Goal: Task Accomplishment & Management: Manage account settings

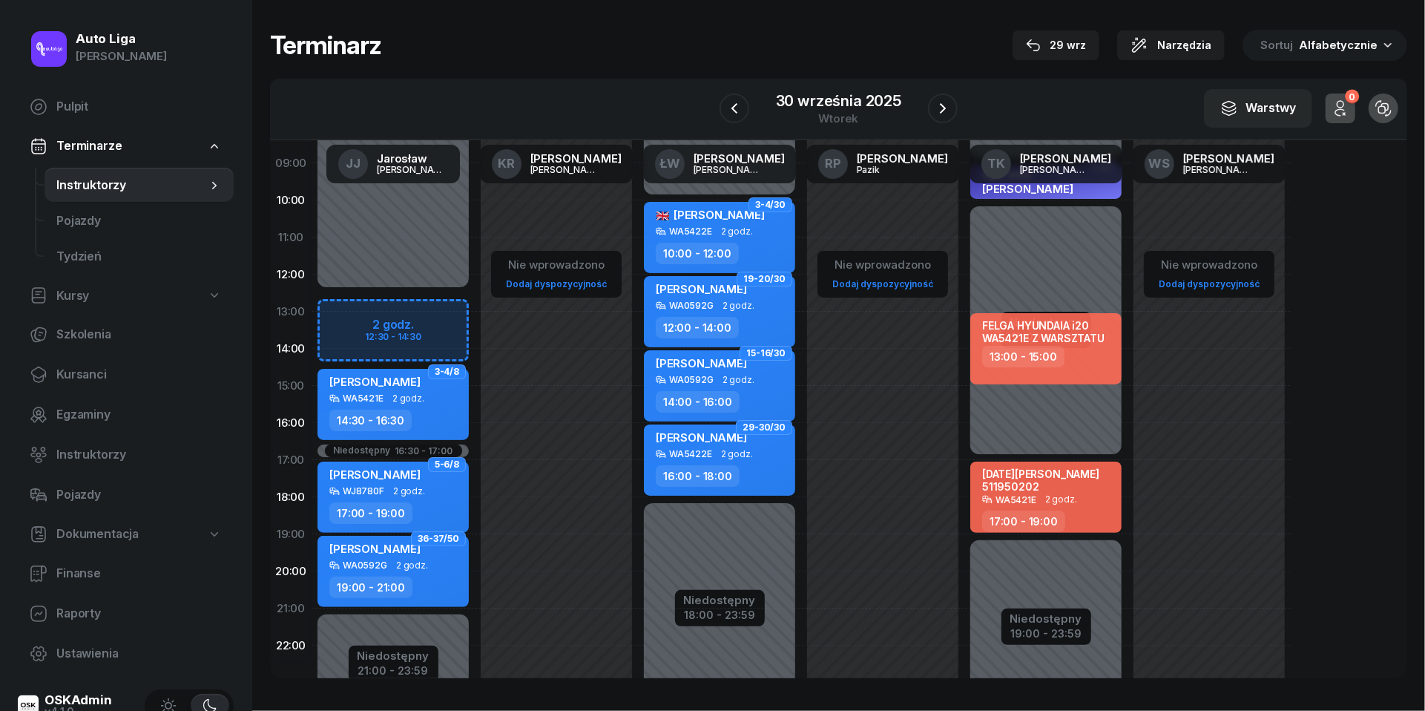
scroll to position [142, 0]
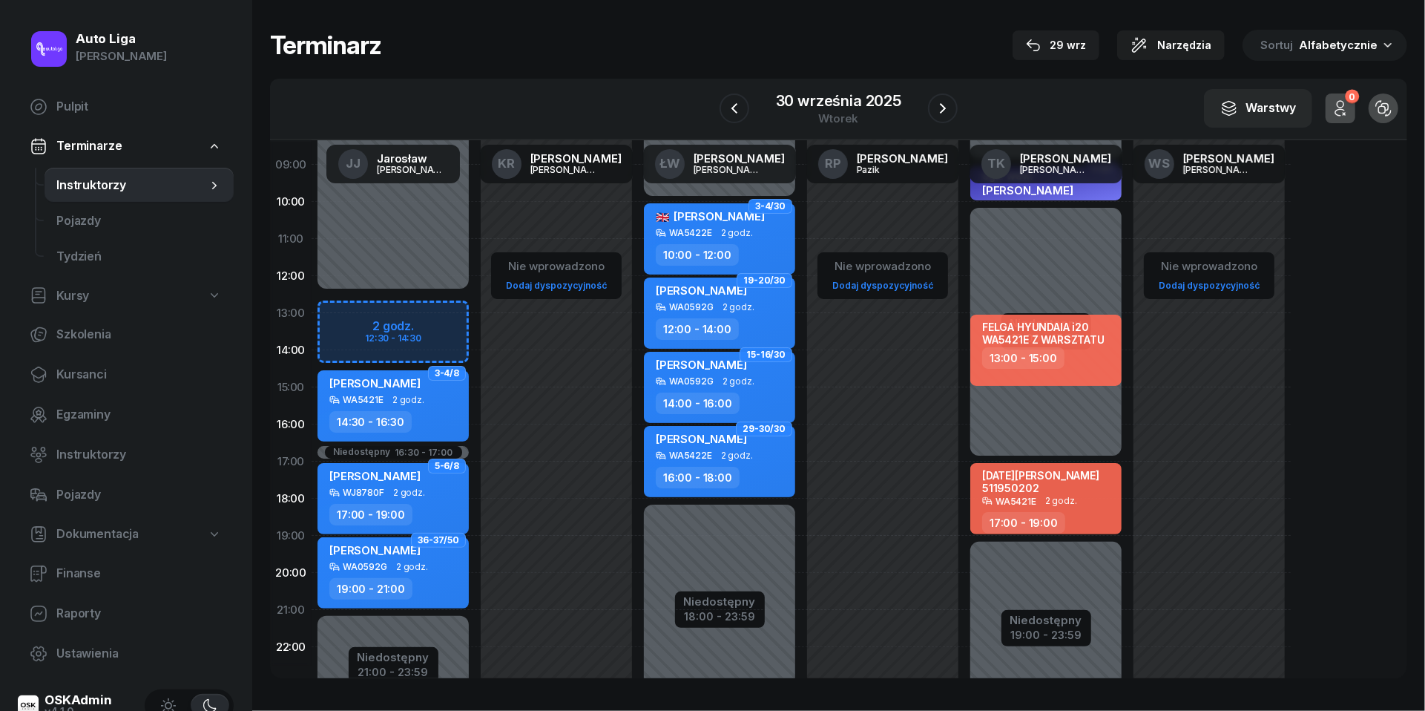
click at [368, 360] on div "Niedostępny 00:00 - 12:30 Niedostępny 21:00 - 23:59 Niedostępny 16:30 - 17:00 2…" at bounding box center [393, 387] width 163 height 705
select select "14"
select select "30"
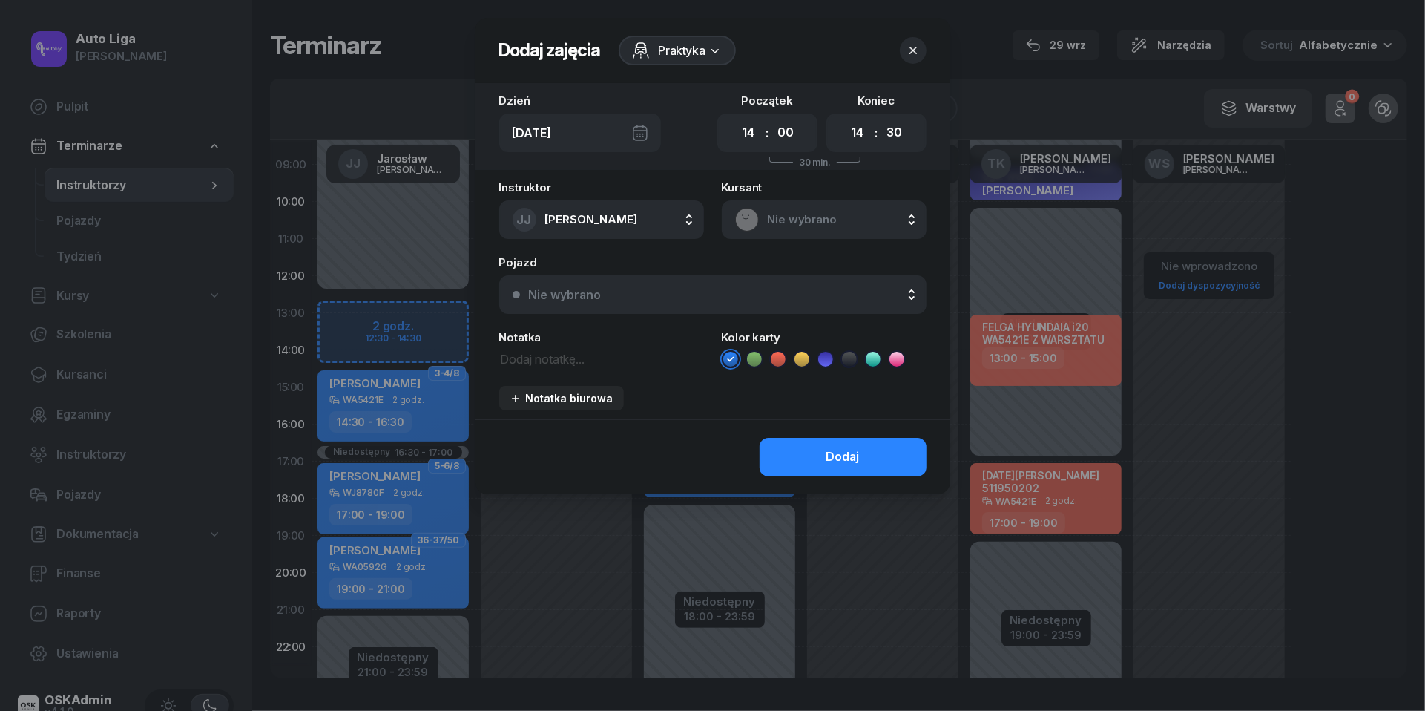
click at [368, 360] on div at bounding box center [712, 355] width 1425 height 711
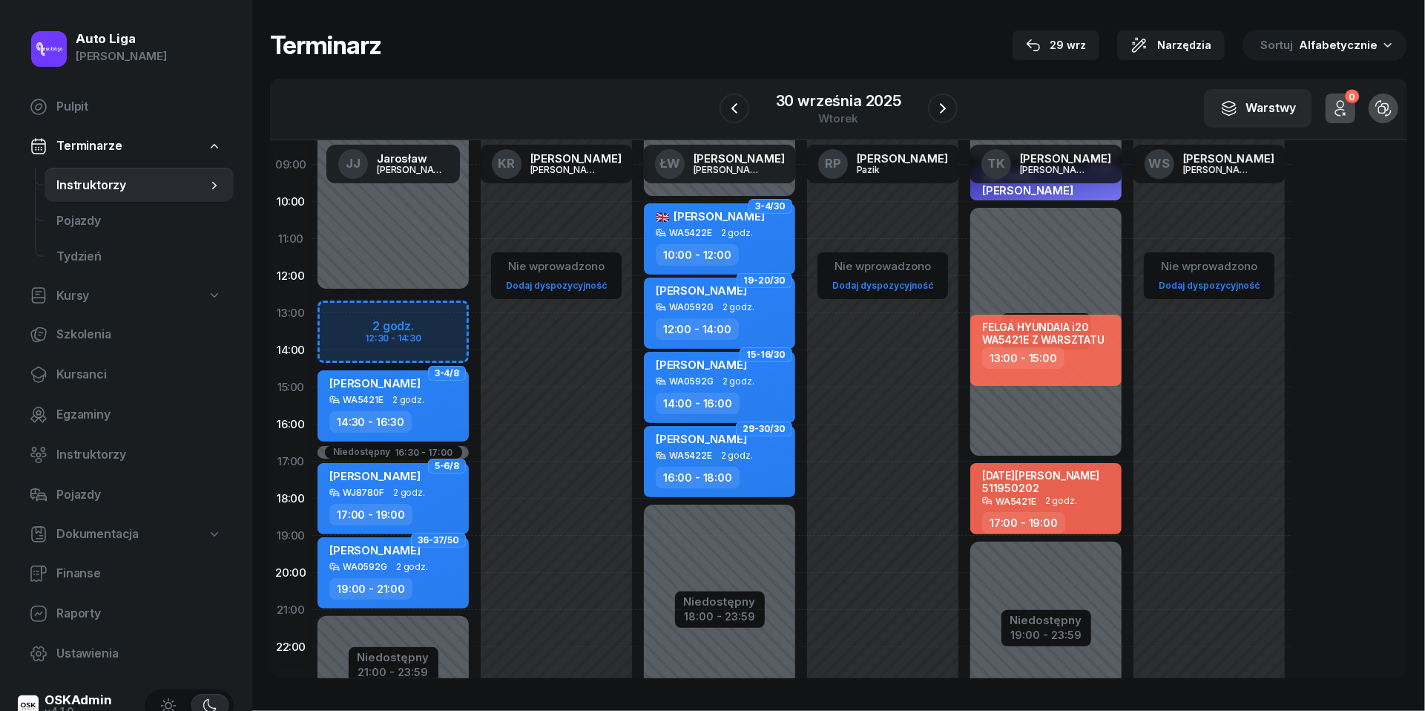
click at [386, 392] on div "[PERSON_NAME]" at bounding box center [374, 385] width 91 height 19
select select "14"
select select "30"
select select "16"
select select "30"
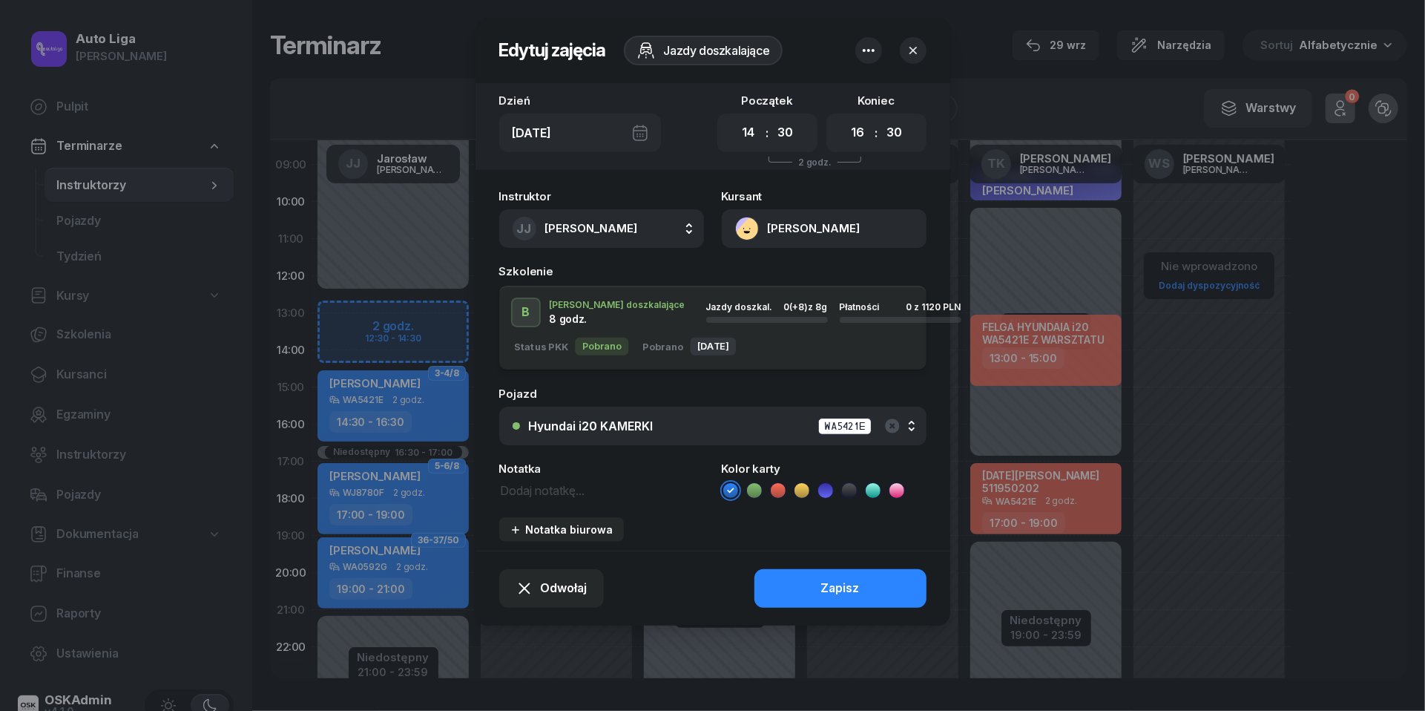
click at [648, 422] on div "Hyundai i20 KAMERKI" at bounding box center [591, 426] width 125 height 12
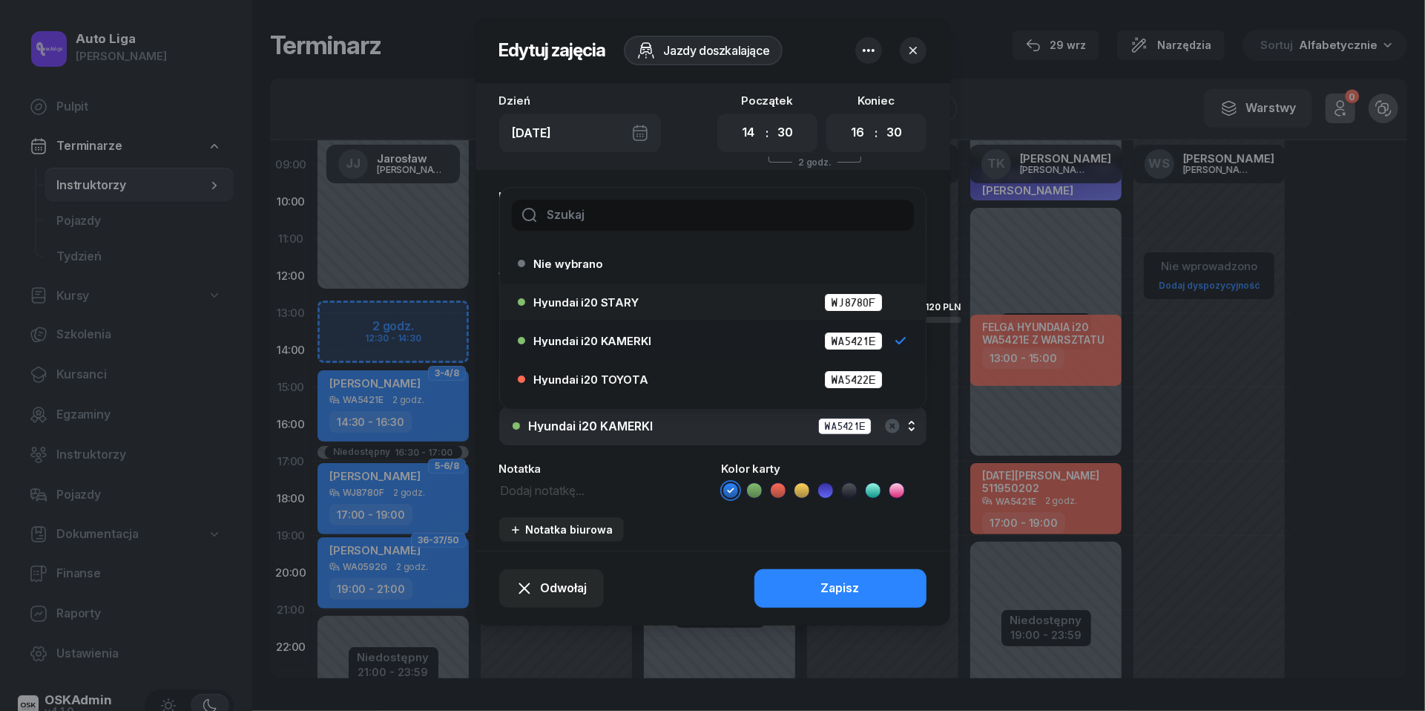
click at [619, 307] on div "Hyundai i20 STARY WJ8780F" at bounding box center [716, 302] width 365 height 19
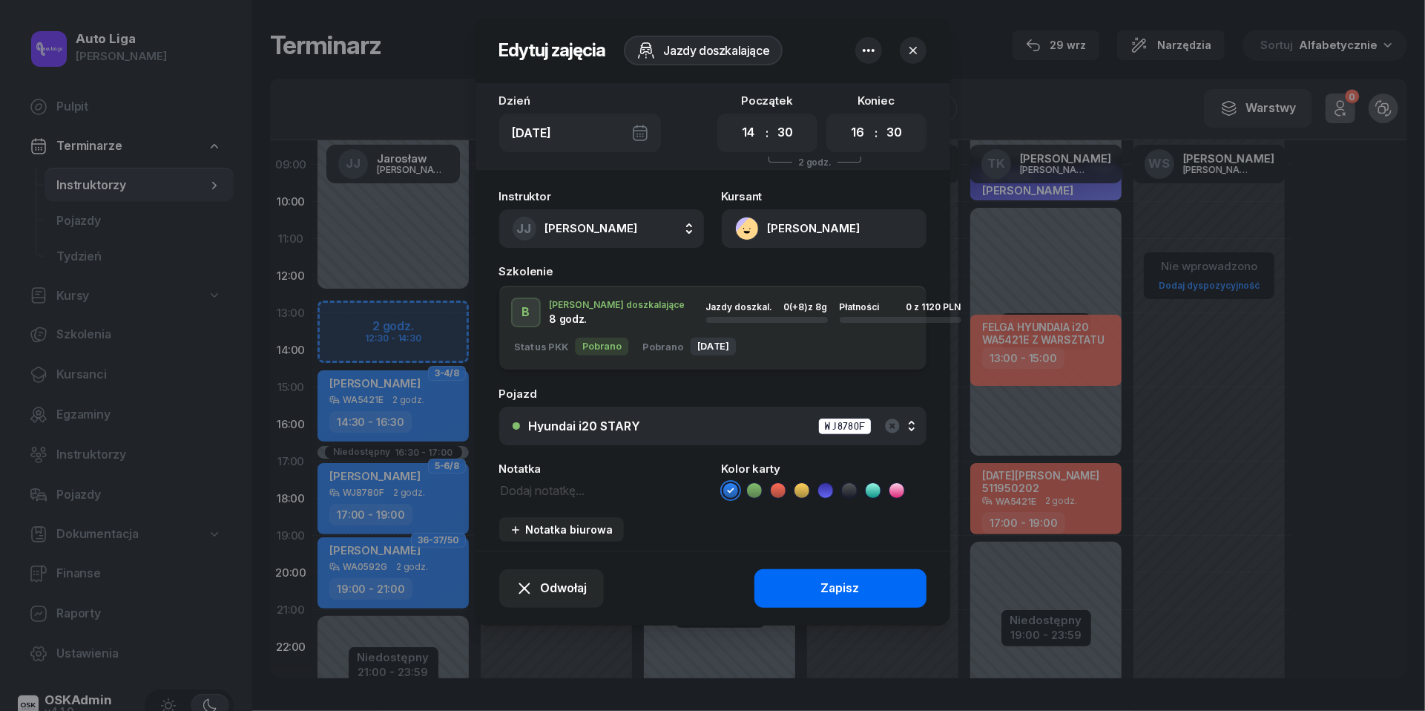
click at [826, 595] on div "Zapisz" at bounding box center [840, 588] width 39 height 19
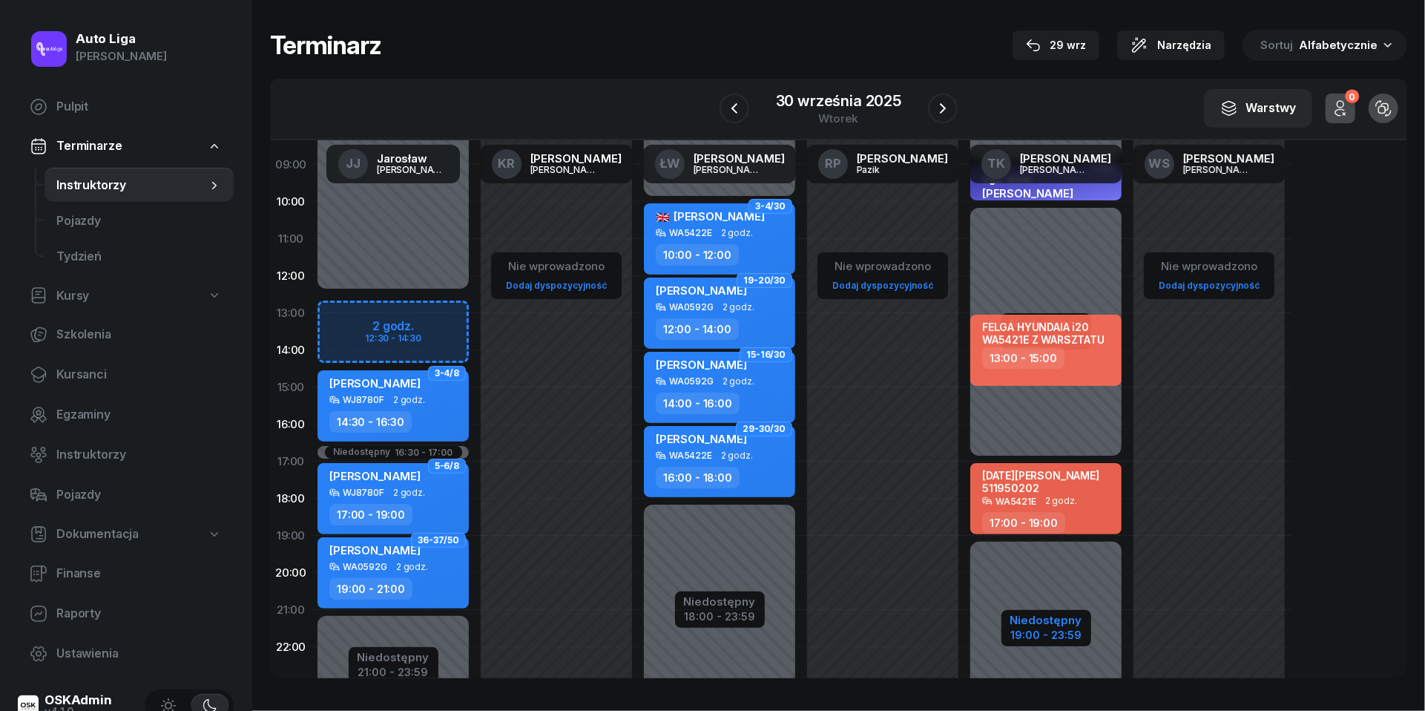
click at [1060, 627] on div "19:00 - 23:59" at bounding box center [1046, 633] width 72 height 16
select select "09"
select select "10"
select select "17"
select select "19"
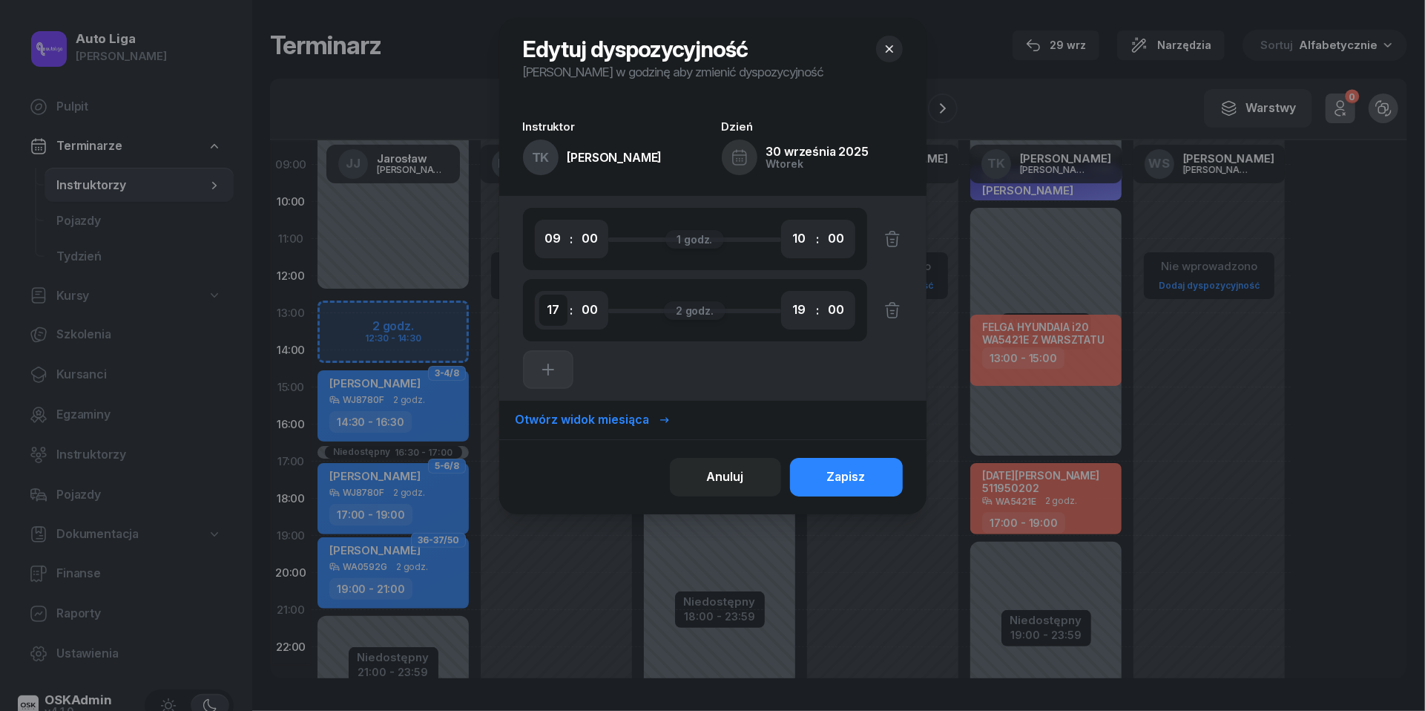
select select "15"
select select "45"
select select "18"
select select "15"
click at [874, 481] on button "Zapisz" at bounding box center [846, 477] width 113 height 39
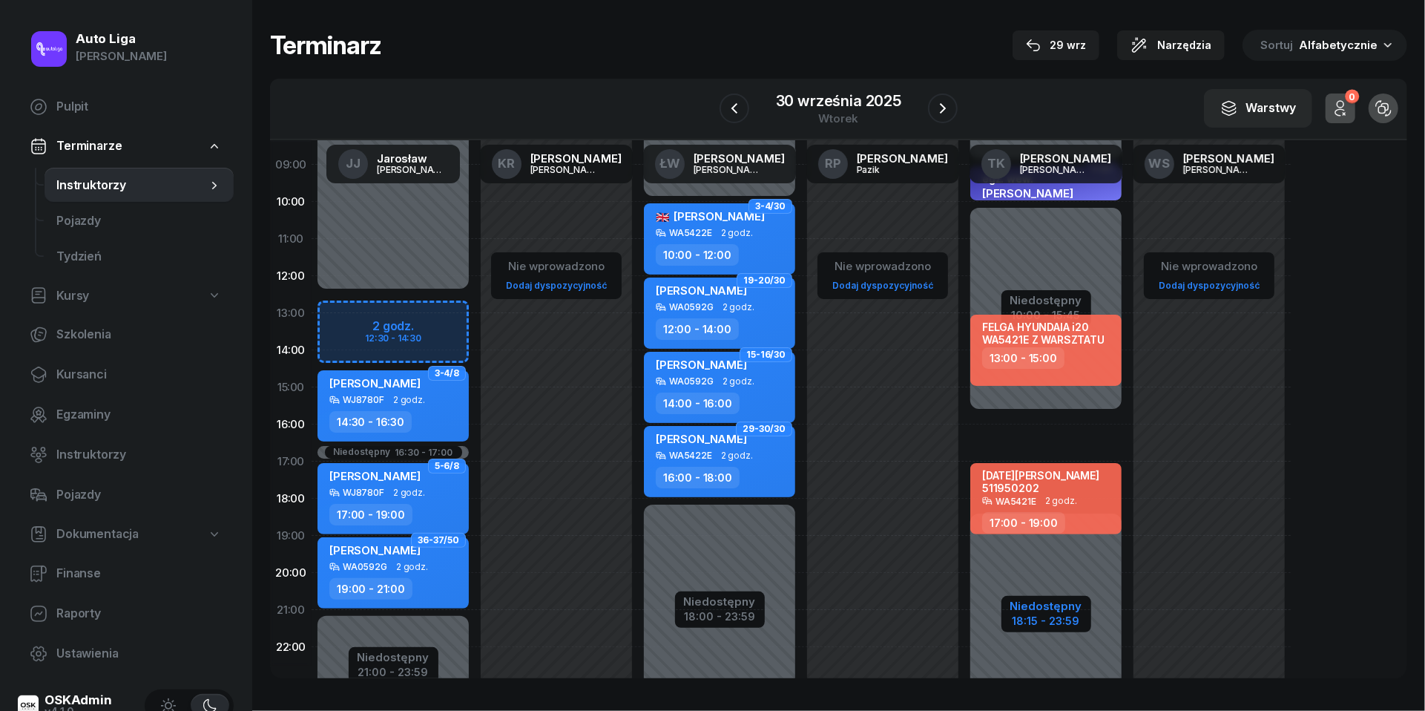
click at [1063, 607] on div "Niedostępny" at bounding box center [1046, 605] width 72 height 11
select select "09"
select select "10"
select select "15"
select select "45"
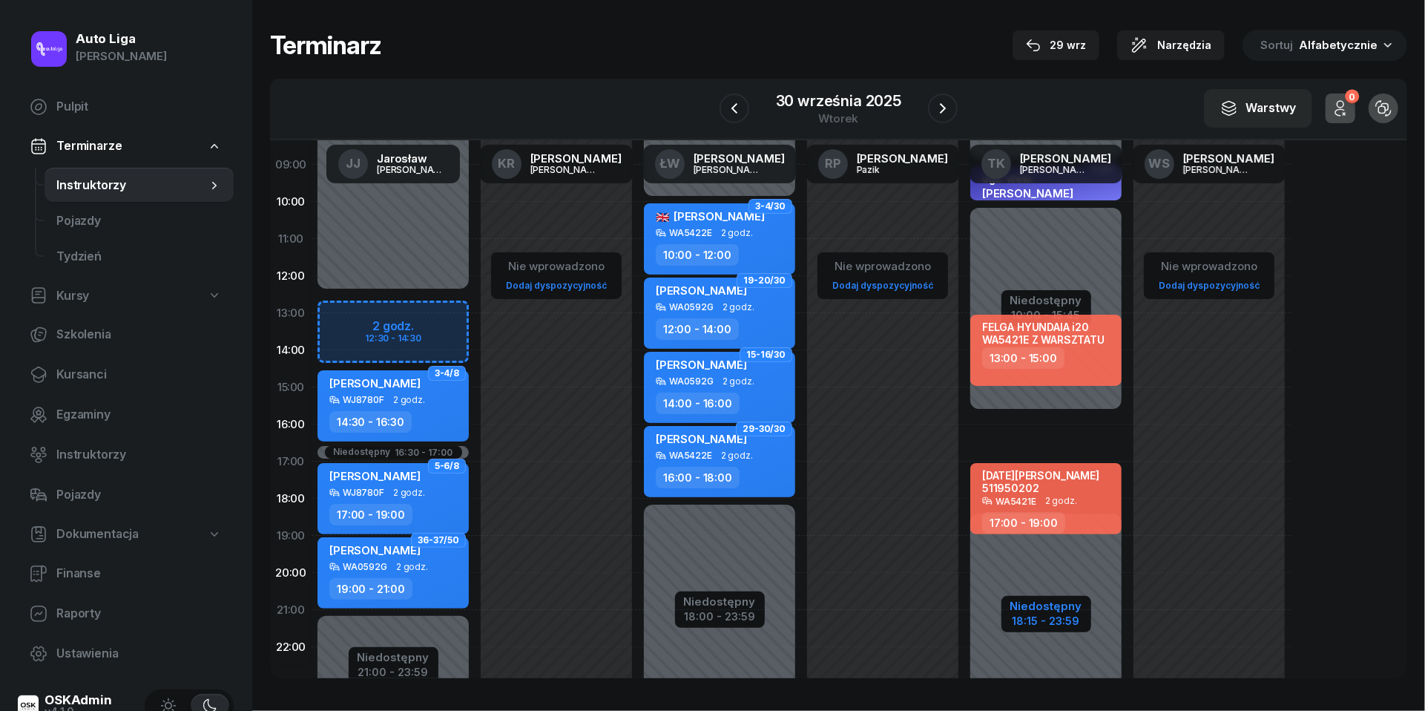
select select "18"
select select "15"
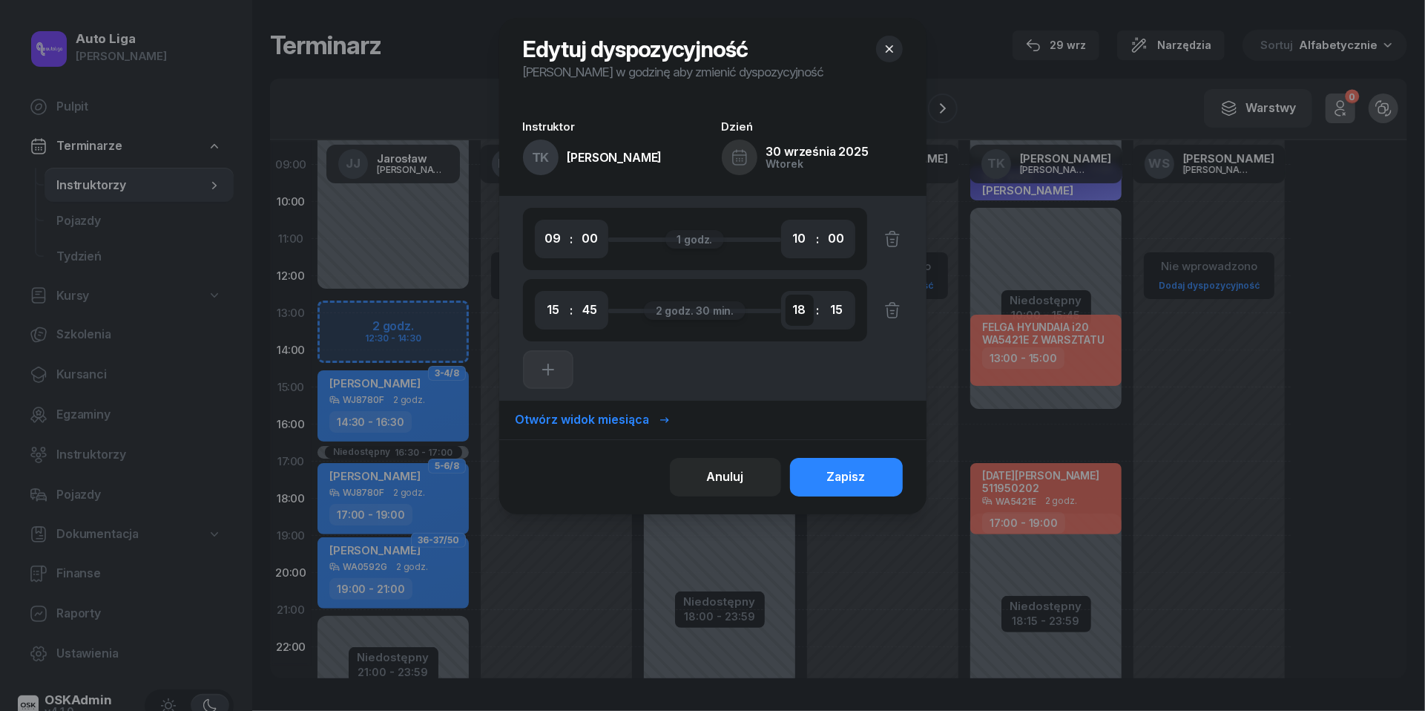
select select "20"
click at [859, 472] on div "Zapisz" at bounding box center [846, 476] width 39 height 19
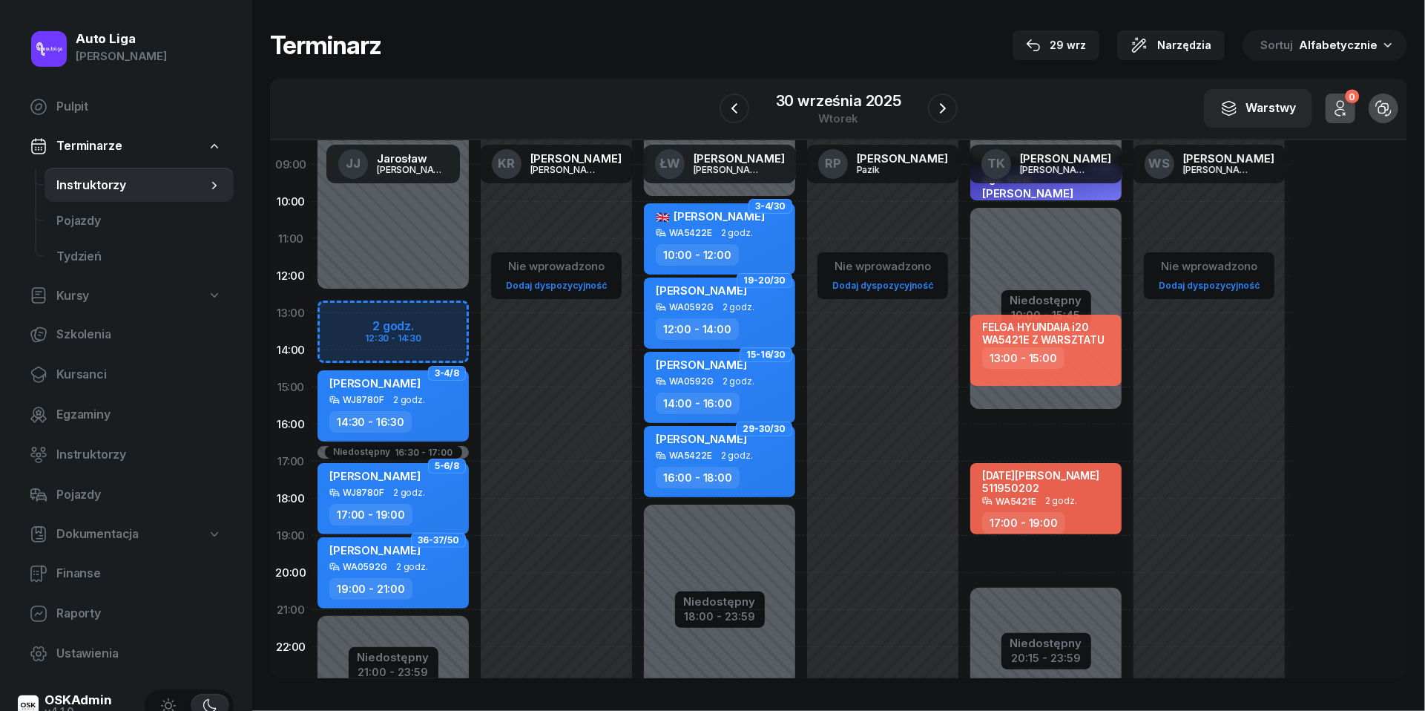
click at [1085, 512] on div "17:00 - 19:00" at bounding box center [1047, 523] width 131 height 22
select select "17"
select select "19"
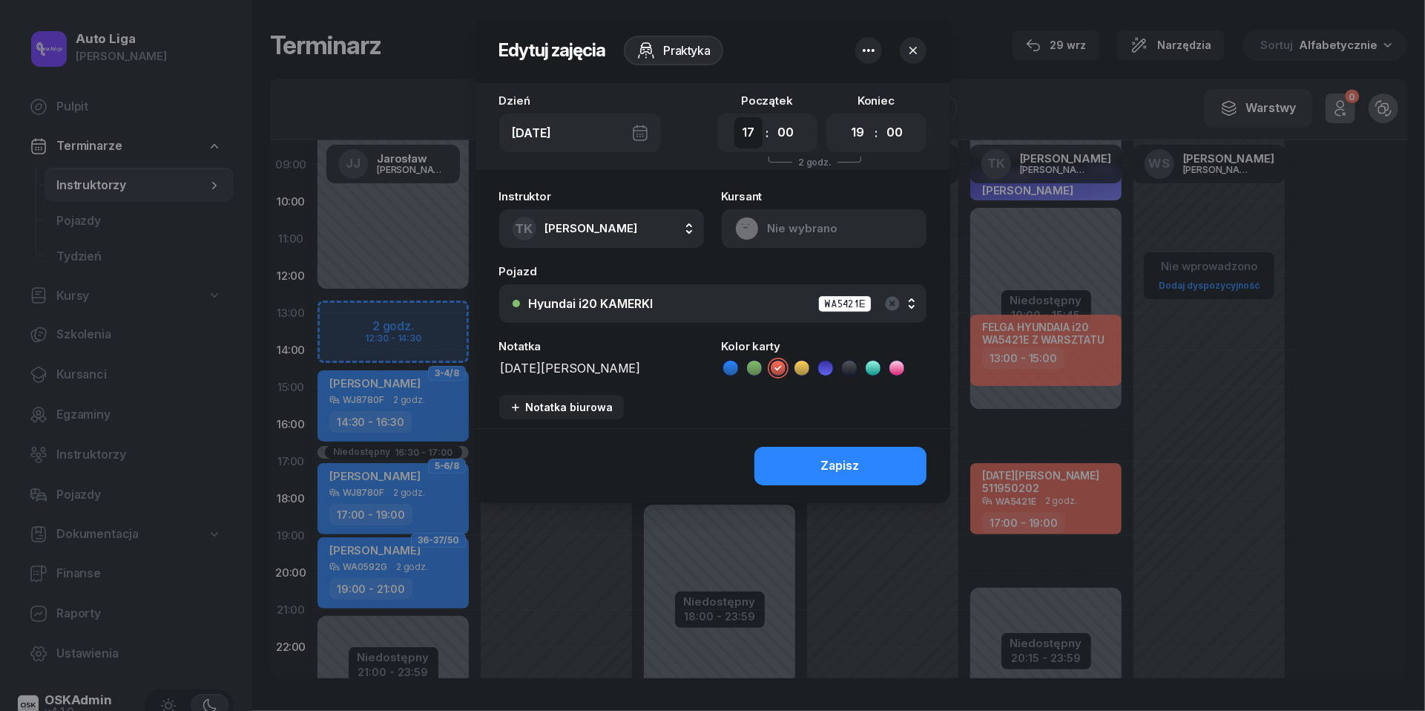
select select "18"
select select "15"
select select "20"
select select "15"
click at [865, 467] on button "Zapisz" at bounding box center [840, 466] width 172 height 39
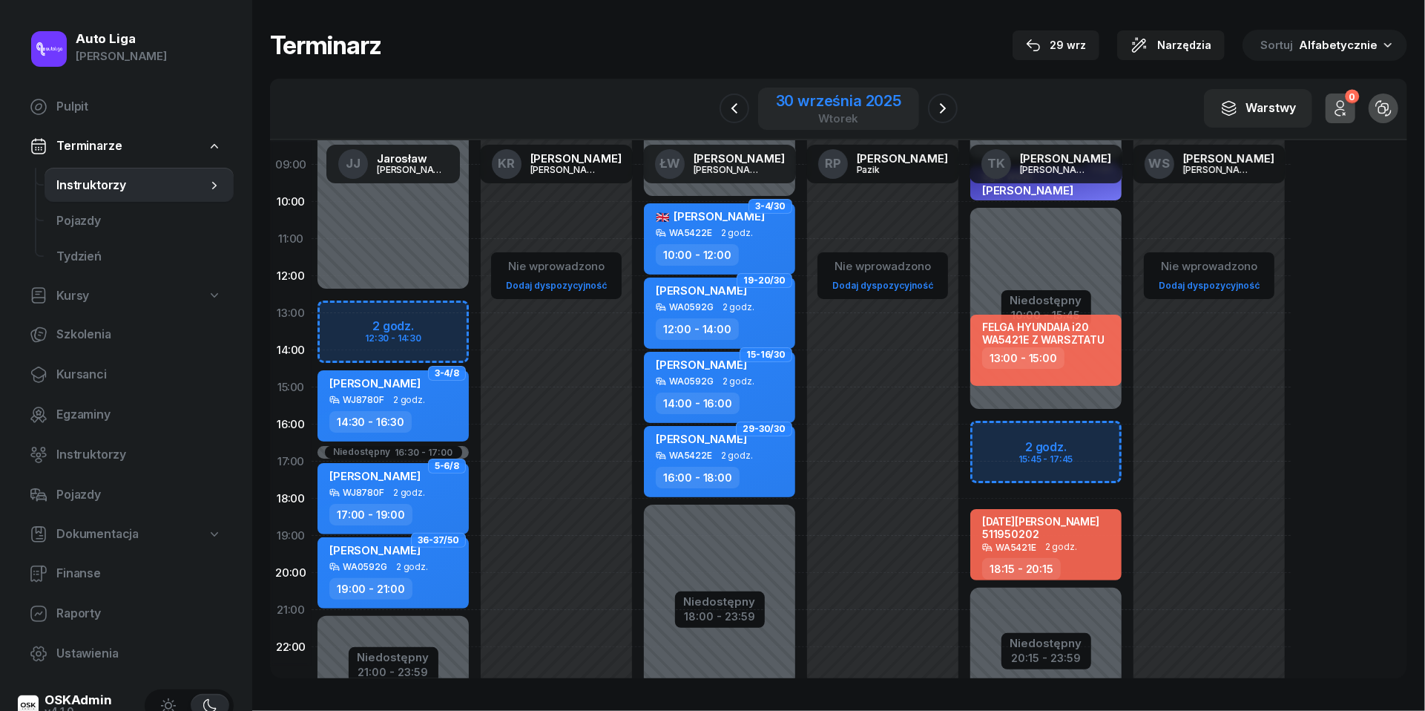
click at [810, 108] on div "30 września 2025" at bounding box center [838, 100] width 125 height 15
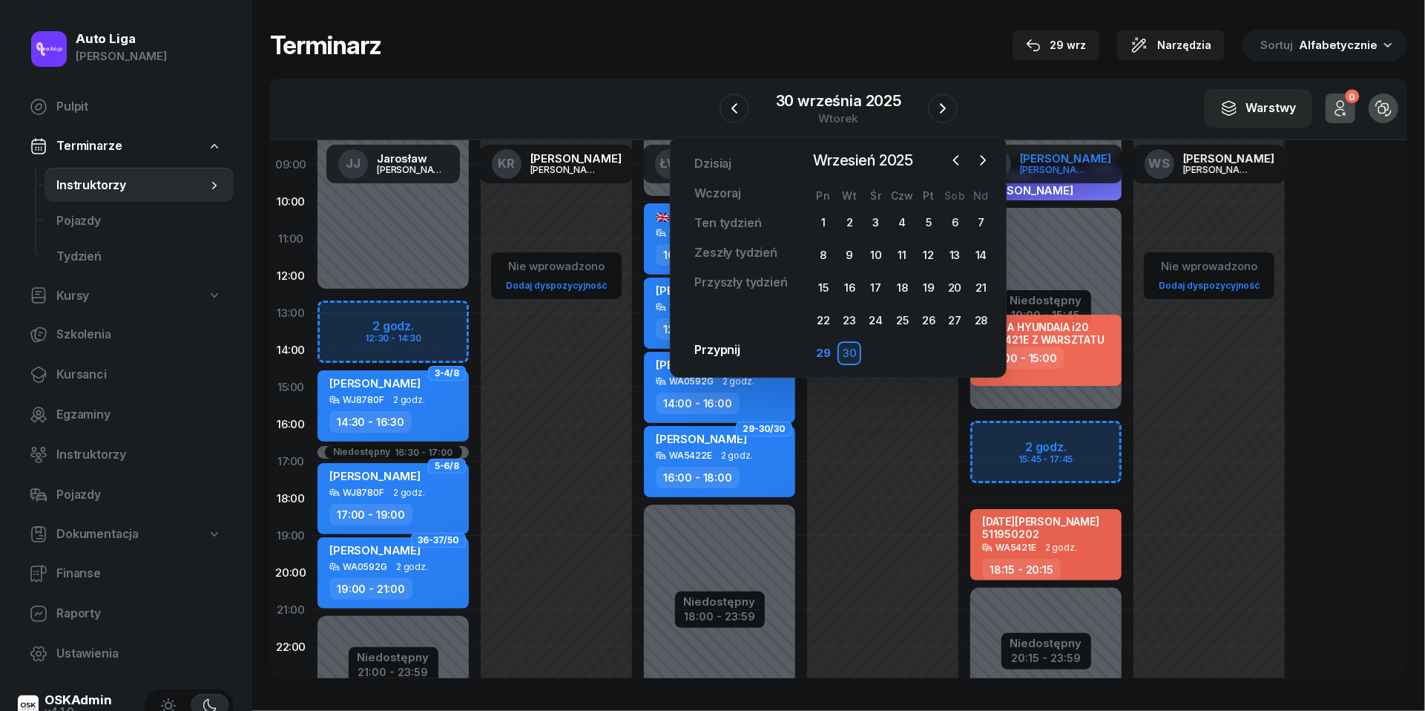
click at [1058, 171] on div "[PERSON_NAME]" at bounding box center [1055, 170] width 71 height 10
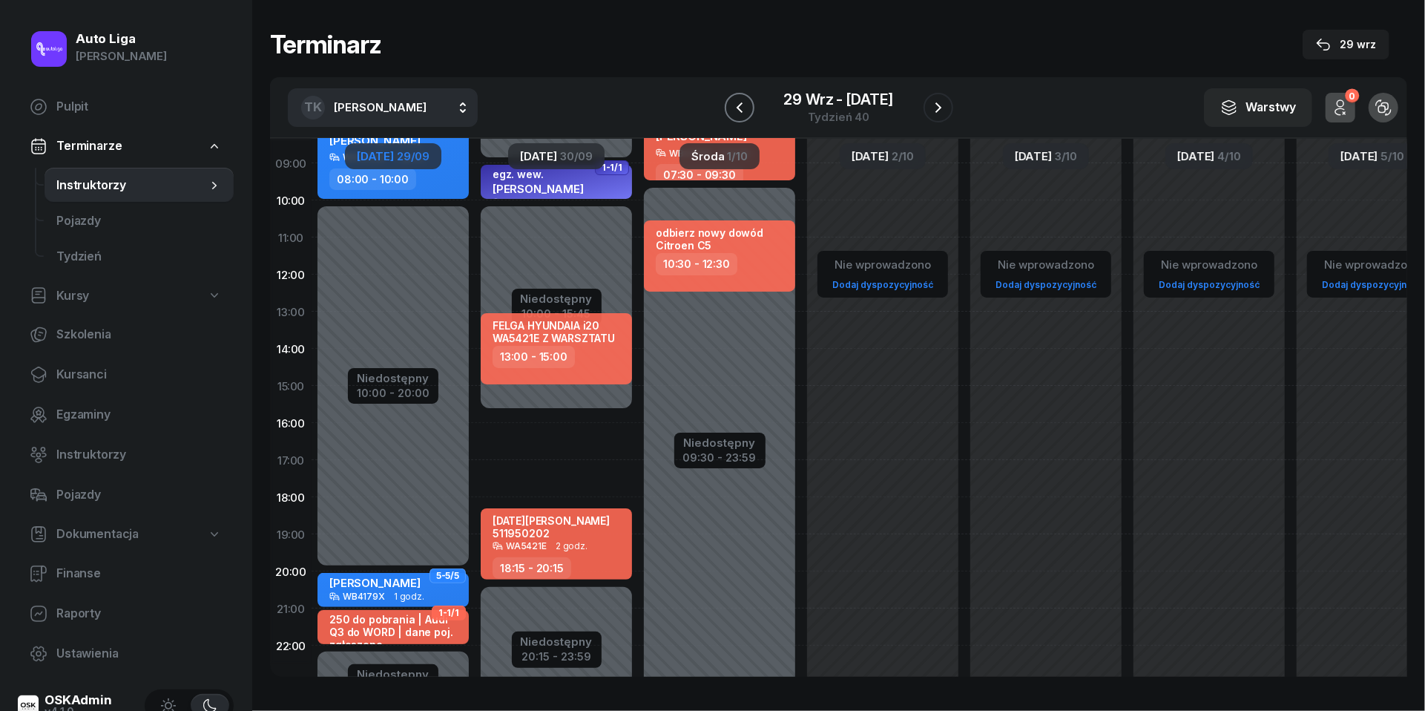
click at [746, 105] on icon "button" at bounding box center [740, 108] width 18 height 18
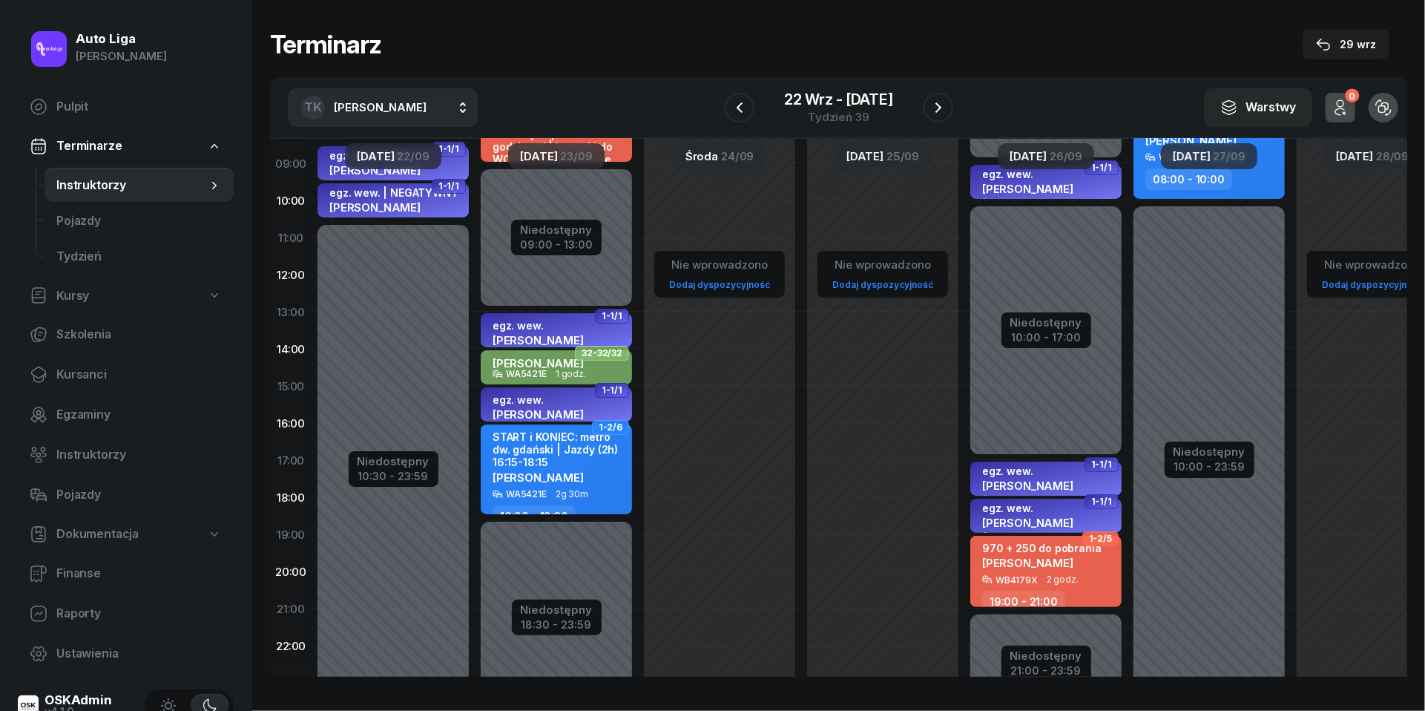
click at [562, 464] on div "START i KONIEC: metro dw. gdański | Jazdy (2h) 16:15-18:15" at bounding box center [558, 449] width 131 height 39
select select "16"
select select "18"
select select "30"
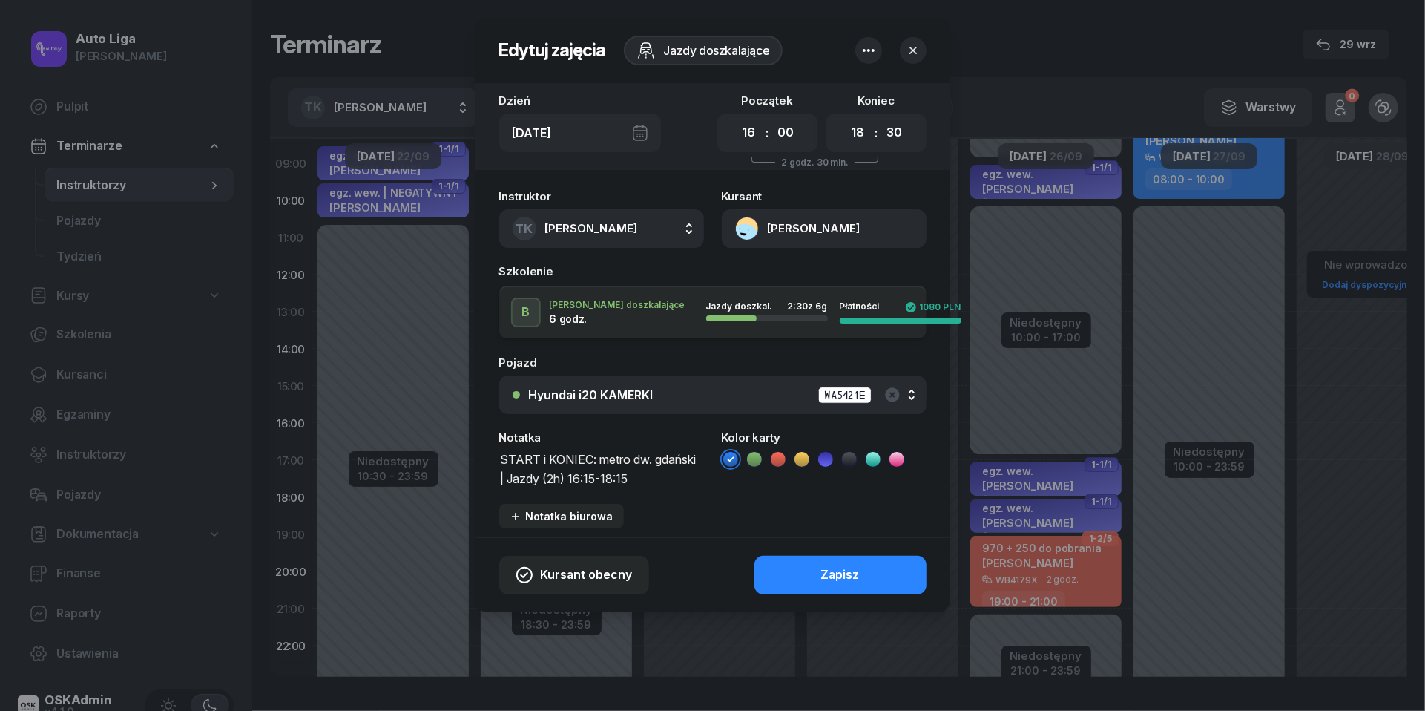
drag, startPoint x: 648, startPoint y: 481, endPoint x: 448, endPoint y: 457, distance: 201.1
click at [448, 457] on div "Edytuj zajęcia Jazdy doszkalające Dzień [DATE] Początek 00 01 02 03 04 05 06 07…" at bounding box center [712, 355] width 1425 height 711
click at [914, 59] on button "button" at bounding box center [913, 50] width 27 height 27
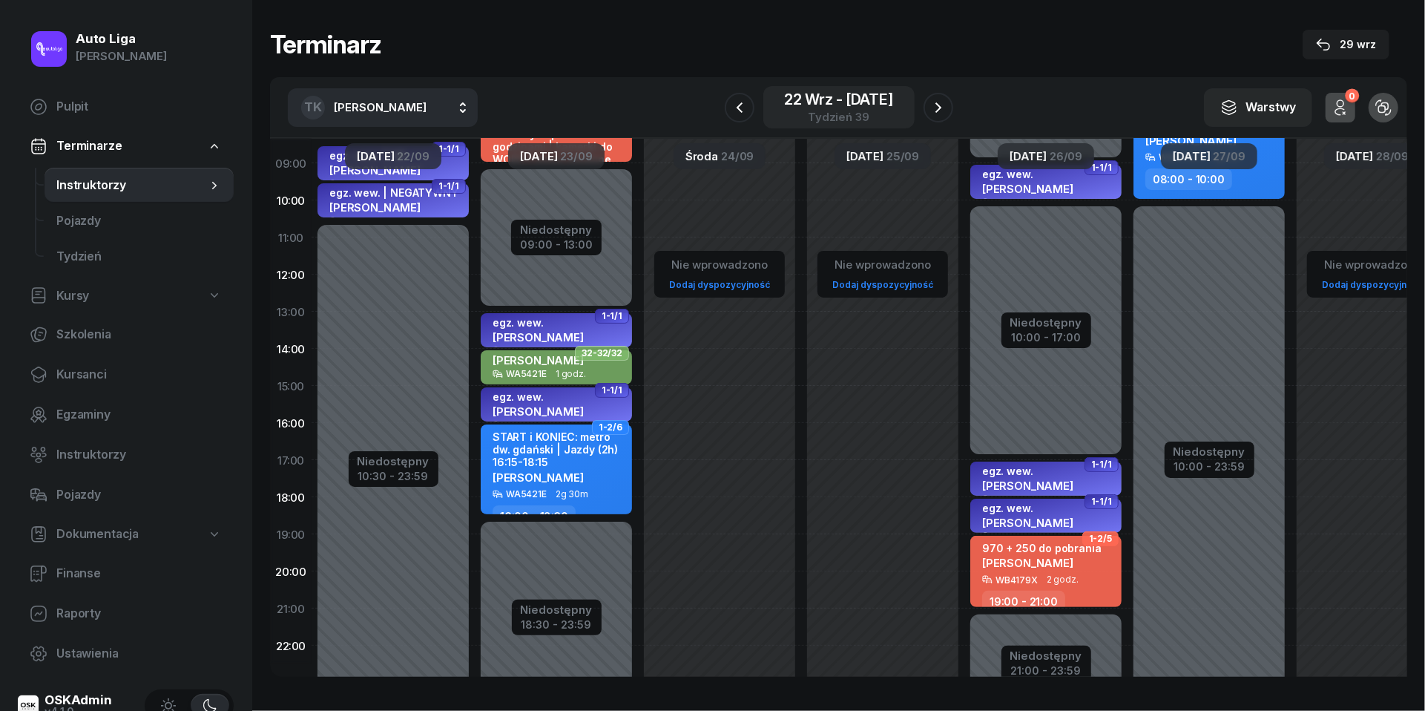
click at [866, 111] on div "Tydzień 39" at bounding box center [838, 116] width 109 height 11
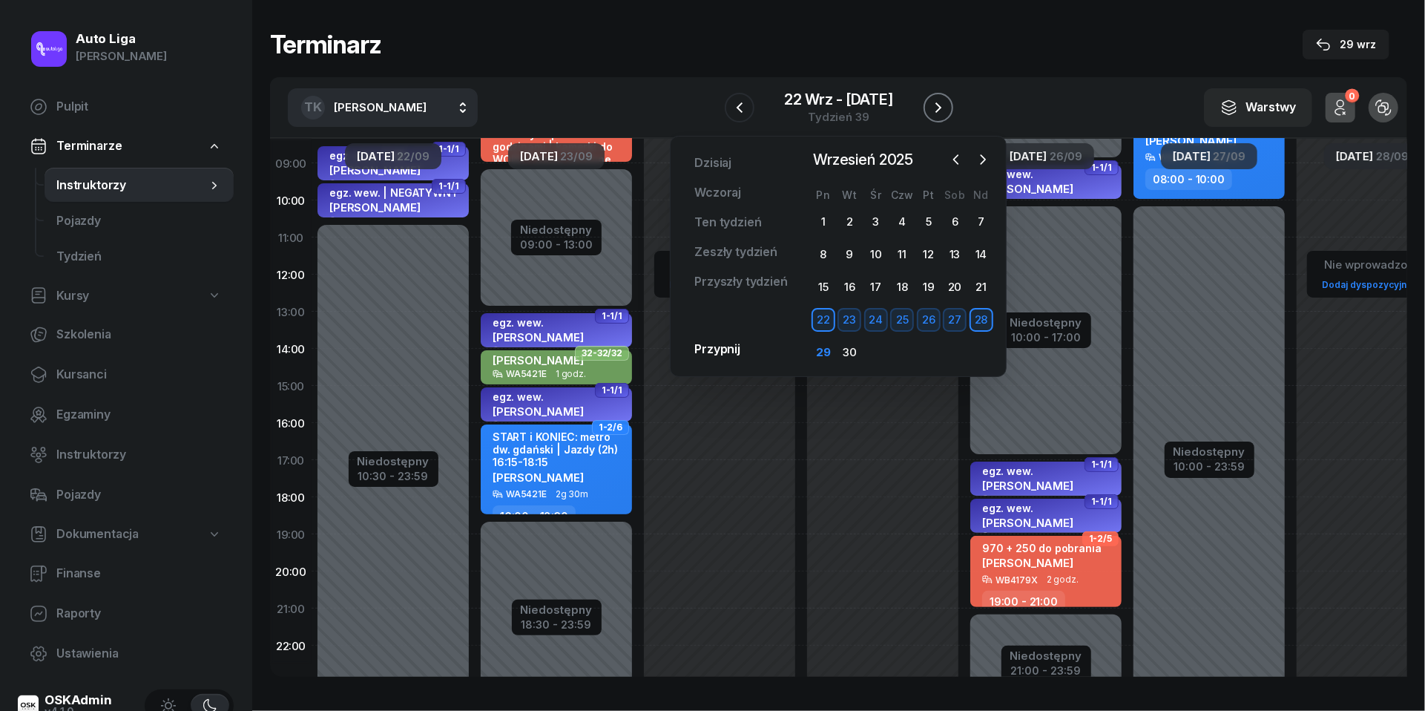
click at [938, 105] on icon "button" at bounding box center [939, 108] width 18 height 18
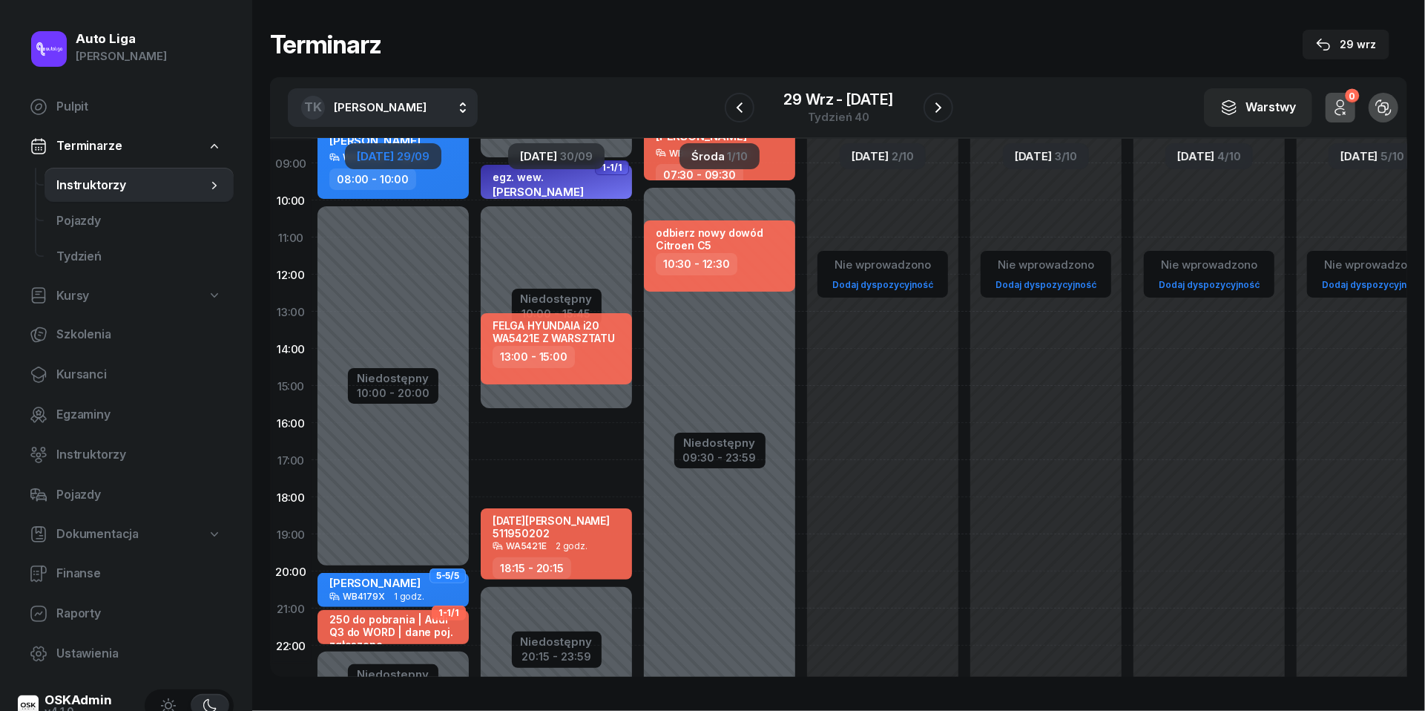
click at [507, 422] on div "Niedostępny 00:00 - 09:00 Niedostępny 20:15 - 23:59 Niedostępny 10:00 - 15:45 1…" at bounding box center [556, 385] width 163 height 705
select select "15"
select select "17"
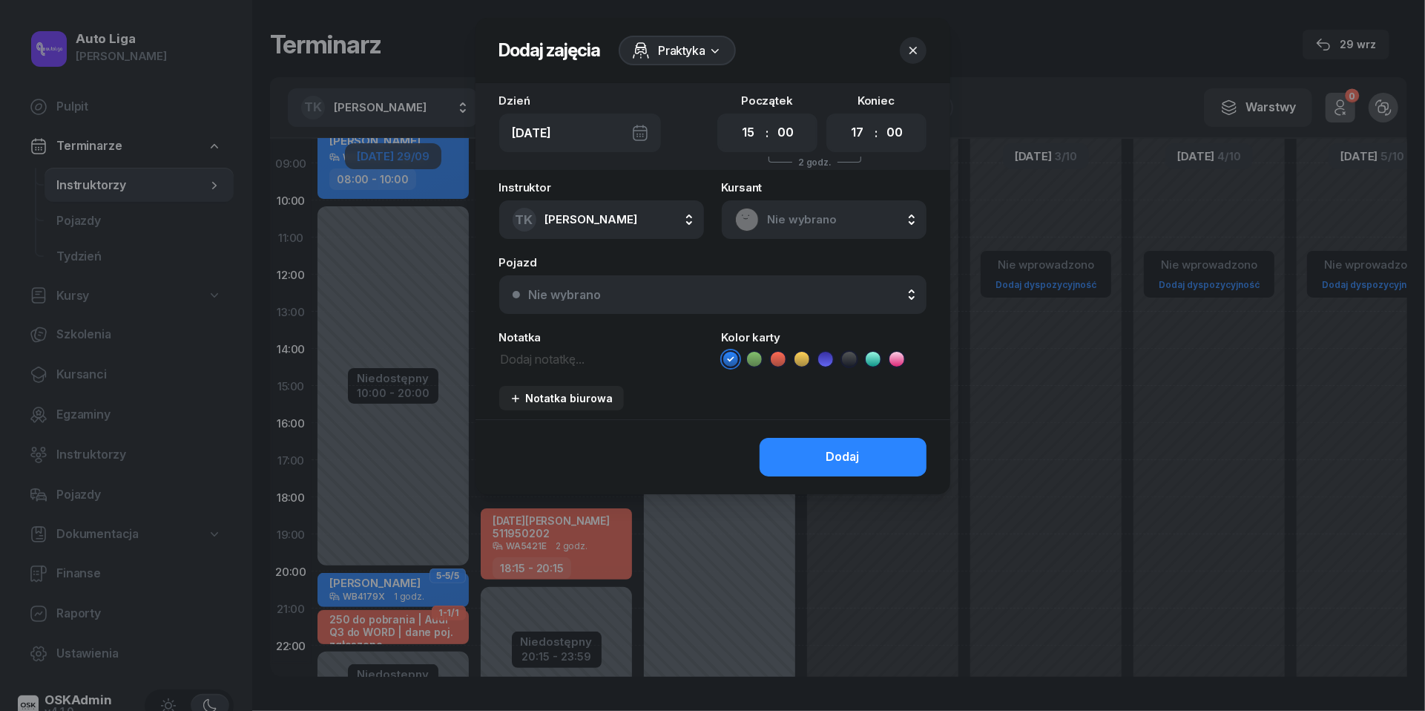
click at [795, 221] on span "Nie wybrano" at bounding box center [840, 219] width 145 height 19
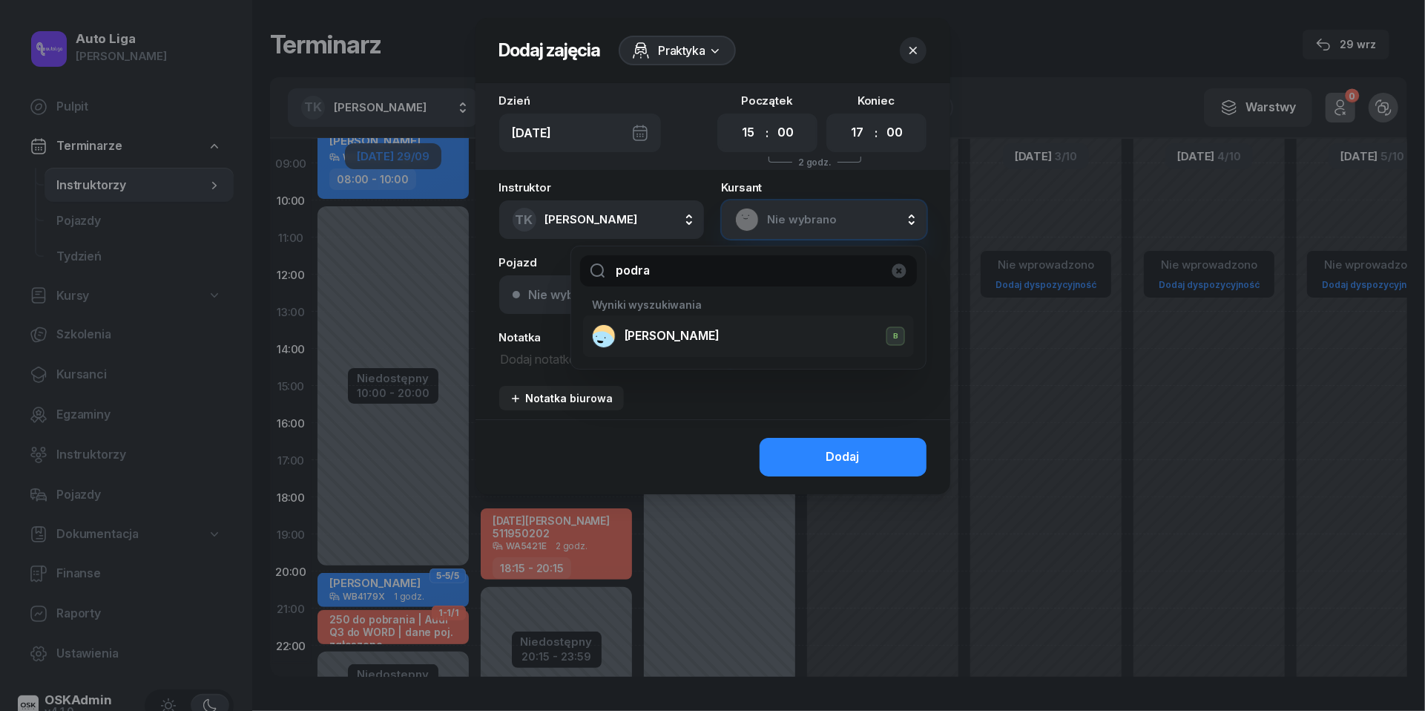
type input "podra"
click at [718, 328] on div "[PERSON_NAME] B" at bounding box center [748, 336] width 313 height 24
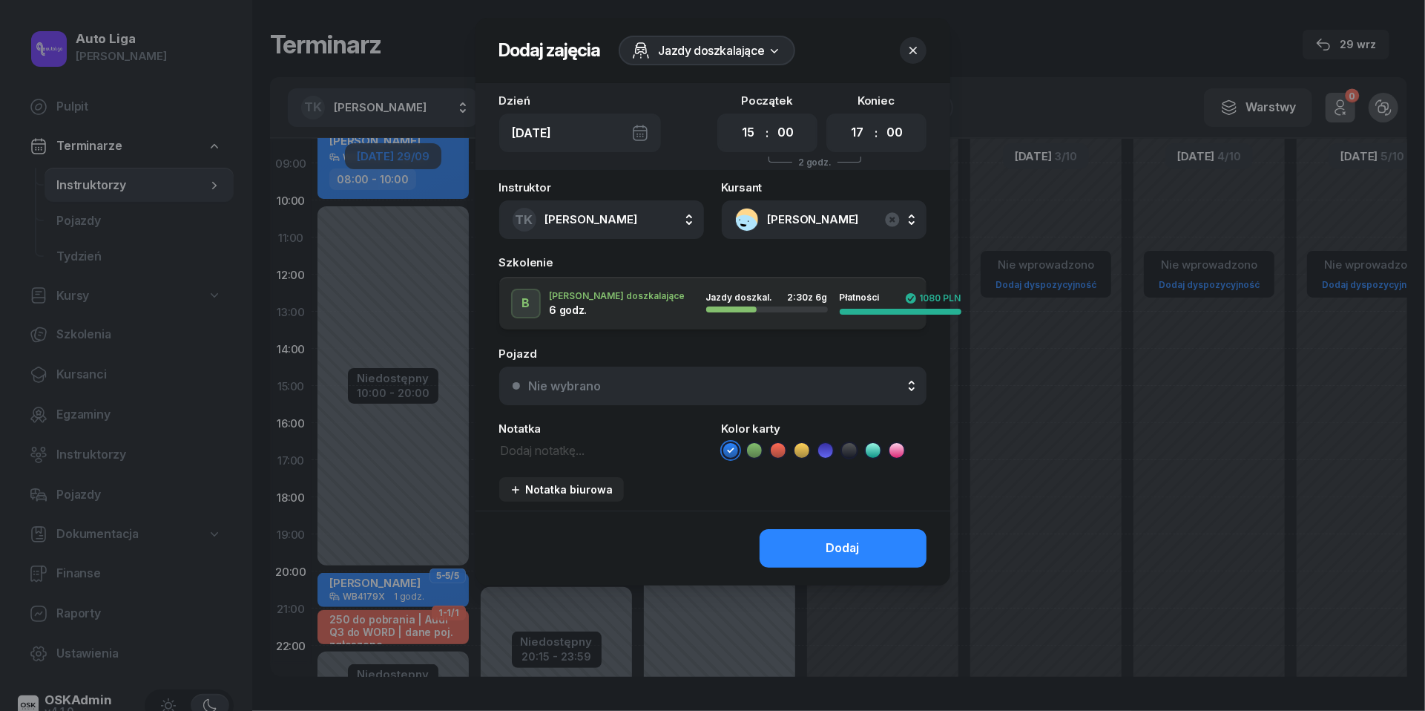
click at [553, 451] on textarea at bounding box center [601, 449] width 205 height 19
paste textarea "START i KONIEC: metro dw. gdański | Jazdy (2h) 16:15-18:15"
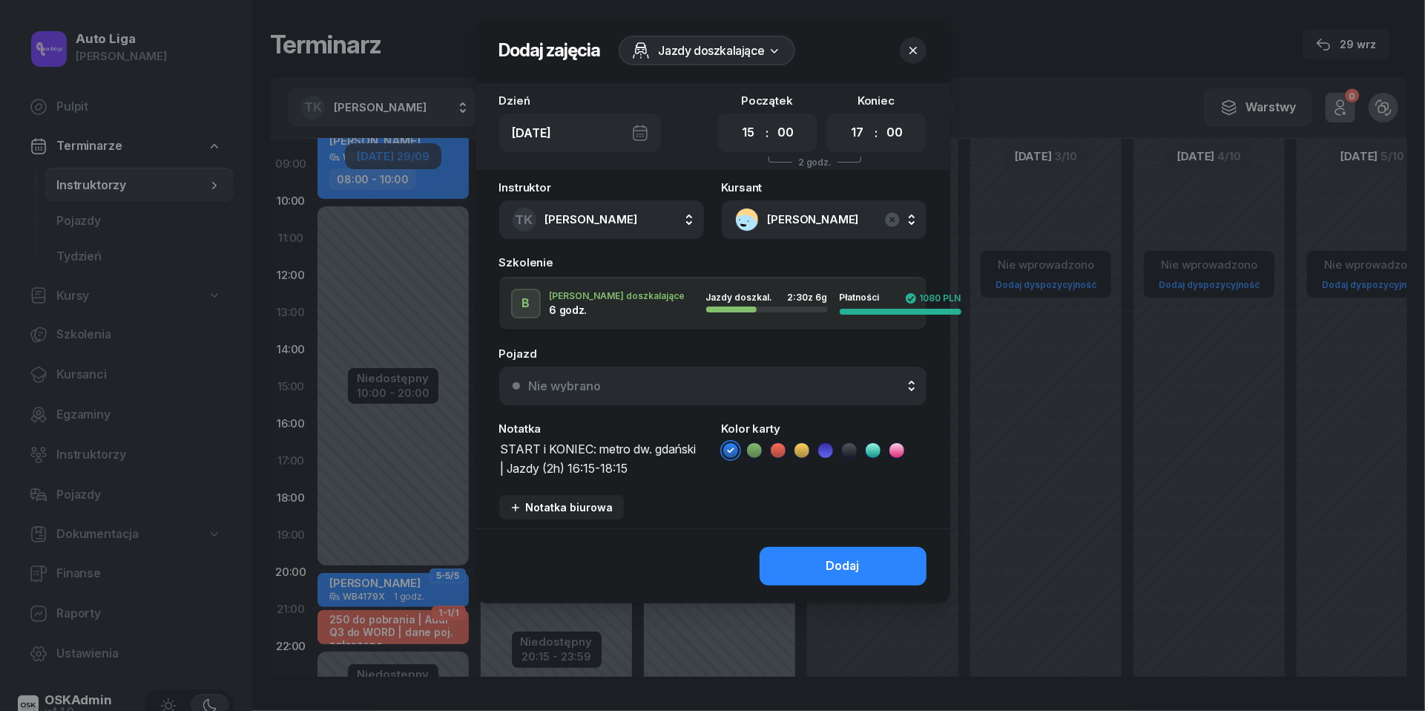
click at [598, 464] on textarea "START i KONIEC: metro dw. gdański | Jazdy (2h) 16:15-18:15" at bounding box center [601, 458] width 205 height 37
type textarea "START i KONIEC: metro dw. gdański | Jazdy (2h) 16:00-18:00"
select select "45"
select select "18"
select select "15"
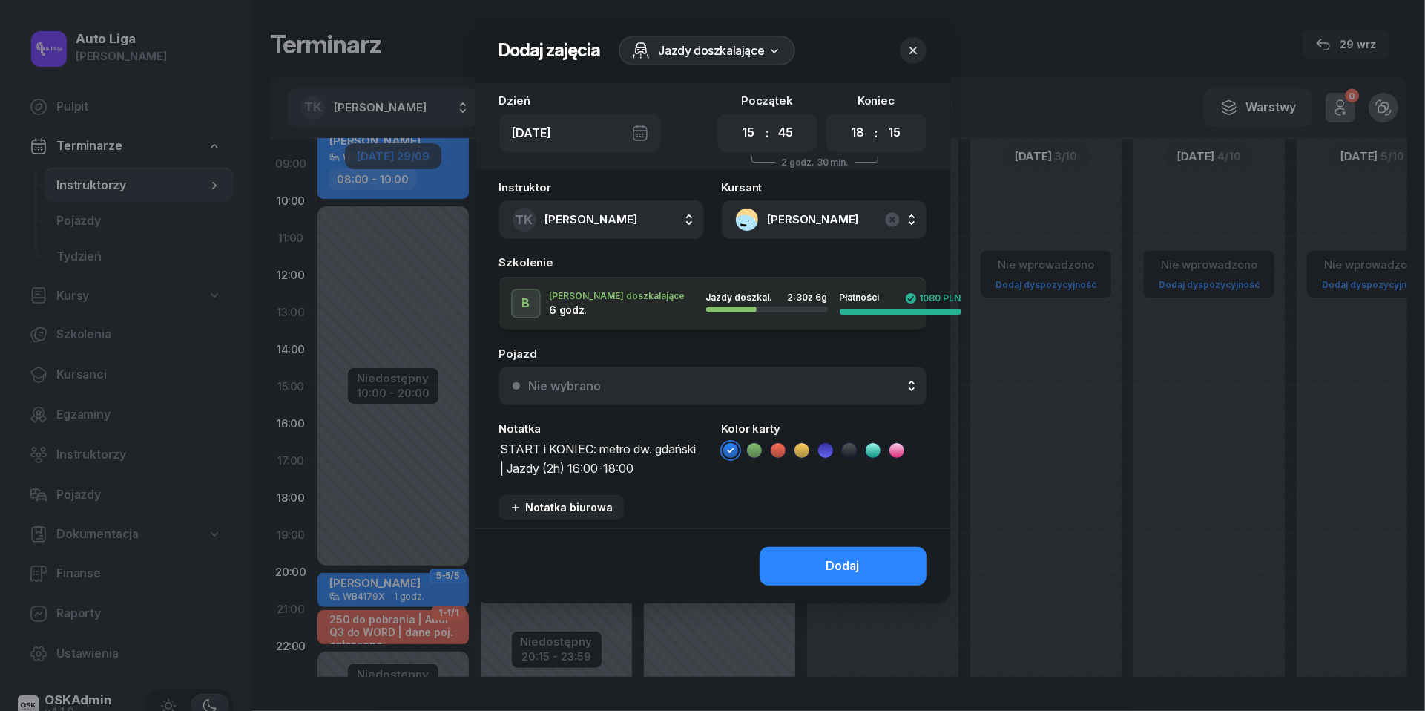
click at [823, 384] on div "Nie wybrano" at bounding box center [721, 386] width 384 height 12
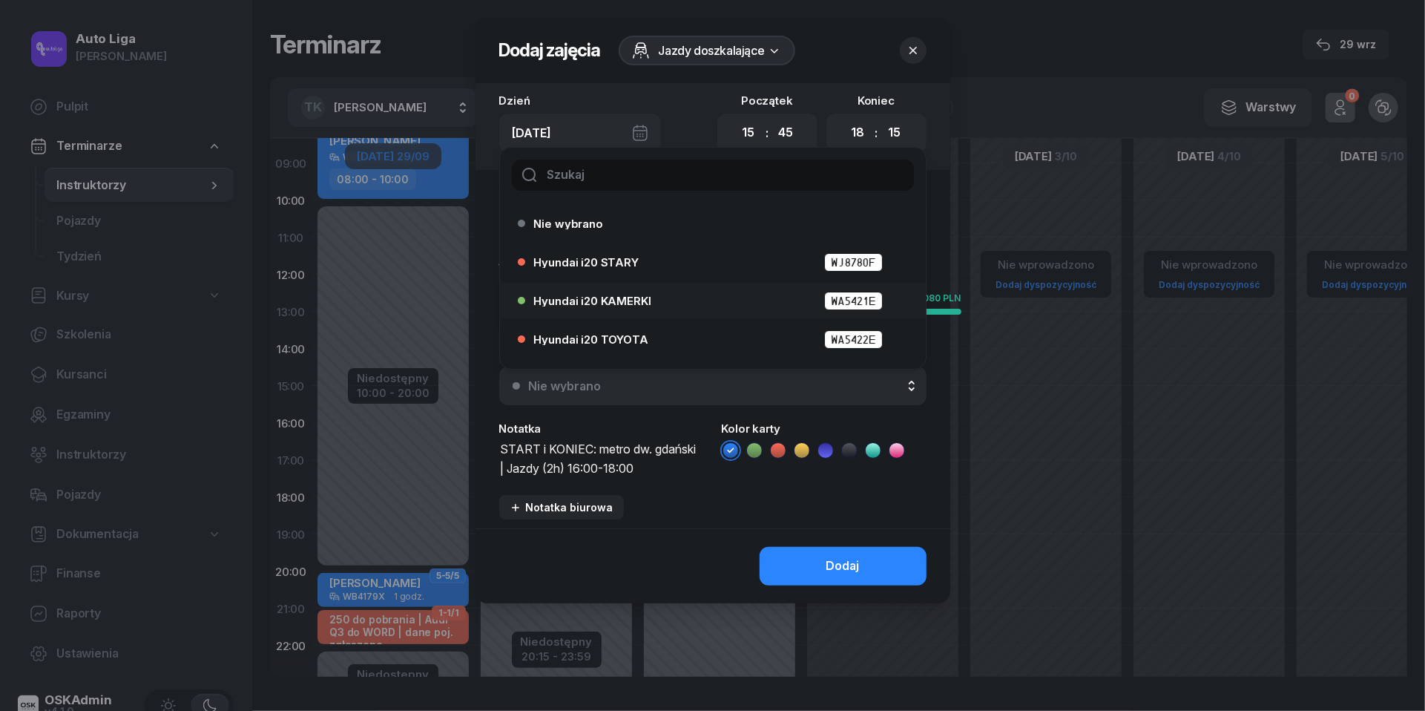
click at [701, 283] on li "Hyundai i20 KAMERKI WA5421E" at bounding box center [713, 301] width 426 height 36
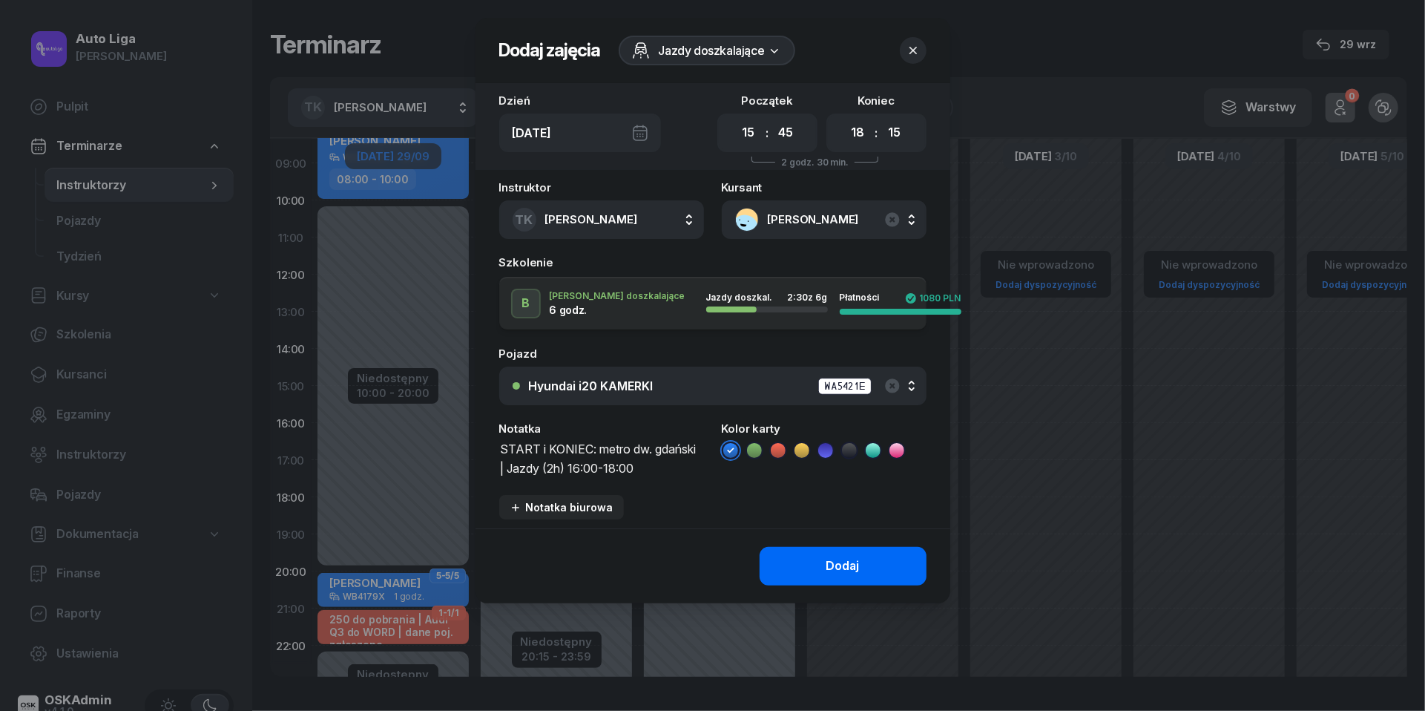
click at [846, 571] on div "Dodaj" at bounding box center [842, 565] width 33 height 19
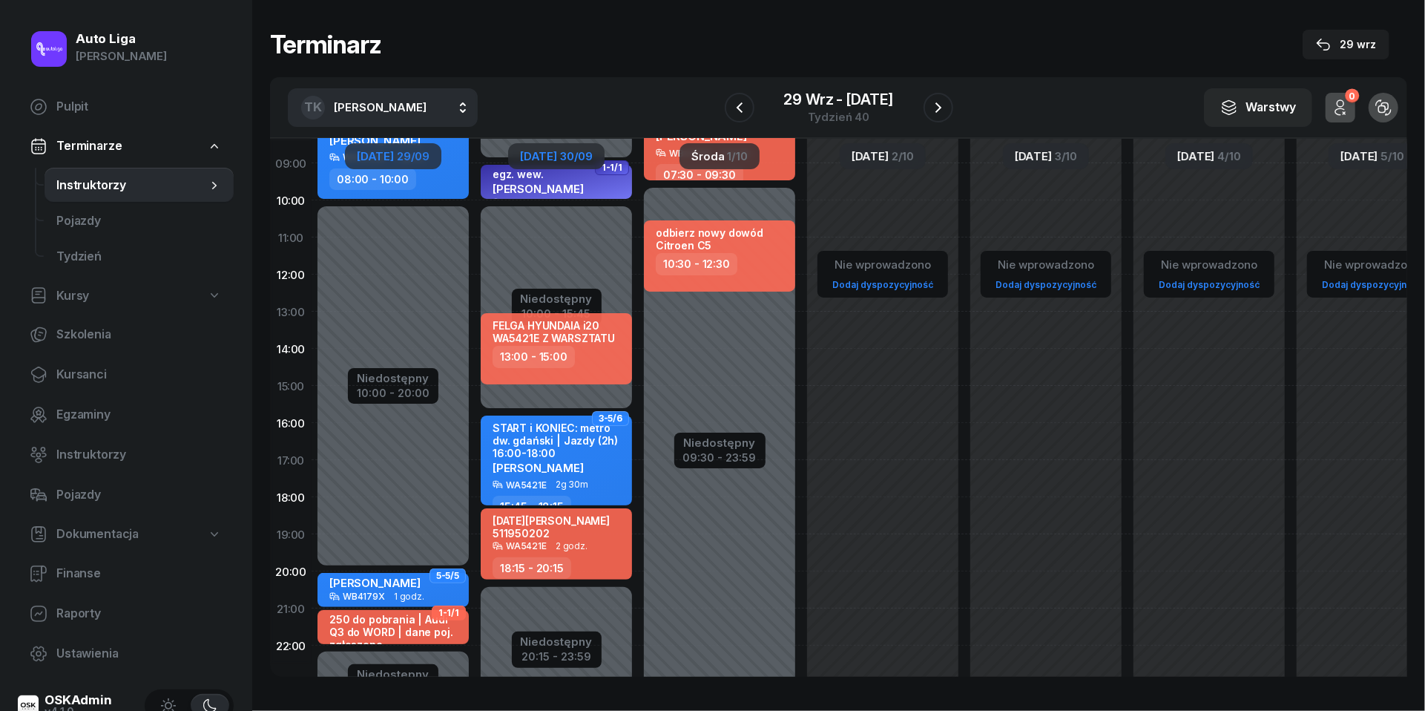
click at [545, 157] on span "[DATE]" at bounding box center [538, 156] width 37 height 11
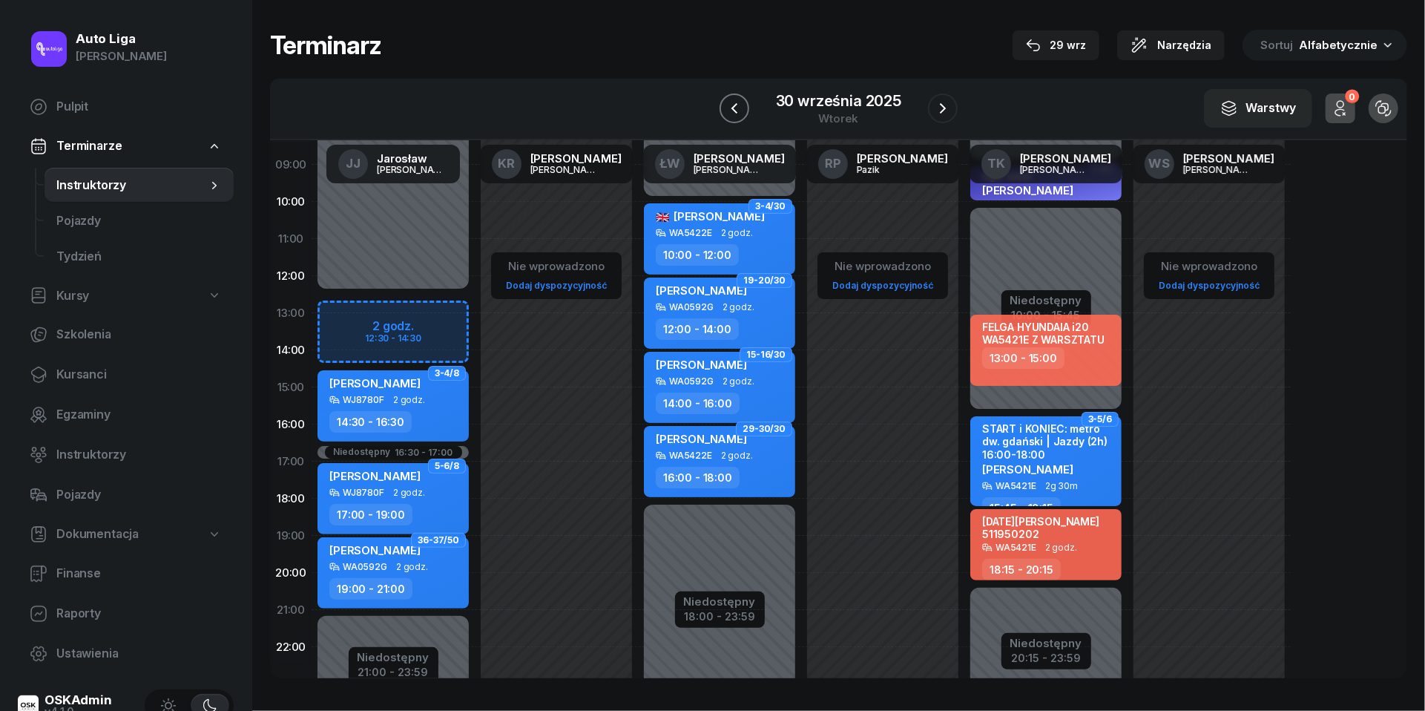
click at [728, 110] on icon "button" at bounding box center [735, 108] width 18 height 18
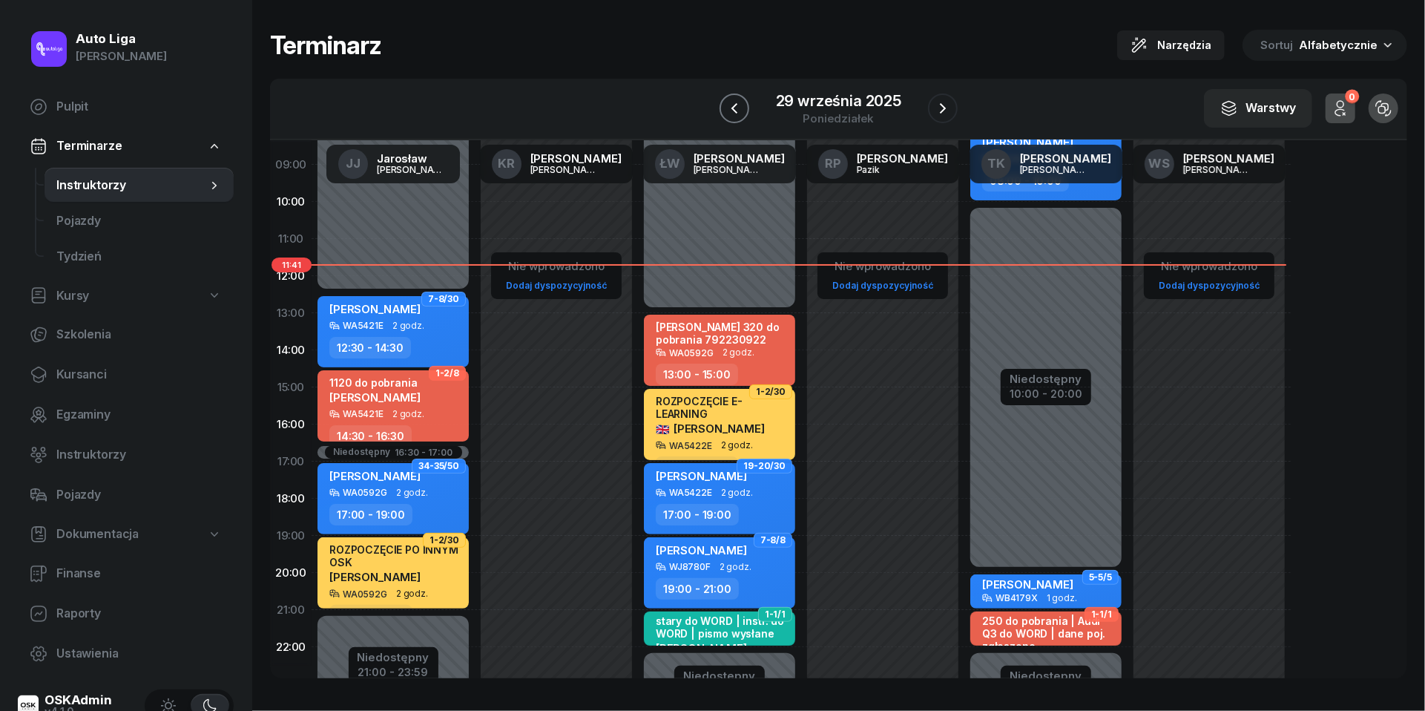
click at [728, 110] on icon "button" at bounding box center [735, 108] width 18 height 18
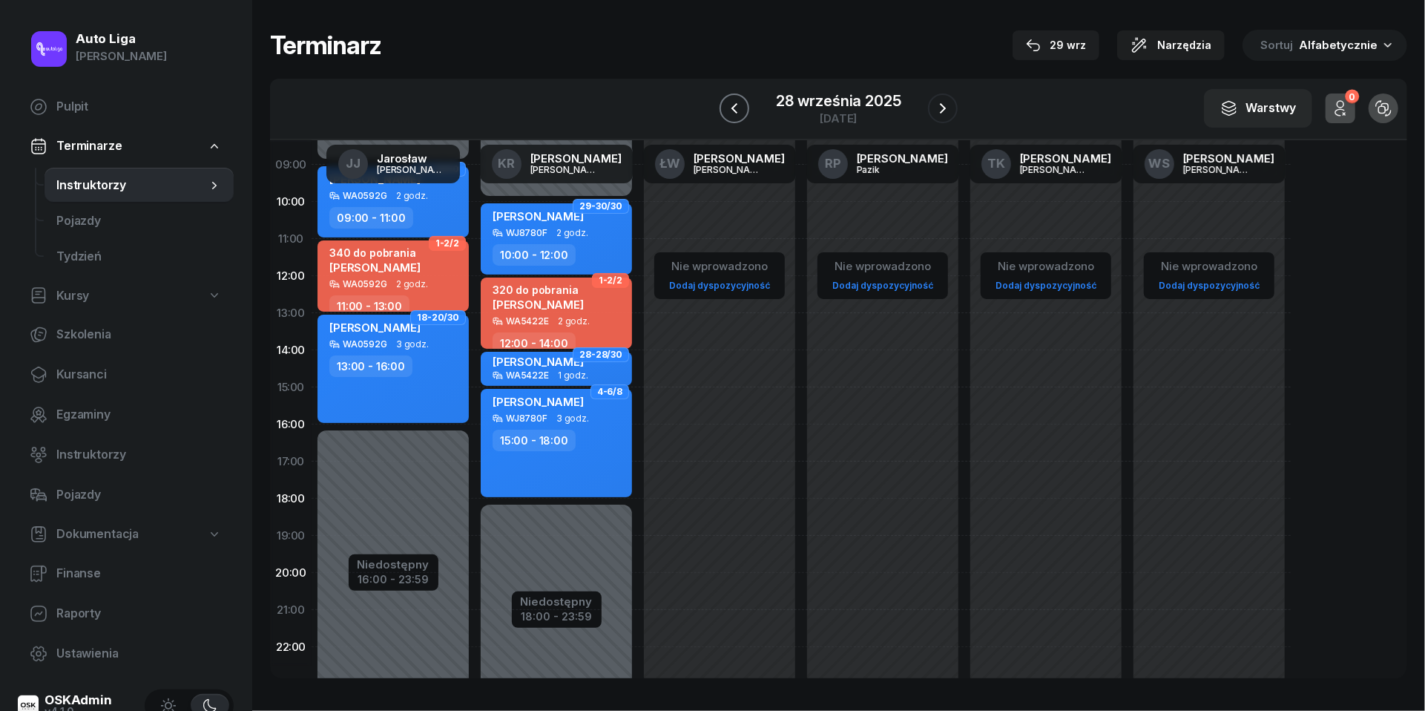
click at [728, 110] on icon "button" at bounding box center [735, 108] width 18 height 18
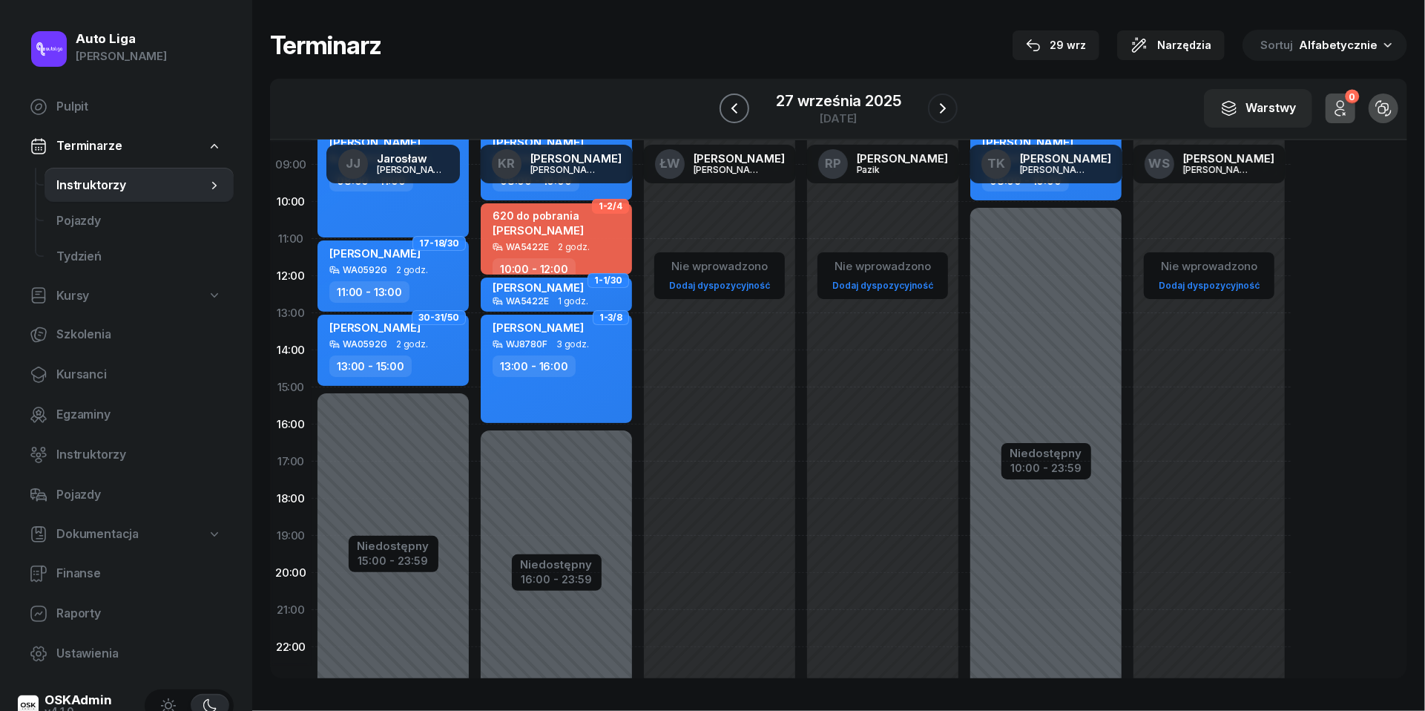
click at [728, 110] on icon "button" at bounding box center [735, 108] width 18 height 18
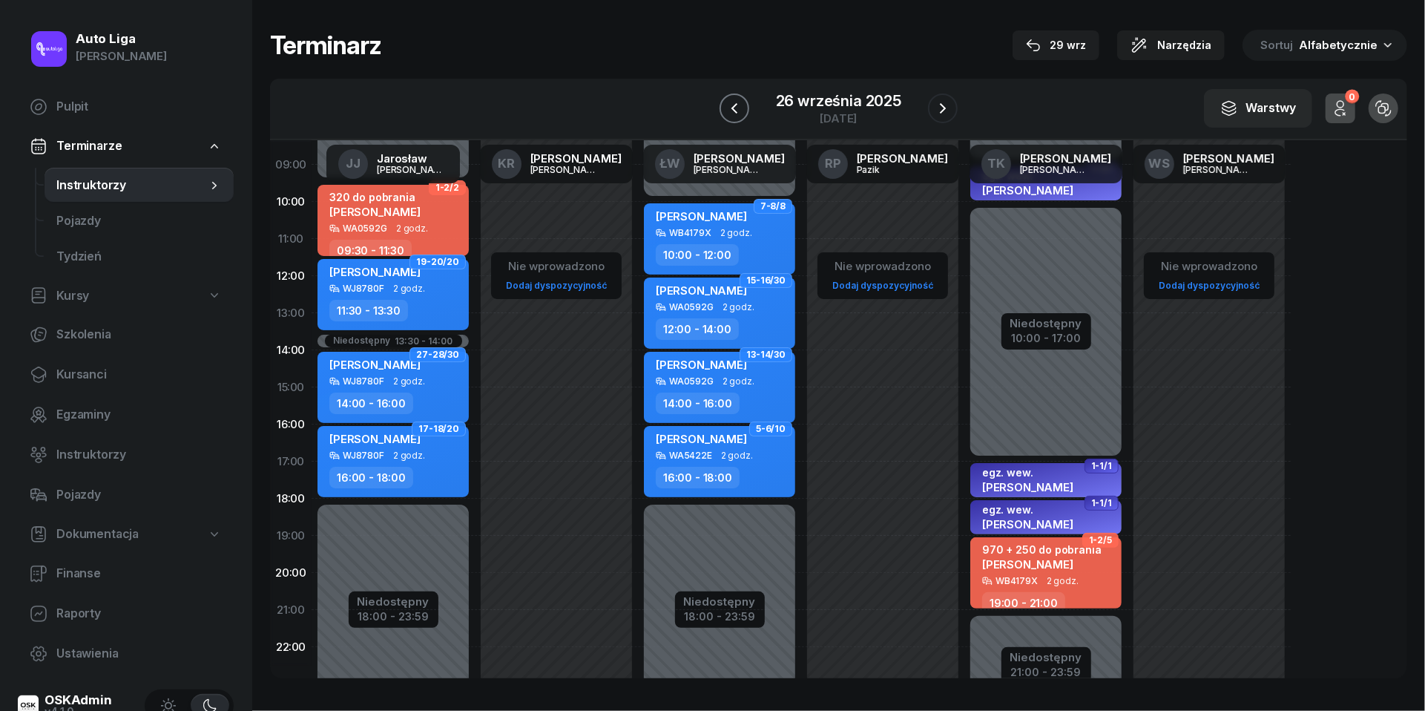
click at [728, 110] on icon "button" at bounding box center [735, 108] width 18 height 18
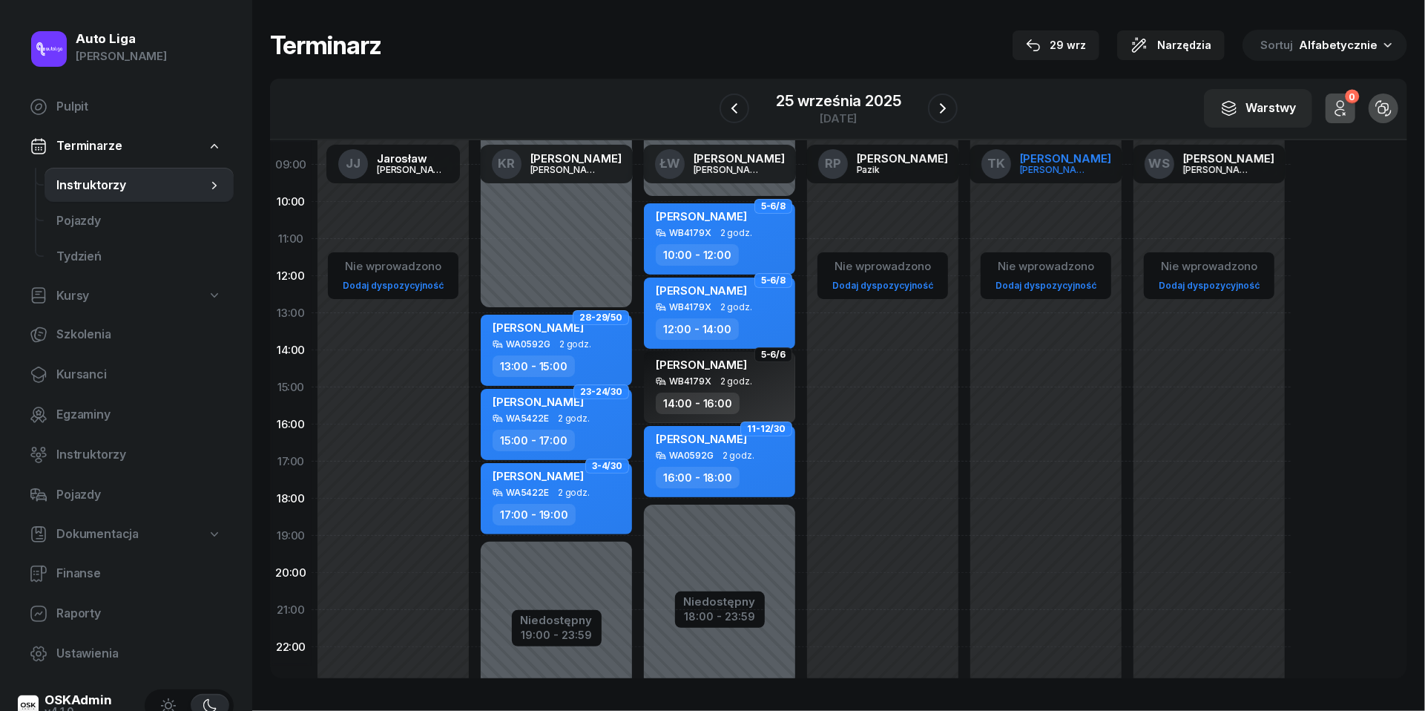
click at [1011, 160] on div "TK" at bounding box center [996, 164] width 30 height 30
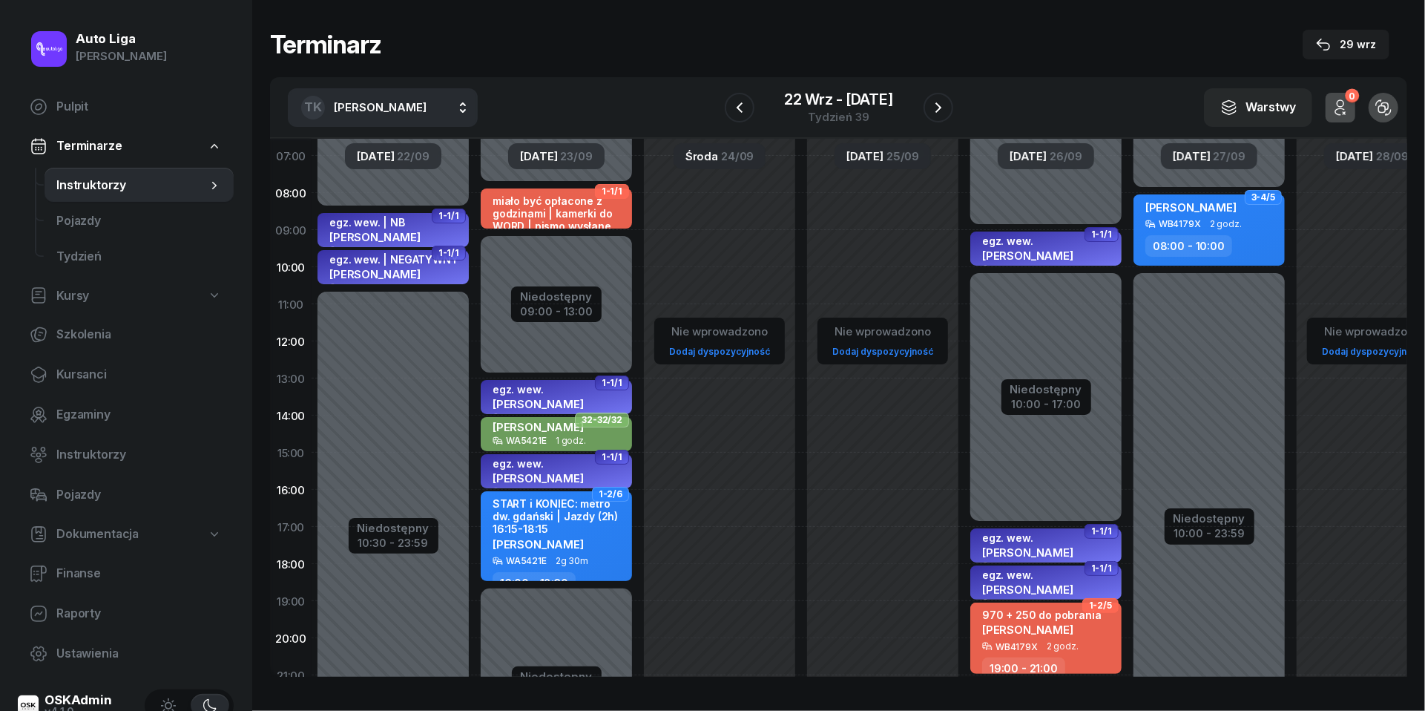
scroll to position [79, 0]
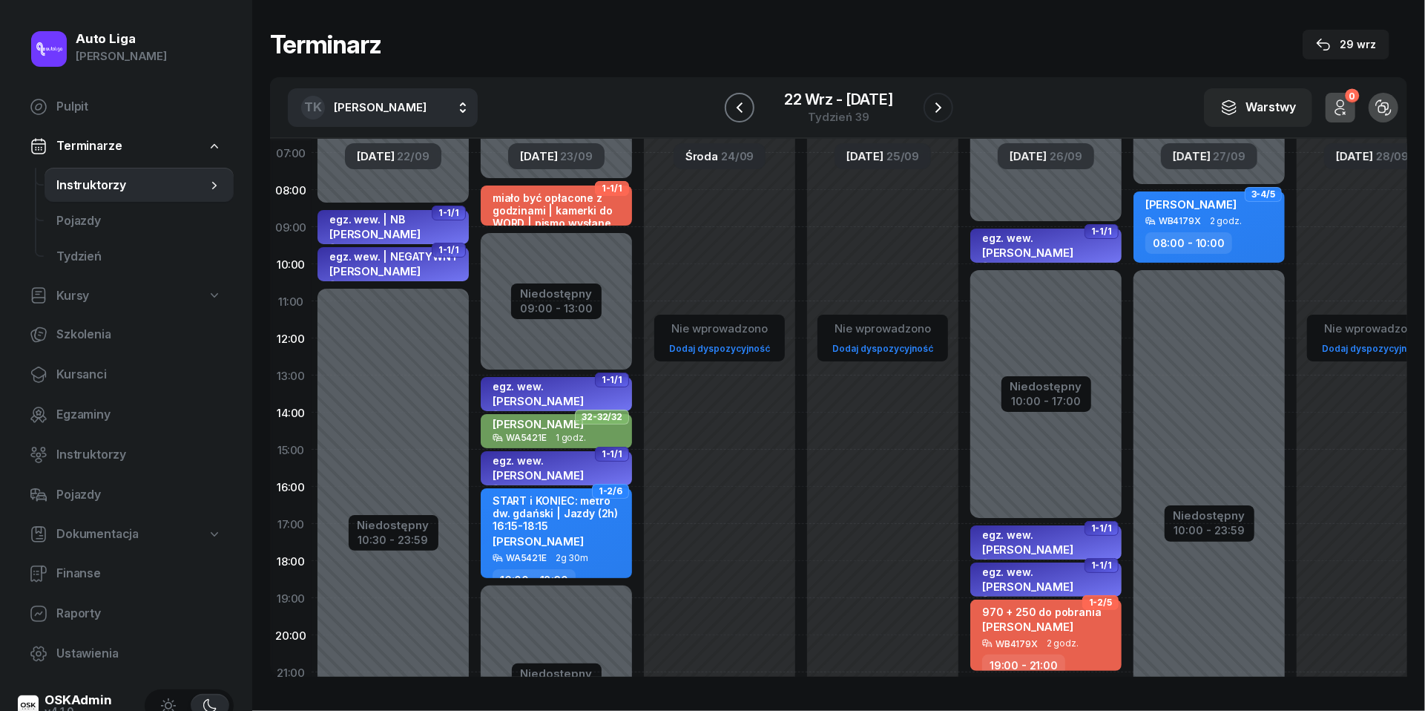
click at [743, 108] on icon "button" at bounding box center [740, 108] width 18 height 18
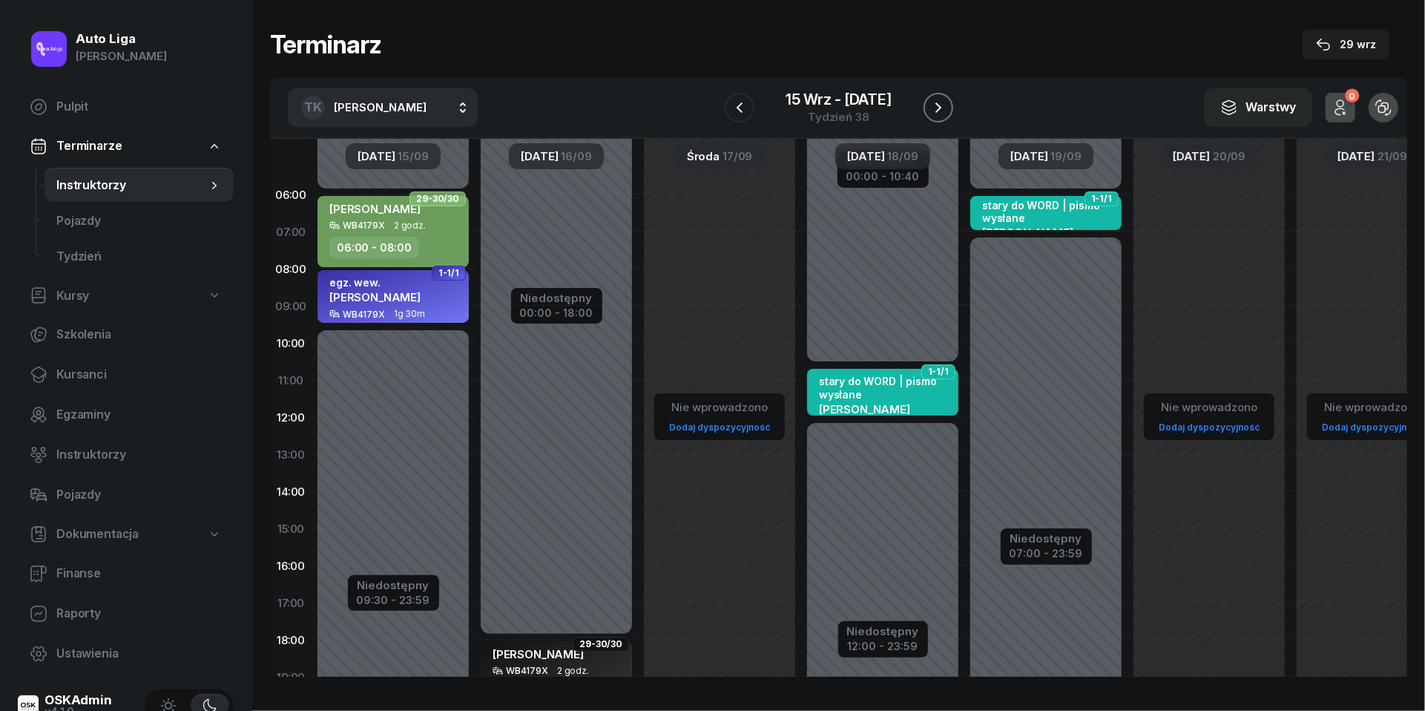
click at [941, 102] on icon "button" at bounding box center [939, 108] width 18 height 18
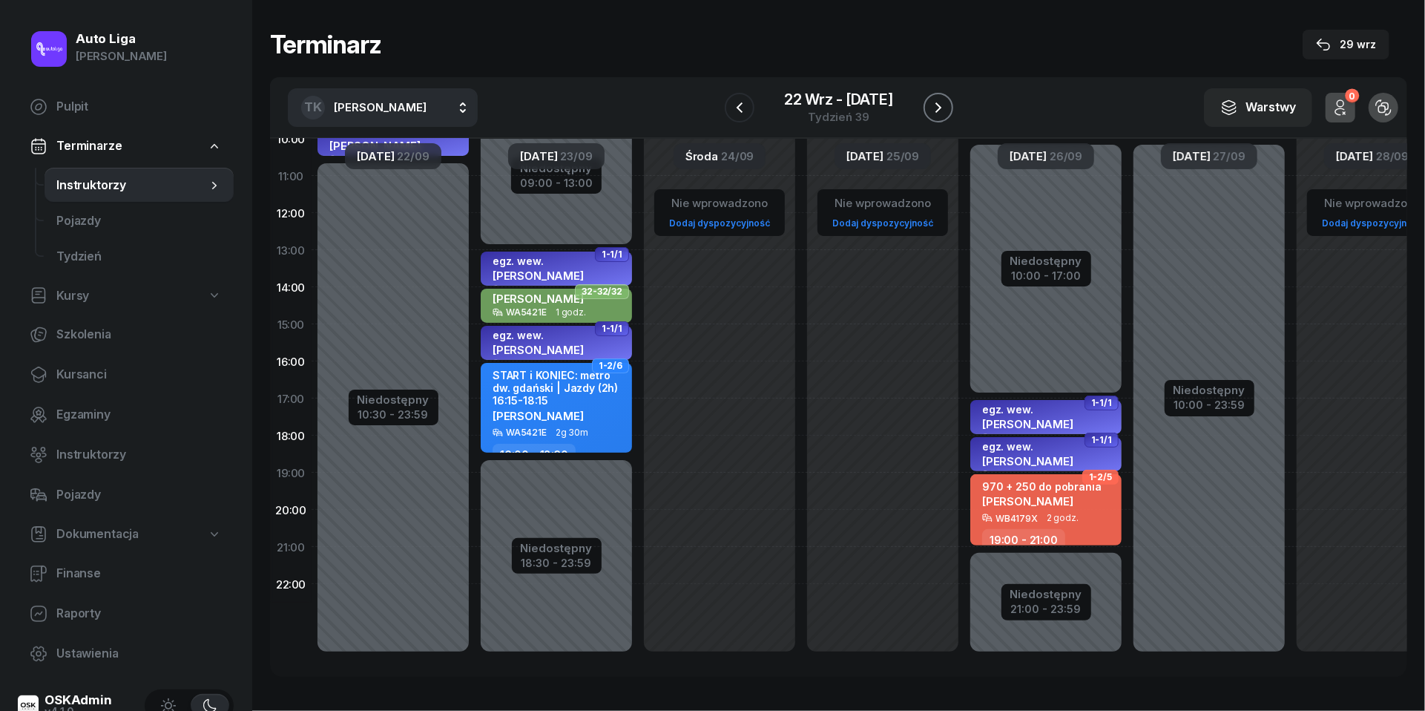
scroll to position [220, 0]
click at [944, 110] on icon "button" at bounding box center [939, 108] width 18 height 18
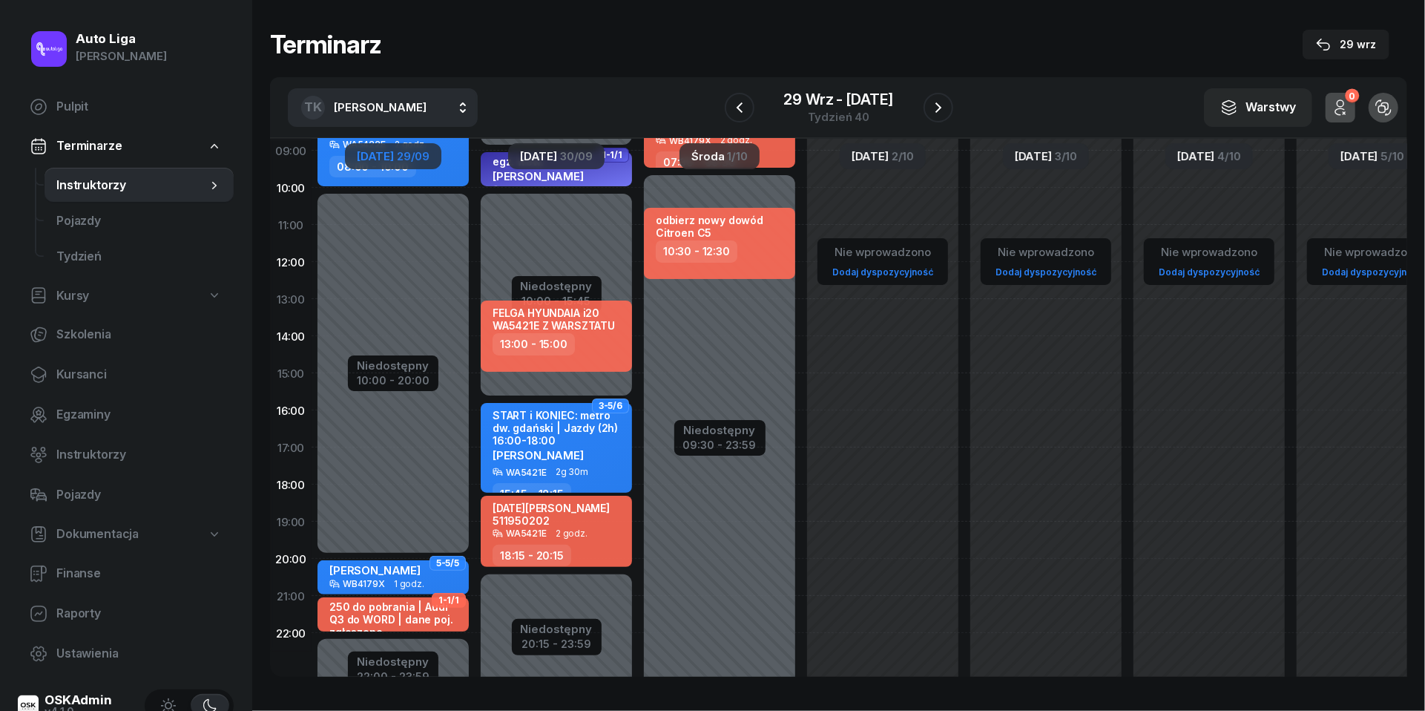
scroll to position [122, 0]
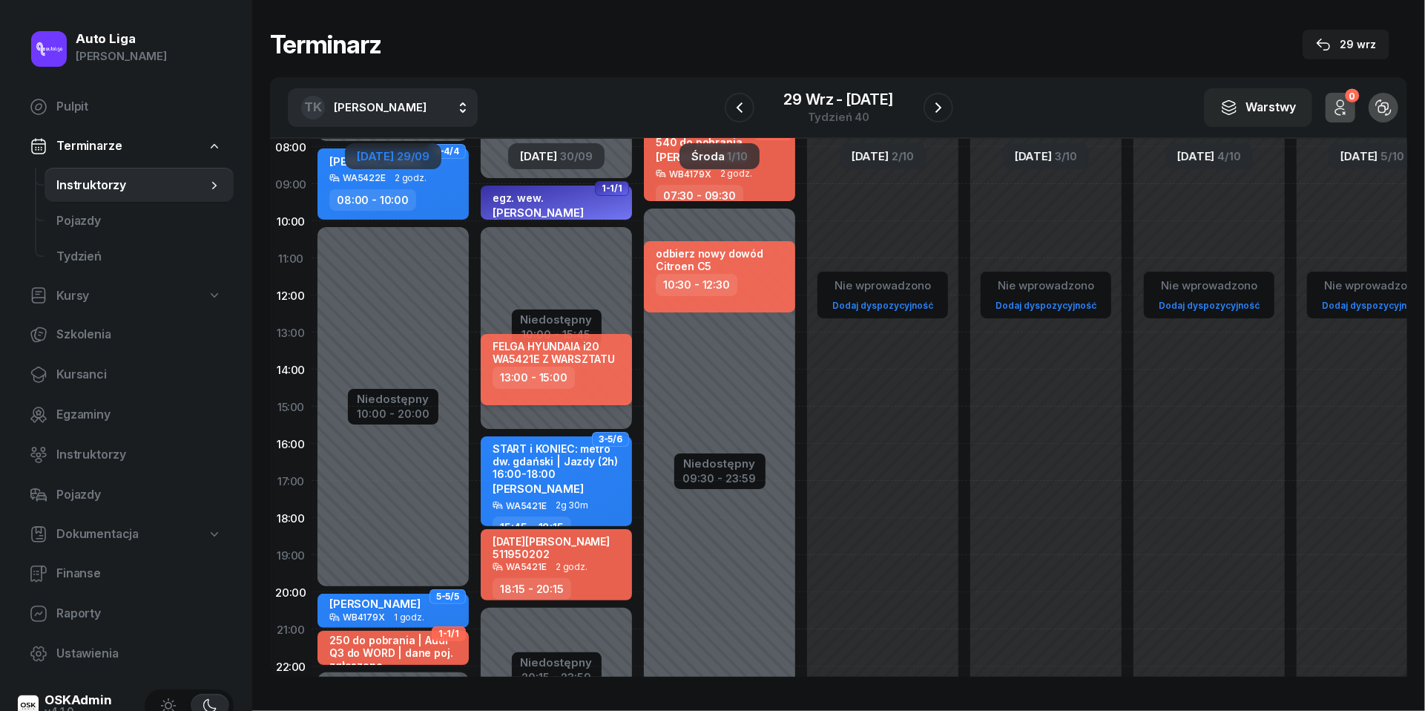
click at [607, 364] on div "FELGA HYUNDAIA i20 WA5421E Z WARSZTATU" at bounding box center [558, 353] width 131 height 27
select select "13"
select select "15"
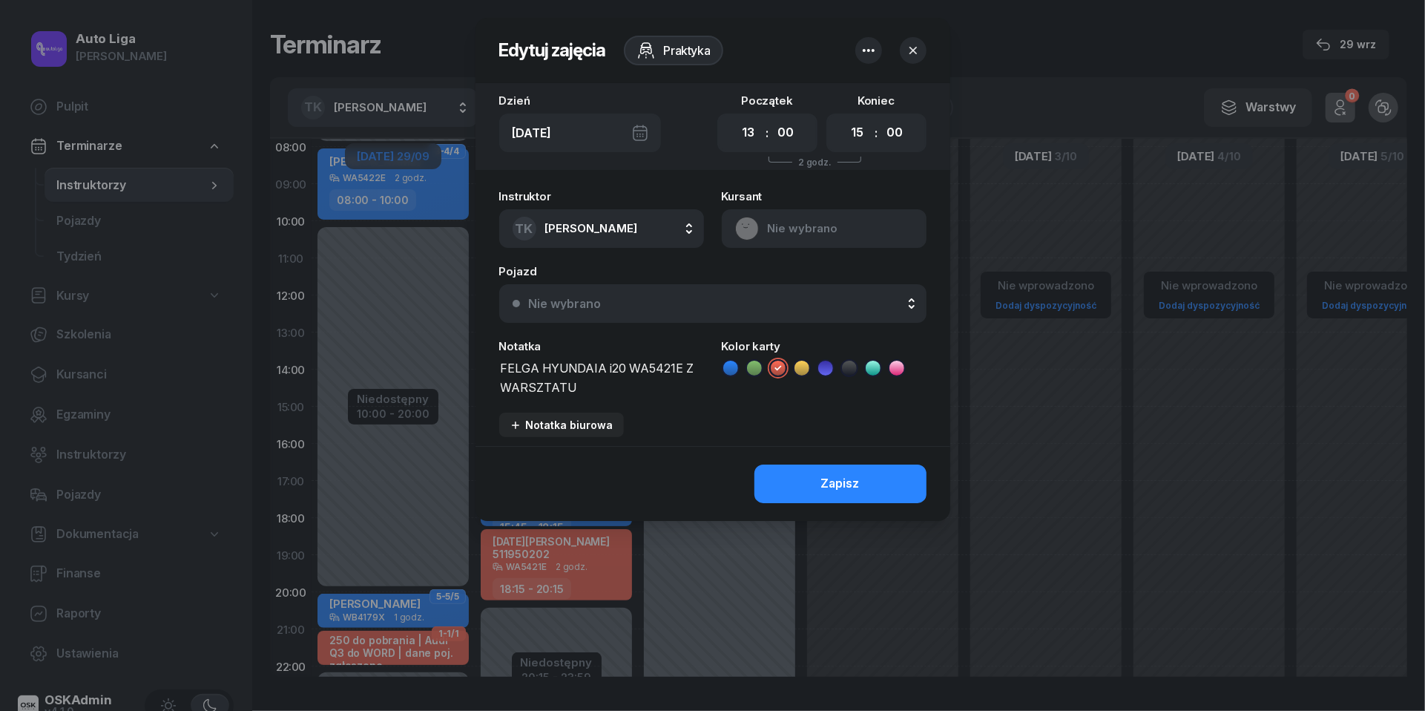
click at [641, 123] on div "[DATE]" at bounding box center [580, 133] width 162 height 39
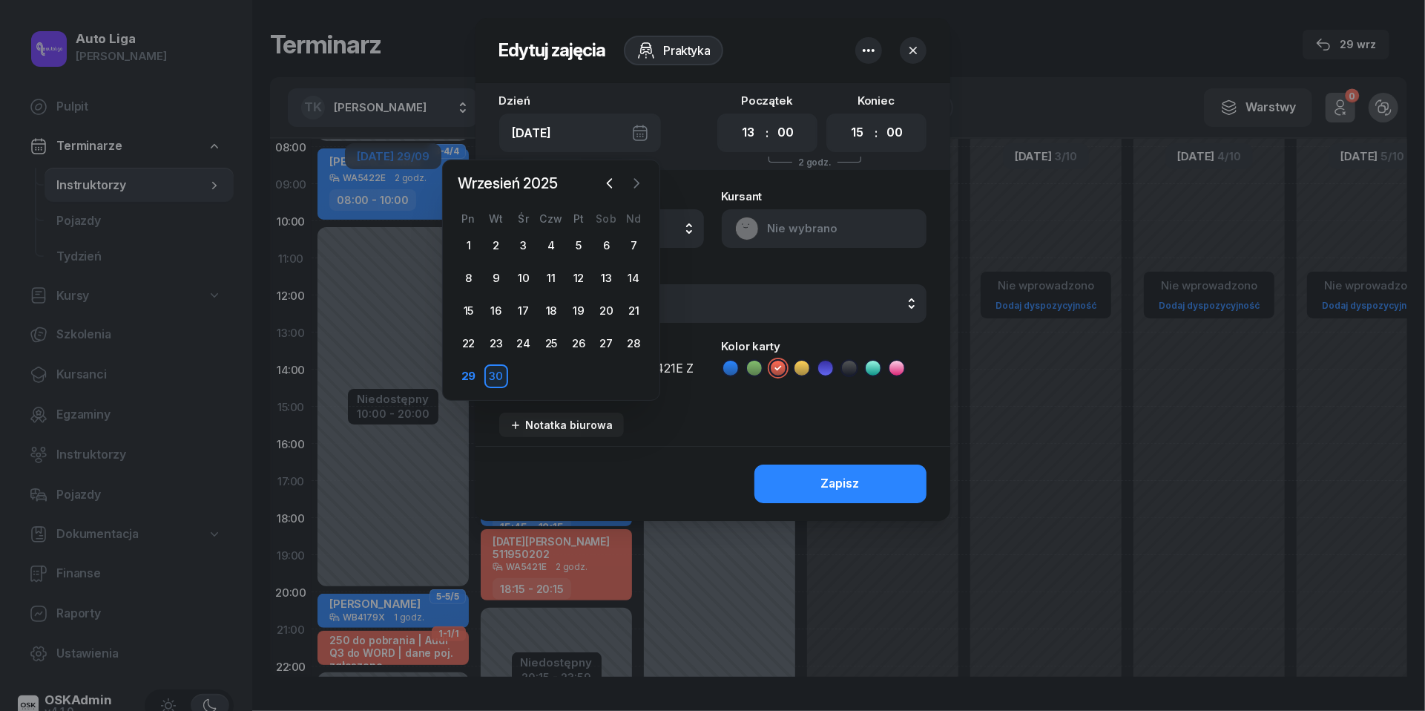
click at [644, 185] on icon "button" at bounding box center [636, 183] width 15 height 15
click at [528, 239] on div "1" at bounding box center [524, 246] width 24 height 24
type input "Śr, 1 paź"
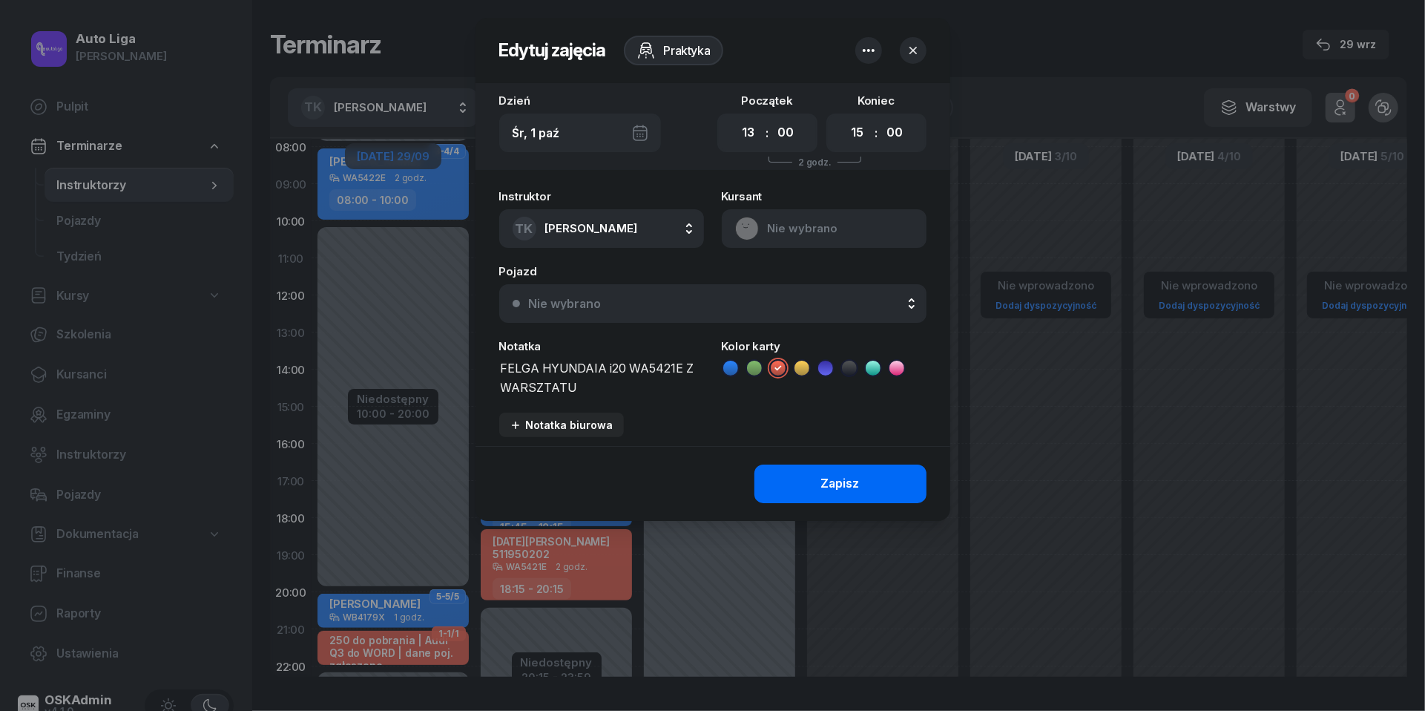
click at [809, 481] on button "Zapisz" at bounding box center [840, 483] width 172 height 39
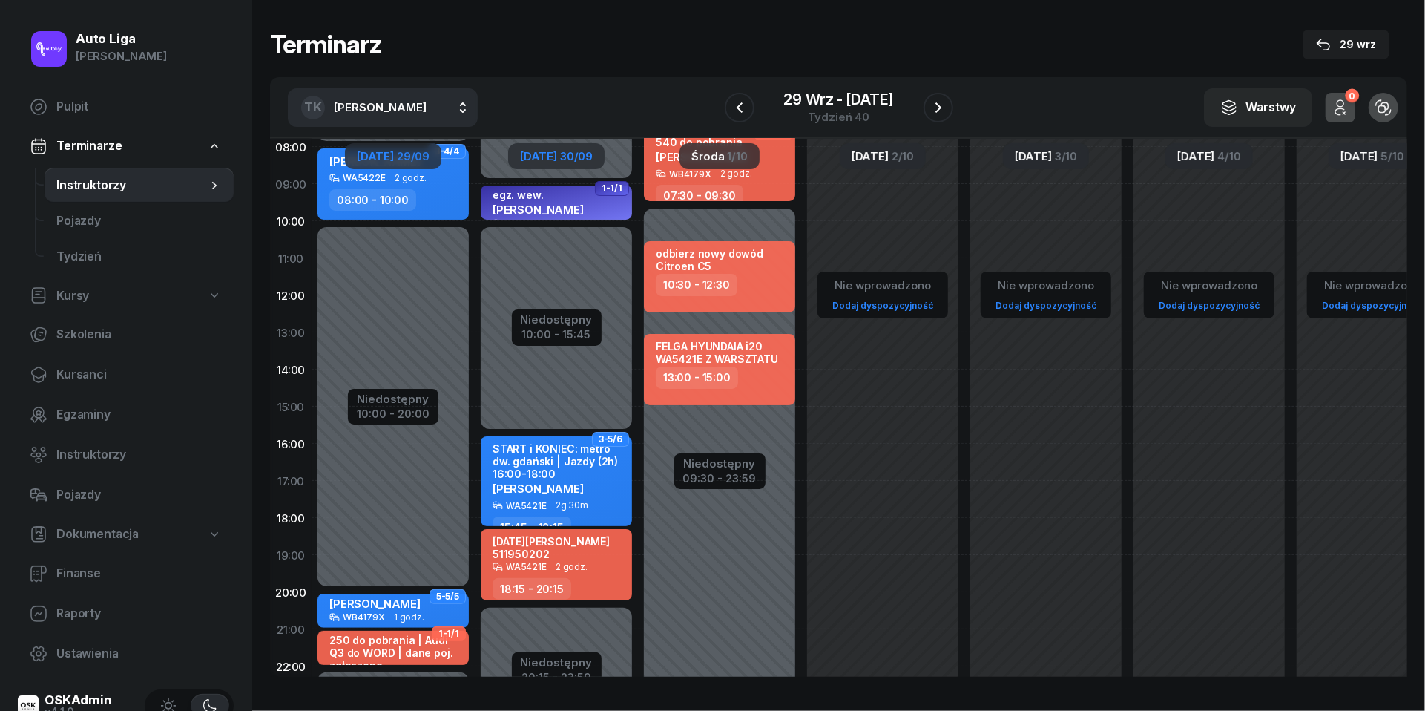
click at [571, 158] on span "30/09" at bounding box center [576, 156] width 33 height 11
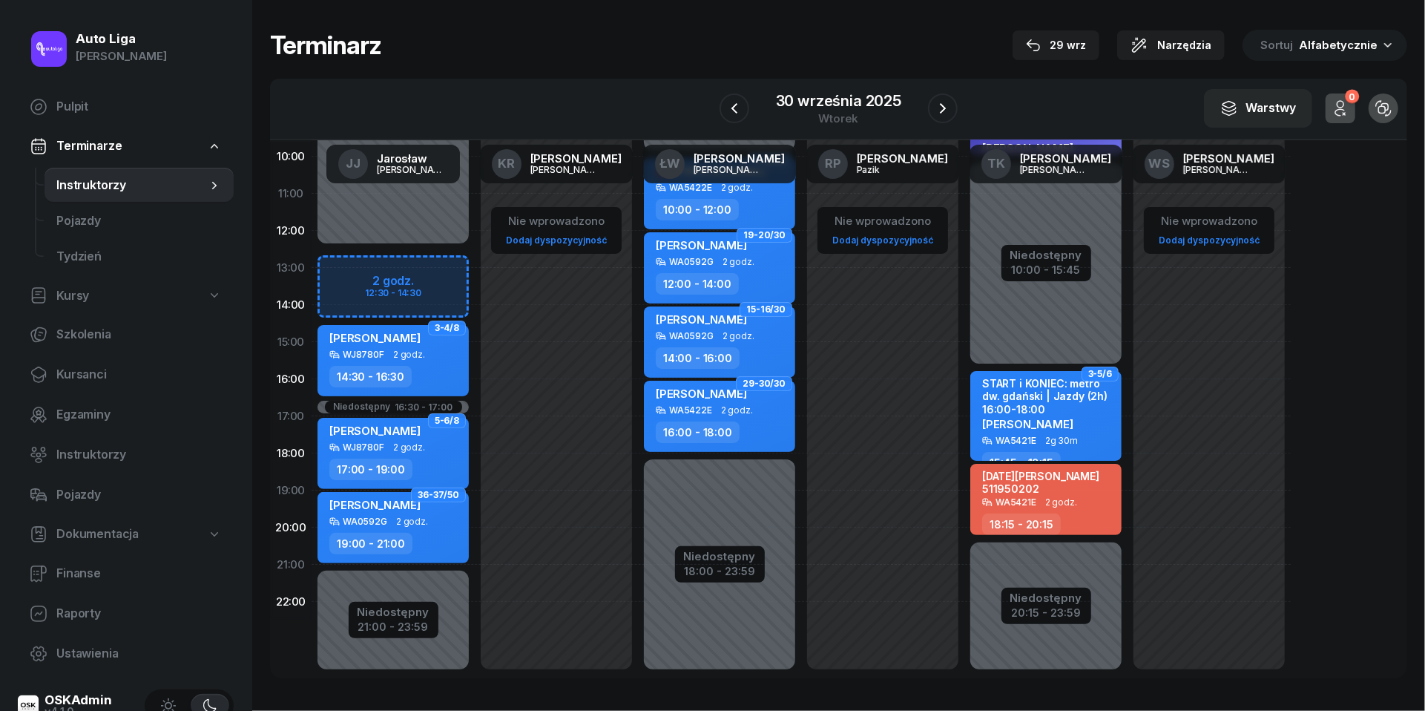
scroll to position [185, 0]
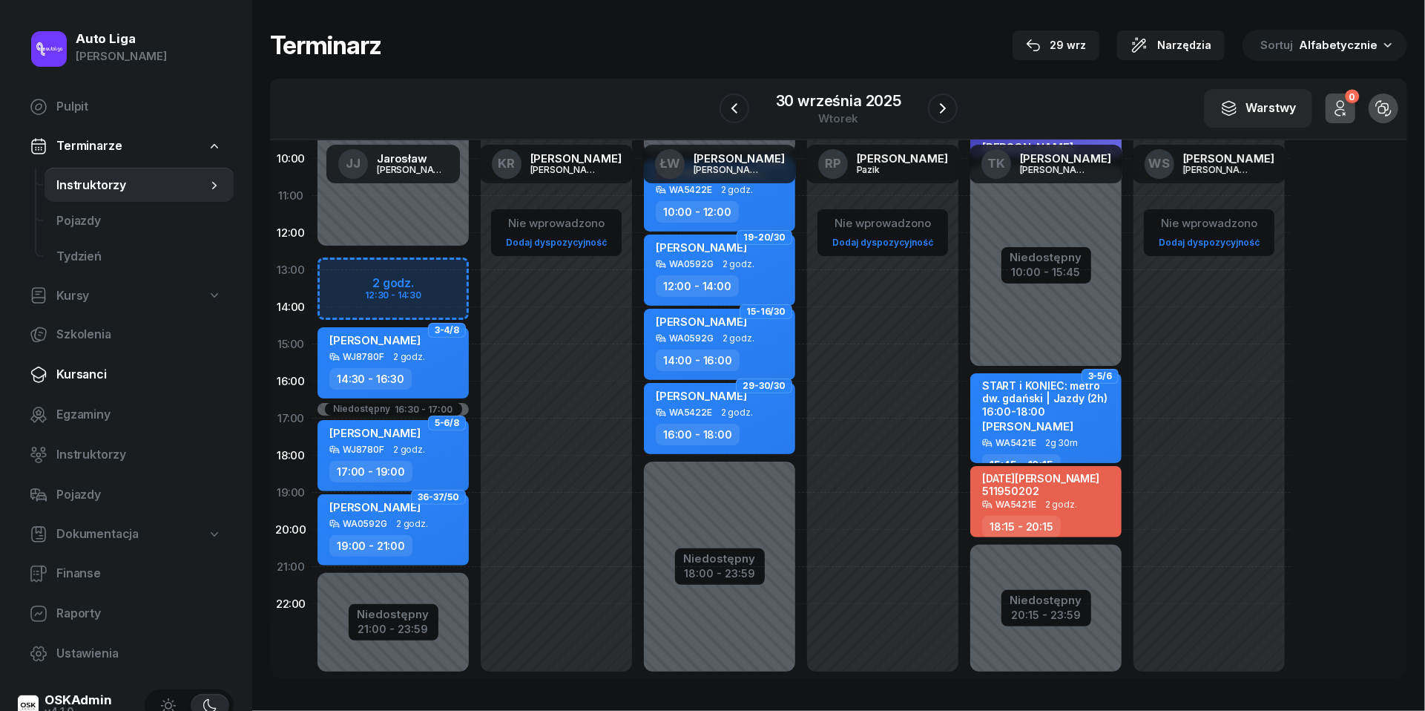
click at [75, 368] on span "Kursanci" at bounding box center [138, 374] width 165 height 19
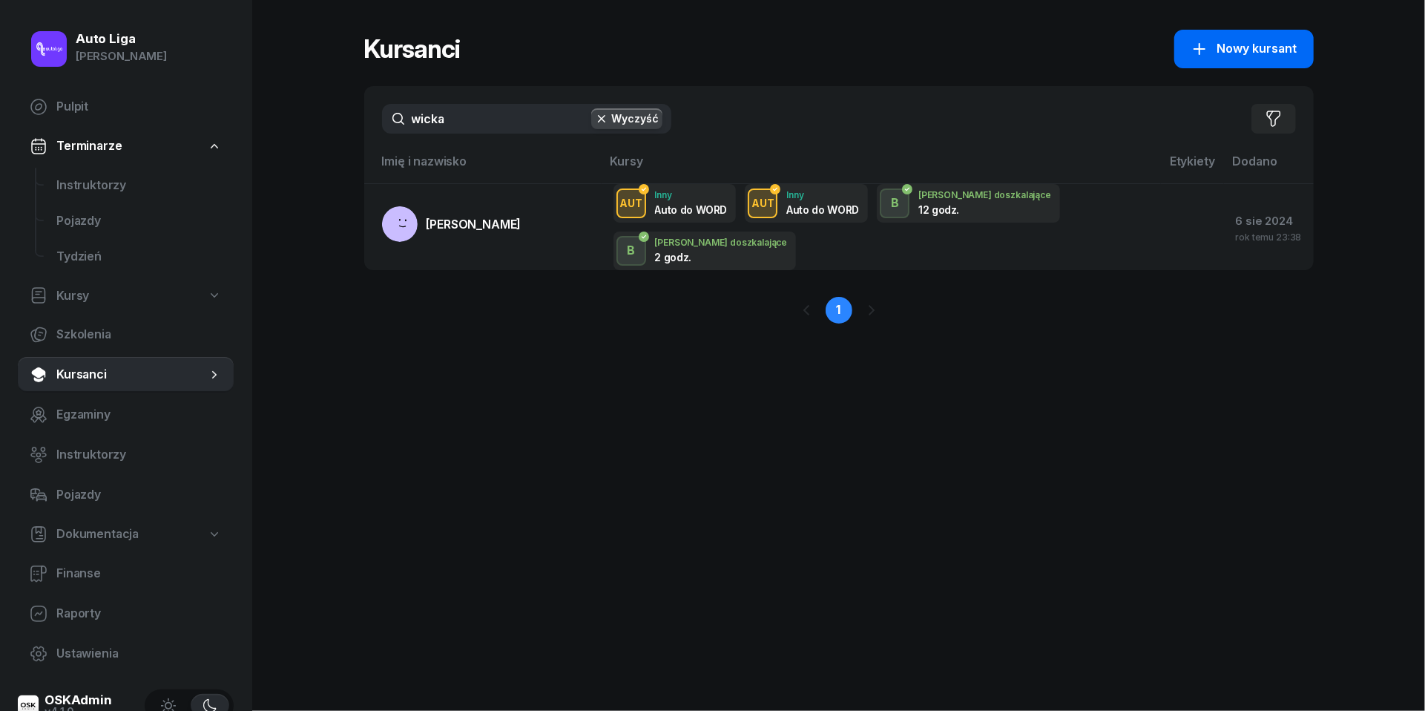
click at [1217, 42] on div "Nowy kursant" at bounding box center [1244, 48] width 107 height 19
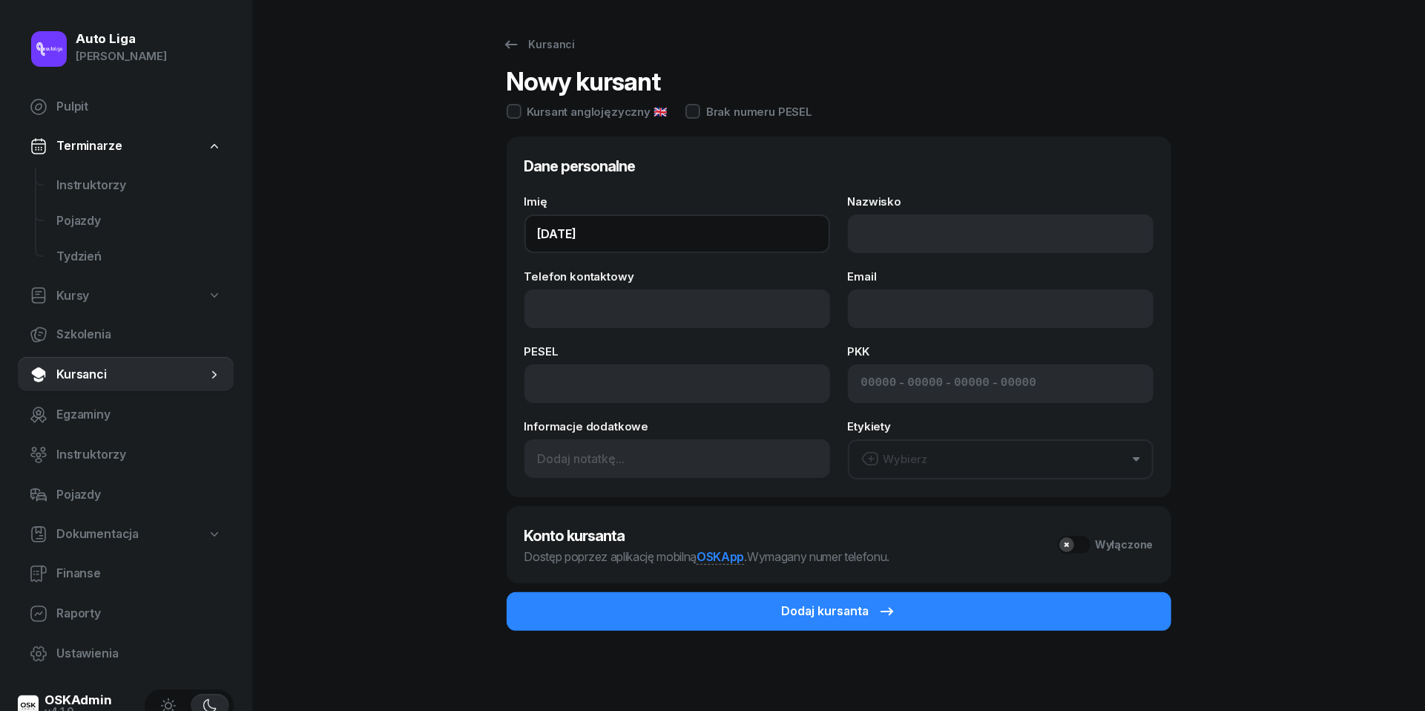
type input "[DATE]"
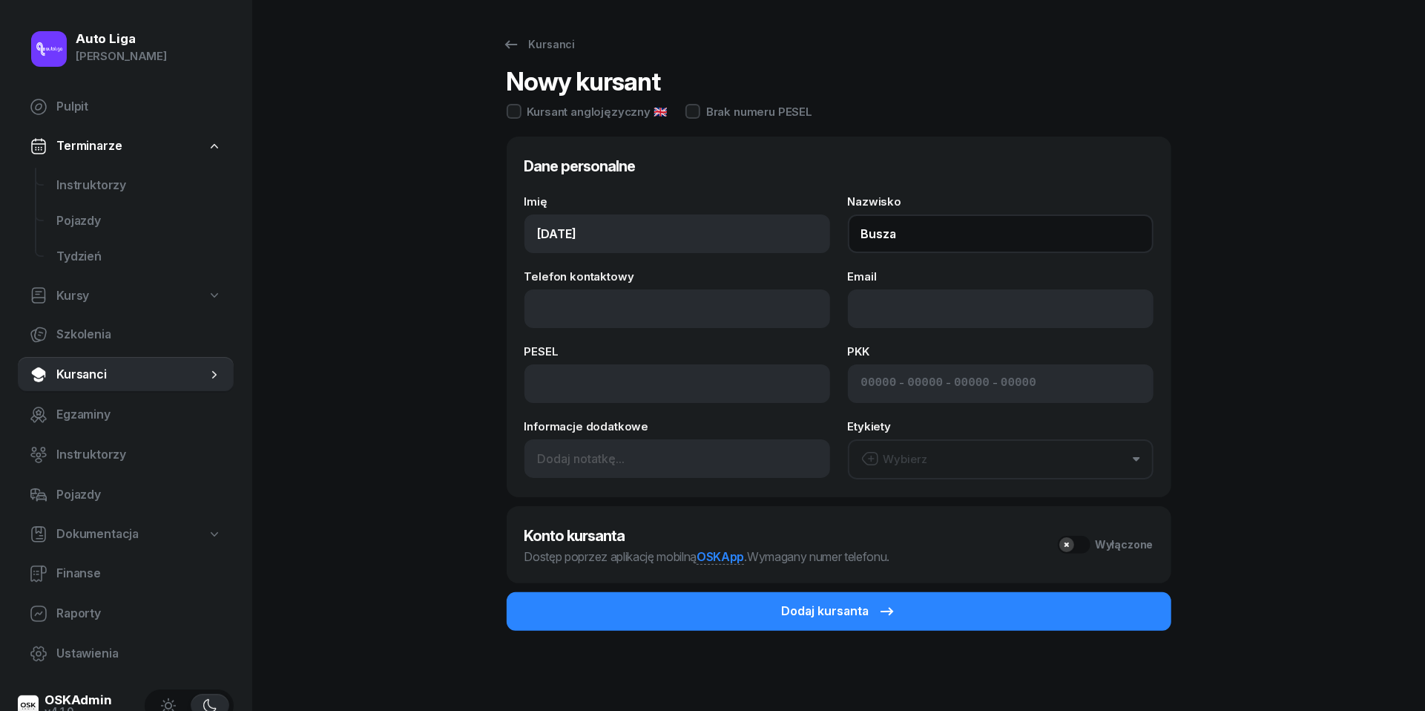
type input "Busza"
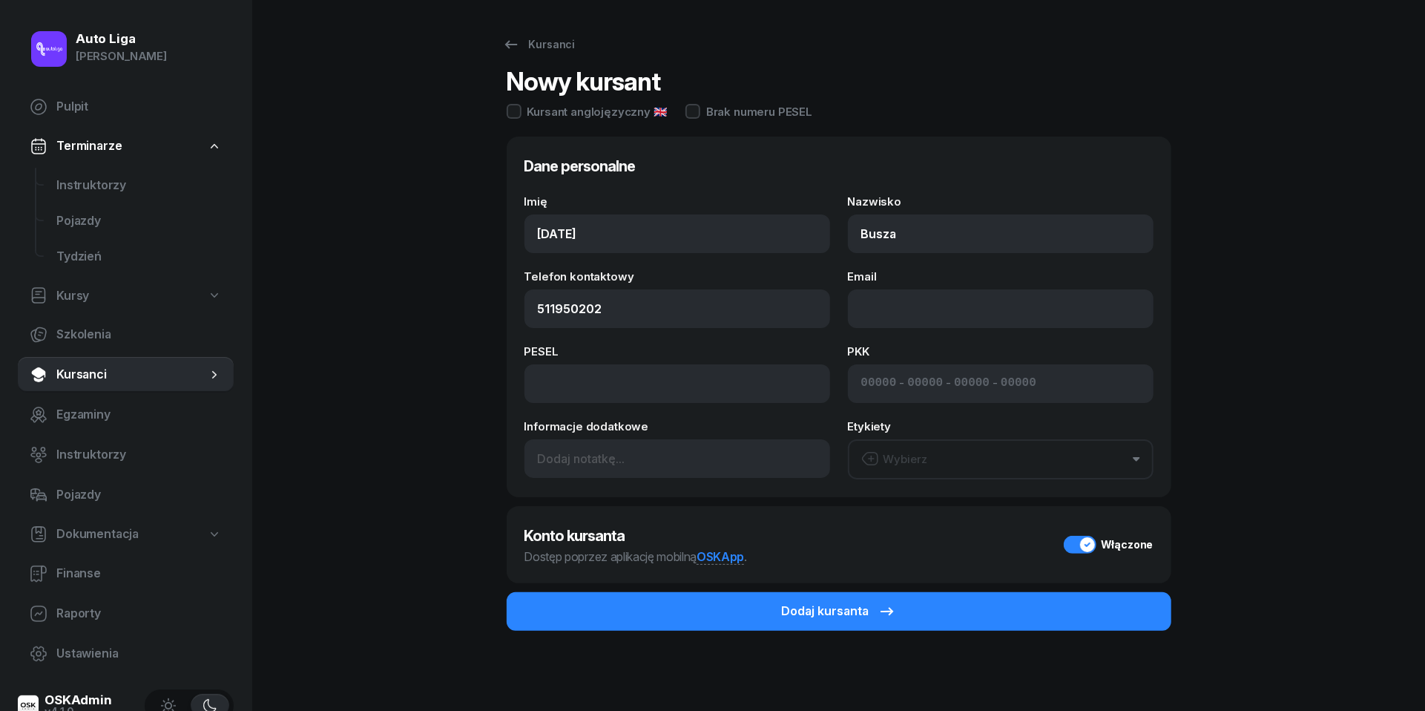
type input "511 950 202"
click at [665, 380] on input at bounding box center [677, 383] width 306 height 39
paste input "07282111903"
type input "07282111903"
click at [974, 445] on button "Wybierz" at bounding box center [1001, 459] width 306 height 40
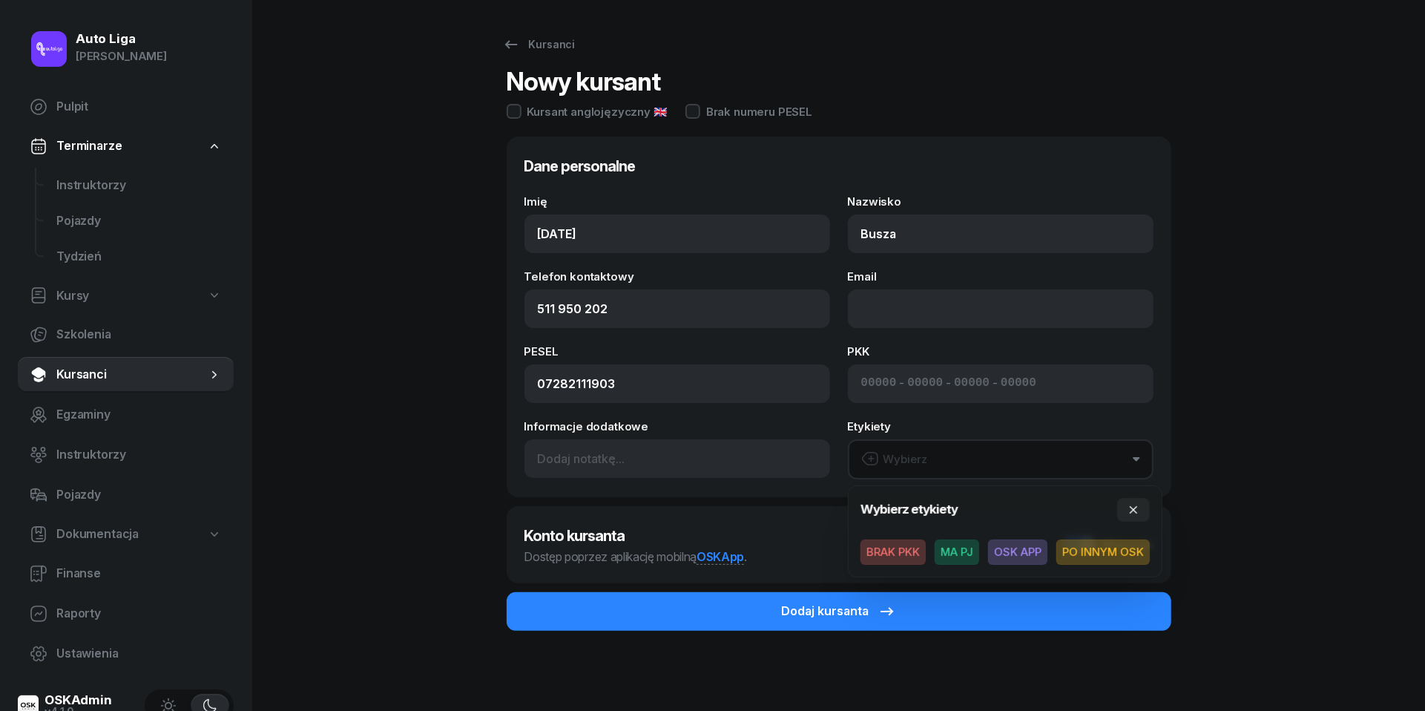
click at [974, 450] on button "Wybierz" at bounding box center [1001, 459] width 306 height 40
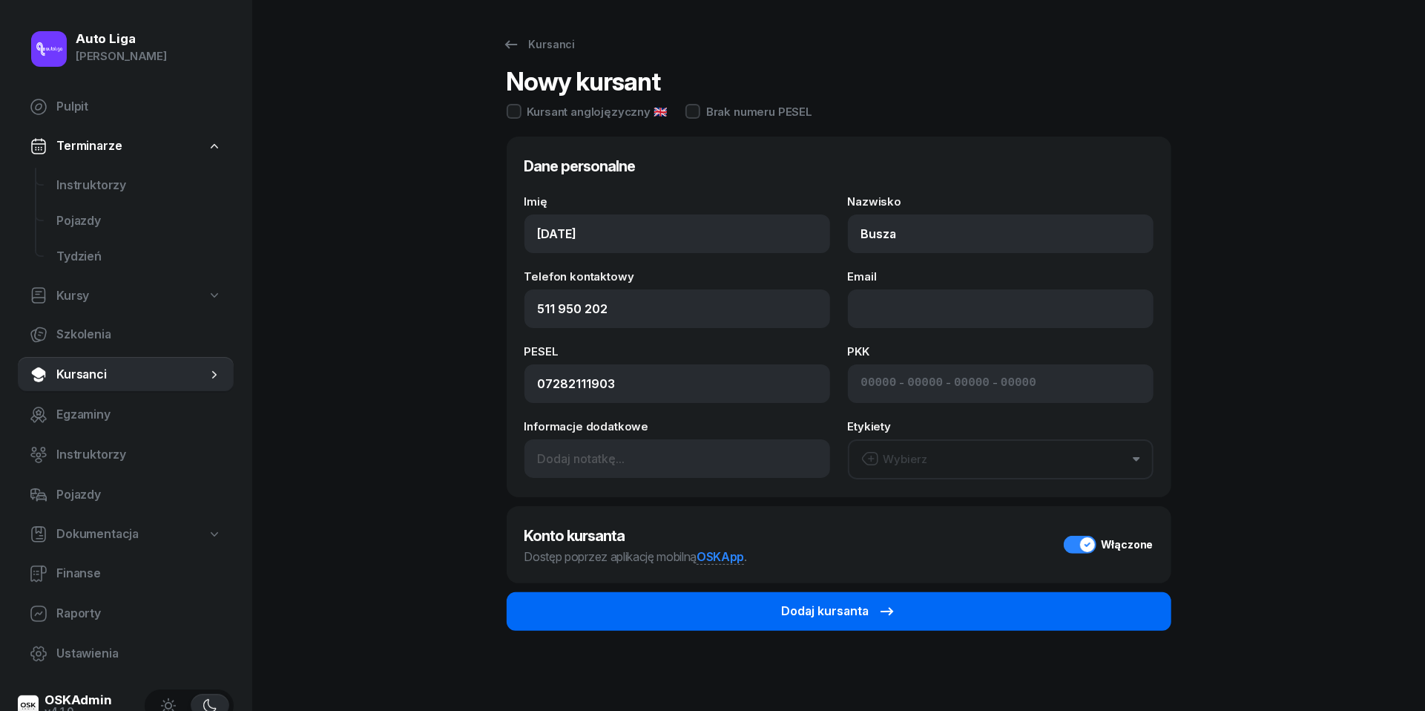
click at [852, 617] on div "Dodaj kursanta" at bounding box center [839, 611] width 114 height 19
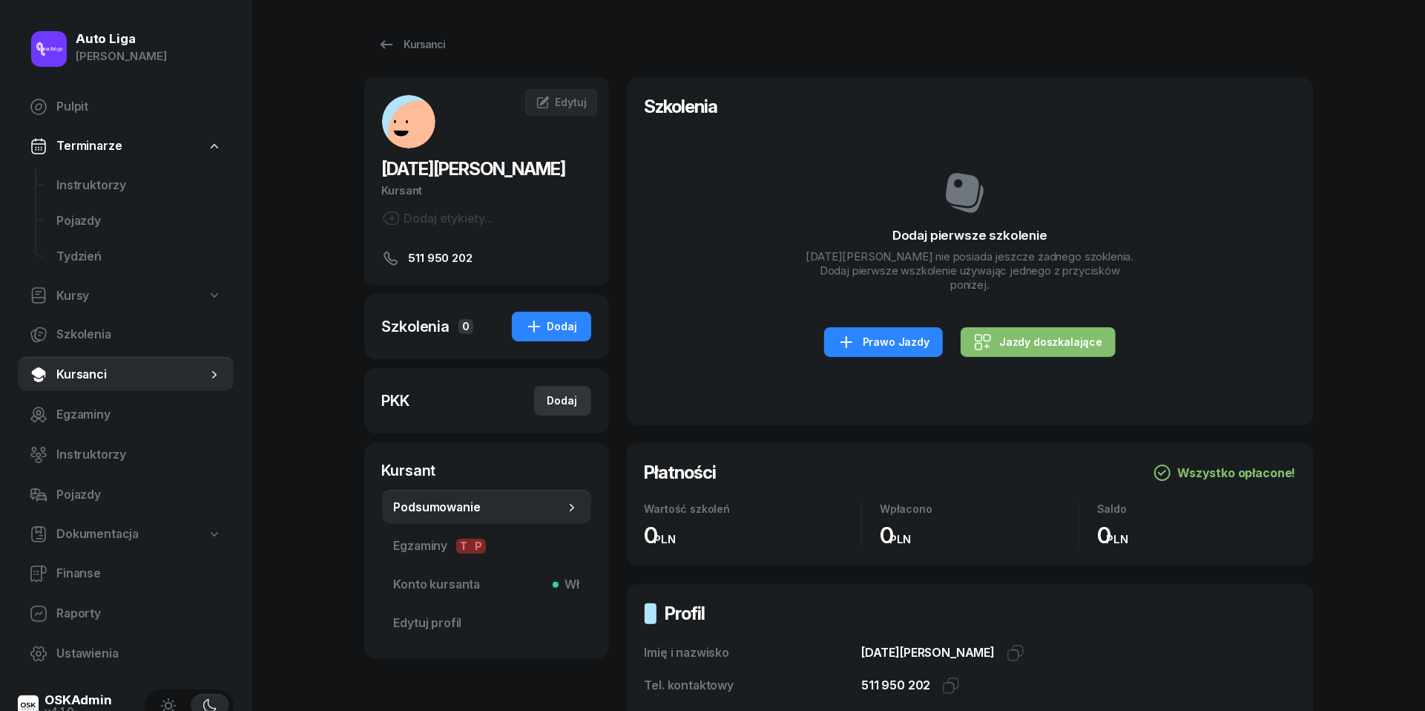
click at [568, 405] on div "Dodaj" at bounding box center [562, 401] width 30 height 18
select select
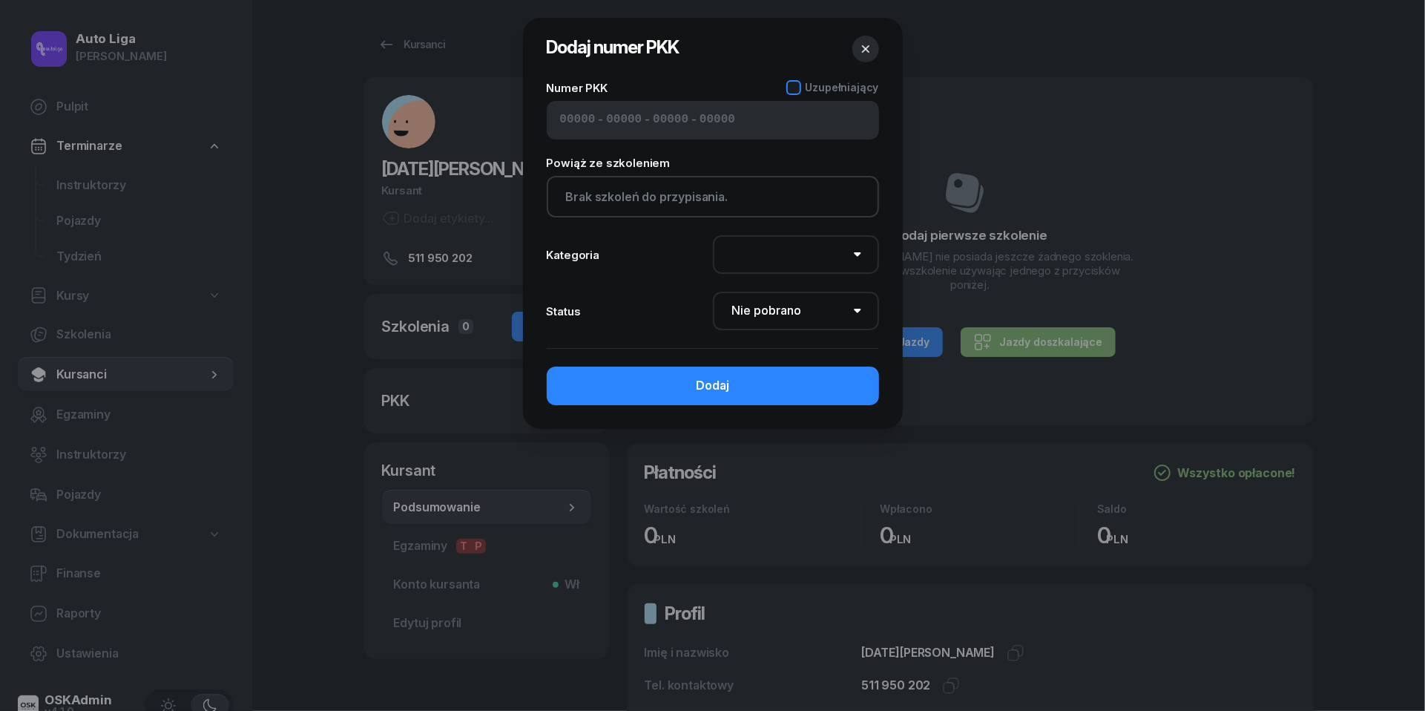
click at [797, 92] on div at bounding box center [793, 87] width 15 height 15
click at [797, 92] on icon at bounding box center [793, 87] width 15 height 15
click at [870, 53] on icon "button" at bounding box center [865, 49] width 15 height 15
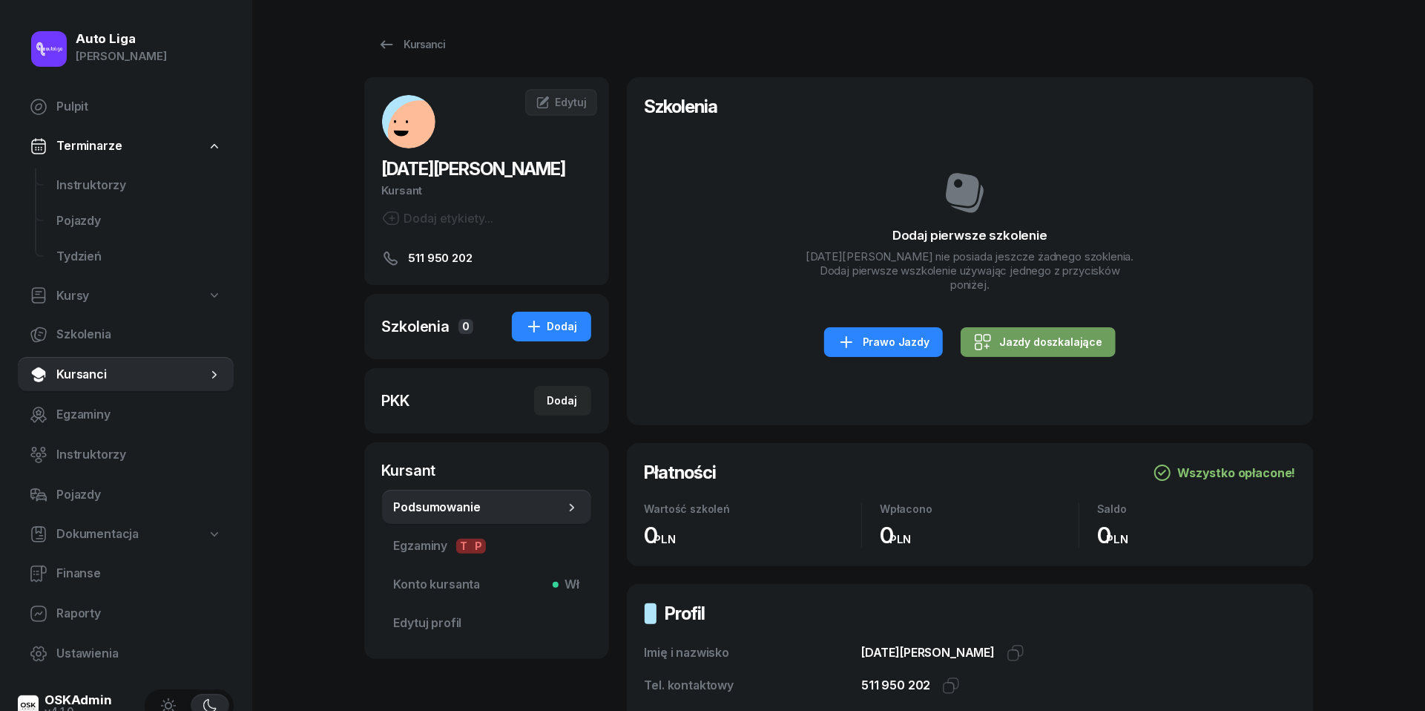
click at [1045, 333] on div "Jazdy doszkalające" at bounding box center [1038, 342] width 128 height 18
select select "B"
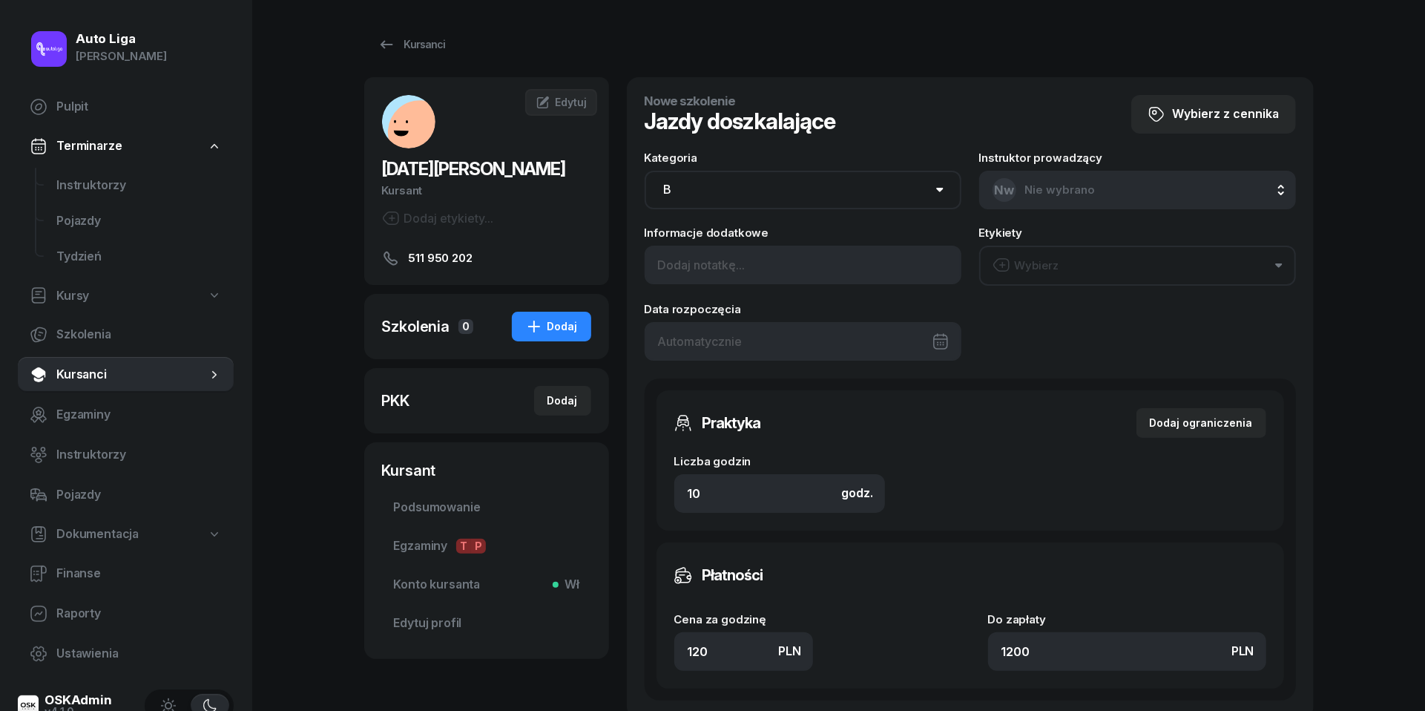
click at [752, 339] on div at bounding box center [803, 341] width 317 height 39
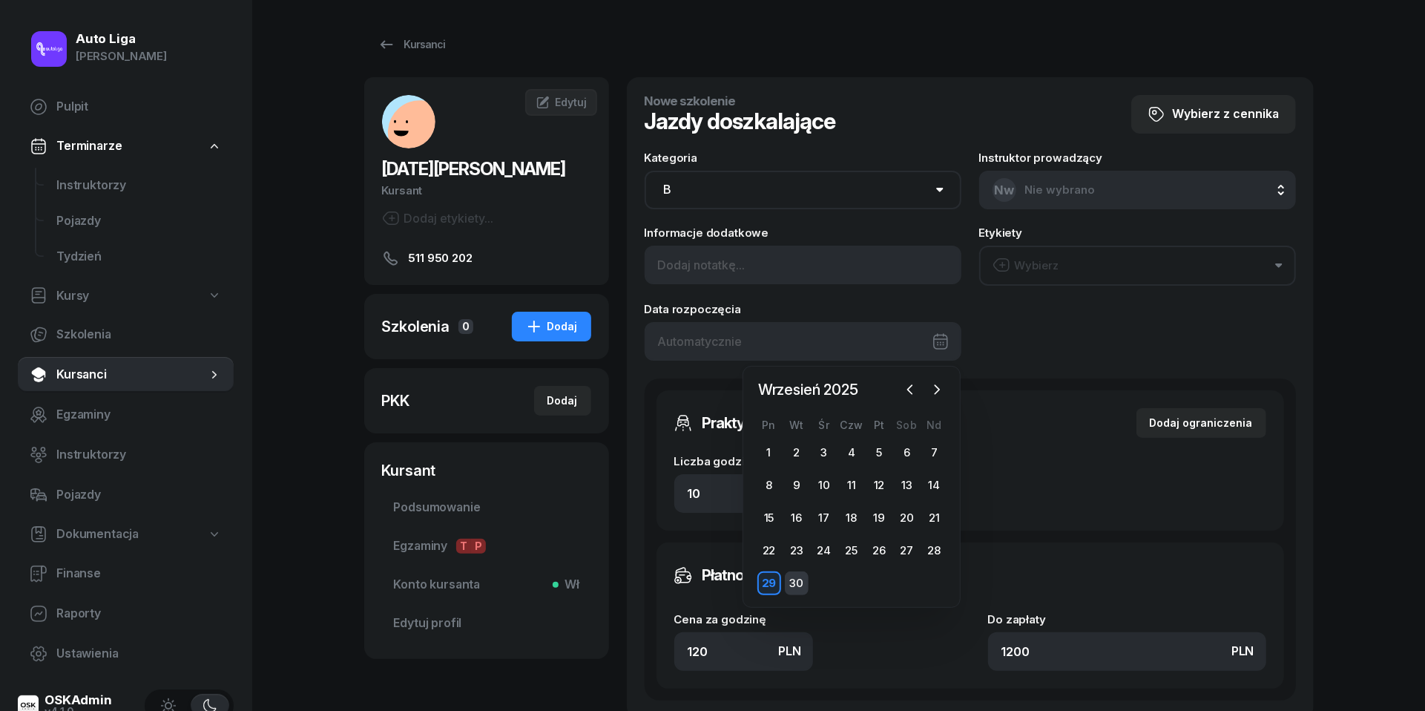
click at [796, 579] on div "30" at bounding box center [797, 583] width 24 height 24
type input "[DATE]"
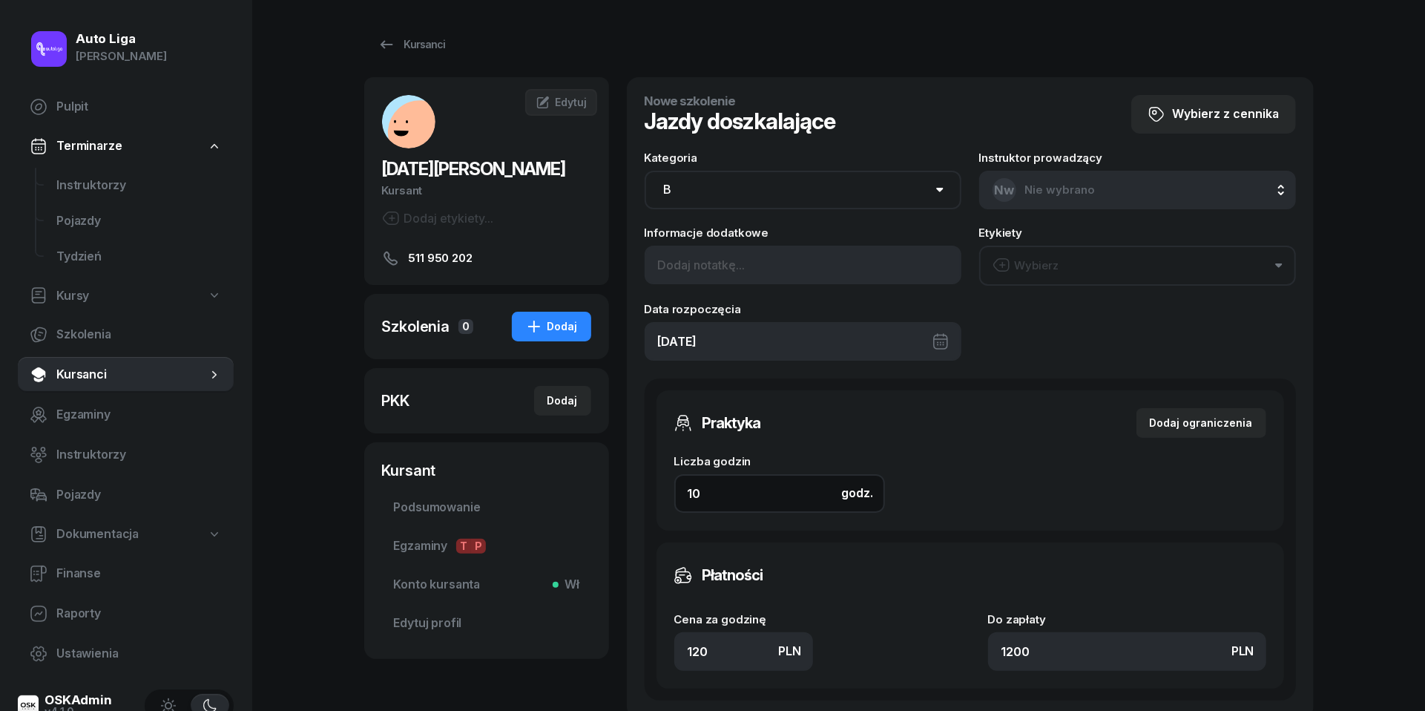
click at [715, 497] on input "10" at bounding box center [779, 493] width 211 height 39
type input "2"
type input "240"
type input "2"
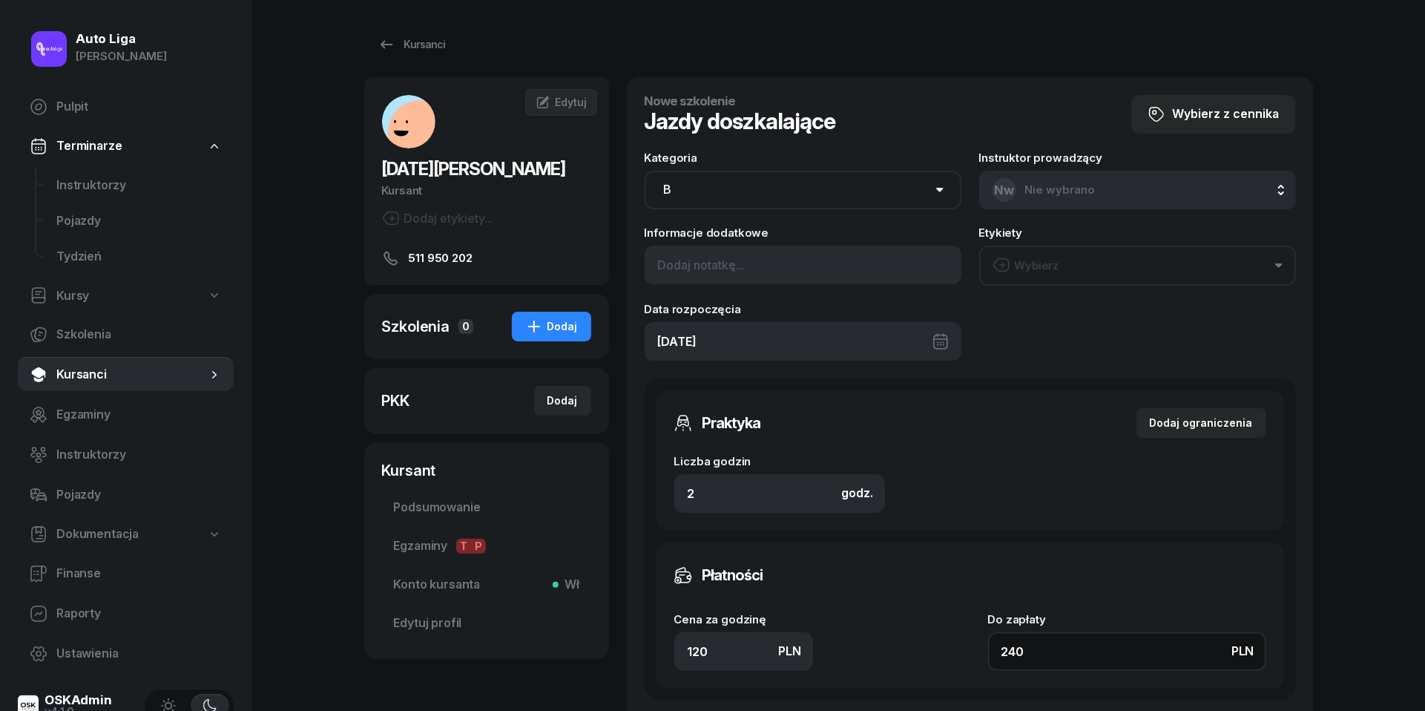
click at [1057, 648] on input "240" at bounding box center [1127, 651] width 278 height 39
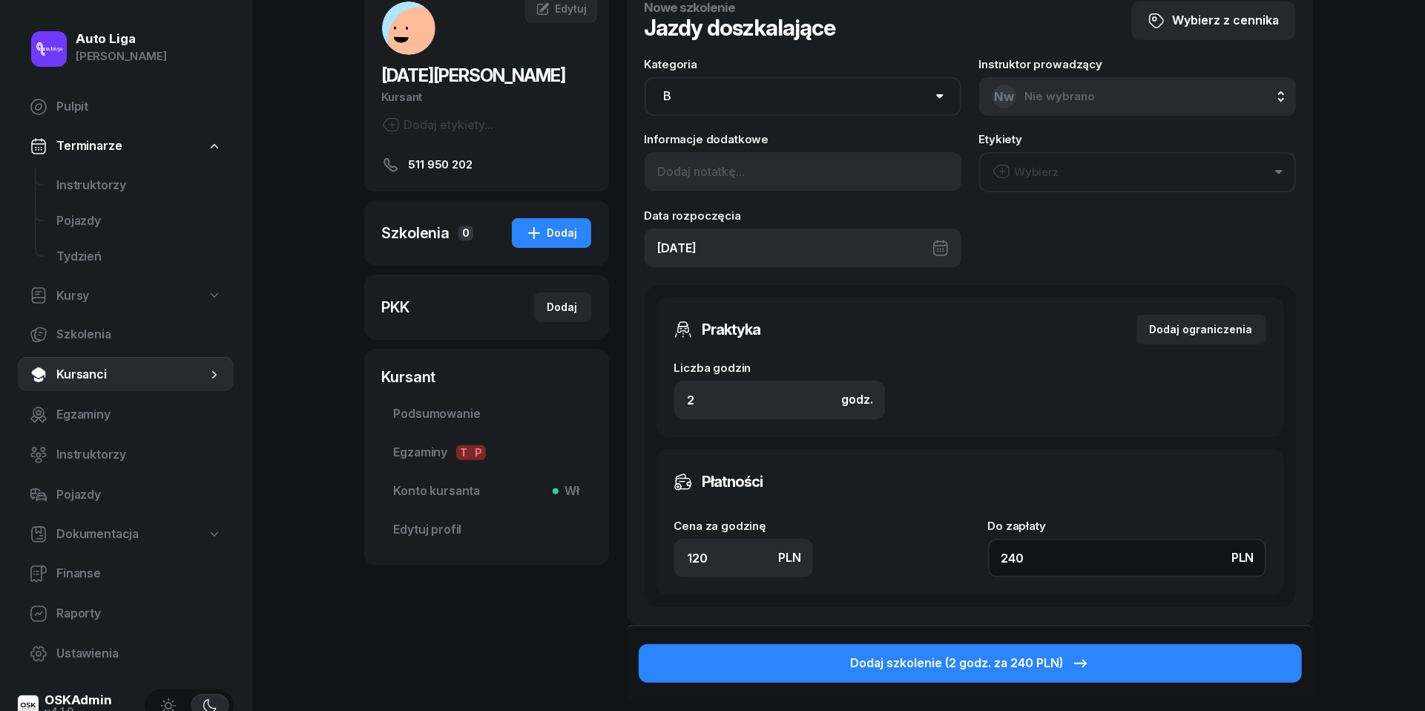
scroll to position [96, 0]
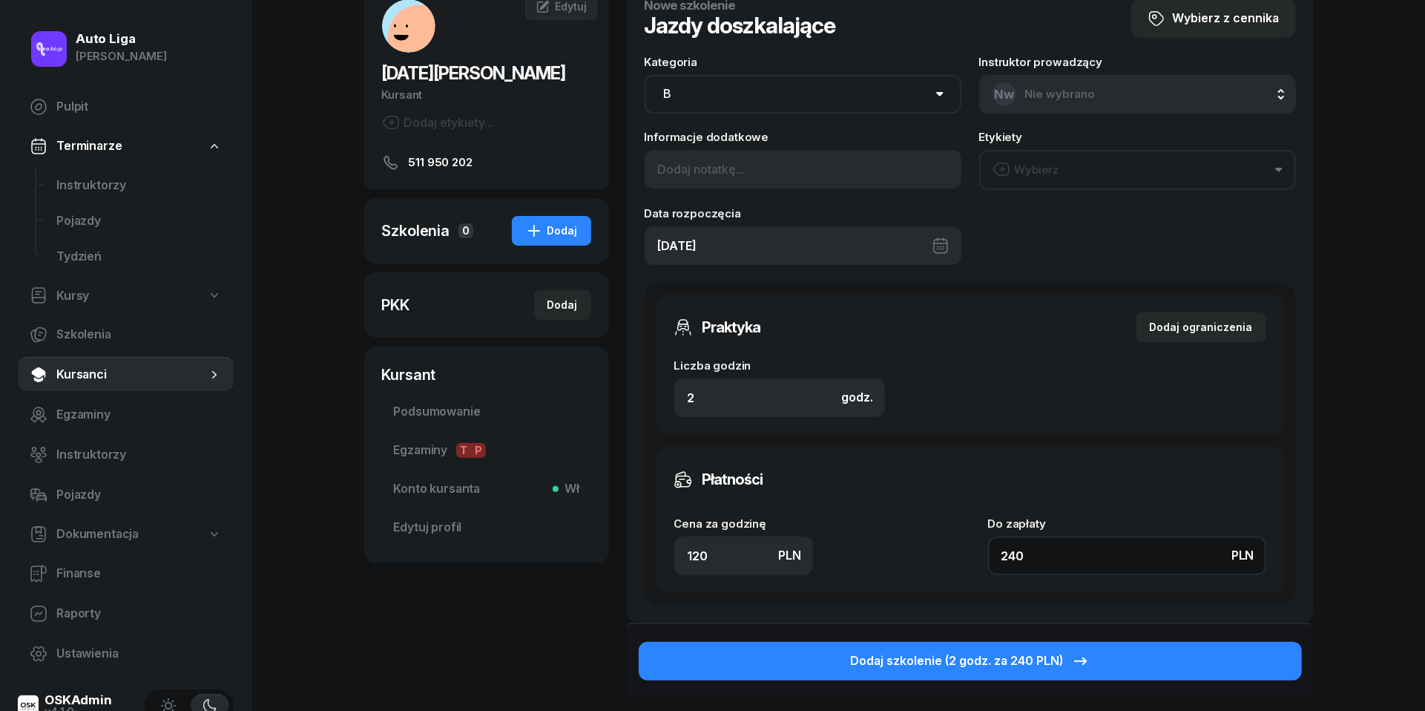
type input "1.50"
type input "3"
type input "15"
type input "30"
type input "150"
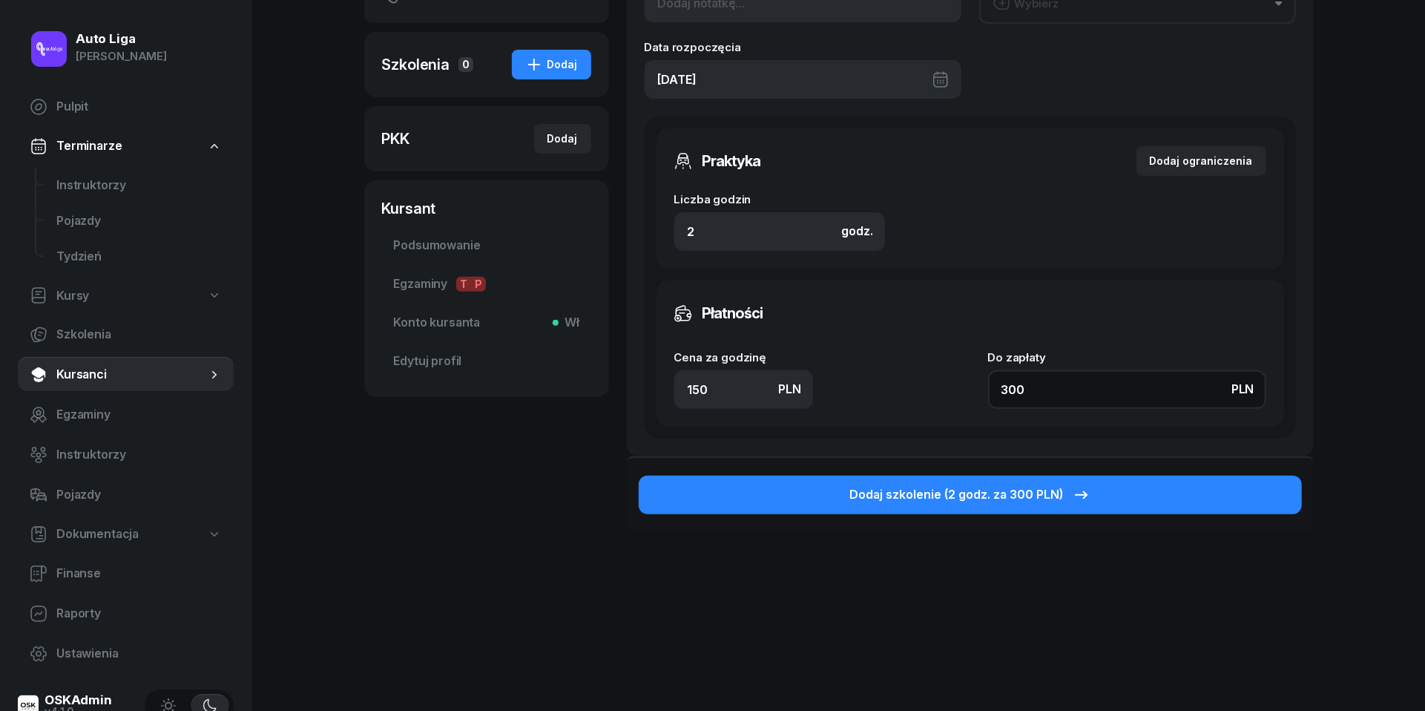
scroll to position [261, 0]
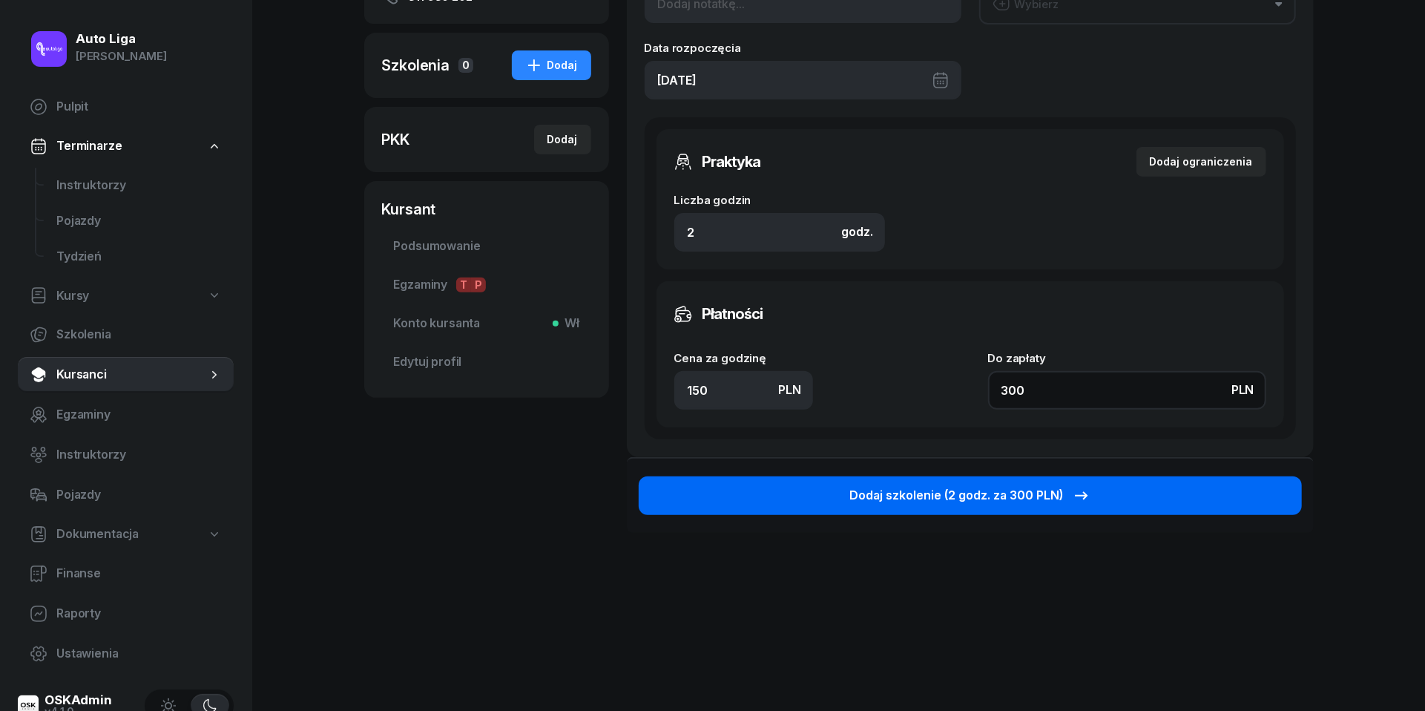
type input "300"
click at [1007, 493] on div "Dodaj szkolenie (2 godz. za 300 PLN)" at bounding box center [970, 495] width 240 height 19
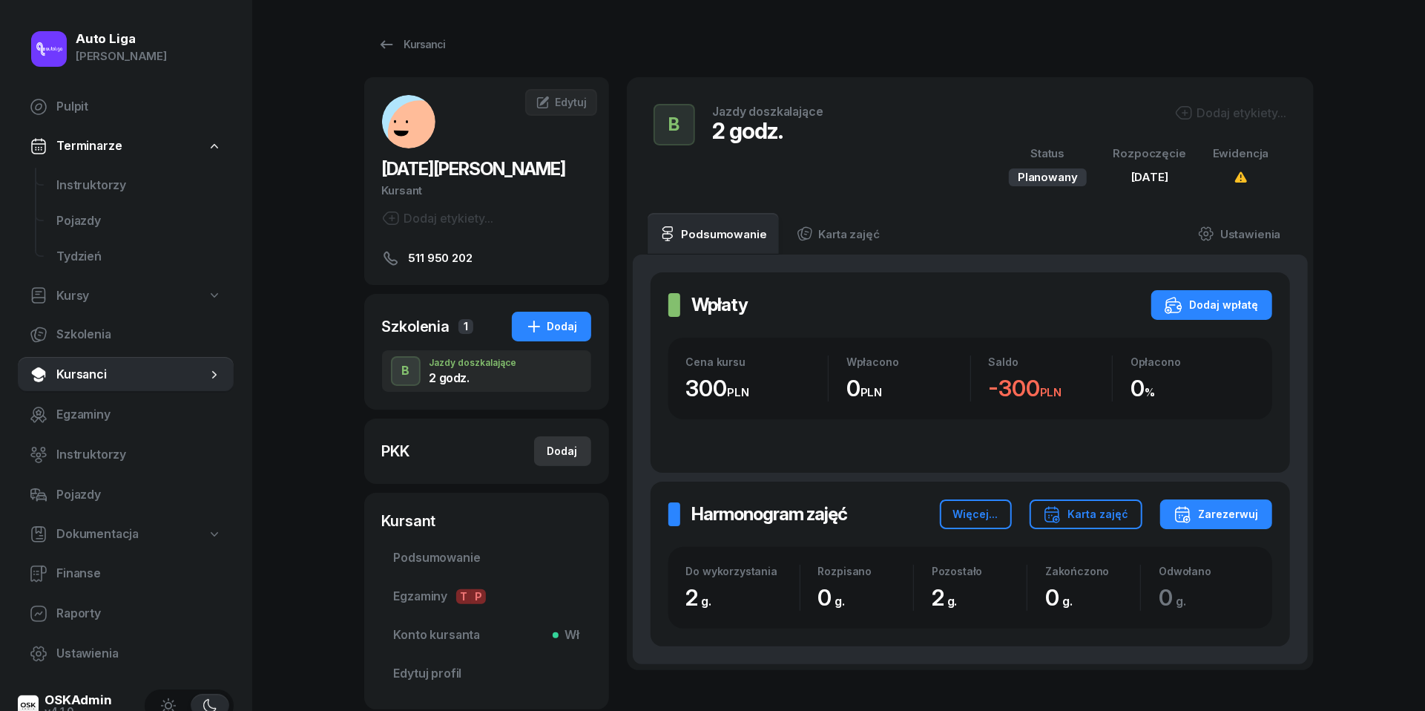
click at [570, 445] on div "Dodaj" at bounding box center [562, 451] width 30 height 18
select select
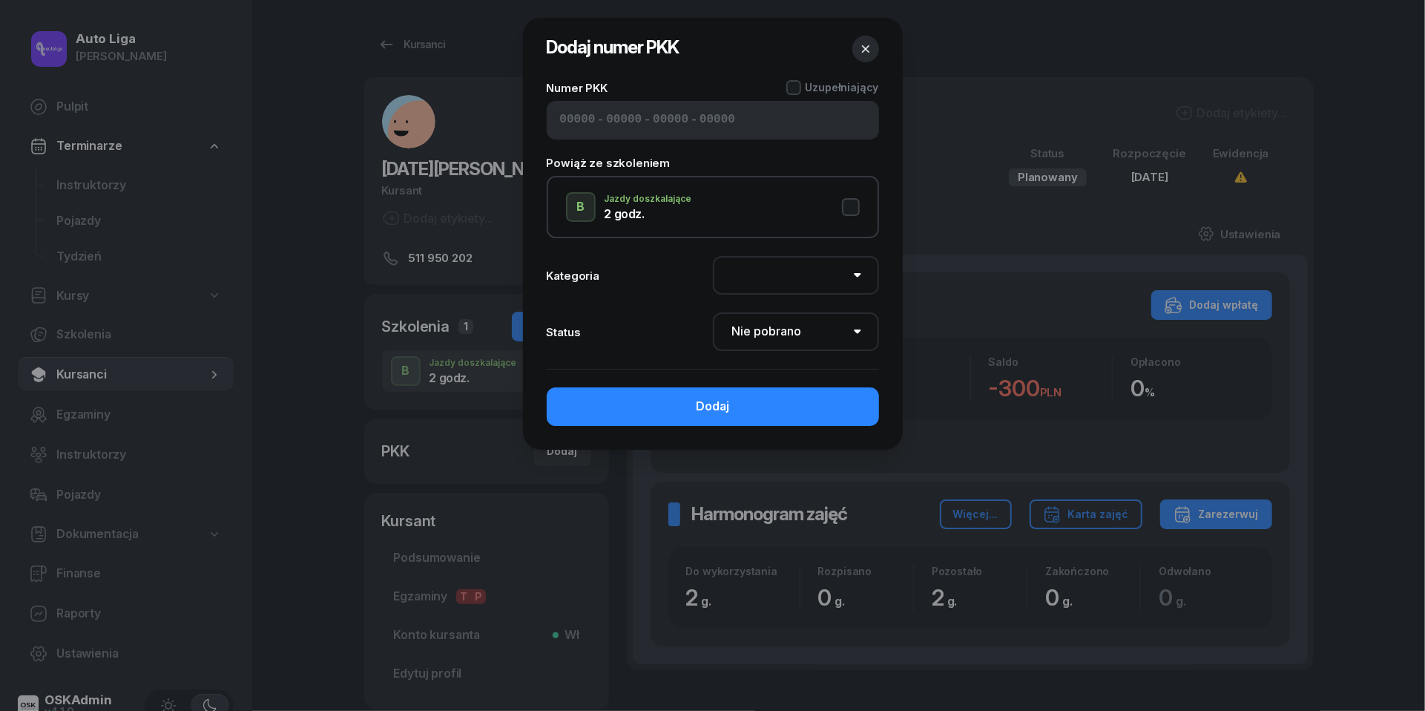
click at [574, 120] on input at bounding box center [578, 120] width 36 height 19
paste input "52500"
type input "52500"
type input "56275"
type input "83430"
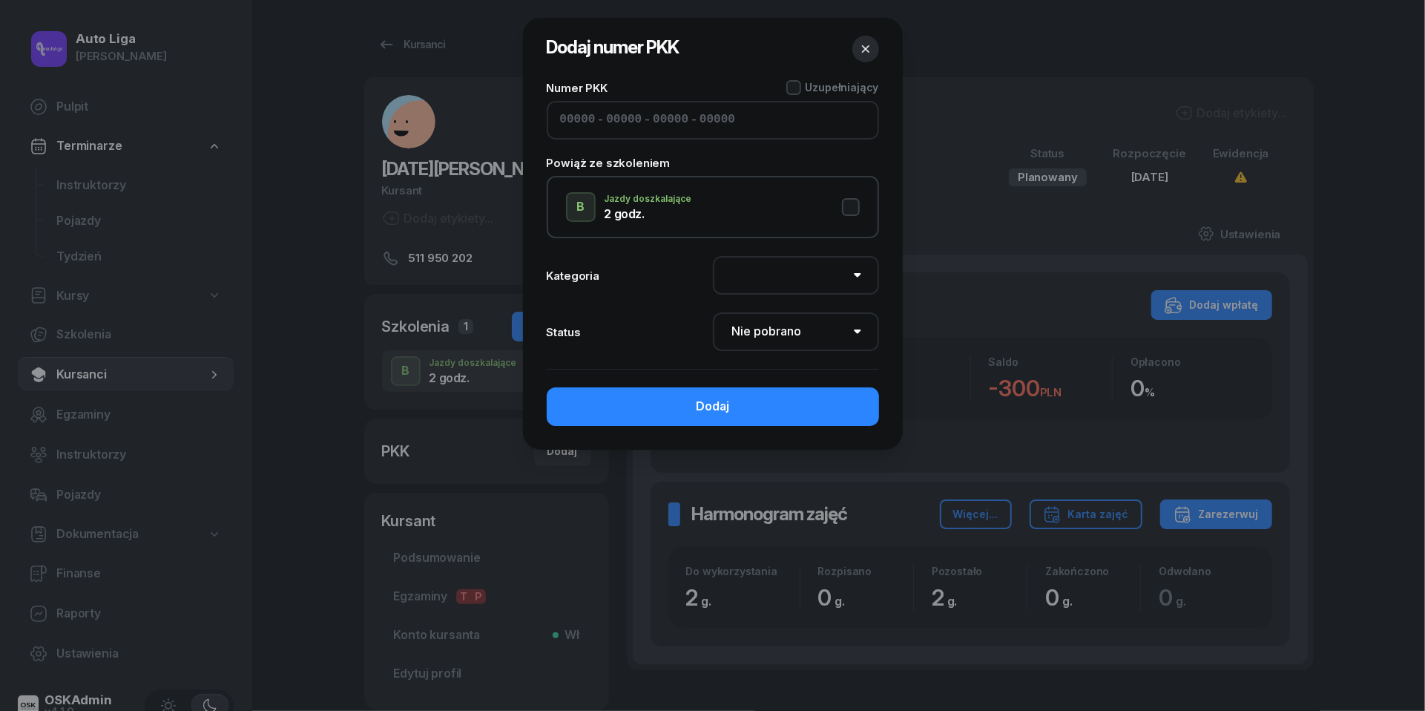
type input "02122"
click at [850, 208] on button "B Jazdy doszkalające 2 godz." at bounding box center [713, 207] width 294 height 30
select select "B"
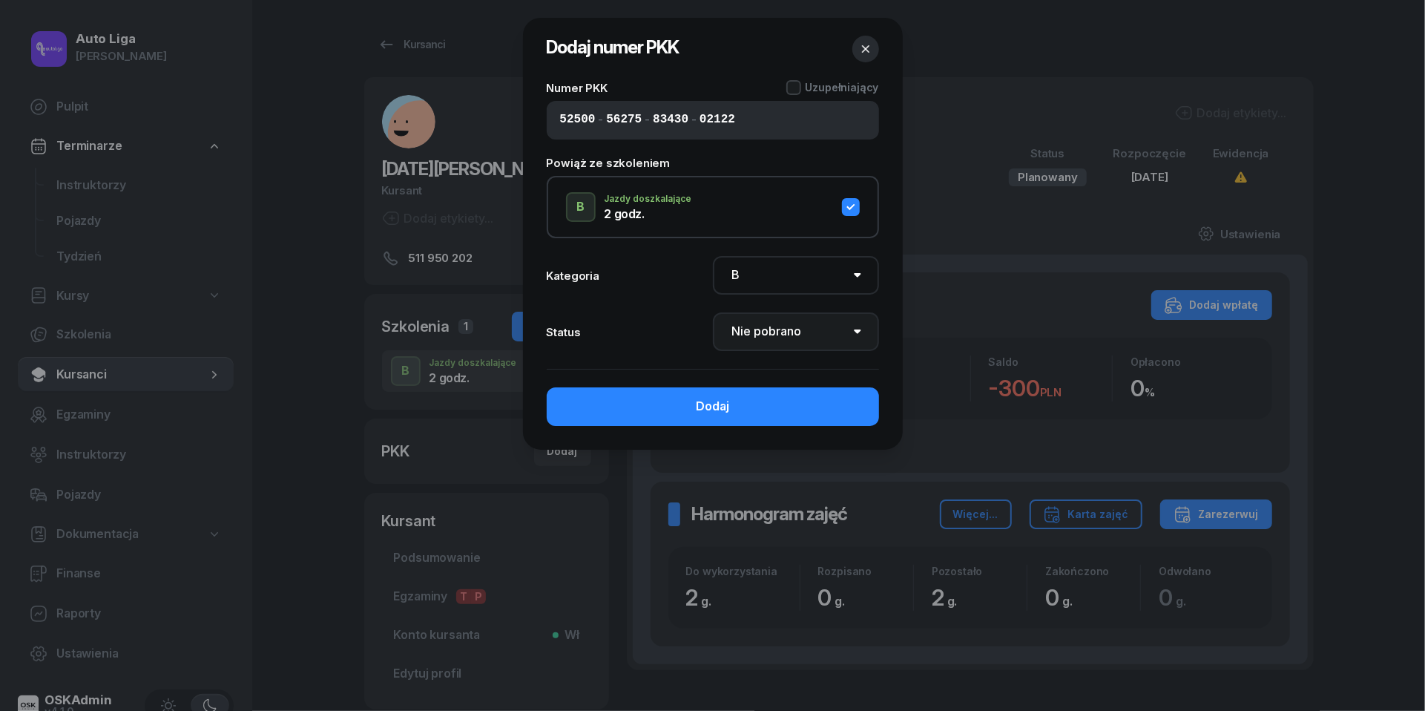
select select "Get"
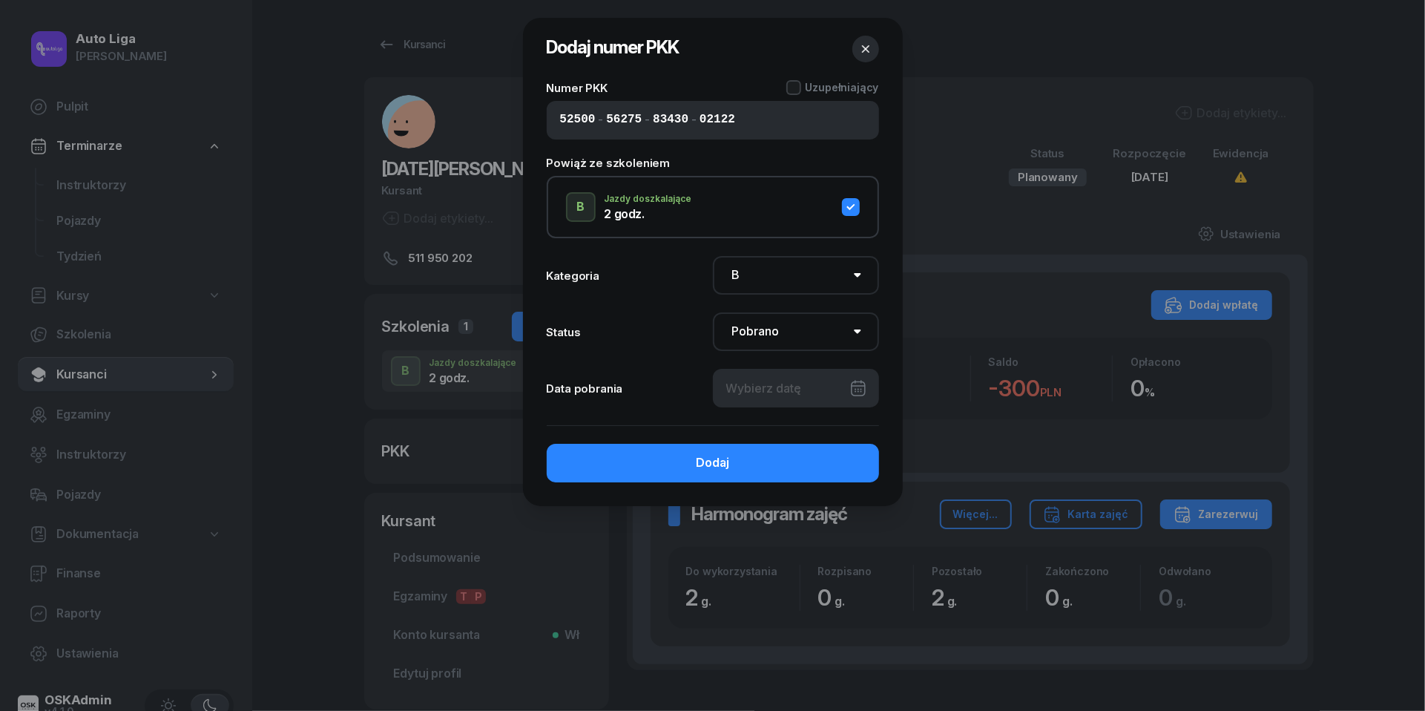
click at [820, 381] on div at bounding box center [796, 388] width 166 height 39
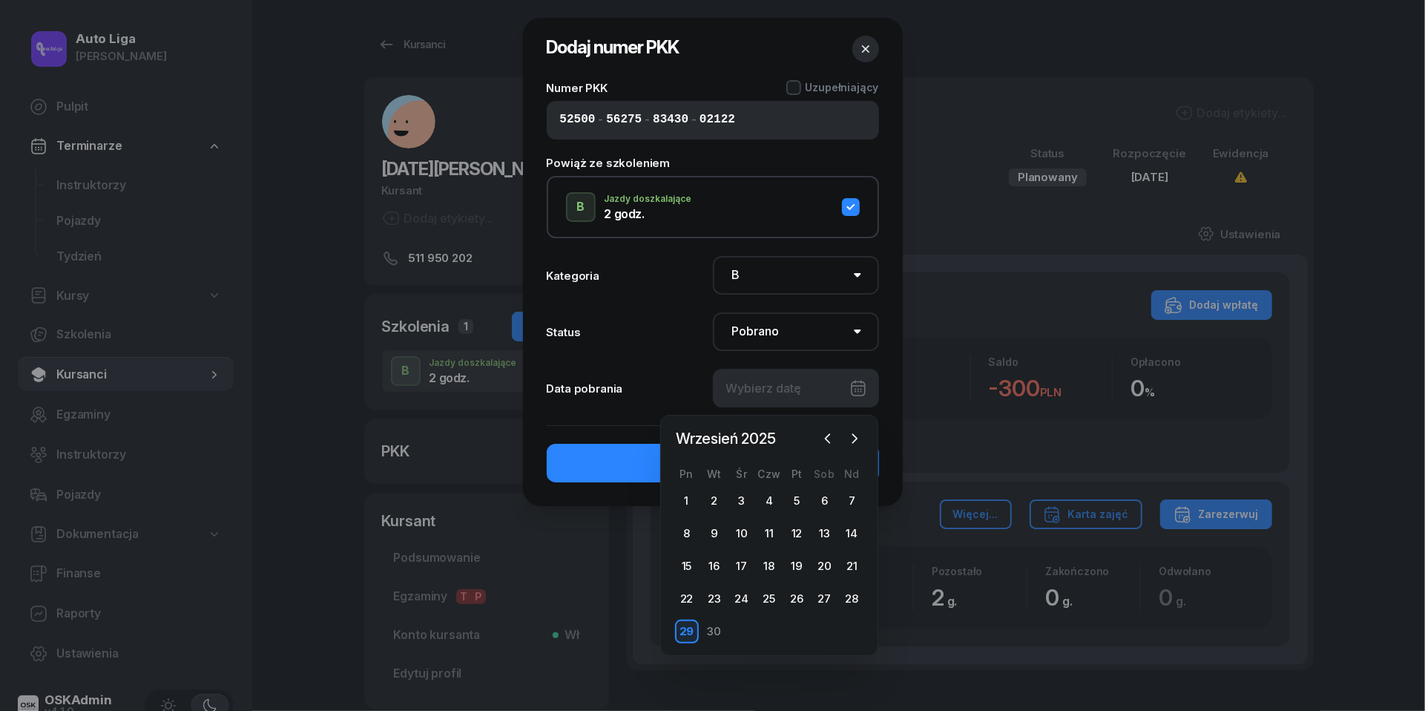
click at [688, 629] on div "29" at bounding box center [687, 631] width 24 height 24
type input "[DATE]"
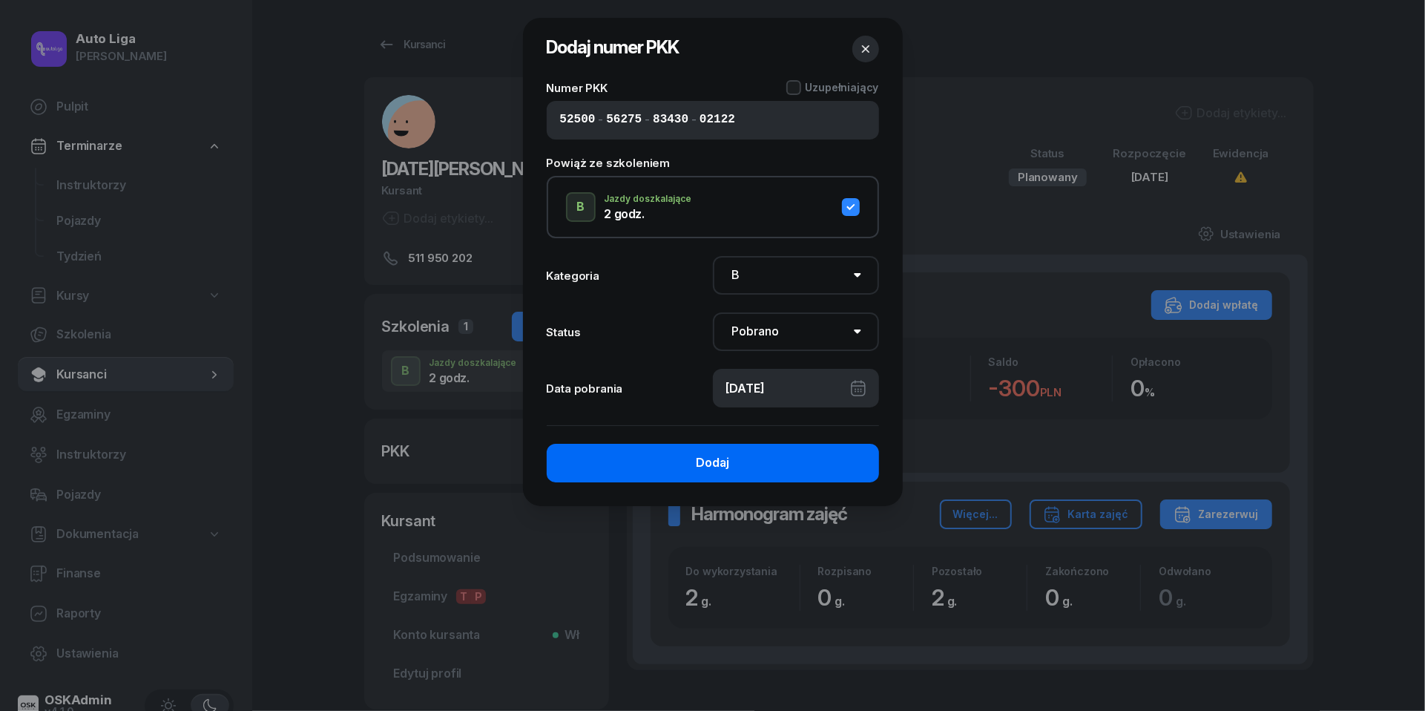
click at [740, 460] on button "Dodaj" at bounding box center [713, 463] width 332 height 39
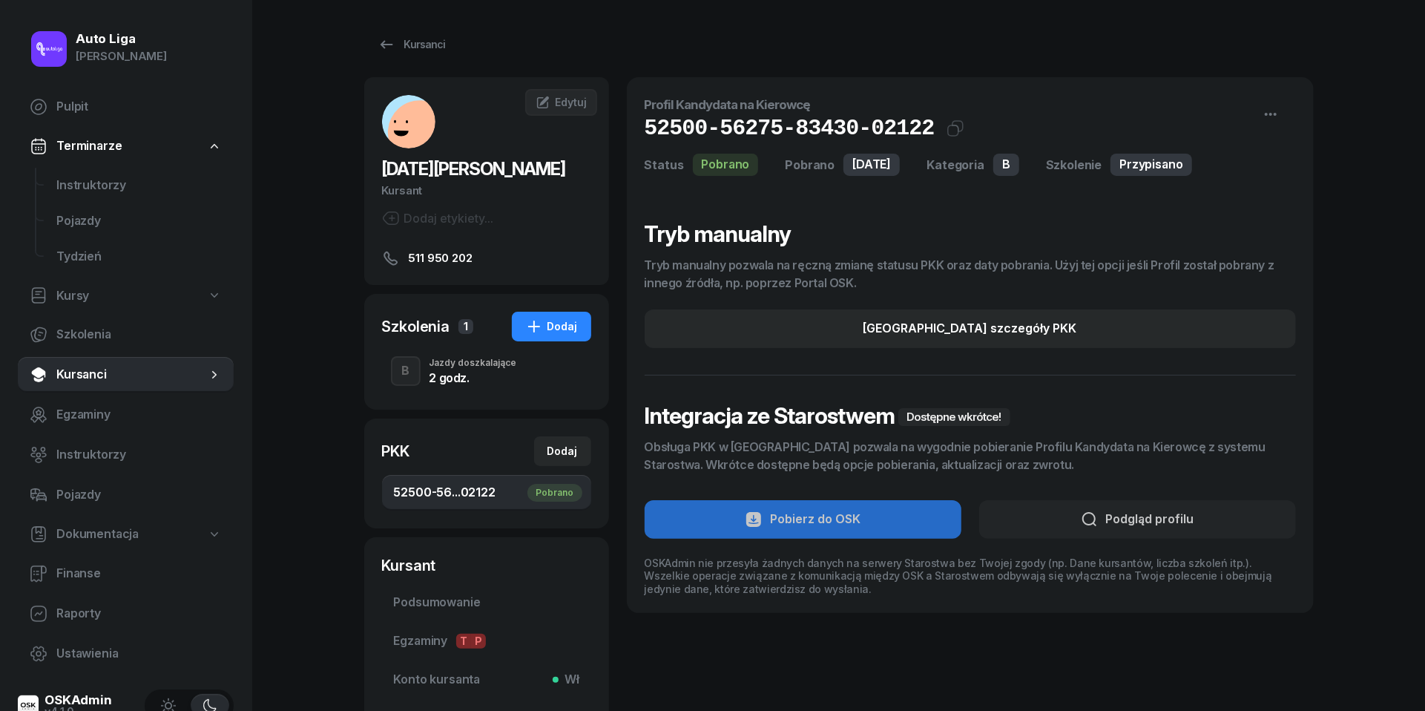
click at [441, 372] on div "2 godz." at bounding box center [474, 378] width 88 height 12
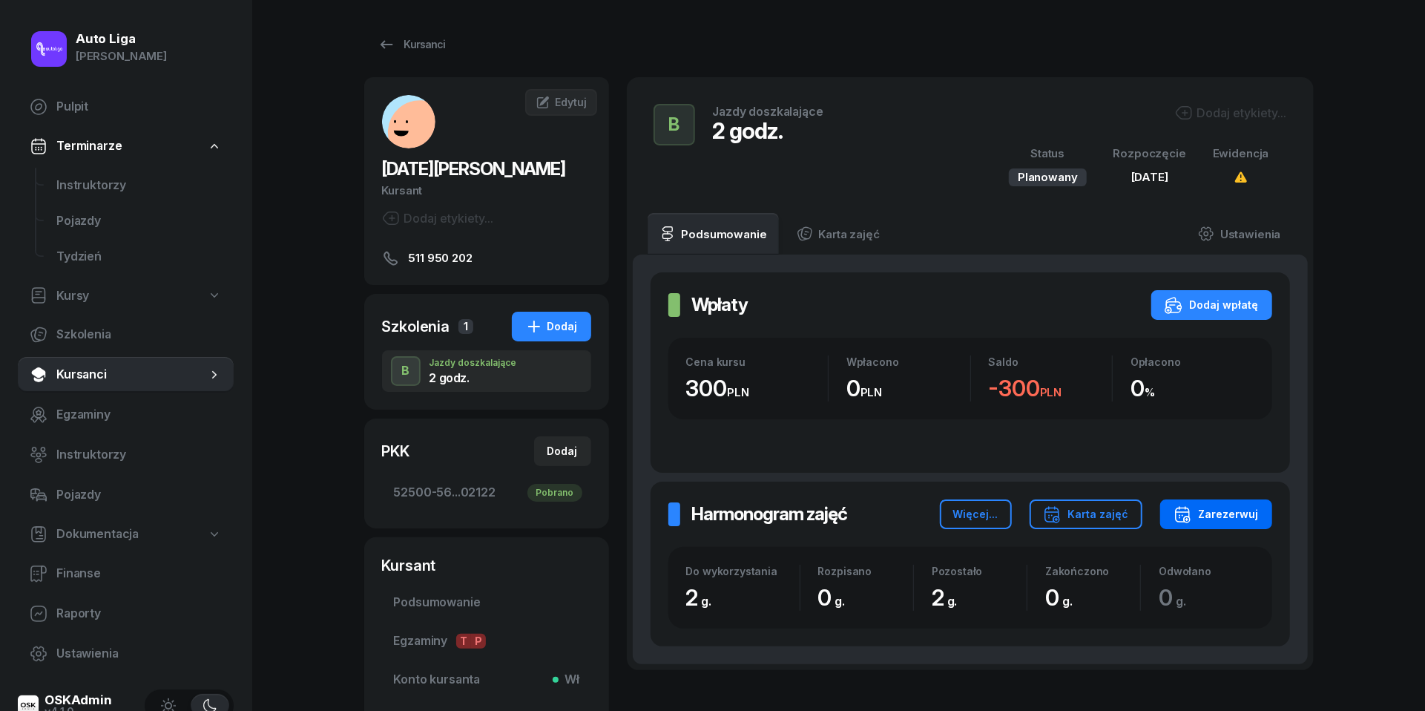
click at [1235, 509] on div "Zarezerwuj" at bounding box center [1216, 514] width 85 height 18
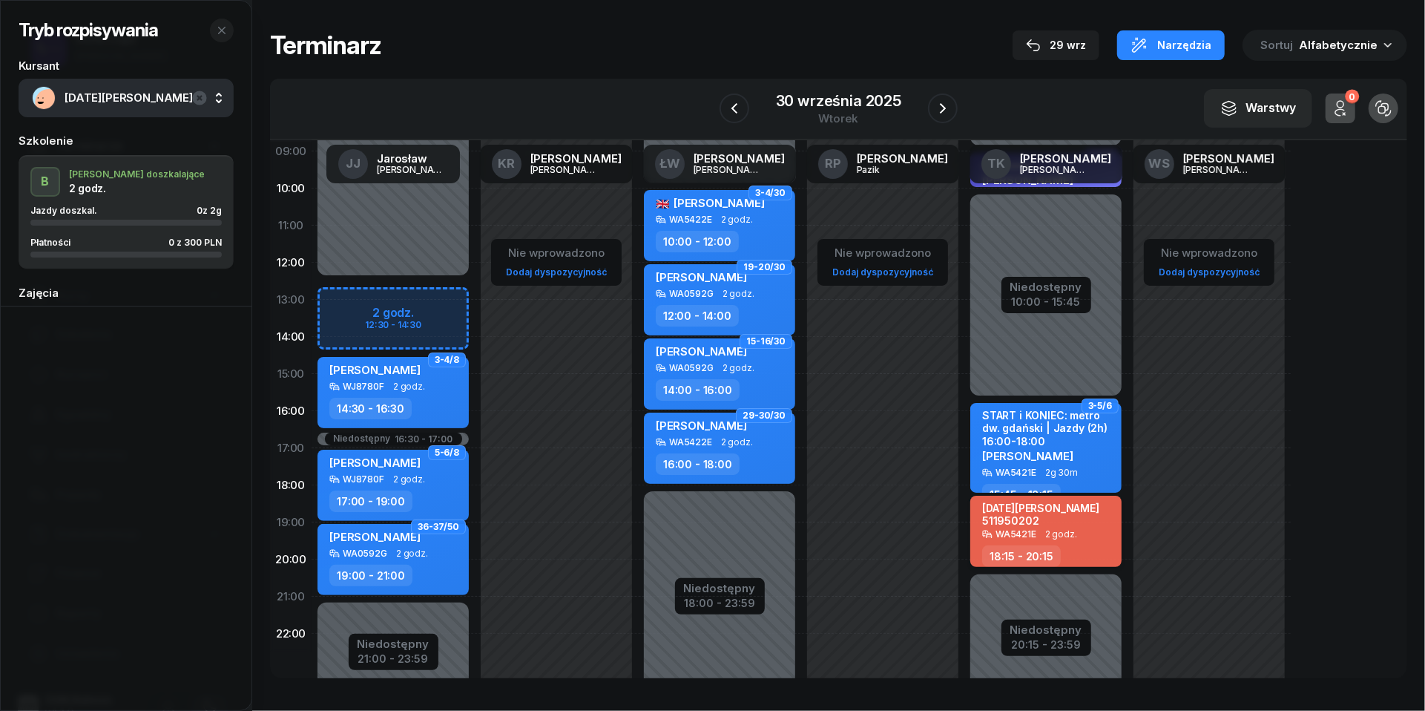
scroll to position [170, 0]
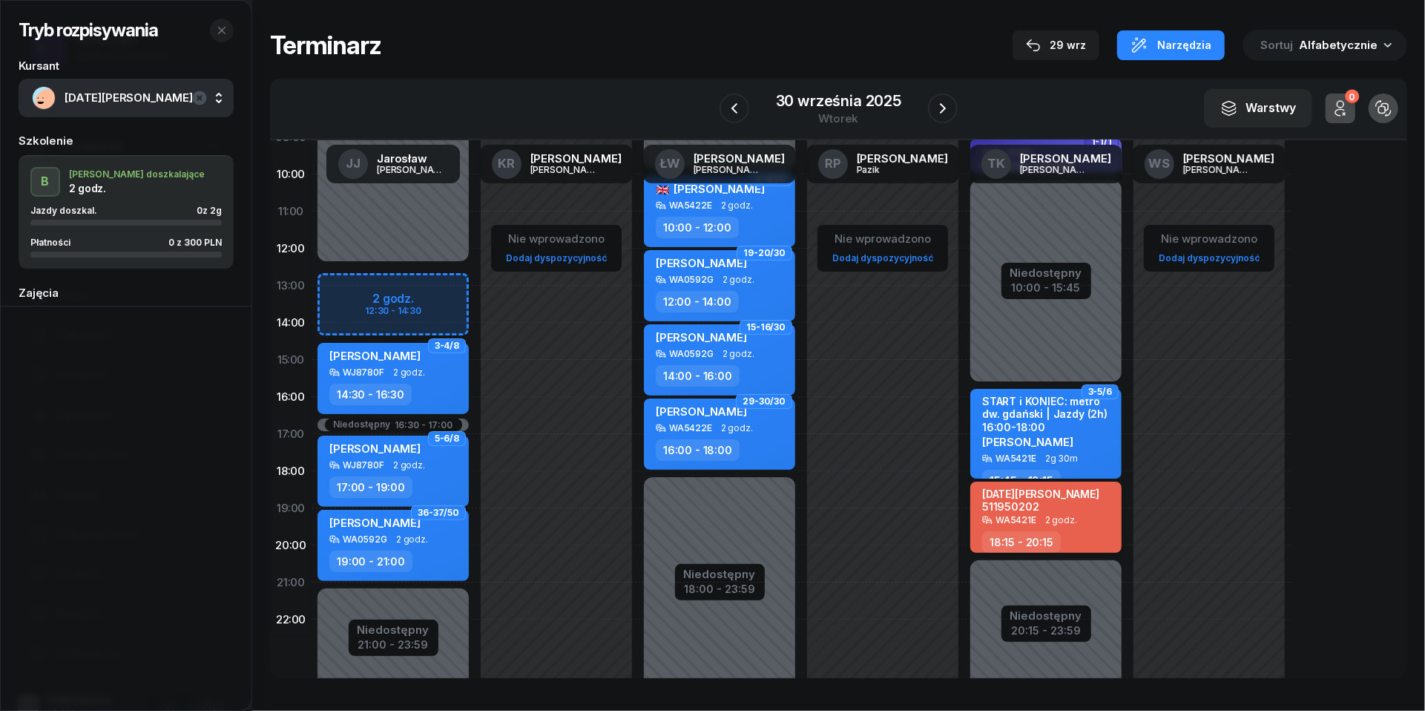
click at [1058, 515] on span "2 godz." at bounding box center [1061, 520] width 32 height 10
select select "18"
select select "15"
select select "20"
select select "15"
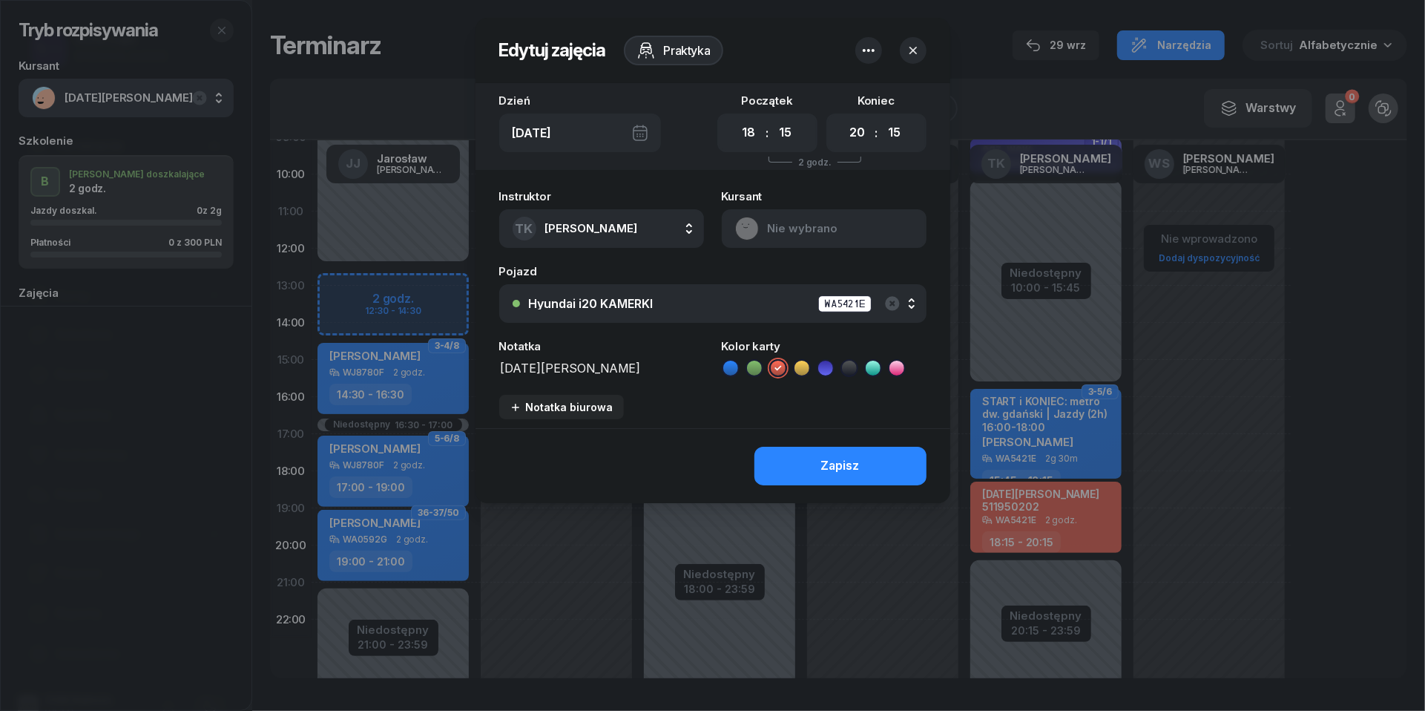
click at [870, 52] on icon "button" at bounding box center [869, 51] width 18 height 18
click at [870, 90] on link "Usuń" at bounding box center [861, 96] width 194 height 37
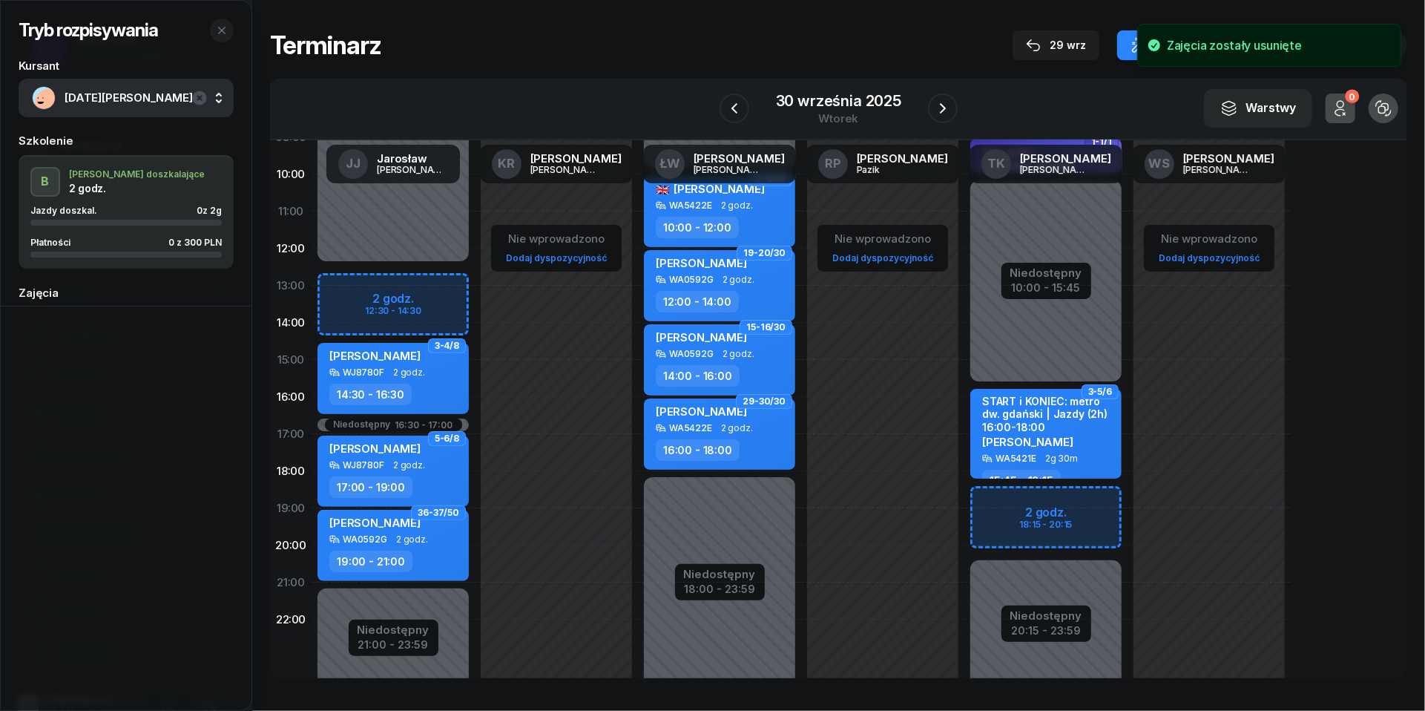
click at [999, 504] on div "Niedostępny 00:00 - 09:00 Niedostępny 20:15 - 23:59 Niedostępny 10:00 - 15:45 1…" at bounding box center [1045, 359] width 163 height 705
select select "18"
select select "15"
select select "20"
select select "15"
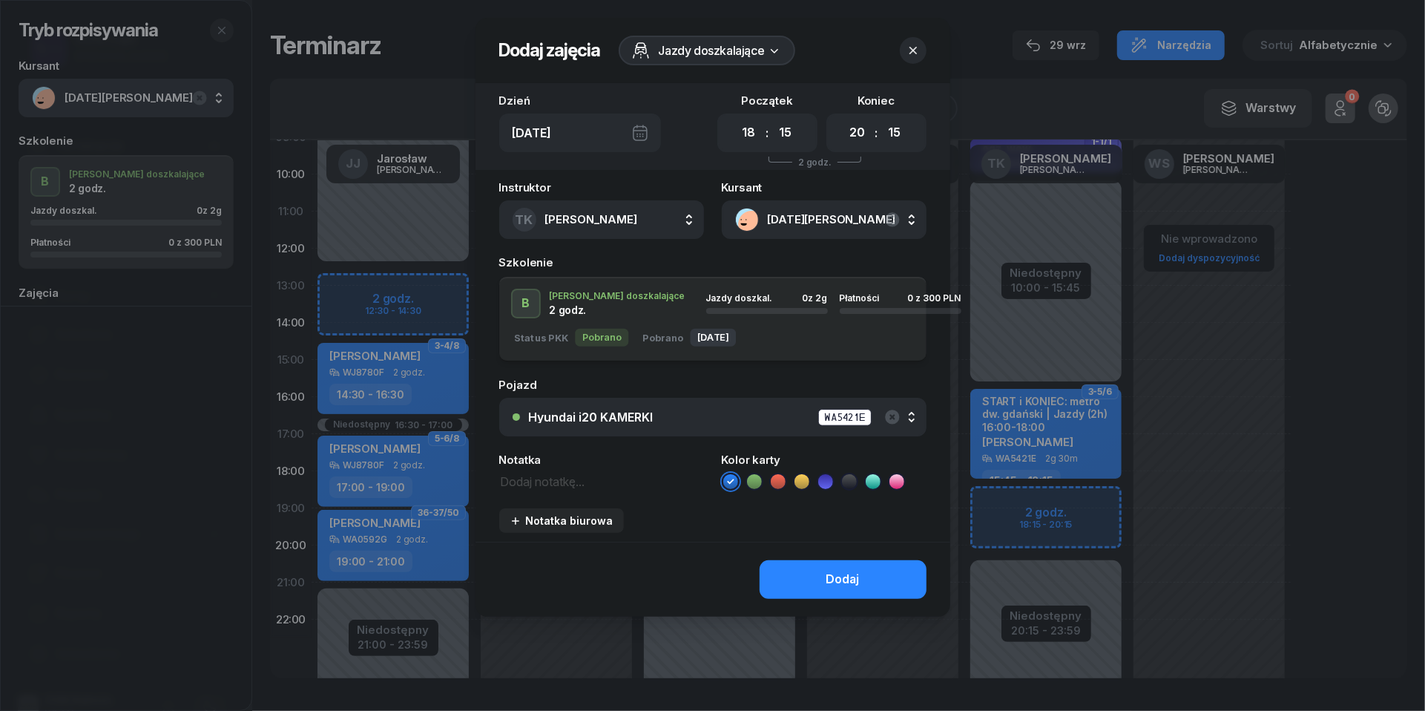
click at [550, 481] on textarea at bounding box center [601, 480] width 205 height 19
type textarea "300 do pobrania | WPISZ W KEOS"
click at [779, 479] on icon at bounding box center [778, 481] width 15 height 15
click at [858, 571] on div "Dodaj" at bounding box center [842, 579] width 33 height 19
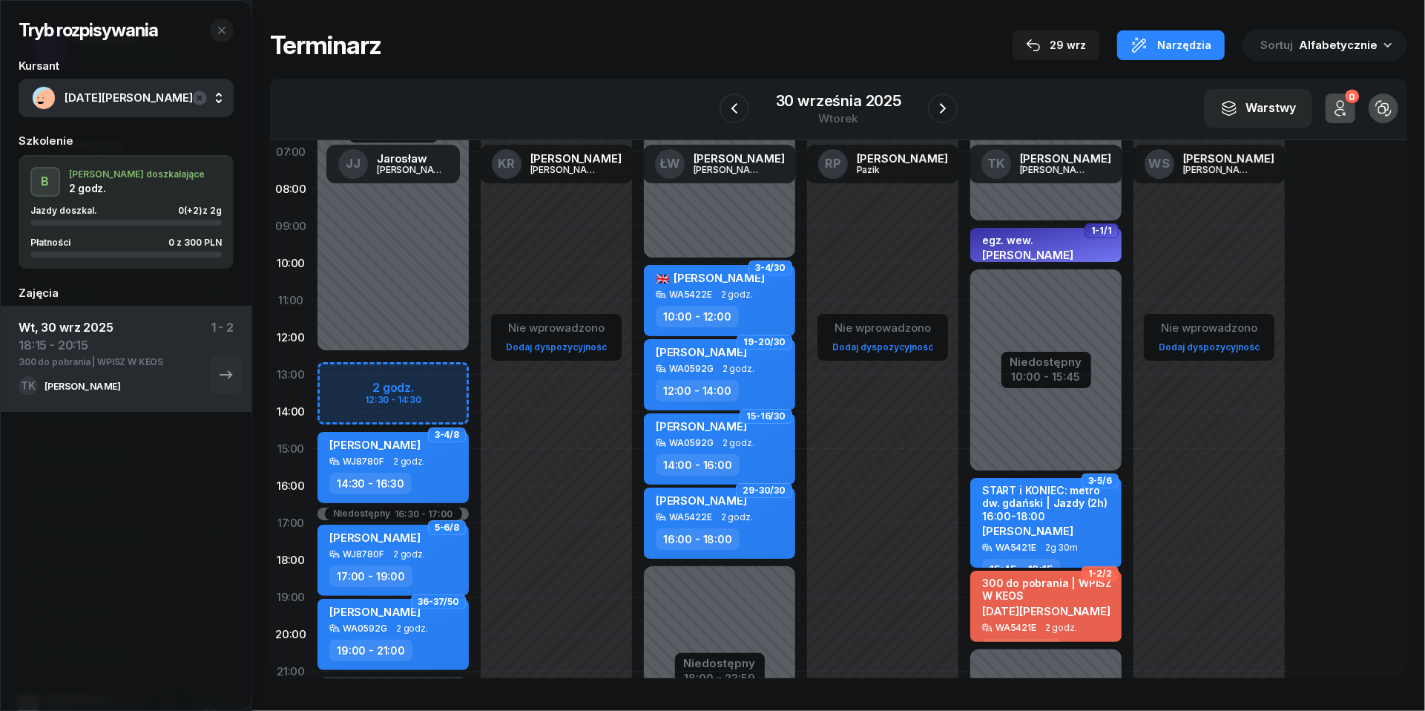
scroll to position [55, 0]
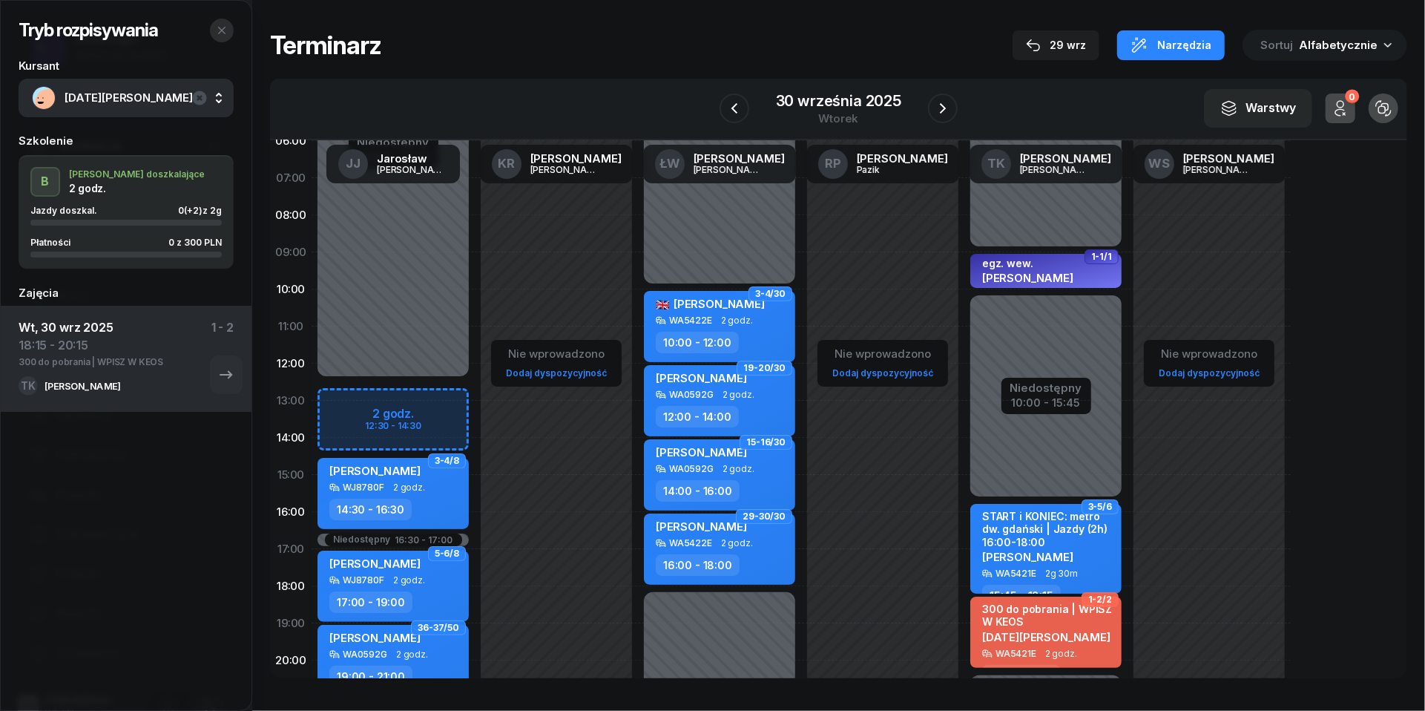
click at [224, 30] on icon "button" at bounding box center [222, 30] width 12 height 12
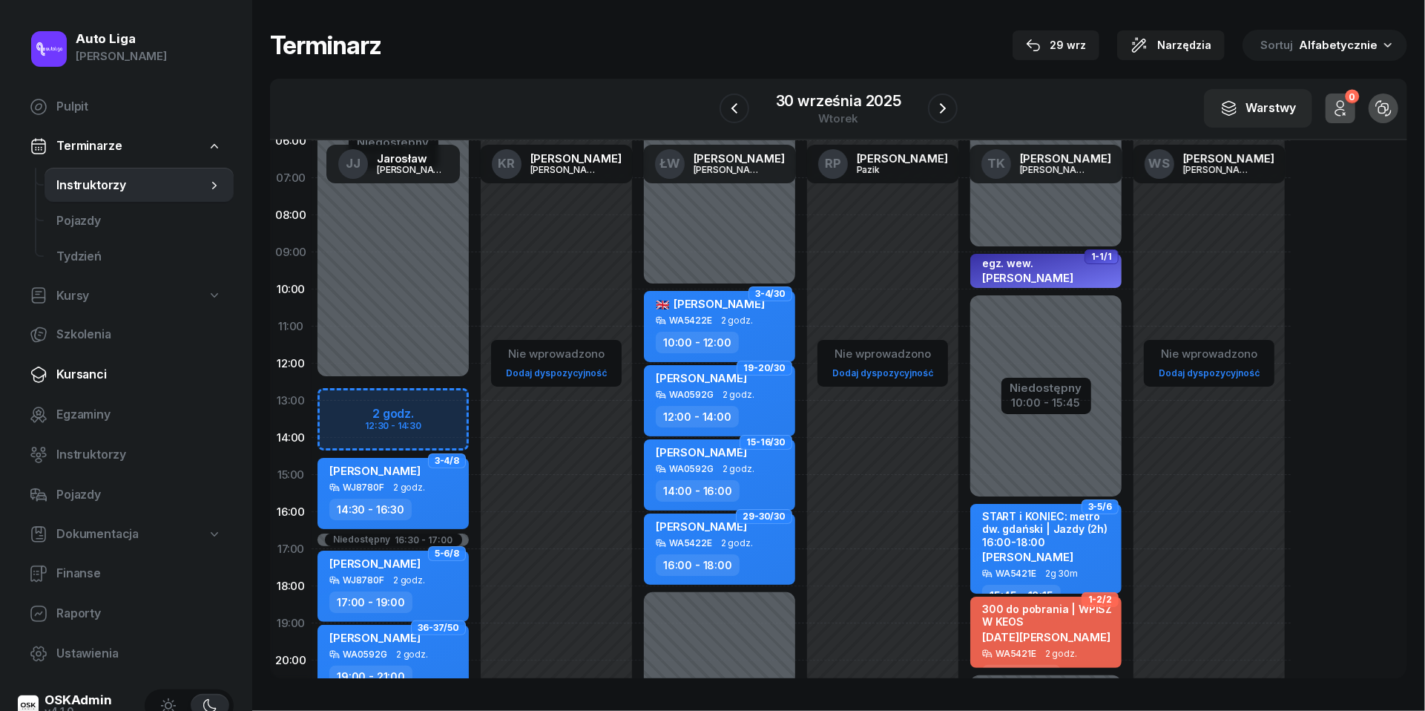
click at [88, 374] on span "Kursanci" at bounding box center [138, 374] width 165 height 19
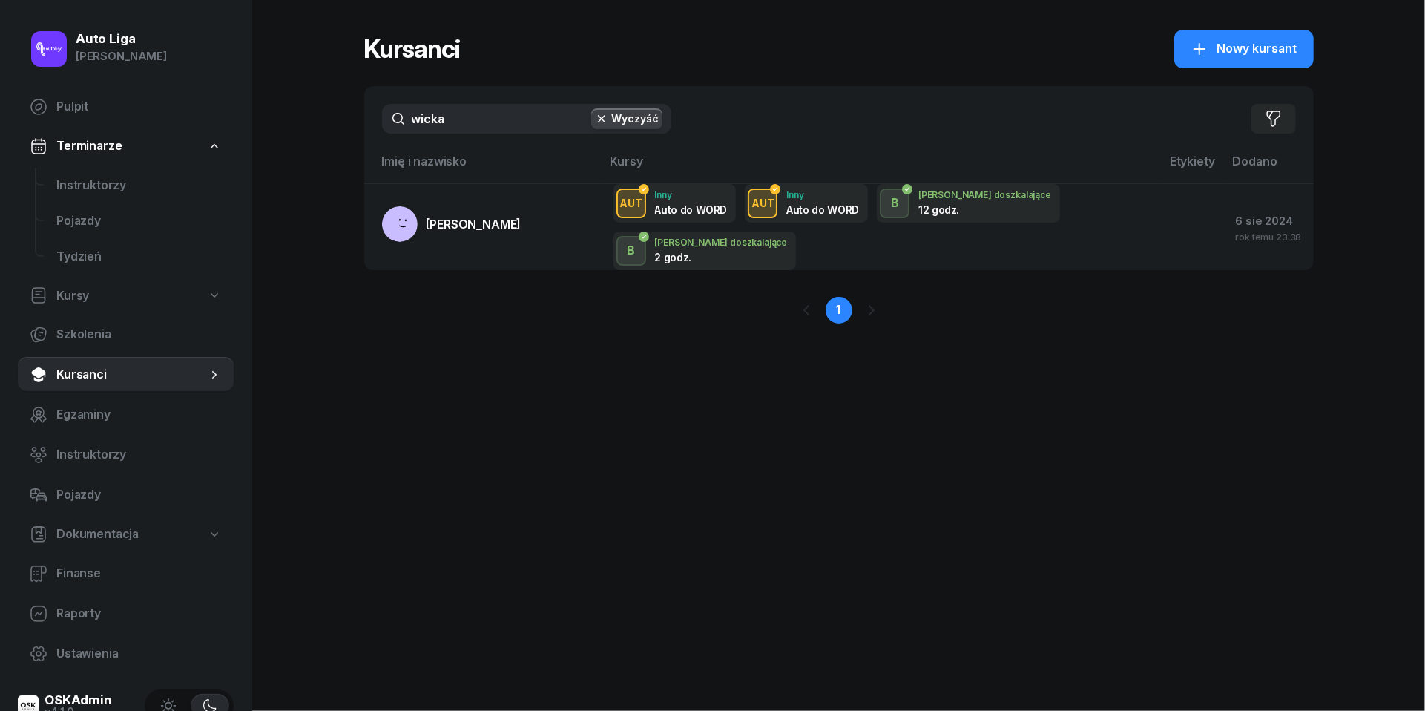
click at [485, 117] on input "wicka" at bounding box center [526, 119] width 289 height 30
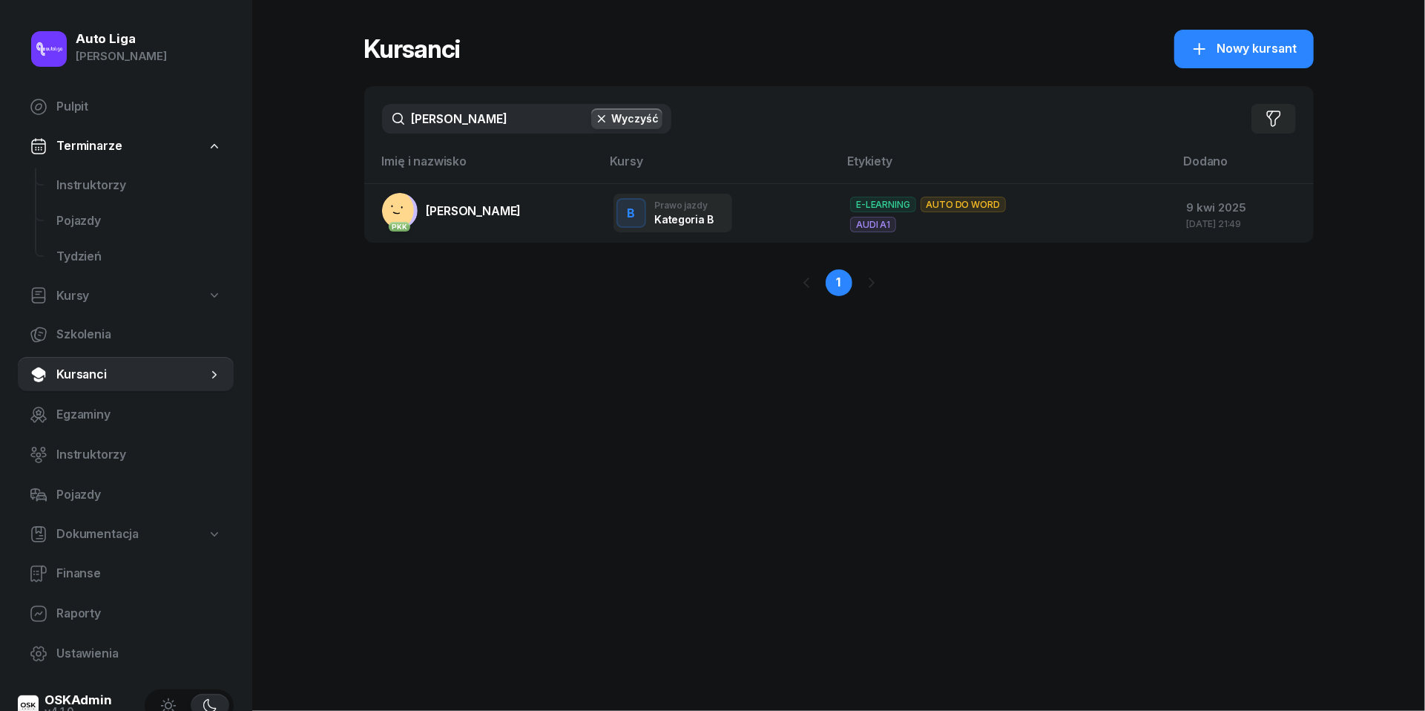
type input "[PERSON_NAME]"
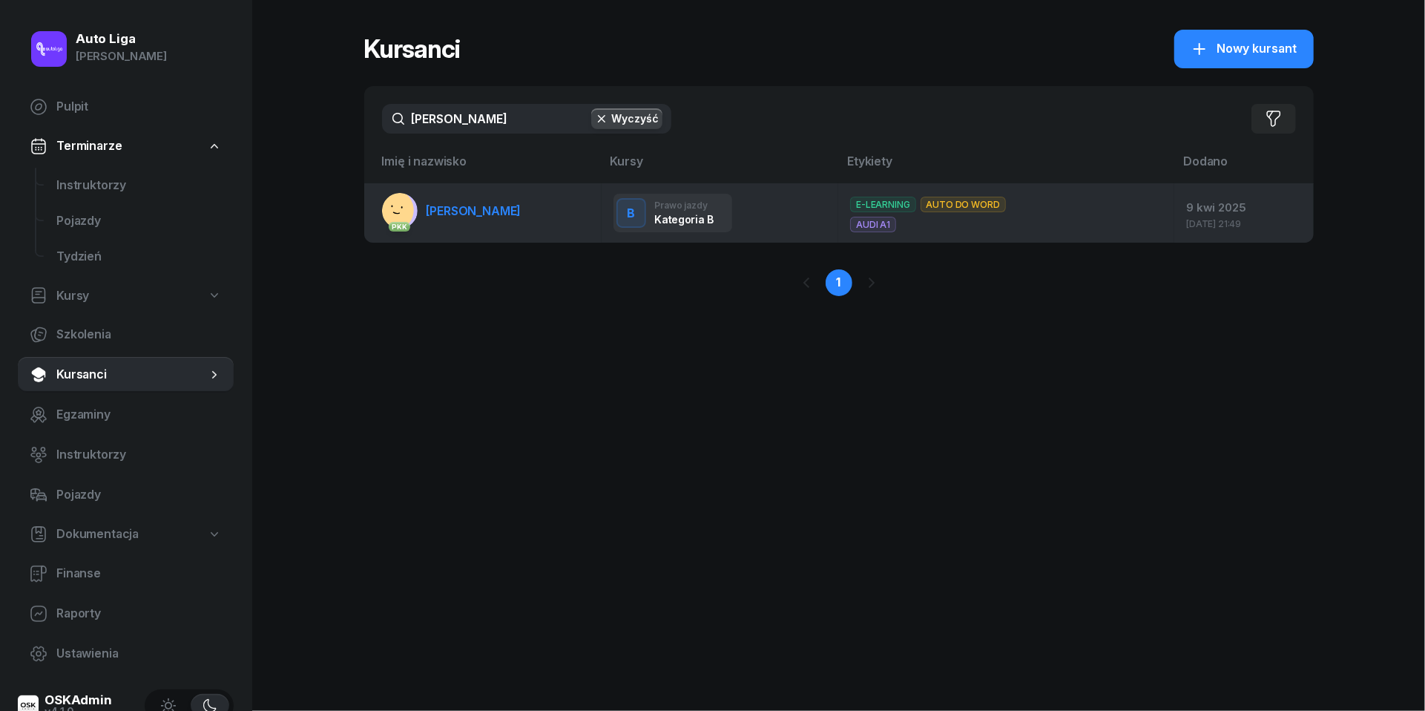
drag, startPoint x: 485, startPoint y: 117, endPoint x: 457, endPoint y: 212, distance: 99.1
click at [457, 212] on span "[PERSON_NAME]" at bounding box center [474, 210] width 95 height 15
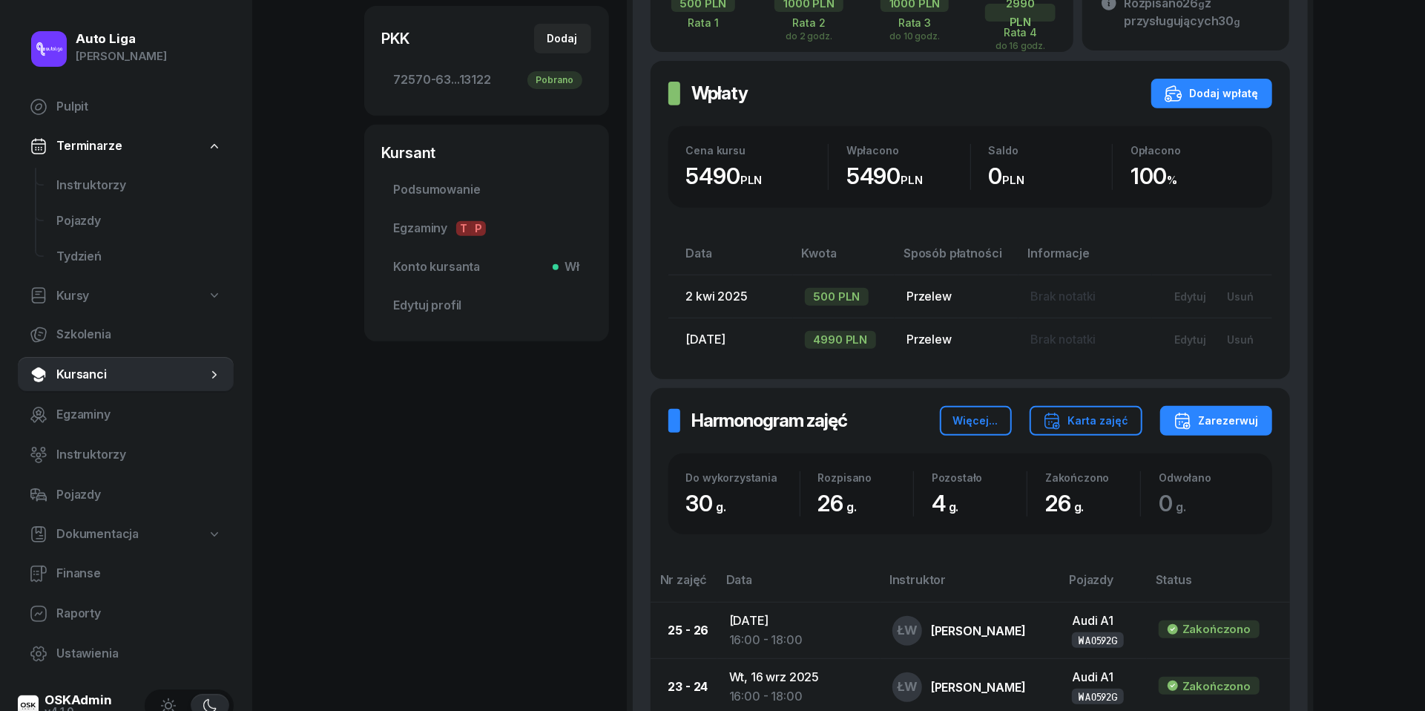
scroll to position [537, 0]
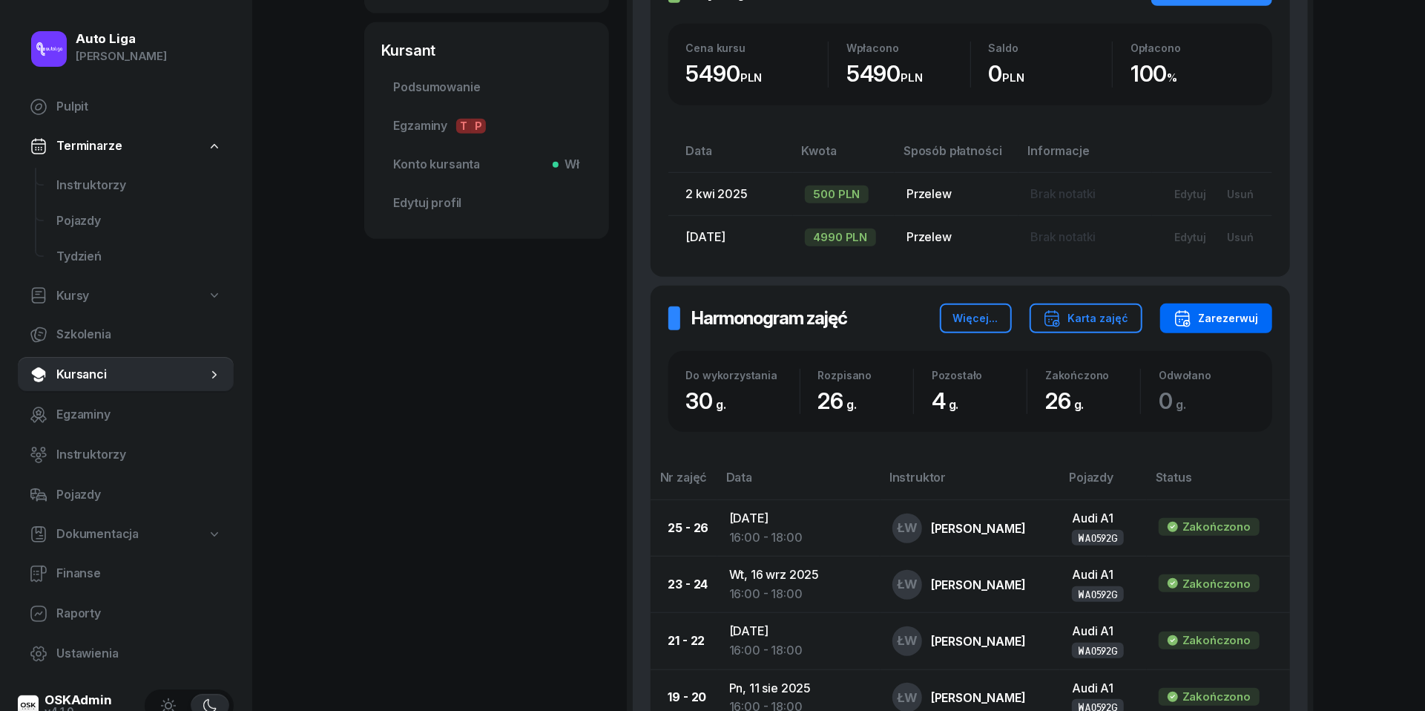
click at [1245, 312] on div "Zarezerwuj" at bounding box center [1216, 318] width 85 height 18
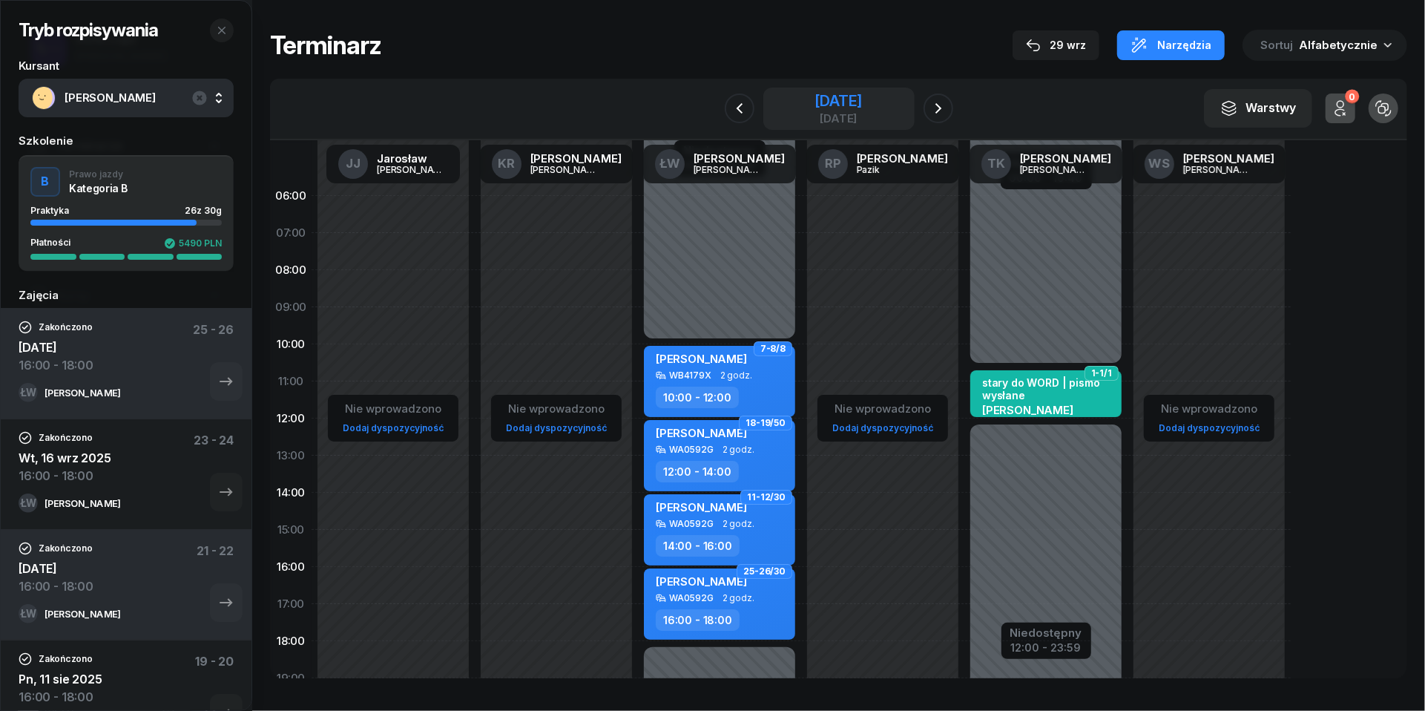
click at [859, 114] on div "[DATE]" at bounding box center [838, 118] width 47 height 11
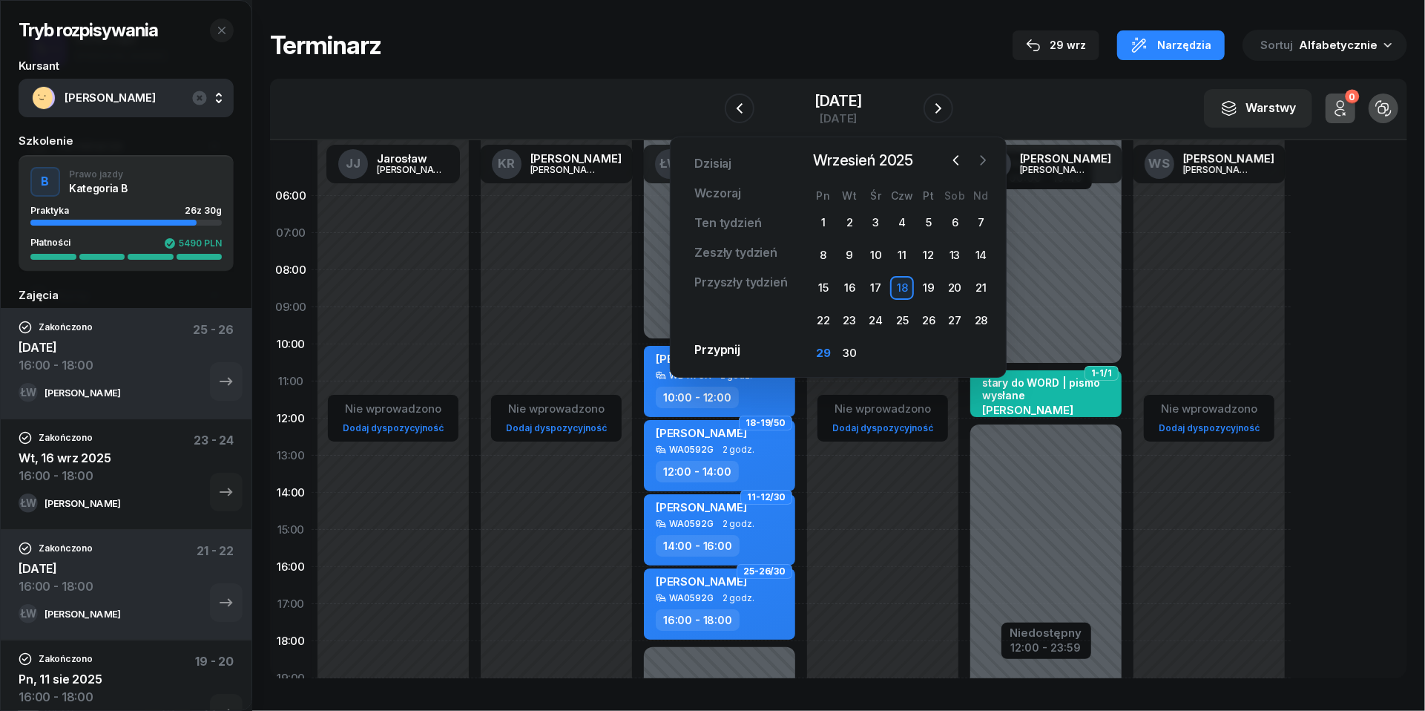
click at [987, 157] on icon "button" at bounding box center [983, 160] width 15 height 15
click at [820, 256] on div "6" at bounding box center [824, 255] width 24 height 24
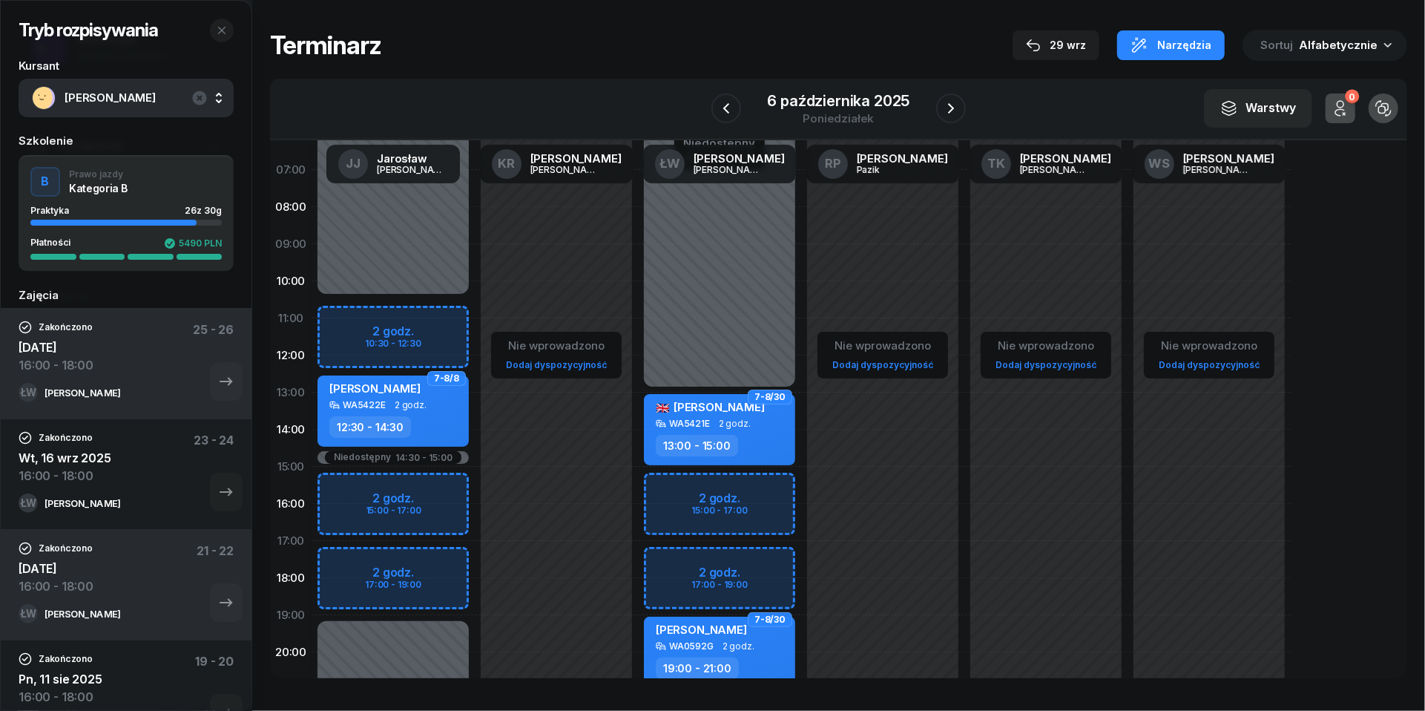
scroll to position [98, 0]
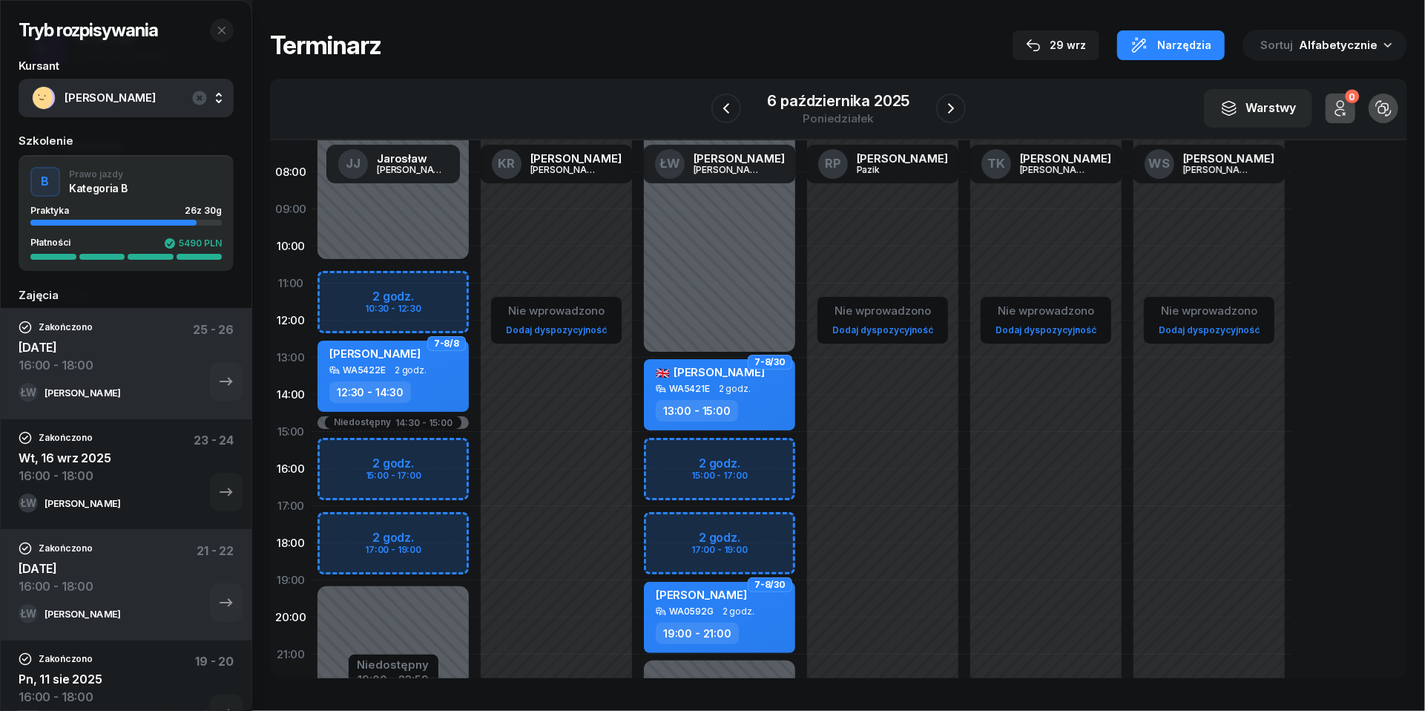
click at [672, 526] on div "Niedostępny 00:00 - 13:00 Niedostępny 21:00 - 23:59 2 godz. 15:00 - 17:00 2 god…" at bounding box center [719, 431] width 163 height 705
select select "17"
select select "19"
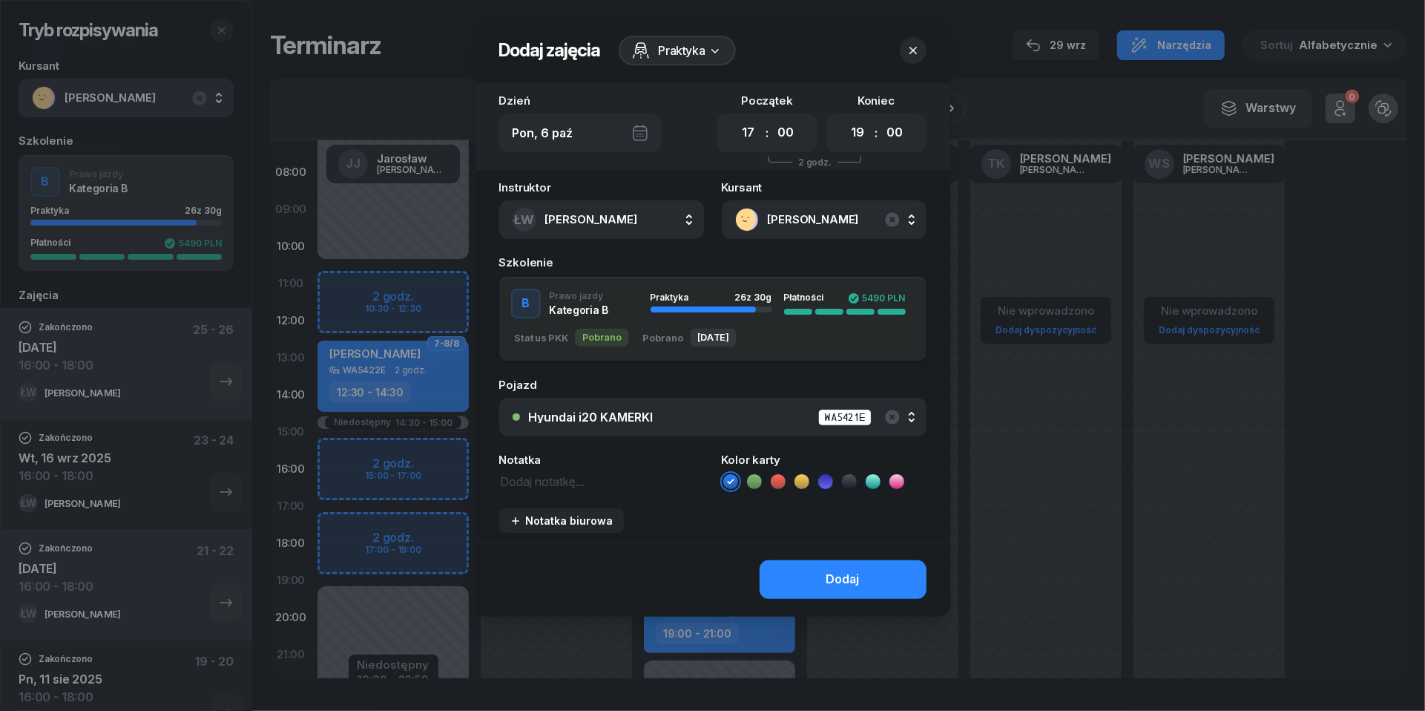
click at [687, 420] on div "Hyundai i20 KAMERKI WA5421E" at bounding box center [721, 417] width 384 height 19
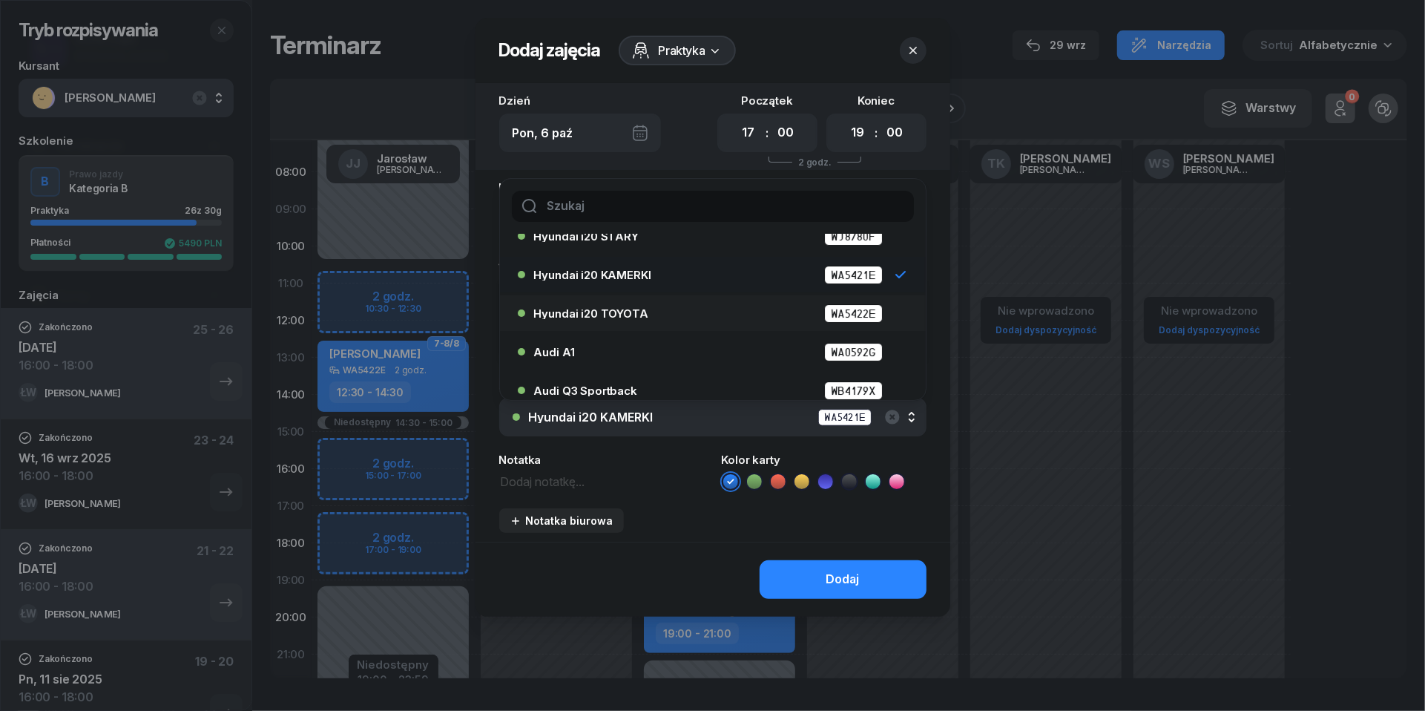
scroll to position [59, 0]
click at [654, 348] on div "Audi A1 WA0592G" at bounding box center [716, 350] width 365 height 19
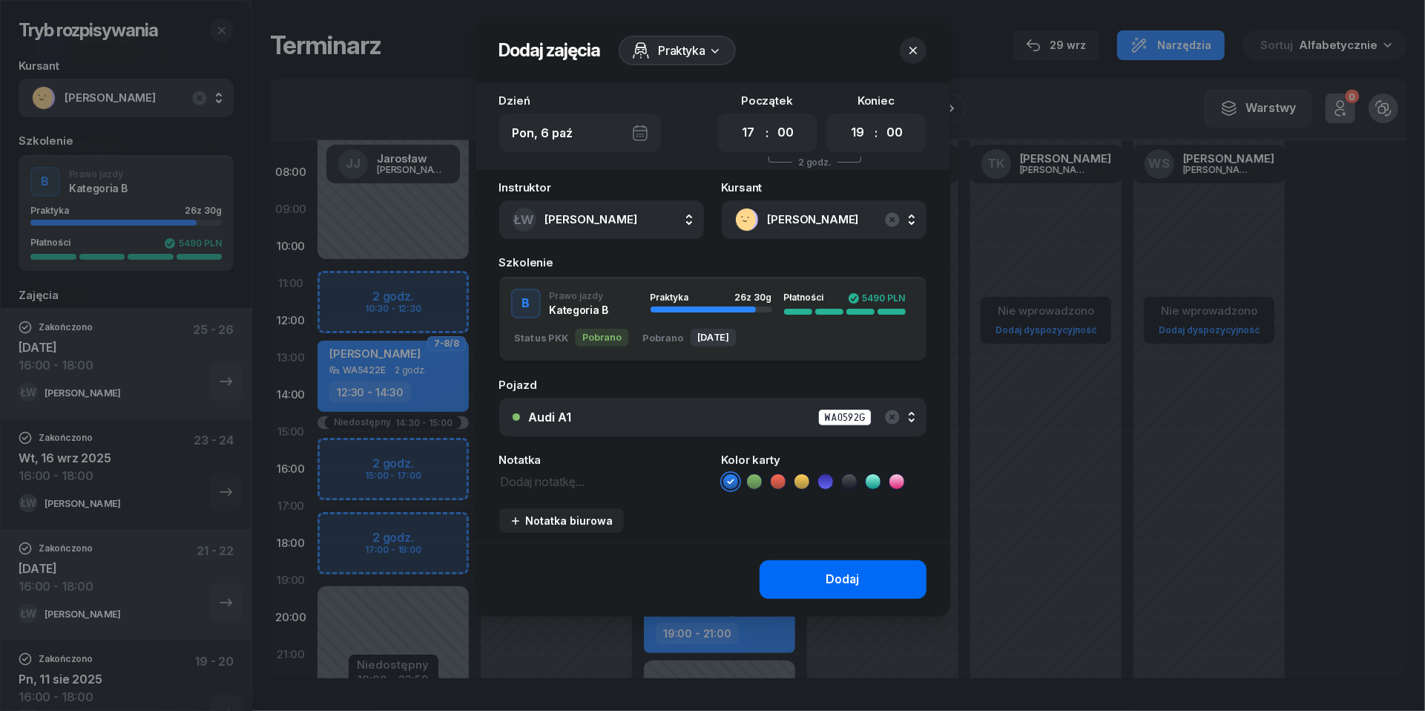
click at [858, 565] on button "Dodaj" at bounding box center [843, 579] width 167 height 39
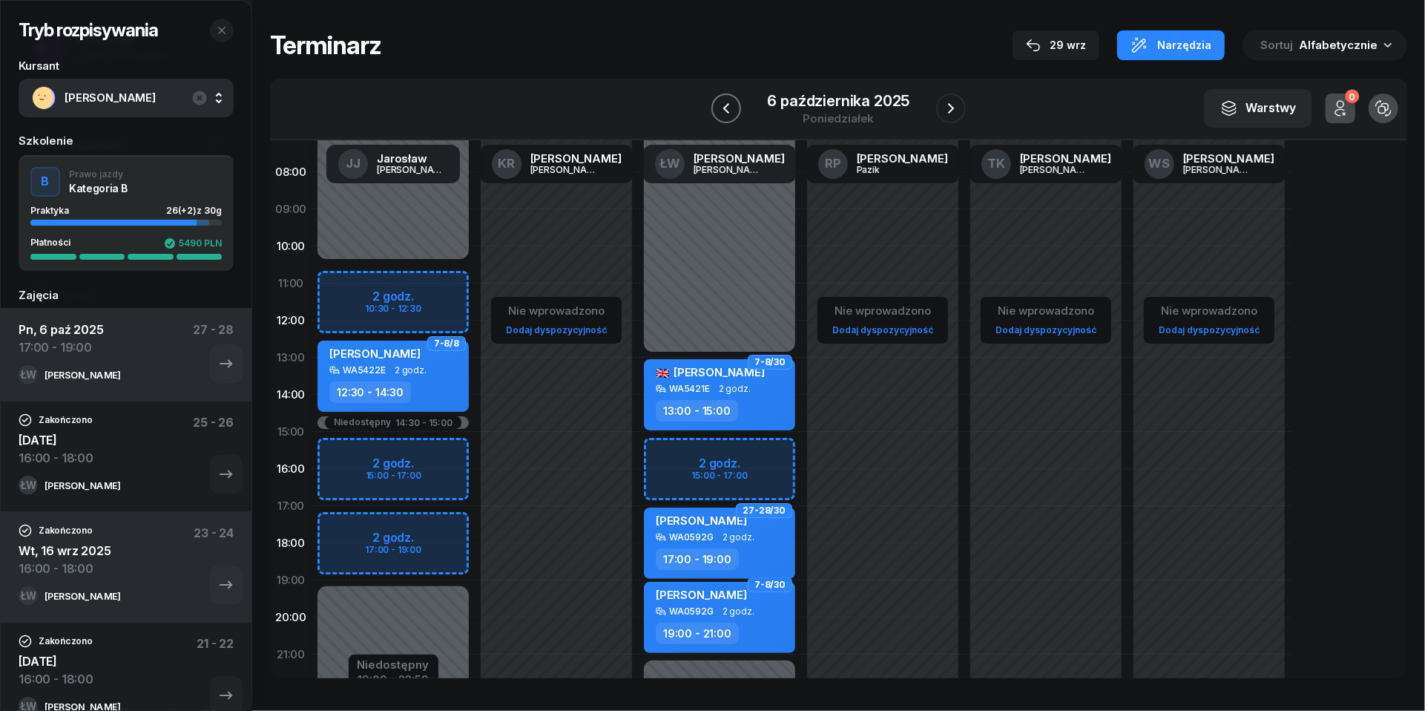
click at [727, 111] on icon "button" at bounding box center [726, 108] width 18 height 18
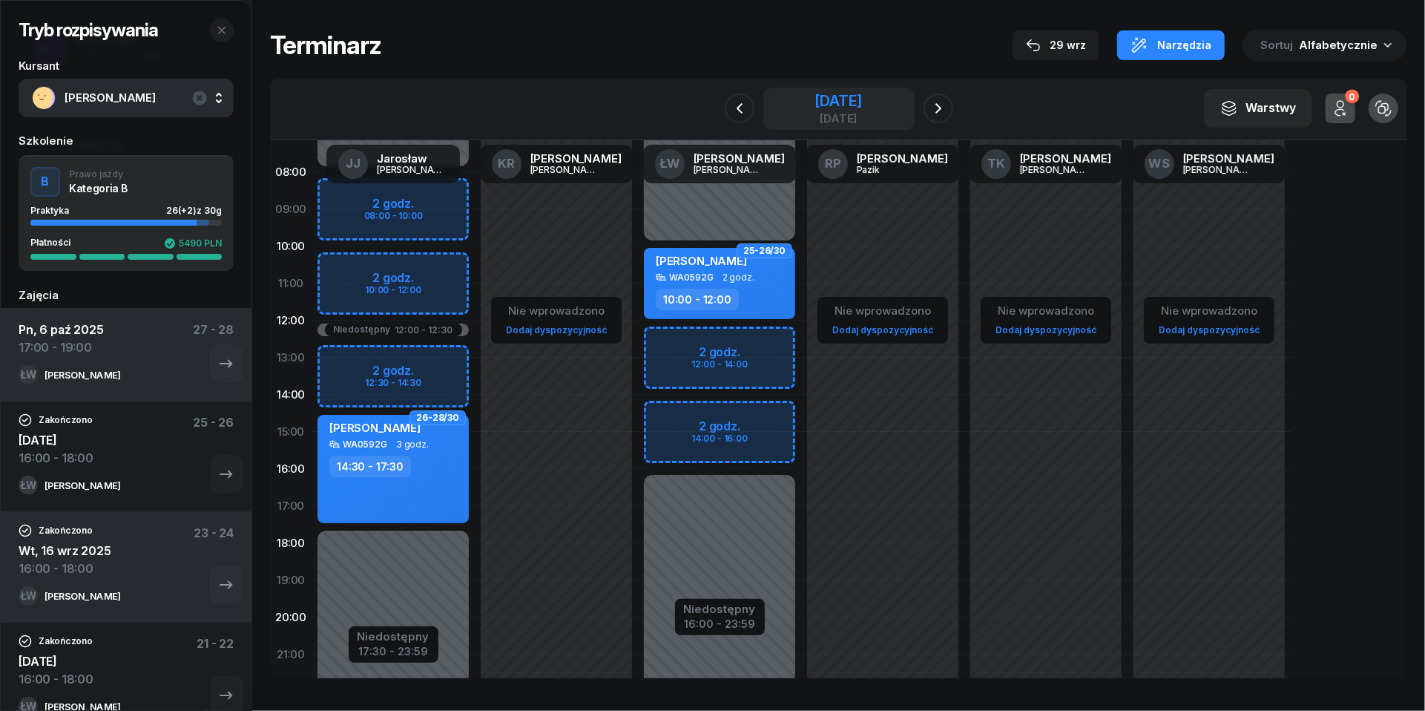
click at [852, 113] on div "[DATE]" at bounding box center [838, 118] width 47 height 11
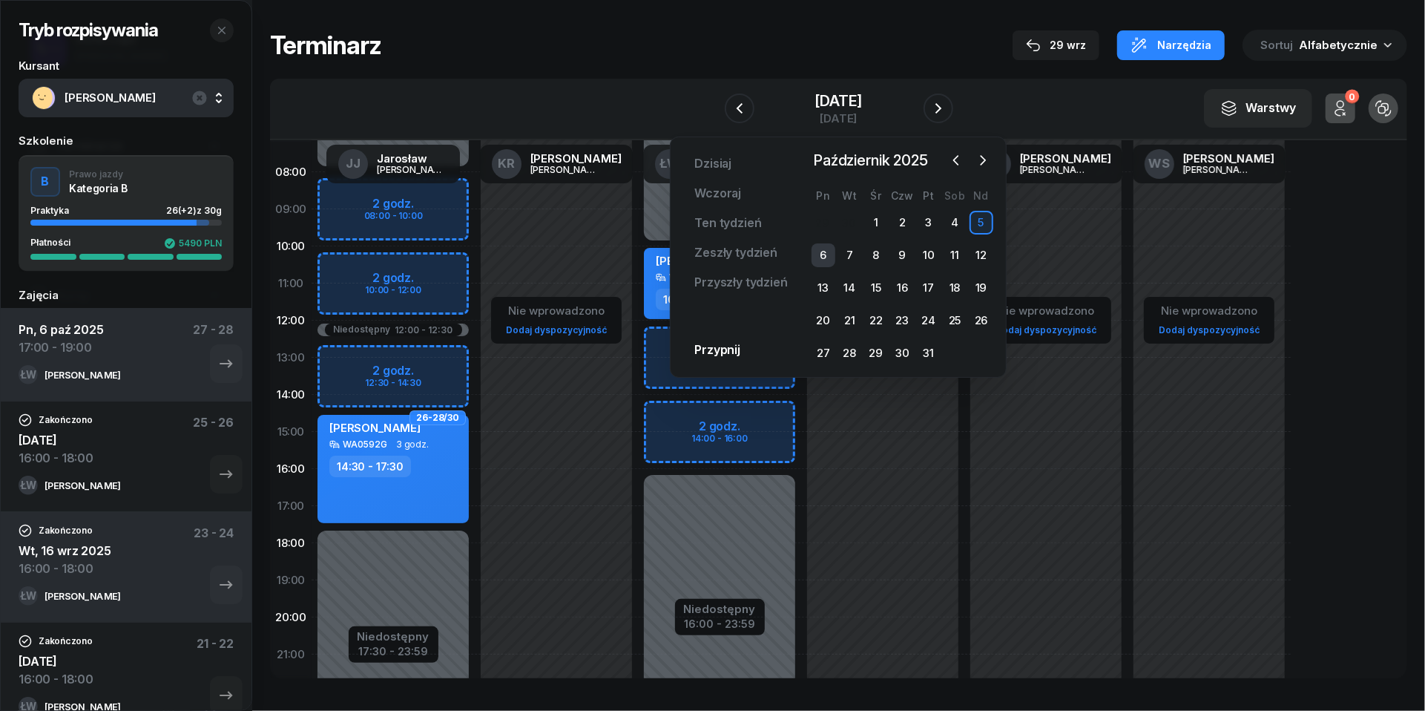
click at [828, 259] on div "6" at bounding box center [824, 255] width 24 height 24
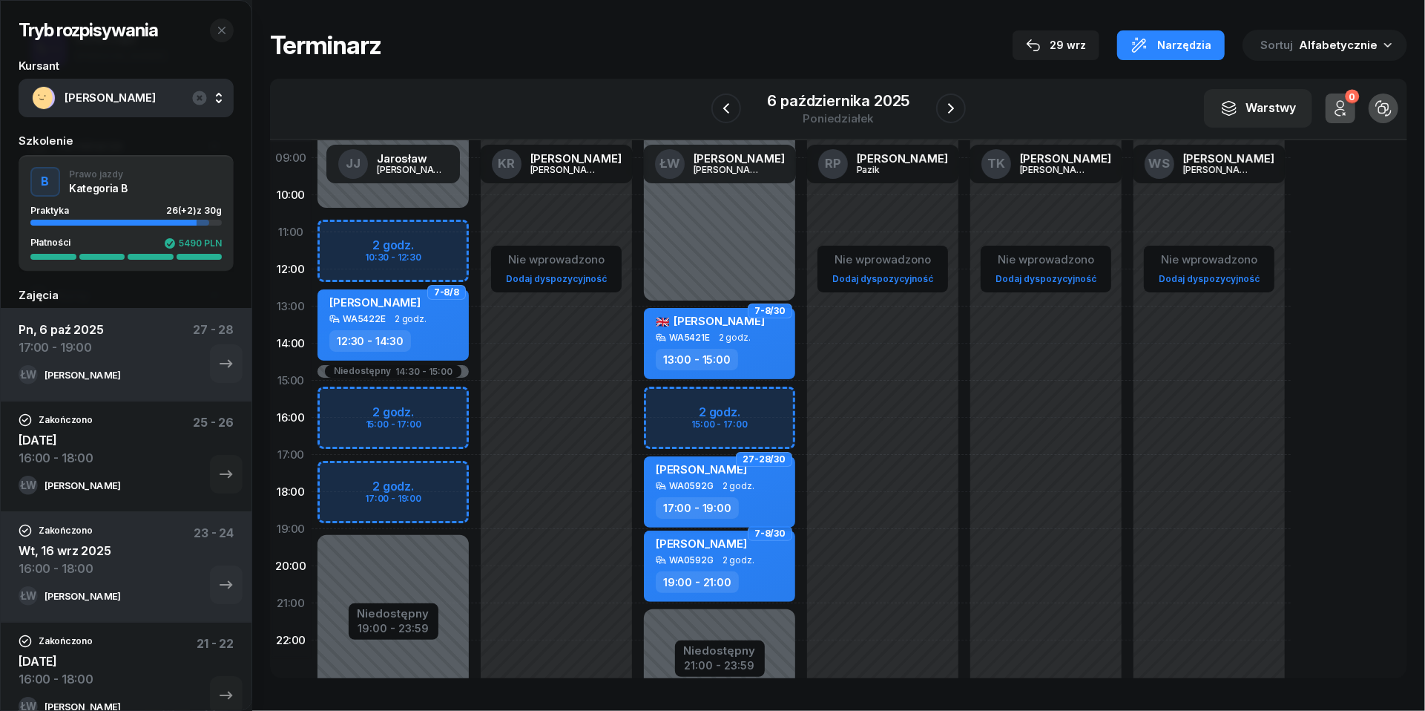
scroll to position [175, 0]
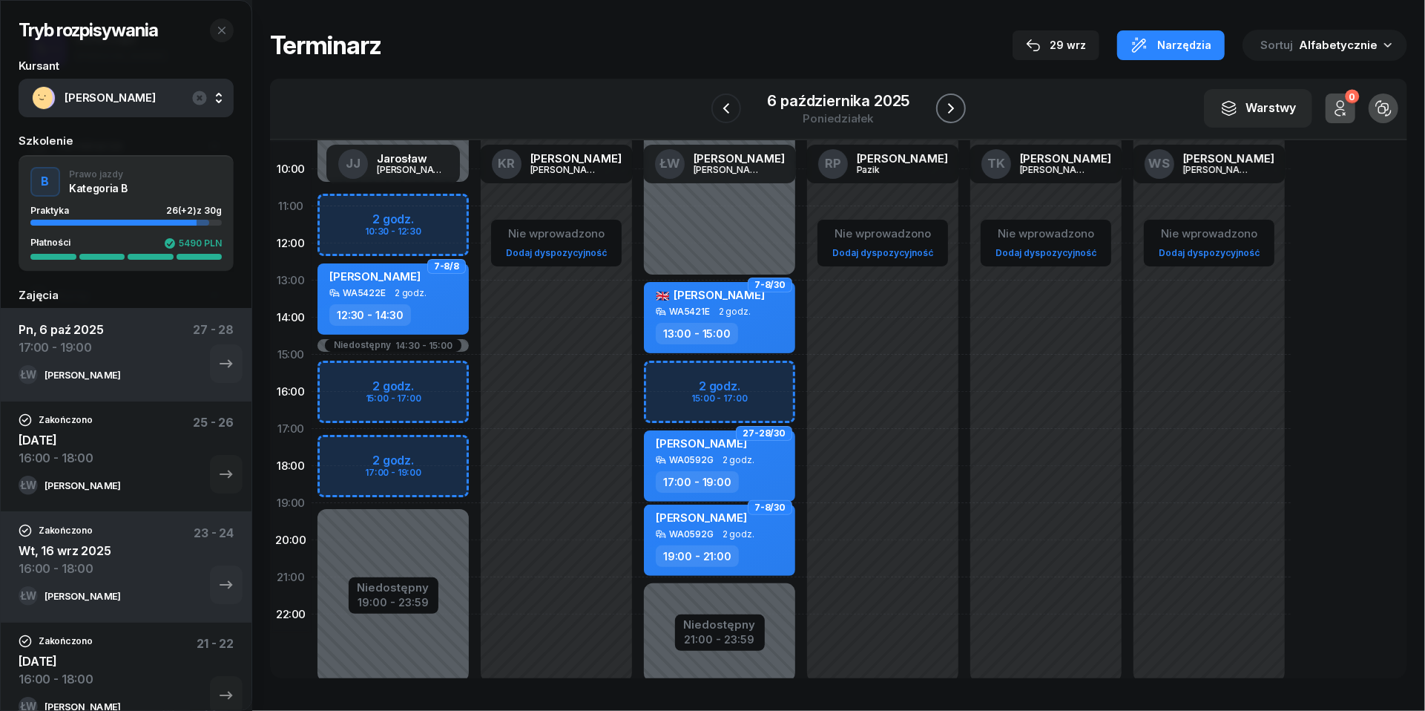
click at [960, 105] on icon "button" at bounding box center [951, 108] width 18 height 18
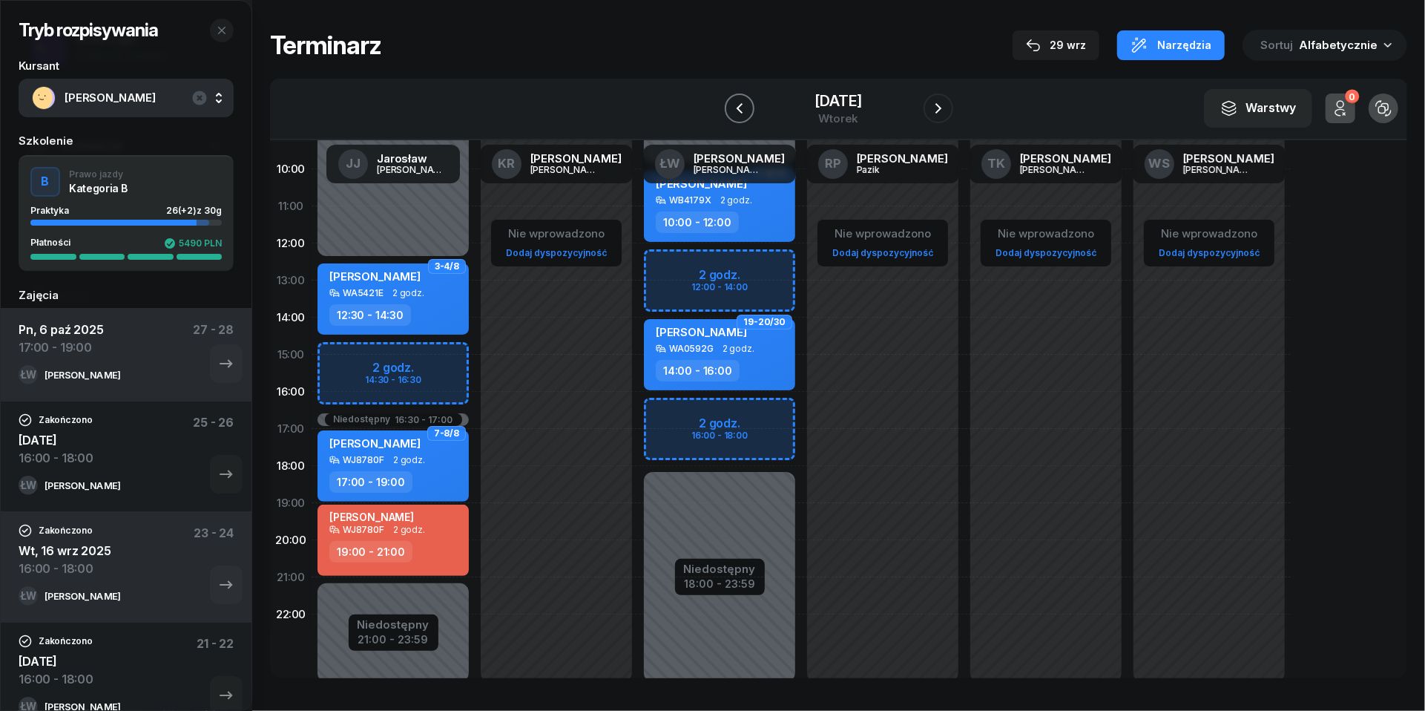
click at [728, 98] on button "button" at bounding box center [740, 108] width 30 height 30
click at [728, 98] on button "button" at bounding box center [726, 108] width 30 height 30
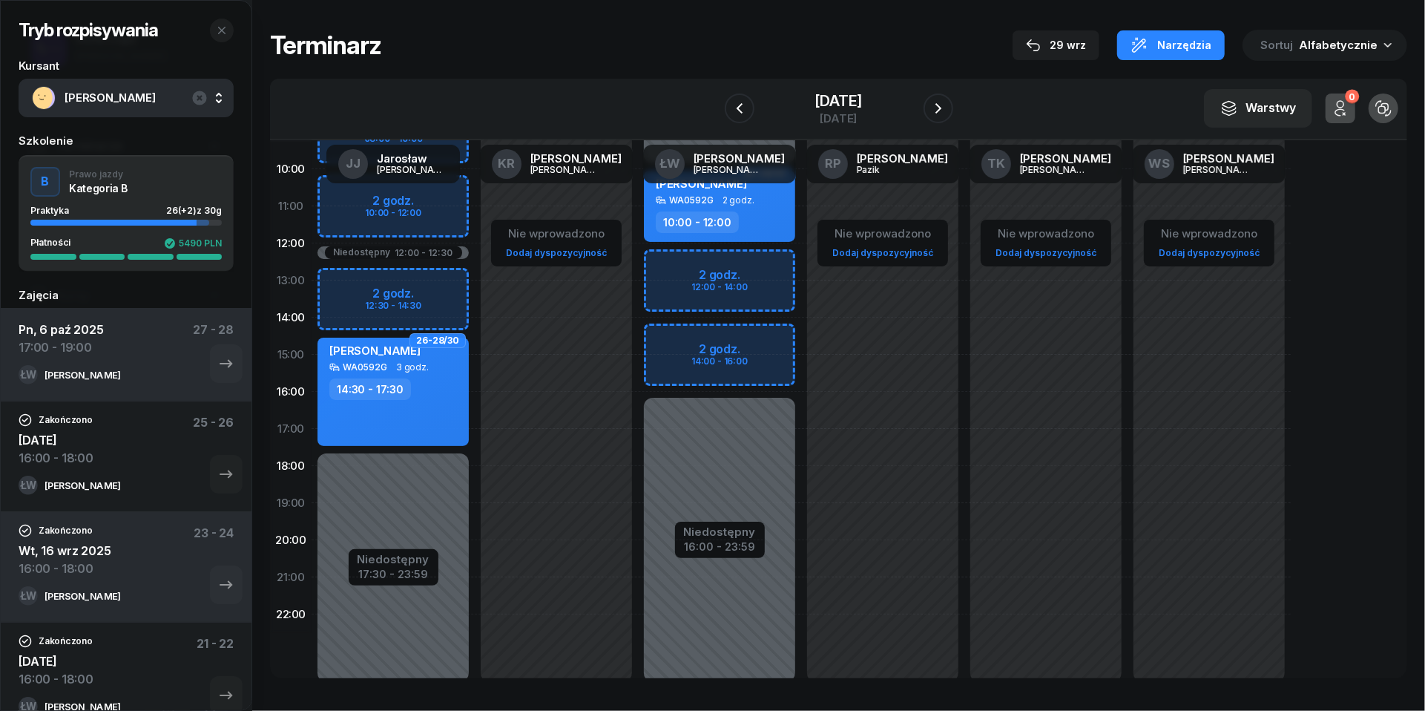
click at [671, 260] on div "Niedostępny 00:00 - 10:00 Niedostępny 16:00 - 23:59 2 godz. 12:00 - 14:00 2 god…" at bounding box center [719, 354] width 163 height 705
select select "12"
select select "14"
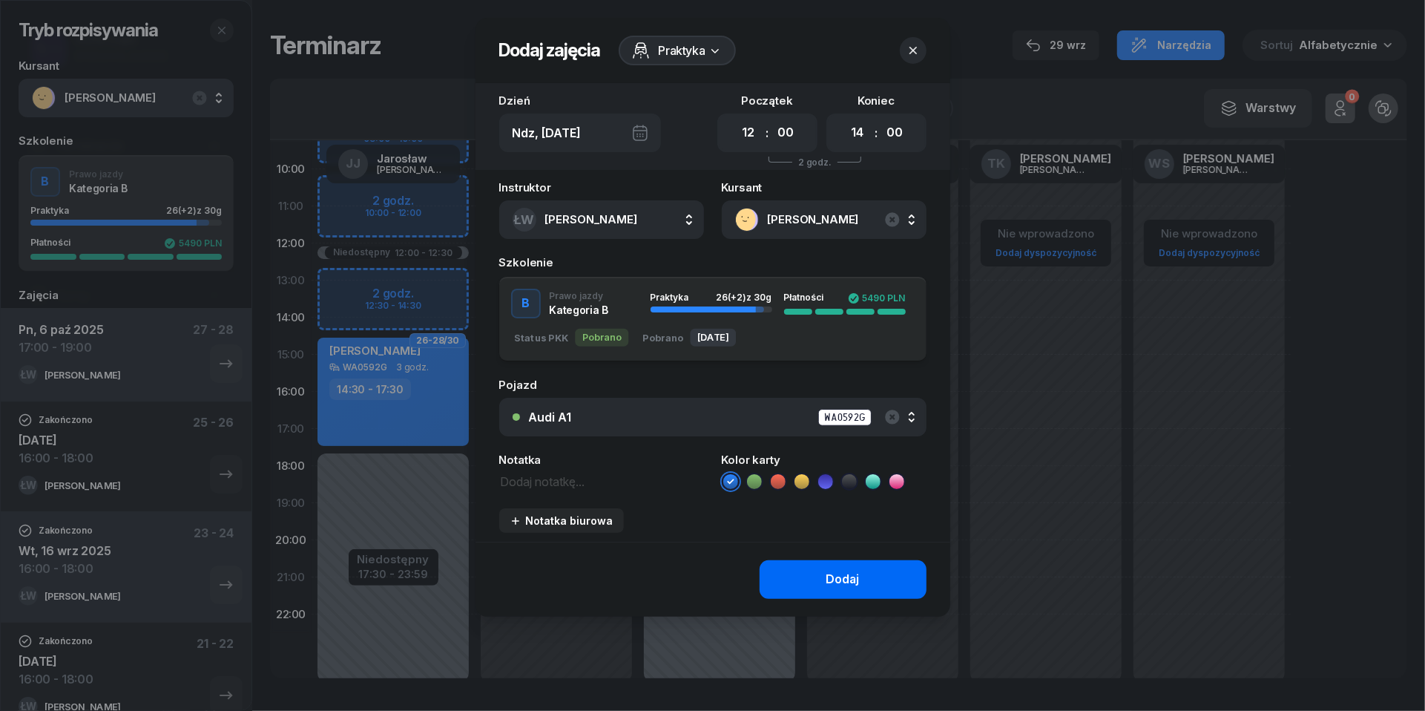
click at [823, 568] on button "Dodaj" at bounding box center [843, 579] width 167 height 39
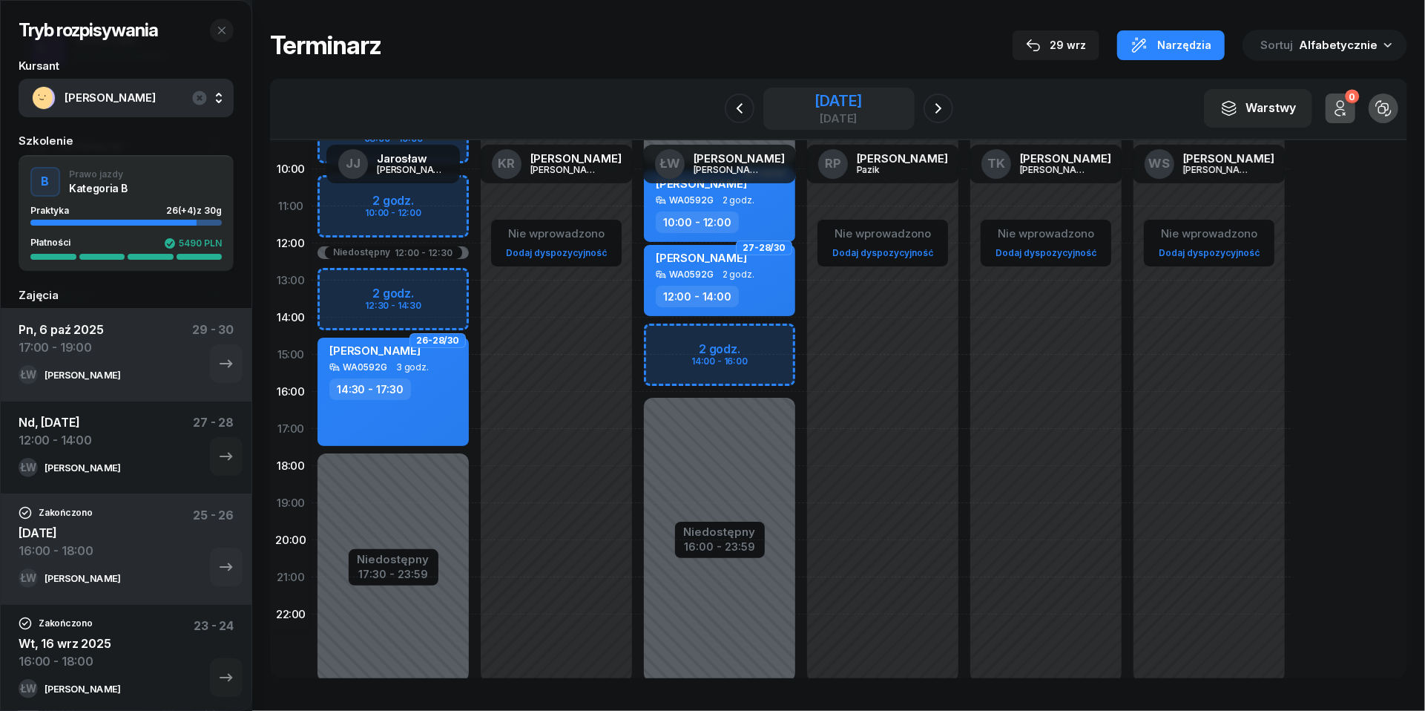
click at [846, 95] on div "[DATE]" at bounding box center [838, 100] width 47 height 15
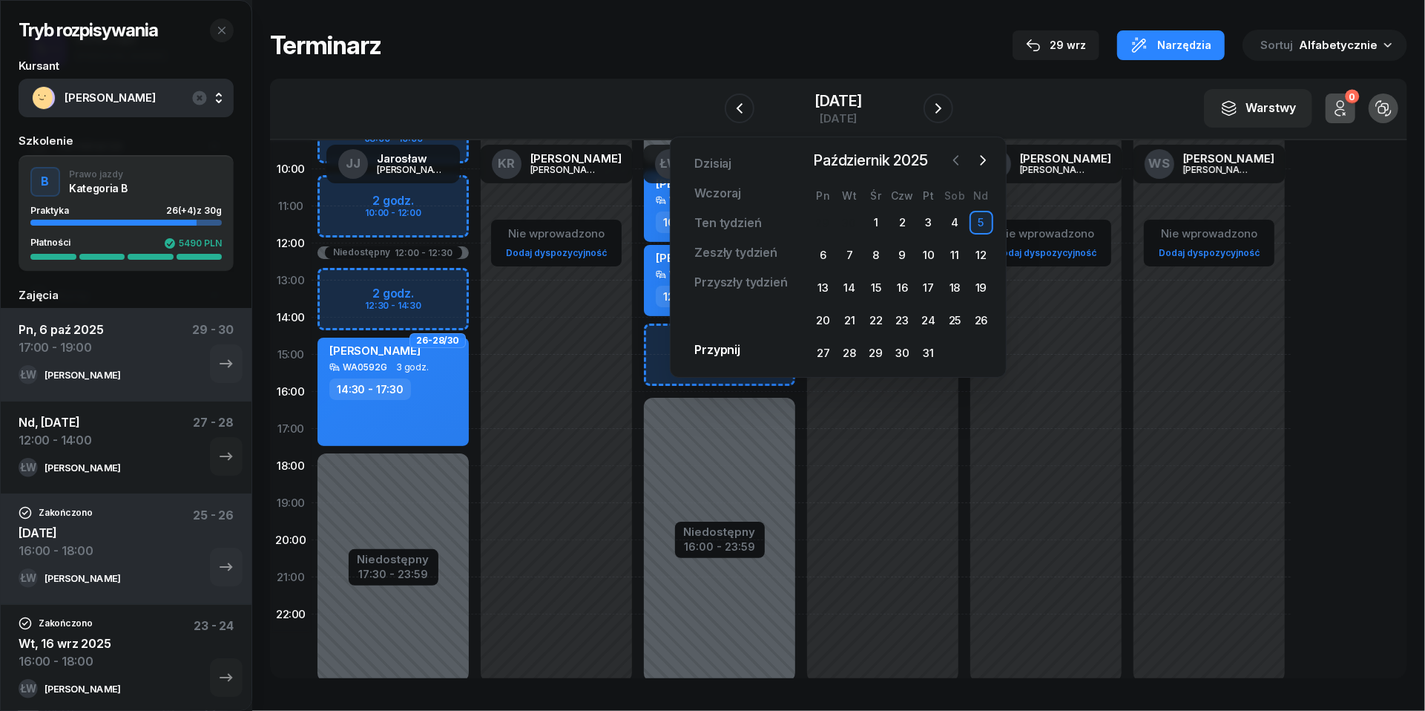
click at [959, 157] on icon "button" at bounding box center [956, 160] width 15 height 15
click at [853, 348] on div "30" at bounding box center [850, 353] width 24 height 24
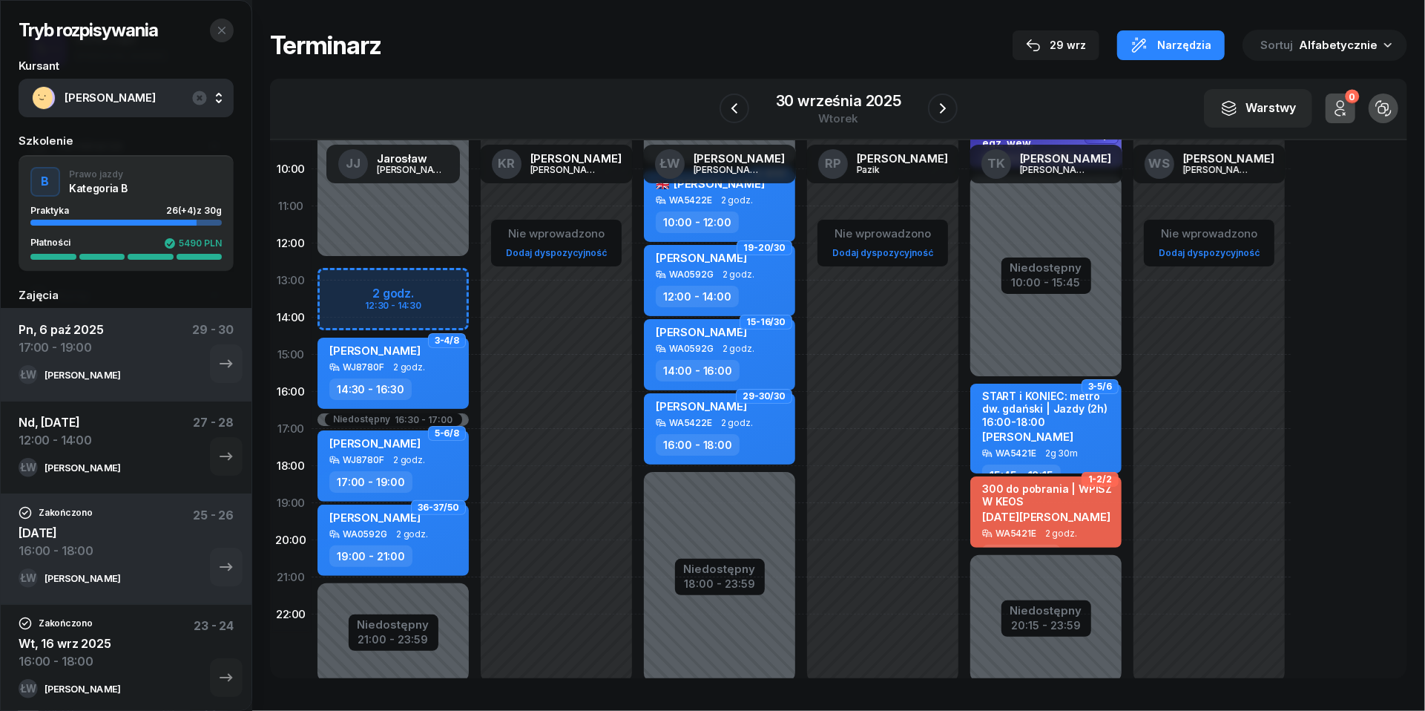
click at [229, 25] on button "button" at bounding box center [222, 31] width 24 height 24
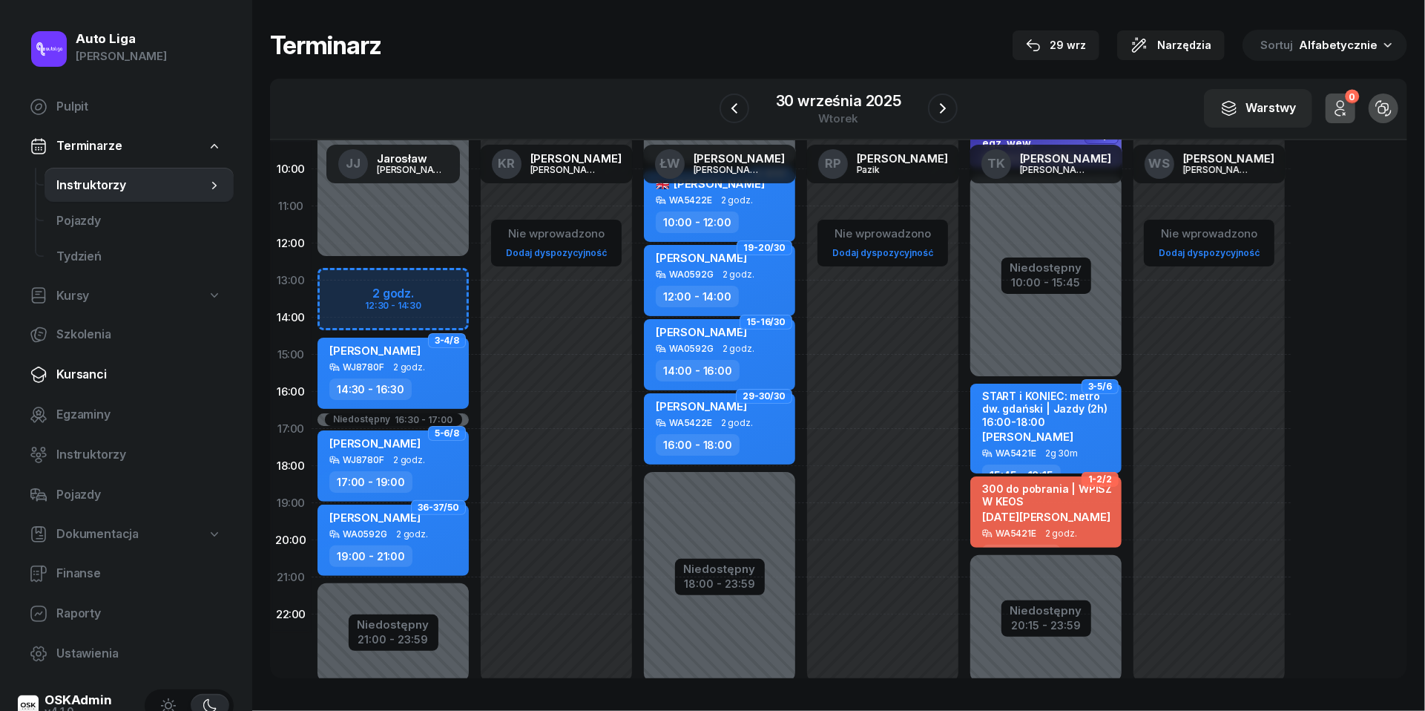
click at [90, 381] on span "Kursanci" at bounding box center [138, 374] width 165 height 19
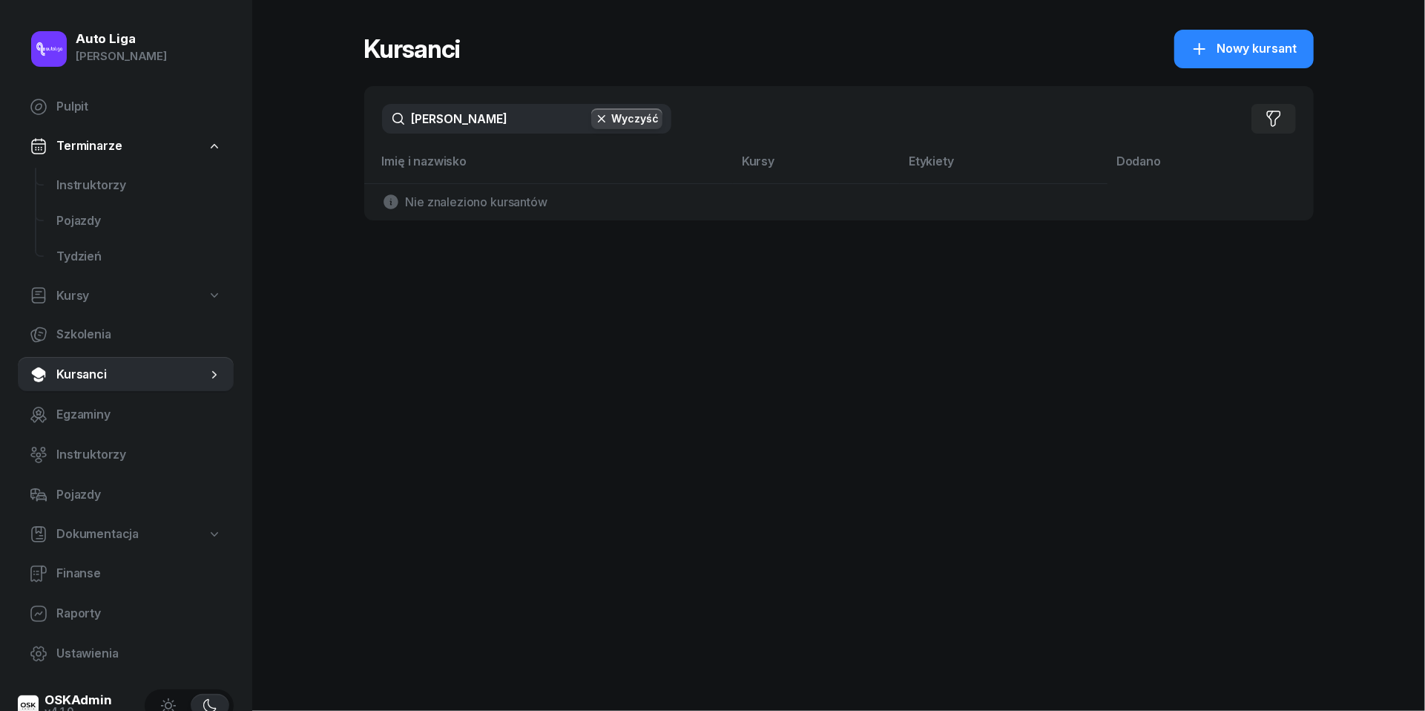
click at [444, 129] on input "[PERSON_NAME]" at bounding box center [526, 119] width 289 height 30
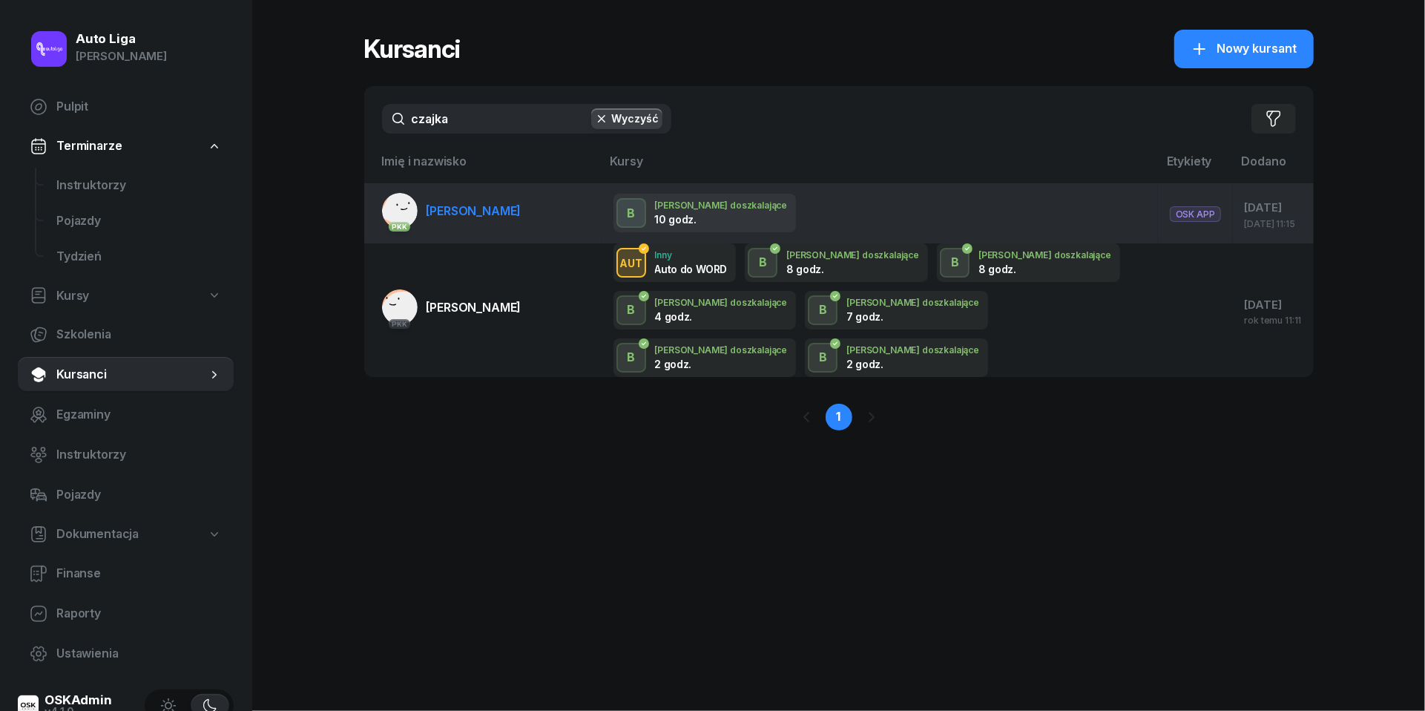
type input "czajka"
click at [439, 214] on span "[PERSON_NAME]" at bounding box center [474, 210] width 95 height 15
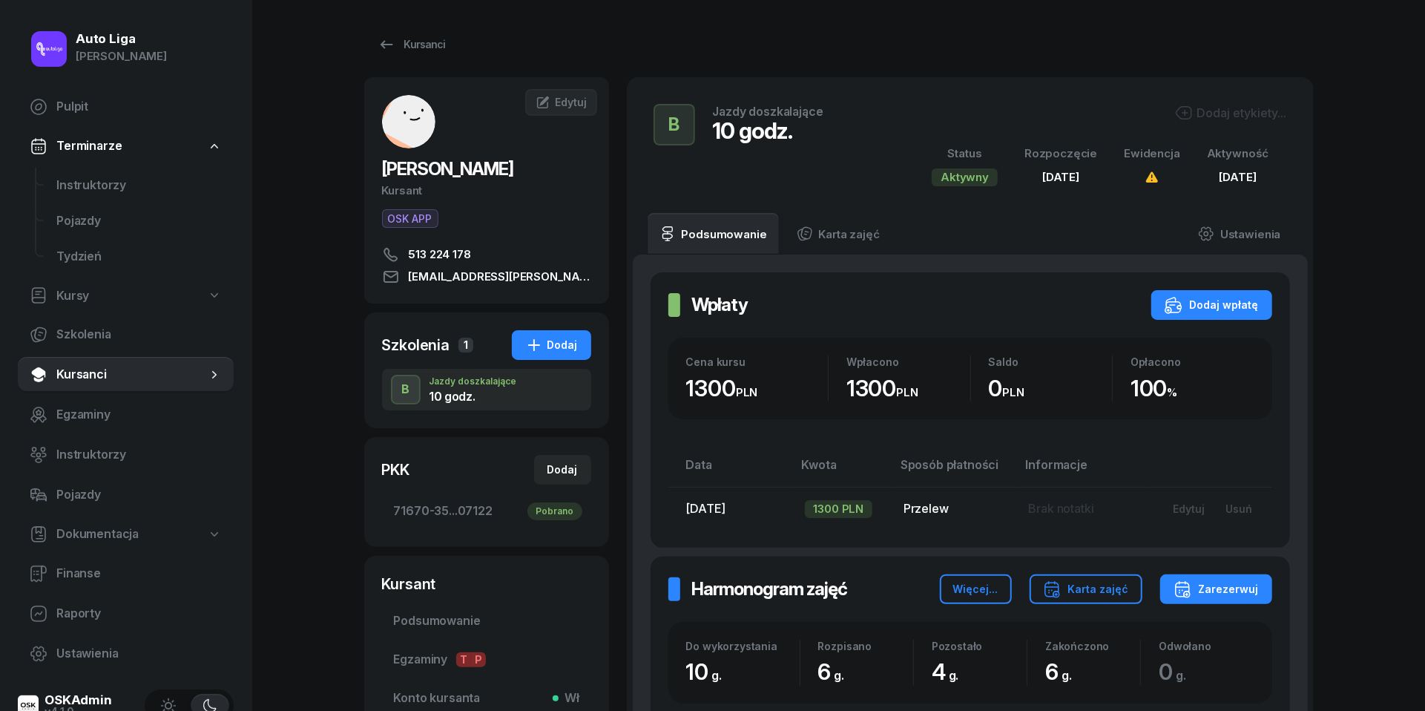
click at [91, 364] on link "Kursanci" at bounding box center [126, 375] width 216 height 36
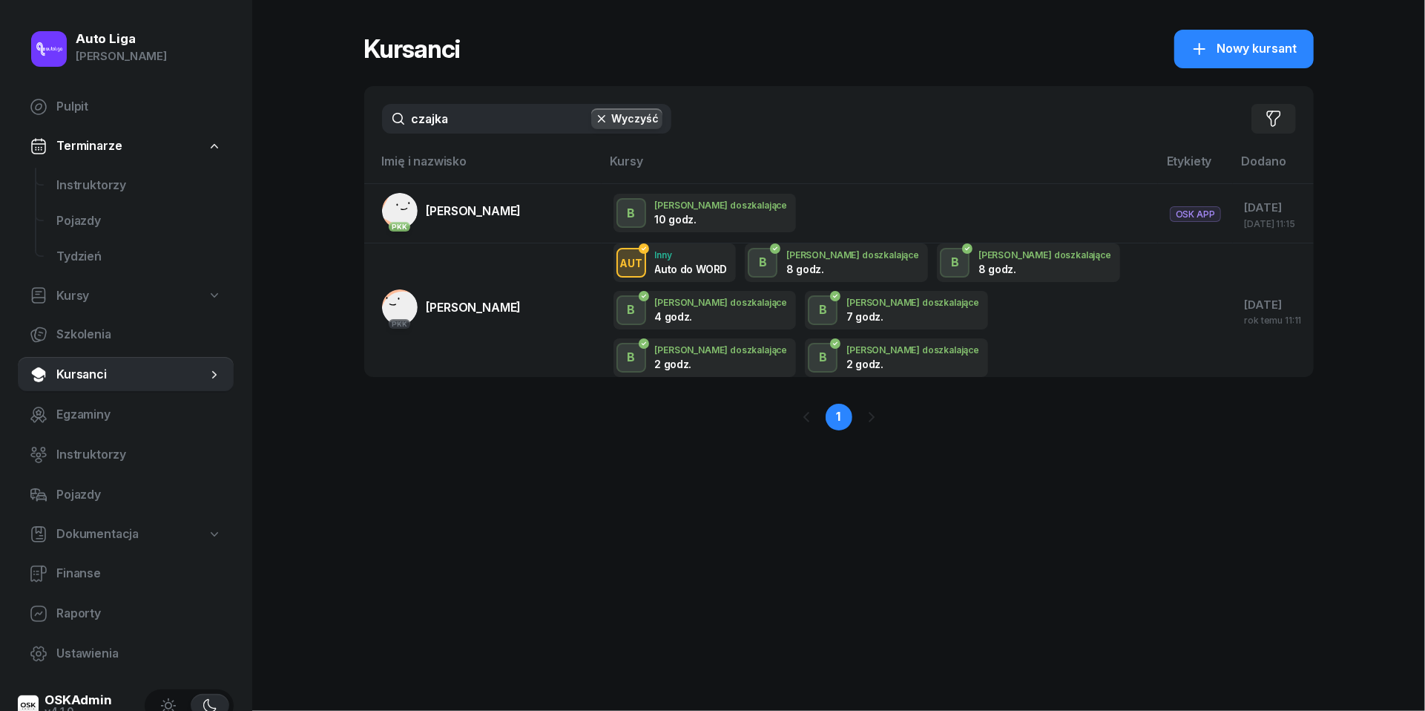
click at [478, 122] on input "czajka" at bounding box center [526, 119] width 289 height 30
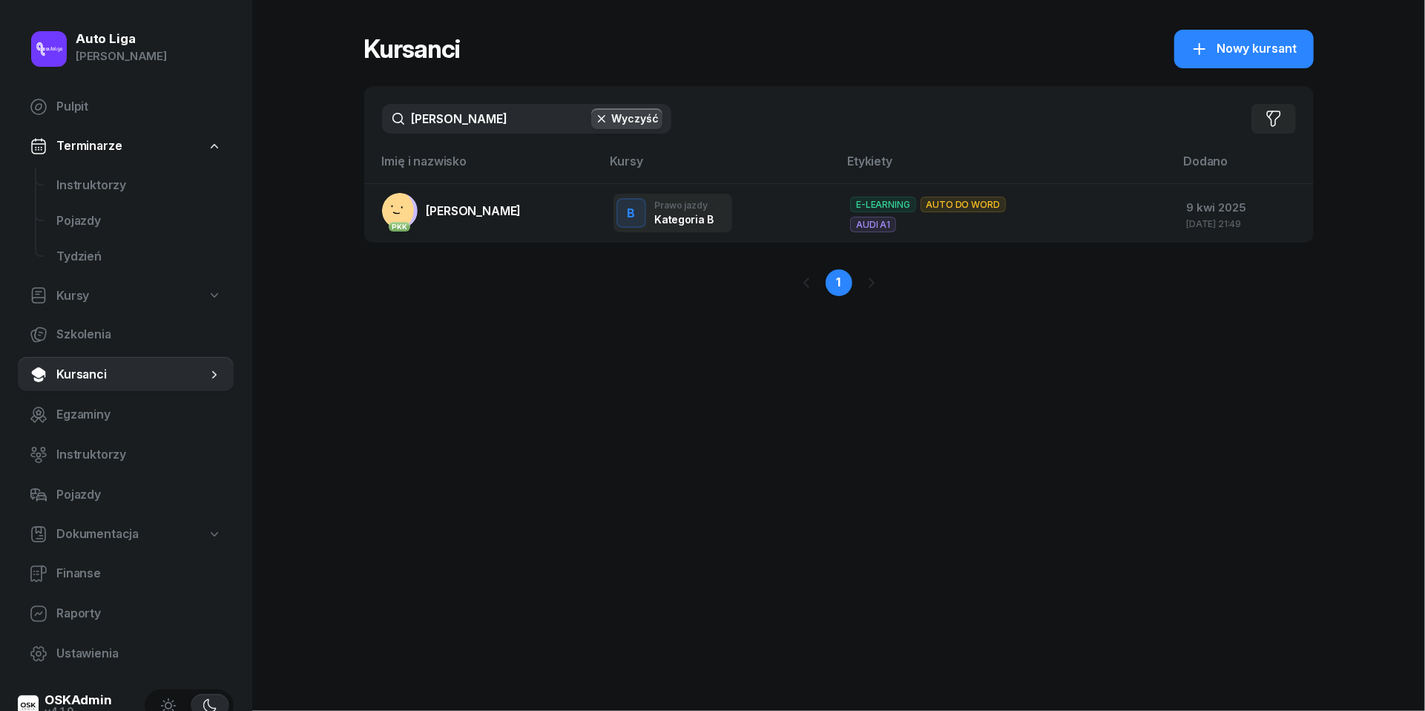
type input "[PERSON_NAME]"
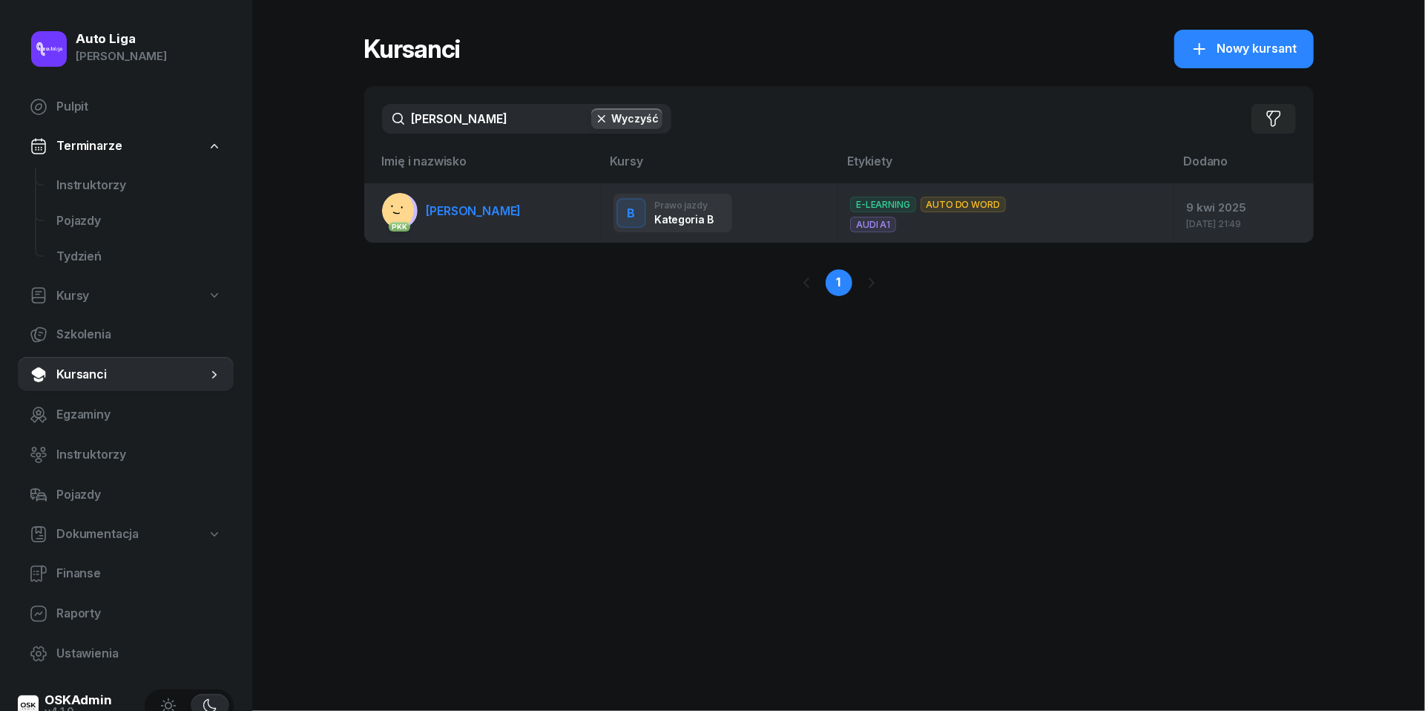
drag, startPoint x: 478, startPoint y: 122, endPoint x: 467, endPoint y: 217, distance: 96.4
click at [467, 217] on link "PKK [PERSON_NAME]" at bounding box center [451, 211] width 139 height 36
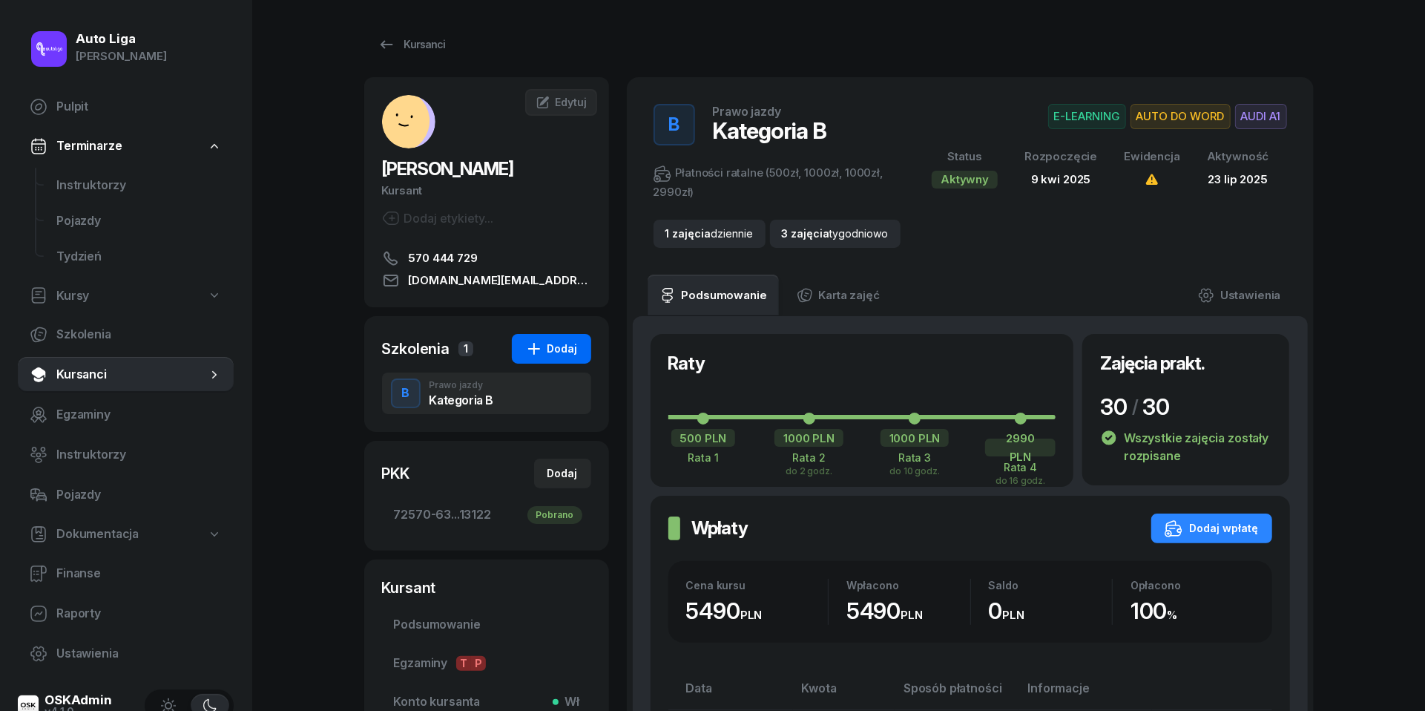
click at [556, 346] on div "Dodaj" at bounding box center [551, 349] width 53 height 18
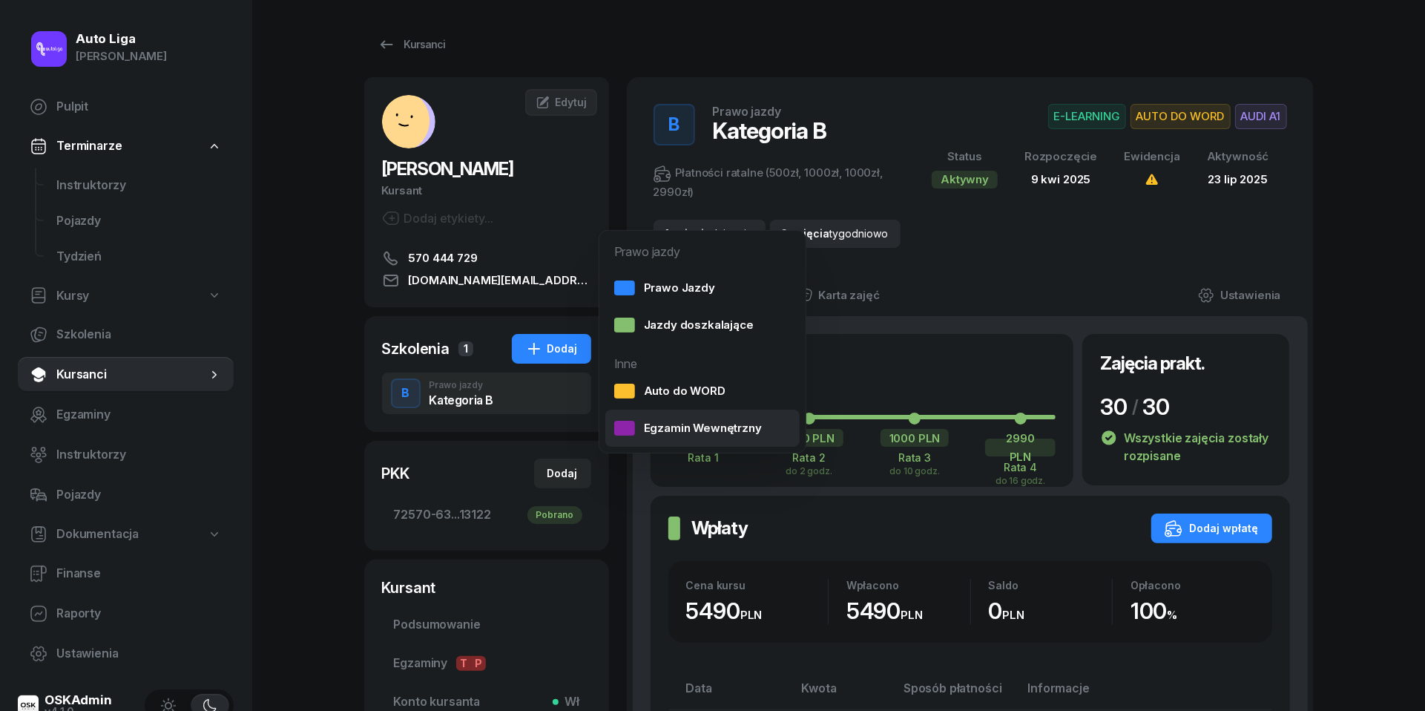
click at [659, 432] on div "Egzamin Wewnętrzny" at bounding box center [688, 427] width 148 height 19
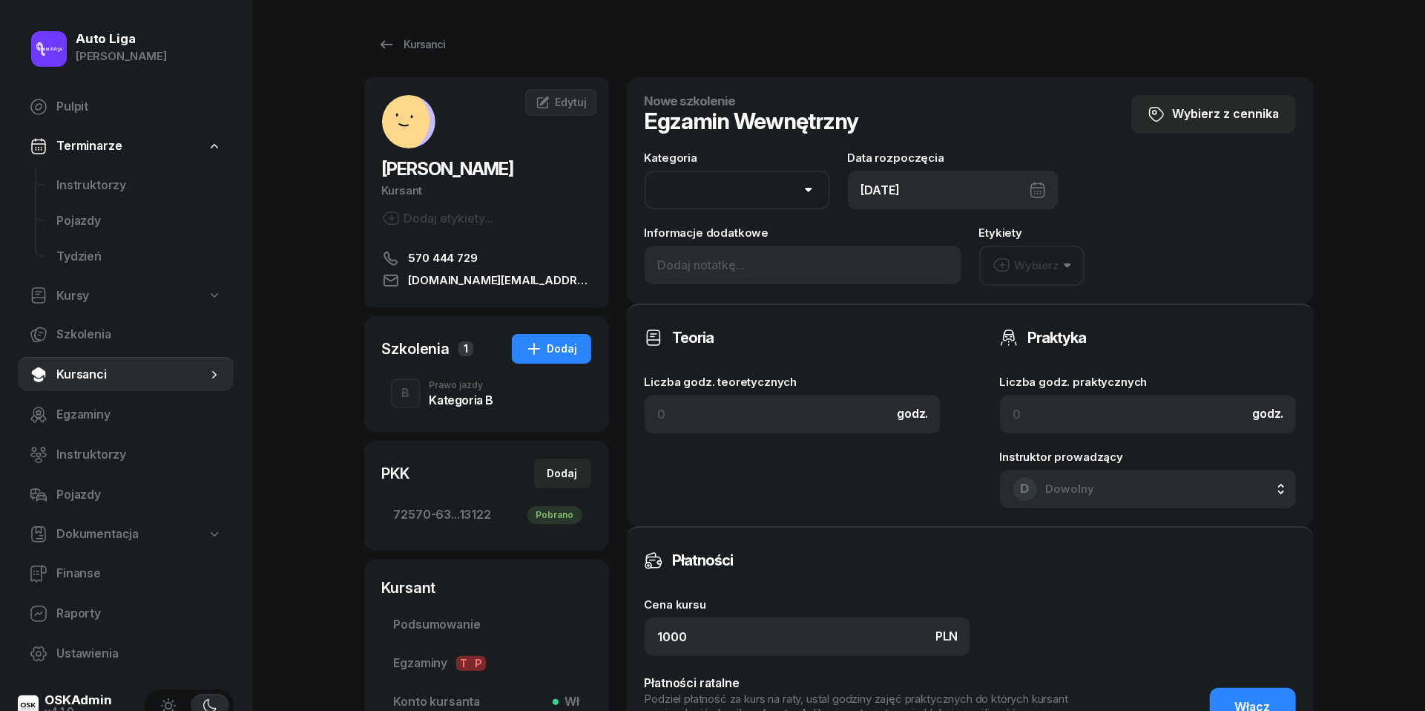
select select "B"
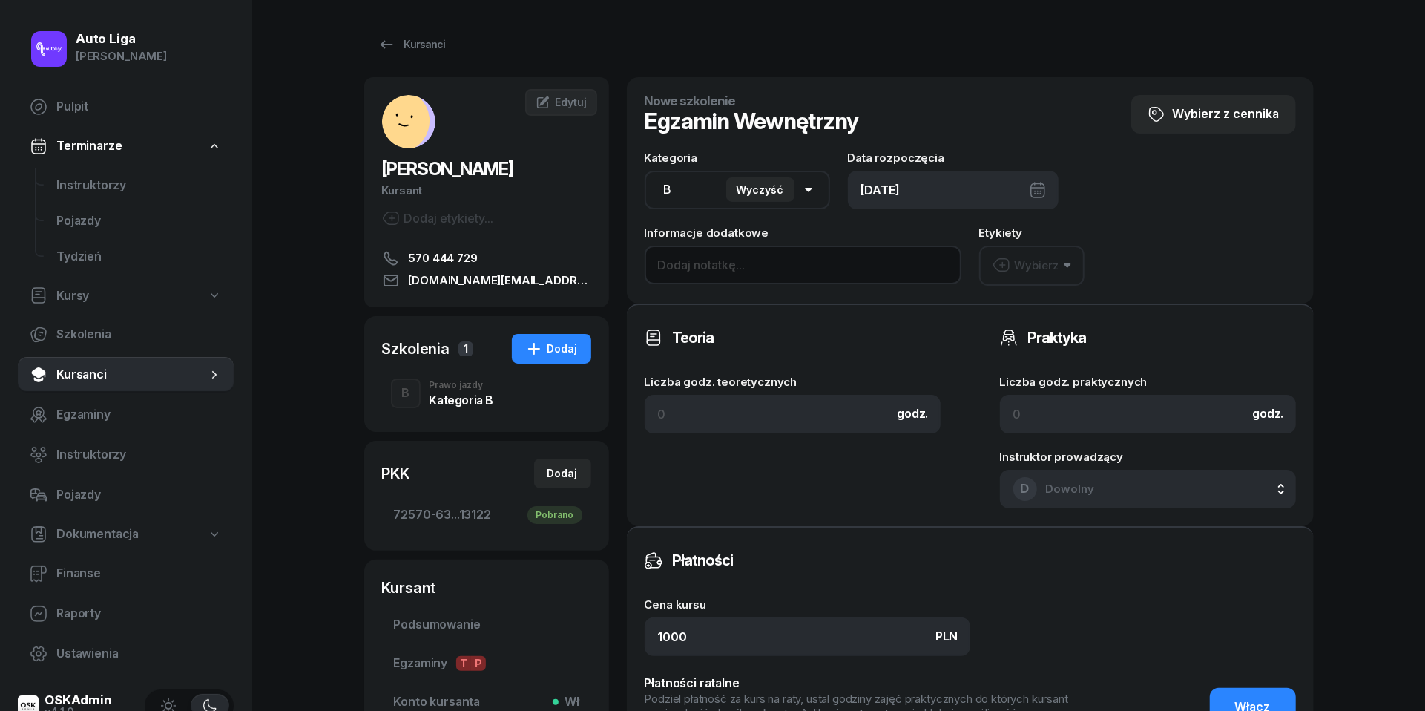
click at [760, 264] on input at bounding box center [803, 265] width 317 height 39
click at [903, 190] on div "[DATE]" at bounding box center [953, 190] width 211 height 39
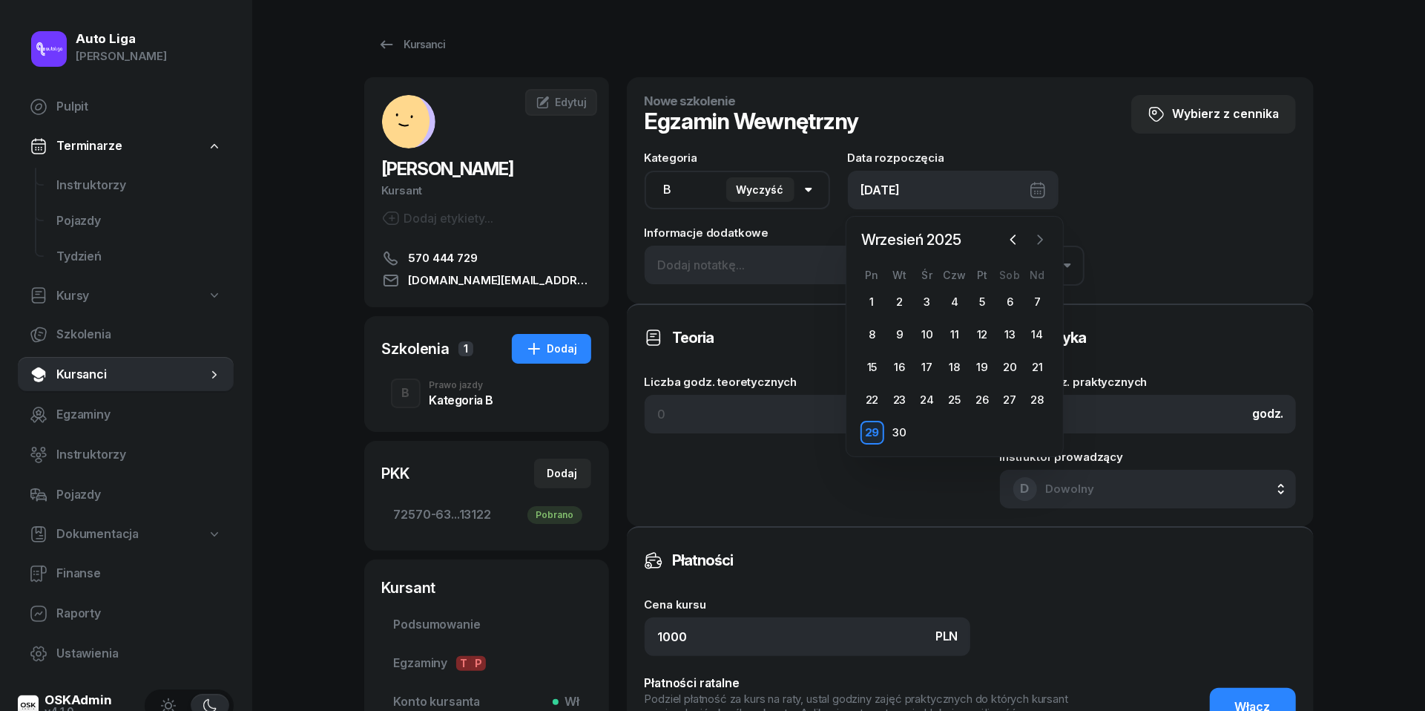
click at [1045, 240] on icon "button" at bounding box center [1040, 239] width 15 height 15
click at [900, 334] on div "7" at bounding box center [900, 335] width 24 height 24
type input "[DATE]"
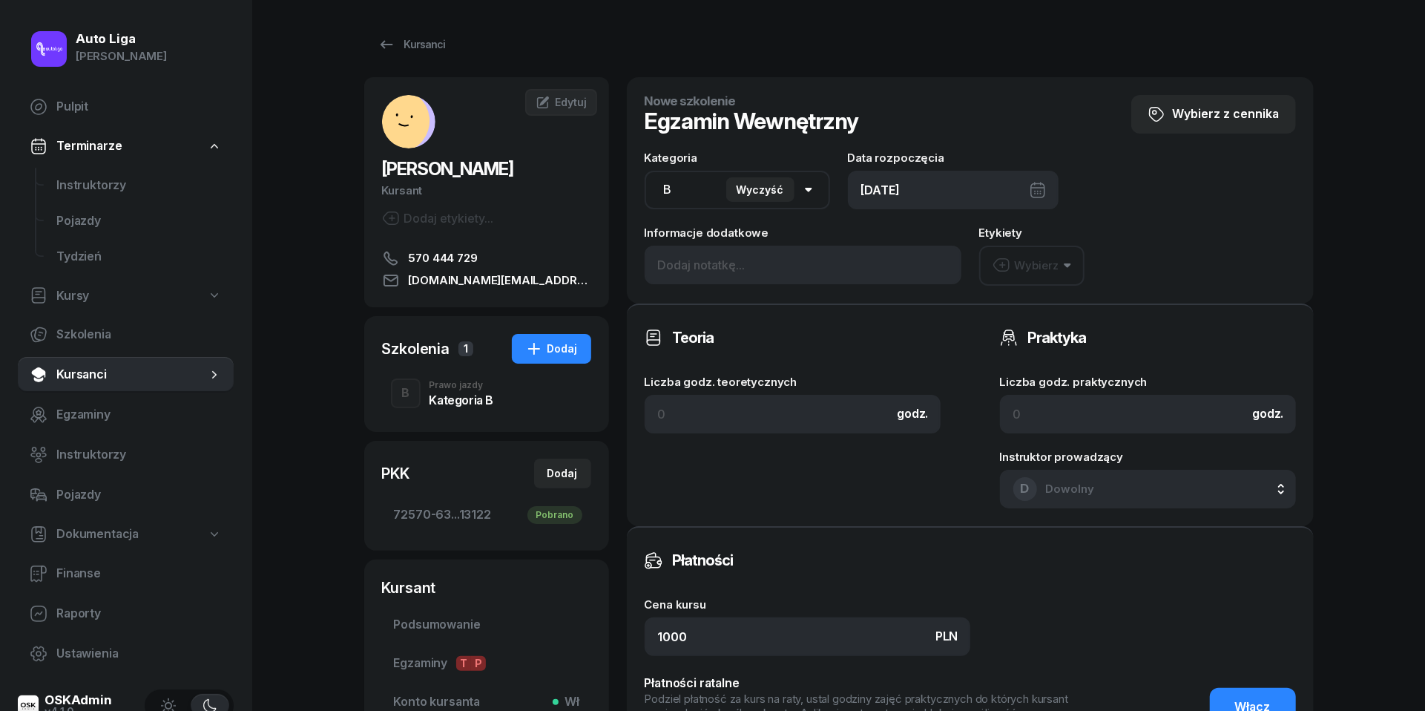
click at [1047, 266] on div "Wybierz" at bounding box center [1026, 265] width 67 height 19
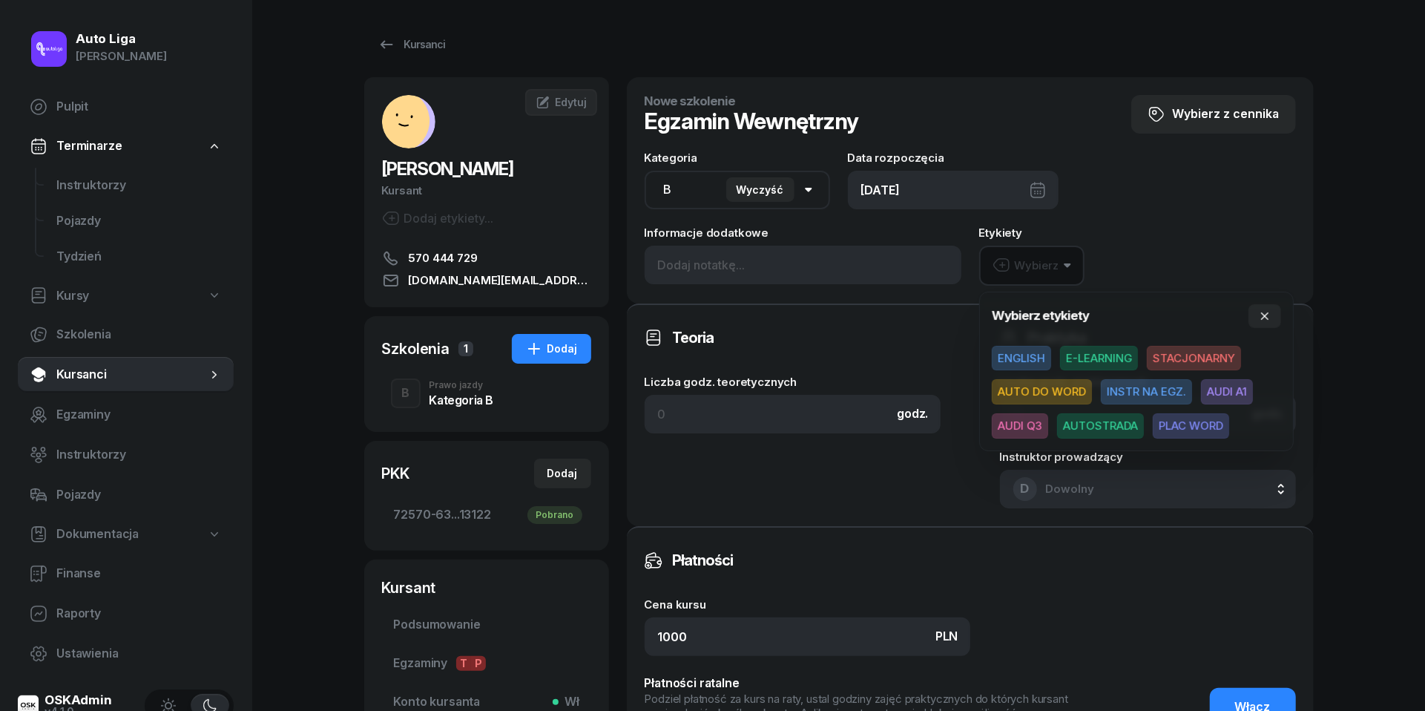
click at [1228, 392] on span "AUDI A1" at bounding box center [1227, 391] width 52 height 25
click at [1257, 304] on button "button" at bounding box center [1265, 315] width 33 height 24
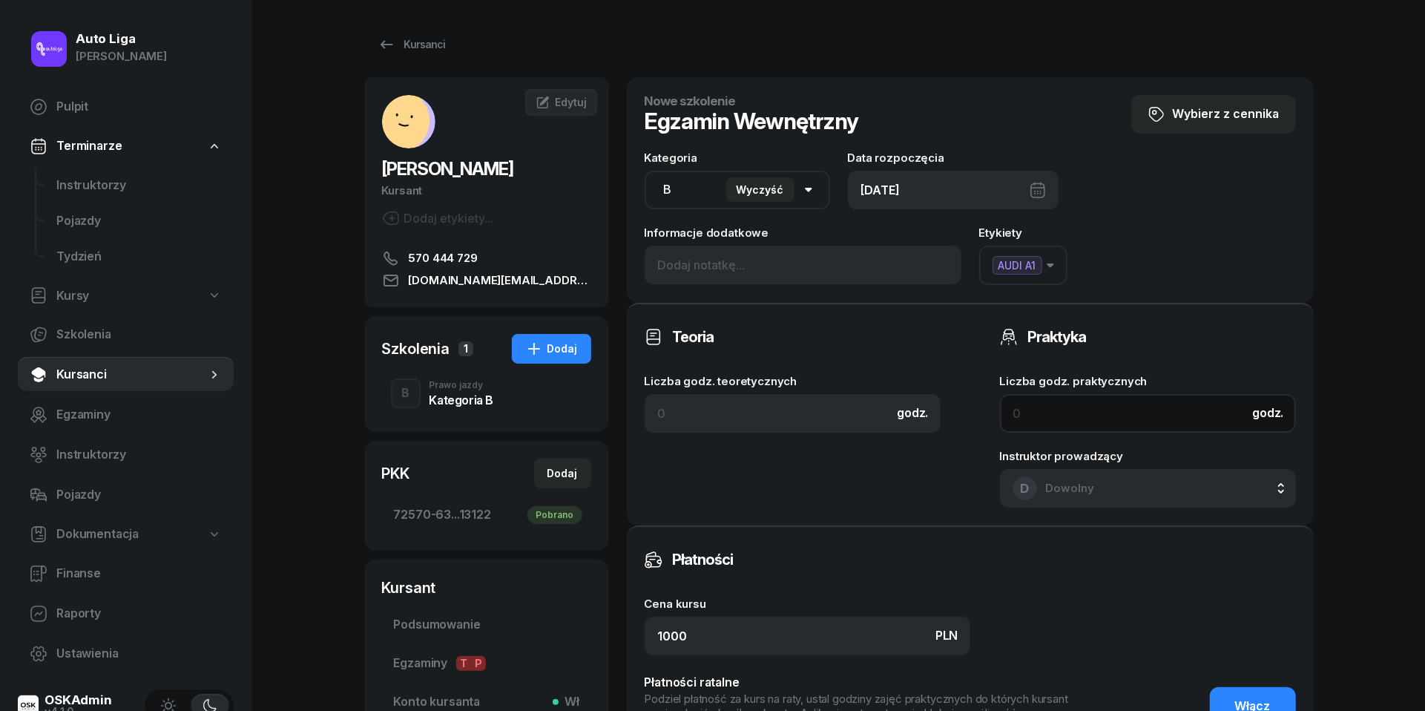
click at [1092, 398] on input at bounding box center [1148, 413] width 296 height 39
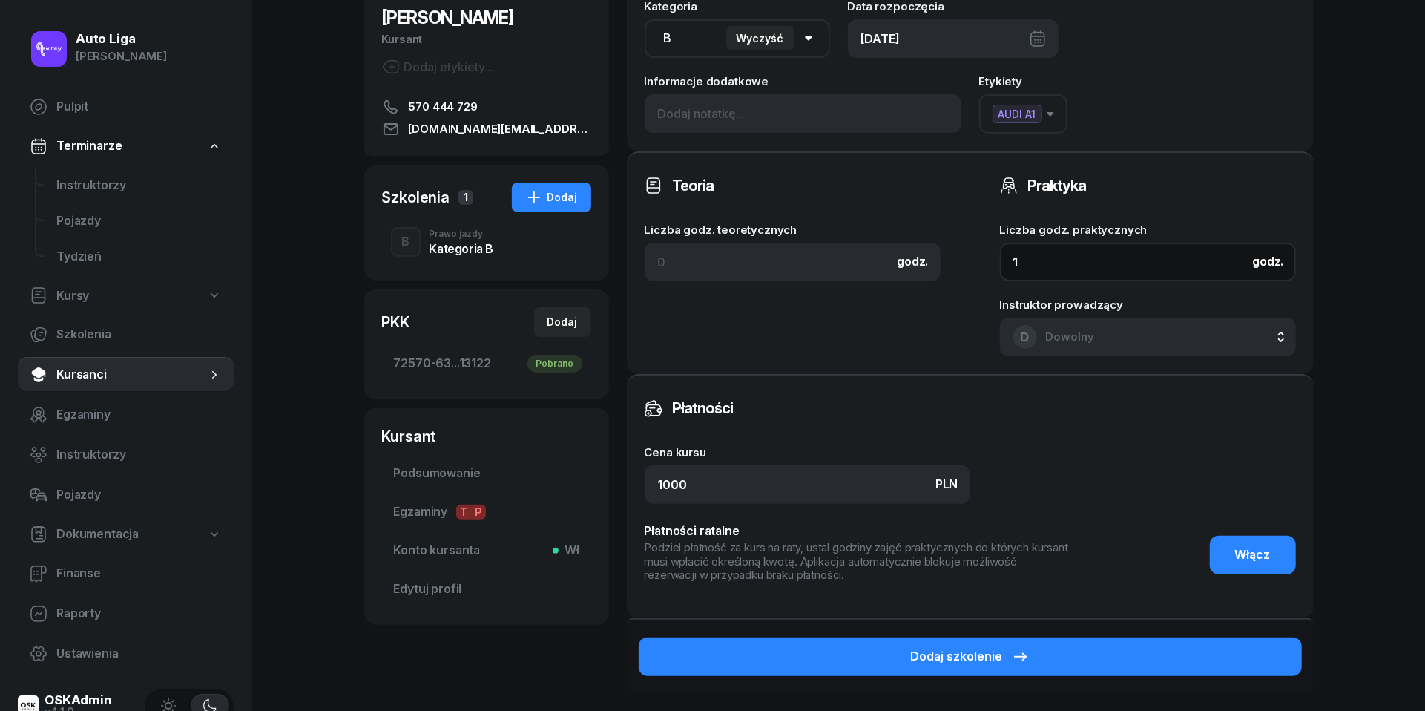
scroll to position [214, 0]
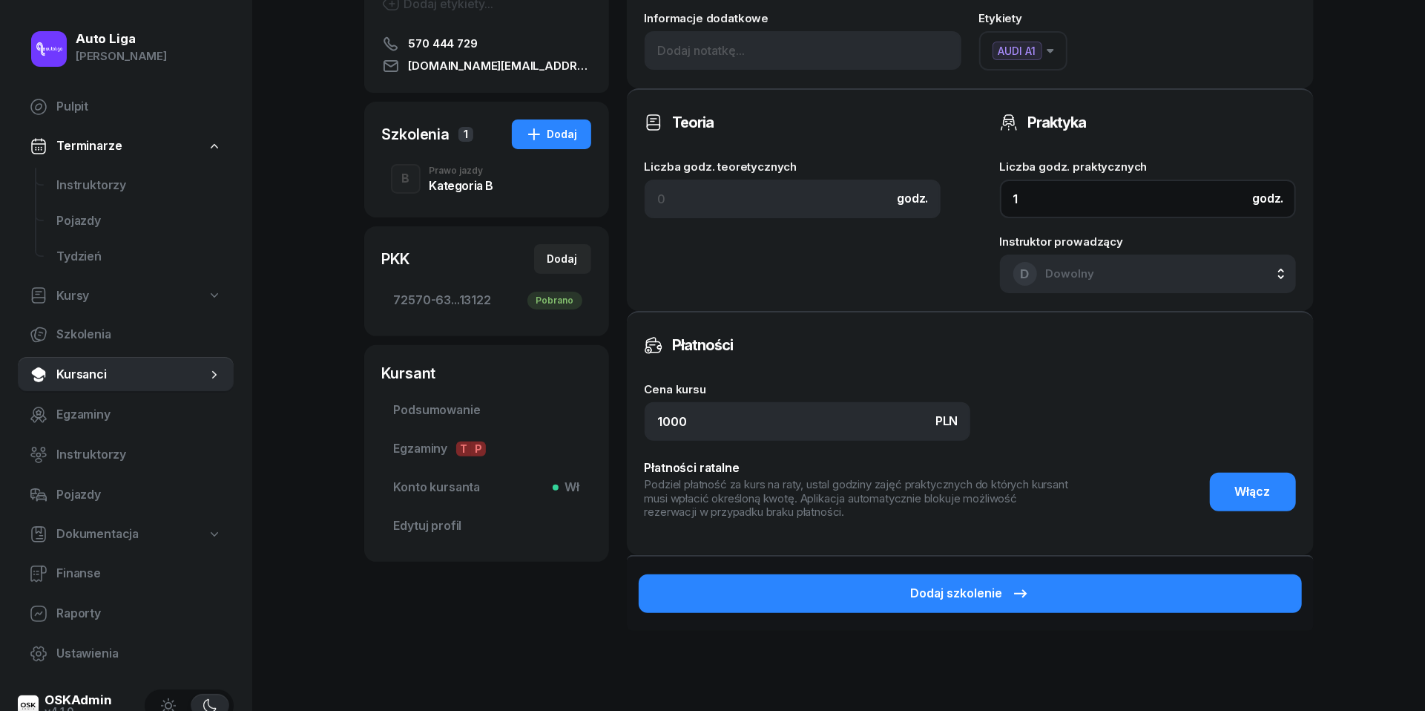
type input "1"
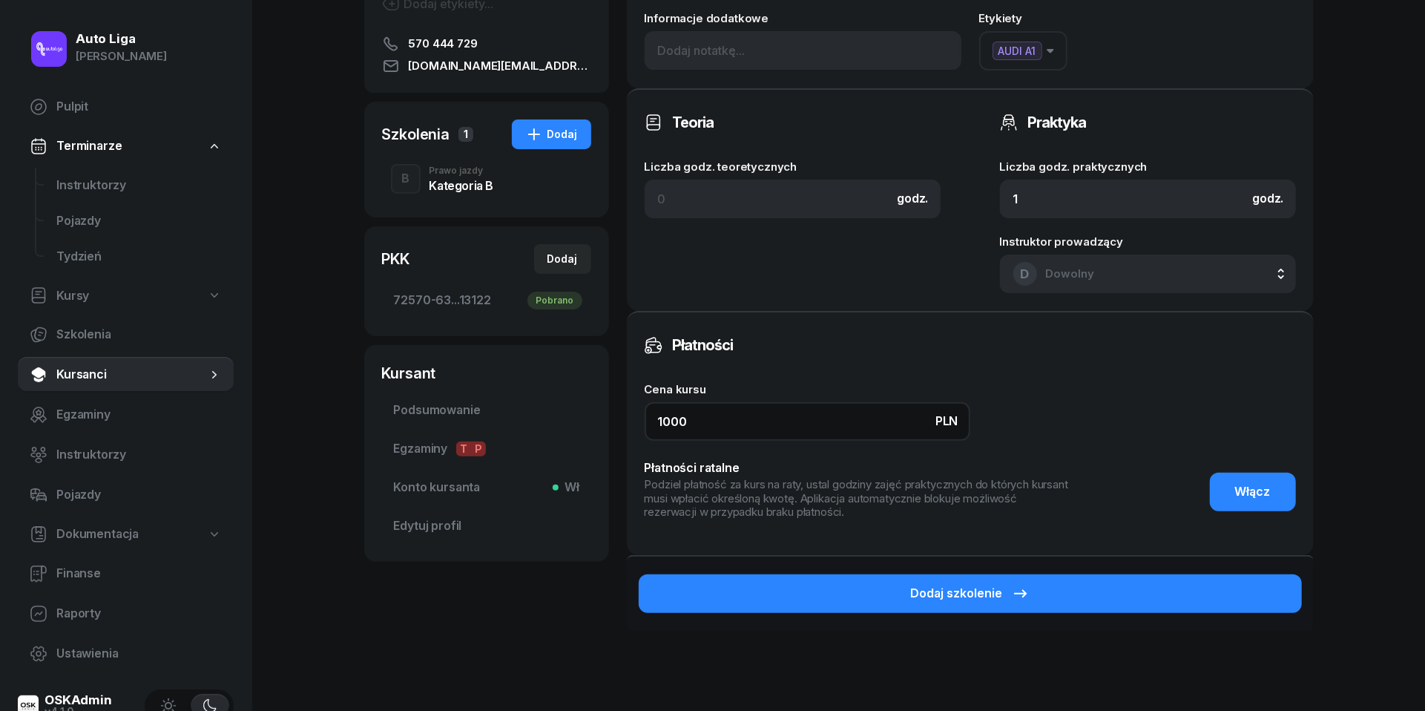
click at [835, 410] on input "1000" at bounding box center [808, 421] width 326 height 39
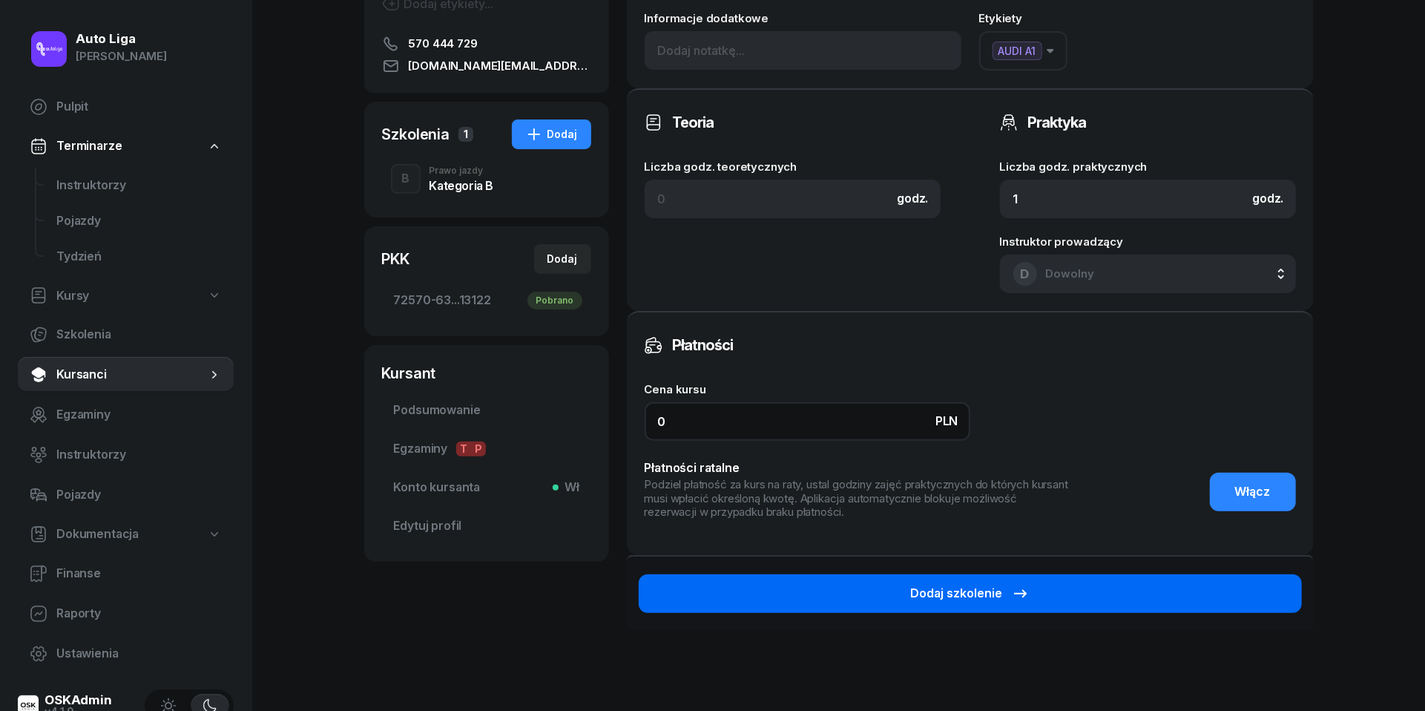
type input "0"
click at [920, 584] on div "Dodaj szkolenie" at bounding box center [970, 593] width 119 height 19
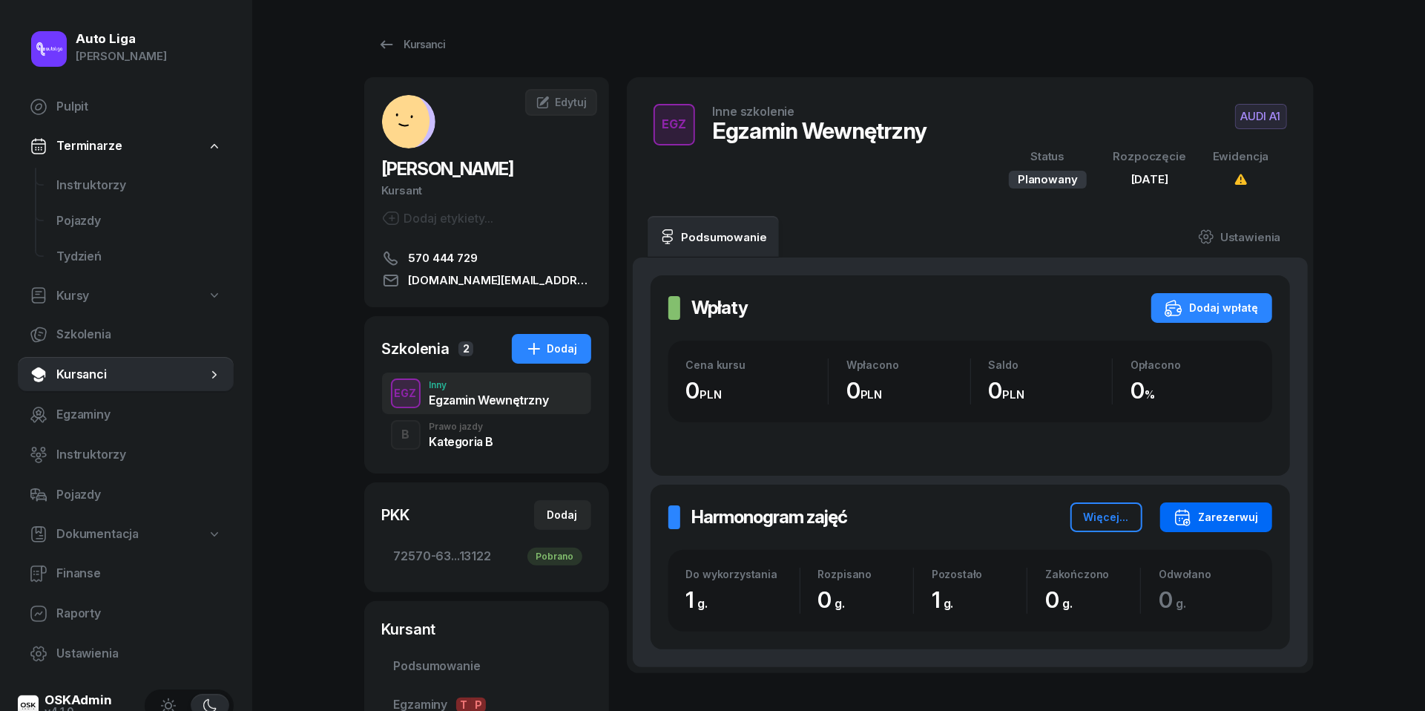
click at [1261, 523] on button "Zarezerwuj" at bounding box center [1216, 517] width 112 height 30
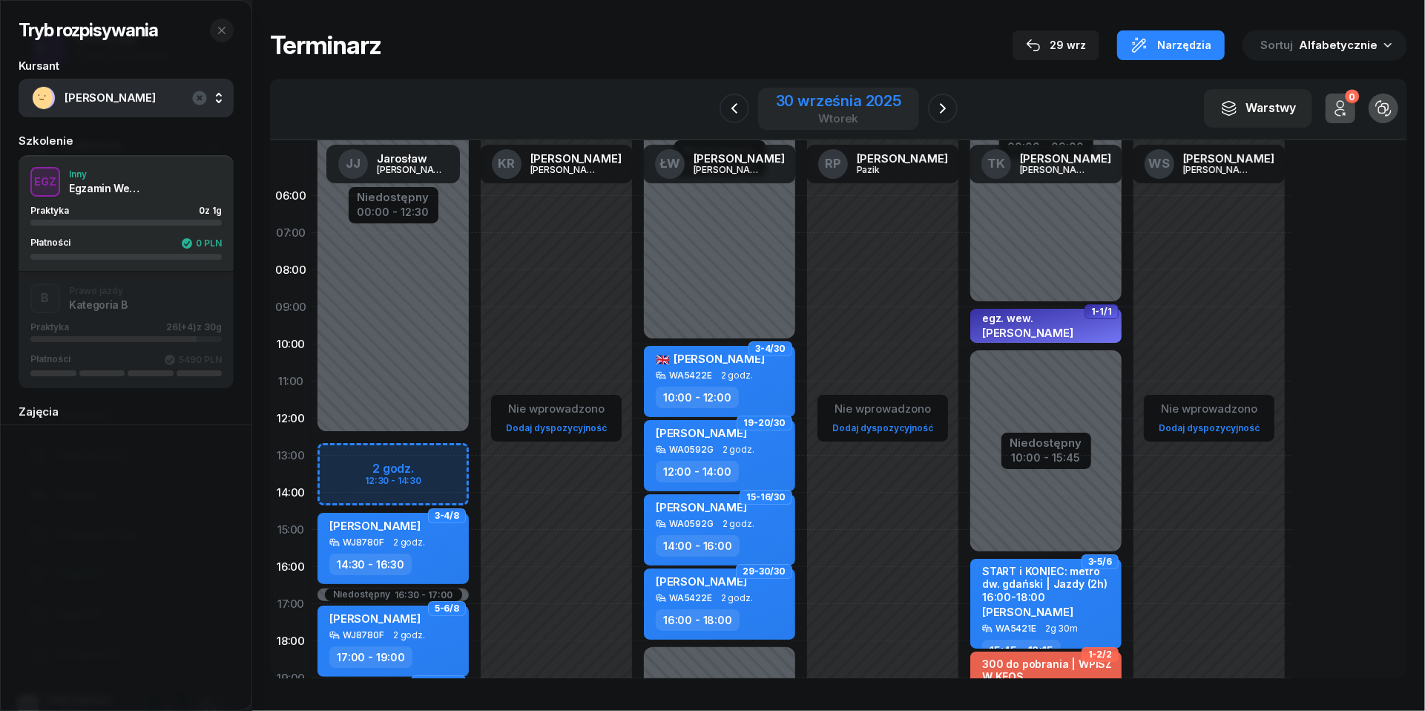
click at [856, 113] on div "wtorek" at bounding box center [838, 118] width 125 height 11
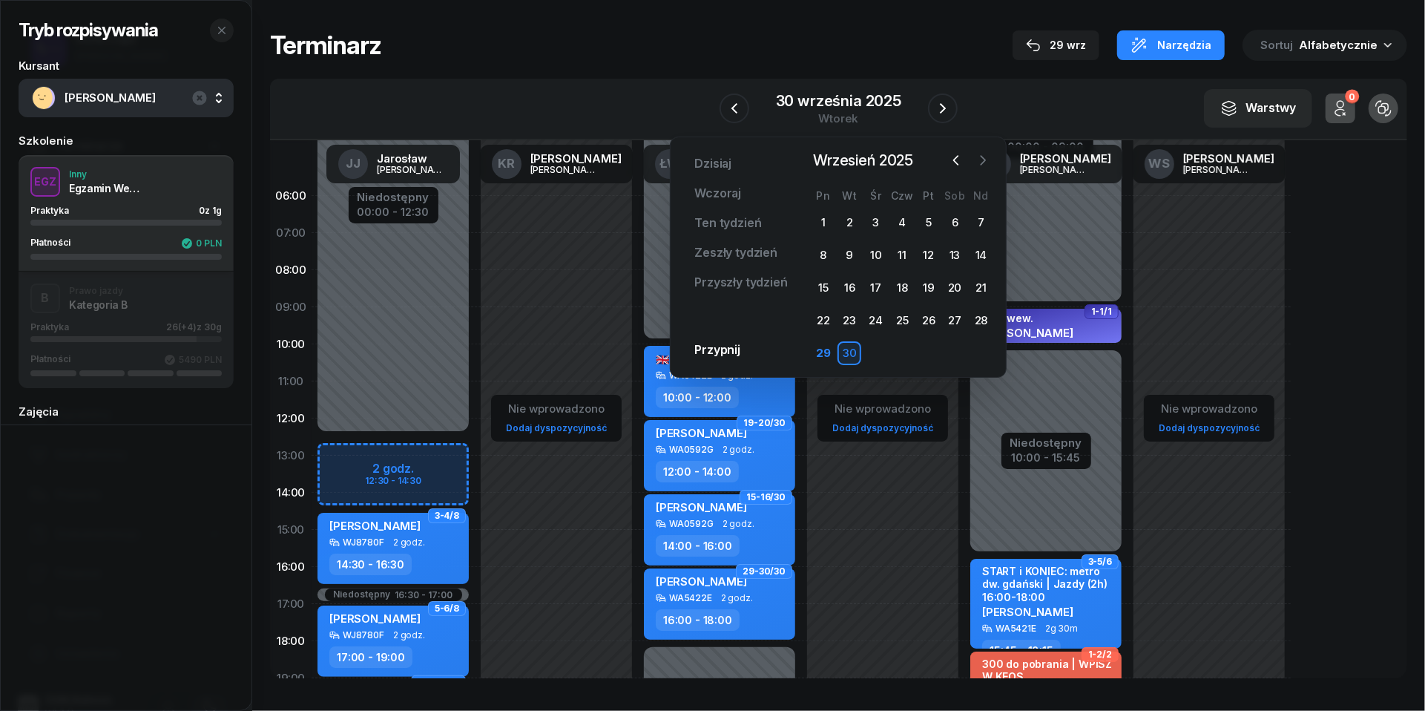
click at [985, 165] on icon "button" at bounding box center [983, 160] width 15 height 15
click at [852, 253] on div "7" at bounding box center [850, 255] width 24 height 24
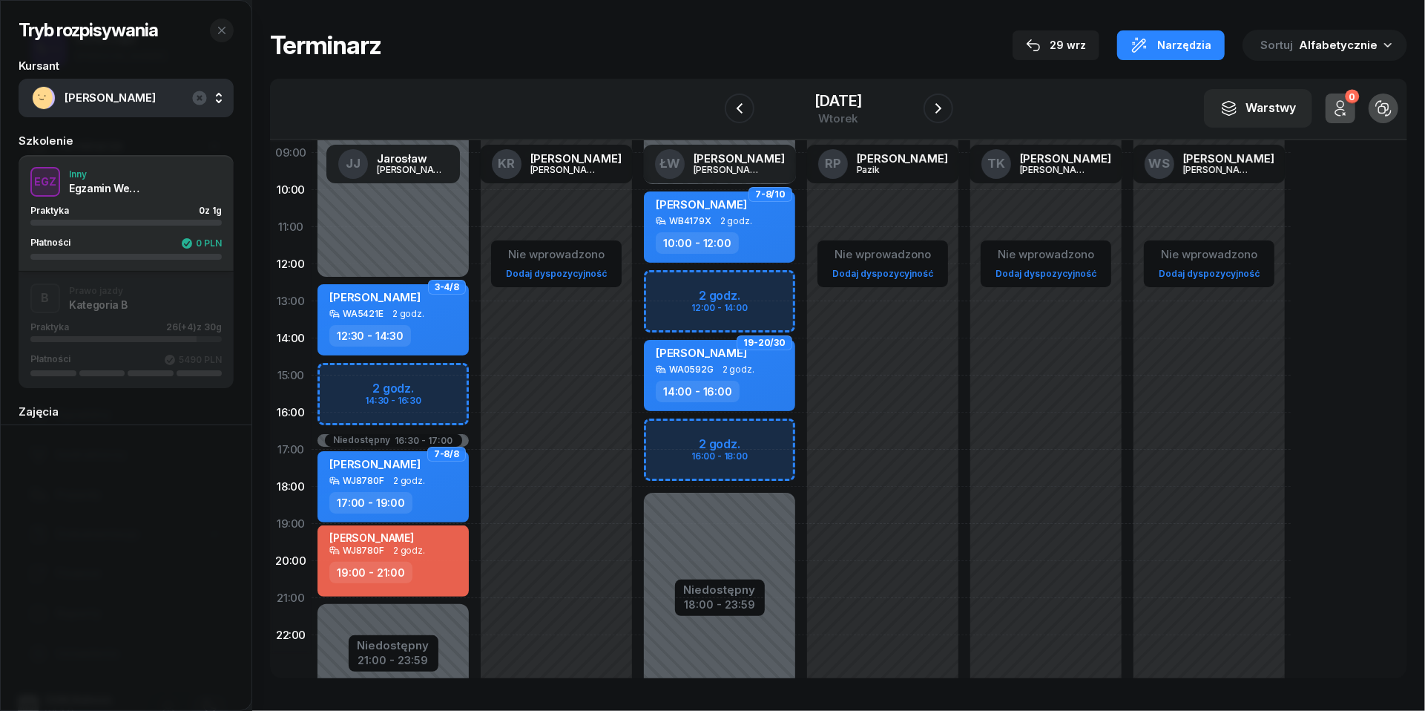
scroll to position [131, 0]
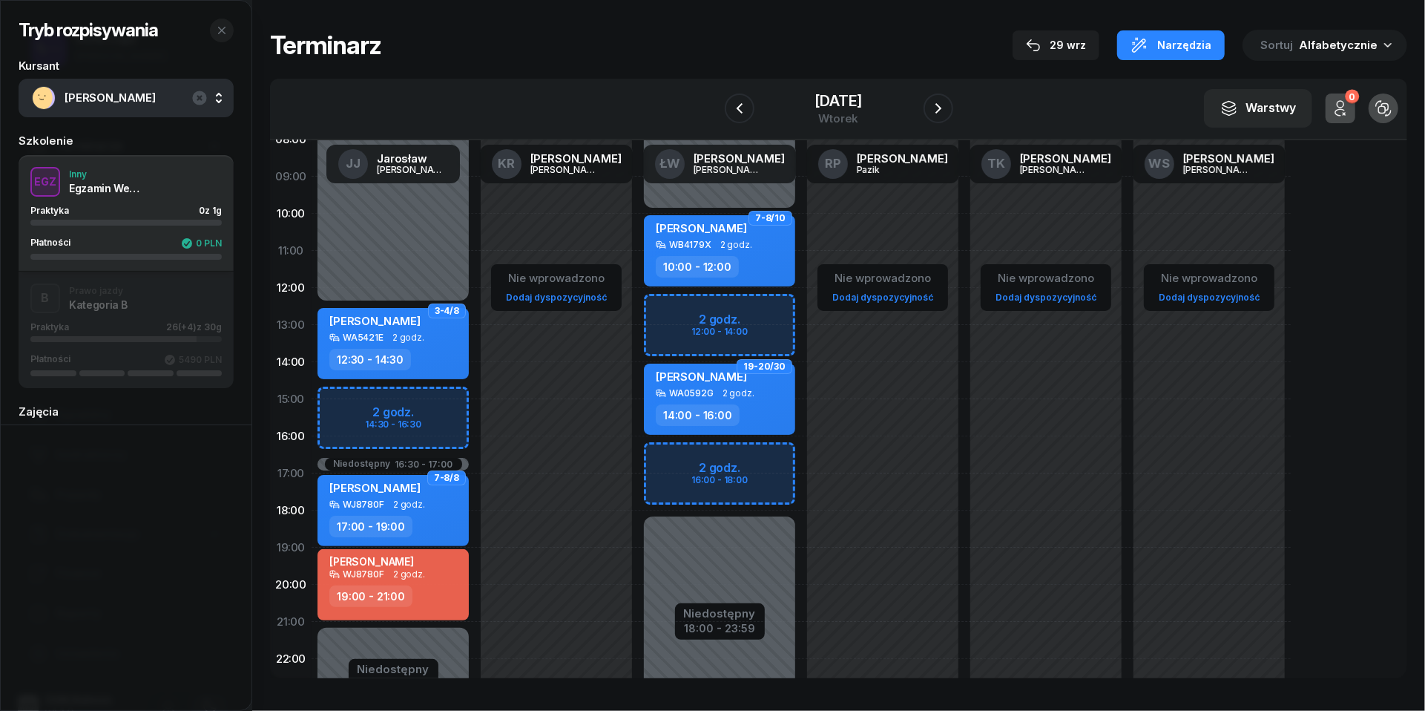
click at [1031, 294] on link "Dodaj dyspozycyjność" at bounding box center [1046, 297] width 113 height 17
select select "08"
select select "16"
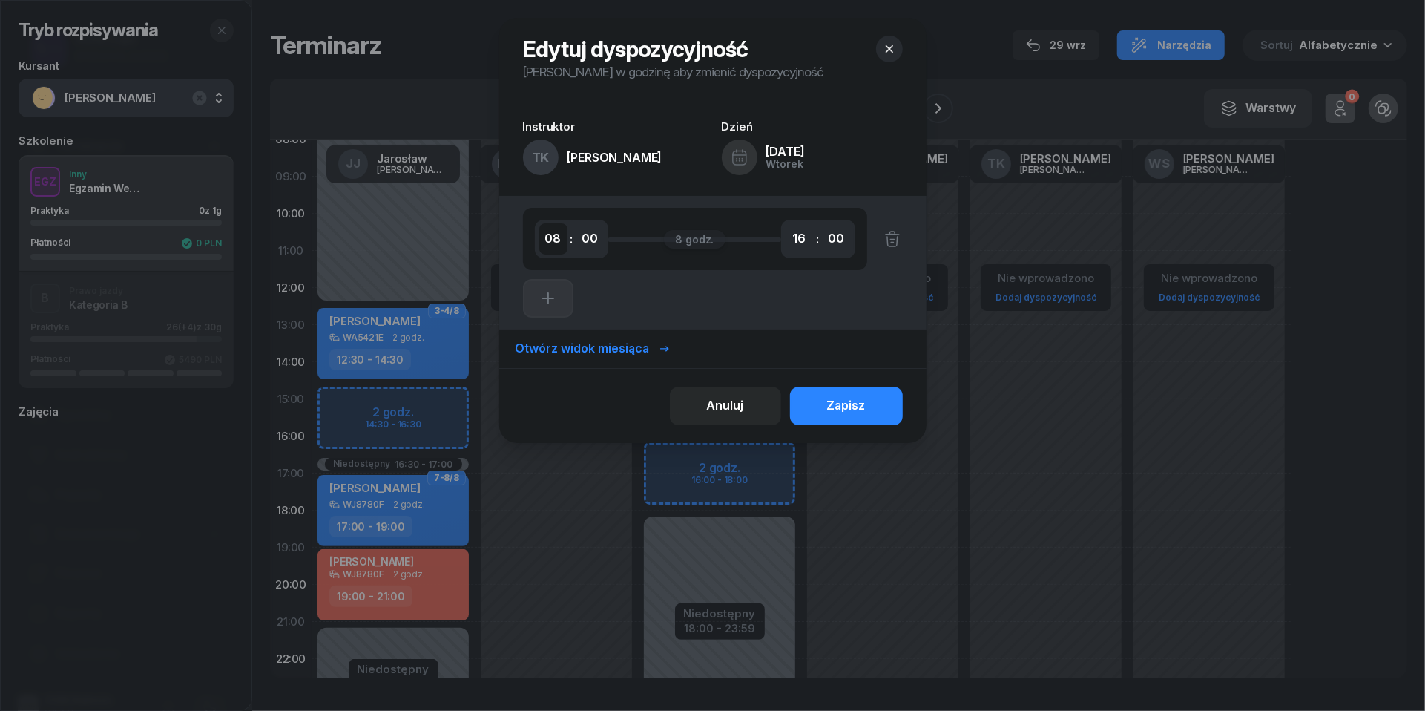
select select "18"
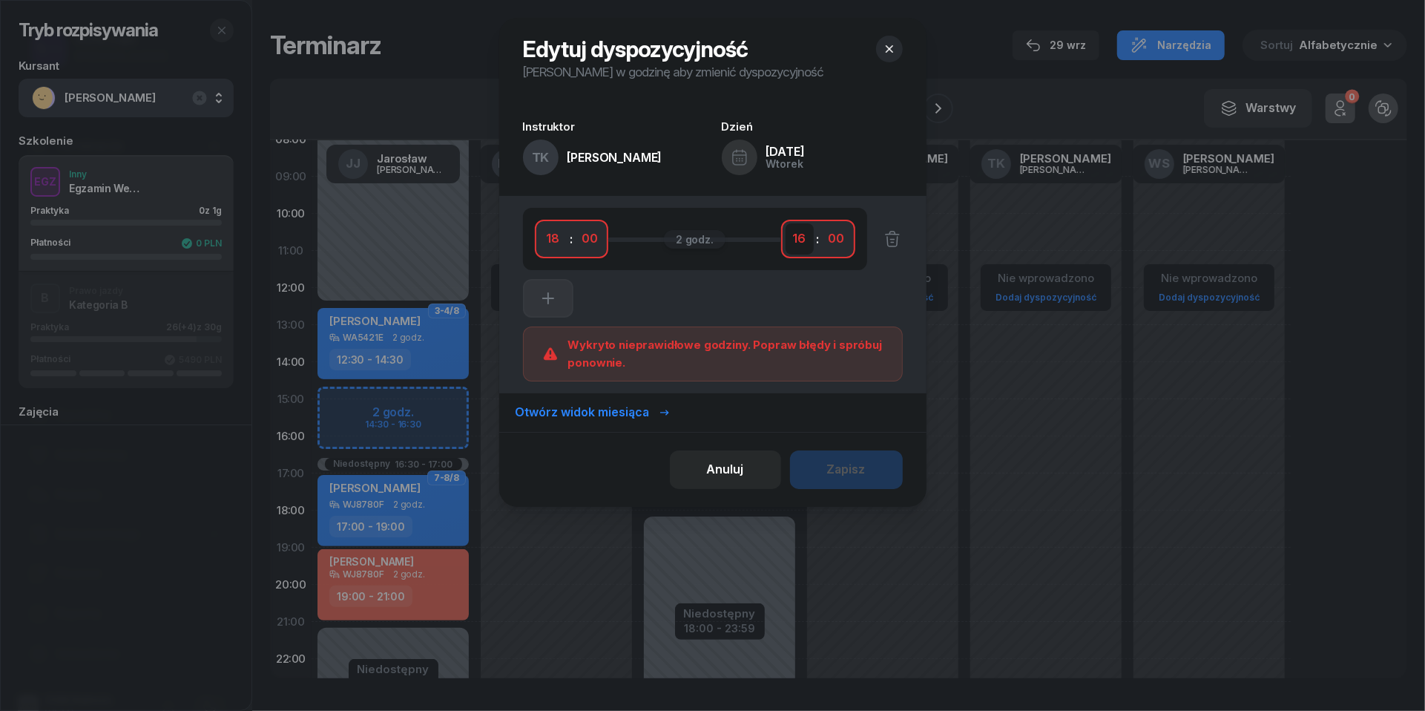
select select "19"
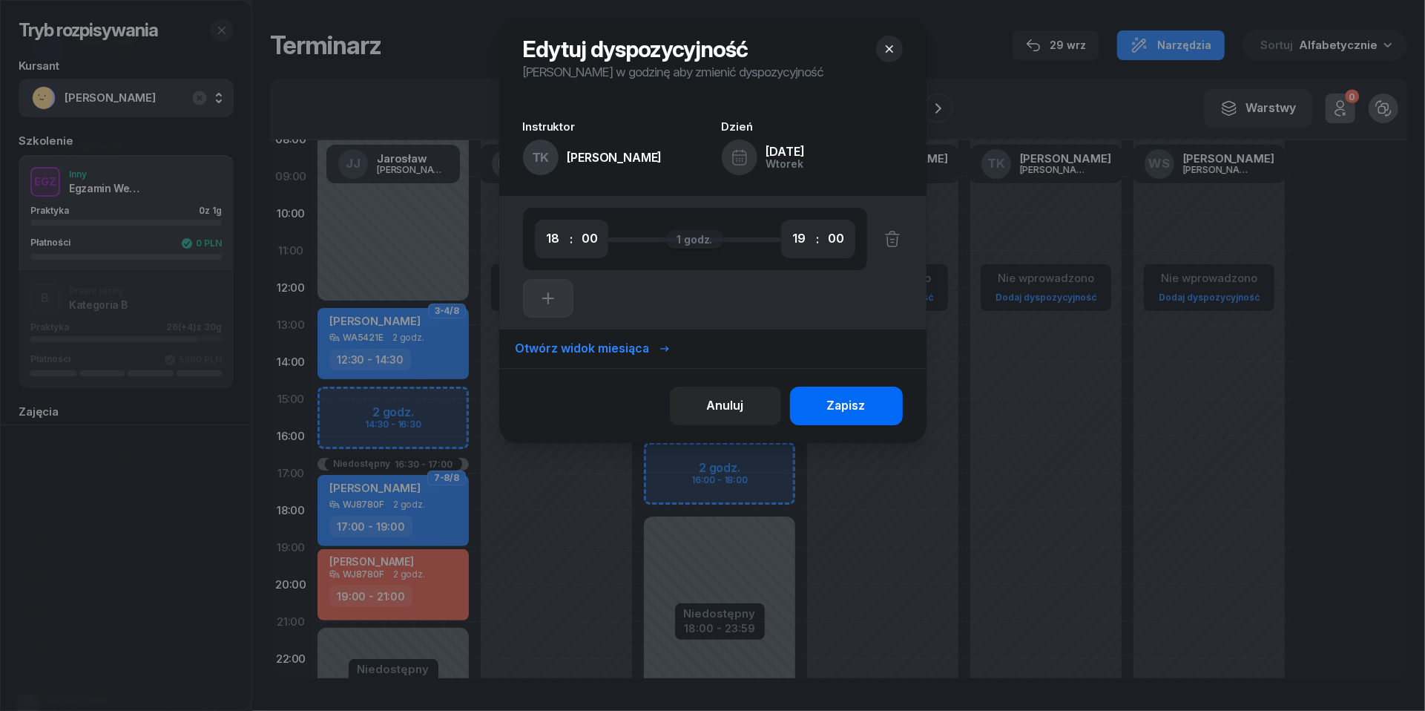
click at [852, 413] on div "Zapisz" at bounding box center [846, 405] width 39 height 19
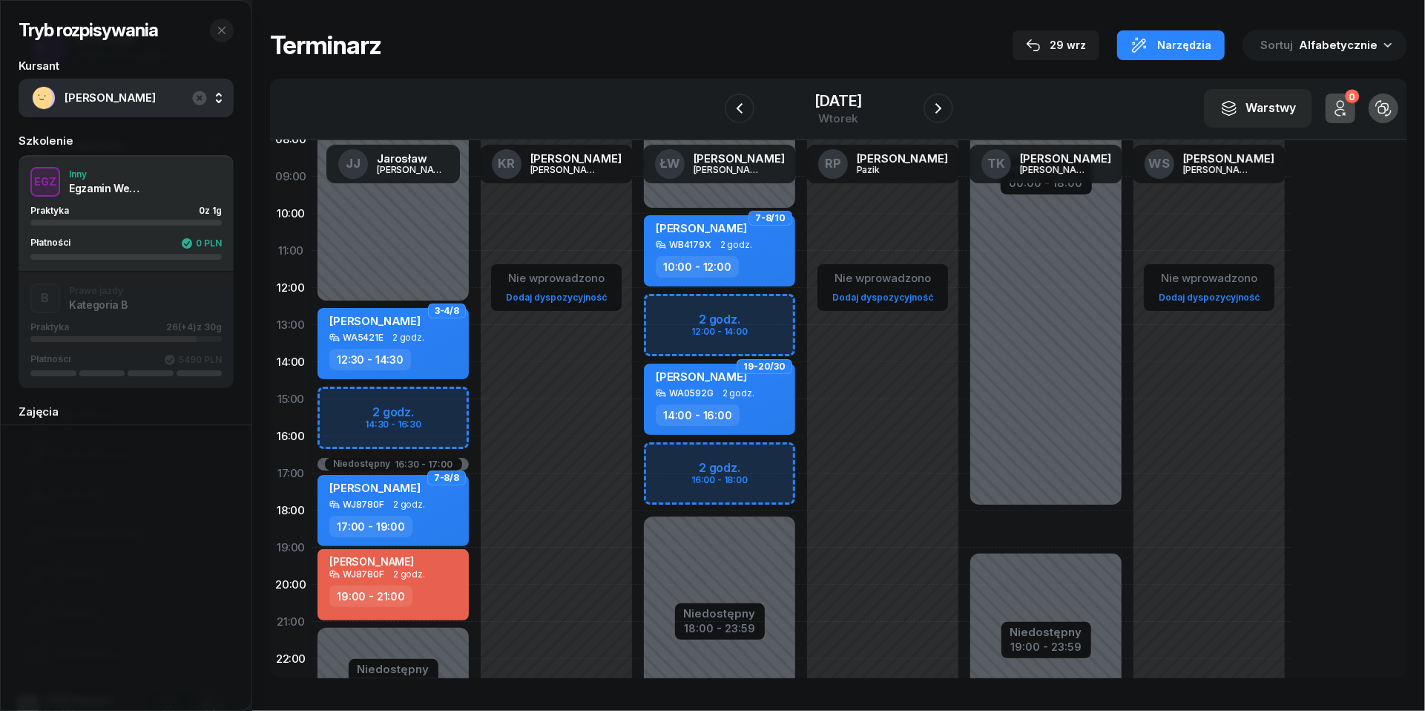
click at [1004, 514] on div "Niedostępny 00:00 - 18:00 Niedostępny 19:00 - 23:59" at bounding box center [1045, 399] width 163 height 705
select select "18"
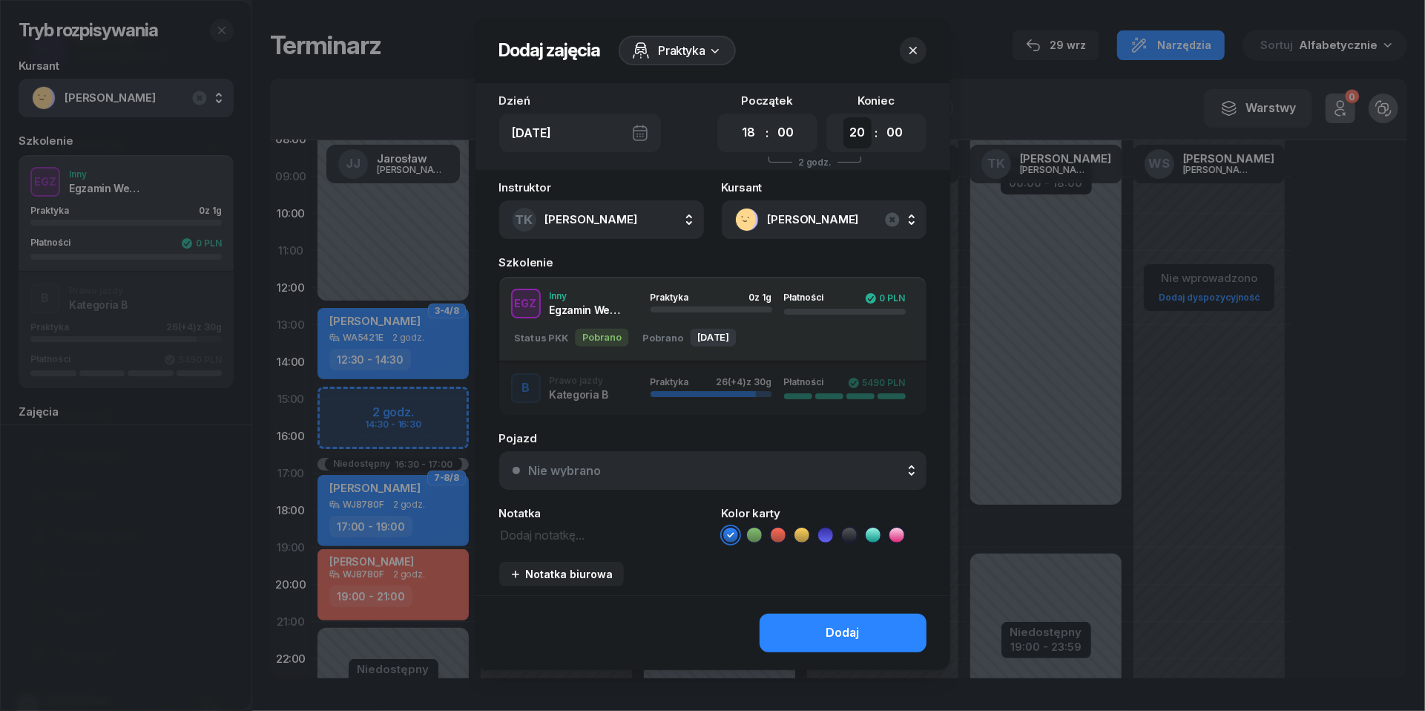
select select "19"
click at [739, 467] on div "Nie wybrano" at bounding box center [721, 470] width 384 height 12
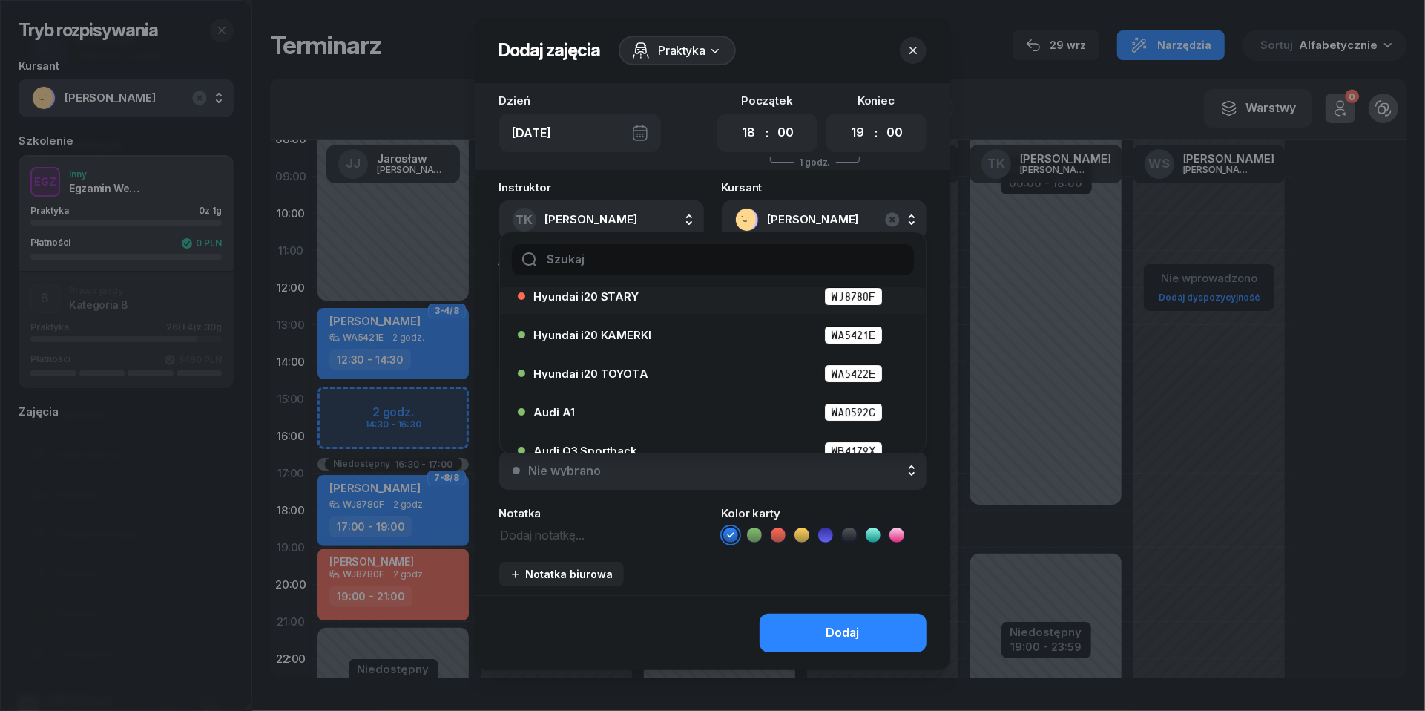
scroll to position [57, 0]
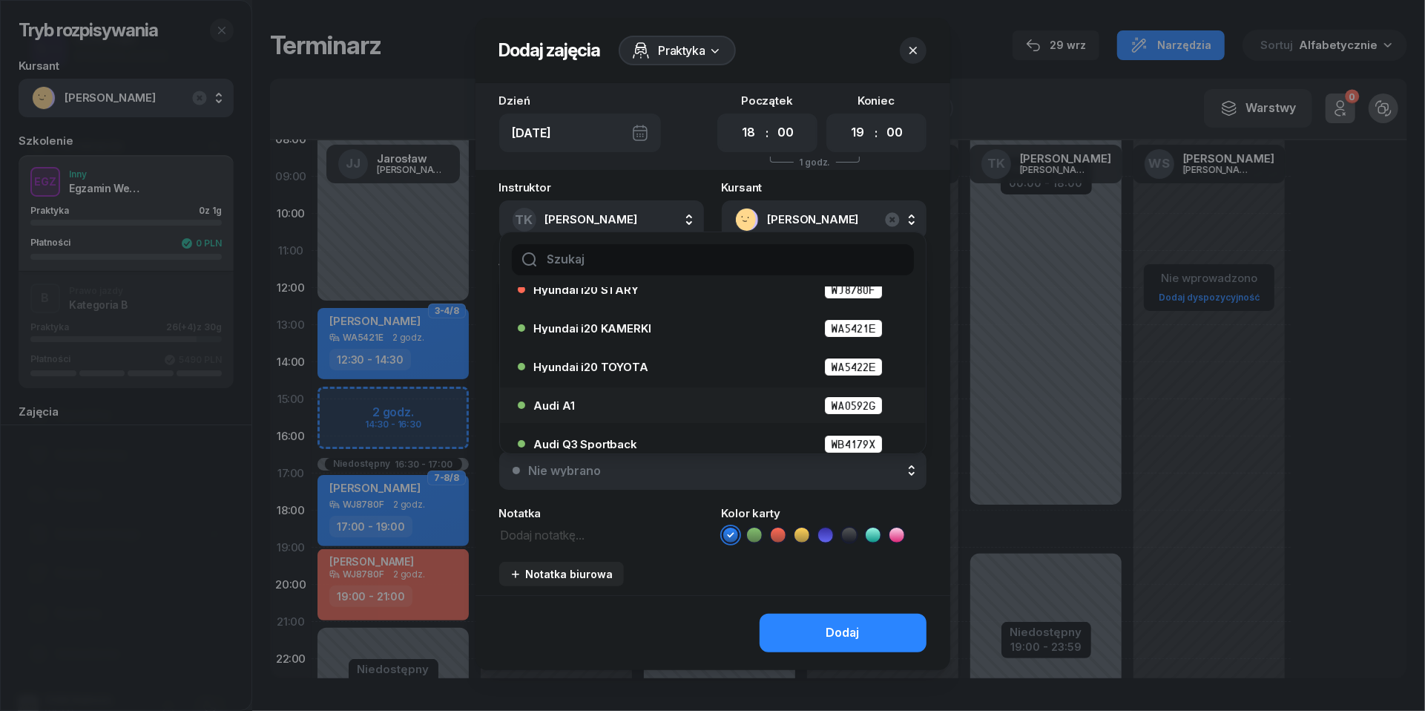
click at [668, 405] on div "Audi A1 WA0592G" at bounding box center [716, 405] width 365 height 19
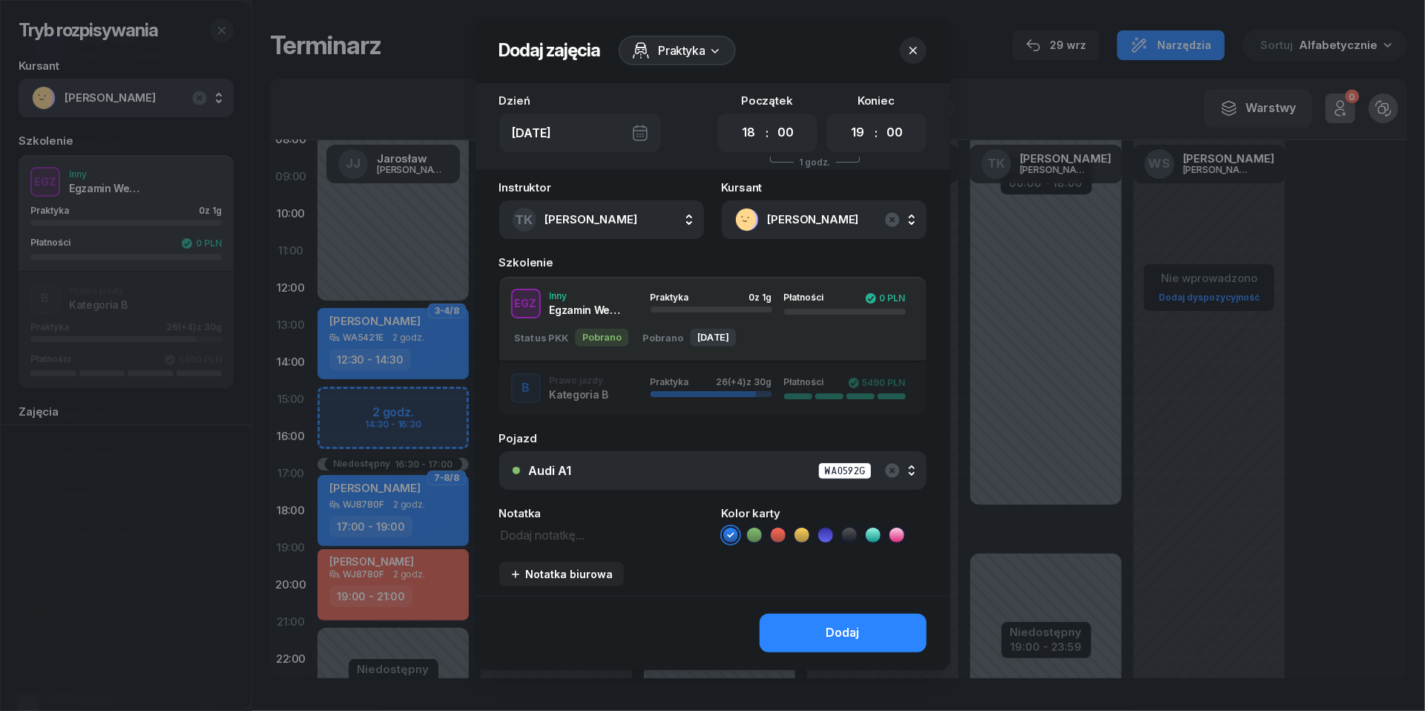
click at [586, 535] on textarea at bounding box center [601, 533] width 205 height 19
type textarea "egz. wew."
click at [828, 529] on icon at bounding box center [825, 534] width 15 height 15
click at [846, 631] on div "Dodaj" at bounding box center [842, 632] width 33 height 19
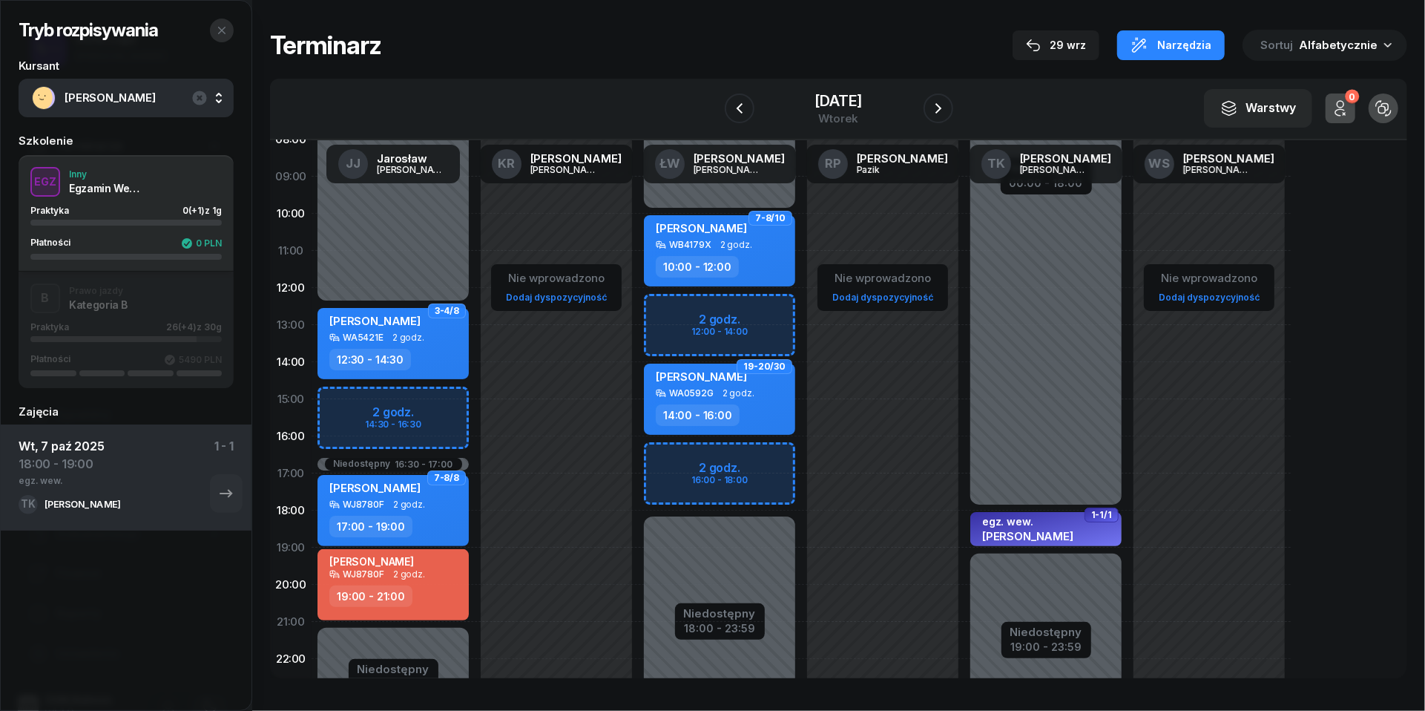
click at [227, 31] on button "button" at bounding box center [222, 31] width 24 height 24
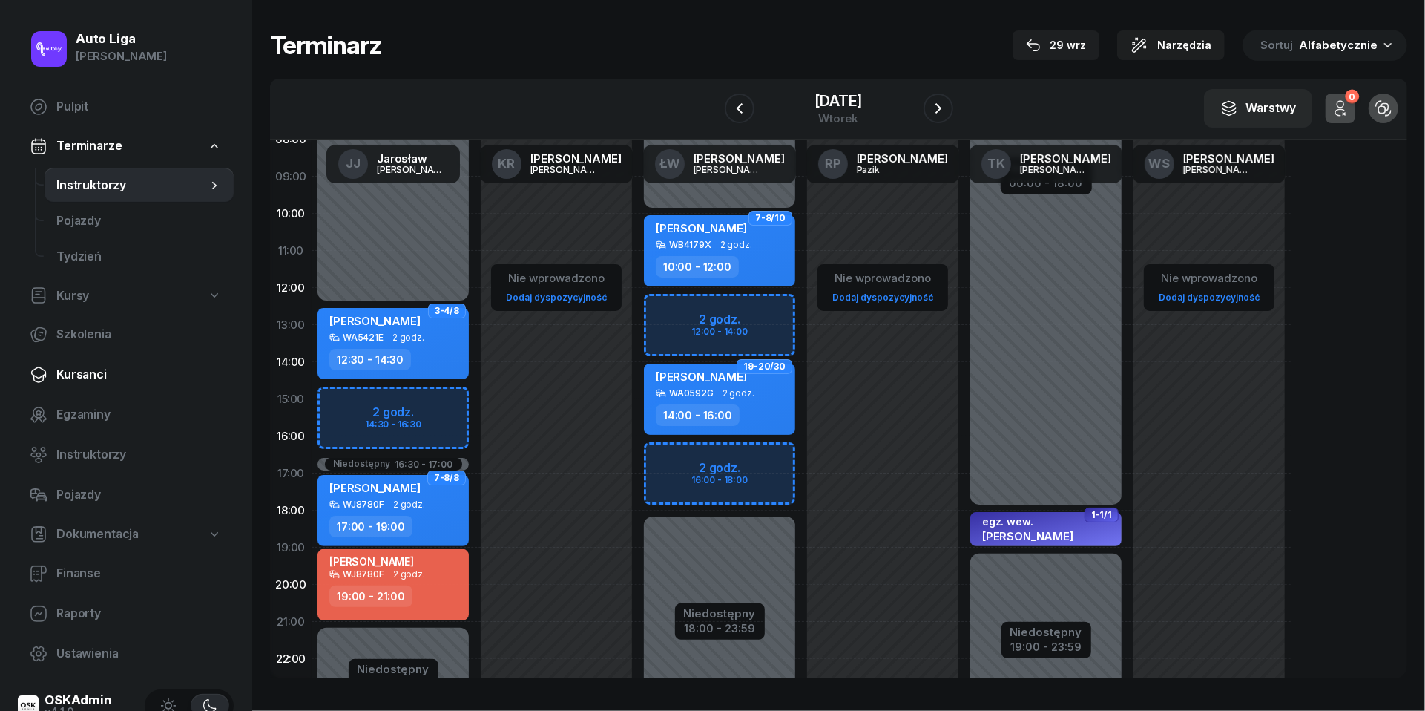
click at [102, 387] on link "Kursanci" at bounding box center [126, 375] width 216 height 36
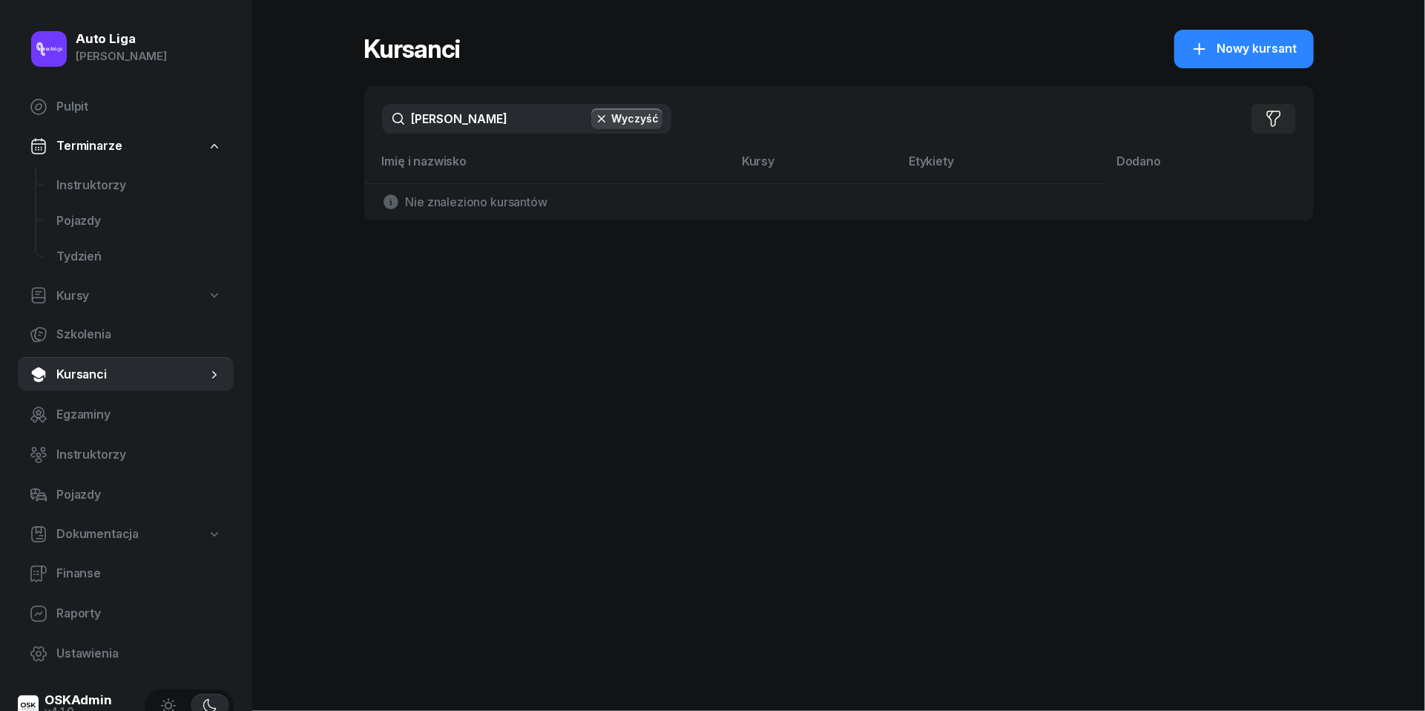
click at [493, 119] on input "[PERSON_NAME]" at bounding box center [526, 119] width 289 height 30
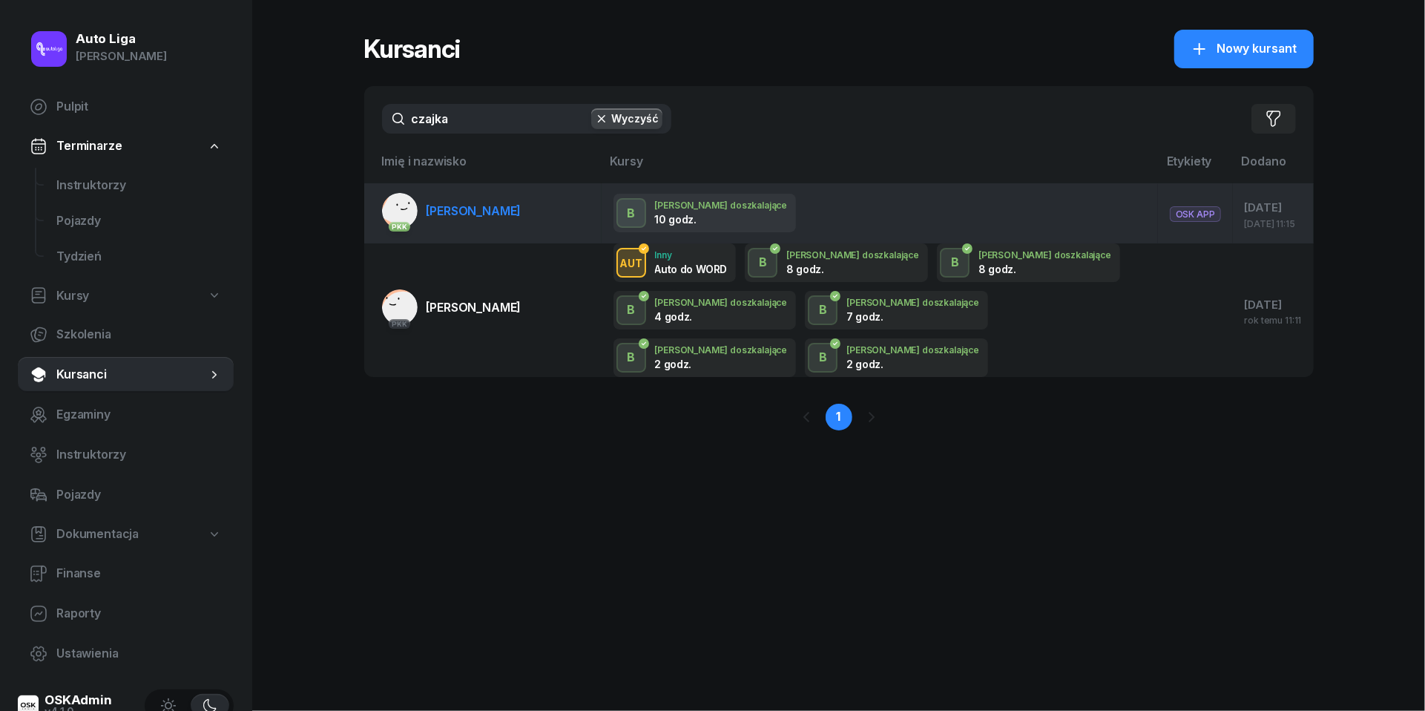
type input "czajka"
click at [467, 211] on span "[PERSON_NAME]" at bounding box center [474, 210] width 95 height 15
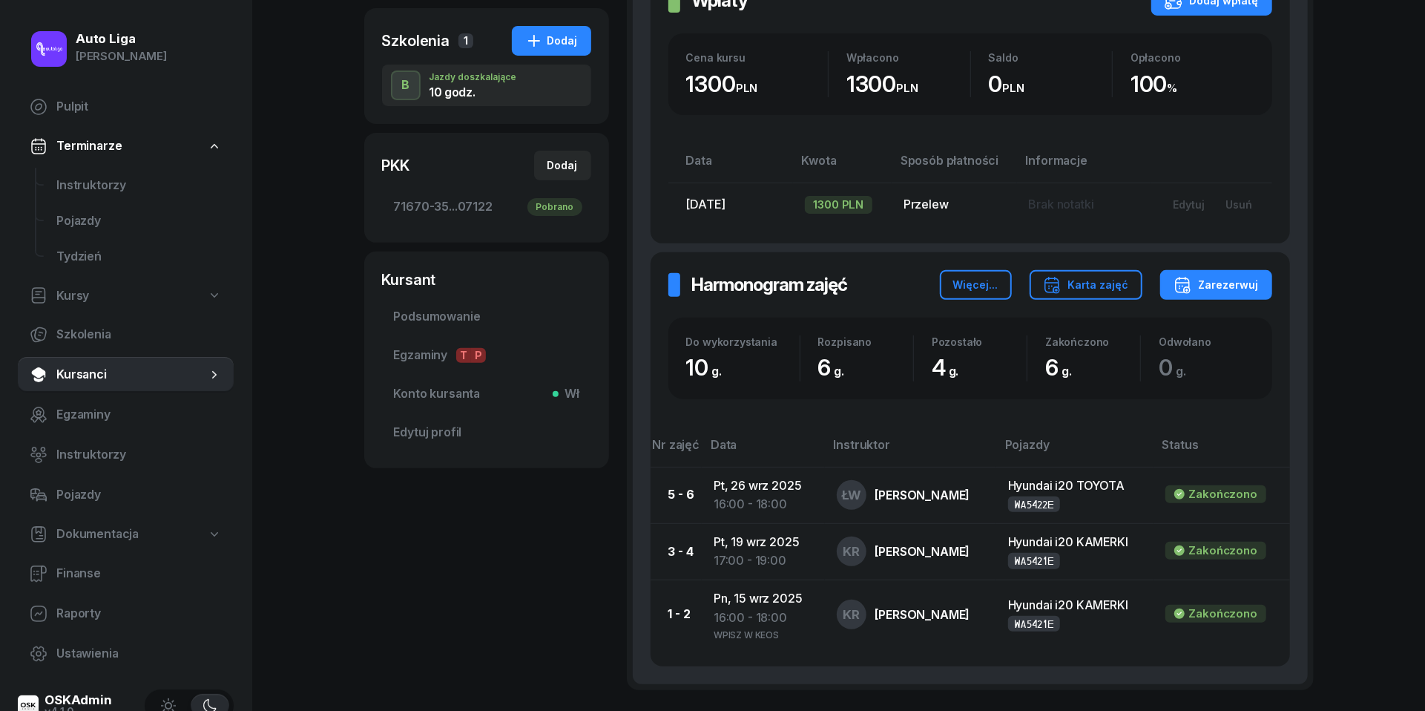
scroll to position [312, 0]
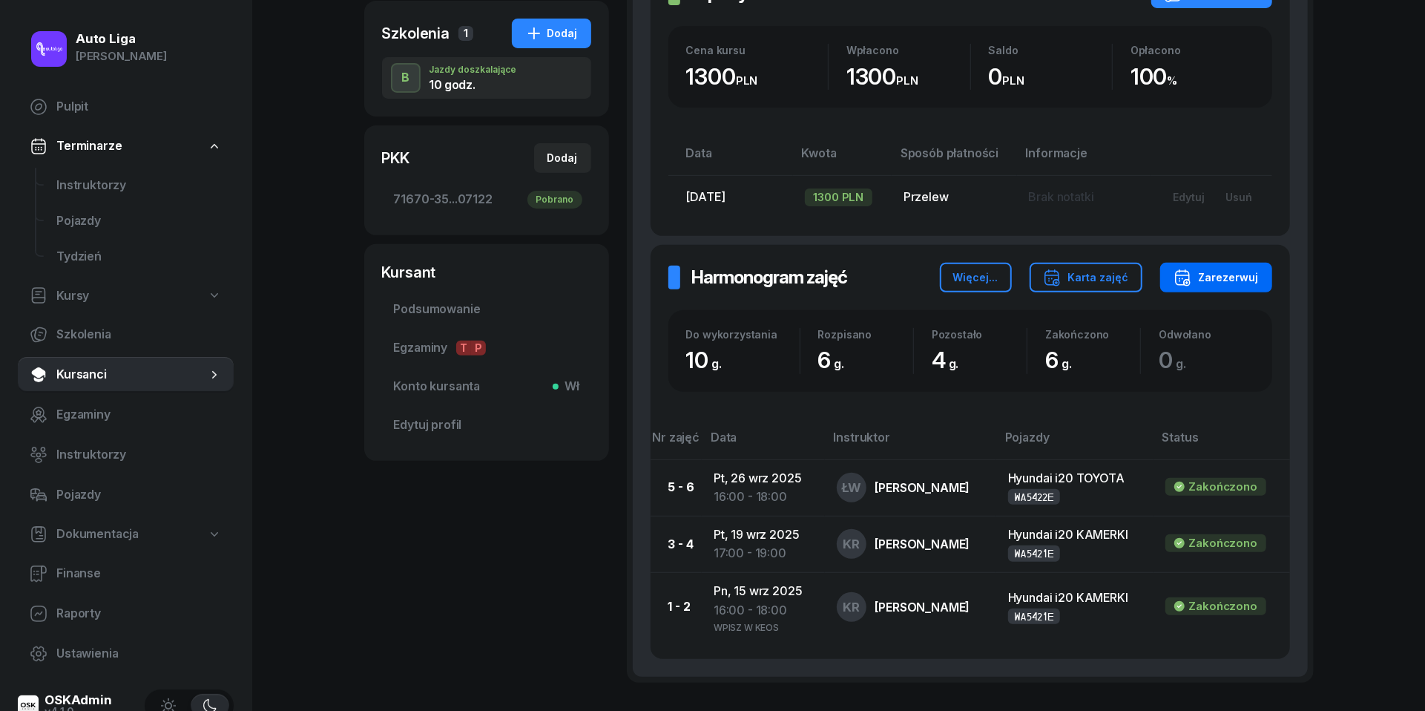
click at [1214, 272] on div "Zarezerwuj" at bounding box center [1216, 278] width 85 height 18
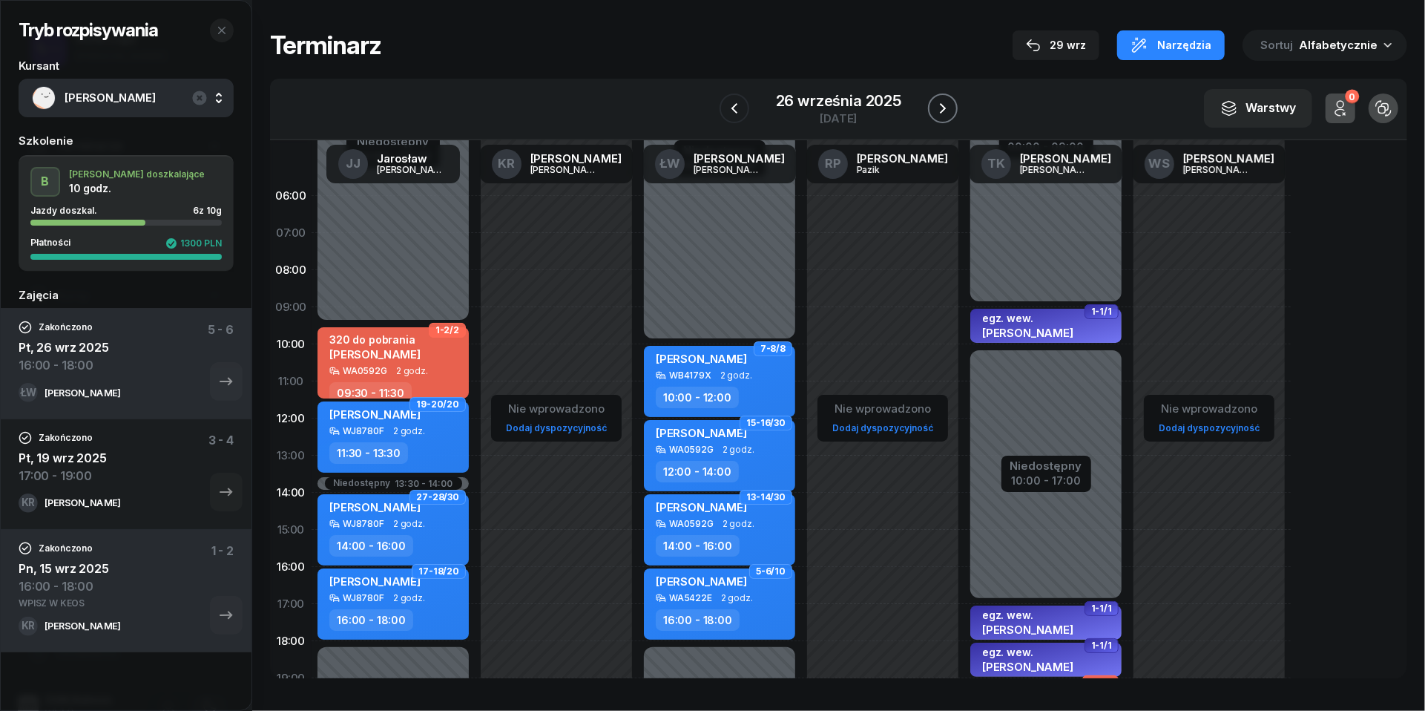
click at [951, 105] on icon "button" at bounding box center [943, 108] width 18 height 18
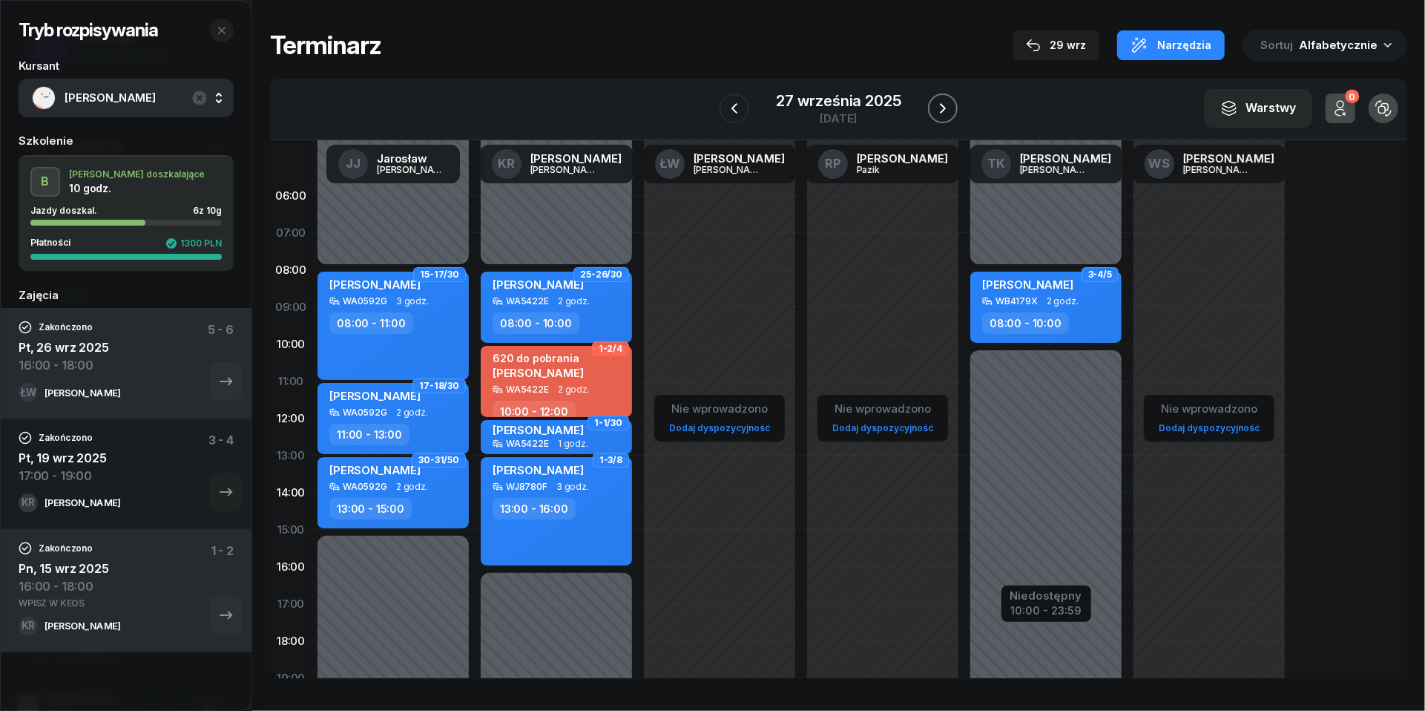
click at [951, 105] on icon "button" at bounding box center [943, 108] width 18 height 18
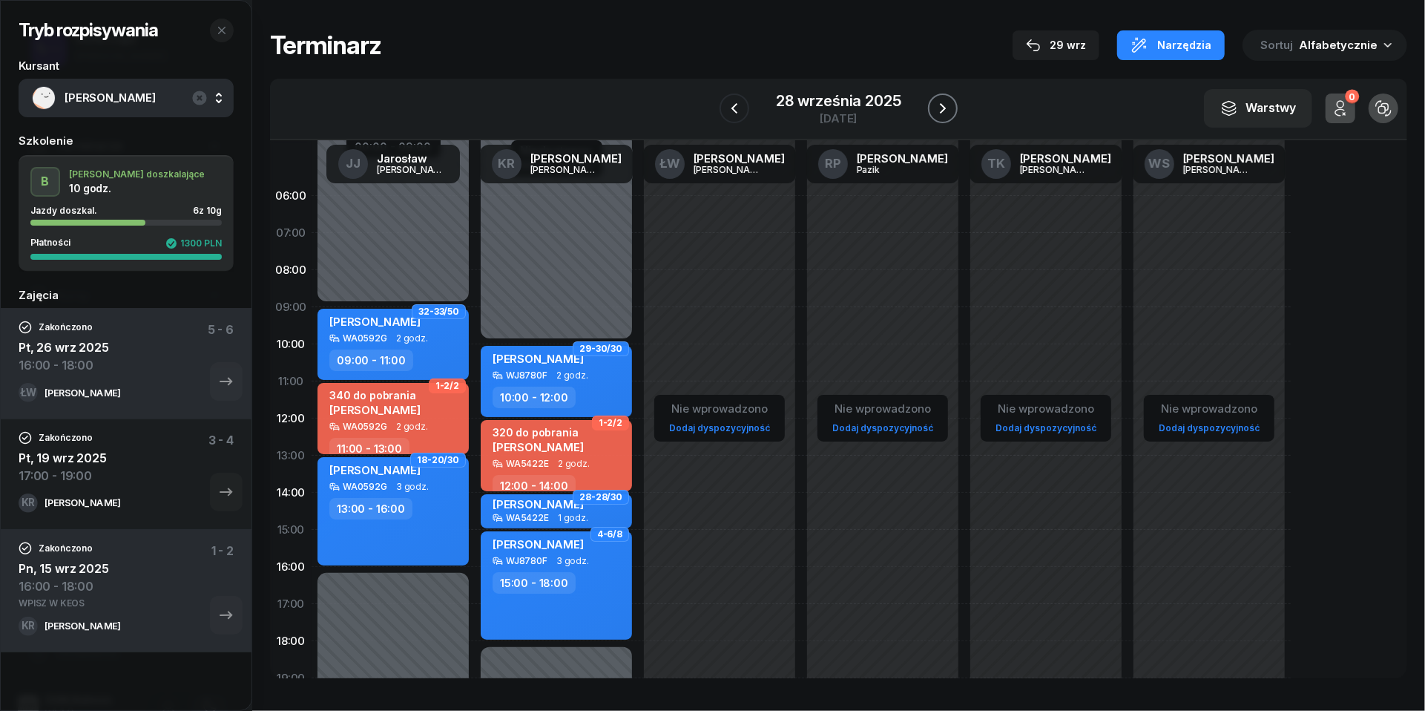
click at [951, 105] on icon "button" at bounding box center [943, 108] width 18 height 18
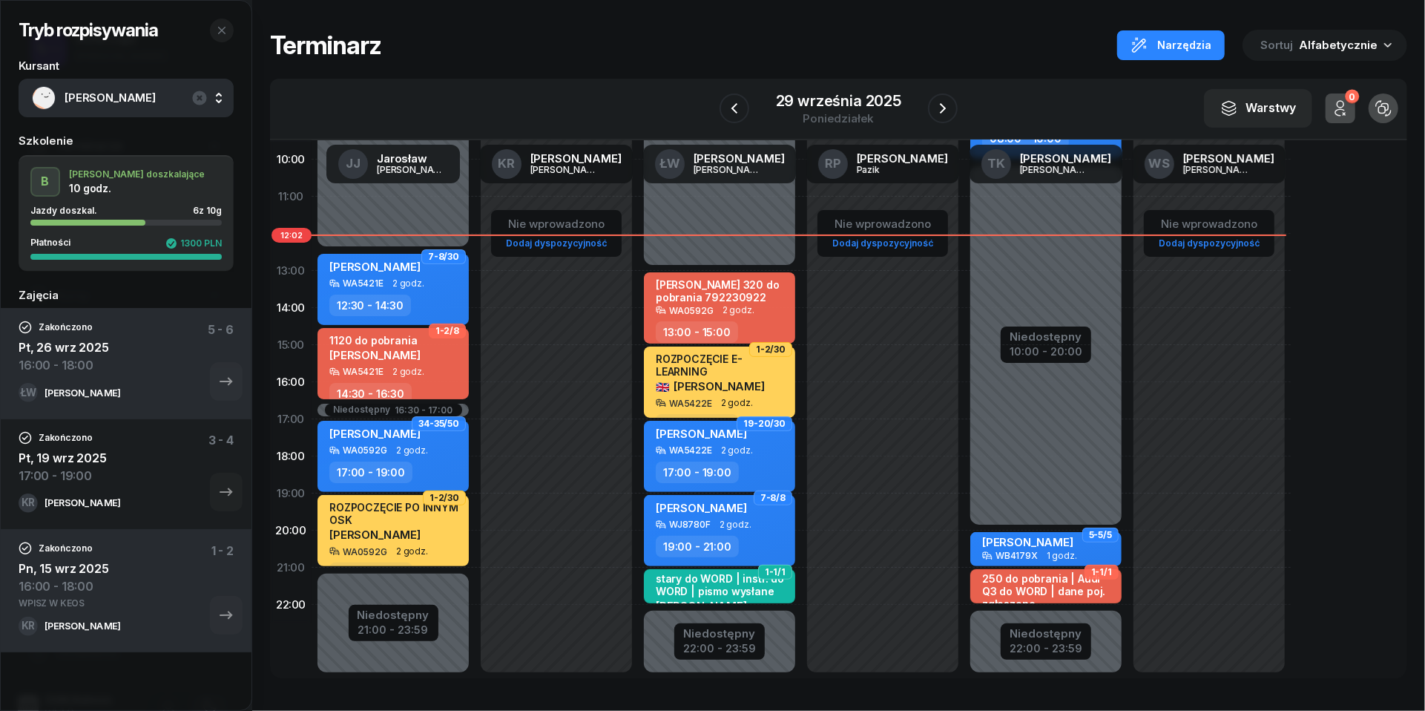
scroll to position [185, 0]
click at [838, 99] on div "29 września 2025" at bounding box center [838, 100] width 125 height 15
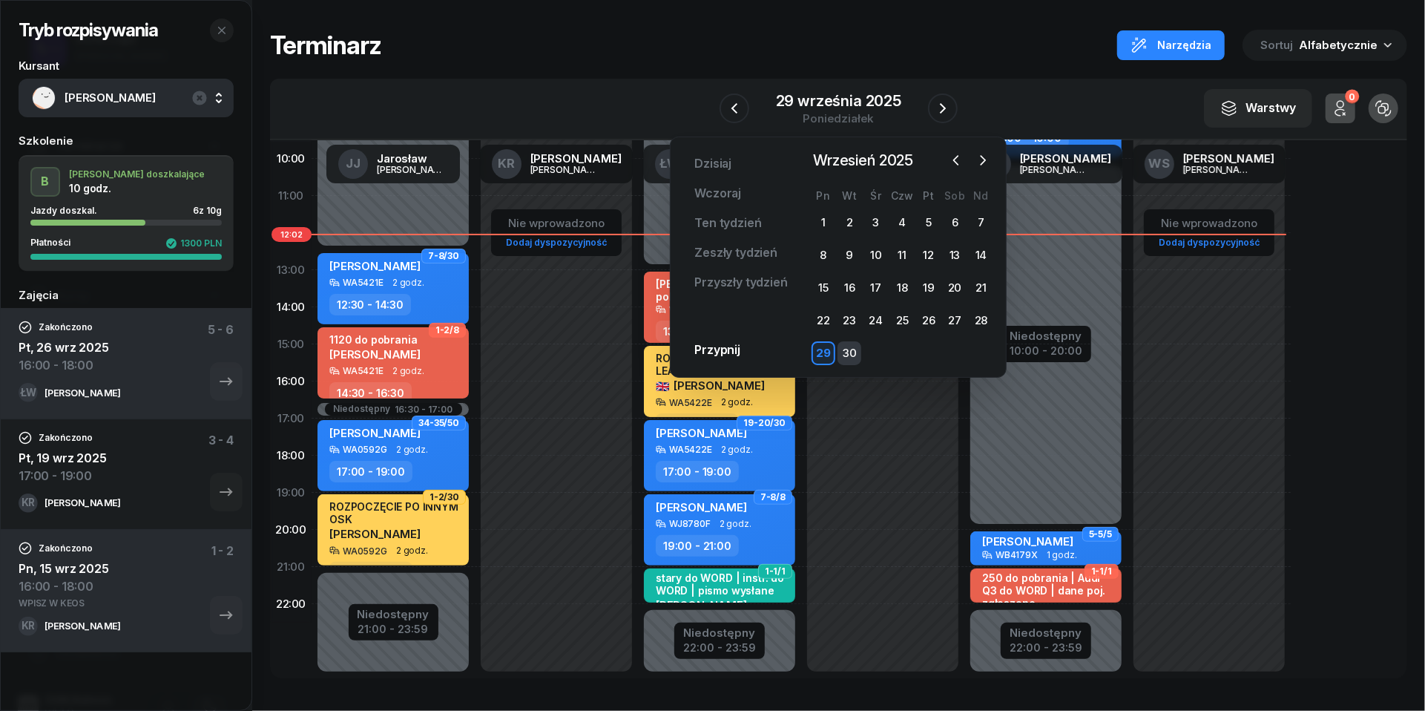
click at [846, 350] on div "30" at bounding box center [850, 353] width 24 height 24
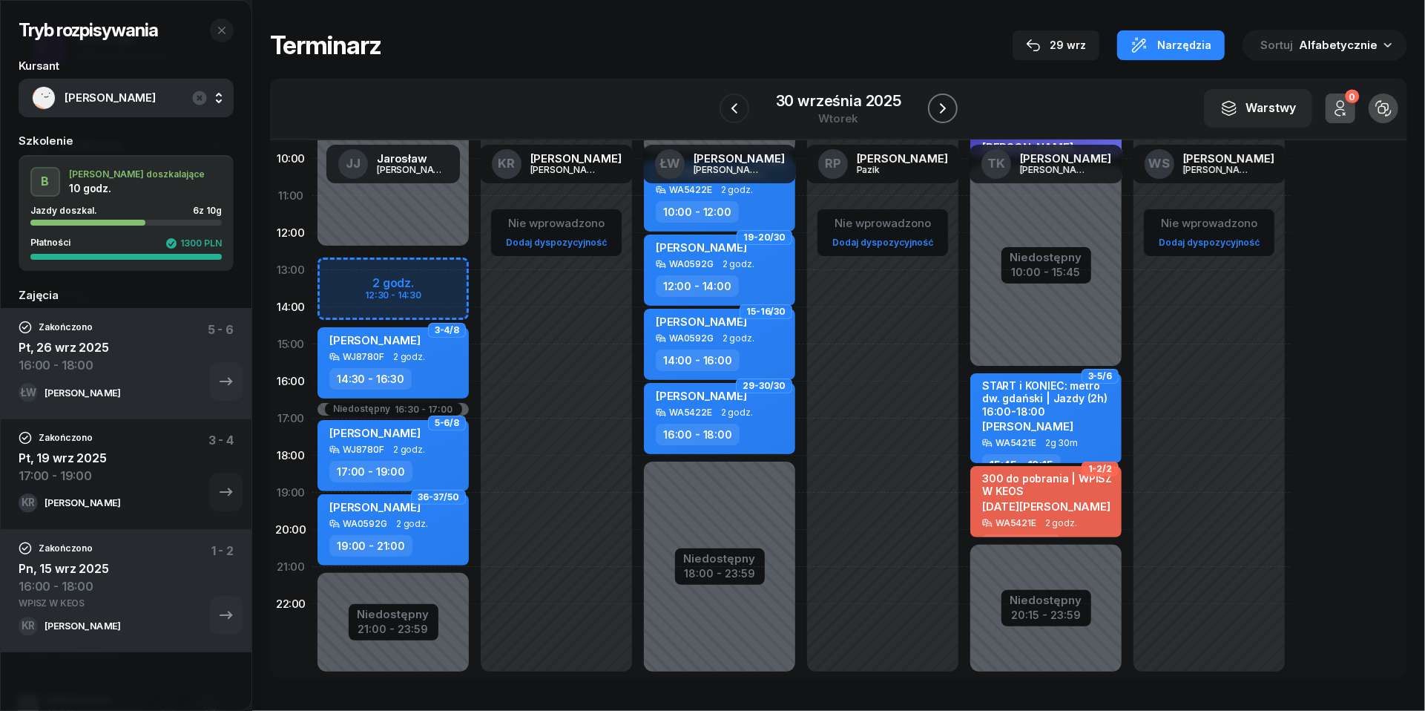
click at [945, 111] on icon "button" at bounding box center [943, 108] width 18 height 18
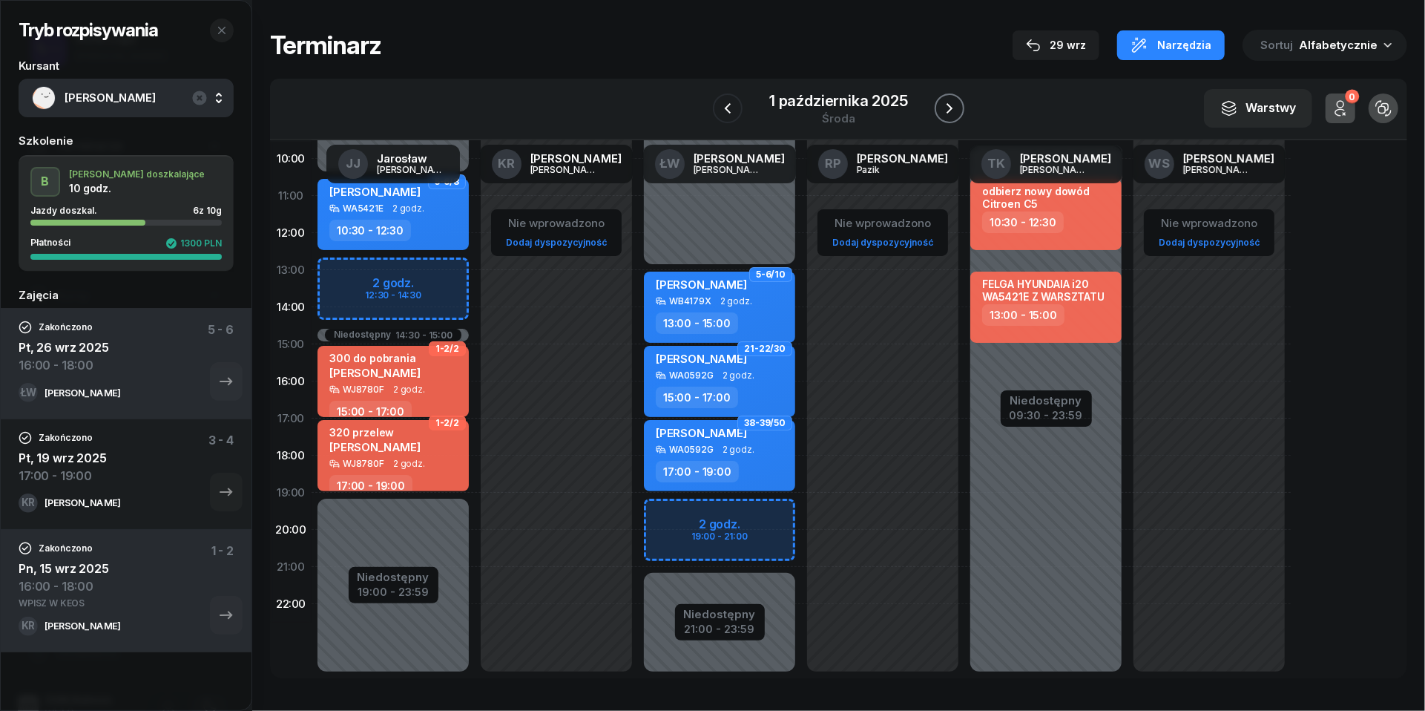
click at [951, 111] on icon "button" at bounding box center [950, 108] width 18 height 18
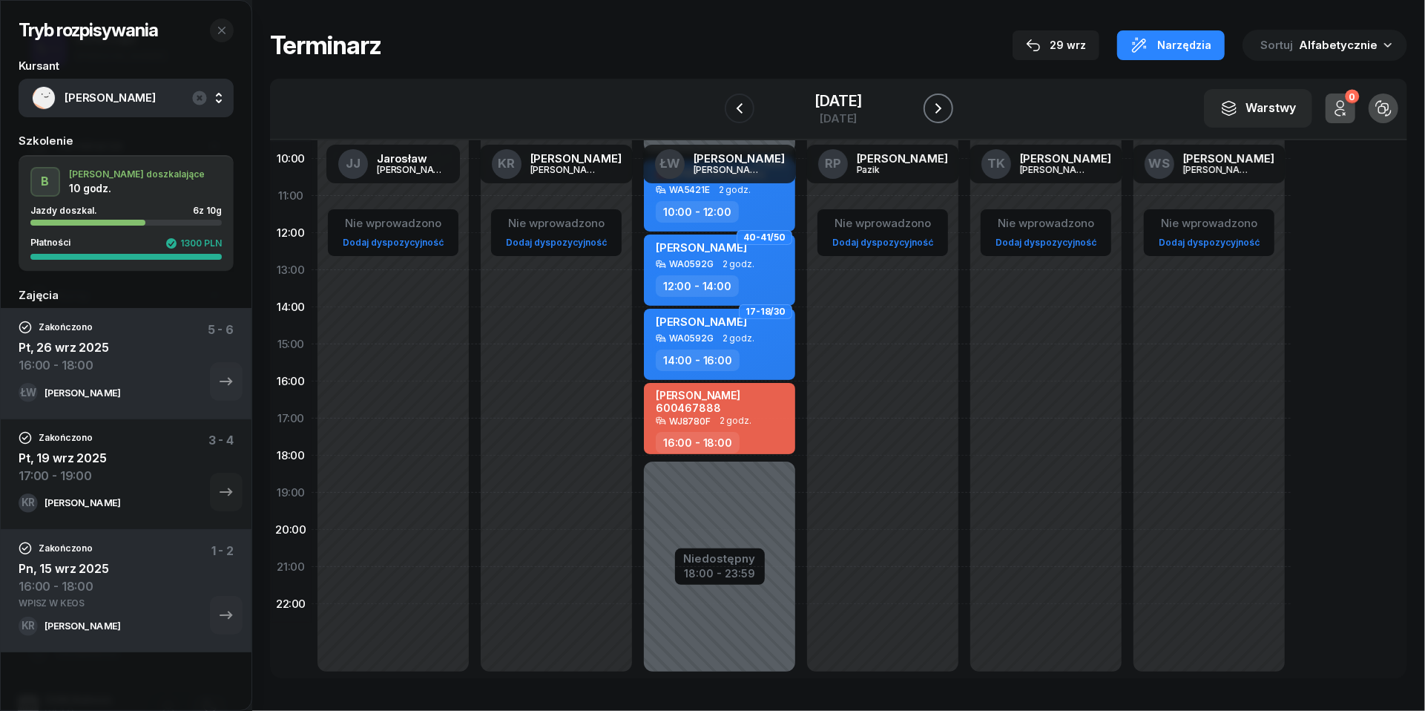
click at [941, 111] on icon "button" at bounding box center [938, 108] width 6 height 10
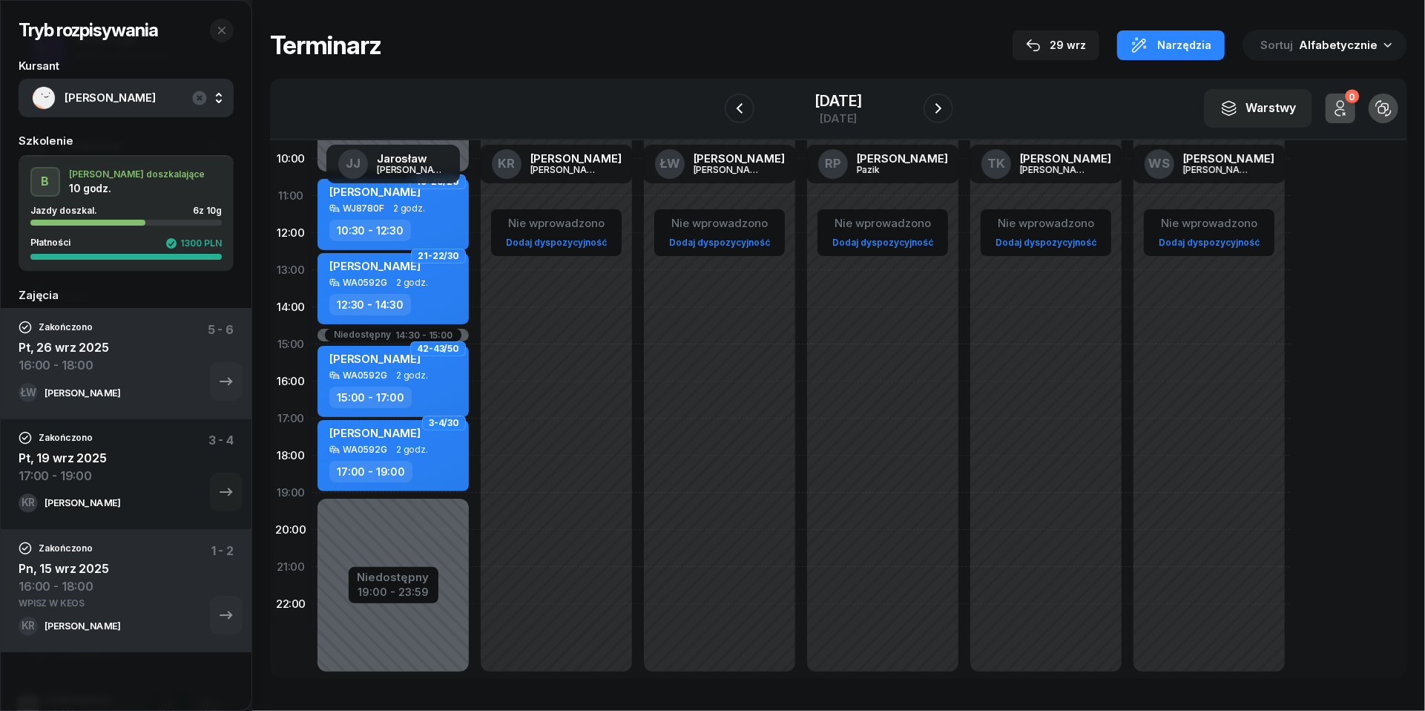
scroll to position [108, 0]
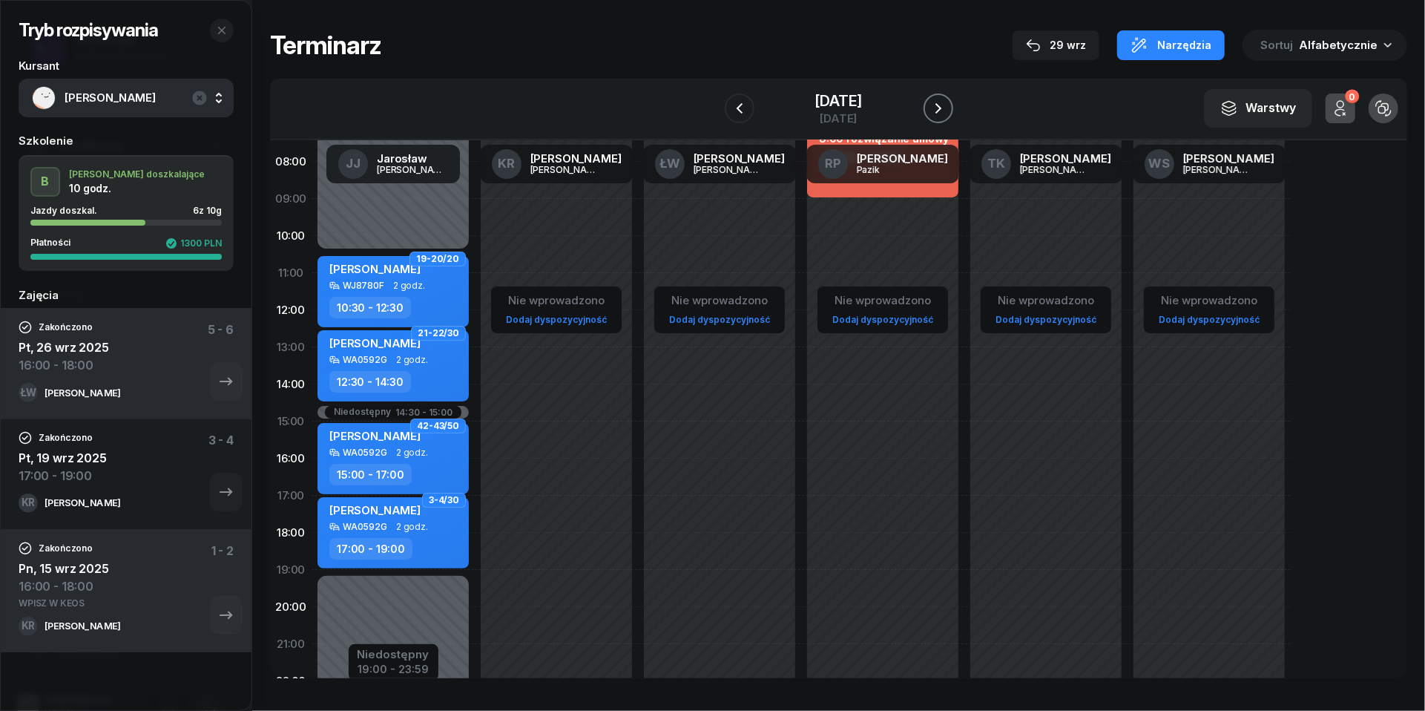
click at [947, 105] on icon "button" at bounding box center [939, 108] width 18 height 18
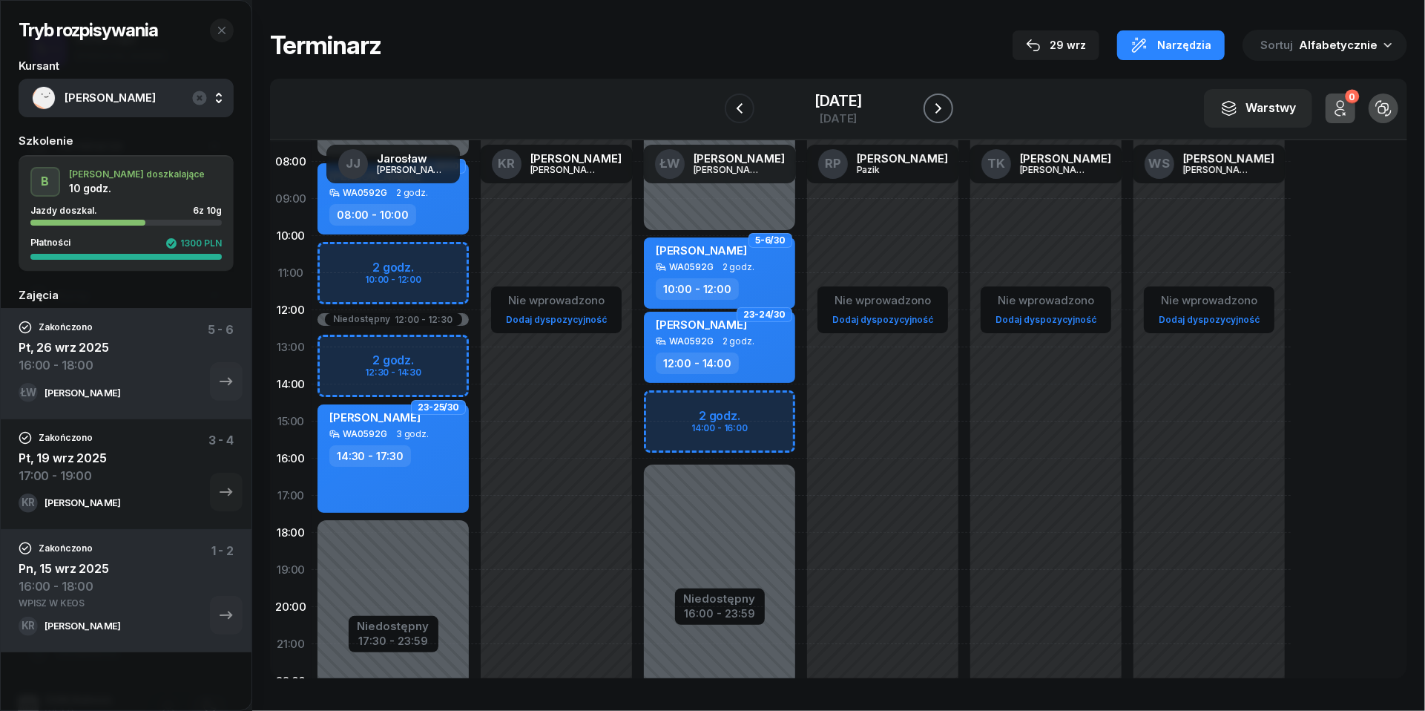
click at [947, 105] on icon "button" at bounding box center [939, 108] width 18 height 18
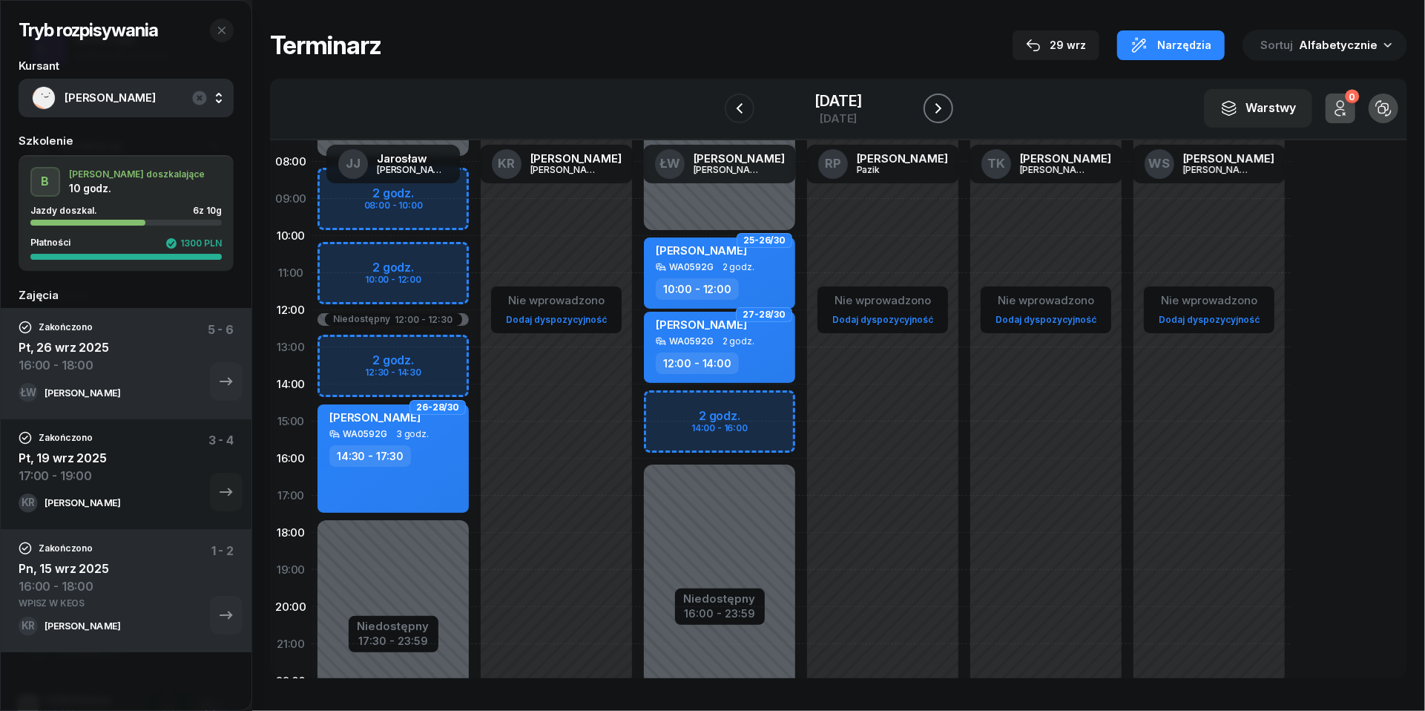
click at [947, 105] on icon "button" at bounding box center [939, 108] width 18 height 18
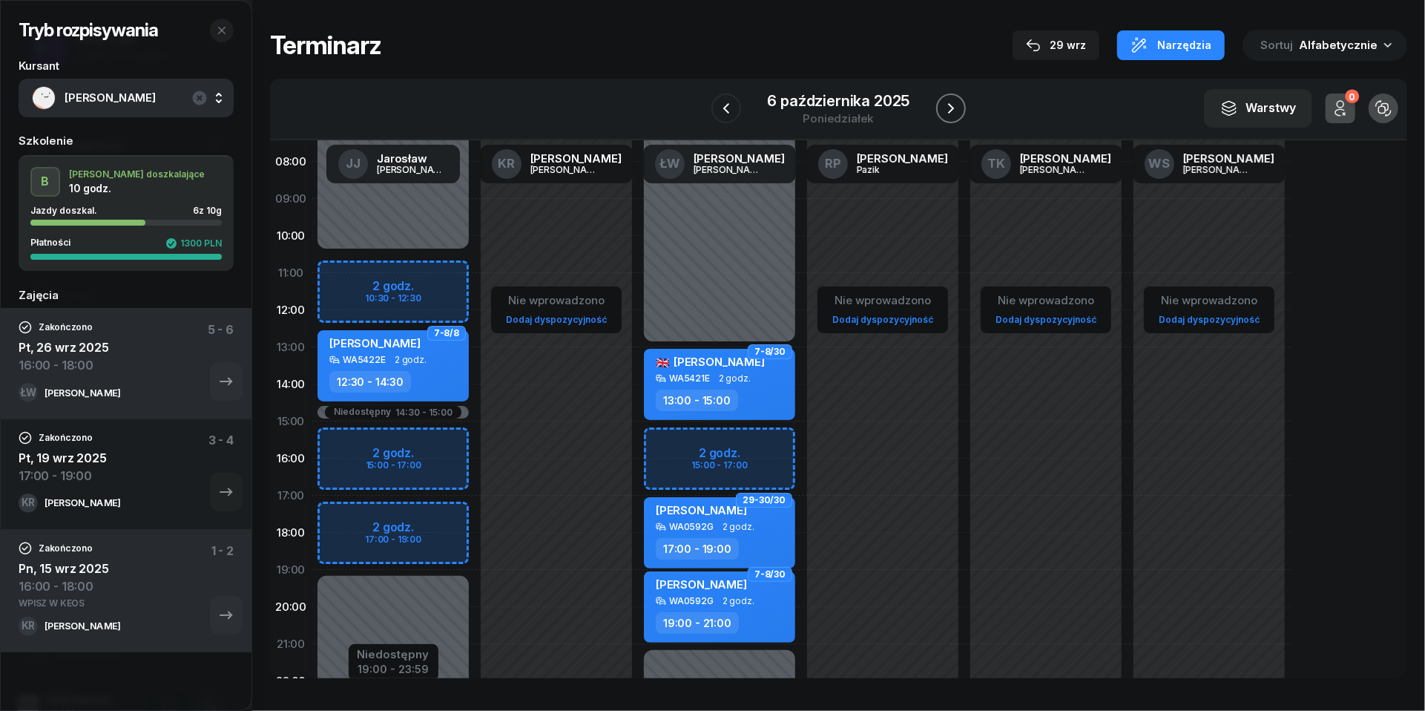
click at [956, 105] on icon "button" at bounding box center [951, 108] width 18 height 18
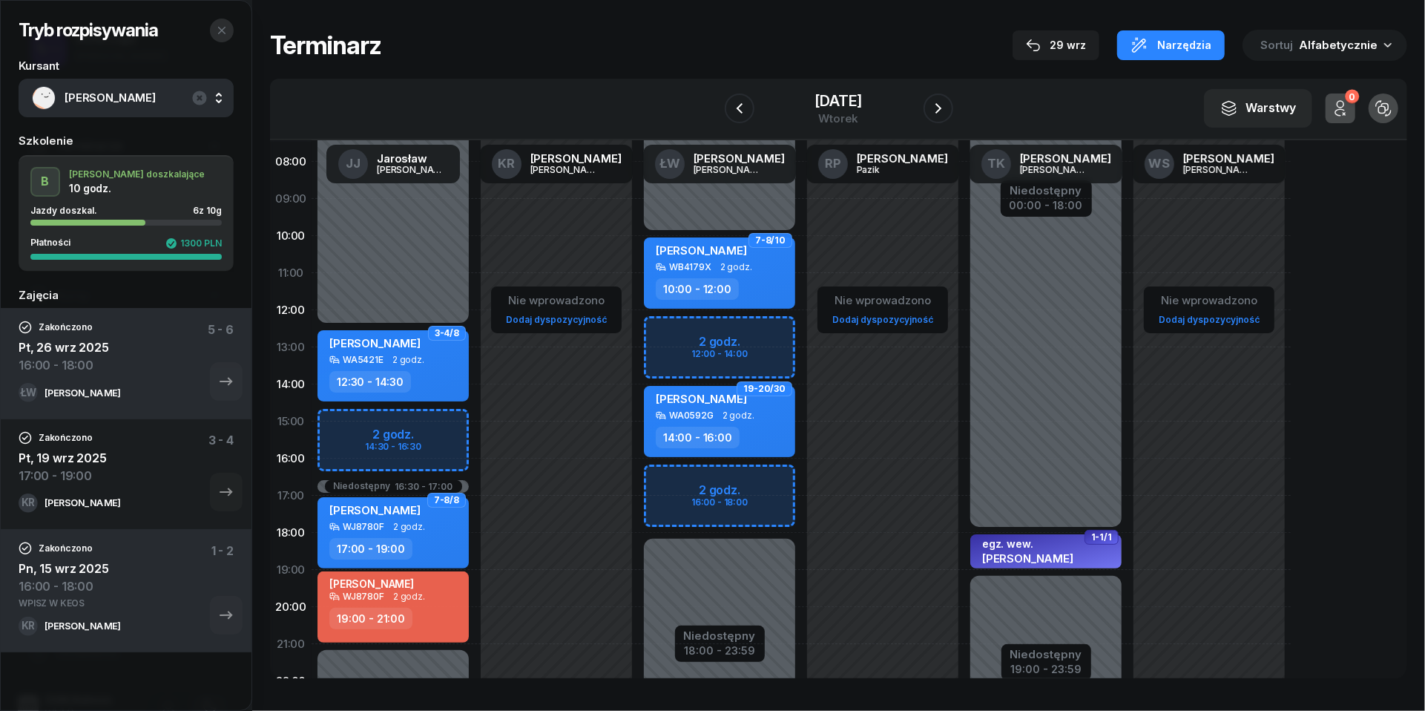
click at [221, 27] on icon "button" at bounding box center [222, 30] width 12 height 12
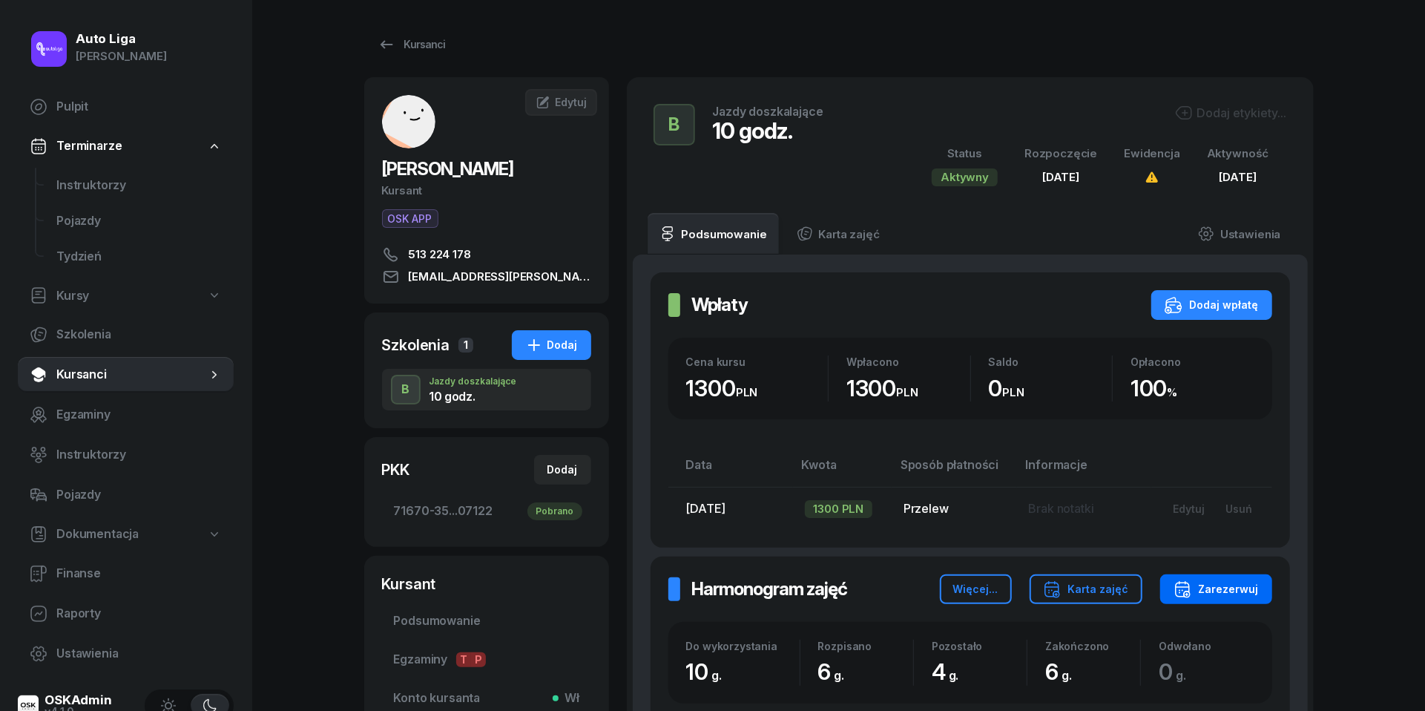
click at [1233, 588] on div "Zarezerwuj" at bounding box center [1216, 589] width 85 height 18
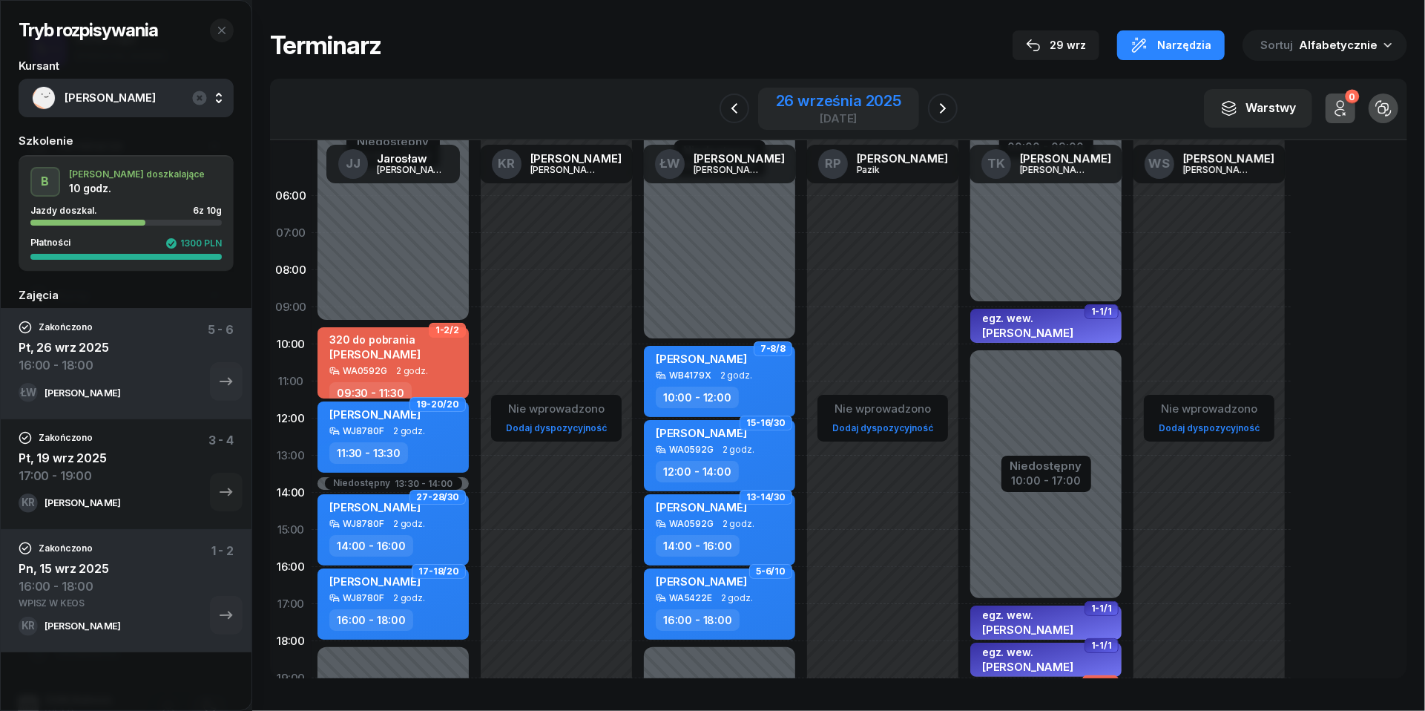
click at [858, 93] on div "26 września 2025" at bounding box center [838, 100] width 125 height 15
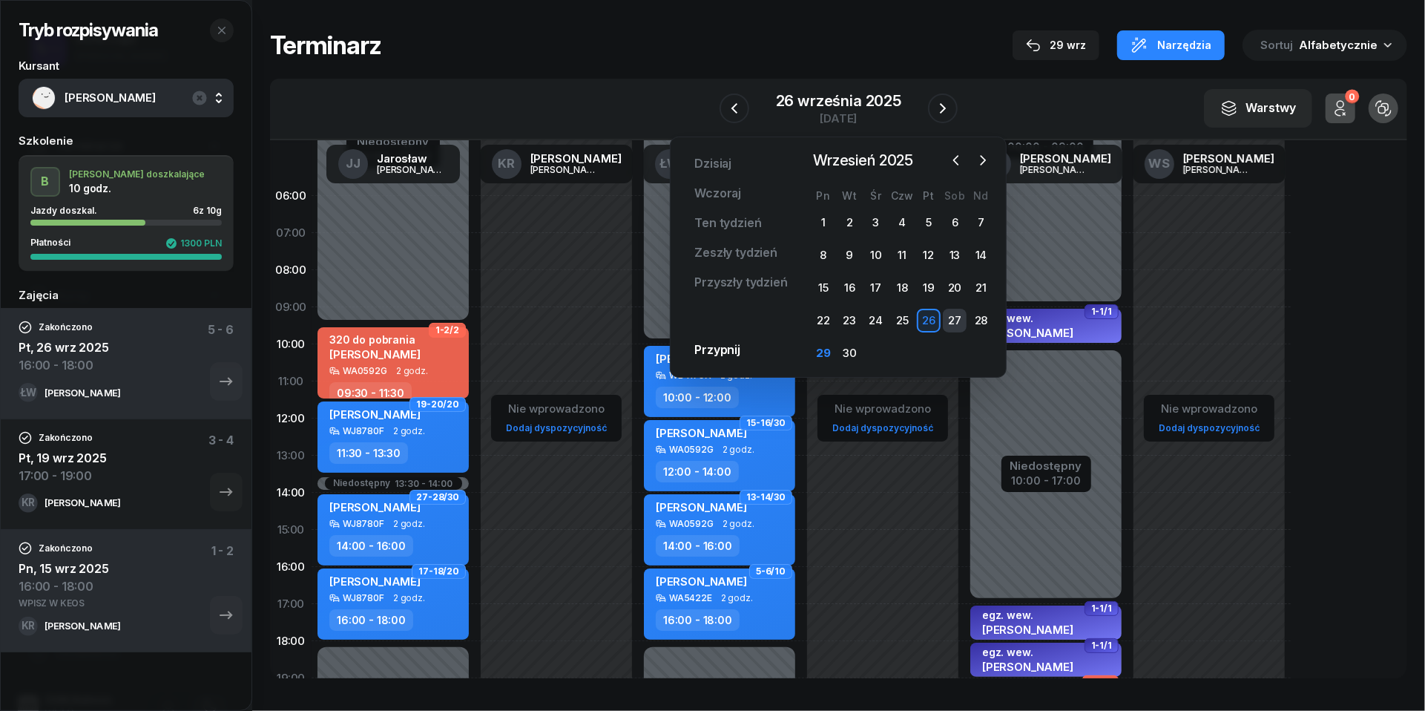
click at [955, 326] on div "27" at bounding box center [955, 321] width 24 height 24
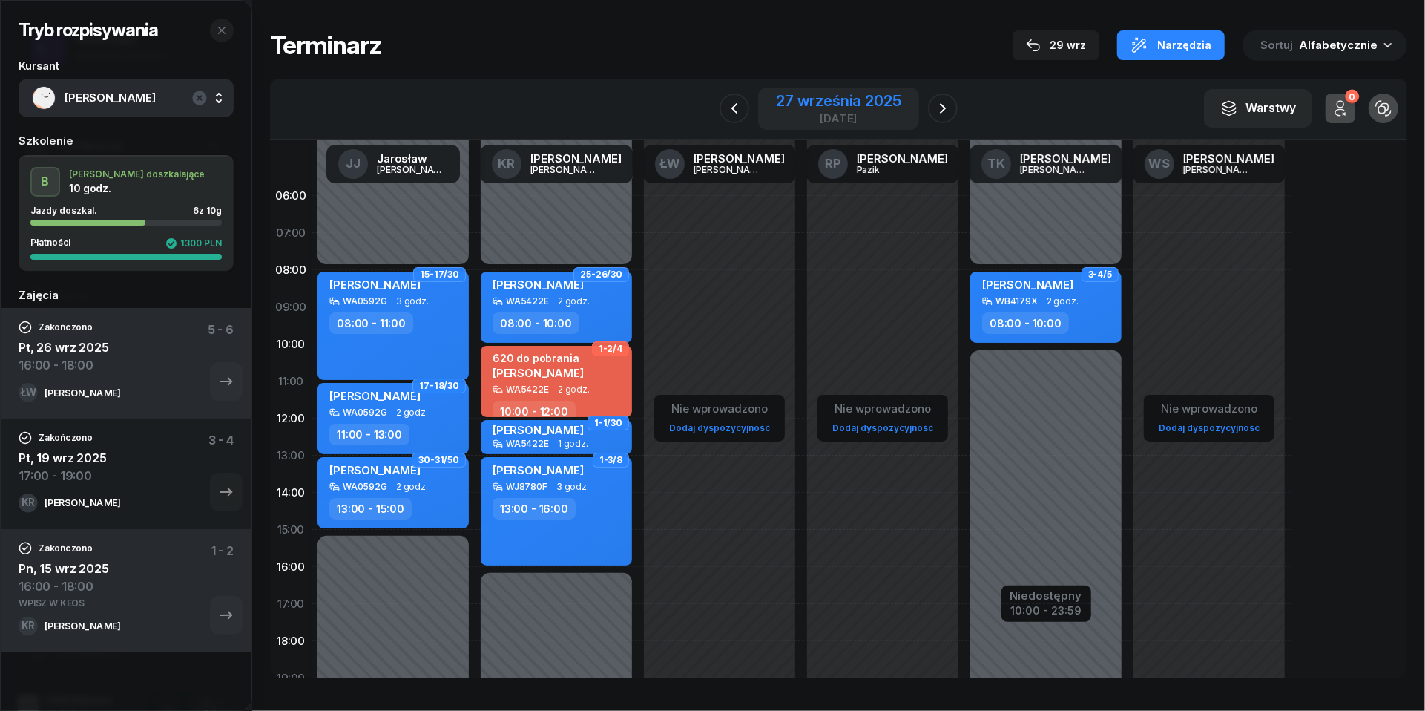
click at [841, 101] on div "27 września 2025" at bounding box center [838, 100] width 125 height 15
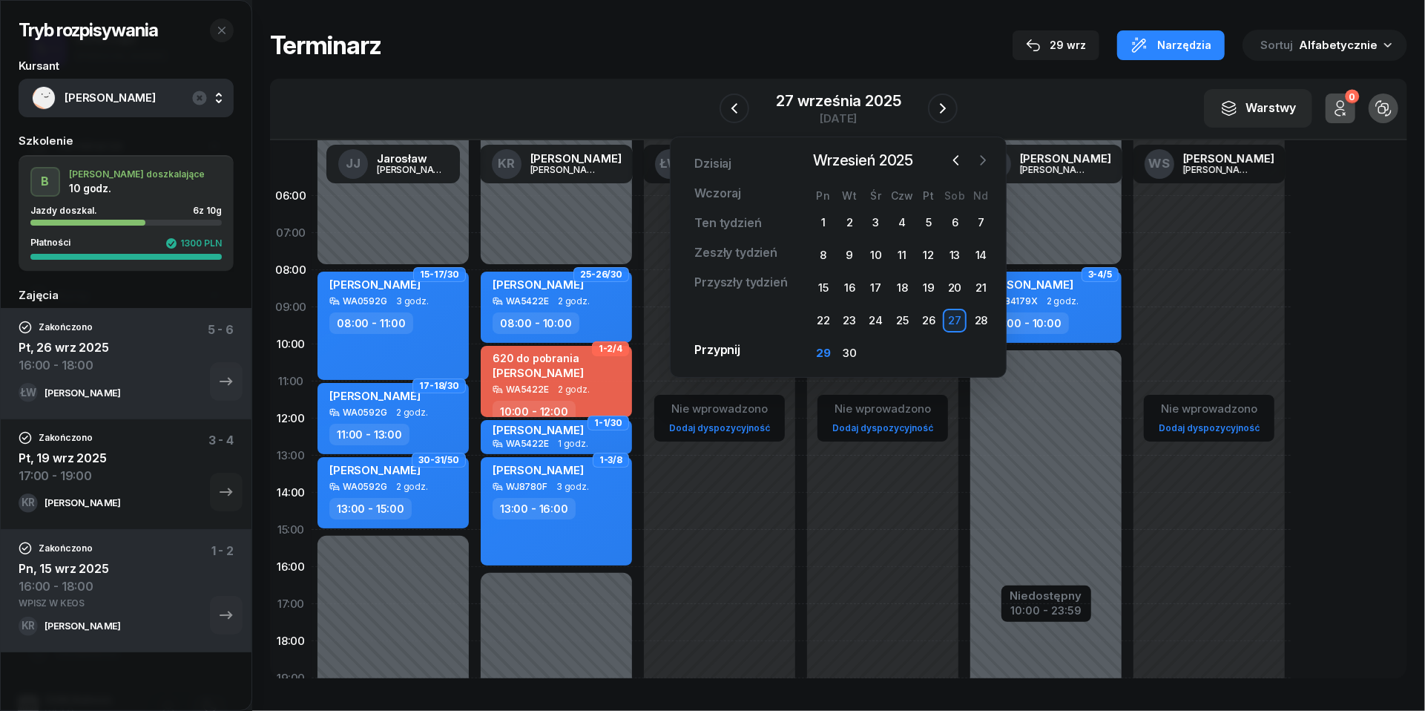
click at [981, 160] on icon "button" at bounding box center [983, 160] width 15 height 15
click at [956, 226] on div "4" at bounding box center [955, 223] width 24 height 24
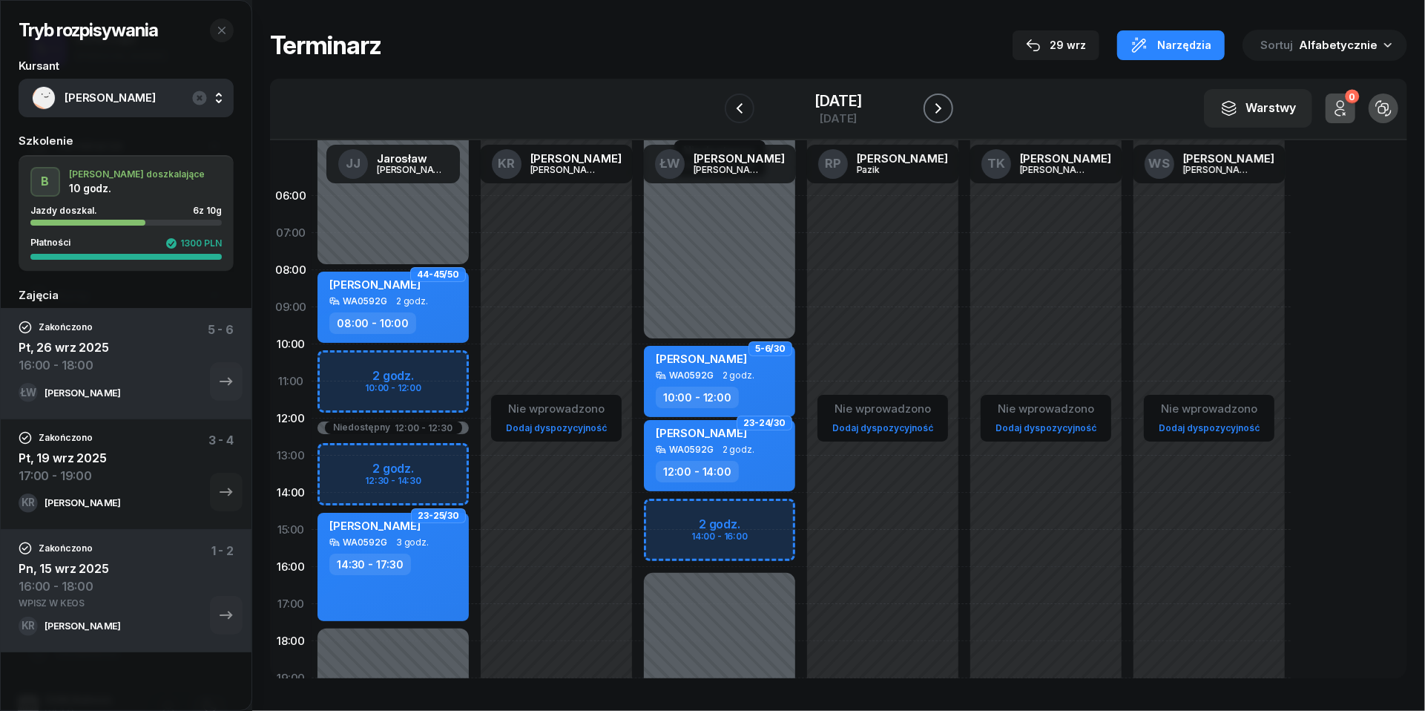
click at [941, 108] on icon "button" at bounding box center [938, 108] width 6 height 10
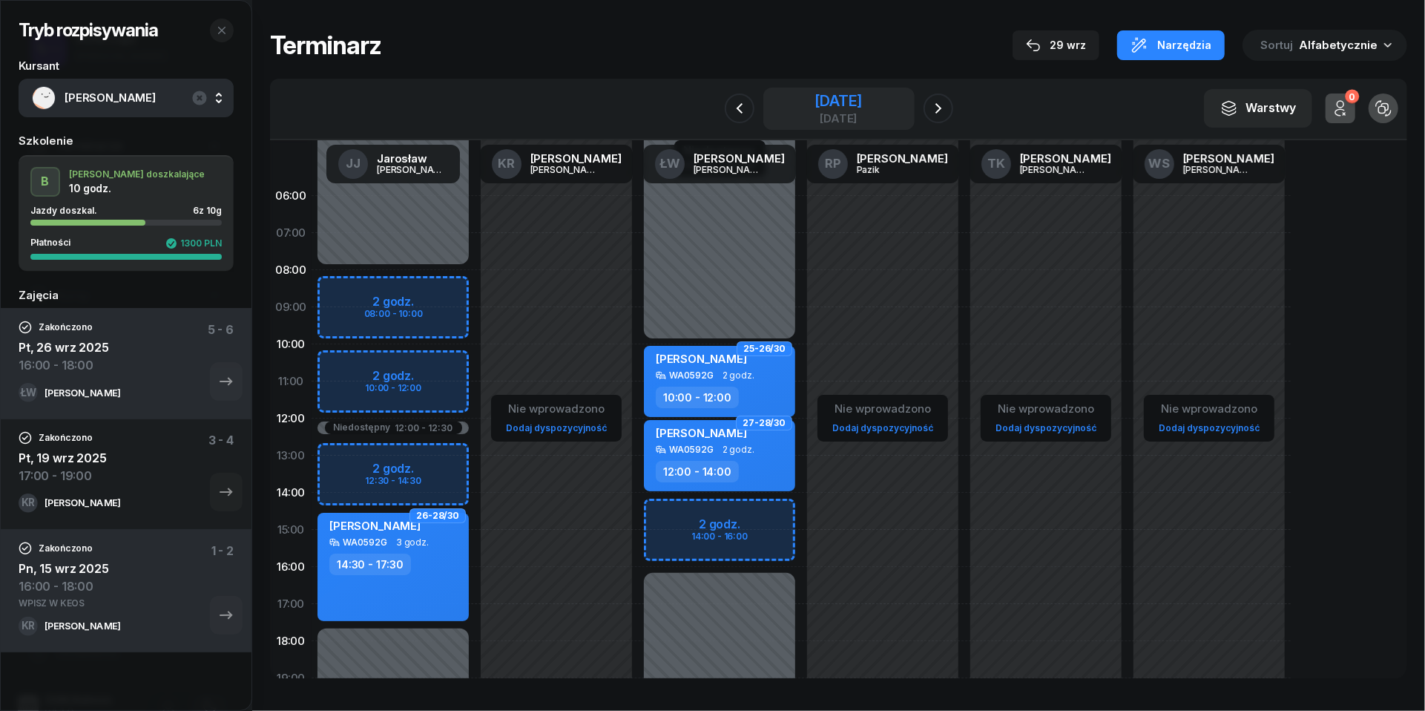
click at [819, 99] on div "[DATE]" at bounding box center [838, 100] width 47 height 15
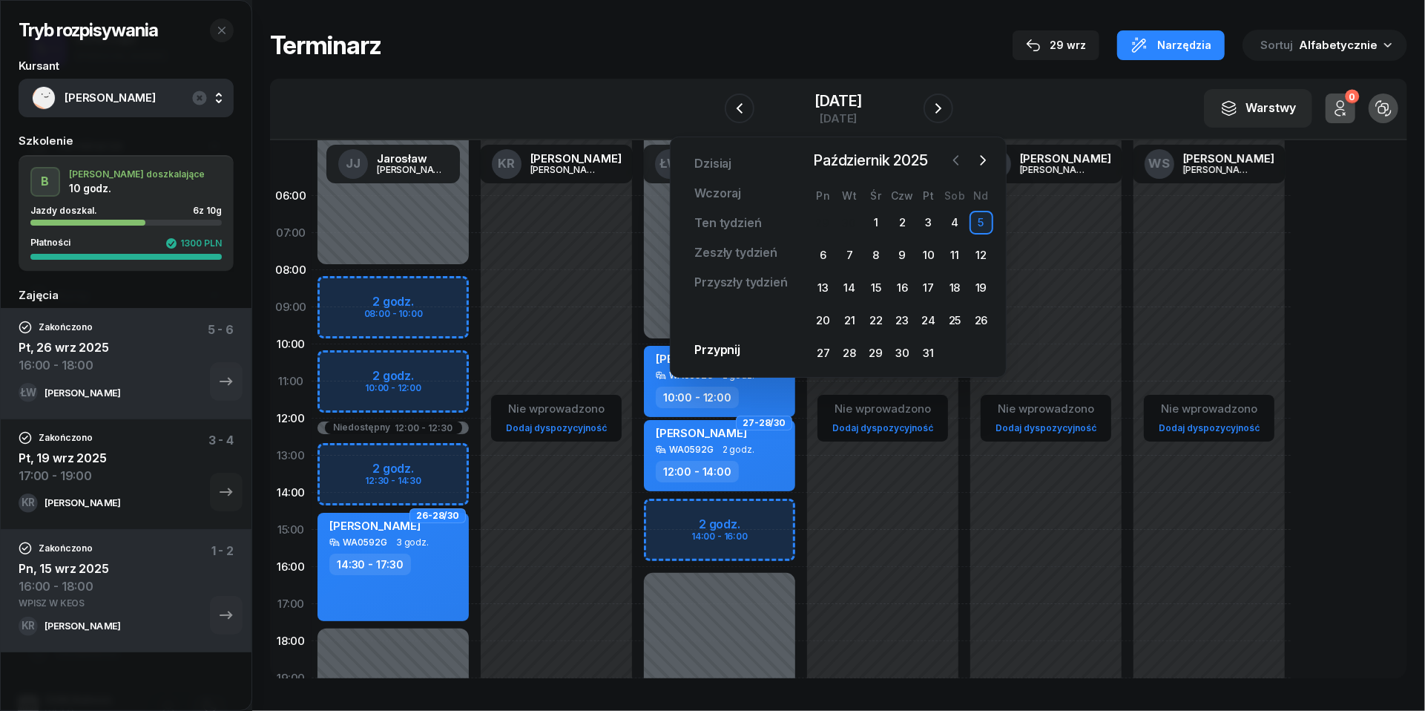
click at [959, 161] on icon "button" at bounding box center [956, 160] width 15 height 15
click at [829, 350] on div "29" at bounding box center [824, 353] width 24 height 24
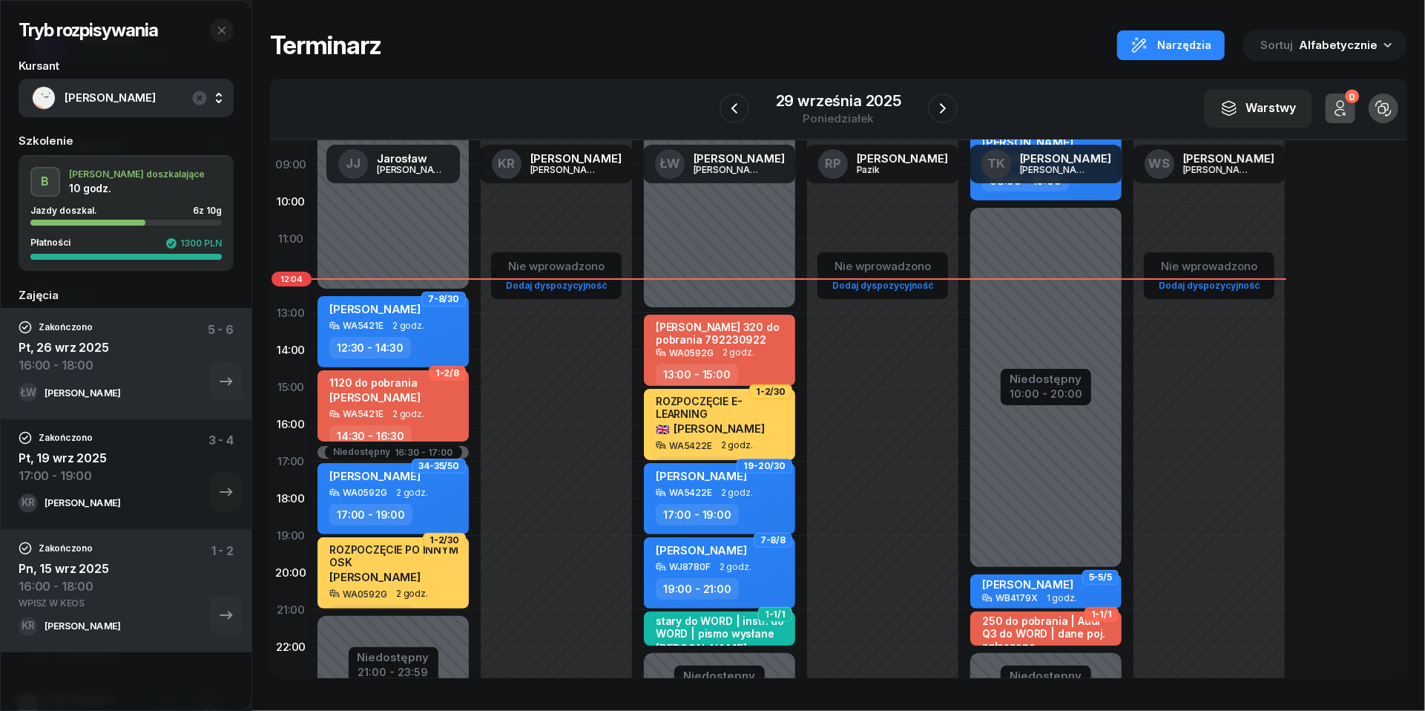
scroll to position [129, 0]
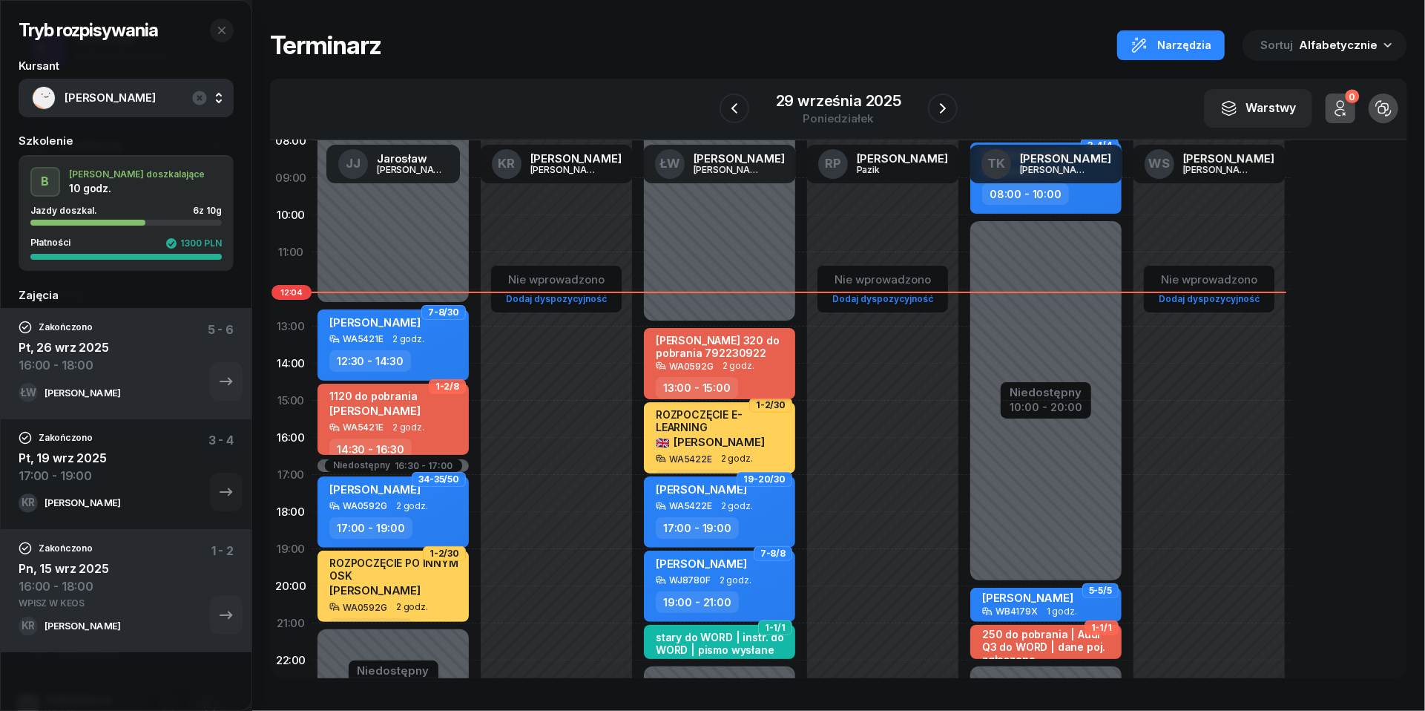
click at [752, 369] on div "WA0592G 2 godz." at bounding box center [721, 366] width 131 height 10
select select "13"
select select "15"
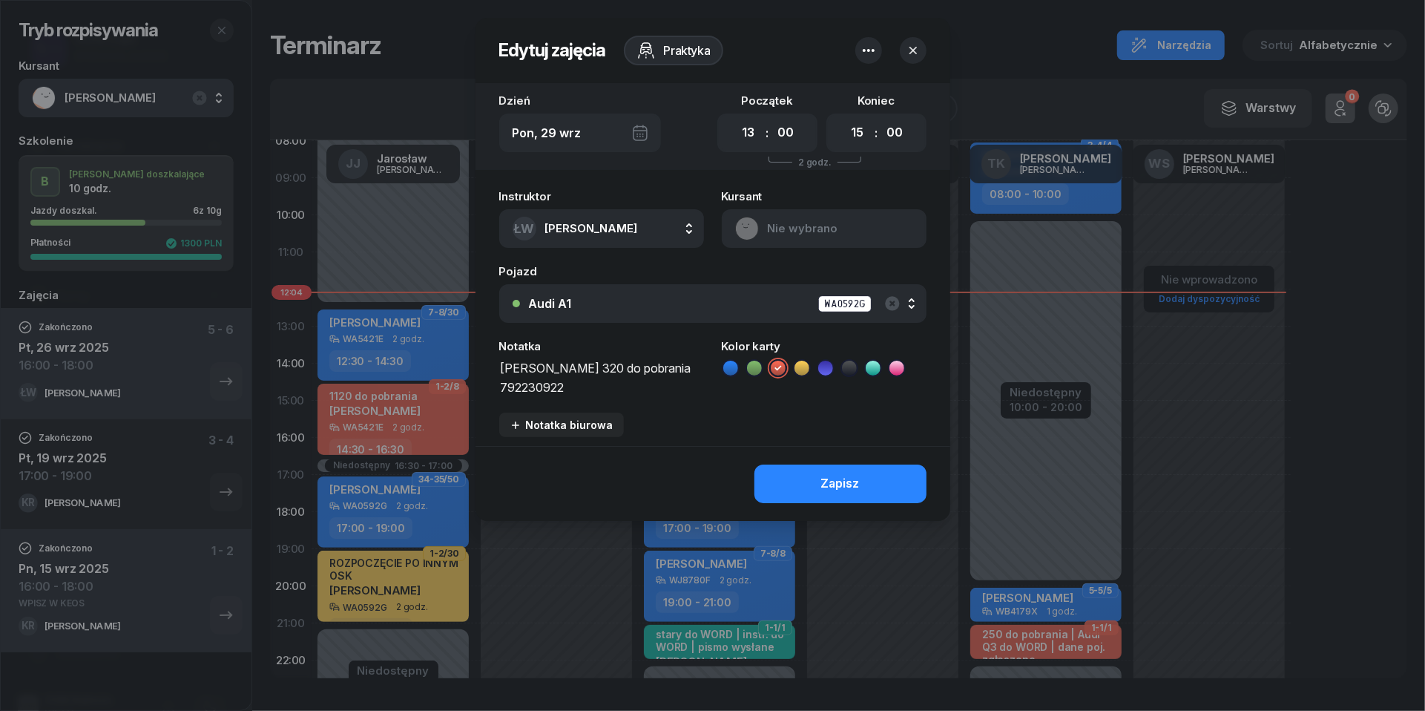
click at [911, 54] on icon "button" at bounding box center [913, 50] width 15 height 15
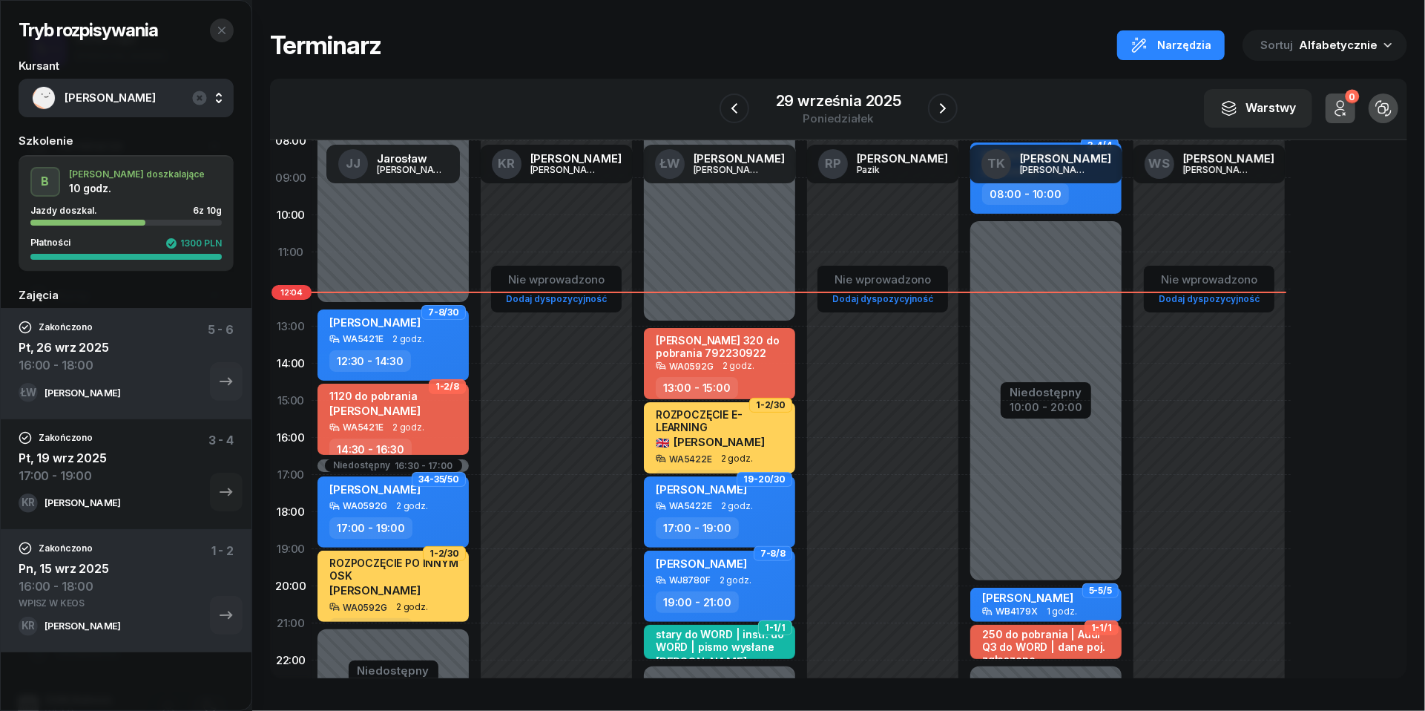
click at [229, 36] on button "button" at bounding box center [222, 31] width 24 height 24
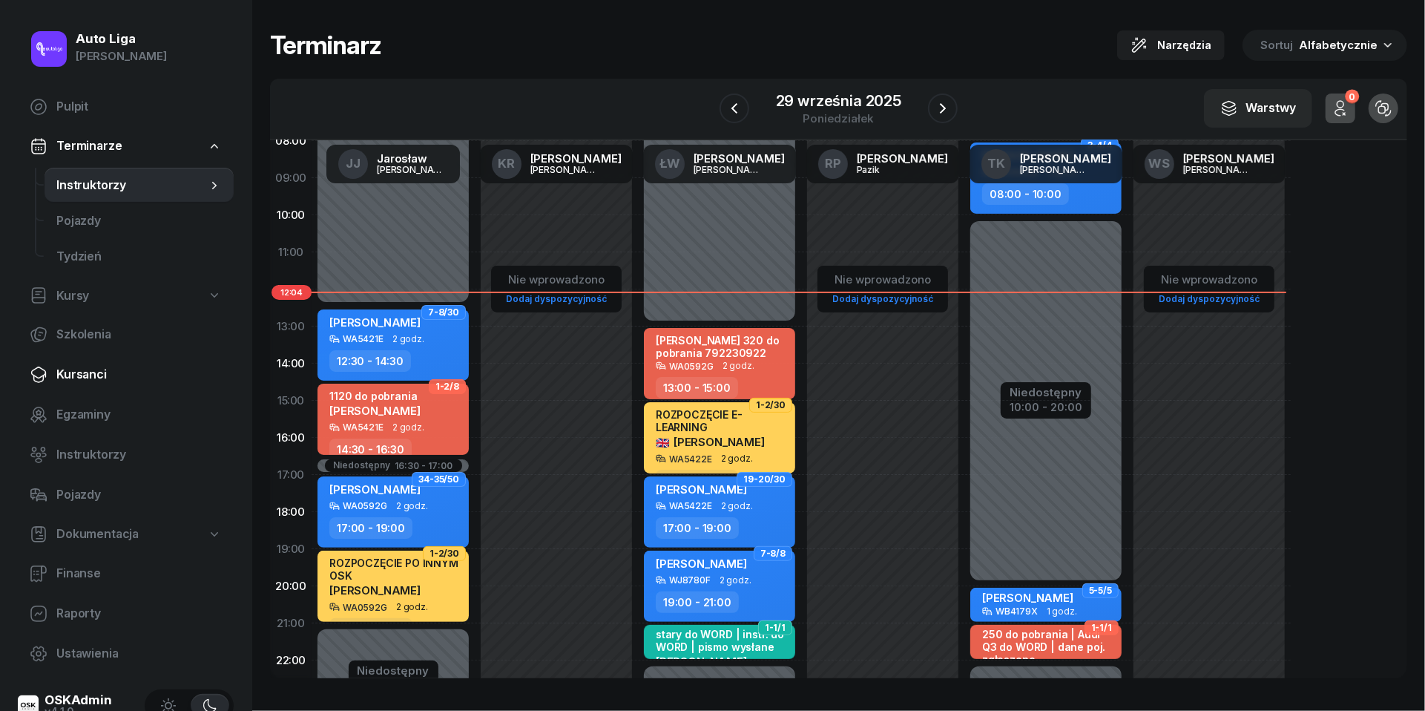
click at [98, 362] on link "Kursanci" at bounding box center [126, 375] width 216 height 36
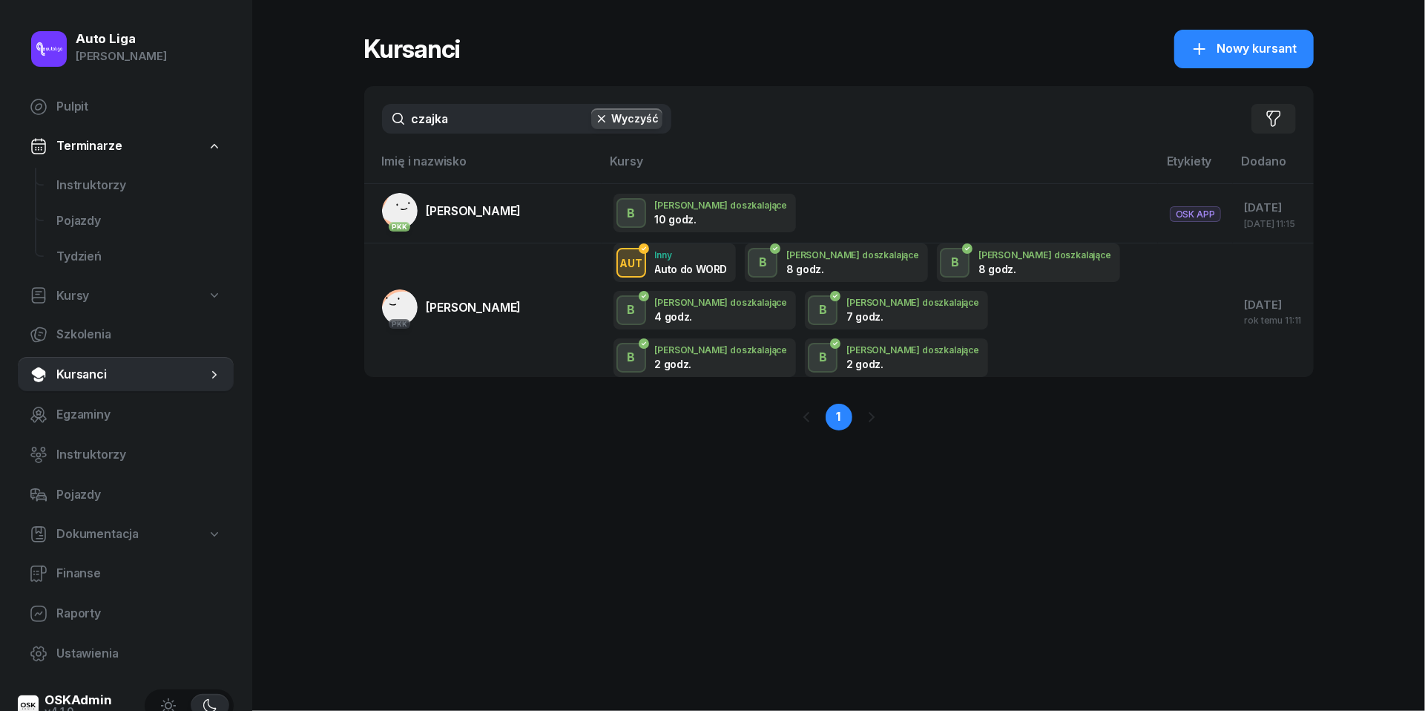
click at [529, 117] on input "czajka" at bounding box center [526, 119] width 289 height 30
click at [618, 111] on button "Wyczyść" at bounding box center [626, 118] width 71 height 21
click at [512, 114] on input "text" at bounding box center [526, 119] width 289 height 30
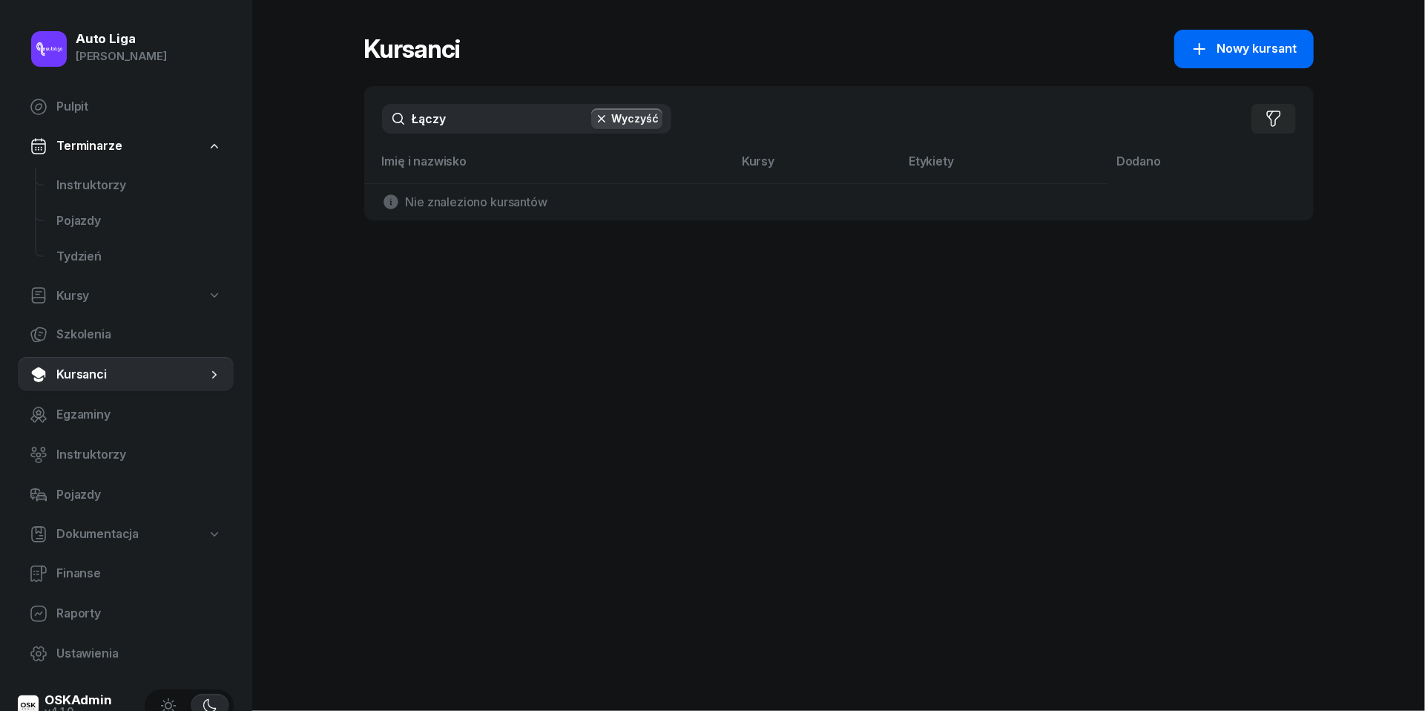
type input "Łączy"
click at [1280, 36] on button "Nowy kursant" at bounding box center [1243, 49] width 139 height 39
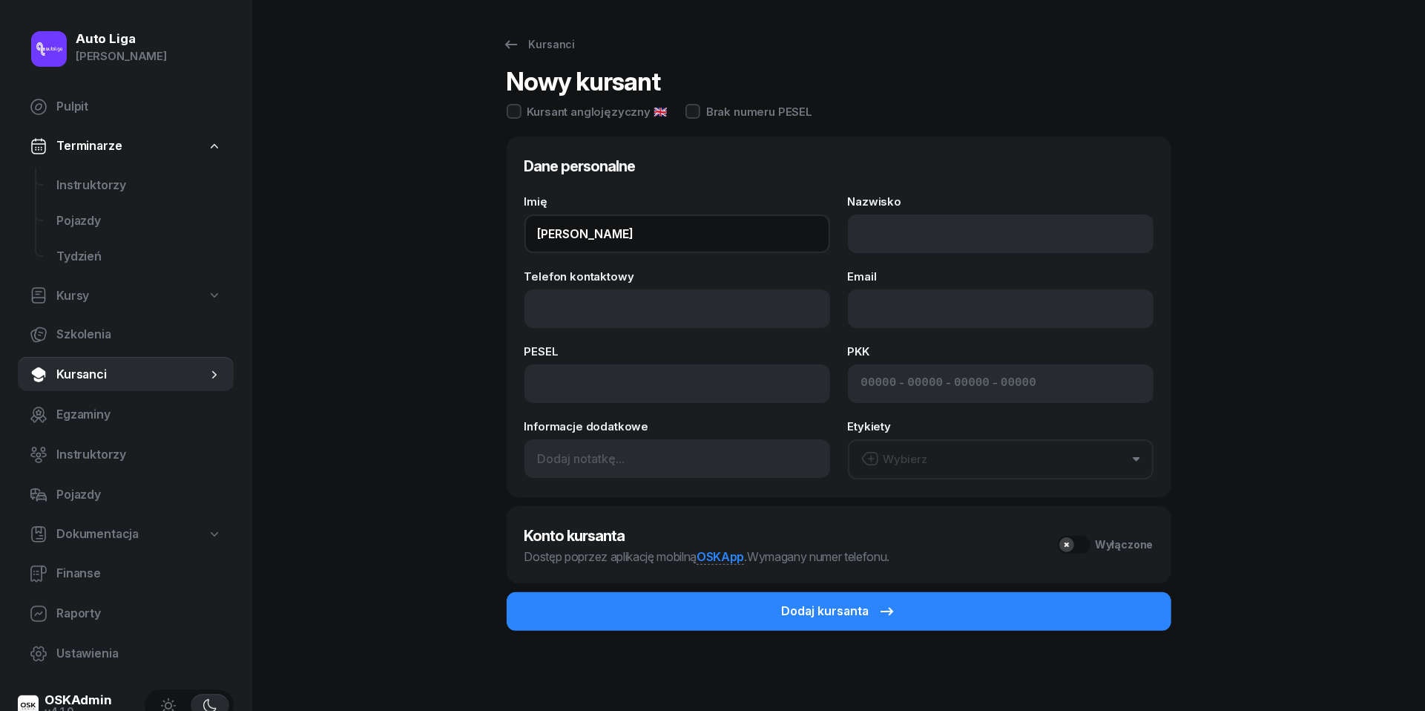
type input "[PERSON_NAME]"
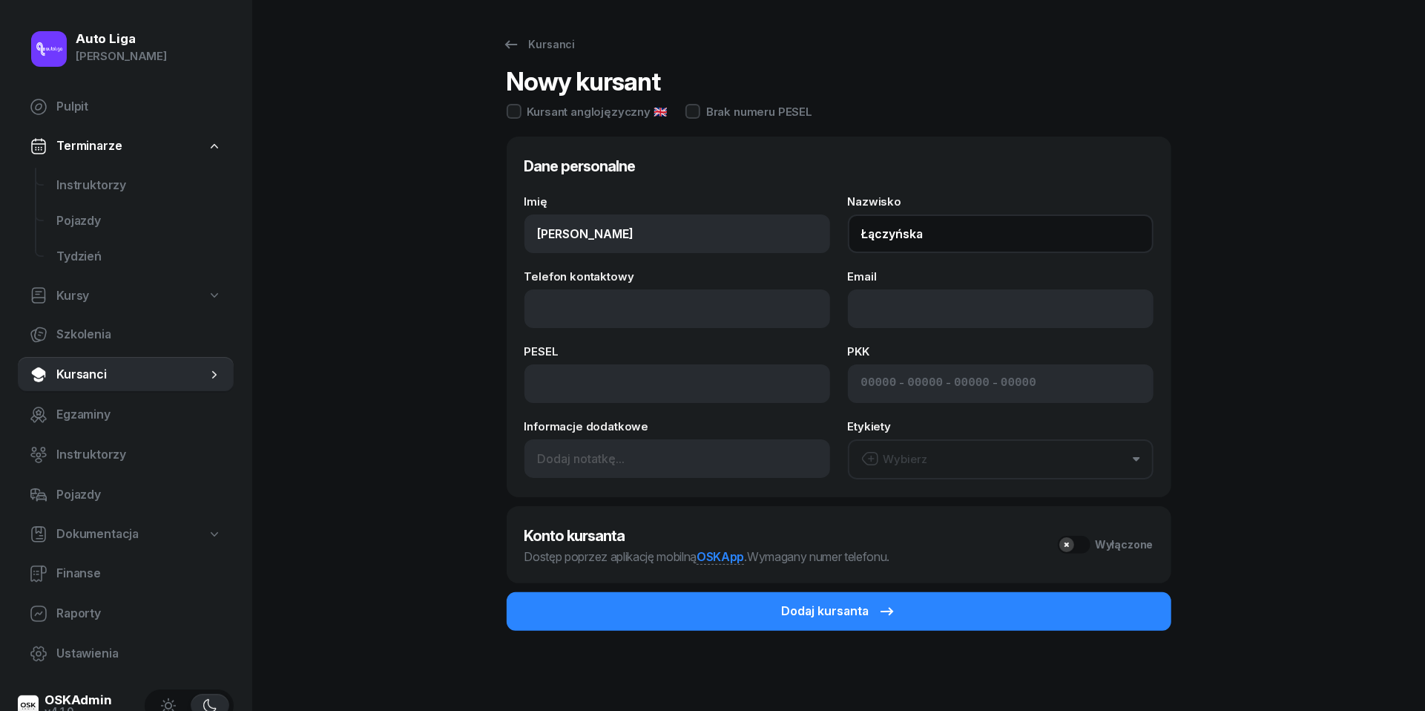
type input "Łączyńska"
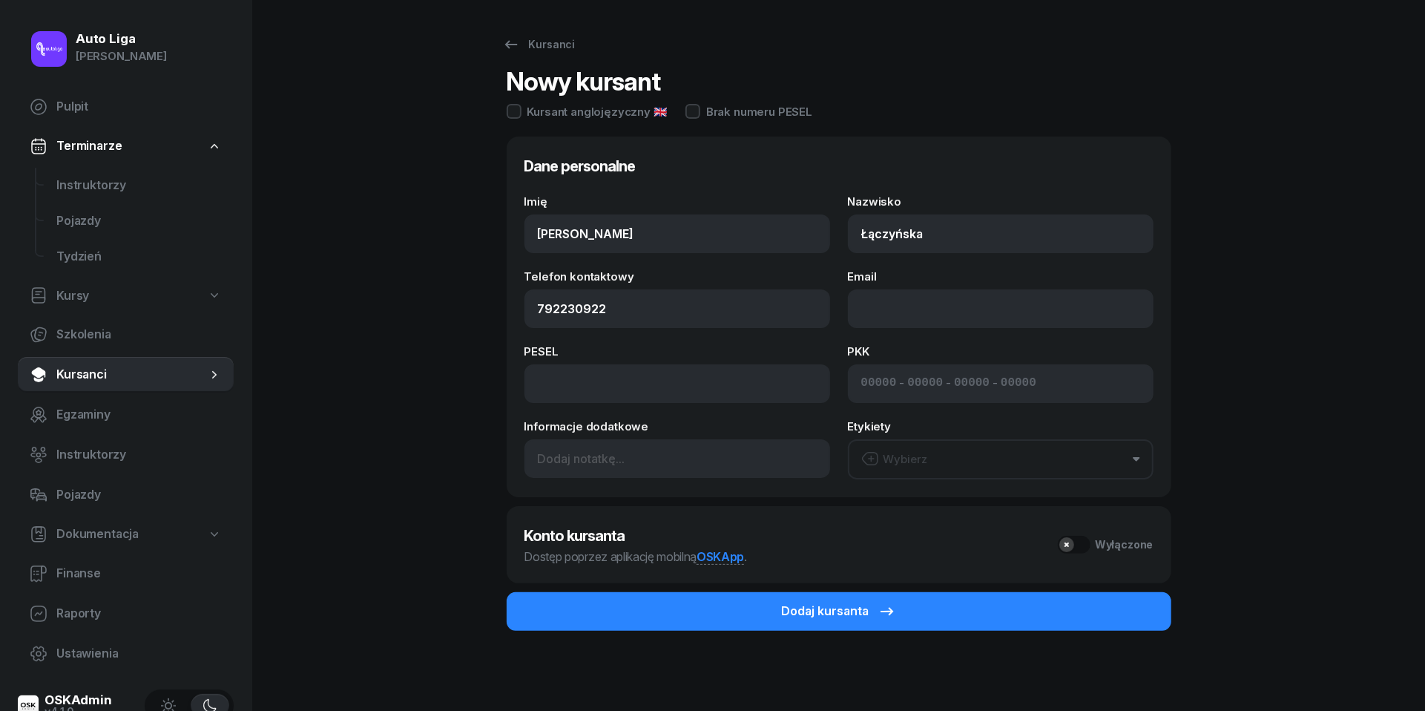
type input "792 230 922"
click at [911, 455] on div "Wybierz" at bounding box center [894, 459] width 67 height 19
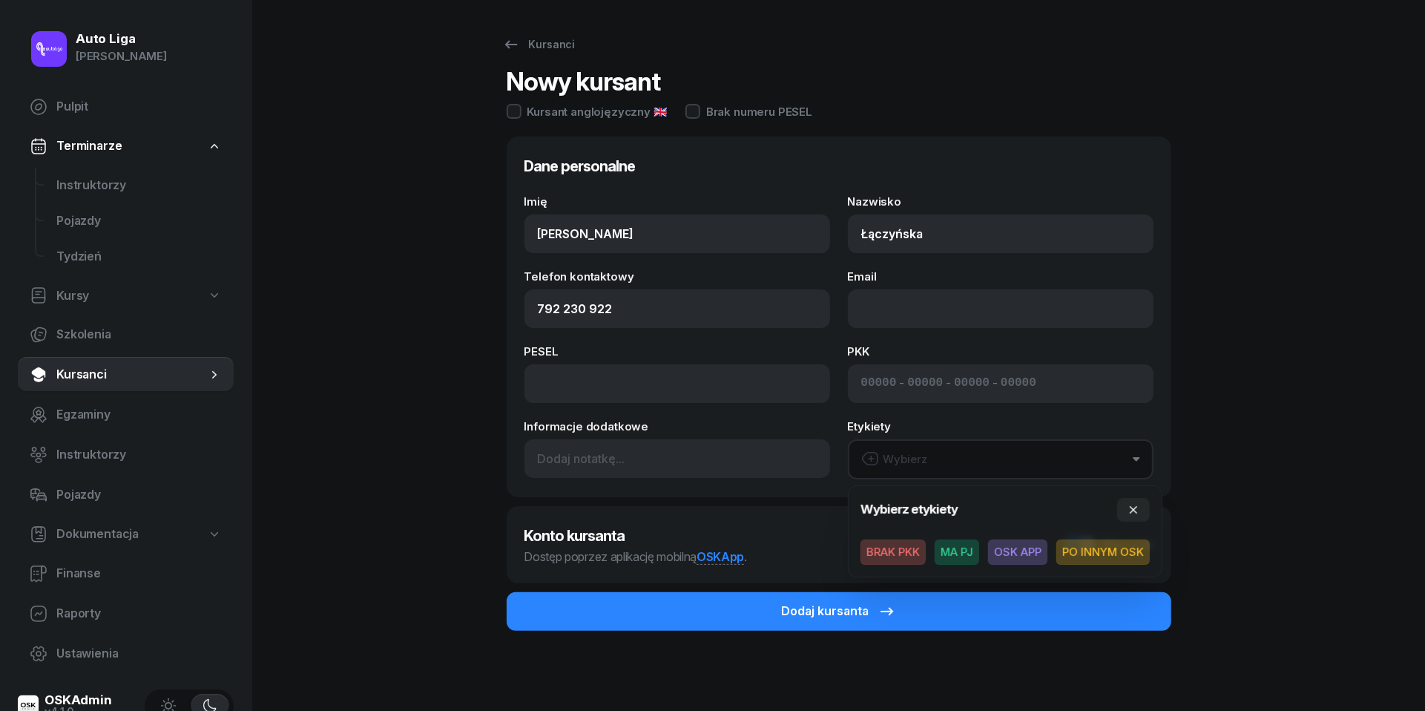
click at [966, 553] on span "MA PJ" at bounding box center [957, 551] width 45 height 25
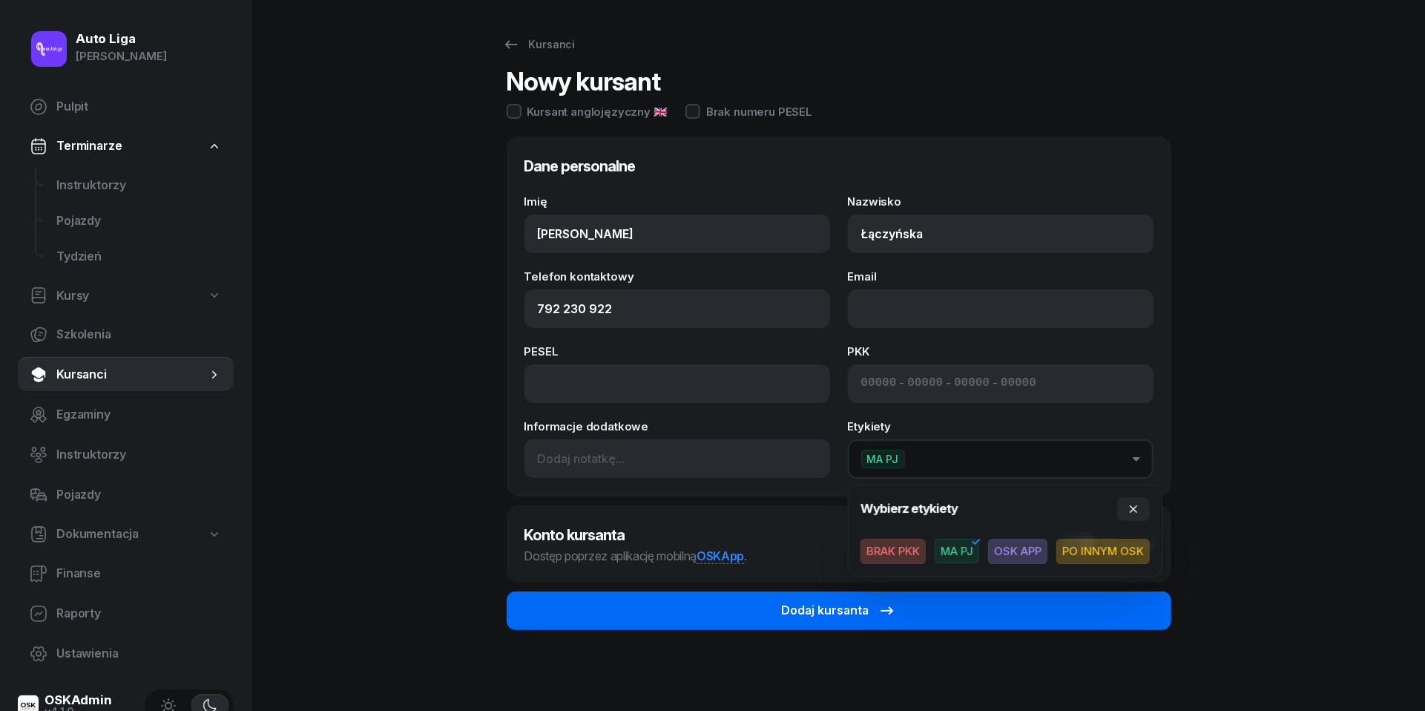
click at [764, 604] on button "Dodaj kursanta" at bounding box center [839, 610] width 665 height 39
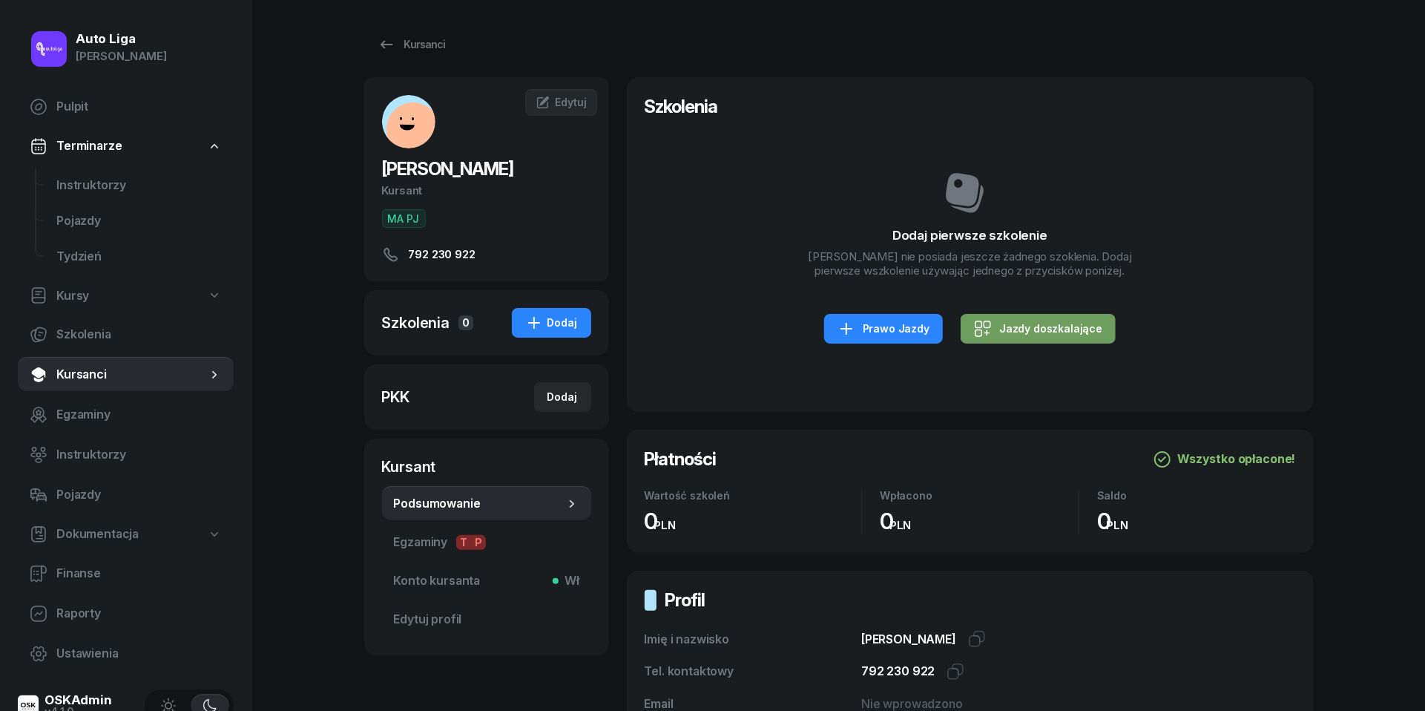
click at [1024, 338] on div "Jazdy doszkalające" at bounding box center [1038, 329] width 128 height 18
select select "B"
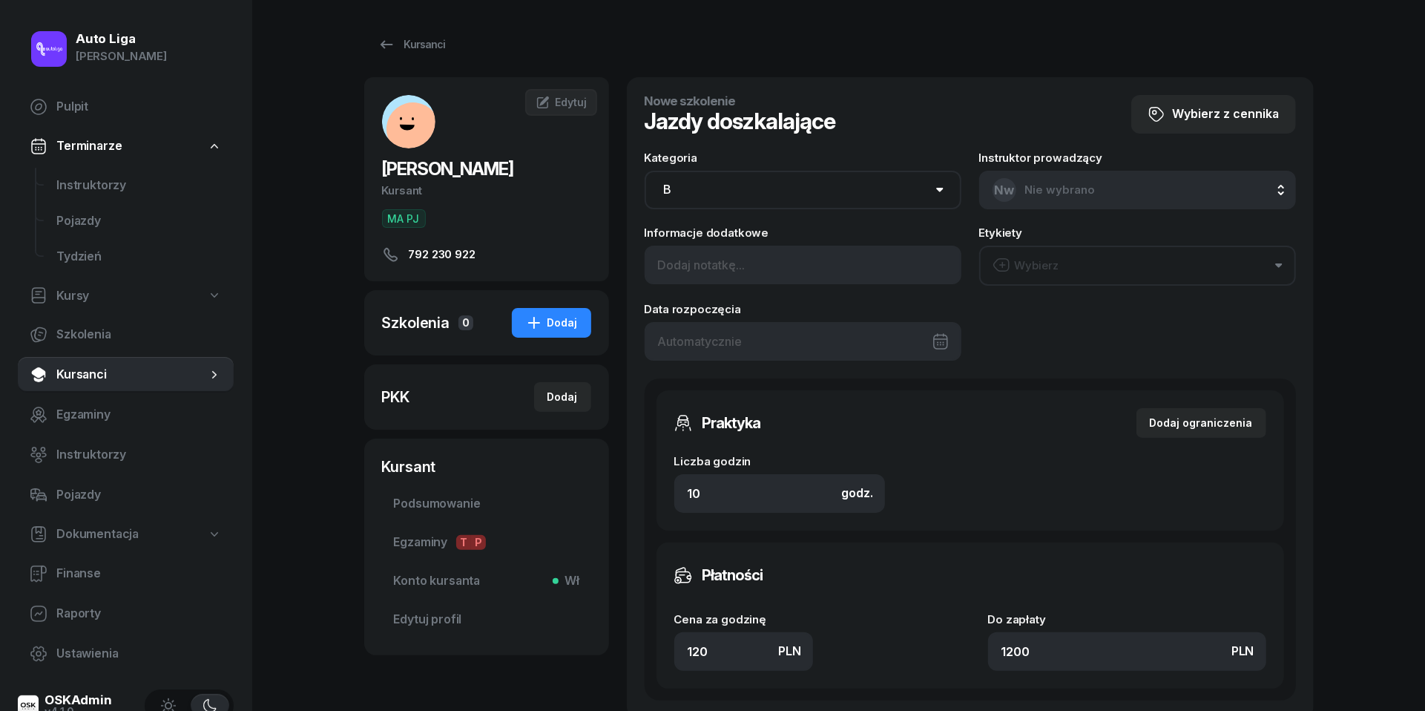
click at [739, 341] on div at bounding box center [803, 341] width 317 height 39
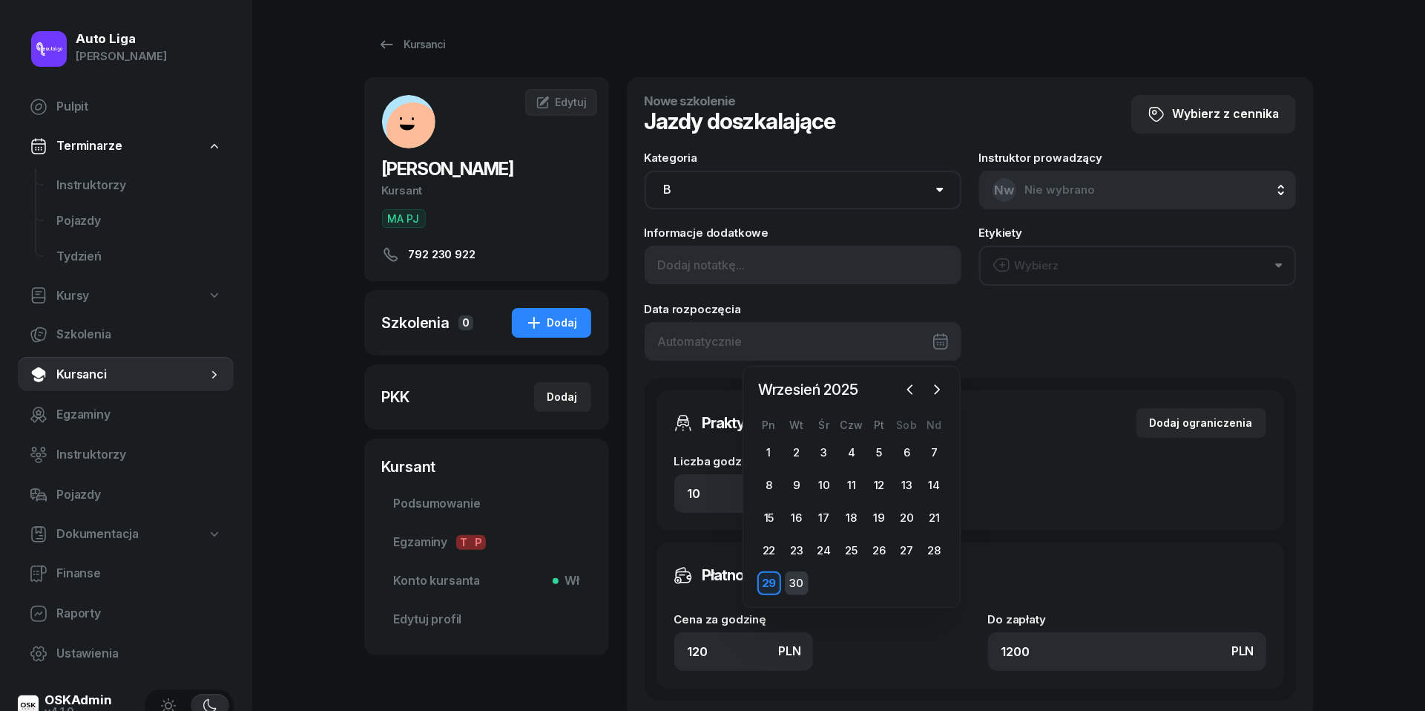
click at [805, 583] on div "30" at bounding box center [797, 583] width 24 height 24
type input "[DATE]"
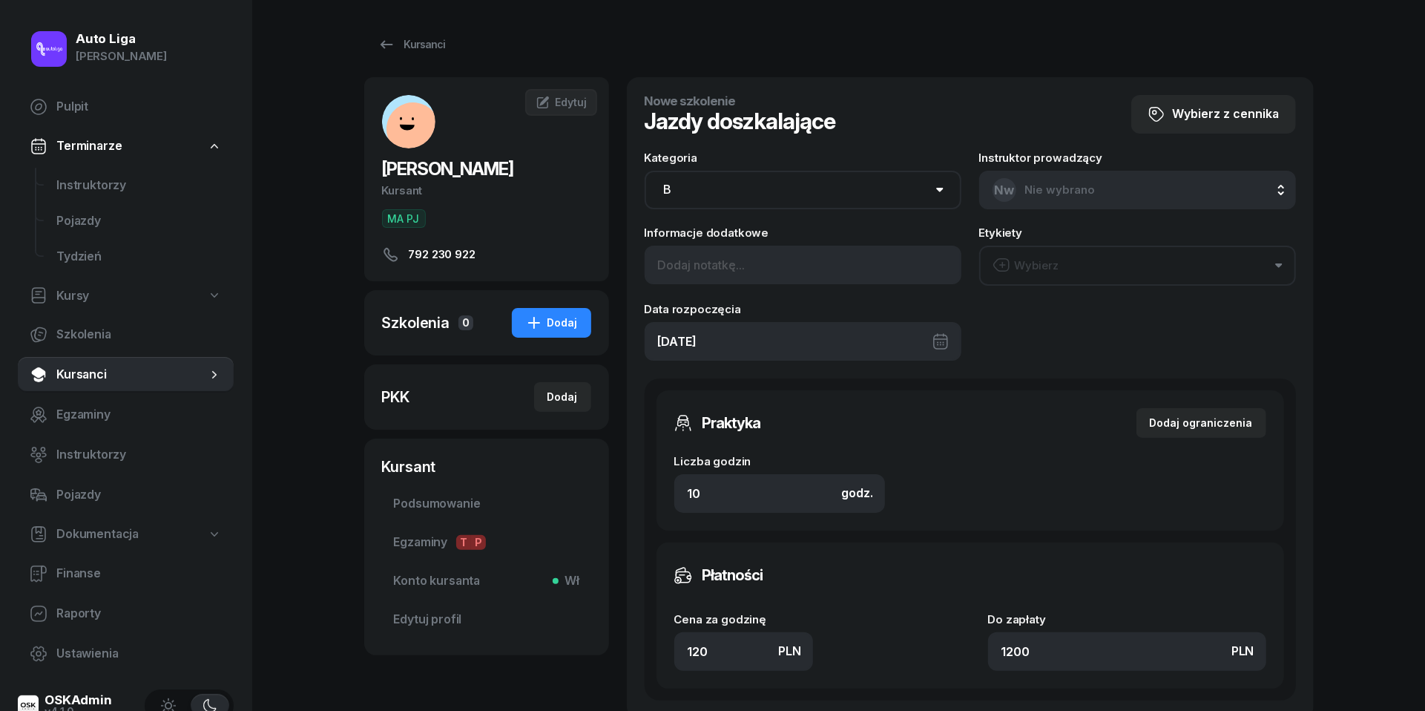
click at [1072, 269] on button "Wybierz" at bounding box center [1137, 266] width 317 height 40
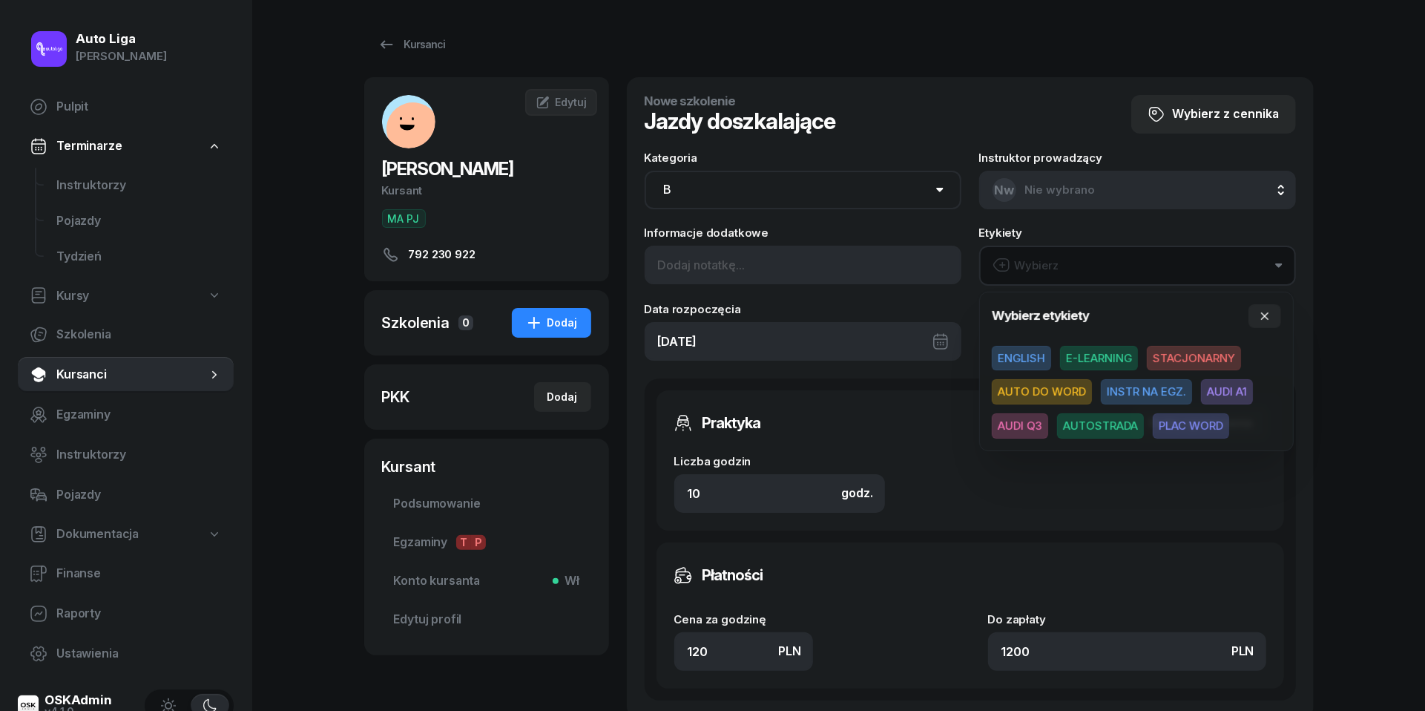
click at [1229, 392] on span "AUDI A1" at bounding box center [1227, 391] width 52 height 25
click at [748, 490] on input "10" at bounding box center [779, 492] width 211 height 39
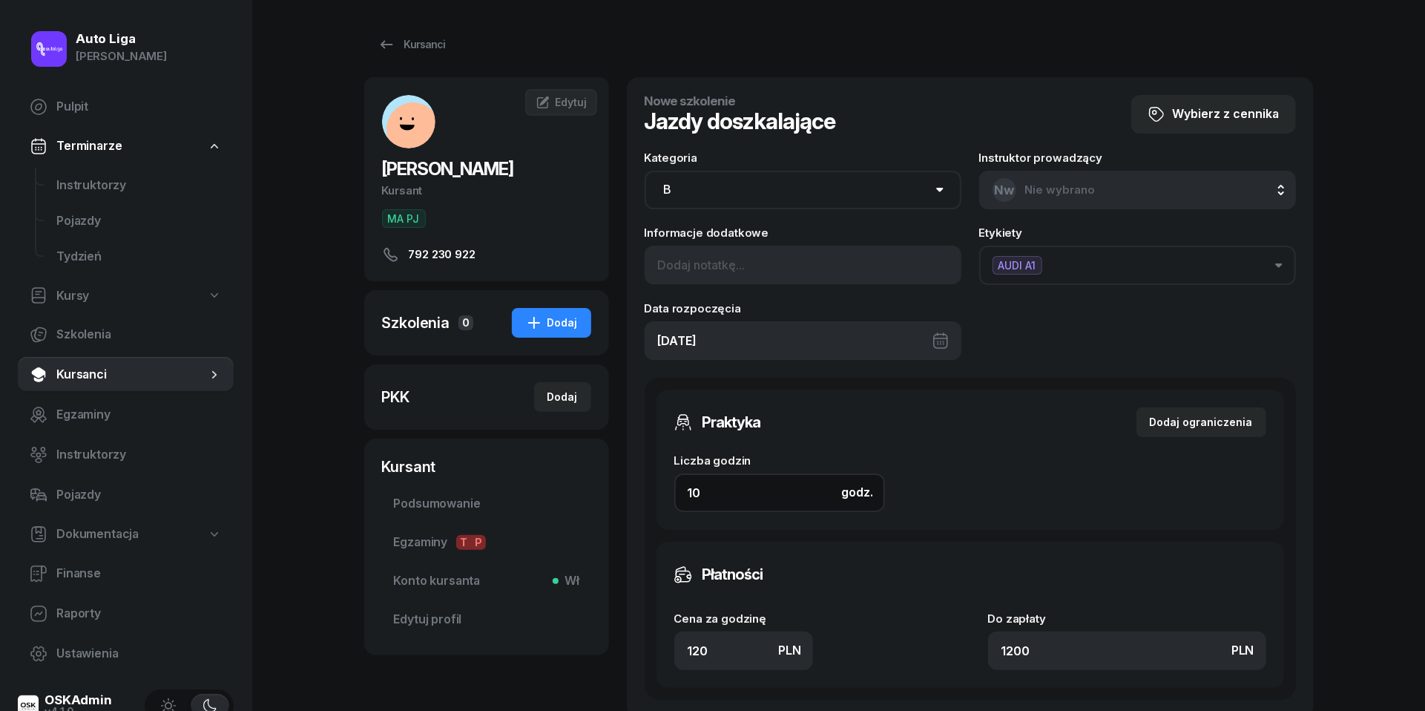
type input "2"
type input "240"
type input "2"
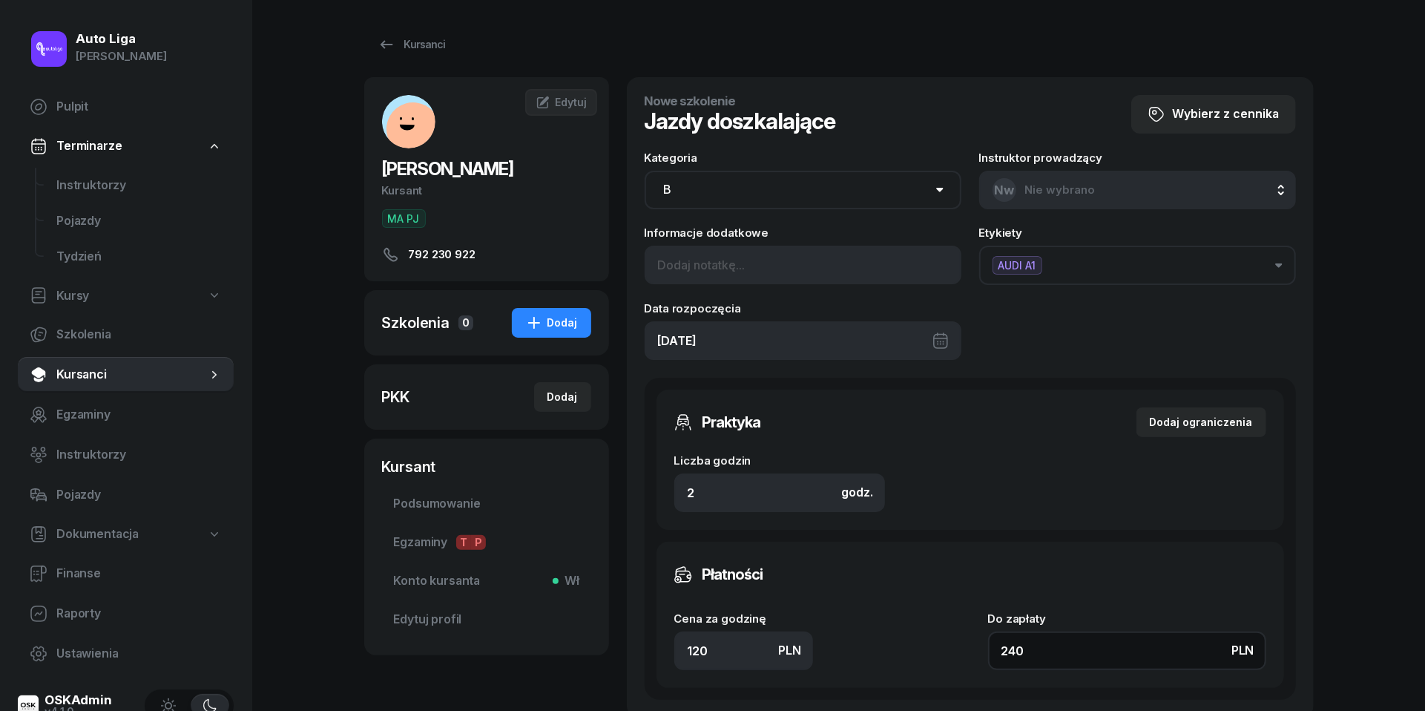
click at [1045, 645] on input "240" at bounding box center [1127, 650] width 278 height 39
type input "1.50"
type input "3"
type input "16"
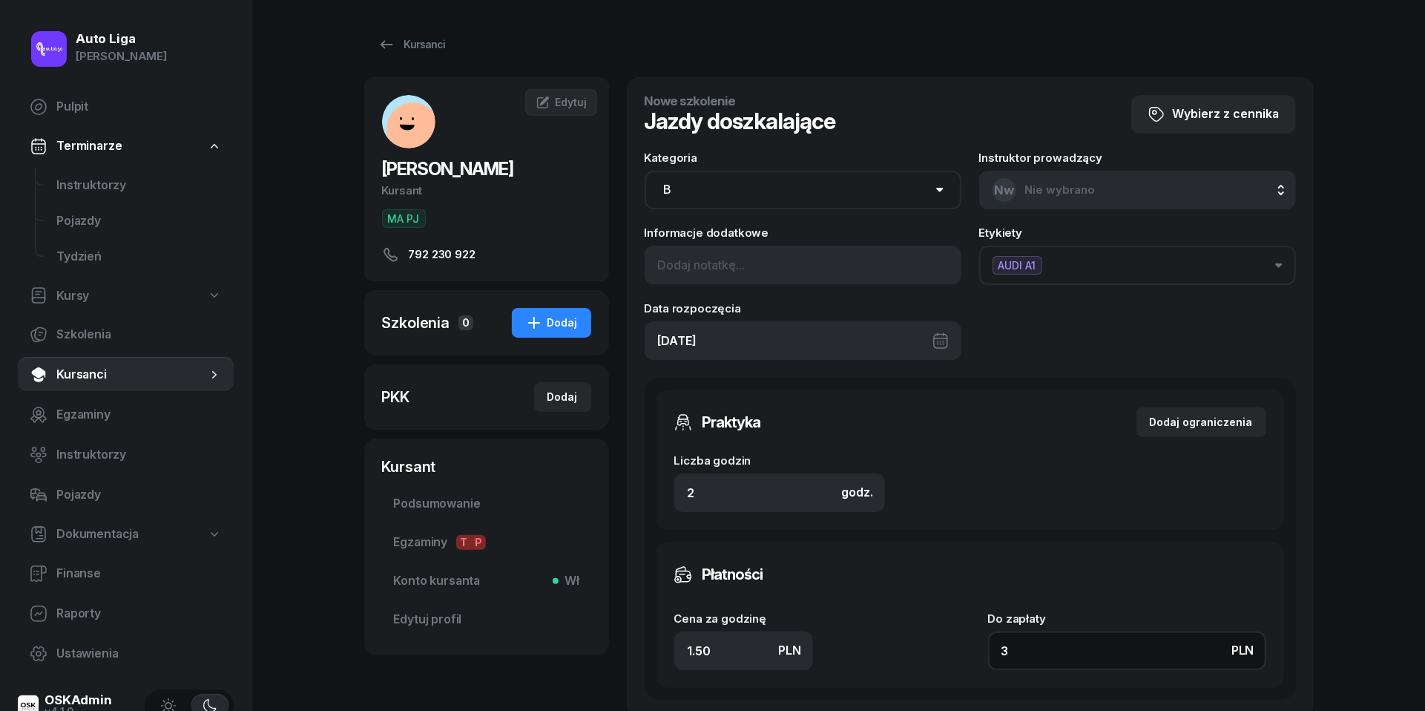
type input "32"
type input "160"
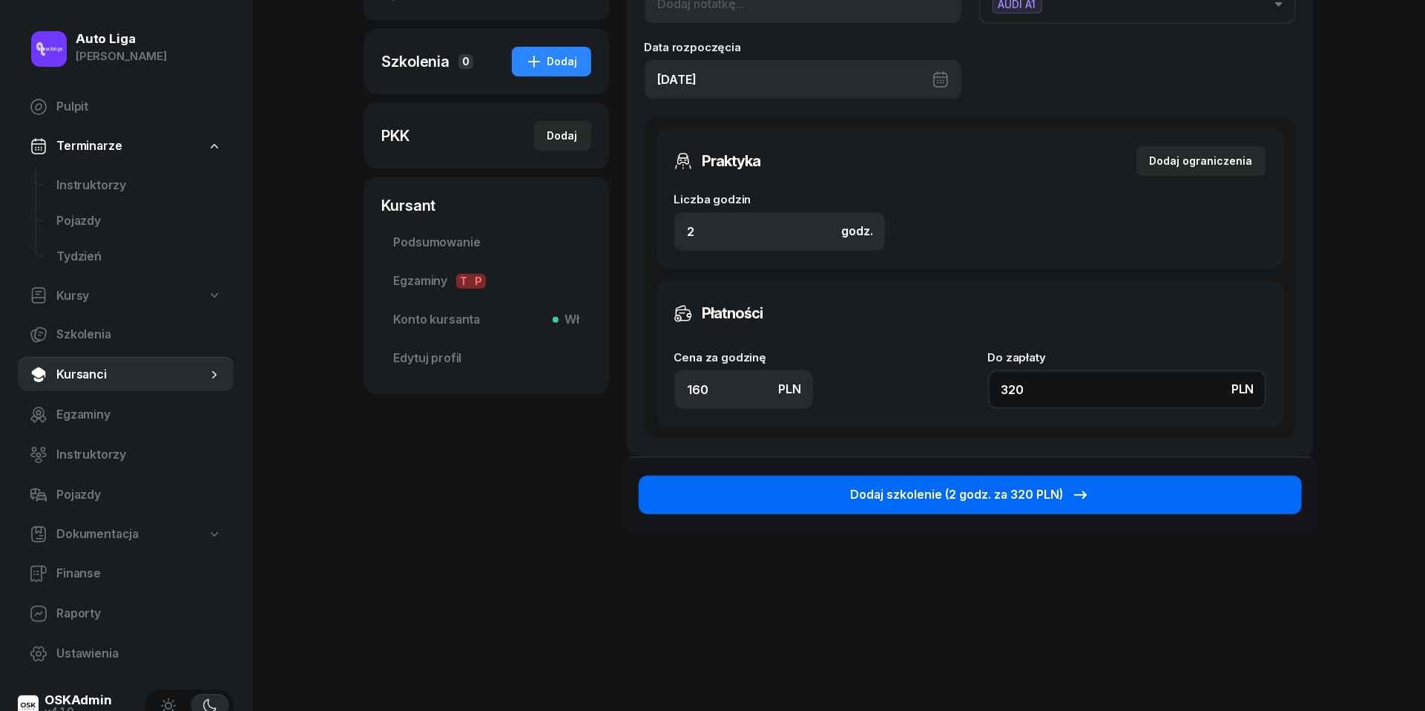
scroll to position [260, 0]
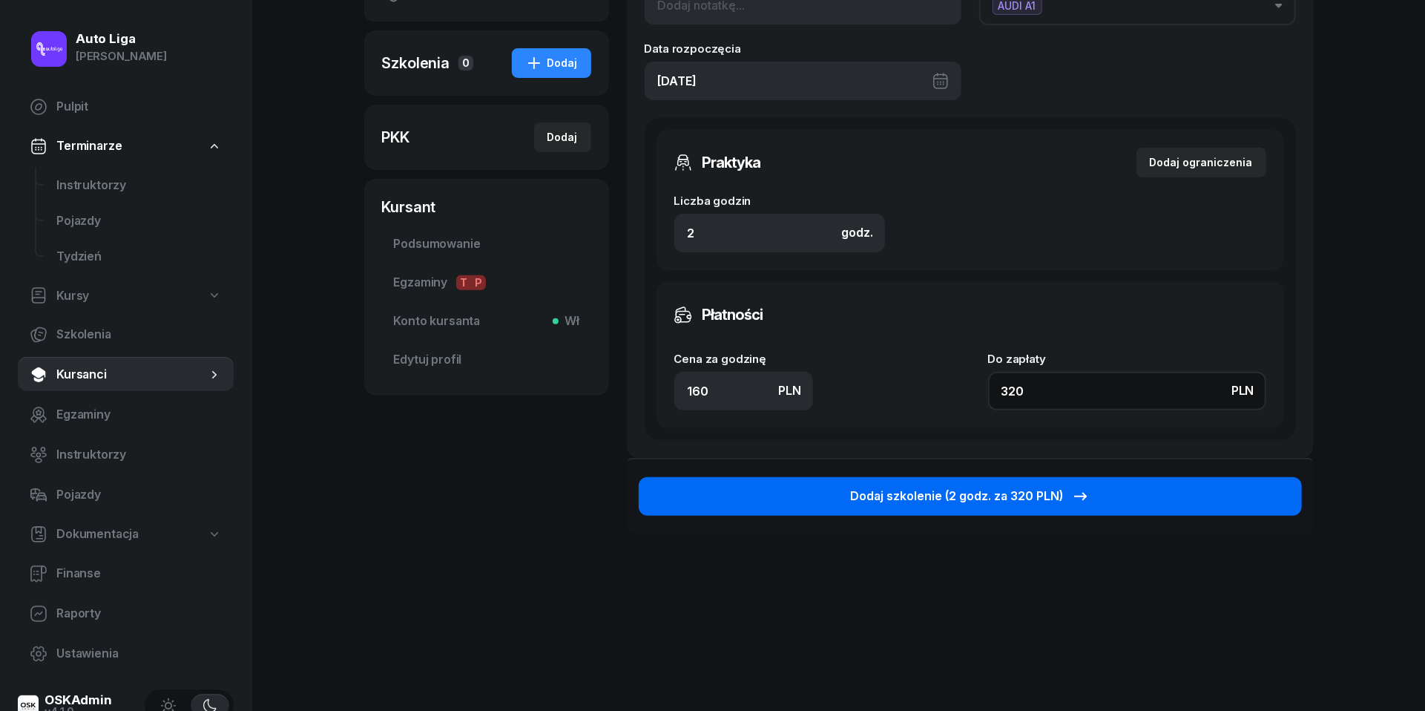
type input "320"
click at [967, 488] on div "Dodaj szkolenie (2 godz. za 320 PLN)" at bounding box center [970, 496] width 240 height 19
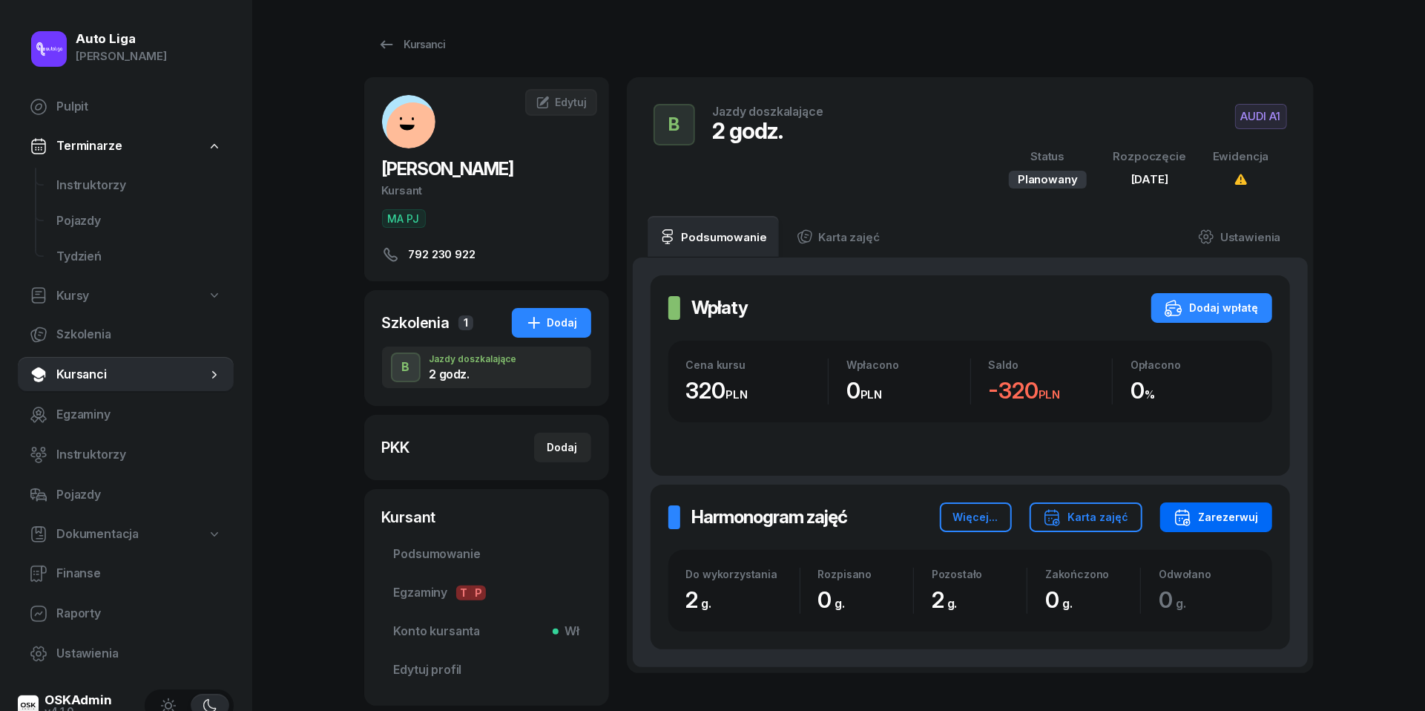
click at [1241, 513] on div "Zarezerwuj" at bounding box center [1216, 517] width 85 height 18
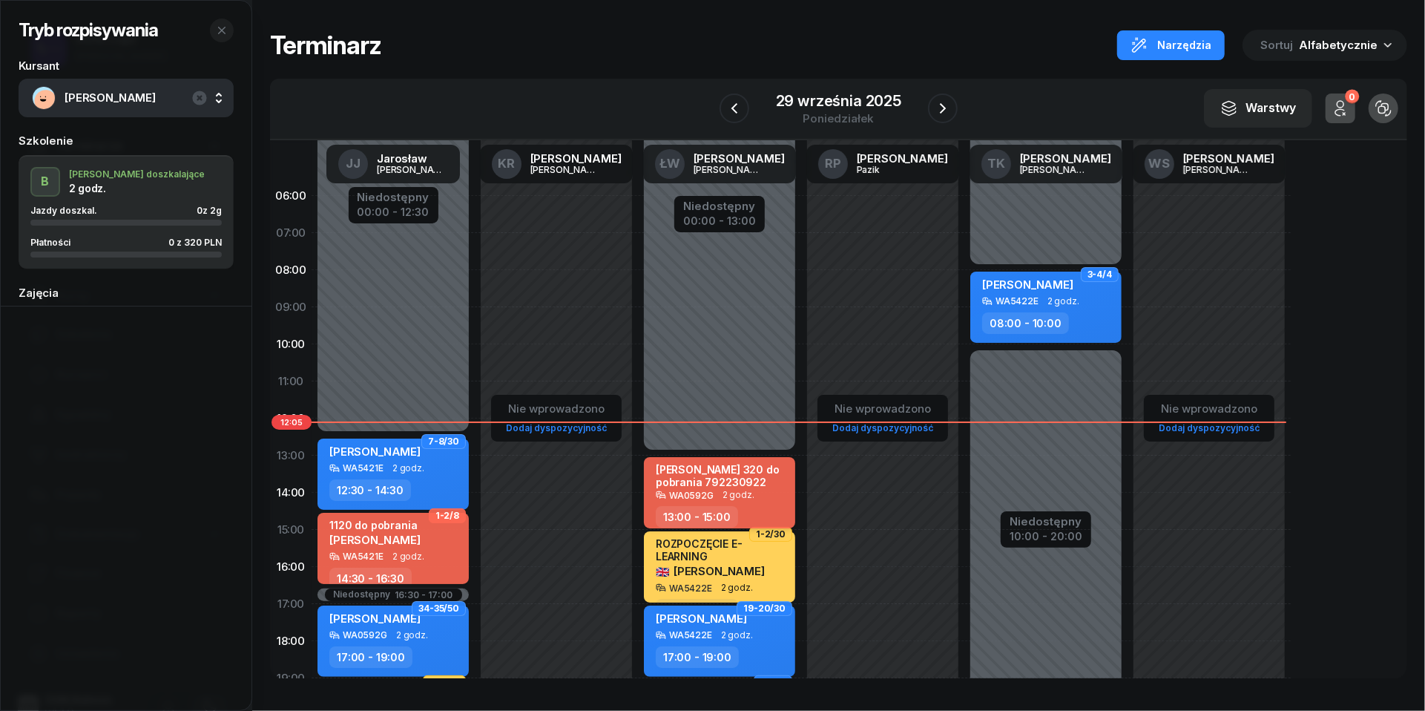
click at [751, 488] on div "[PERSON_NAME] 320 do pobrania 792230922" at bounding box center [721, 475] width 131 height 25
select select "13"
select select "15"
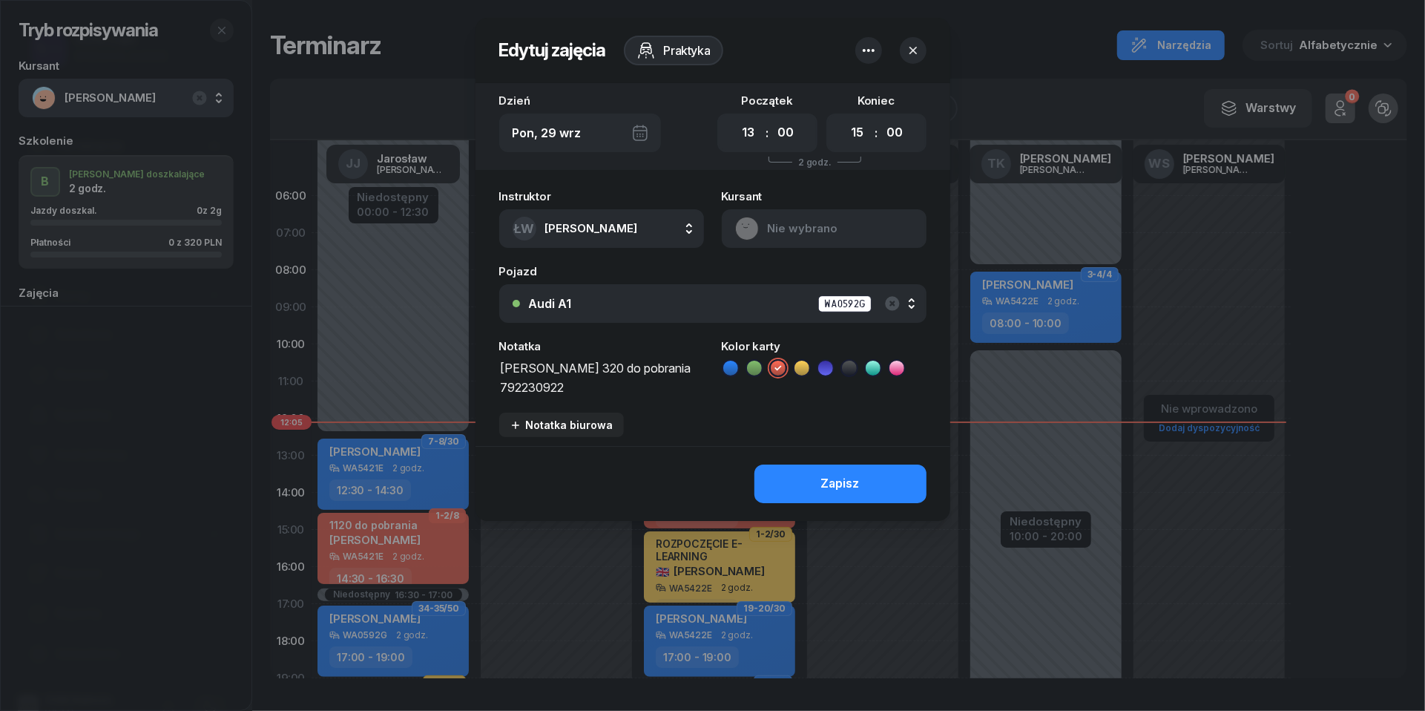
click at [871, 48] on icon "button" at bounding box center [869, 51] width 18 height 18
click at [865, 87] on link "Usuń" at bounding box center [861, 96] width 194 height 37
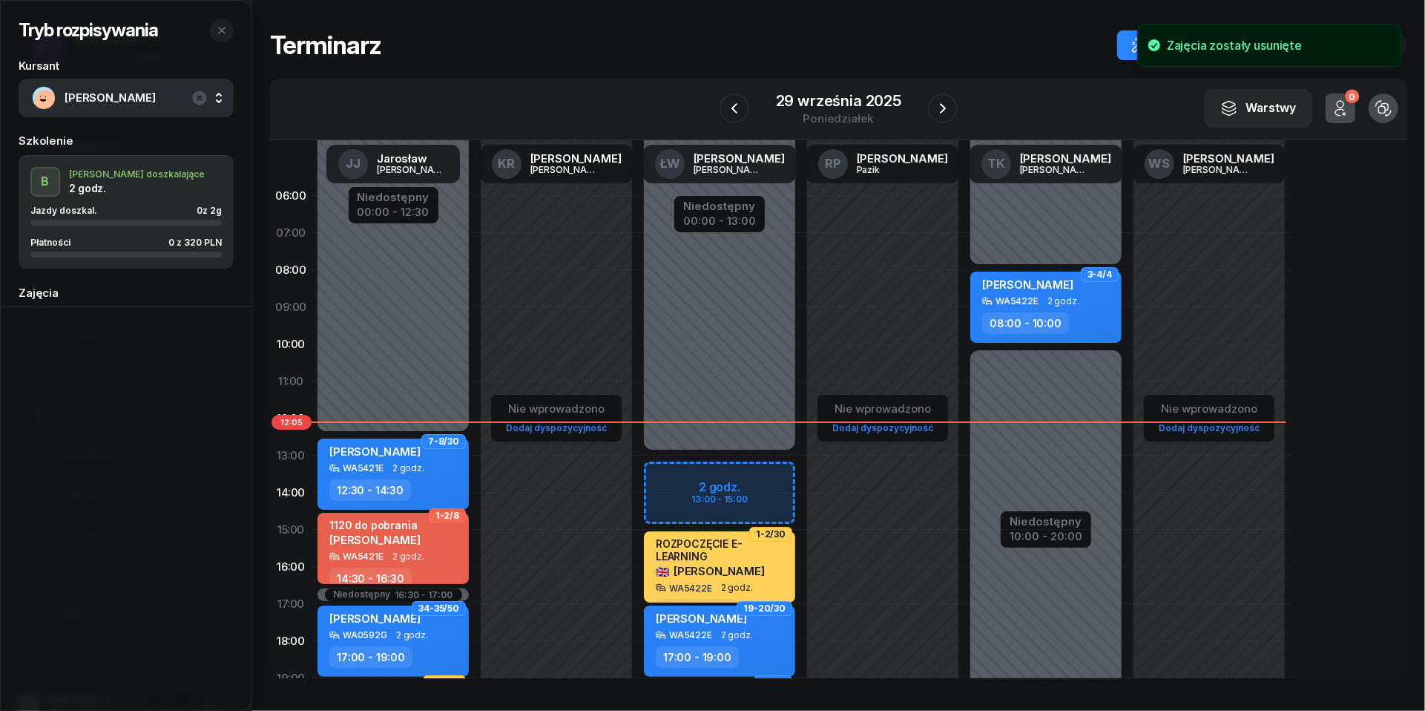
click at [669, 475] on div "Niedostępny 00:00 - 13:00 Niedostępny 22:00 - 23:59 1-2/30 ROZPOCZĘCIE E-LEARNI…" at bounding box center [719, 529] width 163 height 705
select select "13"
select select "15"
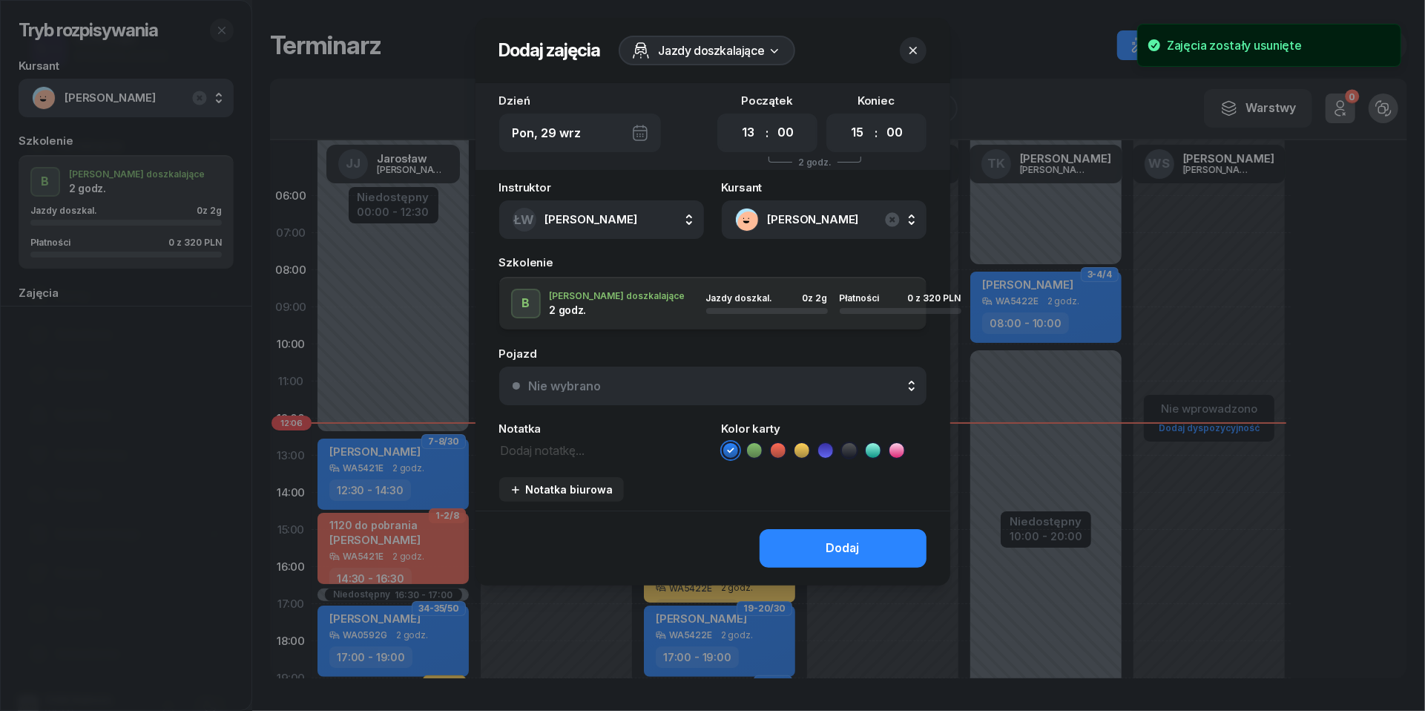
click at [546, 449] on textarea at bounding box center [601, 449] width 205 height 19
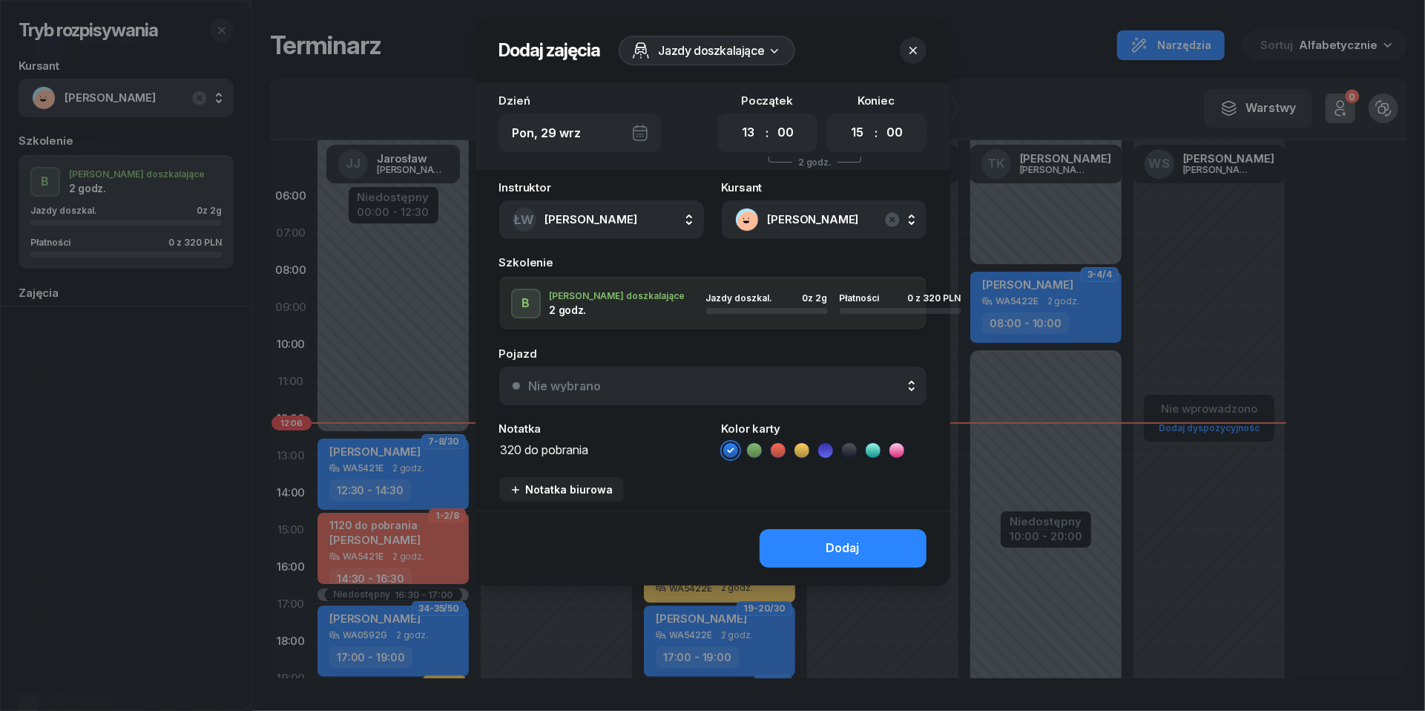
type textarea "320 do pobrania"
click at [781, 445] on icon at bounding box center [778, 450] width 15 height 15
click at [746, 389] on div "Nie wybrano" at bounding box center [721, 386] width 384 height 12
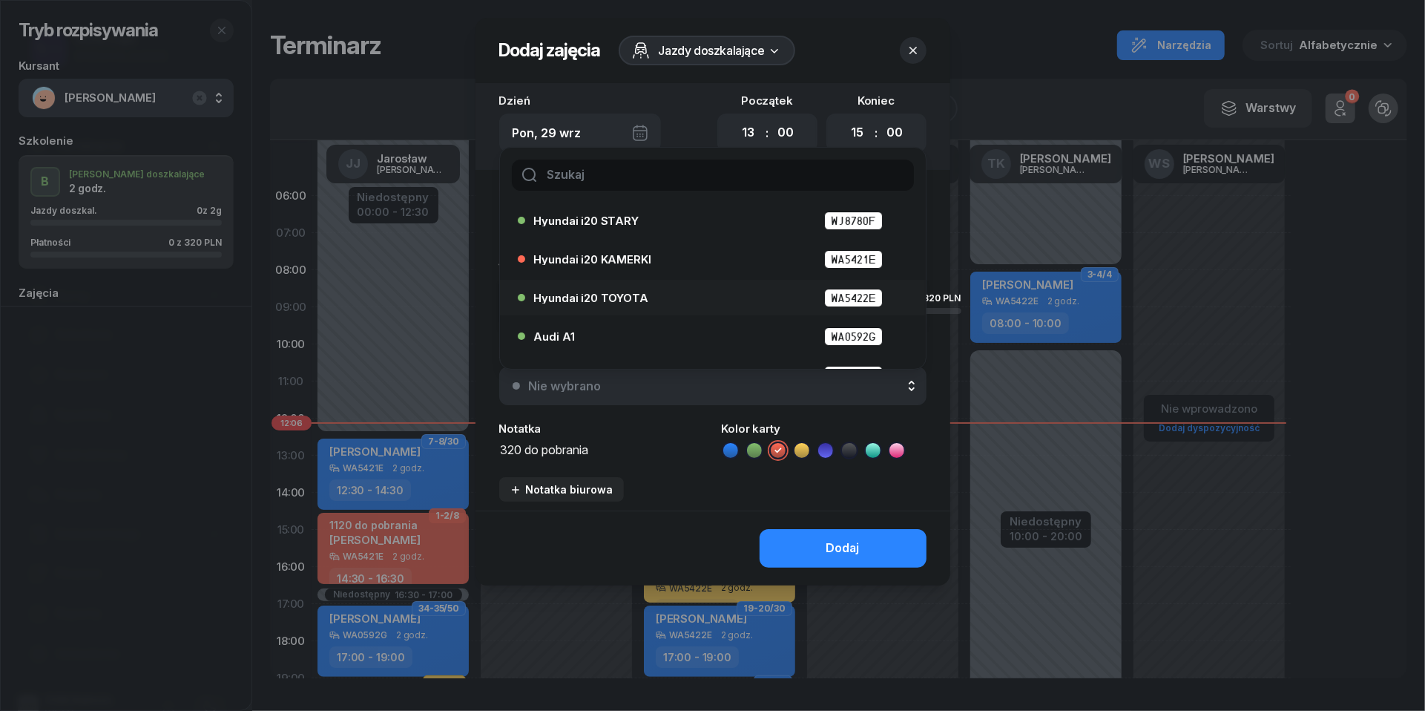
scroll to position [45, 0]
click at [674, 328] on div "Audi A1 WA0592G" at bounding box center [716, 333] width 365 height 19
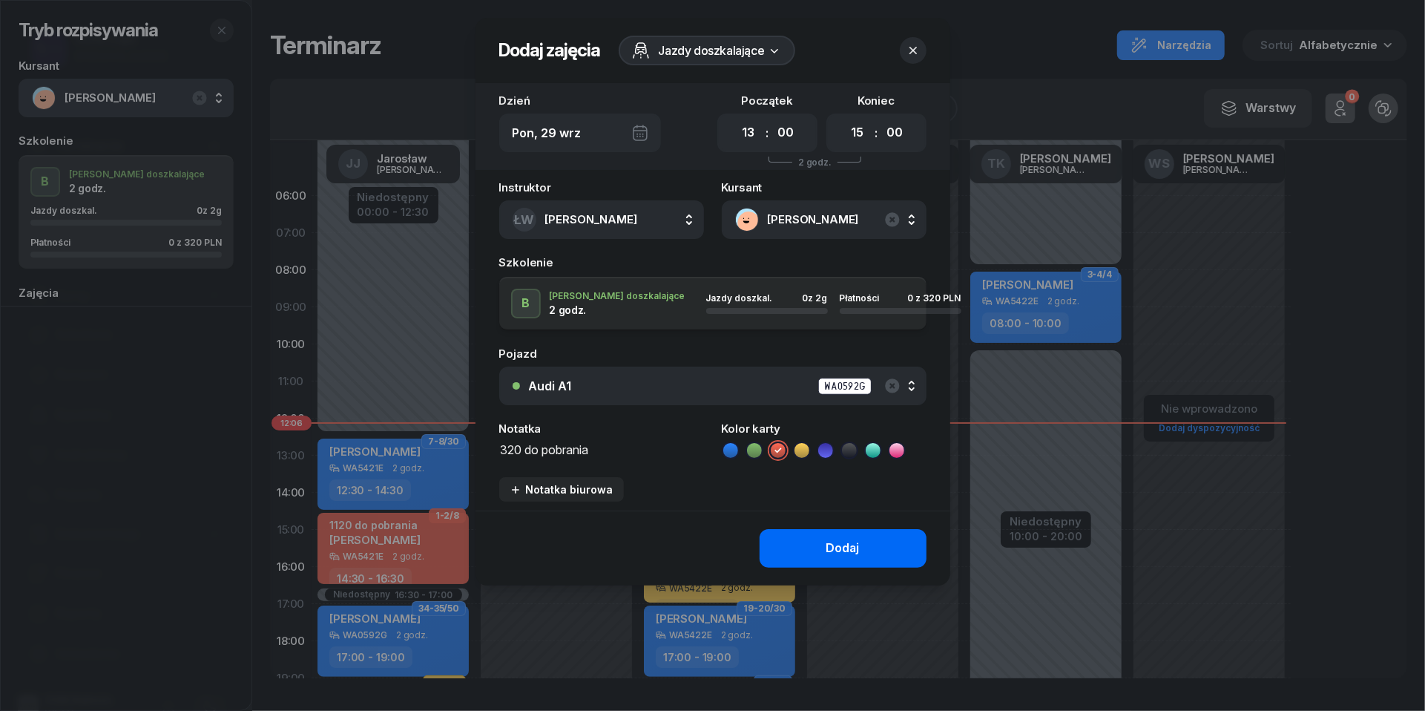
click at [859, 553] on button "Dodaj" at bounding box center [843, 548] width 167 height 39
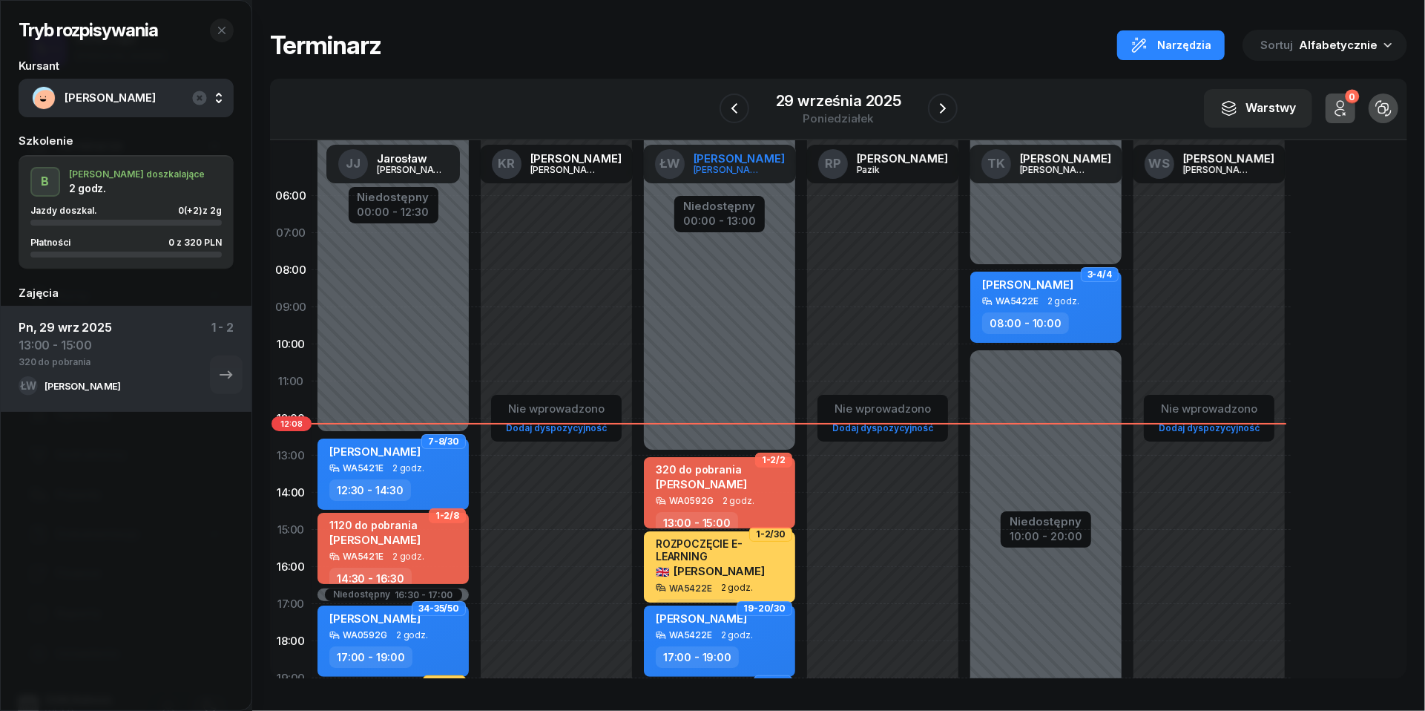
click at [718, 153] on link "ŁW [PERSON_NAME]" at bounding box center [720, 164] width 154 height 39
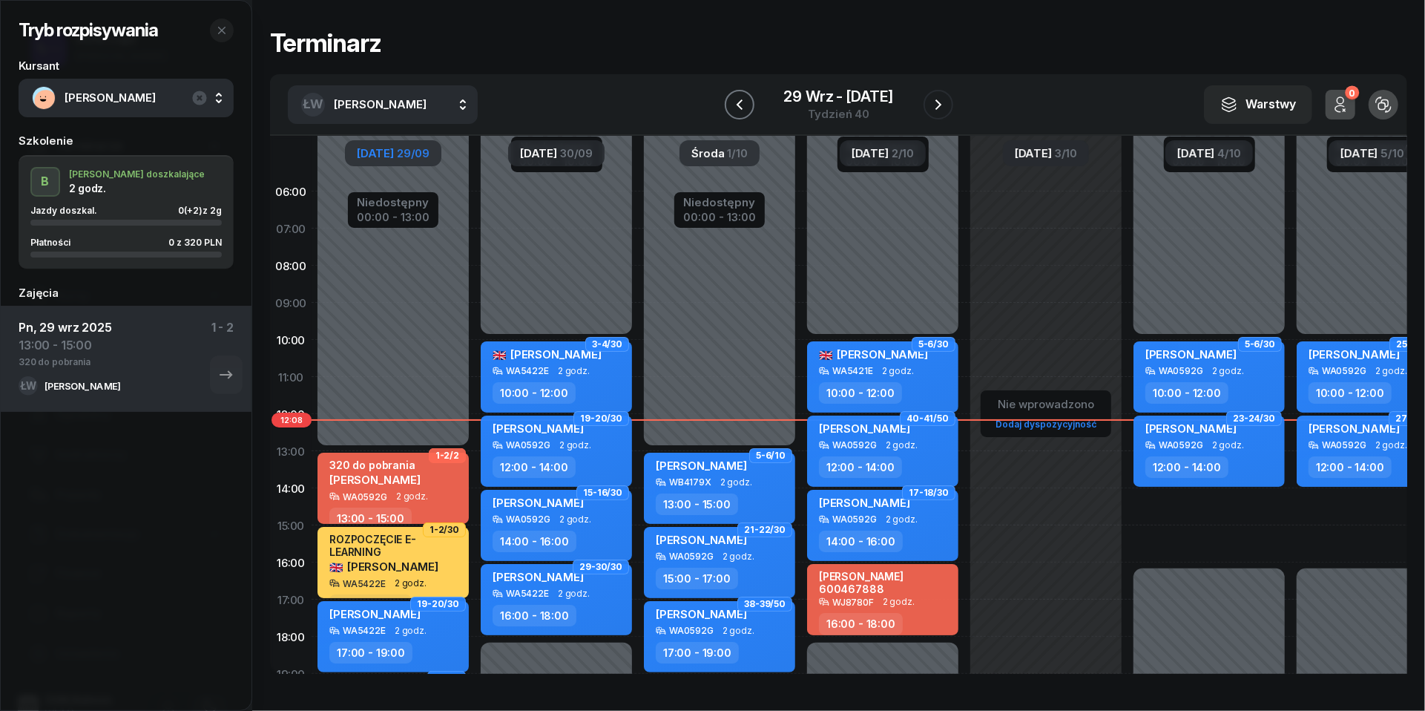
click at [740, 98] on icon "button" at bounding box center [740, 105] width 18 height 18
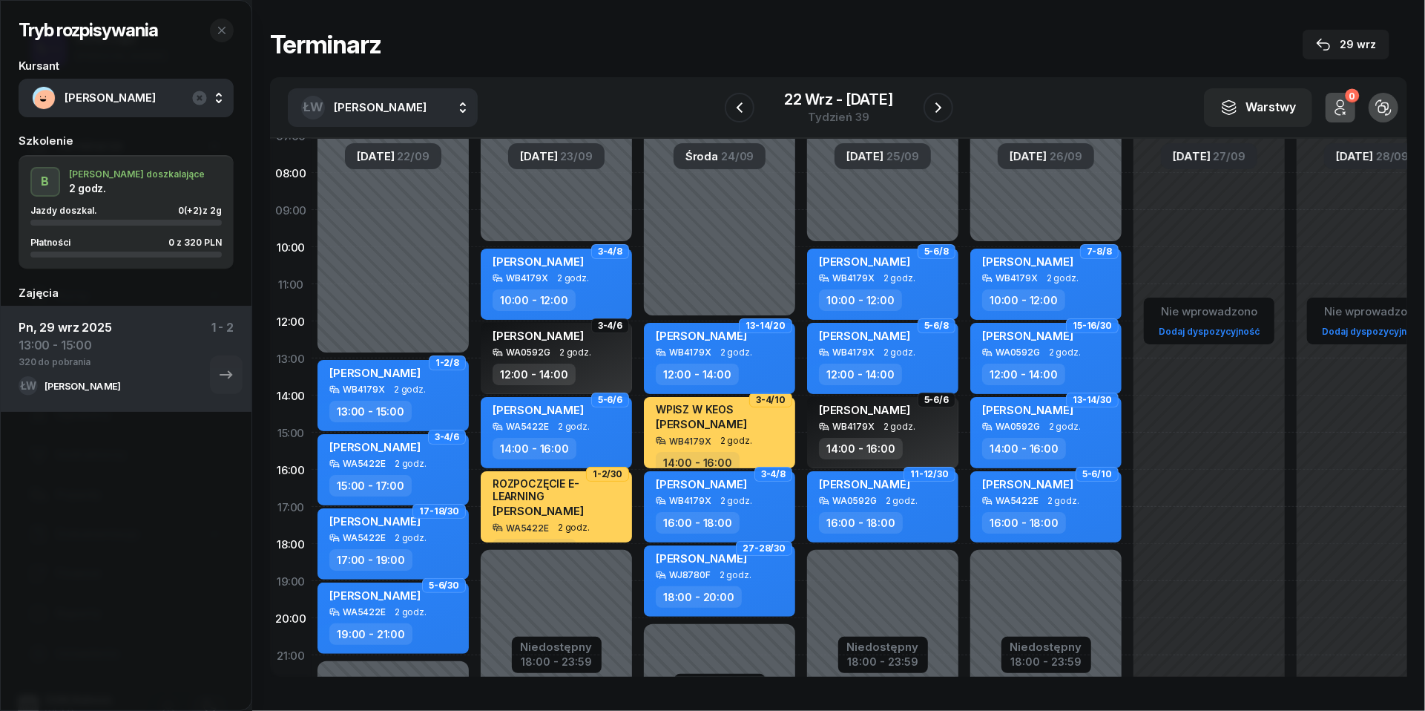
scroll to position [104, 0]
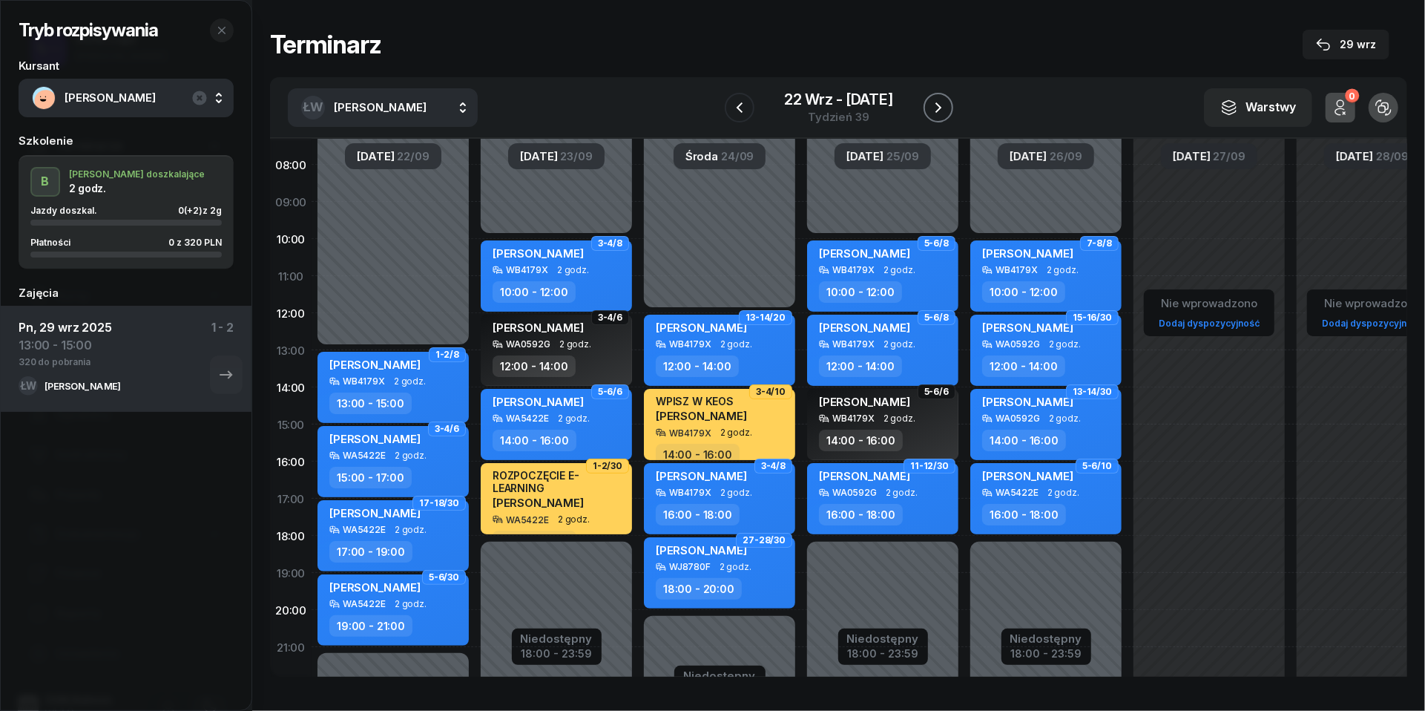
click at [938, 104] on icon "button" at bounding box center [938, 107] width 6 height 10
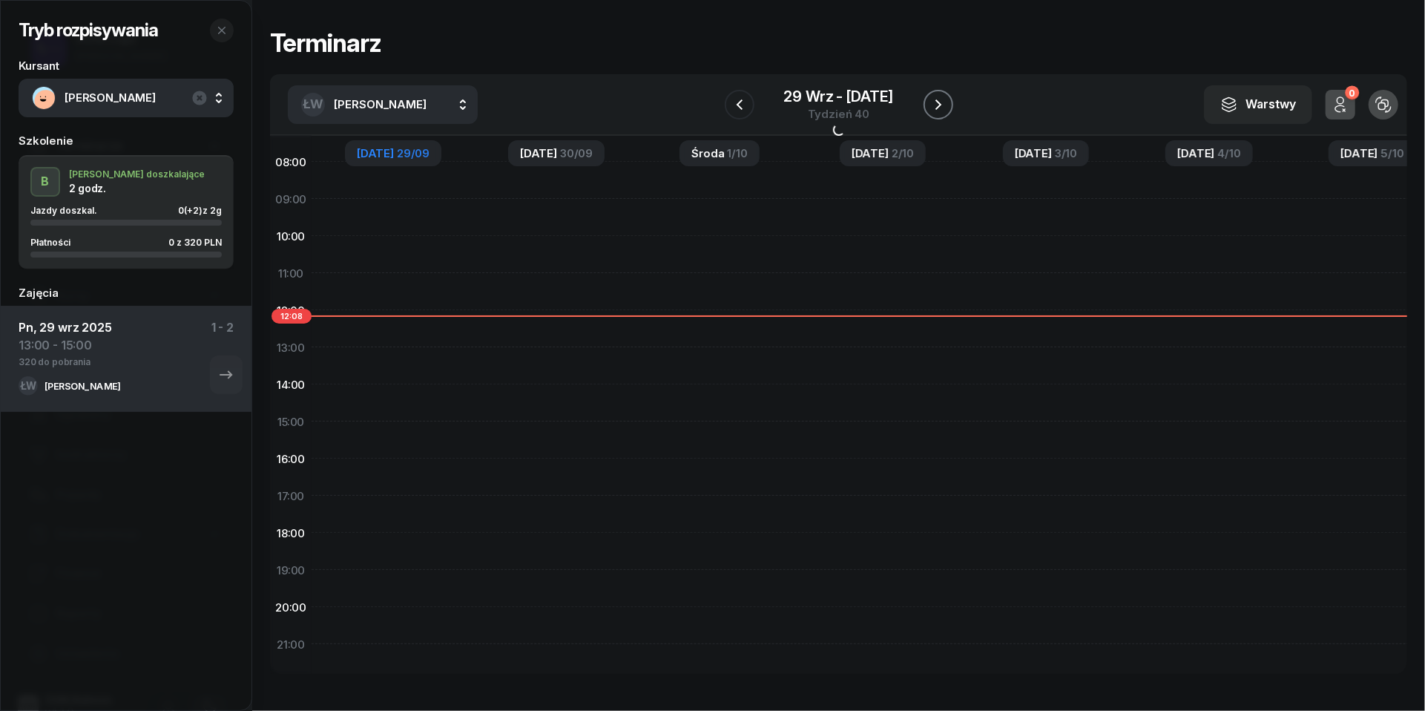
click at [938, 104] on icon "button" at bounding box center [939, 105] width 18 height 18
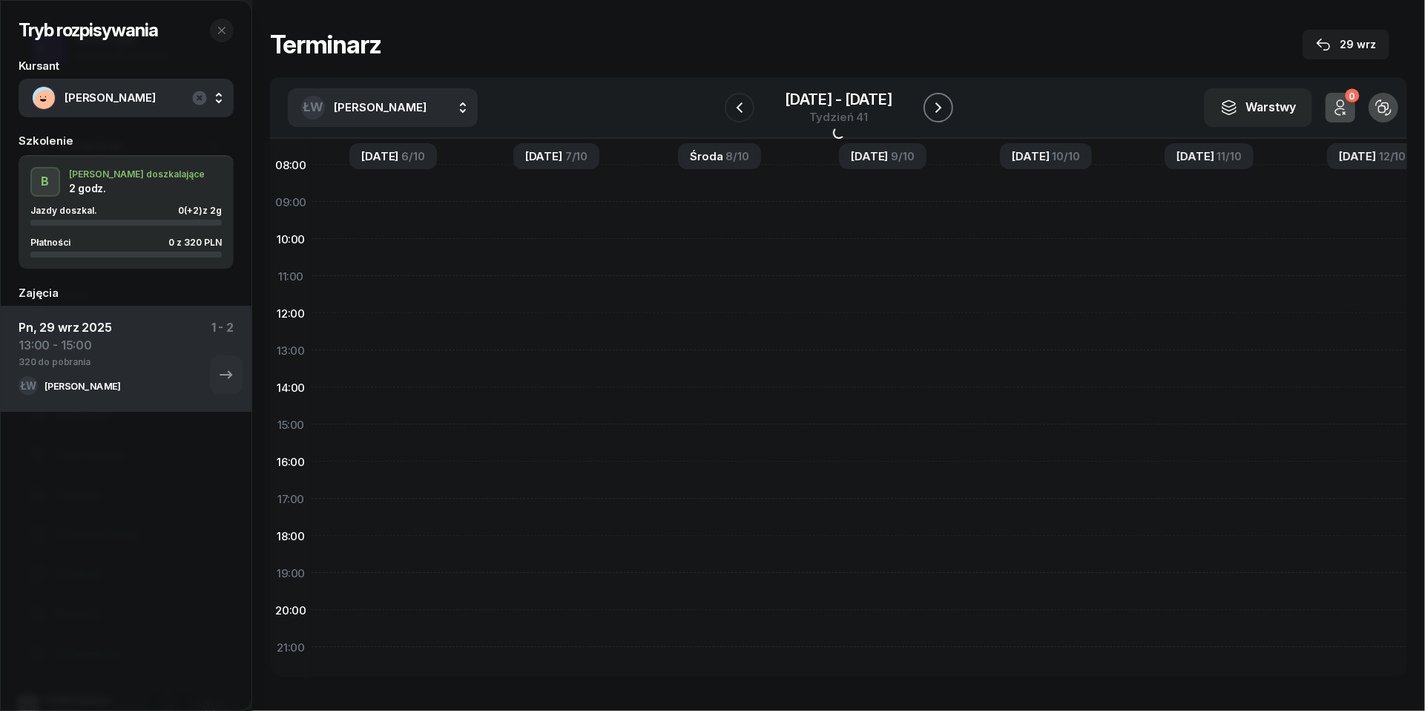
click at [938, 104] on icon "button" at bounding box center [939, 108] width 18 height 18
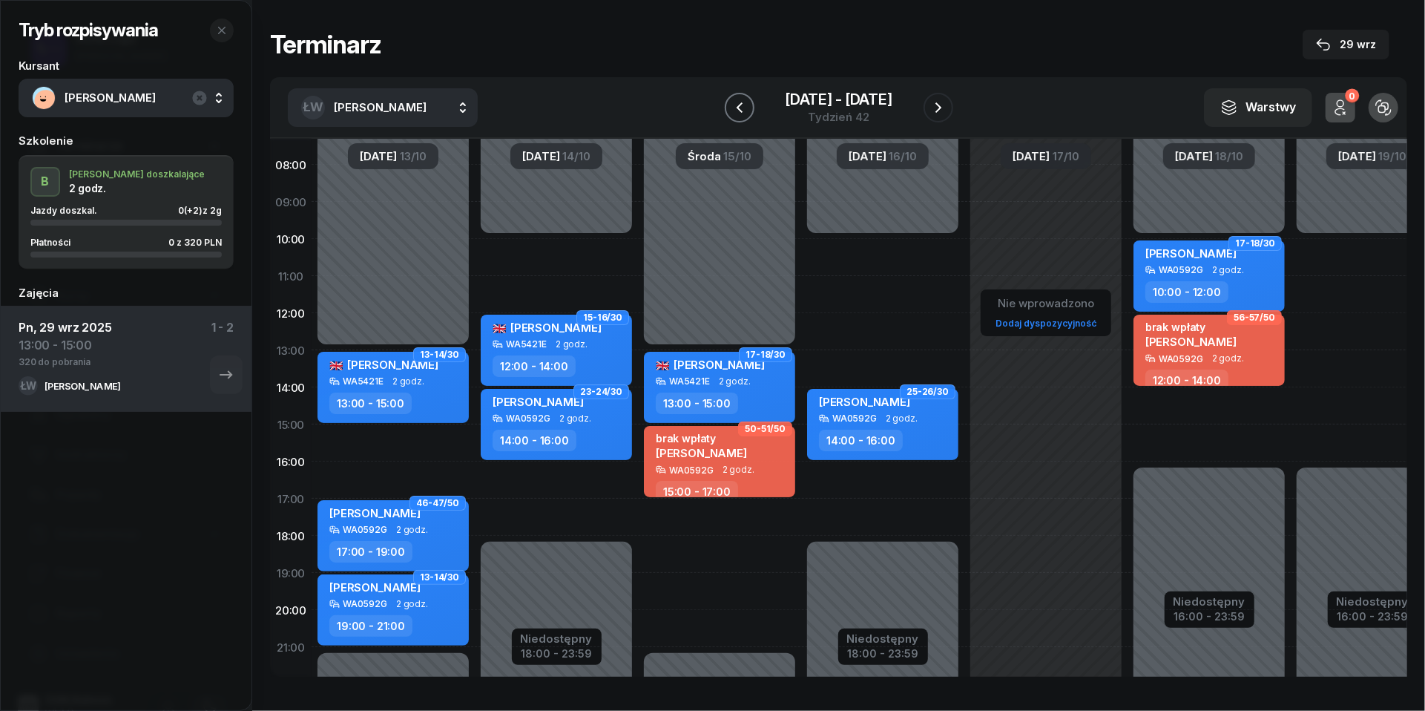
click at [739, 96] on button "button" at bounding box center [740, 108] width 30 height 30
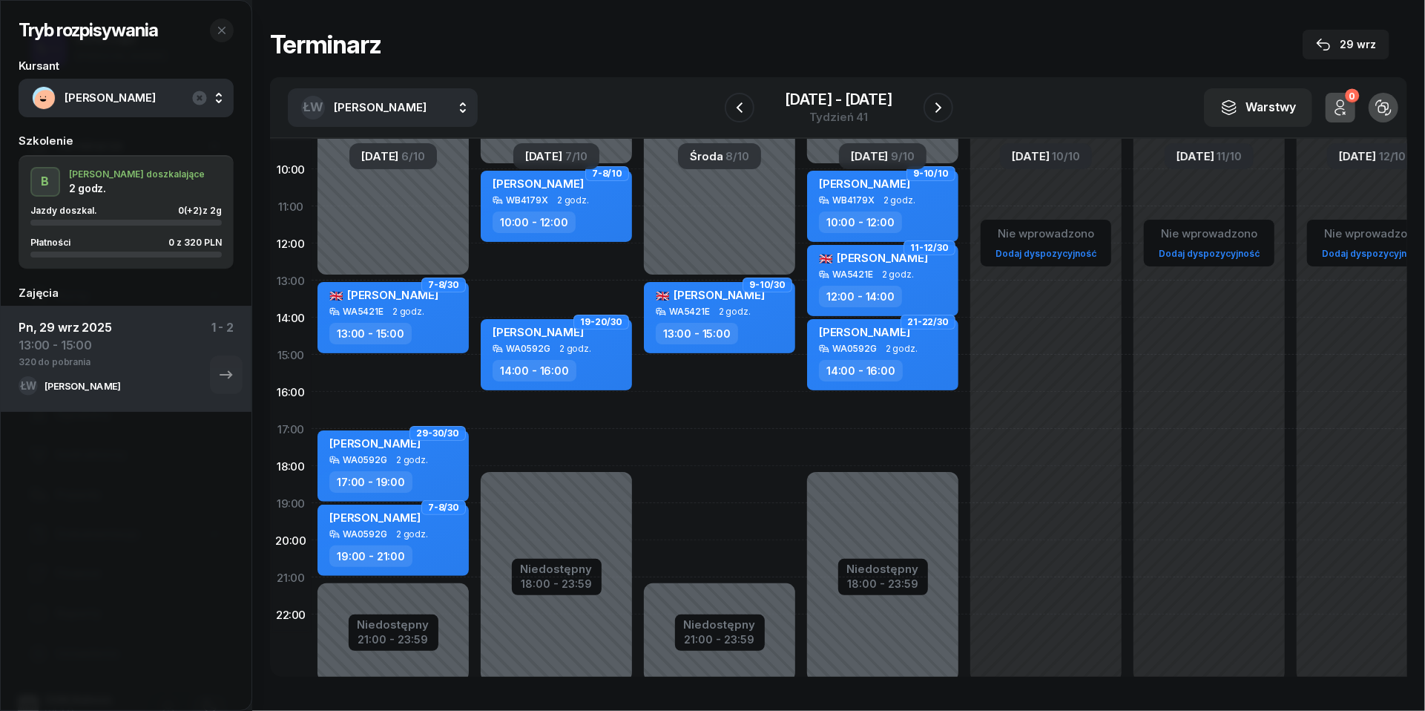
scroll to position [176, 0]
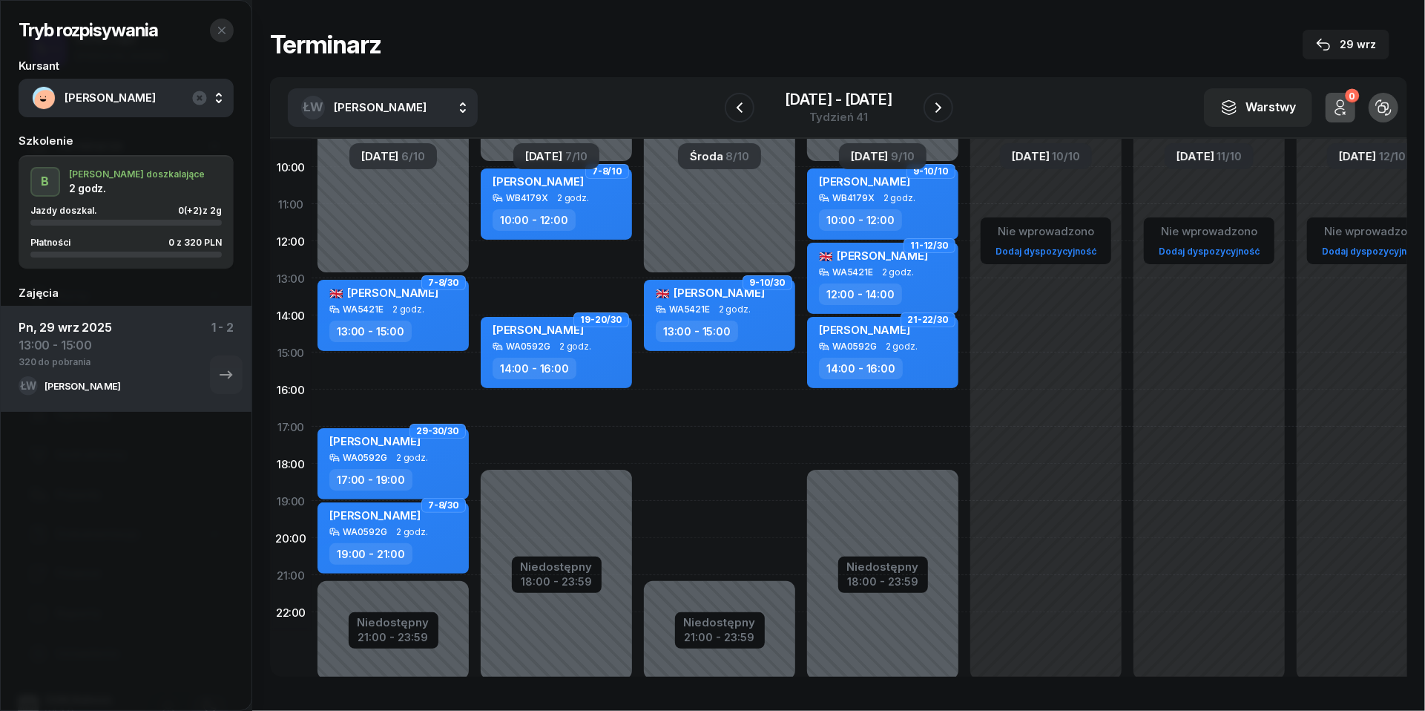
click at [226, 33] on icon "button" at bounding box center [222, 30] width 12 height 12
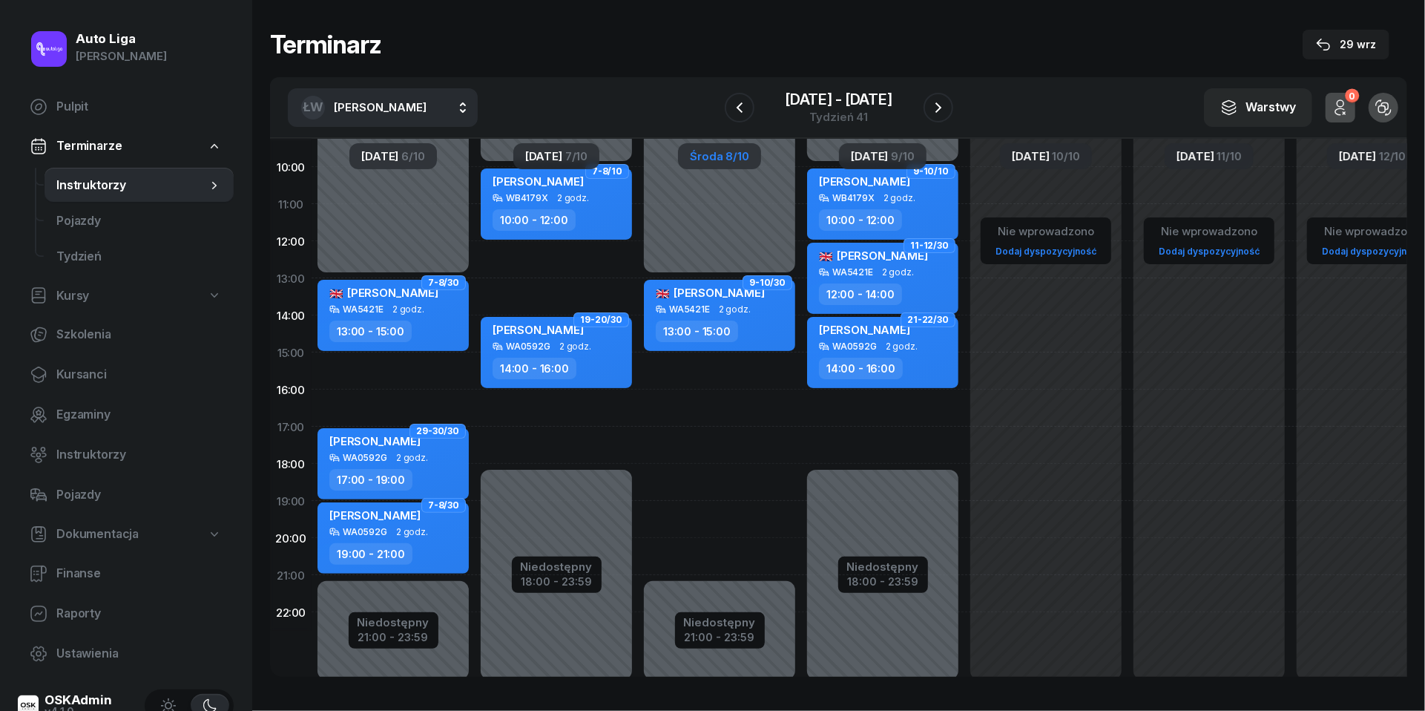
click at [709, 151] on span "Środa" at bounding box center [706, 156] width 33 height 11
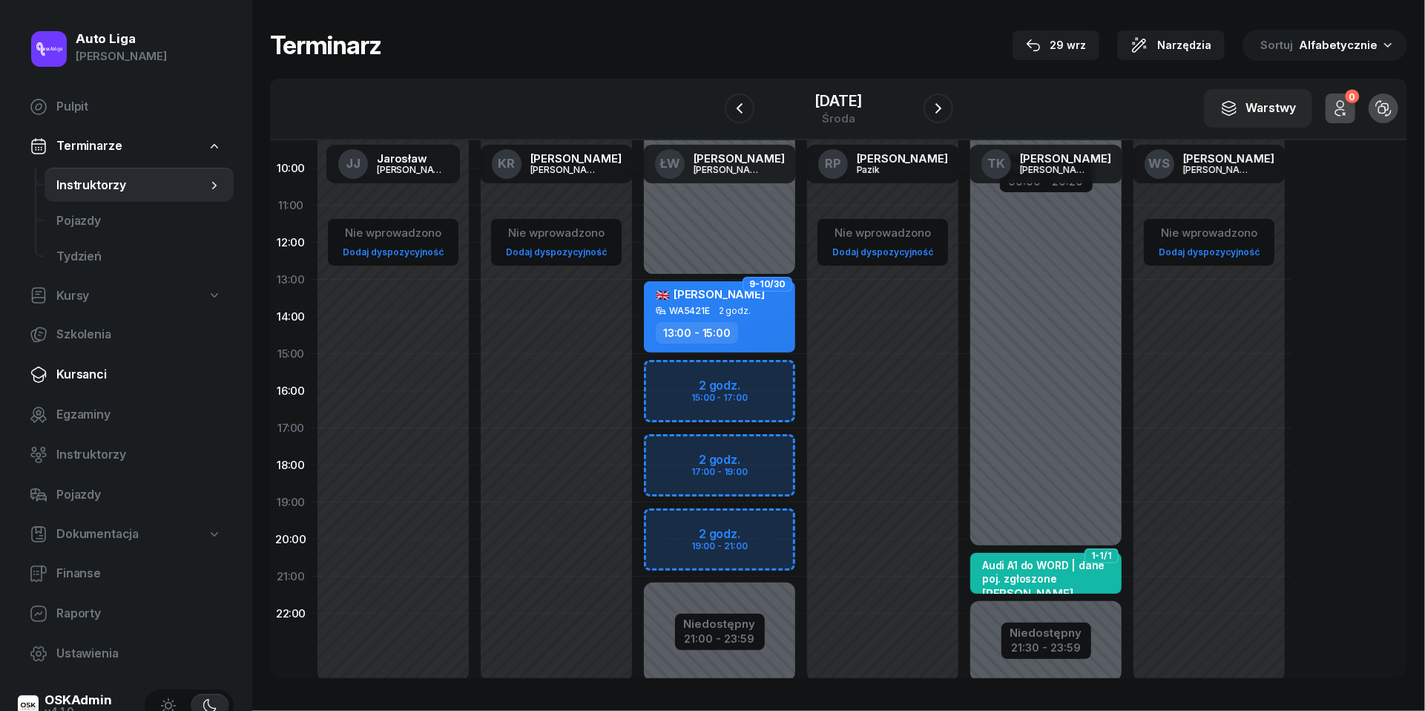
click at [131, 360] on link "Kursanci" at bounding box center [126, 375] width 216 height 36
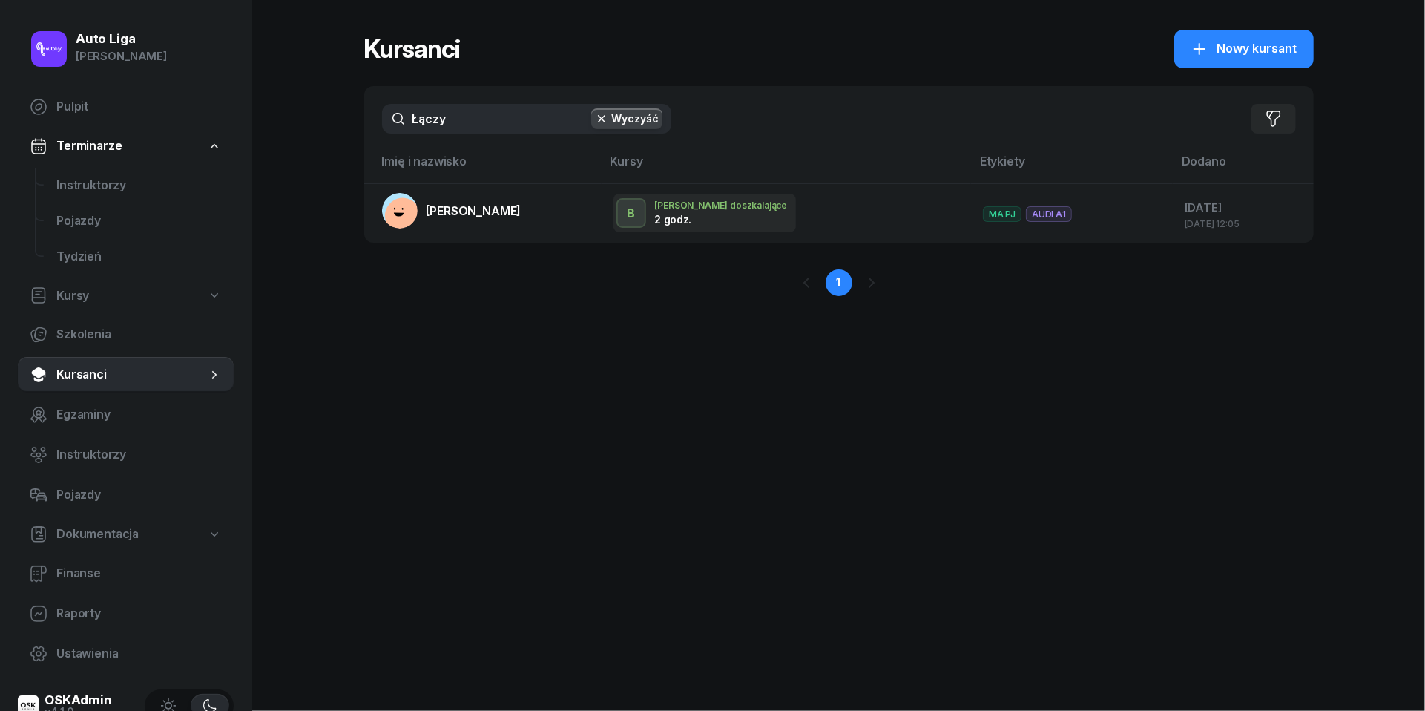
click at [475, 126] on input "Łączy" at bounding box center [526, 119] width 289 height 30
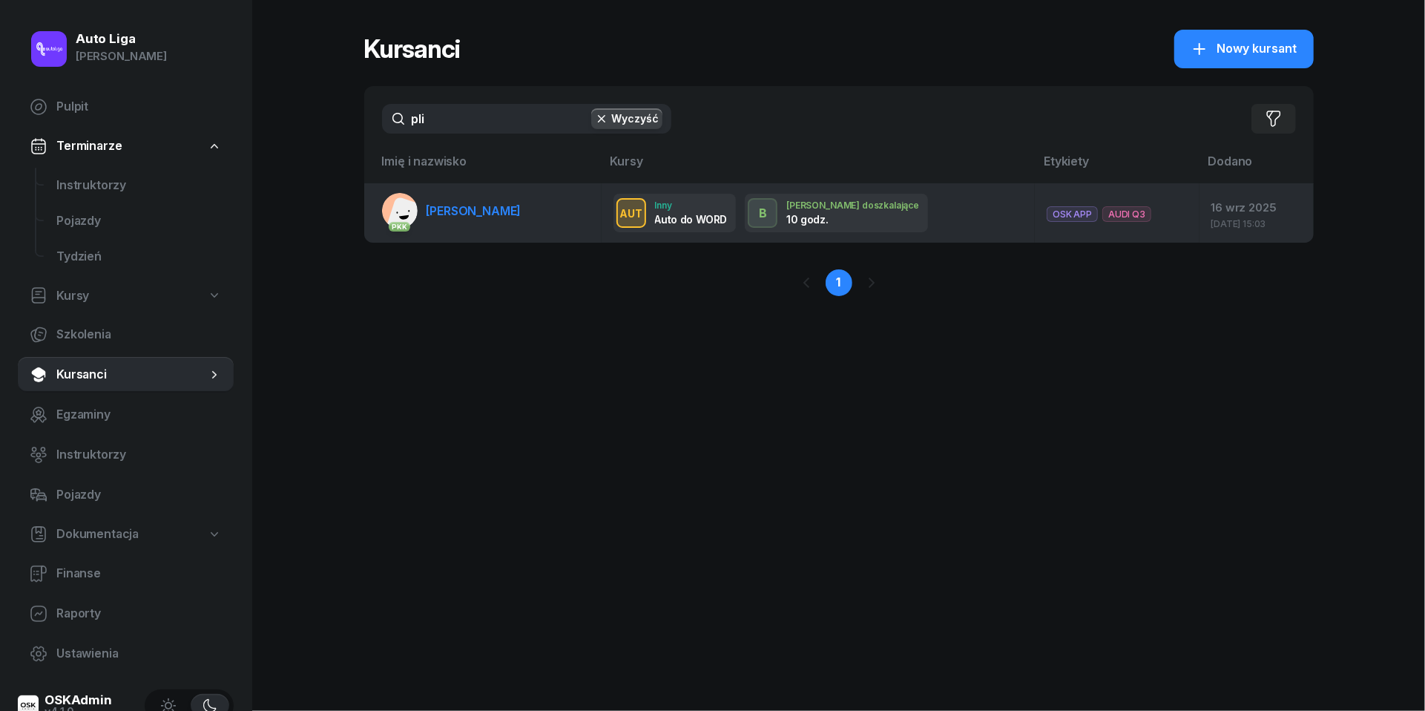
type input "pli"
click at [460, 214] on span "[PERSON_NAME]" at bounding box center [474, 210] width 95 height 15
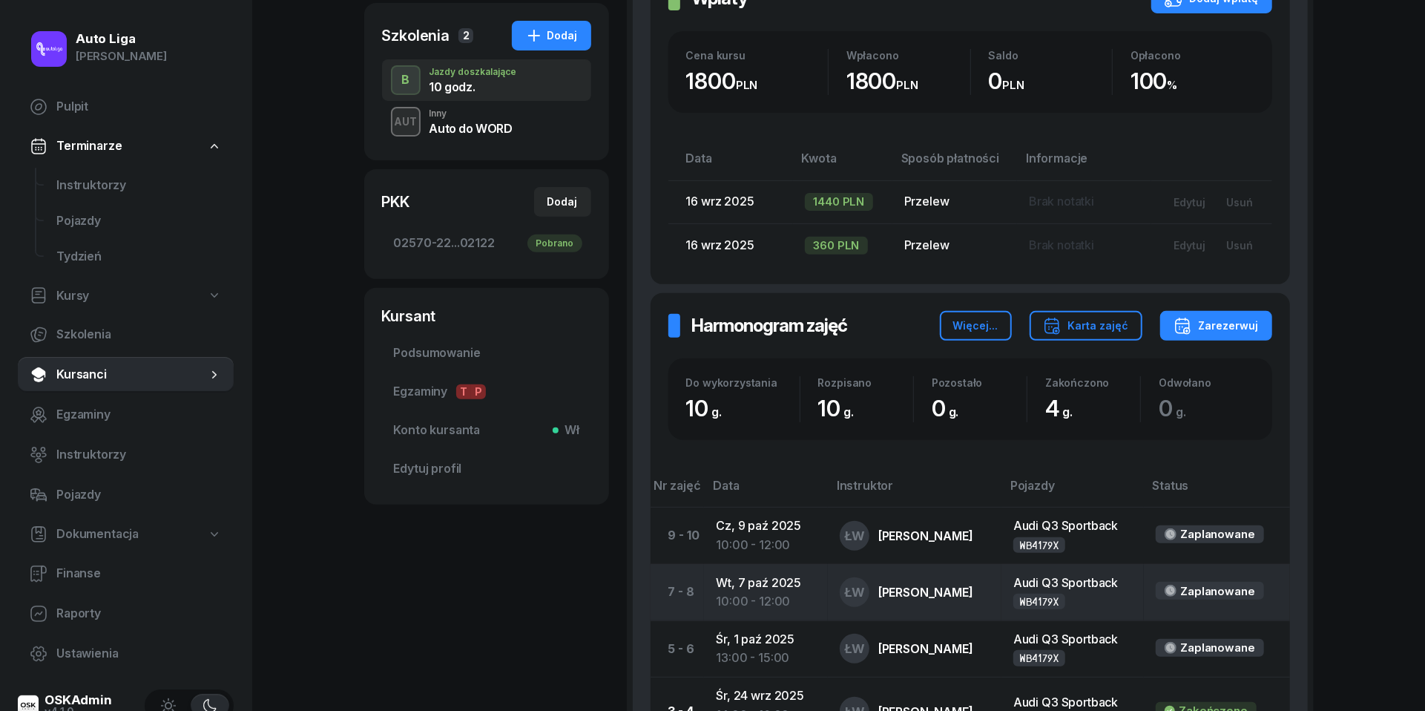
scroll to position [257, 0]
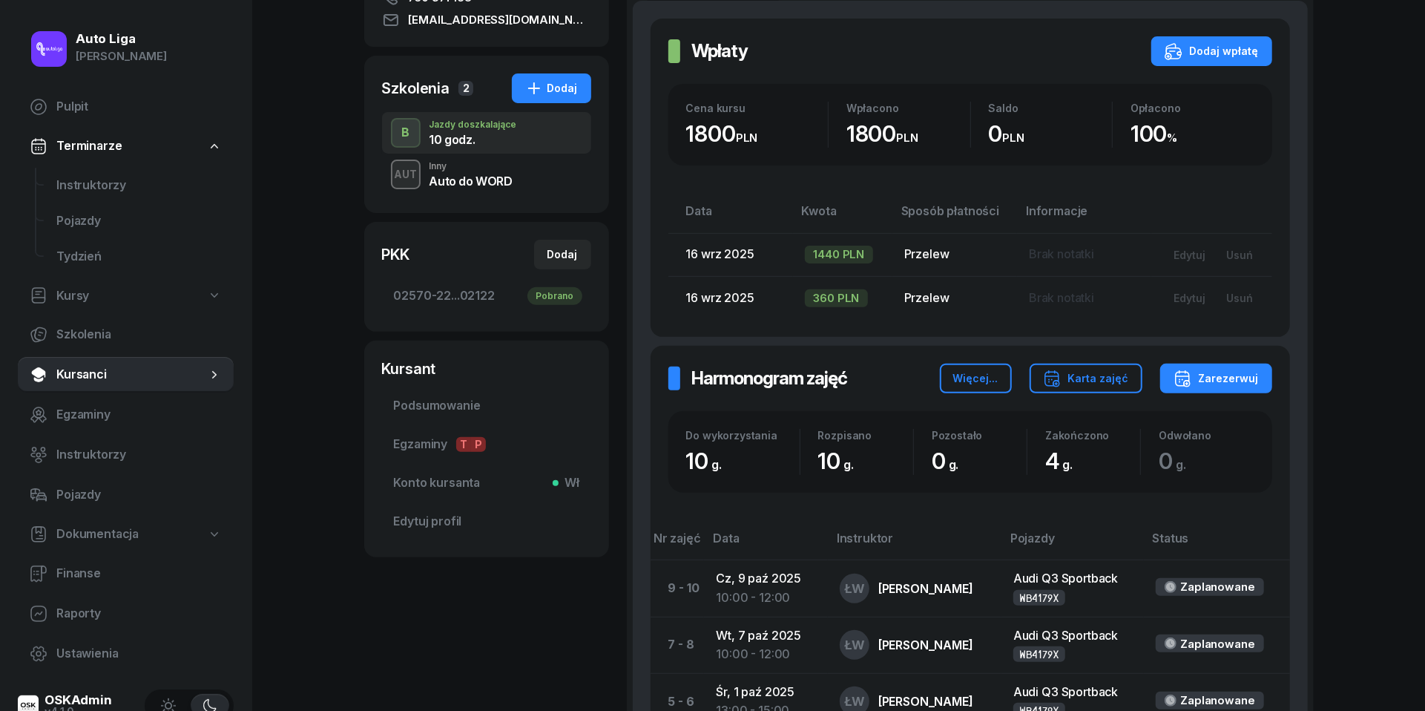
click at [442, 171] on div "Auto do WORD" at bounding box center [471, 179] width 83 height 16
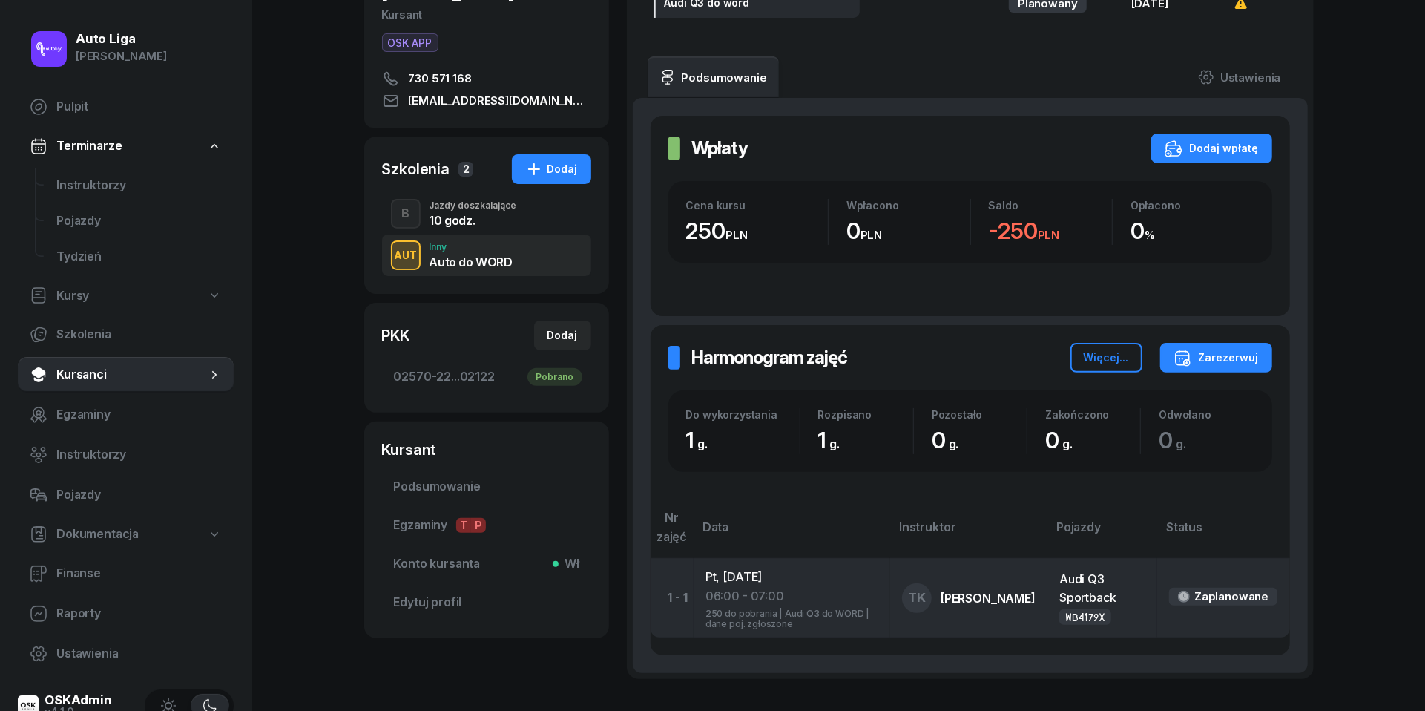
scroll to position [131, 0]
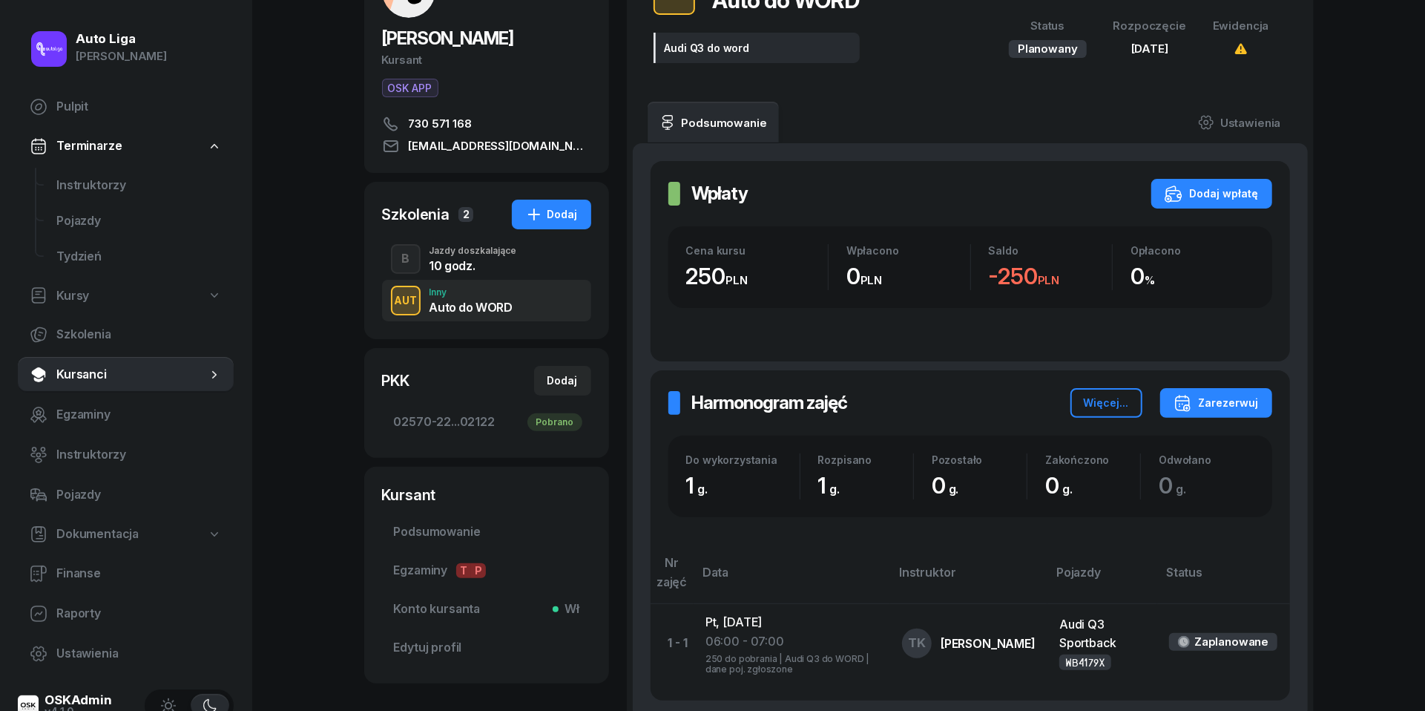
click at [470, 246] on div "Jazdy doszkalające" at bounding box center [474, 250] width 88 height 9
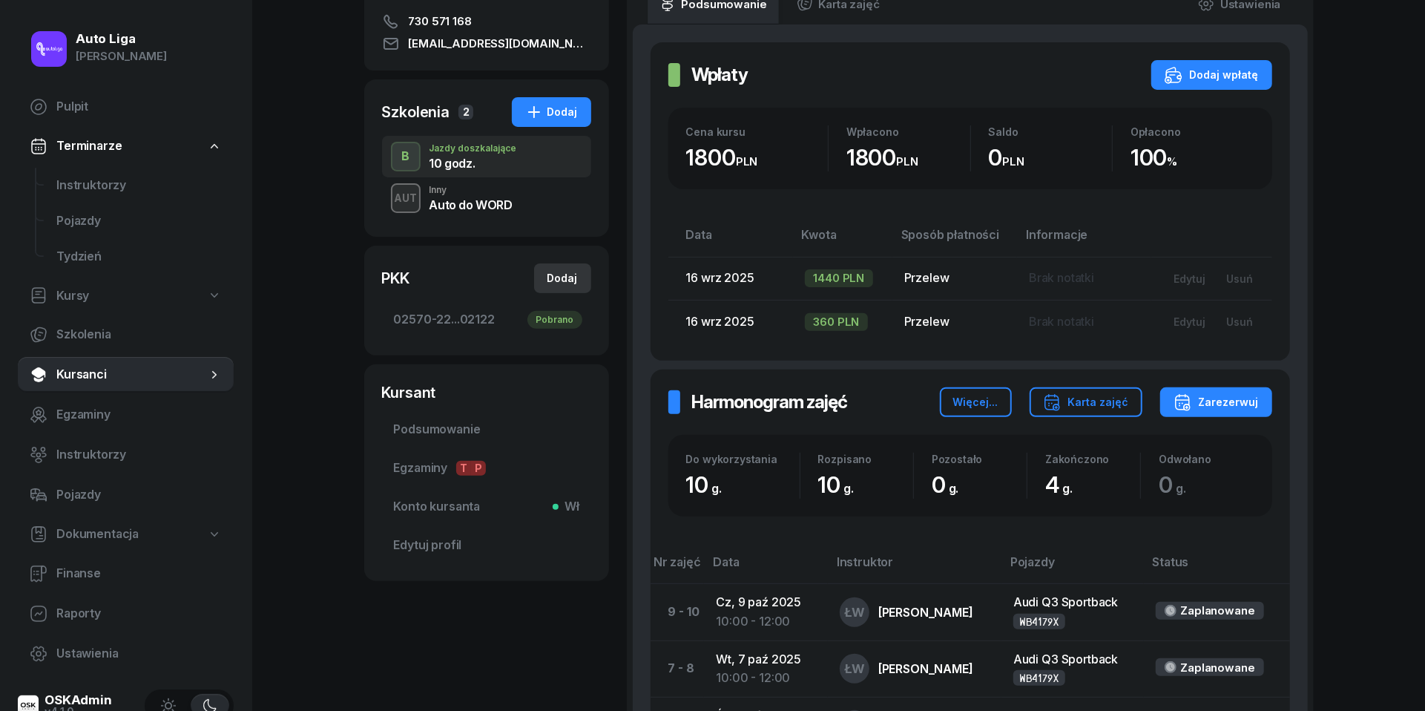
scroll to position [200, 0]
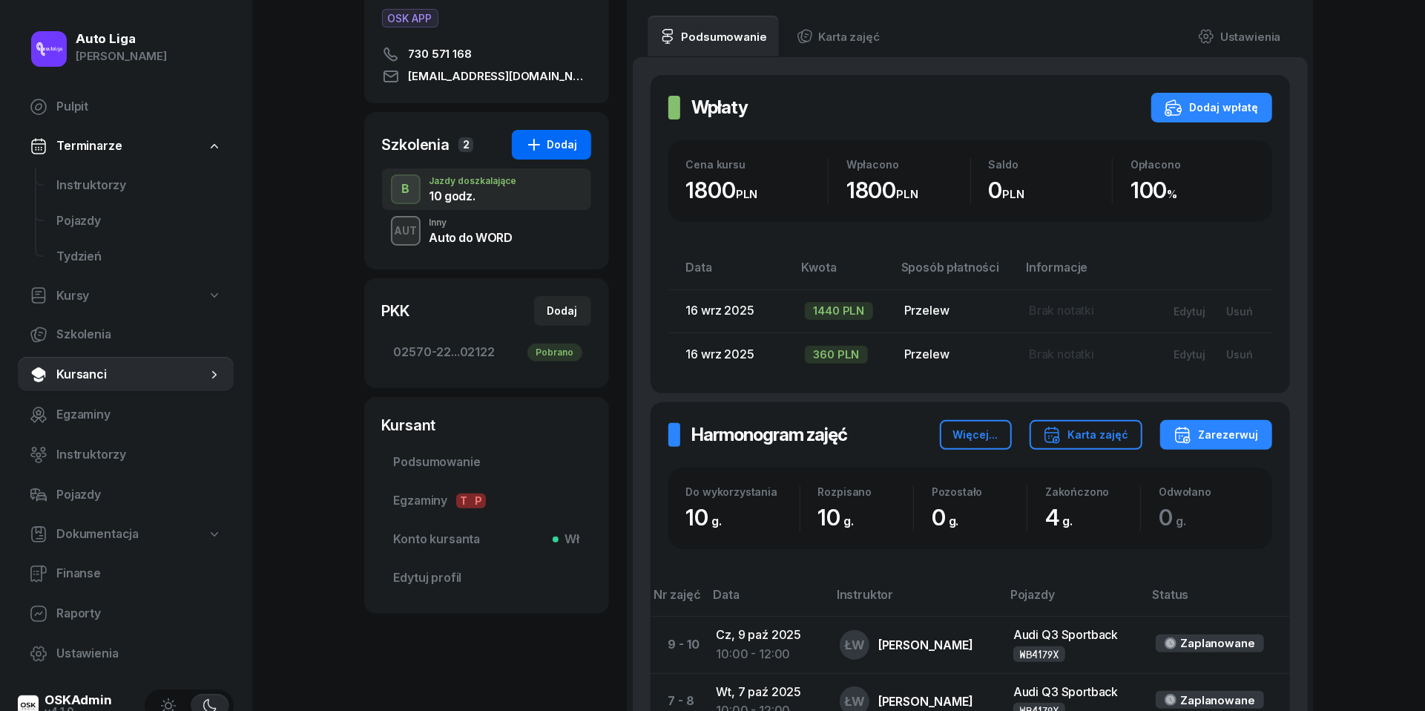
click at [550, 147] on div "Dodaj" at bounding box center [551, 145] width 53 height 18
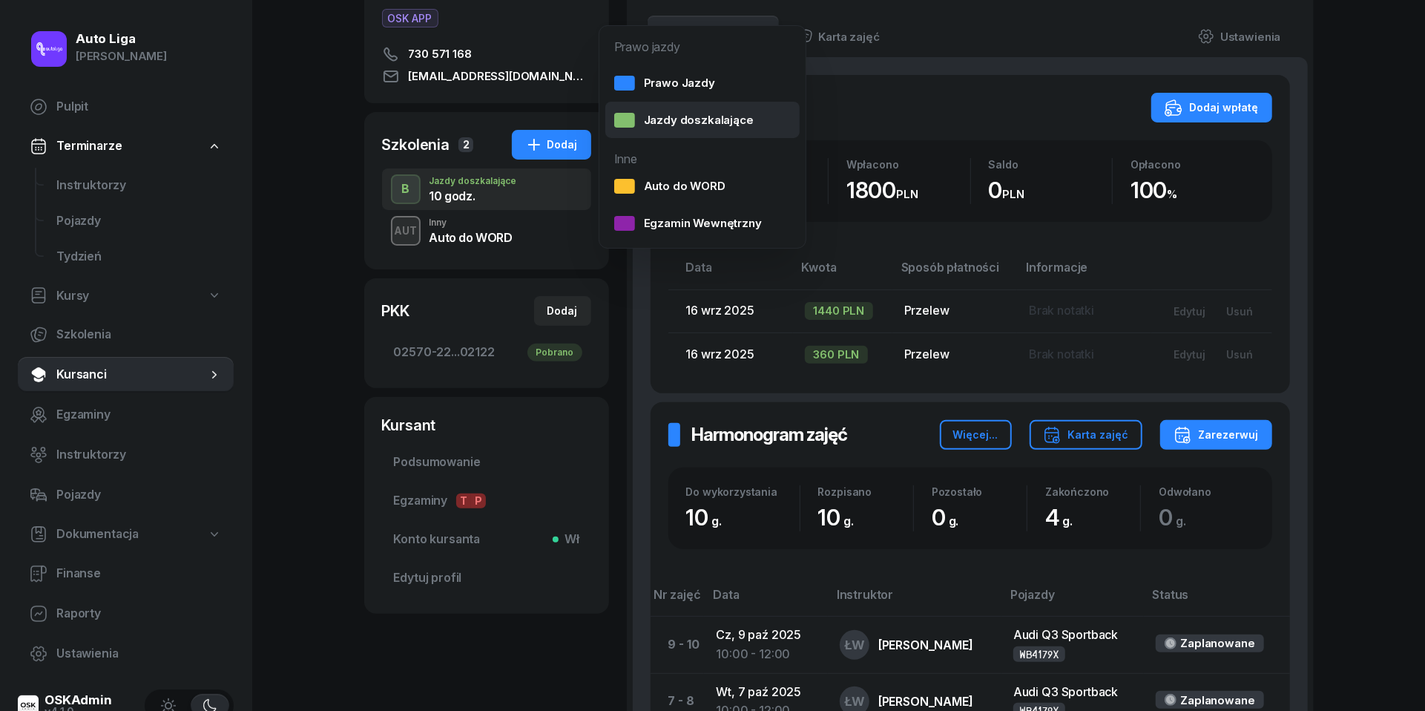
click at [682, 116] on div "Jazdy doszkalające" at bounding box center [683, 120] width 139 height 19
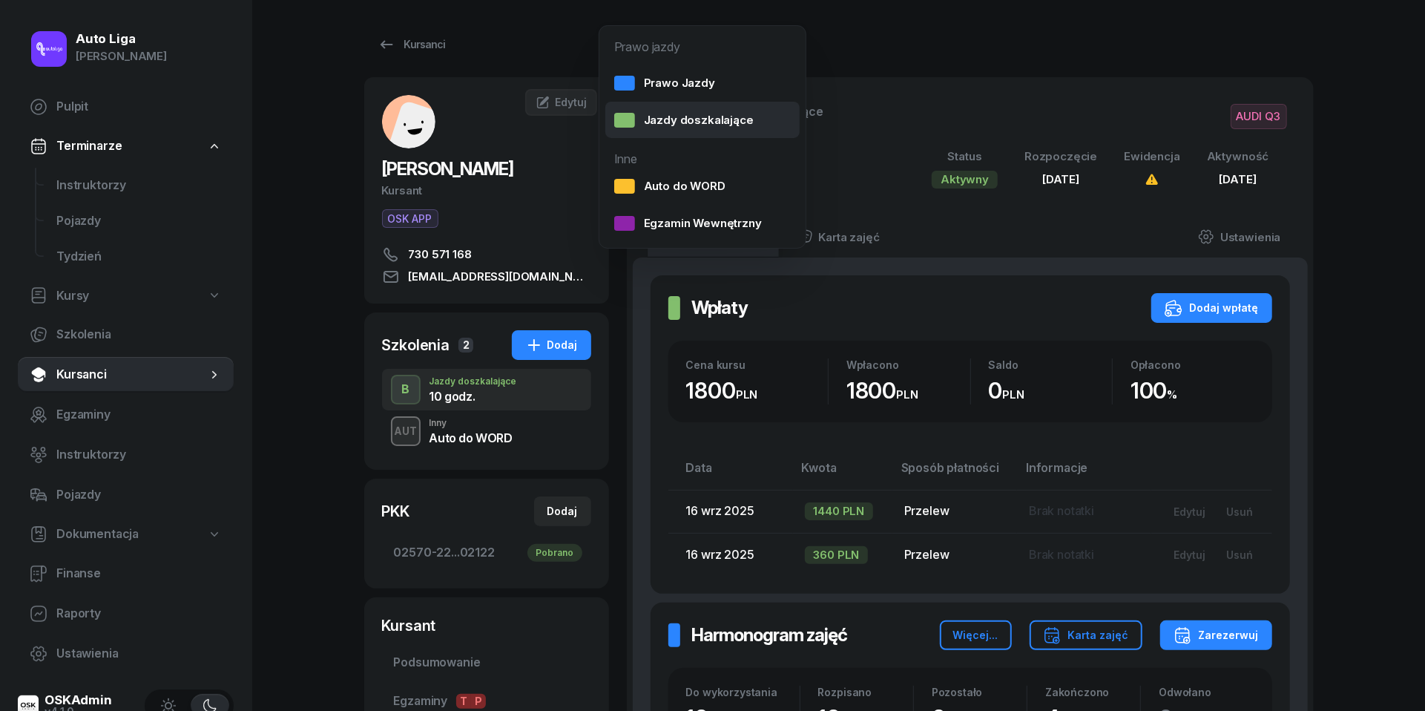
select select "B"
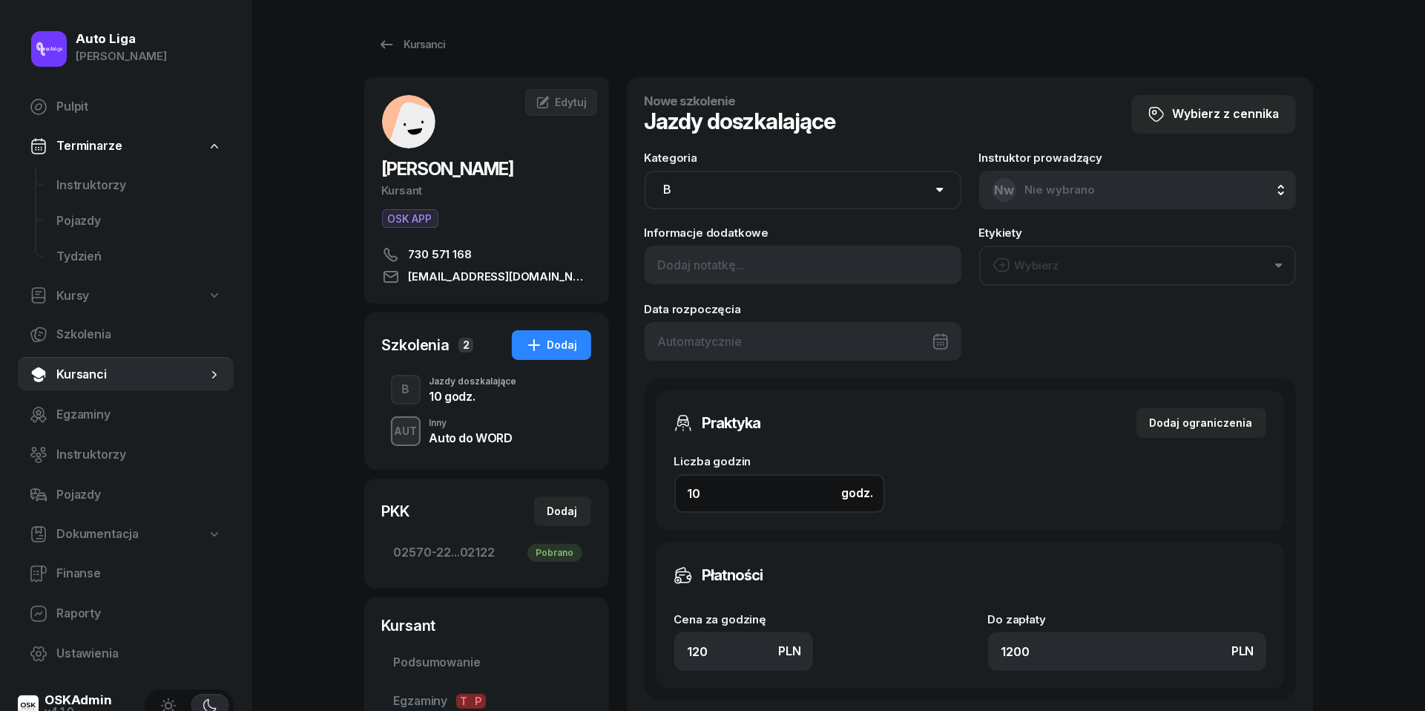
click at [767, 499] on input "10" at bounding box center [779, 493] width 211 height 39
type input "2"
type input "240"
type input "2"
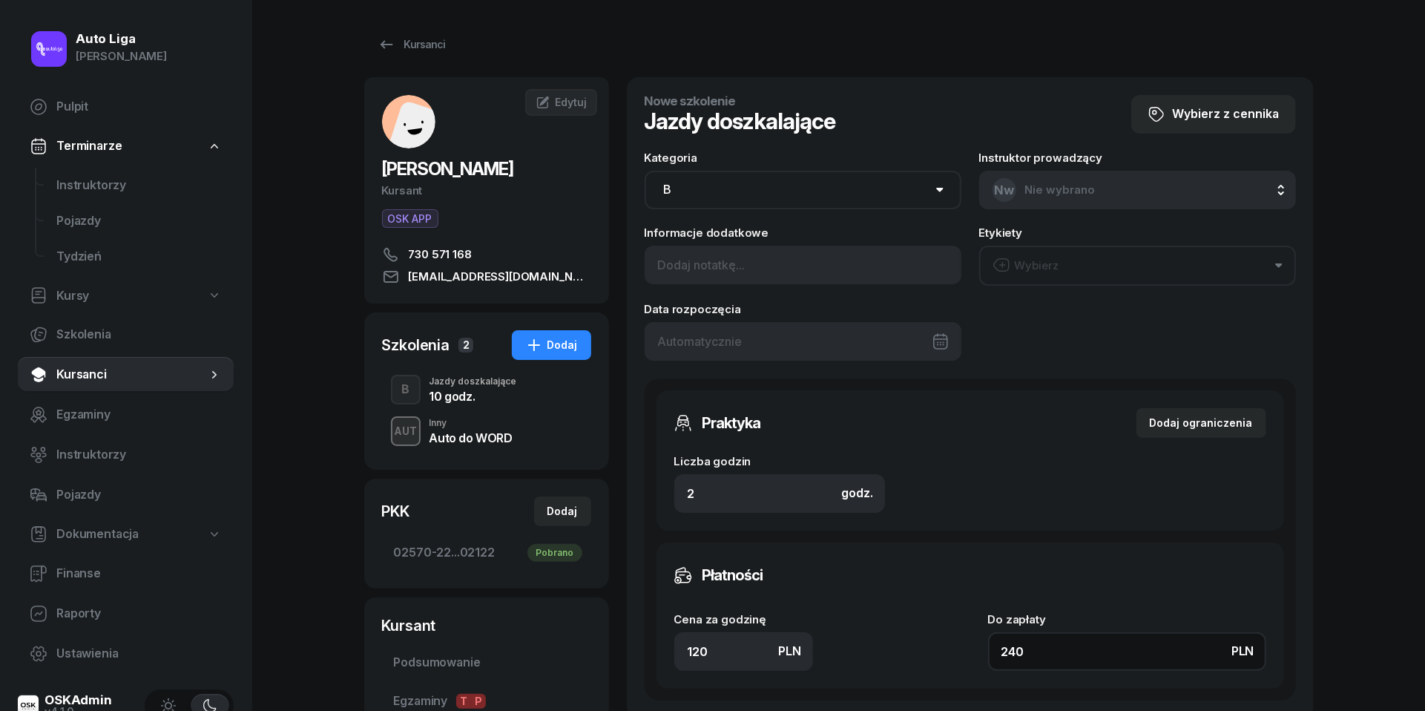
click at [1045, 645] on input "240" at bounding box center [1127, 651] width 278 height 39
type input "1.50"
type input "3"
type input "19"
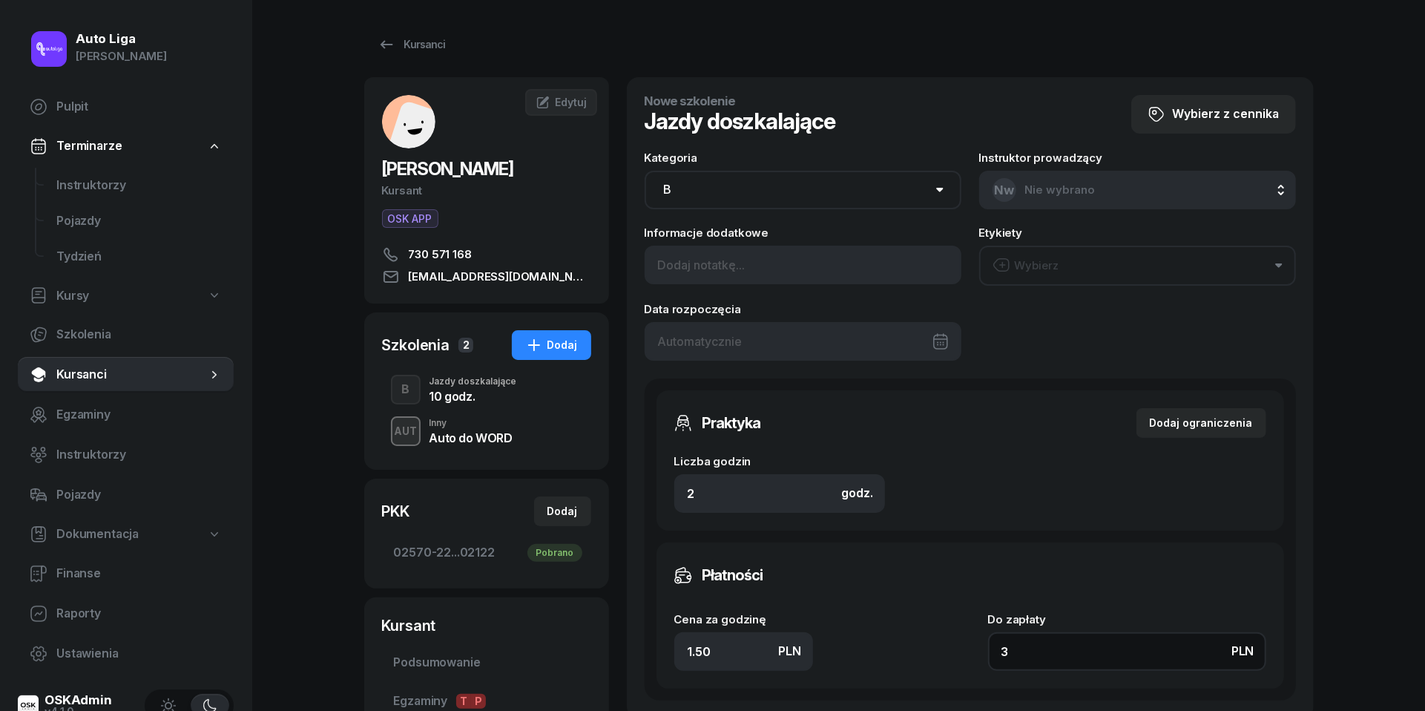
type input "38"
type input "190"
type input "380"
click at [1088, 261] on button "Wybierz" at bounding box center [1137, 266] width 317 height 40
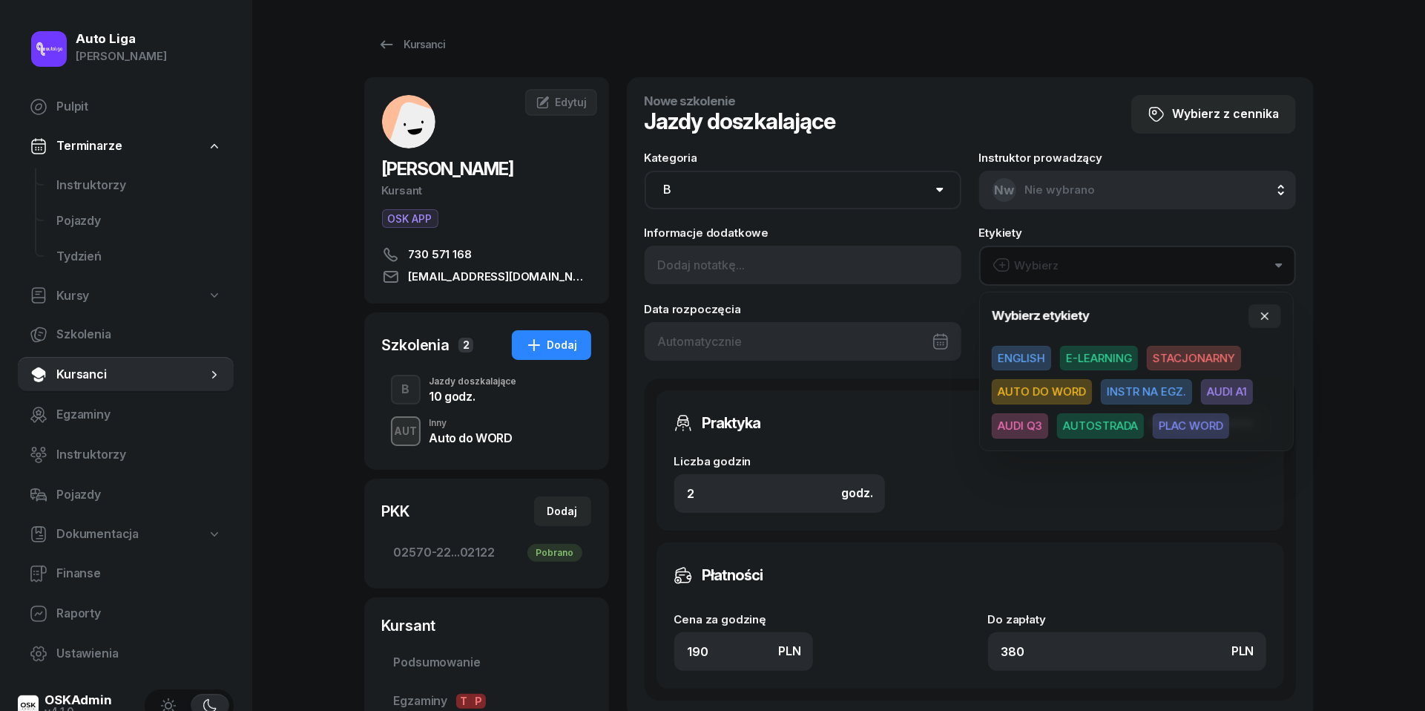
click at [1030, 418] on span "AUDI Q3" at bounding box center [1020, 425] width 56 height 25
click at [1265, 318] on icon "button" at bounding box center [1265, 315] width 12 height 12
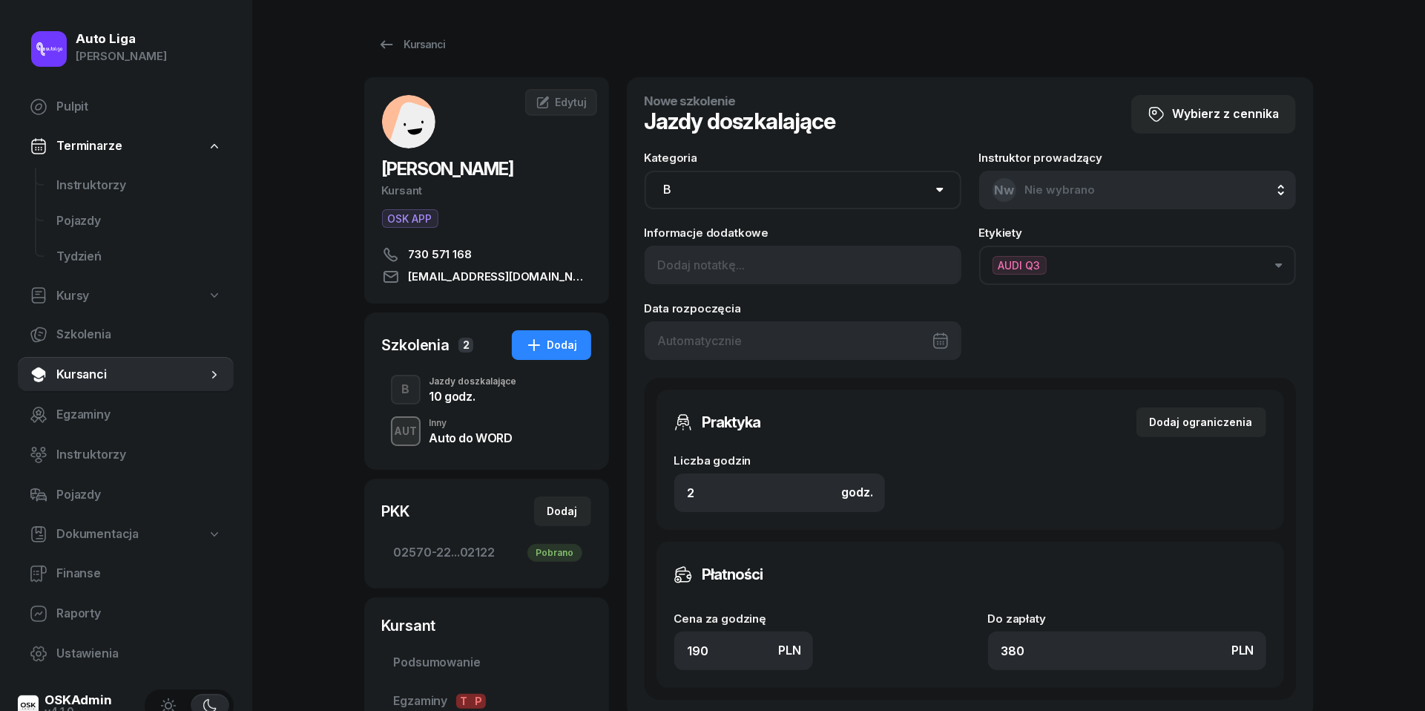
click at [820, 335] on div at bounding box center [803, 340] width 317 height 39
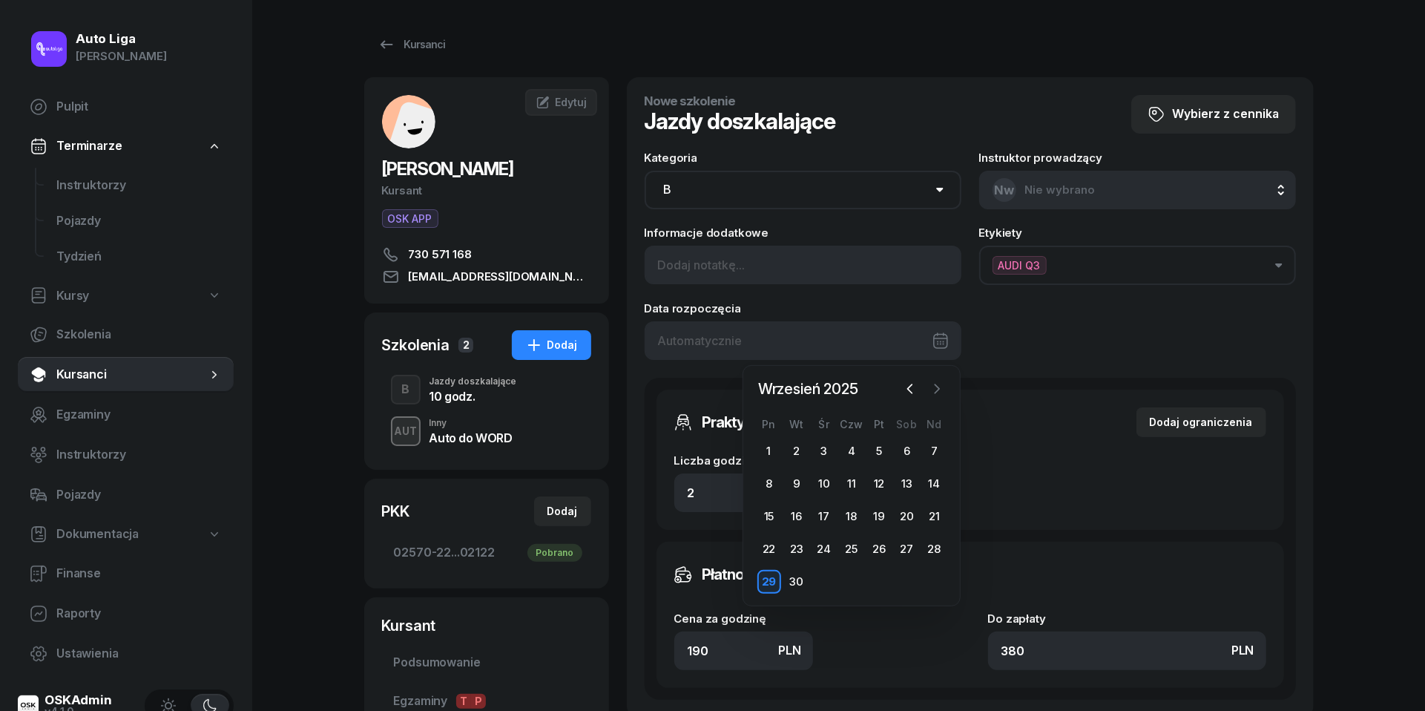
click at [935, 392] on icon "button" at bounding box center [937, 388] width 15 height 15
click at [826, 485] on div "8" at bounding box center [824, 484] width 24 height 24
type input "[DATE]"
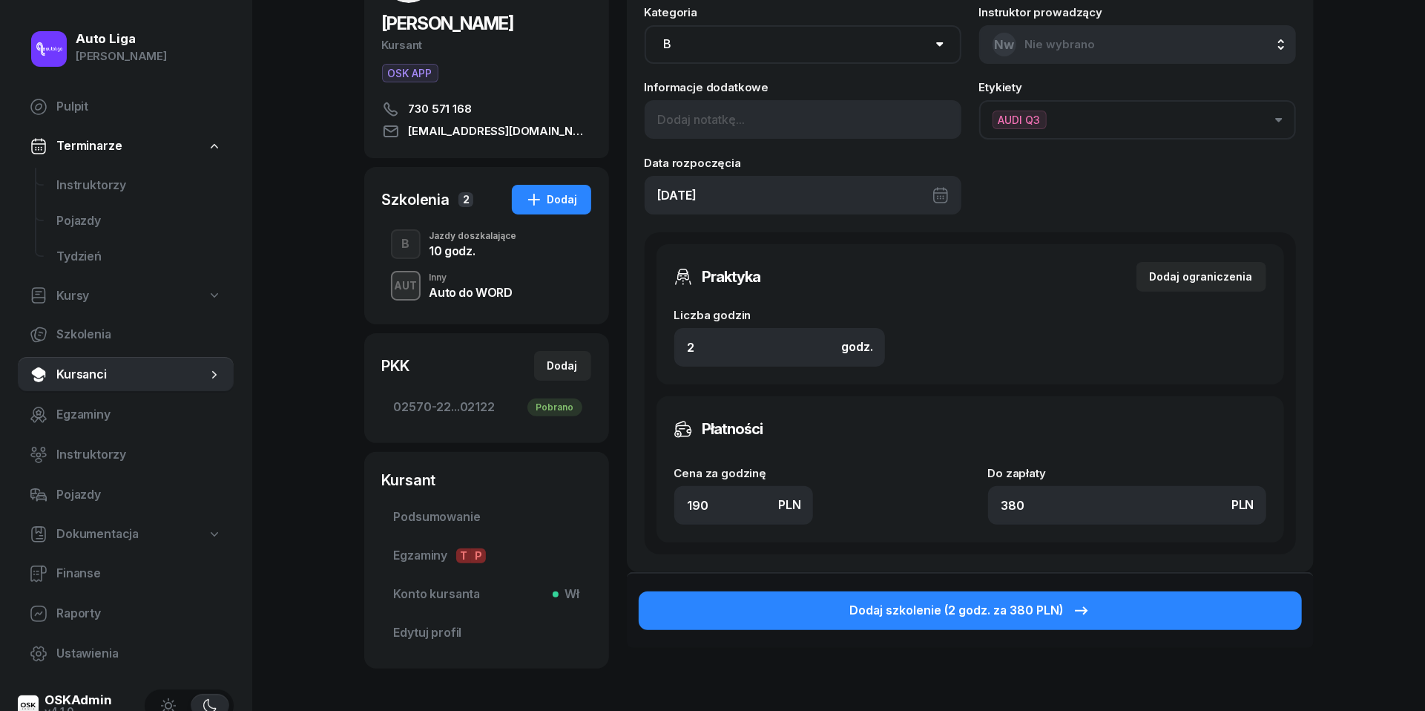
scroll to position [181, 0]
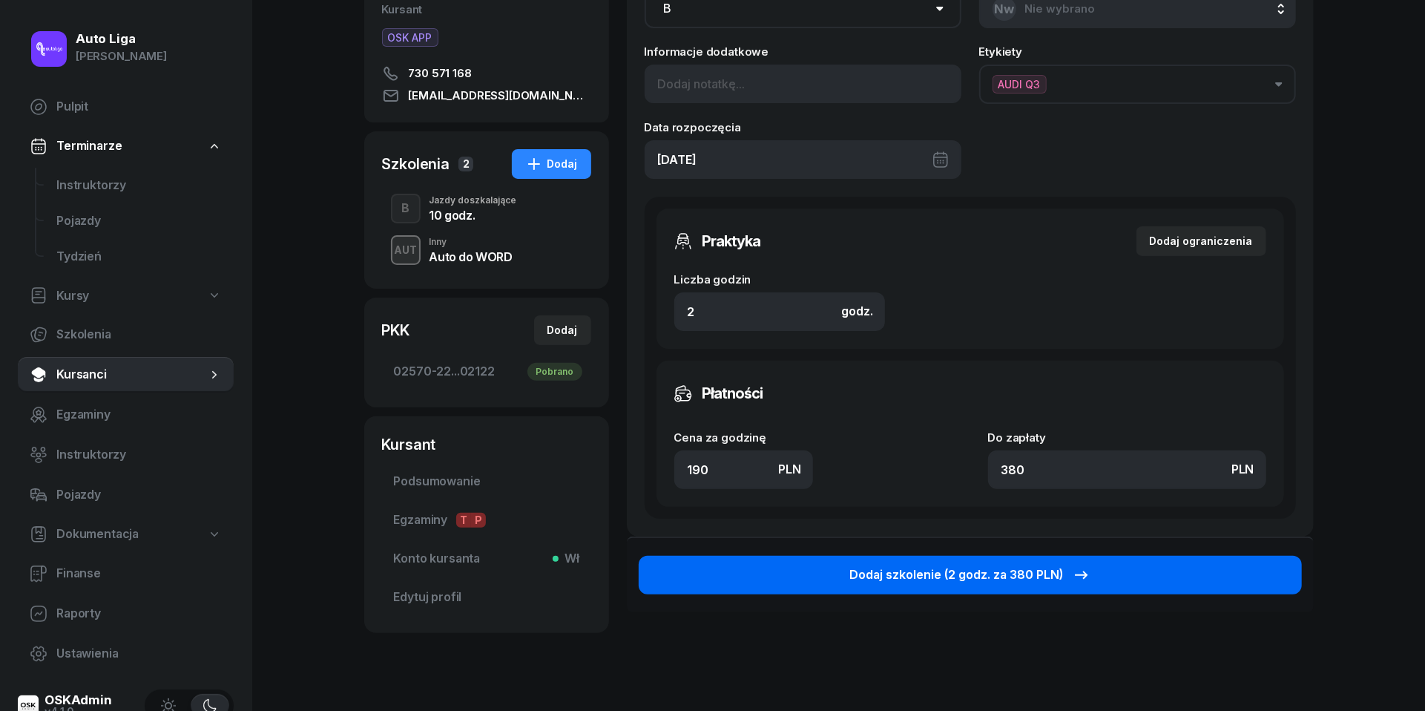
click at [1073, 577] on icon "button" at bounding box center [1082, 575] width 18 height 18
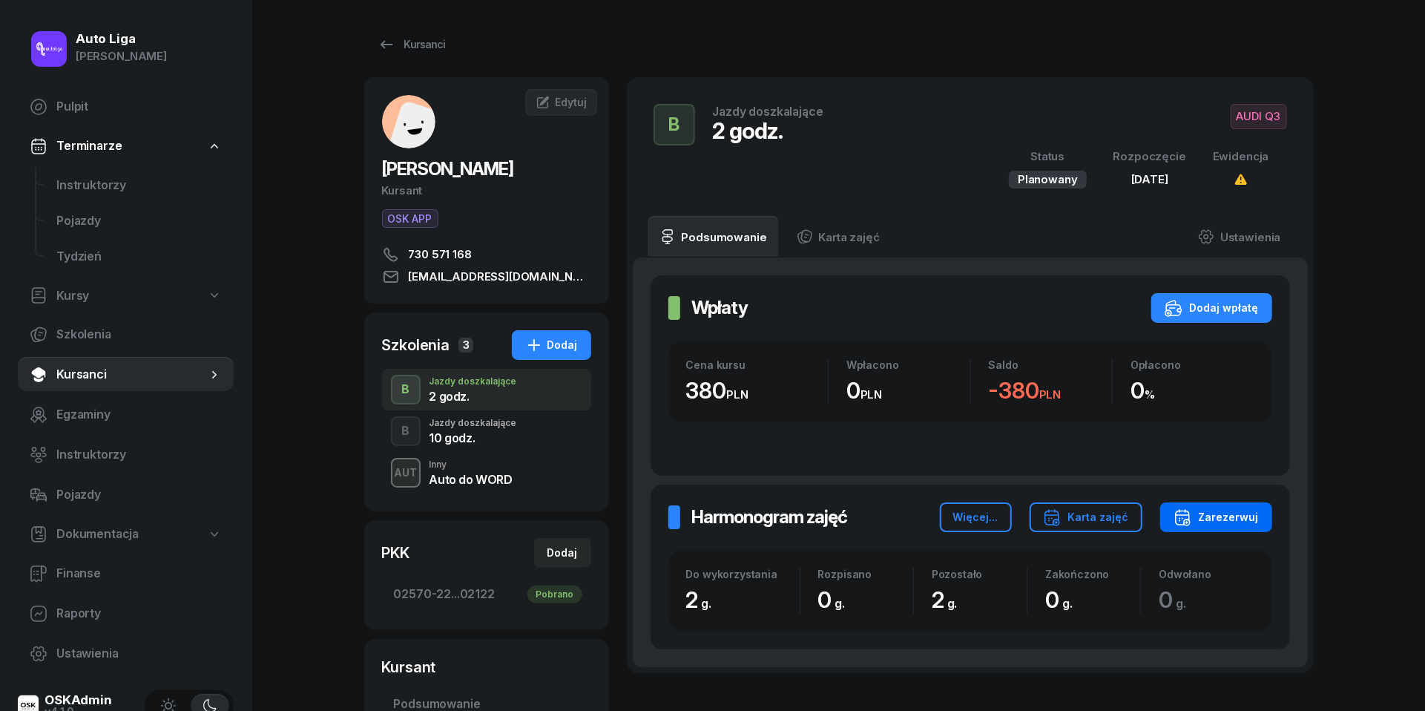
click at [1230, 517] on div "Zarezerwuj" at bounding box center [1216, 517] width 85 height 18
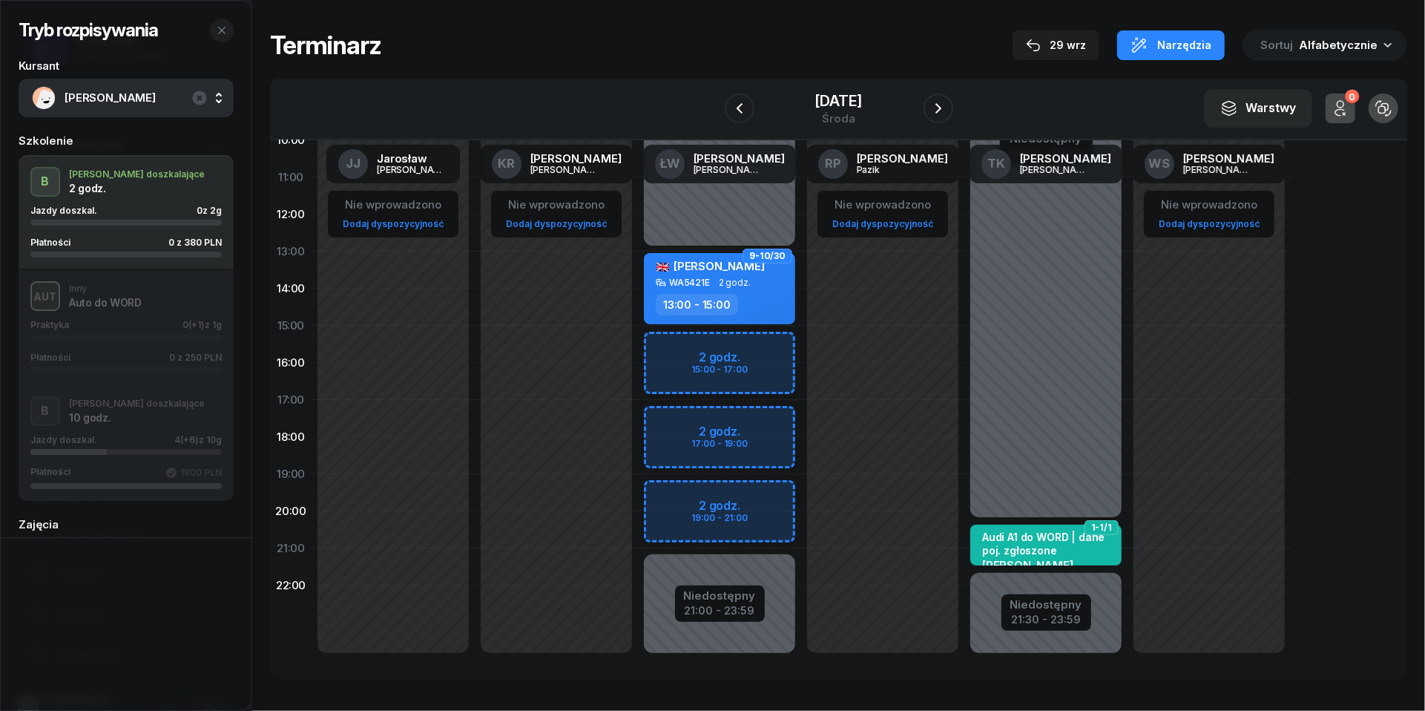
scroll to position [203, 0]
click at [668, 423] on div "Niedostępny 00:00 - 13:00 Niedostępny 21:00 - 23:59 2 godz. 15:00 - 17:00 2 god…" at bounding box center [719, 326] width 163 height 705
select select "17"
select select "19"
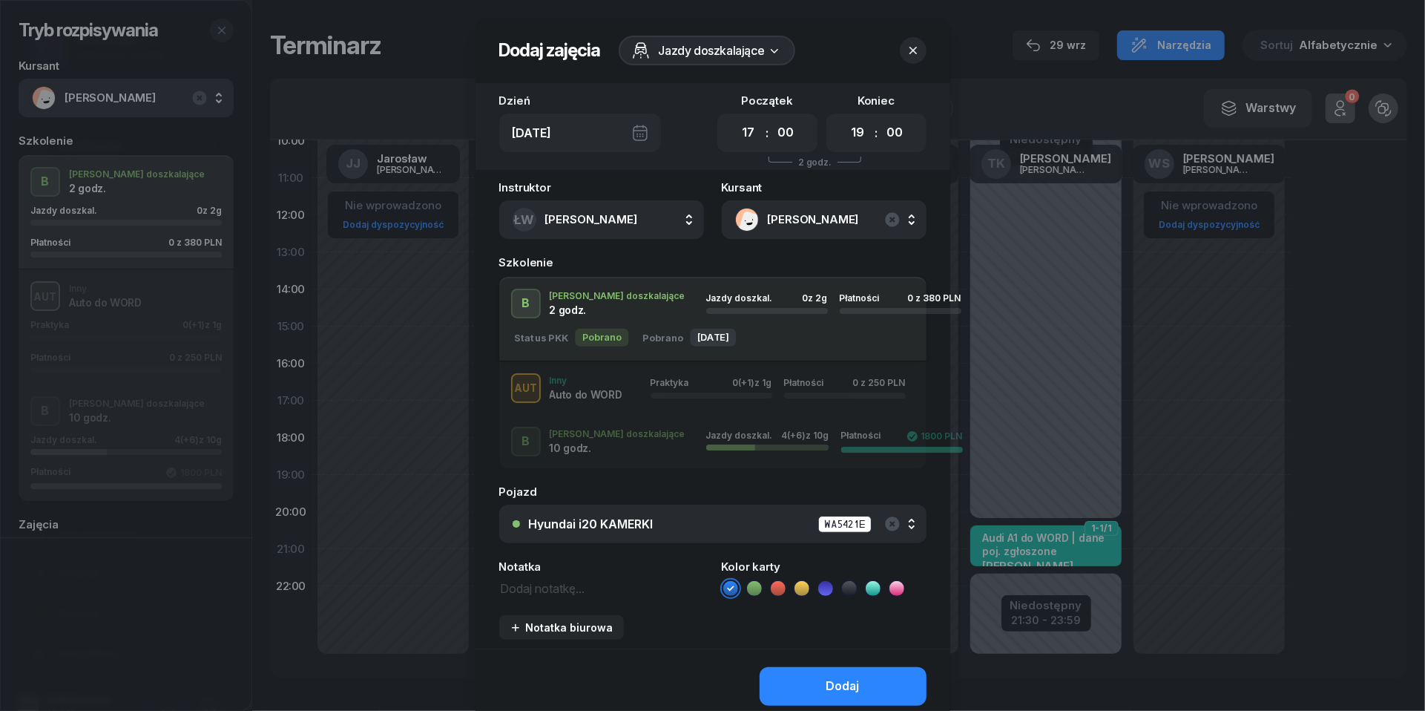
click at [553, 602] on div "Instruktor ŁW [PERSON_NAME] [PERSON_NAME] KR [PERSON_NAME] ŁW [PERSON_NAME] RP …" at bounding box center [713, 415] width 475 height 467
click at [553, 591] on textarea at bounding box center [601, 587] width 205 height 19
type textarea "380 przelew"
click at [778, 589] on icon at bounding box center [778, 588] width 15 height 15
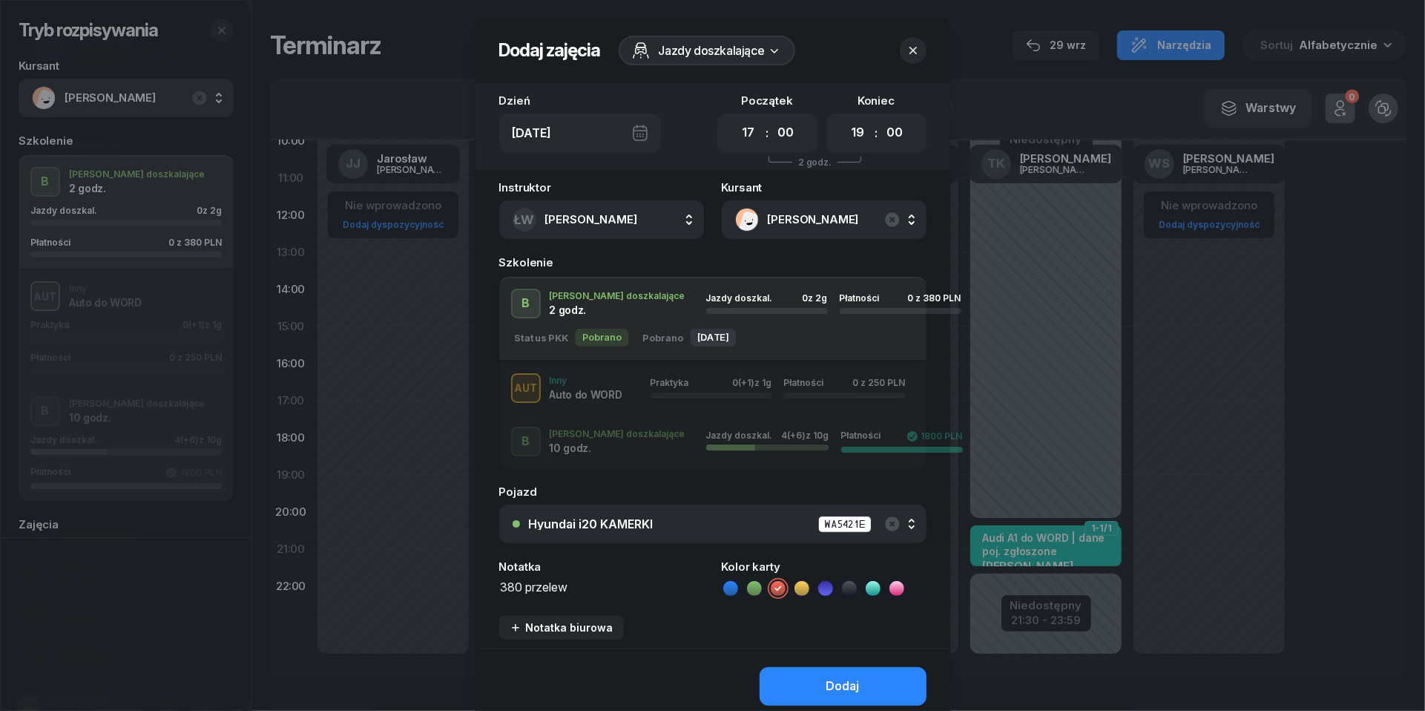
click at [754, 518] on div "Hyundai i20 KAMERKI WA5421E" at bounding box center [721, 524] width 384 height 19
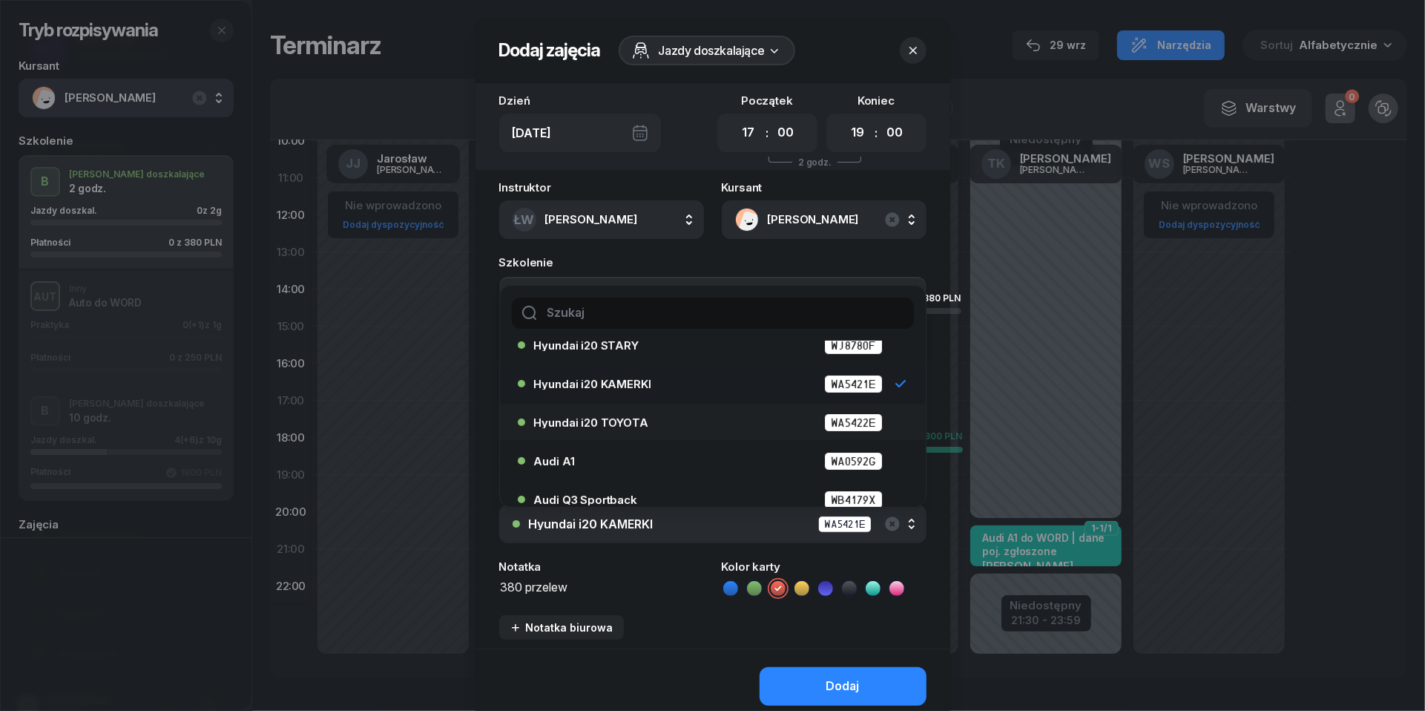
scroll to position [56, 0]
click at [709, 489] on div "Audi Q3 Sportback WB4179X" at bounding box center [716, 498] width 365 height 19
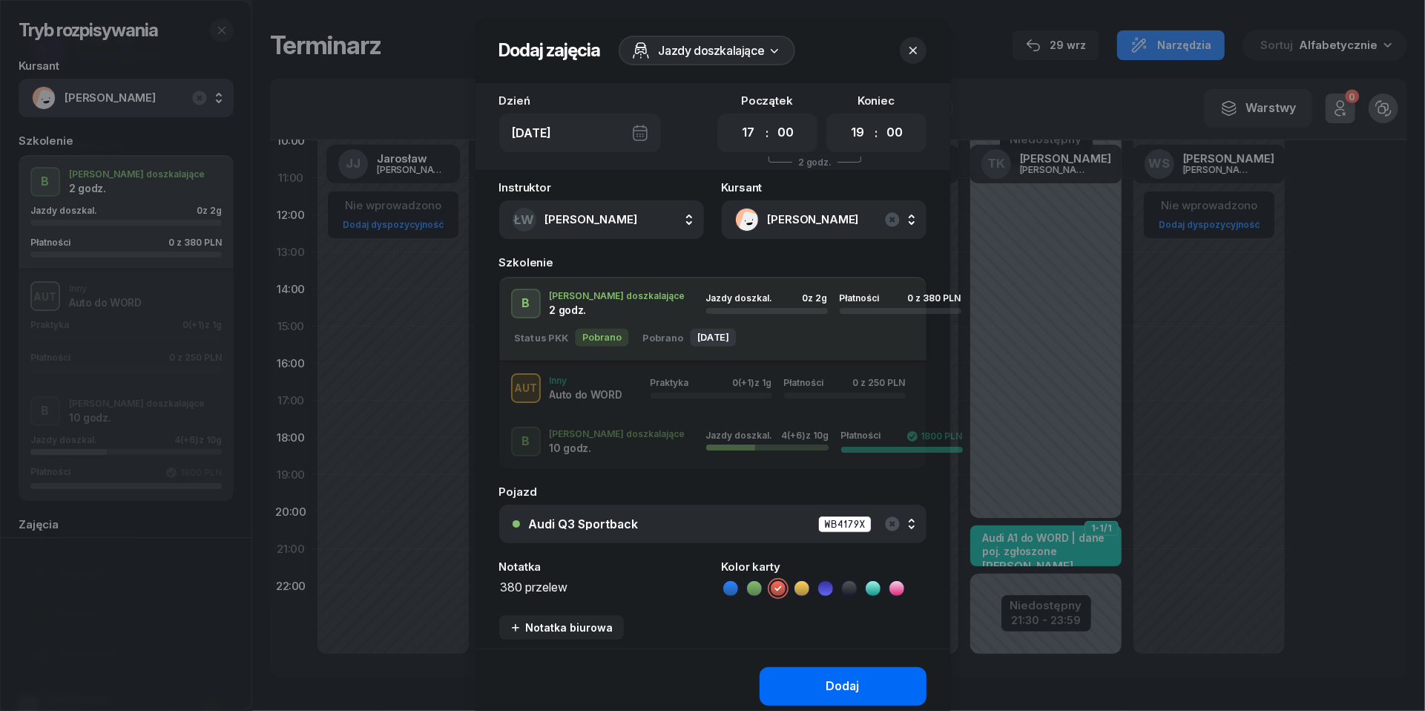
click at [841, 680] on div "Dodaj" at bounding box center [842, 686] width 33 height 19
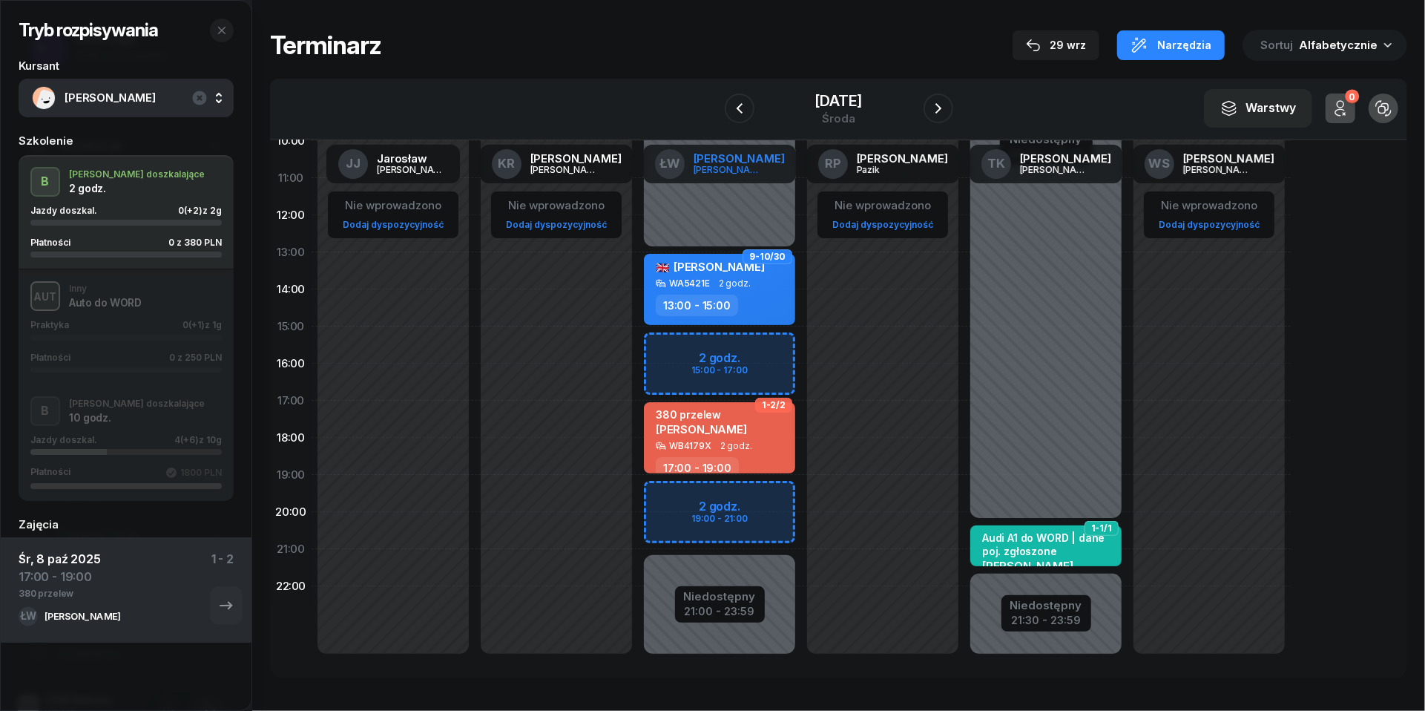
click at [739, 169] on div "[PERSON_NAME]" at bounding box center [729, 170] width 71 height 10
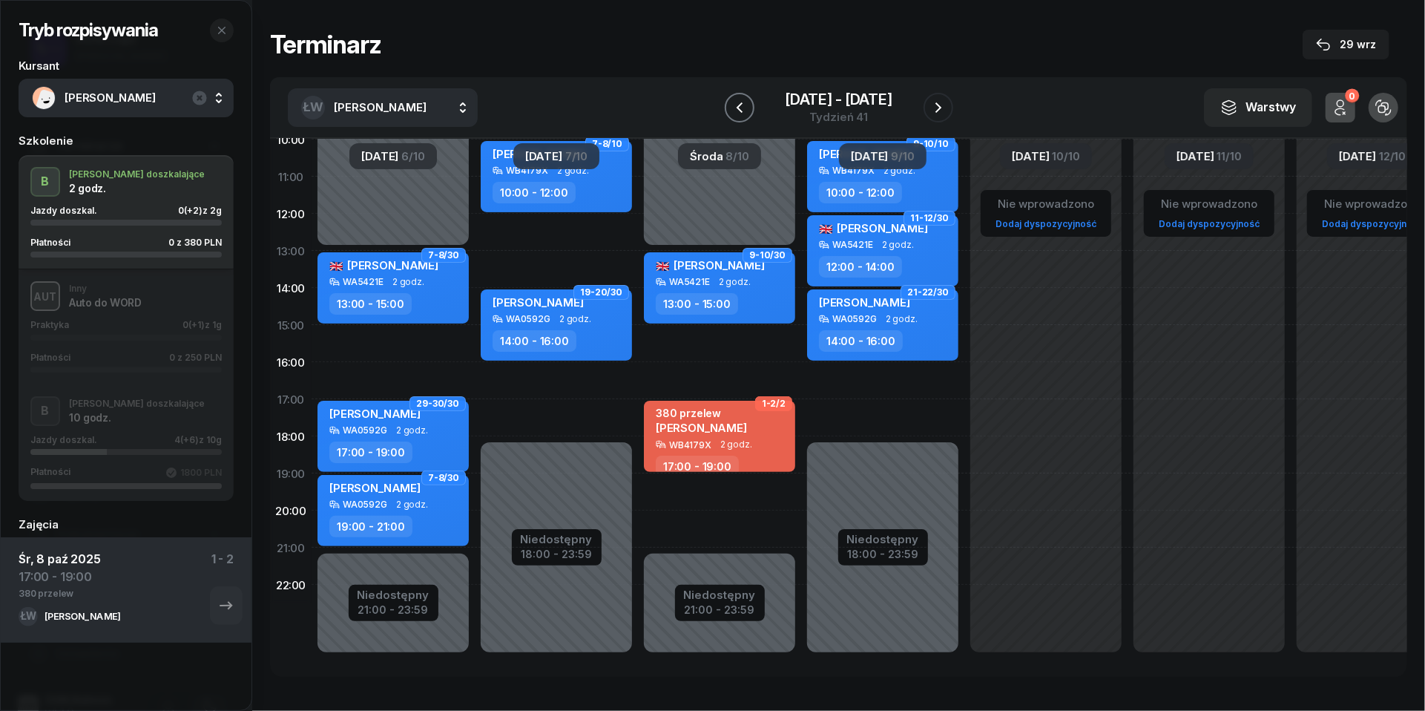
click at [740, 101] on icon "button" at bounding box center [740, 108] width 18 height 18
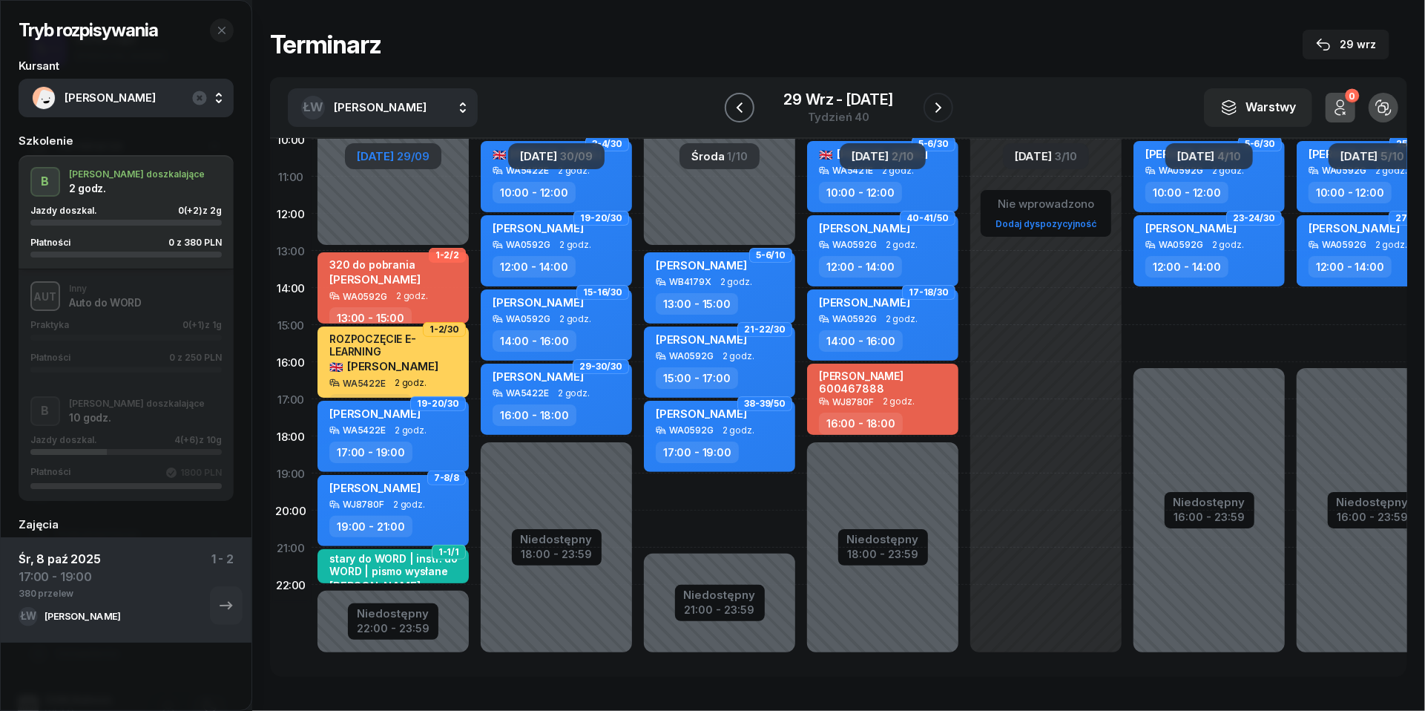
click at [740, 101] on icon "button" at bounding box center [740, 108] width 18 height 18
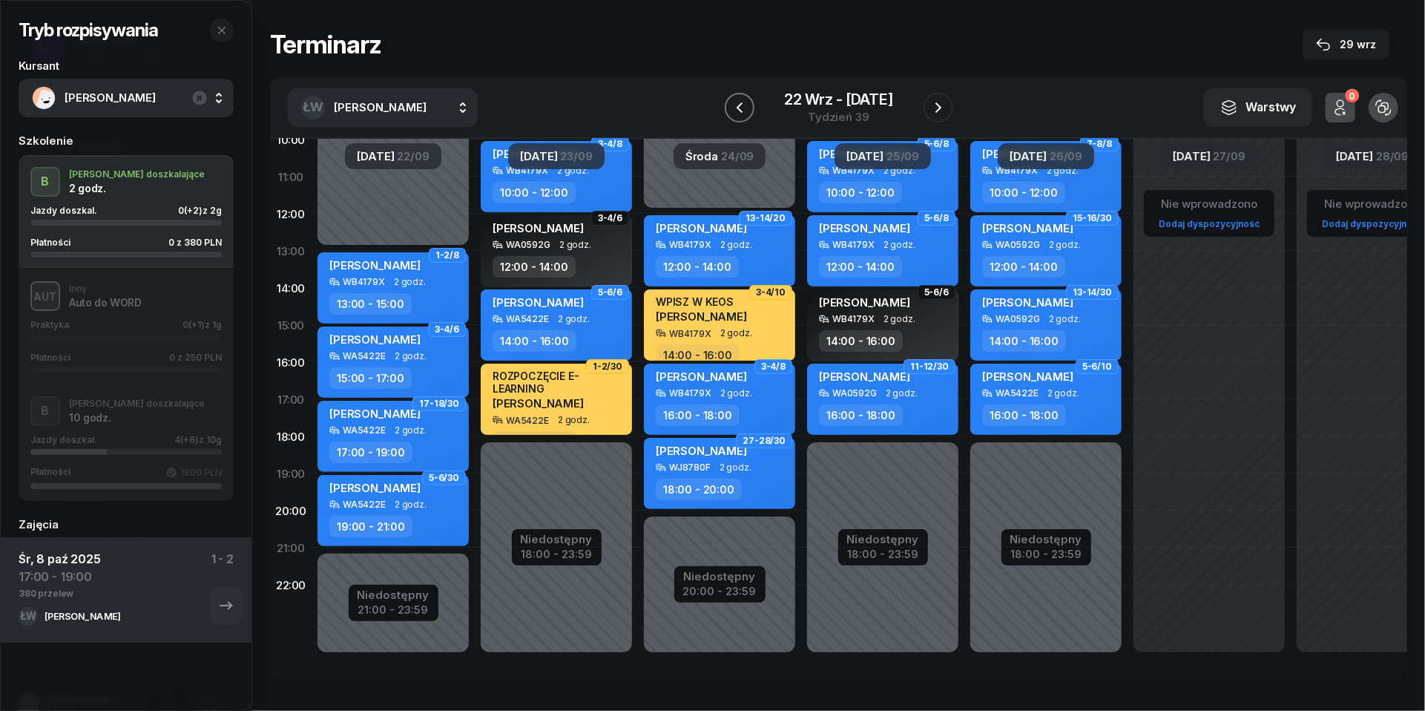
click at [740, 101] on icon "button" at bounding box center [740, 108] width 18 height 18
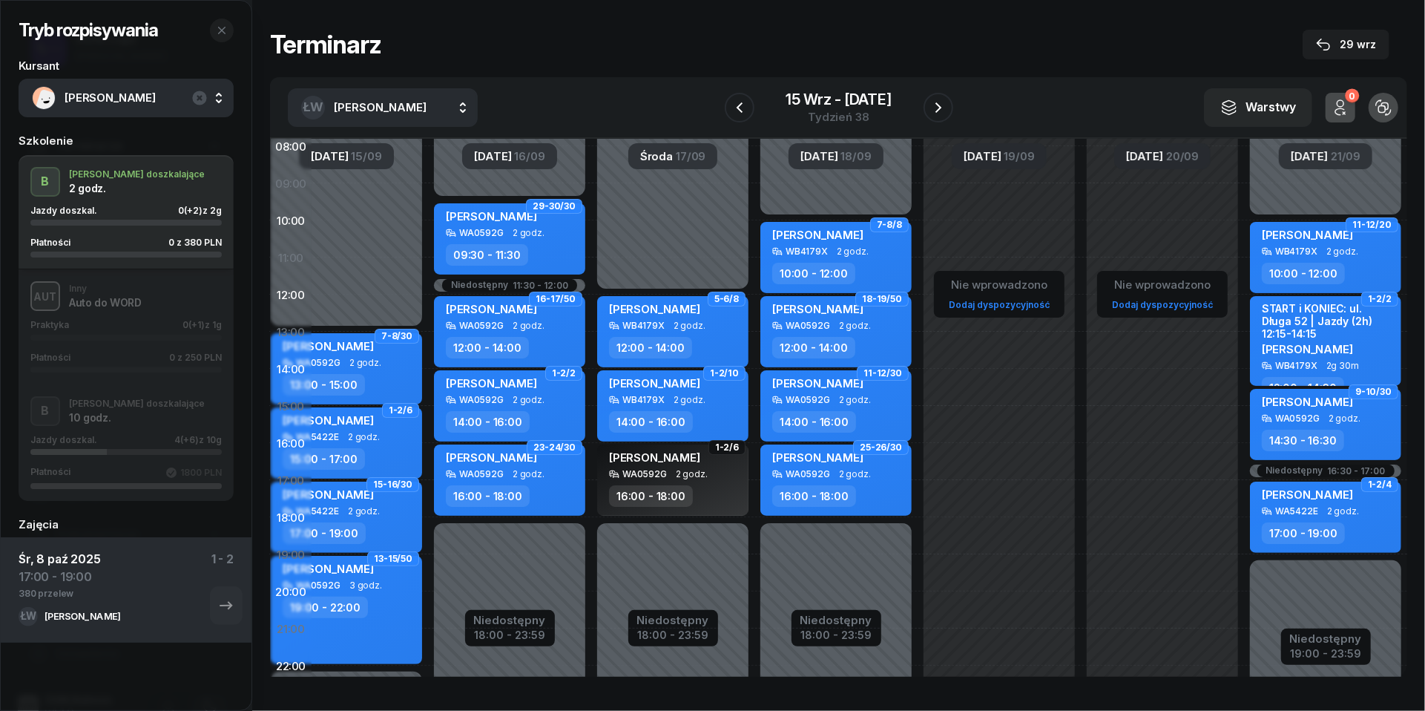
scroll to position [117, 55]
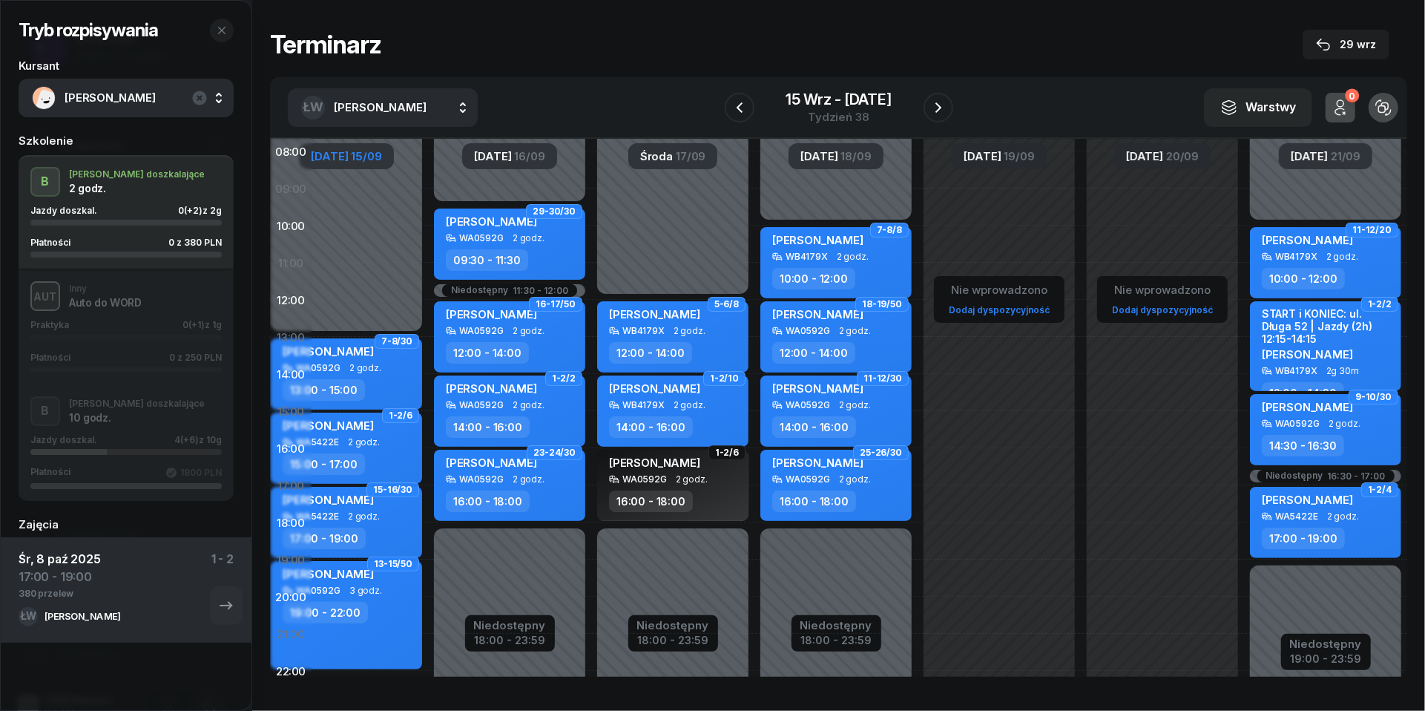
click at [356, 149] on div "[DATE]" at bounding box center [346, 156] width 94 height 26
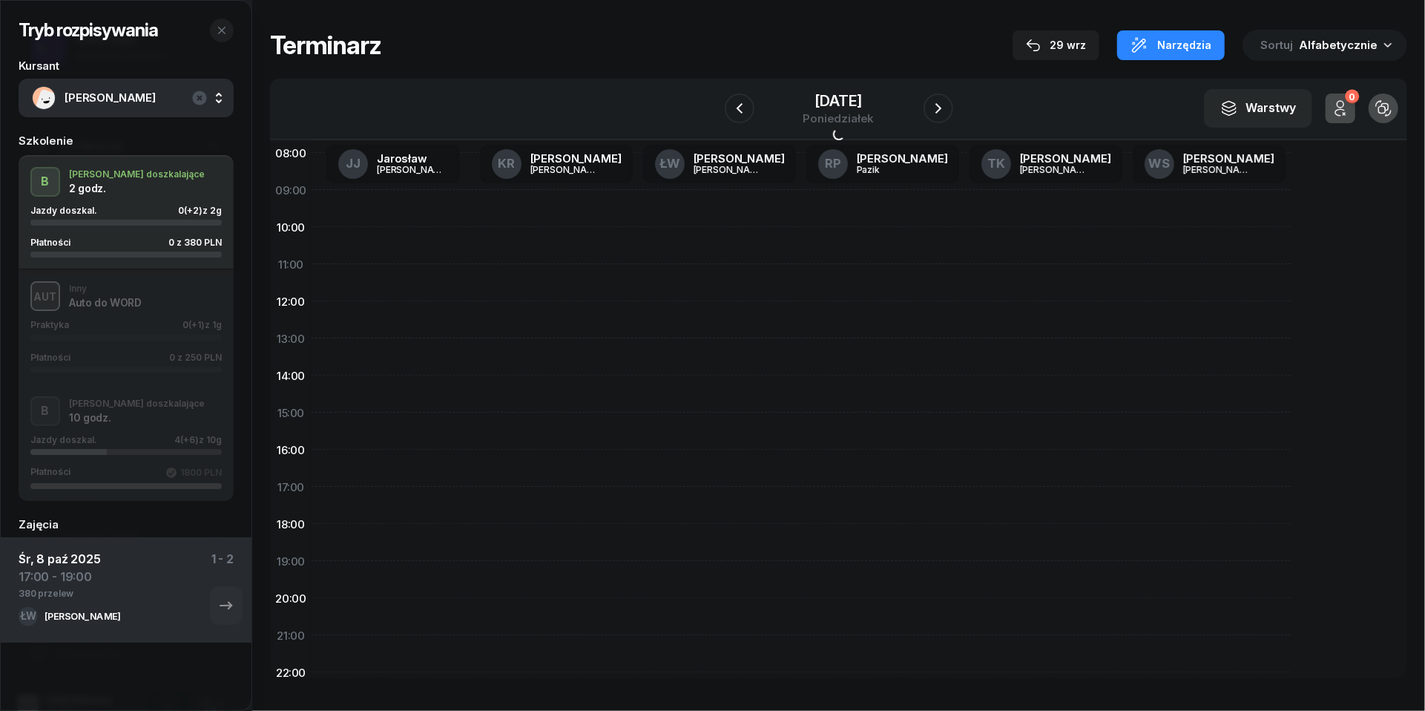
scroll to position [117, 0]
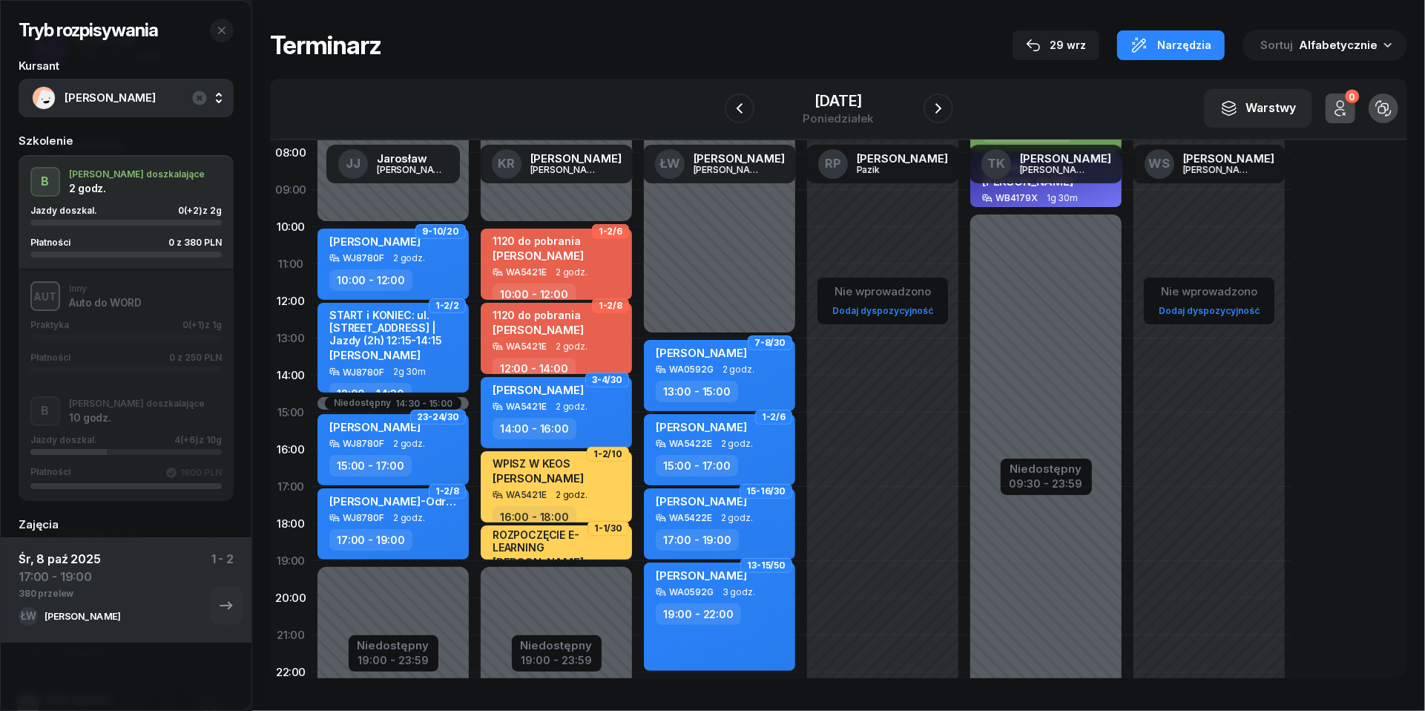
click at [440, 534] on div "17:00 - 19:00" at bounding box center [394, 540] width 131 height 22
select select "17"
select select "19"
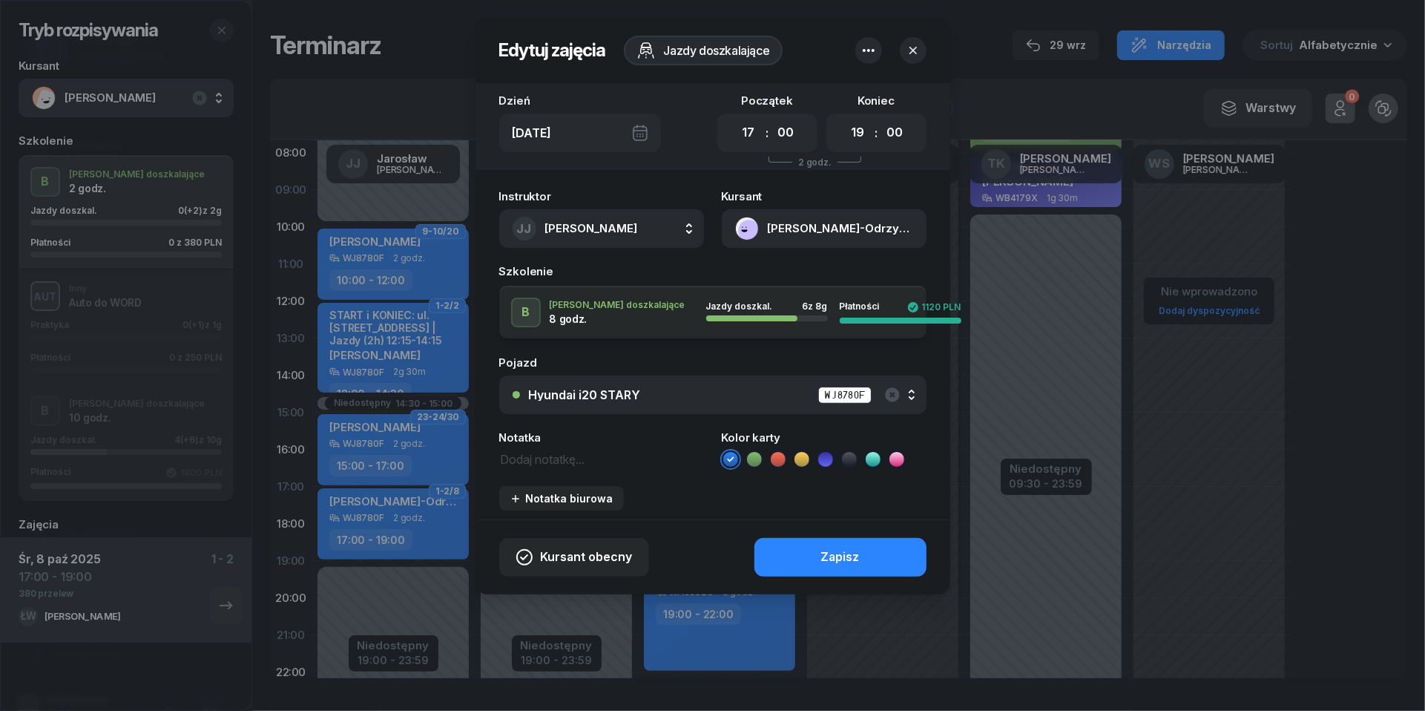
click at [909, 54] on icon "button" at bounding box center [913, 50] width 15 height 15
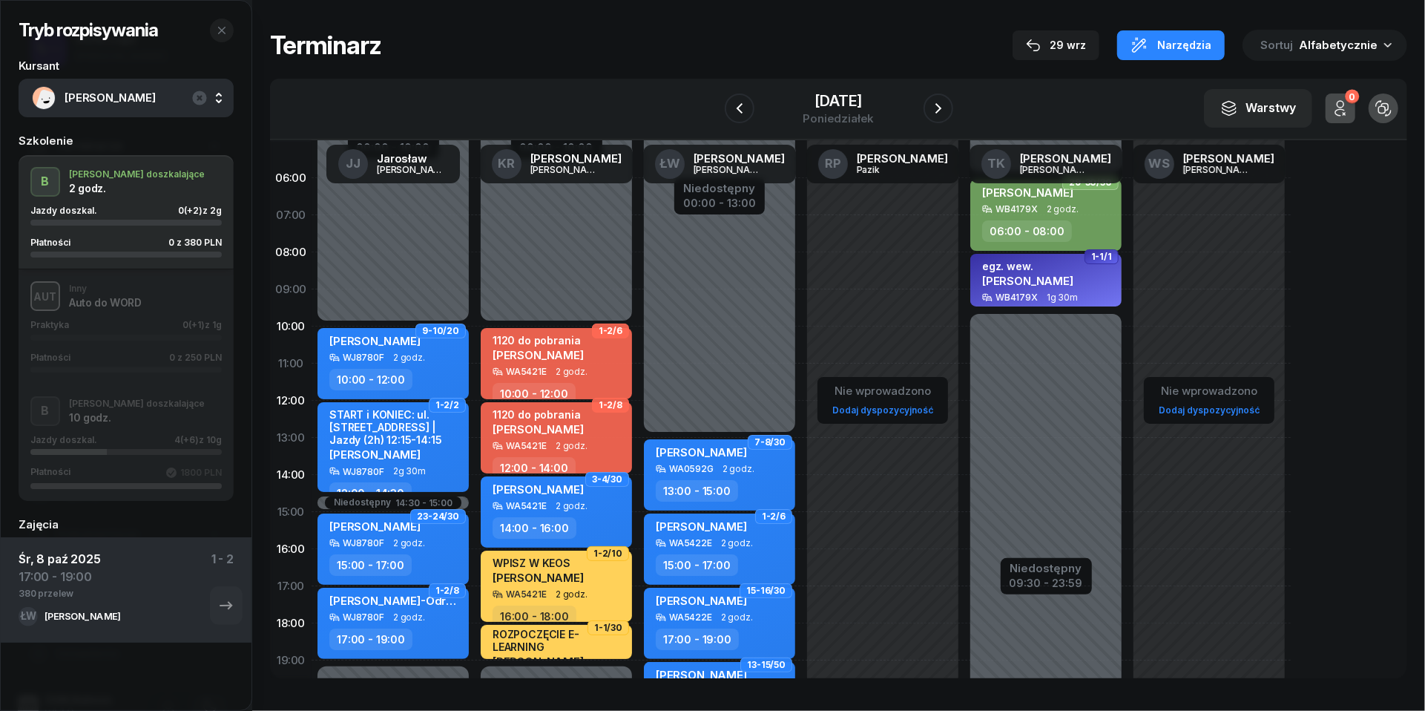
scroll to position [7, 0]
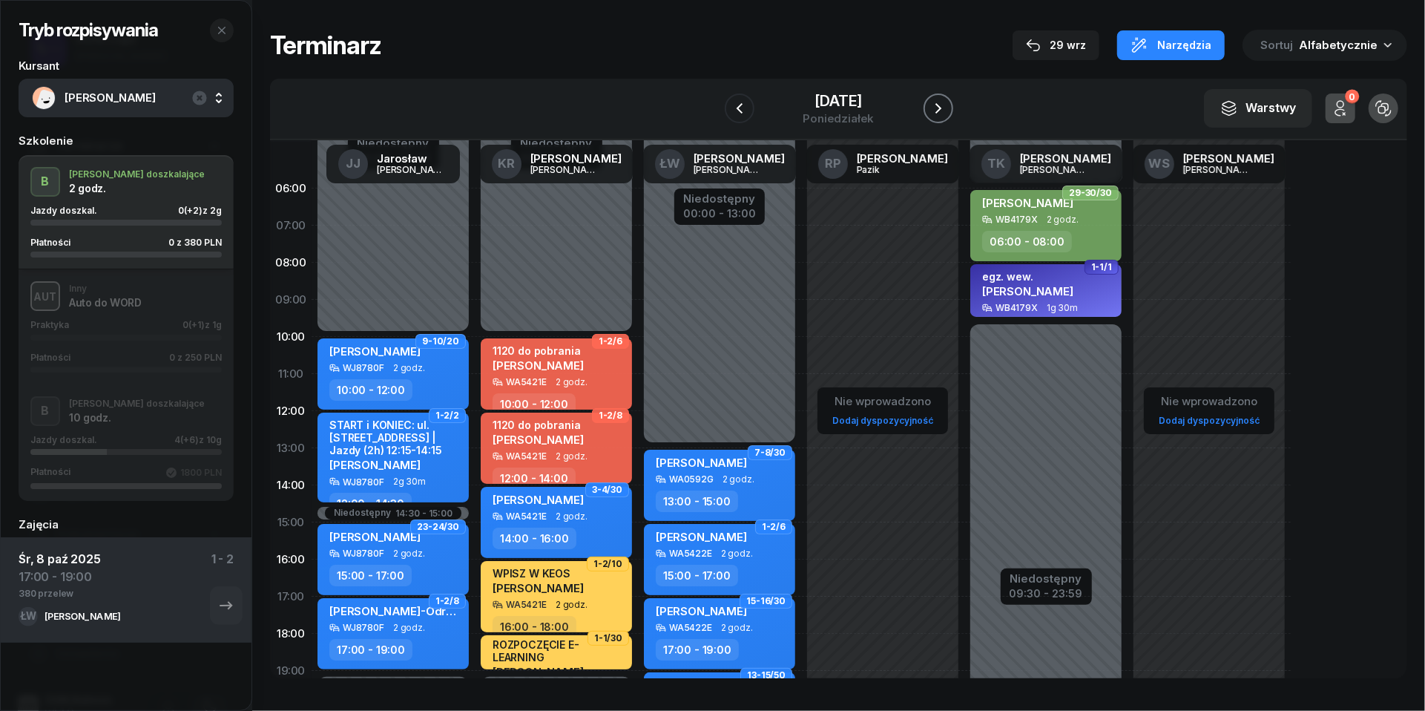
click at [941, 110] on icon "button" at bounding box center [938, 108] width 6 height 10
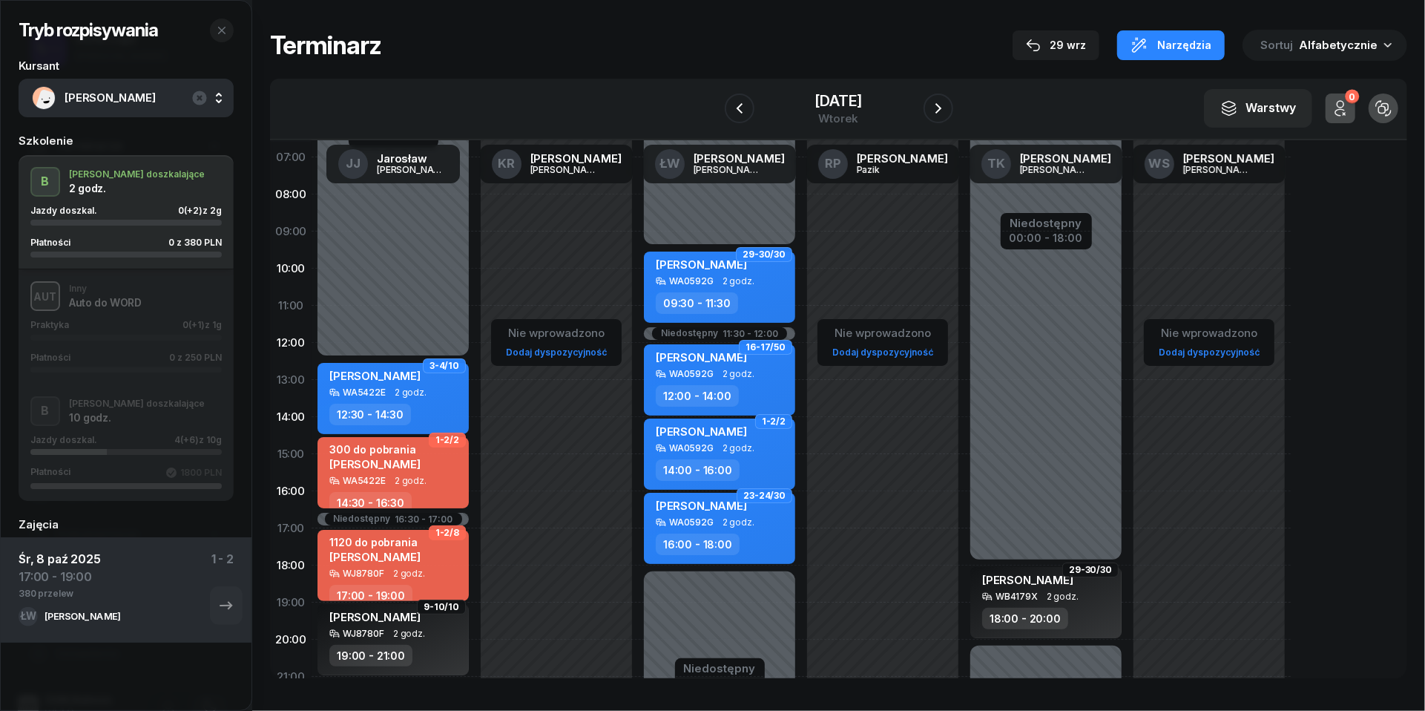
scroll to position [89, 0]
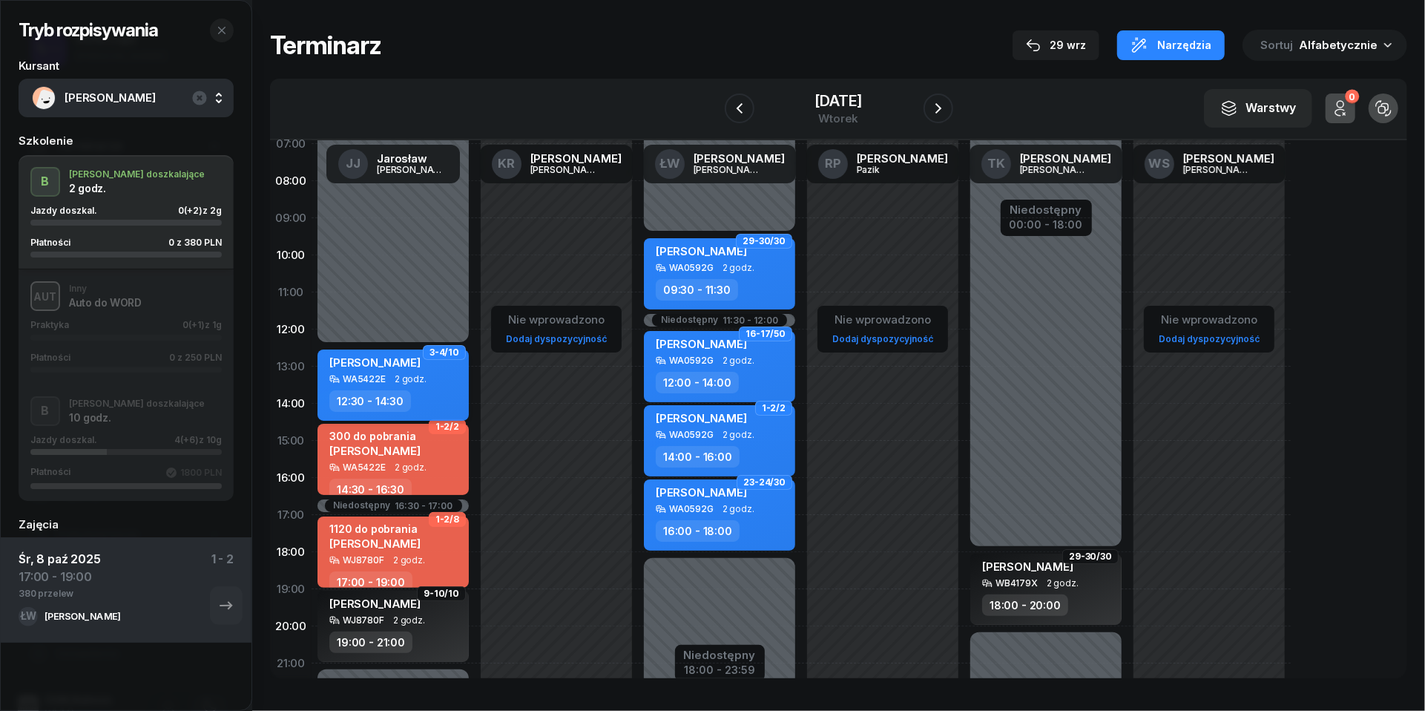
click at [409, 371] on div "[PERSON_NAME]" at bounding box center [374, 364] width 91 height 19
select select "12"
select select "30"
select select "14"
select select "30"
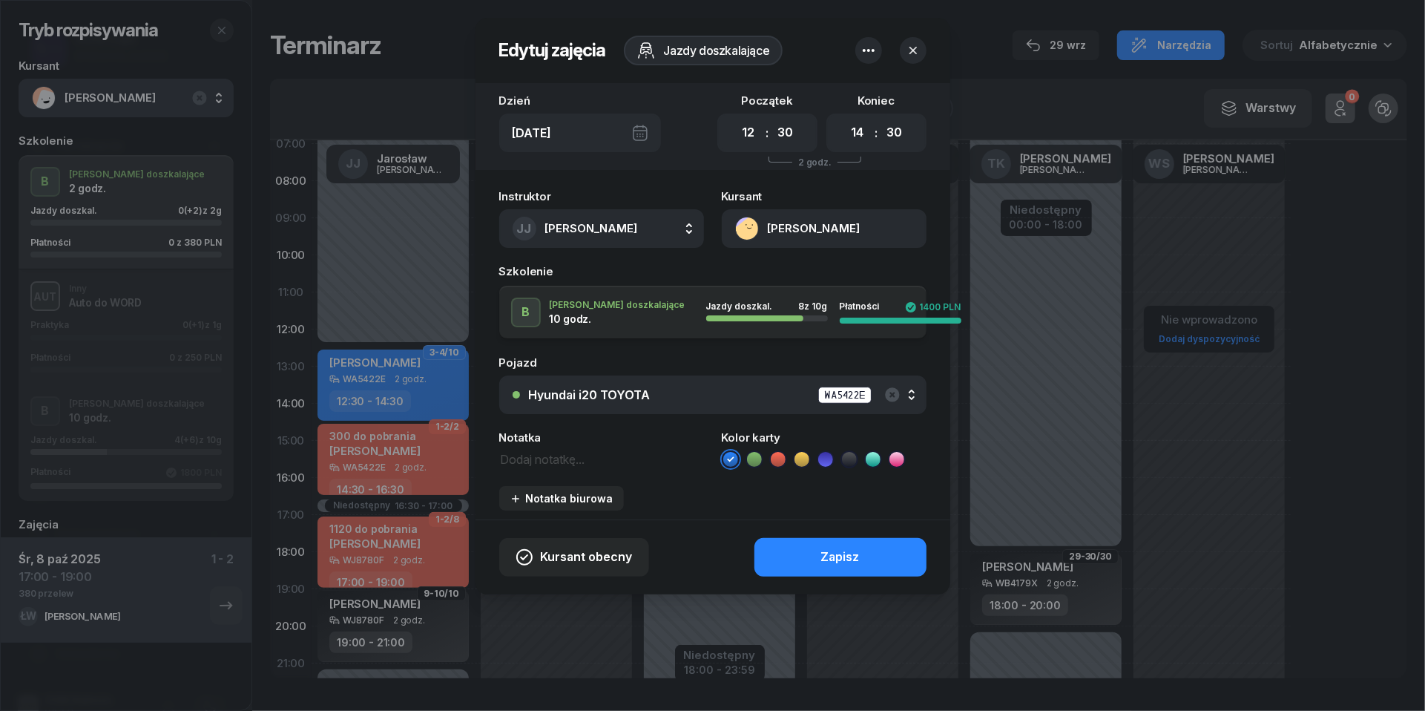
click at [915, 48] on icon "button" at bounding box center [912, 50] width 7 height 7
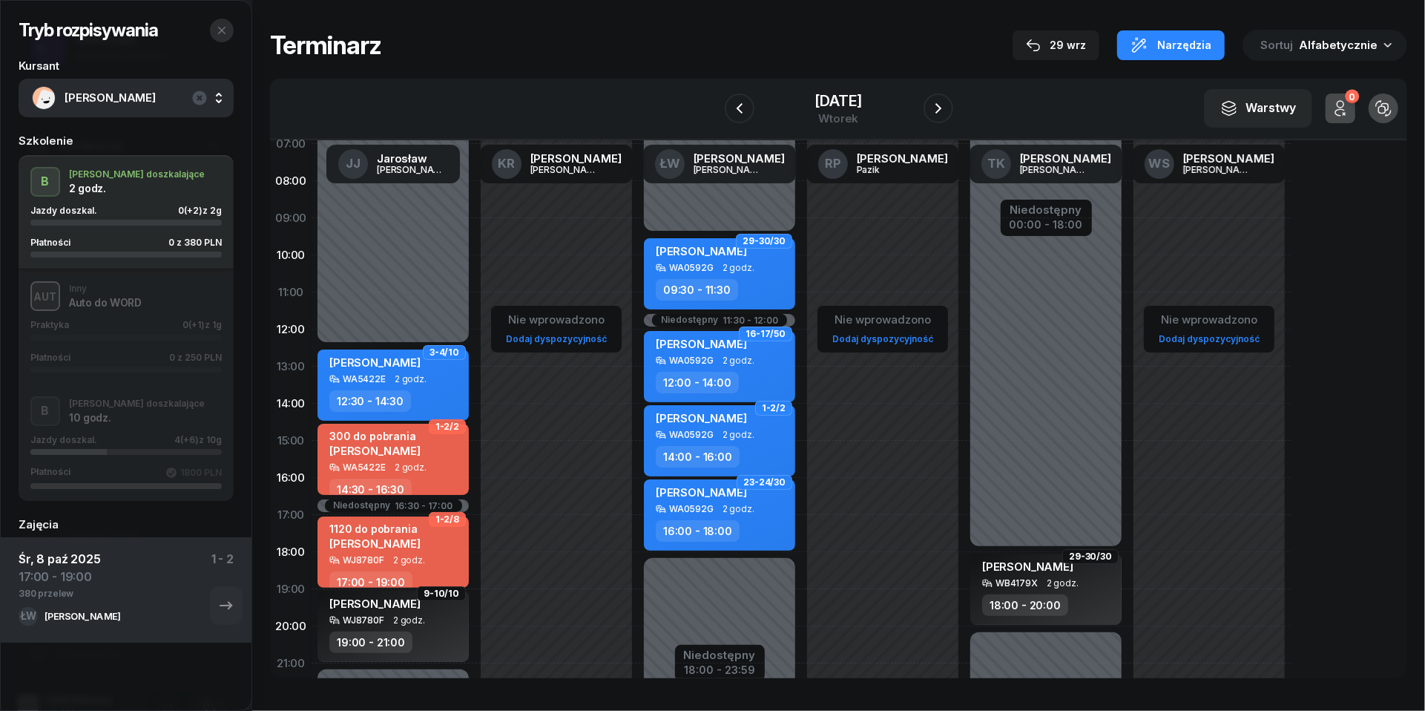
click at [224, 28] on icon "button" at bounding box center [222, 30] width 12 height 12
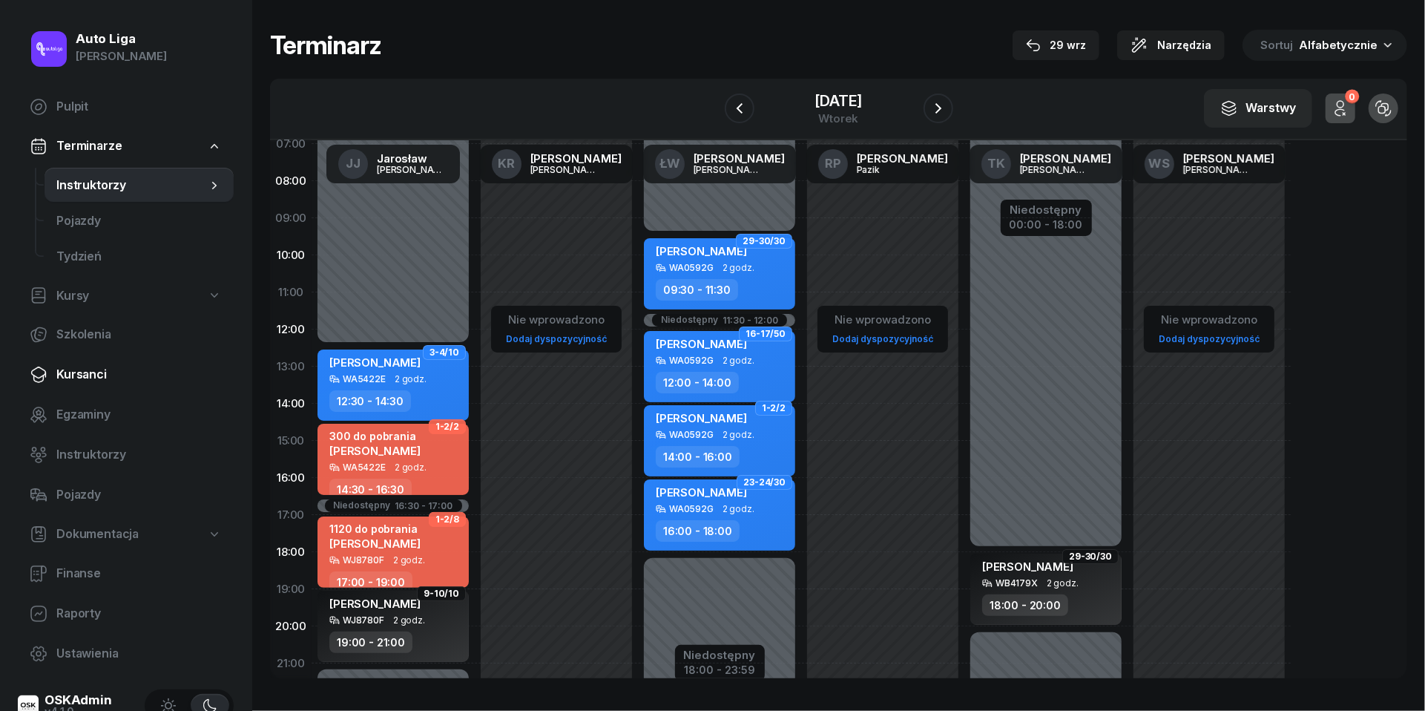
click at [85, 372] on span "Kursanci" at bounding box center [138, 374] width 165 height 19
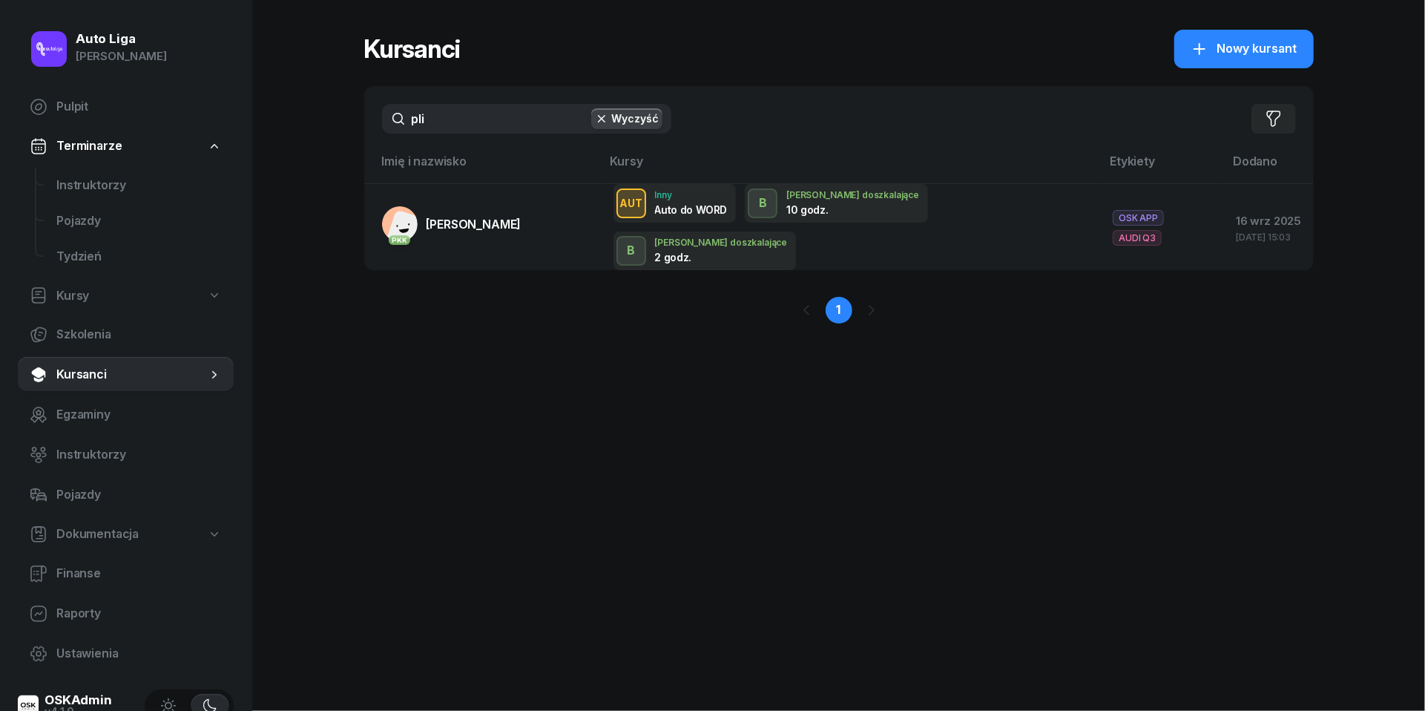
click at [464, 128] on input "pli" at bounding box center [526, 119] width 289 height 30
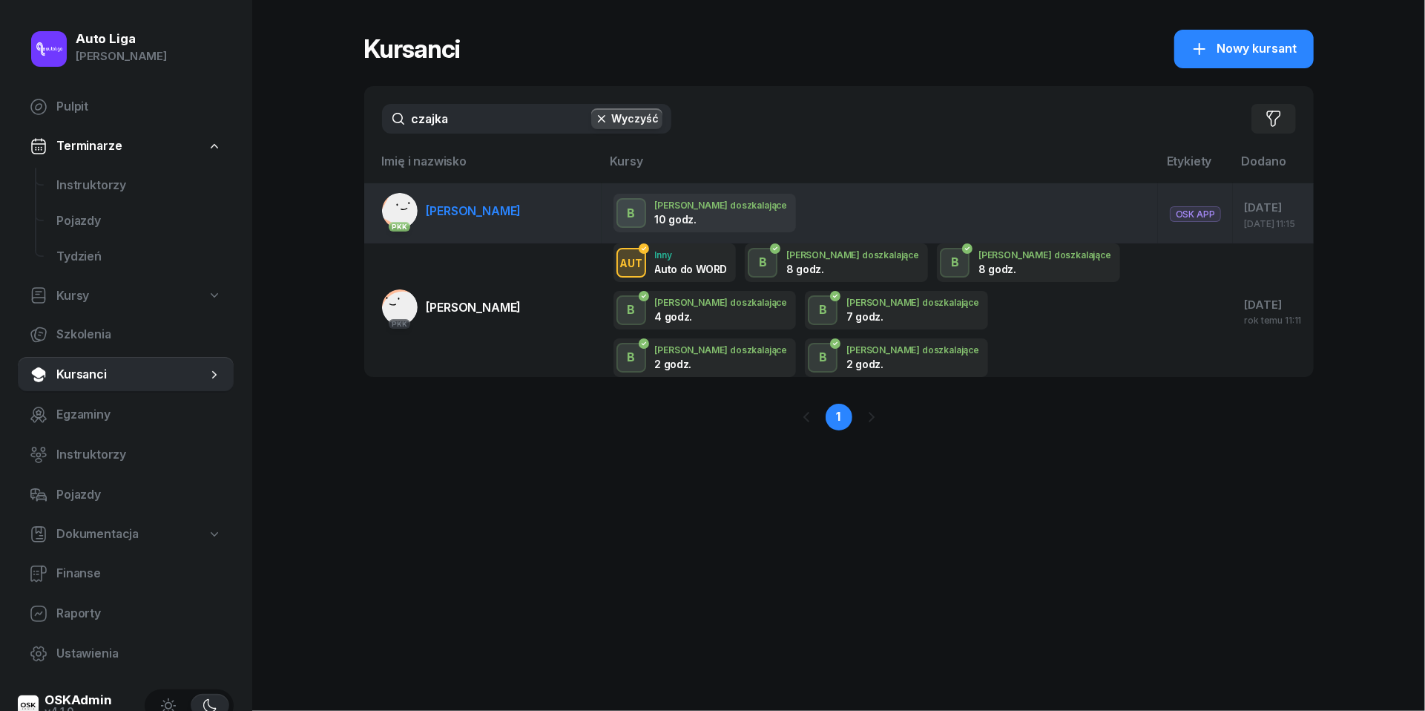
type input "czajka"
click at [464, 214] on span "[PERSON_NAME]" at bounding box center [474, 210] width 95 height 15
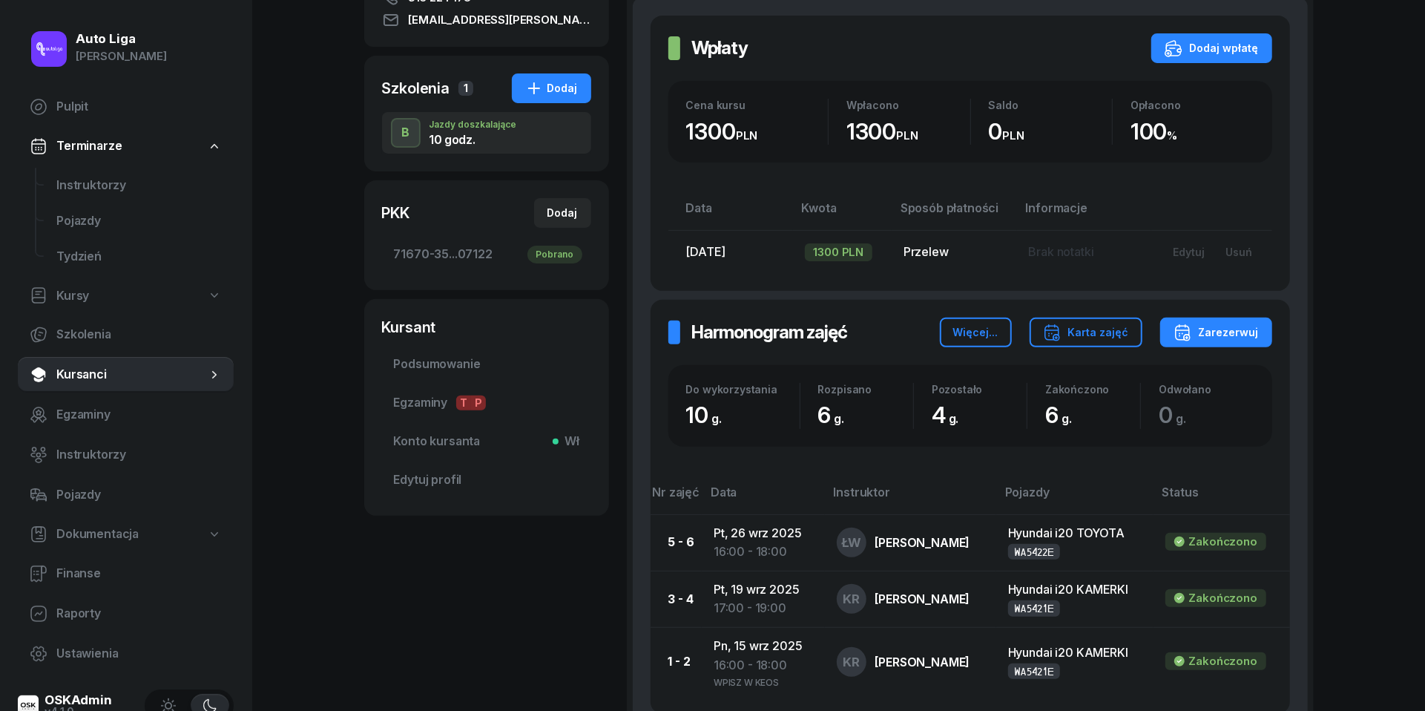
scroll to position [349, 0]
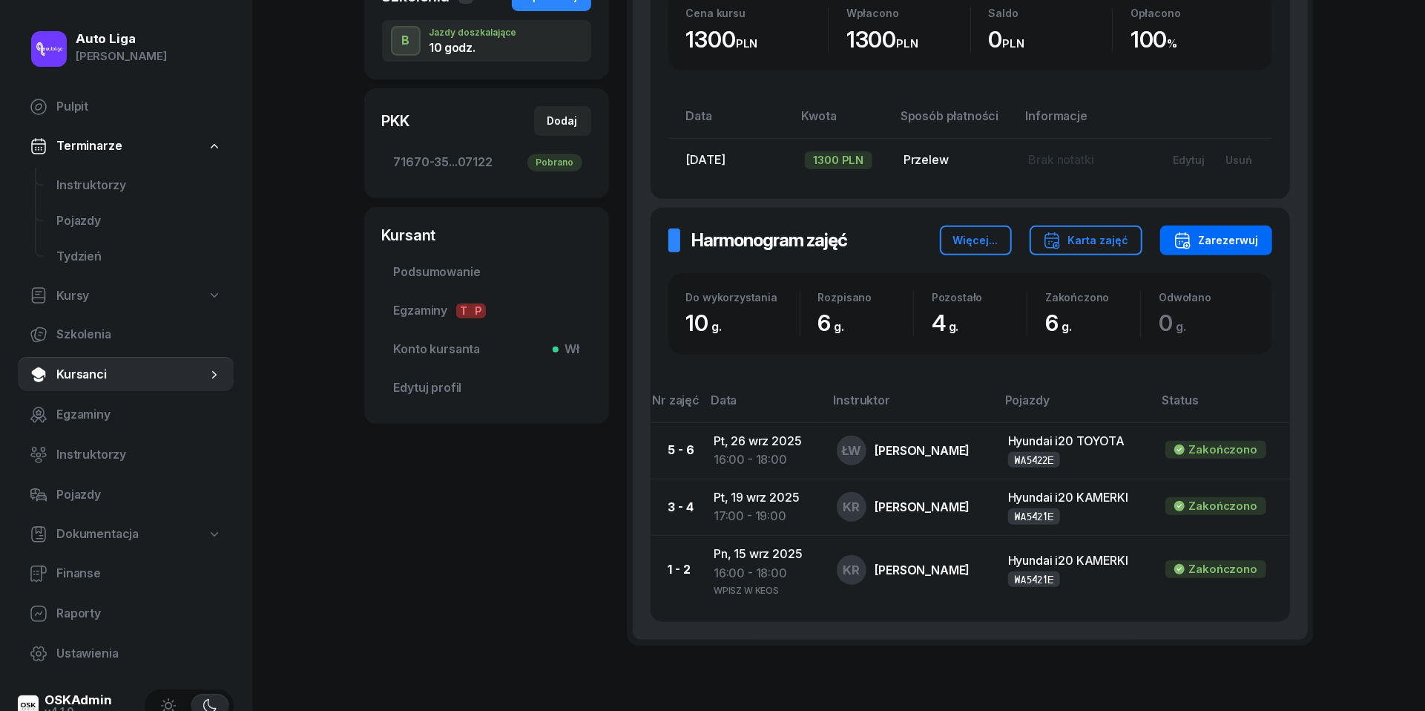
click at [1224, 244] on div "Zarezerwuj" at bounding box center [1216, 240] width 85 height 18
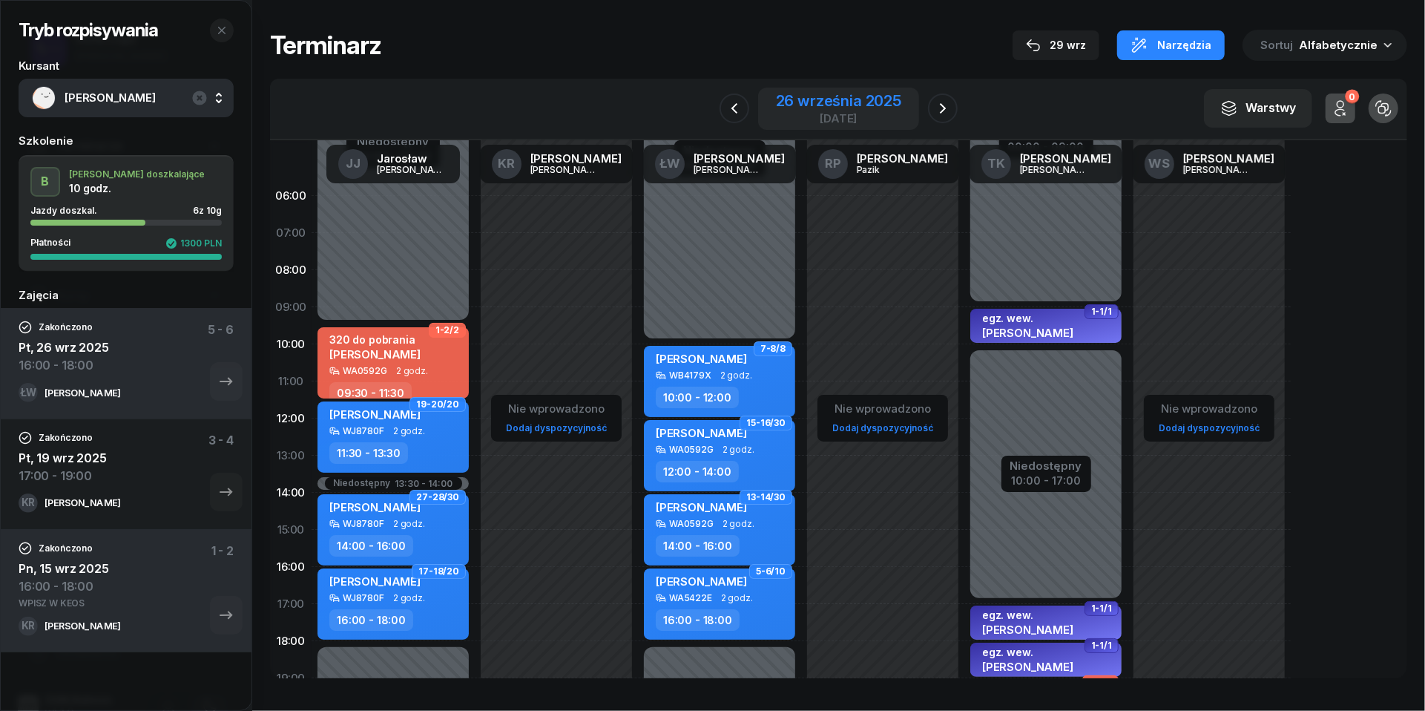
click at [867, 125] on div "[DATE]" at bounding box center [838, 109] width 161 height 42
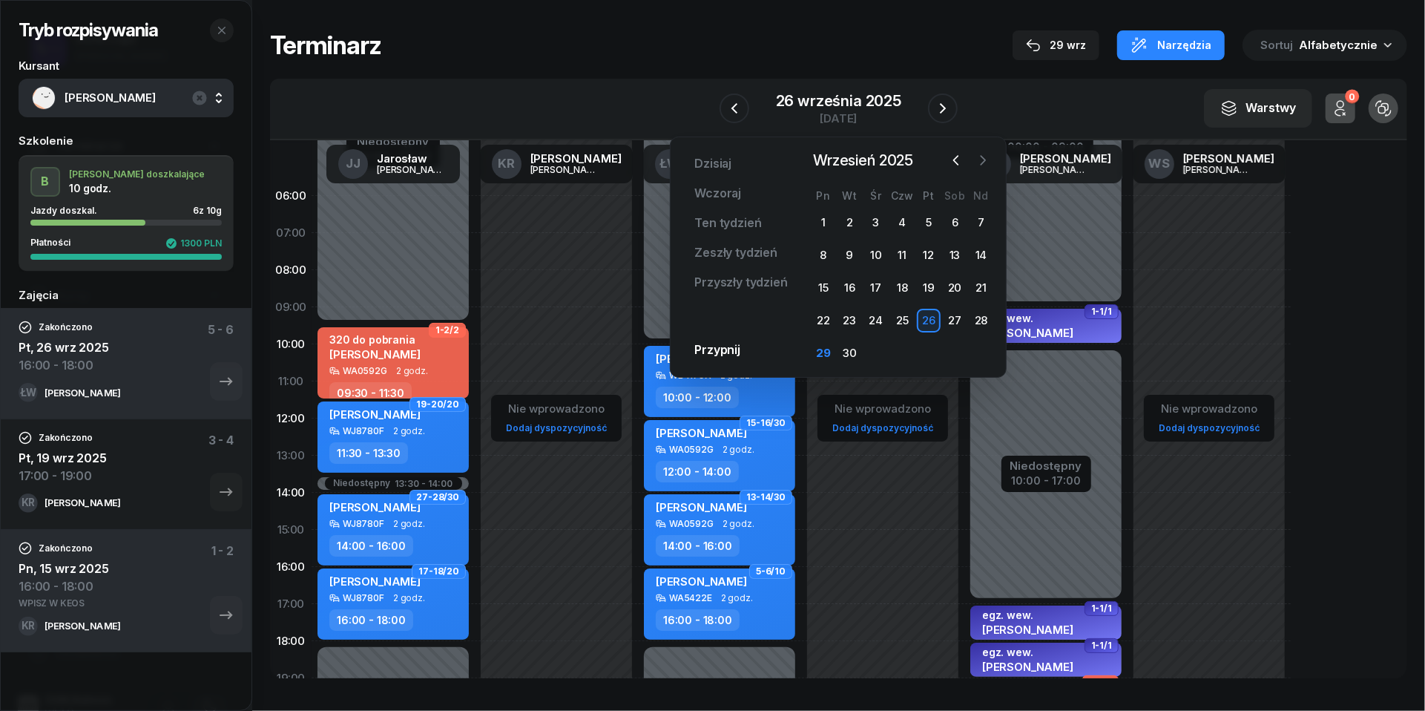
click at [981, 165] on icon "button" at bounding box center [983, 160] width 15 height 15
click at [876, 227] on div "1" at bounding box center [876, 223] width 24 height 24
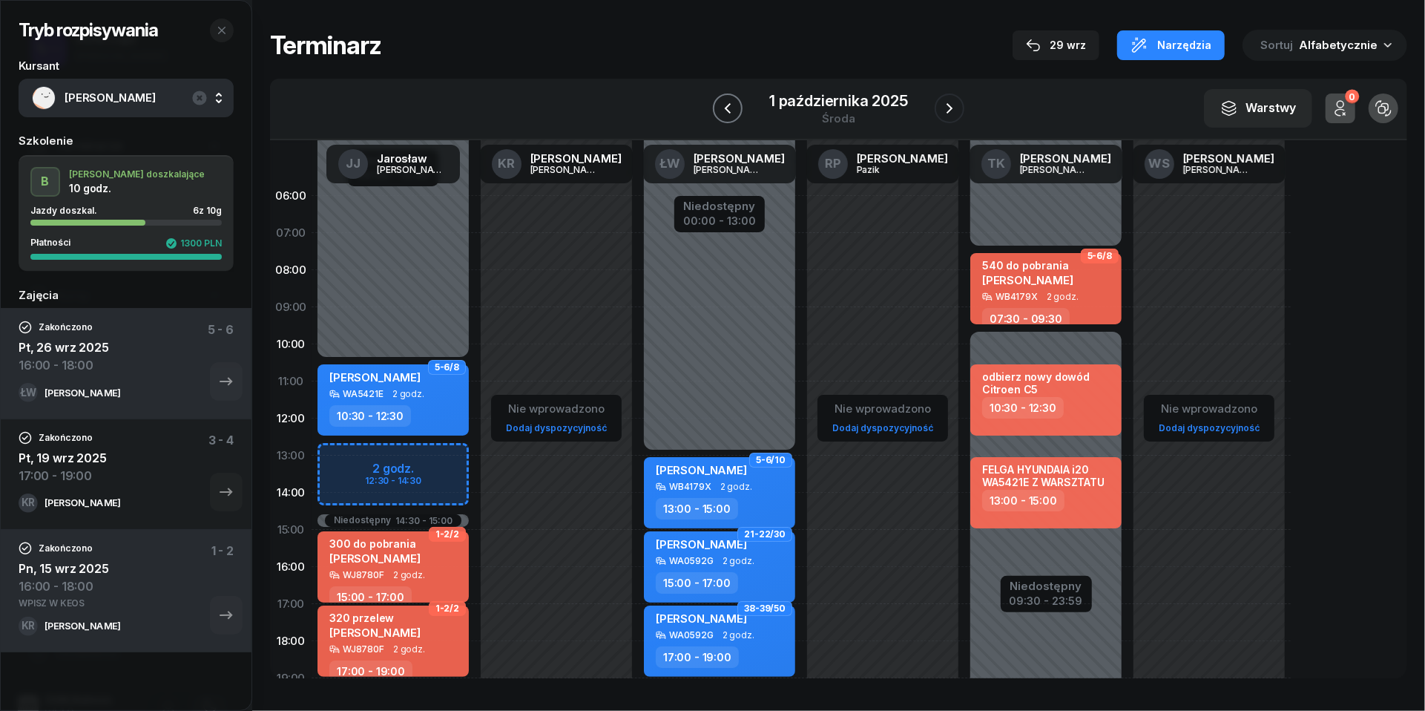
click at [731, 99] on icon "button" at bounding box center [728, 108] width 18 height 18
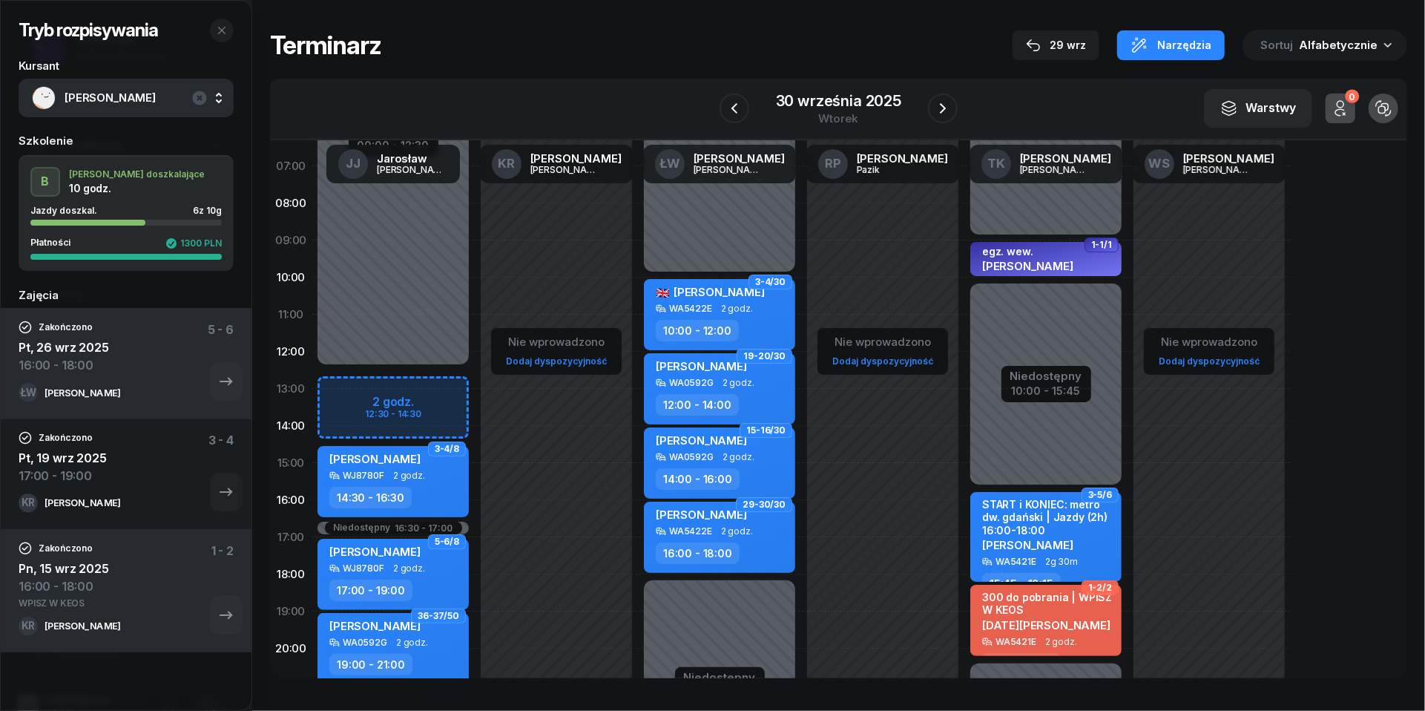
scroll to position [79, 0]
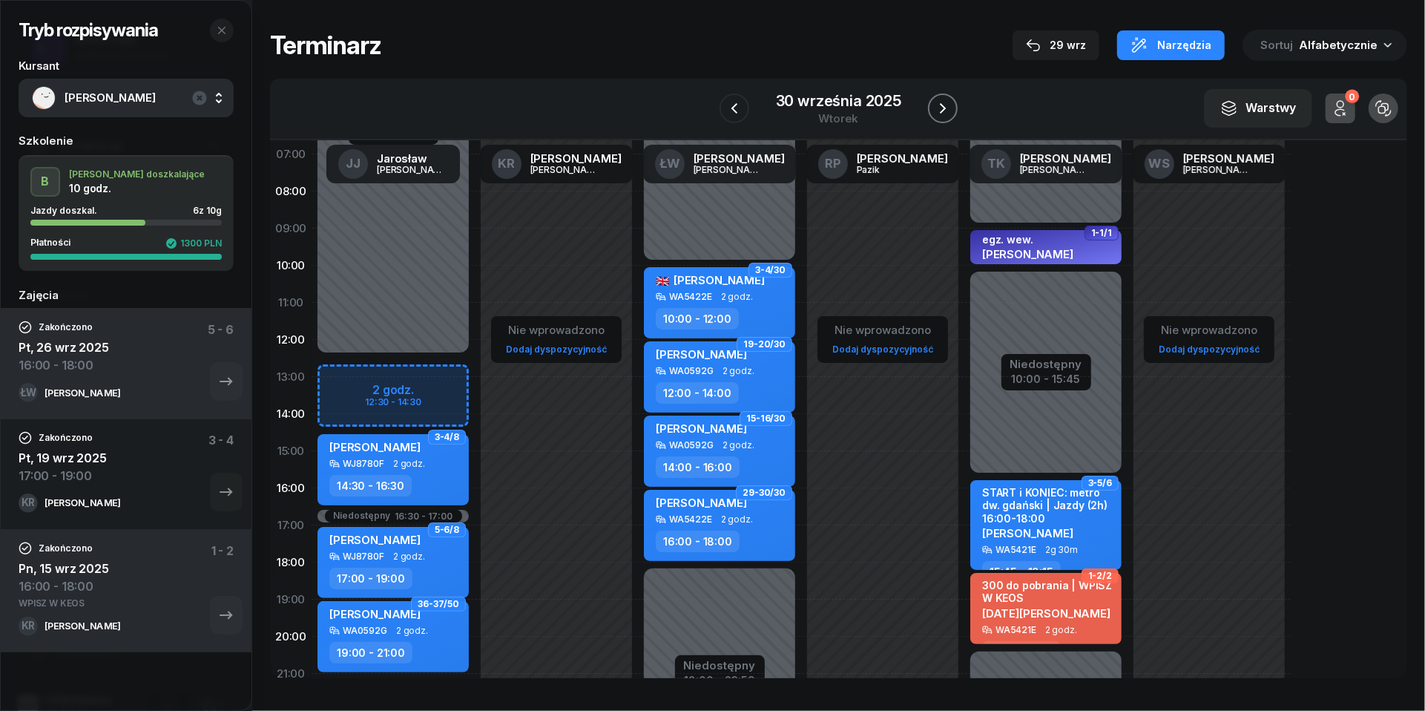
click at [951, 108] on icon "button" at bounding box center [943, 108] width 18 height 18
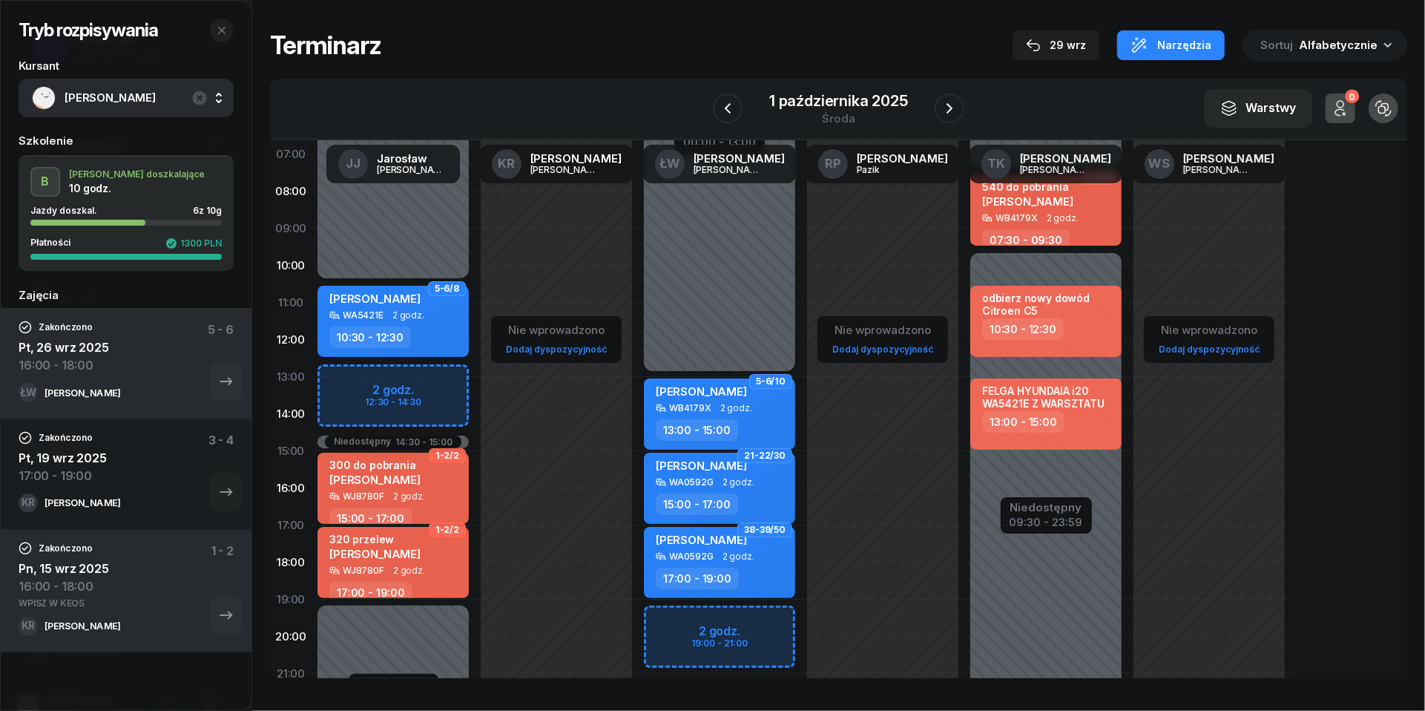
scroll to position [116, 0]
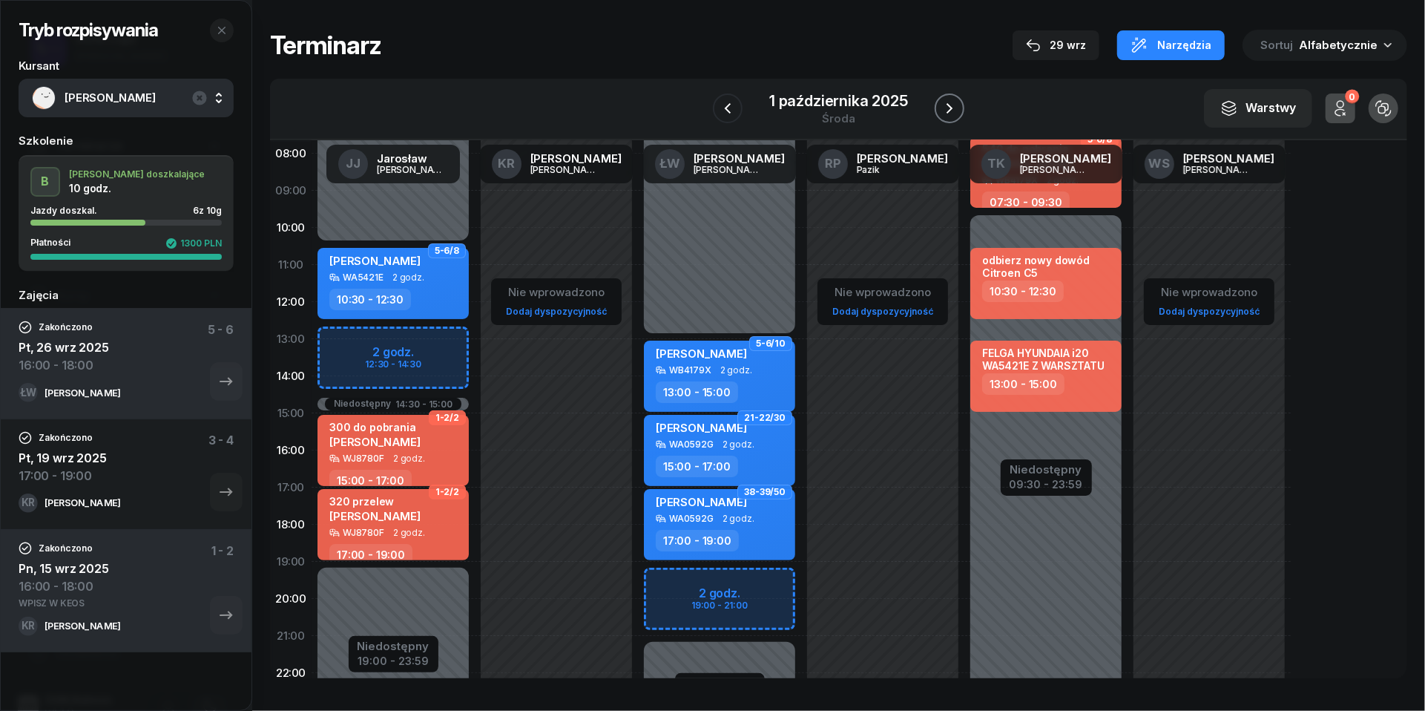
click at [953, 105] on icon "button" at bounding box center [950, 108] width 18 height 18
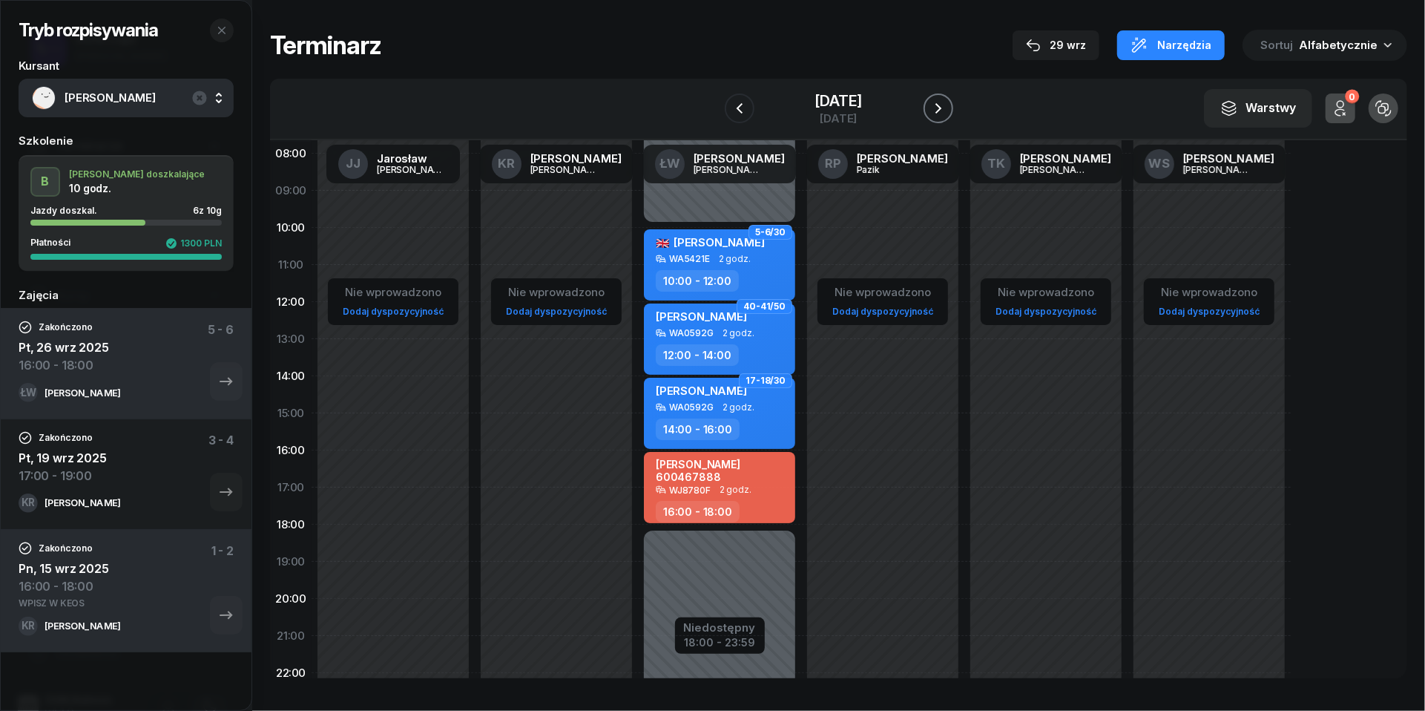
click at [947, 105] on icon "button" at bounding box center [939, 108] width 18 height 18
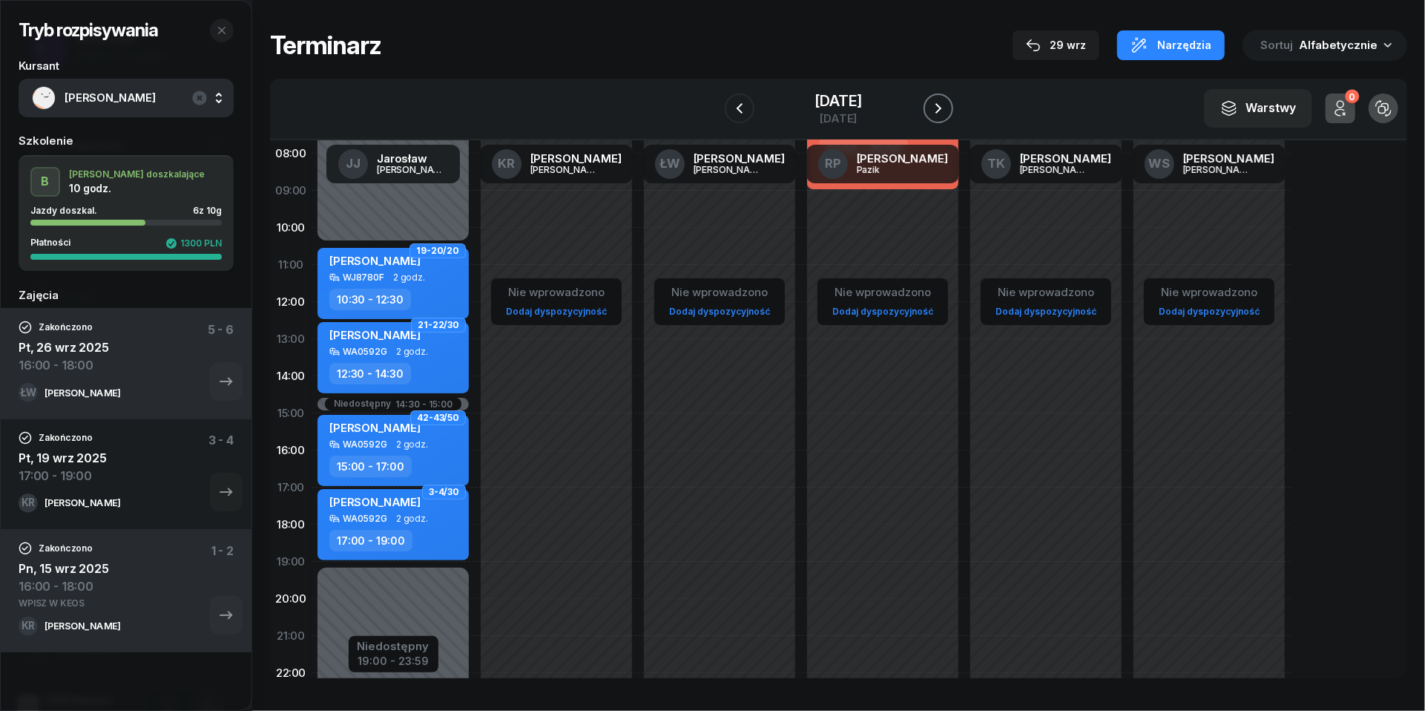
click at [947, 105] on icon "button" at bounding box center [939, 108] width 18 height 18
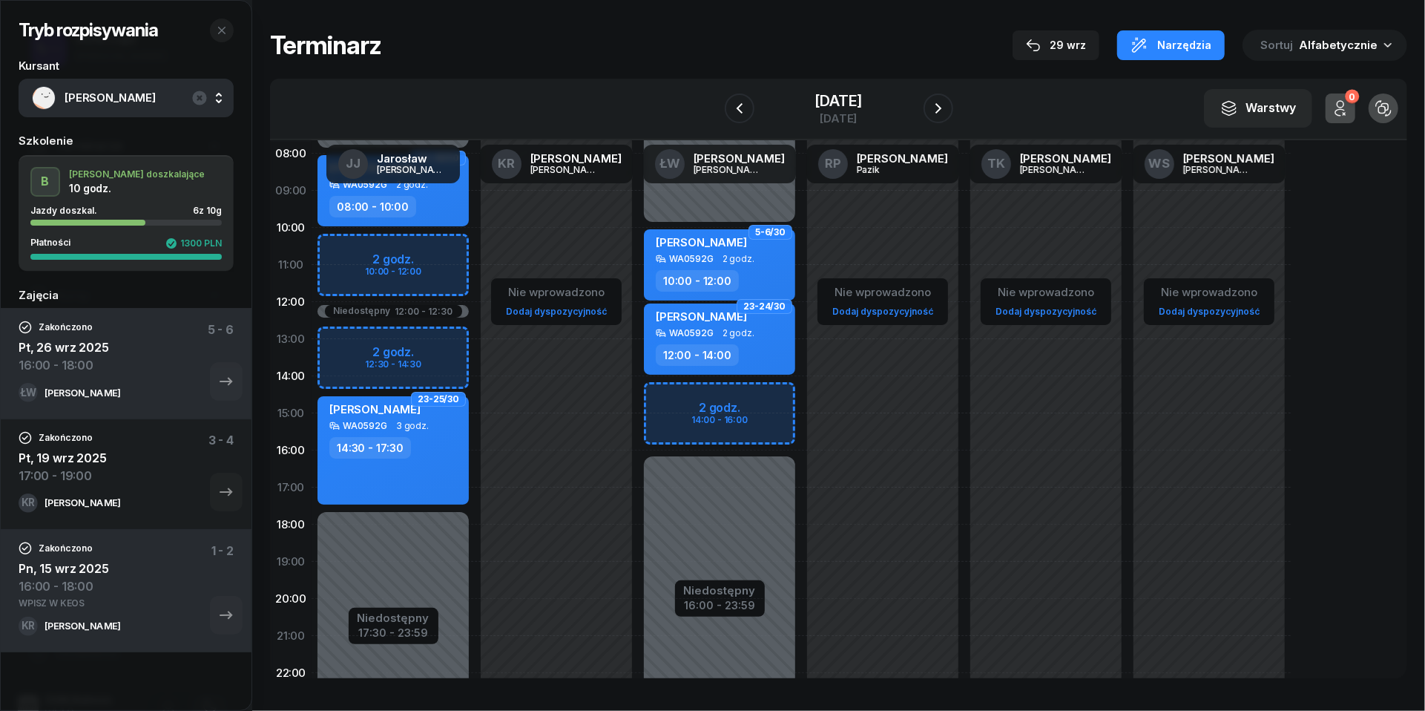
click at [675, 395] on div "Niedostępny 00:00 - 10:00 Niedostępny 16:00 - 23:59 2 godz. 14:00 - 16:00 5-6/3…" at bounding box center [719, 413] width 163 height 705
select select "14"
select select "16"
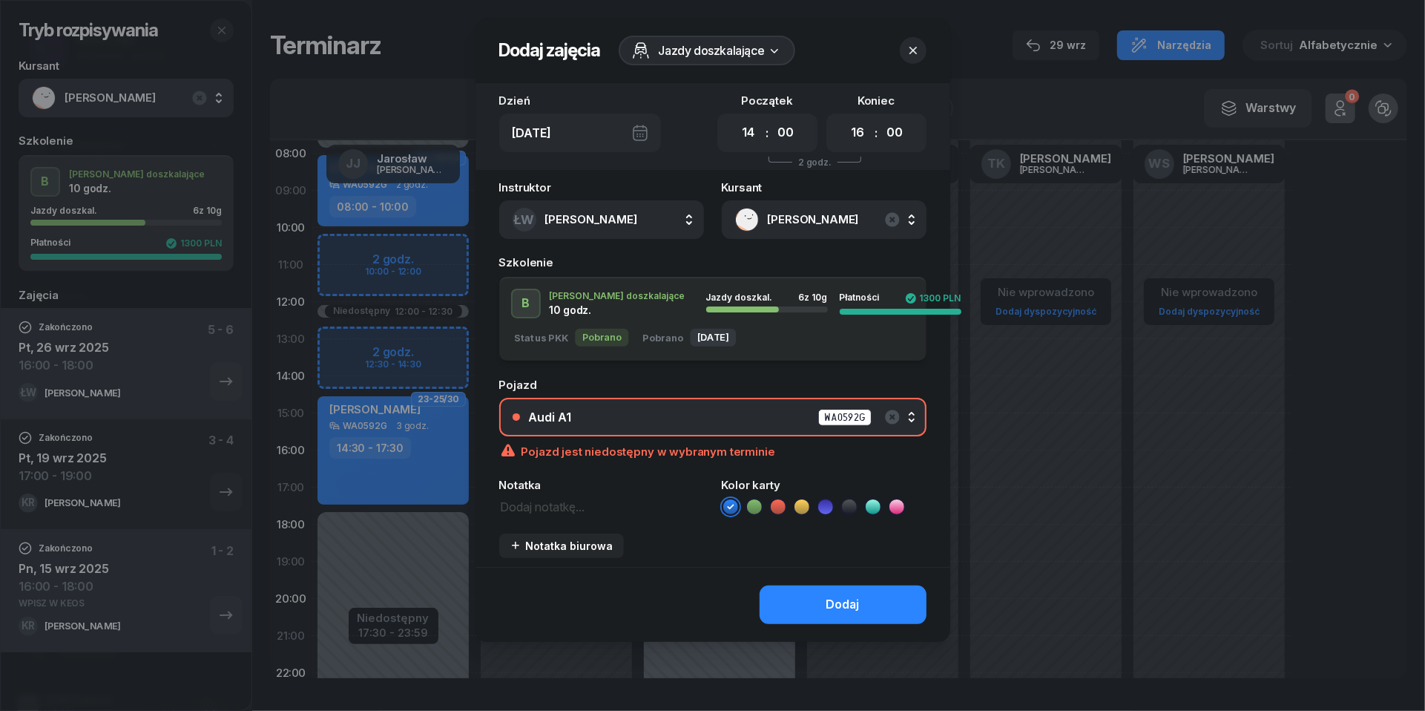
click at [682, 411] on div "Audi A1 WA0592G" at bounding box center [721, 417] width 384 height 19
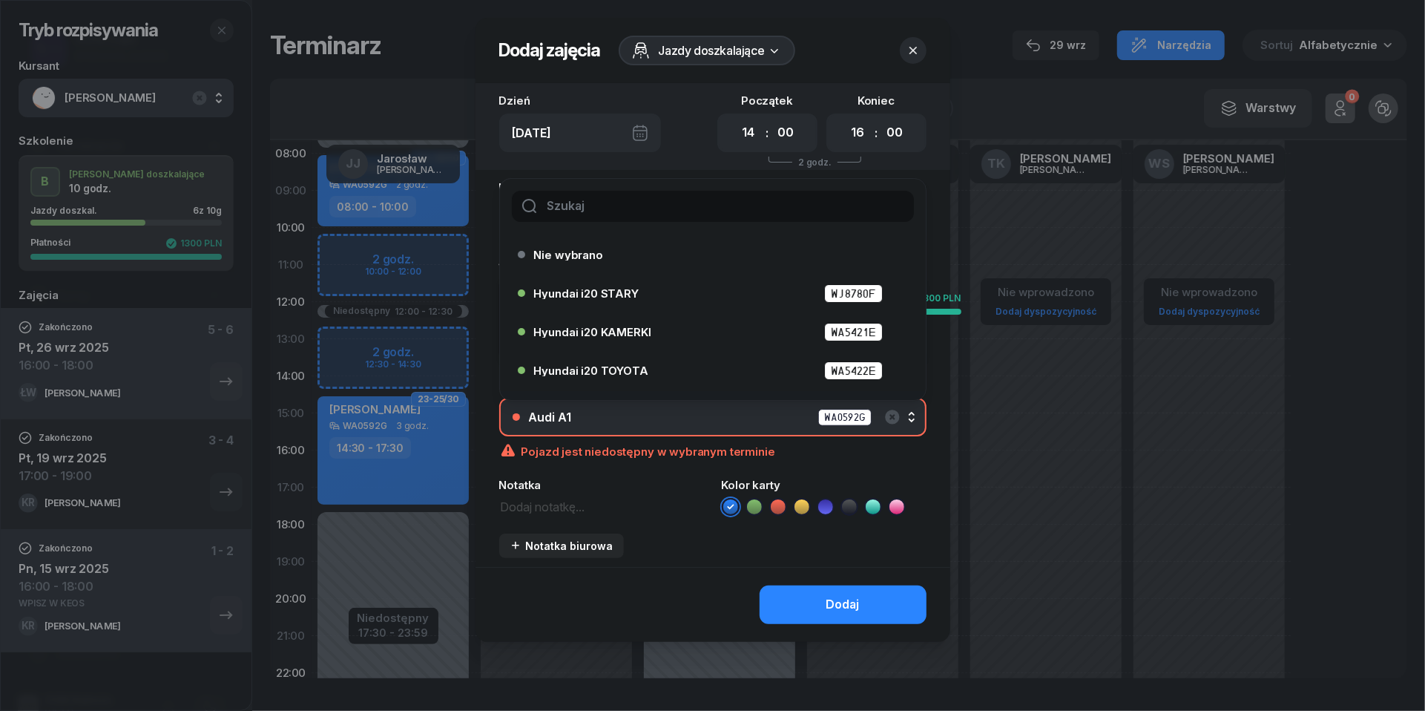
click at [906, 33] on header "Dodaj zajęcia Jazdy doszkalające" at bounding box center [713, 50] width 475 height 65
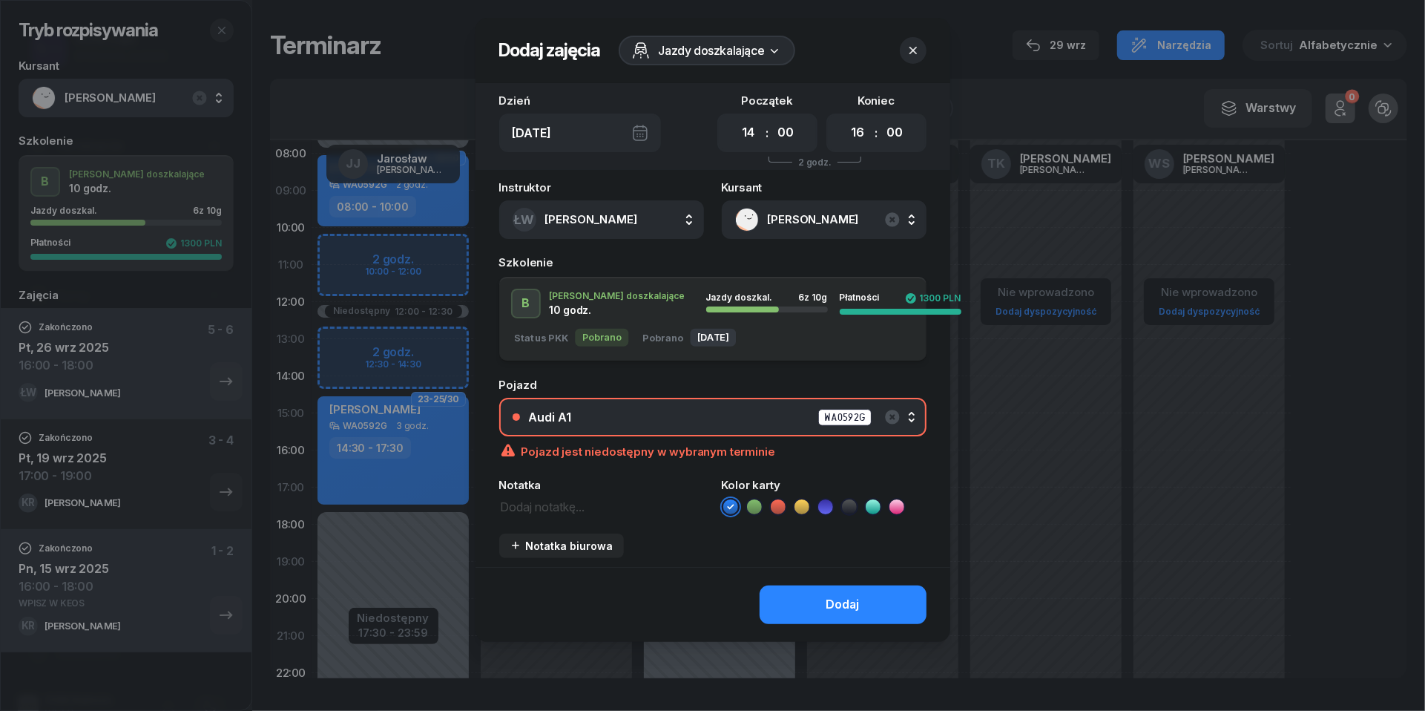
click at [907, 48] on icon "button" at bounding box center [913, 50] width 15 height 15
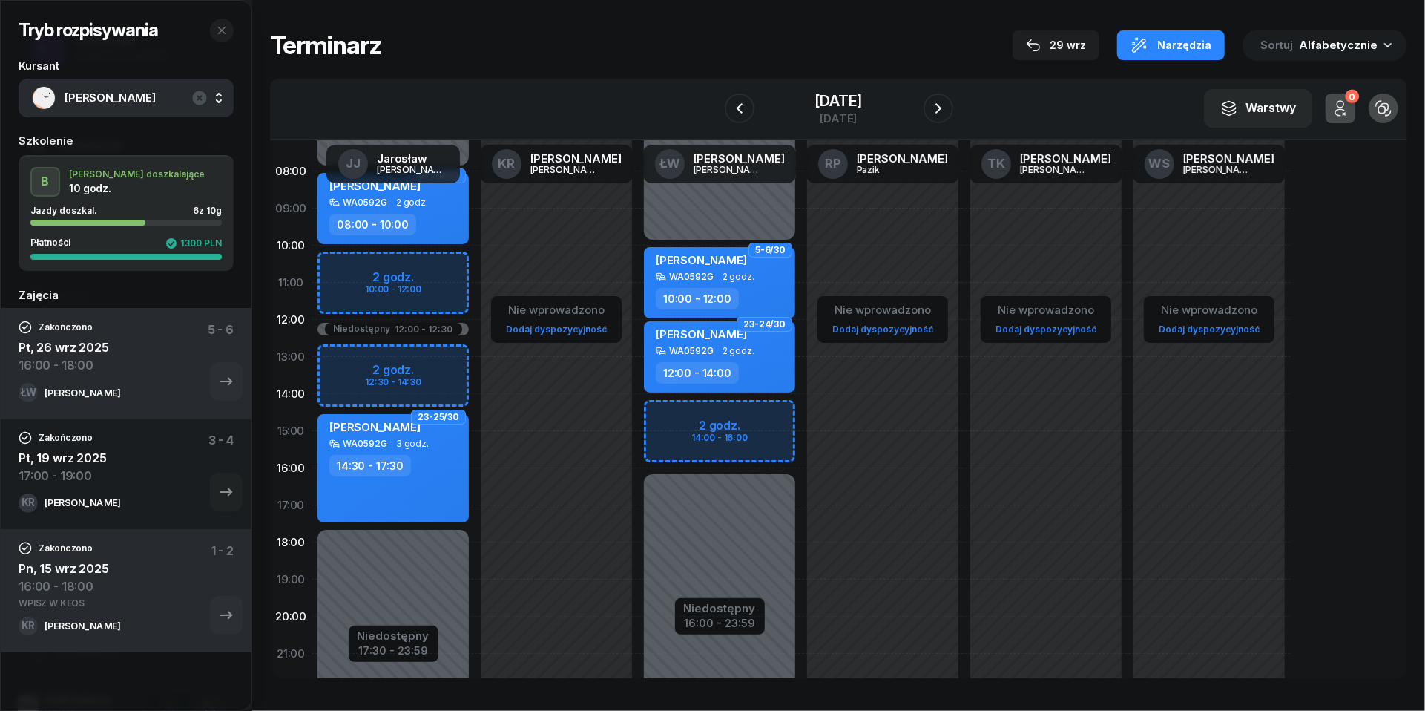
scroll to position [96, 0]
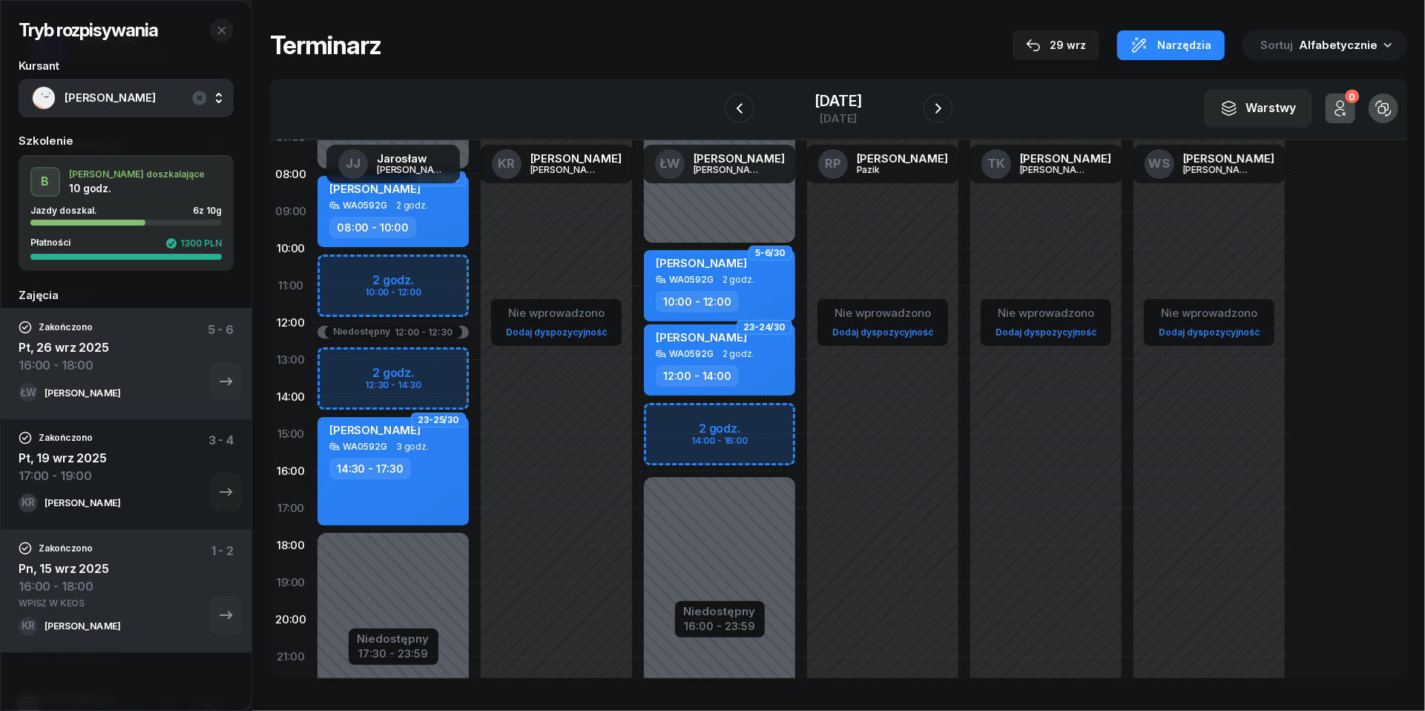
click at [665, 425] on div "Niedostępny 00:00 - 10:00 Niedostępny 16:00 - 23:59 2 godz. 14:00 - 16:00 5-6/3…" at bounding box center [719, 434] width 163 height 705
select select "14"
select select "16"
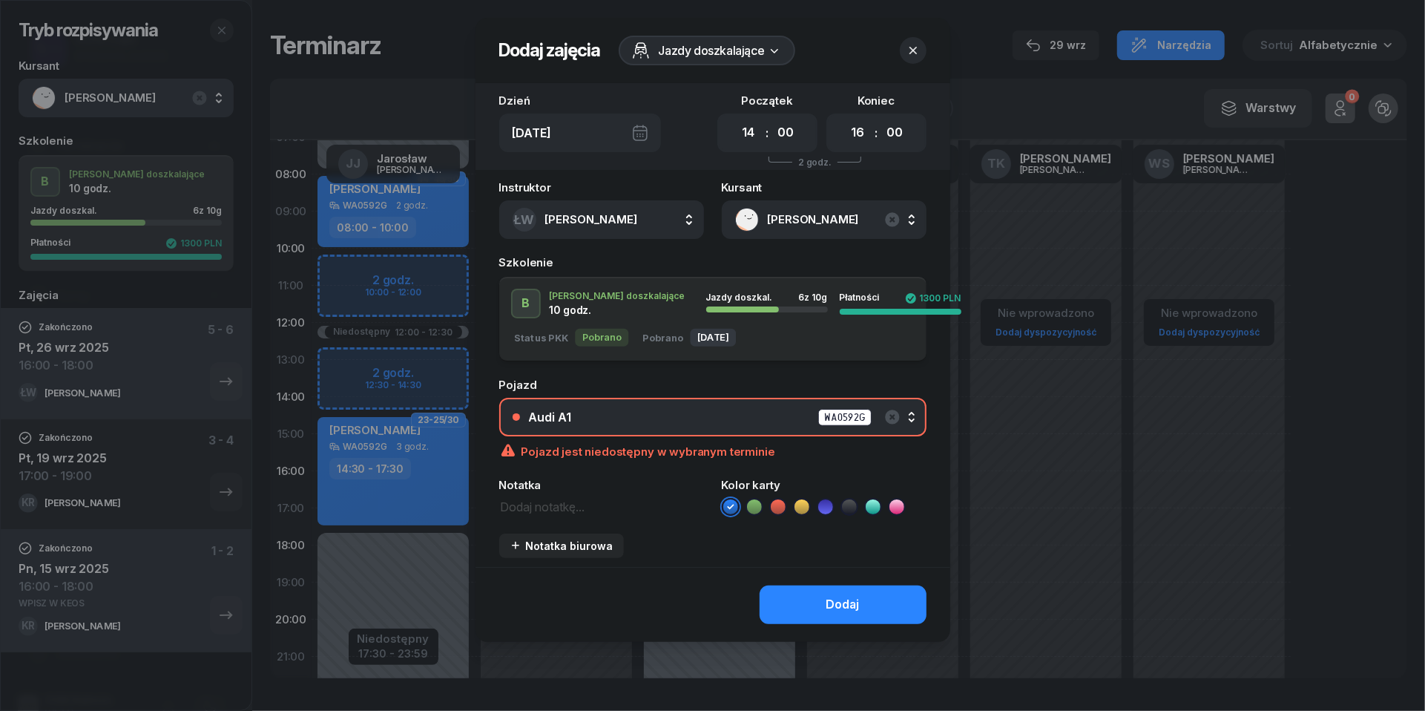
click at [677, 408] on div "Audi A1 WA0592G" at bounding box center [721, 417] width 384 height 19
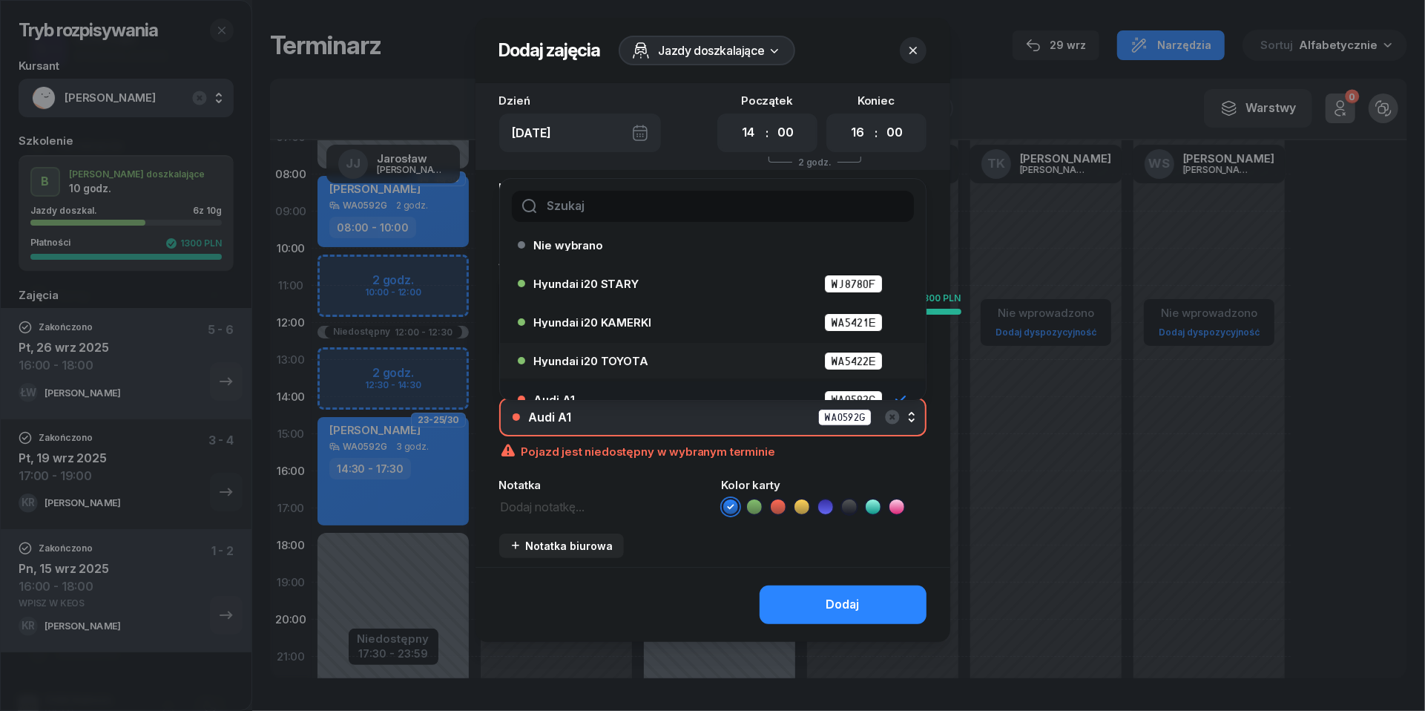
scroll to position [12, 0]
click at [638, 329] on div "Hyundai i20 KAMERKI WA5421E" at bounding box center [708, 320] width 381 height 24
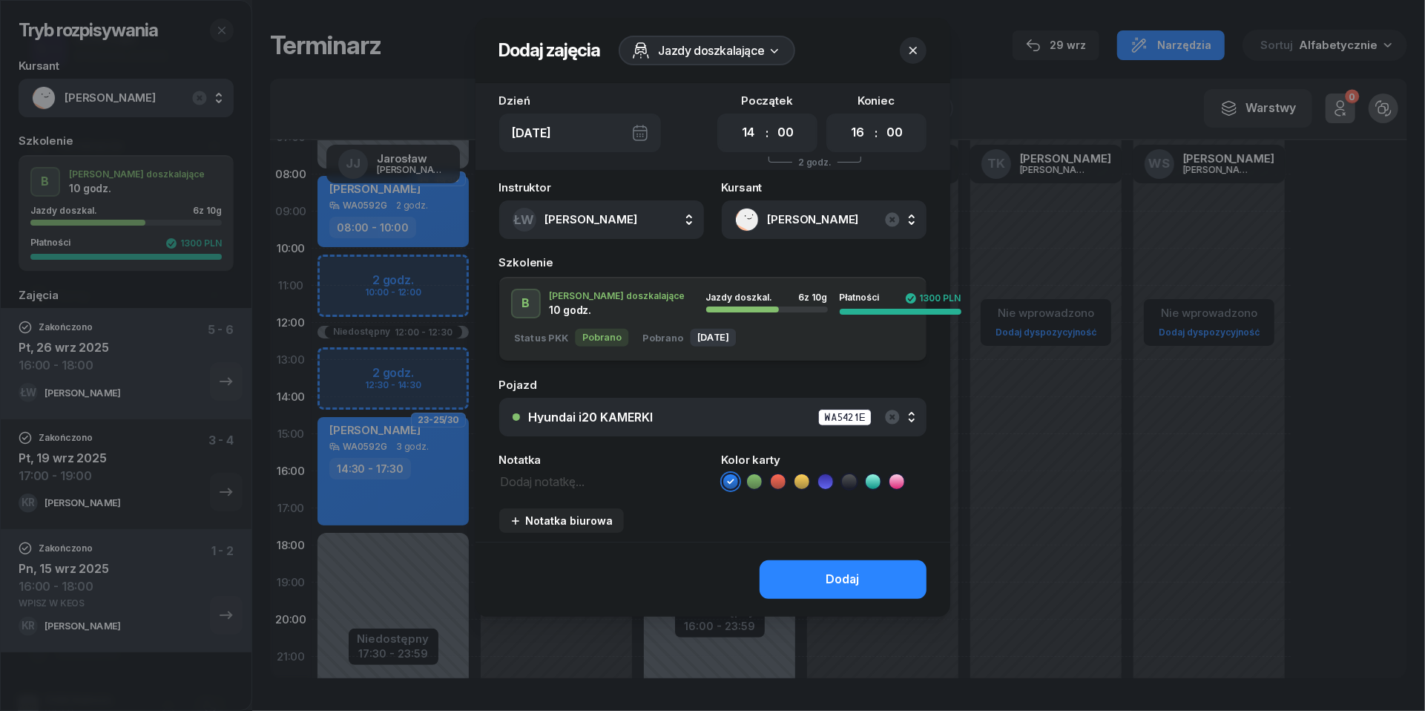
click at [920, 51] on icon "button" at bounding box center [913, 50] width 15 height 15
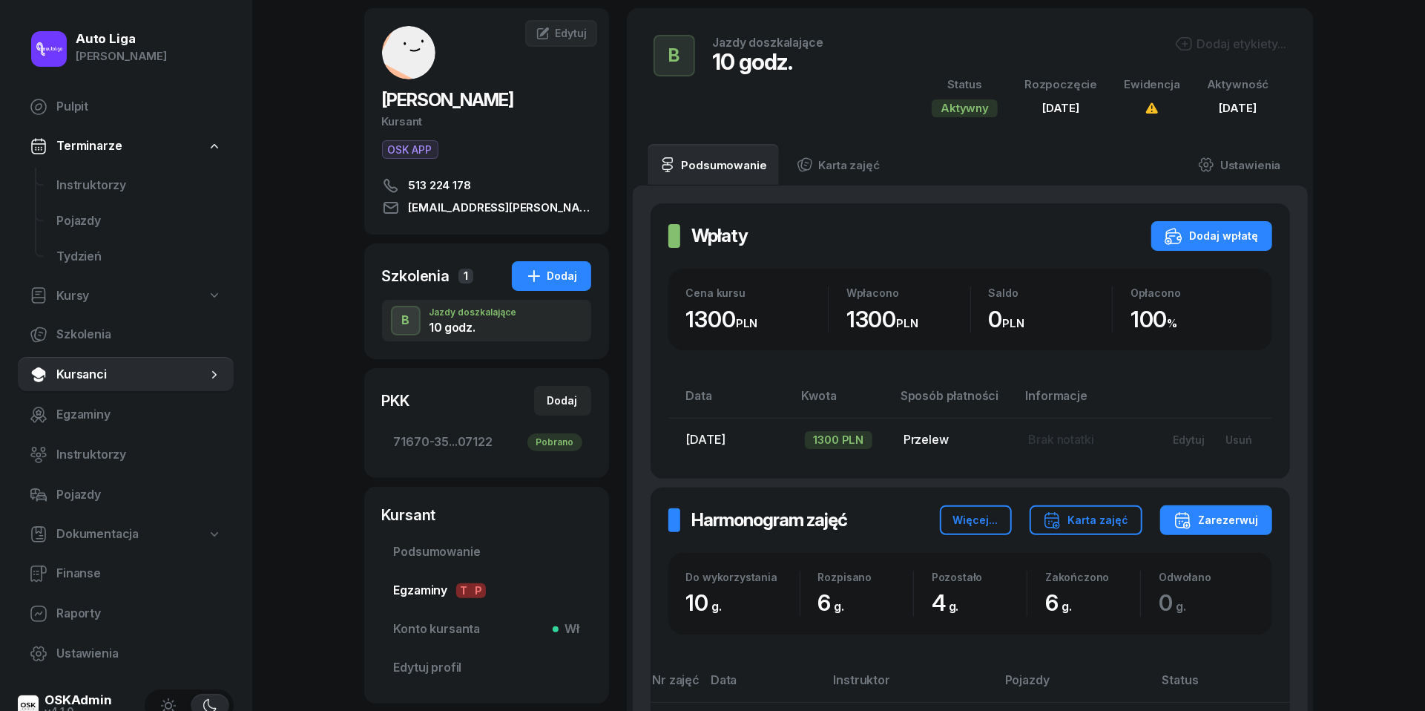
scroll to position [90, 0]
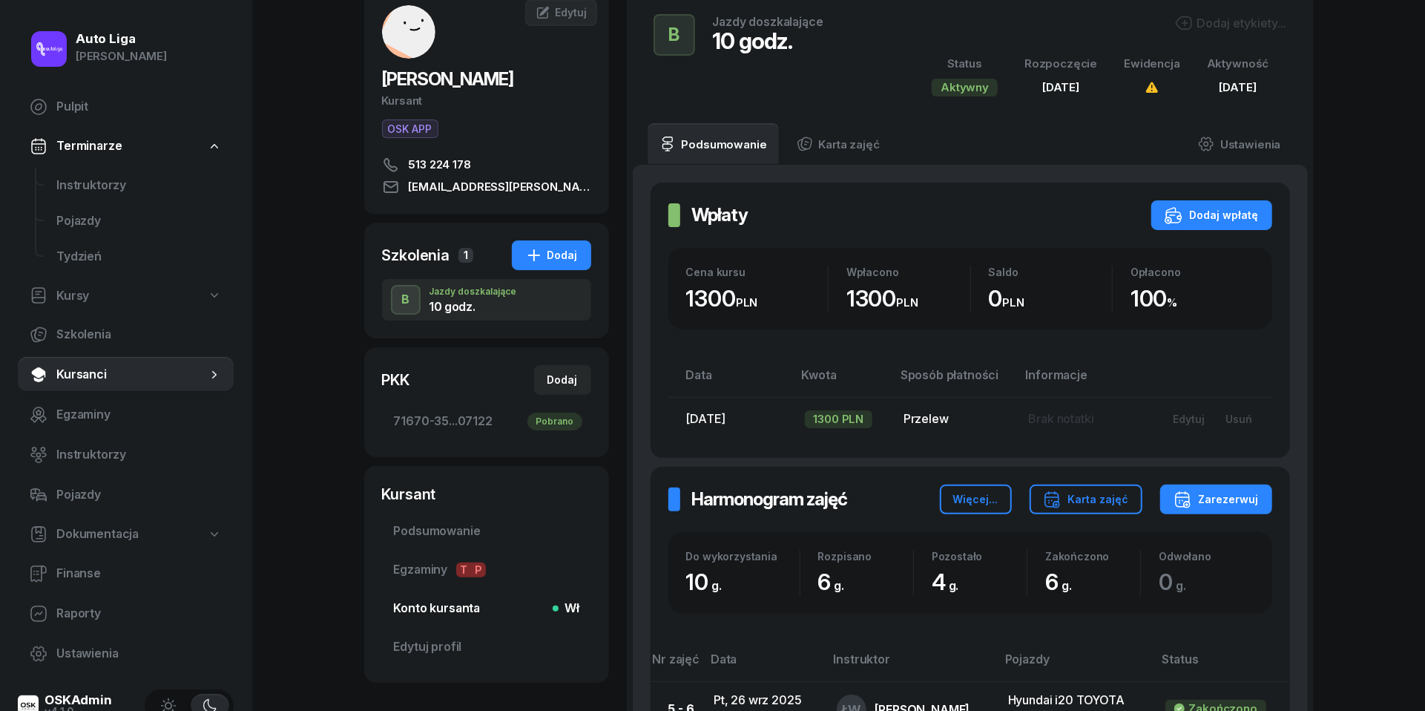
click at [419, 597] on link "Konto kursanta Wł" at bounding box center [486, 609] width 209 height 36
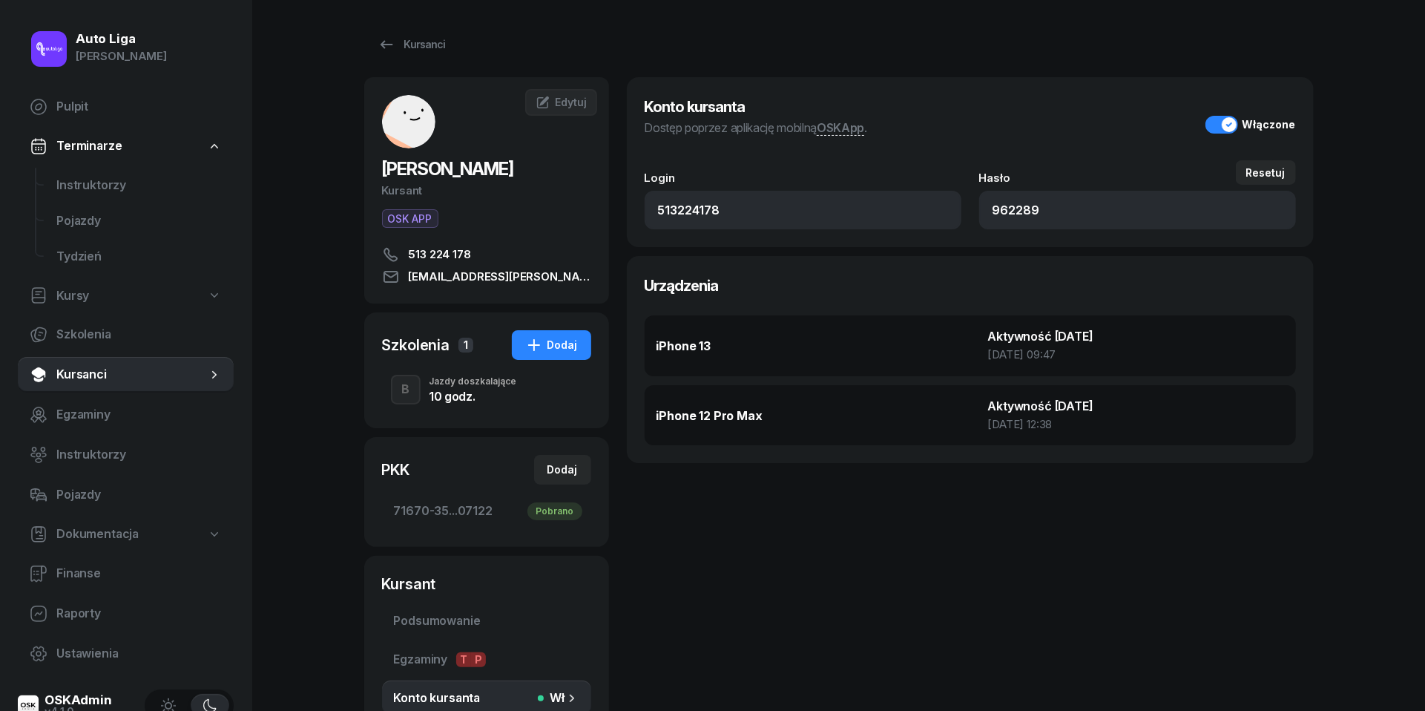
click at [455, 392] on div "10 godz." at bounding box center [474, 396] width 88 height 12
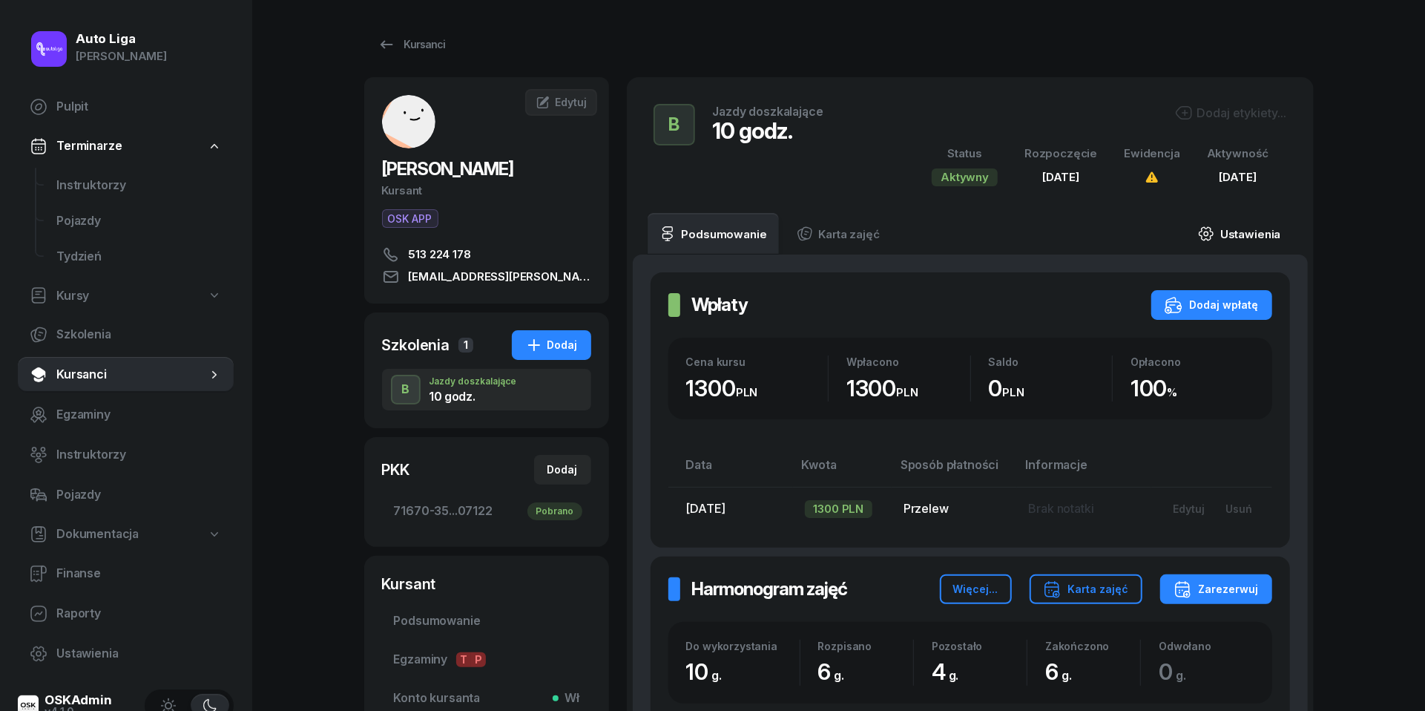
click at [1242, 231] on link "Ustawienia" at bounding box center [1239, 234] width 106 height 42
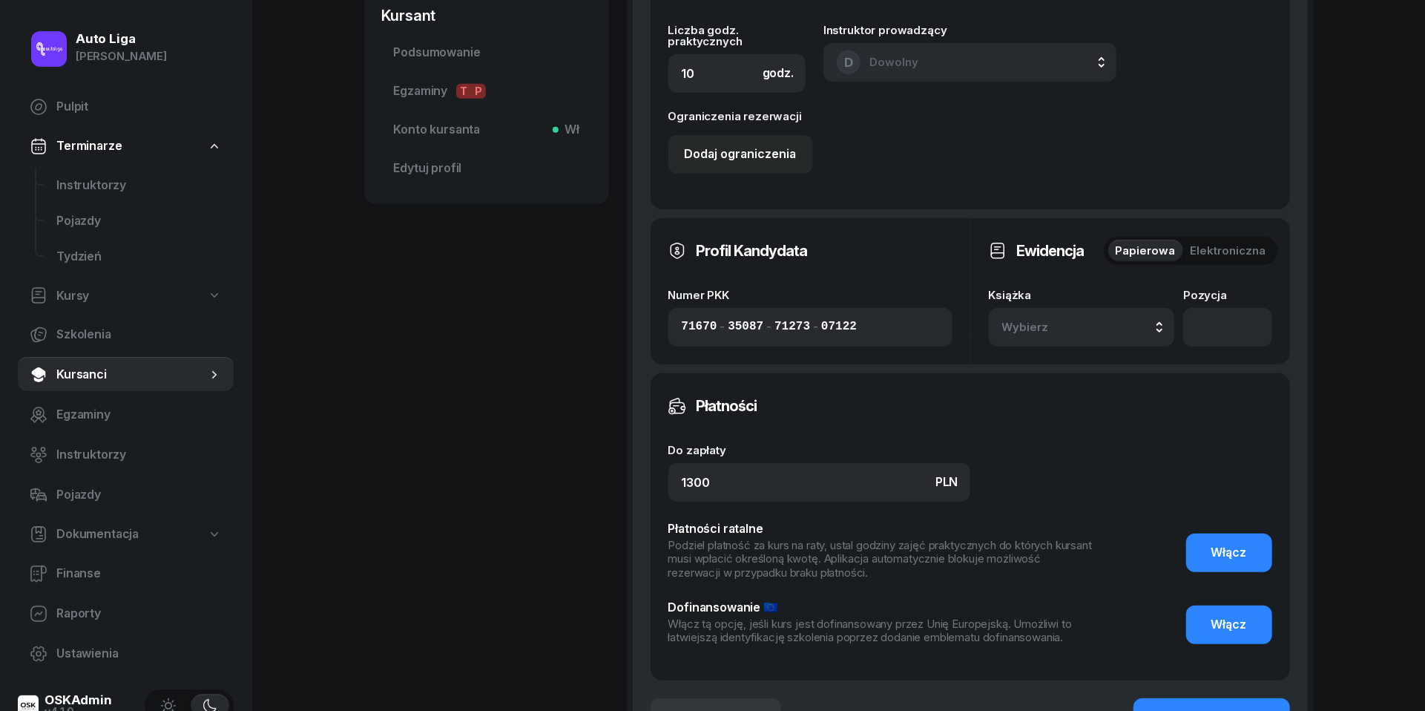
scroll to position [632, 0]
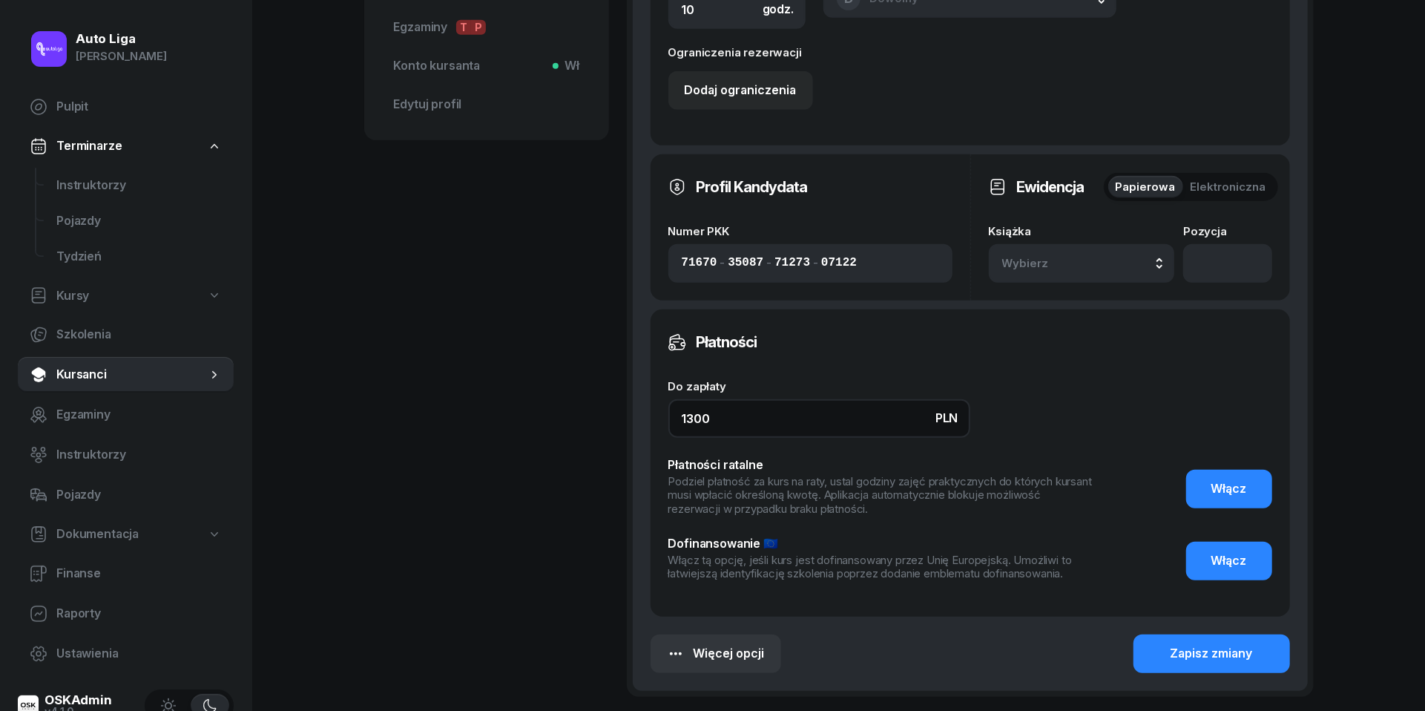
click at [812, 419] on input "1300" at bounding box center [819, 418] width 302 height 39
type input "1320"
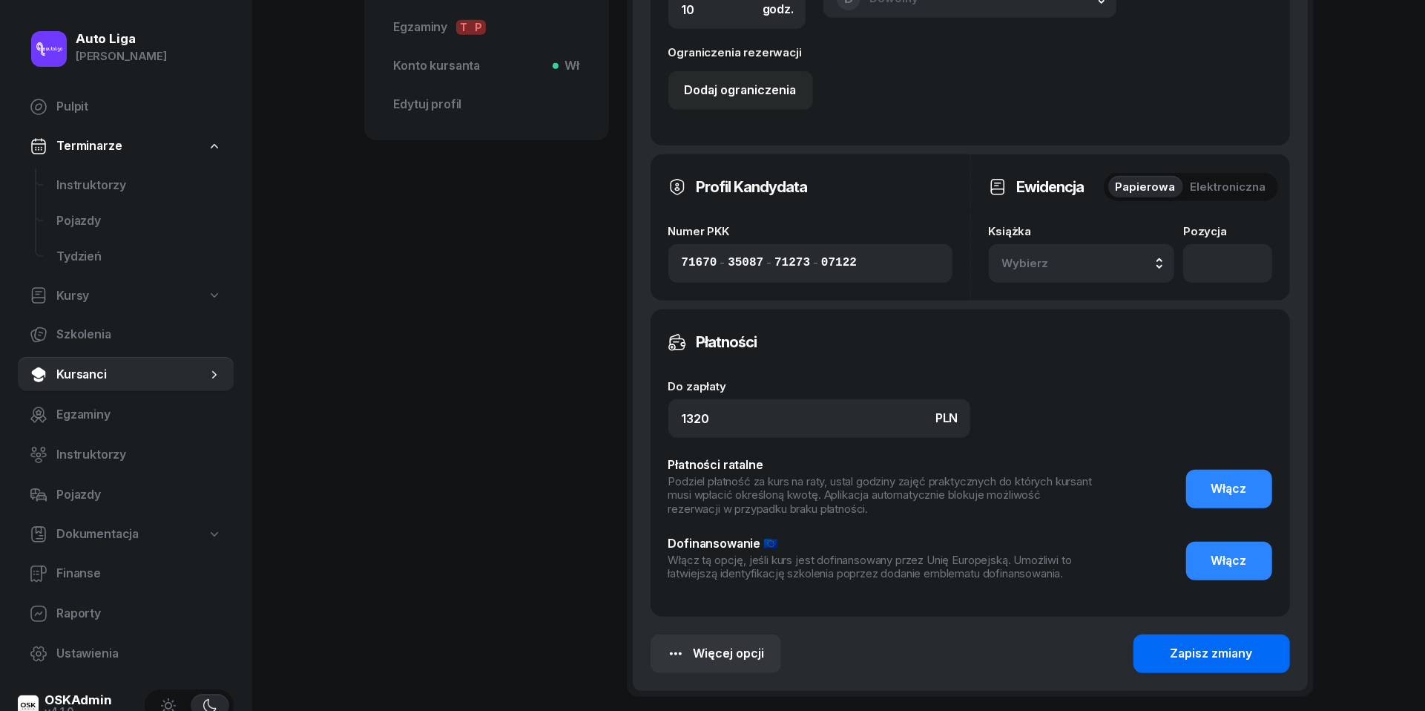
click at [1211, 645] on div "Zapisz zmiany" at bounding box center [1212, 653] width 82 height 19
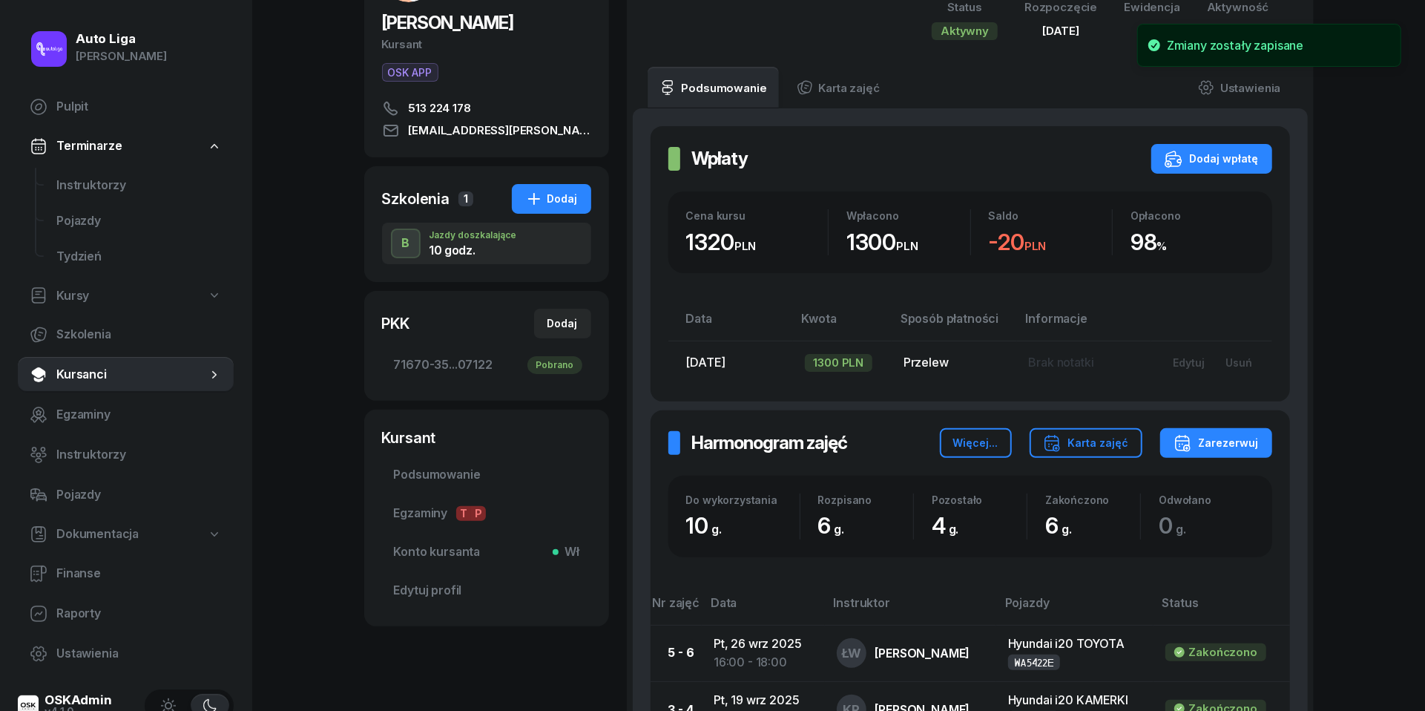
scroll to position [181, 0]
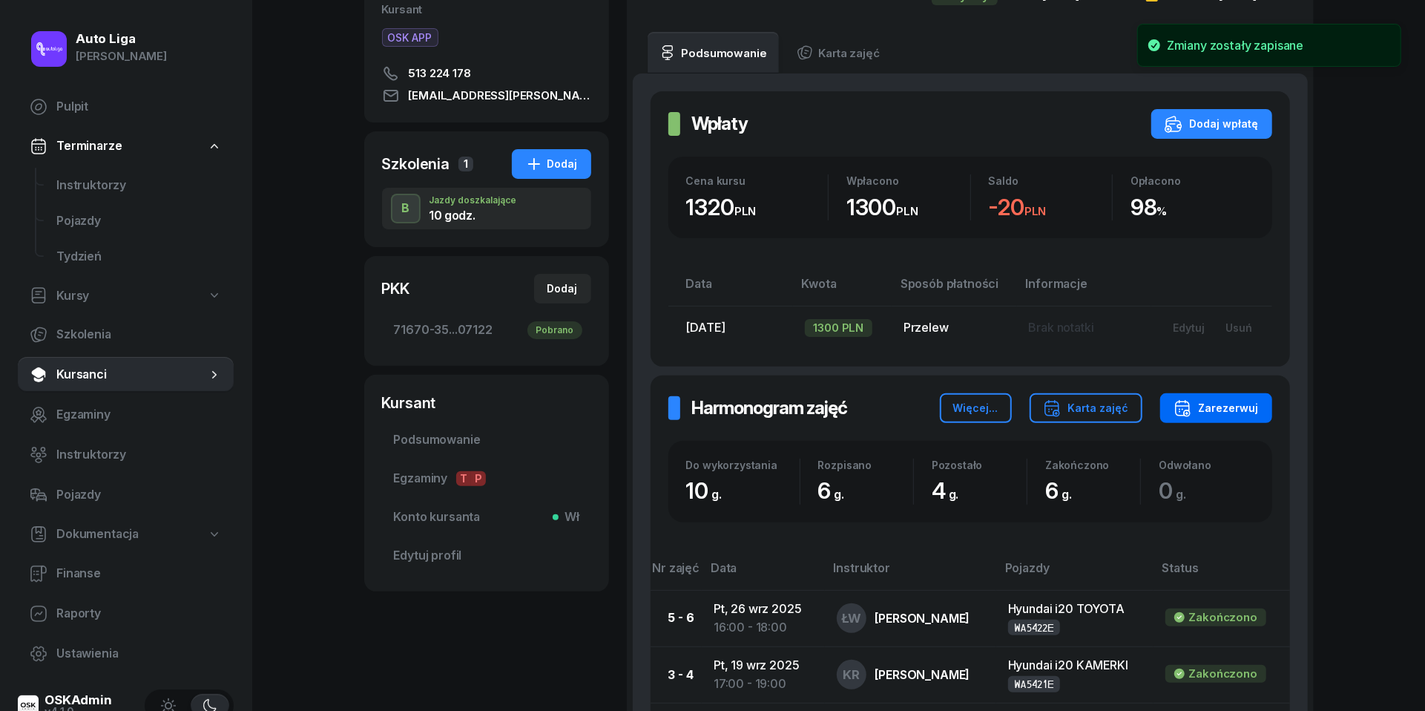
click at [1221, 416] on button "Zarezerwuj" at bounding box center [1216, 408] width 112 height 30
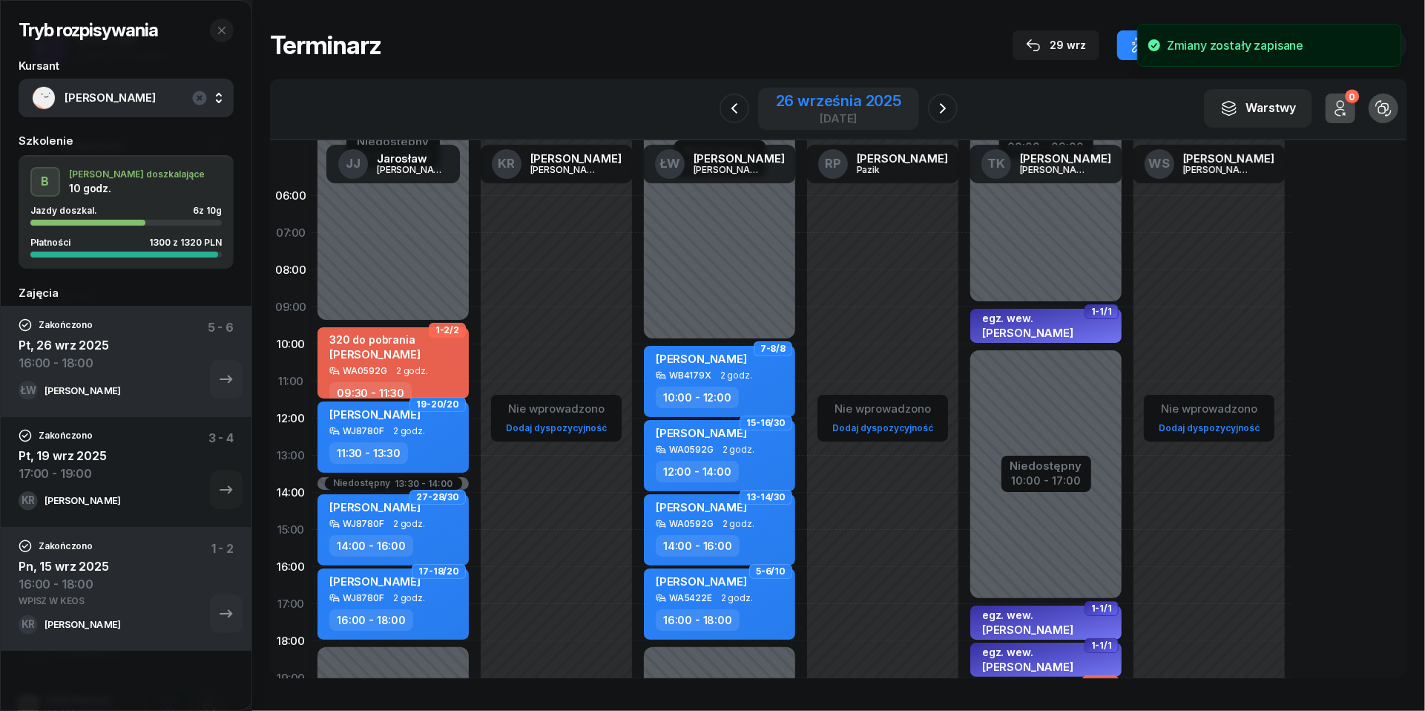
click at [819, 102] on div "26 września 2025" at bounding box center [838, 100] width 125 height 15
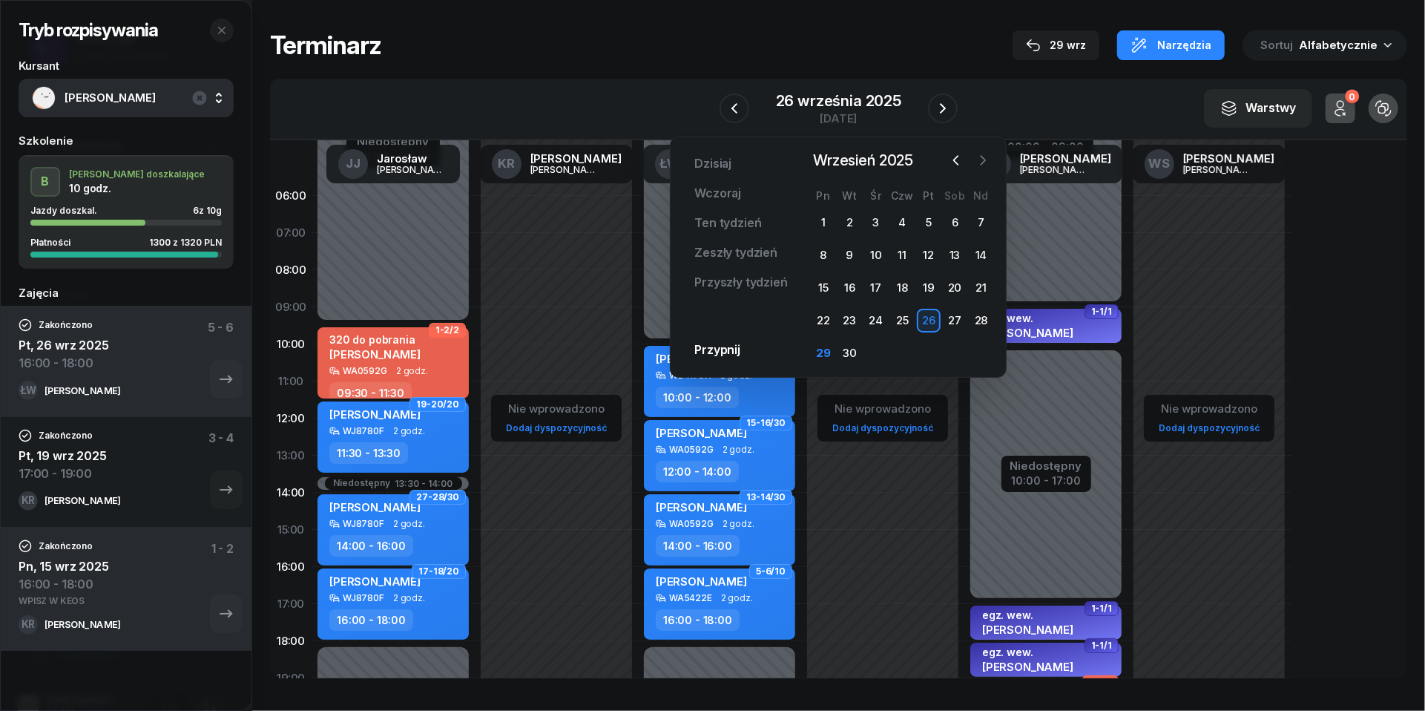
click at [987, 164] on icon "button" at bounding box center [983, 160] width 15 height 15
click at [957, 223] on div "4" at bounding box center [955, 223] width 24 height 24
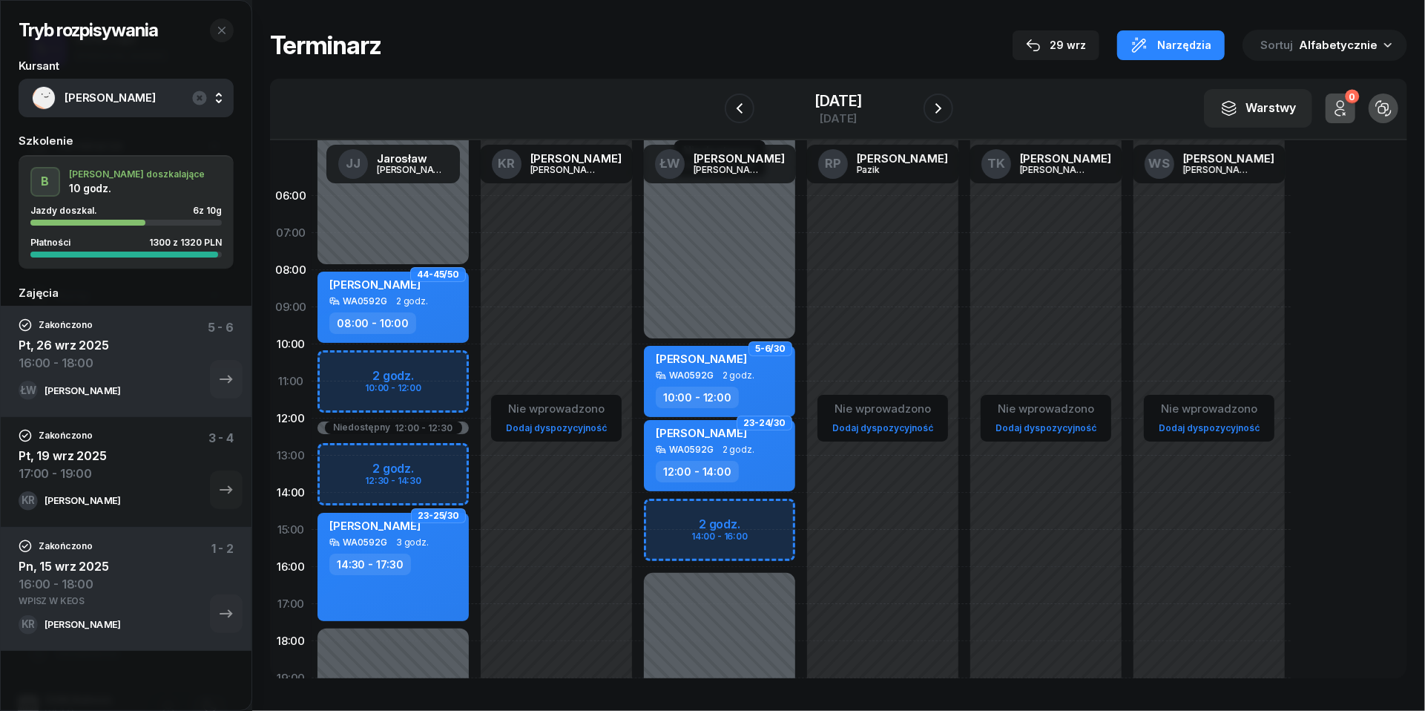
click at [663, 514] on div "Niedostępny 00:00 - 10:00 Niedostępny 16:00 - 23:59 2 godz. 14:00 - 16:00 5-6/3…" at bounding box center [719, 529] width 163 height 705
select select "14"
select select "16"
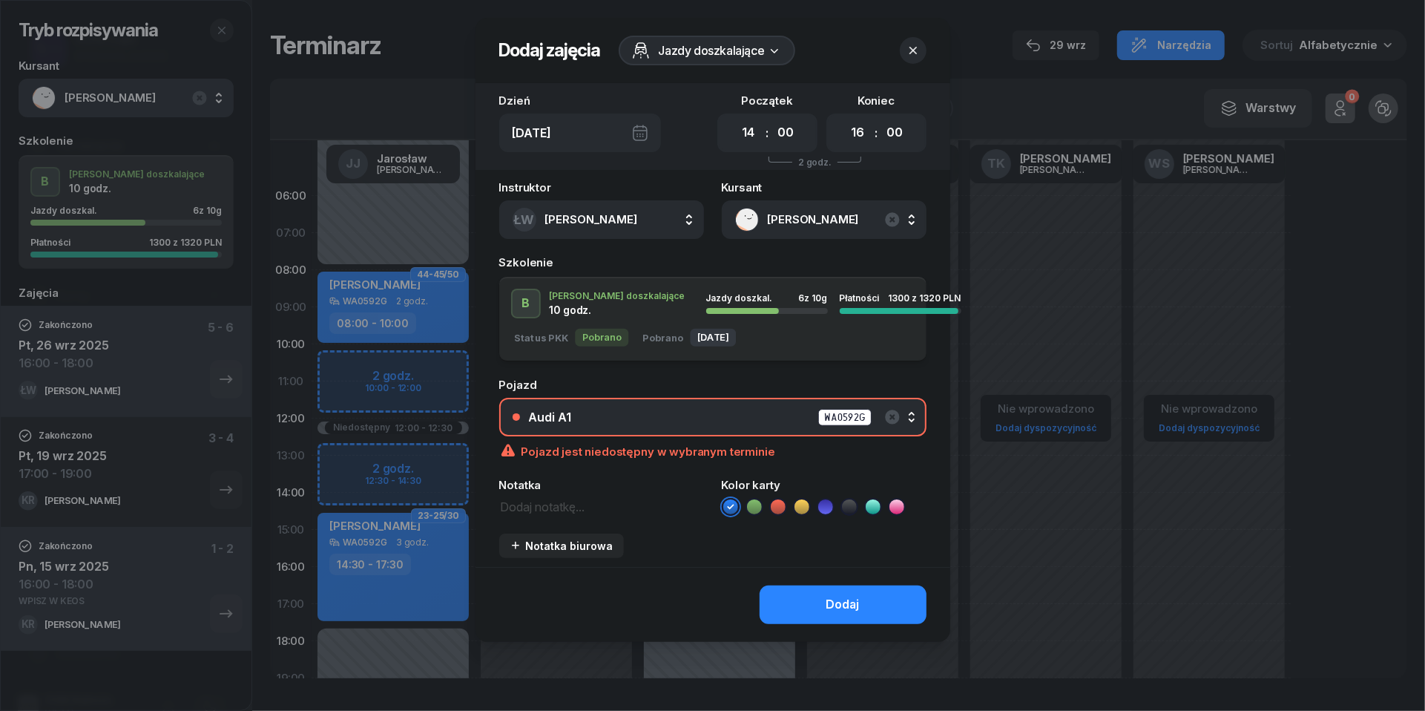
click at [760, 418] on div "Audi A1 WA0592G" at bounding box center [721, 417] width 384 height 19
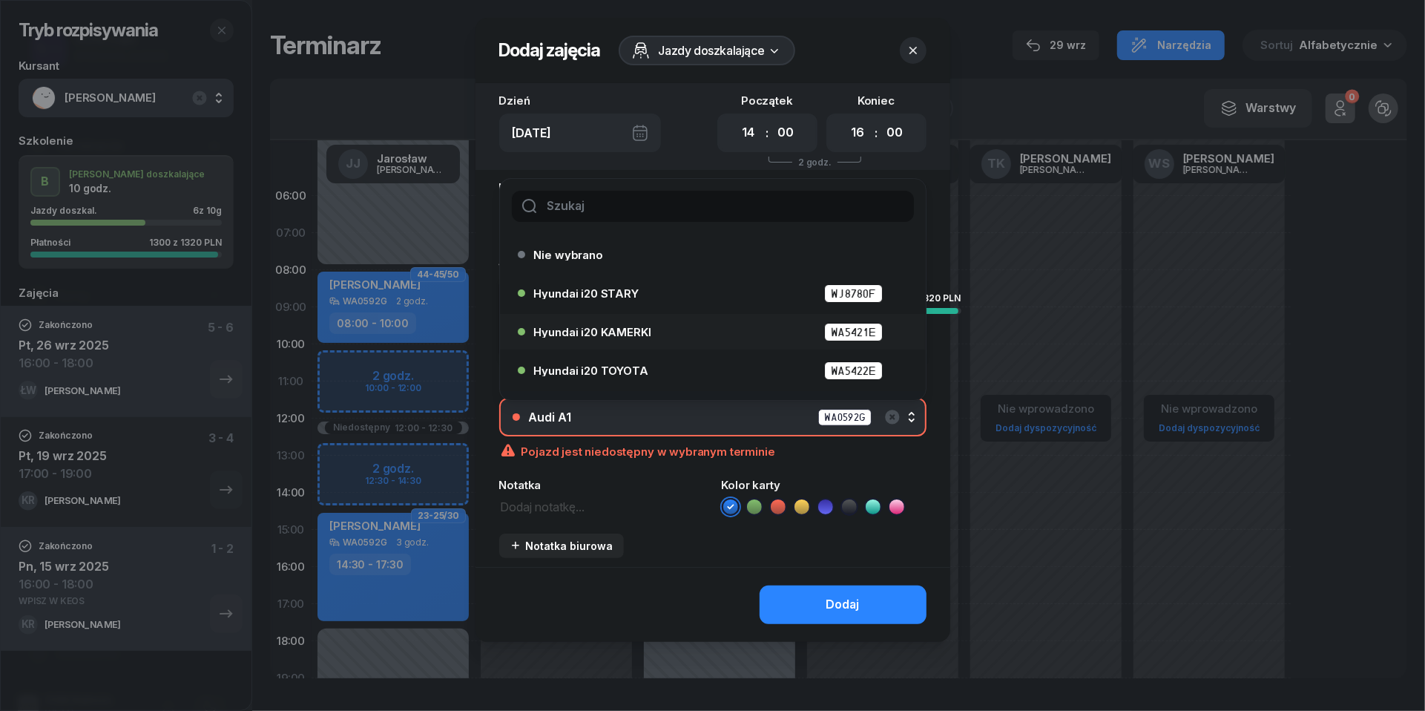
click at [656, 334] on div "Hyundai i20 KAMERKI WA5421E" at bounding box center [716, 332] width 365 height 19
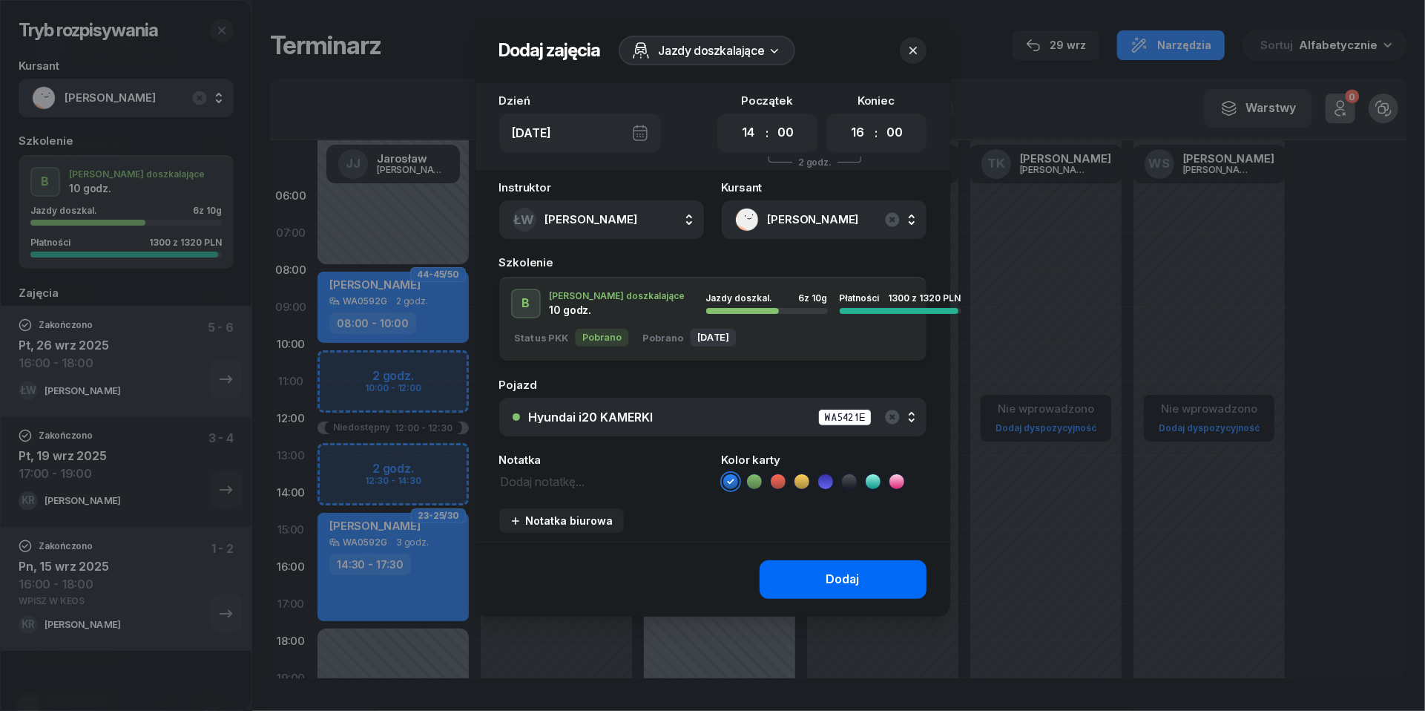
click at [858, 576] on div "Dodaj" at bounding box center [842, 579] width 33 height 19
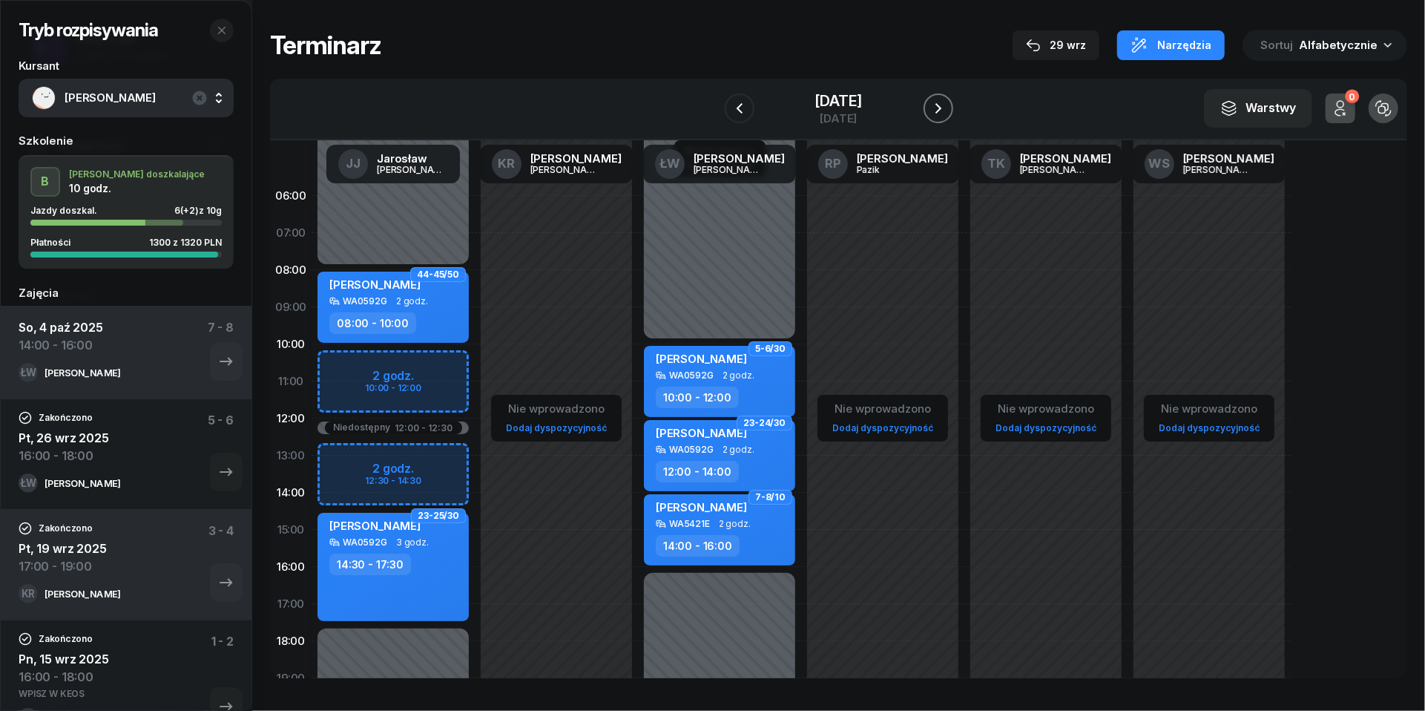
click at [953, 108] on button "button" at bounding box center [939, 108] width 30 height 30
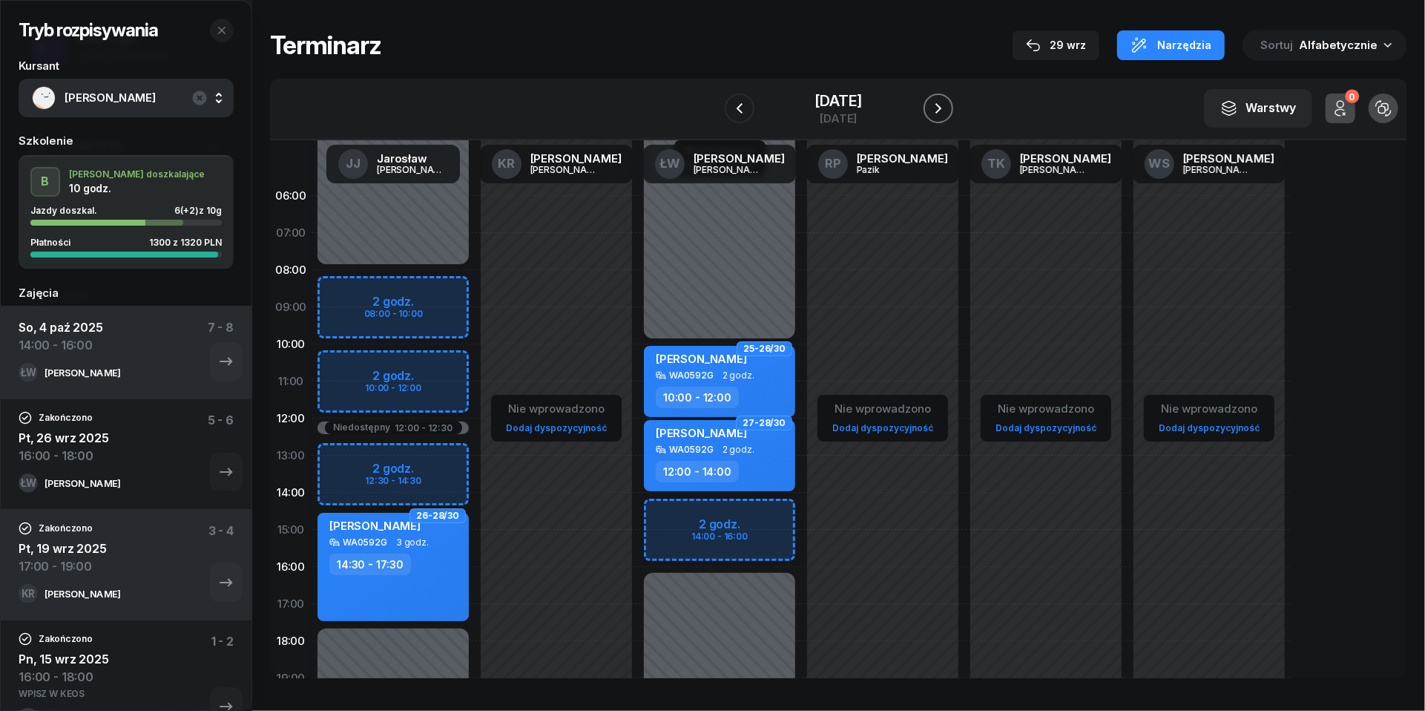
click at [953, 108] on button "button" at bounding box center [939, 108] width 30 height 30
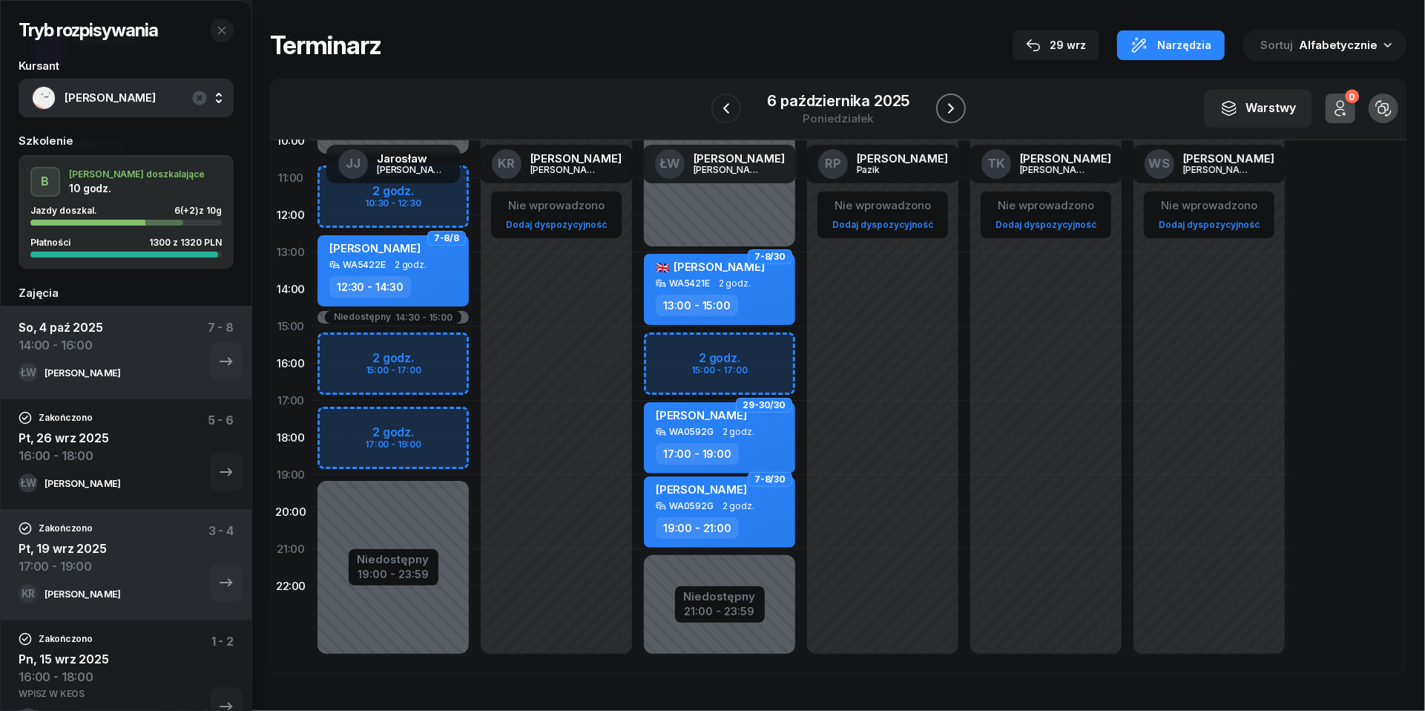
click at [957, 111] on icon "button" at bounding box center [951, 108] width 18 height 18
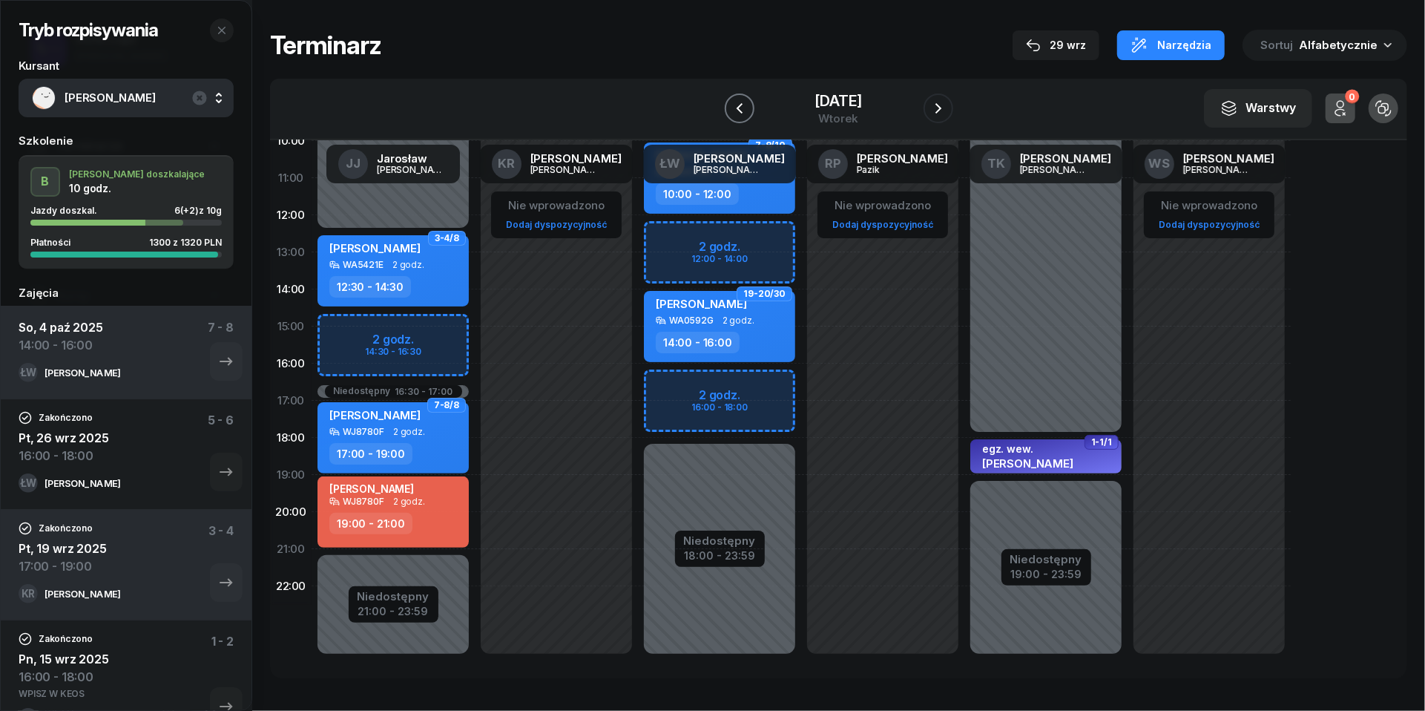
click at [731, 99] on icon "button" at bounding box center [740, 108] width 18 height 18
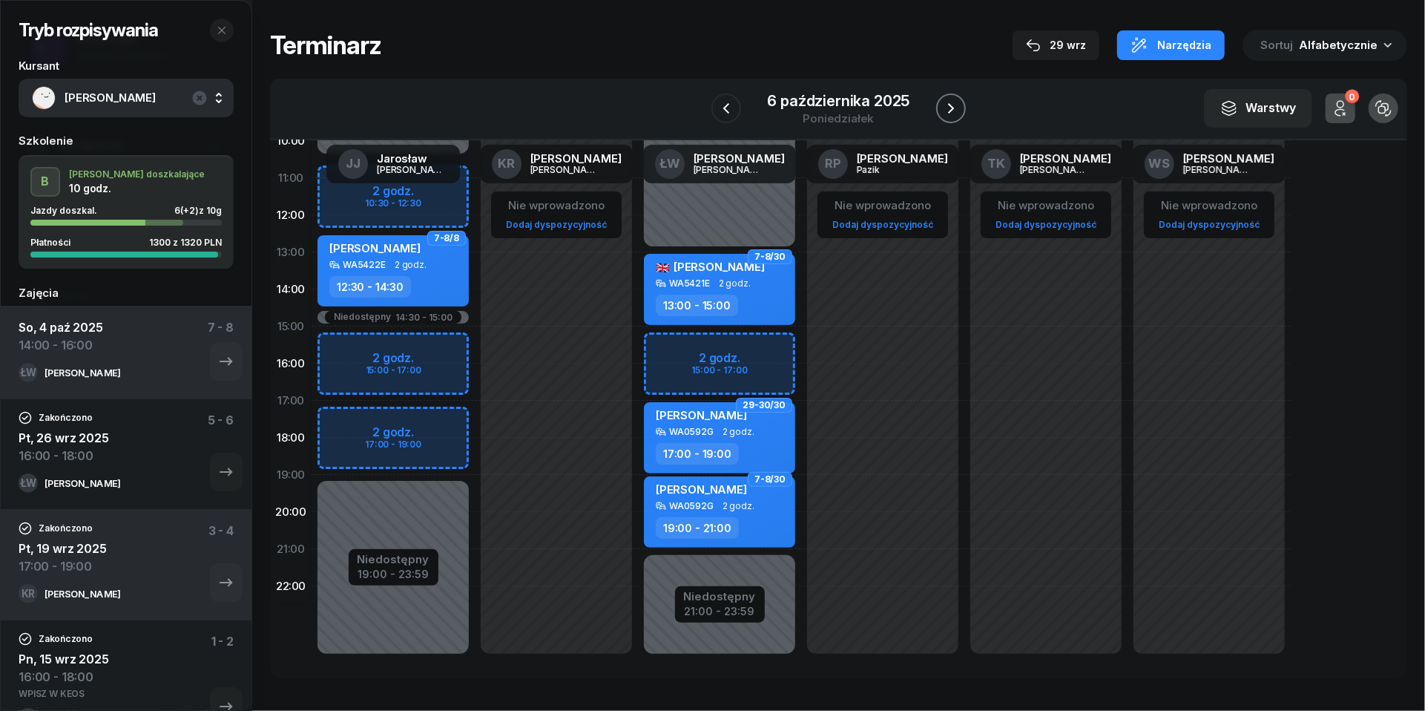
click at [950, 116] on icon "button" at bounding box center [951, 108] width 18 height 18
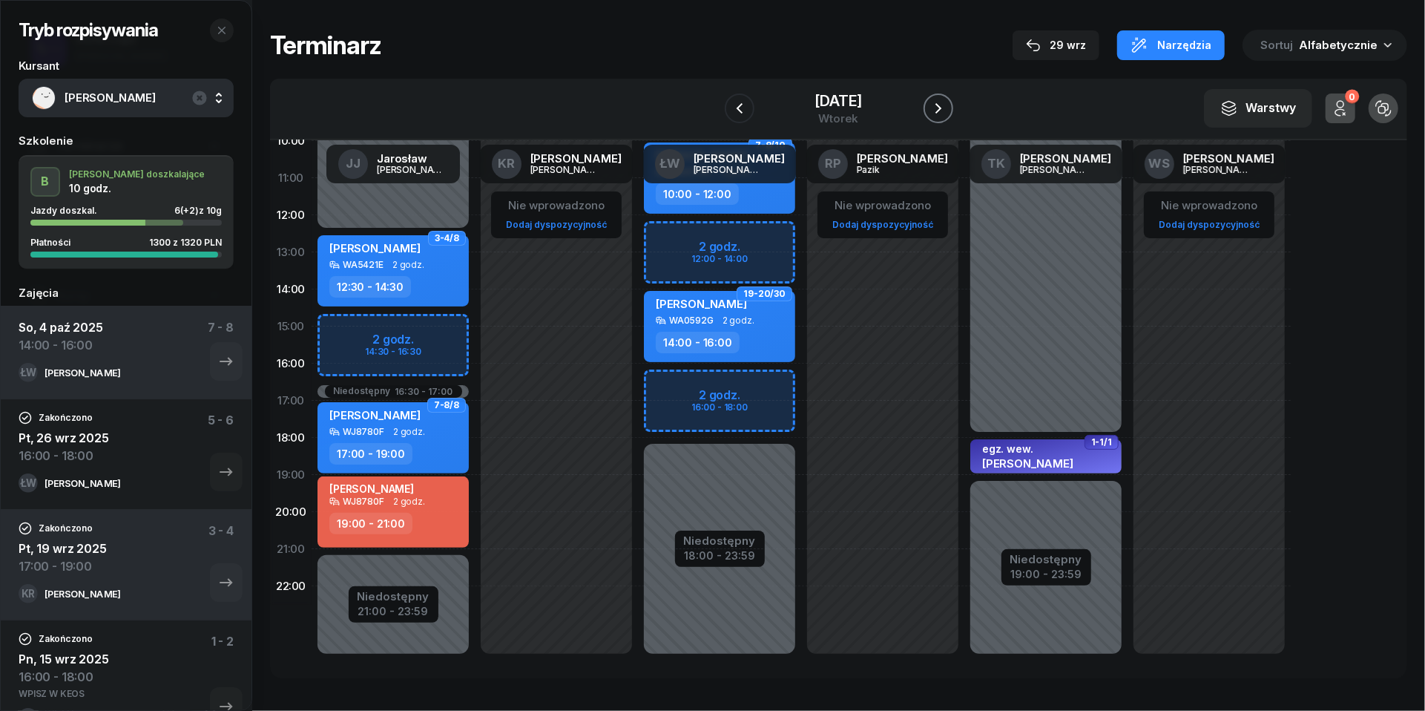
click at [947, 116] on icon "button" at bounding box center [939, 108] width 18 height 18
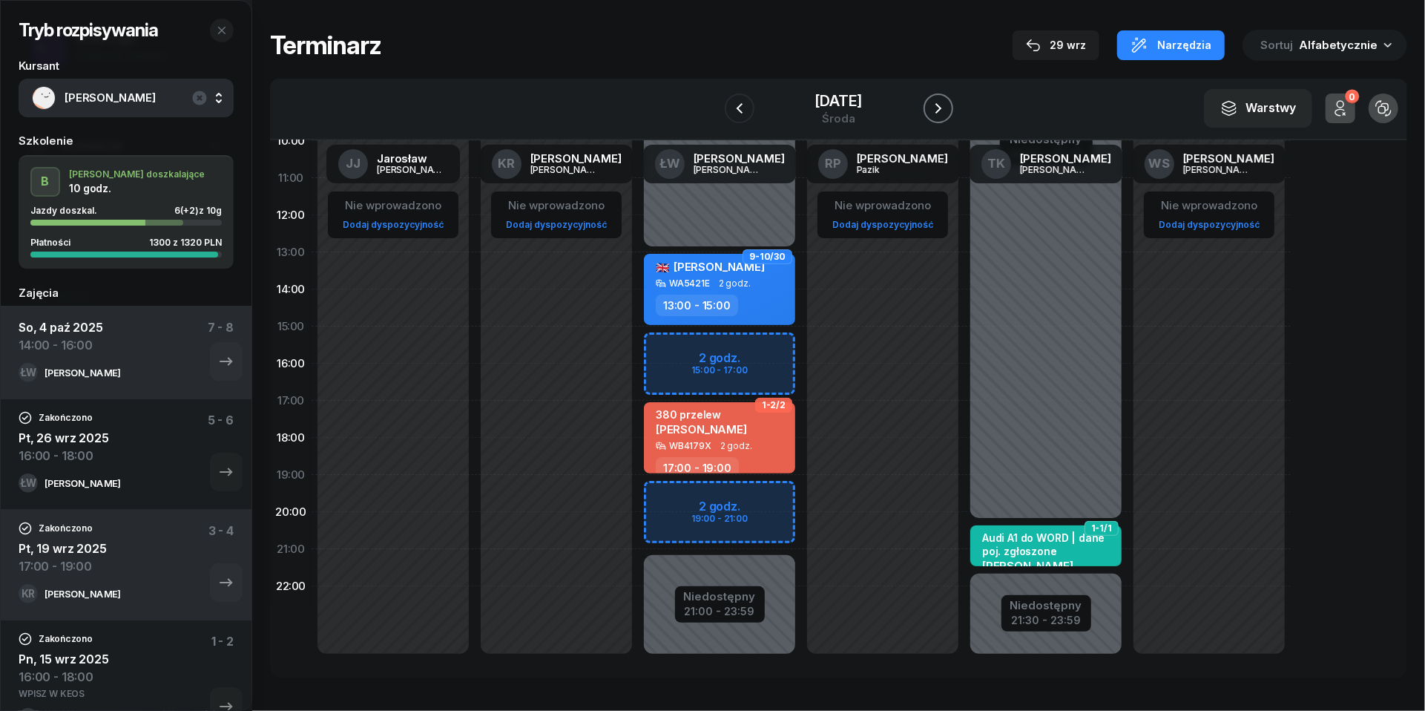
click at [947, 116] on icon "button" at bounding box center [939, 108] width 18 height 18
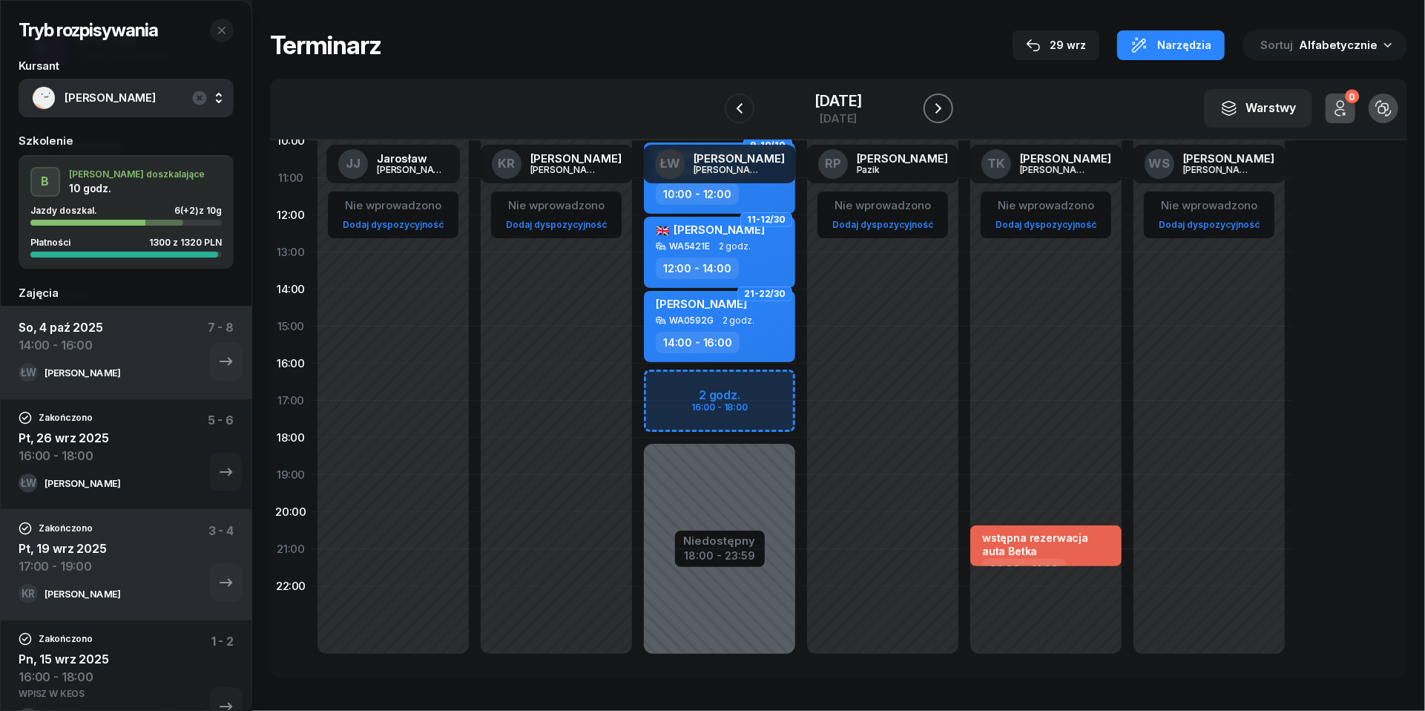
click at [947, 116] on icon "button" at bounding box center [939, 108] width 18 height 18
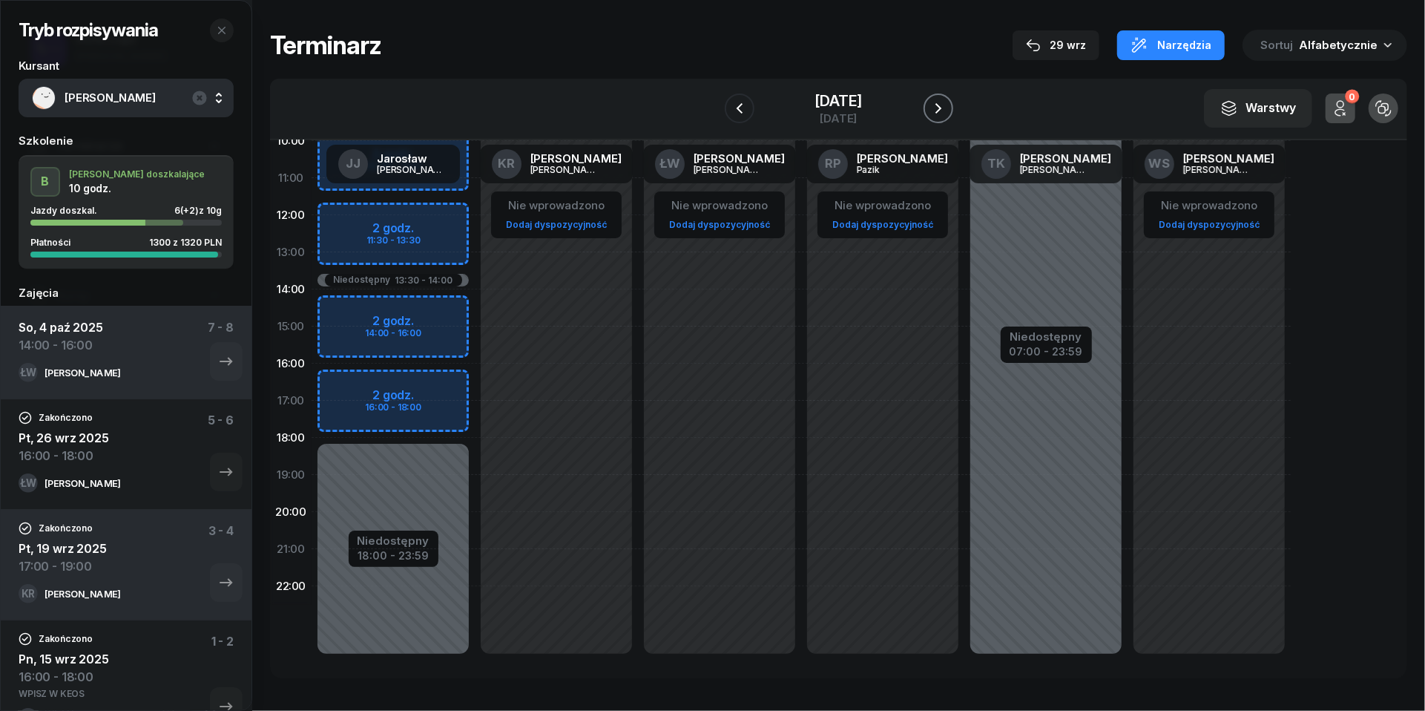
click at [947, 116] on icon "button" at bounding box center [939, 108] width 18 height 18
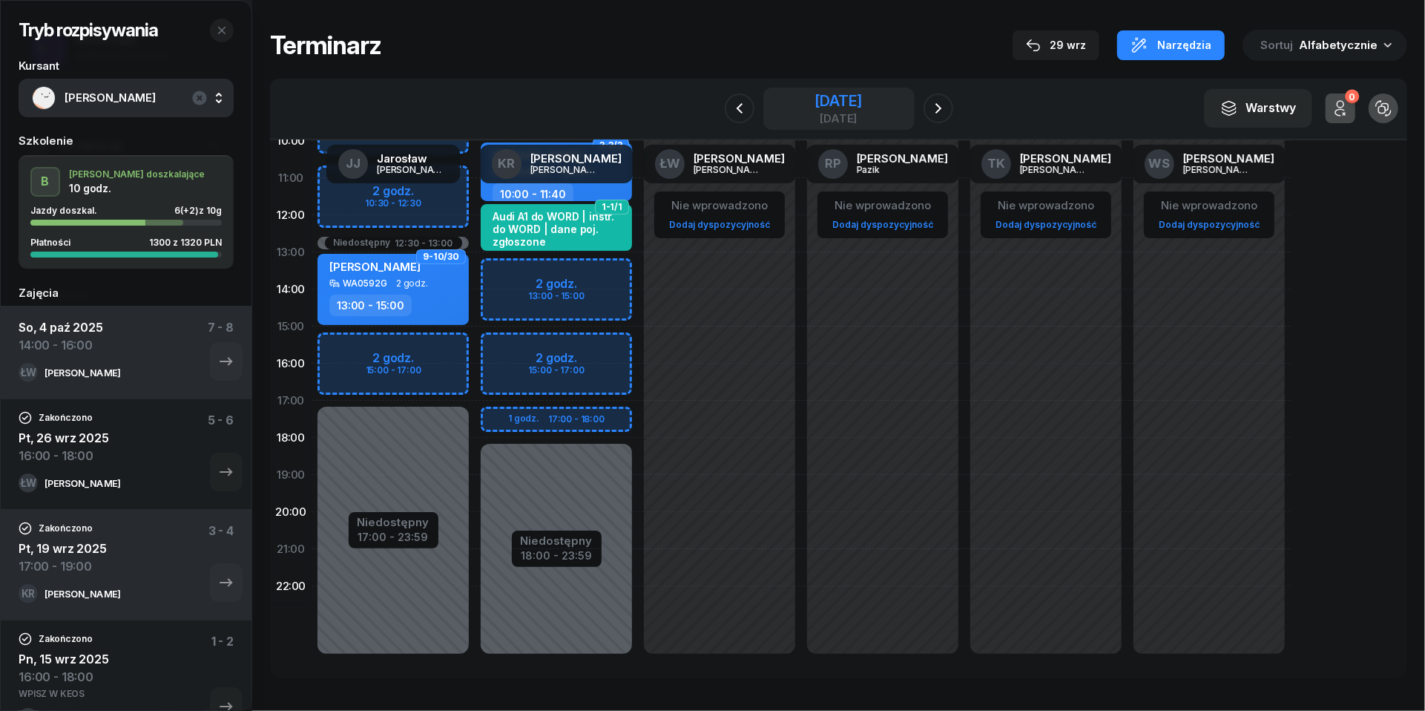
click at [843, 122] on div "[DATE]" at bounding box center [838, 118] width 47 height 11
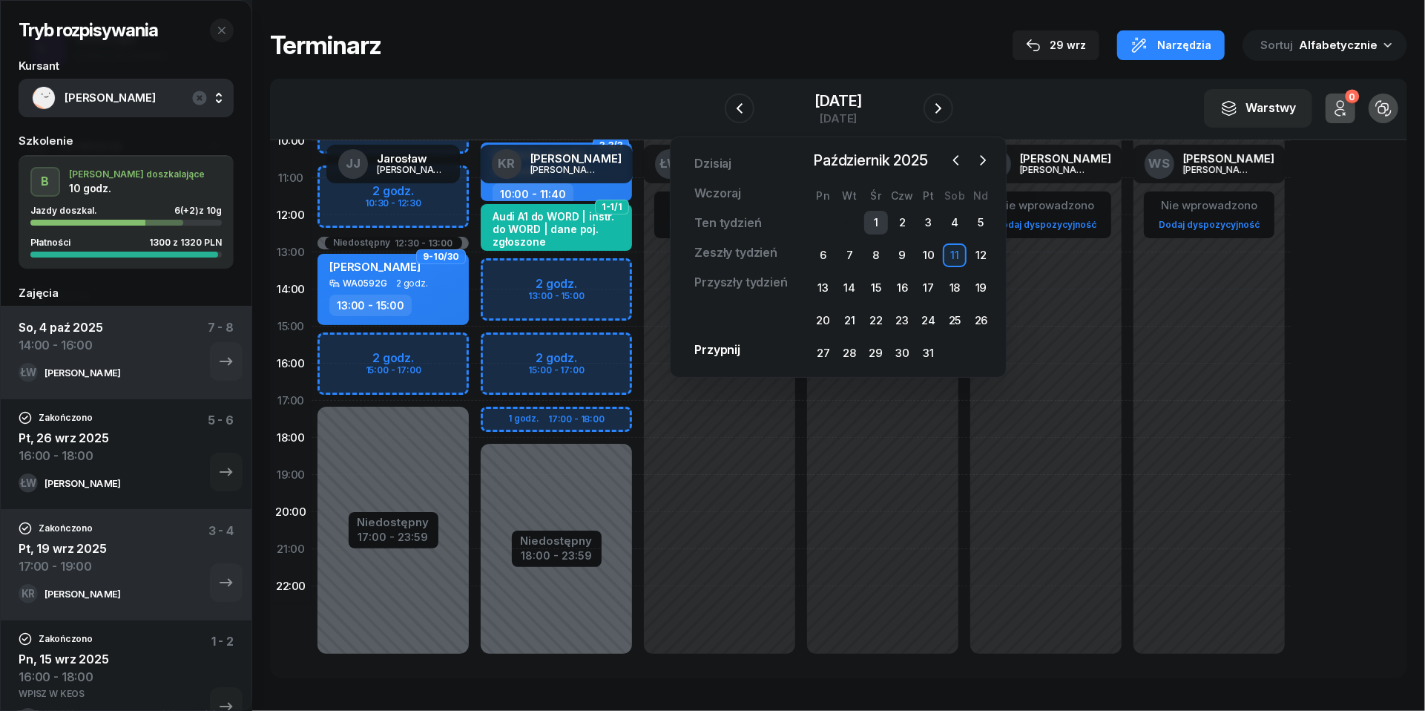
click at [877, 226] on div "1" at bounding box center [876, 223] width 24 height 24
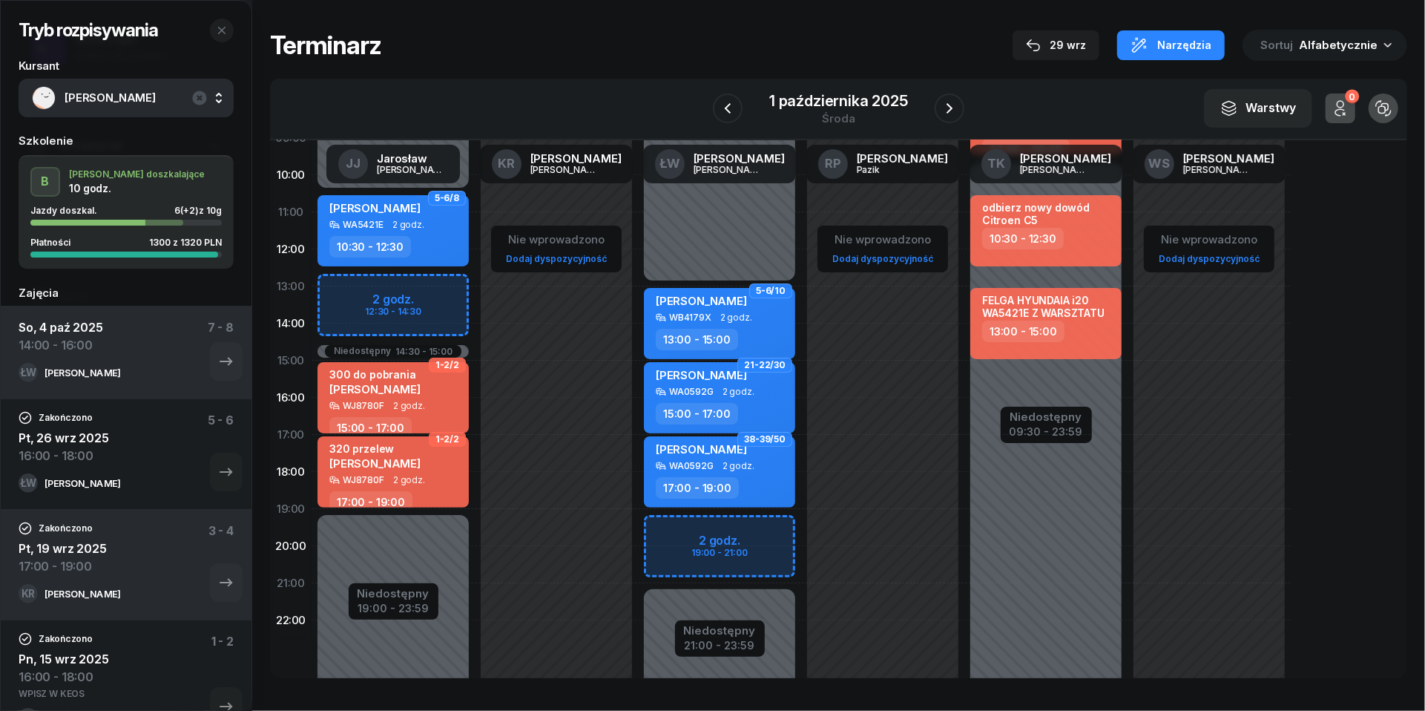
scroll to position [167, 0]
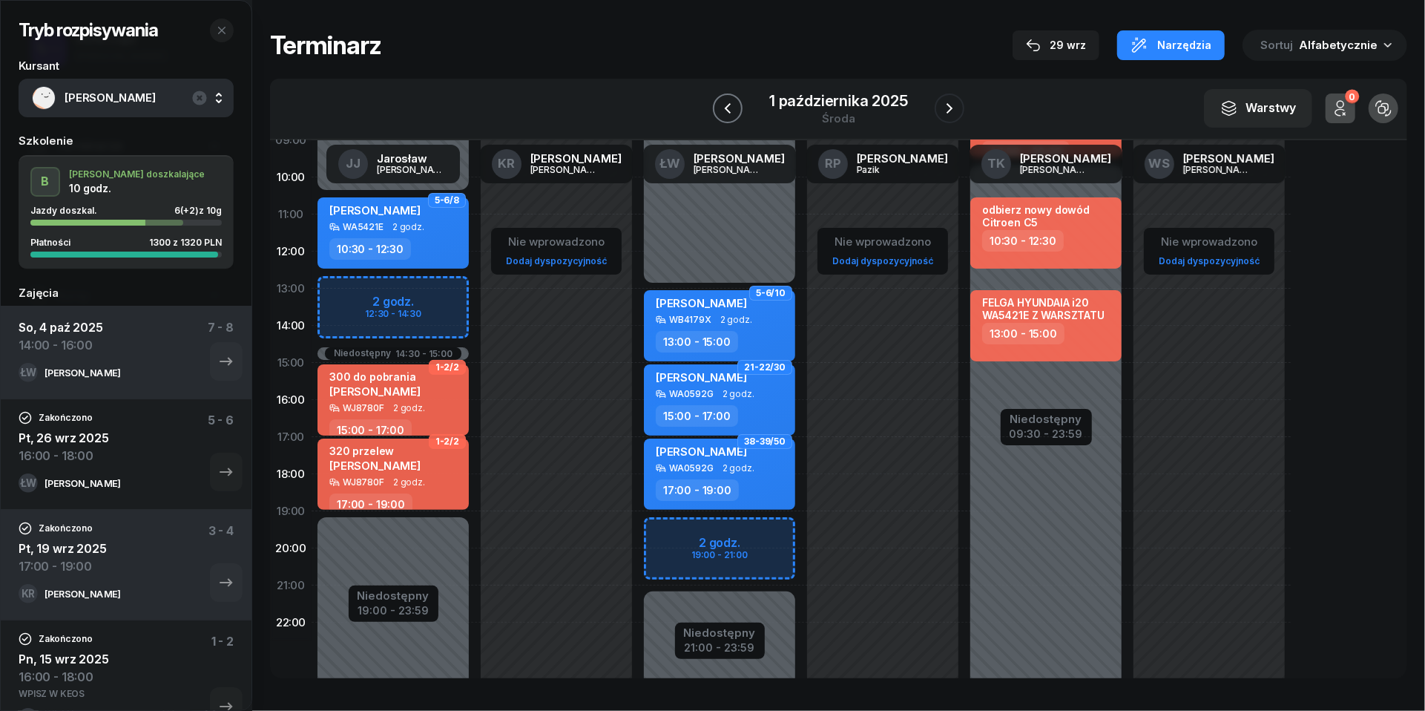
click at [728, 107] on icon "button" at bounding box center [728, 108] width 18 height 18
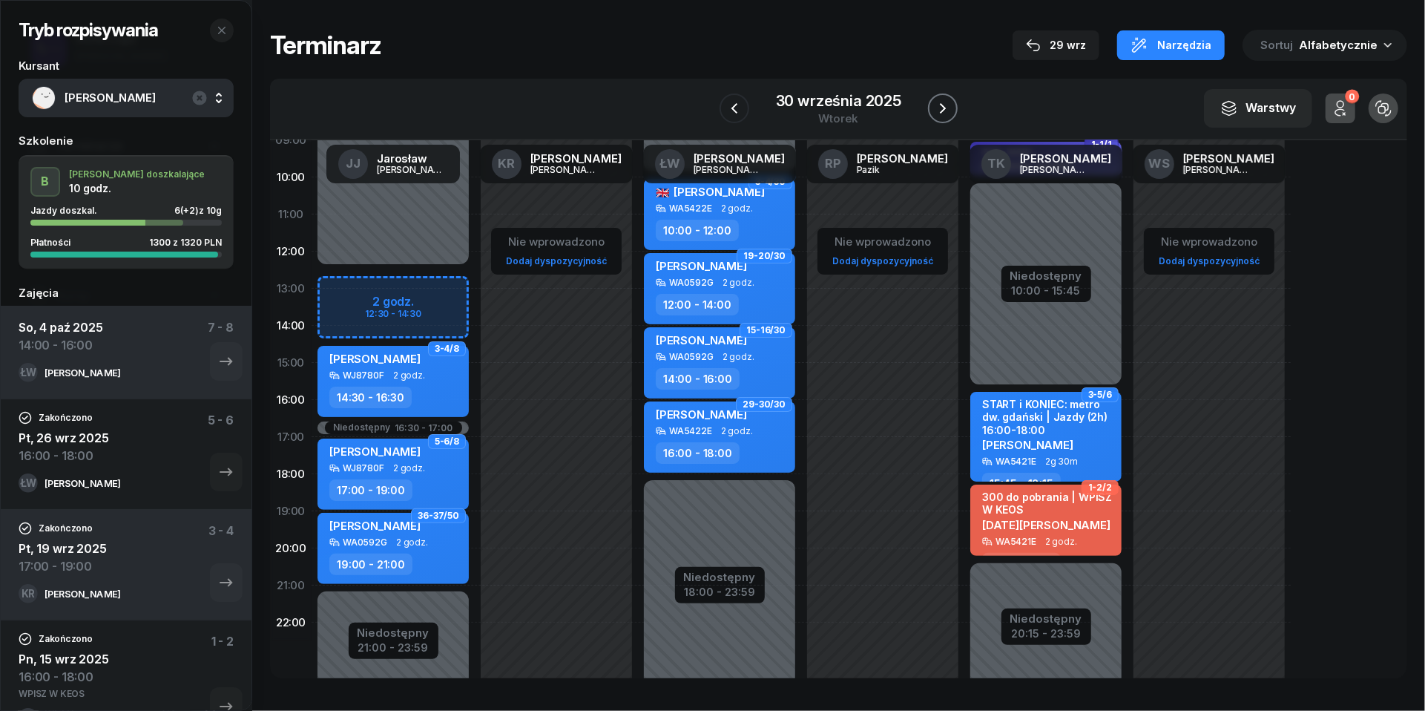
click at [942, 108] on icon "button" at bounding box center [943, 108] width 18 height 18
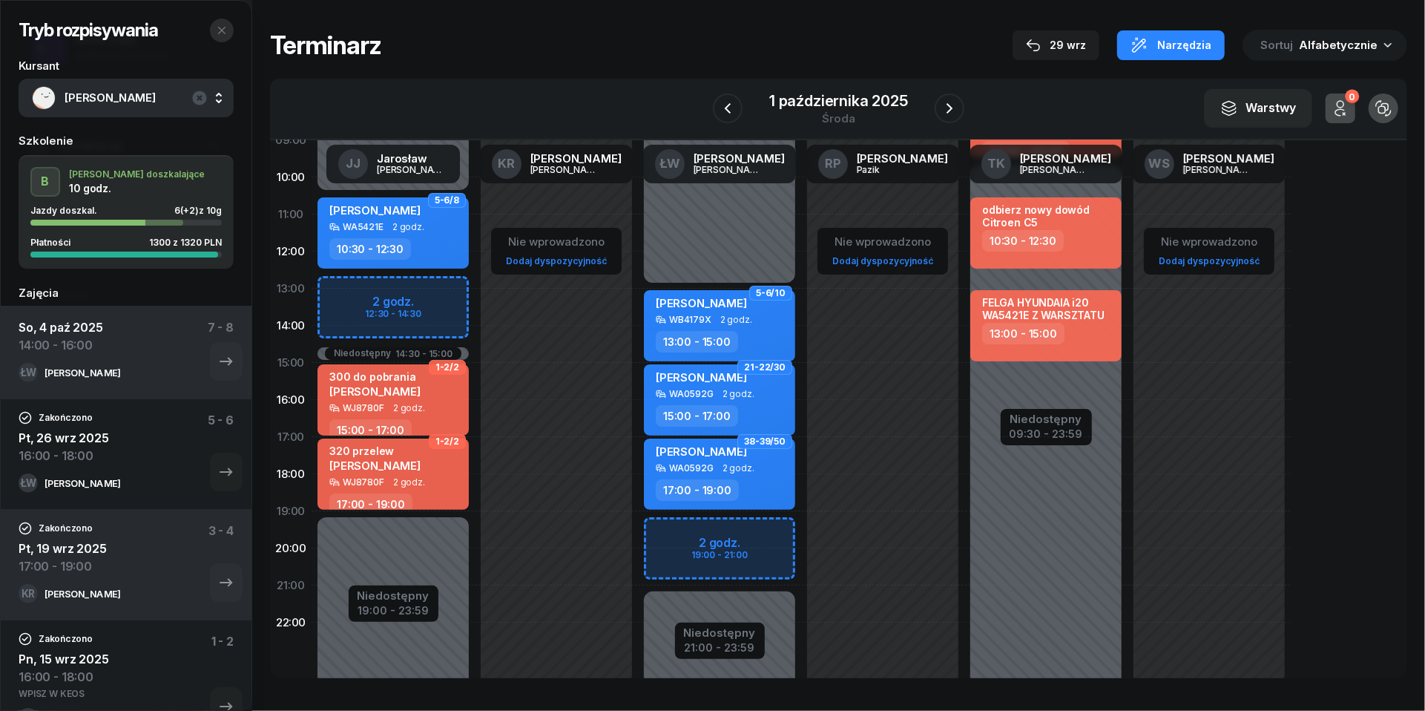
click at [226, 33] on icon "button" at bounding box center [222, 30] width 12 height 12
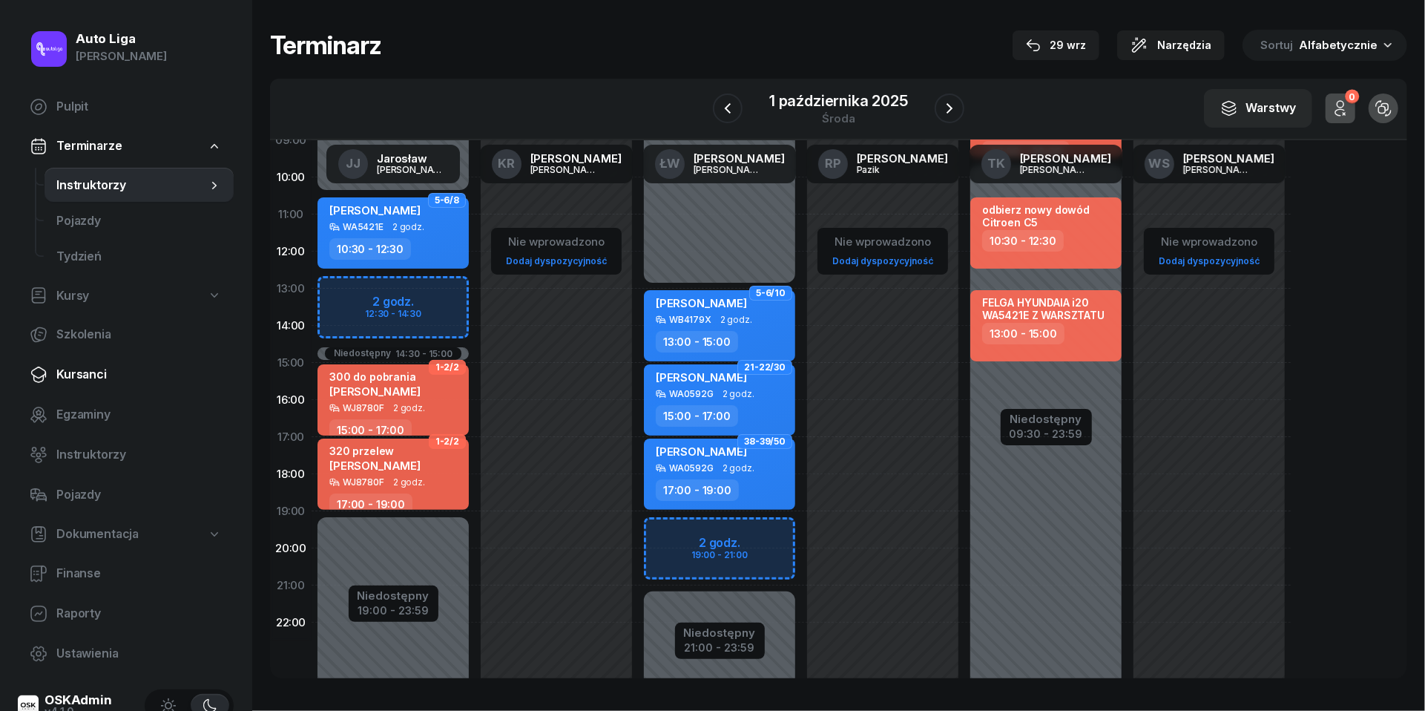
click at [75, 378] on span "Kursanci" at bounding box center [138, 374] width 165 height 19
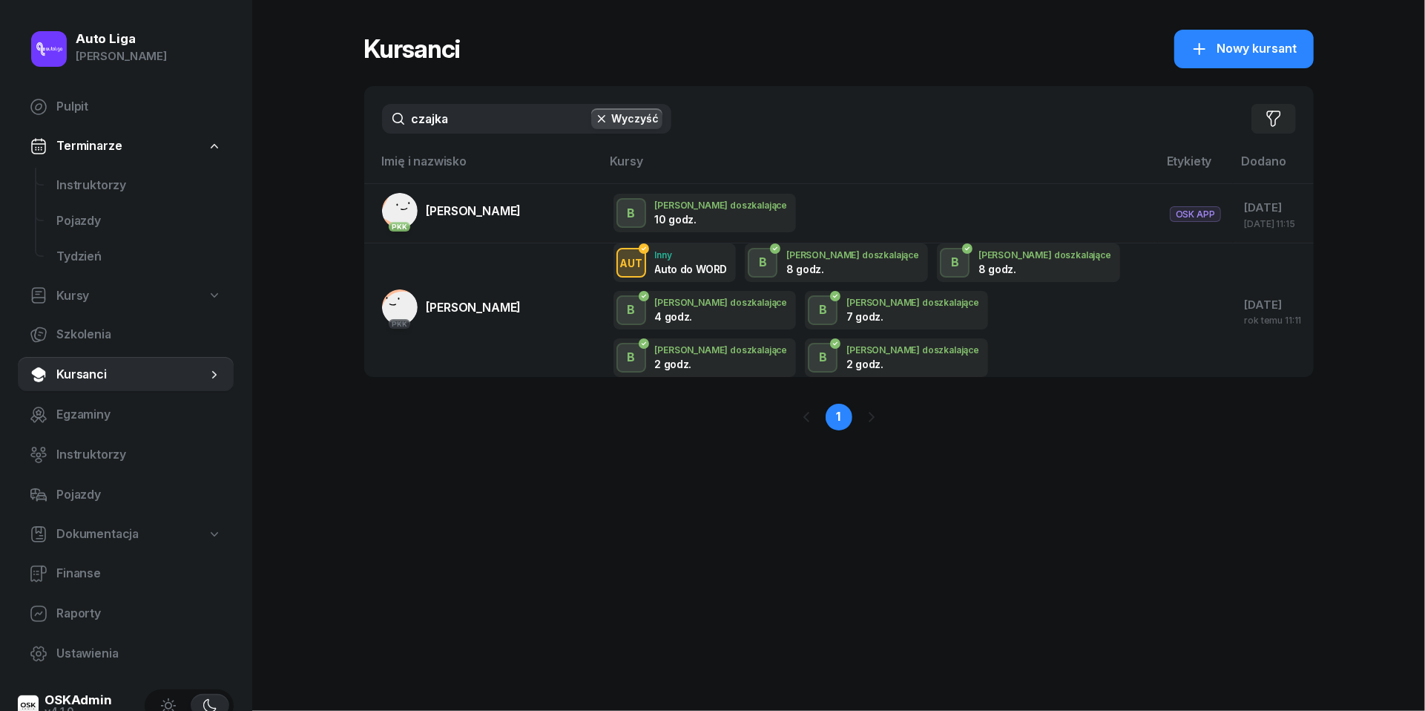
click at [469, 108] on input "czajka" at bounding box center [526, 119] width 289 height 30
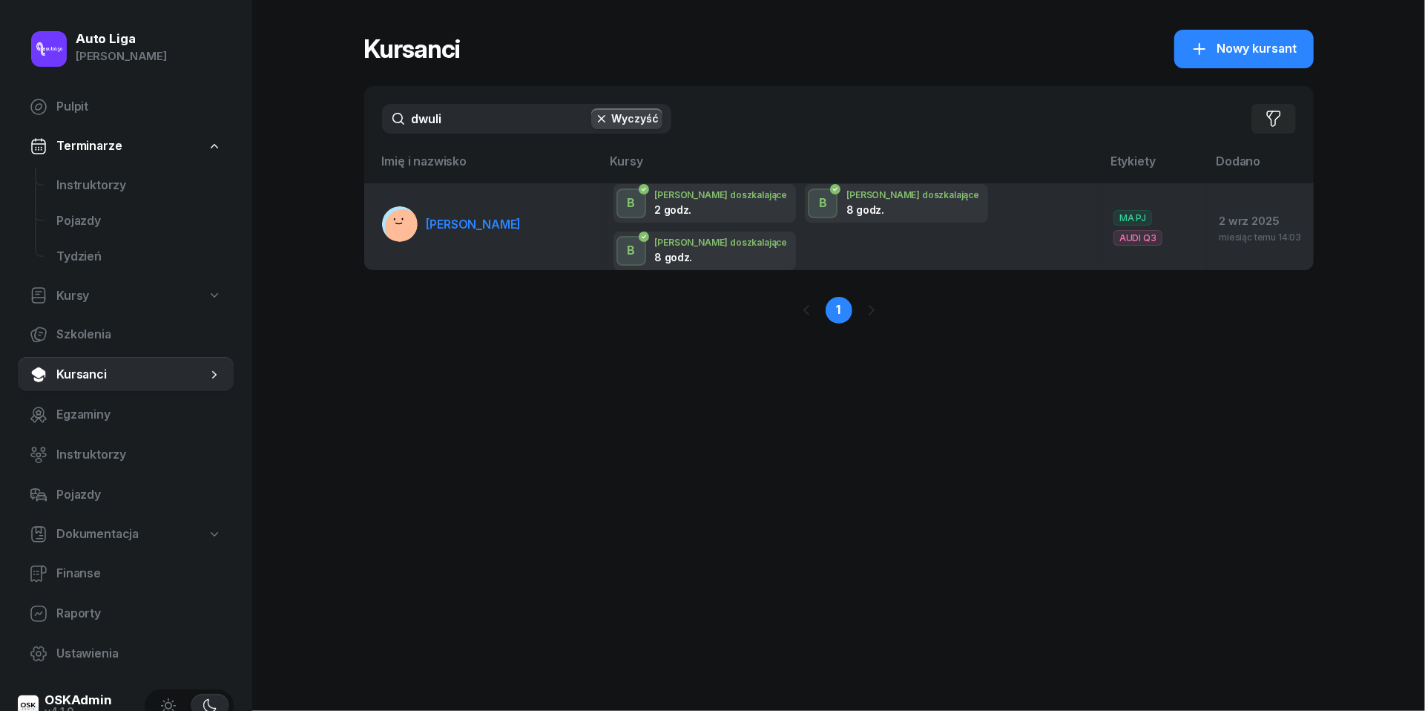
type input "dwuli"
click at [451, 217] on link "[PERSON_NAME]" at bounding box center [451, 224] width 139 height 36
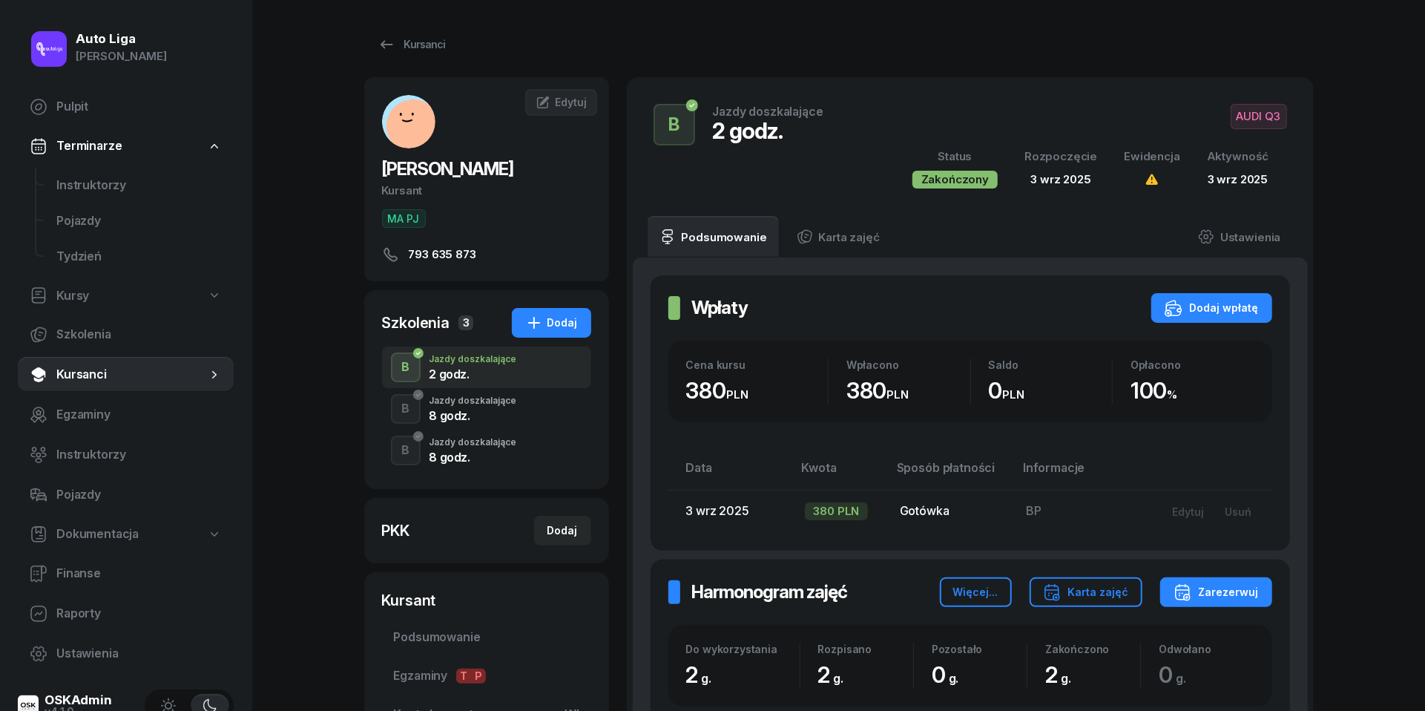
click at [491, 404] on div "Jazdy doszkalające" at bounding box center [474, 400] width 88 height 9
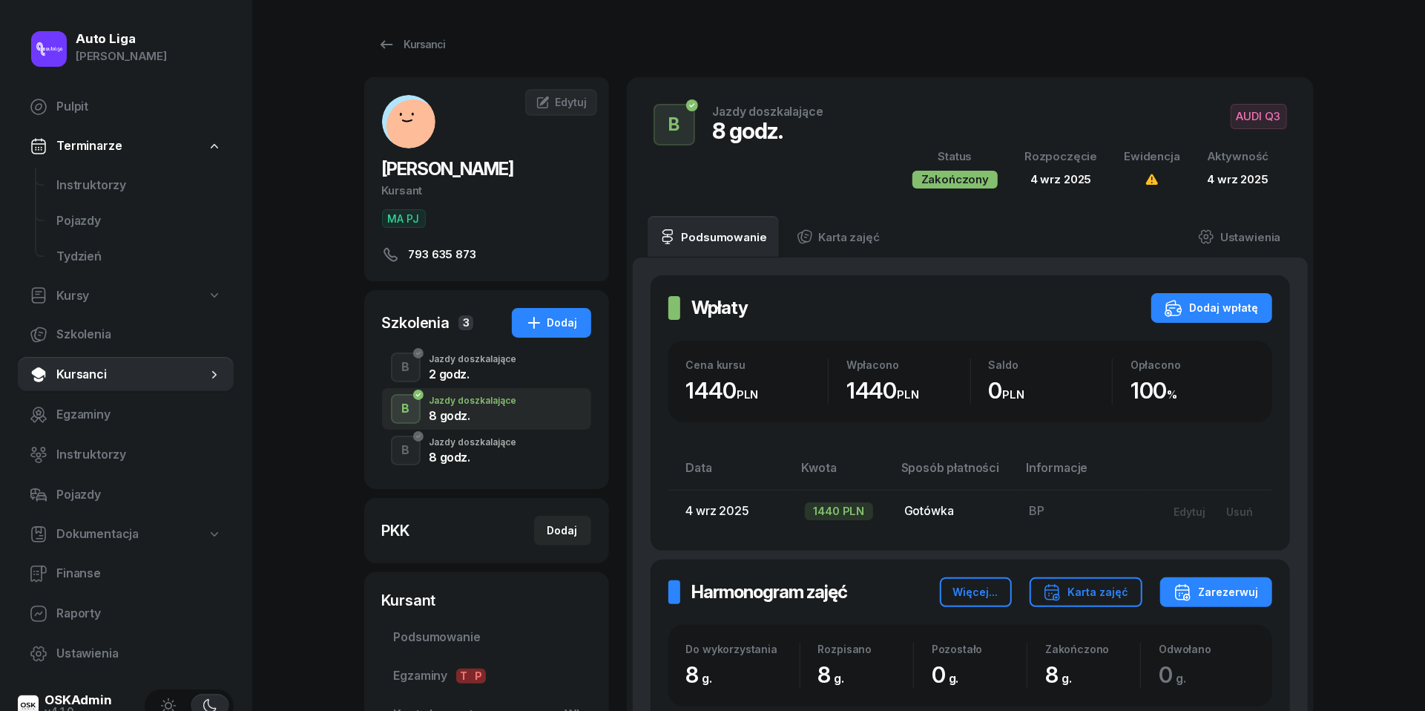
click at [487, 460] on div "8 godz." at bounding box center [474, 457] width 88 height 12
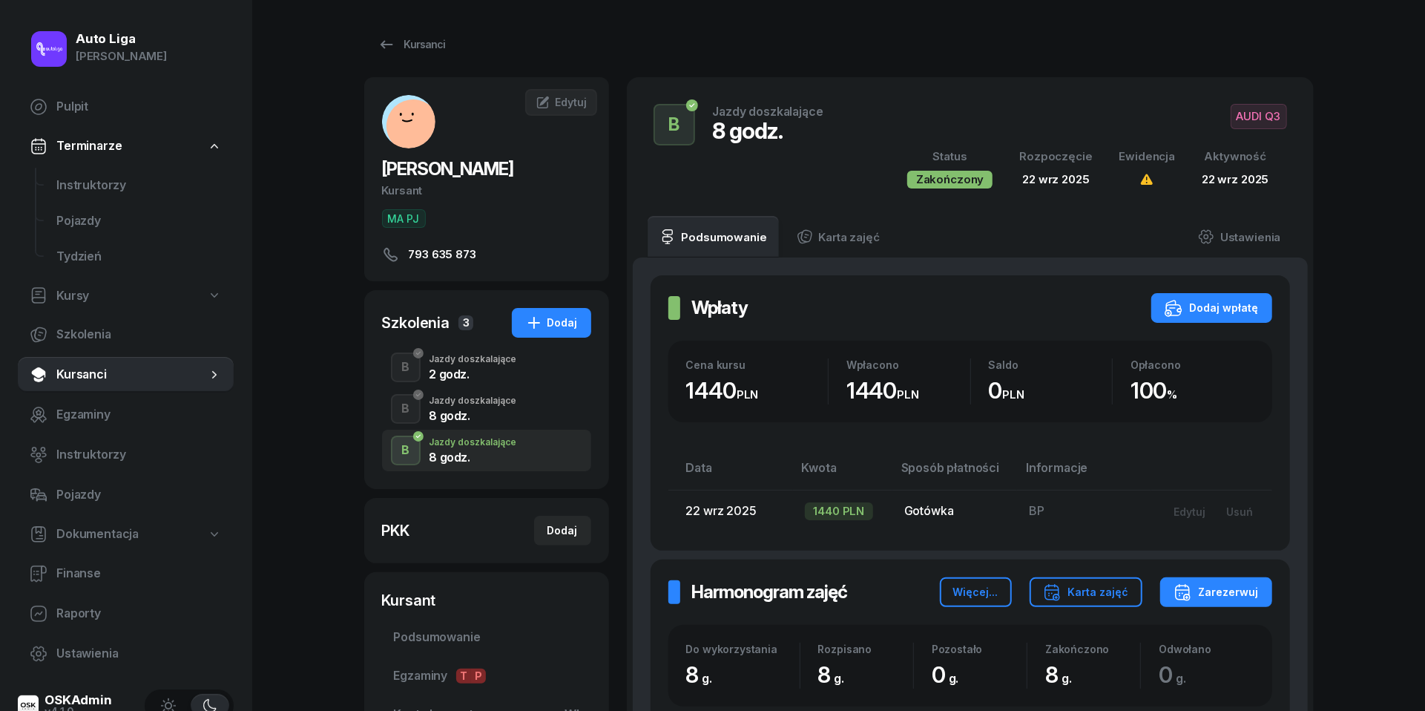
click at [470, 409] on div "8 godz." at bounding box center [474, 415] width 88 height 12
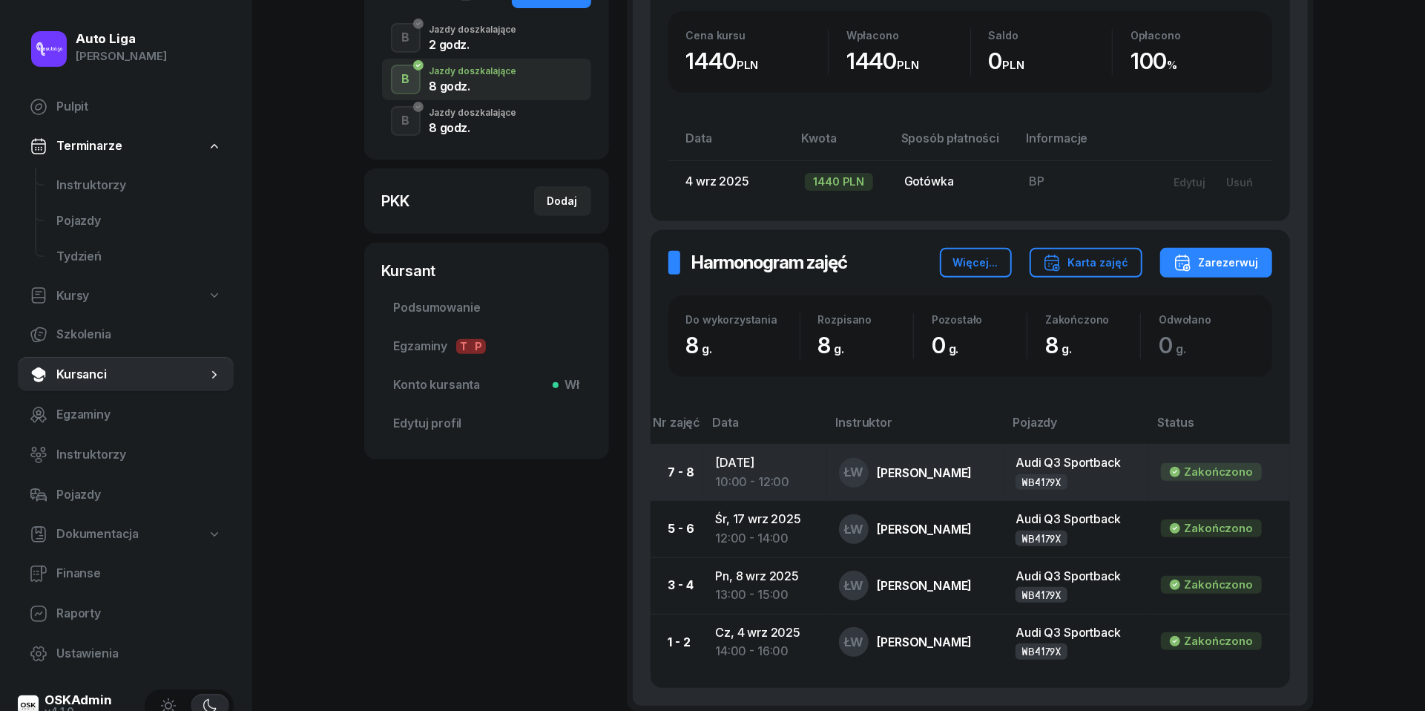
scroll to position [260, 0]
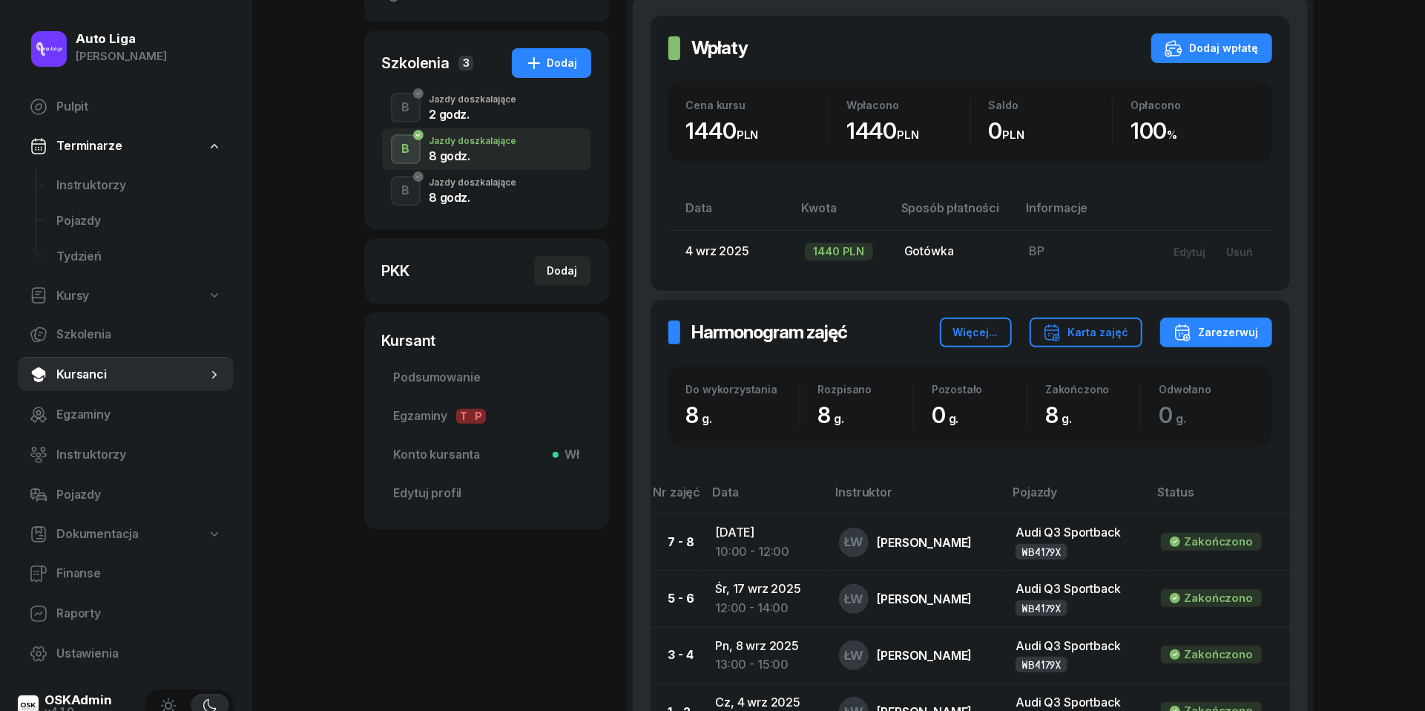
click at [469, 191] on div "8 godz." at bounding box center [474, 197] width 88 height 12
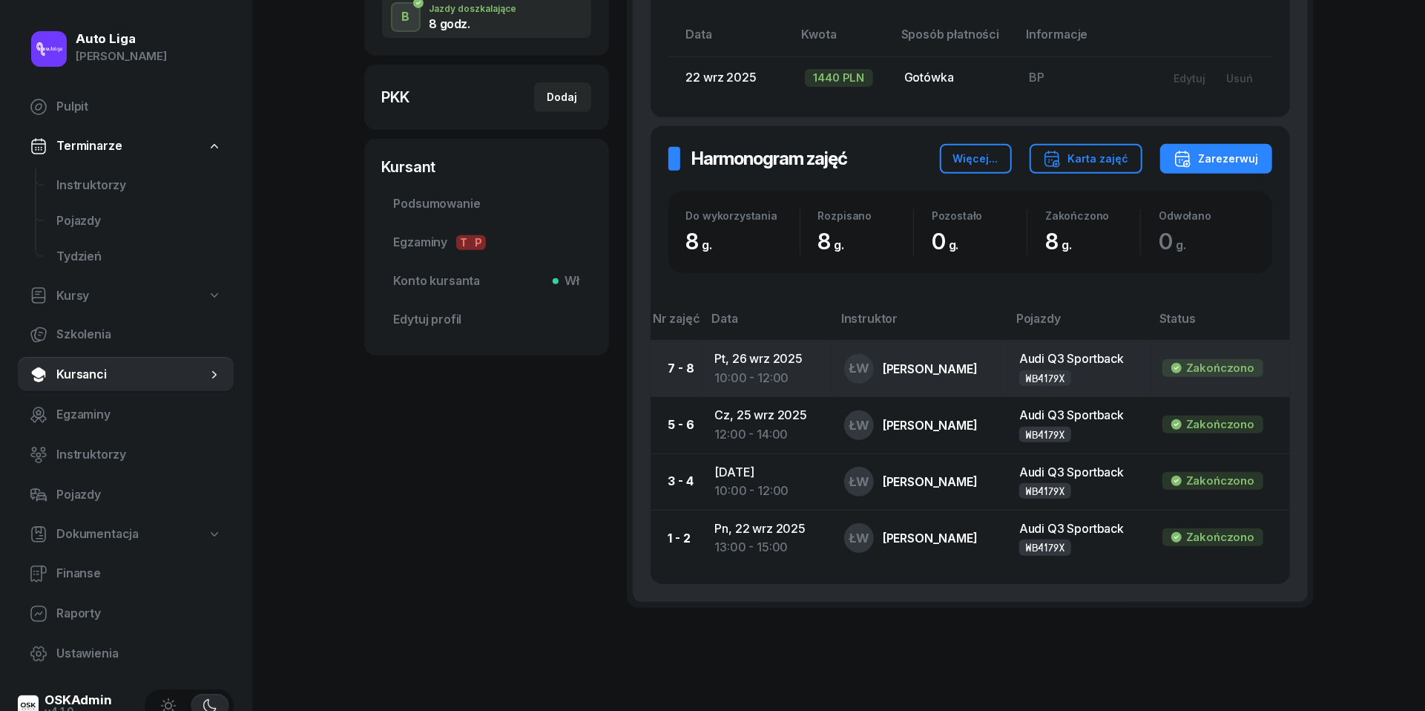
scroll to position [309, 0]
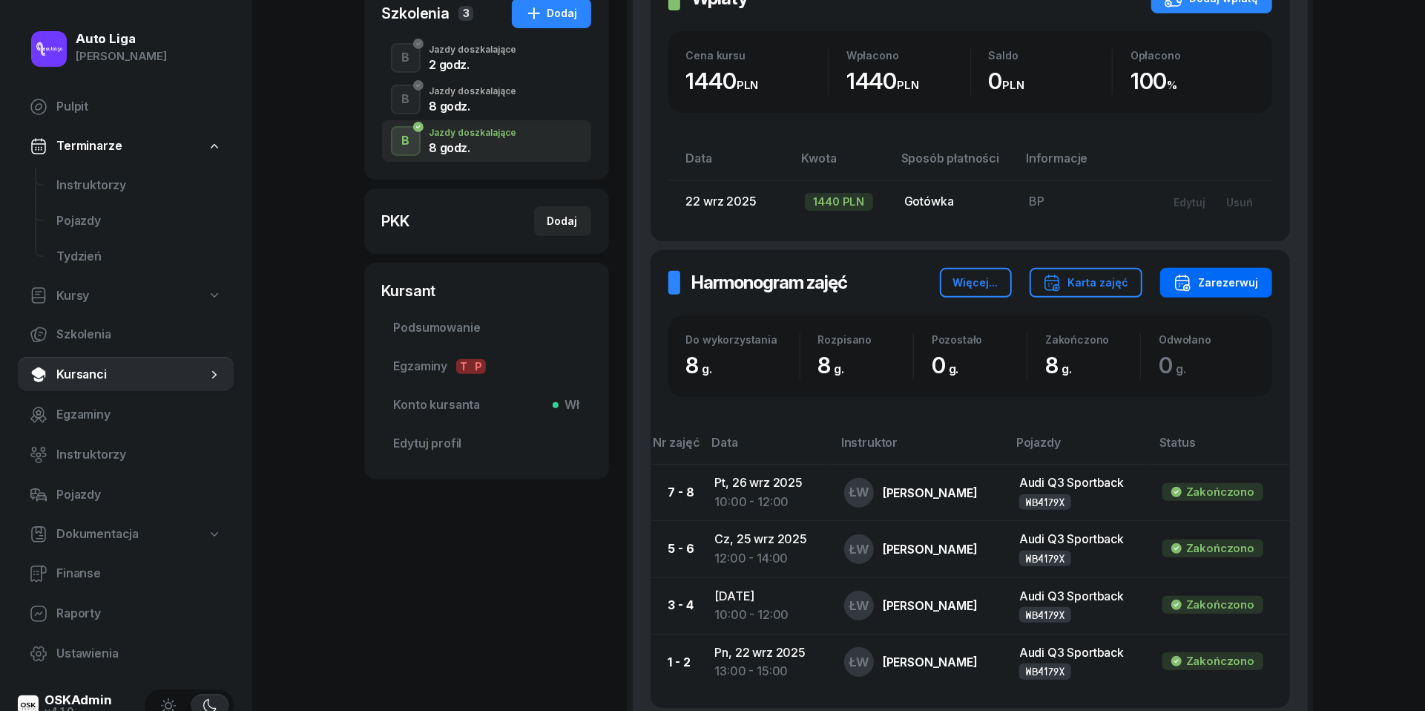
click at [1236, 283] on div "Zarezerwuj" at bounding box center [1216, 283] width 85 height 18
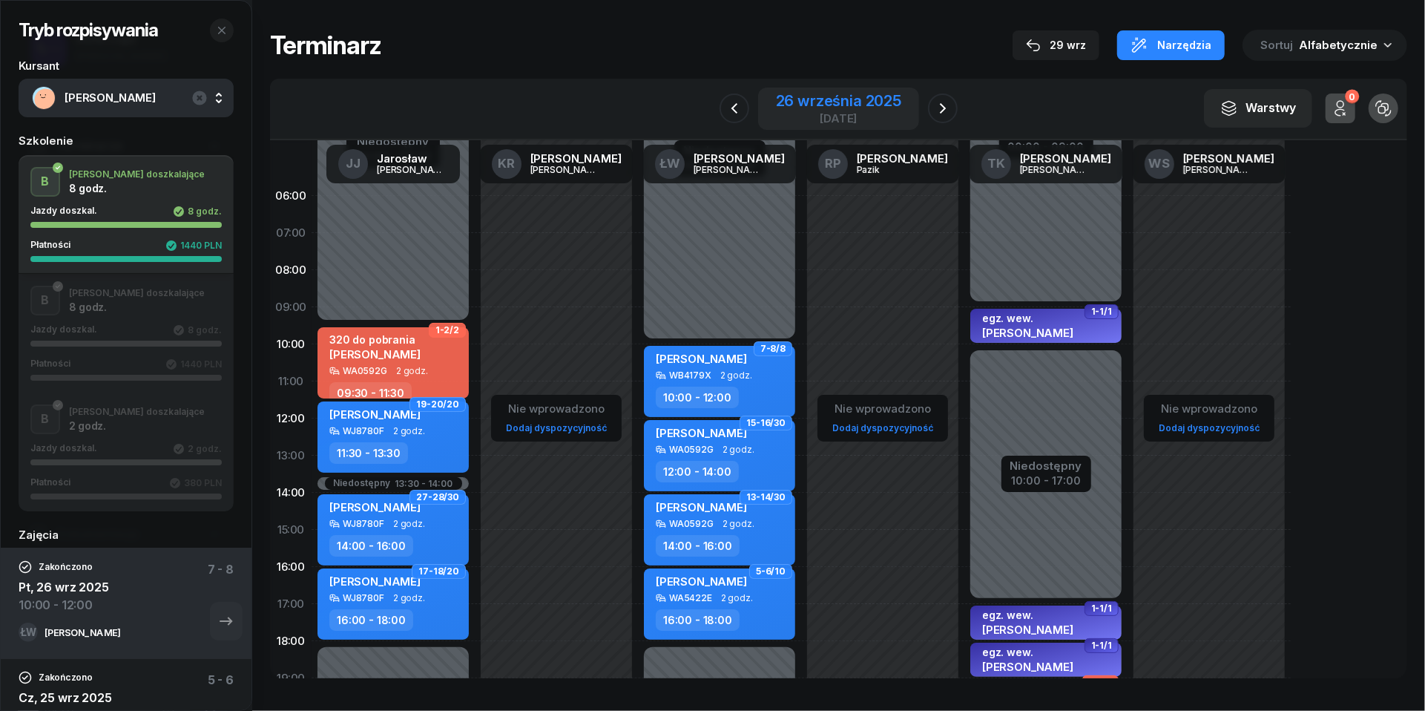
click at [838, 104] on div "26 września 2025" at bounding box center [838, 100] width 125 height 15
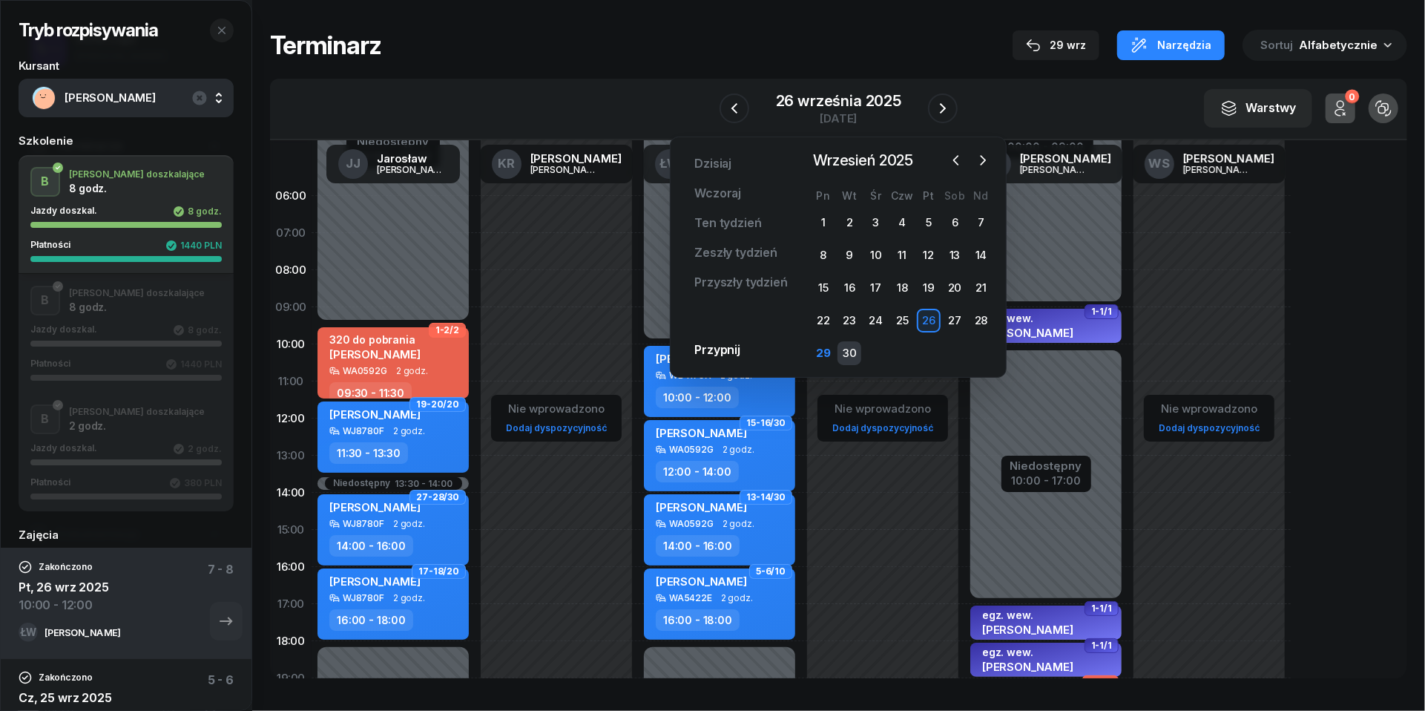
click at [856, 350] on div "30" at bounding box center [850, 353] width 24 height 24
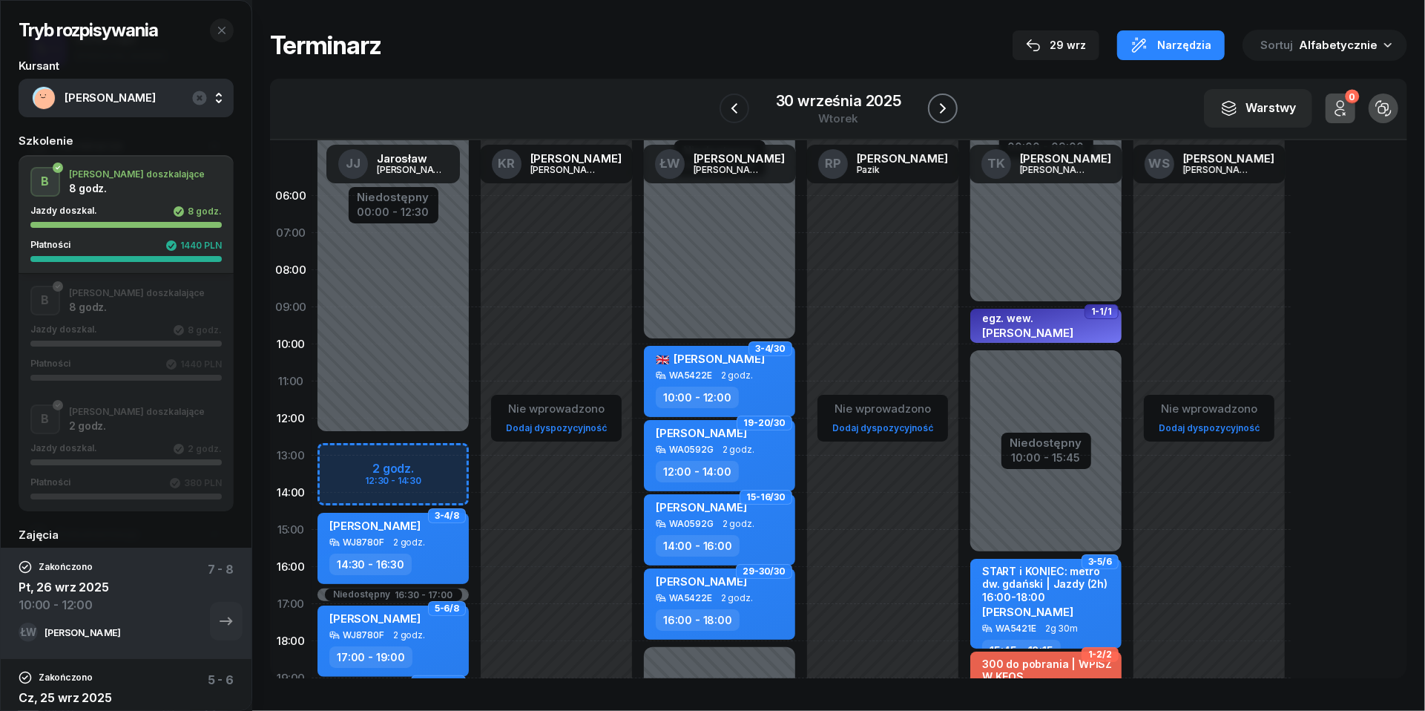
click at [941, 104] on icon "button" at bounding box center [943, 108] width 6 height 10
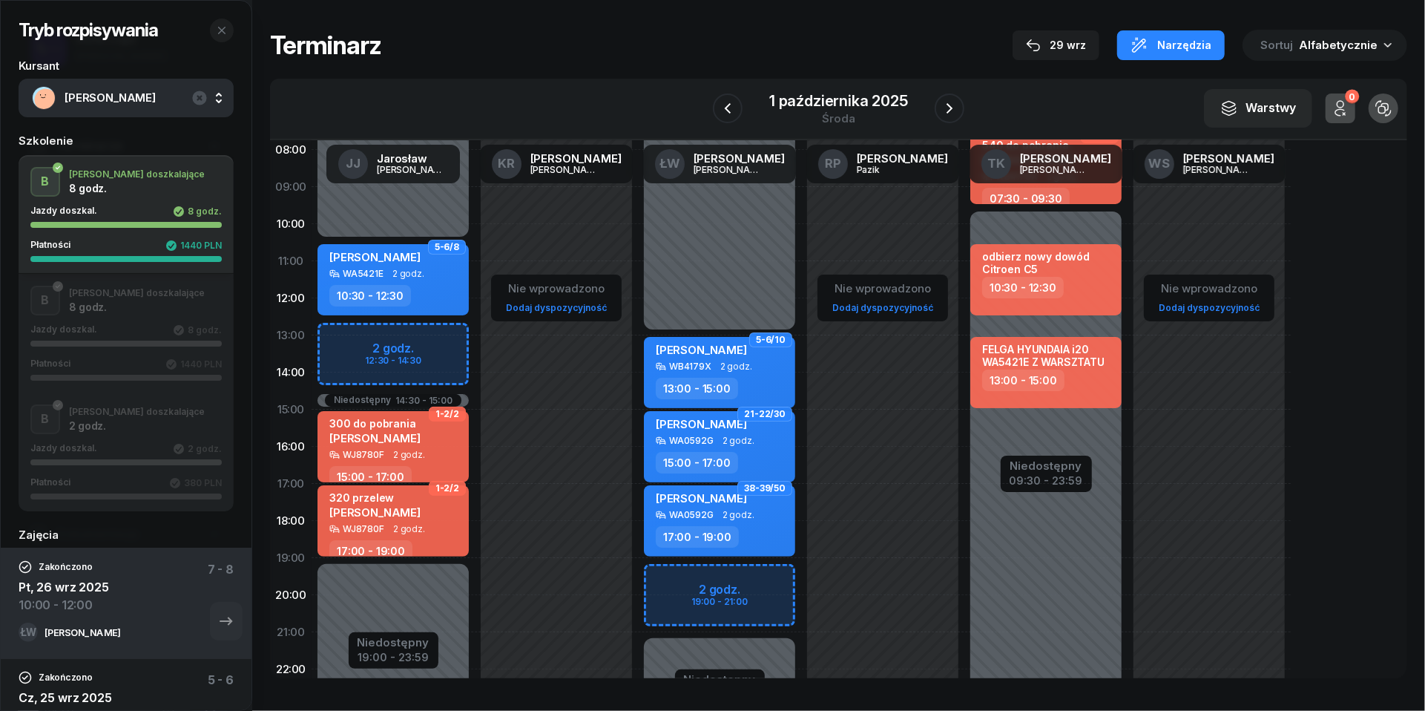
scroll to position [122, 0]
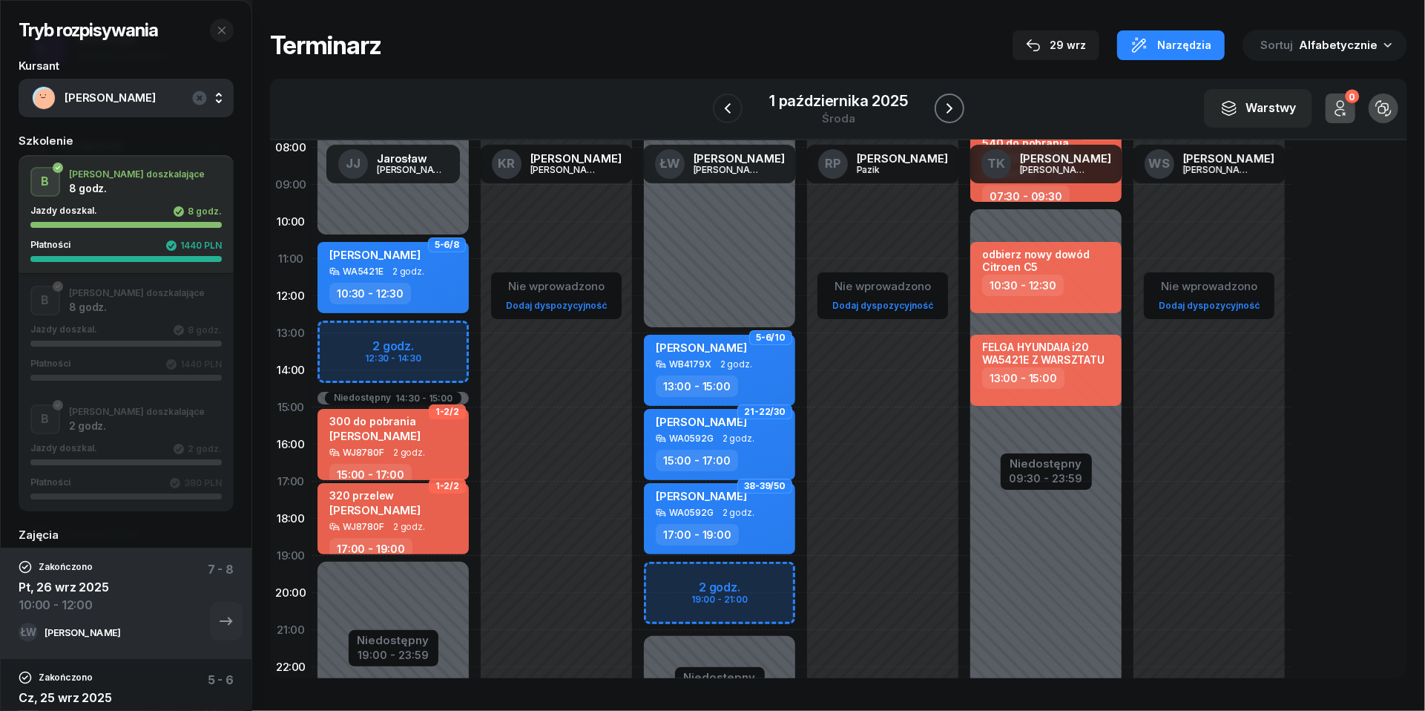
click at [950, 108] on icon "button" at bounding box center [950, 108] width 18 height 18
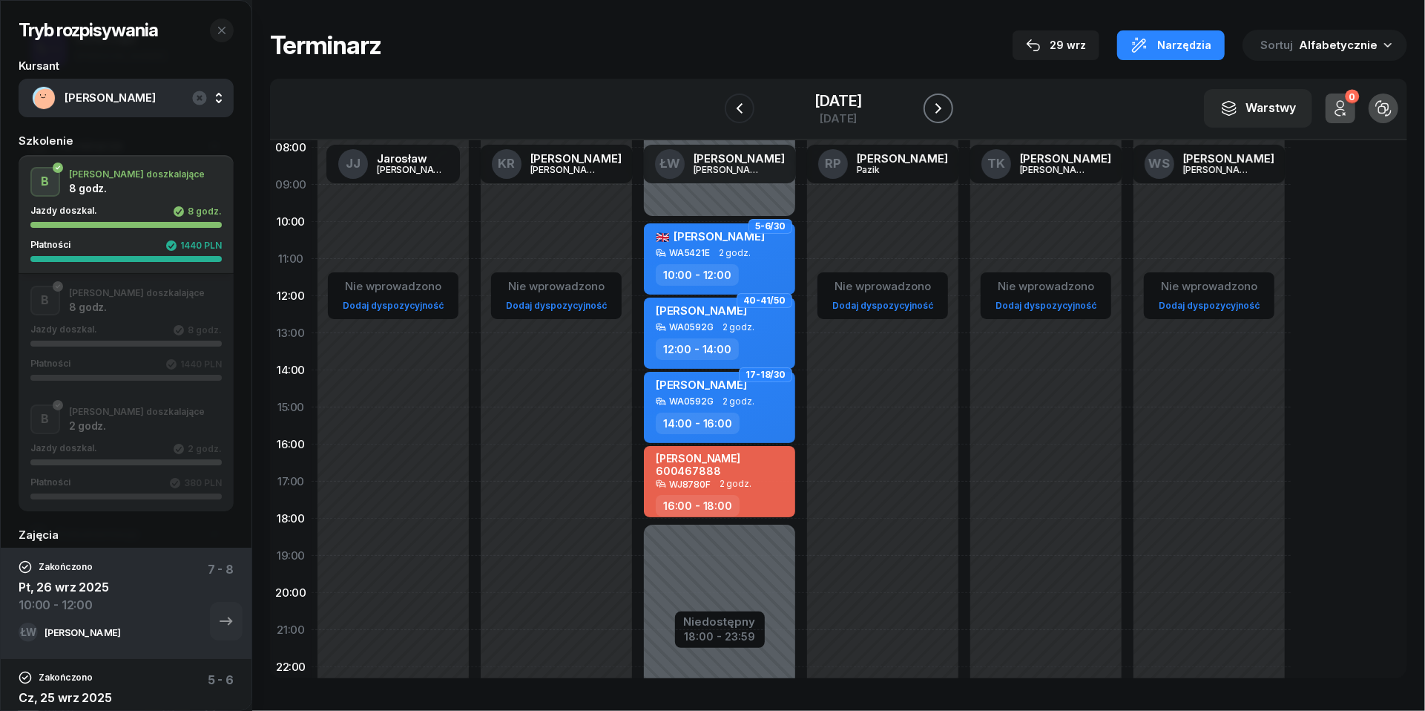
click at [947, 108] on icon "button" at bounding box center [939, 108] width 18 height 18
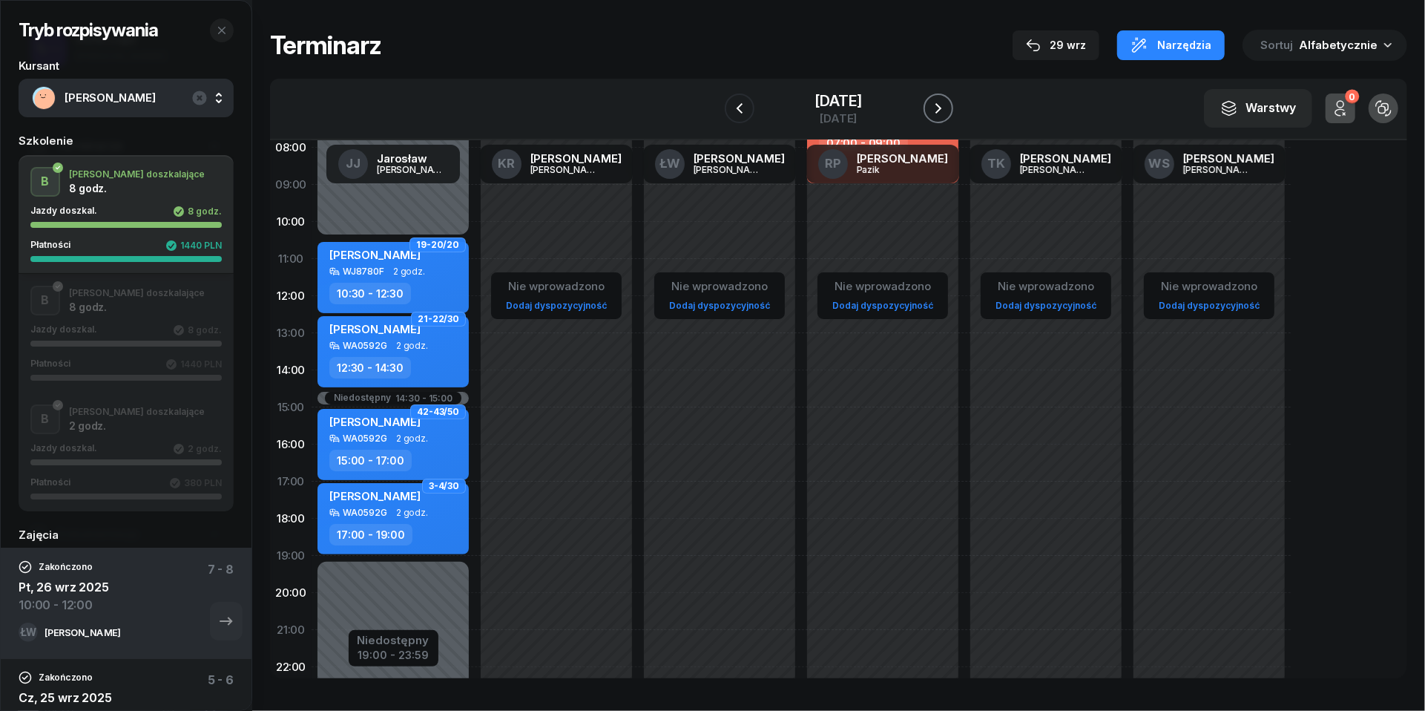
click at [947, 108] on icon "button" at bounding box center [939, 108] width 18 height 18
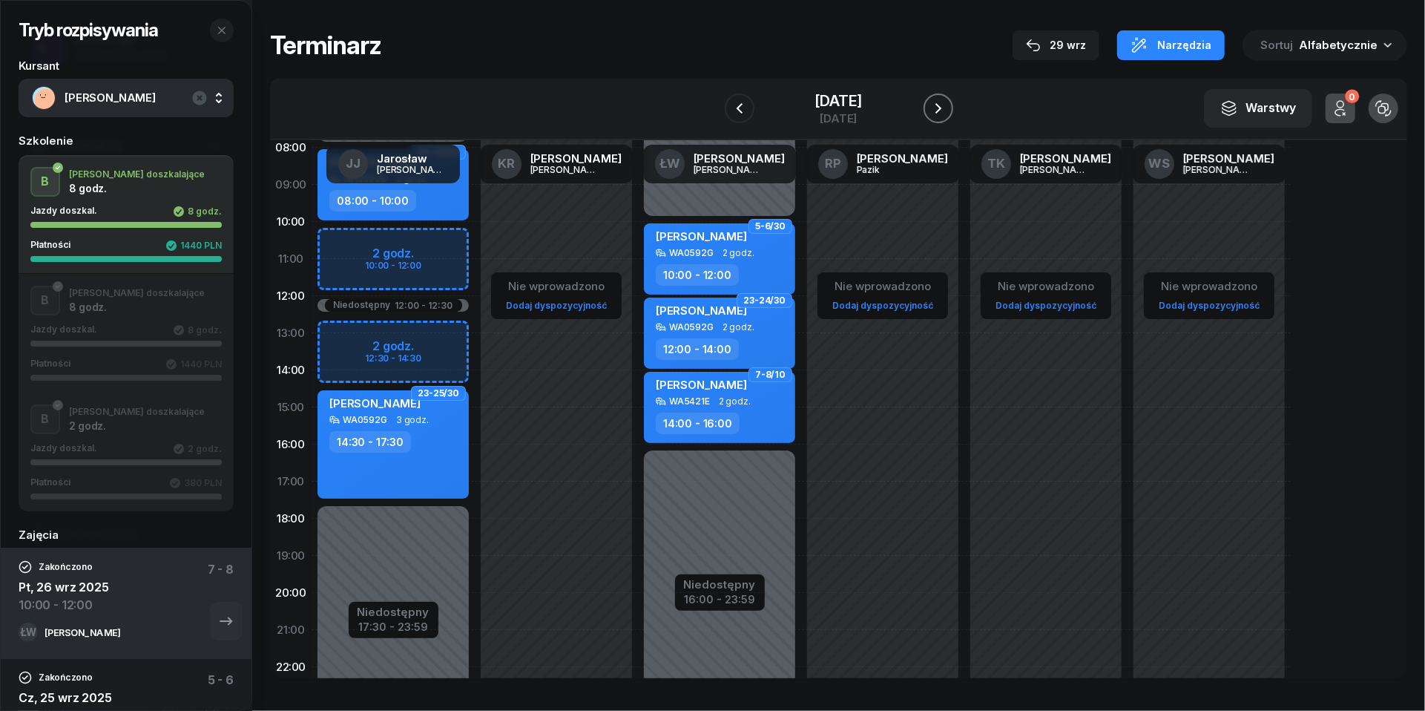
click at [947, 108] on icon "button" at bounding box center [939, 108] width 18 height 18
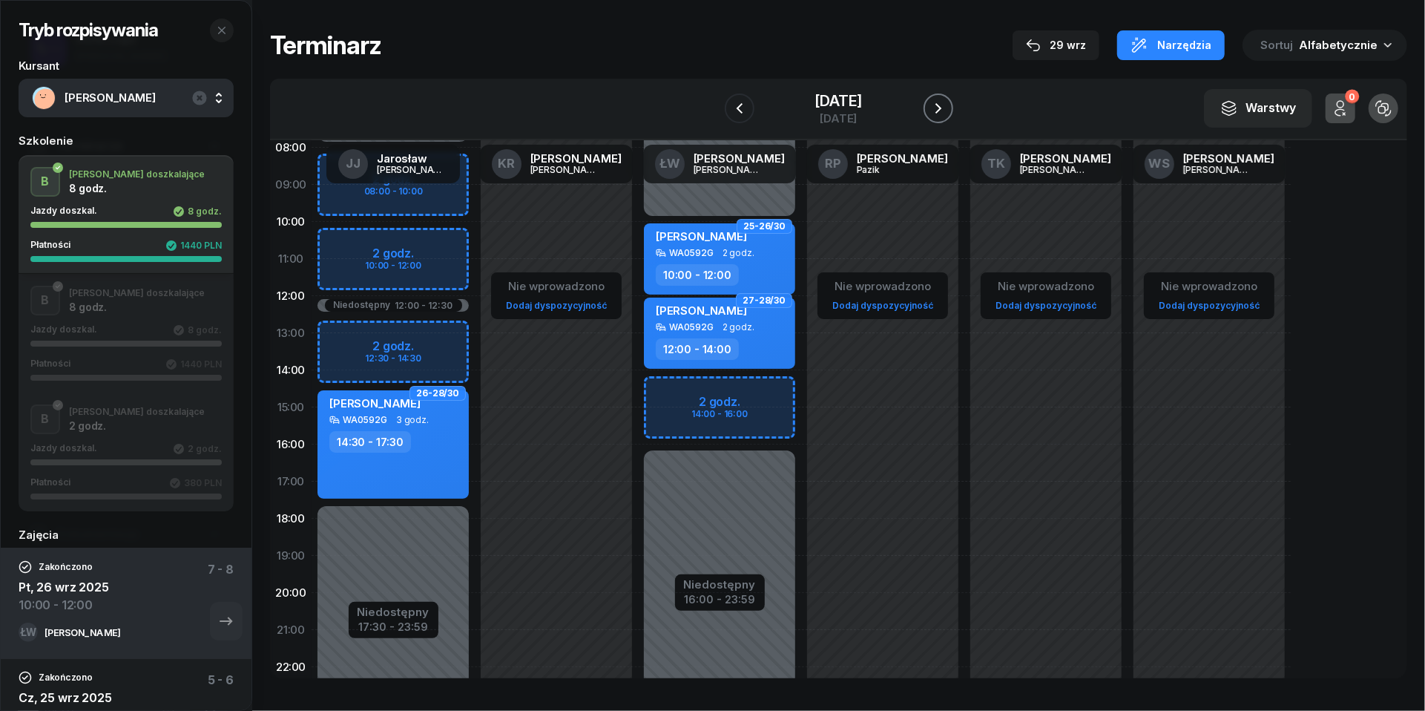
click at [947, 108] on icon "button" at bounding box center [939, 108] width 18 height 18
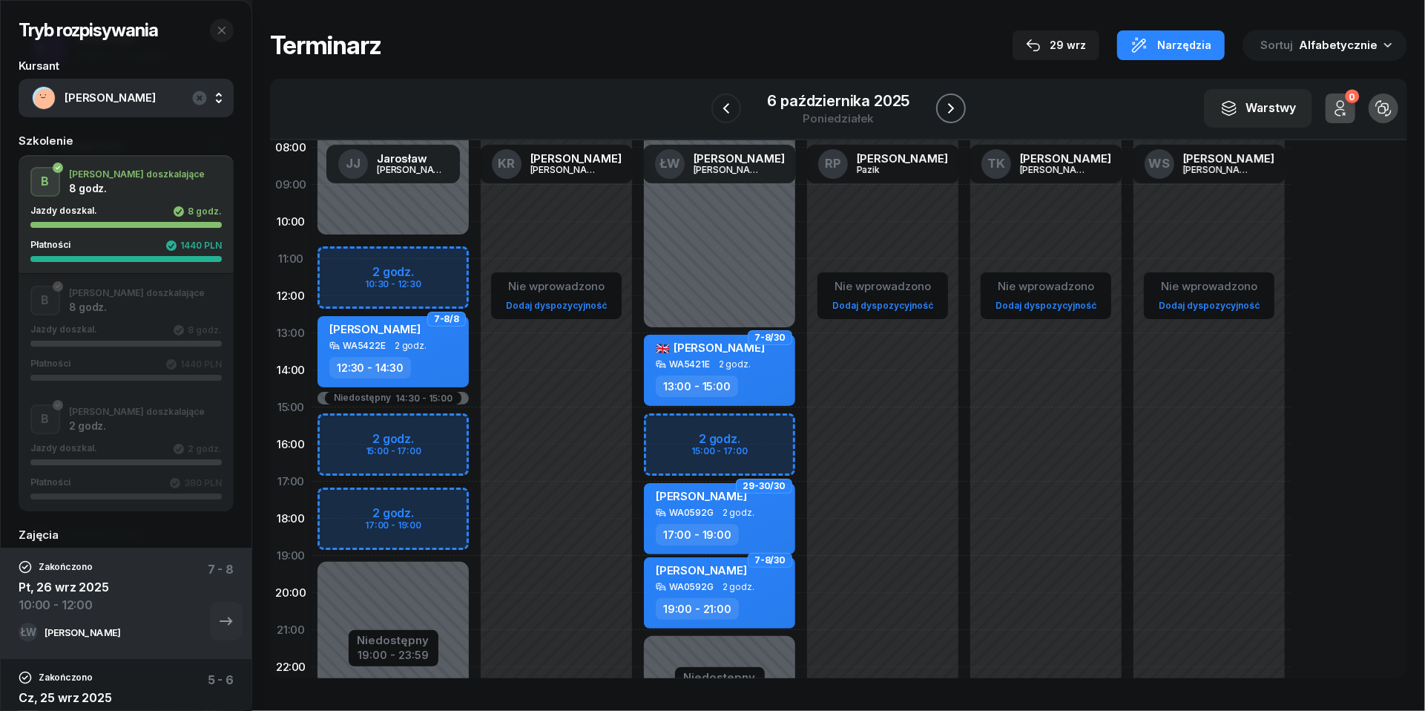
click at [953, 107] on icon "button" at bounding box center [951, 108] width 18 height 18
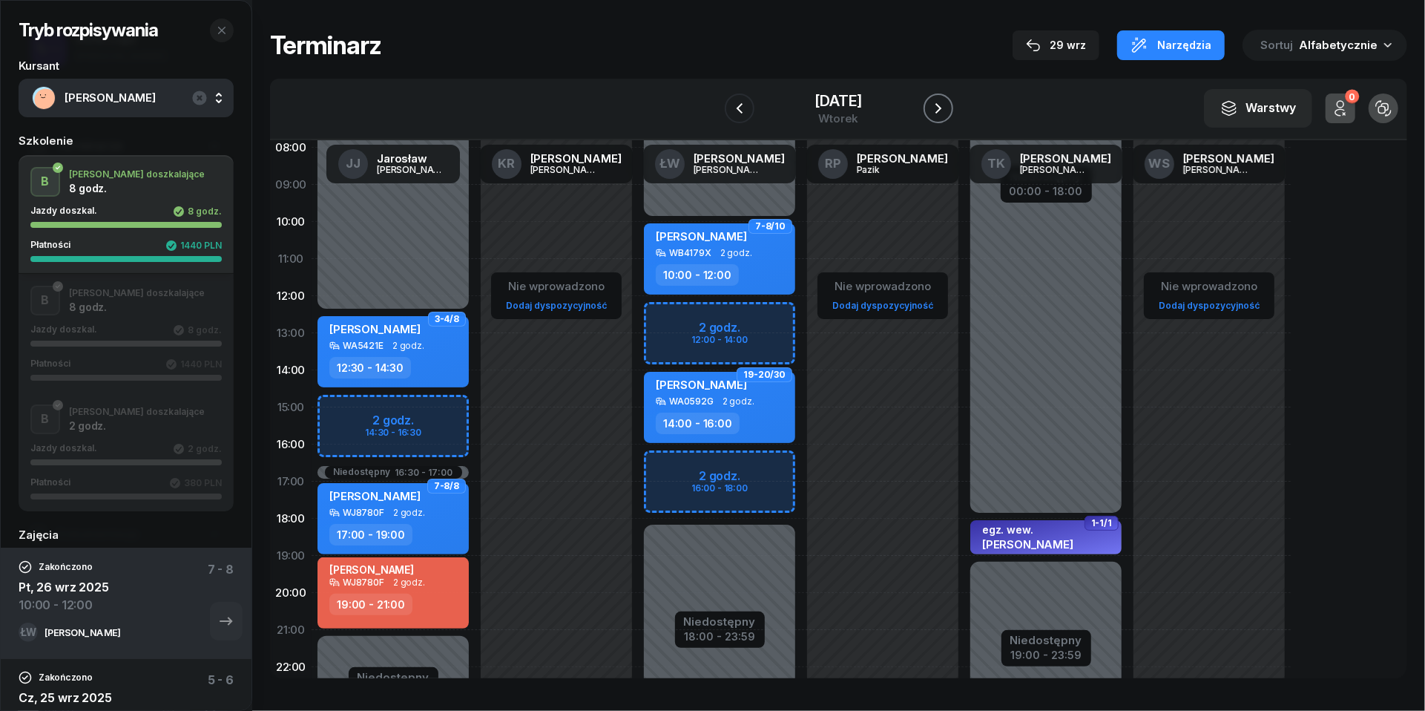
click at [947, 116] on icon "button" at bounding box center [939, 108] width 18 height 18
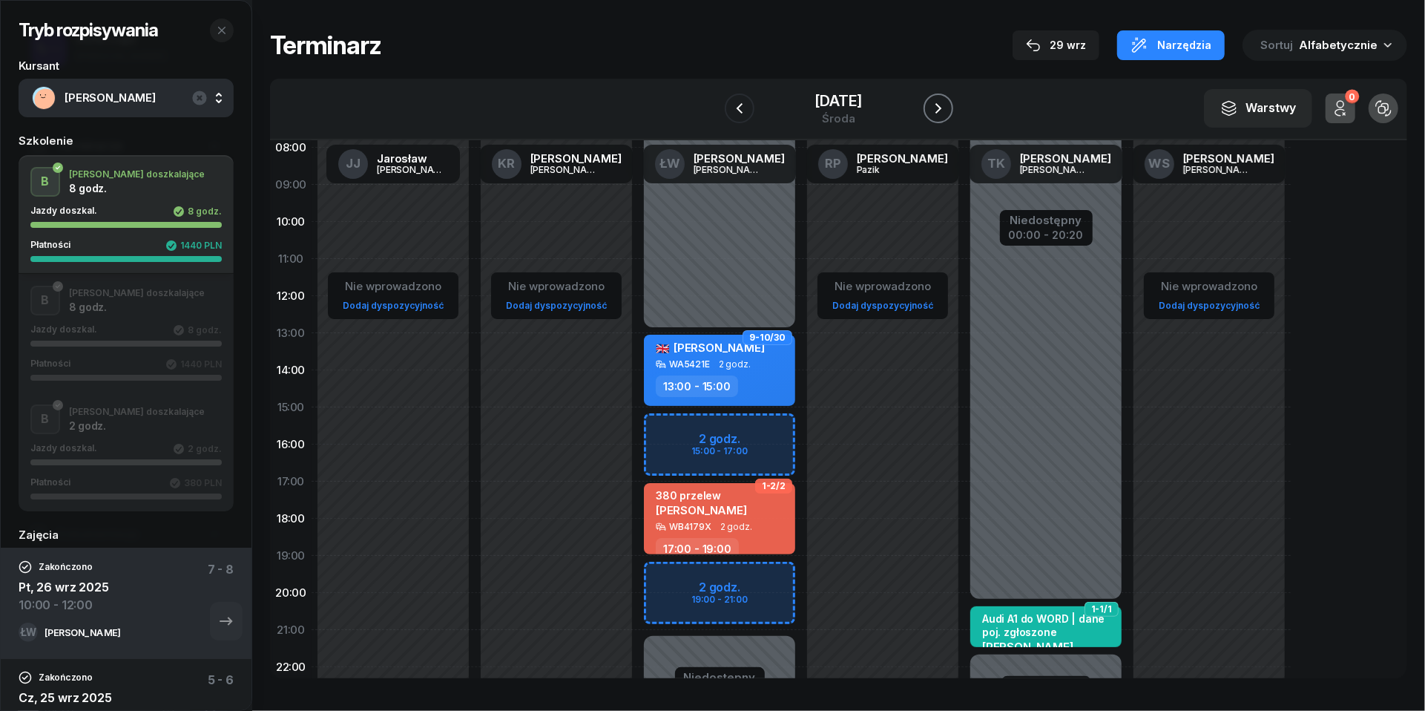
click at [947, 111] on icon "button" at bounding box center [939, 108] width 18 height 18
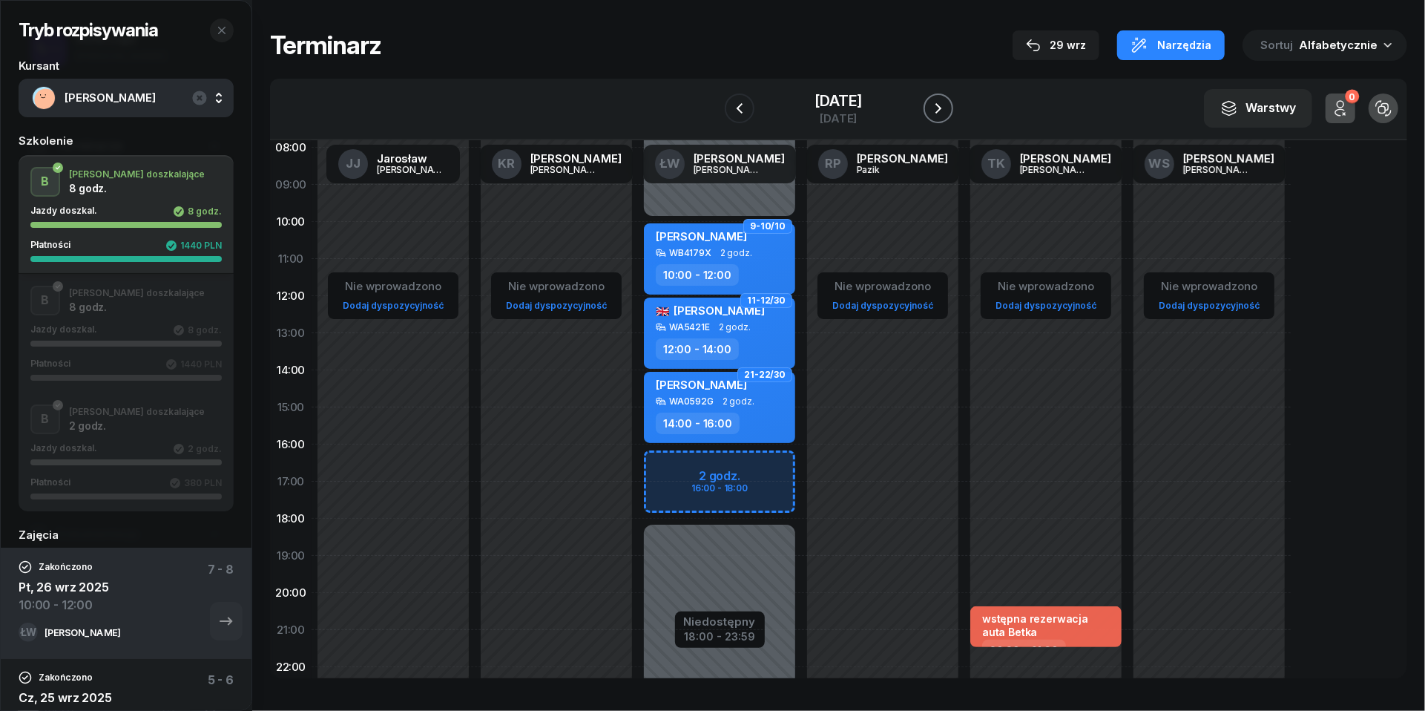
click at [947, 111] on icon "button" at bounding box center [939, 108] width 18 height 18
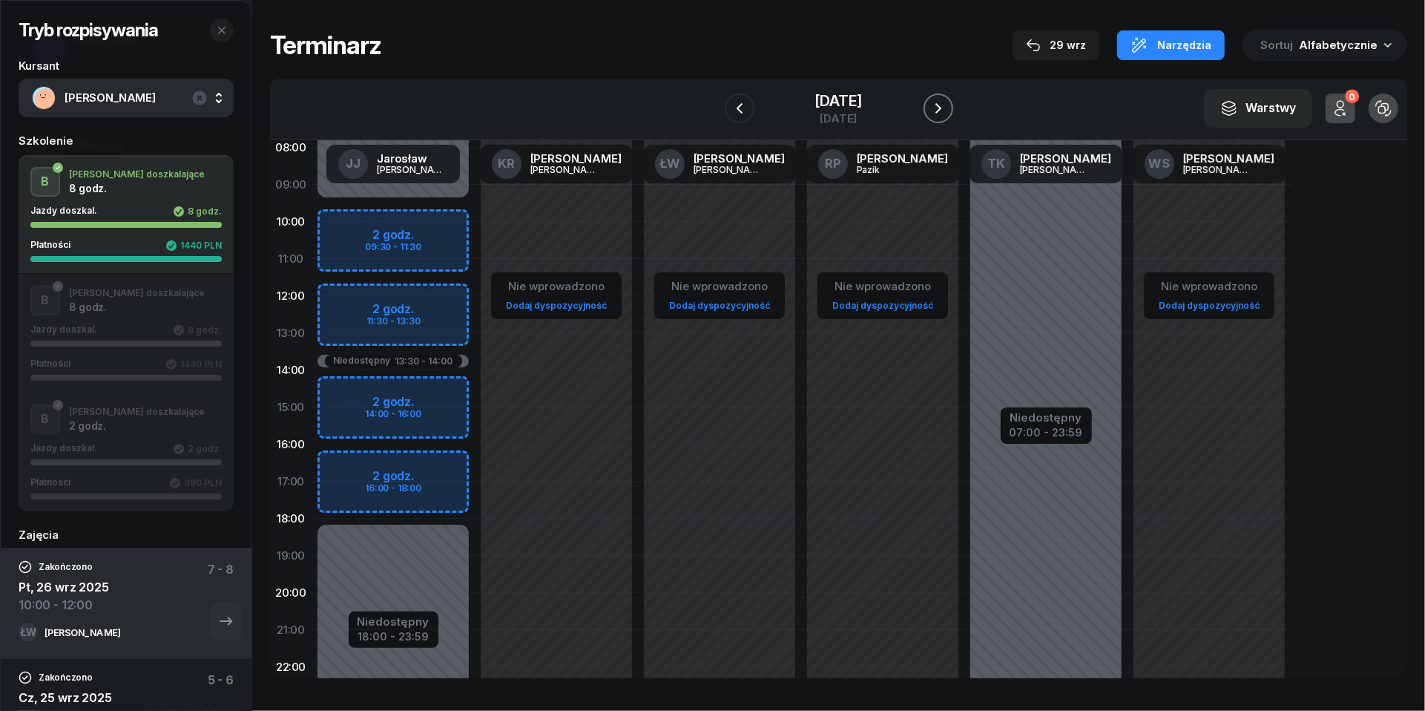
click at [947, 111] on icon "button" at bounding box center [939, 108] width 18 height 18
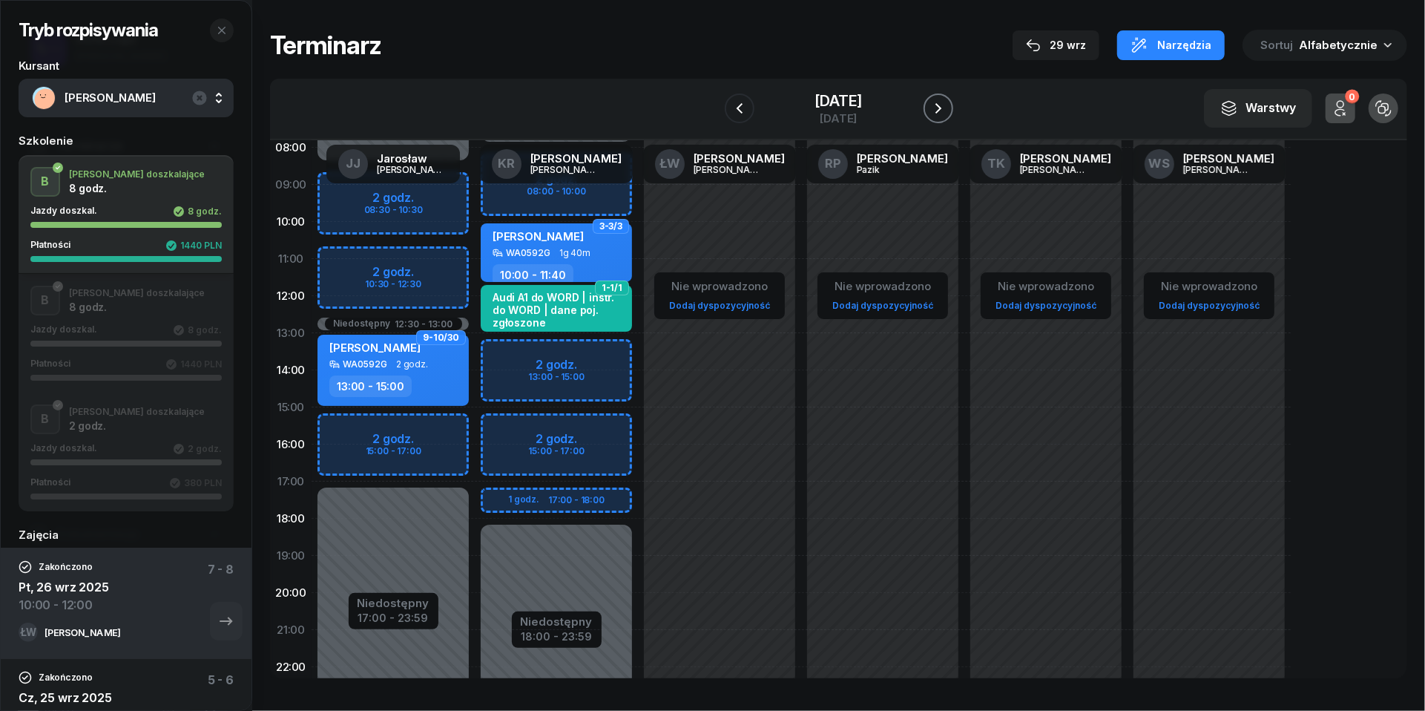
click at [947, 111] on icon "button" at bounding box center [939, 108] width 18 height 18
click at [941, 111] on icon "button" at bounding box center [938, 108] width 6 height 10
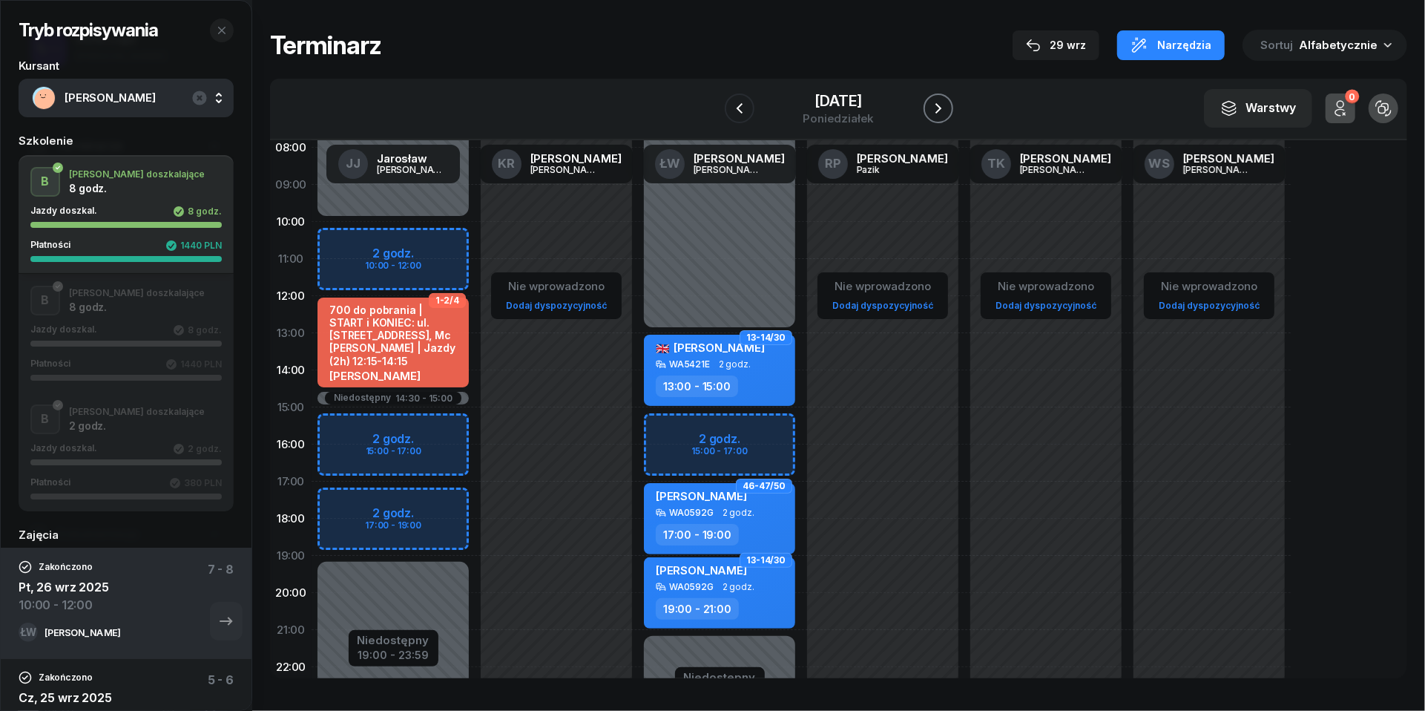
click at [941, 111] on icon "button" at bounding box center [938, 108] width 6 height 10
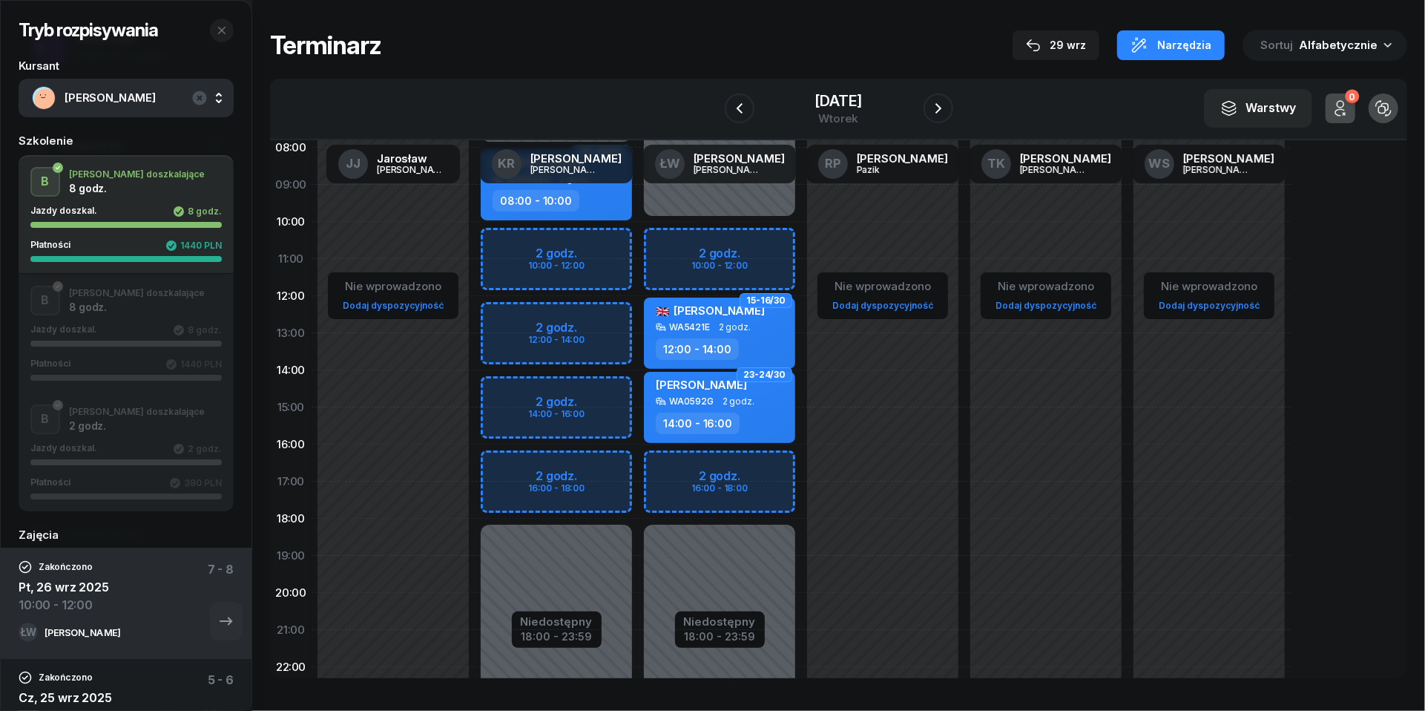
scroll to position [84, 0]
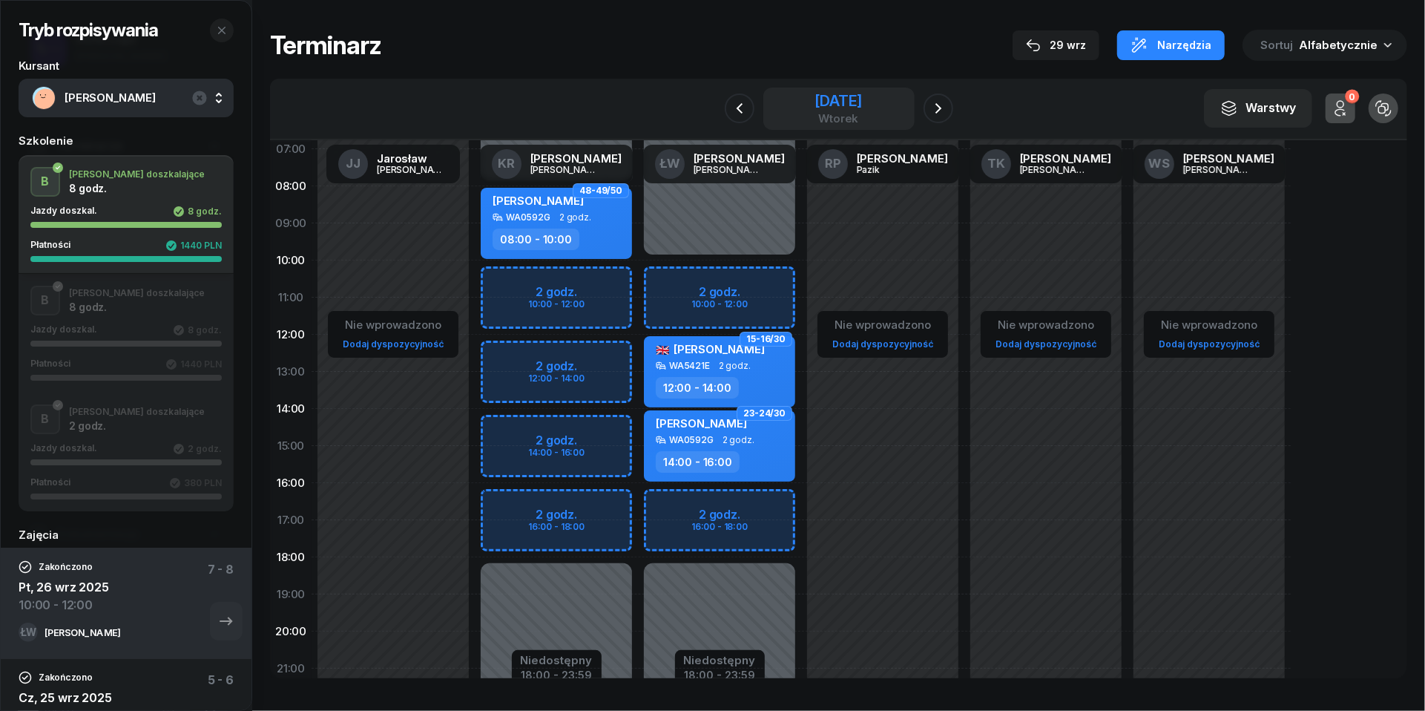
click at [823, 117] on div "wtorek" at bounding box center [838, 118] width 47 height 11
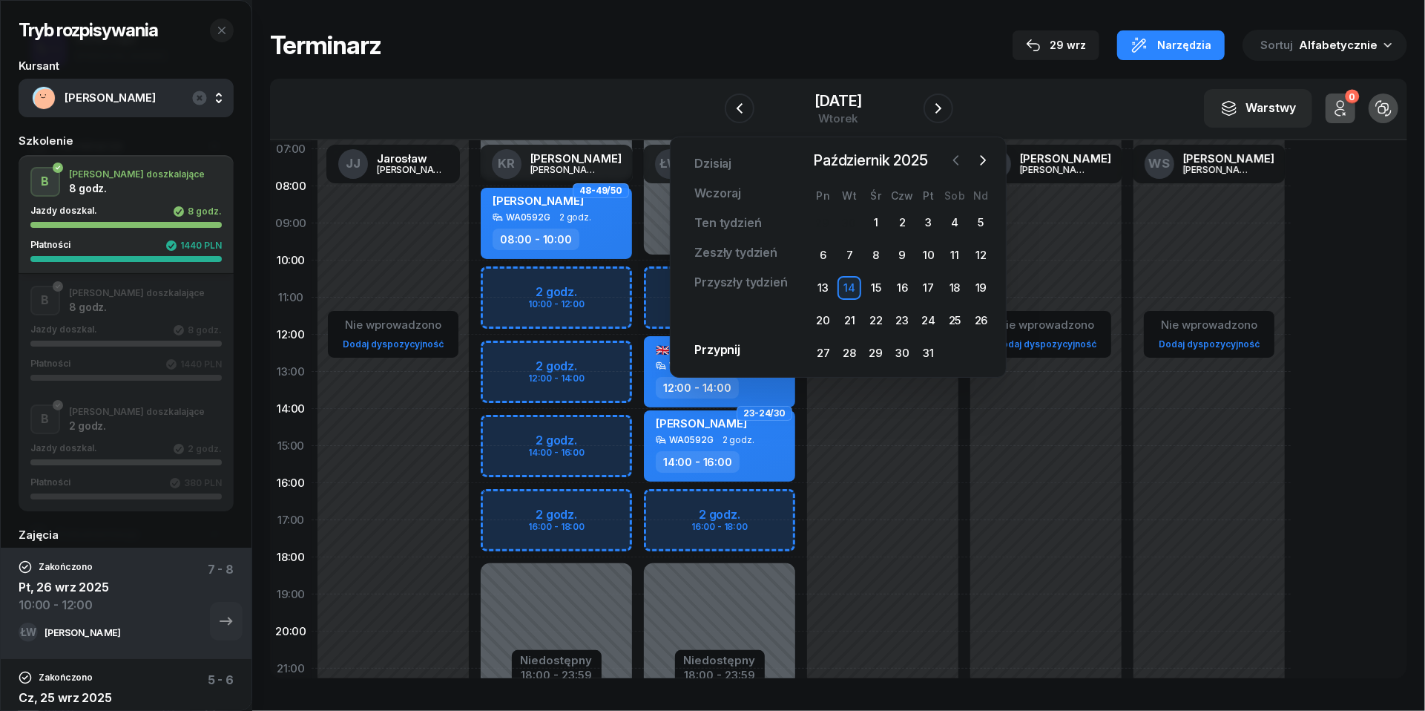
click at [961, 162] on icon "button" at bounding box center [956, 160] width 15 height 15
click at [823, 349] on div "29" at bounding box center [824, 353] width 24 height 24
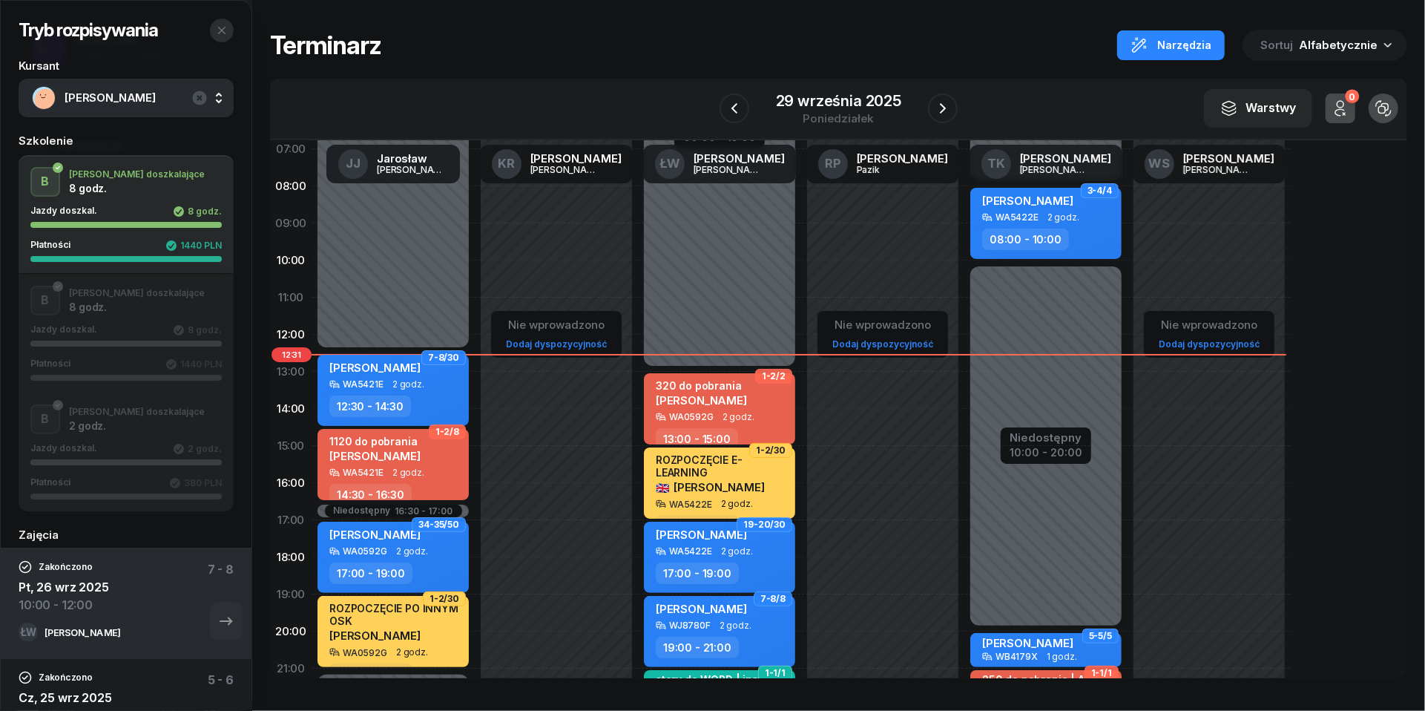
click at [221, 36] on icon "button" at bounding box center [222, 30] width 12 height 12
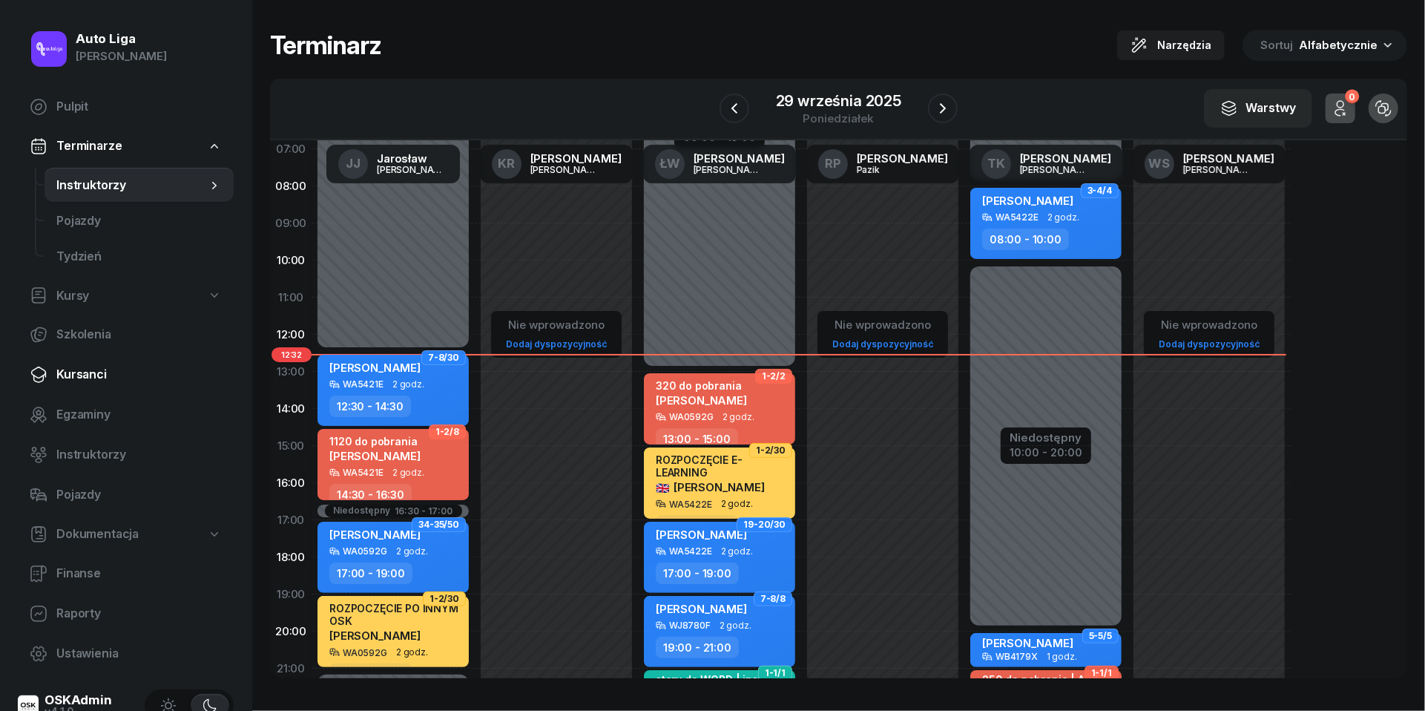
click at [56, 372] on span "Kursanci" at bounding box center [138, 374] width 165 height 19
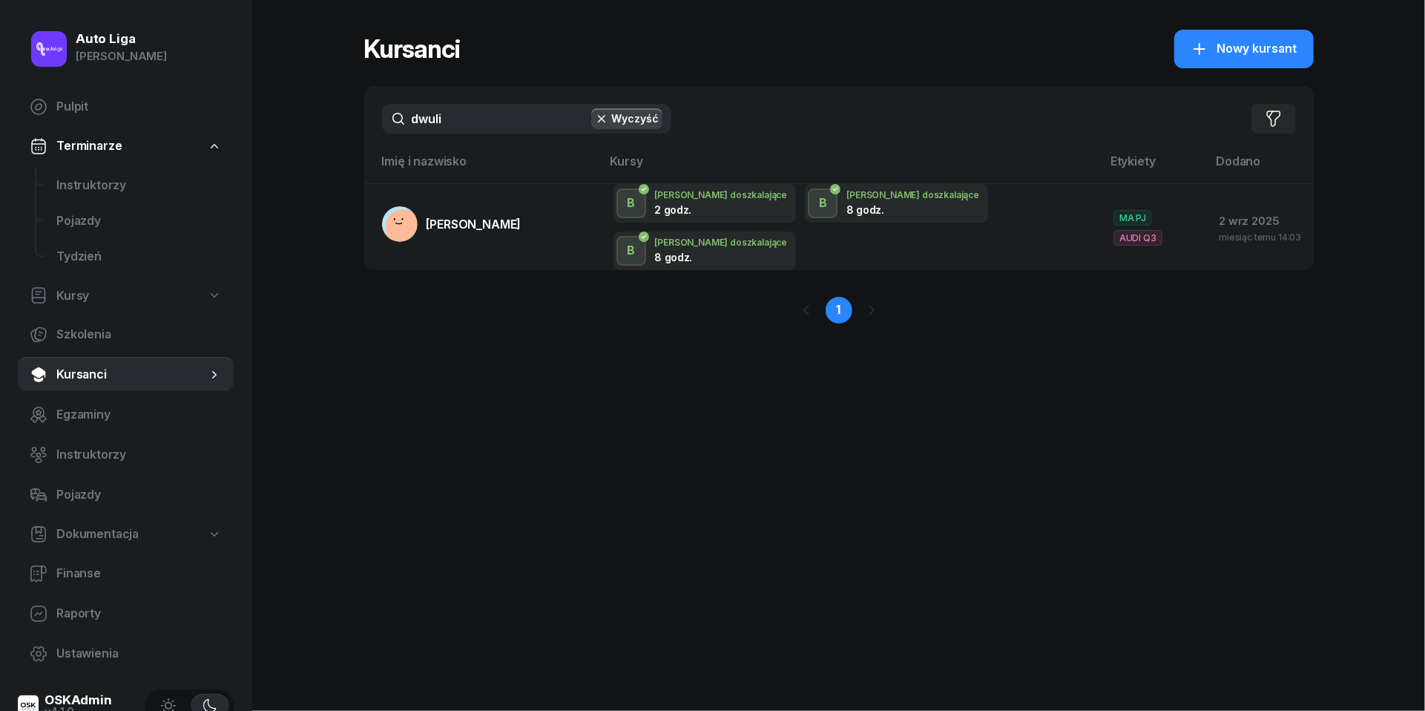
click at [475, 137] on div "dwuli Wyczyść Filtruj" at bounding box center [839, 118] width 950 height 65
click at [476, 117] on input "dwuli" at bounding box center [526, 119] width 289 height 30
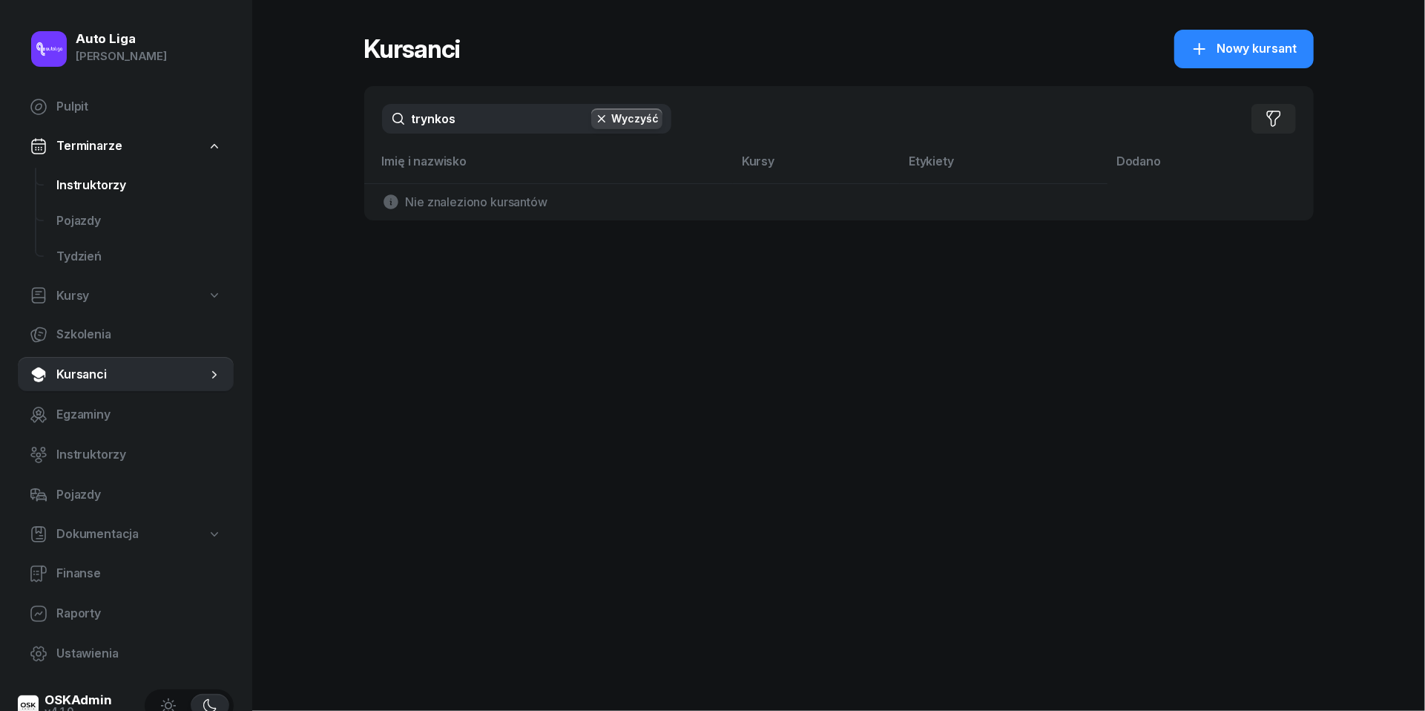
type input "trynkos"
click at [72, 181] on span "Instruktorzy" at bounding box center [138, 185] width 165 height 19
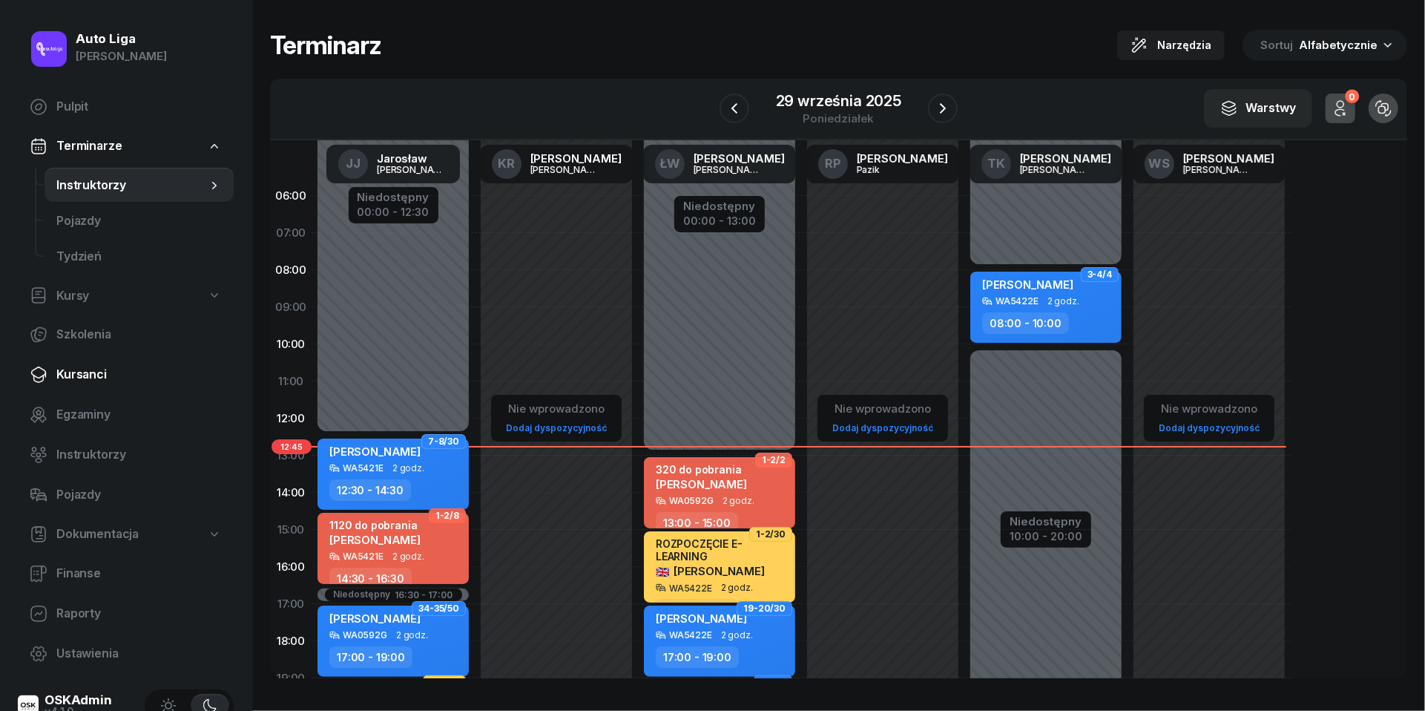
click at [102, 369] on span "Kursanci" at bounding box center [138, 374] width 165 height 19
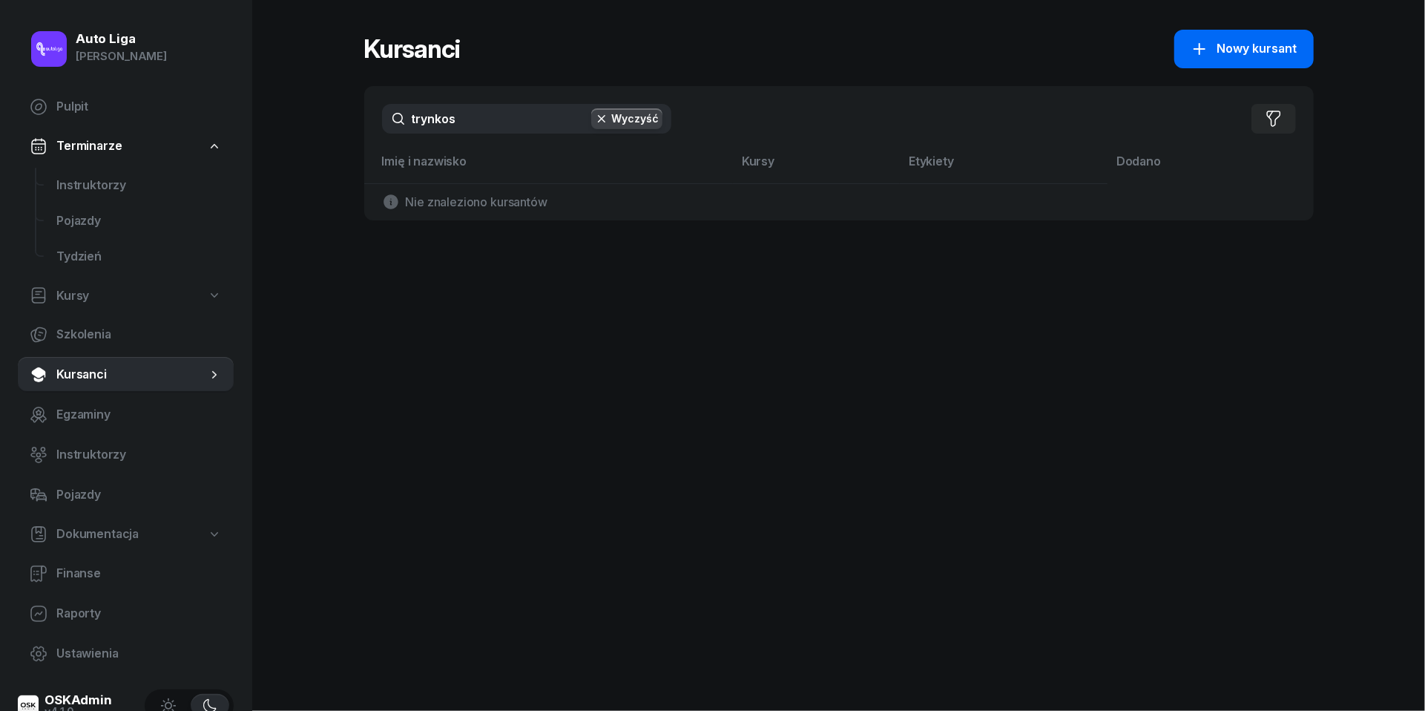
click at [1231, 50] on span "Nowy kursant" at bounding box center [1257, 48] width 80 height 19
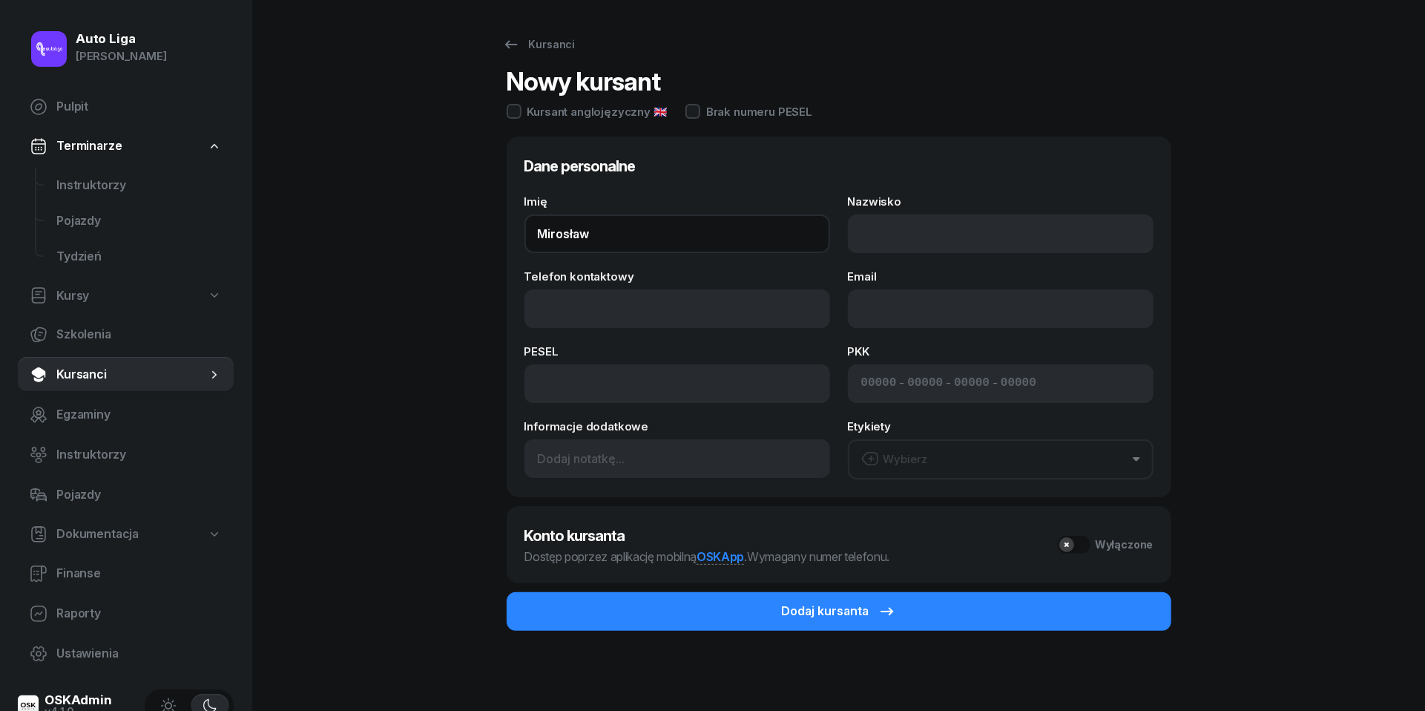
type input "Mirosław"
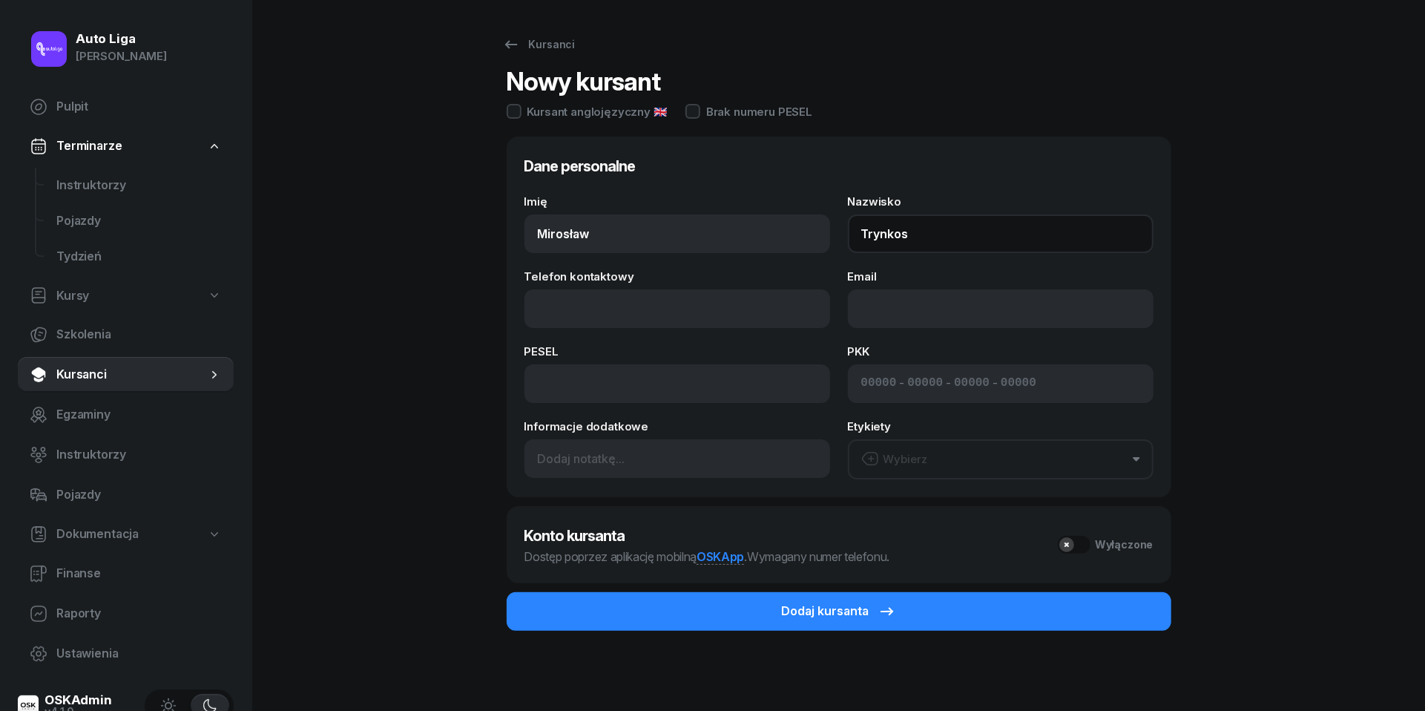
type input "Trynkos"
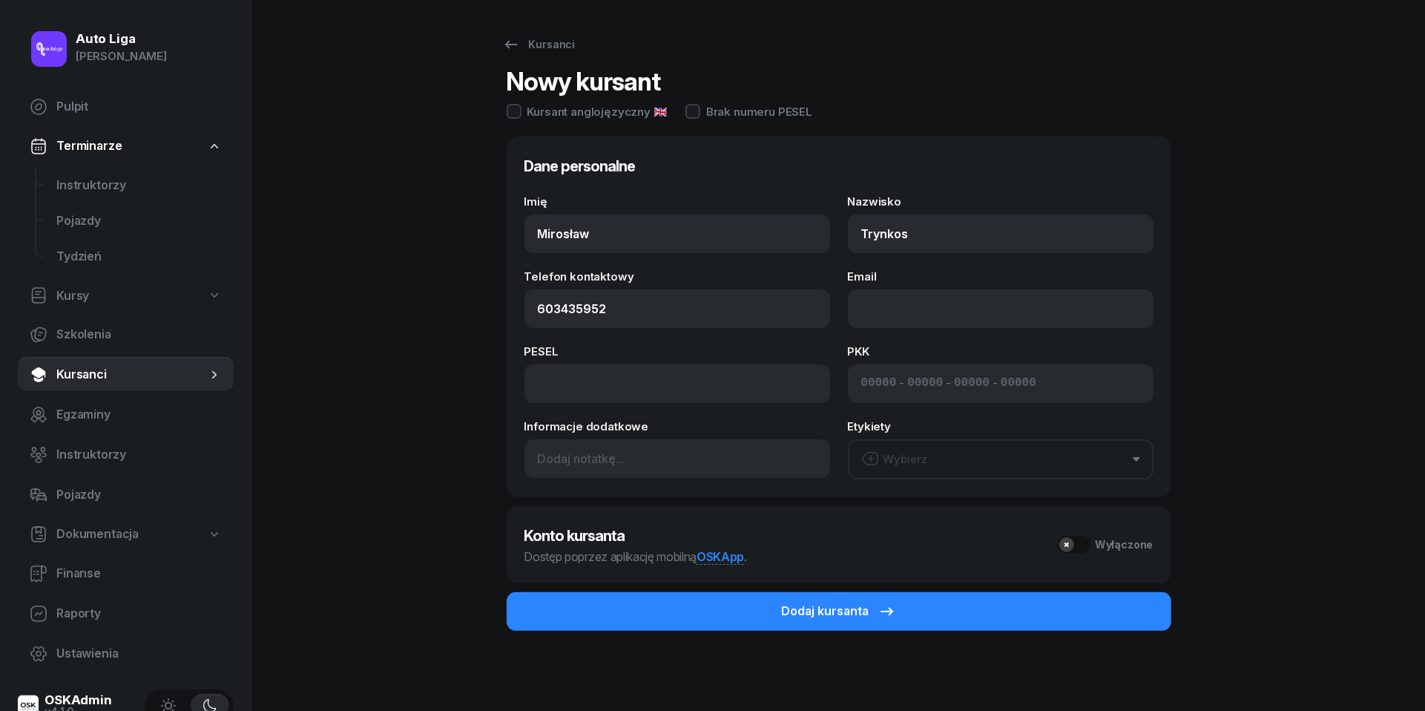
type input "603 435 952"
click at [906, 458] on div "Wybierz" at bounding box center [894, 459] width 67 height 19
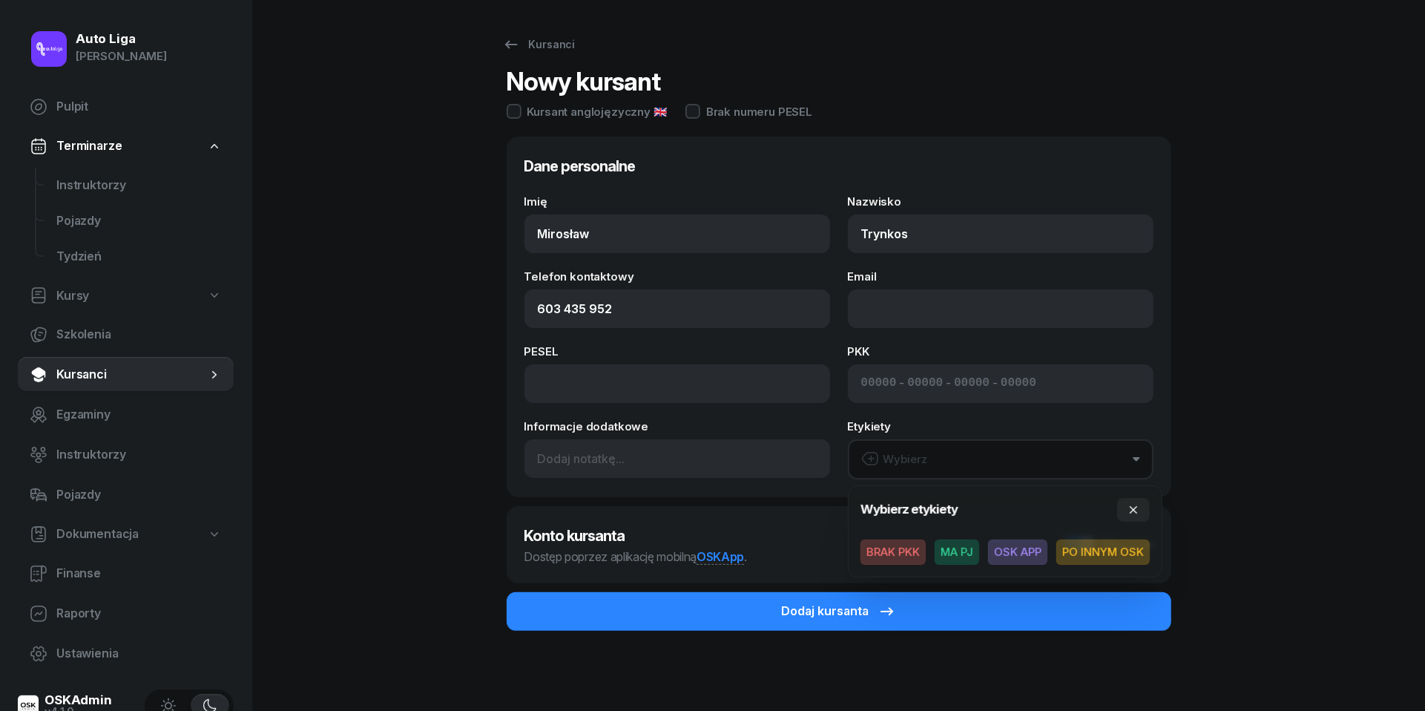
click at [972, 553] on span "MA PJ" at bounding box center [957, 551] width 45 height 25
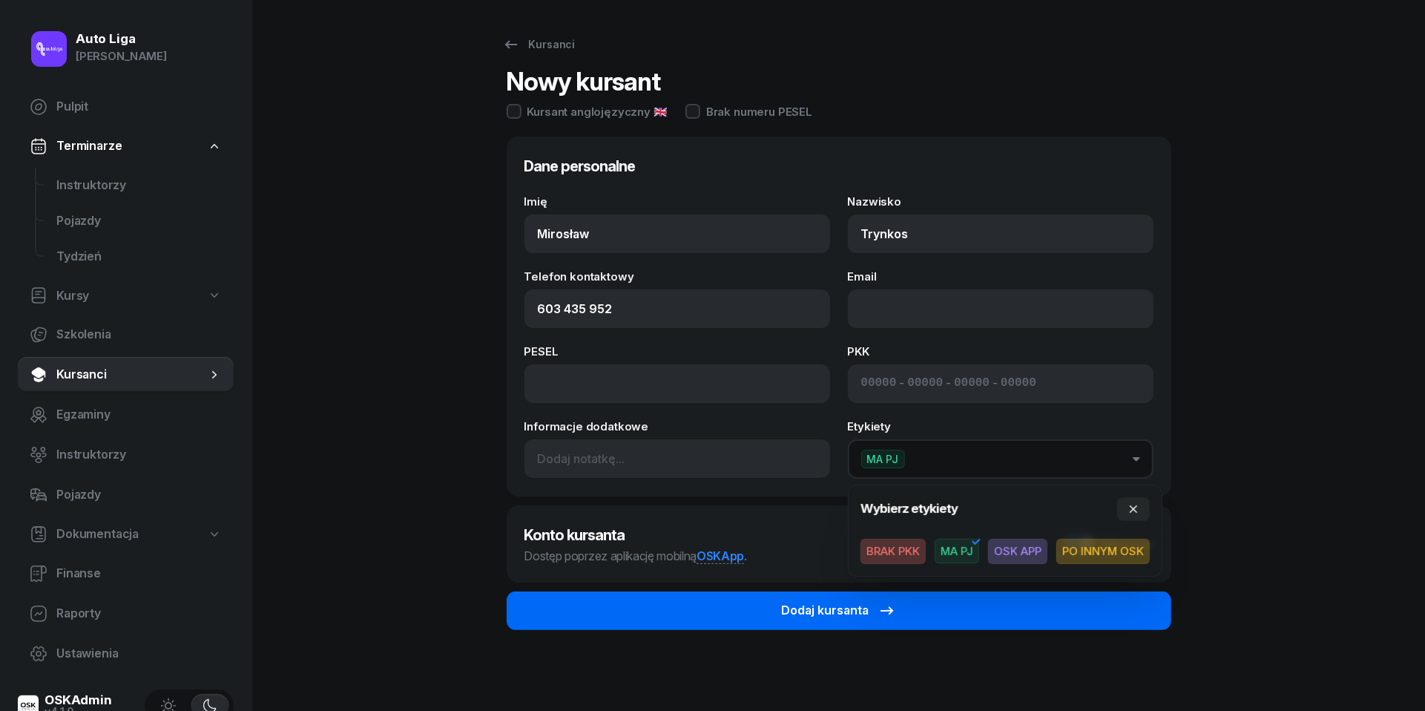
click at [794, 622] on button "Dodaj kursanta" at bounding box center [839, 610] width 665 height 39
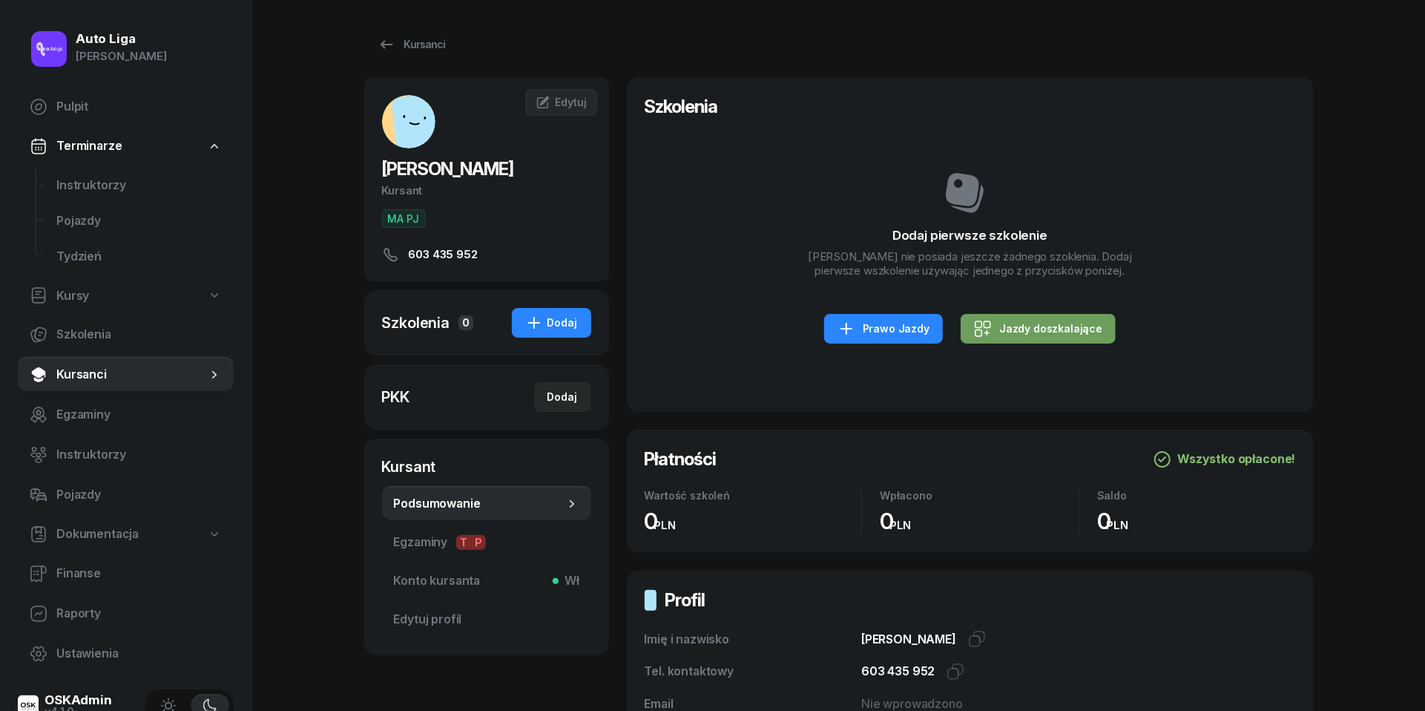
click at [1003, 330] on div "Jazdy doszkalające" at bounding box center [1038, 329] width 128 height 18
select select "B"
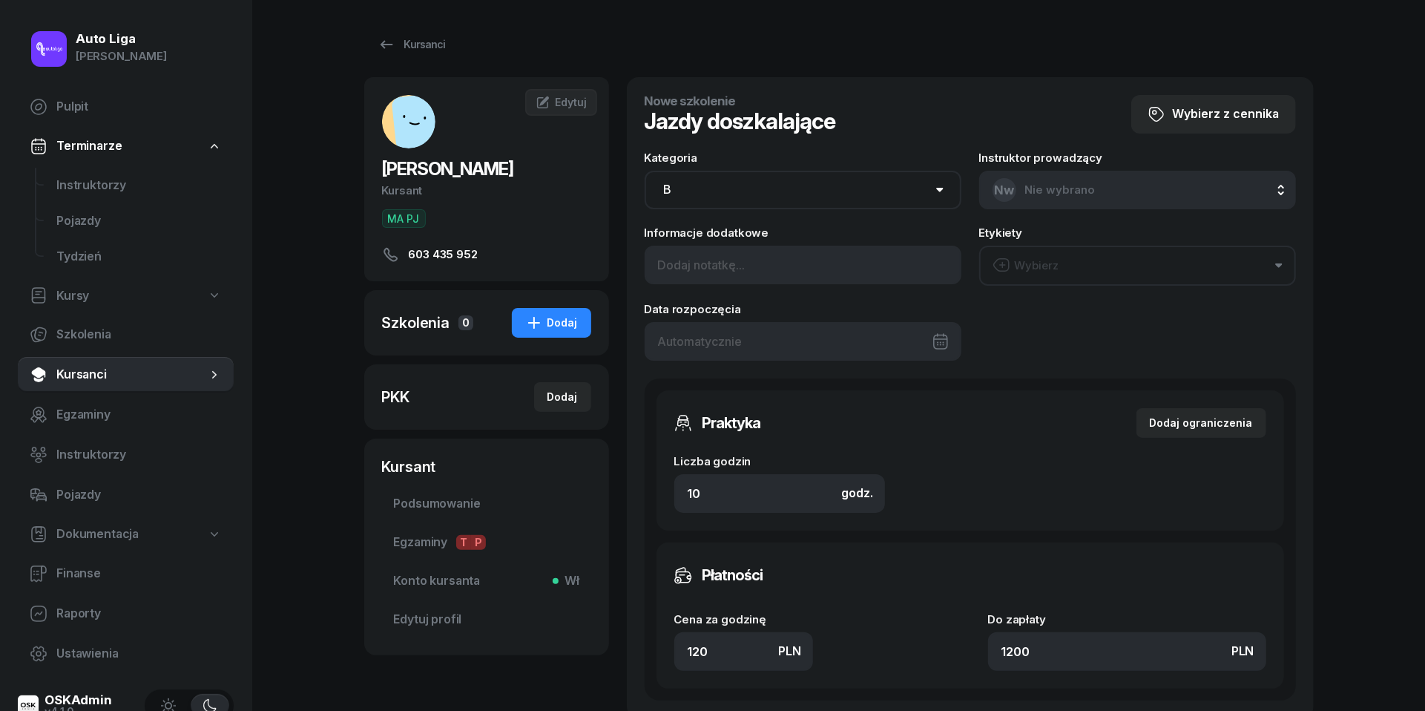
click at [746, 345] on div at bounding box center [803, 341] width 317 height 39
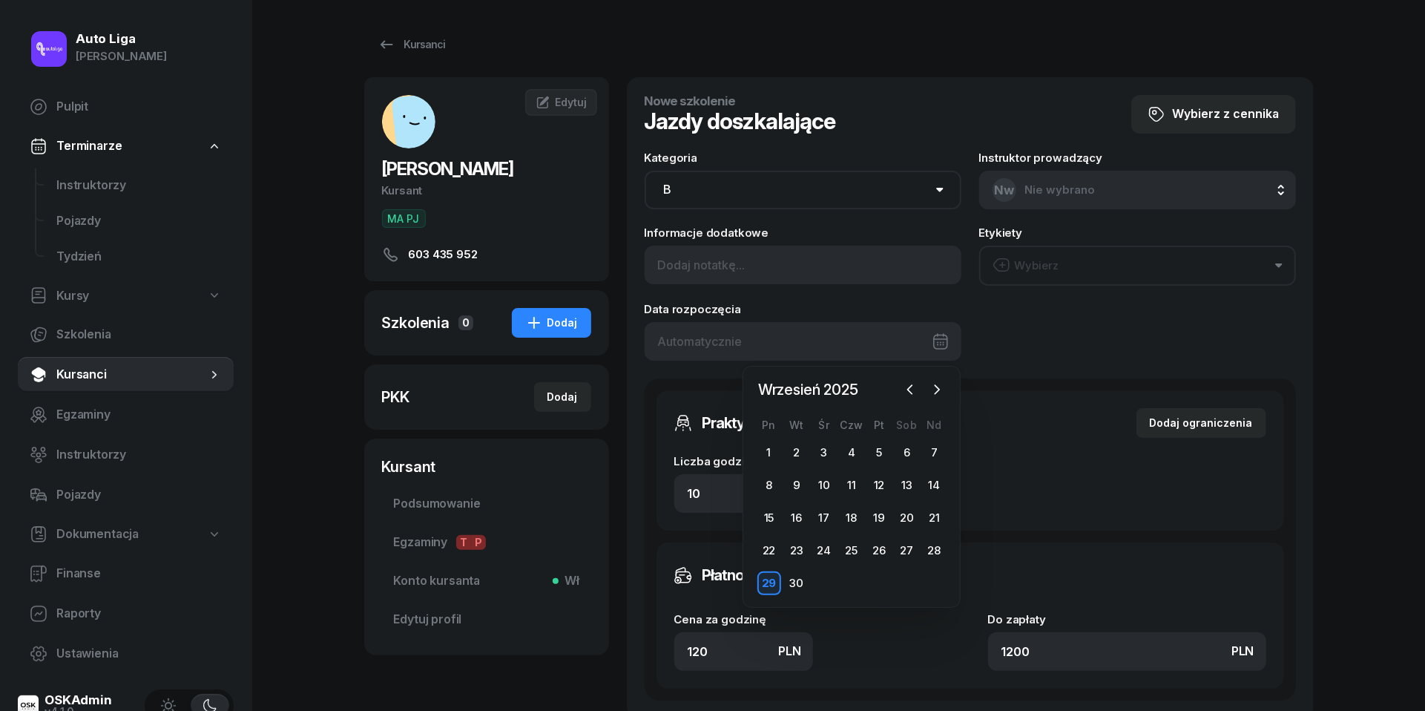
click at [766, 576] on div "29" at bounding box center [769, 583] width 24 height 24
type input "[DATE]"
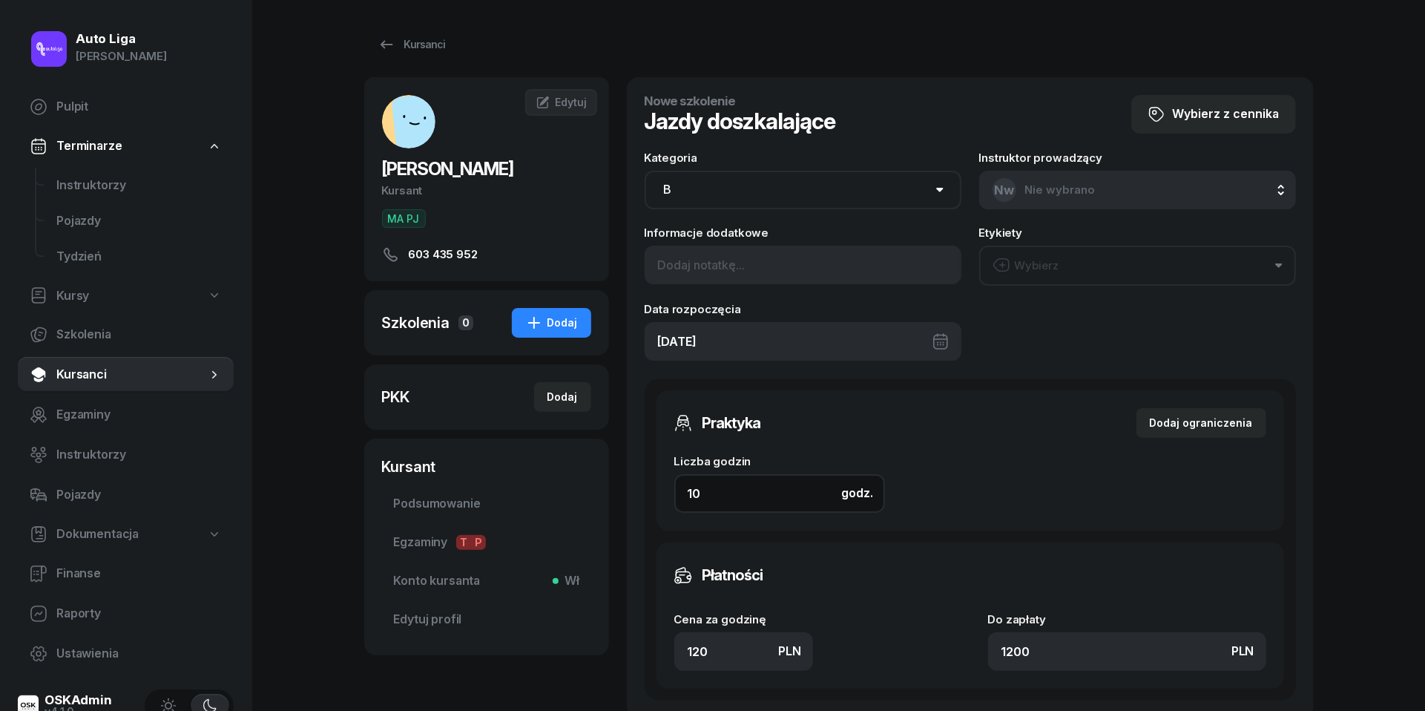
click at [734, 491] on input "10" at bounding box center [779, 493] width 211 height 39
type input "2"
type input "240"
type input "2"
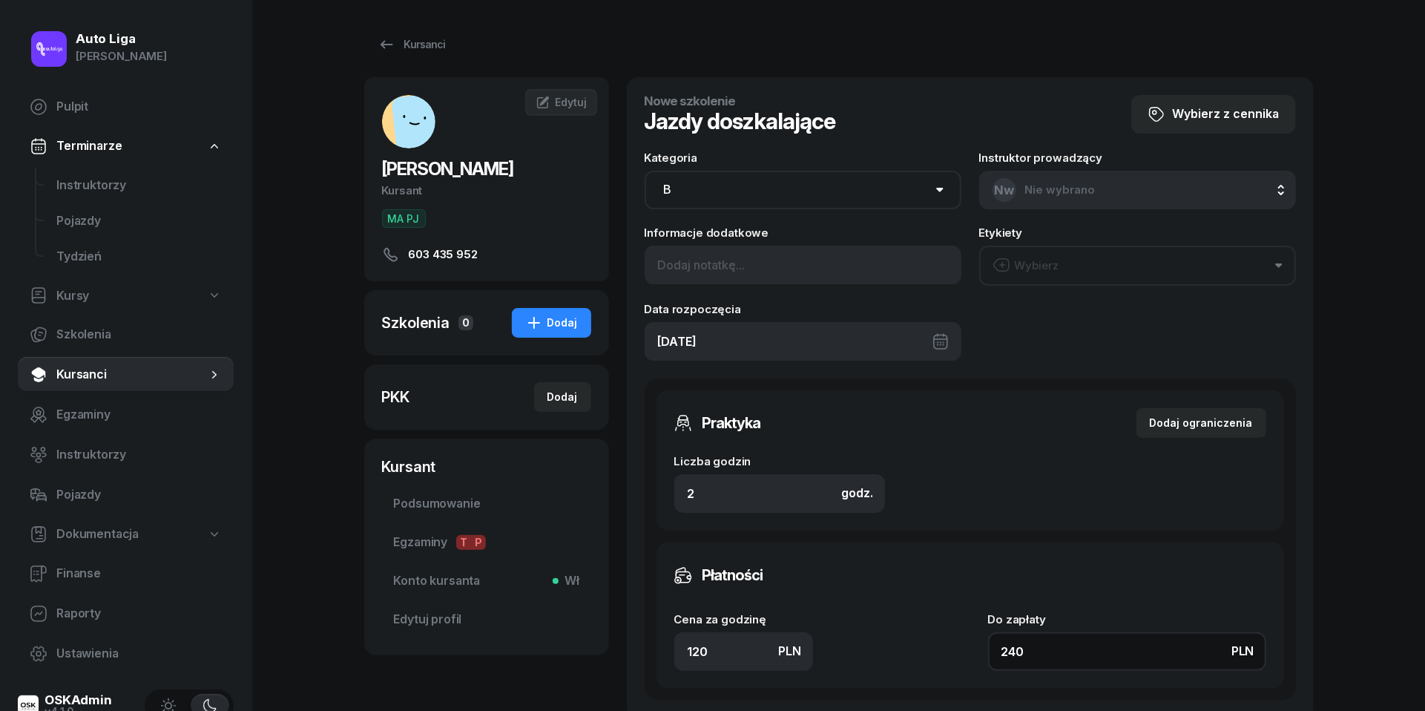
click at [1068, 657] on input "240" at bounding box center [1127, 651] width 278 height 39
type input "1.50"
type input "3"
type input "15"
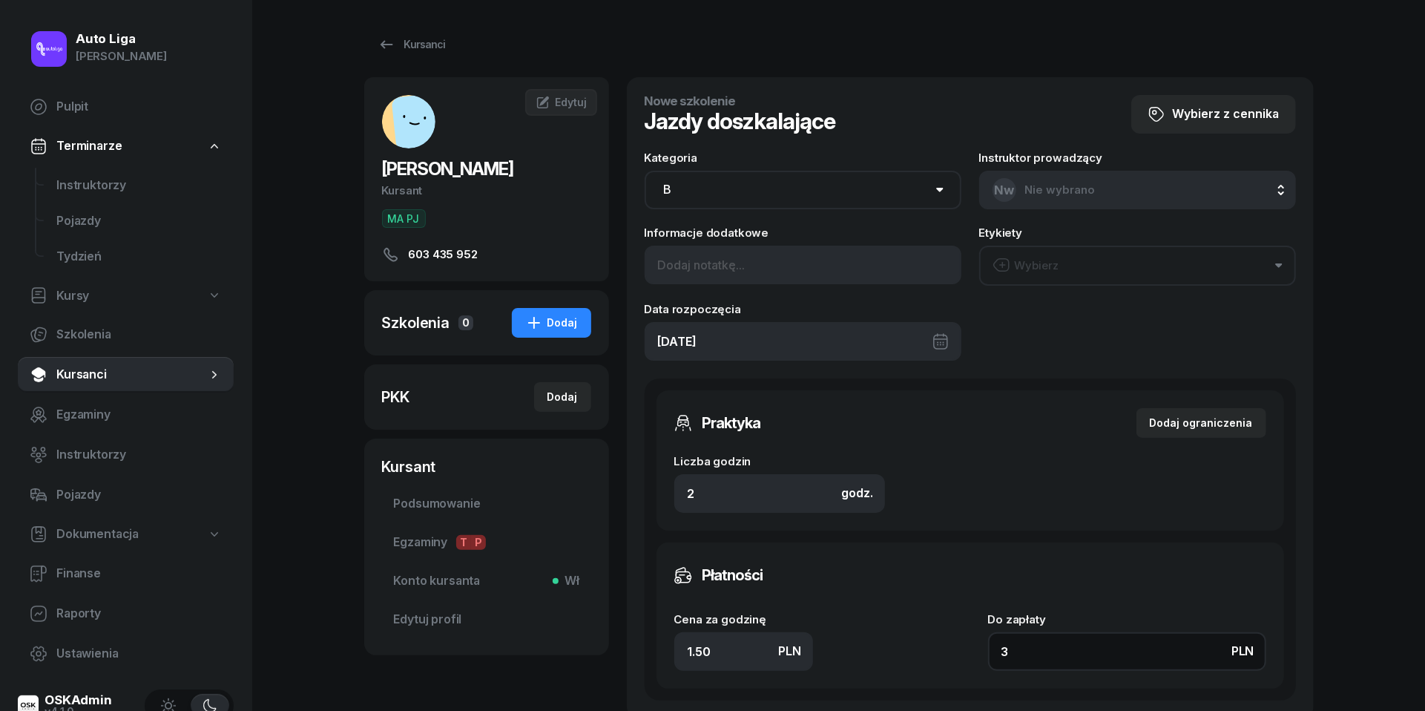
type input "30"
type input "150"
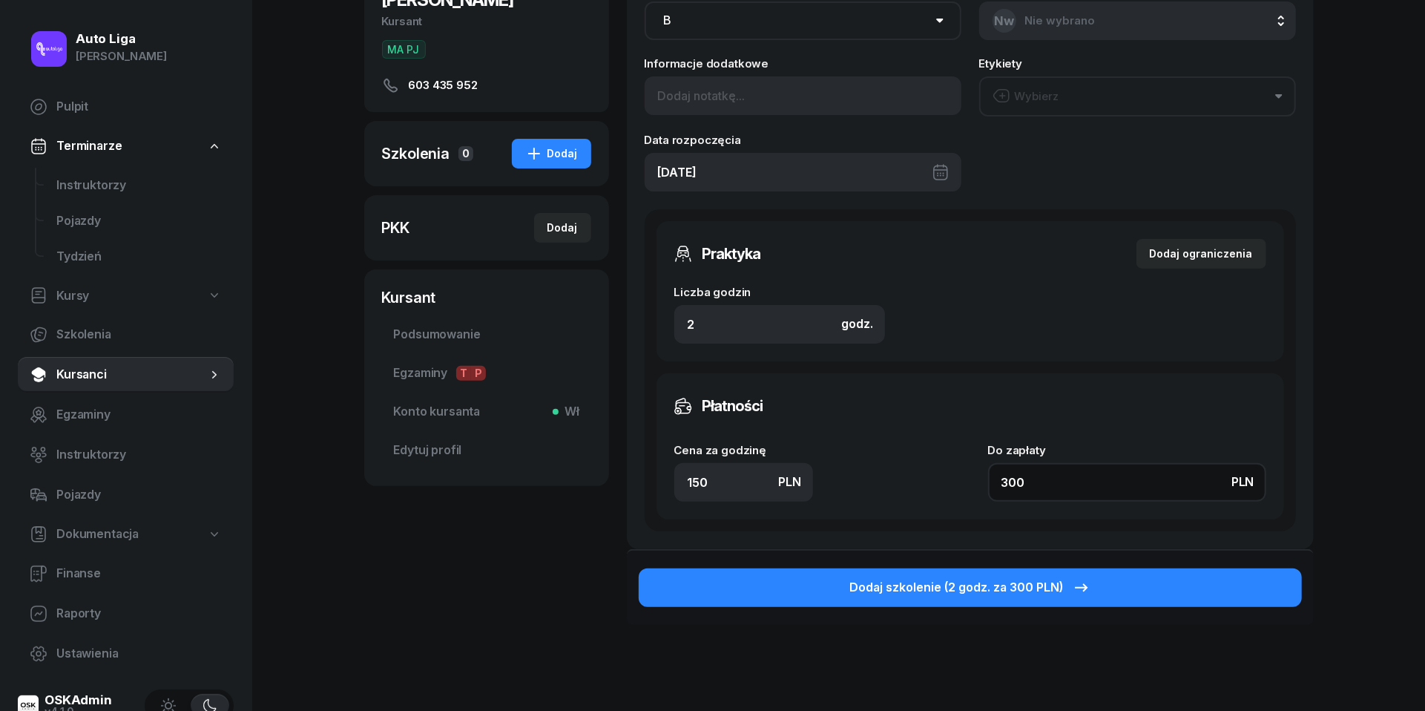
scroll to position [182, 0]
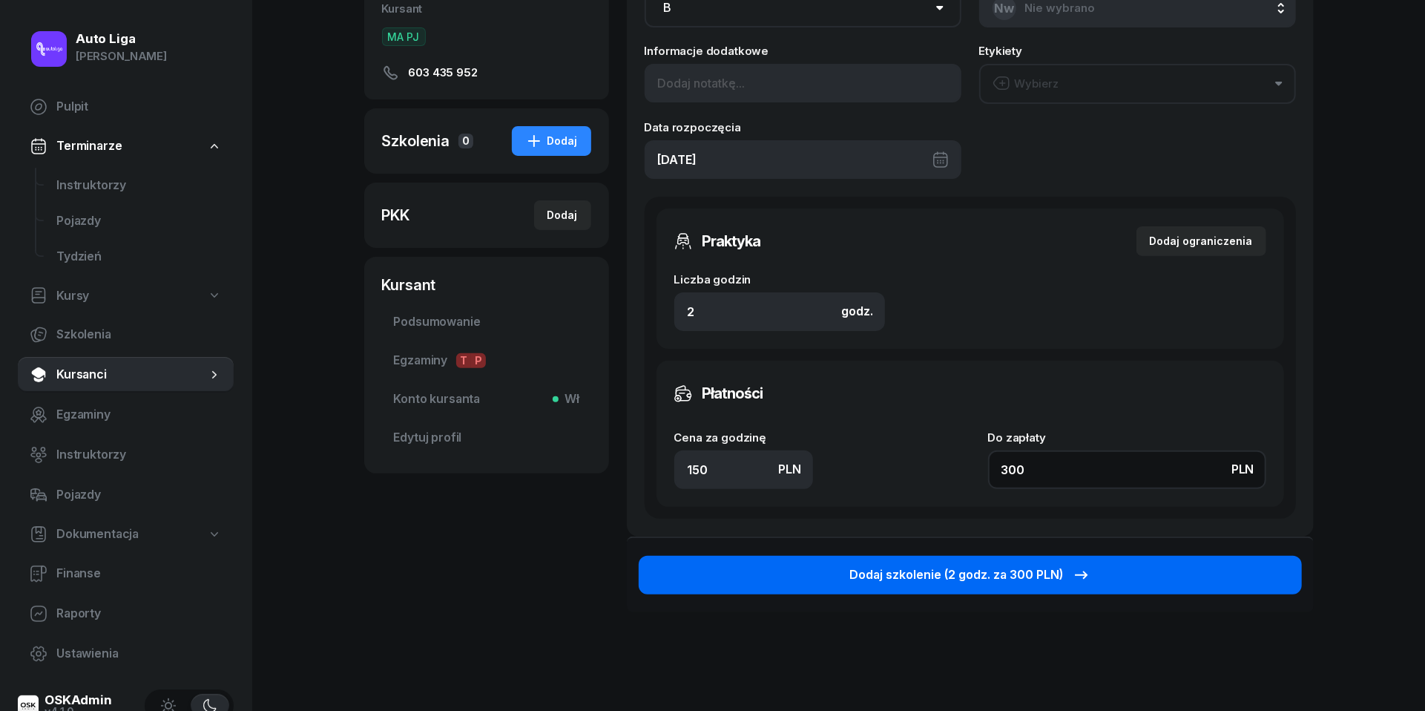
type input "300"
click at [1009, 570] on div "Dodaj szkolenie (2 godz. za 300 PLN)" at bounding box center [970, 574] width 240 height 19
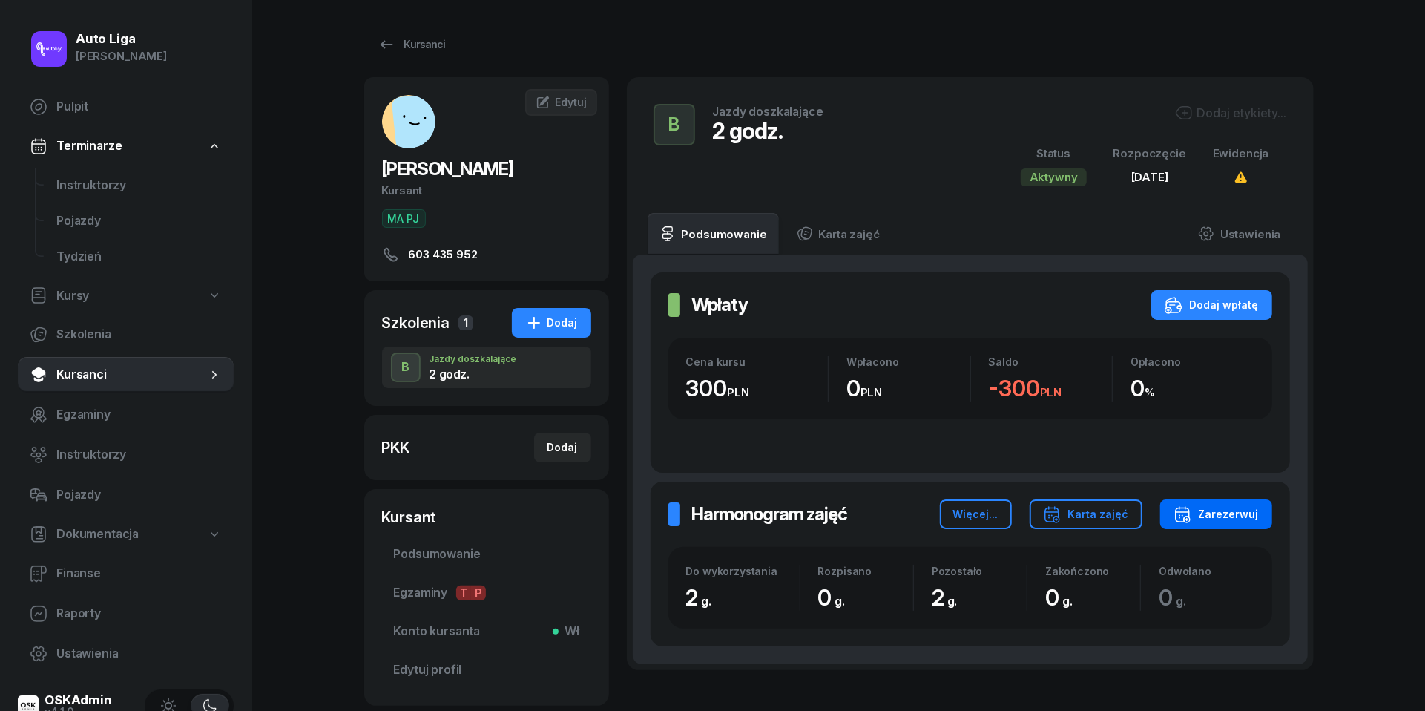
click at [1237, 520] on div "Zarezerwuj" at bounding box center [1216, 514] width 85 height 18
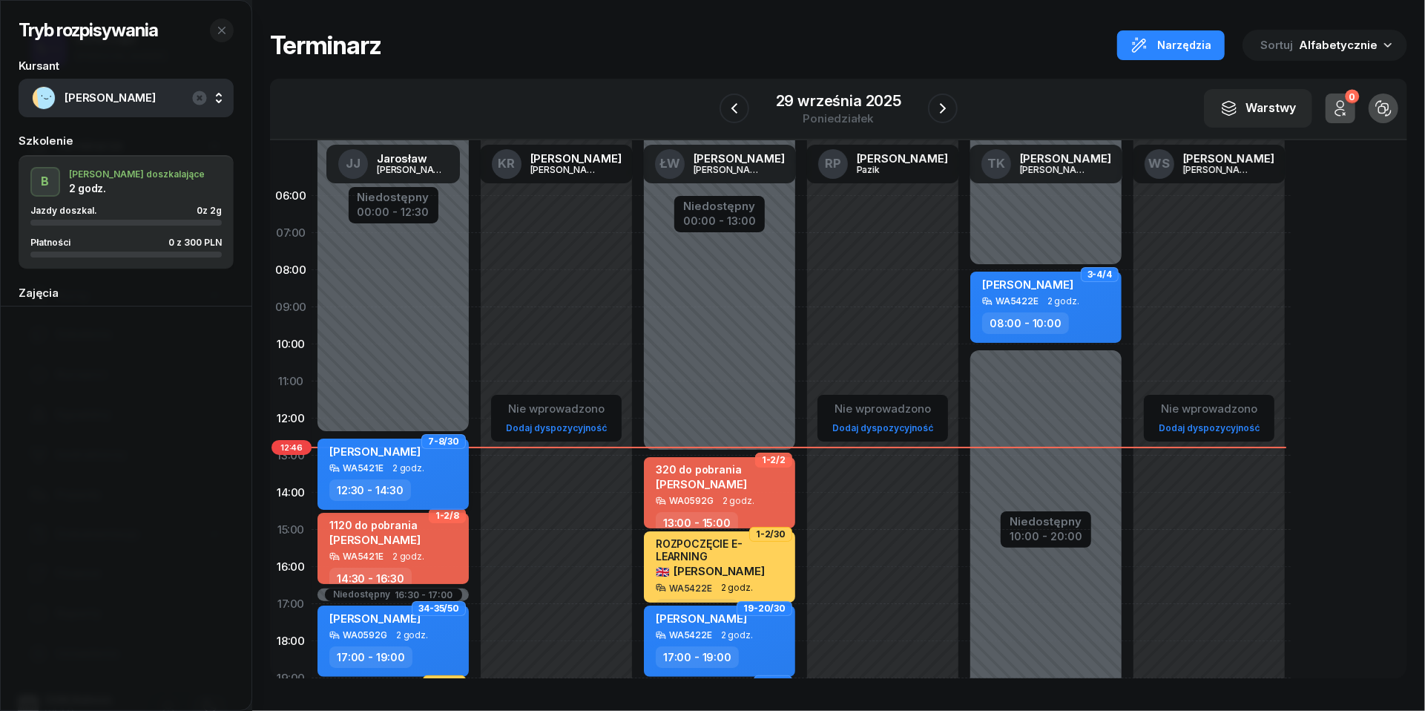
click at [415, 476] on div "[PERSON_NAME] WA5421E 2 godz. 12:30 - 14:30" at bounding box center [393, 473] width 151 height 71
select select "12"
select select "30"
select select "14"
select select "30"
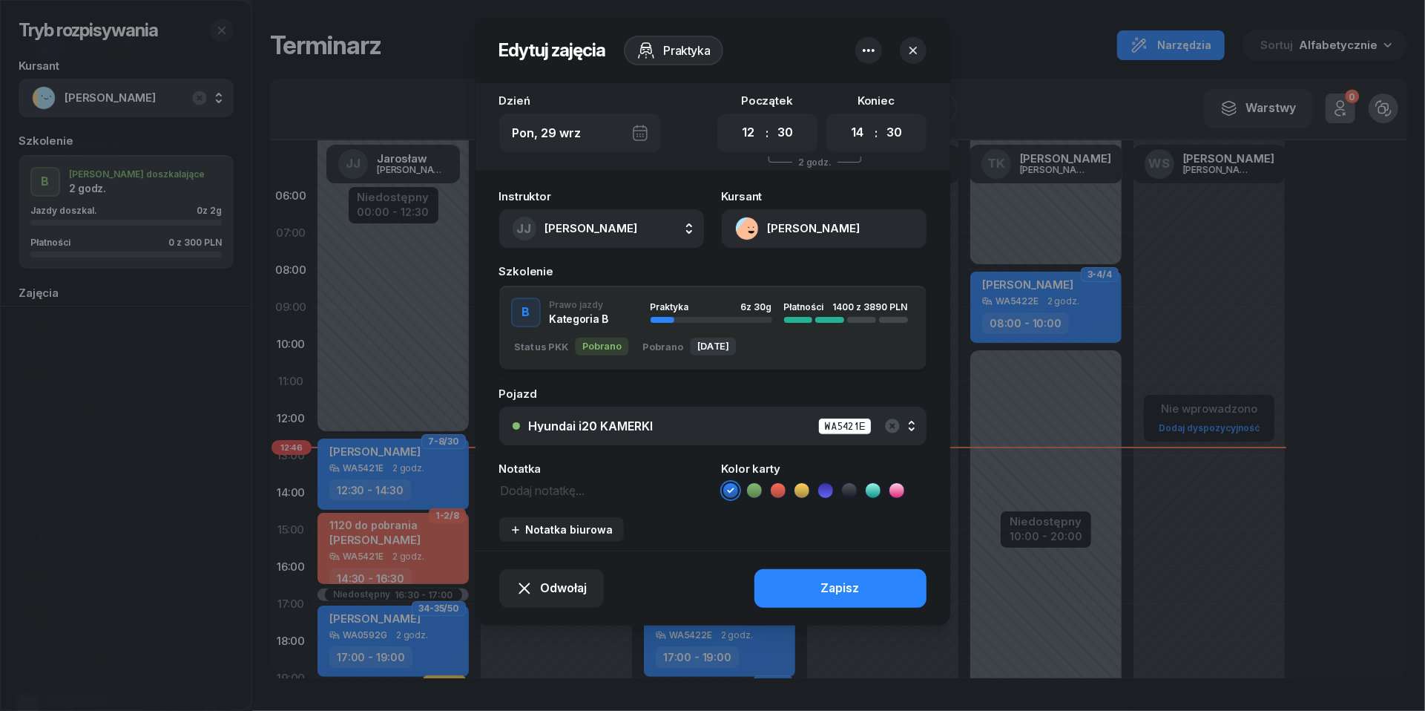
click at [868, 50] on icon "button" at bounding box center [869, 50] width 12 height 3
click at [868, 81] on link "Usuń" at bounding box center [861, 96] width 194 height 37
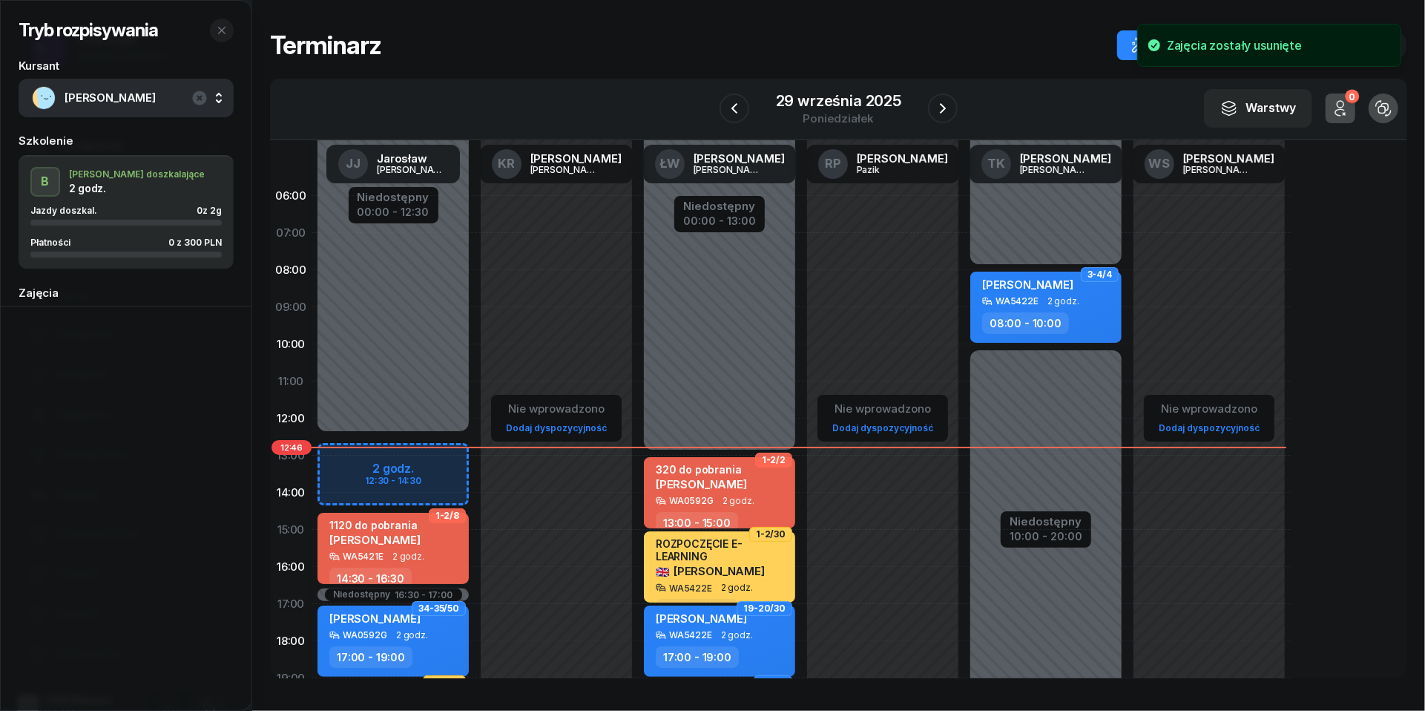
click at [338, 457] on div "Niedostępny 00:00 - 12:30 Niedostępny 21:00 - 23:59 Niedostępny 16:30 - 17:00 1…" at bounding box center [393, 529] width 163 height 705
select select "13"
select select "14"
select select "30"
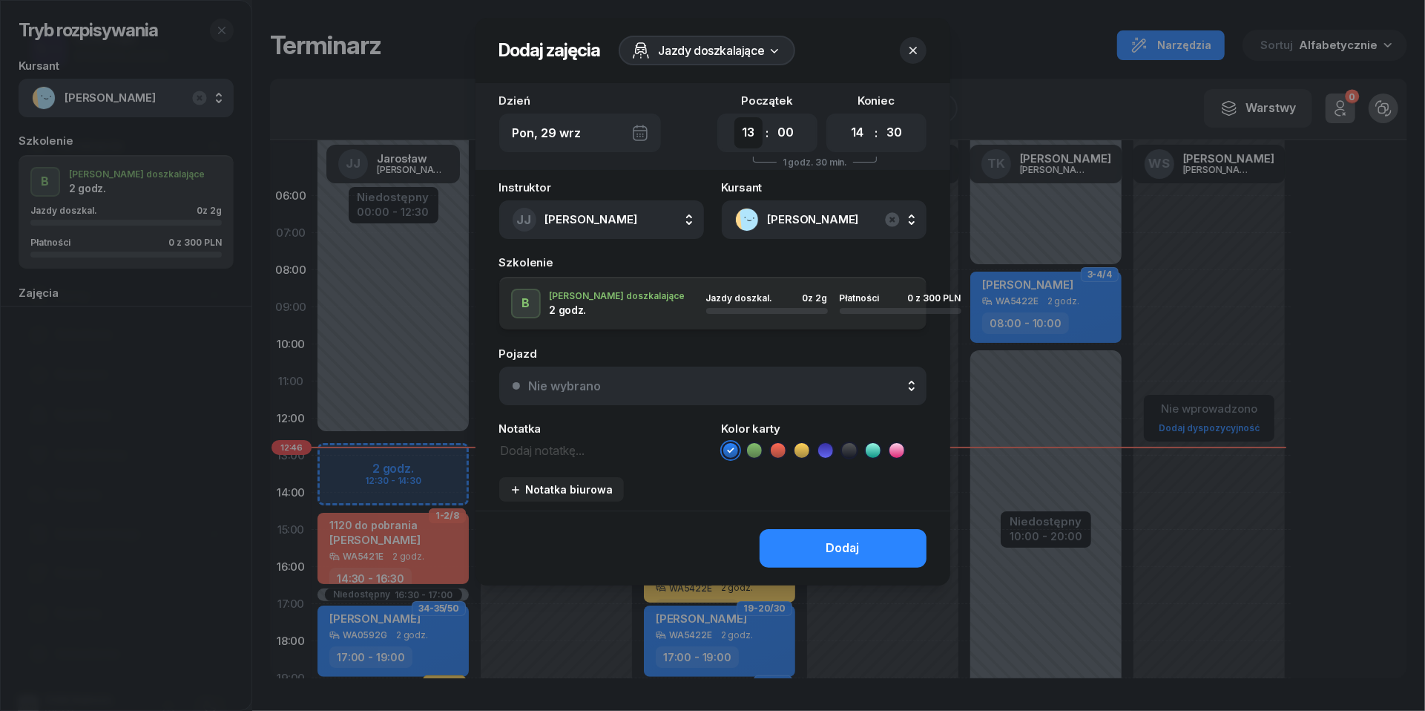
select select "12"
select select "30"
click at [645, 383] on div "Nie wybrano" at bounding box center [721, 386] width 384 height 12
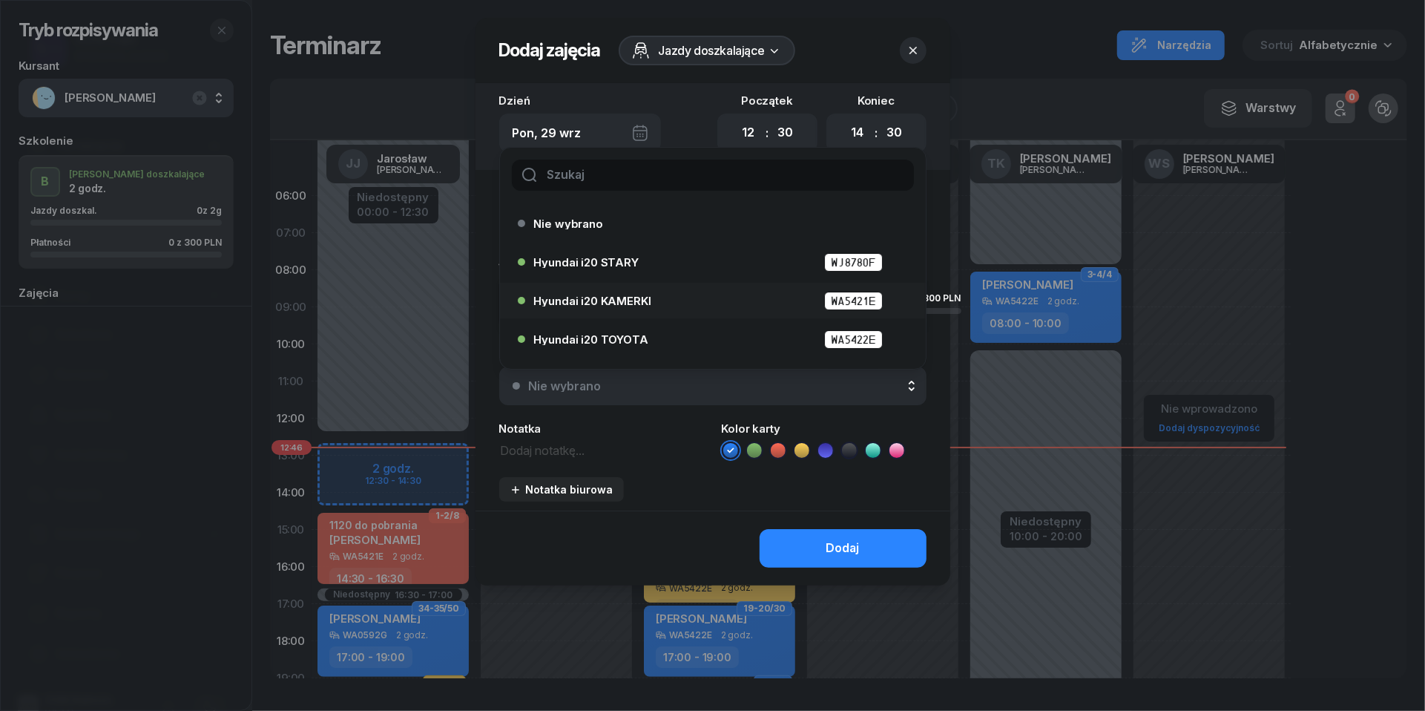
click at [630, 306] on div "Hyundai i20 KAMERKI WA5421E" at bounding box center [716, 301] width 365 height 19
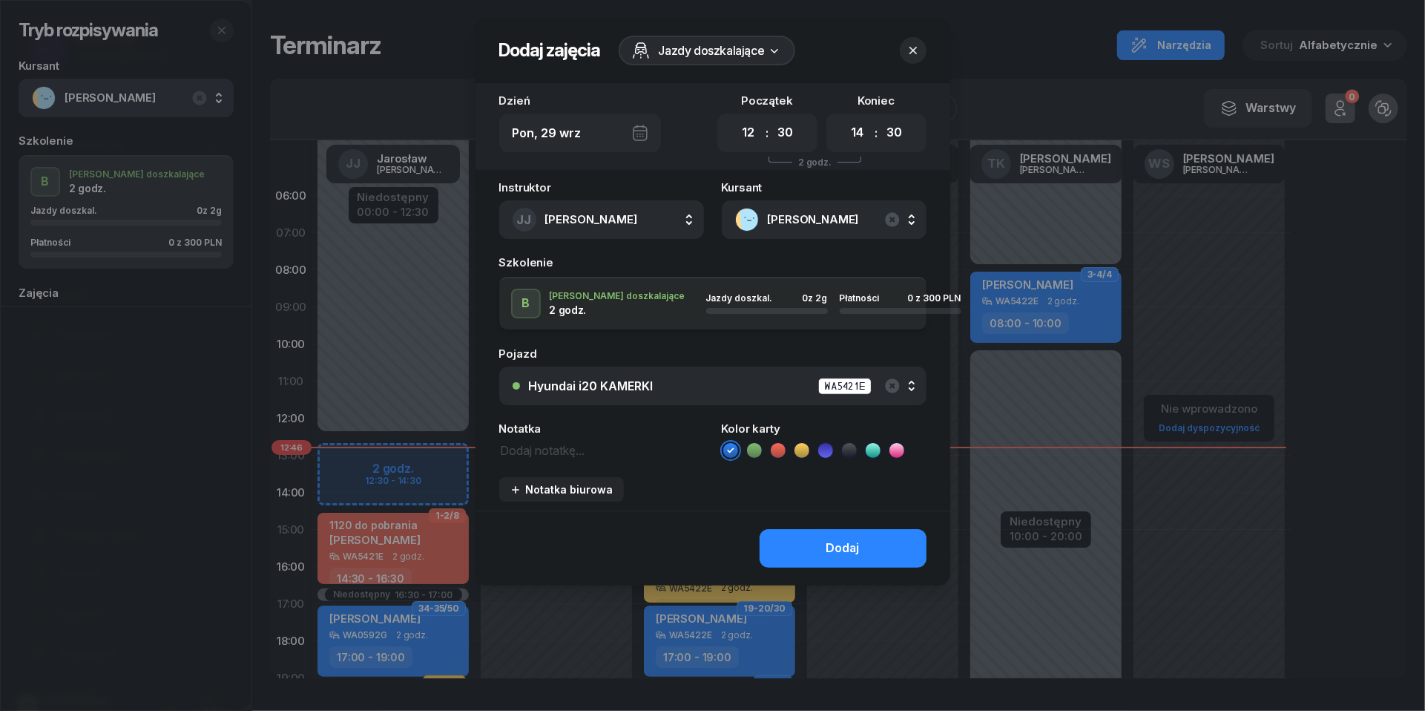
click at [588, 453] on textarea at bounding box center [601, 449] width 205 height 19
type textarea "300 do pobrania"
click at [785, 453] on li at bounding box center [778, 450] width 18 height 18
click at [841, 535] on button "Dodaj" at bounding box center [843, 548] width 167 height 39
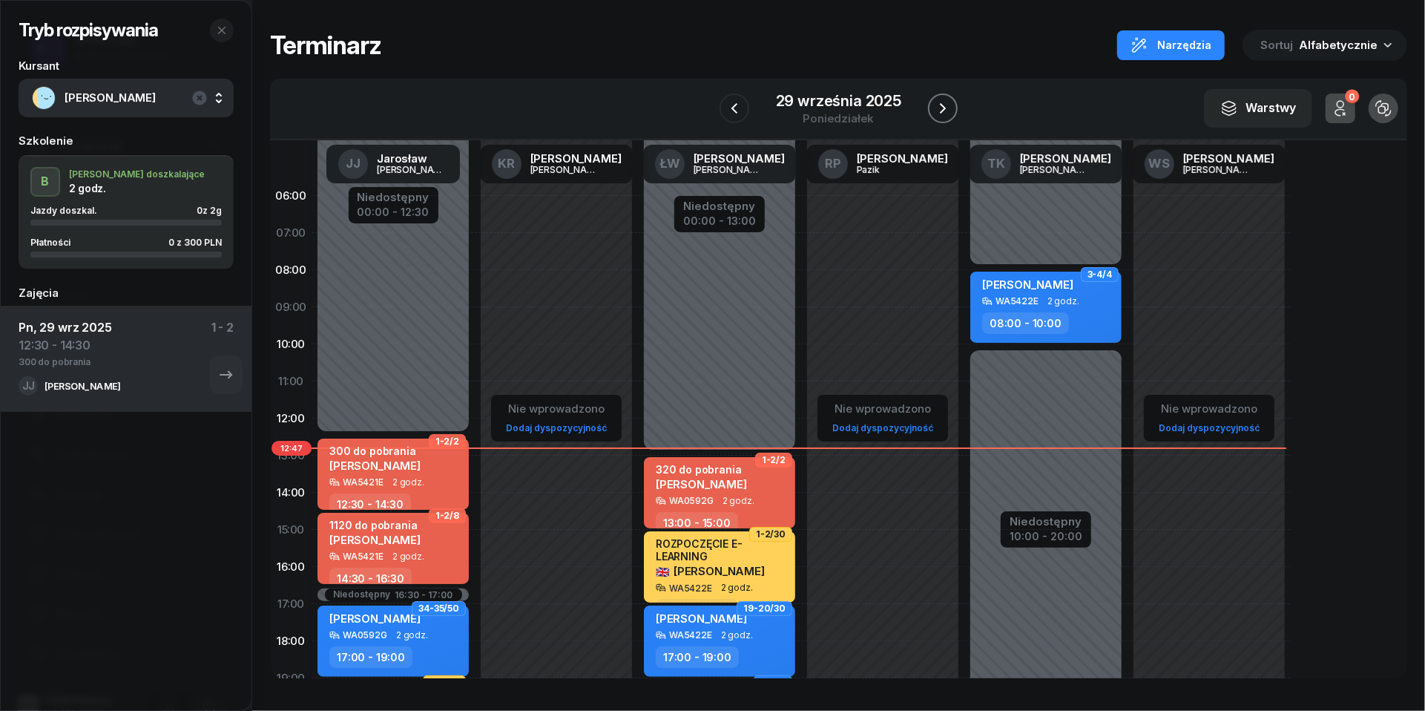
click at [944, 105] on icon "button" at bounding box center [943, 108] width 6 height 10
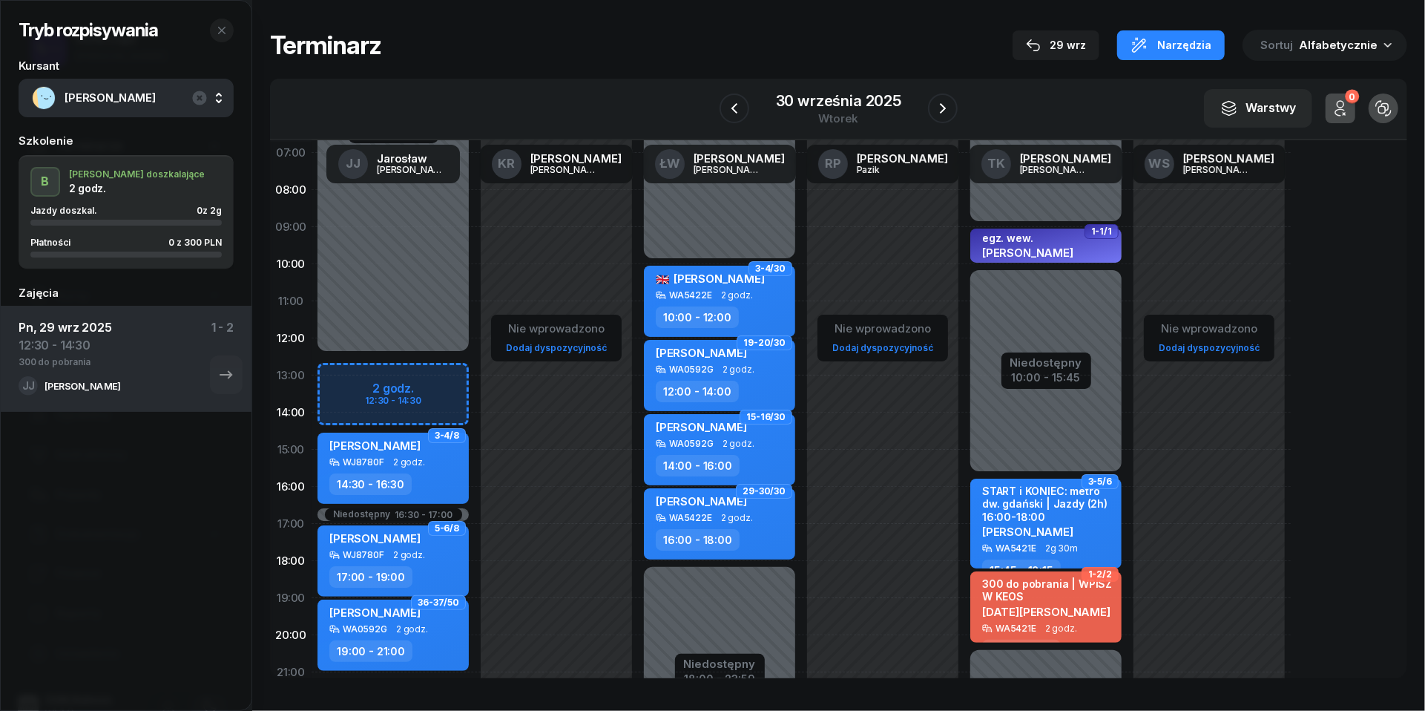
scroll to position [79, 0]
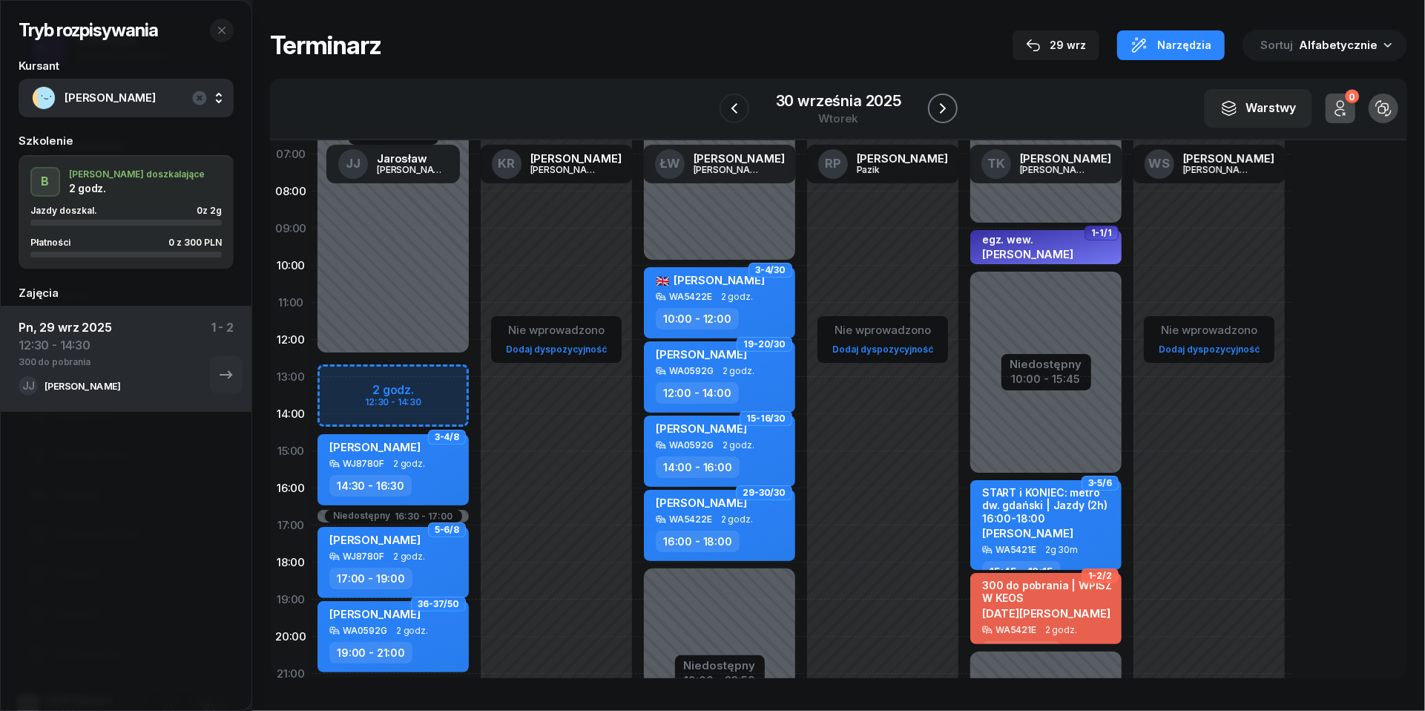
click at [947, 111] on icon "button" at bounding box center [943, 108] width 18 height 18
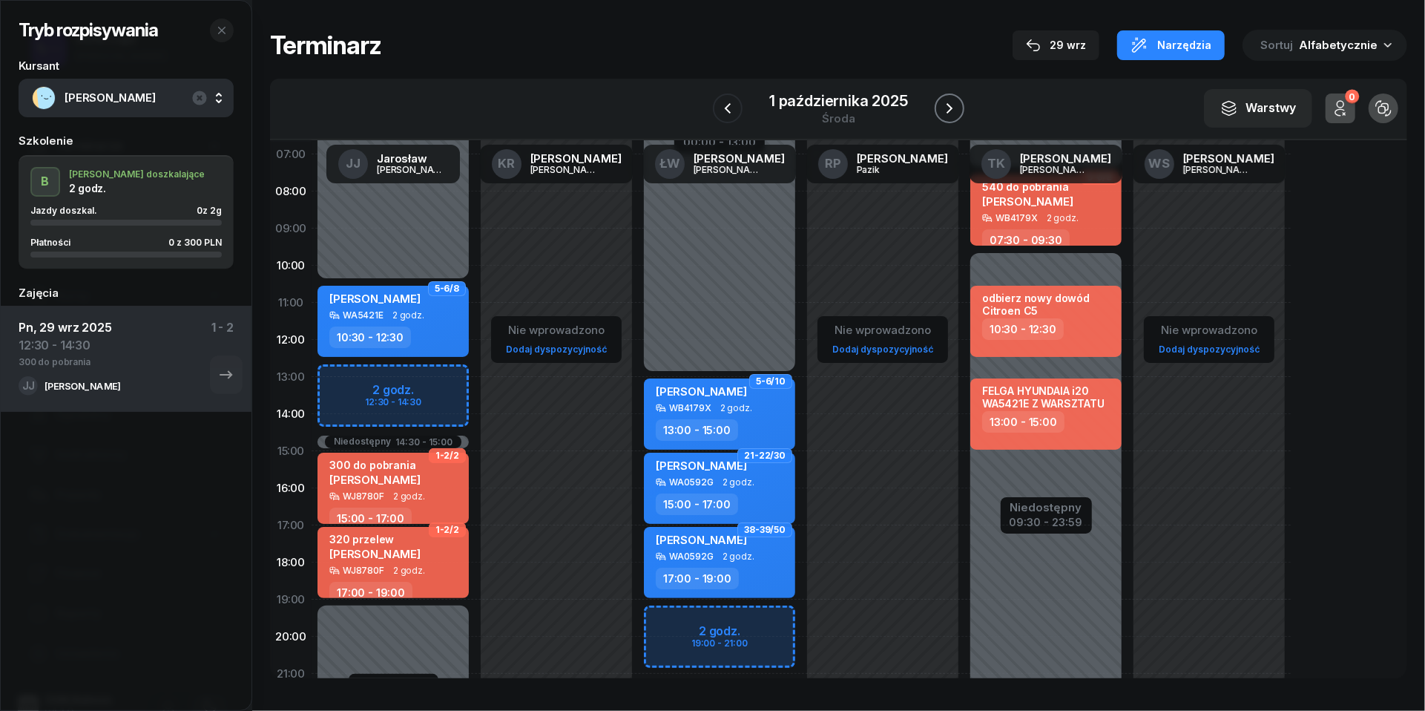
click at [953, 108] on icon "button" at bounding box center [950, 108] width 6 height 10
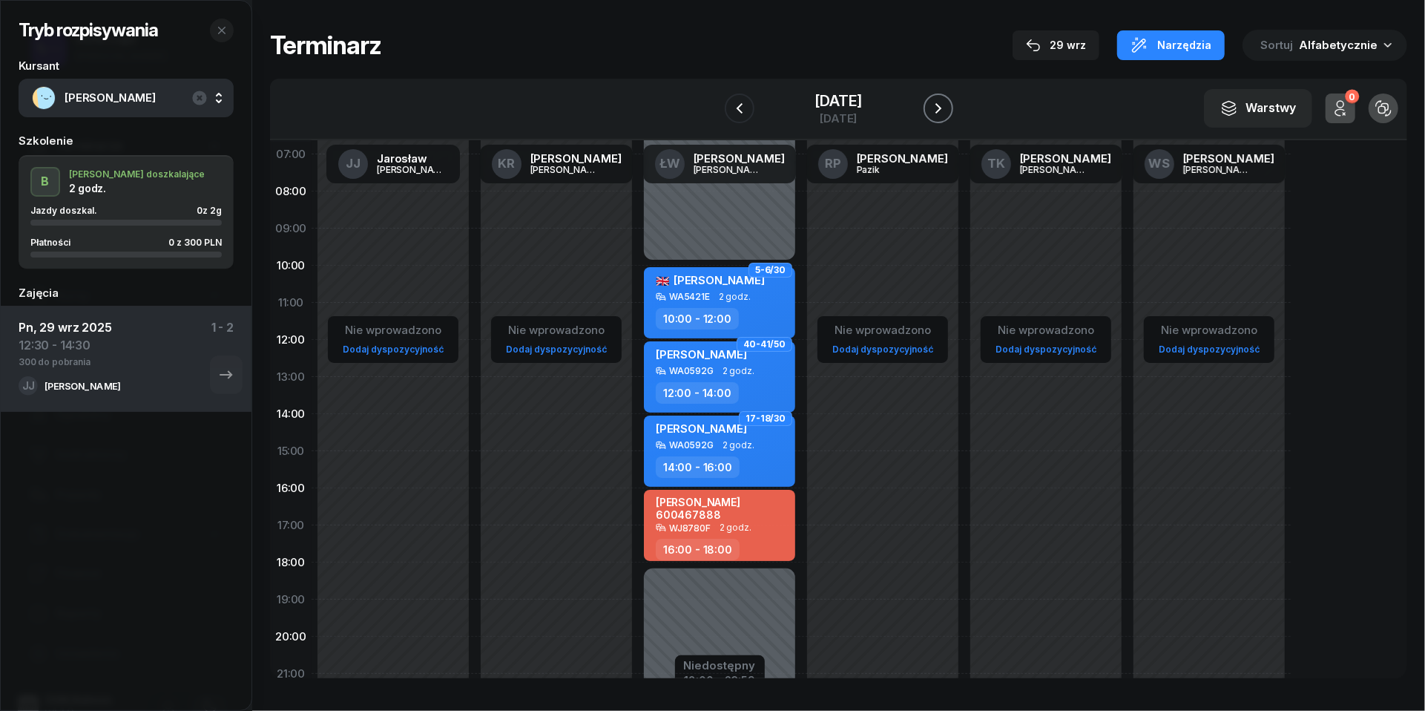
click at [947, 108] on icon "button" at bounding box center [939, 108] width 18 height 18
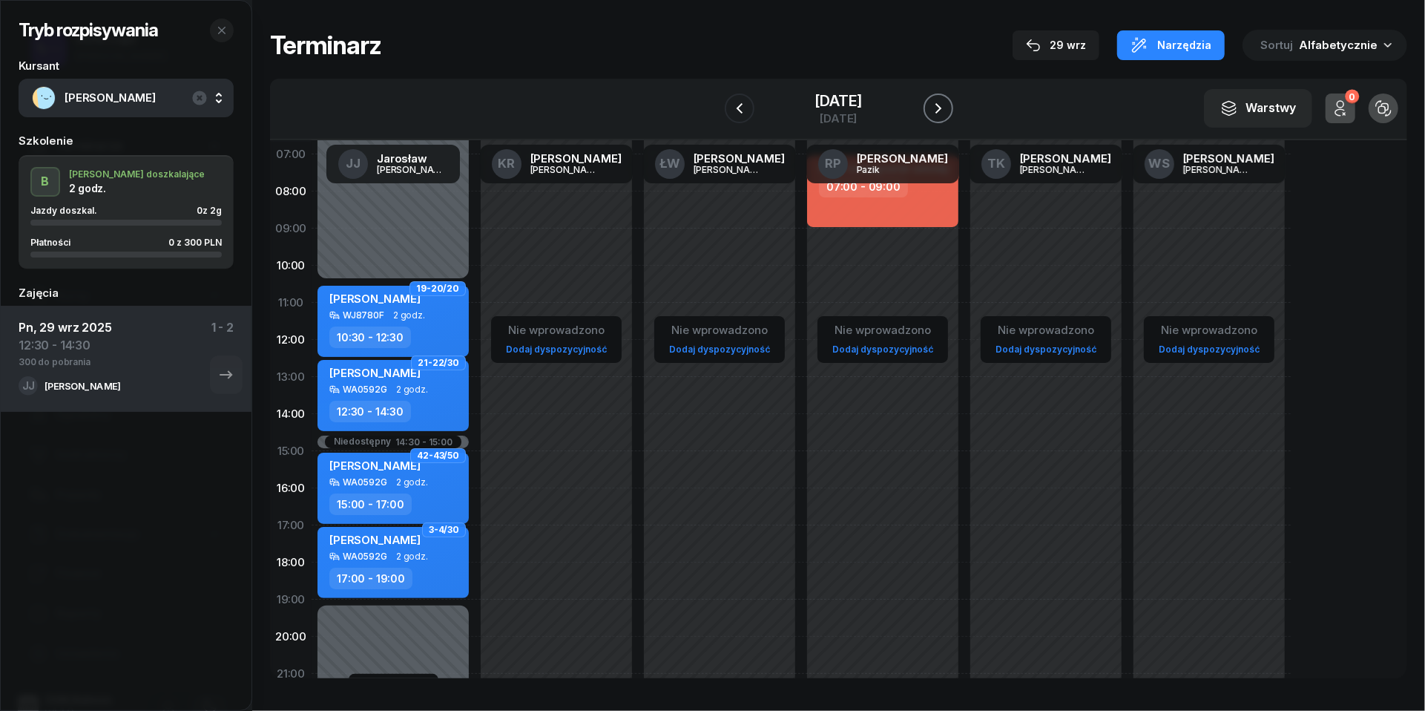
click at [947, 108] on icon "button" at bounding box center [939, 108] width 18 height 18
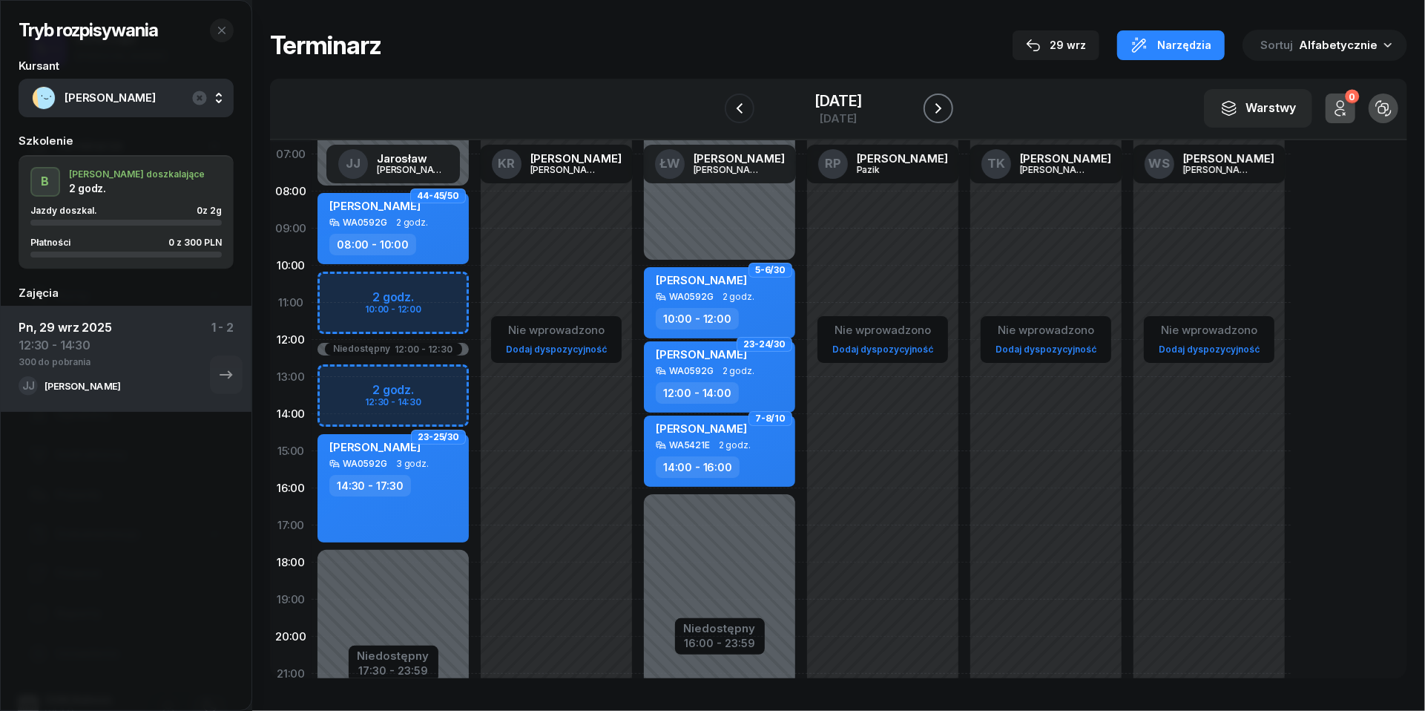
click at [947, 108] on icon "button" at bounding box center [939, 108] width 18 height 18
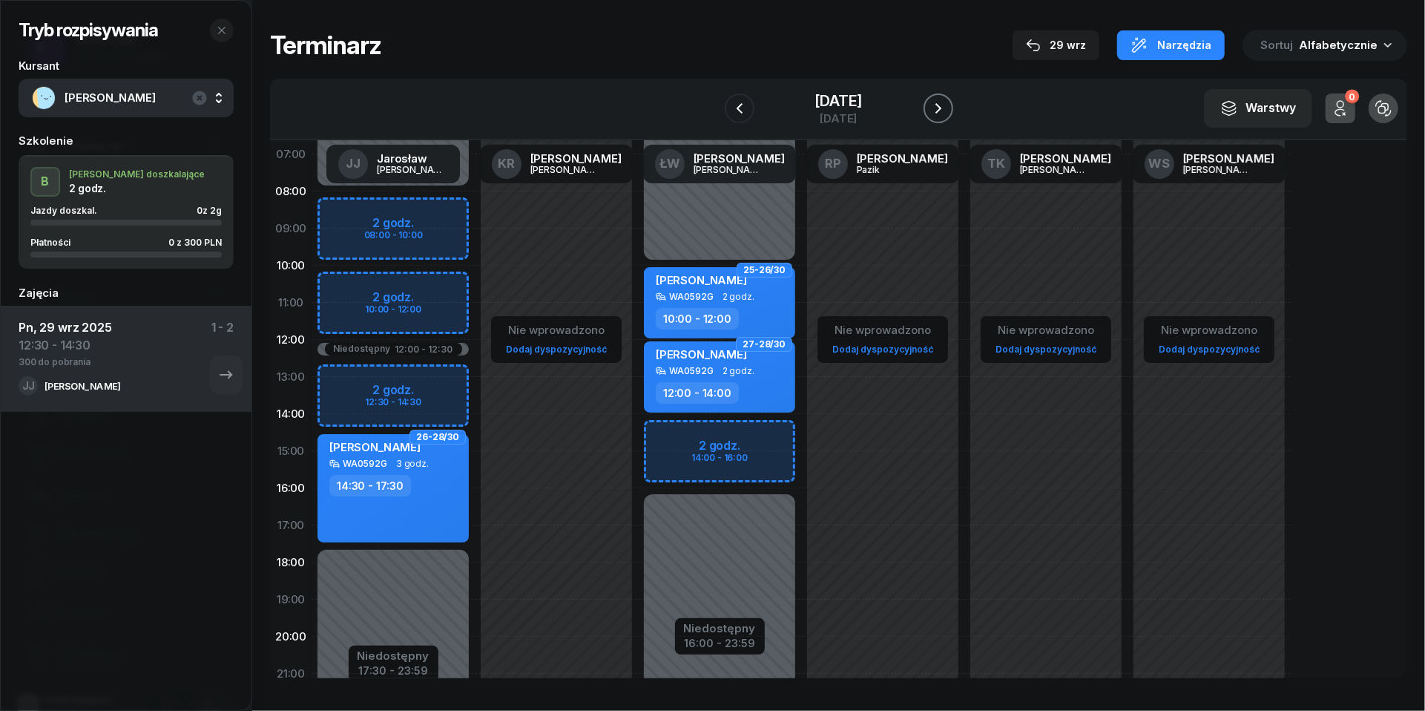
click at [947, 111] on icon "button" at bounding box center [939, 108] width 18 height 18
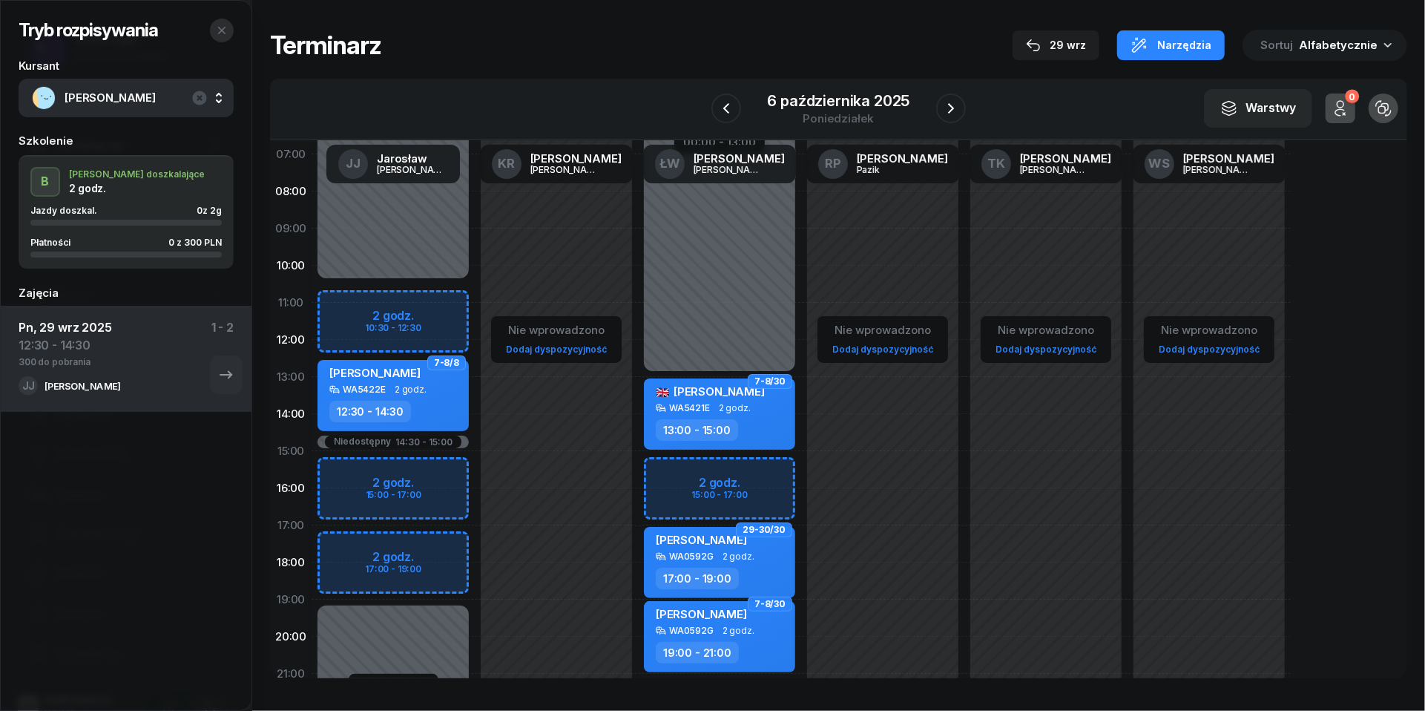
click at [224, 27] on icon "button" at bounding box center [222, 30] width 12 height 12
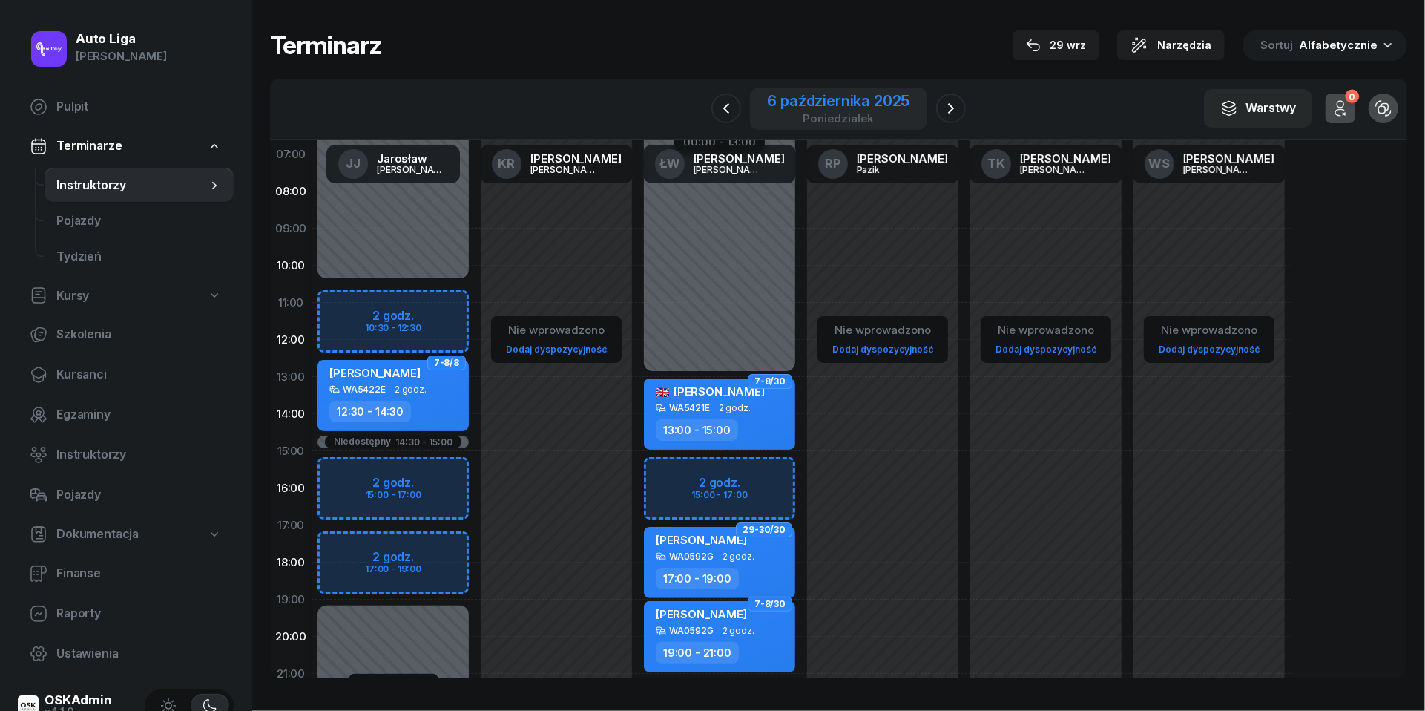
click at [807, 114] on div "poniedziałek" at bounding box center [839, 118] width 142 height 11
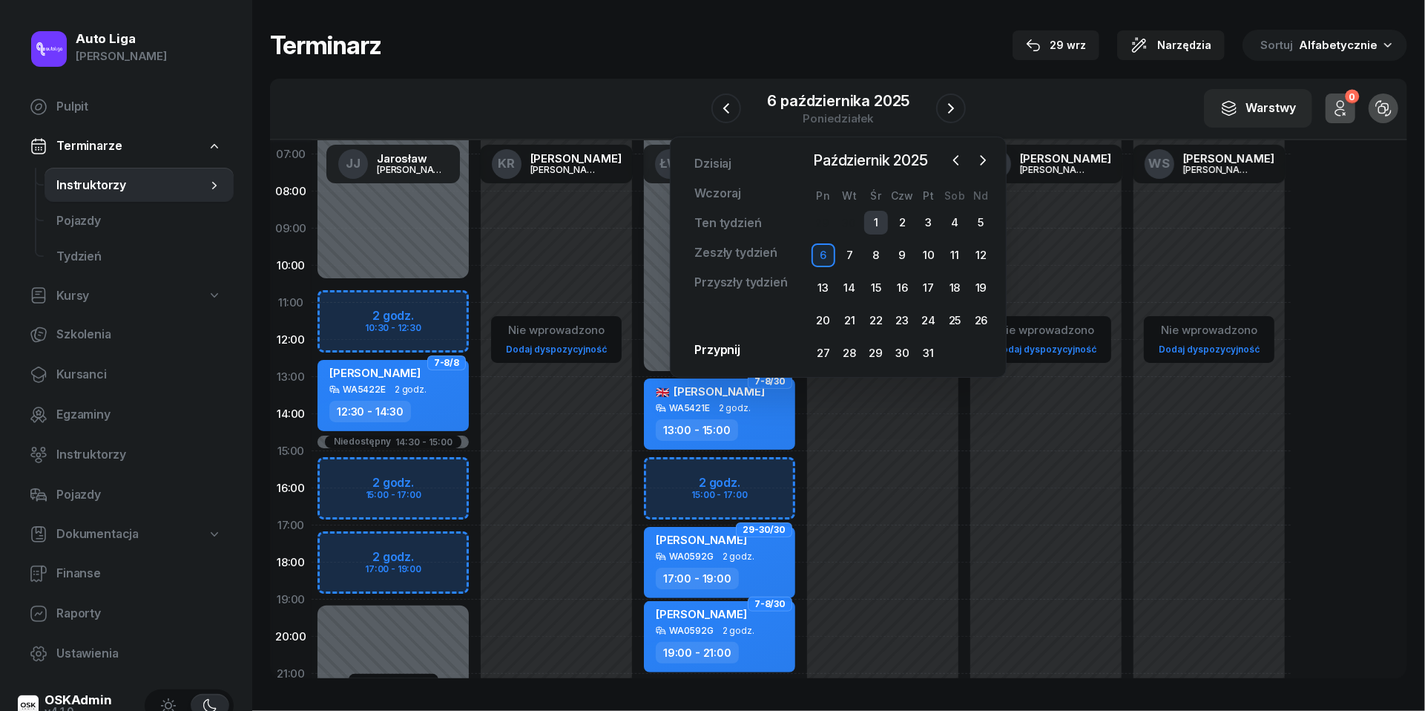
click at [877, 211] on div "1" at bounding box center [876, 223] width 24 height 24
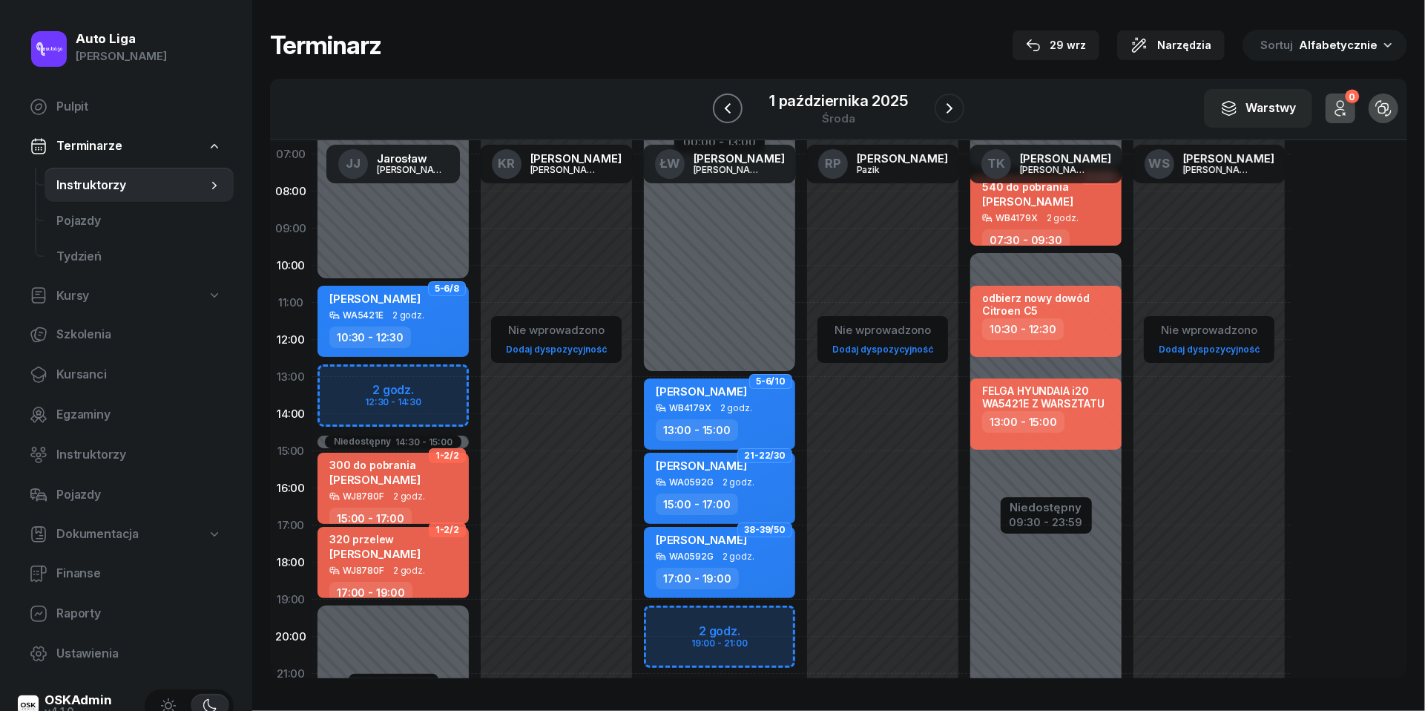
click at [731, 105] on icon "button" at bounding box center [728, 108] width 18 height 18
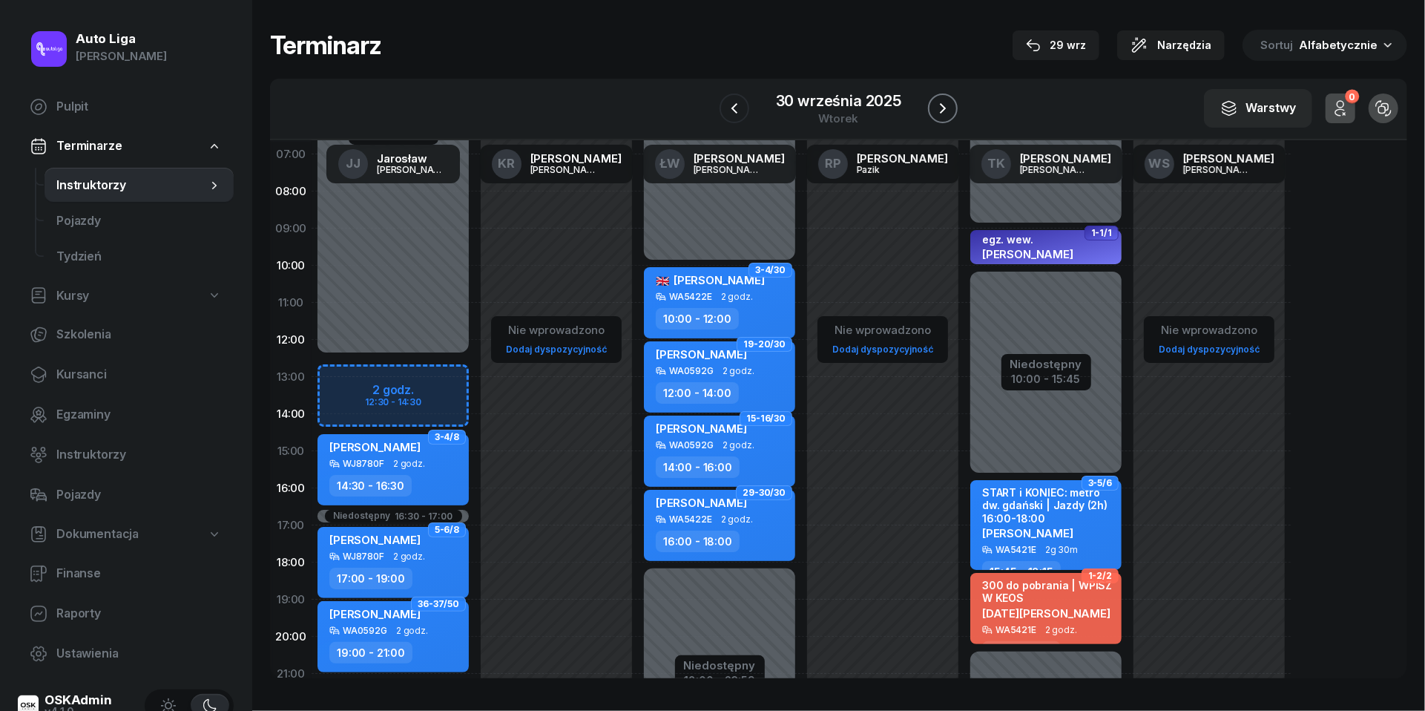
click at [939, 107] on icon "button" at bounding box center [943, 108] width 18 height 18
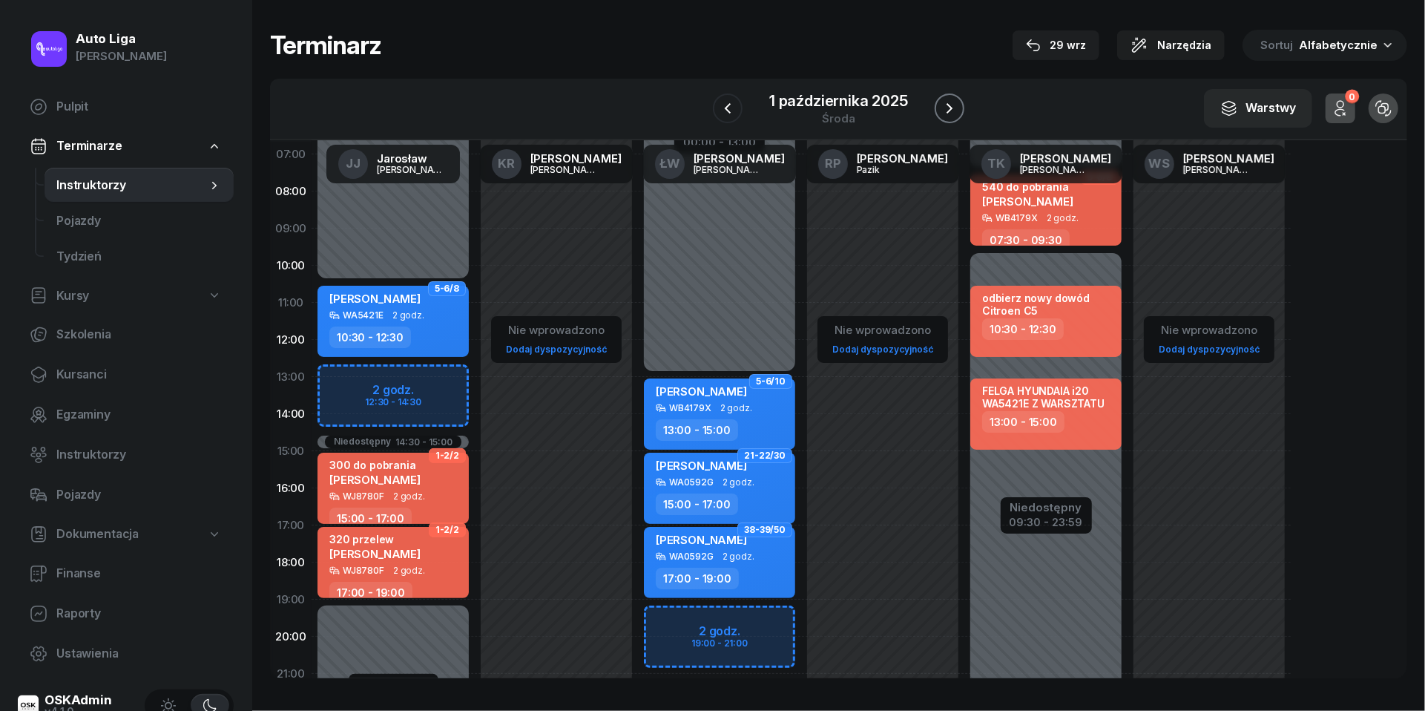
click at [939, 107] on button "button" at bounding box center [950, 108] width 30 height 30
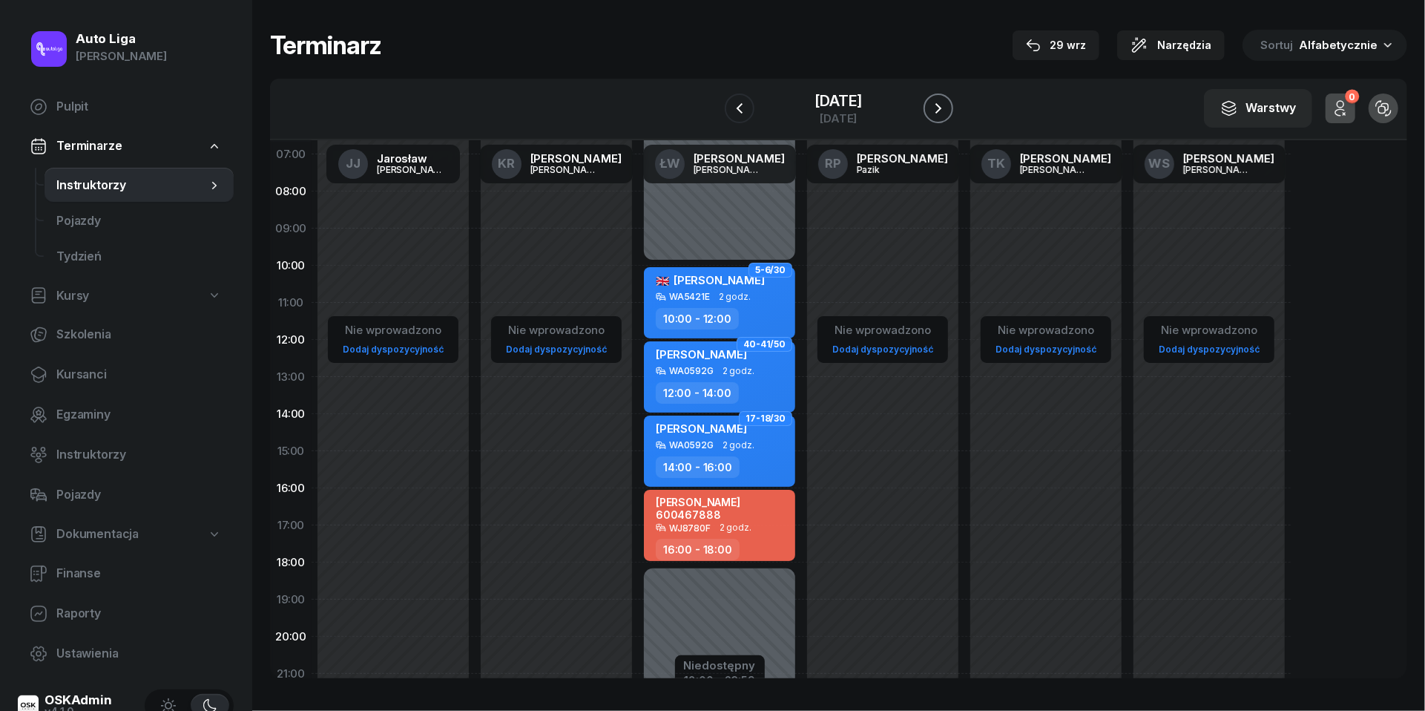
click at [939, 107] on button "button" at bounding box center [939, 108] width 30 height 30
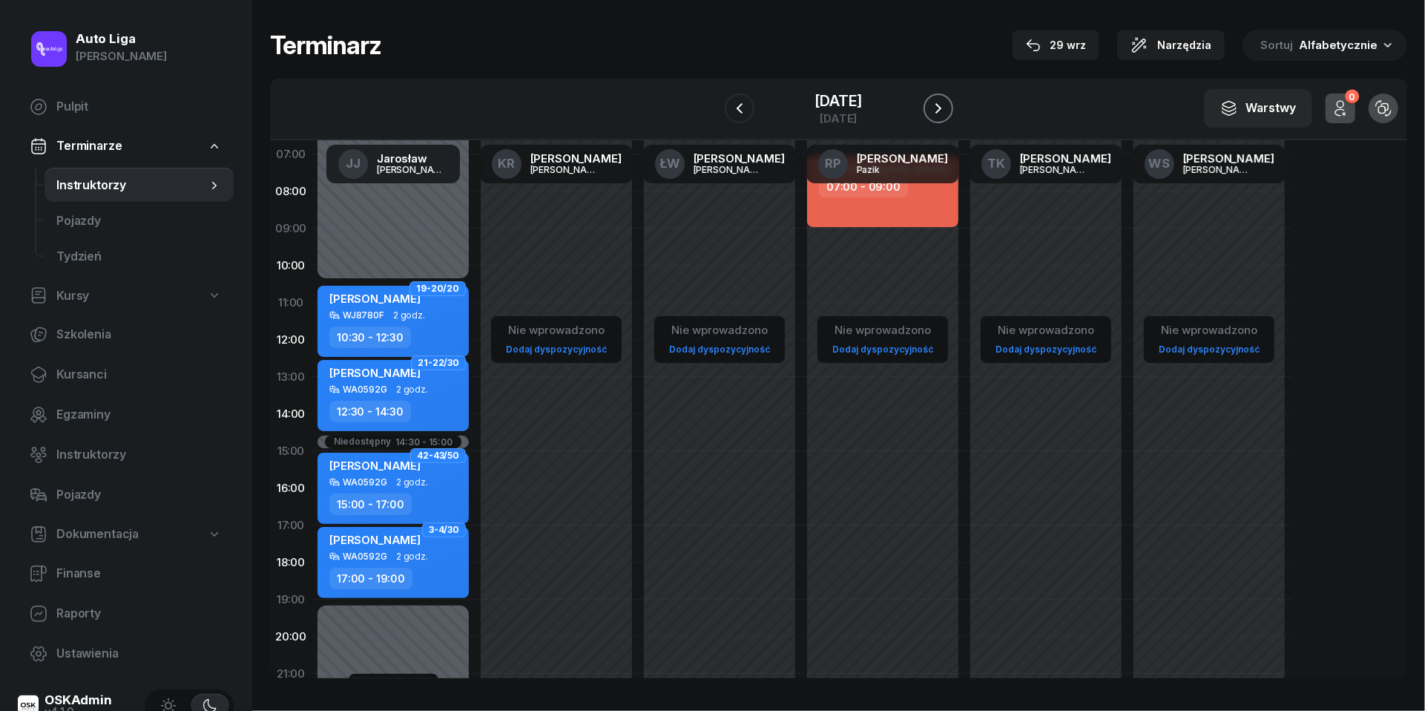
click at [939, 107] on button "button" at bounding box center [939, 108] width 30 height 30
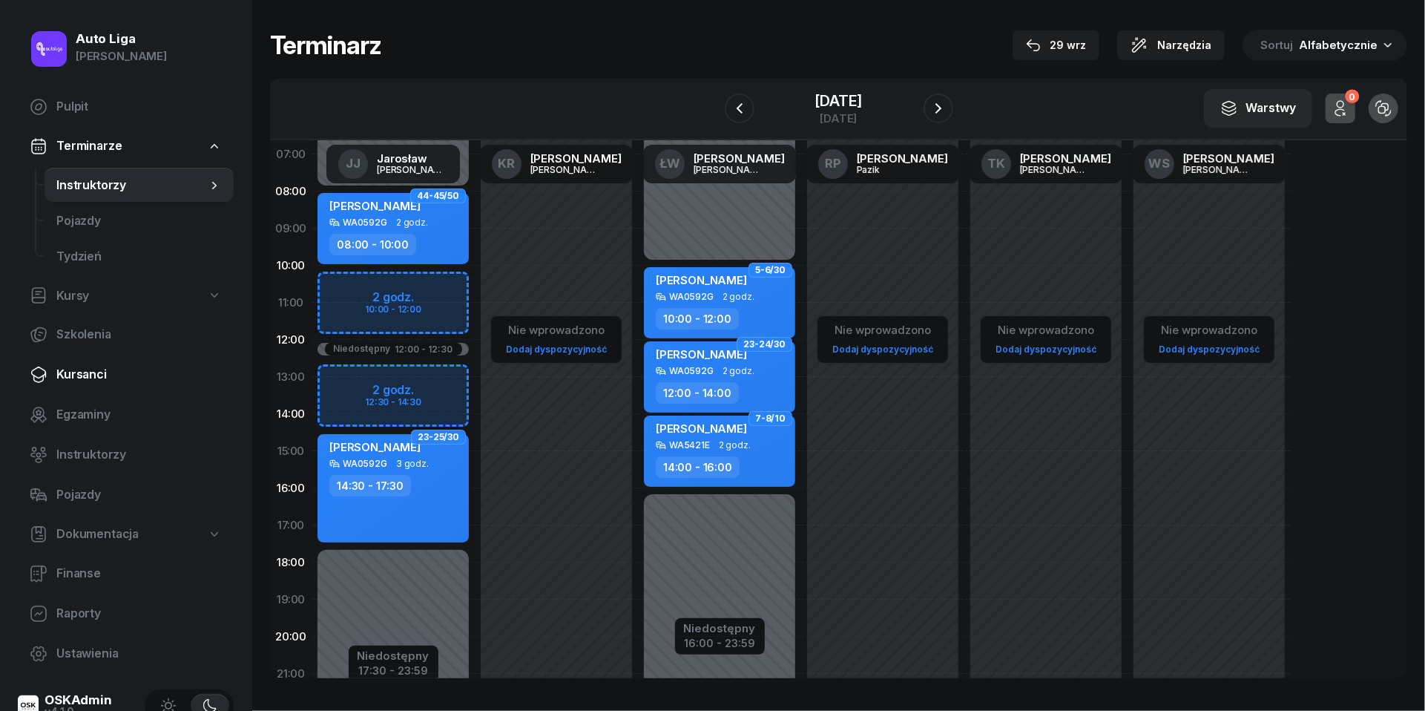
click at [108, 375] on span "Kursanci" at bounding box center [138, 374] width 165 height 19
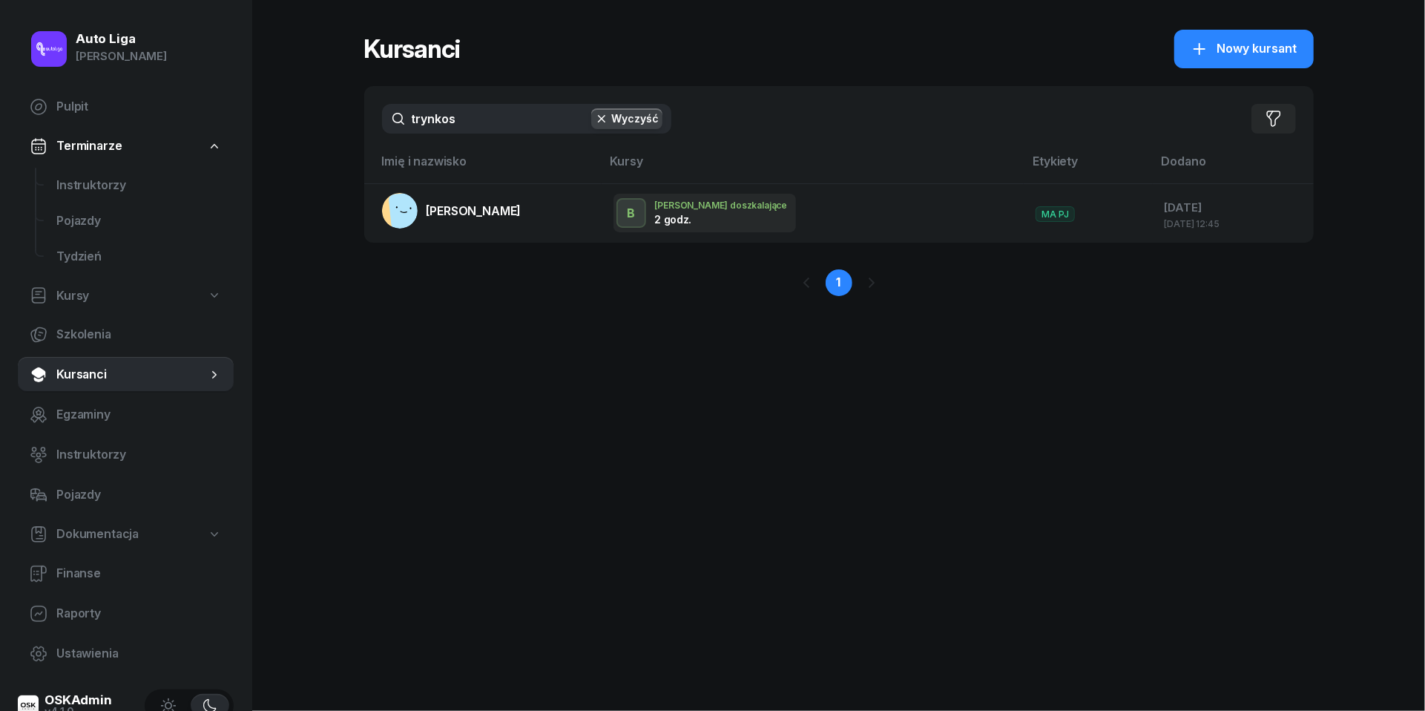
click at [481, 122] on input "trynkos" at bounding box center [526, 119] width 289 height 30
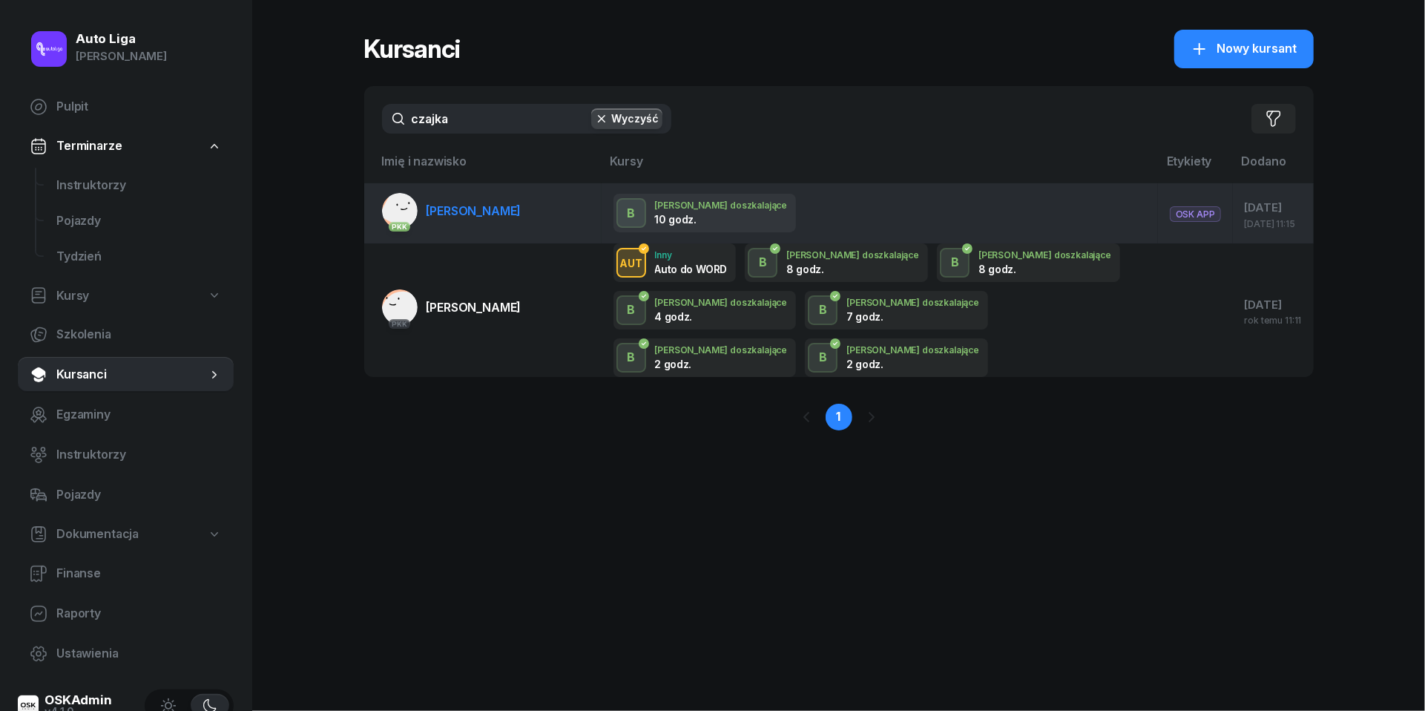
type input "czajka"
click at [467, 205] on span "[PERSON_NAME]" at bounding box center [474, 210] width 95 height 15
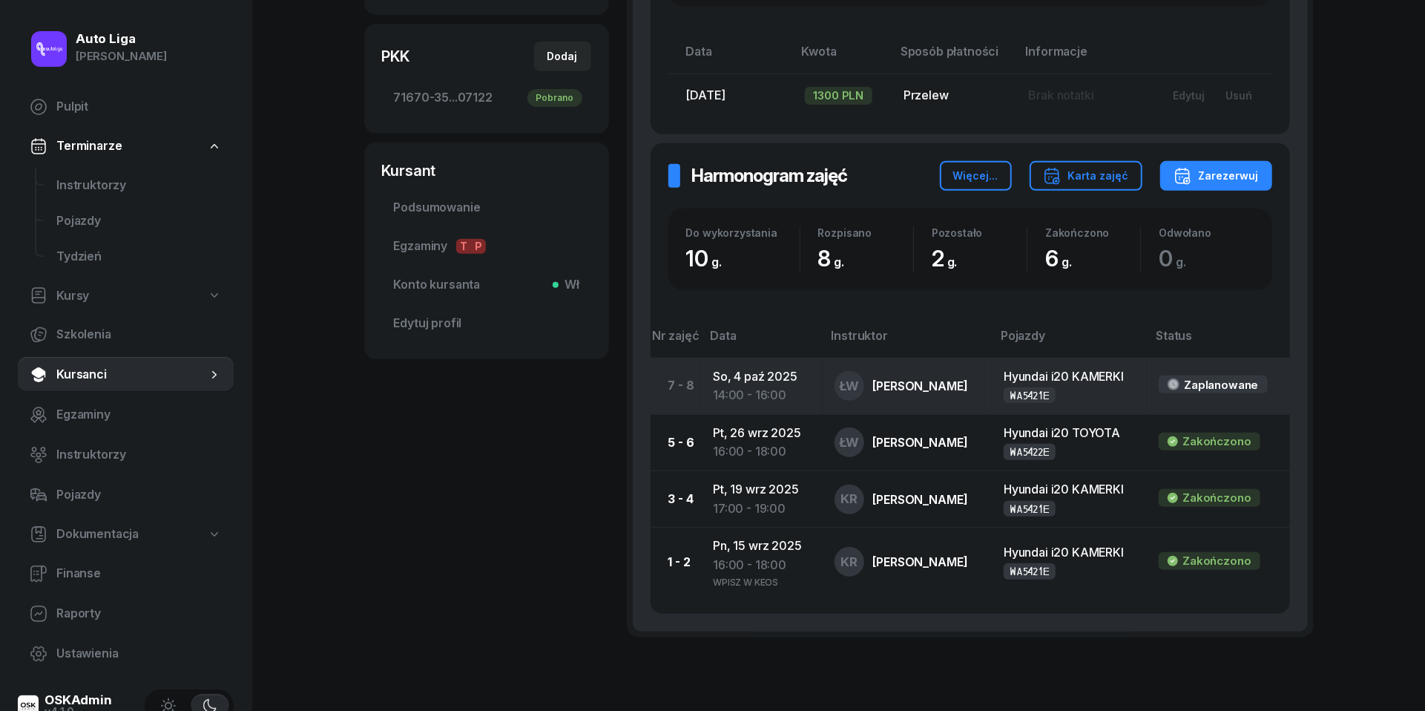
scroll to position [414, 0]
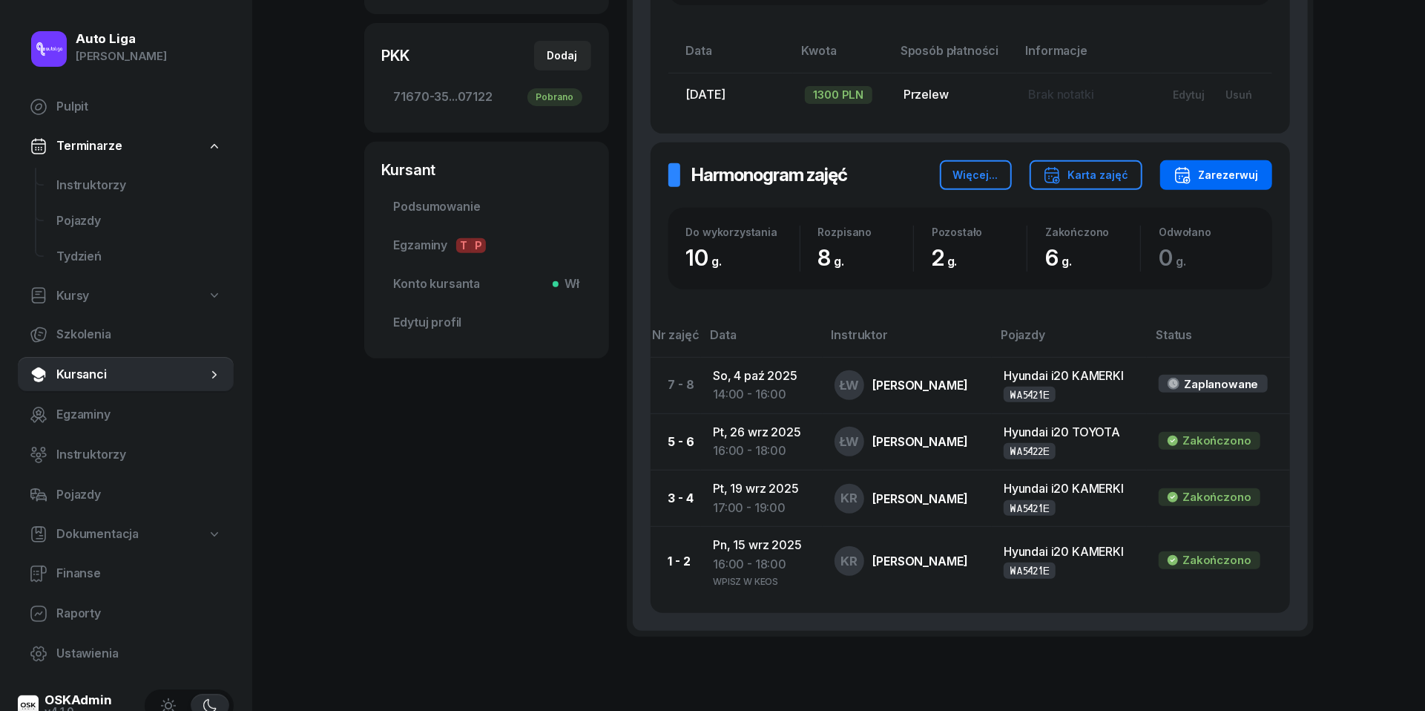
click at [1217, 174] on div "Zarezerwuj" at bounding box center [1216, 175] width 85 height 18
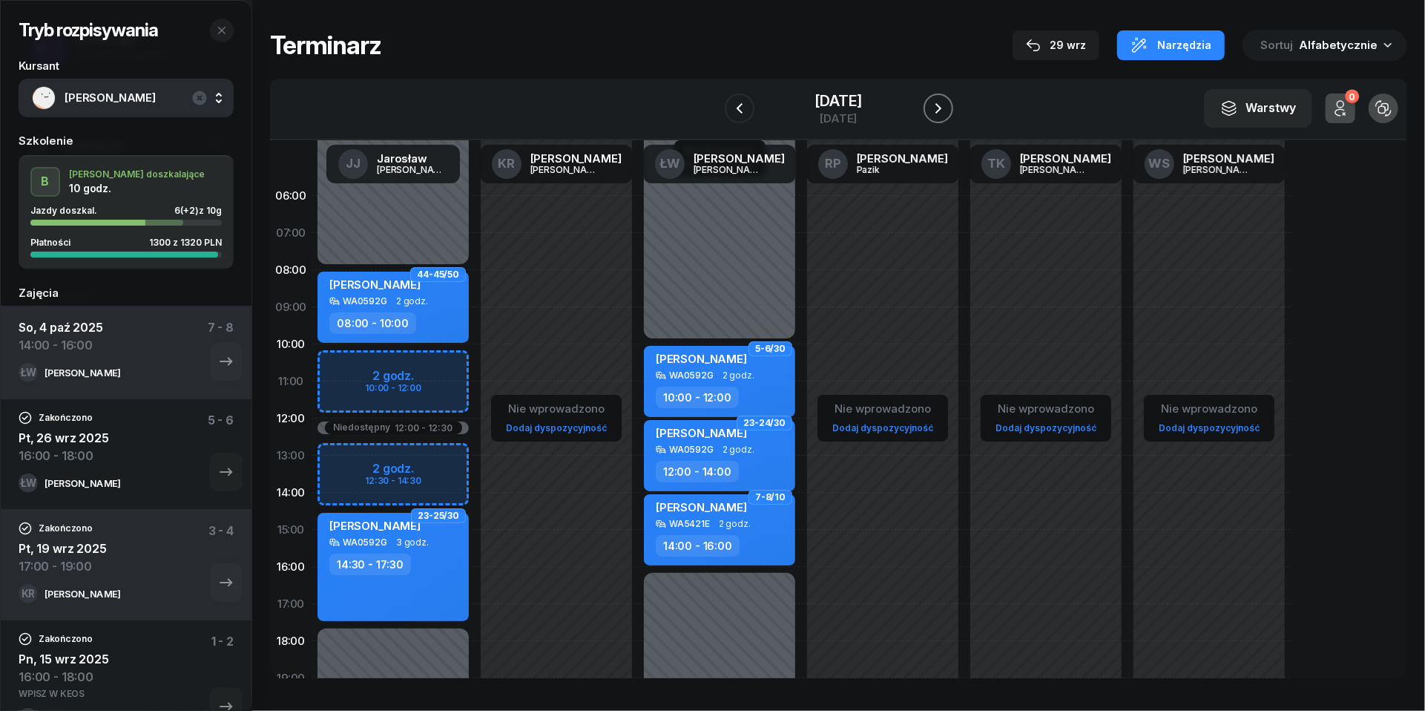
click at [947, 108] on icon "button" at bounding box center [939, 108] width 18 height 18
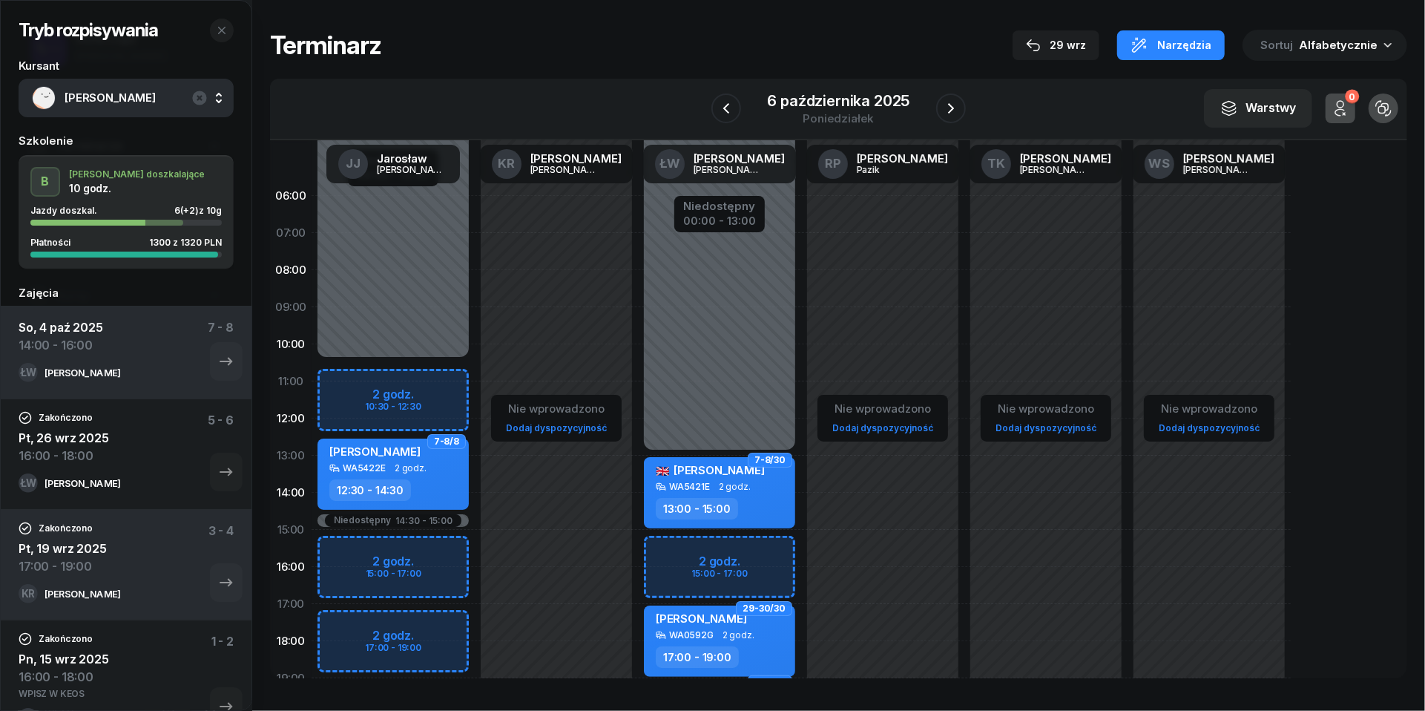
click at [674, 547] on div "Niedostępny 00:00 - 13:00 Niedostępny 21:00 - 23:59 2 godz. 15:00 - 17:00 7-8/3…" at bounding box center [719, 529] width 163 height 705
select select "15"
select select "17"
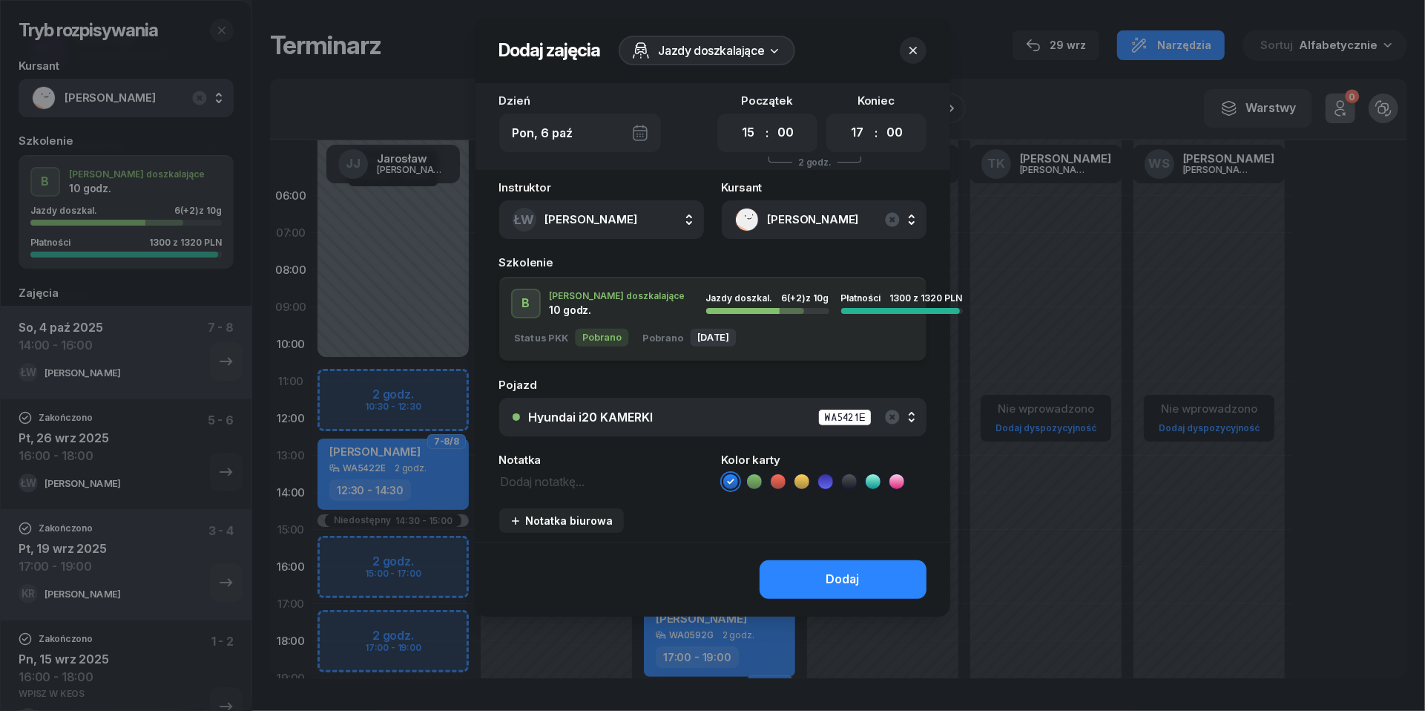
click at [711, 413] on div "Hyundai i20 KAMERKI WA5421E" at bounding box center [721, 417] width 384 height 19
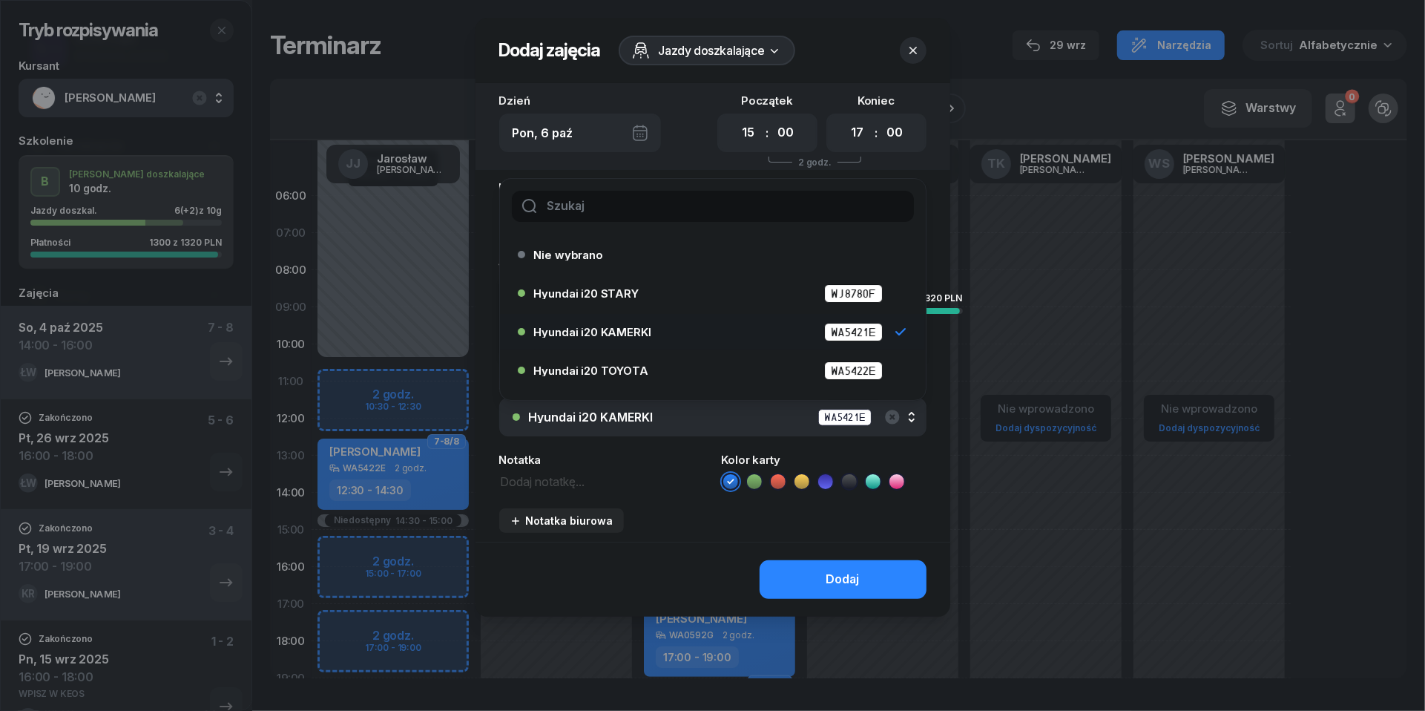
click at [711, 413] on div "Hyundai i20 KAMERKI WA5421E" at bounding box center [721, 417] width 384 height 19
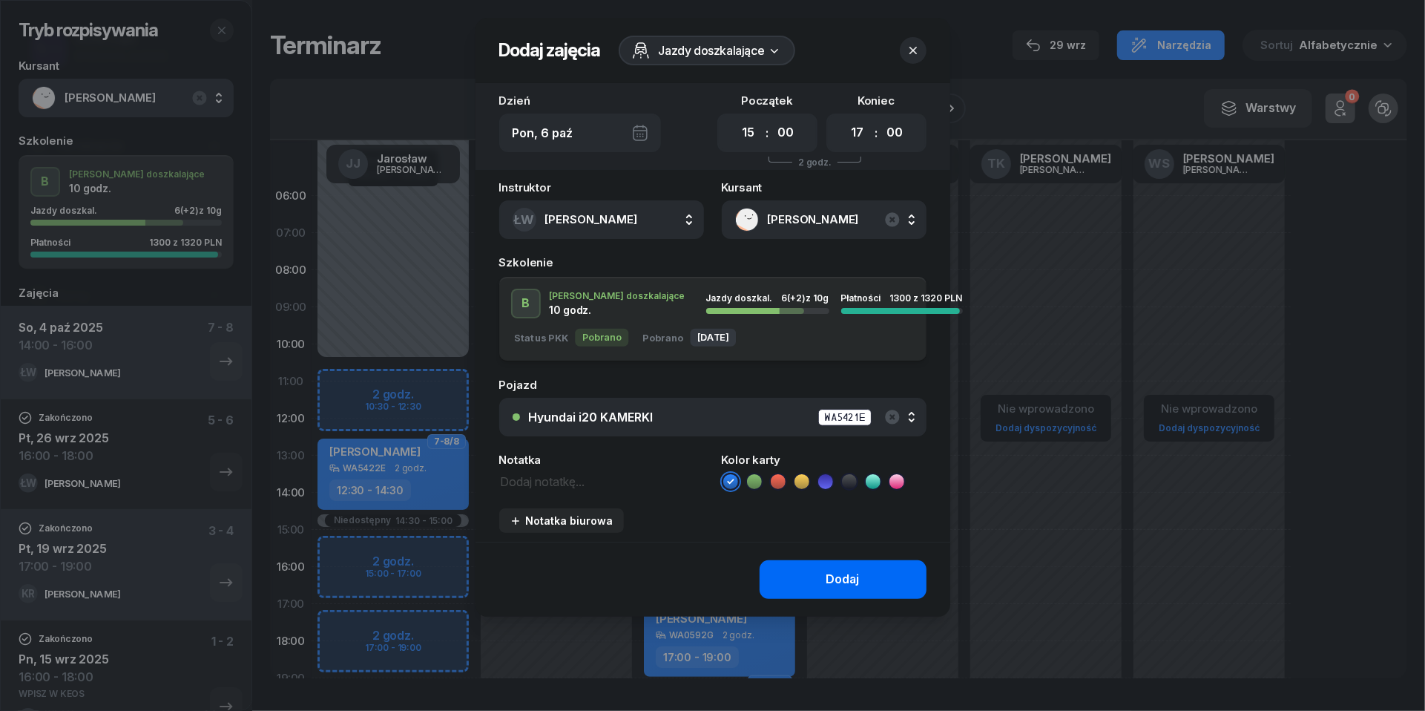
click at [841, 577] on div "Dodaj" at bounding box center [842, 579] width 33 height 19
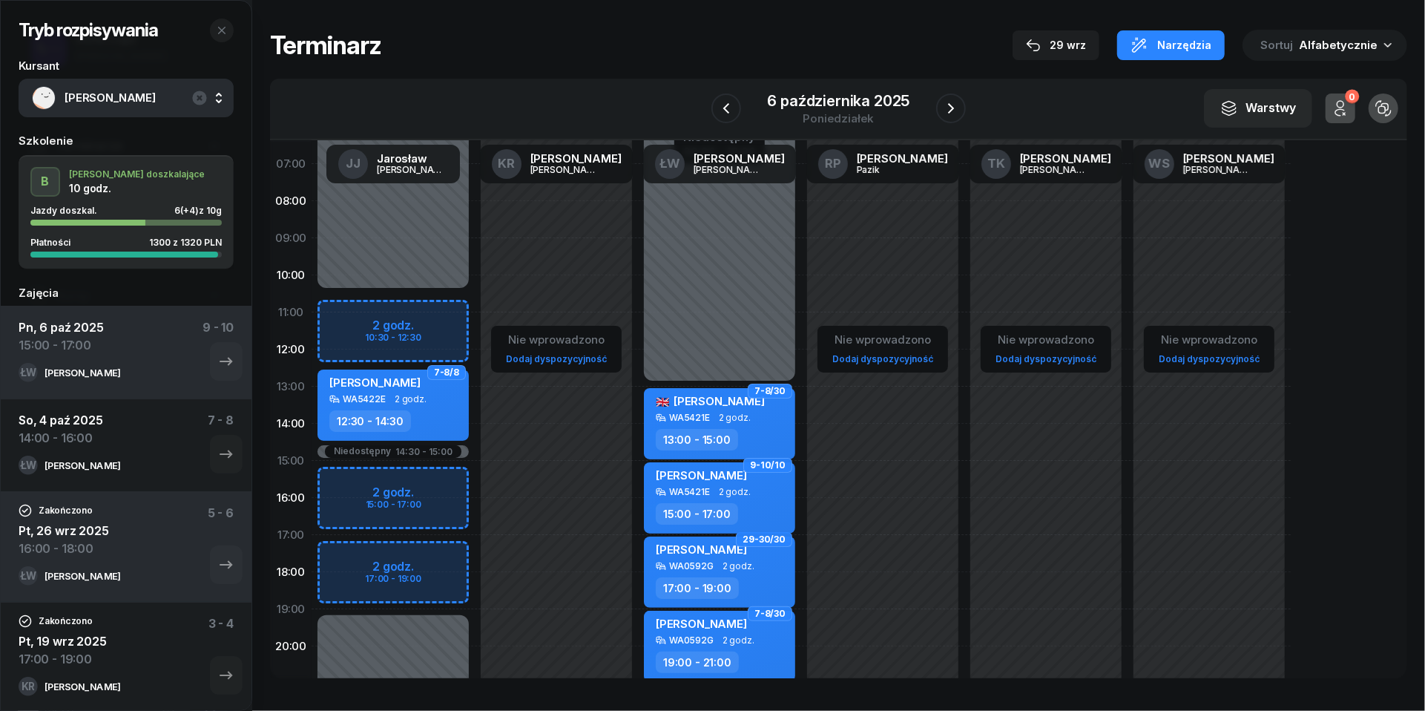
scroll to position [72, 0]
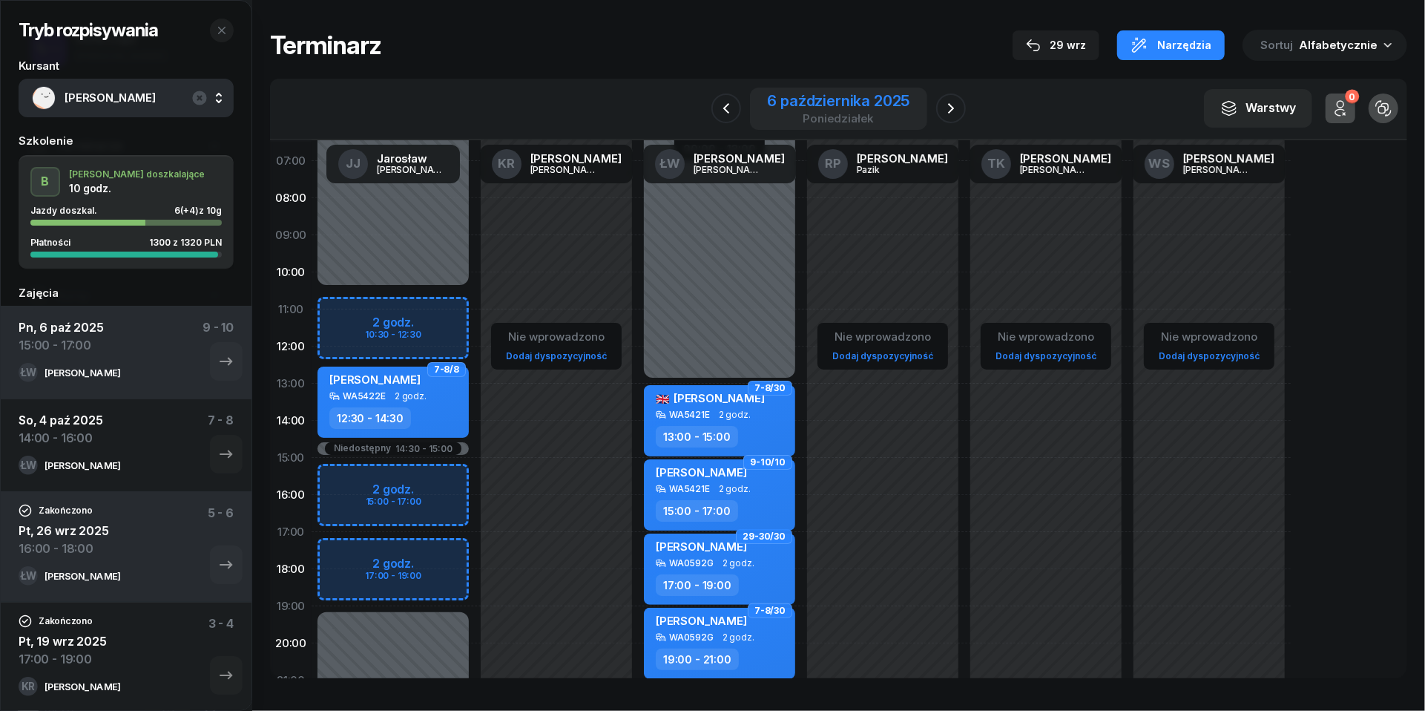
click at [837, 108] on div "6 października 2025" at bounding box center [839, 100] width 142 height 15
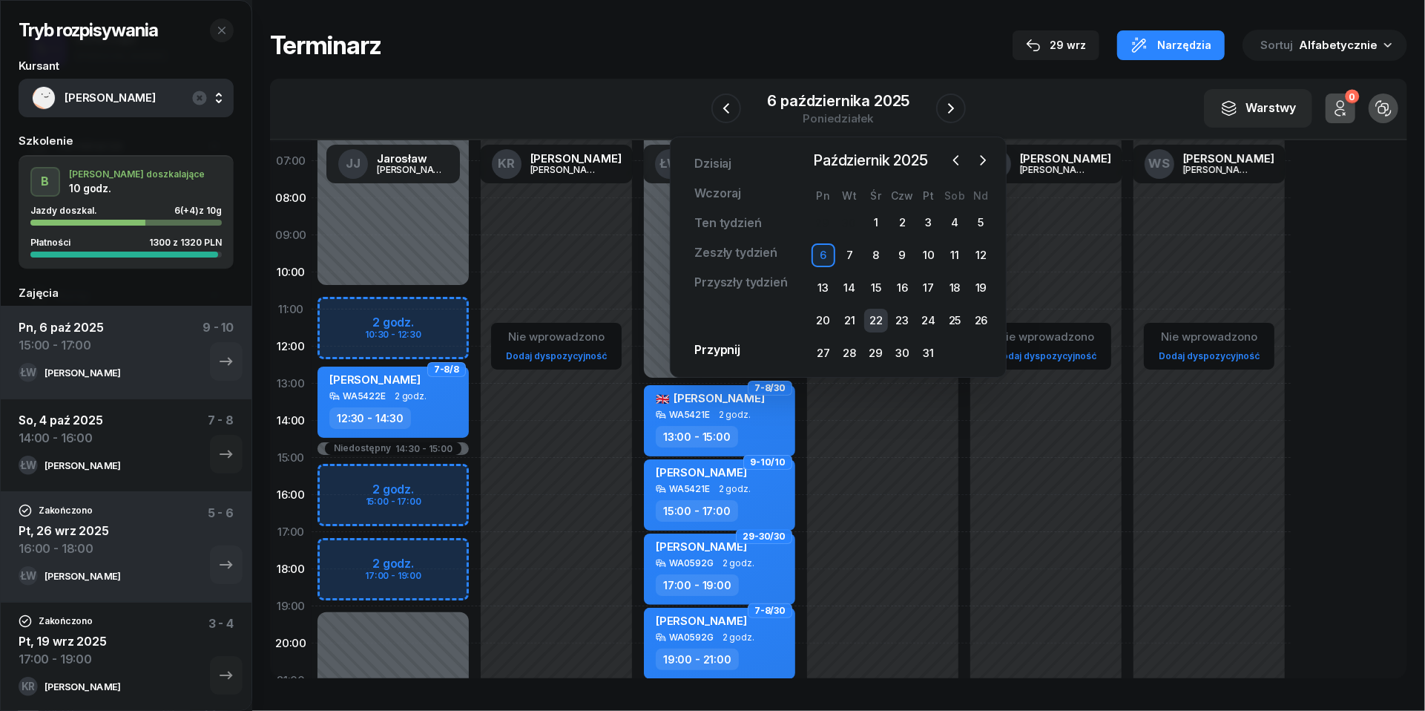
click at [881, 316] on div "22" at bounding box center [876, 321] width 24 height 24
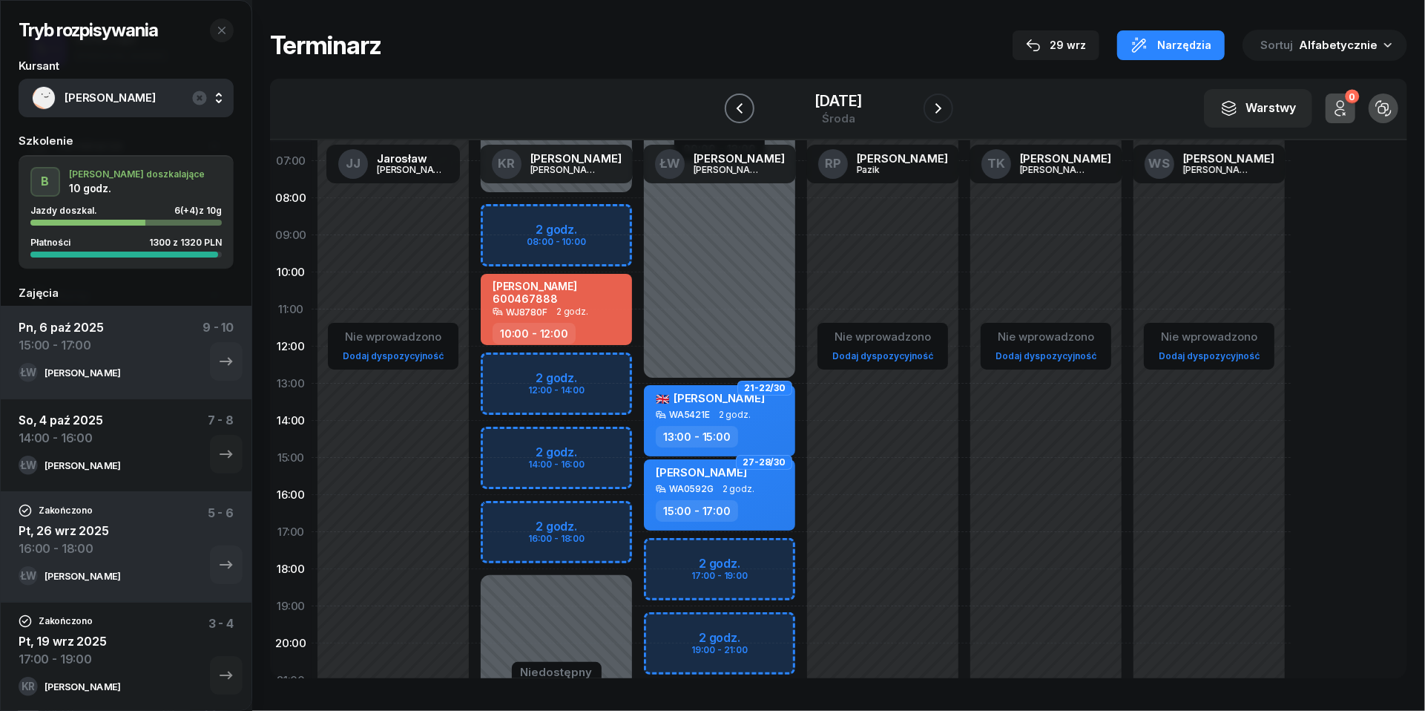
click at [731, 108] on icon "button" at bounding box center [740, 108] width 18 height 18
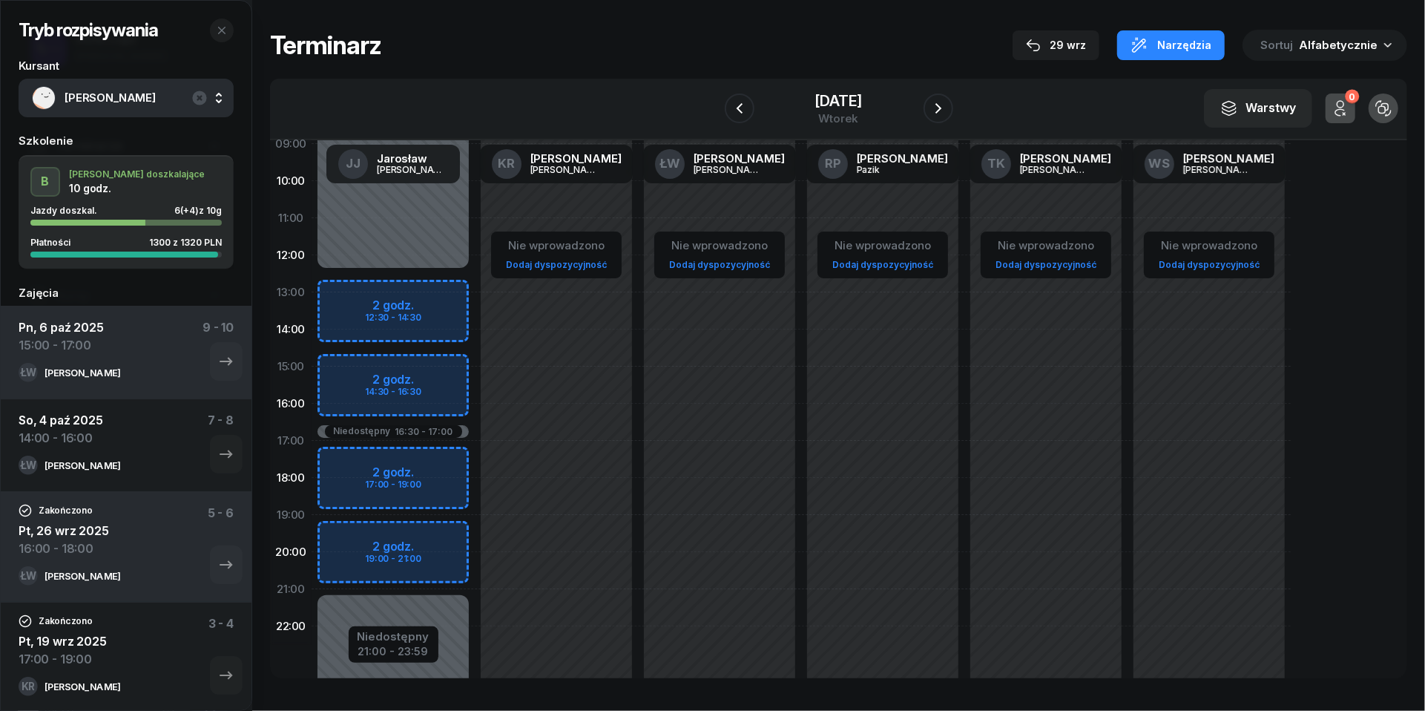
scroll to position [191, 0]
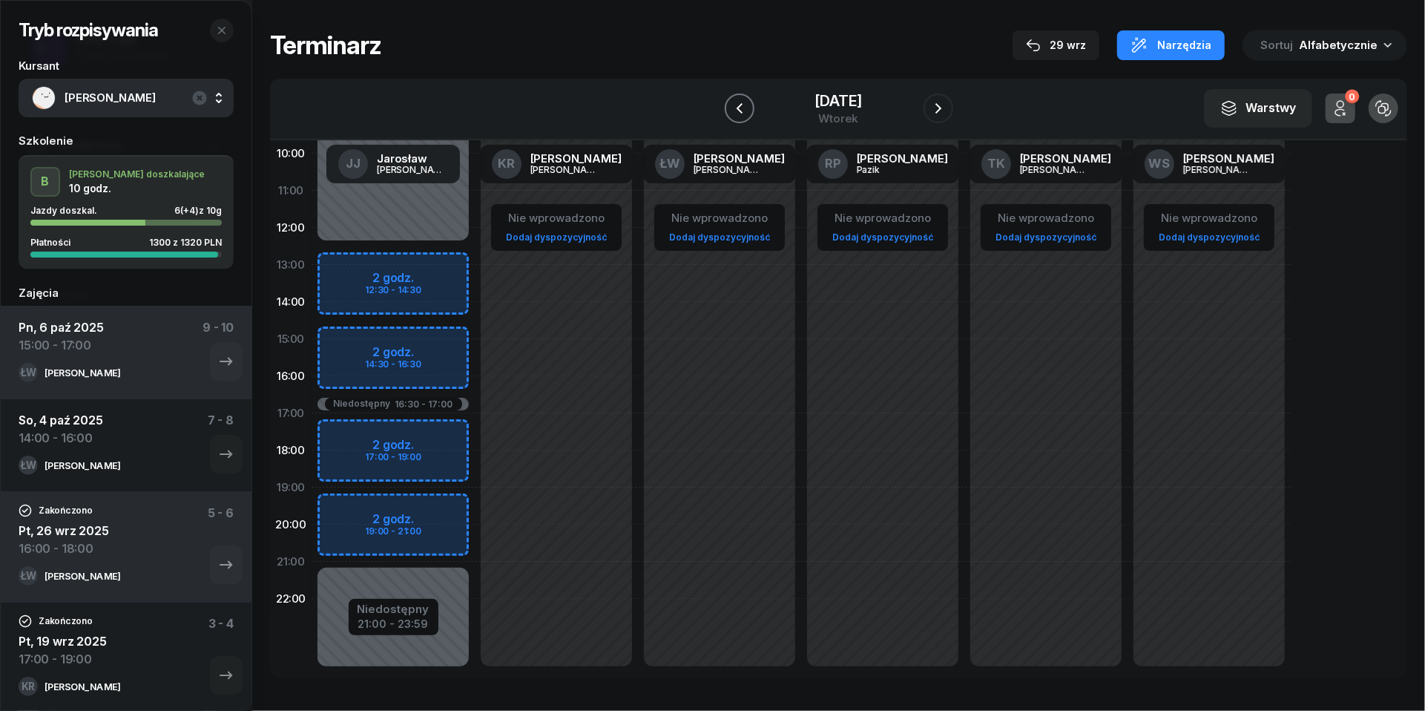
click at [725, 93] on button "button" at bounding box center [740, 108] width 30 height 30
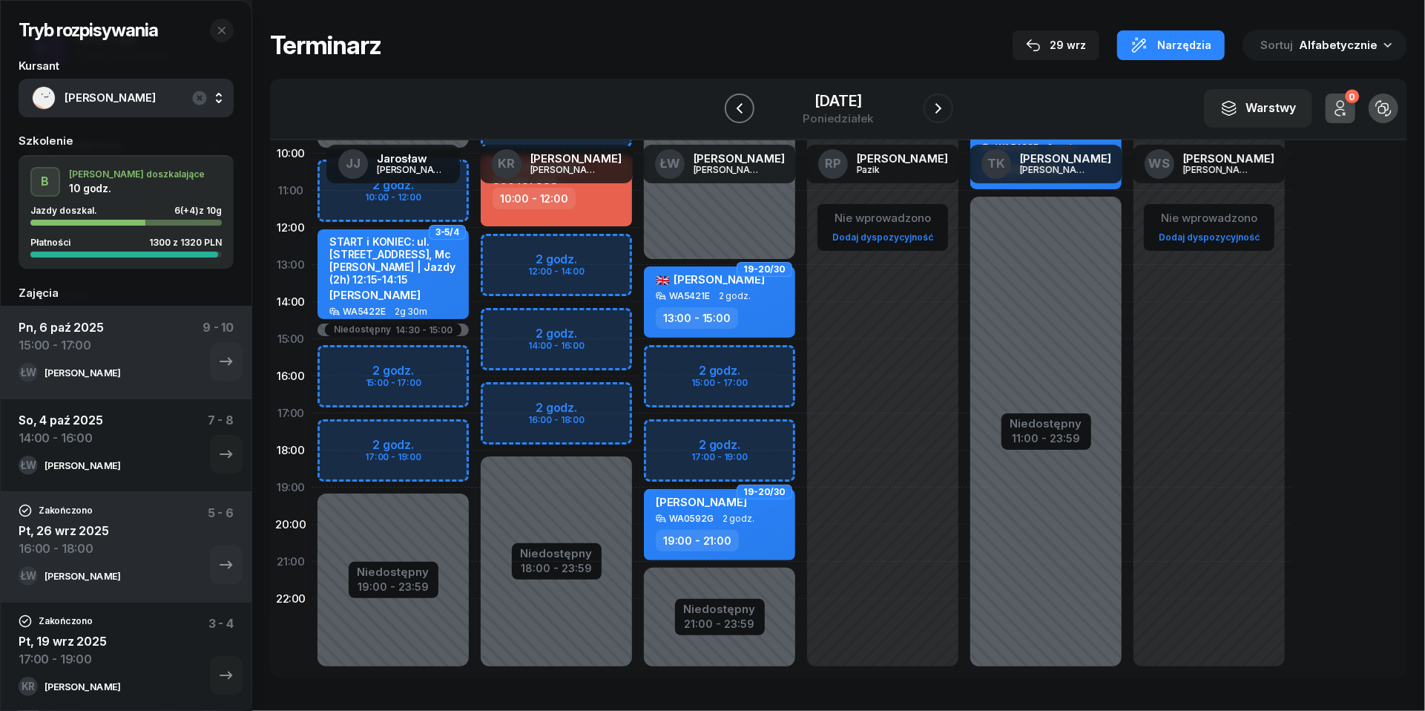
click at [731, 102] on icon "button" at bounding box center [740, 108] width 18 height 18
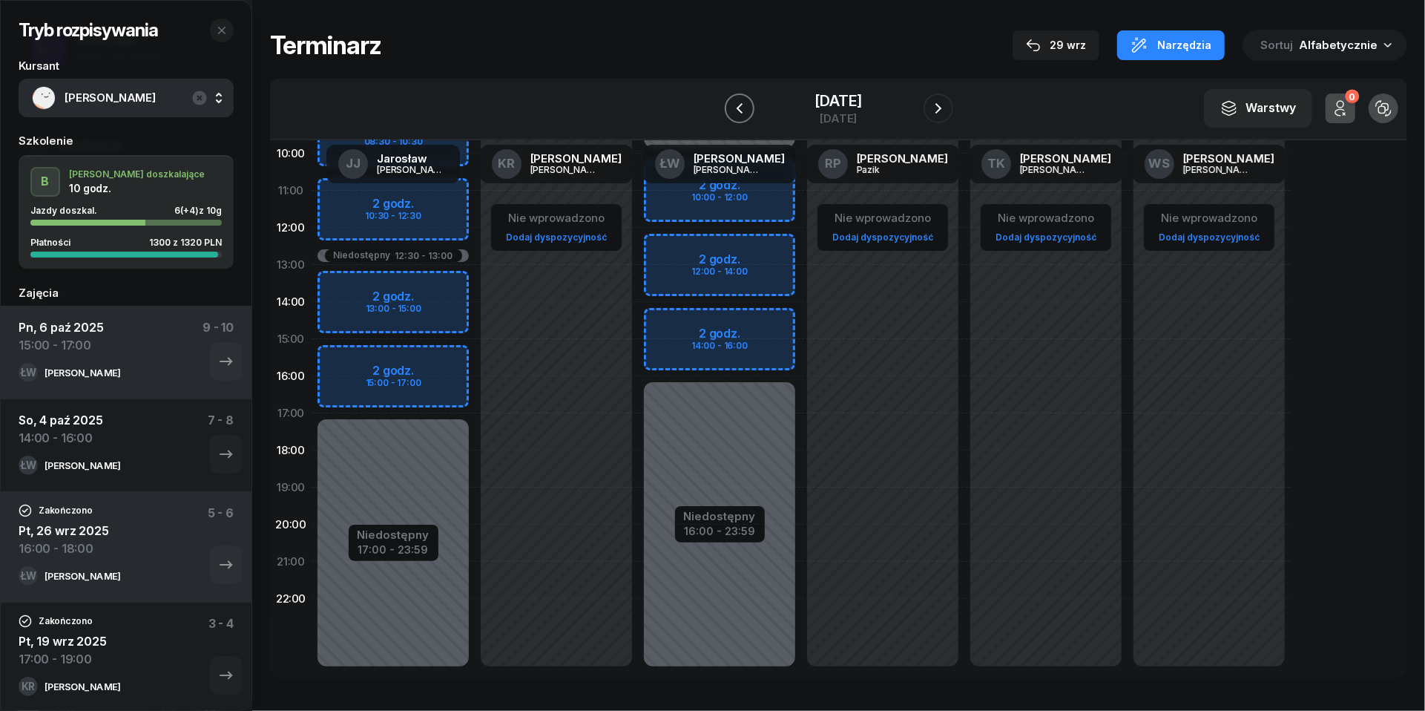
click at [731, 105] on icon "button" at bounding box center [740, 108] width 18 height 18
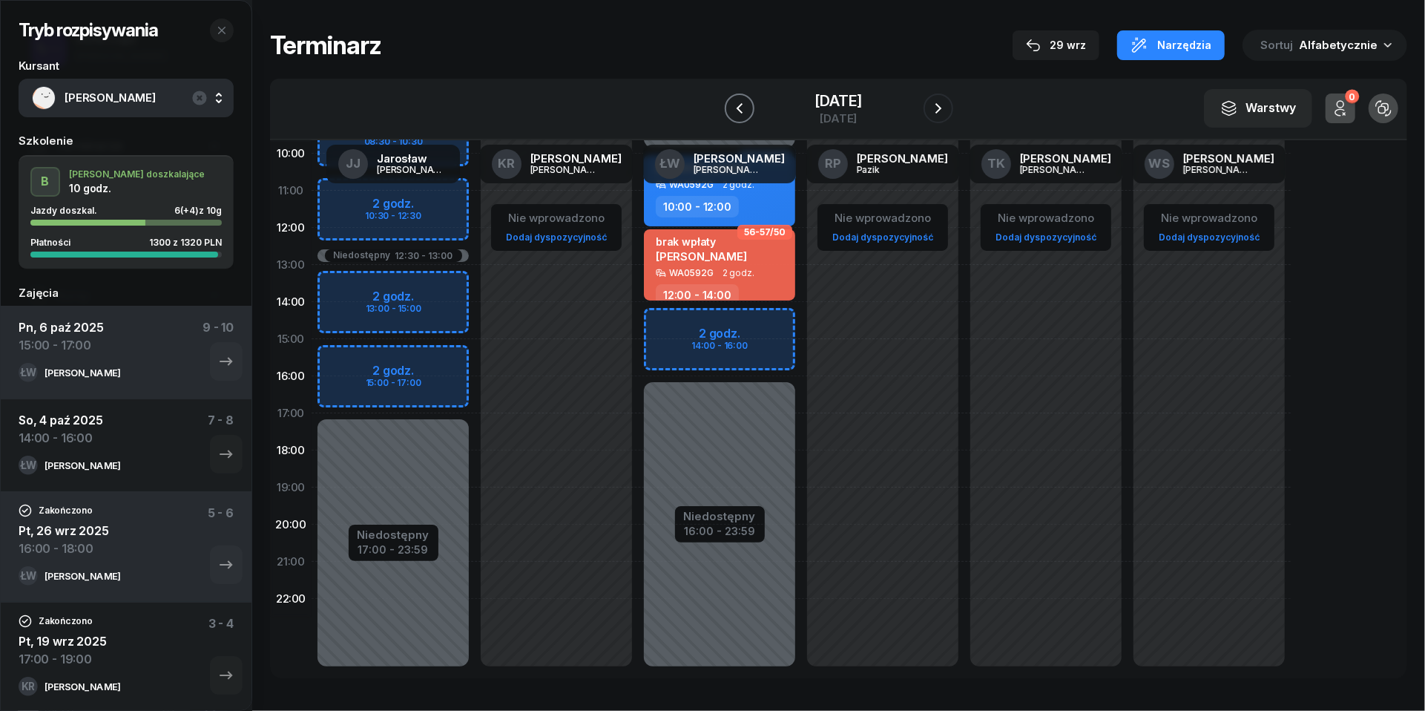
click at [731, 105] on icon "button" at bounding box center [740, 108] width 18 height 18
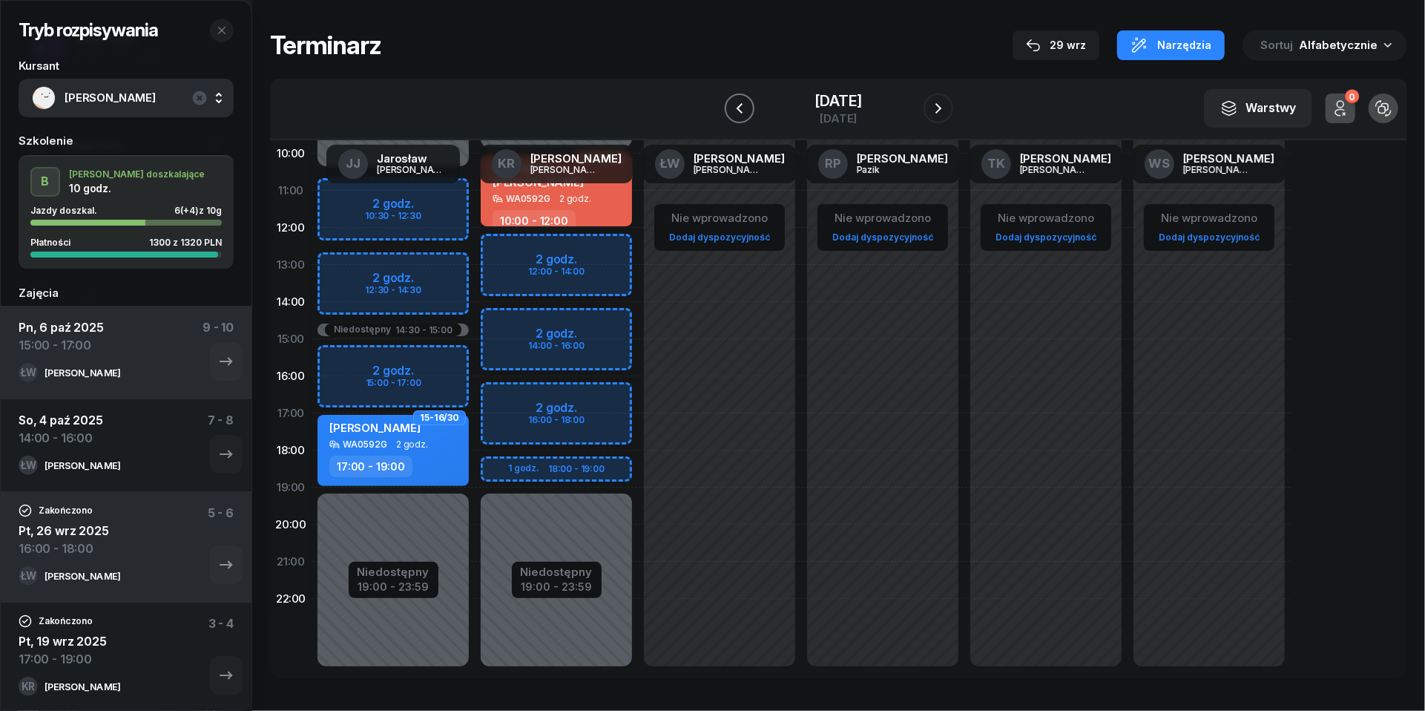
click at [731, 105] on icon "button" at bounding box center [740, 108] width 18 height 18
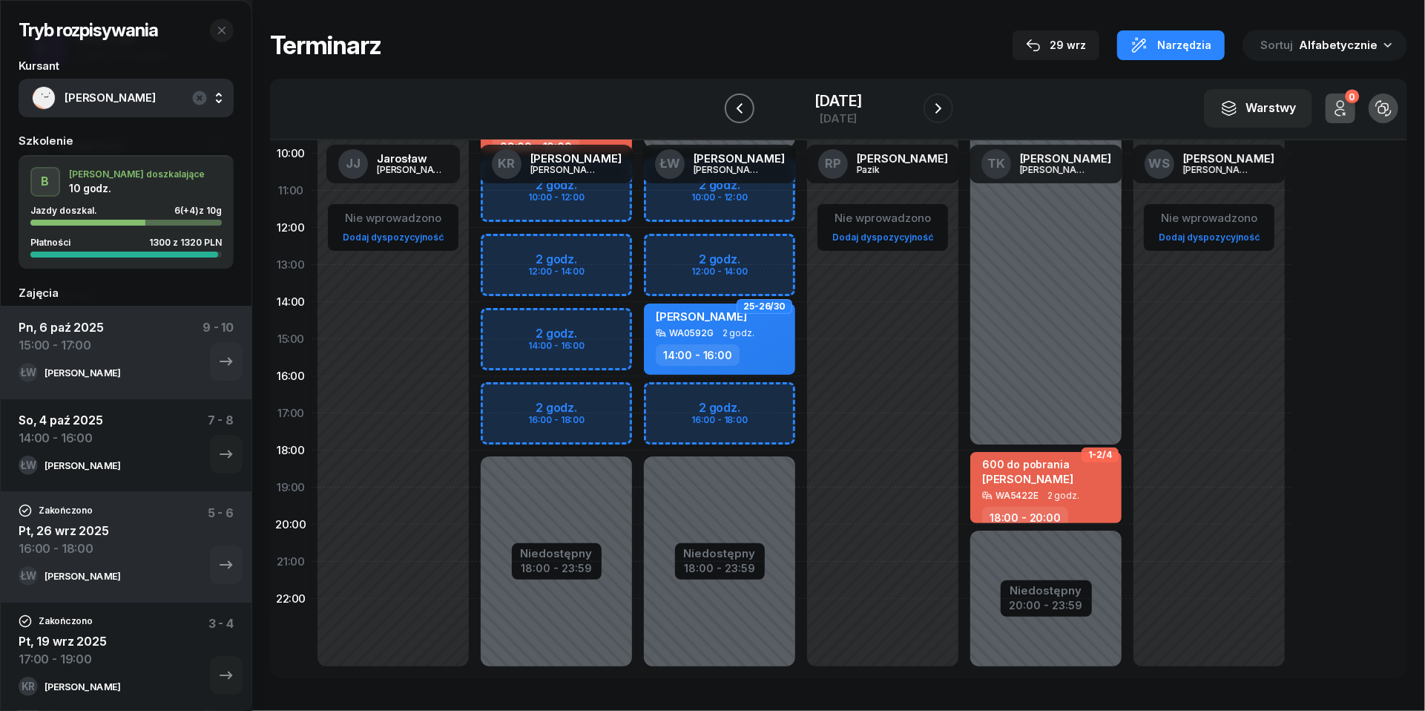
click at [731, 105] on icon "button" at bounding box center [740, 108] width 18 height 18
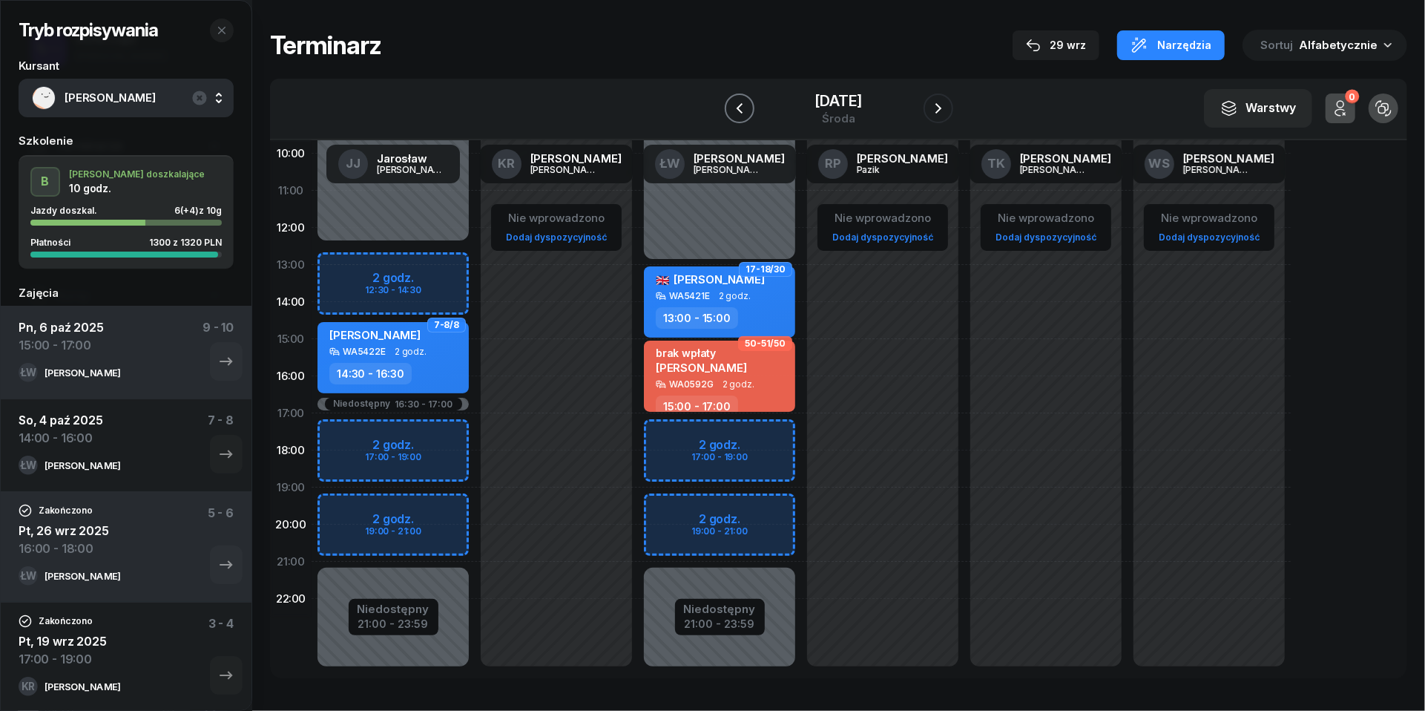
click at [730, 119] on button "button" at bounding box center [740, 108] width 30 height 30
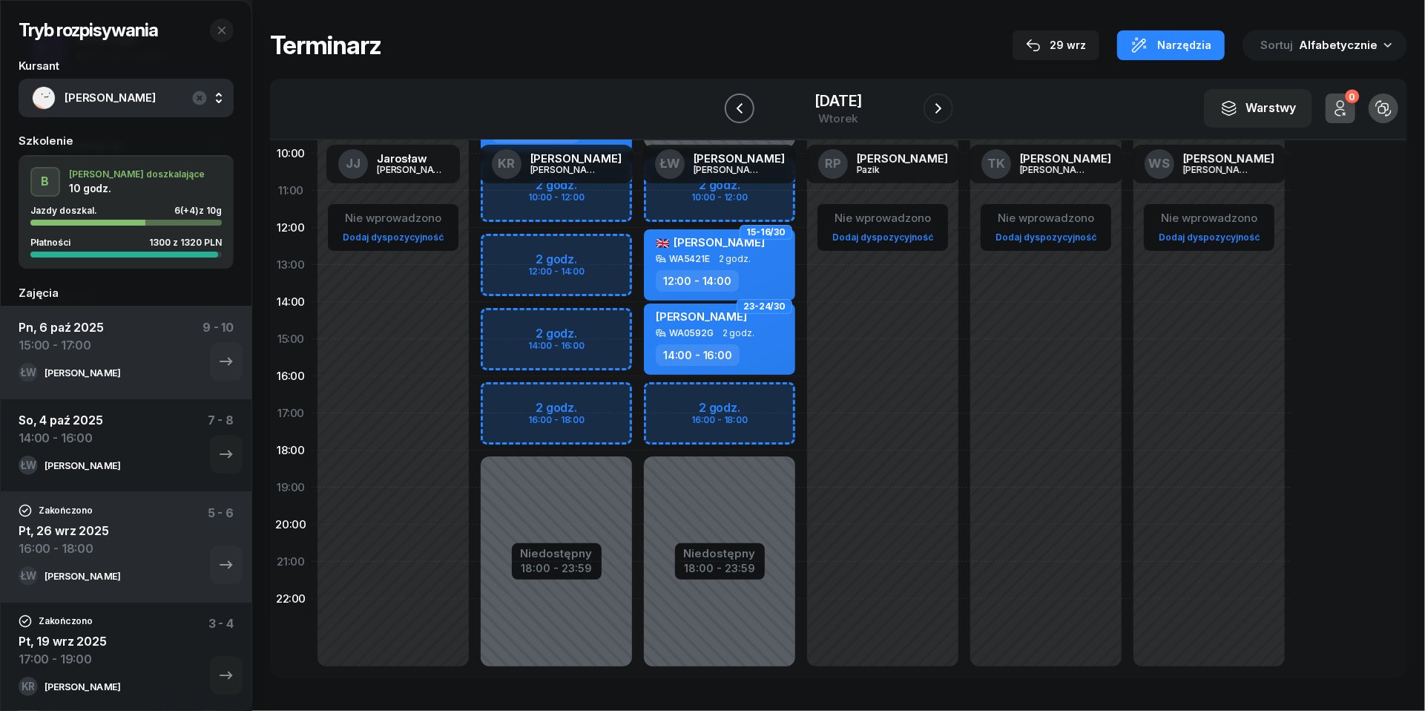
click at [731, 105] on icon "button" at bounding box center [740, 108] width 18 height 18
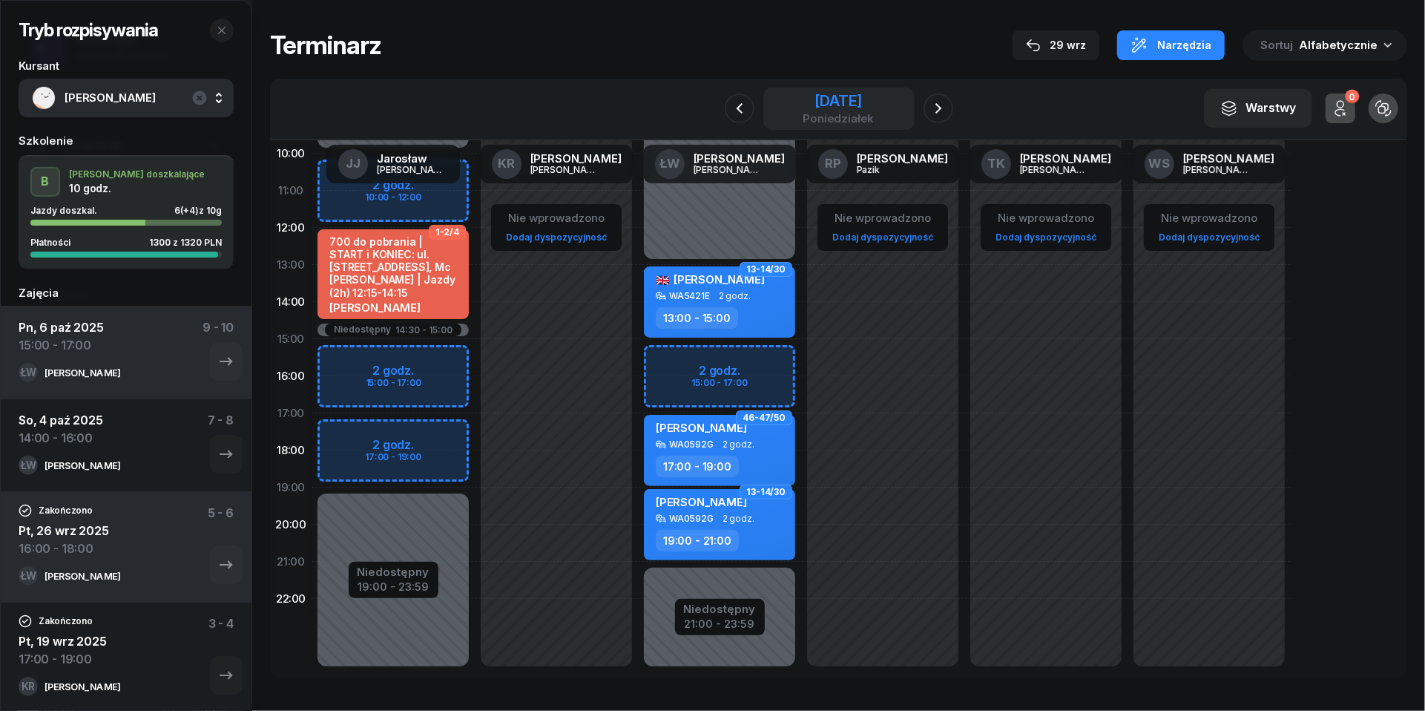
click at [803, 113] on div "poniedziałek" at bounding box center [838, 118] width 71 height 11
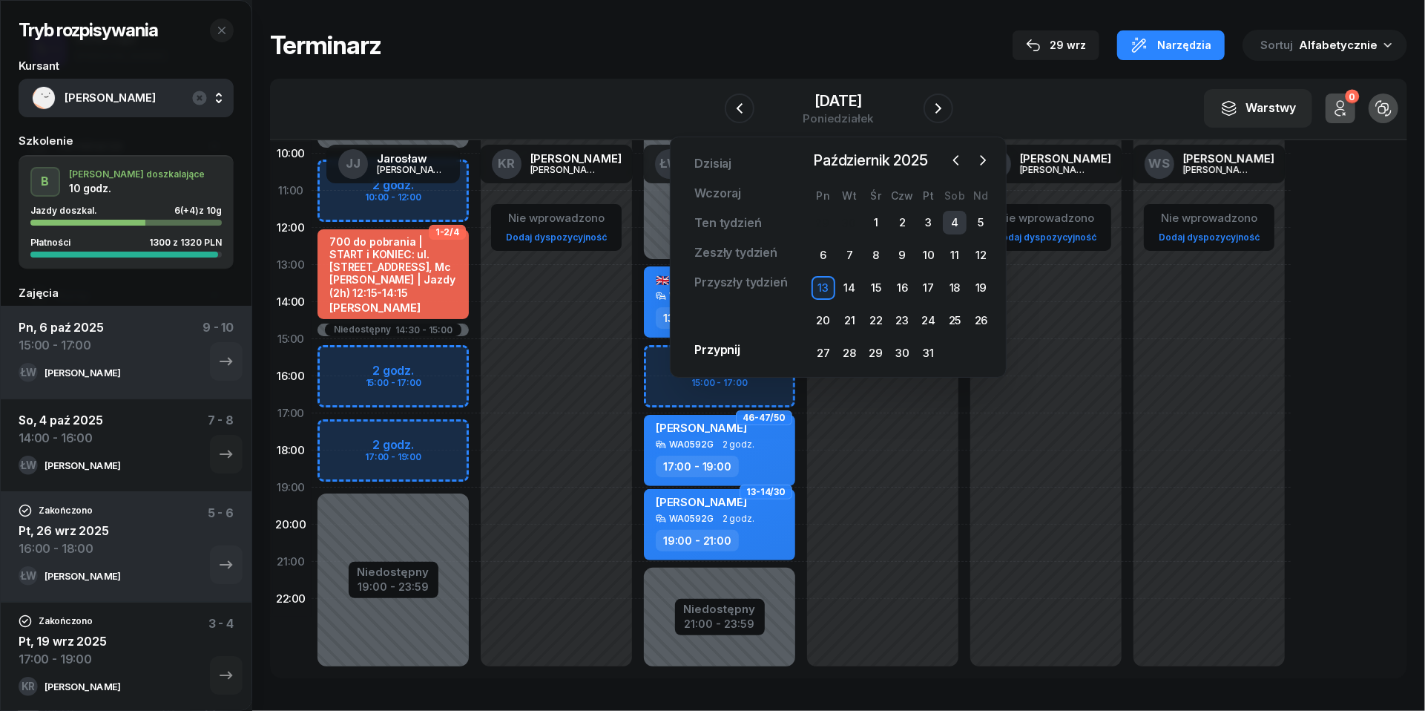
click at [953, 214] on div "4" at bounding box center [955, 223] width 24 height 24
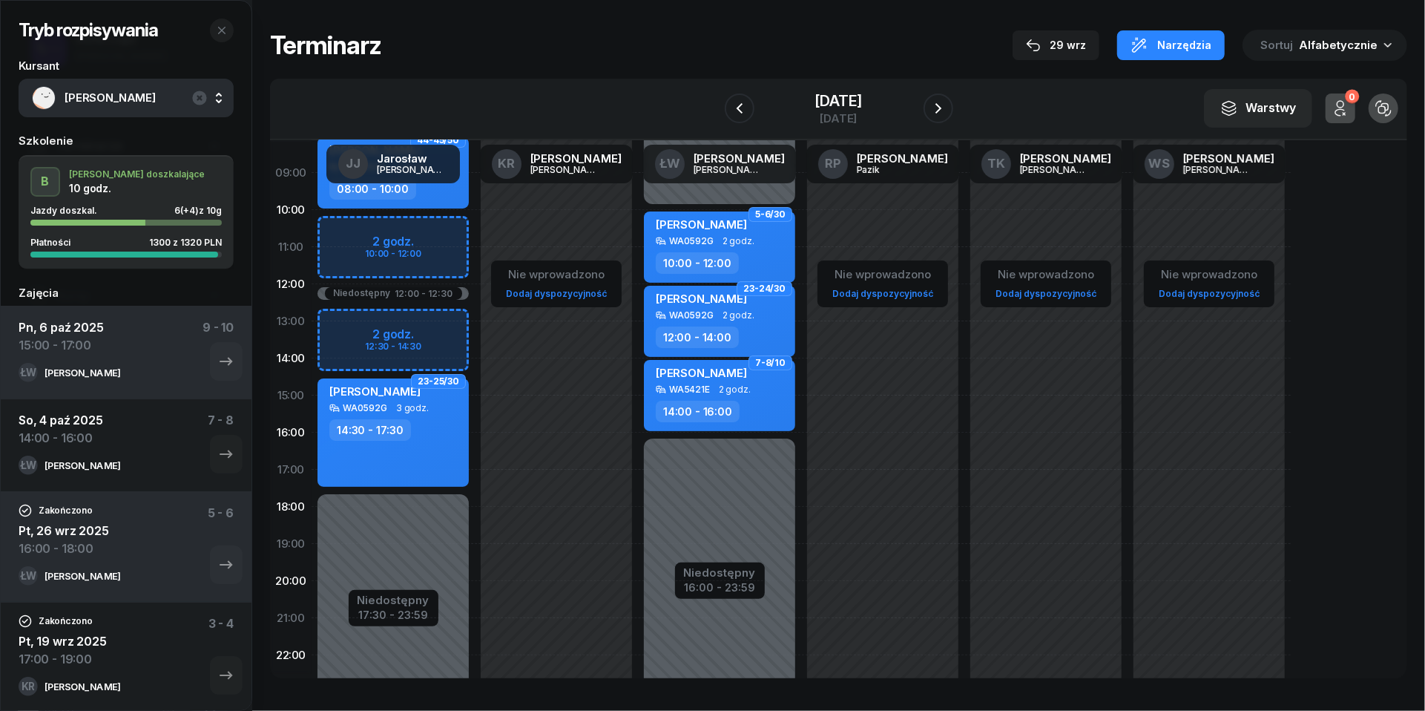
scroll to position [95, 0]
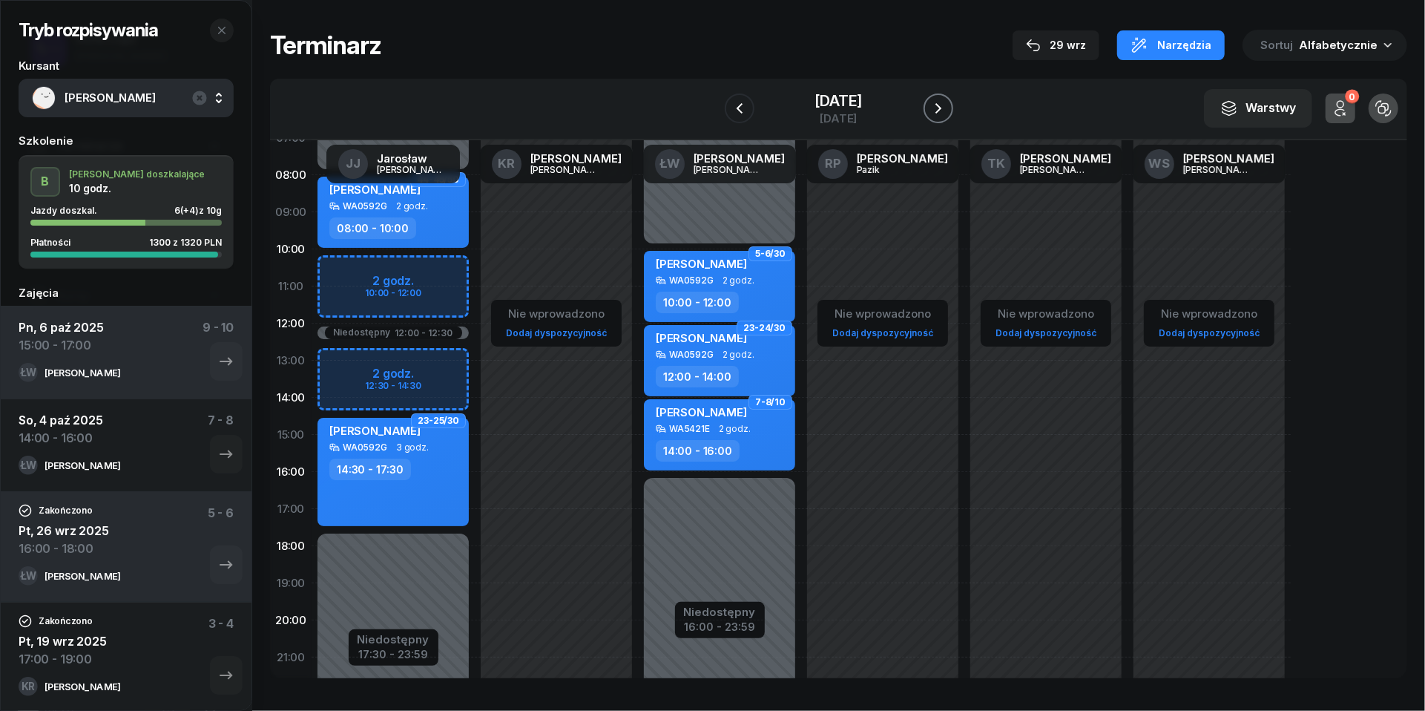
click at [947, 102] on icon "button" at bounding box center [939, 108] width 18 height 18
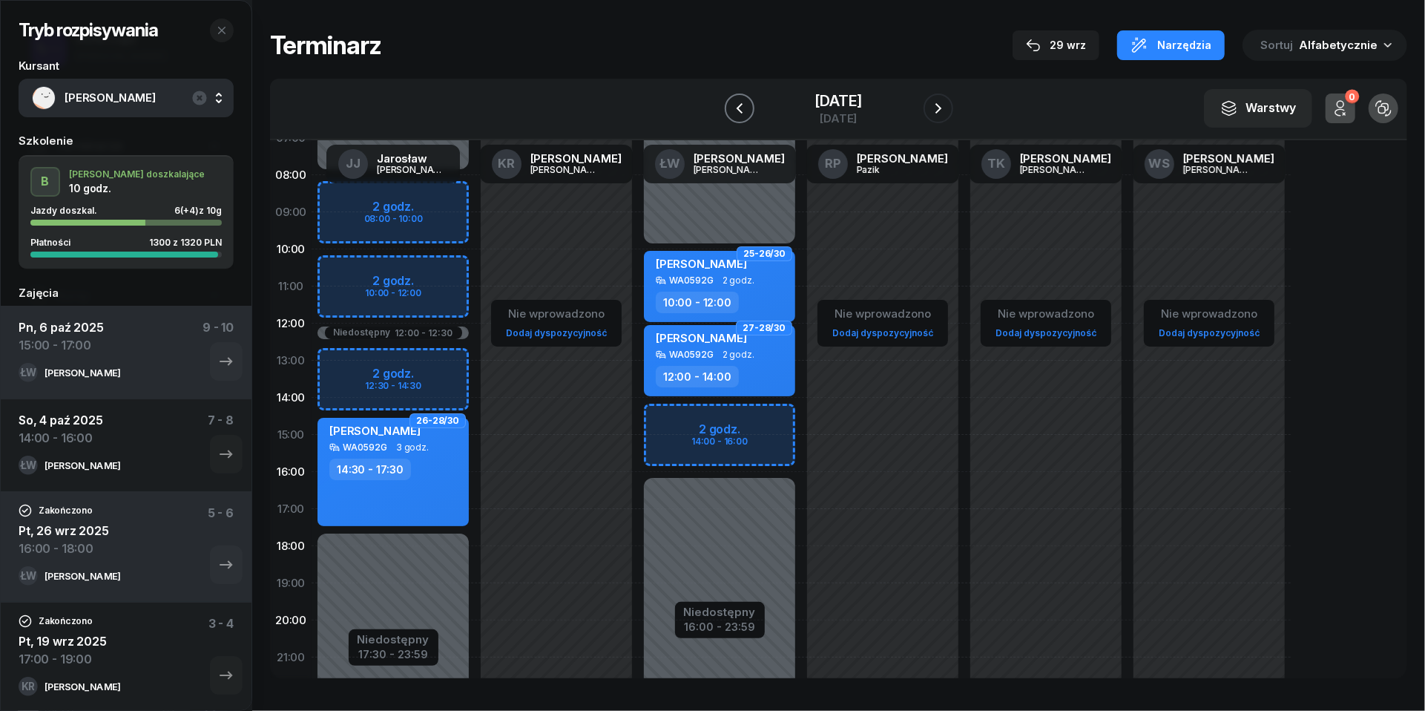
click at [731, 111] on icon "button" at bounding box center [740, 108] width 18 height 18
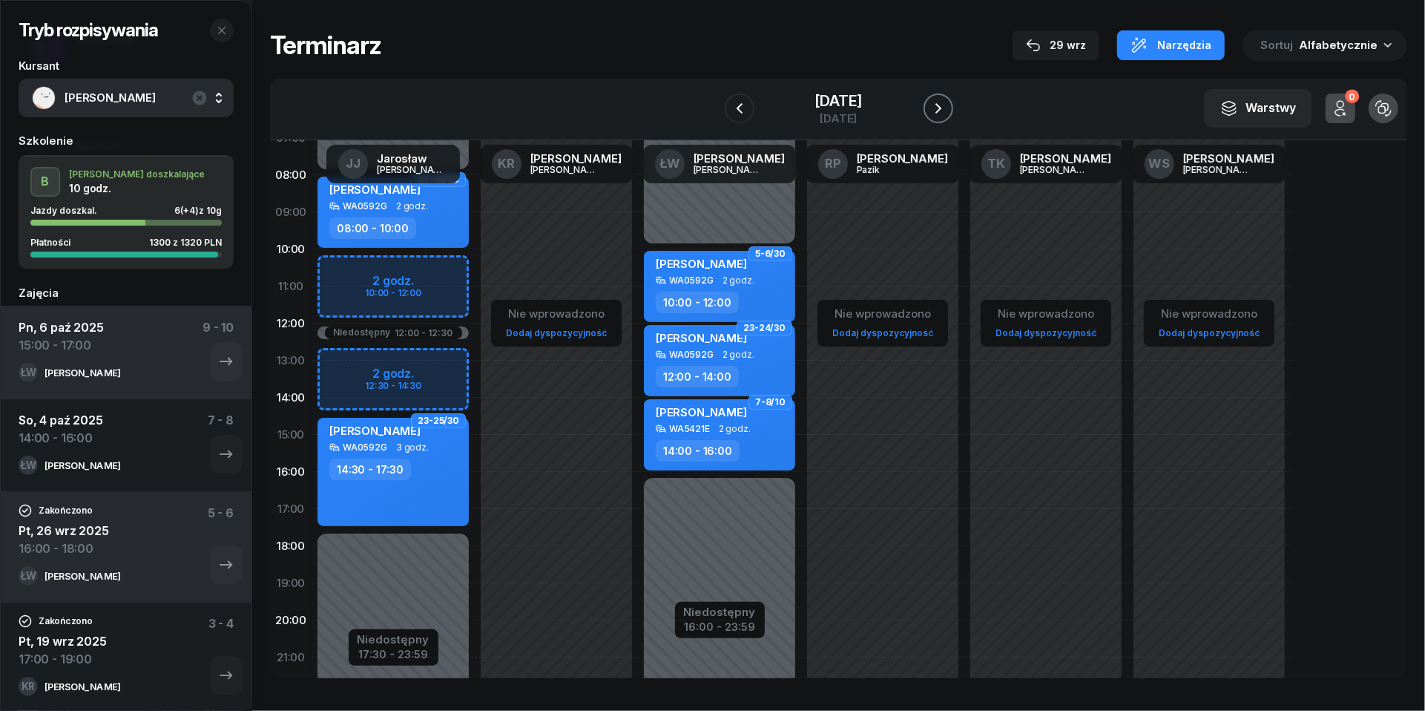
click at [947, 111] on icon "button" at bounding box center [939, 108] width 18 height 18
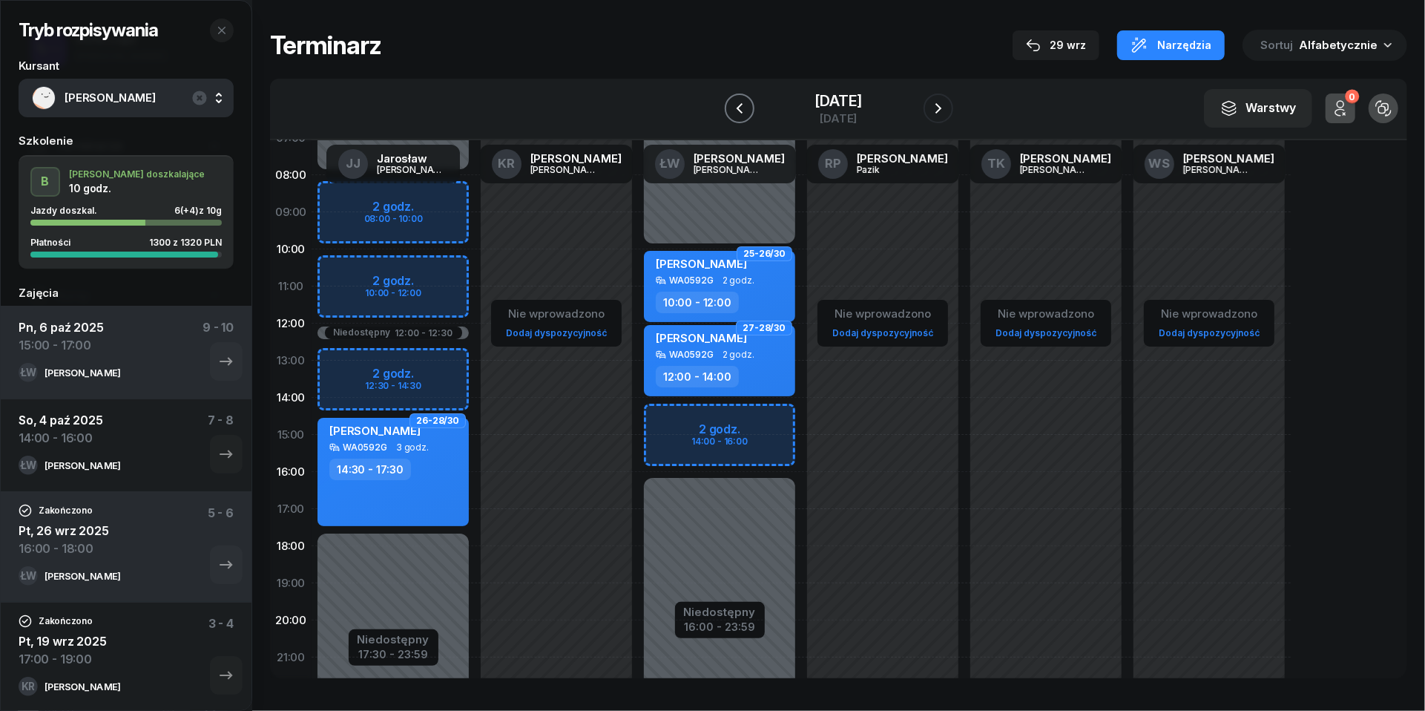
click at [731, 105] on icon "button" at bounding box center [740, 108] width 18 height 18
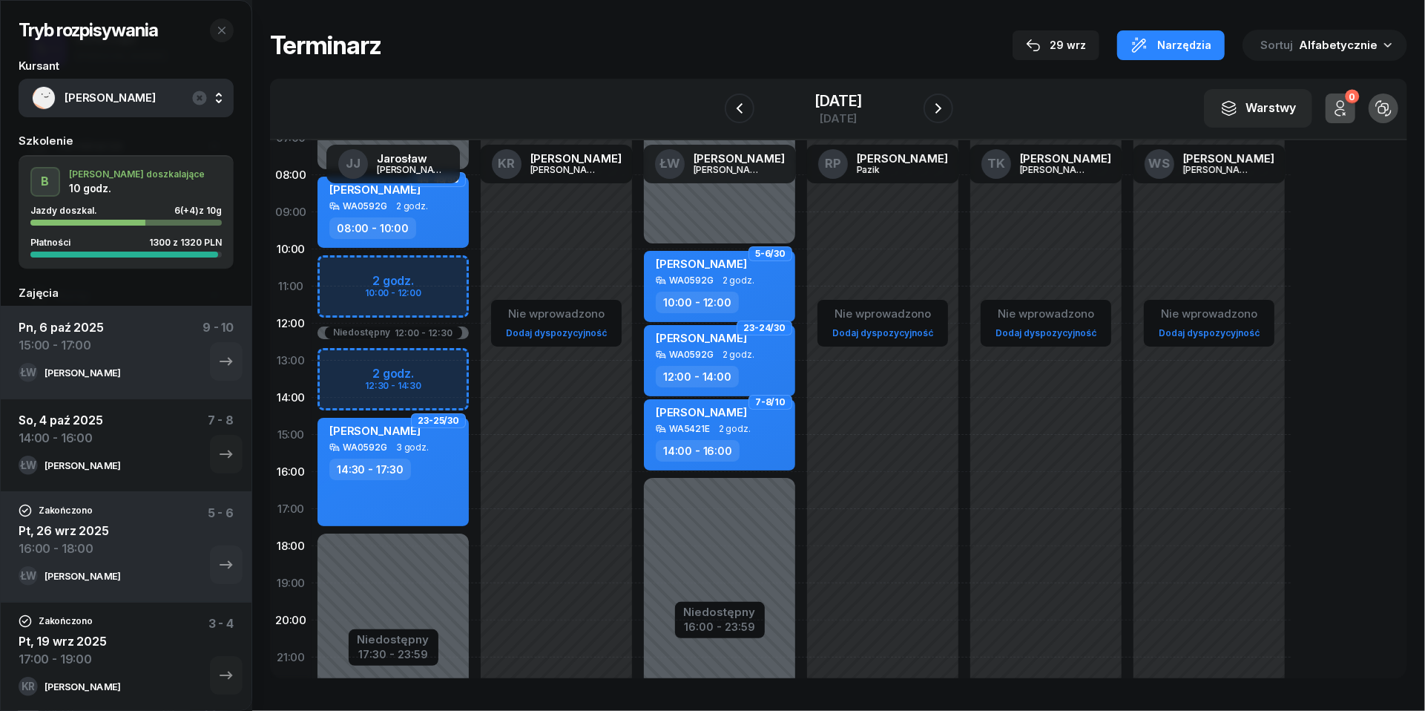
click at [346, 357] on div "Niedostępny 00:00 - 08:00 Niedostępny 17:30 - 23:59 Niedostępny 12:00 - 12:30 2…" at bounding box center [393, 434] width 163 height 705
select select "12"
select select "14"
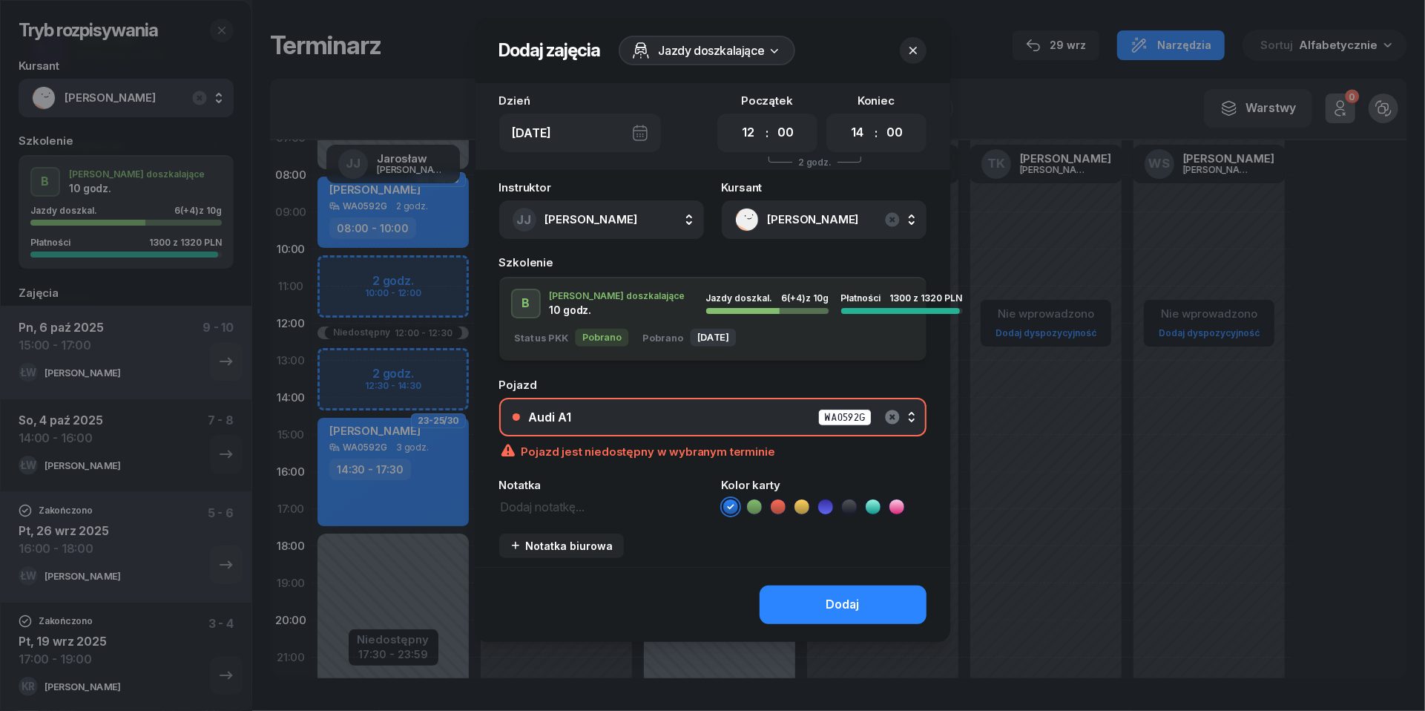
click at [897, 416] on icon "button" at bounding box center [892, 416] width 14 height 14
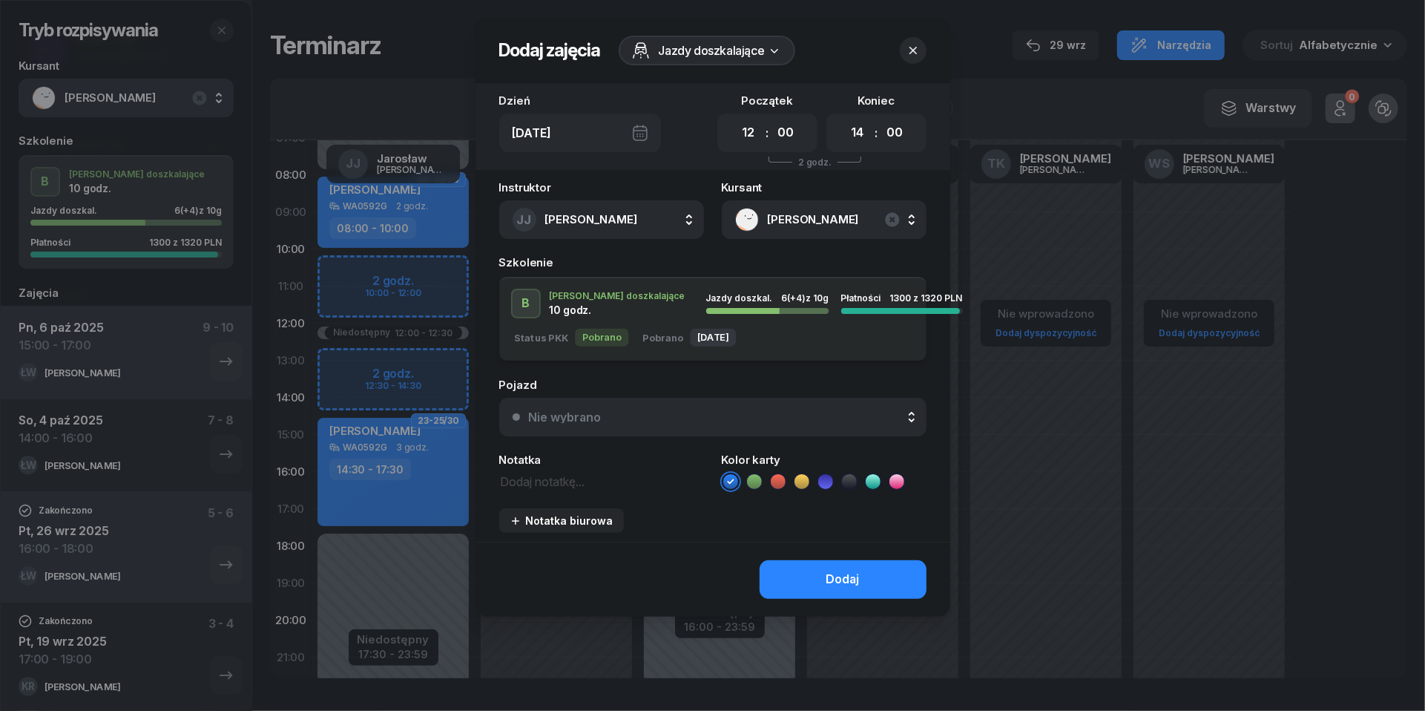
click at [520, 481] on textarea at bounding box center [601, 480] width 205 height 19
type textarea "[PERSON_NAME]"
click at [779, 482] on icon at bounding box center [778, 481] width 15 height 15
click at [895, 199] on div "Kursant [PERSON_NAME]" at bounding box center [824, 210] width 205 height 57
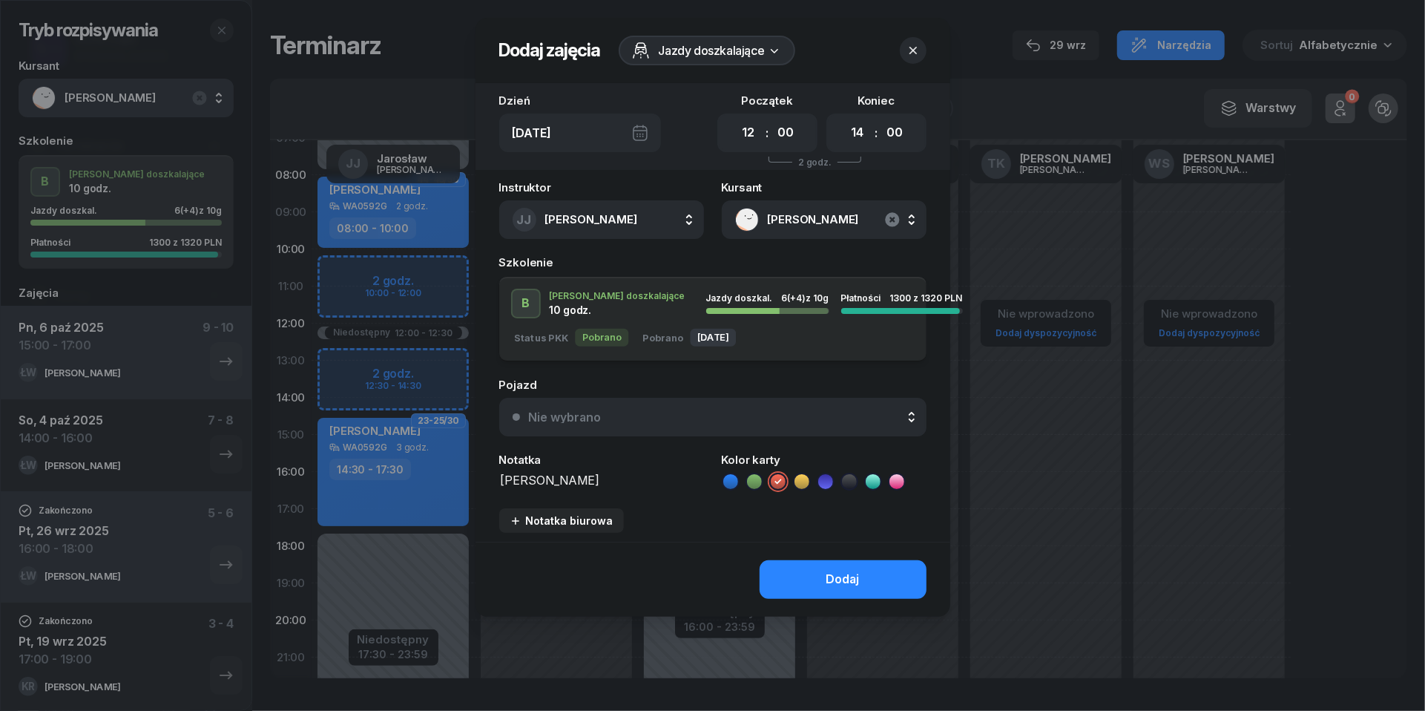
click at [895, 217] on icon "button" at bounding box center [892, 219] width 14 height 14
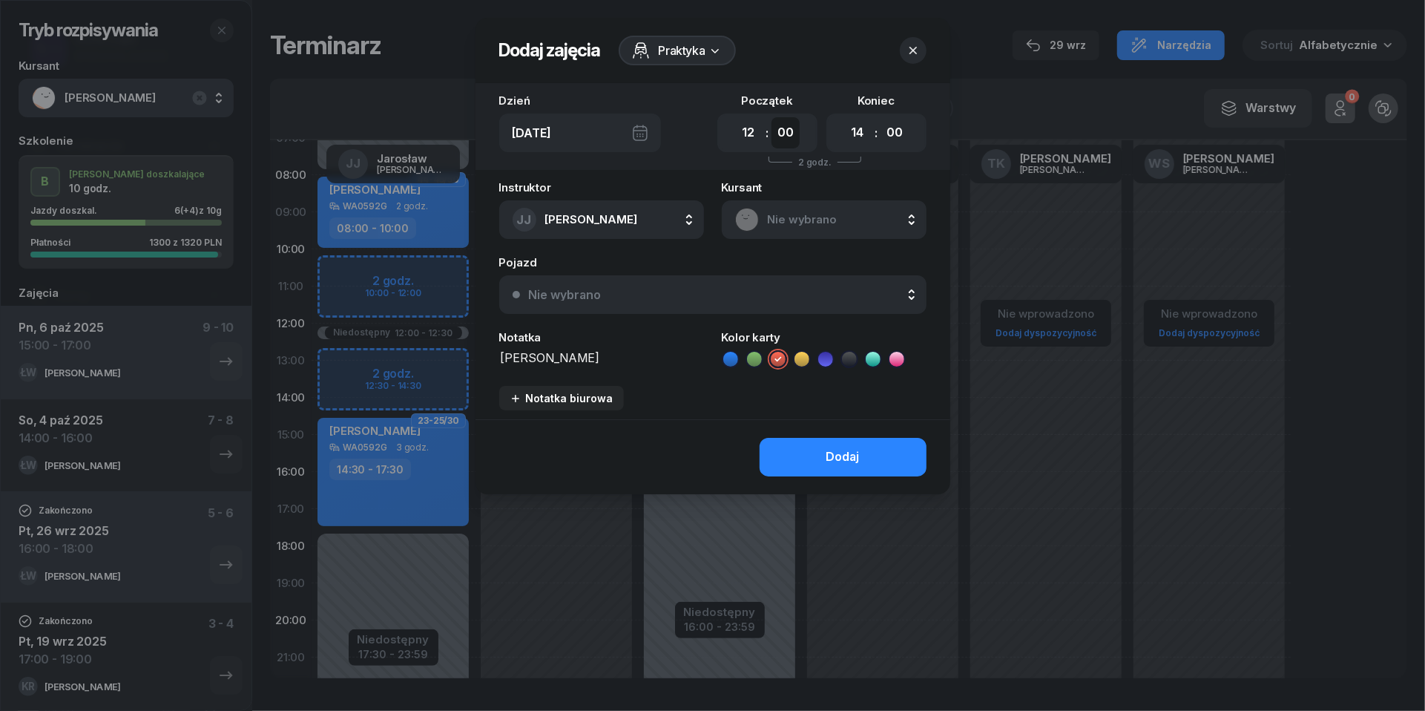
select select "30"
click at [868, 461] on button "Dodaj" at bounding box center [843, 457] width 167 height 39
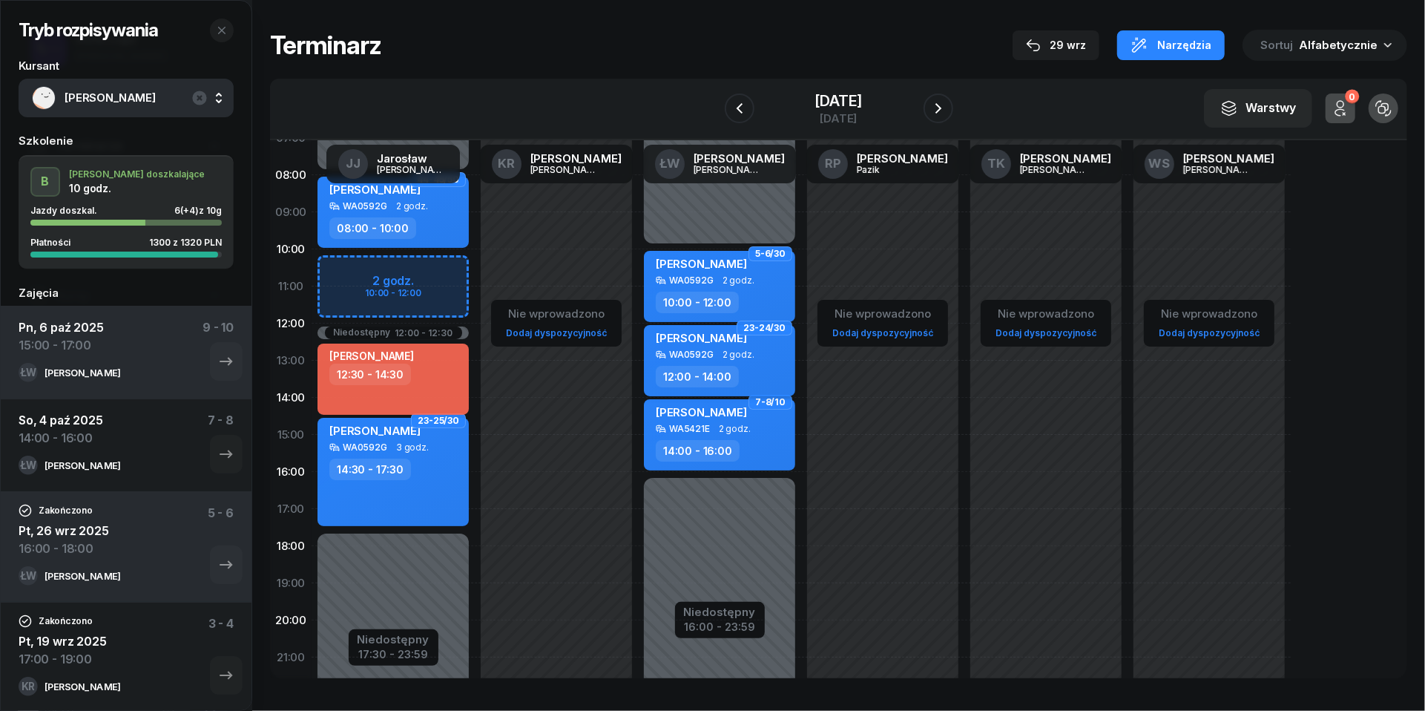
click at [777, 353] on div "WA0592G 2 godz." at bounding box center [721, 354] width 131 height 10
select select "12"
select select "14"
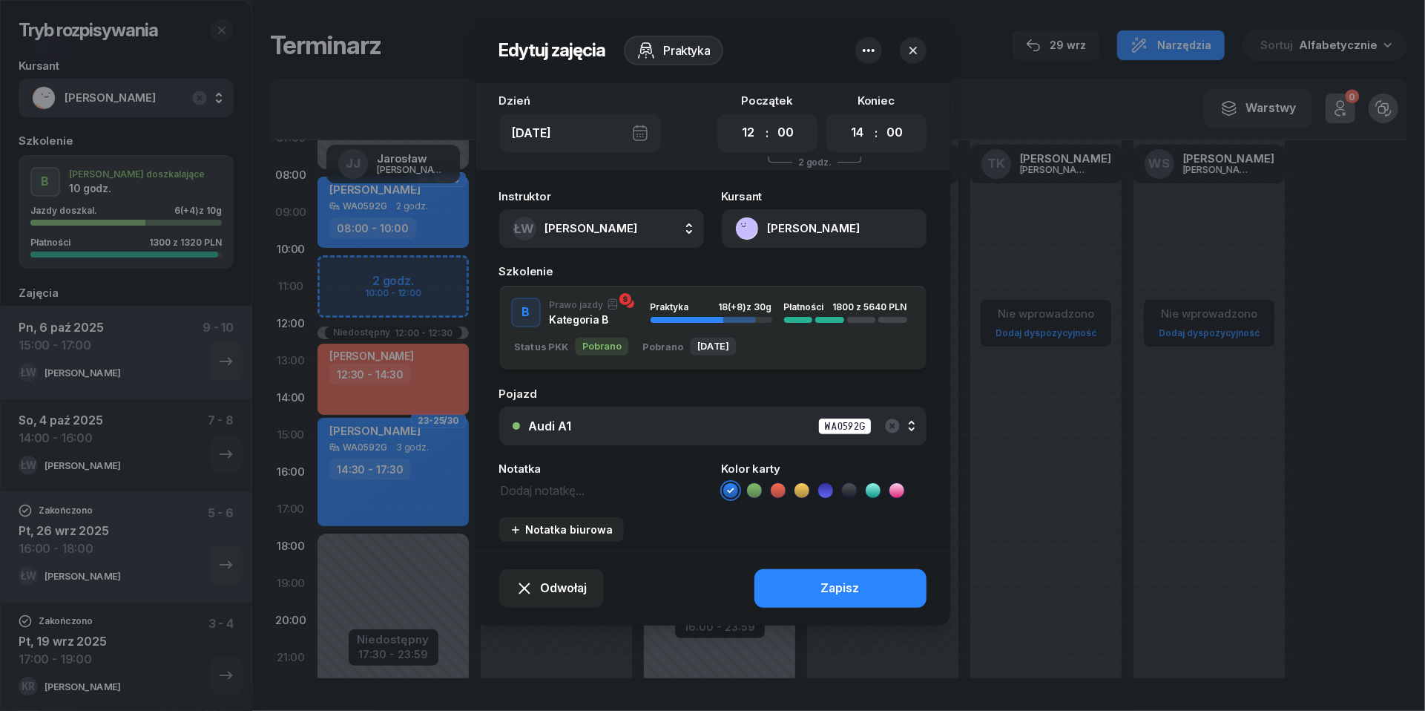
click at [713, 412] on button "Audi A1 WA0592G" at bounding box center [712, 426] width 427 height 39
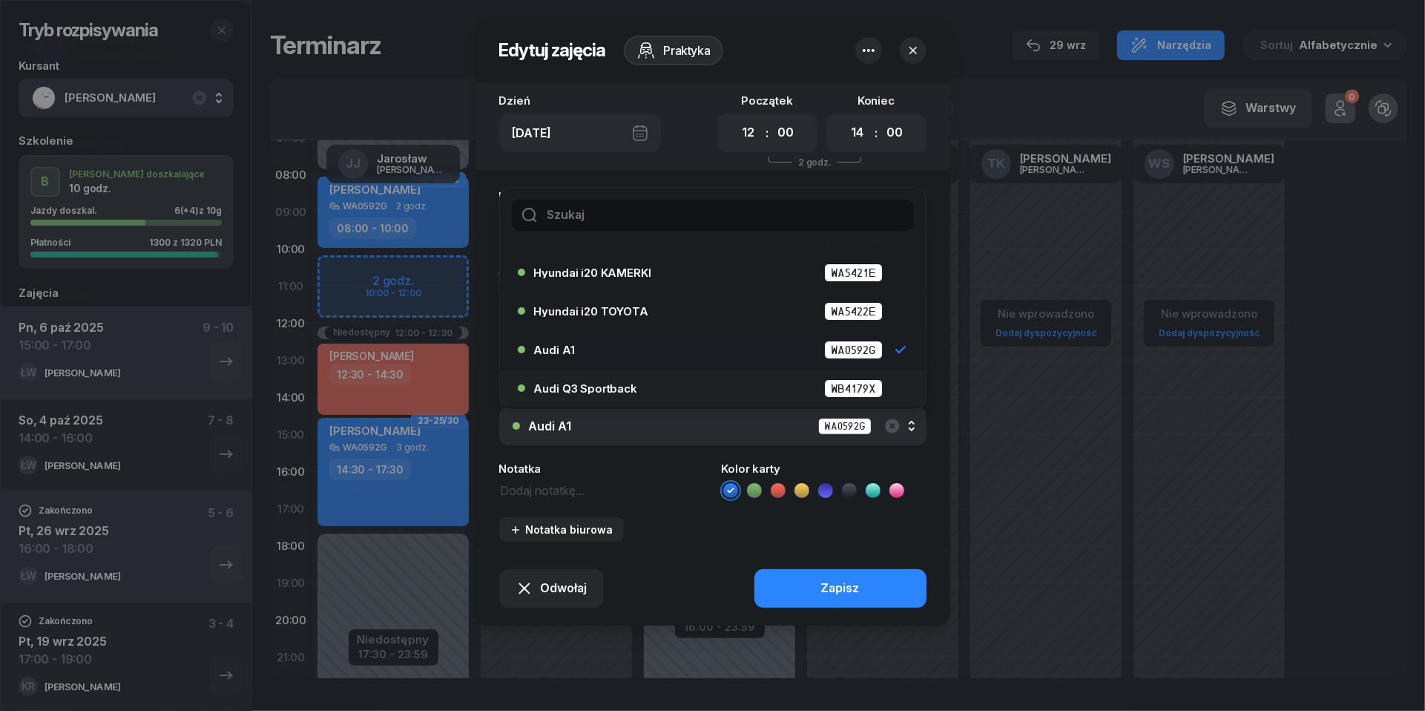
scroll to position [68, 0]
click at [677, 379] on div "Audi Q3 Sportback WB4179X" at bounding box center [716, 388] width 365 height 19
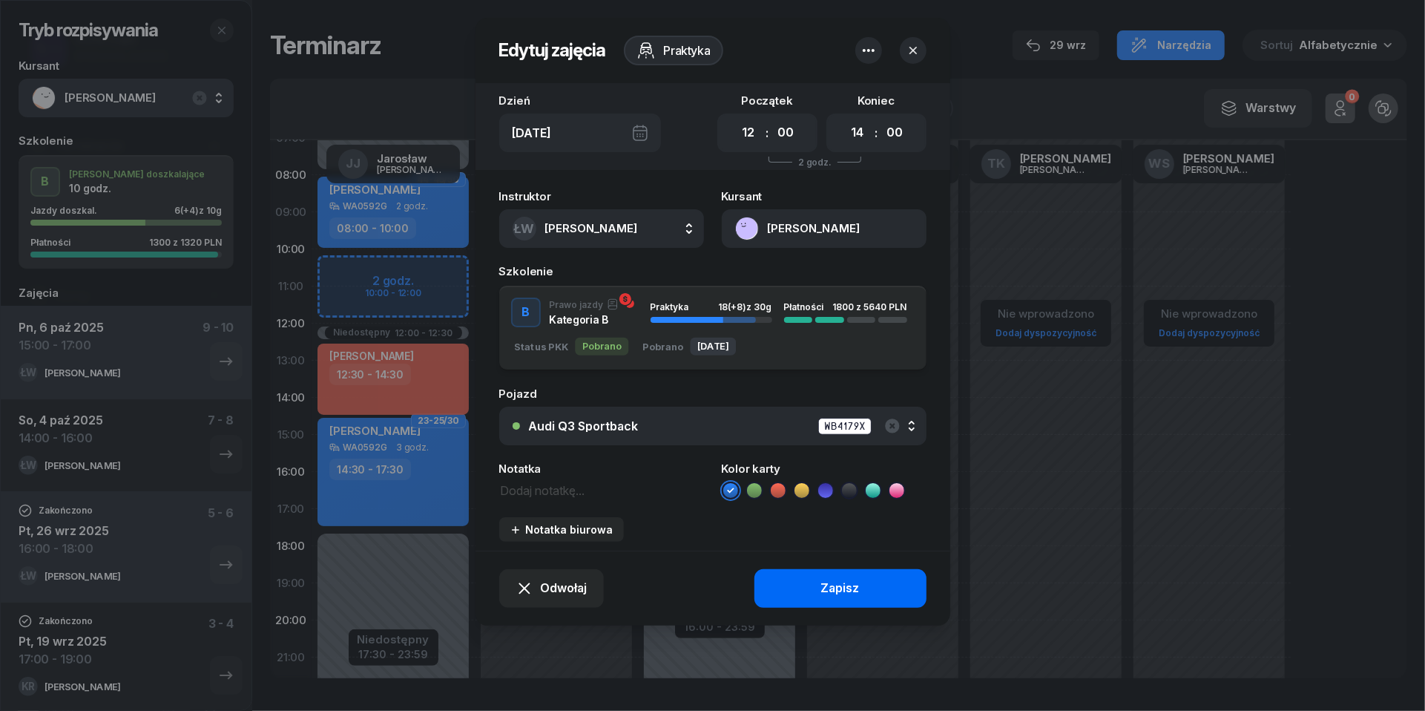
click at [828, 588] on div "Zapisz" at bounding box center [840, 588] width 39 height 19
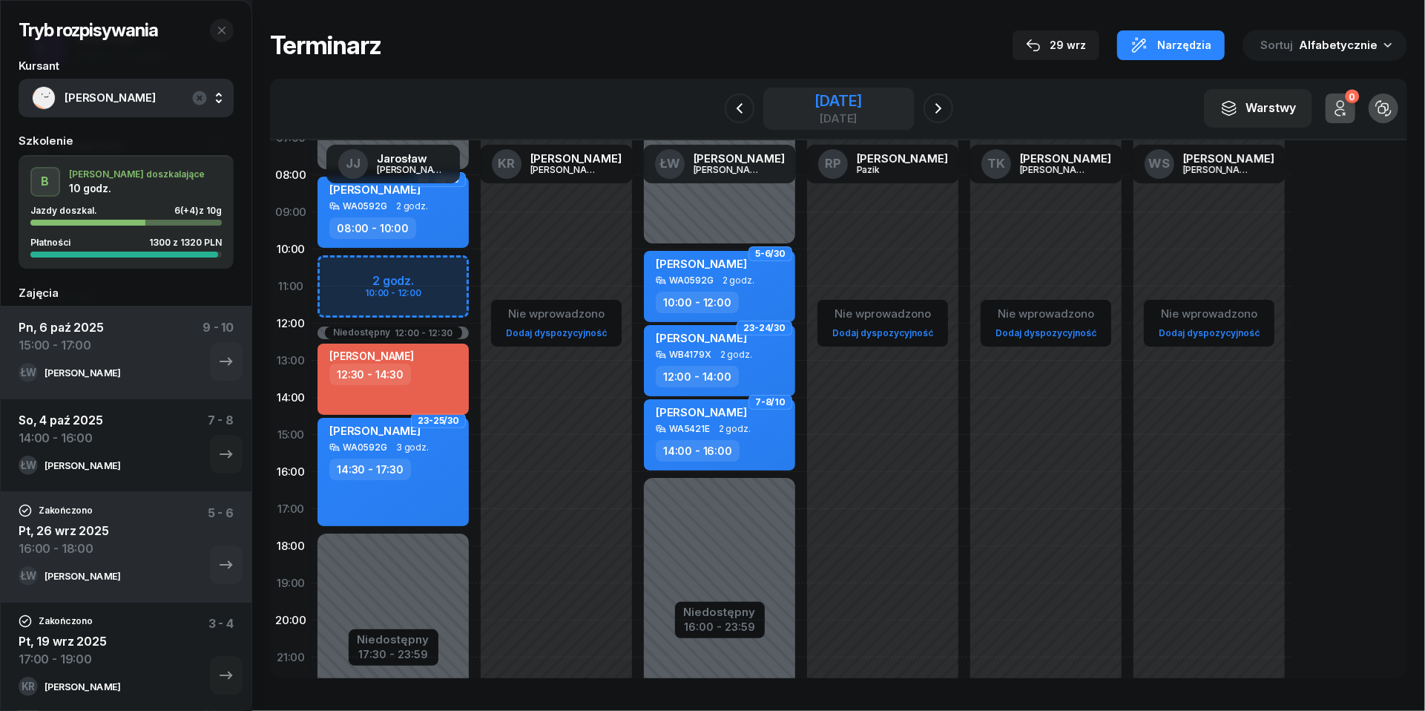
click at [855, 99] on div "[DATE]" at bounding box center [838, 100] width 47 height 15
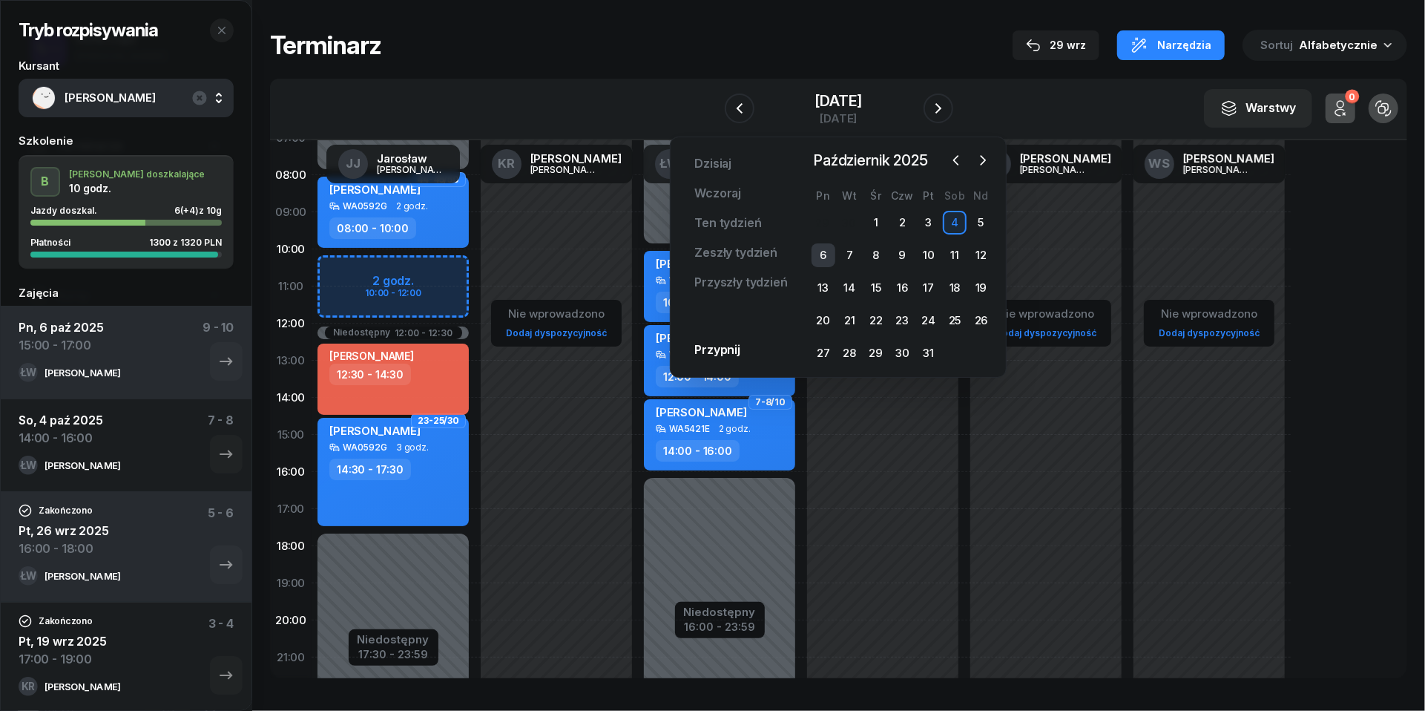
click at [820, 250] on div "6" at bounding box center [824, 255] width 24 height 24
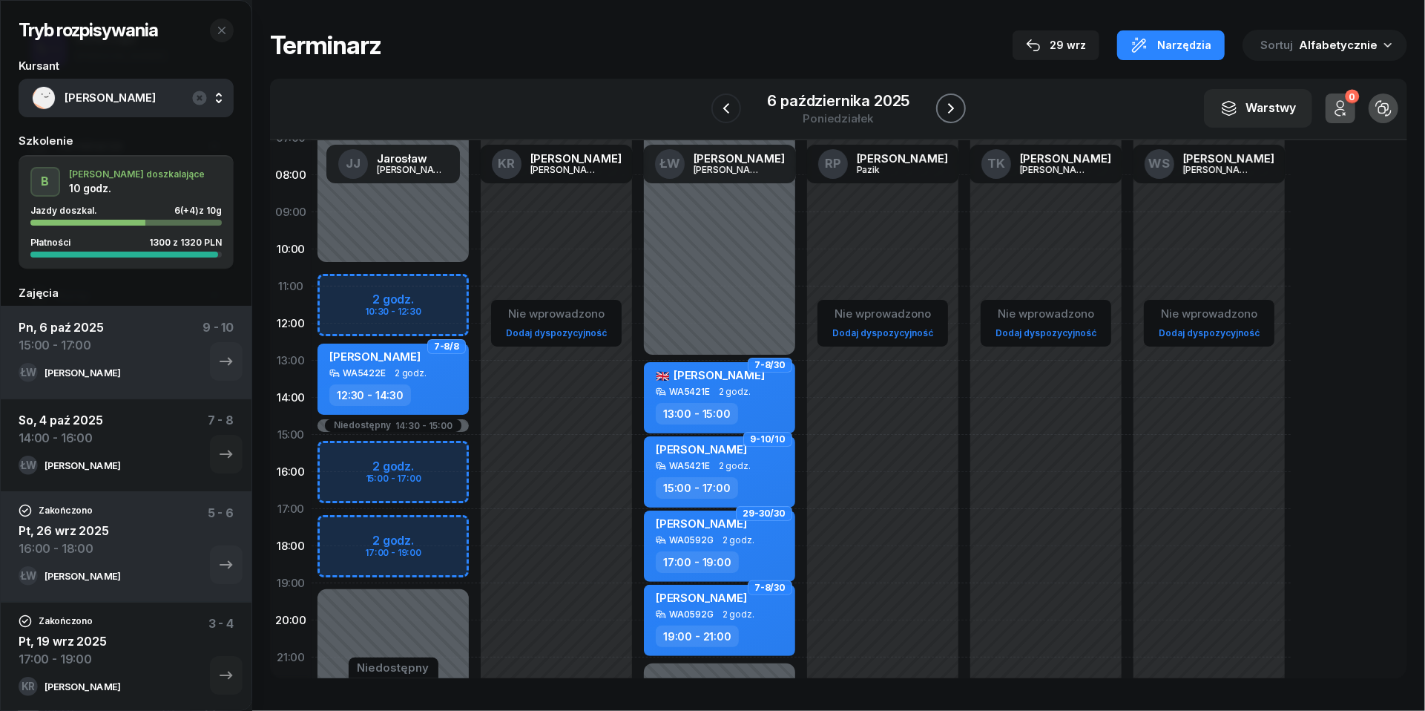
click at [954, 110] on icon "button" at bounding box center [951, 108] width 18 height 18
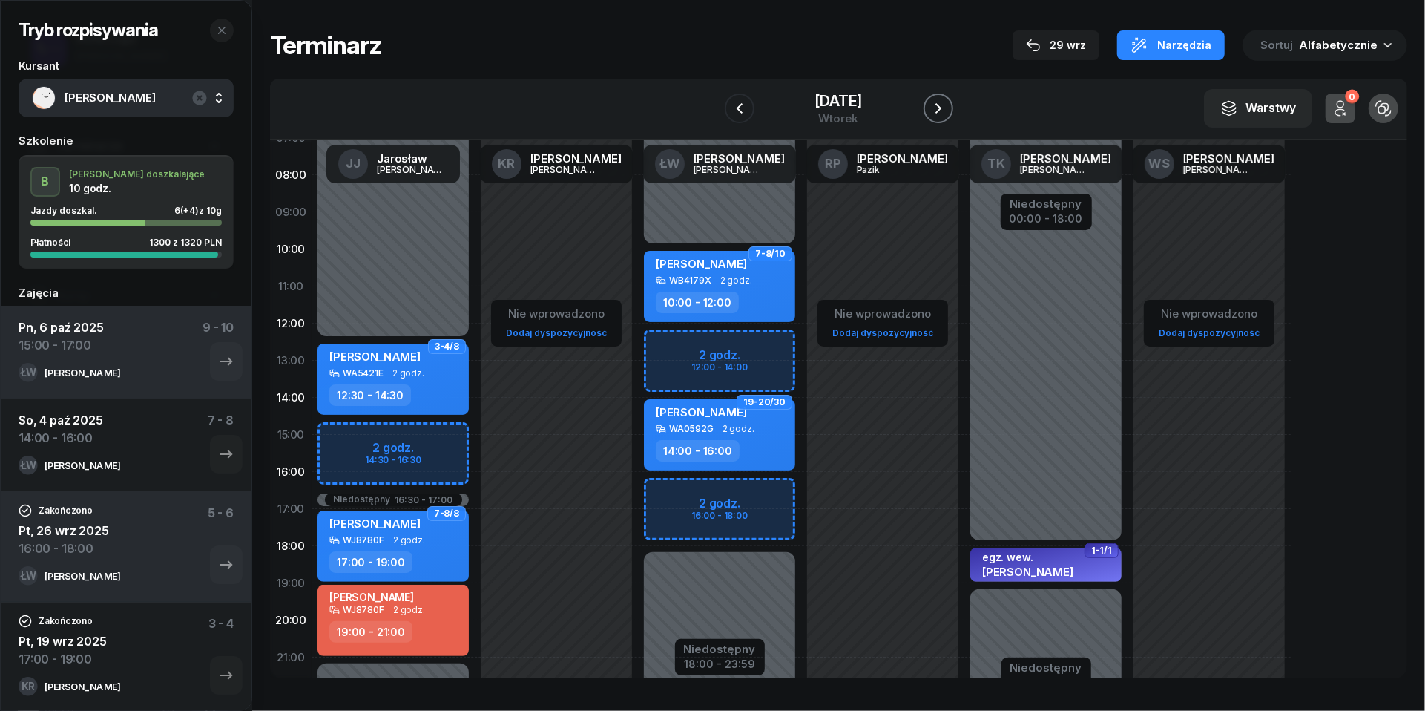
click at [947, 110] on icon "button" at bounding box center [939, 108] width 18 height 18
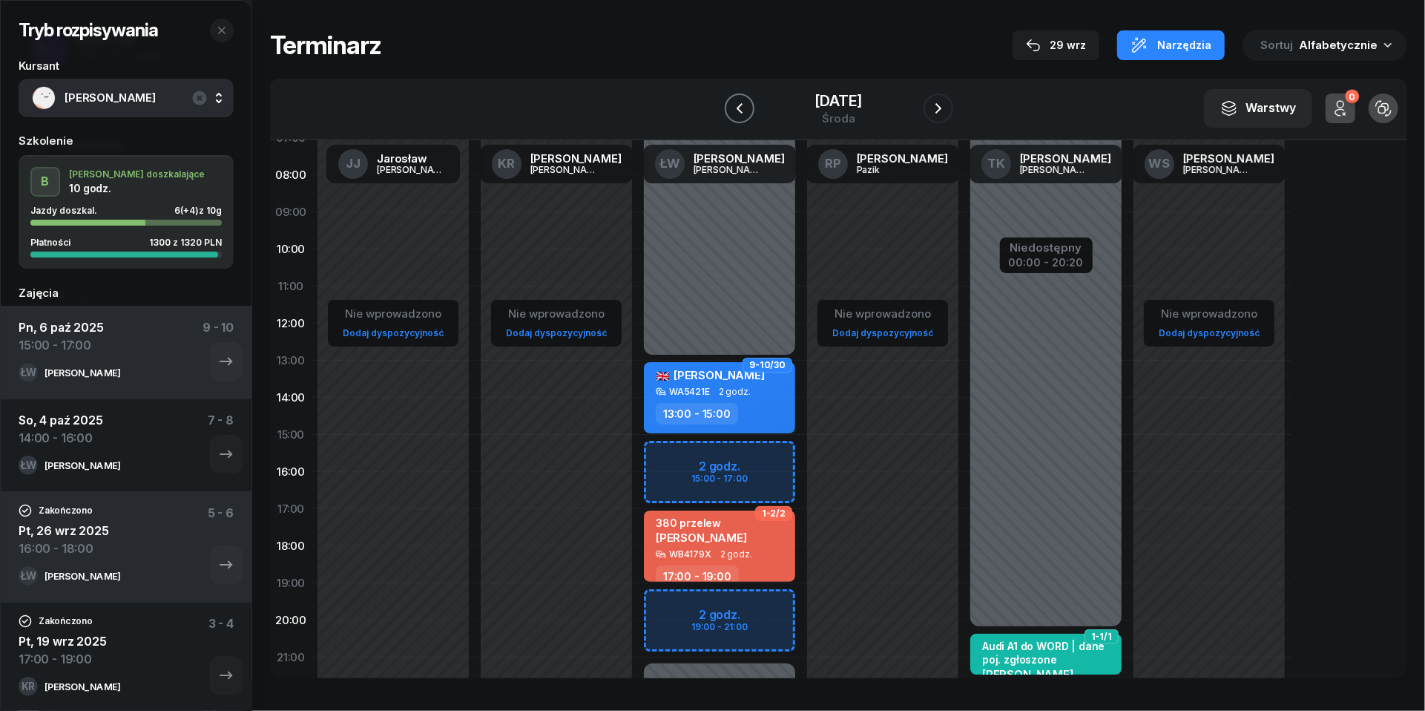
click at [731, 101] on icon "button" at bounding box center [740, 108] width 18 height 18
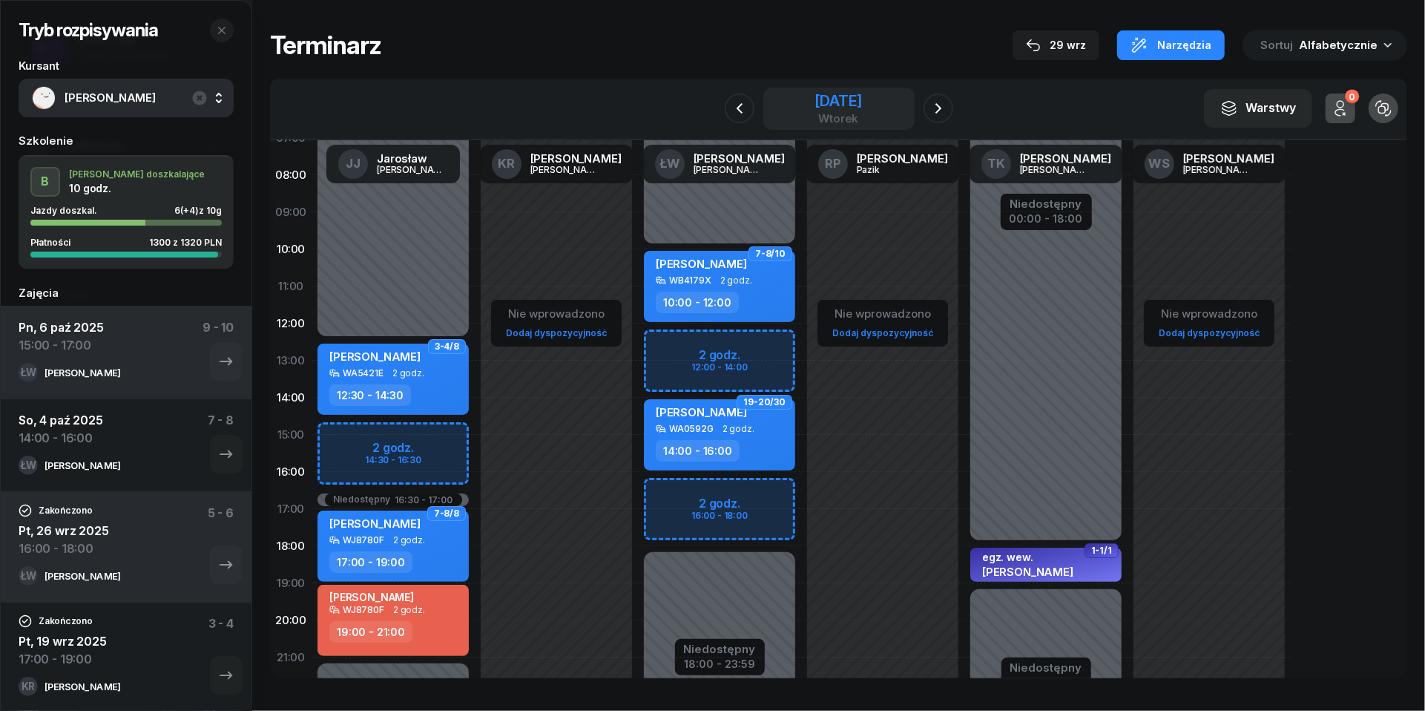
click at [815, 108] on div "[DATE]" at bounding box center [838, 100] width 47 height 15
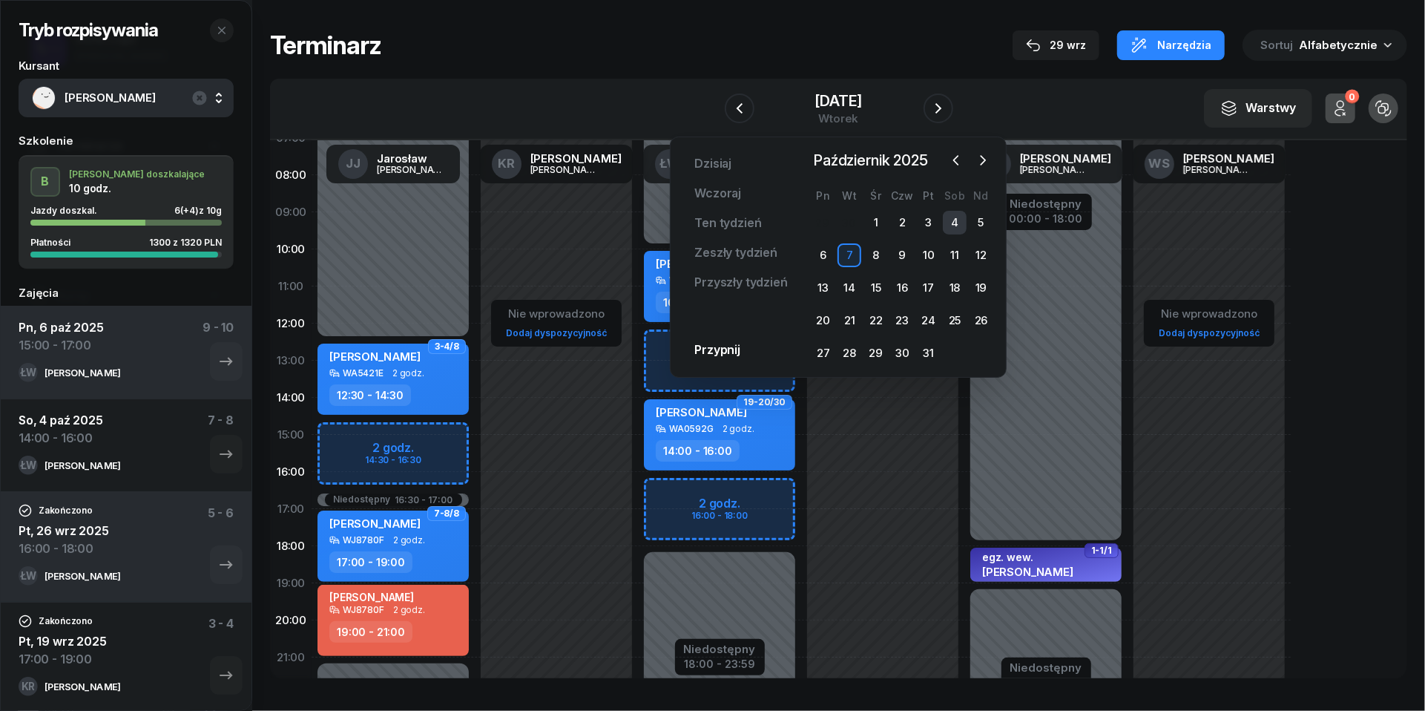
click at [954, 218] on div "4" at bounding box center [955, 223] width 24 height 24
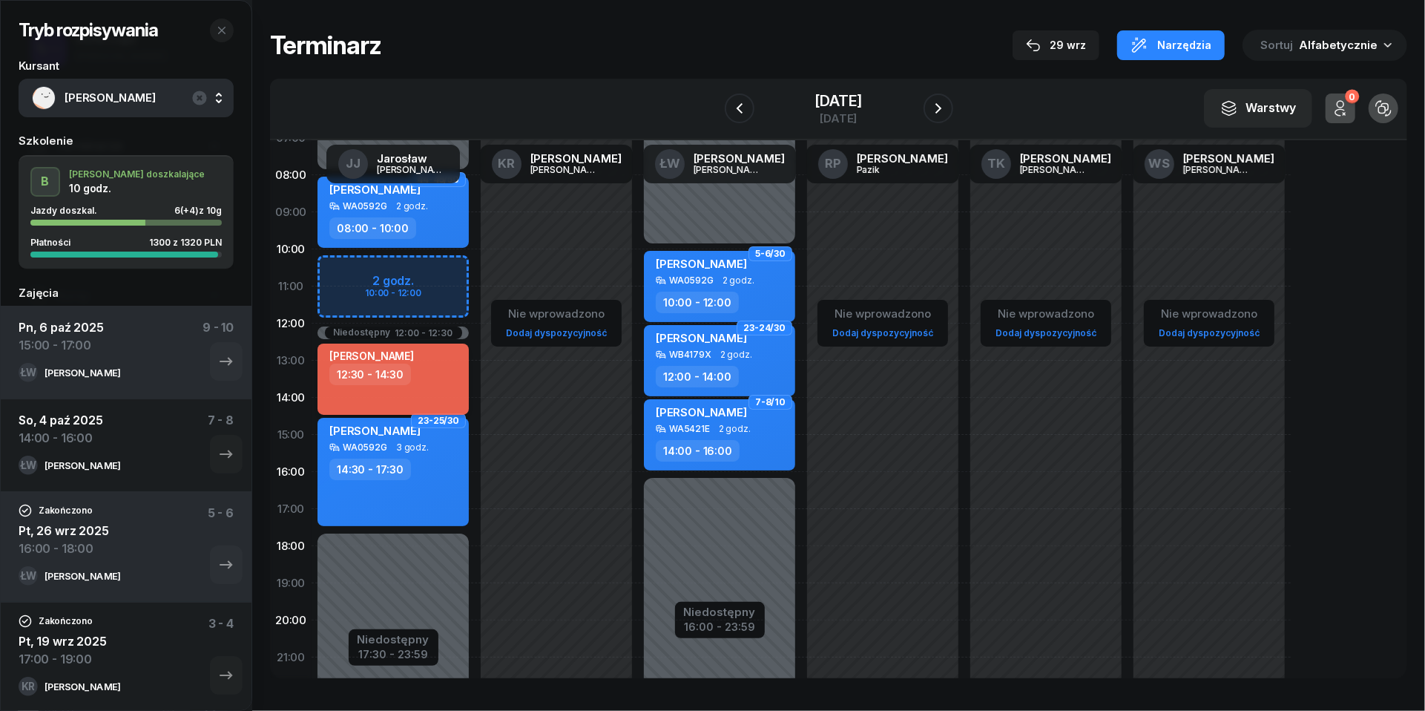
click at [407, 377] on div "12:30 - 14:30" at bounding box center [394, 375] width 131 height 22
select select "12"
select select "30"
select select "14"
select select "30"
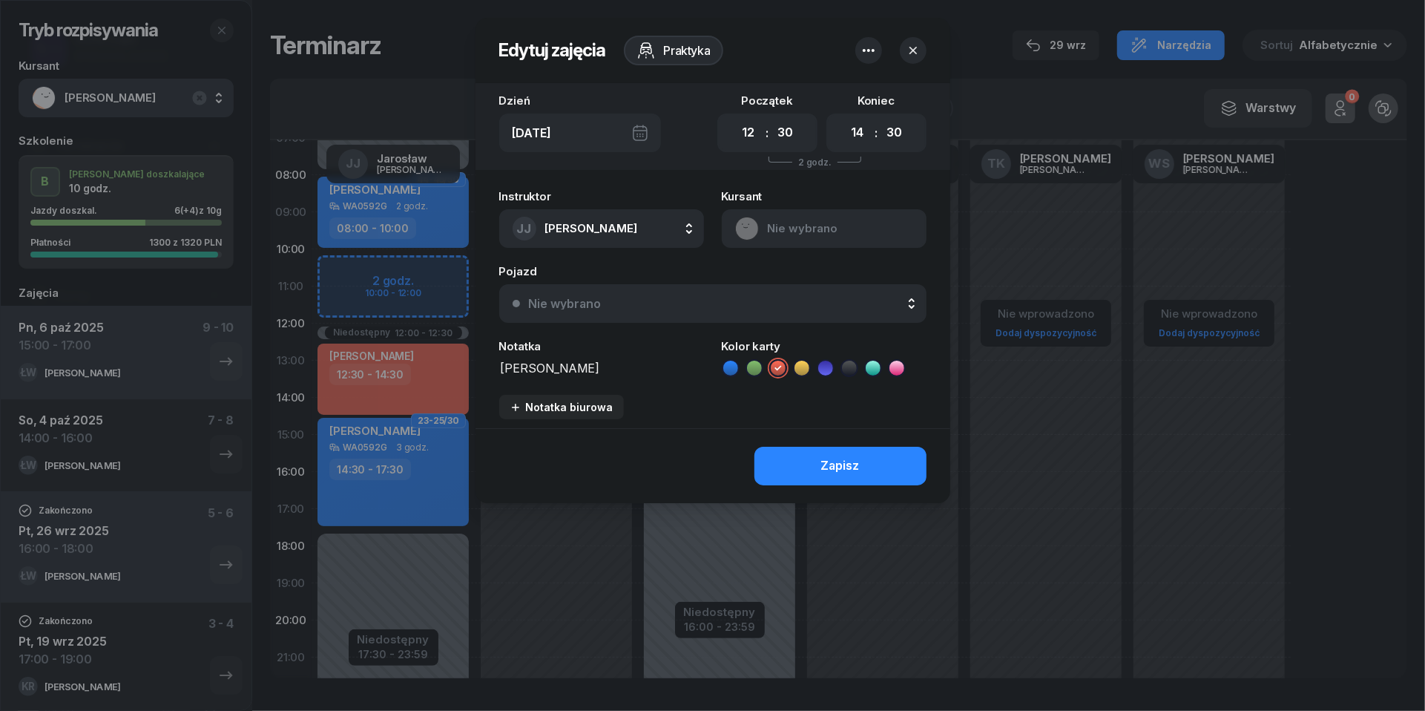
click at [547, 369] on textarea "[PERSON_NAME]" at bounding box center [601, 367] width 205 height 19
click at [909, 56] on icon "button" at bounding box center [913, 50] width 15 height 15
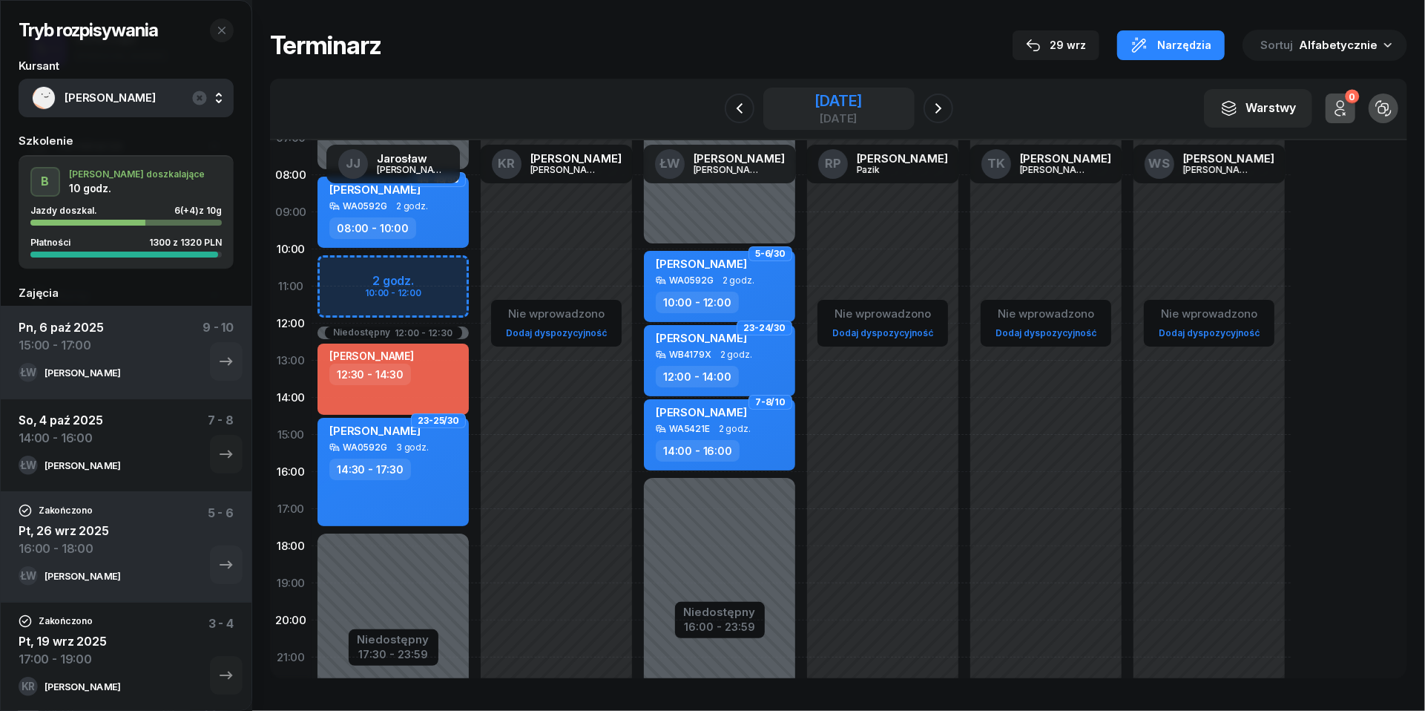
click at [815, 120] on div "[DATE]" at bounding box center [838, 118] width 47 height 11
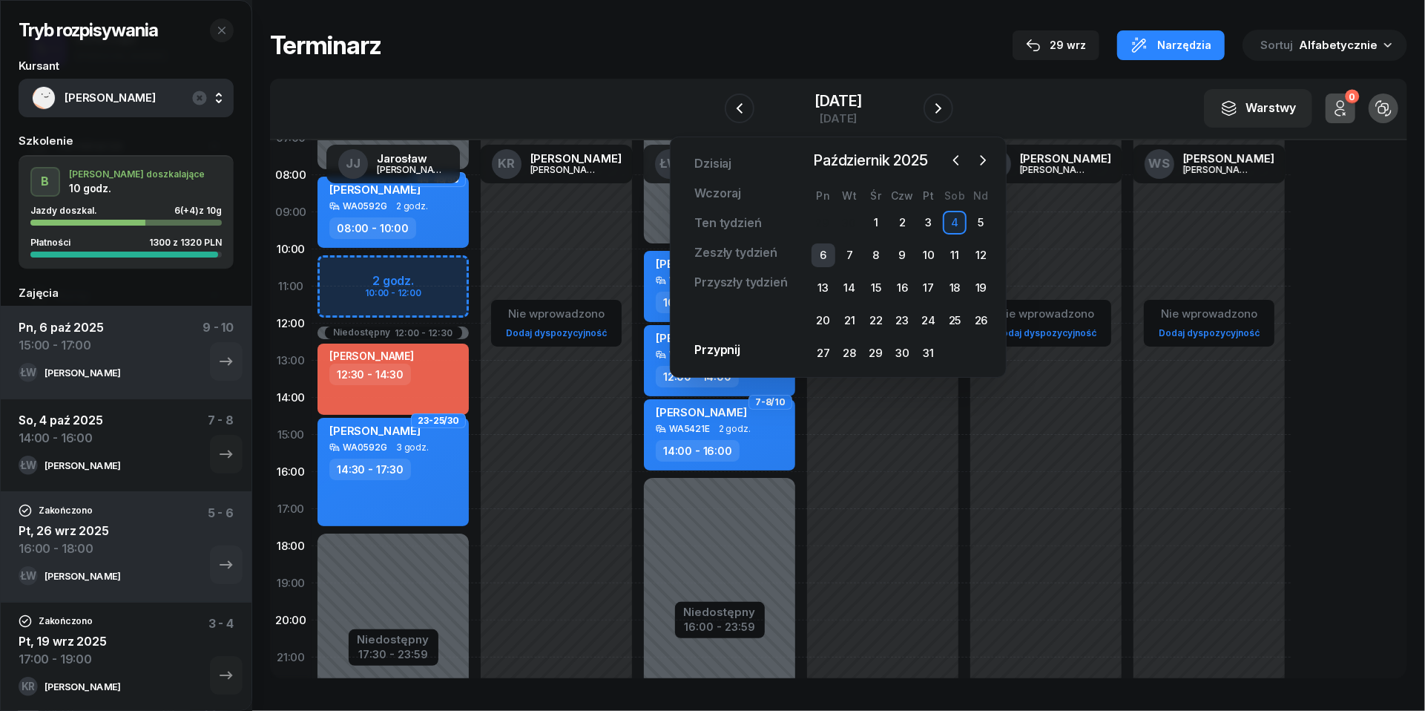
click at [823, 246] on div "6" at bounding box center [824, 255] width 24 height 24
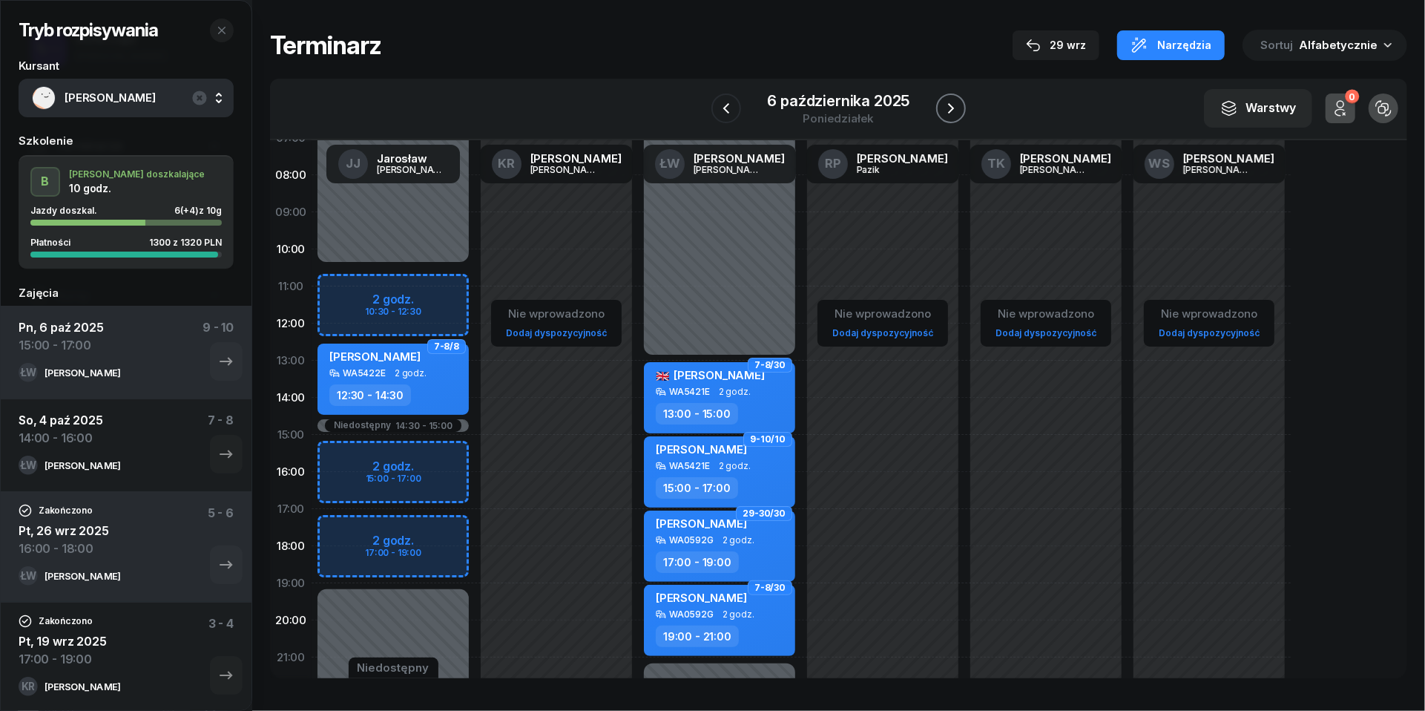
click at [957, 110] on icon "button" at bounding box center [951, 108] width 18 height 18
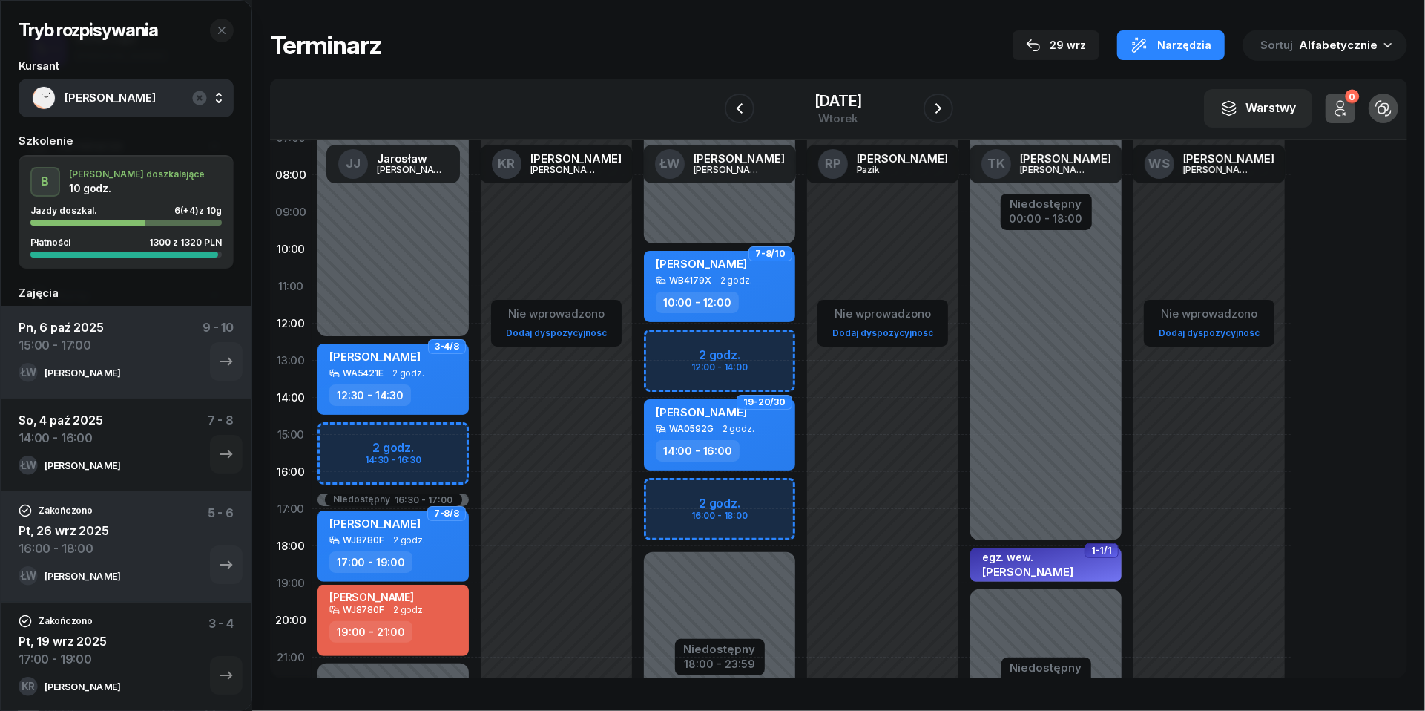
click at [677, 493] on div "Niedostępny 00:00 - 10:00 Niedostępny 18:00 - 23:59 2 godz. 12:00 - 14:00 2 god…" at bounding box center [719, 434] width 163 height 705
select select "16"
select select "18"
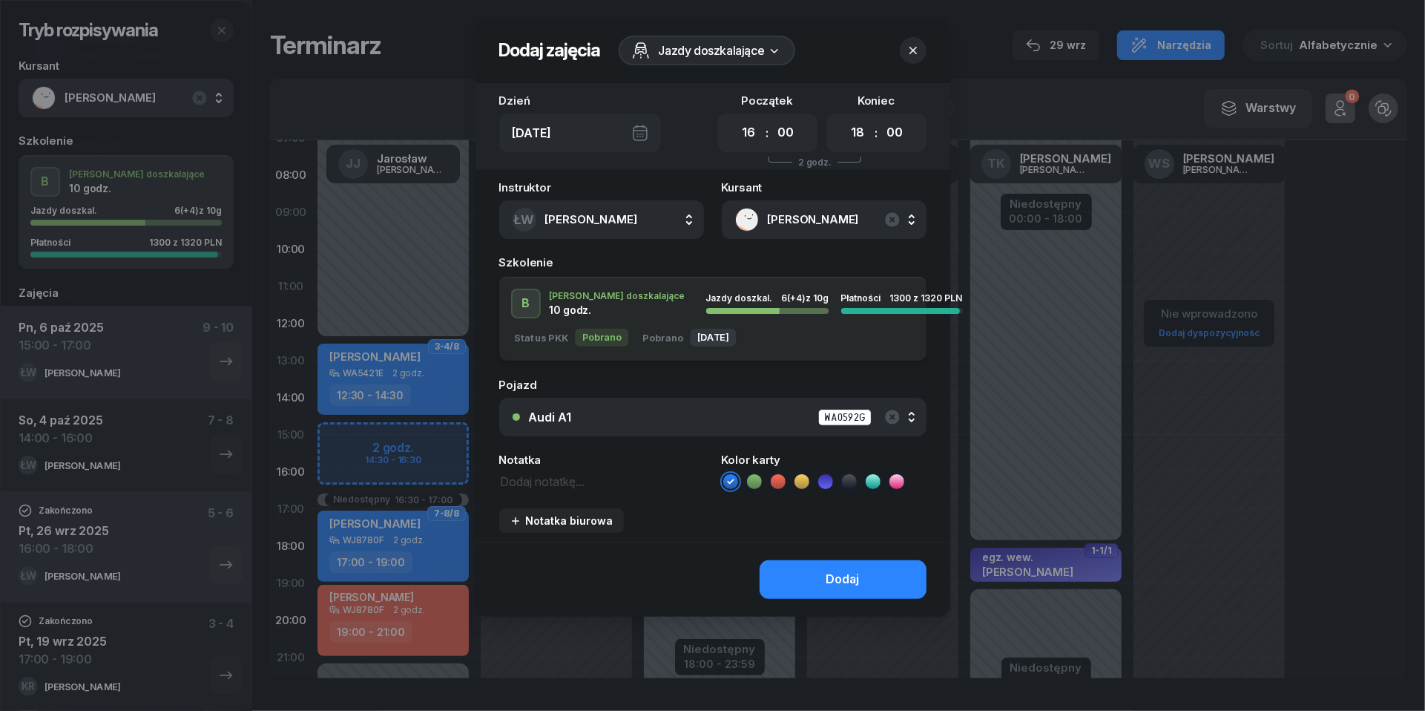
click at [562, 487] on textarea at bounding box center [601, 480] width 205 height 19
paste textarea "[PERSON_NAME]"
type textarea "[PERSON_NAME]"
click at [777, 482] on icon at bounding box center [777, 480] width 7 height 5
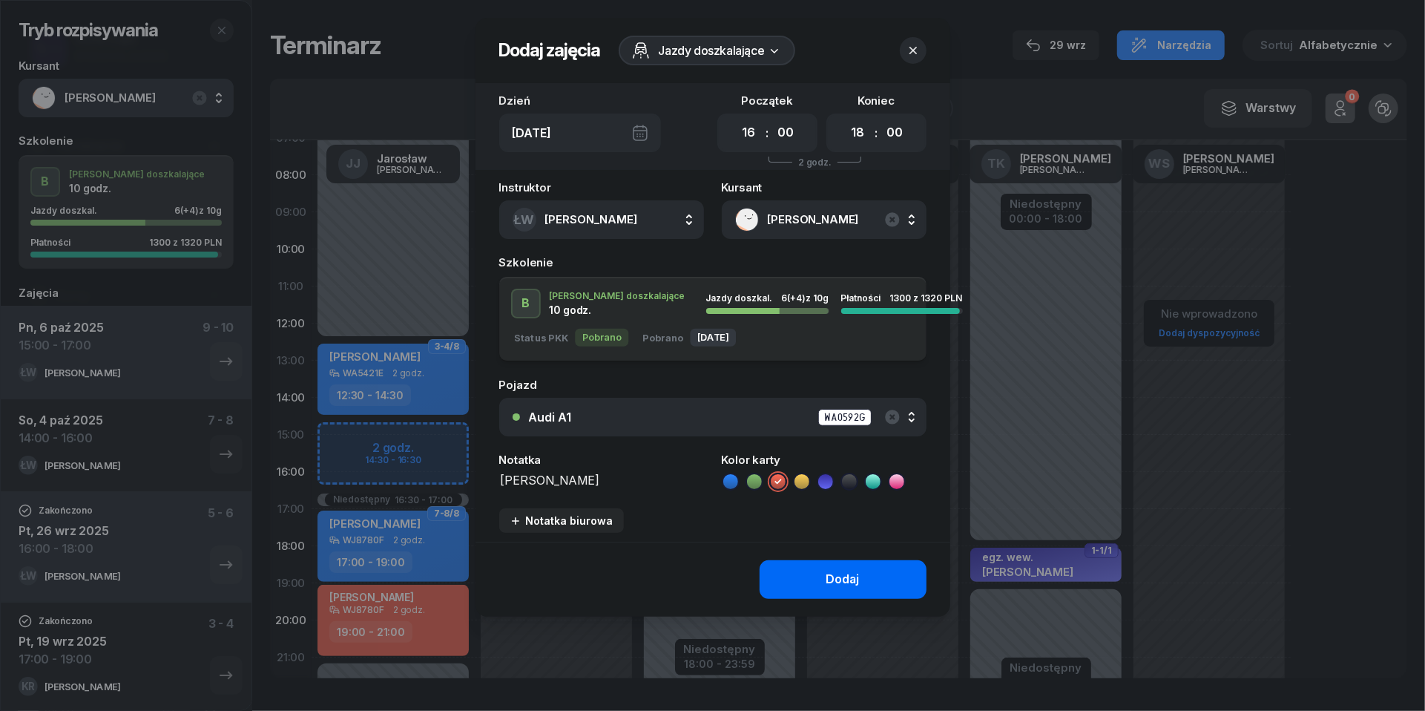
click at [846, 582] on div "Dodaj" at bounding box center [842, 579] width 33 height 19
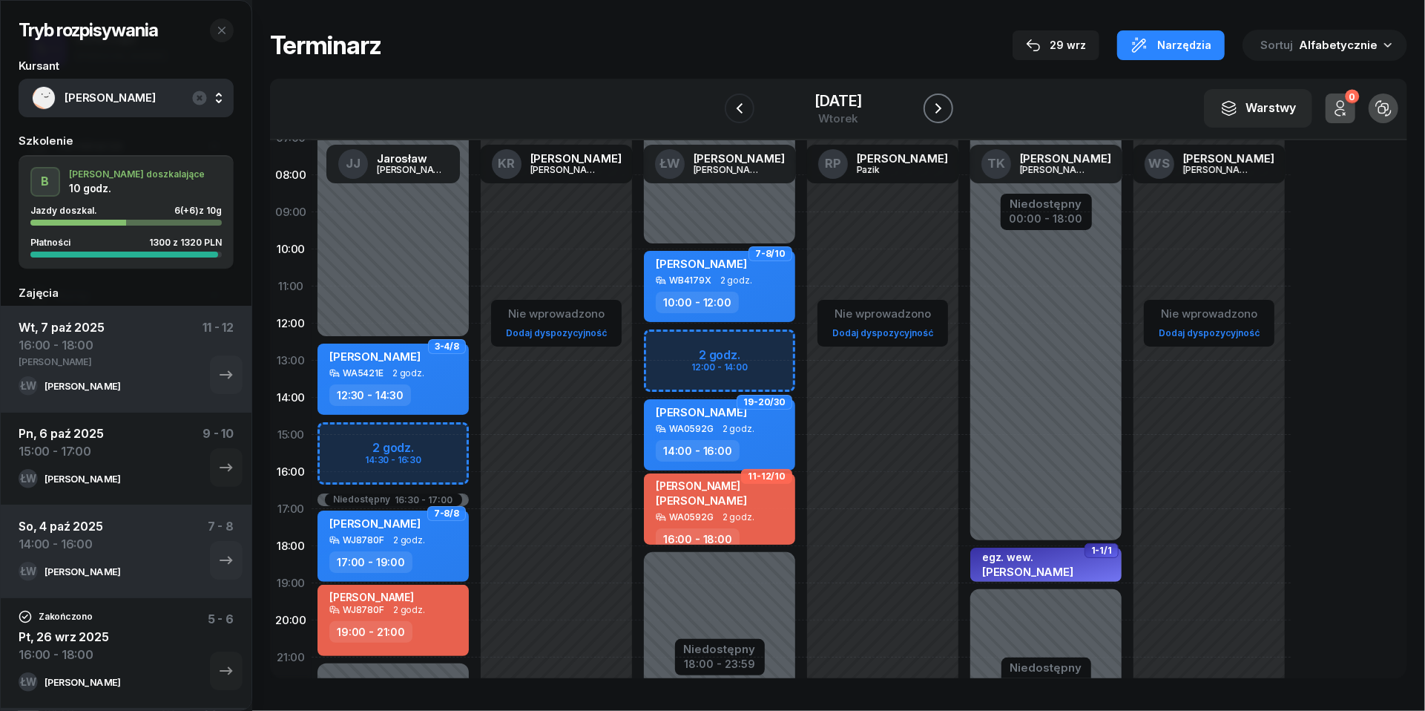
click at [947, 111] on icon "button" at bounding box center [939, 108] width 18 height 18
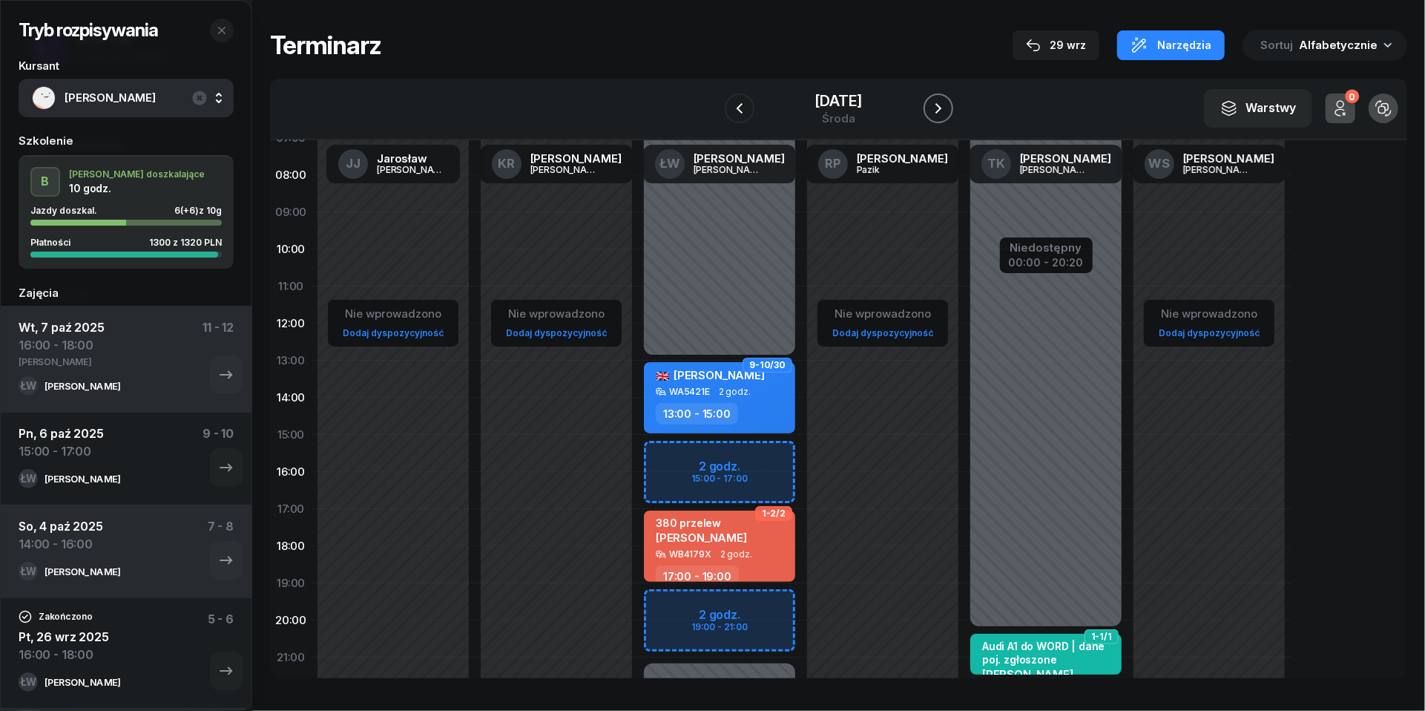
click at [947, 111] on icon "button" at bounding box center [939, 108] width 18 height 18
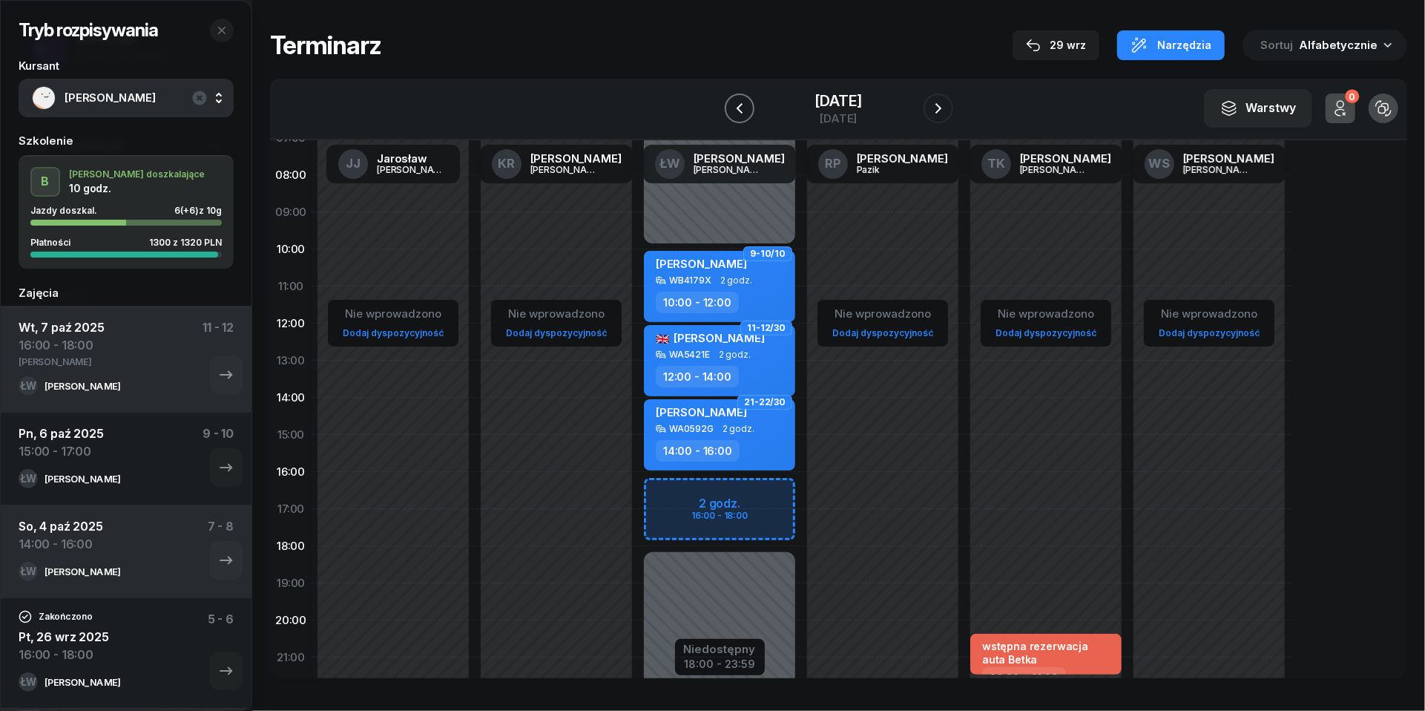
click at [725, 105] on button "button" at bounding box center [740, 108] width 30 height 30
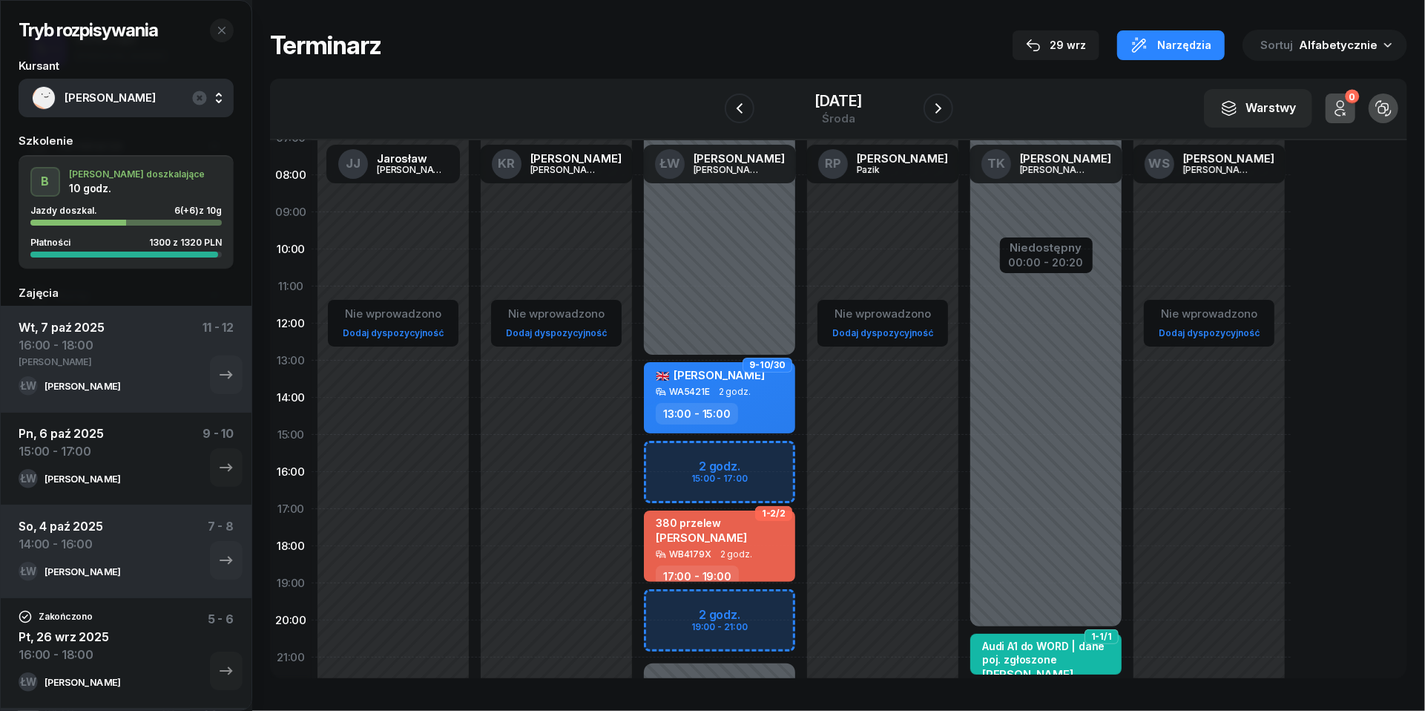
click at [662, 453] on div "Niedostępny 00:00 - 13:00 Niedostępny 21:00 - 23:59 2 godz. 15:00 - 17:00 2 god…" at bounding box center [719, 434] width 163 height 705
select select "15"
select select "17"
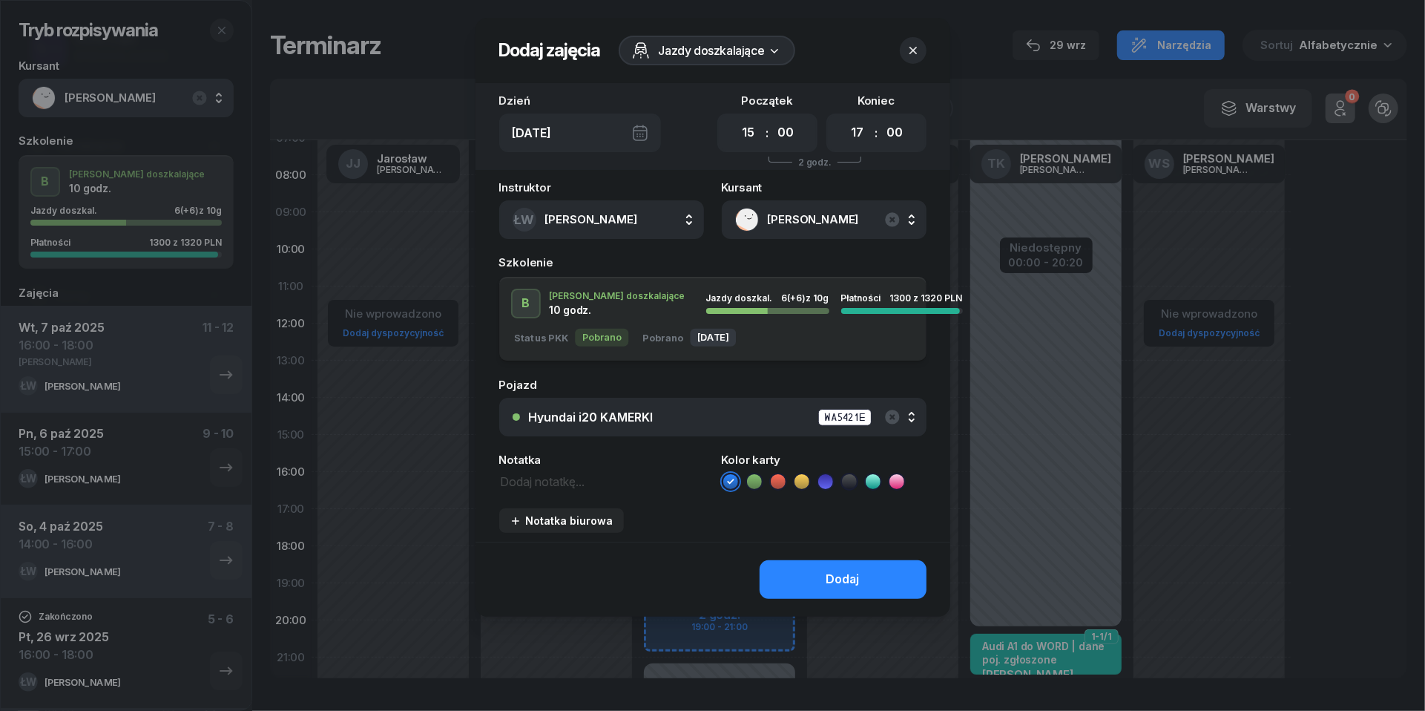
click at [540, 479] on textarea at bounding box center [601, 480] width 205 height 19
paste textarea "[PERSON_NAME]"
type textarea "[PERSON_NAME]"
click at [639, 416] on div "Hyundai i20 KAMERKI" at bounding box center [591, 417] width 125 height 12
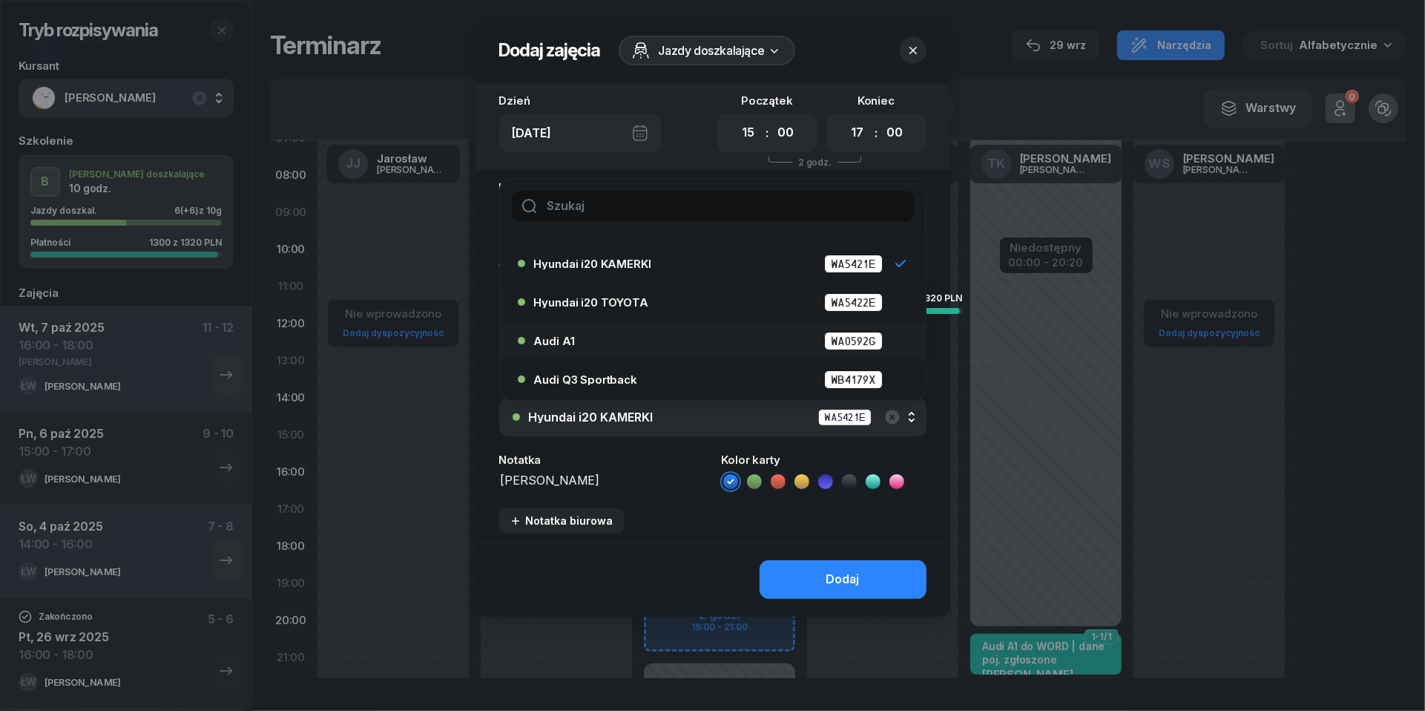
scroll to position [68, 0]
click at [585, 332] on div "Audi A1 WA0592G" at bounding box center [716, 341] width 365 height 19
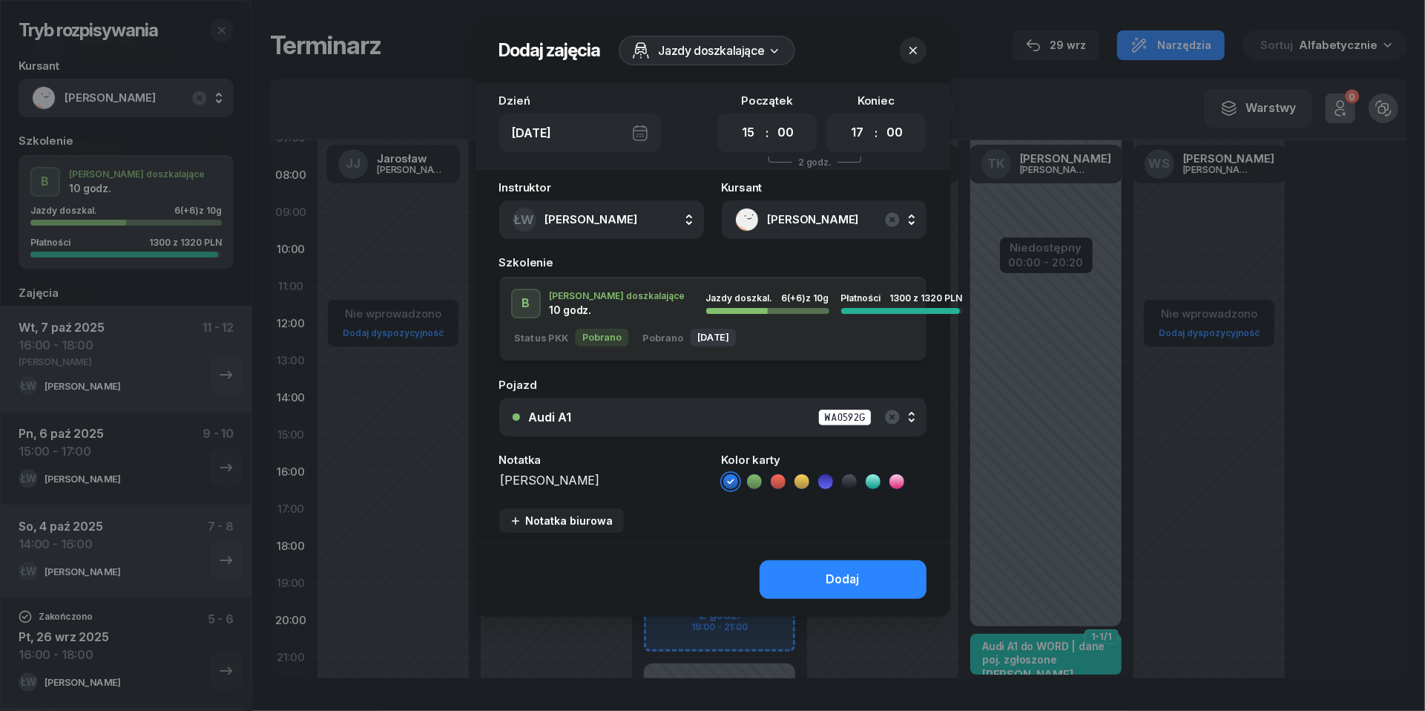
click at [779, 478] on icon at bounding box center [778, 481] width 15 height 15
click at [826, 582] on div "Dodaj" at bounding box center [842, 579] width 33 height 19
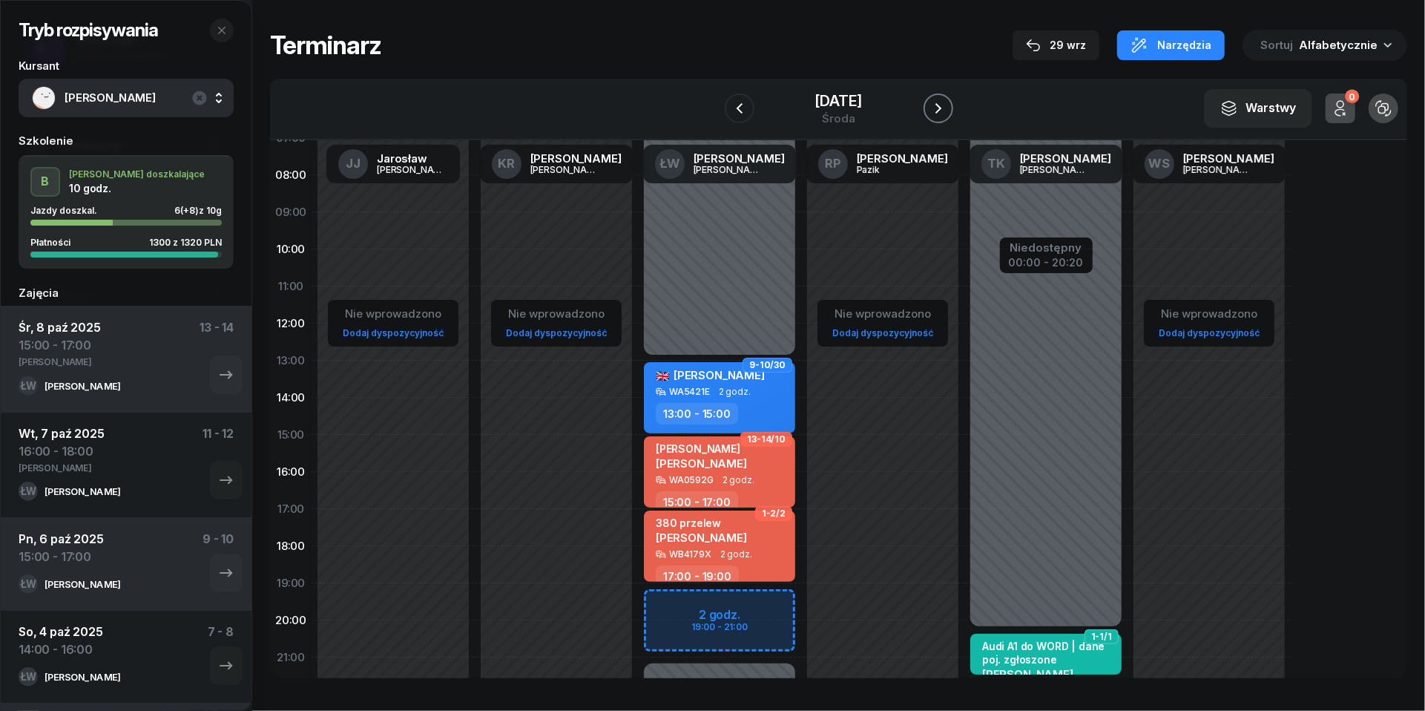
click at [947, 111] on icon "button" at bounding box center [939, 108] width 18 height 18
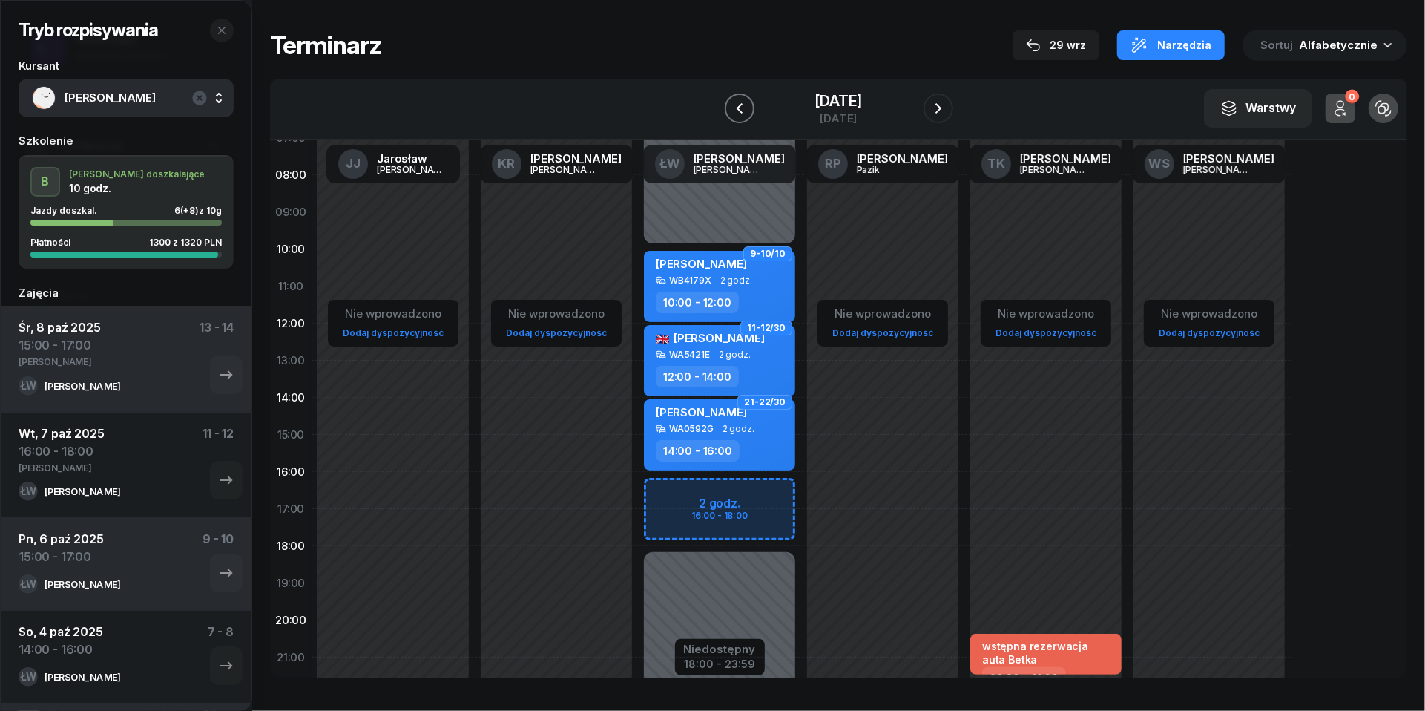
click at [731, 102] on icon "button" at bounding box center [740, 108] width 18 height 18
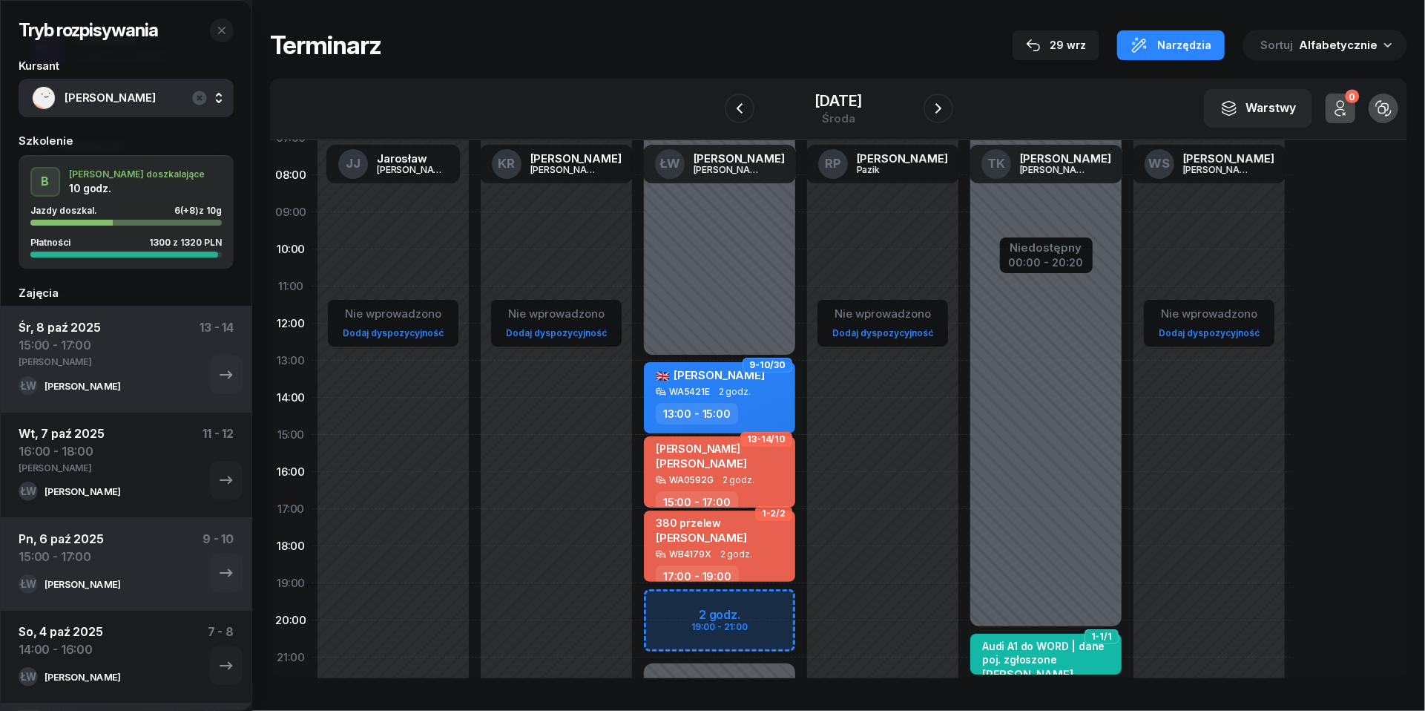
click at [733, 469] on div "[PERSON_NAME] [PERSON_NAME]" at bounding box center [701, 458] width 91 height 33
select select "15"
select select "17"
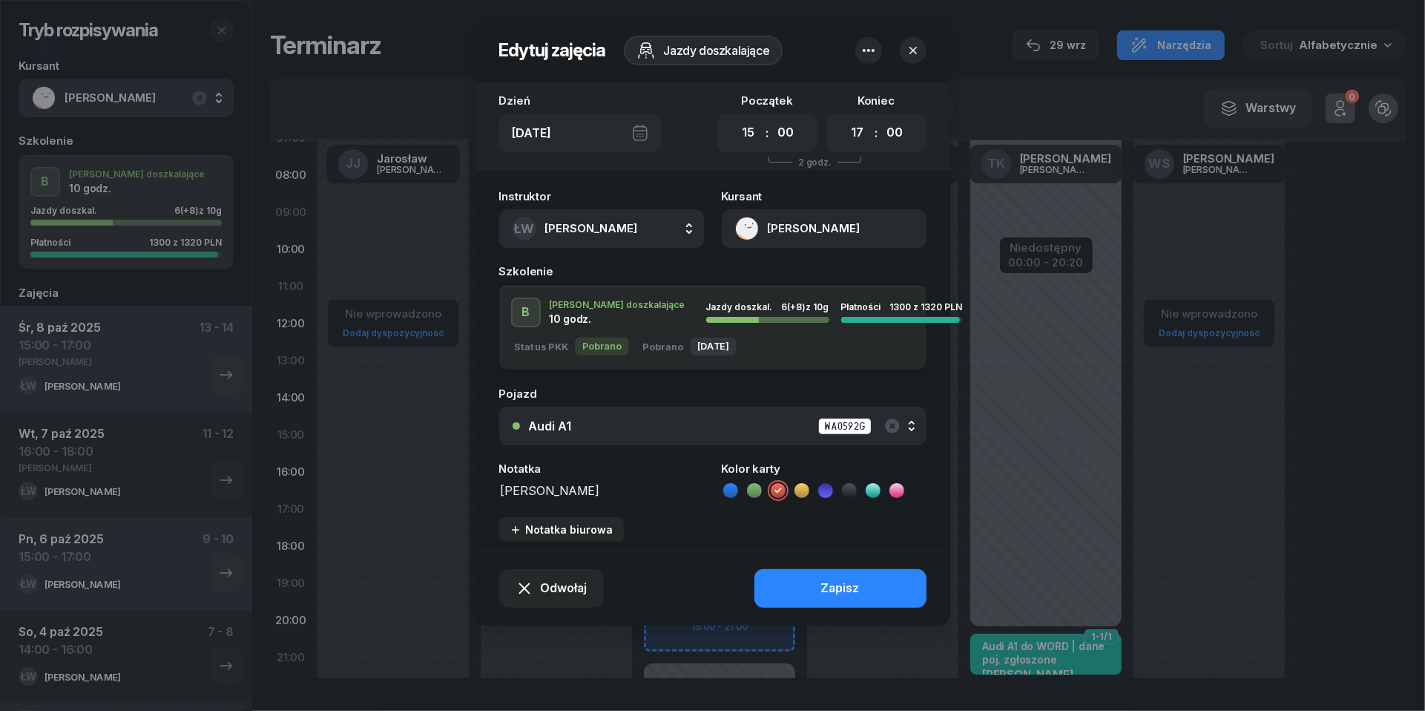
click at [868, 48] on icon "button" at bounding box center [869, 51] width 18 height 18
click at [862, 110] on link "Usuń" at bounding box center [861, 96] width 194 height 37
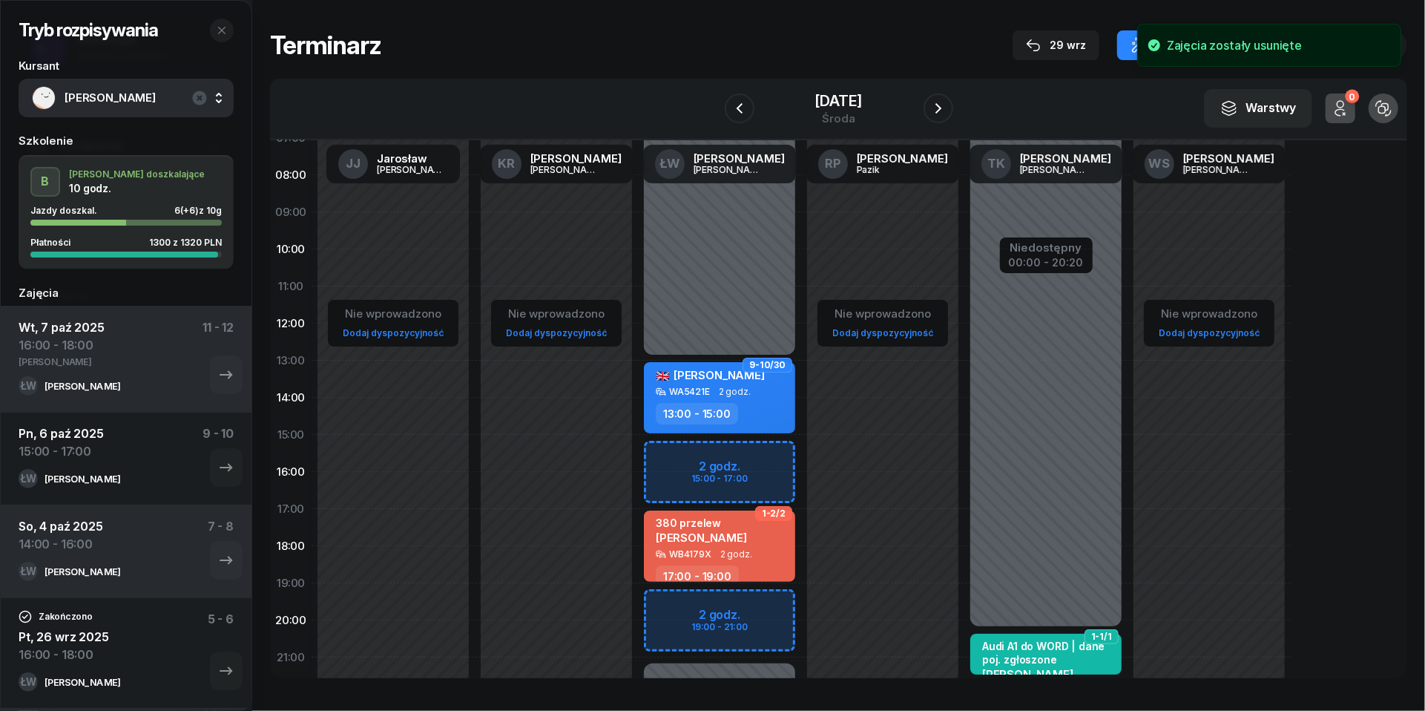
click at [671, 451] on div "Niedostępny 00:00 - 13:00 Niedostępny 21:00 - 23:59 9-10/30 Furkatbek Yuldashal…" at bounding box center [719, 434] width 163 height 705
select select "15"
select select "17"
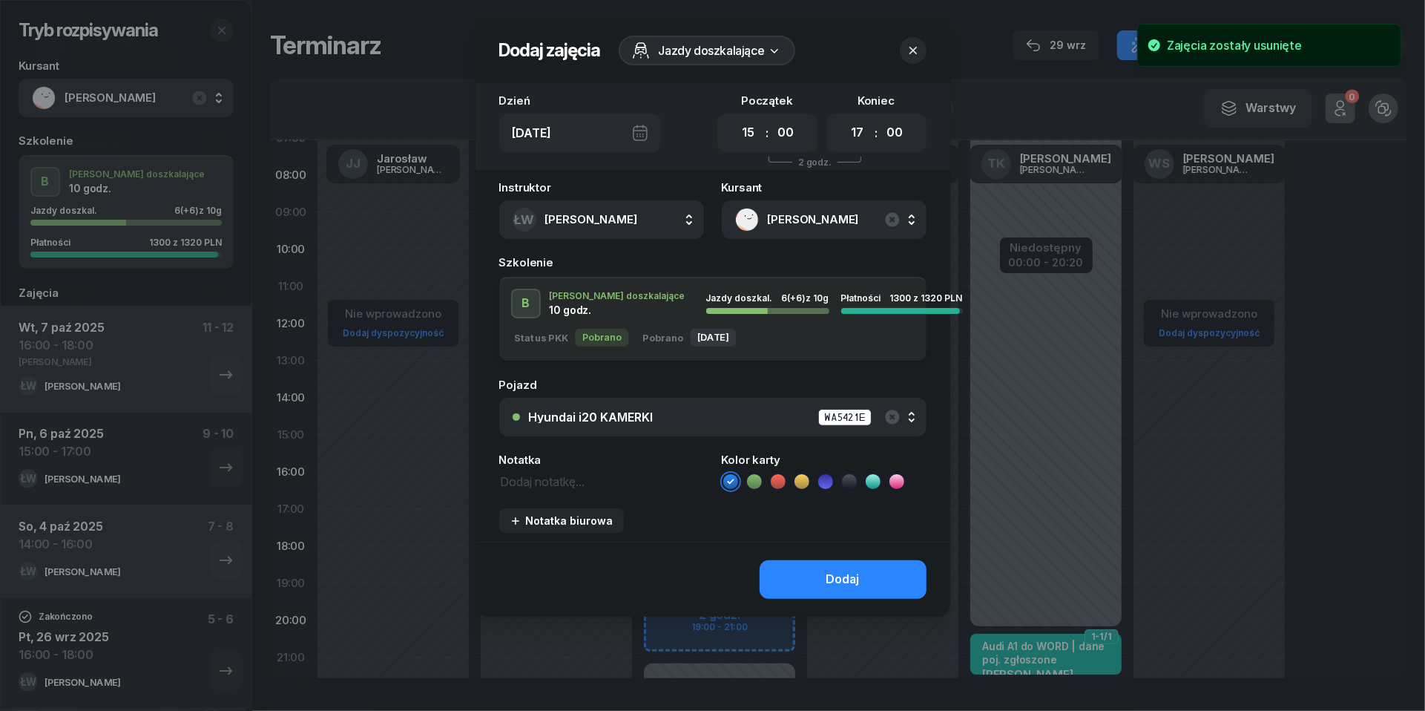
paste textarea "[PERSON_NAME]"
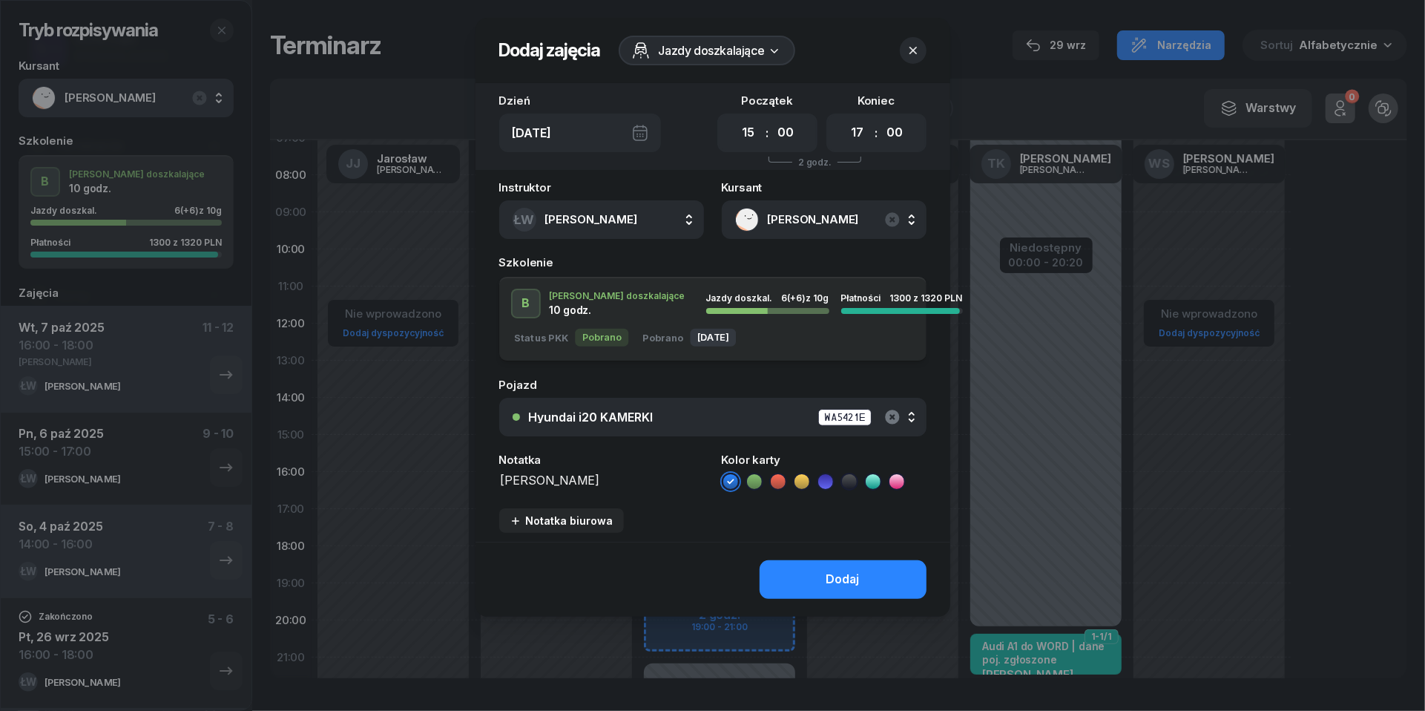
type textarea "[PERSON_NAME]"
click at [890, 413] on icon "button" at bounding box center [893, 417] width 18 height 18
click at [895, 214] on icon "button" at bounding box center [892, 219] width 14 height 14
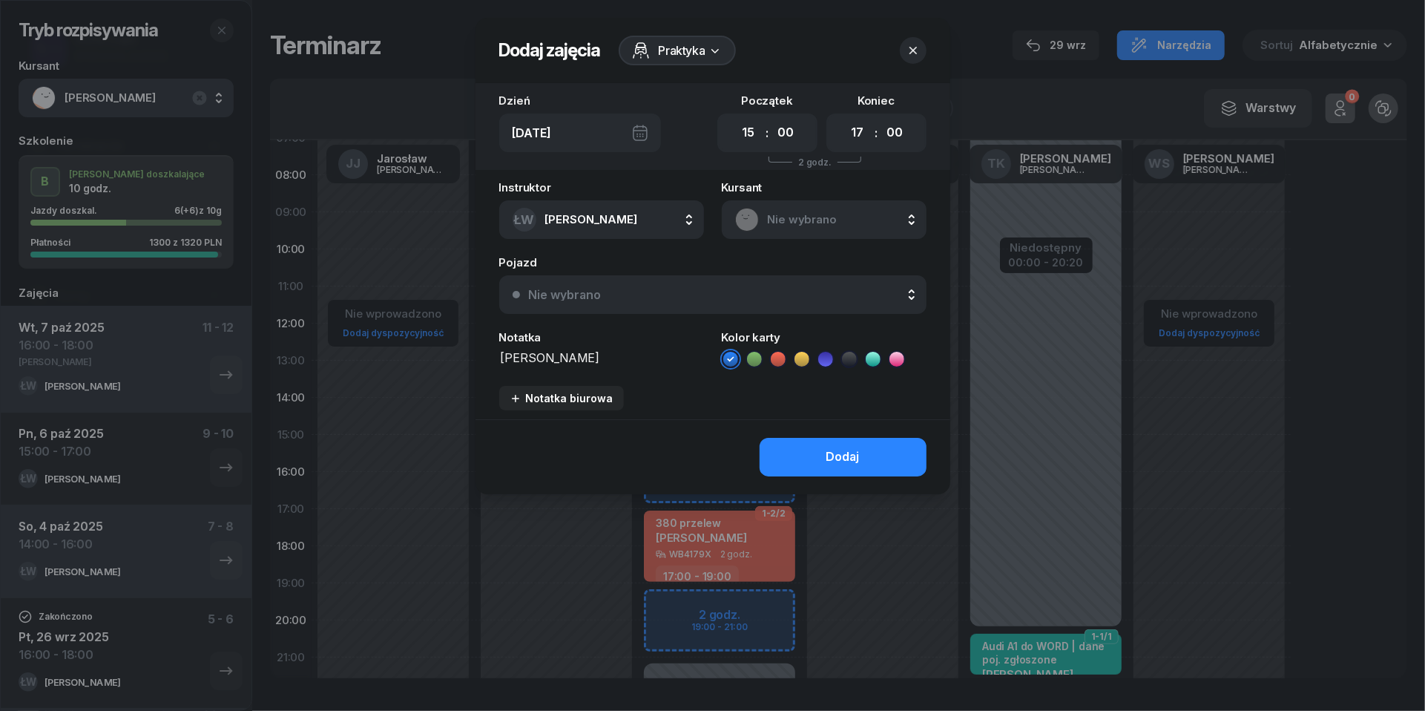
click at [880, 292] on div "Nie wybrano" at bounding box center [721, 295] width 384 height 12
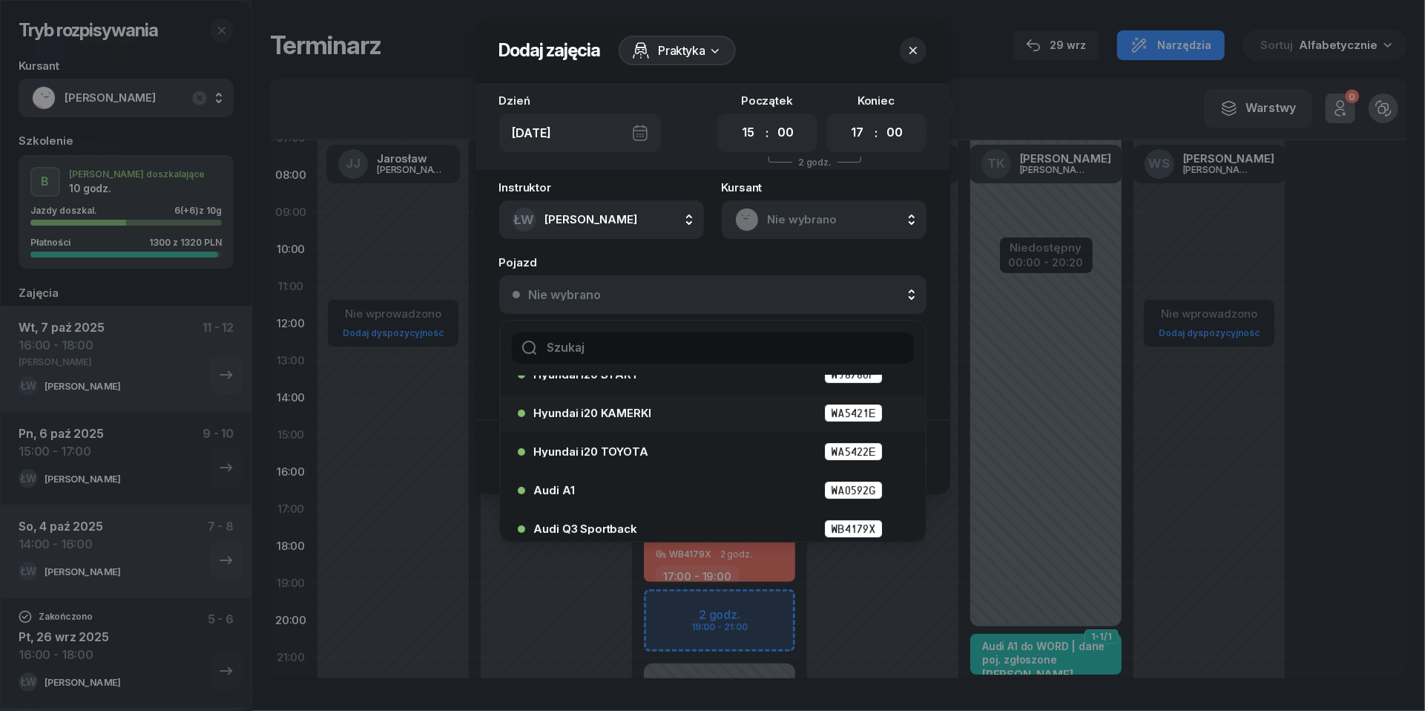
scroll to position [66, 0]
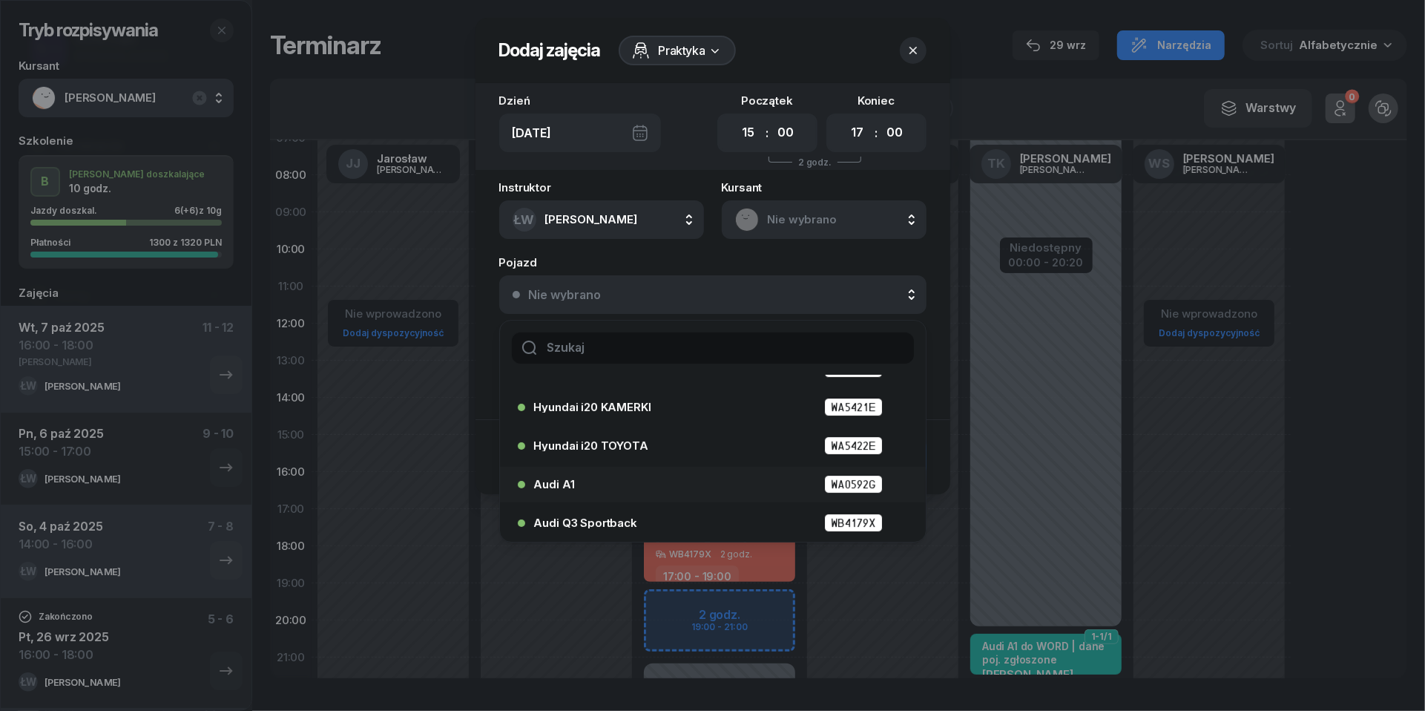
click at [612, 493] on div "Audi A1 WA0592G" at bounding box center [716, 484] width 365 height 19
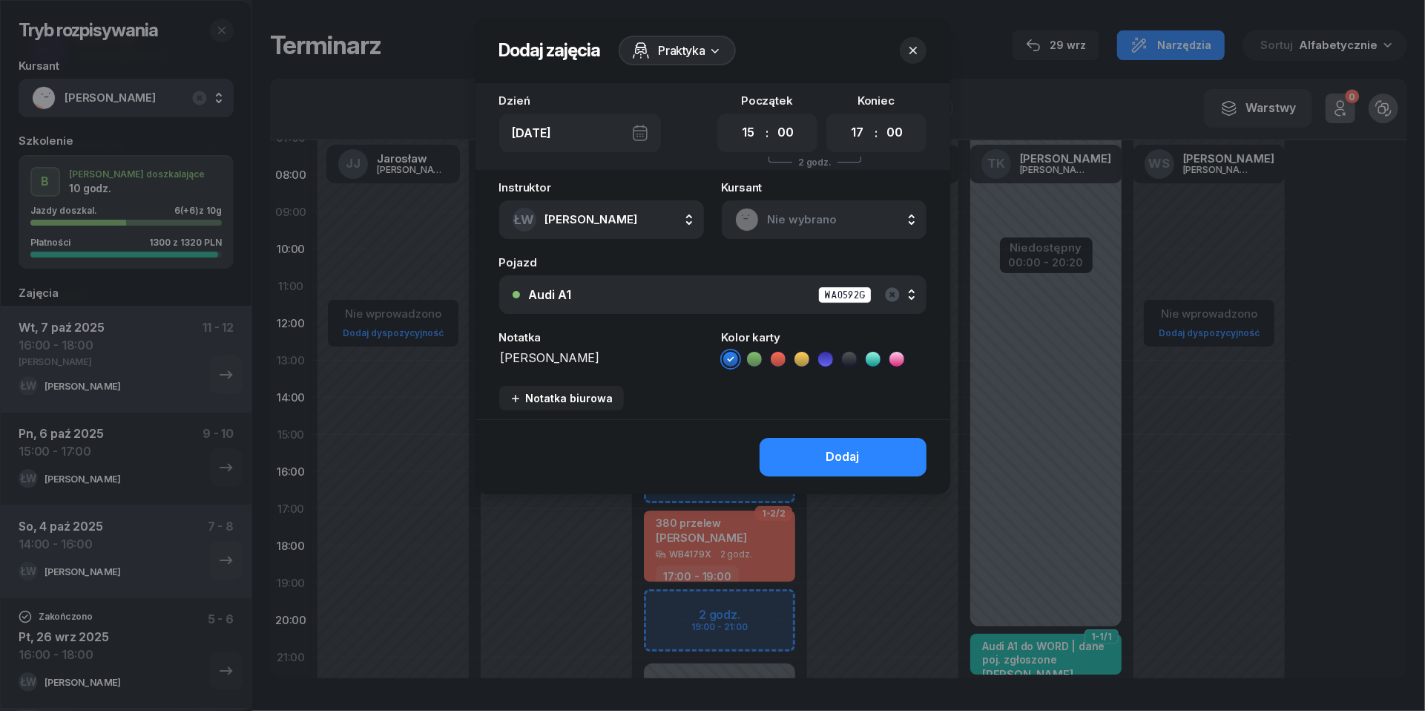
click at [774, 356] on icon at bounding box center [778, 359] width 15 height 15
click at [823, 453] on button "Dodaj" at bounding box center [843, 457] width 167 height 39
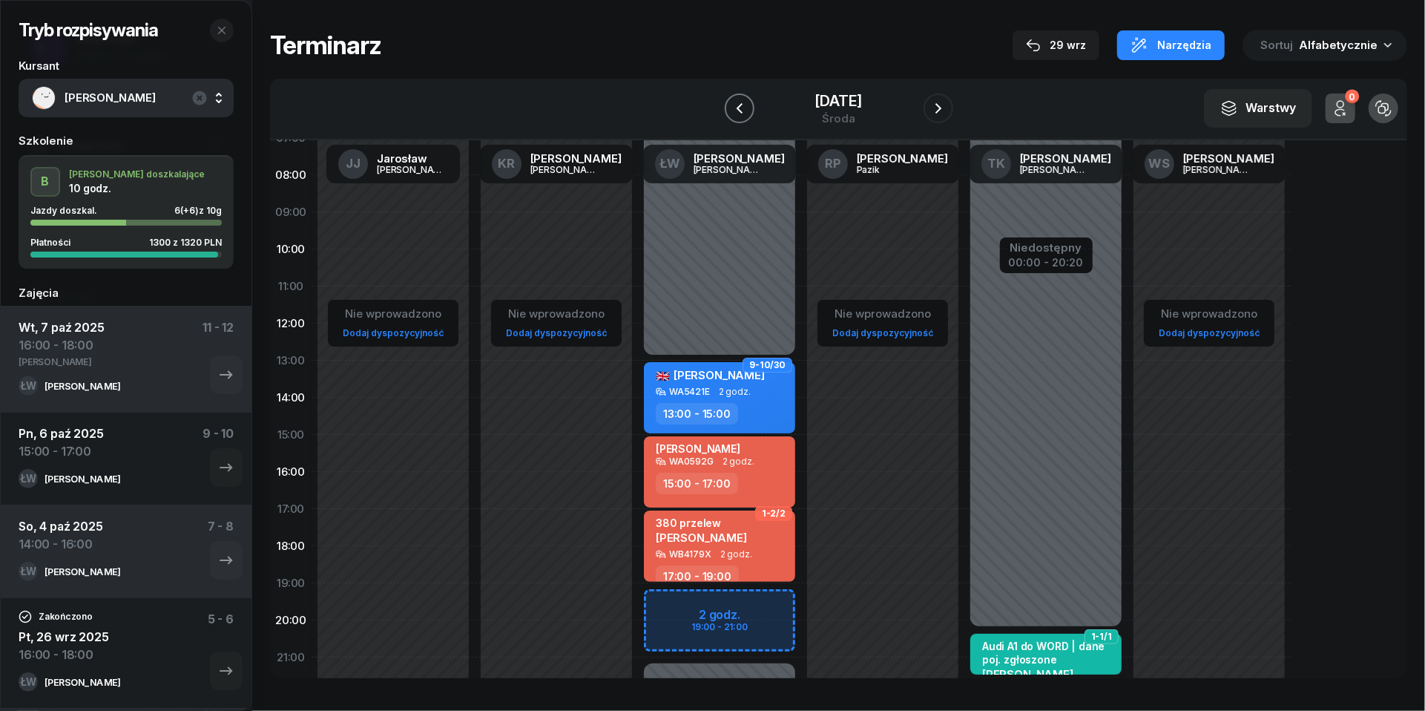
click at [731, 105] on icon "button" at bounding box center [740, 108] width 18 height 18
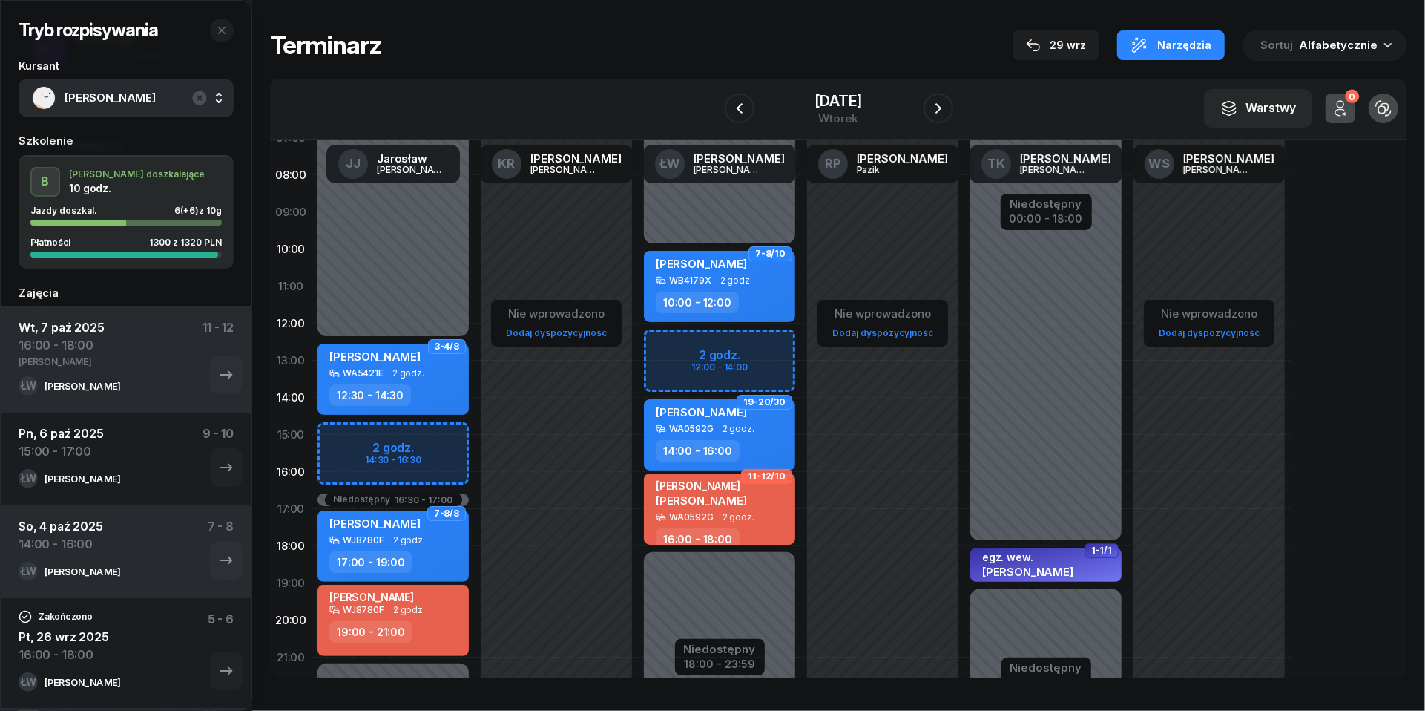
click at [700, 516] on div "WA0592G" at bounding box center [691, 517] width 45 height 10
select select "16"
select select "18"
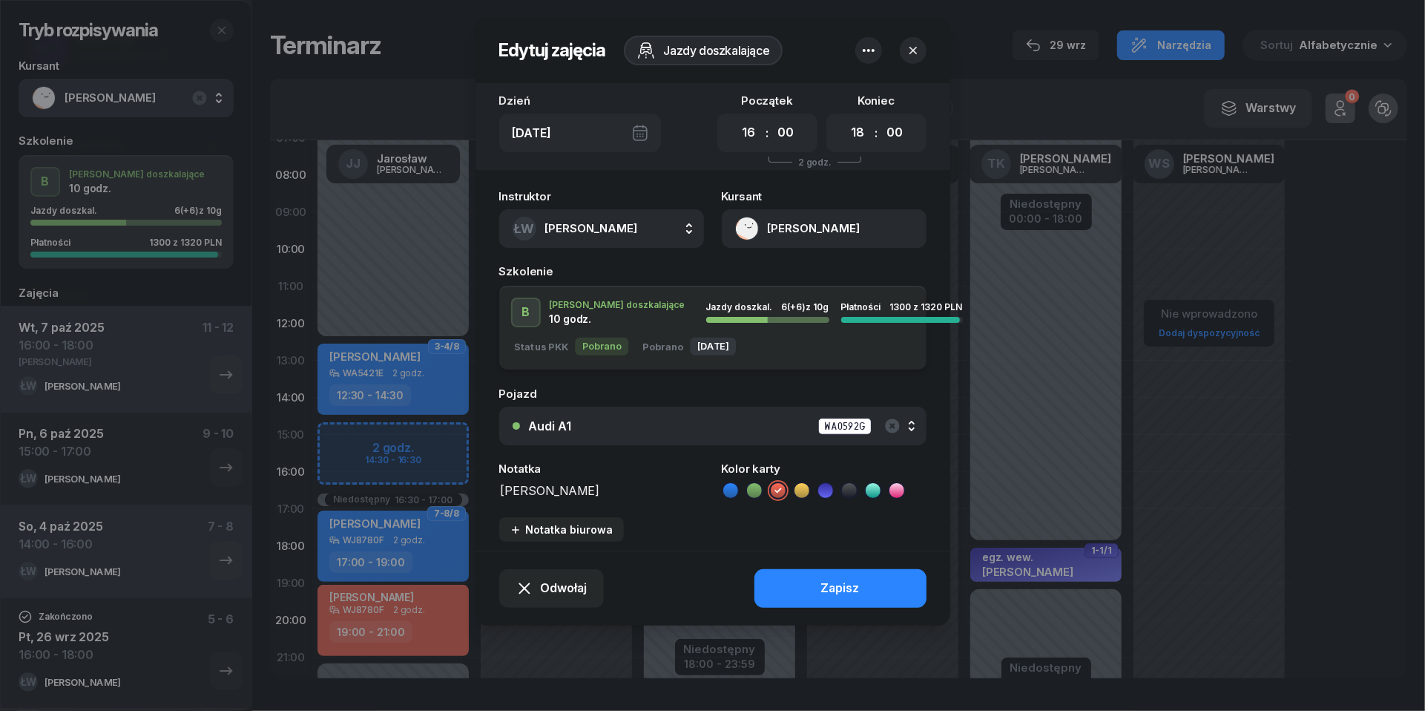
click at [538, 487] on textarea "[PERSON_NAME]" at bounding box center [601, 489] width 205 height 19
click at [866, 48] on icon "button" at bounding box center [869, 51] width 18 height 18
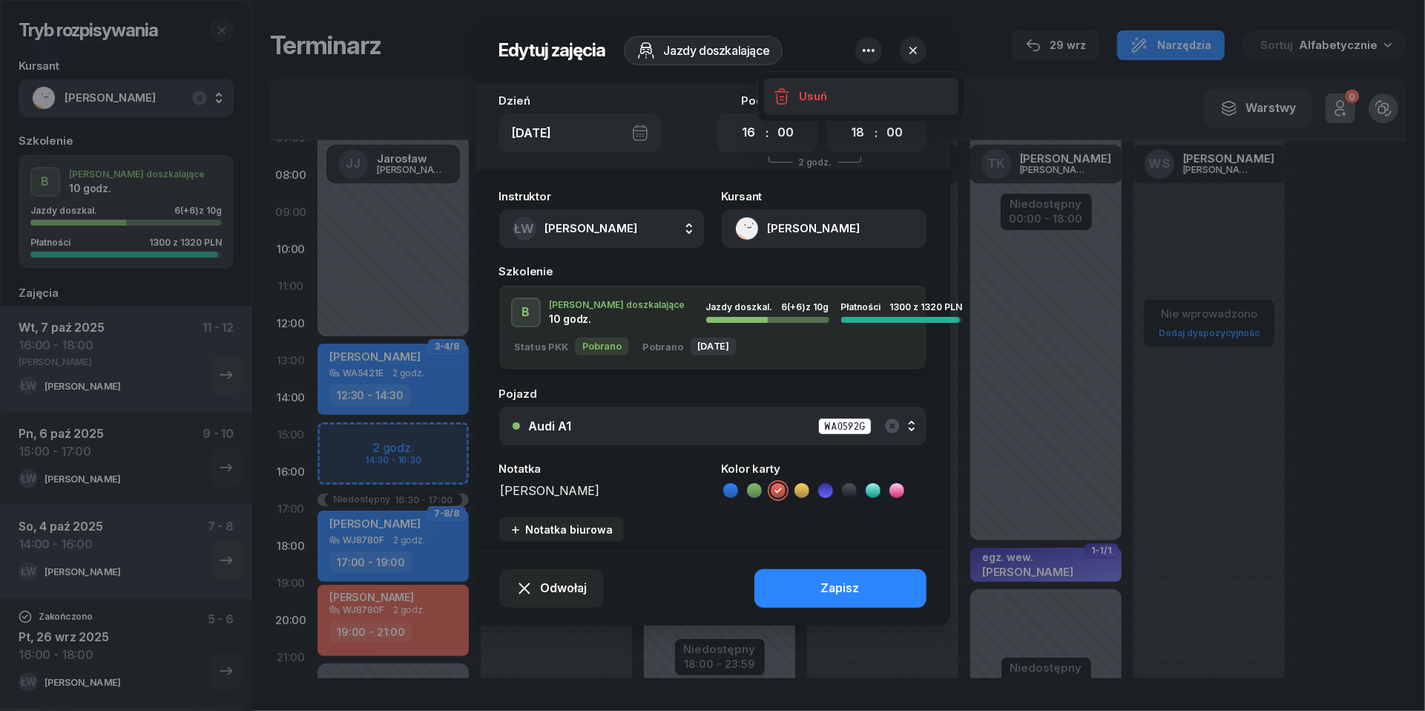
click at [866, 95] on link "Usuń" at bounding box center [861, 96] width 194 height 37
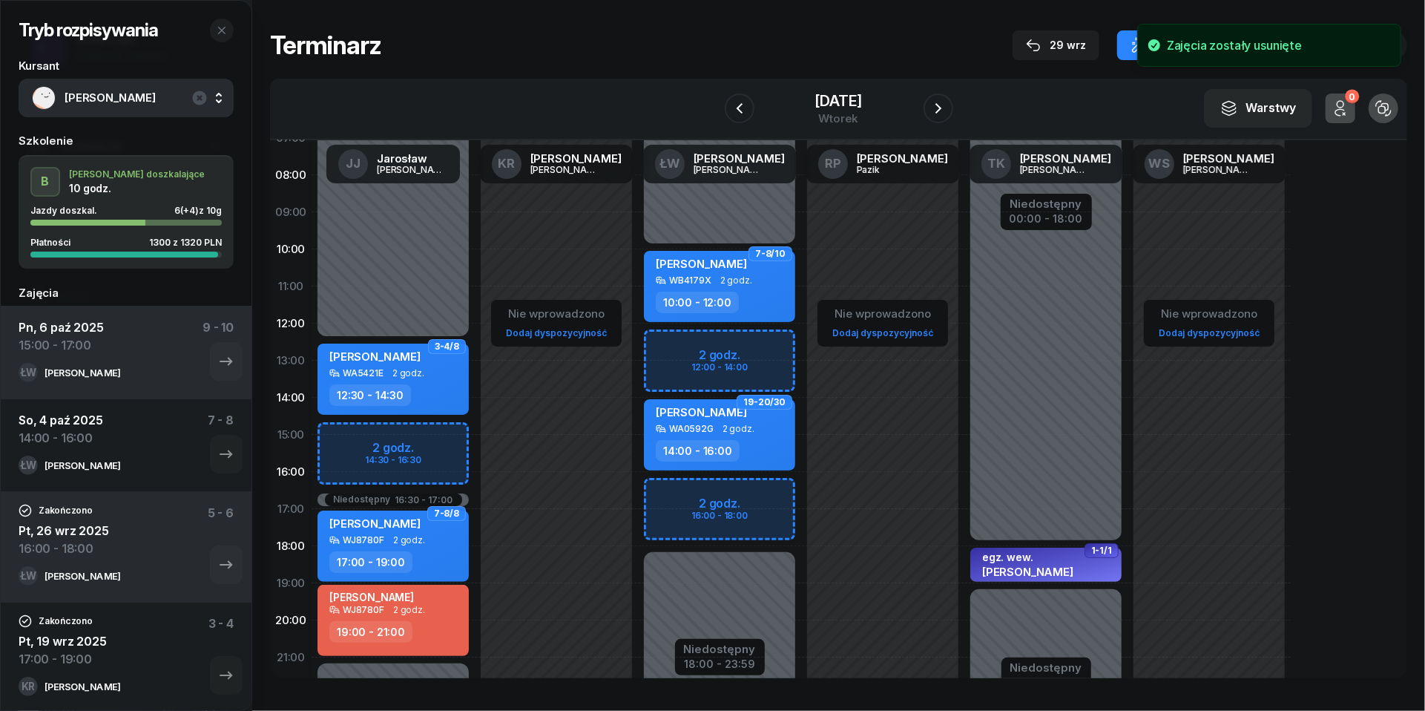
click at [677, 493] on div "Niedostępny 00:00 - 10:00 Niedostępny 18:00 - 23:59 7-8/10 [PERSON_NAME] WB4179…" at bounding box center [719, 434] width 163 height 705
select select "16"
select select "18"
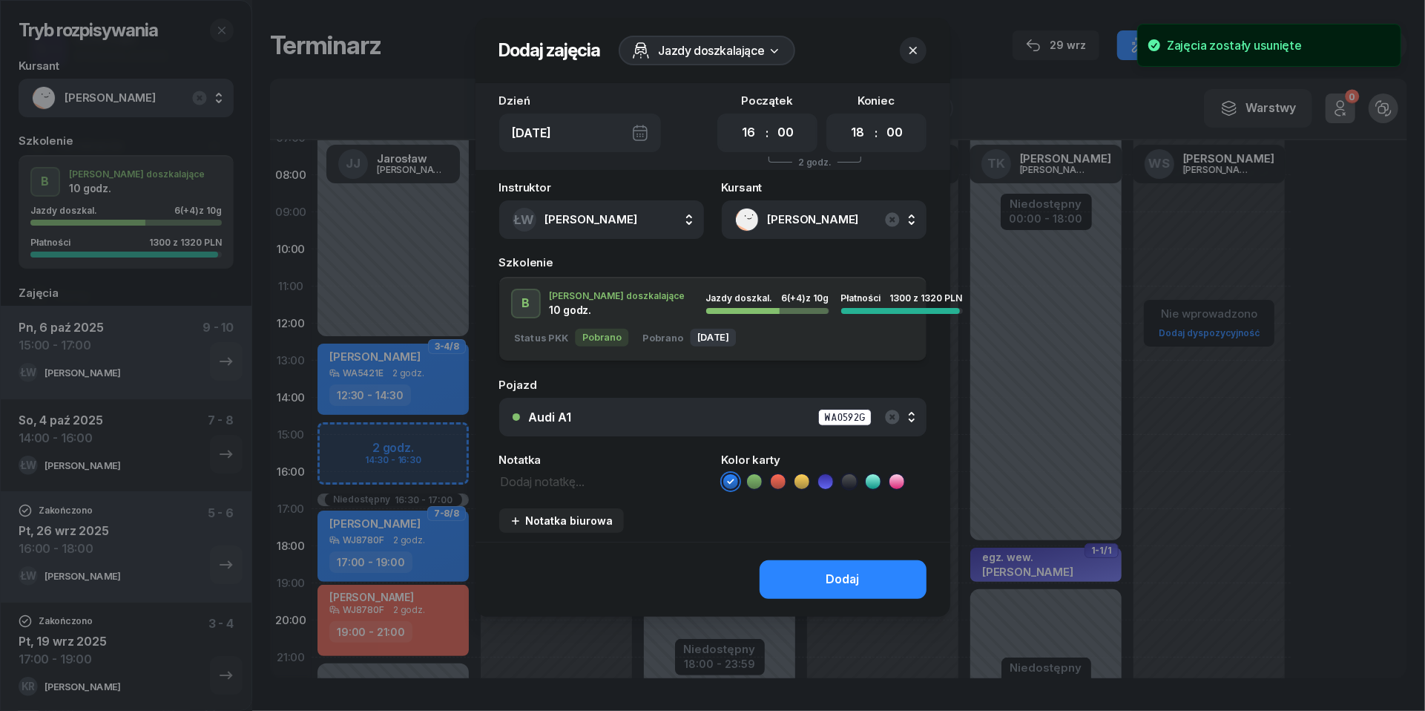
click at [912, 46] on icon "button" at bounding box center [913, 50] width 15 height 15
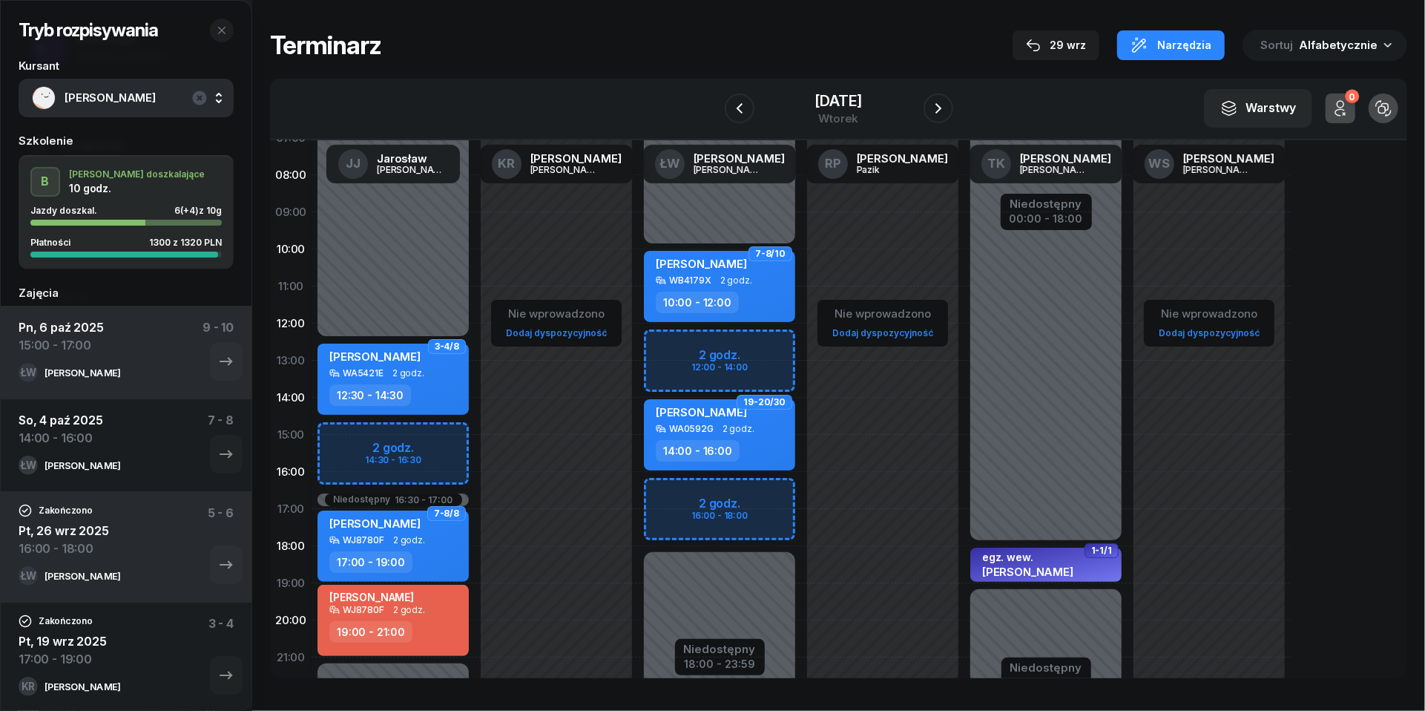
click at [665, 497] on div "Niedostępny 00:00 - 10:00 Niedostępny 18:00 - 23:59 7-8/10 [PERSON_NAME] WB4179…" at bounding box center [719, 434] width 163 height 705
select select "16"
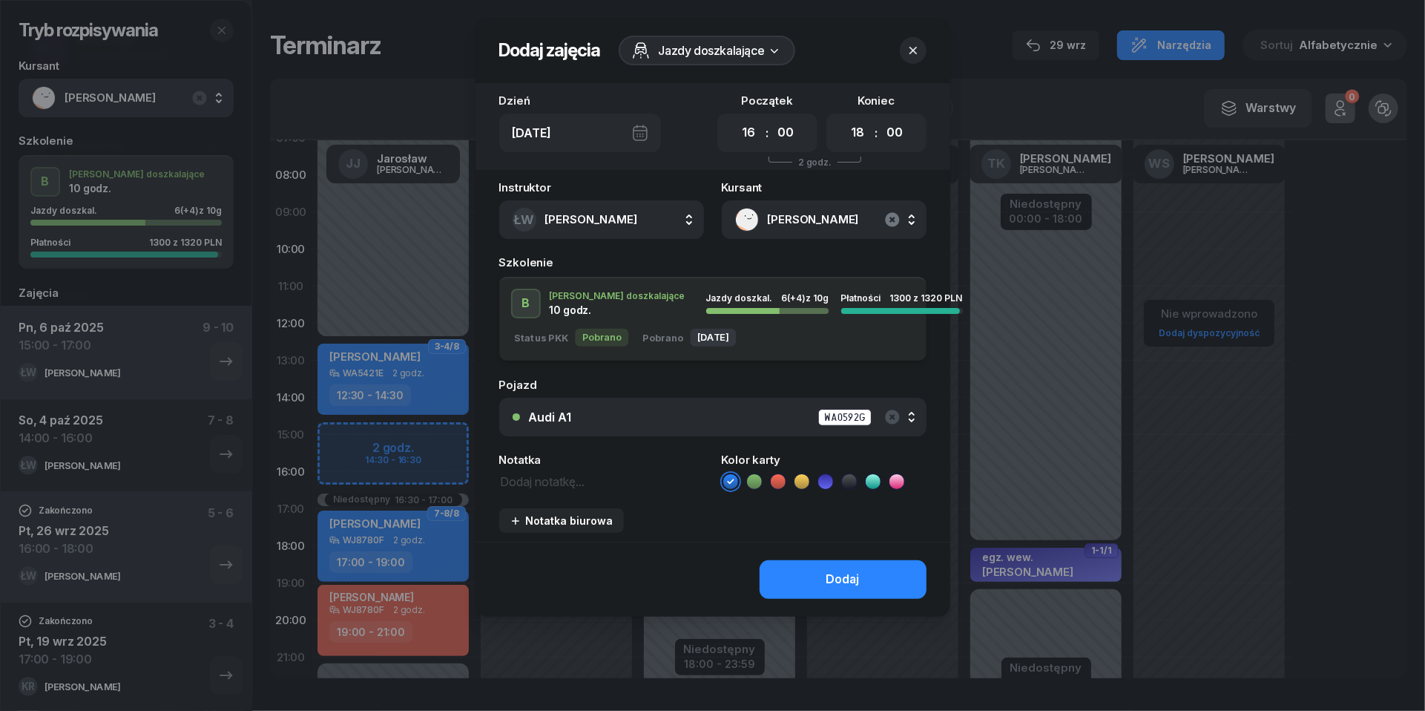
click at [897, 218] on icon "button" at bounding box center [892, 219] width 14 height 14
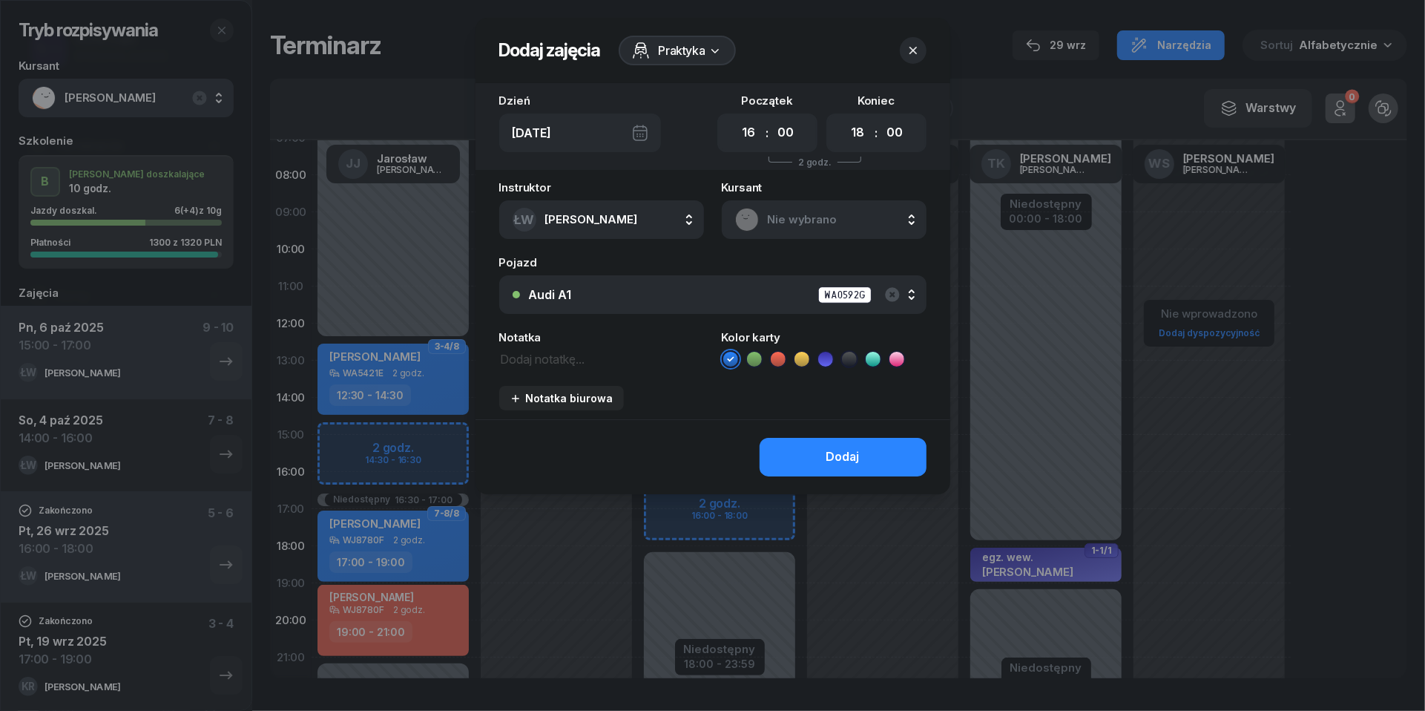
click at [518, 355] on textarea at bounding box center [601, 358] width 205 height 19
paste textarea "[PERSON_NAME]"
click at [784, 354] on icon at bounding box center [778, 359] width 15 height 15
click at [850, 460] on div "Dodaj" at bounding box center [842, 456] width 33 height 19
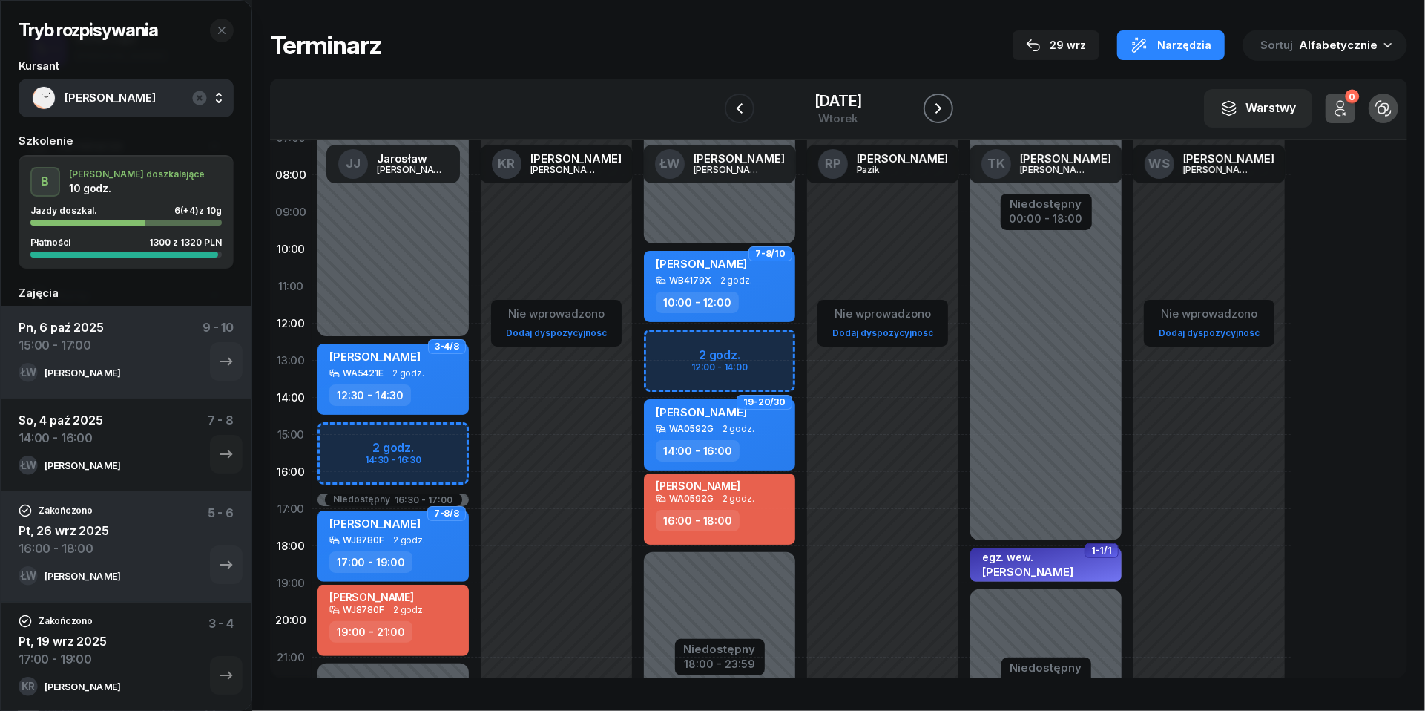
click at [953, 102] on button "button" at bounding box center [939, 108] width 30 height 30
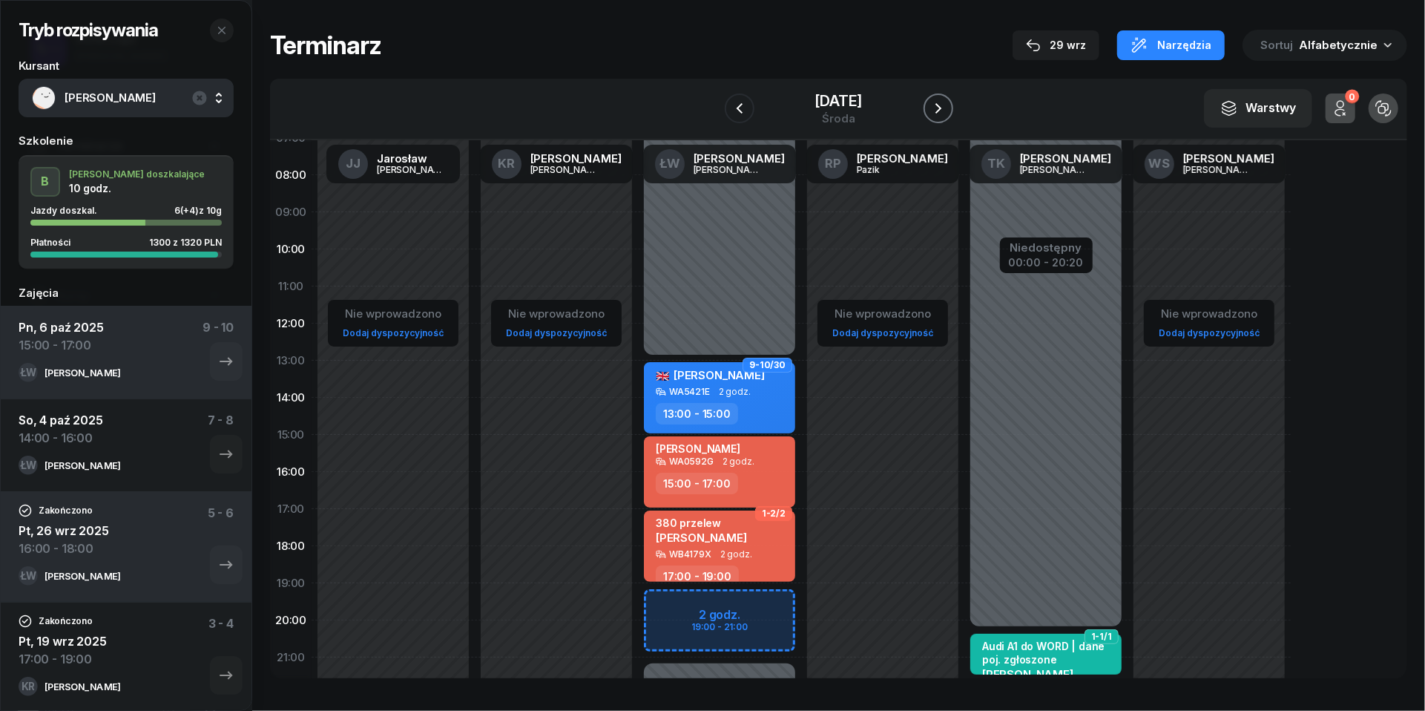
click at [947, 108] on icon "button" at bounding box center [939, 108] width 18 height 18
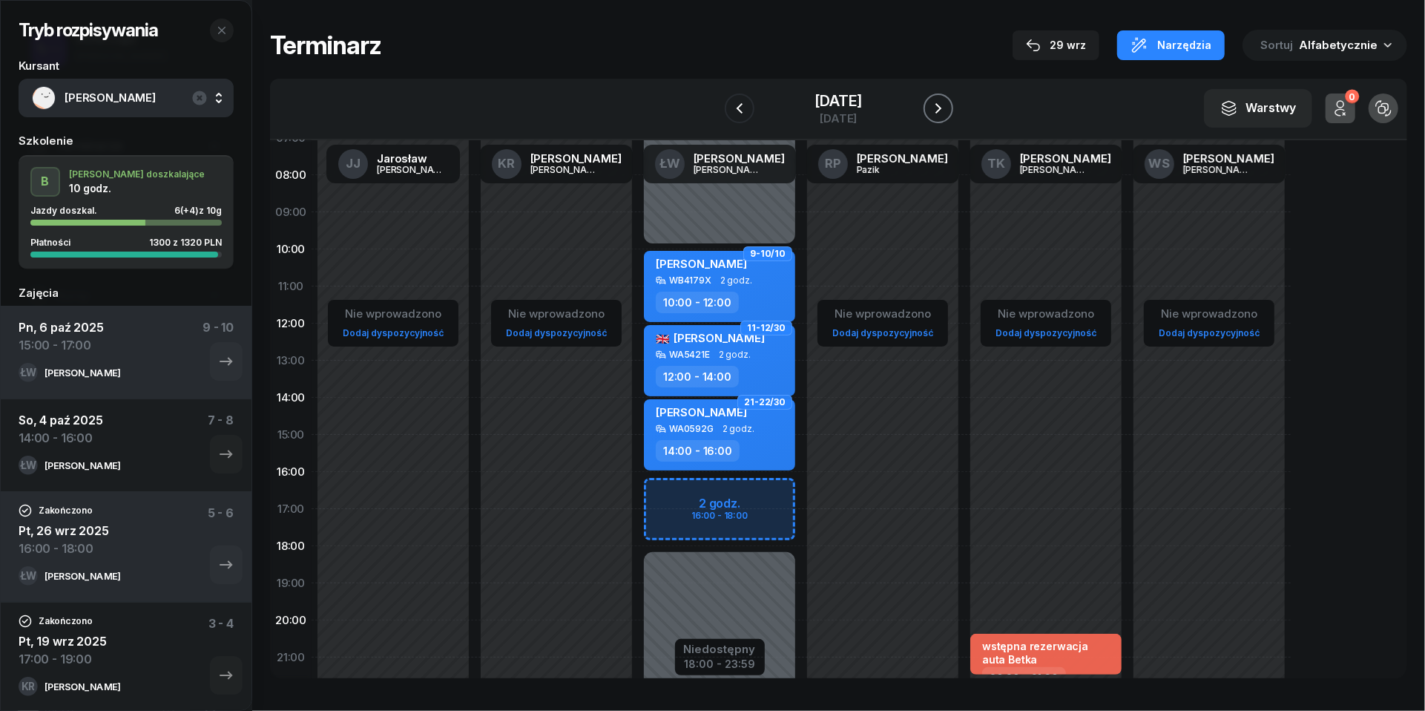
click at [947, 108] on icon "button" at bounding box center [939, 108] width 18 height 18
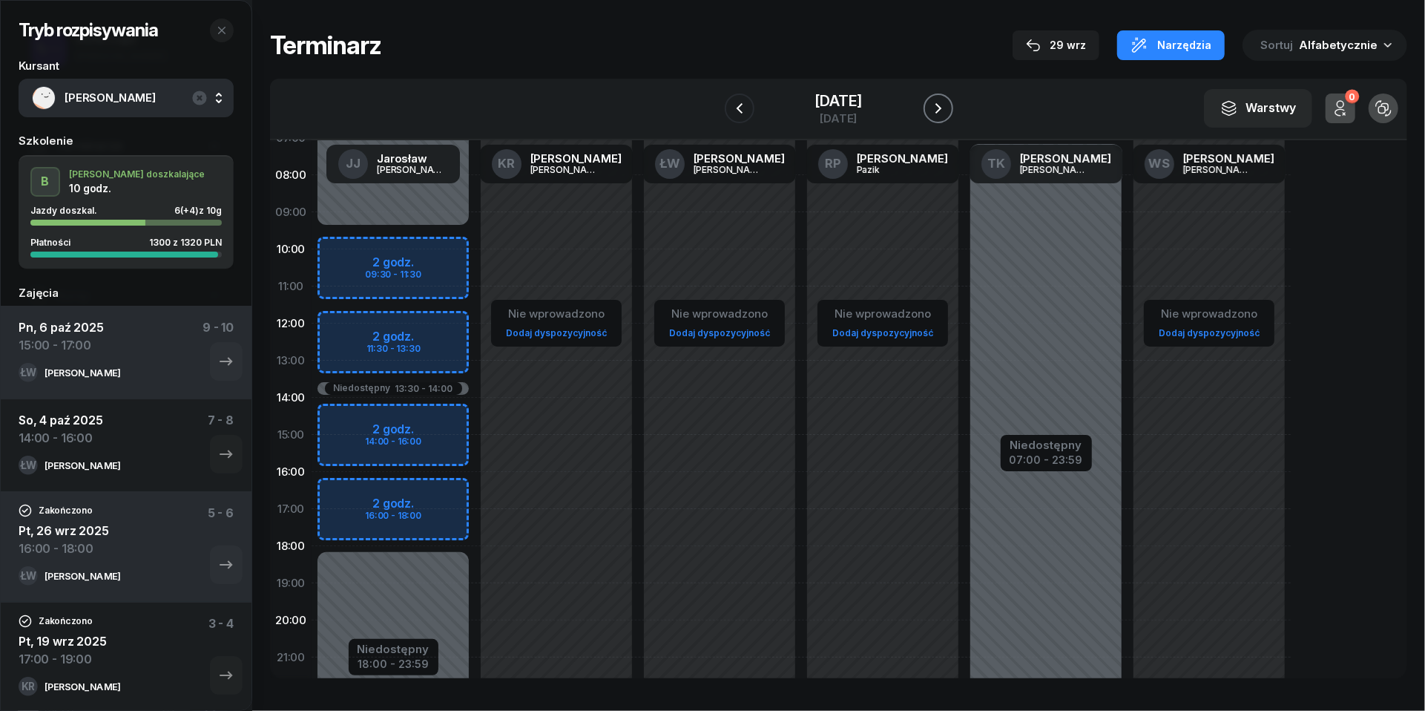
click at [941, 108] on icon "button" at bounding box center [938, 108] width 6 height 10
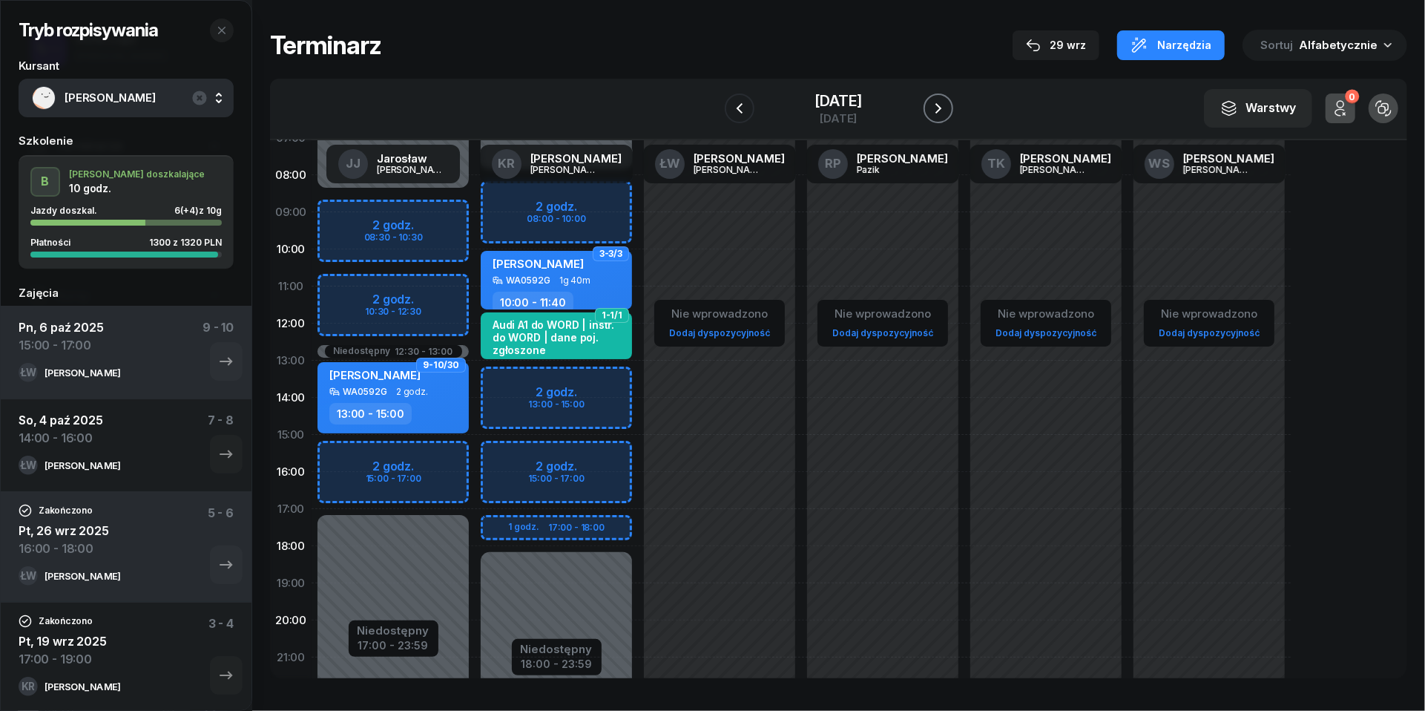
click at [947, 102] on icon "button" at bounding box center [939, 108] width 18 height 18
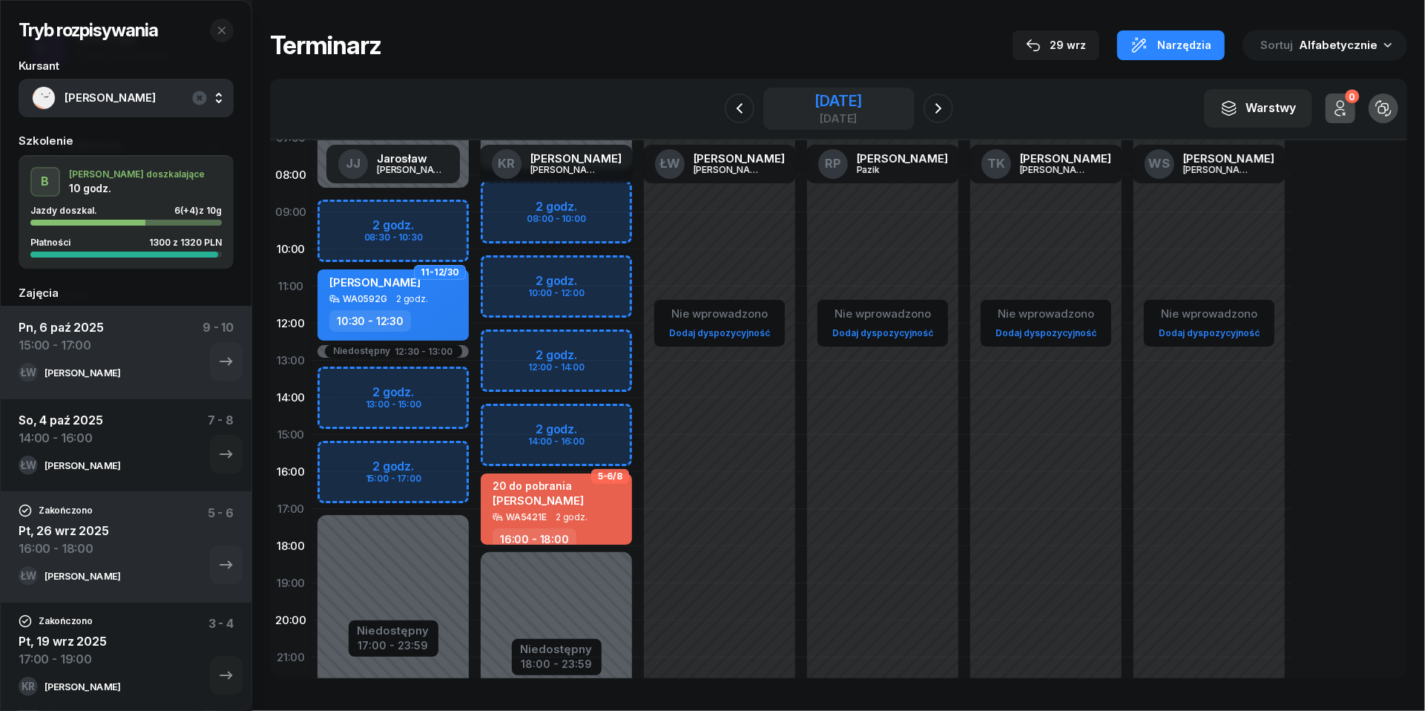
click at [850, 98] on div "[DATE]" at bounding box center [838, 100] width 47 height 15
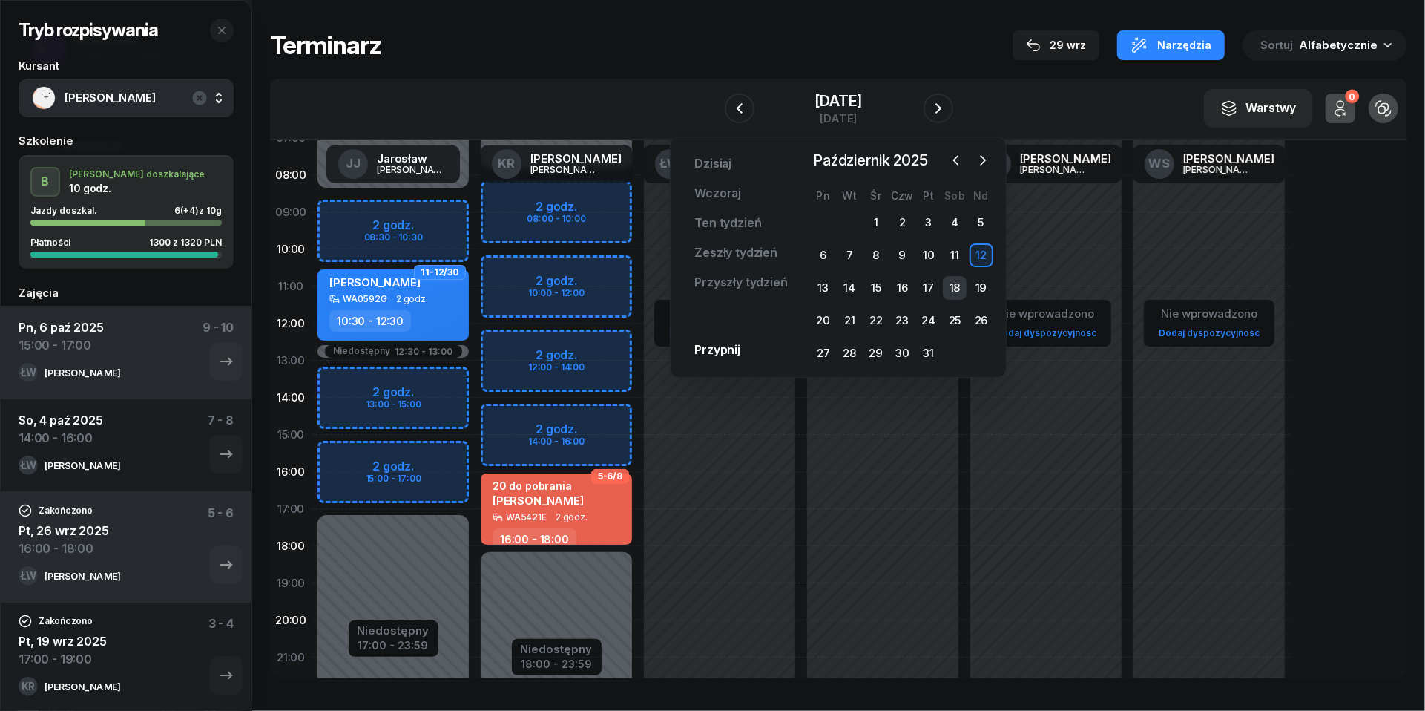
click at [957, 291] on div "18" at bounding box center [955, 288] width 24 height 24
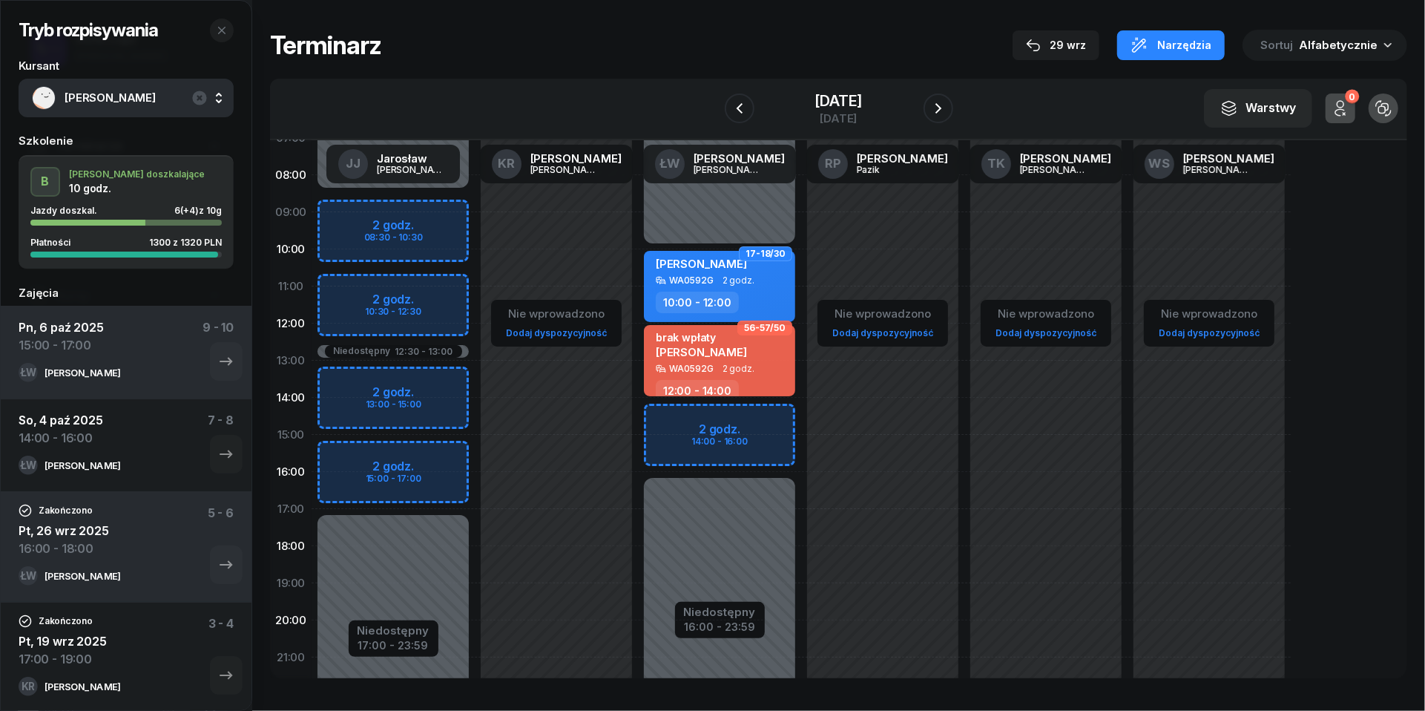
click at [680, 420] on div "Niedostępny 00:00 - 10:00 Niedostępny 16:00 - 23:59 2 godz. 14:00 - 16:00 17-18…" at bounding box center [719, 434] width 163 height 705
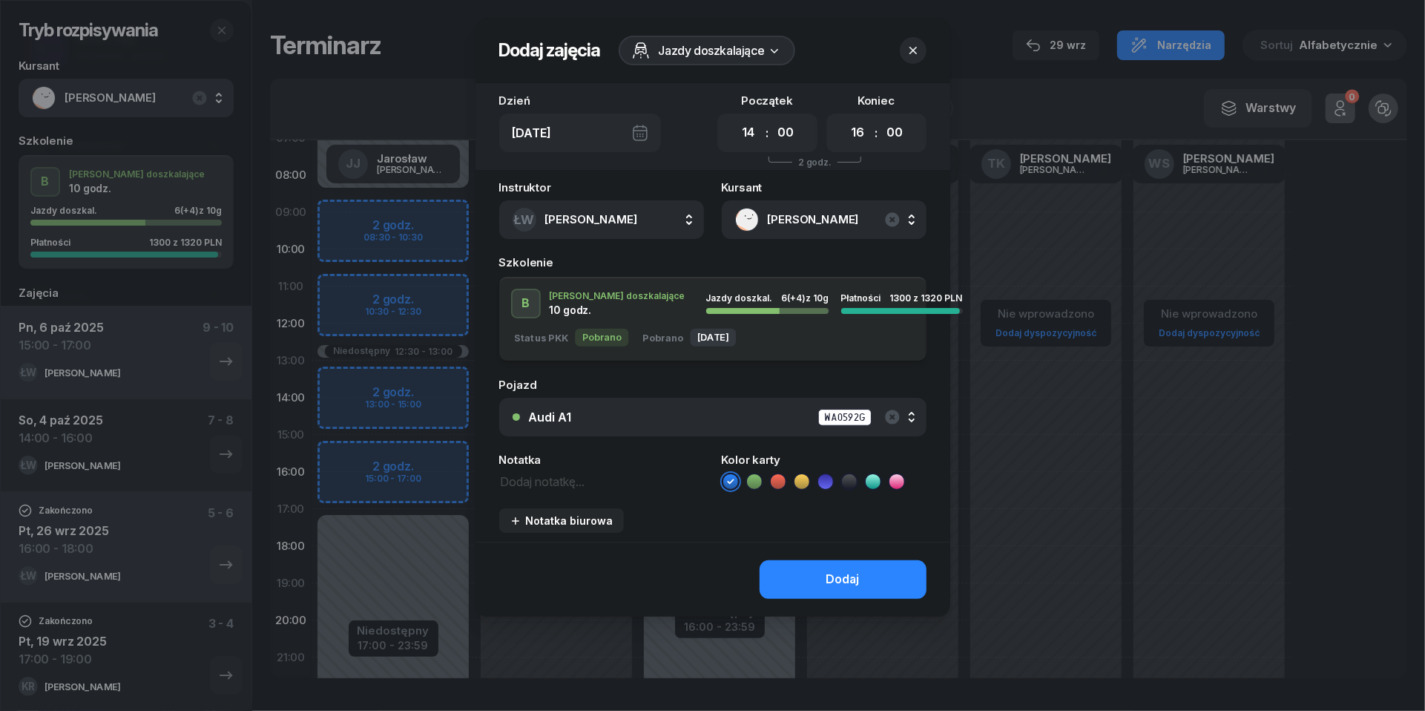
click at [565, 481] on textarea at bounding box center [601, 480] width 205 height 19
paste textarea "[PERSON_NAME]"
click at [892, 410] on icon "button" at bounding box center [892, 416] width 14 height 14
click at [893, 218] on icon "button" at bounding box center [893, 220] width 18 height 18
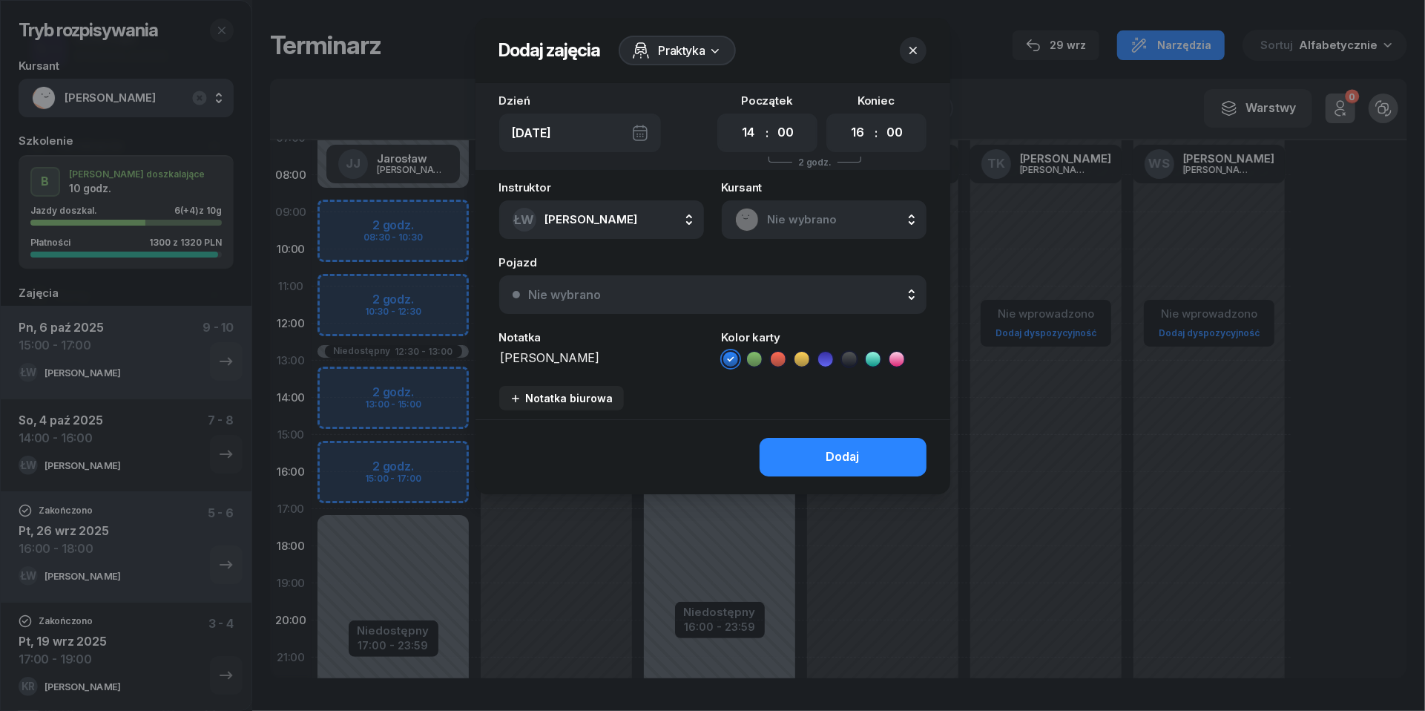
click at [776, 354] on icon at bounding box center [778, 359] width 15 height 15
click at [858, 461] on div "Dodaj" at bounding box center [842, 456] width 33 height 19
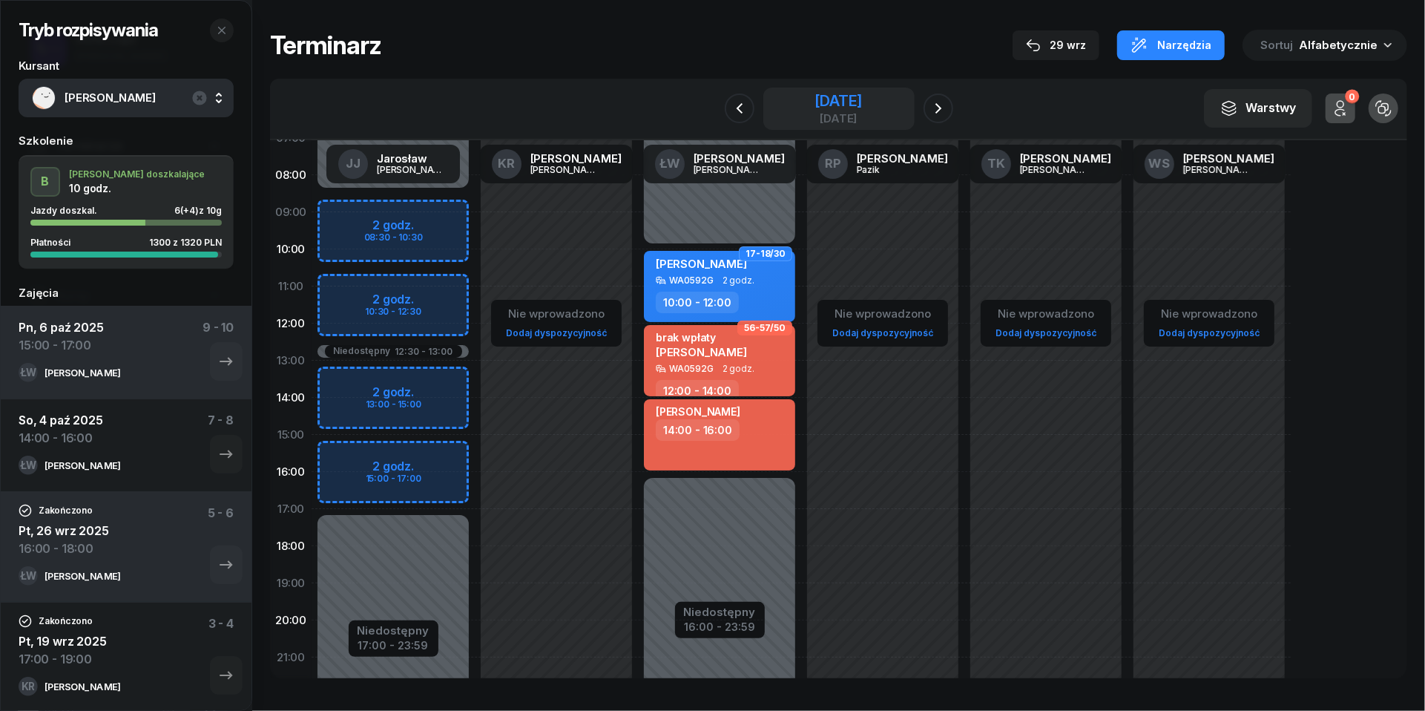
click at [859, 116] on div "[DATE]" at bounding box center [838, 118] width 47 height 11
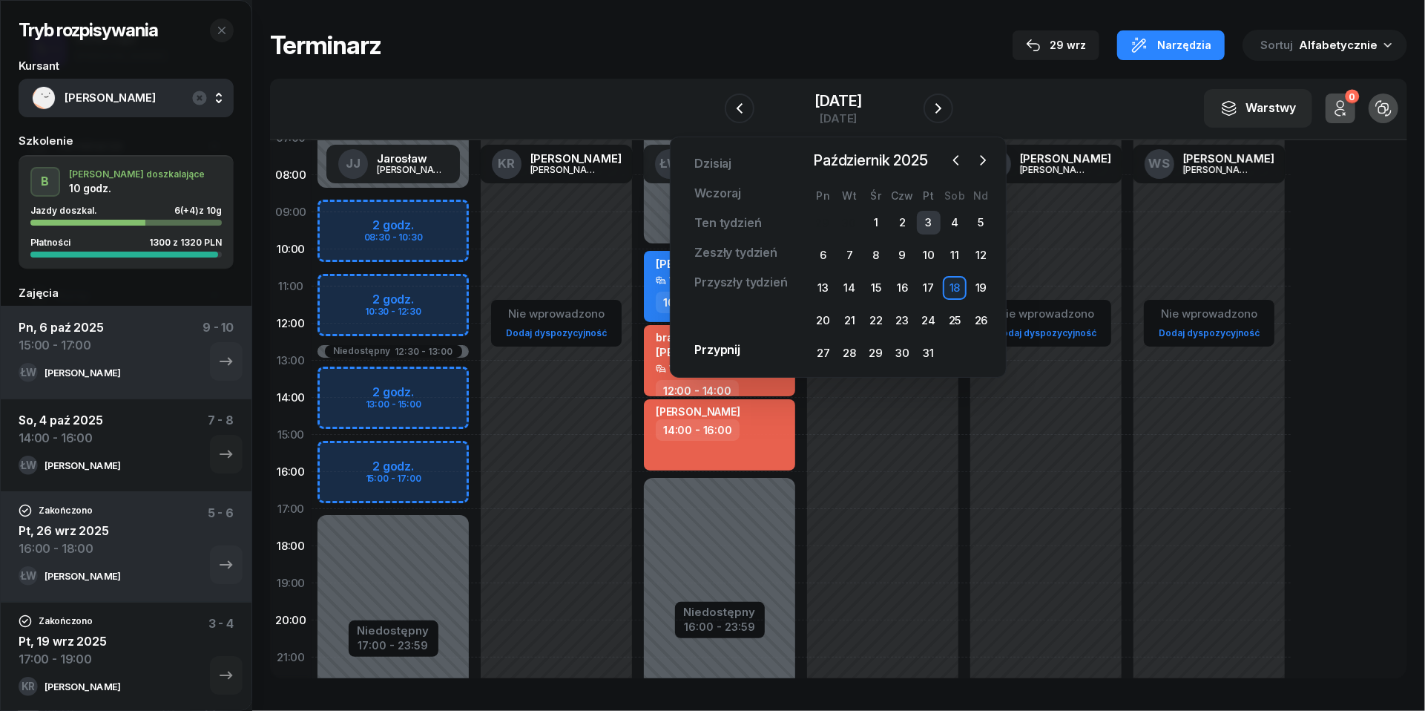
click at [929, 211] on div "3" at bounding box center [929, 223] width 24 height 24
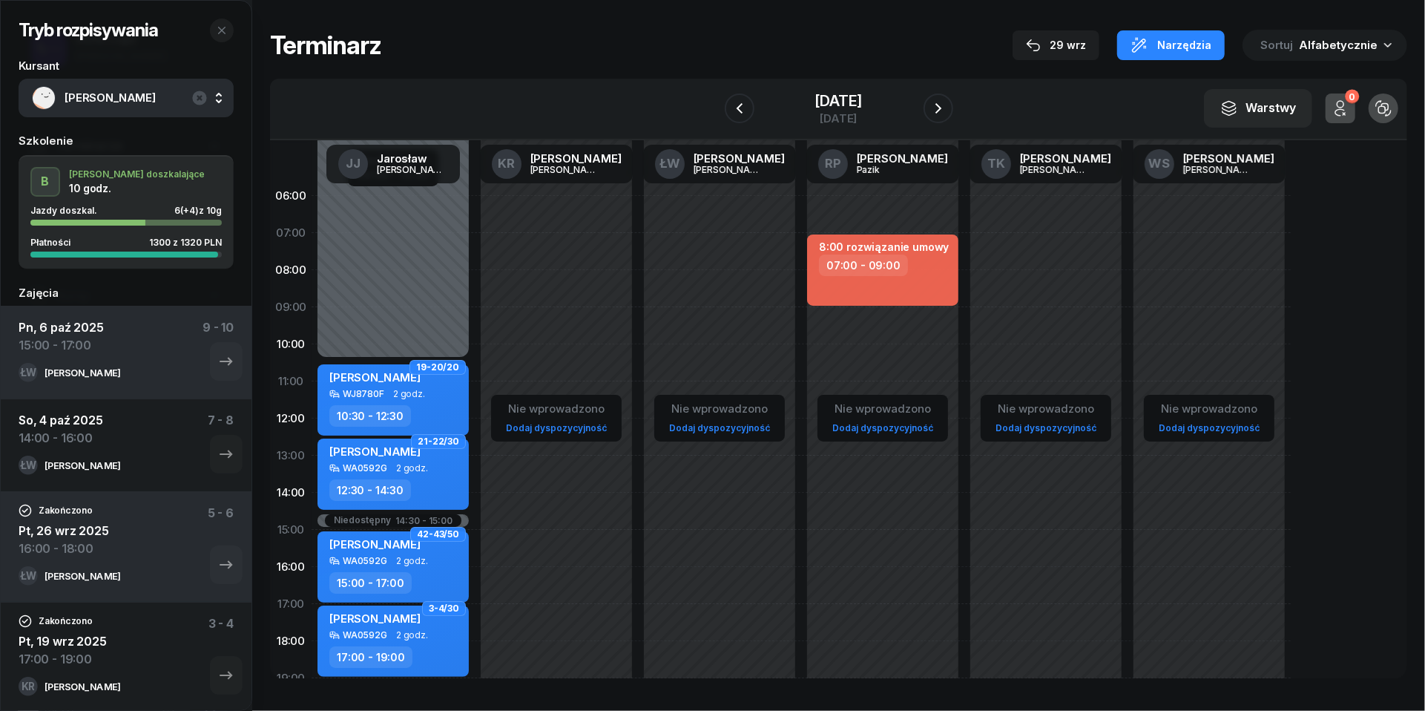
click at [1046, 425] on link "Dodaj dyspozycyjność" at bounding box center [1046, 427] width 113 height 17
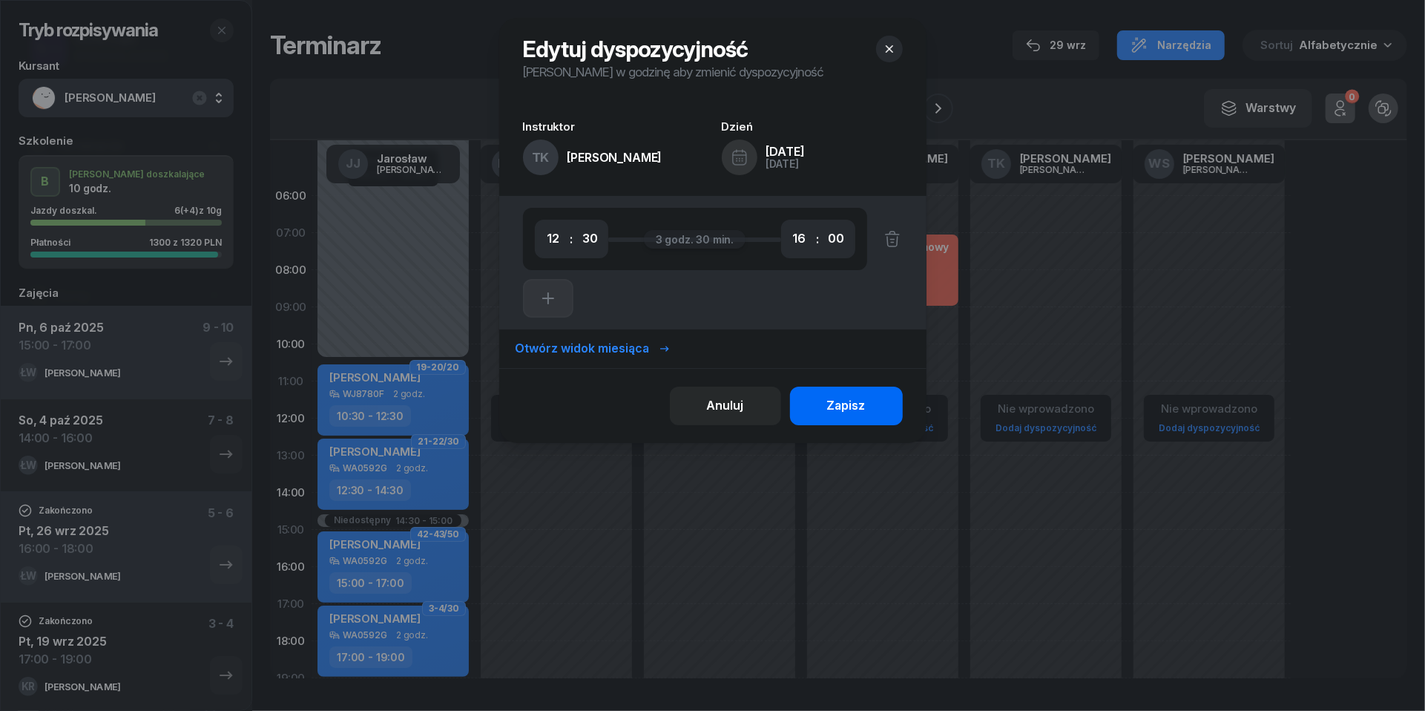
click at [838, 413] on div "Zapisz" at bounding box center [846, 405] width 39 height 19
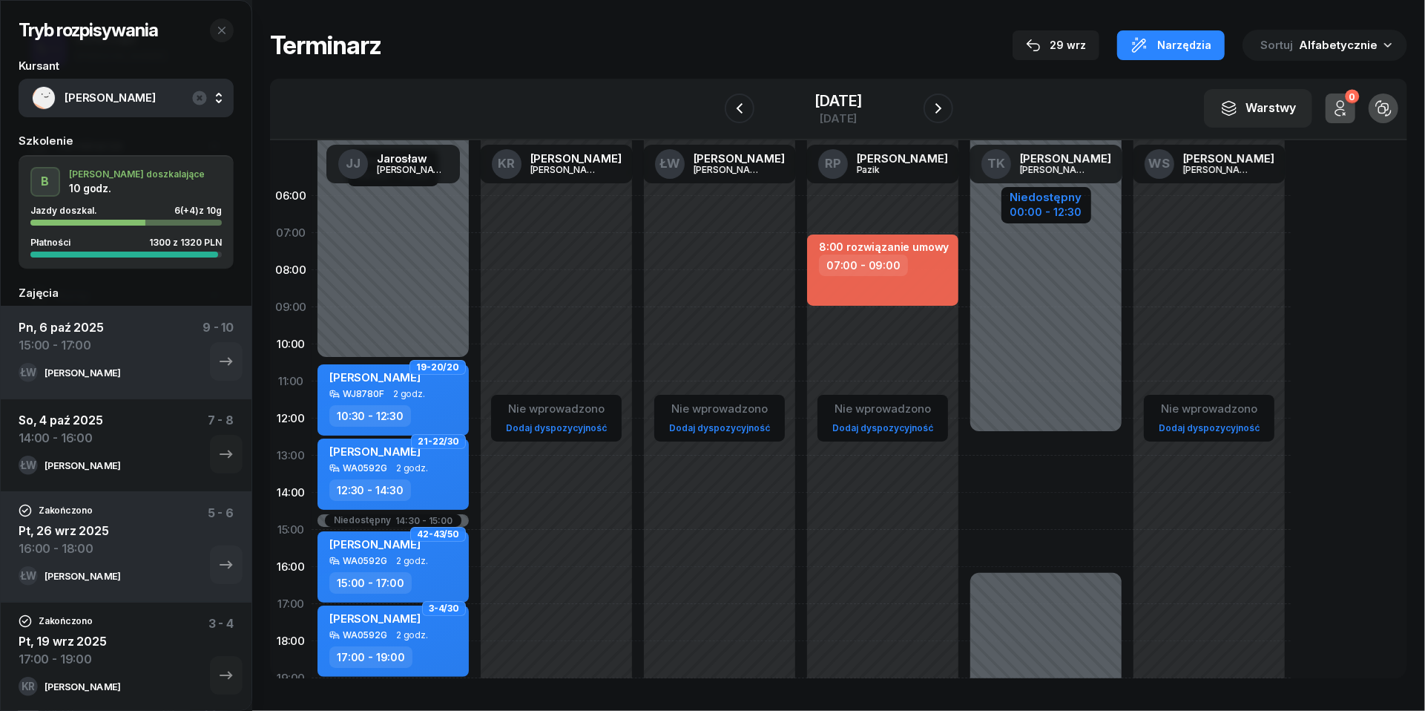
click at [1051, 215] on div "00:00 - 12:30" at bounding box center [1046, 211] width 72 height 16
click at [1063, 194] on div "Niedostępny" at bounding box center [1046, 196] width 72 height 11
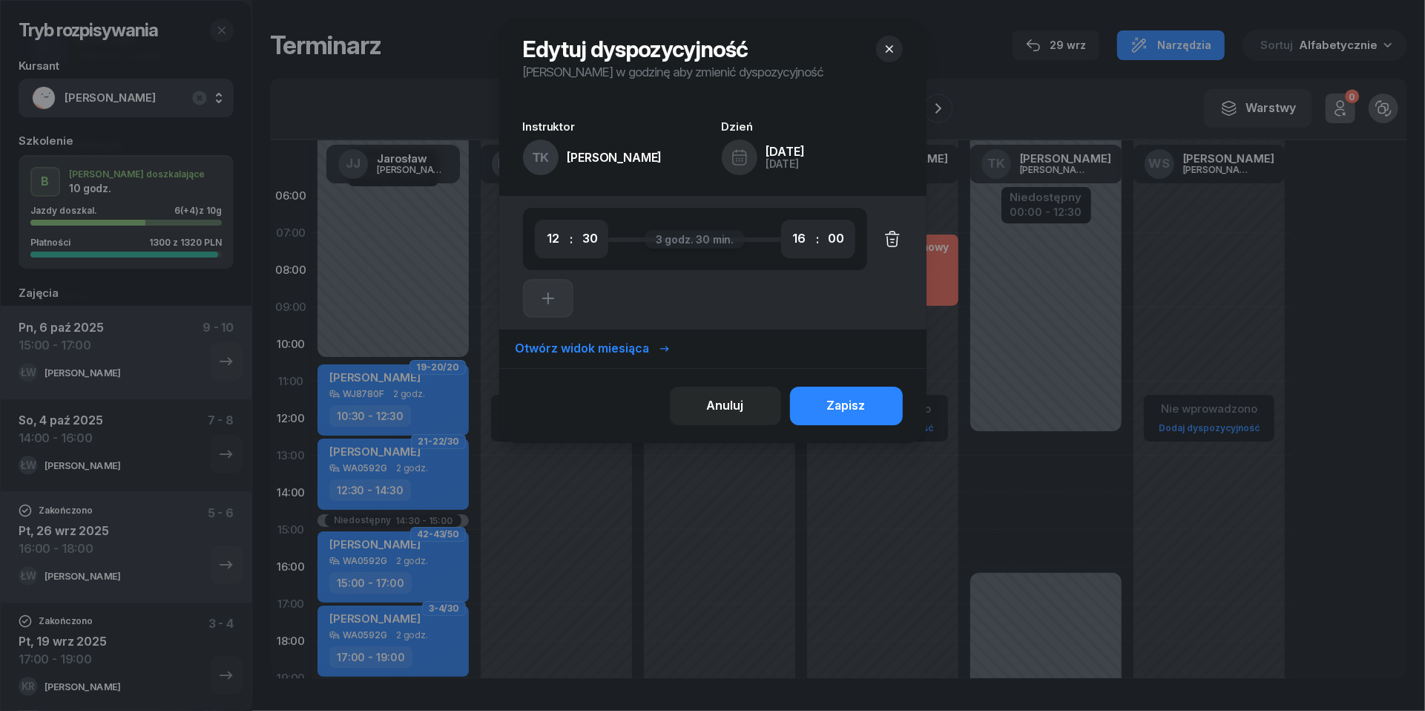
click at [892, 236] on icon "button" at bounding box center [893, 239] width 18 height 18
click at [844, 410] on div "Zapisz" at bounding box center [846, 405] width 39 height 19
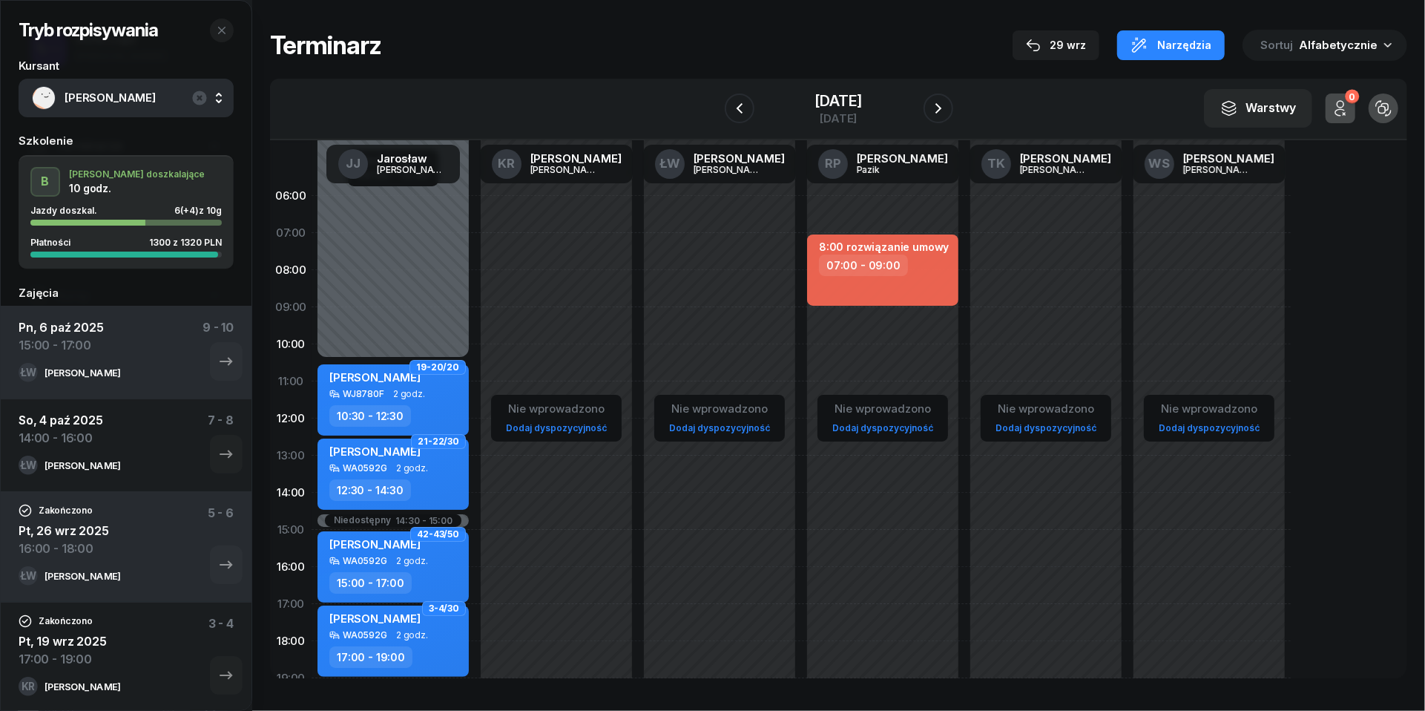
click at [1034, 340] on div "Nie wprowadzono Dodaj dyspozycyjność" at bounding box center [1045, 529] width 163 height 705
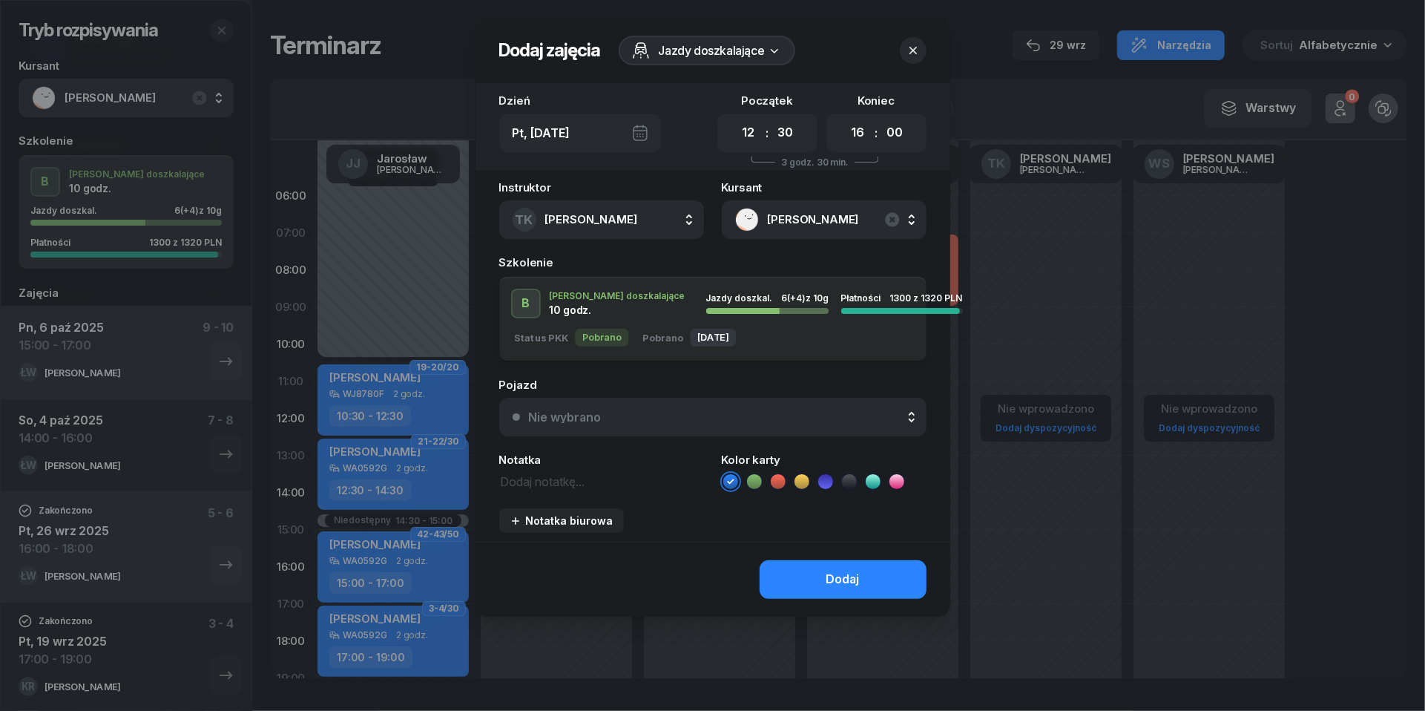
click at [901, 217] on span "[PERSON_NAME]" at bounding box center [840, 219] width 145 height 19
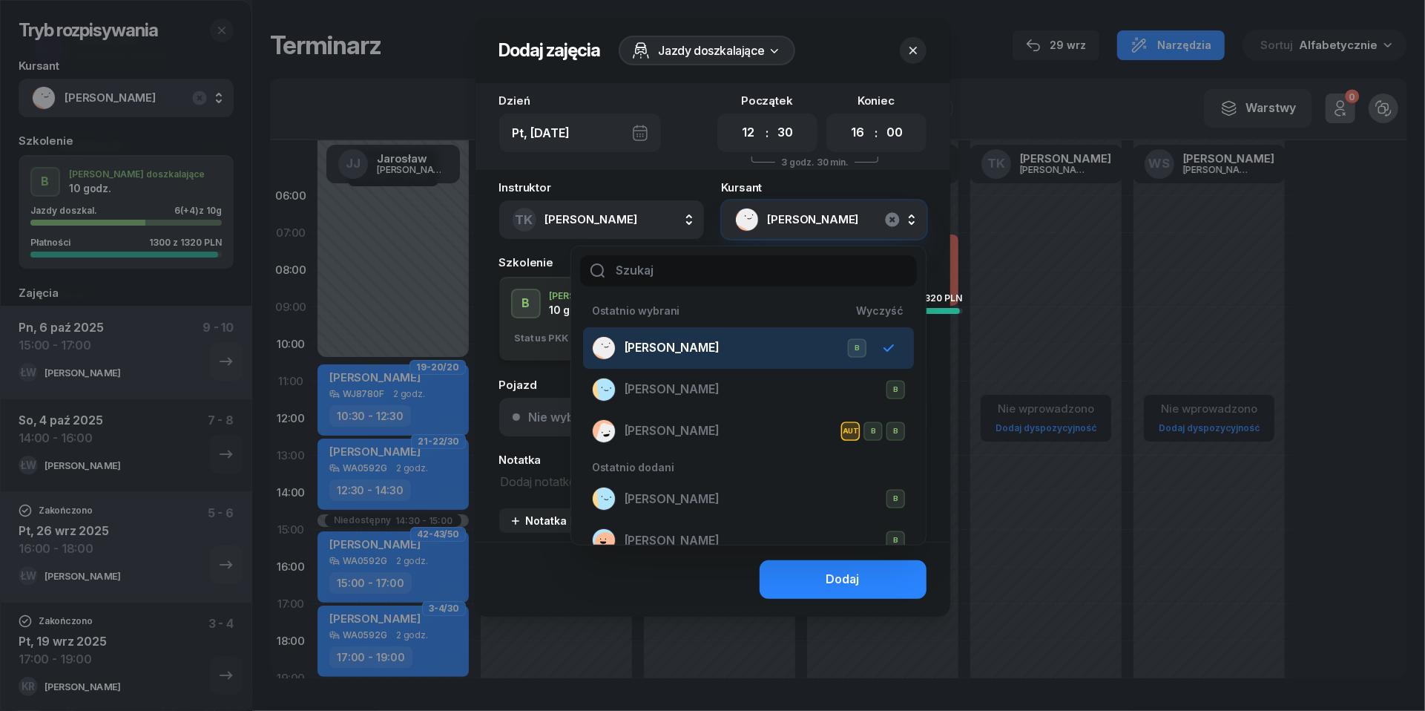
click at [891, 220] on icon "button" at bounding box center [893, 220] width 18 height 18
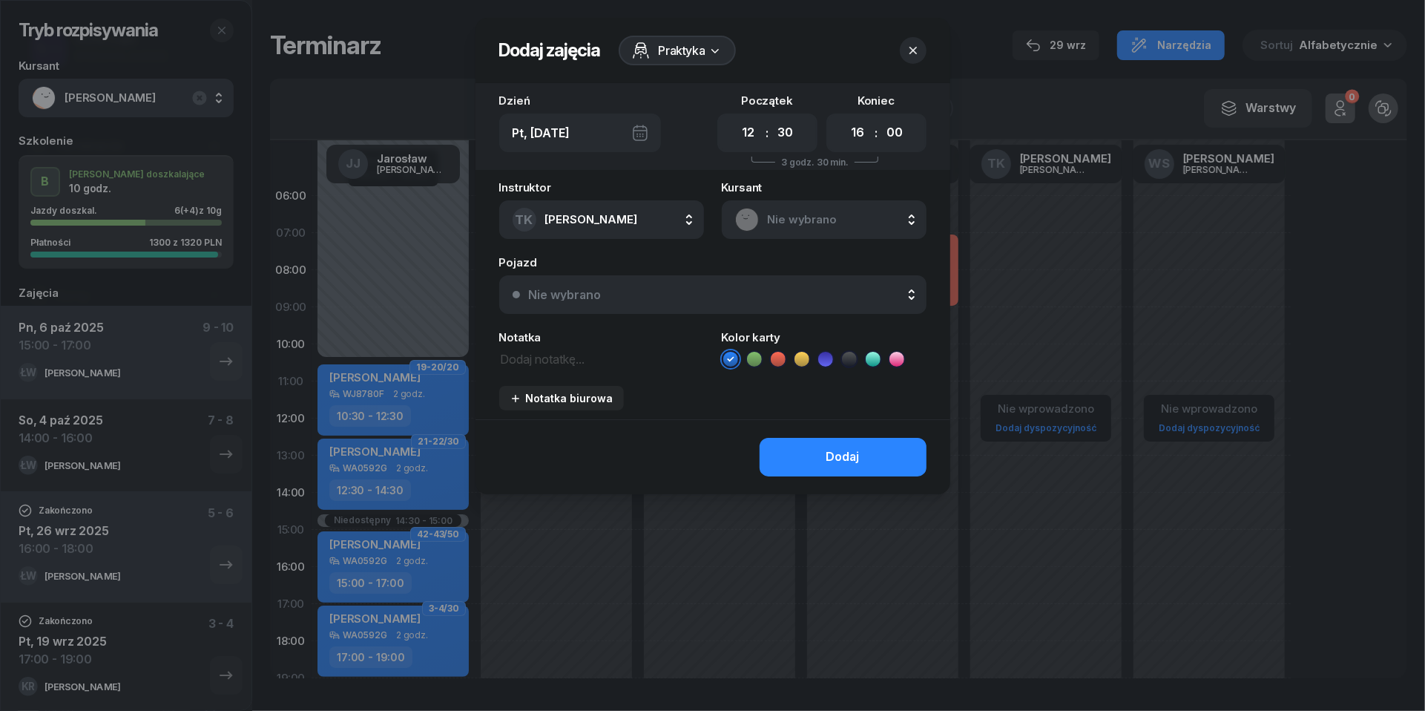
click at [520, 357] on textarea at bounding box center [601, 358] width 205 height 19
click at [776, 366] on li at bounding box center [778, 359] width 18 height 18
click at [791, 458] on button "Dodaj" at bounding box center [843, 457] width 167 height 39
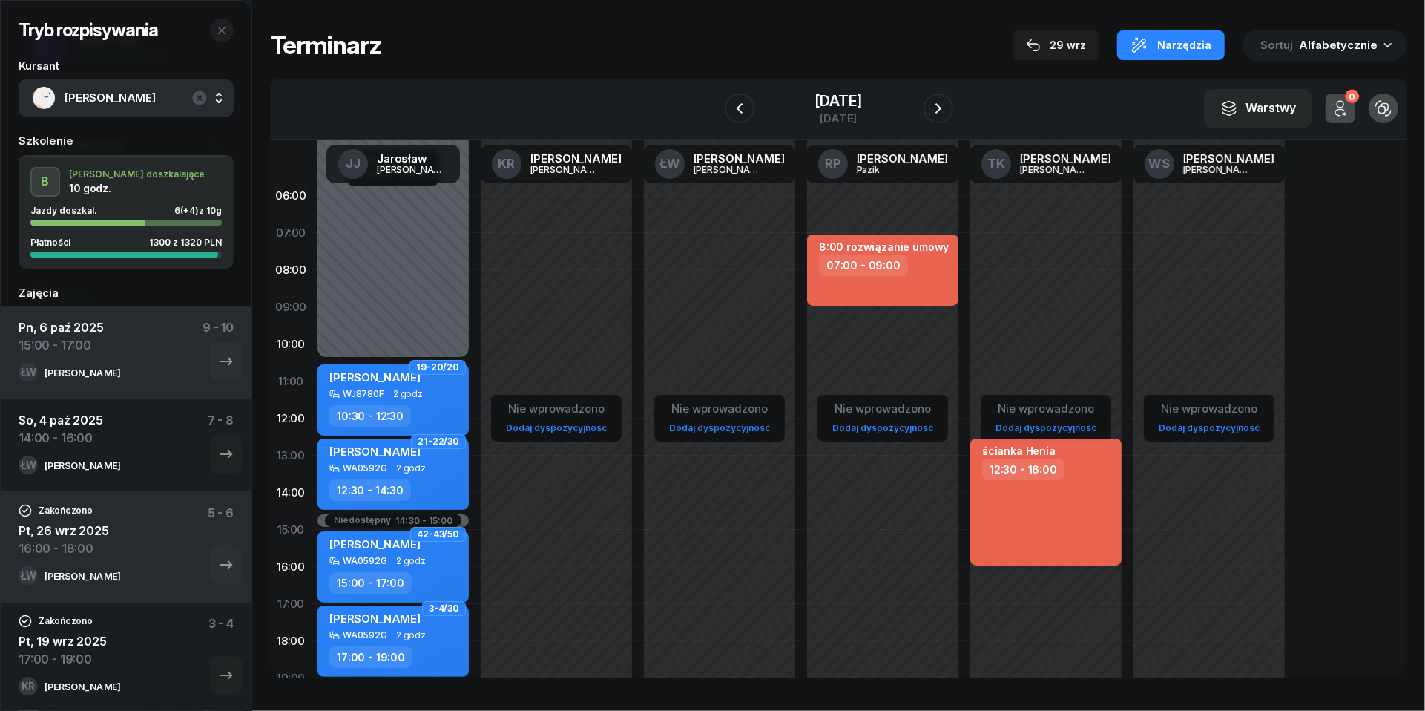
click at [1077, 533] on div "ścianka Henia 12:30 - 16:00" at bounding box center [1045, 501] width 151 height 127
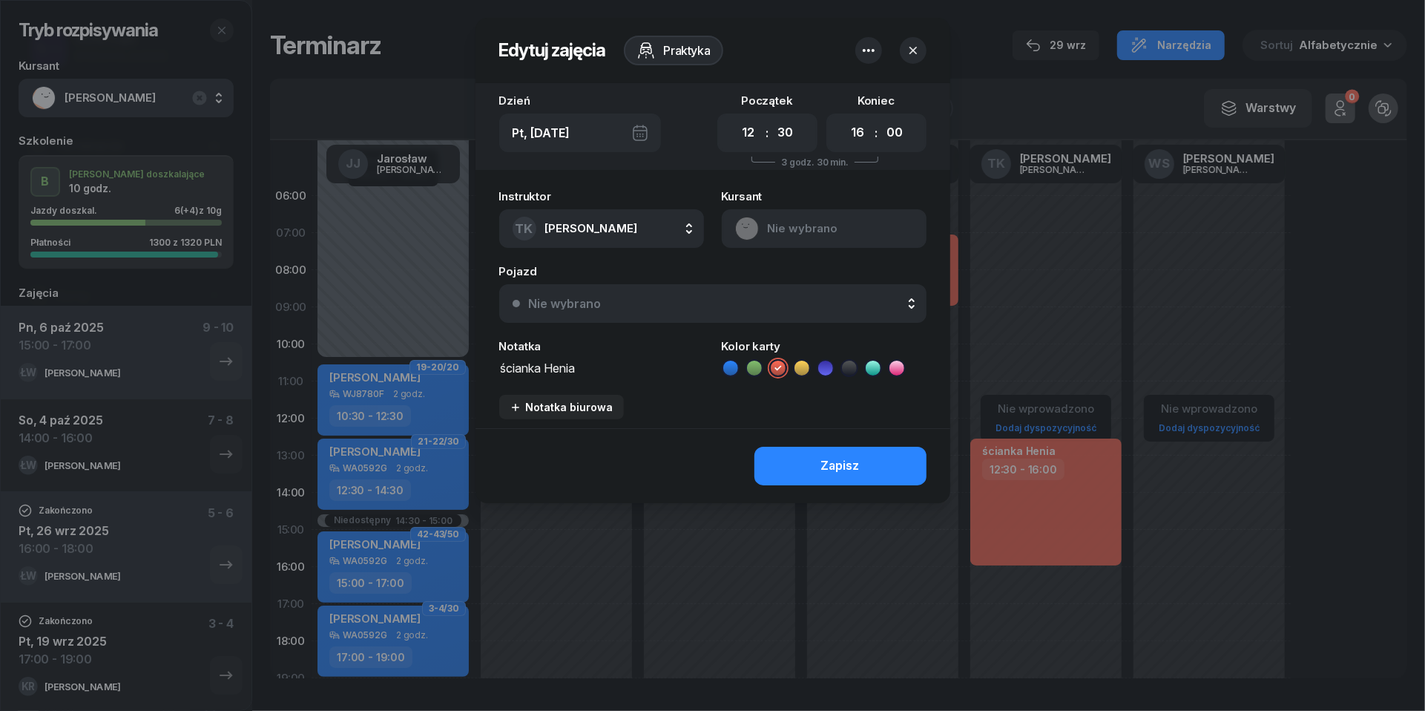
click at [524, 362] on textarea "ścianka Henia" at bounding box center [601, 367] width 205 height 19
click at [915, 47] on icon "button" at bounding box center [913, 50] width 15 height 15
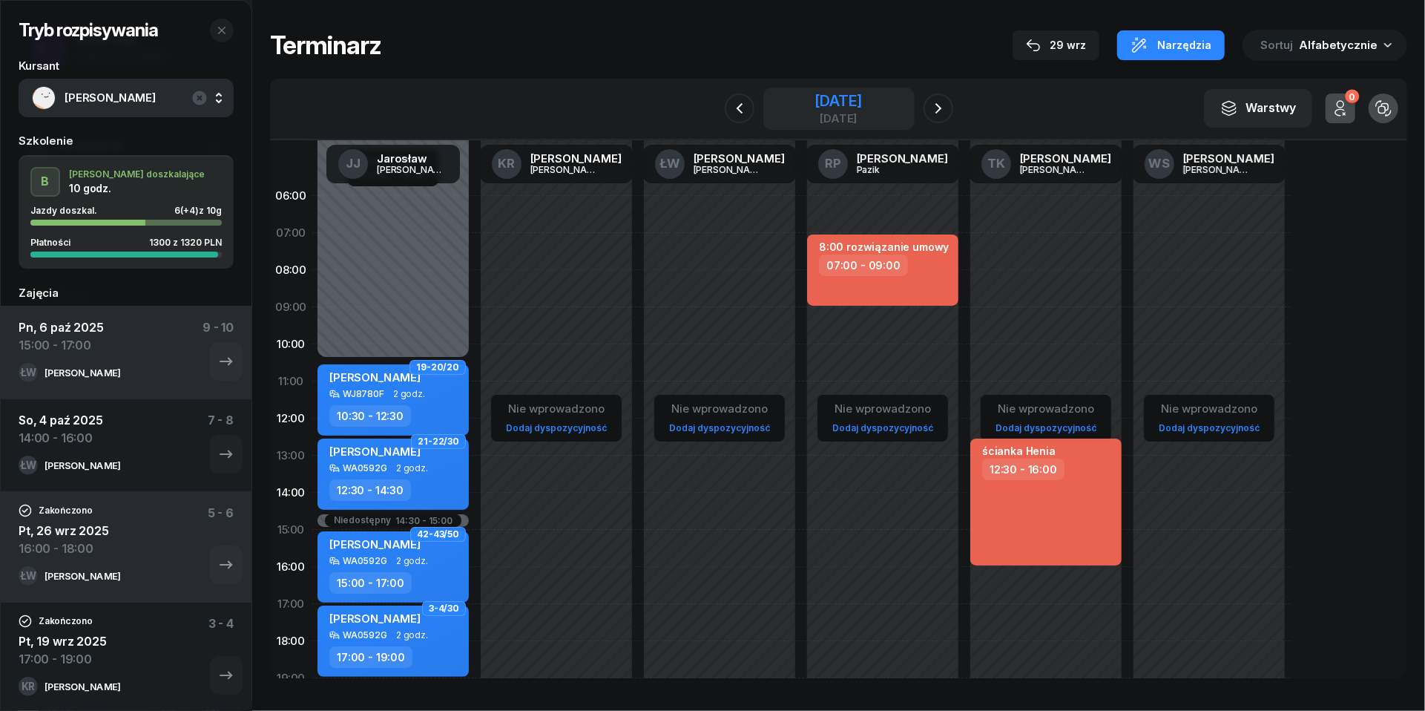
click at [828, 98] on div "[DATE]" at bounding box center [838, 100] width 47 height 15
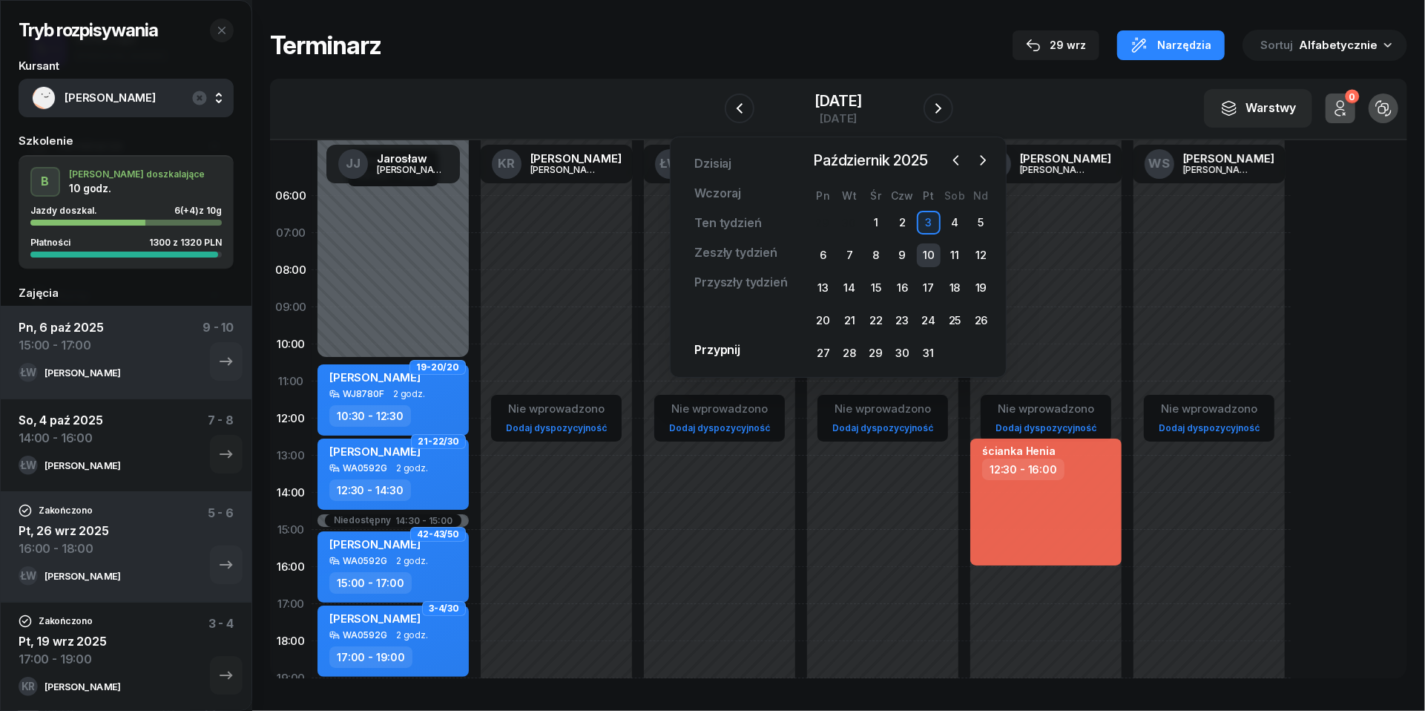
click at [926, 253] on div "10" at bounding box center [929, 255] width 24 height 24
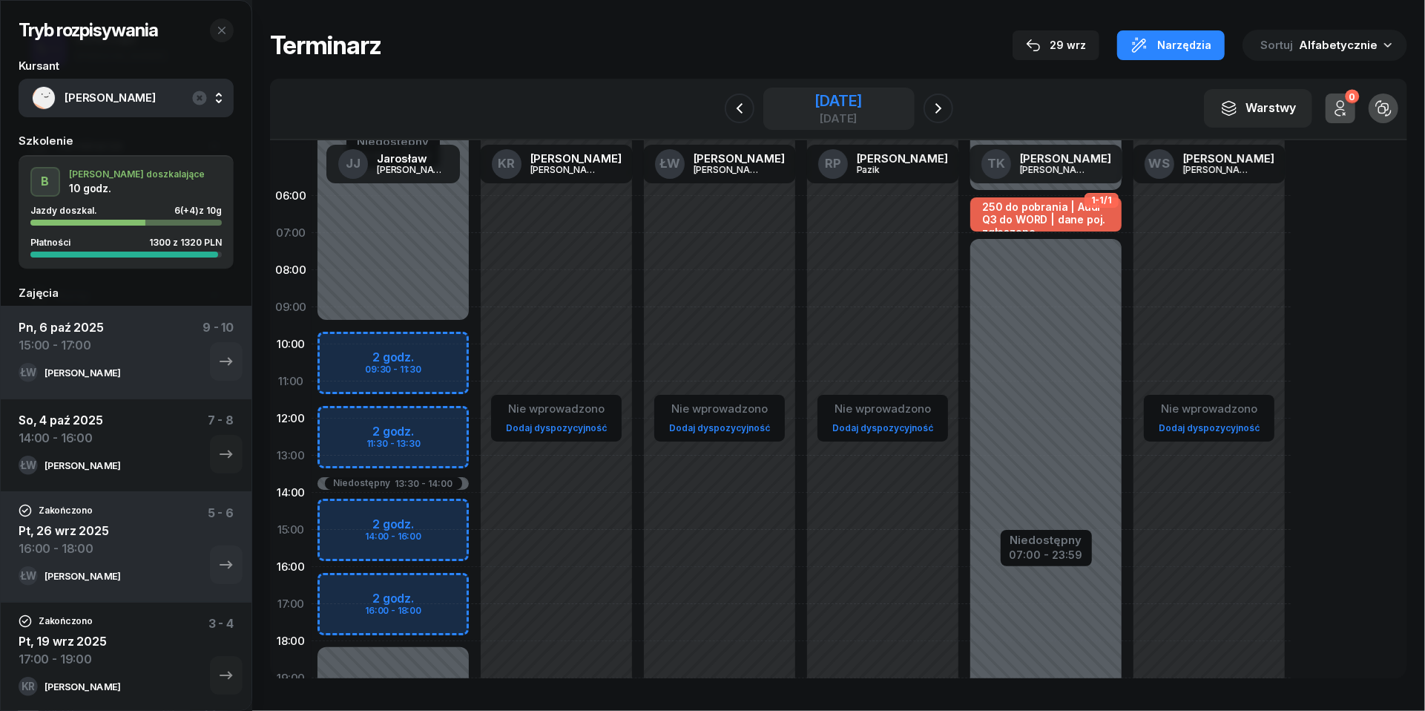
click at [844, 108] on div "[DATE]" at bounding box center [838, 100] width 47 height 15
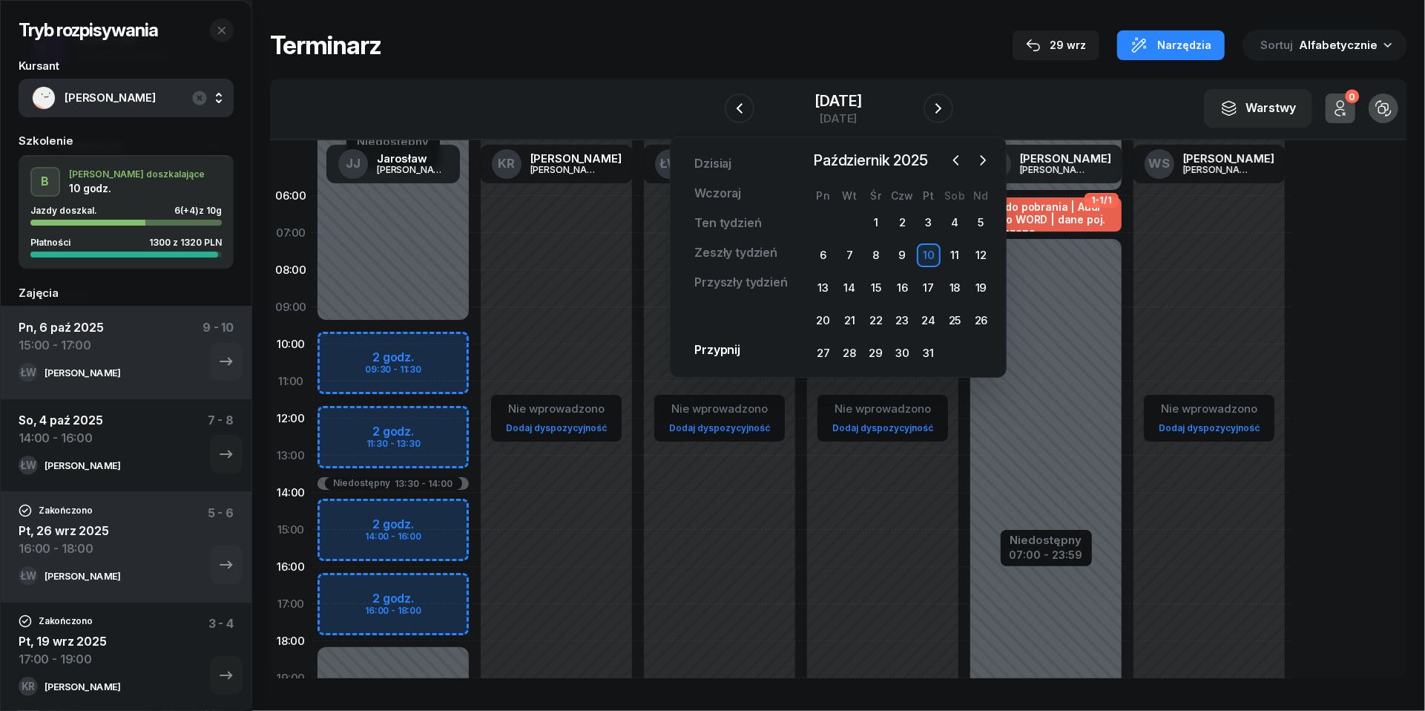
click at [927, 249] on div "10" at bounding box center [929, 255] width 24 height 24
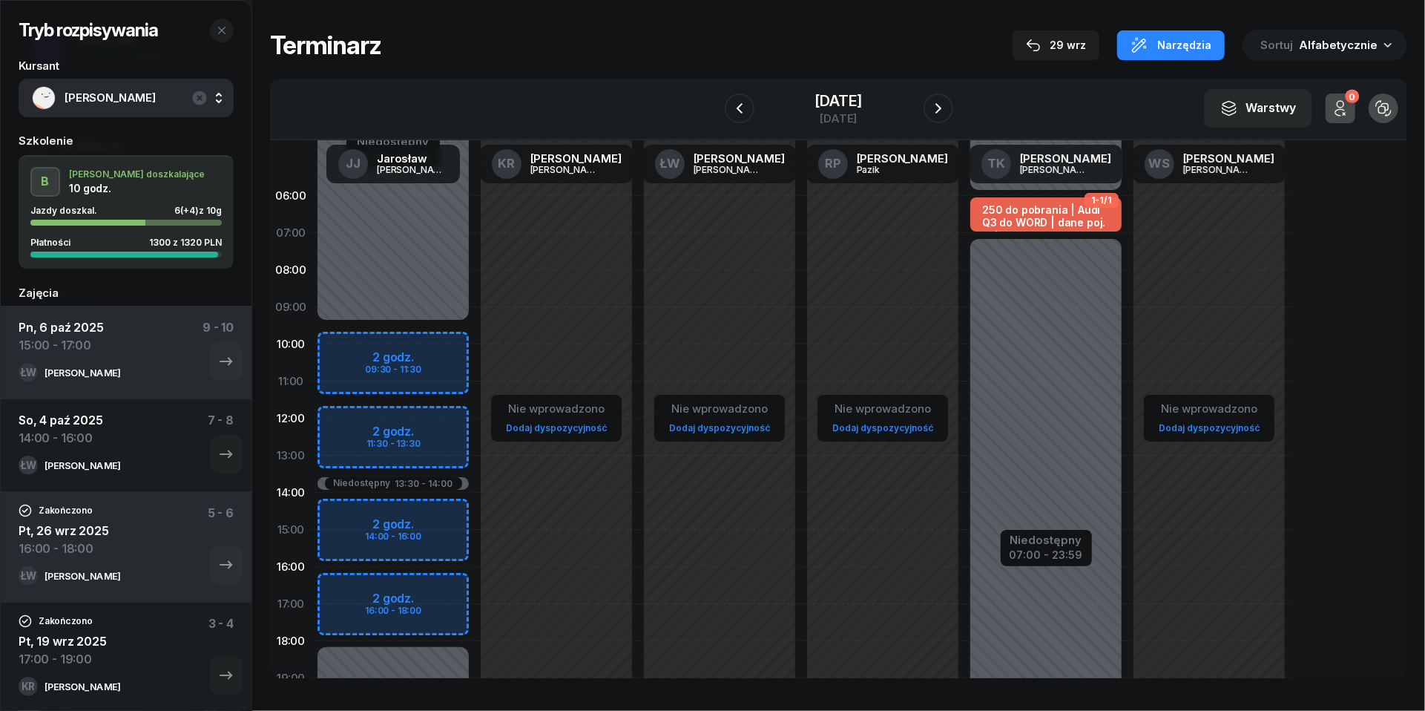
click at [1033, 484] on div "Niedostępny 00:00 - 06:00 Niedostępny 07:00 - 23:59 1-1/1 250 do pobrania | Aud…" at bounding box center [1045, 529] width 163 height 705
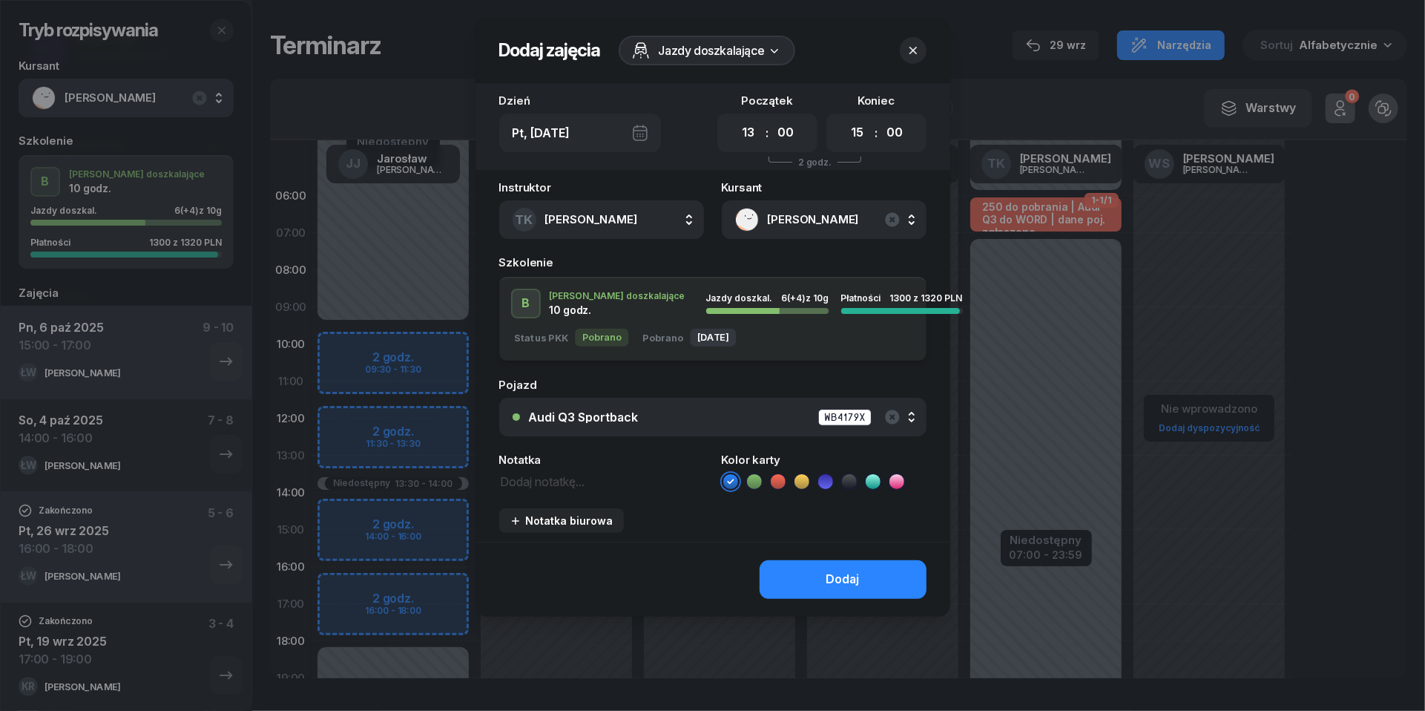
click at [901, 220] on span "[PERSON_NAME]" at bounding box center [840, 219] width 145 height 19
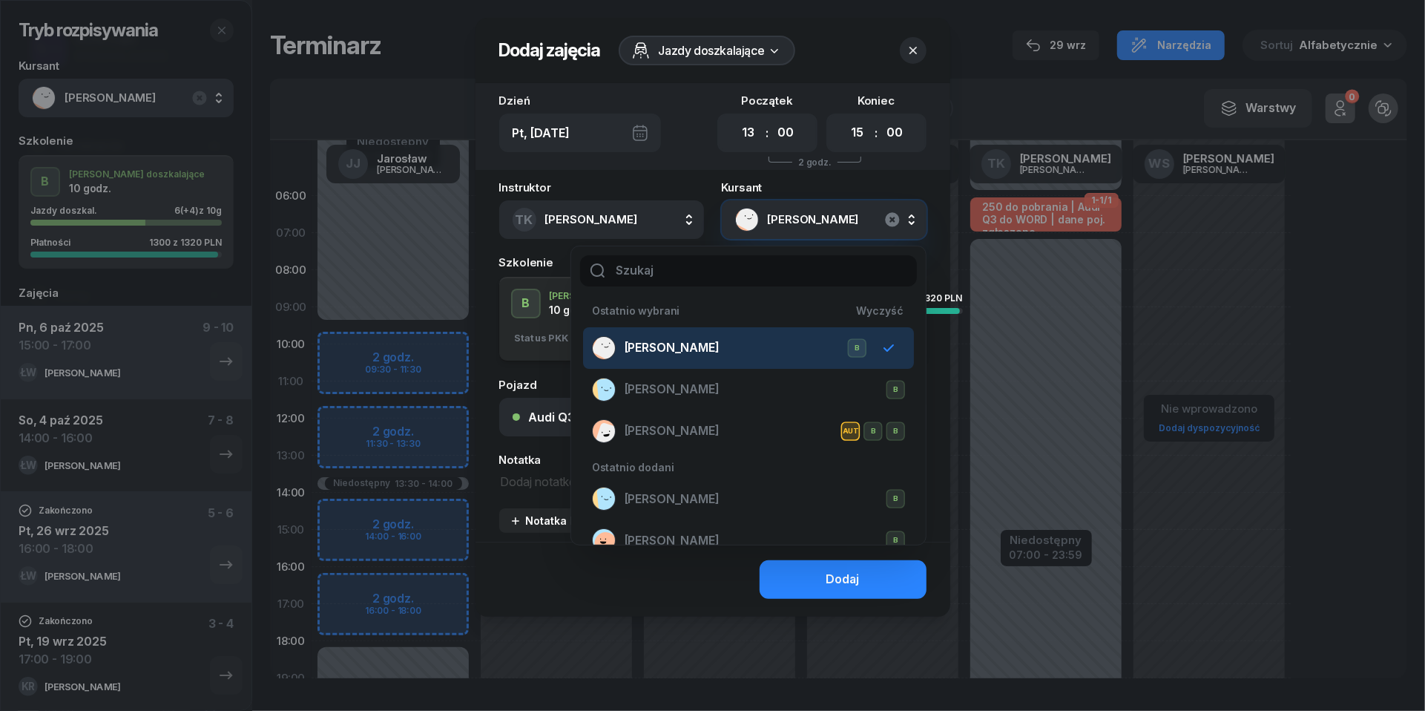
click at [894, 221] on icon "button" at bounding box center [893, 220] width 18 height 18
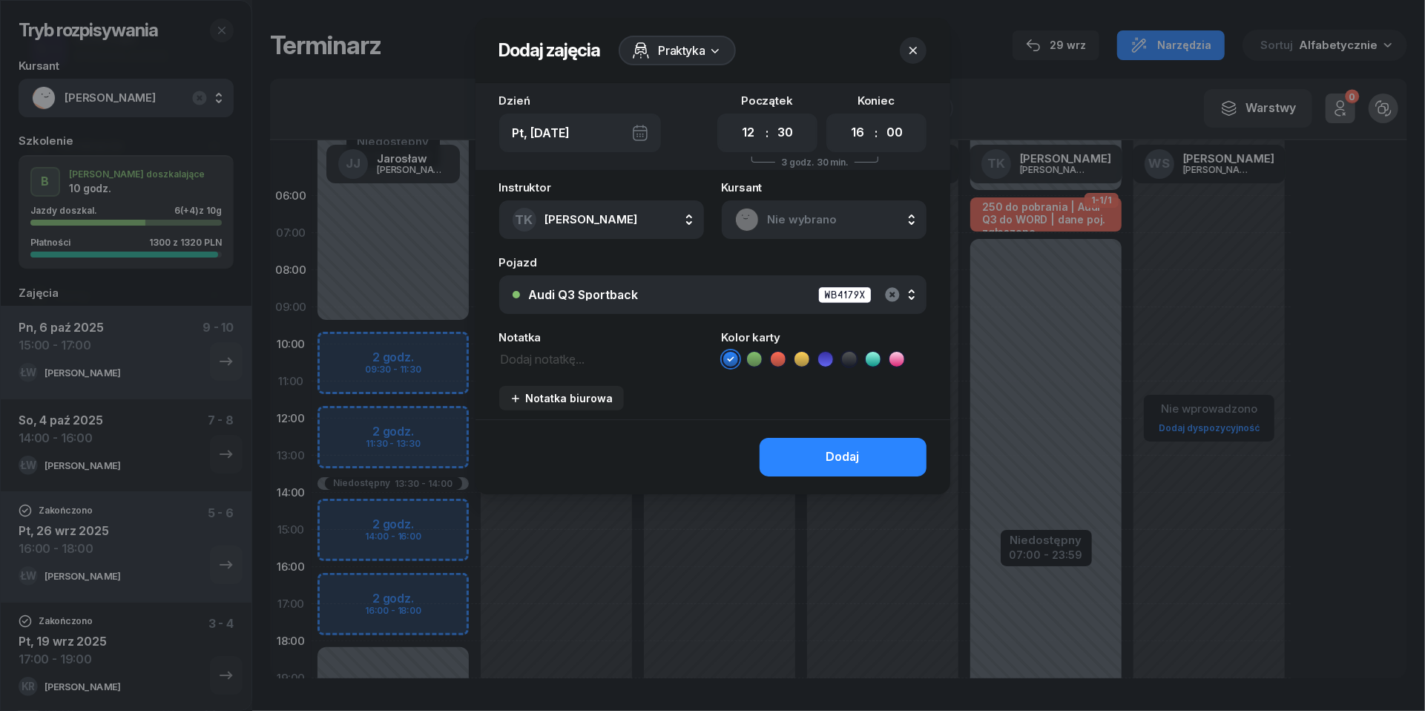
click at [893, 298] on icon "button" at bounding box center [892, 294] width 14 height 14
click at [577, 363] on textarea at bounding box center [601, 358] width 205 height 19
paste textarea "ścianka Henia"
click at [781, 359] on icon at bounding box center [778, 359] width 15 height 15
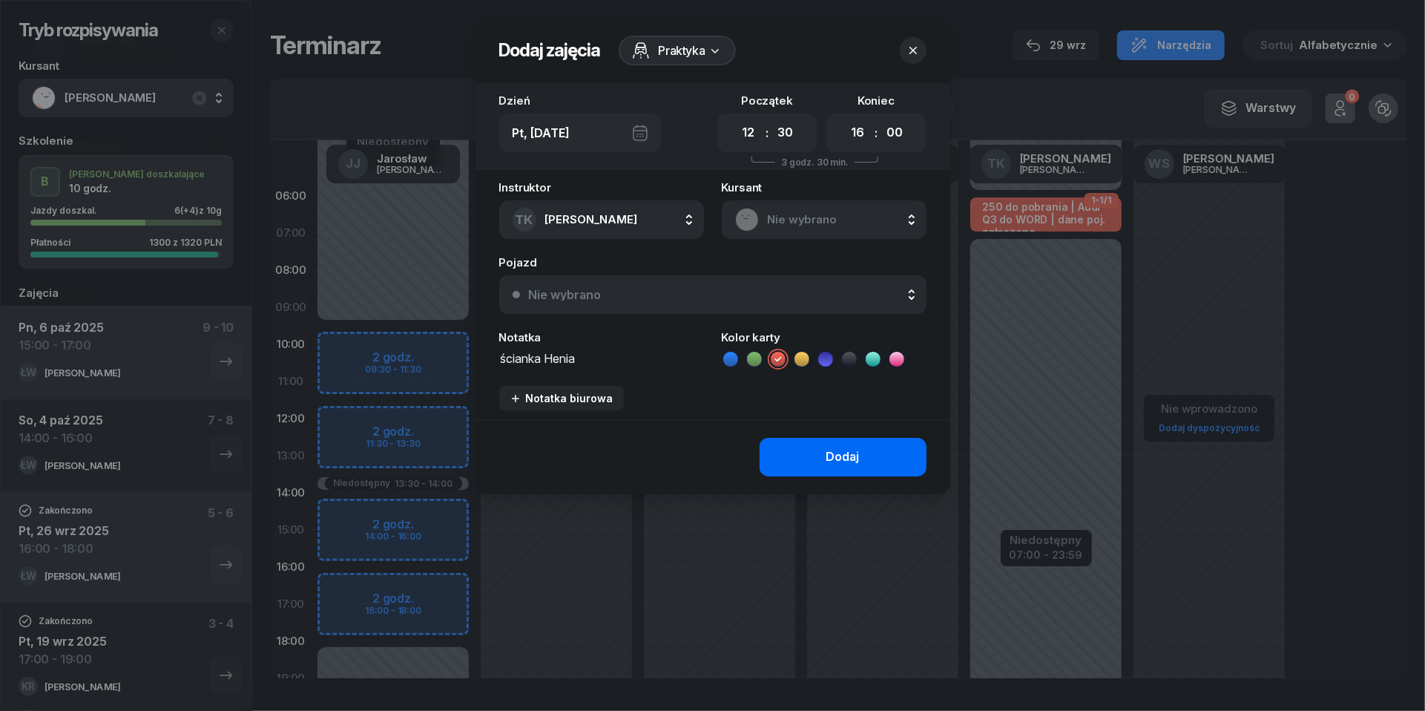
click at [852, 445] on button "Dodaj" at bounding box center [843, 457] width 167 height 39
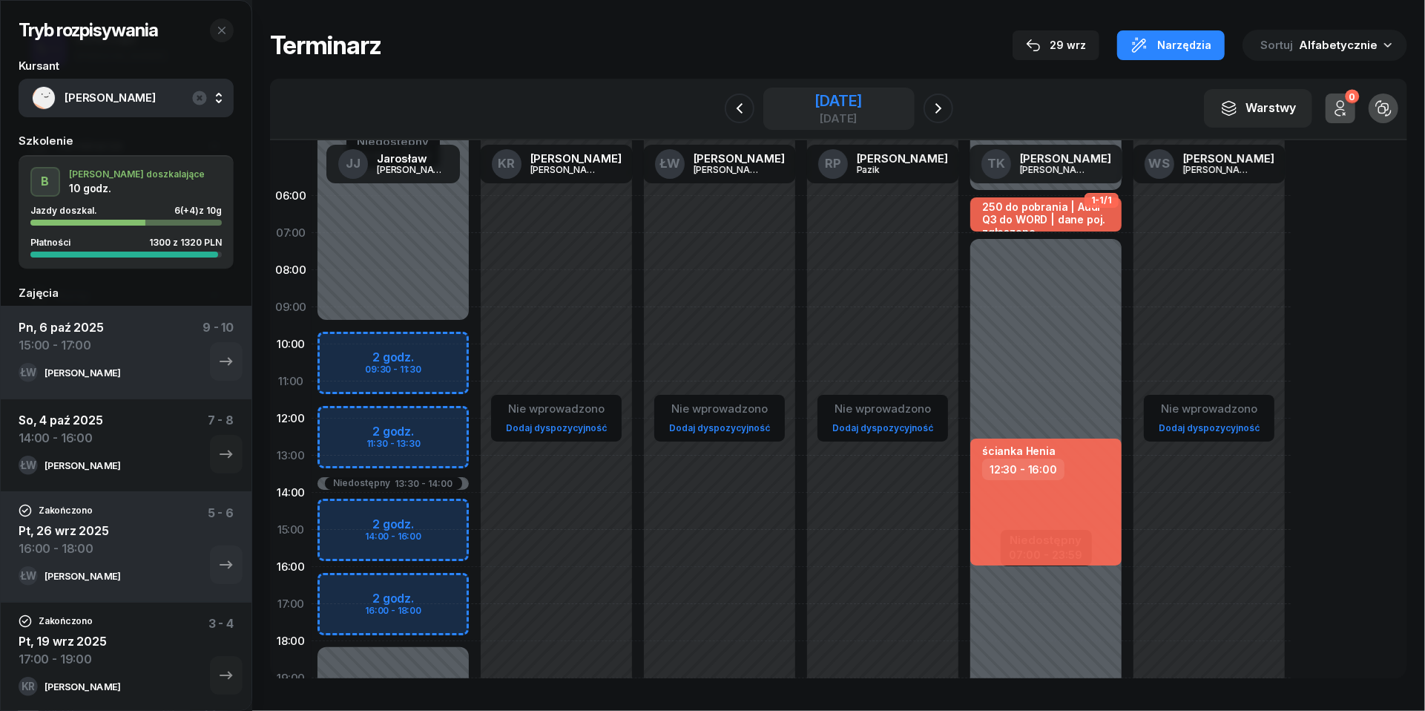
click at [862, 99] on div "[DATE]" at bounding box center [838, 100] width 47 height 15
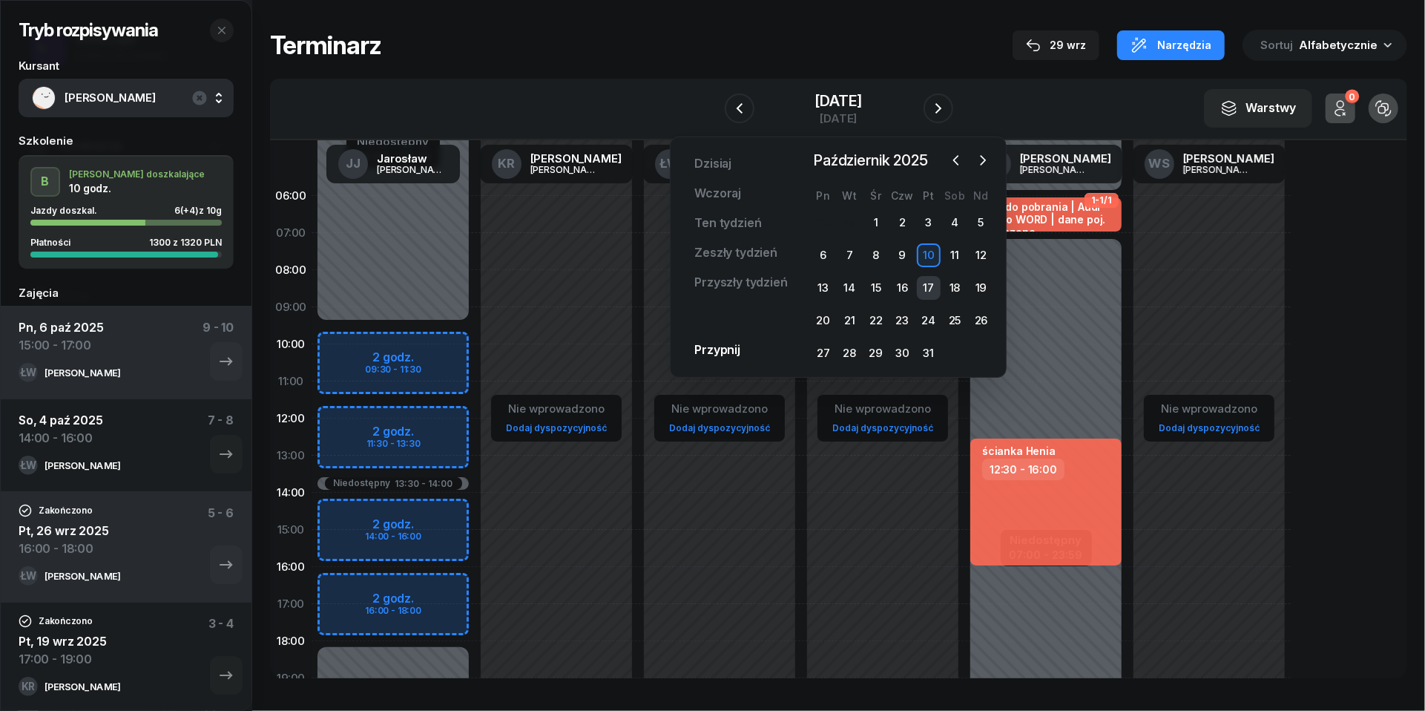
click at [924, 286] on div "17" at bounding box center [929, 288] width 24 height 24
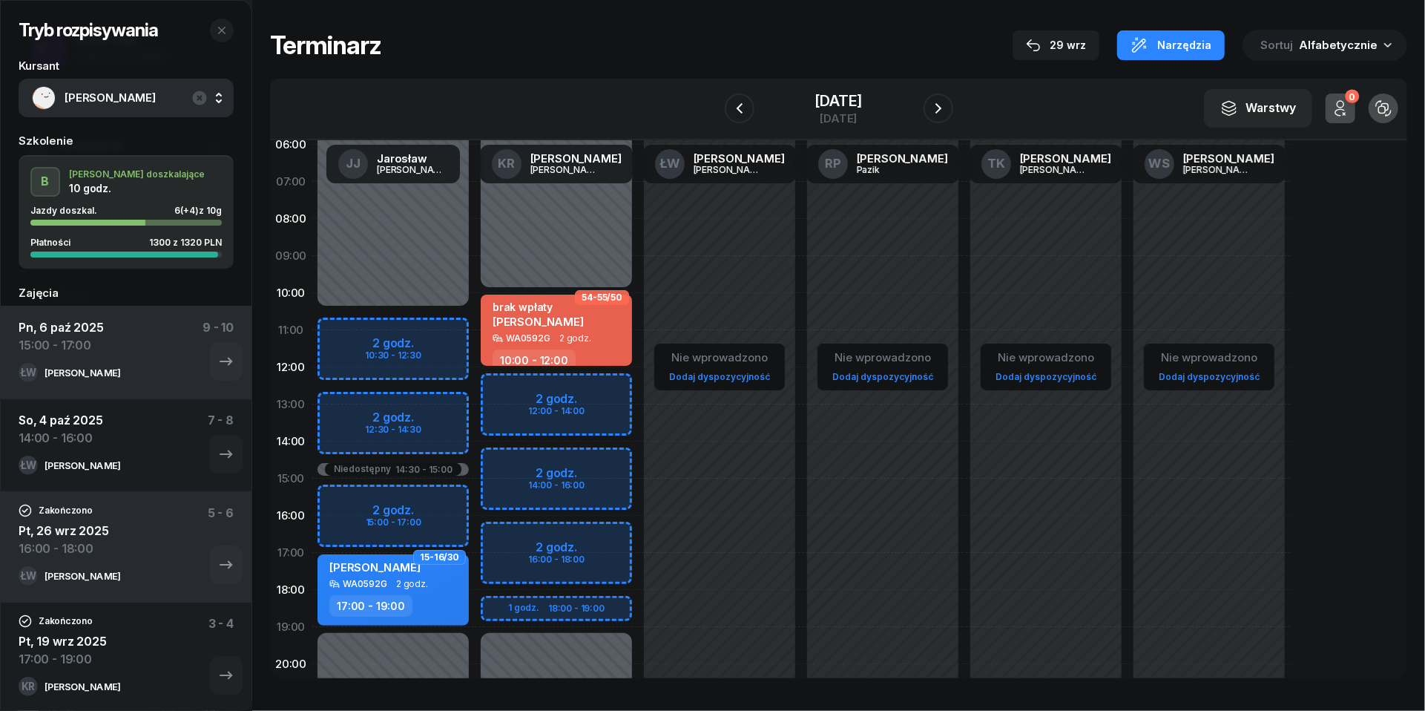
scroll to position [59, 0]
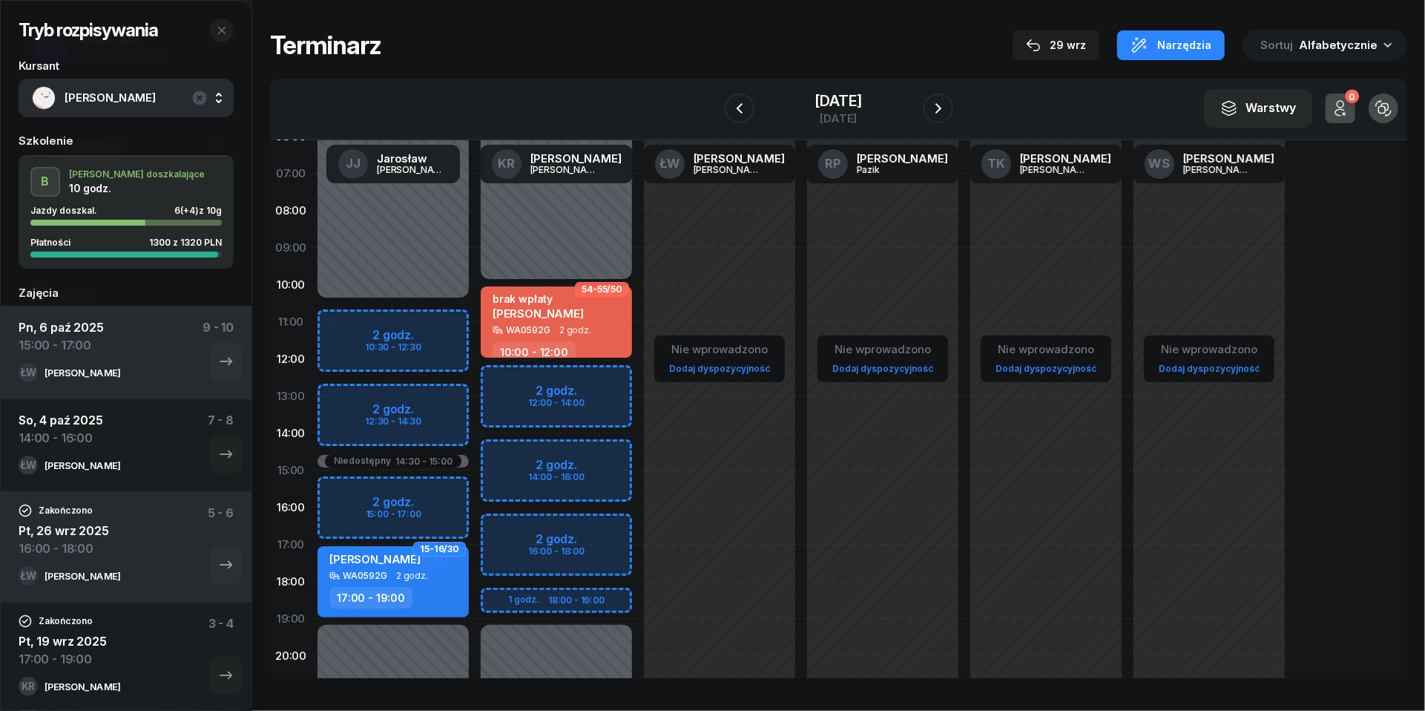
click at [1036, 424] on div "Nie wprowadzono Dodaj dyspozycyjność" at bounding box center [1045, 470] width 163 height 705
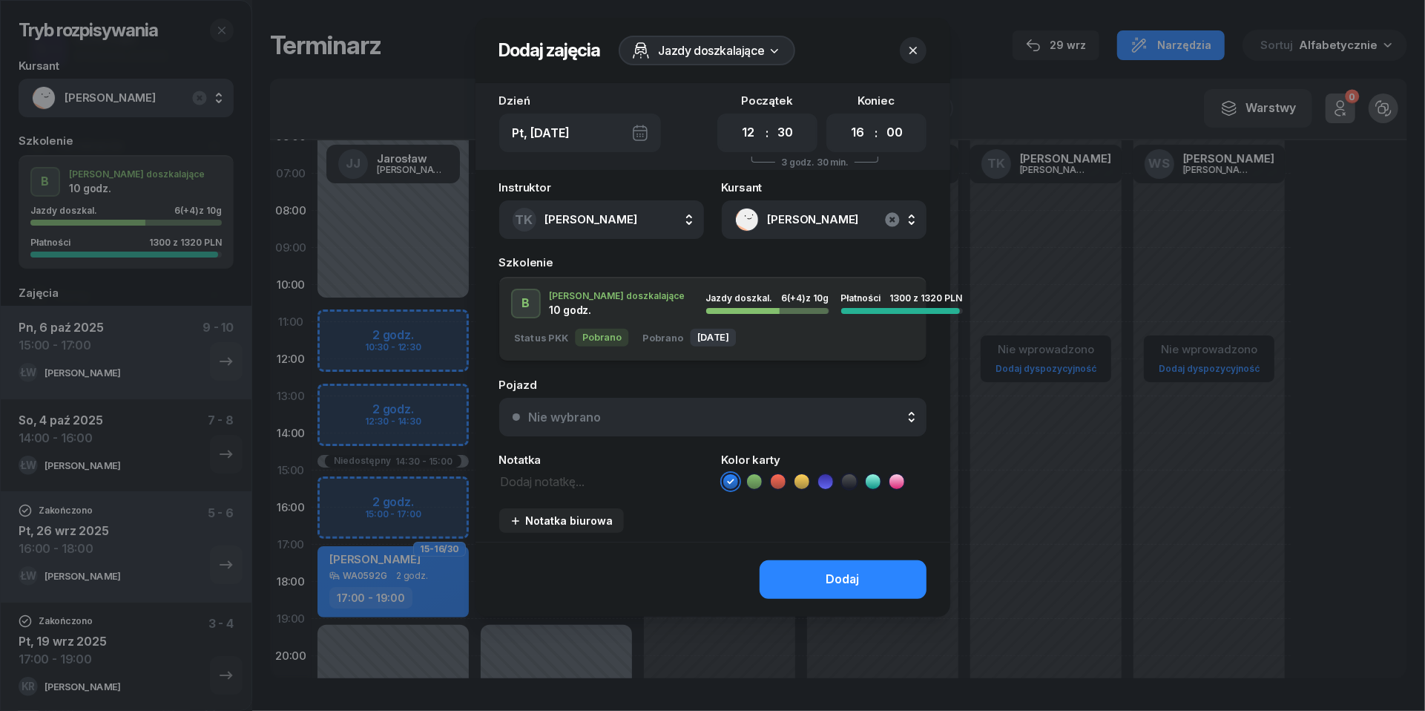
click at [889, 211] on icon "button" at bounding box center [893, 220] width 18 height 18
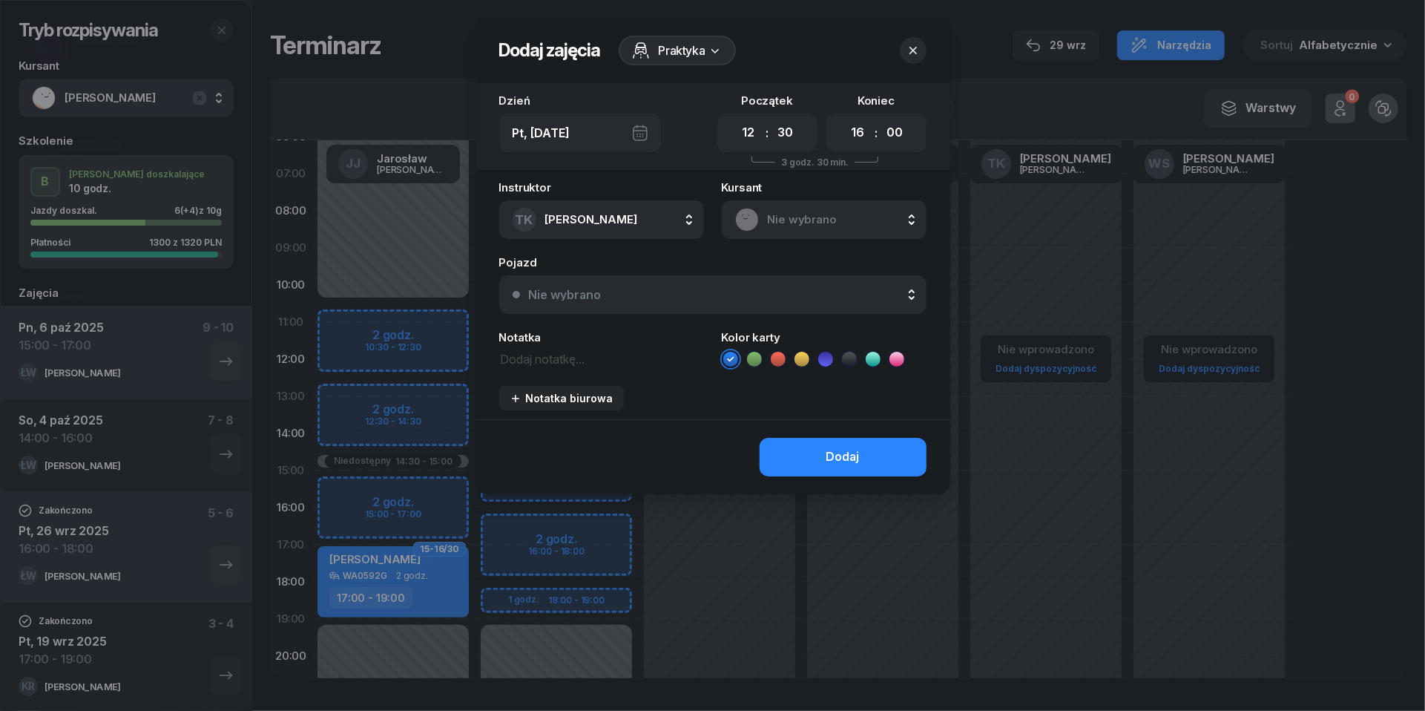
click at [573, 358] on textarea at bounding box center [601, 358] width 205 height 19
paste textarea "ścianka Henia"
click at [774, 361] on icon at bounding box center [778, 359] width 15 height 15
click at [835, 458] on div "Dodaj" at bounding box center [842, 456] width 33 height 19
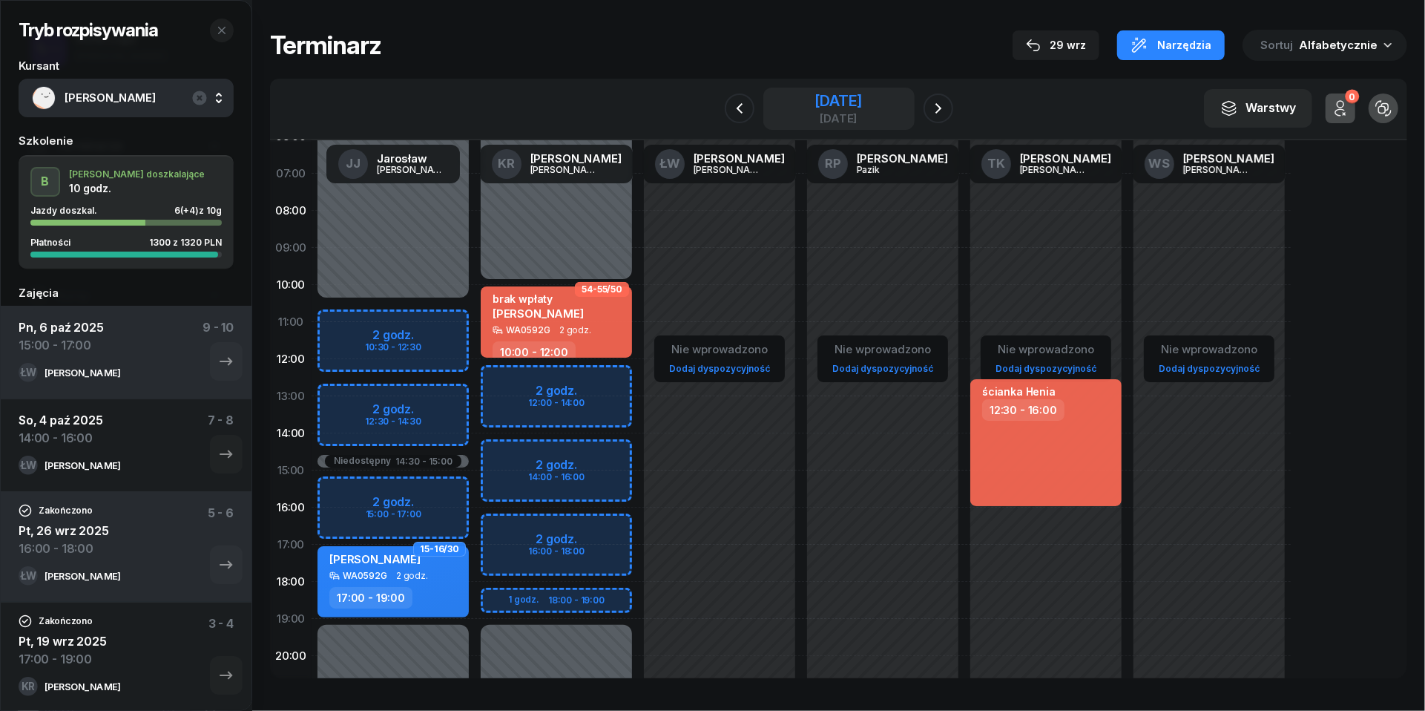
click at [862, 108] on div "[DATE]" at bounding box center [838, 100] width 47 height 15
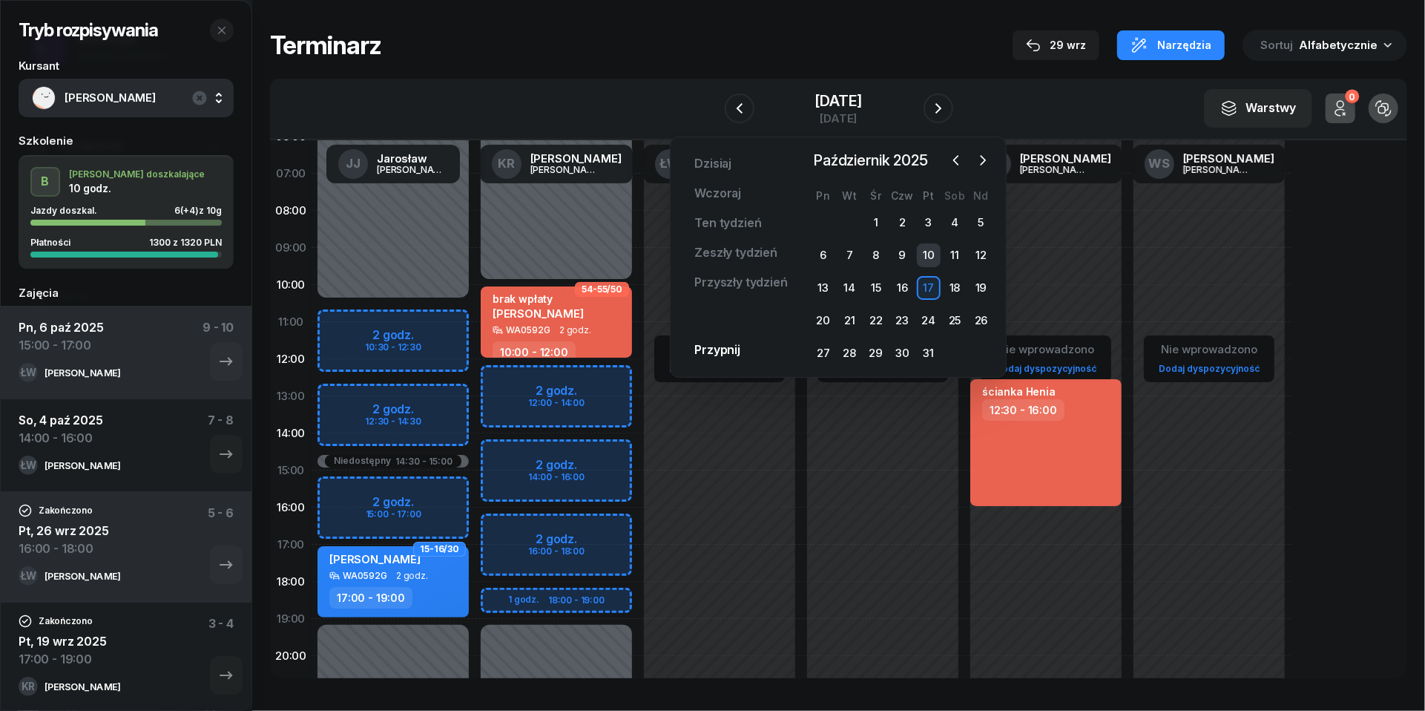
click at [927, 261] on div "10" at bounding box center [929, 255] width 24 height 24
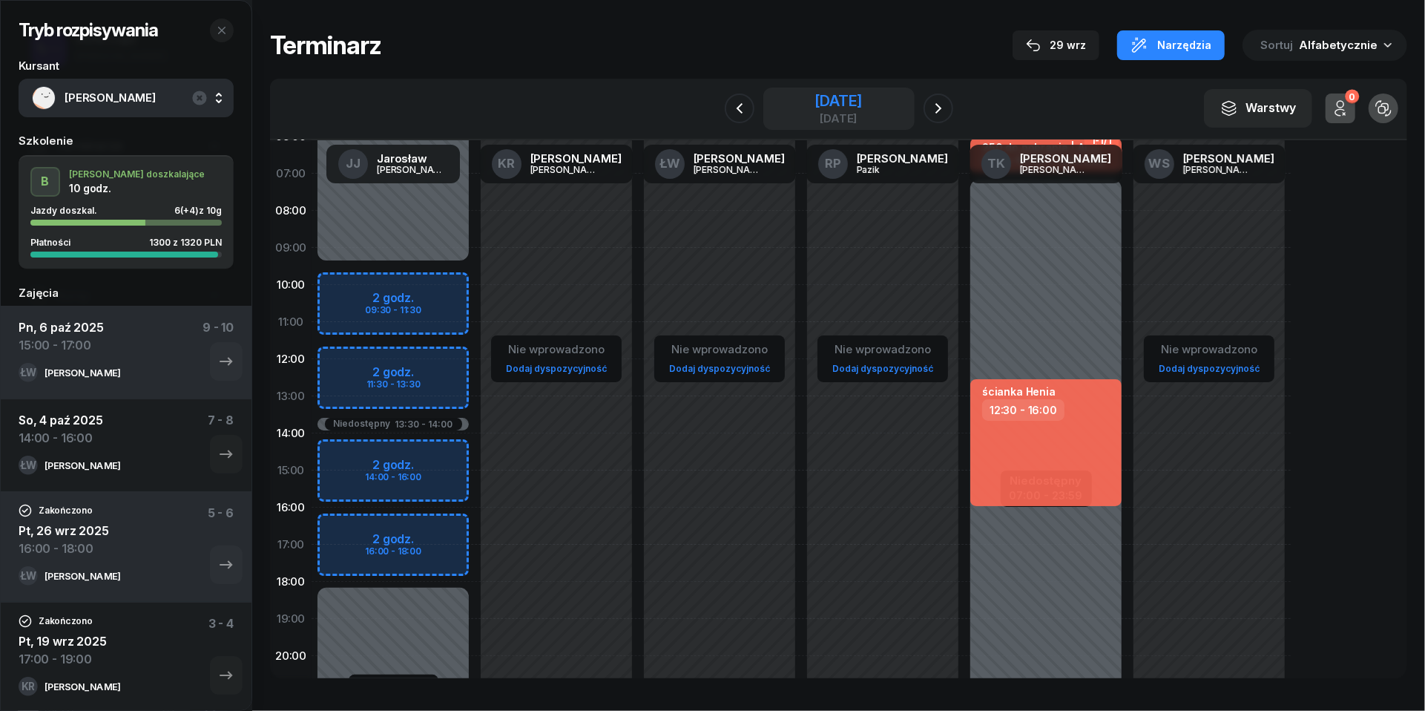
click at [840, 113] on div "[DATE]" at bounding box center [838, 118] width 47 height 11
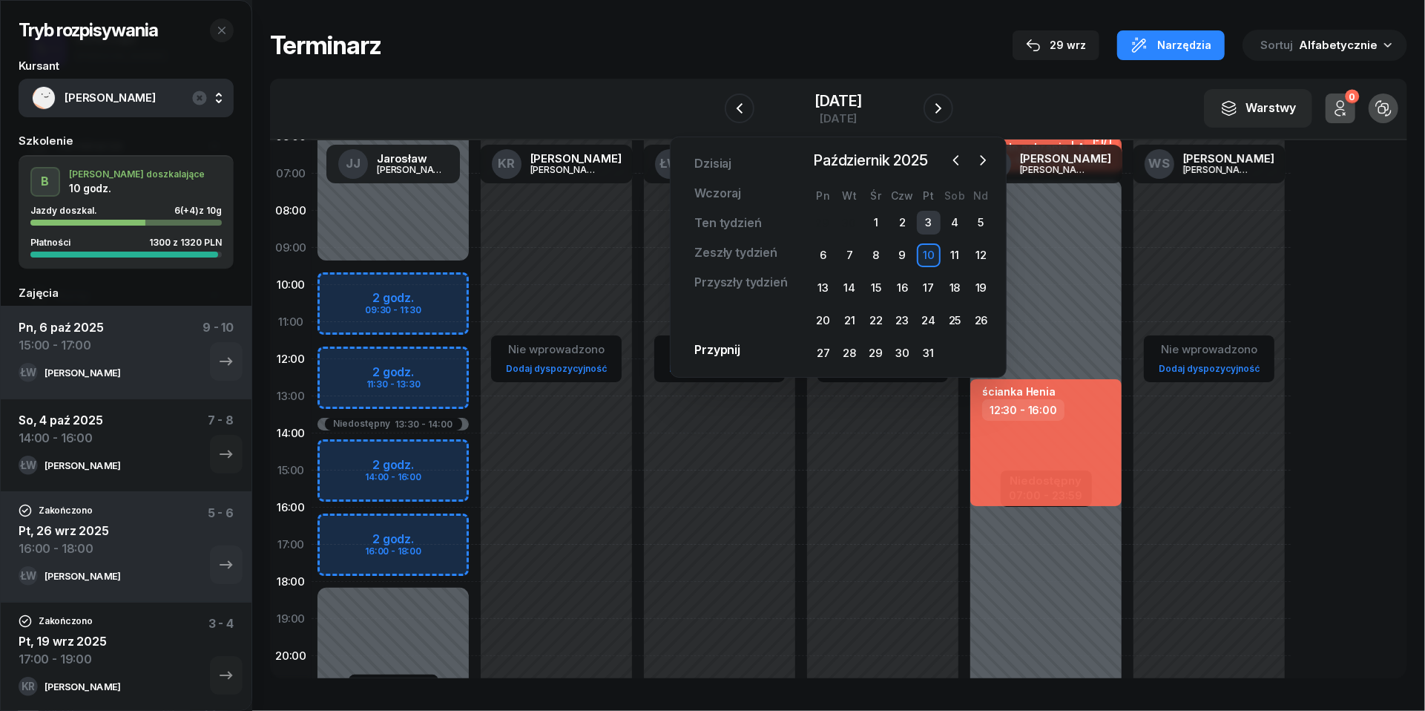
click at [935, 217] on div "3" at bounding box center [929, 223] width 24 height 24
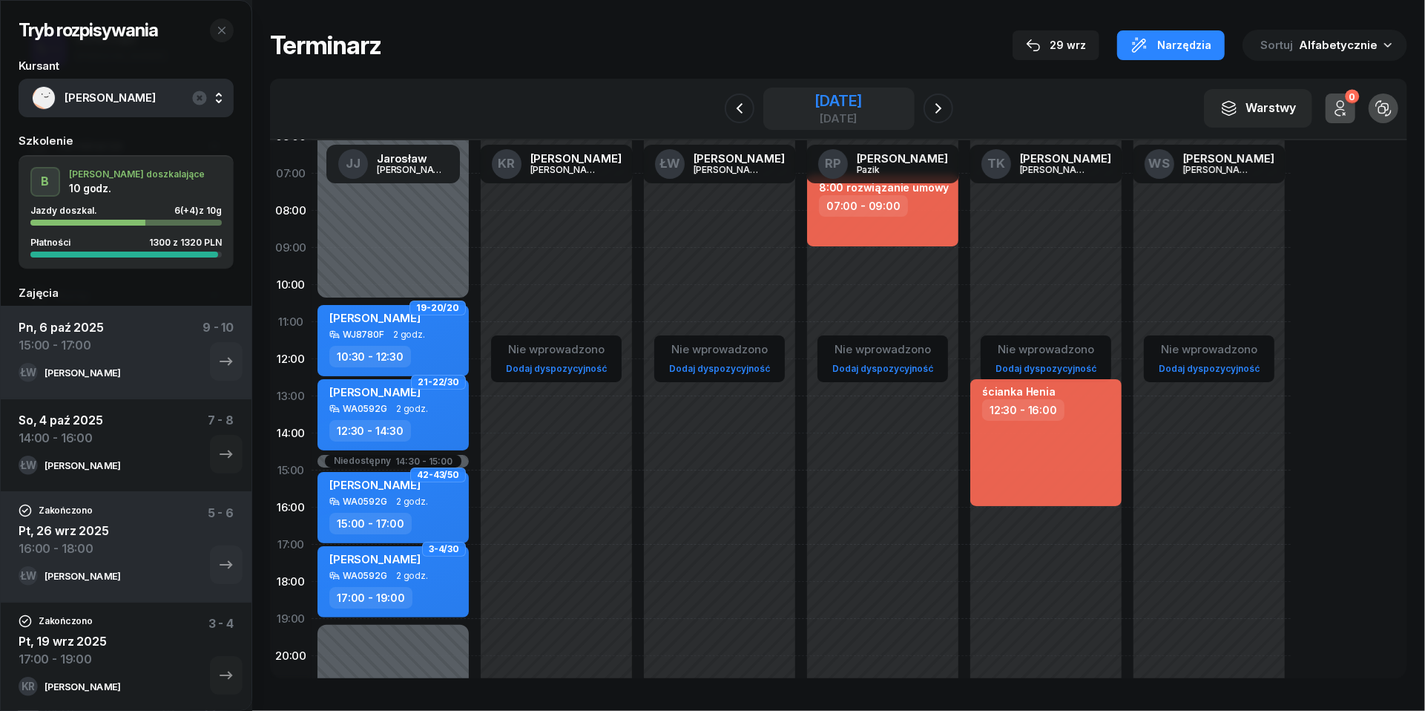
click at [840, 113] on div "[DATE]" at bounding box center [838, 118] width 47 height 11
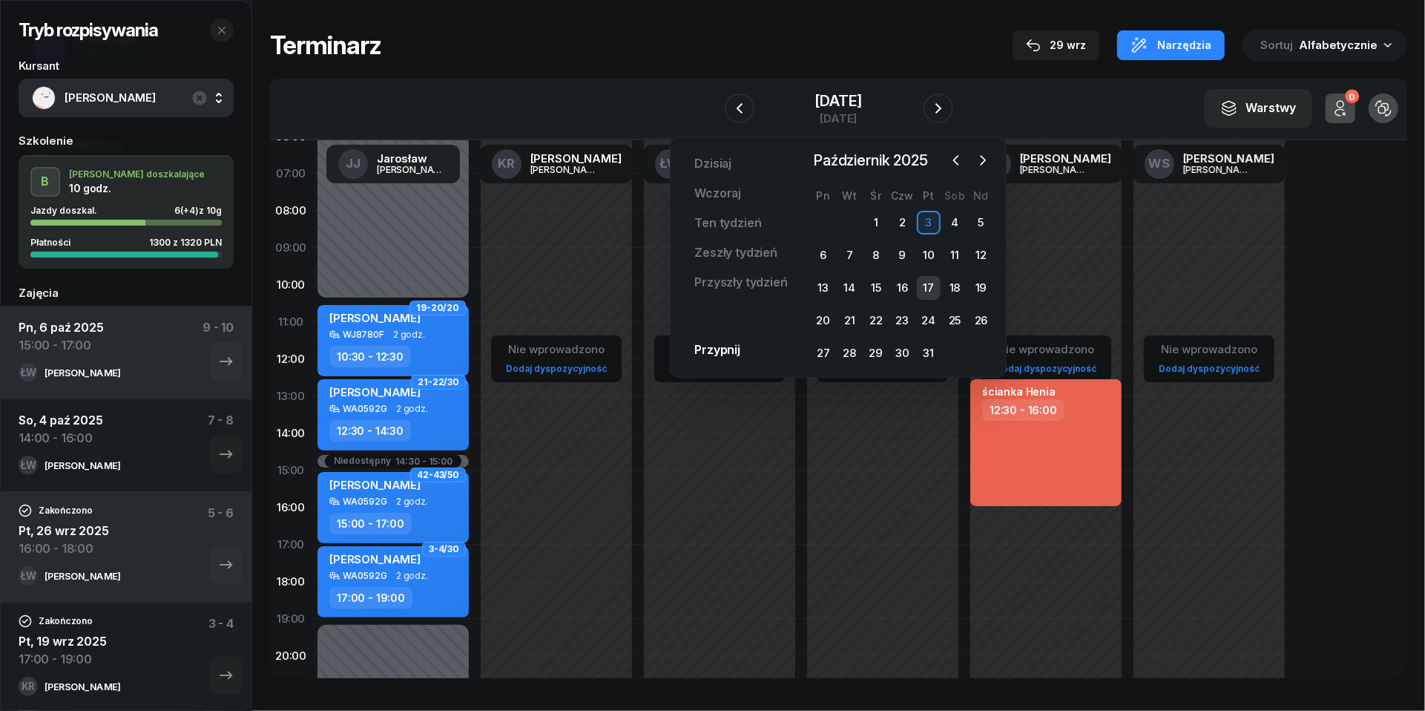
click at [932, 286] on div "17" at bounding box center [929, 288] width 24 height 24
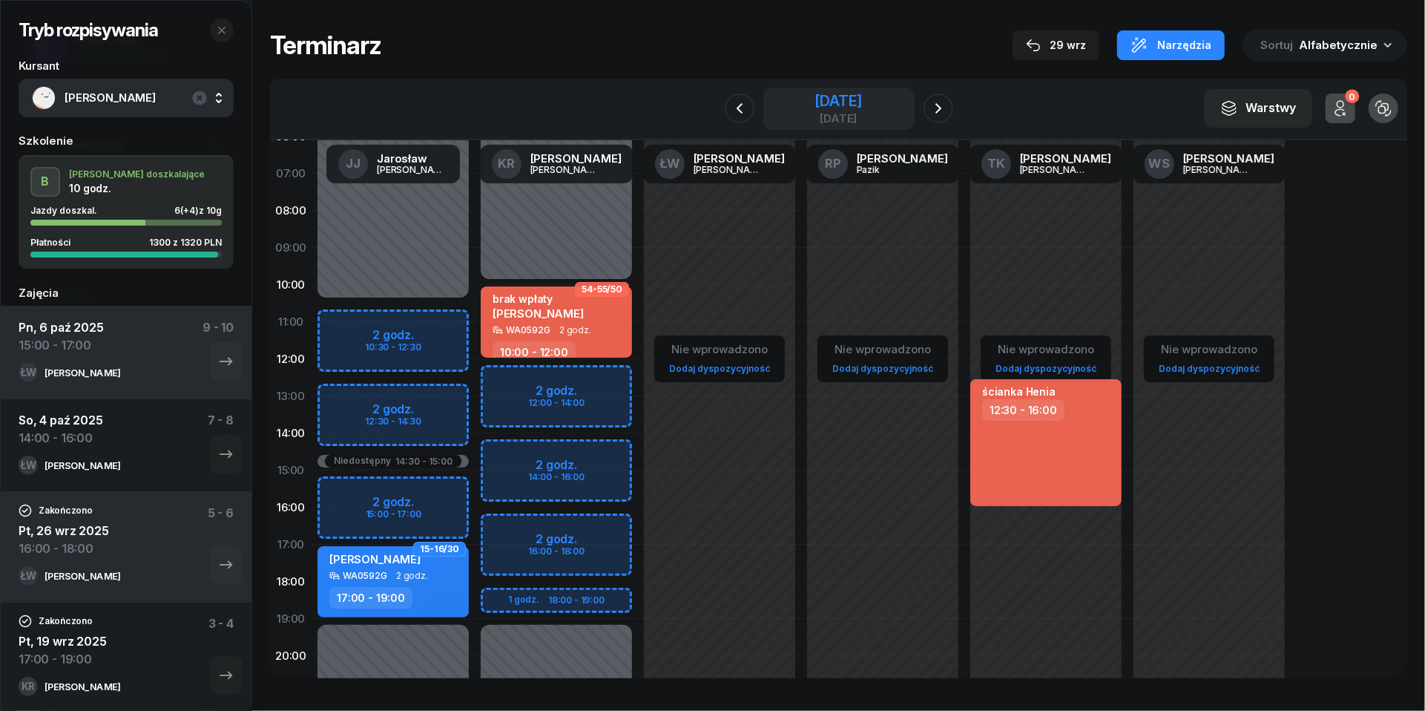
click at [820, 116] on div "[DATE]" at bounding box center [838, 118] width 47 height 11
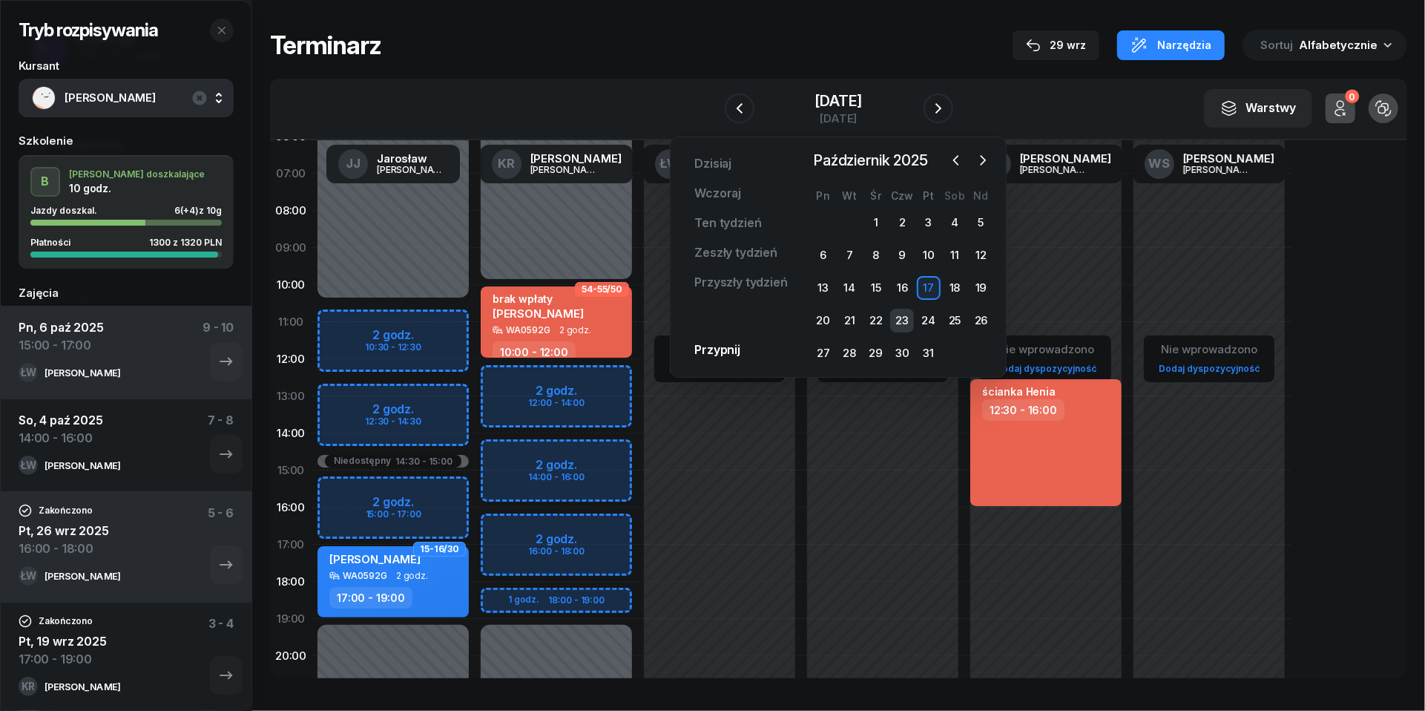
click at [899, 315] on div "23" at bounding box center [902, 321] width 24 height 24
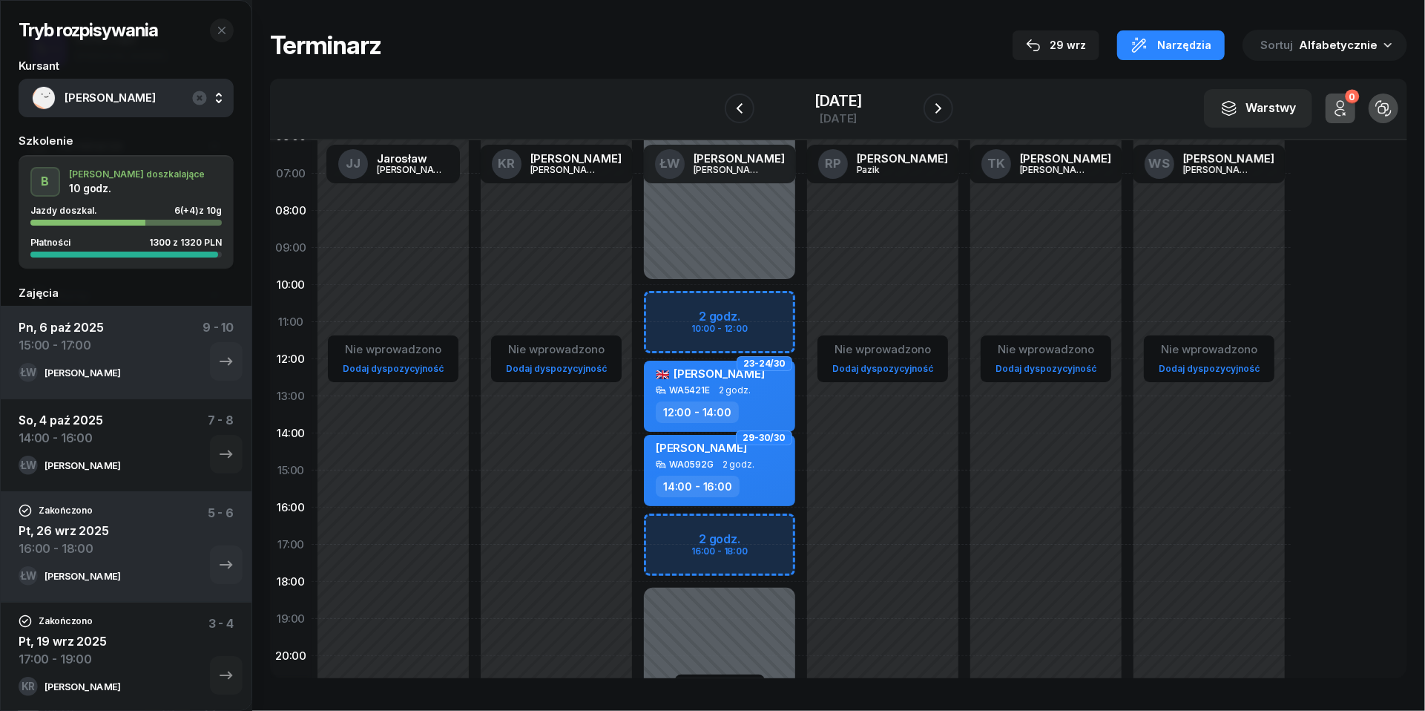
click at [1022, 421] on div "Nie wprowadzono Dodaj dyspozycyjność" at bounding box center [1045, 470] width 163 height 705
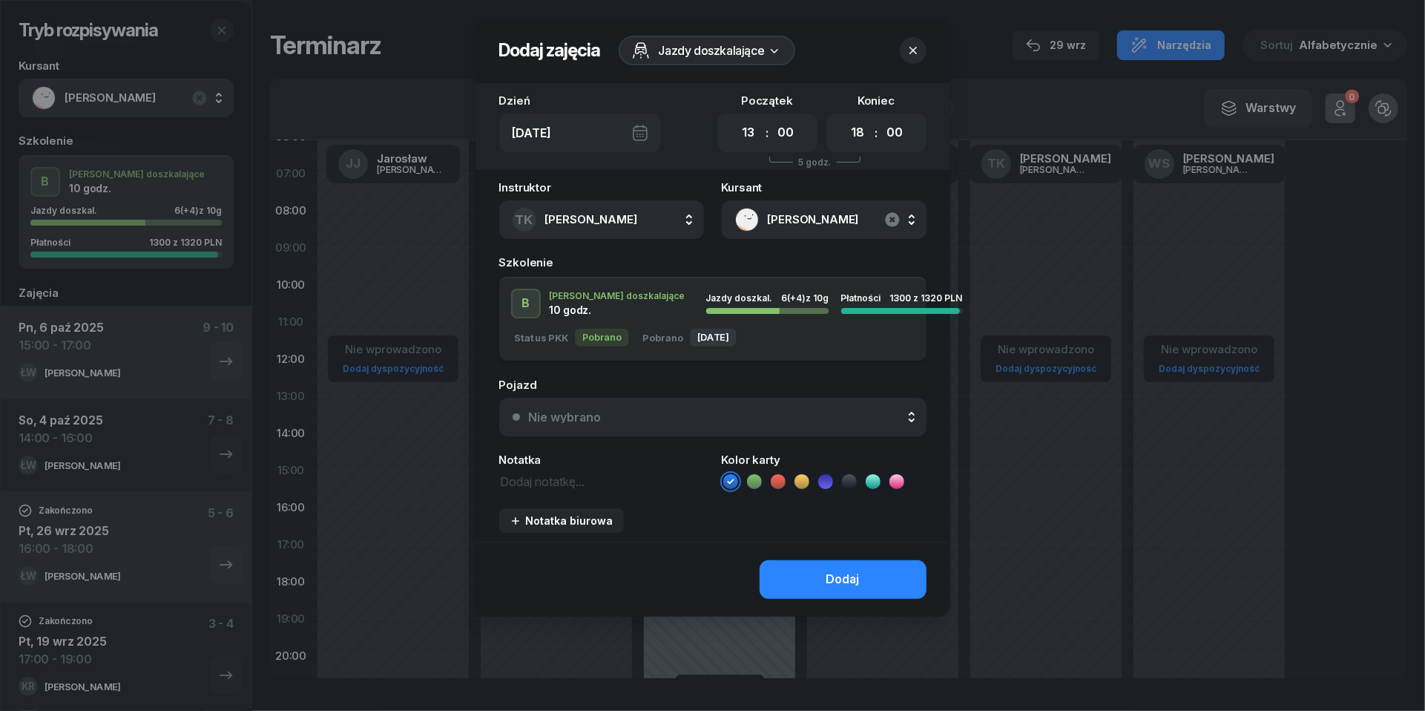
click at [898, 218] on icon "button" at bounding box center [892, 219] width 14 height 14
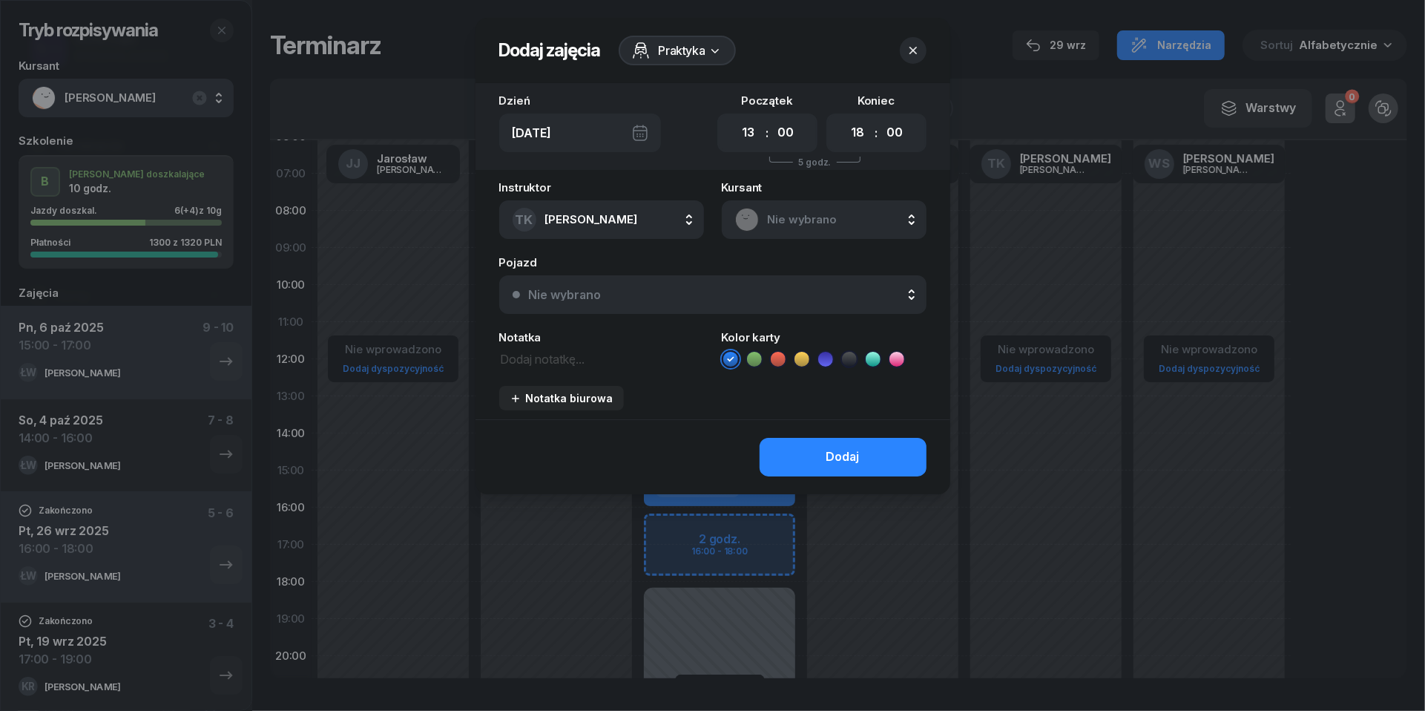
click at [574, 351] on textarea at bounding box center [601, 358] width 205 height 19
click at [786, 357] on li at bounding box center [778, 359] width 18 height 18
click at [834, 455] on div "Dodaj" at bounding box center [842, 456] width 33 height 19
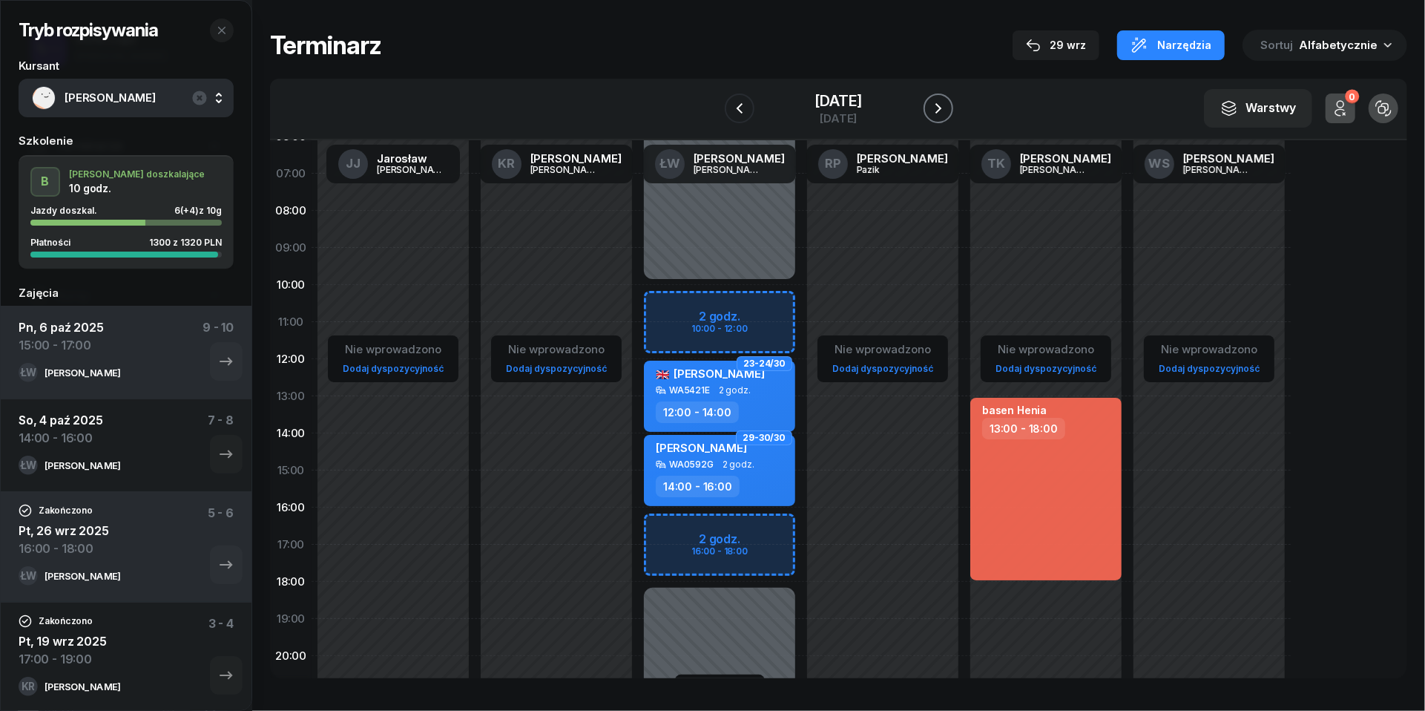
click at [947, 110] on icon "button" at bounding box center [939, 108] width 18 height 18
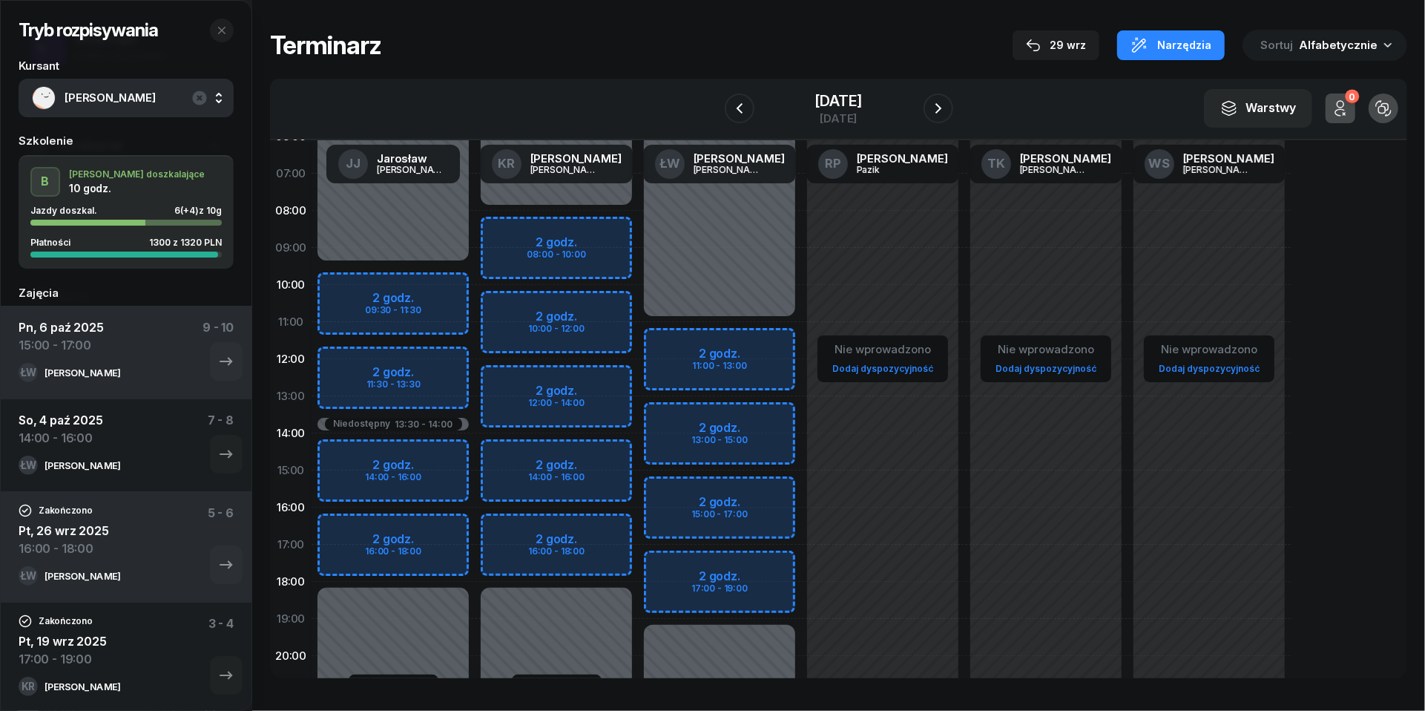
click at [1036, 423] on div "Nie wprowadzono Dodaj dyspozycyjność" at bounding box center [1045, 470] width 163 height 705
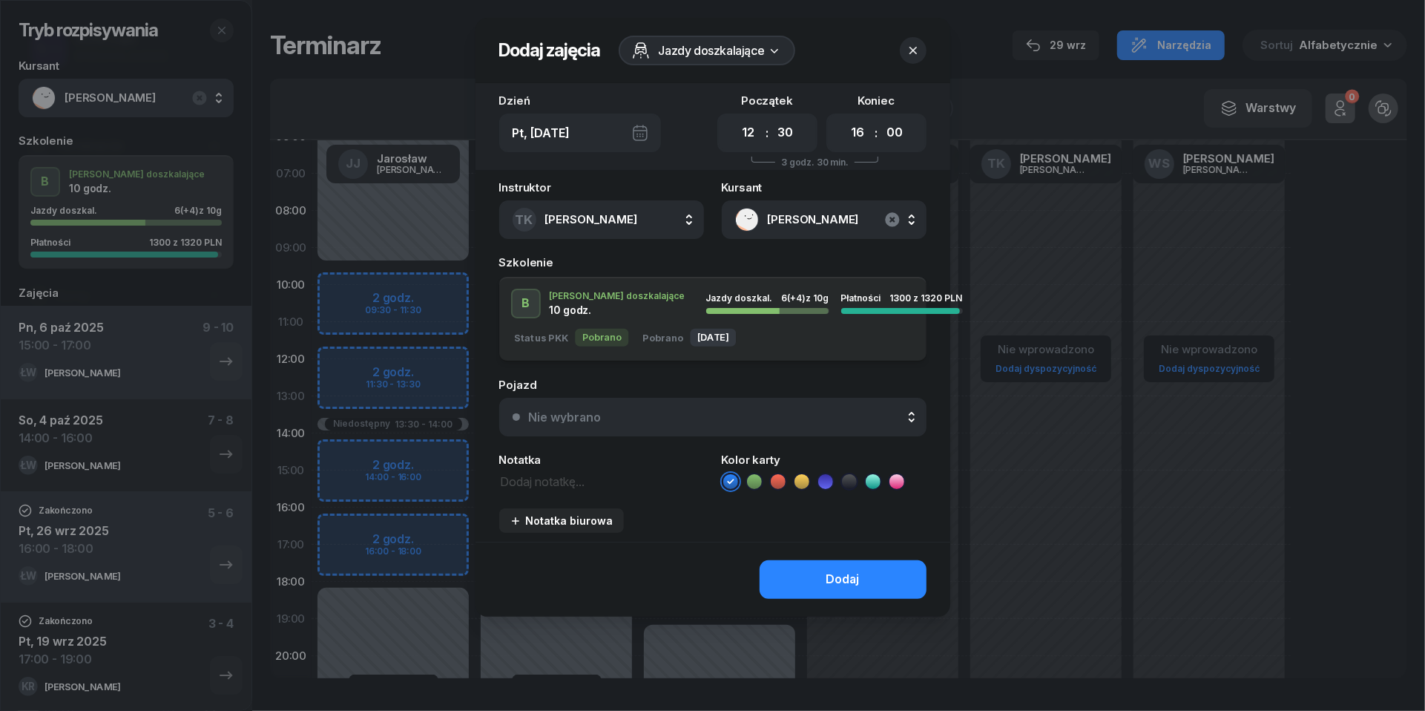
click at [891, 214] on icon "button" at bounding box center [892, 219] width 14 height 14
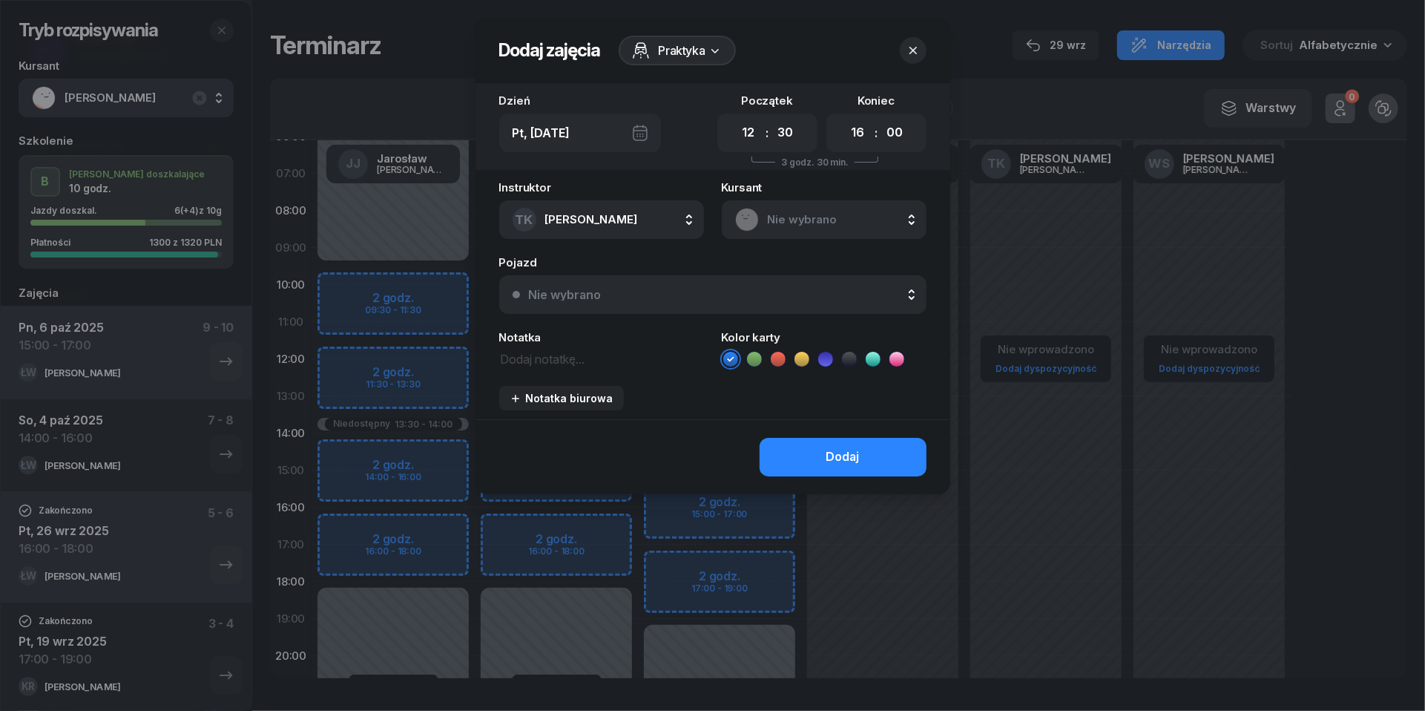
click at [564, 361] on textarea at bounding box center [601, 358] width 205 height 19
paste textarea "ścianka Henia"
click at [778, 354] on icon at bounding box center [778, 359] width 15 height 15
click at [818, 445] on button "Dodaj" at bounding box center [843, 457] width 167 height 39
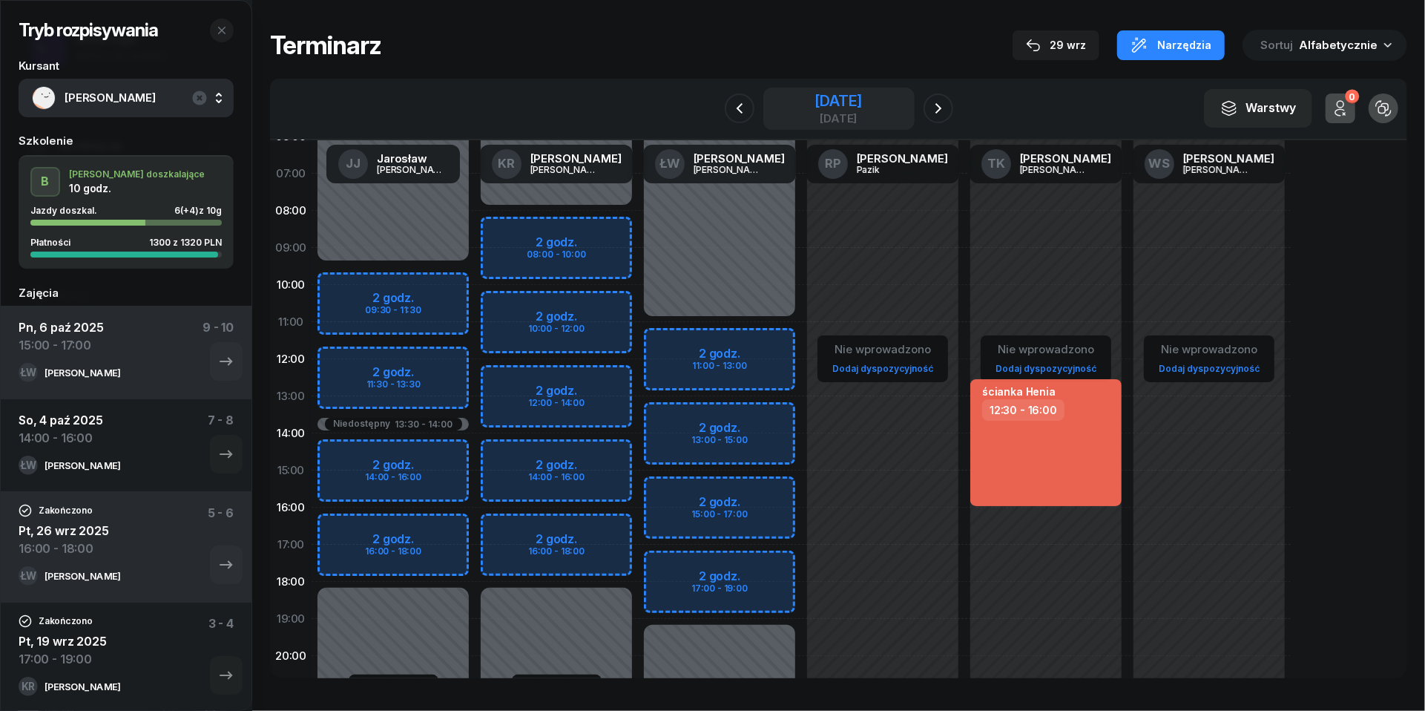
click at [838, 114] on div "[DATE]" at bounding box center [838, 118] width 47 height 11
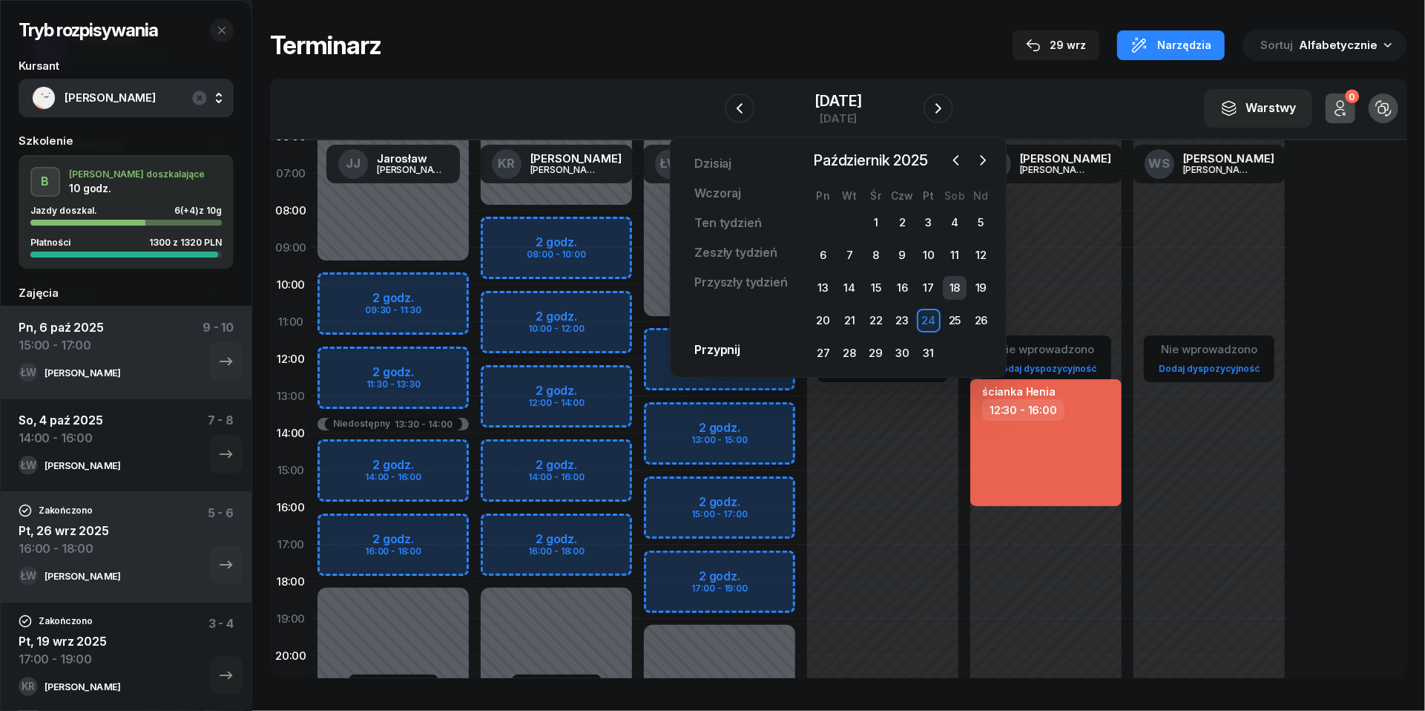
click at [943, 291] on div "18" at bounding box center [955, 288] width 24 height 24
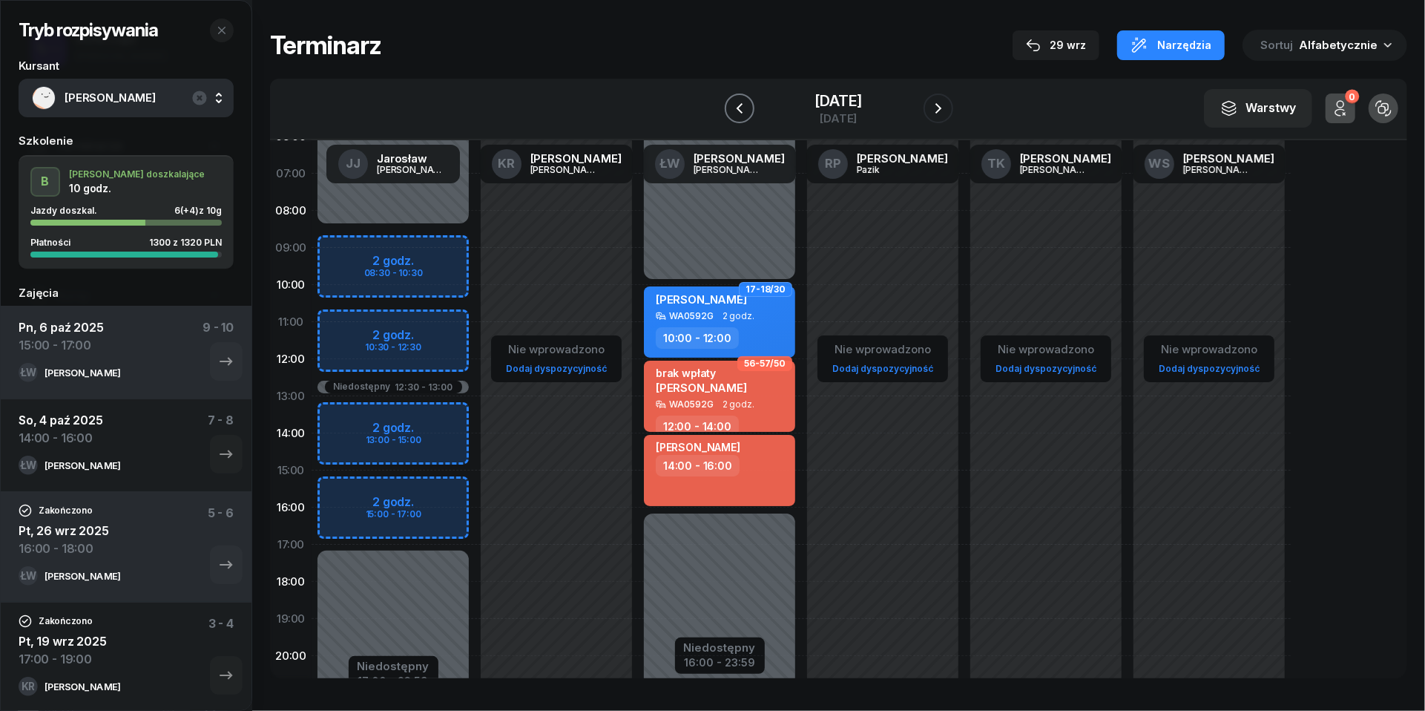
click at [725, 108] on button "button" at bounding box center [740, 108] width 30 height 30
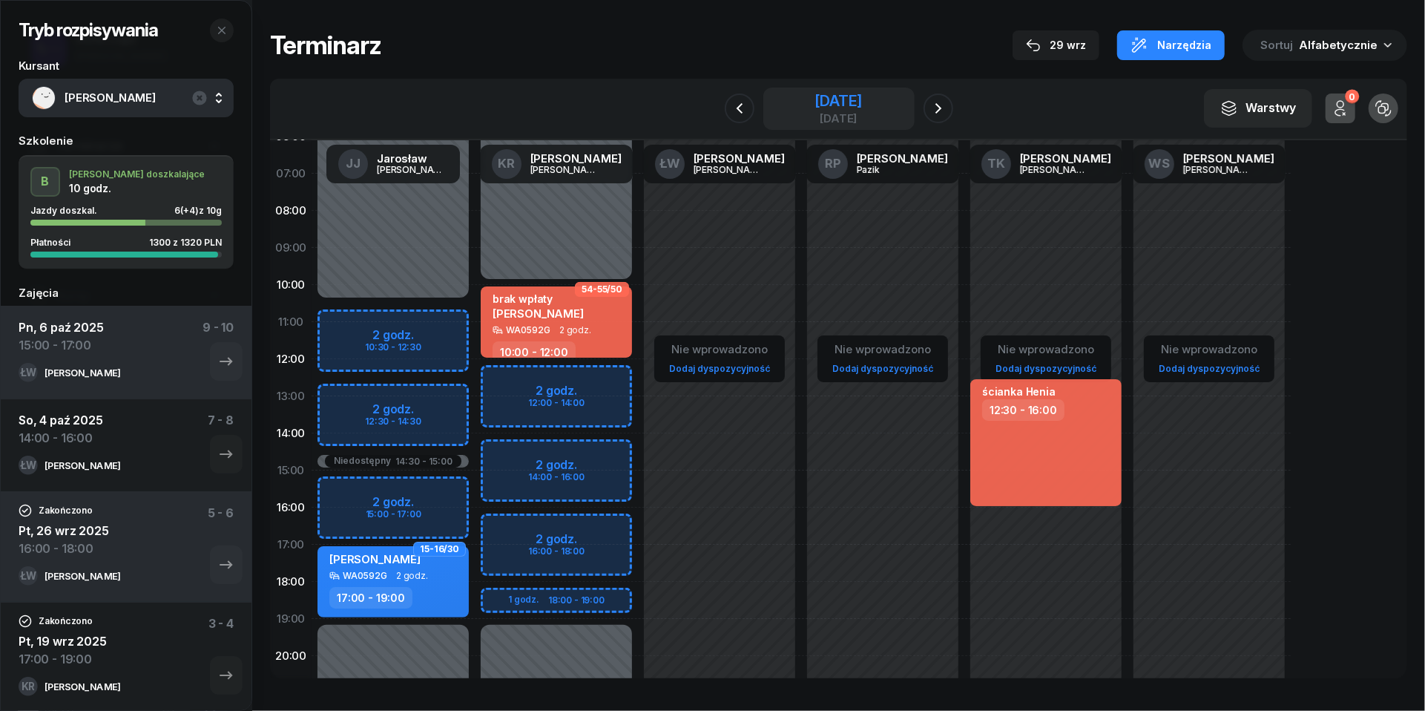
click at [862, 93] on div "[DATE]" at bounding box center [838, 100] width 47 height 15
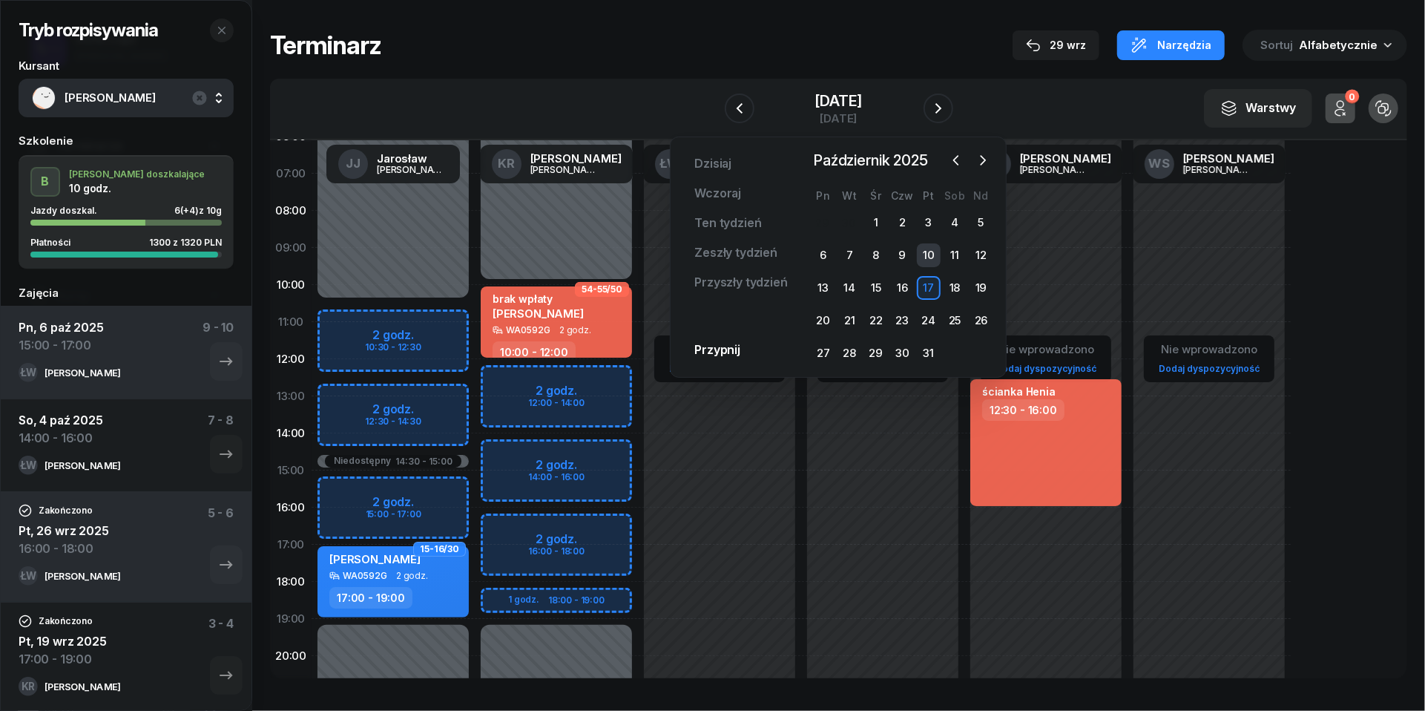
click at [923, 256] on div "10" at bounding box center [929, 255] width 24 height 24
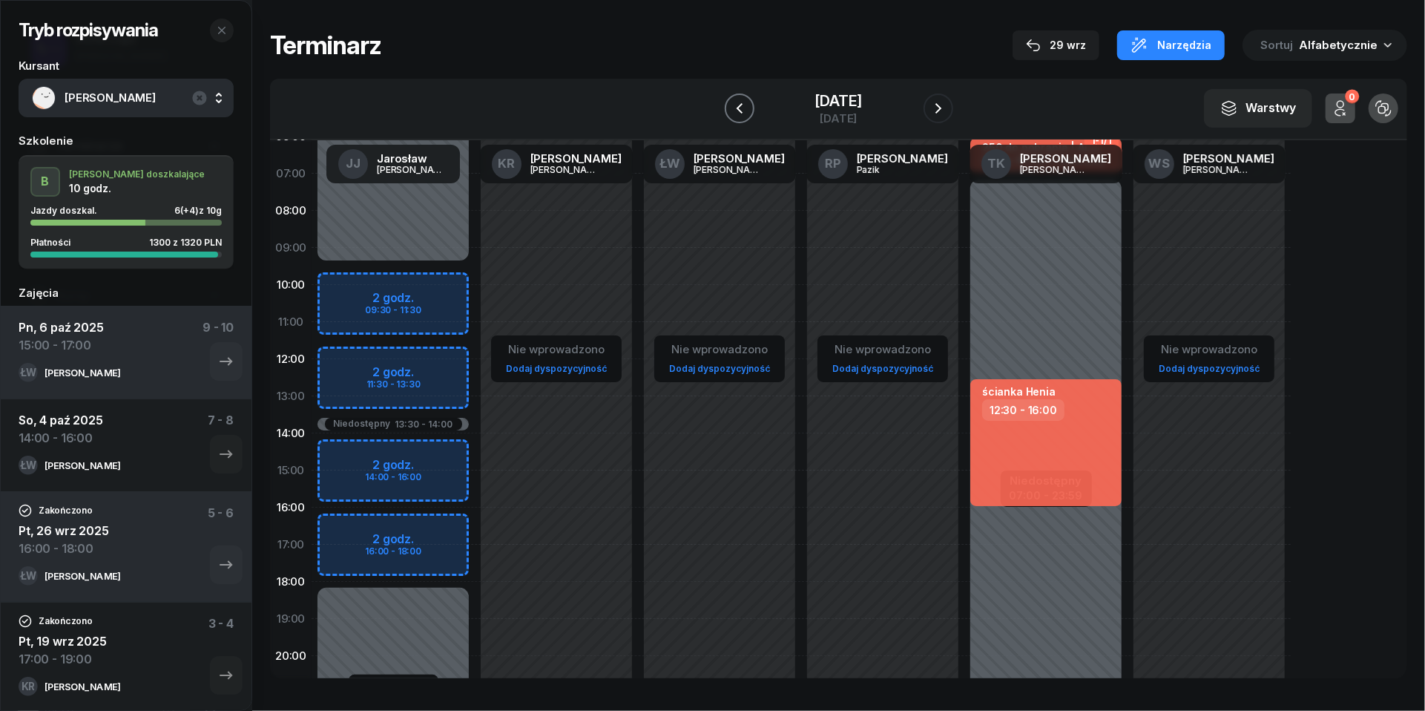
click at [736, 108] on icon "button" at bounding box center [739, 108] width 6 height 10
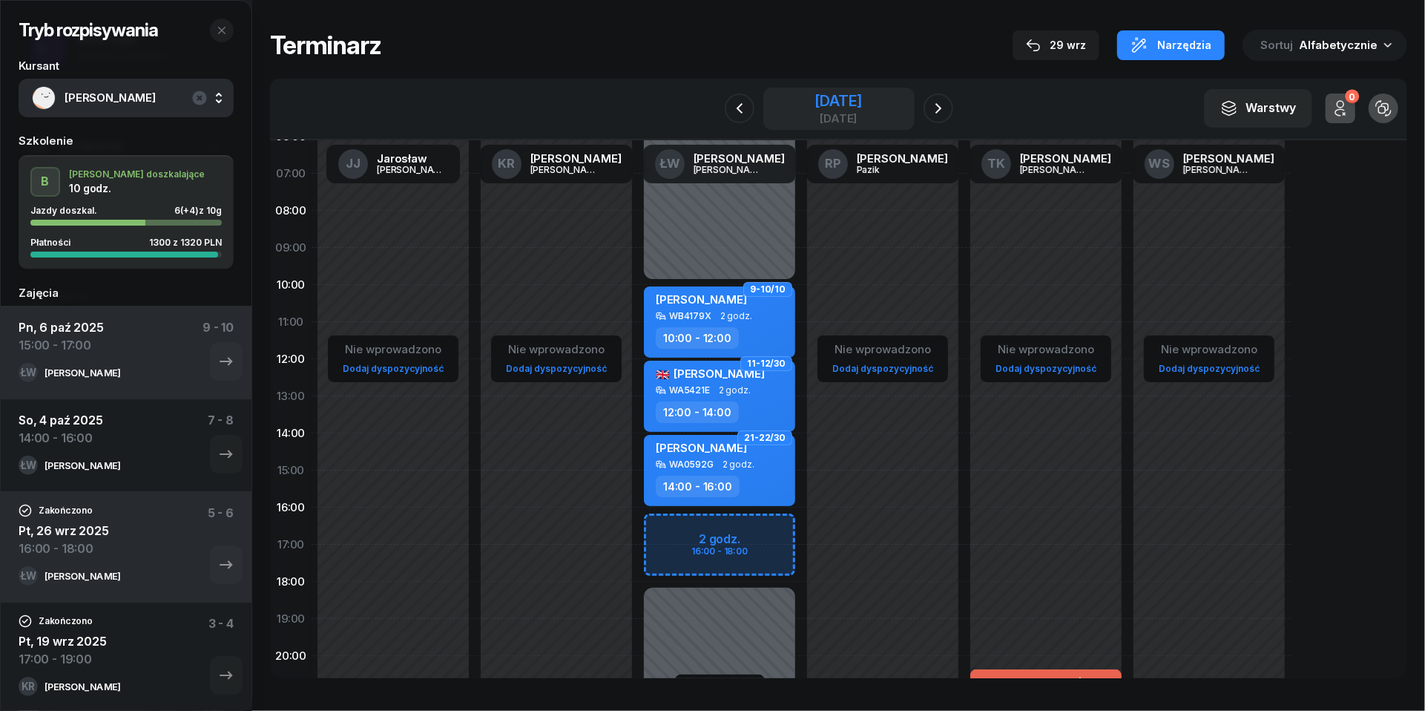
click at [815, 111] on div "[DATE]" at bounding box center [838, 108] width 47 height 30
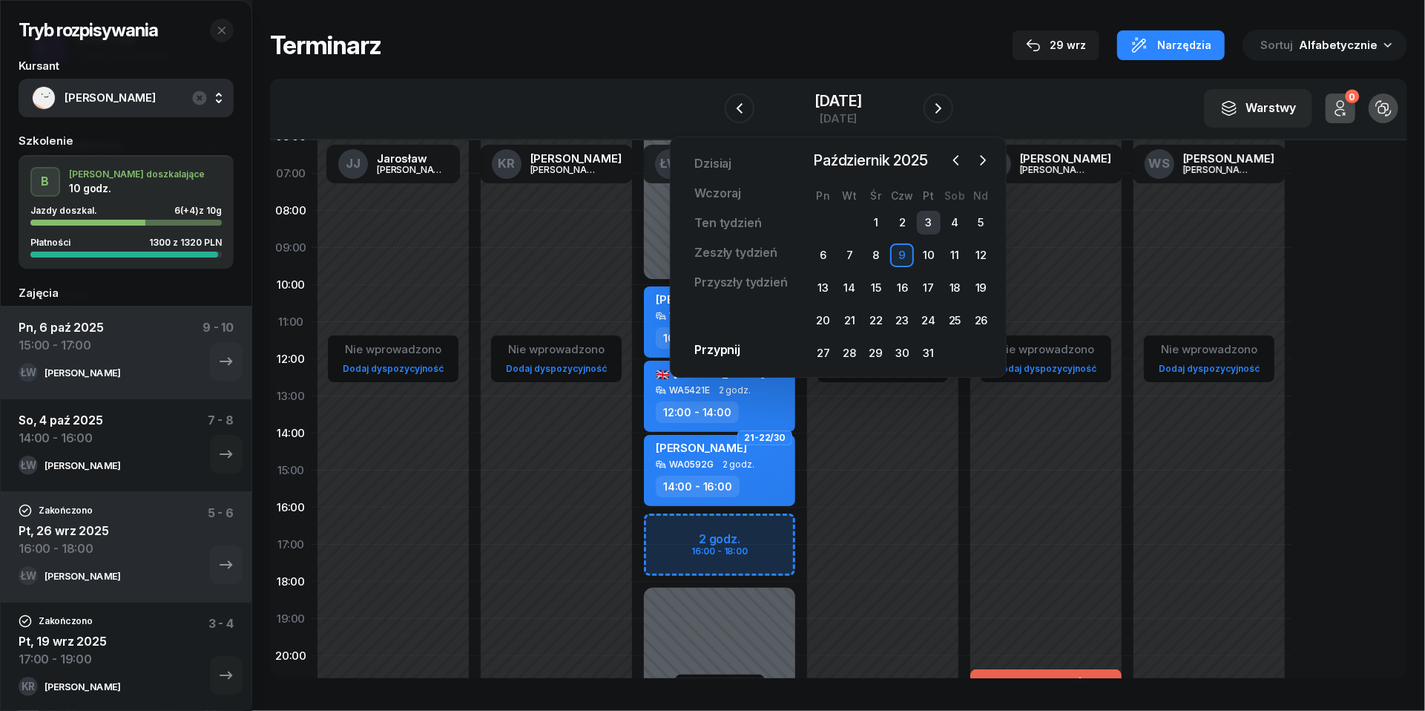
click at [921, 223] on div "3" at bounding box center [929, 223] width 24 height 24
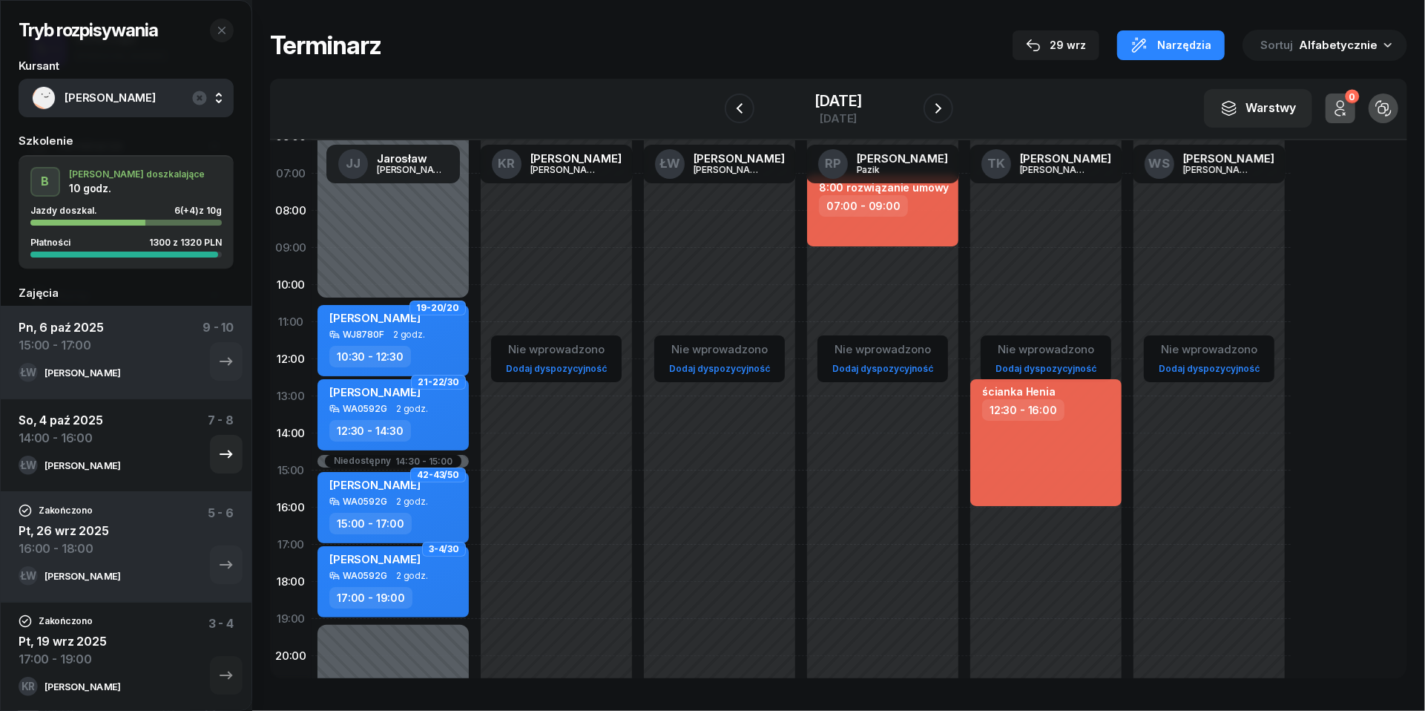
click at [104, 444] on div "[DATE] 14:00 - 16:00 7 - 8" at bounding box center [126, 433] width 215 height 45
click at [57, 437] on div "14:00 - 16:00" at bounding box center [61, 438] width 85 height 18
click at [232, 445] on icon "button" at bounding box center [226, 454] width 18 height 18
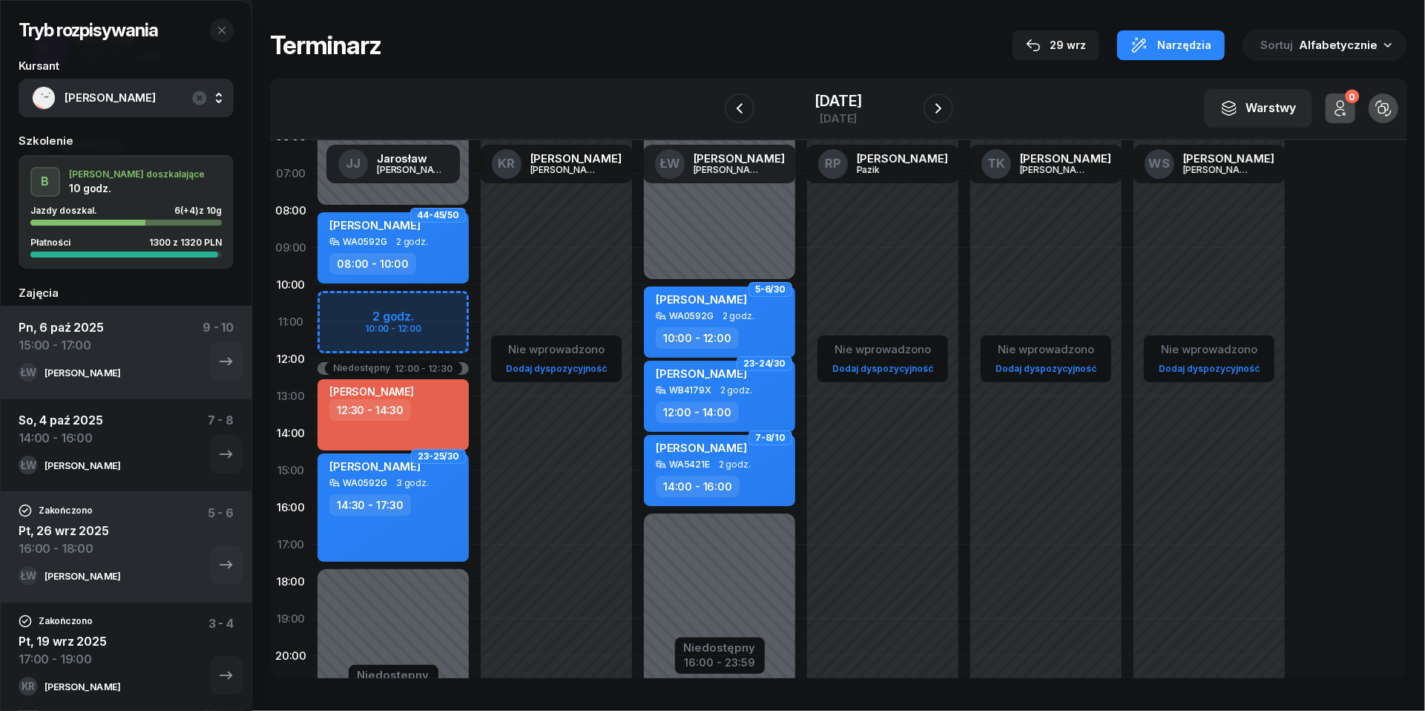
click at [734, 460] on span "2 godz." at bounding box center [735, 464] width 32 height 10
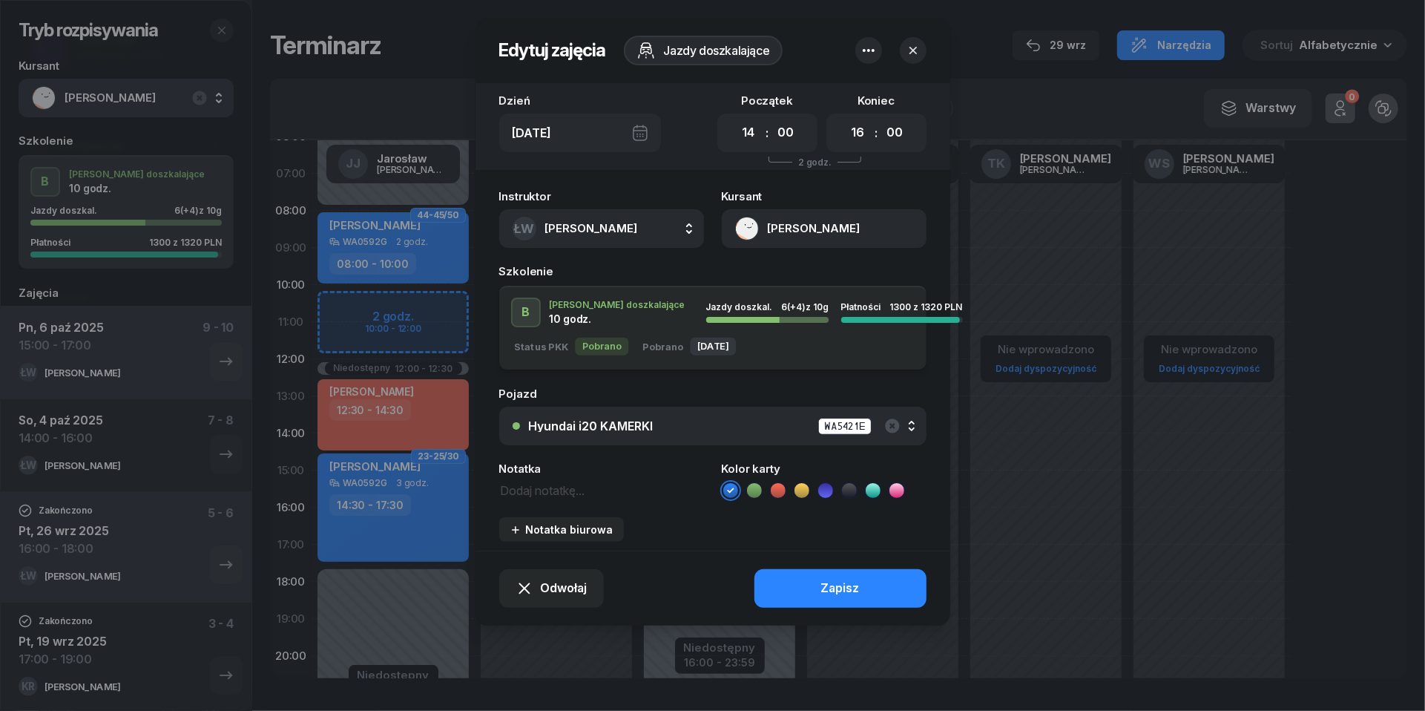
click at [870, 57] on icon "button" at bounding box center [869, 51] width 18 height 18
click at [864, 95] on link "Usuń" at bounding box center [861, 96] width 194 height 37
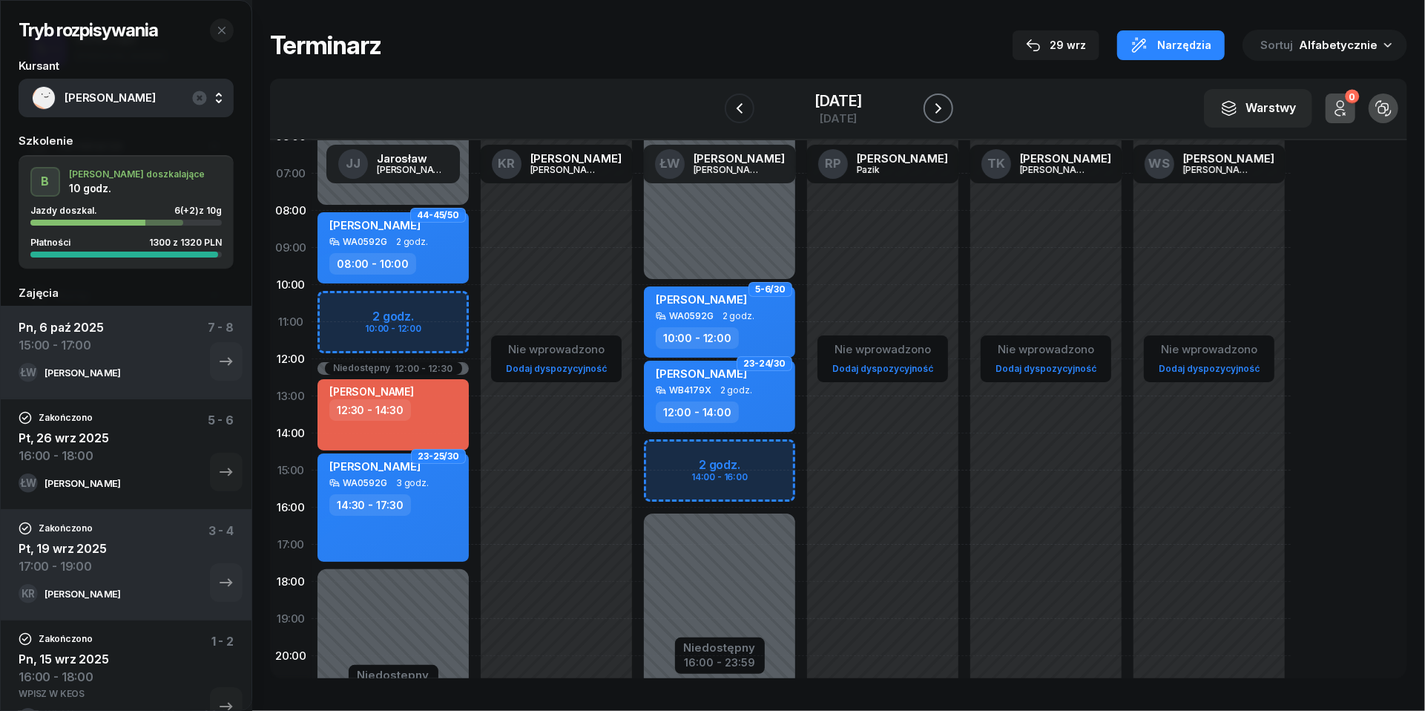
click at [947, 110] on icon "button" at bounding box center [939, 108] width 18 height 18
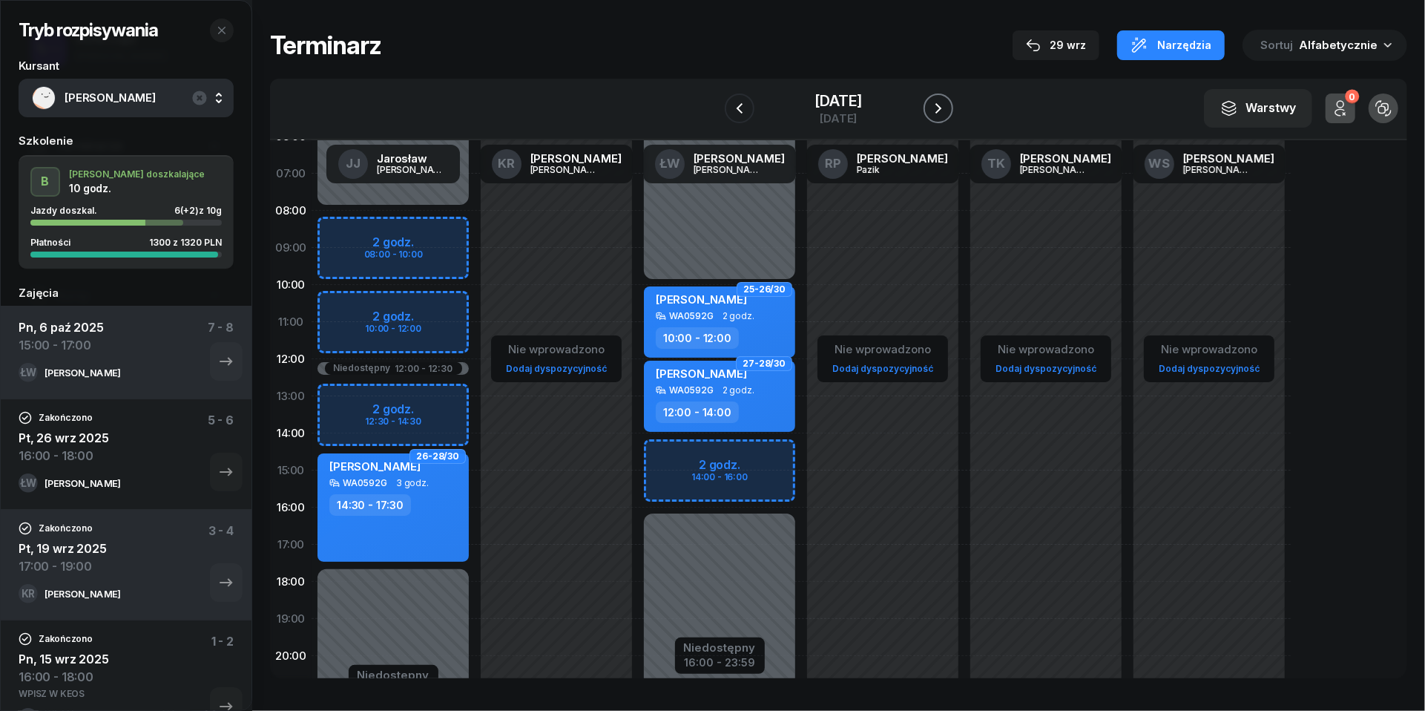
click at [947, 110] on icon "button" at bounding box center [939, 108] width 18 height 18
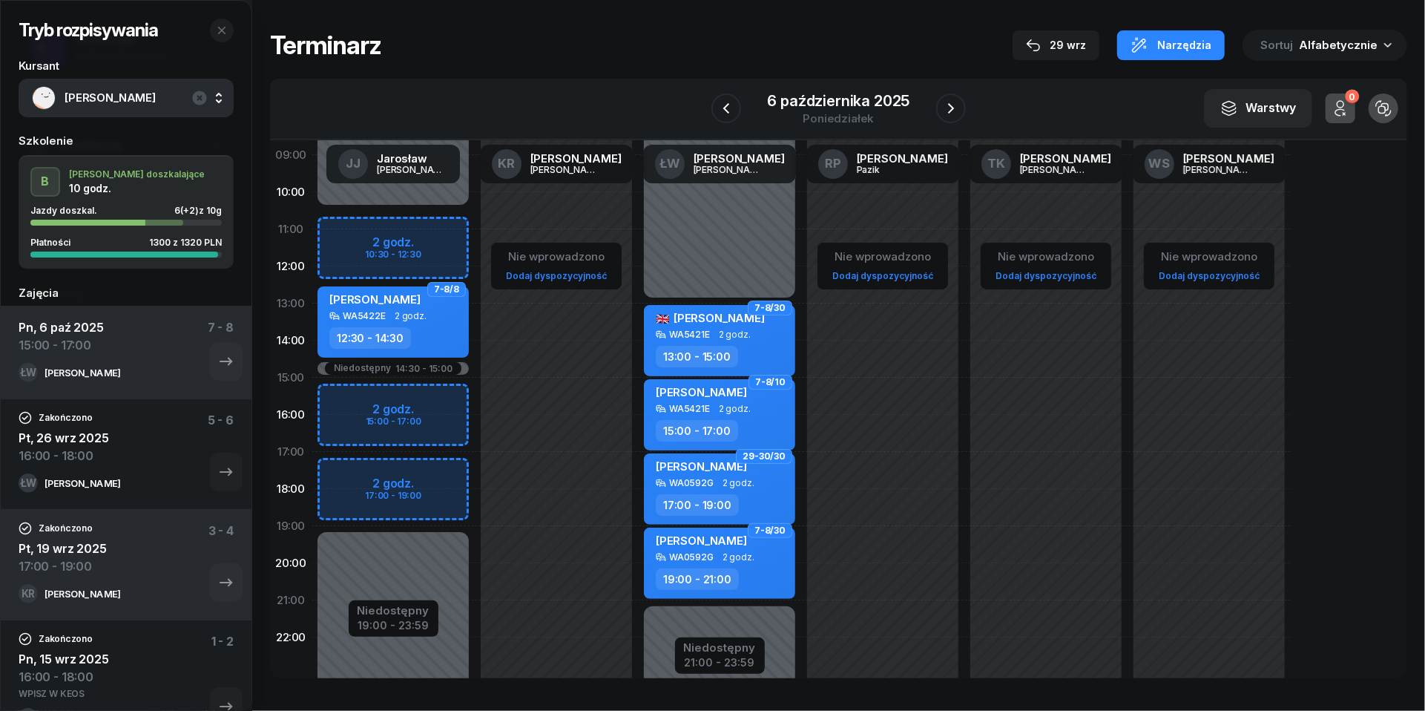
scroll to position [153, 0]
click at [832, 99] on div "6 października 2025" at bounding box center [839, 100] width 142 height 15
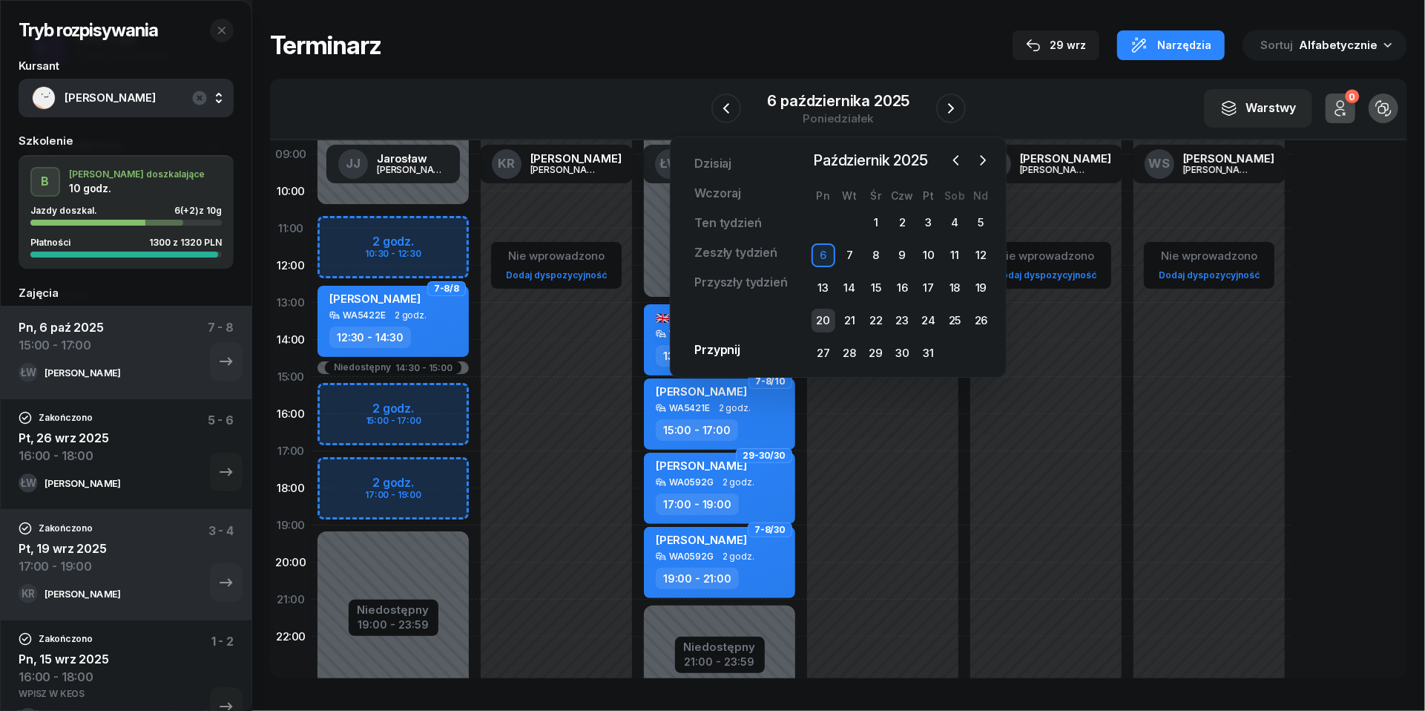
click at [820, 318] on div "20" at bounding box center [824, 321] width 24 height 24
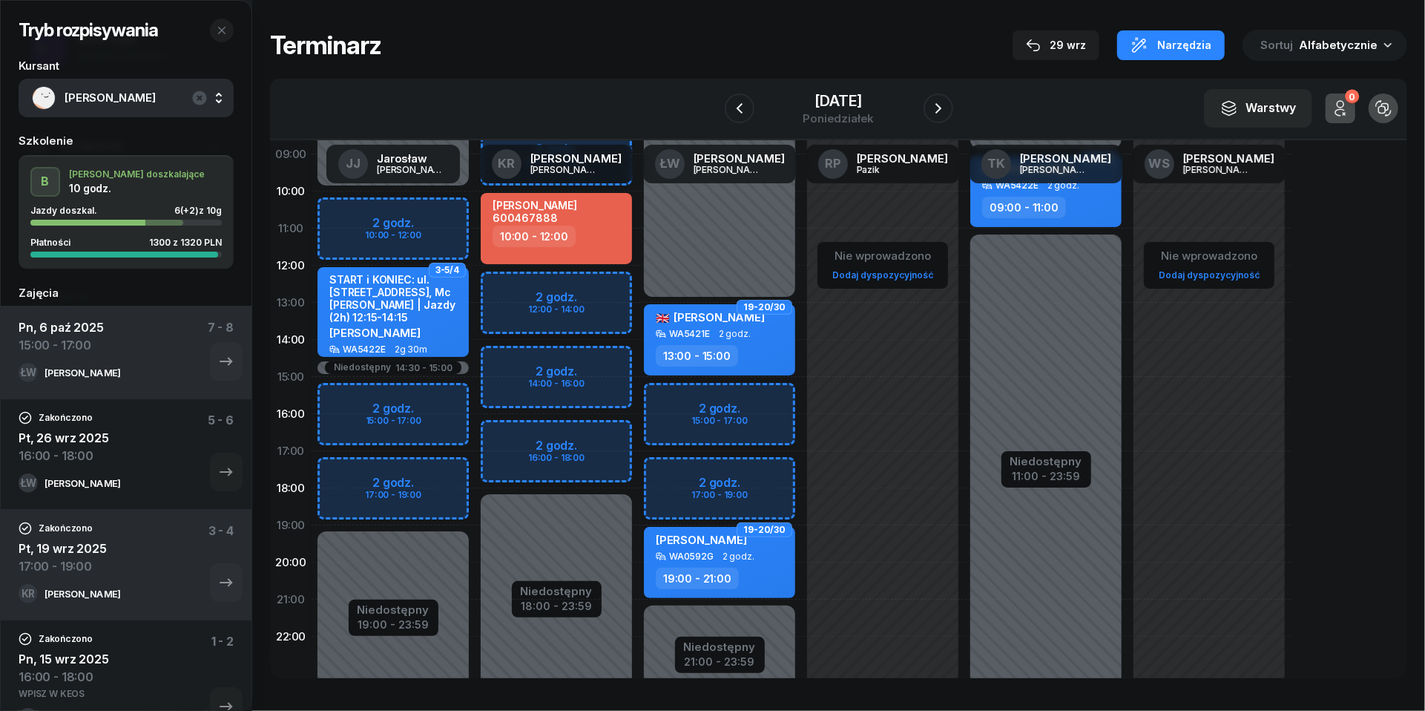
scroll to position [92, 0]
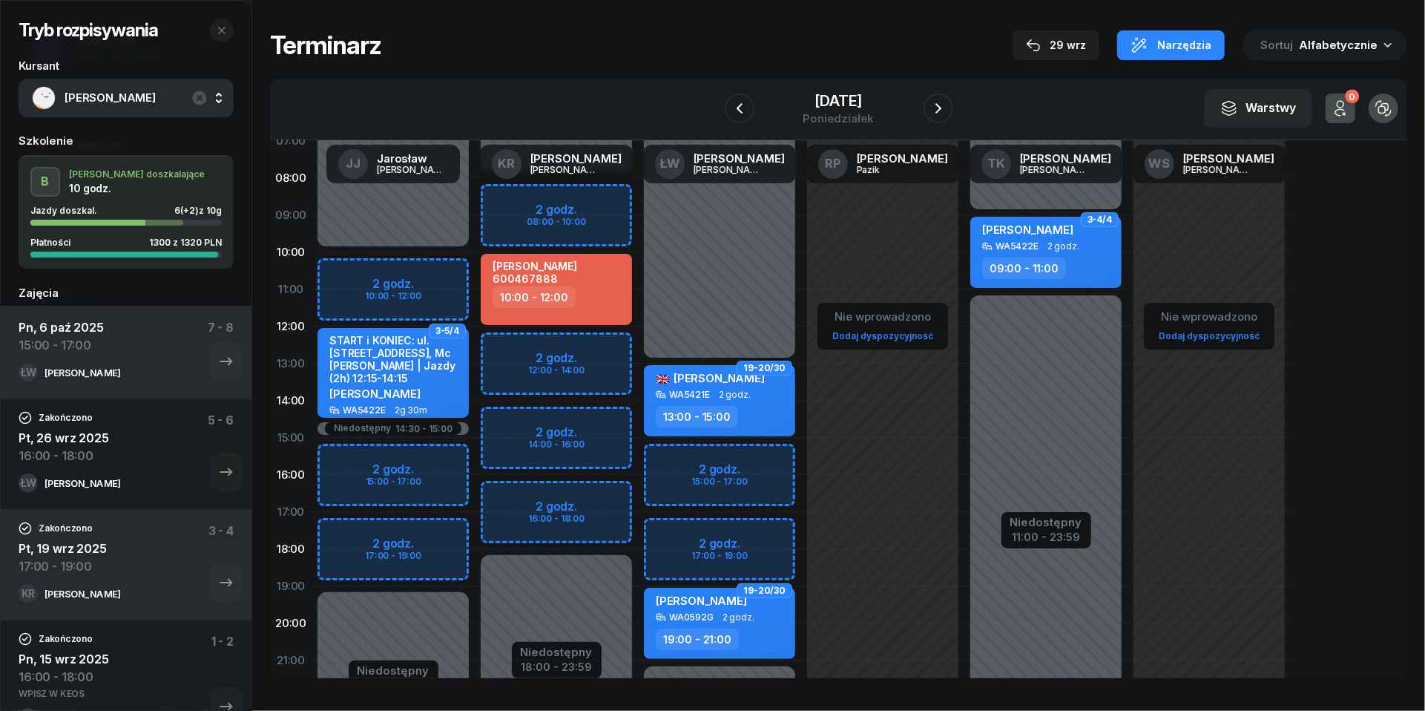
click at [678, 458] on div "Niedostępny 00:00 - 13:00 Niedostępny 21:00 - 23:59 2 godz. 15:00 - 17:00 2 god…" at bounding box center [719, 437] width 163 height 705
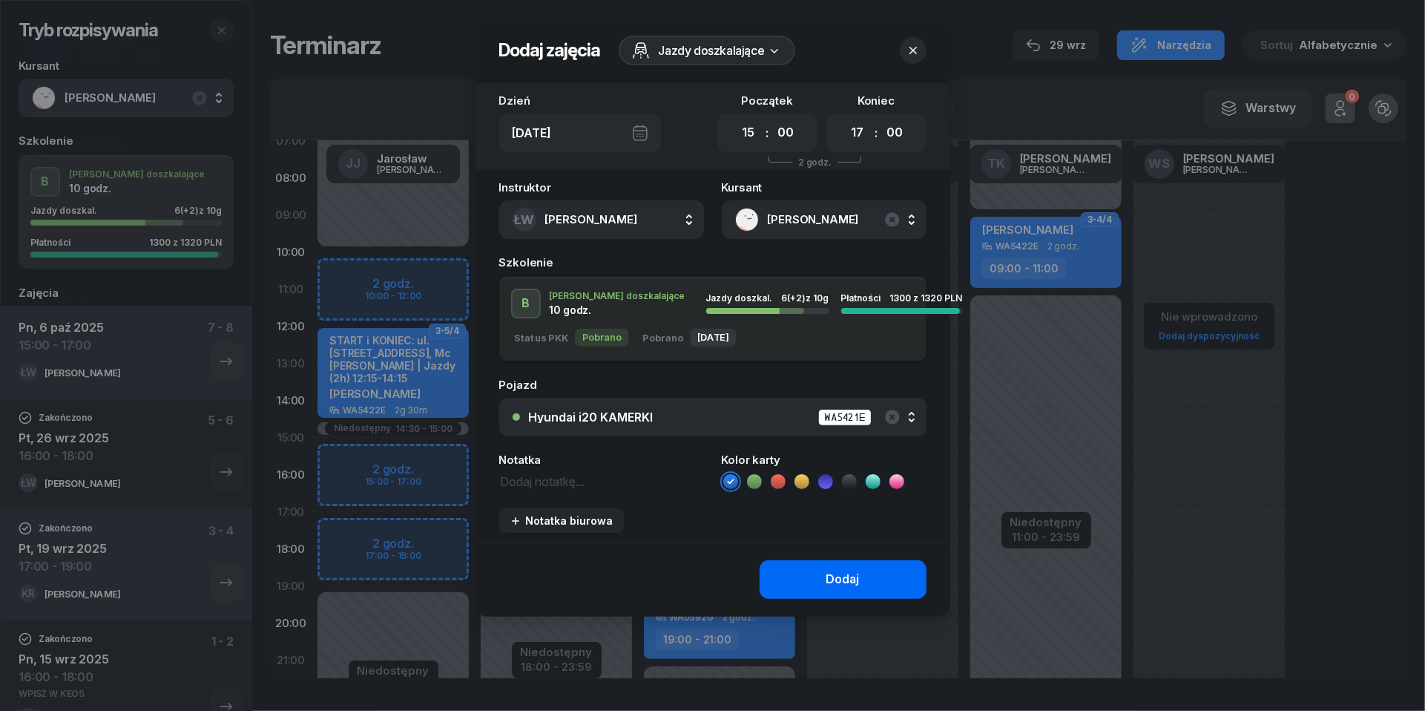
click at [819, 588] on button "Dodaj" at bounding box center [843, 579] width 167 height 39
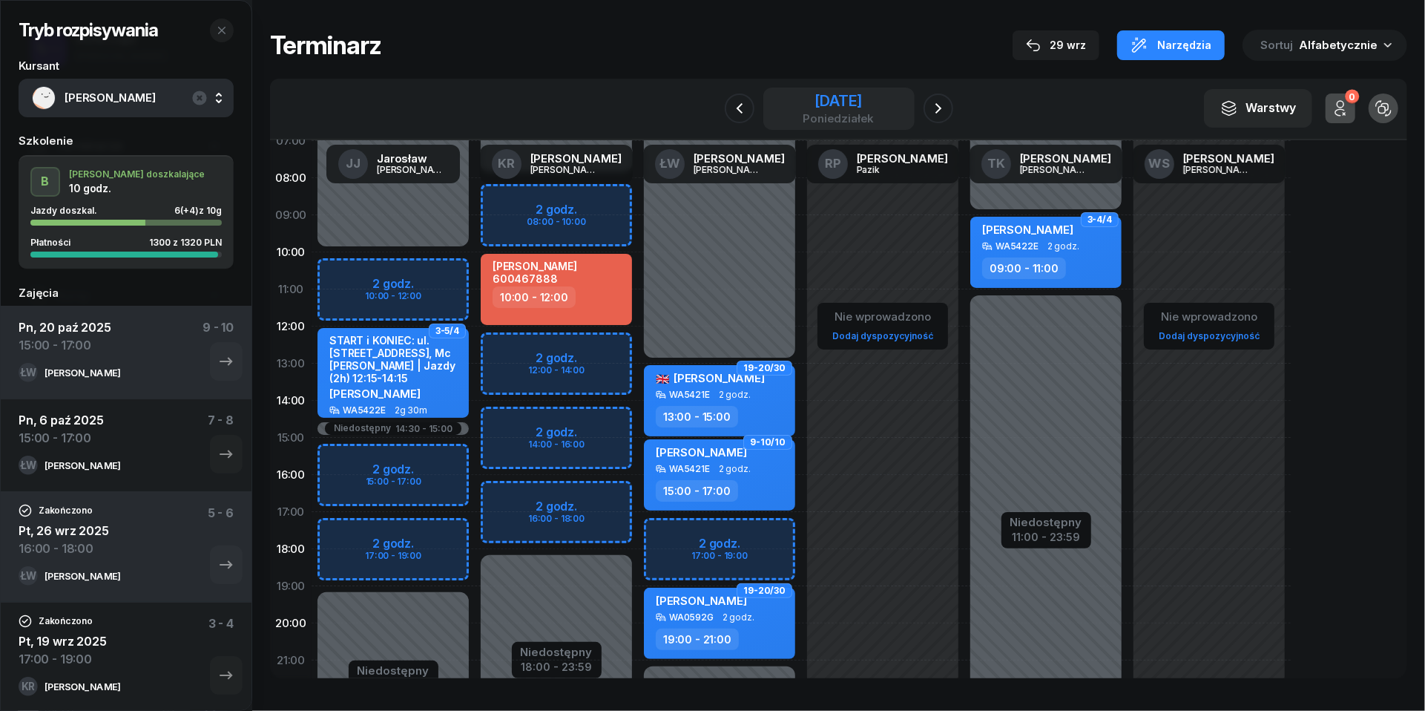
click at [803, 96] on div "[DATE]" at bounding box center [838, 100] width 71 height 15
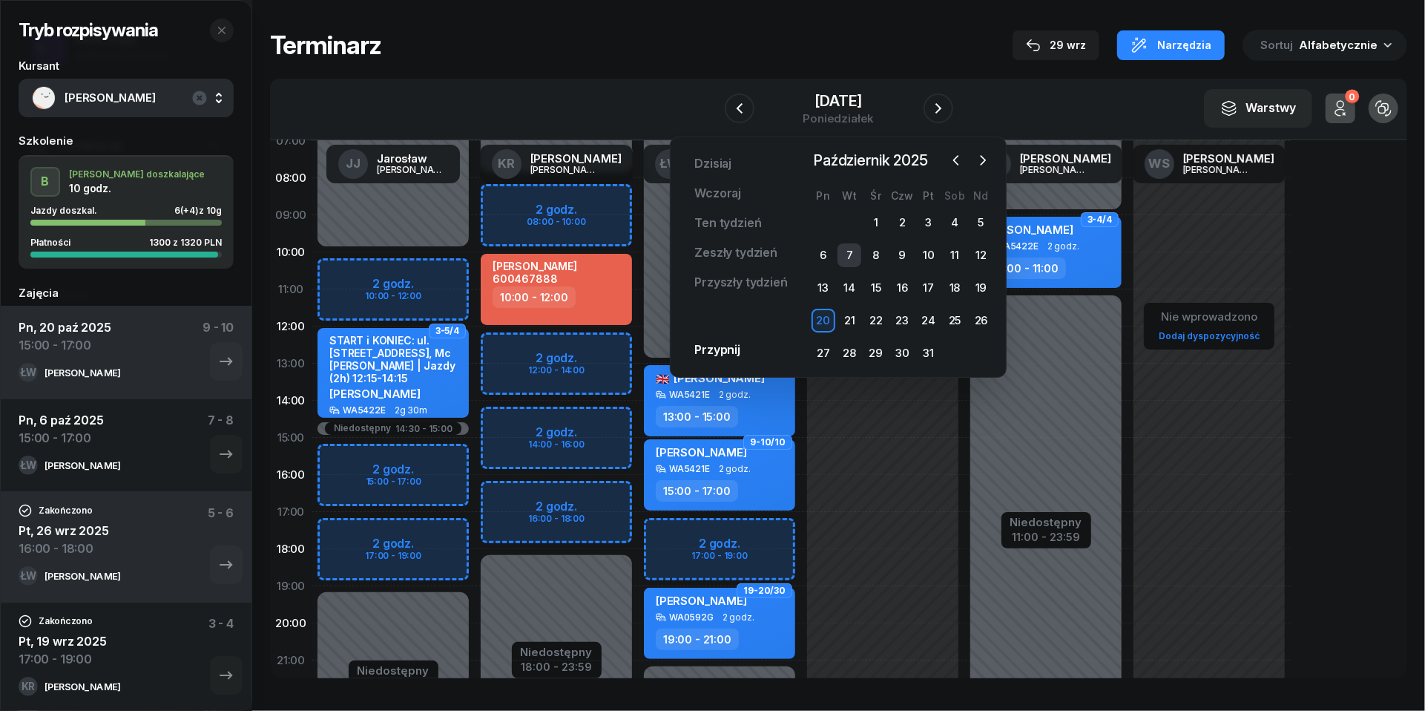
click at [844, 250] on div "7" at bounding box center [850, 255] width 24 height 24
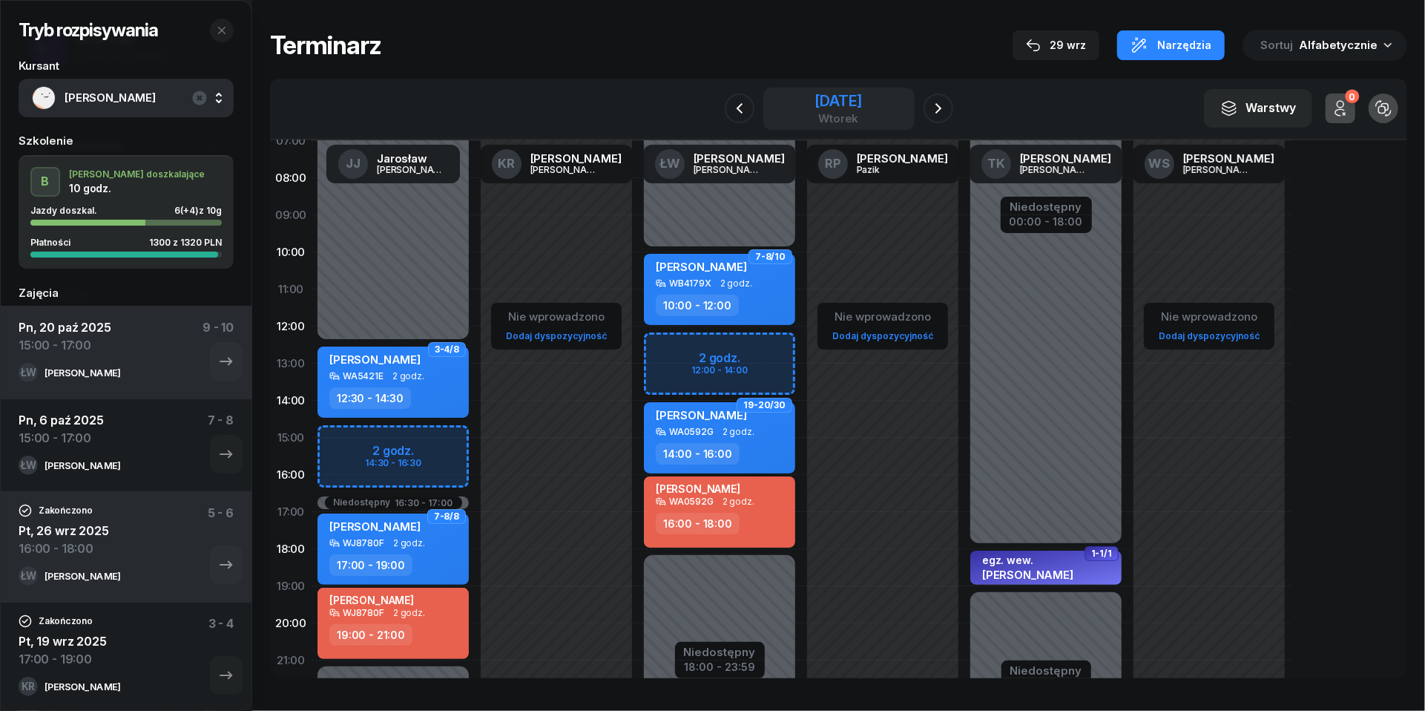
click at [826, 96] on div "[DATE]" at bounding box center [838, 100] width 47 height 15
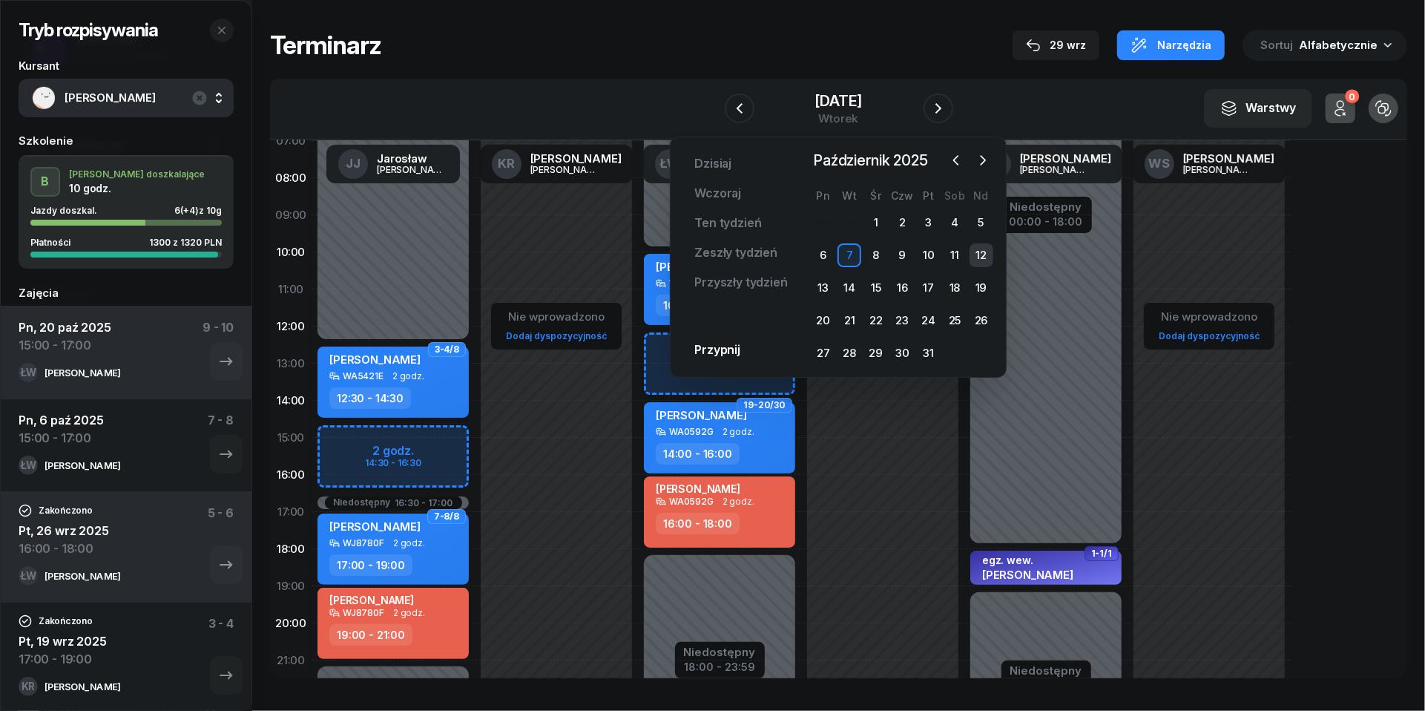
click at [979, 254] on div "12" at bounding box center [982, 255] width 24 height 24
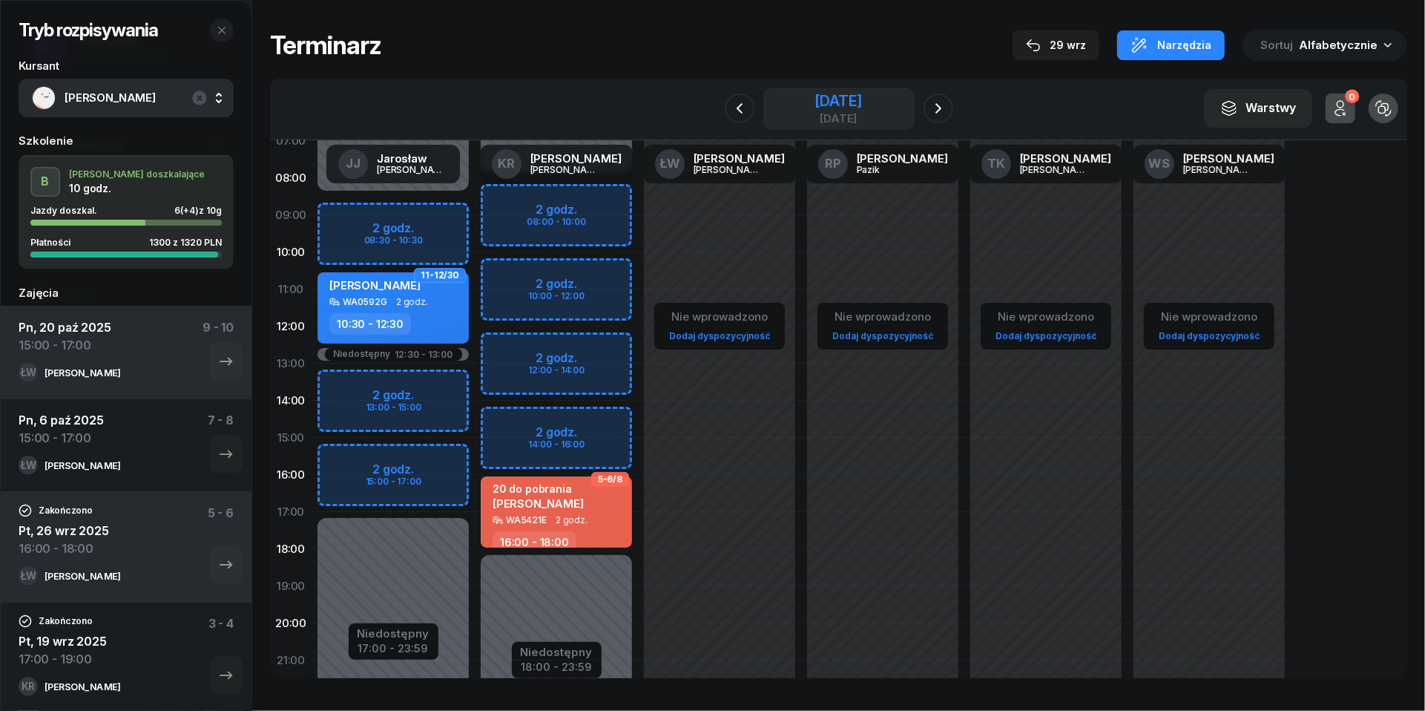
click at [815, 98] on div "[DATE]" at bounding box center [838, 100] width 47 height 15
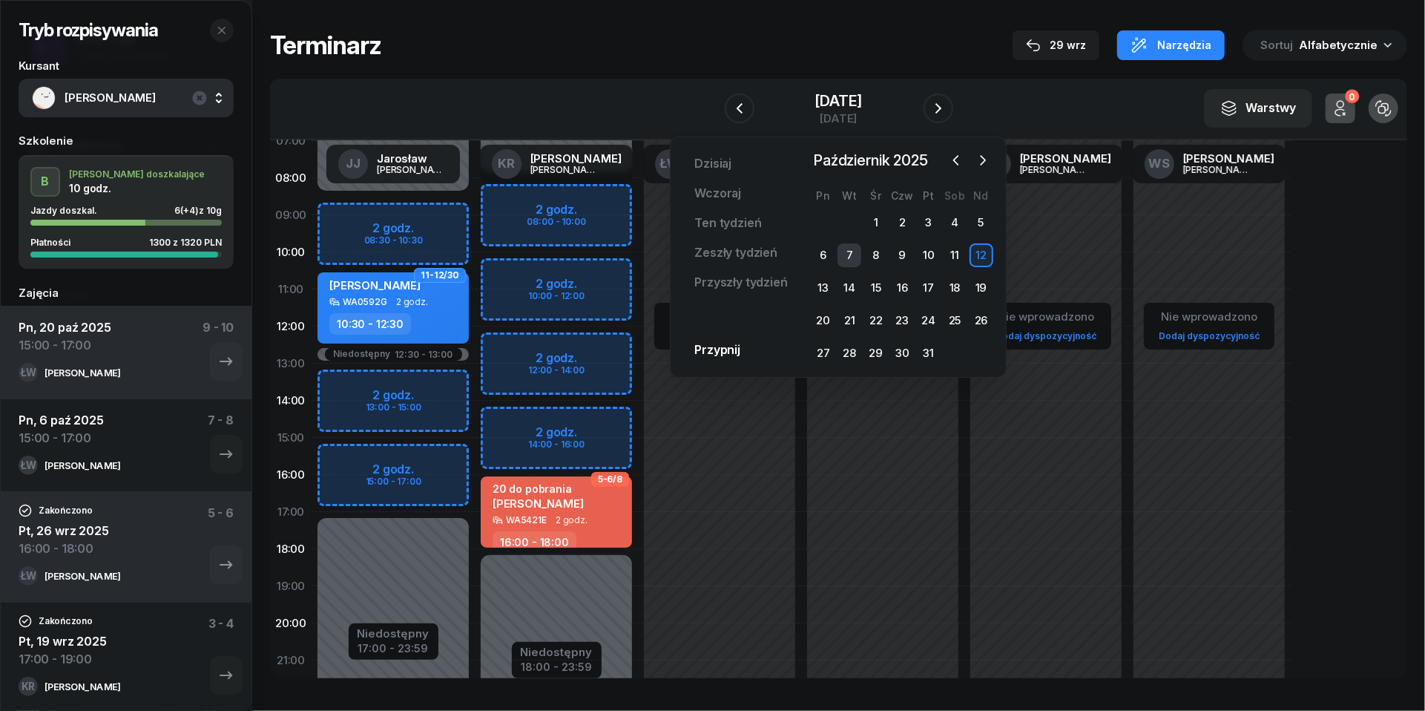
click at [855, 245] on div "7" at bounding box center [850, 255] width 24 height 24
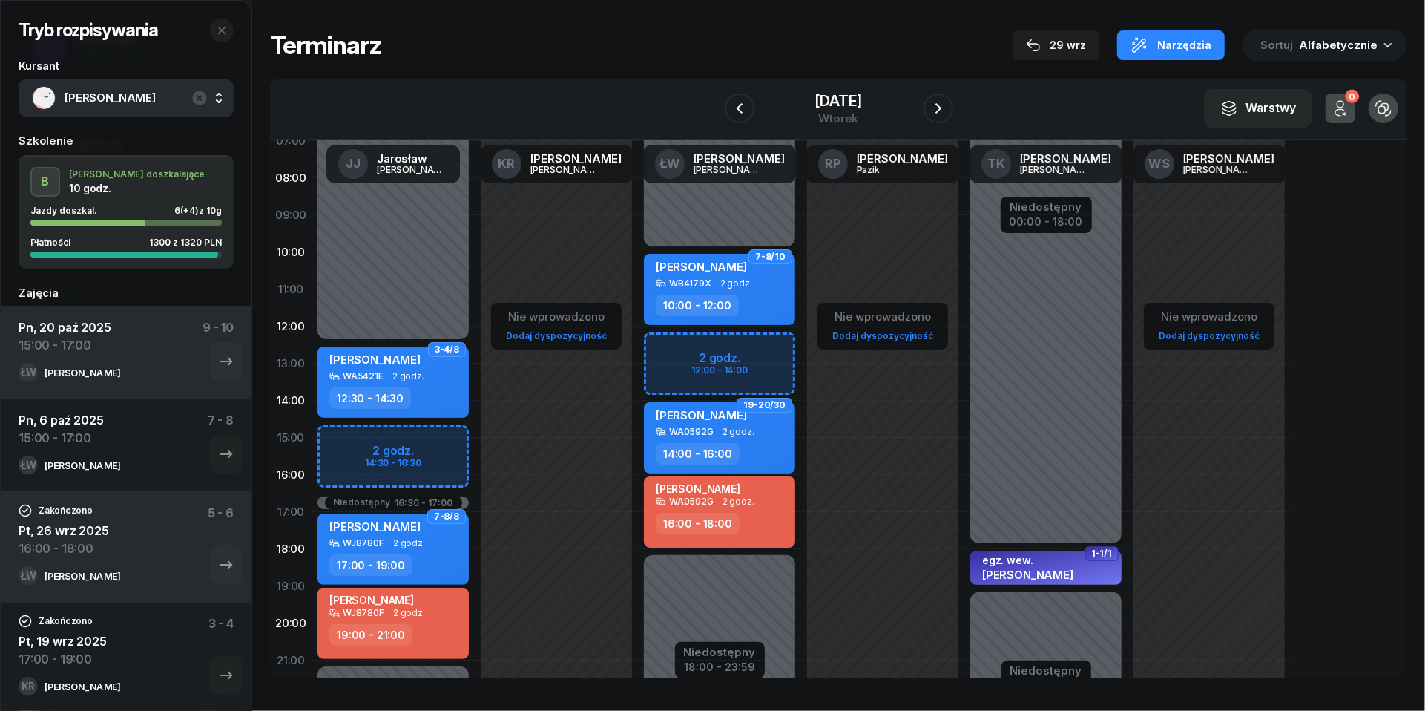
click at [728, 499] on span "2 godz." at bounding box center [739, 501] width 32 height 10
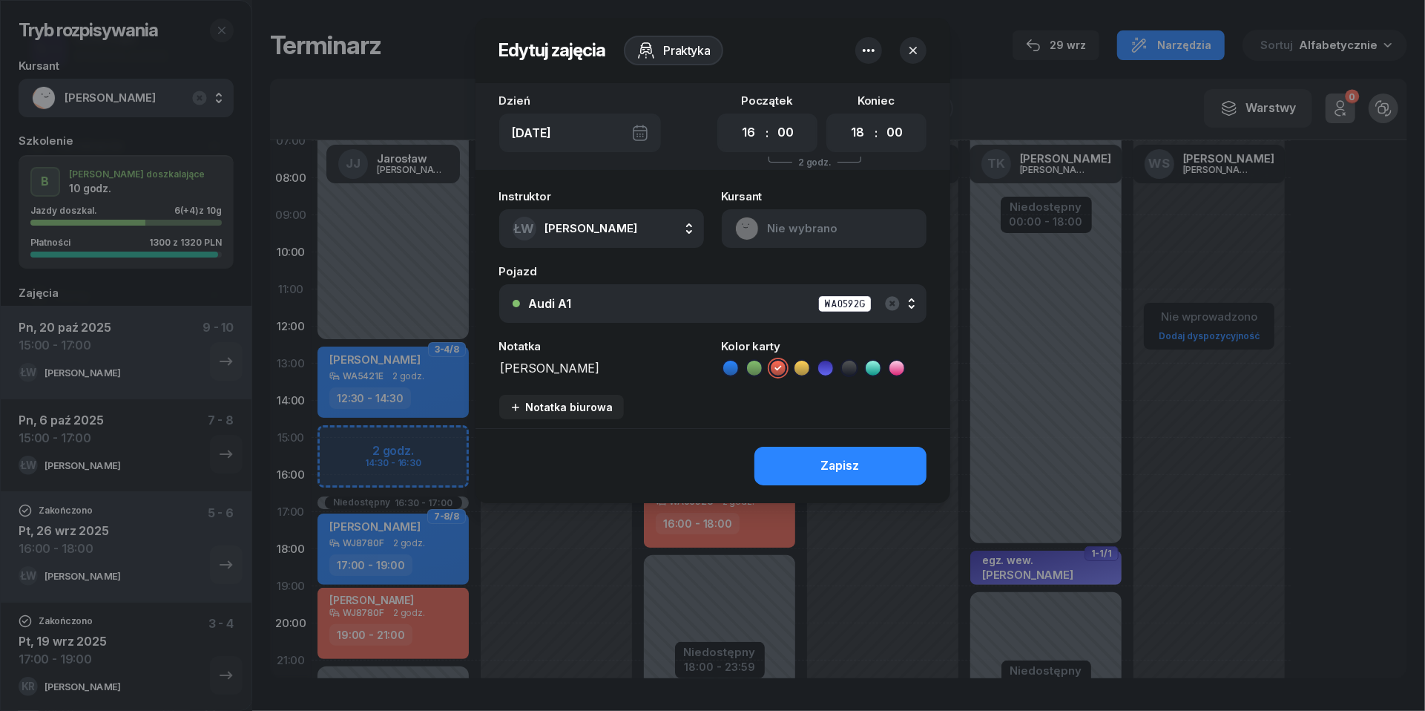
click at [864, 55] on icon "button" at bounding box center [869, 51] width 18 height 18
click at [856, 86] on link "Usuń" at bounding box center [861, 96] width 194 height 37
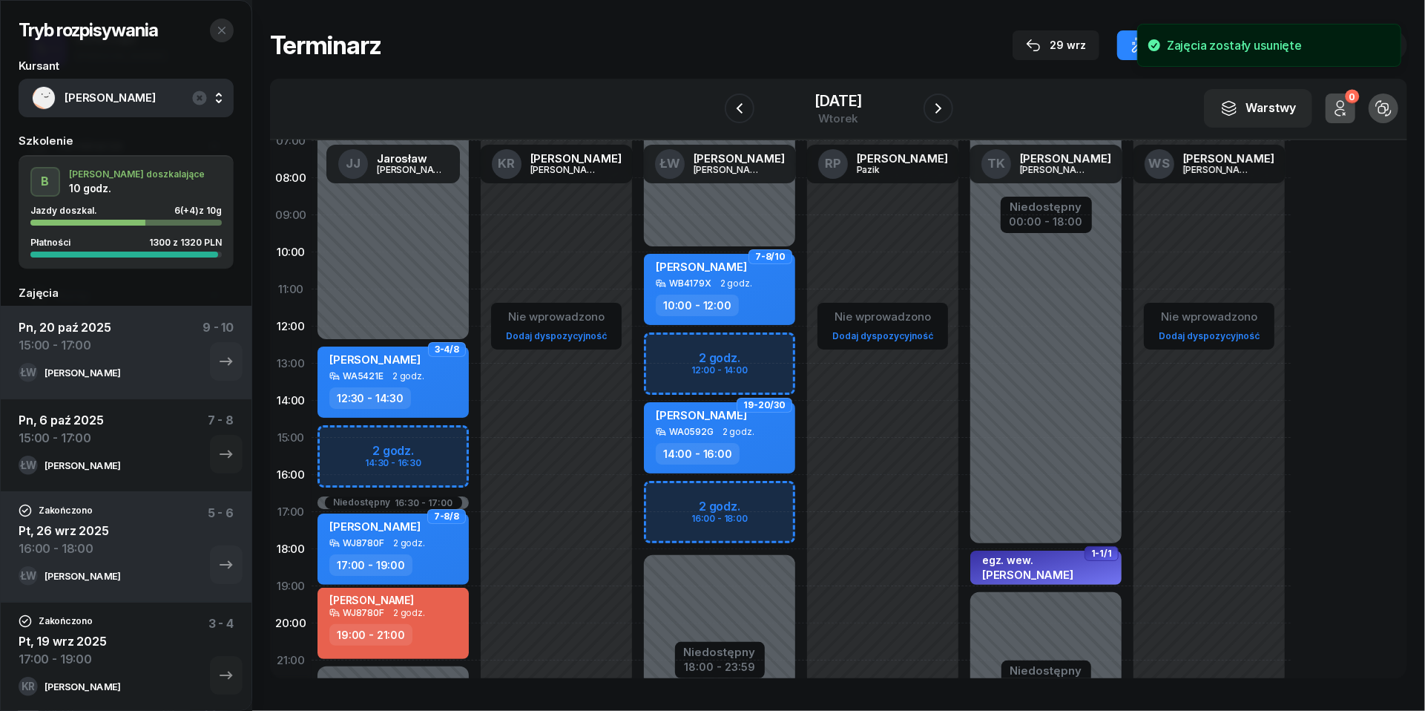
click at [220, 28] on icon "button" at bounding box center [221, 30] width 7 height 7
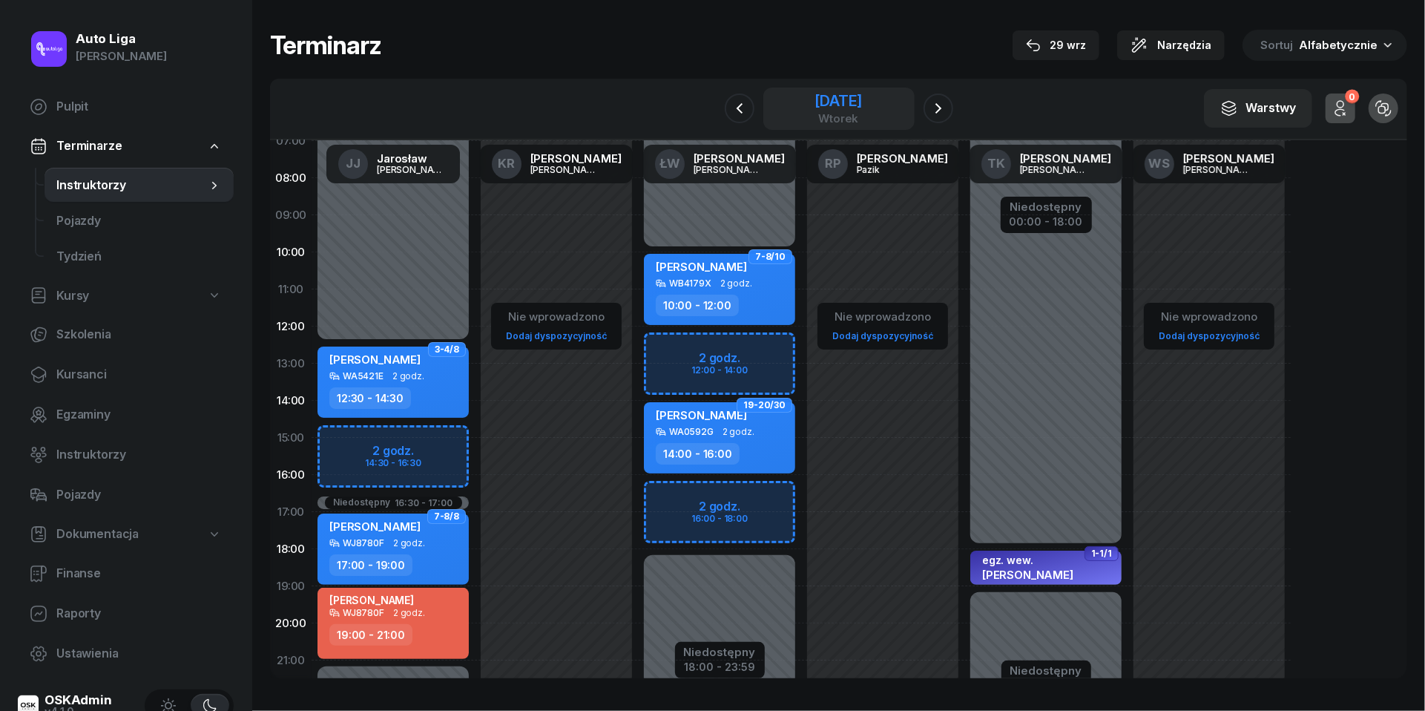
click at [847, 108] on div "[DATE]" at bounding box center [838, 100] width 47 height 15
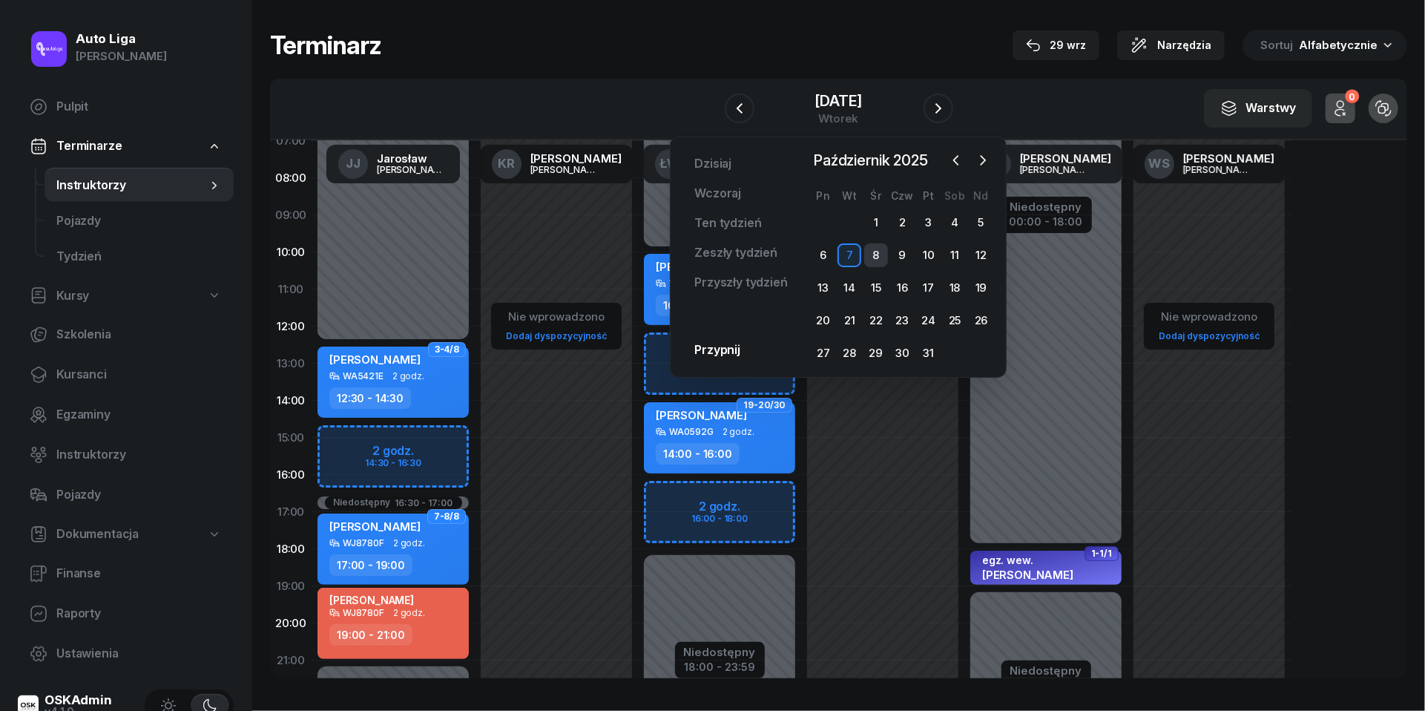
click at [876, 258] on div "8" at bounding box center [876, 255] width 24 height 24
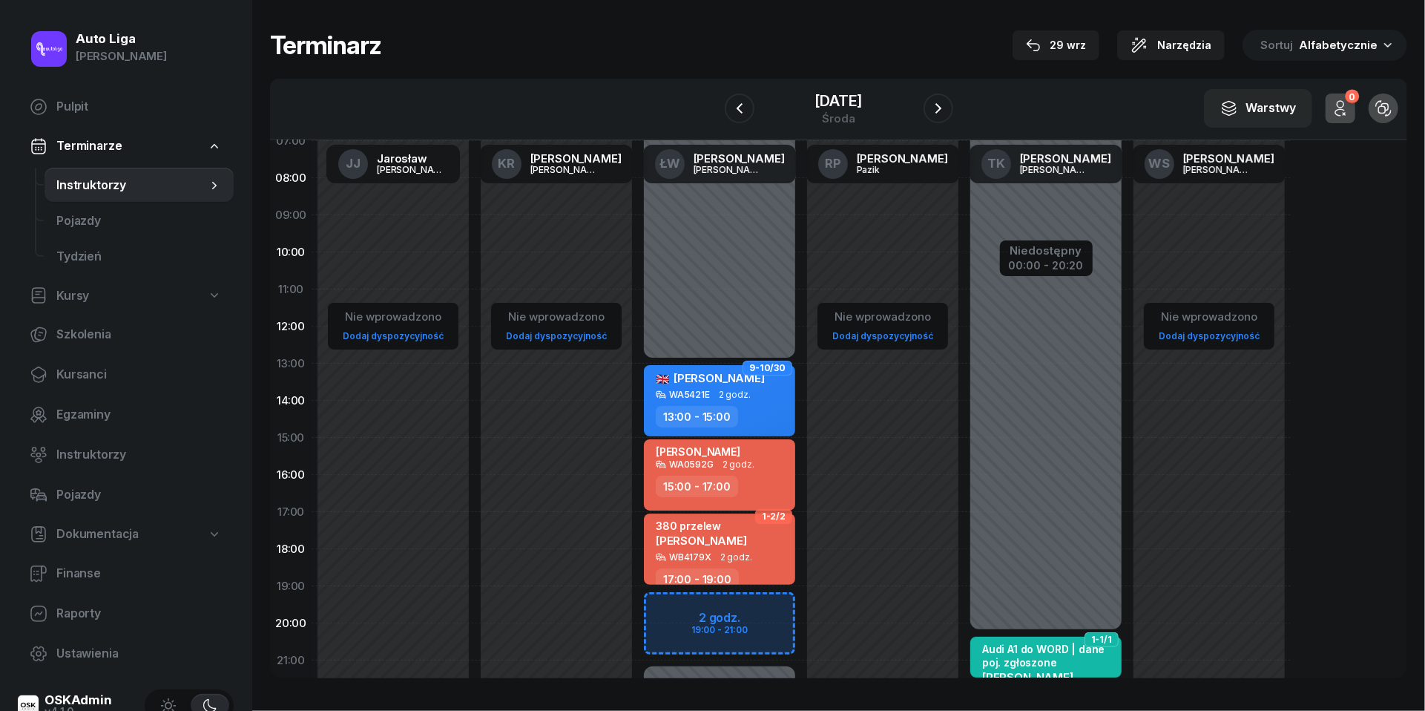
click at [712, 487] on div "15:00 - 17:00" at bounding box center [697, 487] width 82 height 22
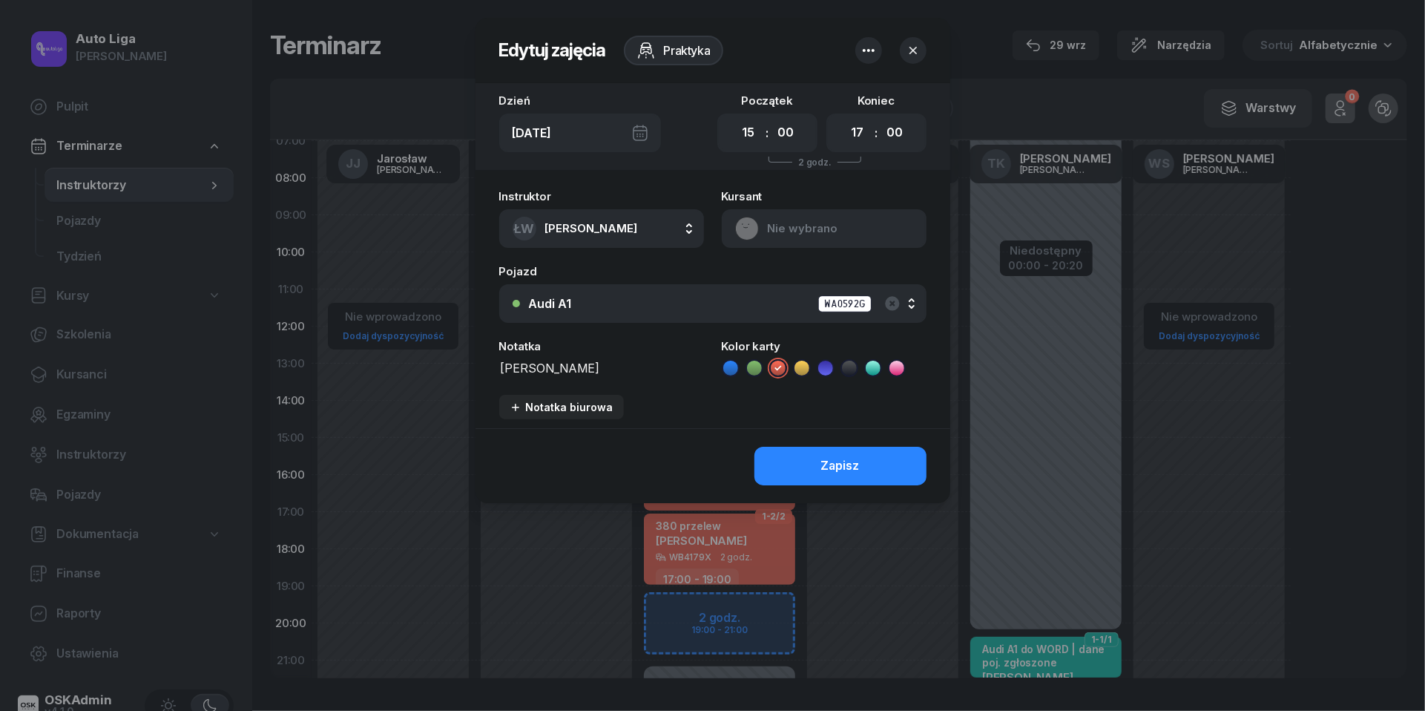
click at [534, 374] on textarea "[PERSON_NAME]" at bounding box center [601, 367] width 205 height 19
click at [915, 45] on icon "button" at bounding box center [913, 50] width 15 height 15
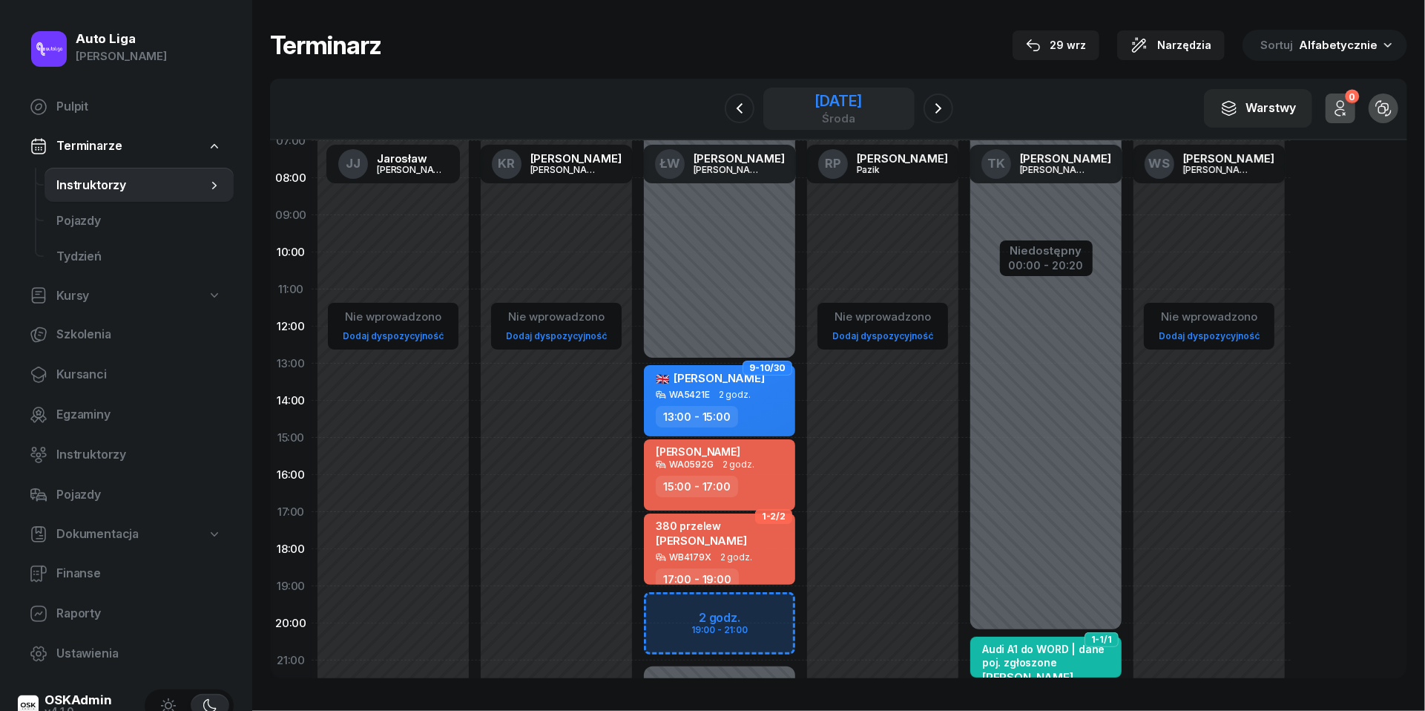
click at [861, 95] on div "[DATE]" at bounding box center [838, 100] width 47 height 15
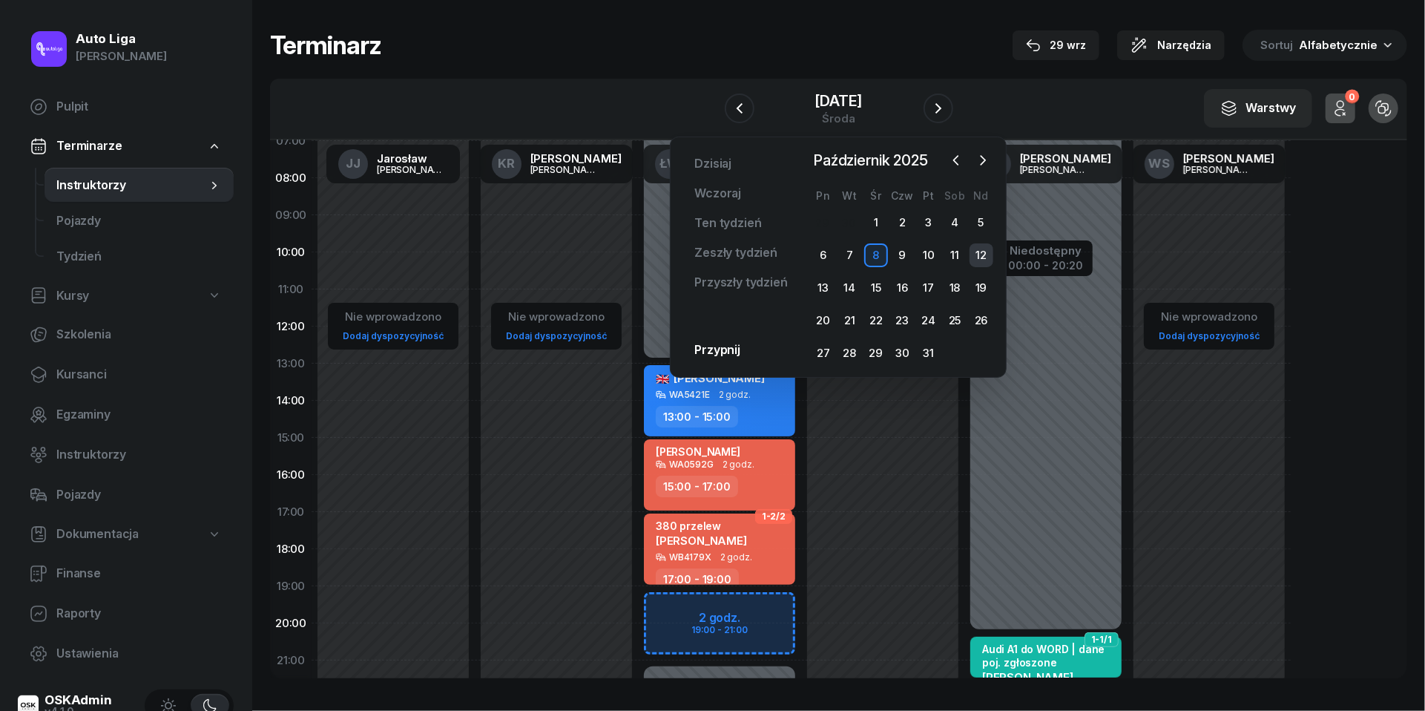
click at [977, 250] on div "12" at bounding box center [982, 255] width 24 height 24
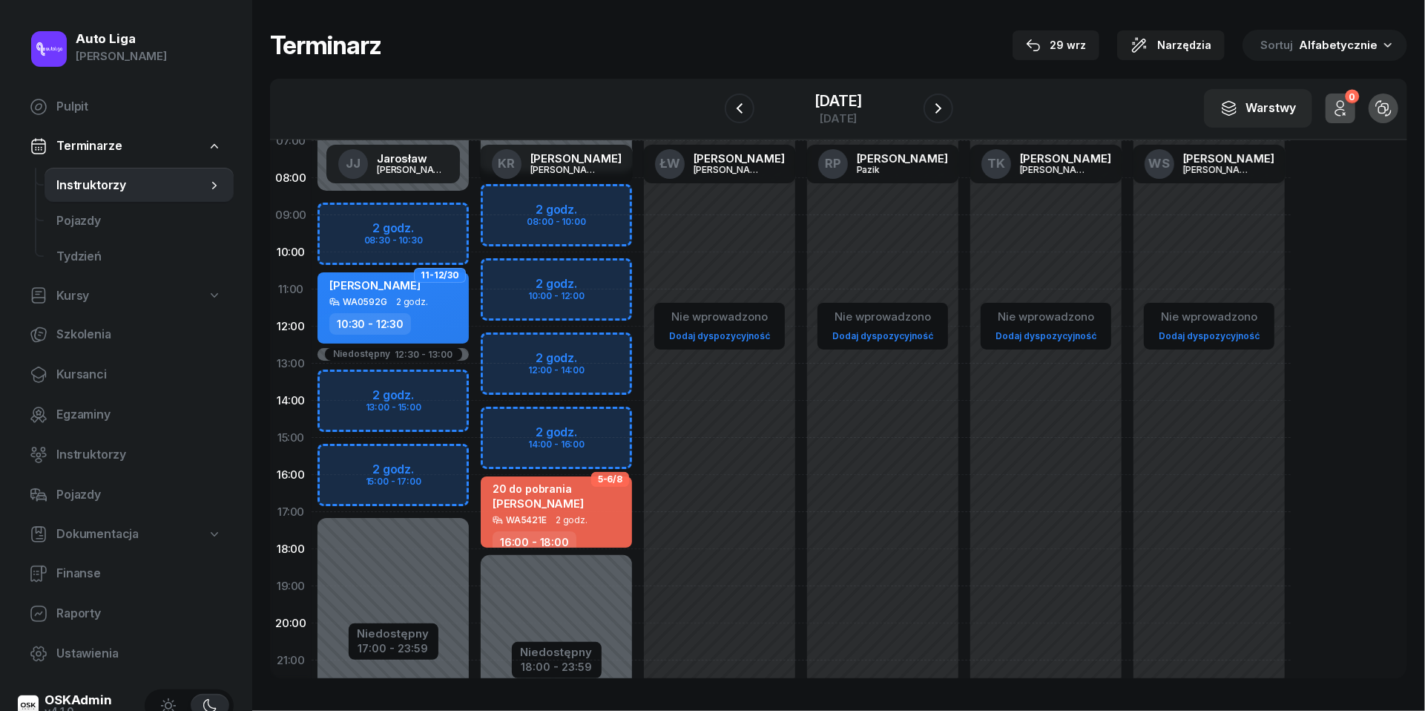
click at [353, 218] on div "Niedostępny 00:00 - 08:30 Niedostępny 17:00 - 23:59 Niedostępny 12:30 - 13:00 2…" at bounding box center [393, 437] width 163 height 705
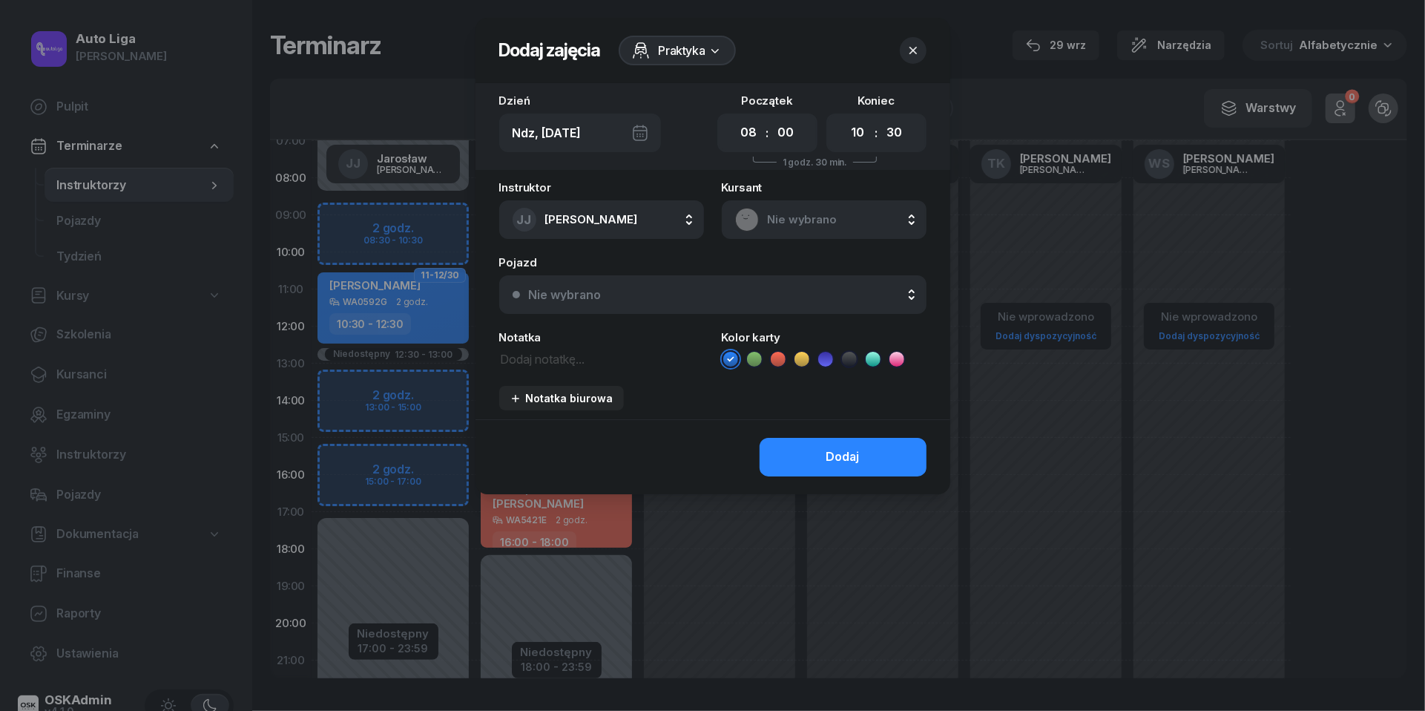
click at [802, 138] on div "00 01 02 03 04 05 06 07 08 09 10 11 12 13 14 15 16 17 18 19 20 21 22 23 : 00 05…" at bounding box center [767, 133] width 100 height 39
click at [559, 355] on textarea at bounding box center [601, 358] width 205 height 19
paste textarea "[PERSON_NAME]"
click at [583, 300] on button "Nie wybrano" at bounding box center [712, 294] width 427 height 39
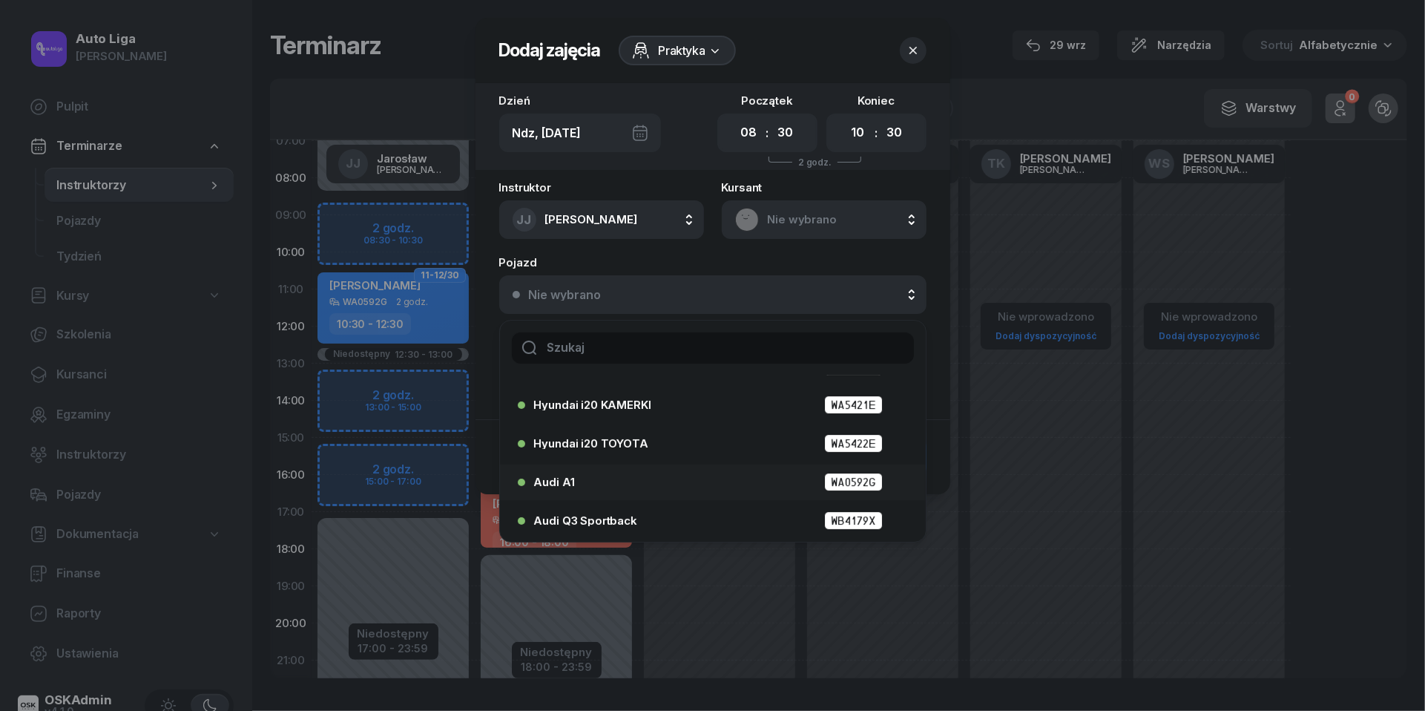
scroll to position [68, 0]
click at [618, 473] on div "Audi A1 WA0592G" at bounding box center [716, 482] width 365 height 19
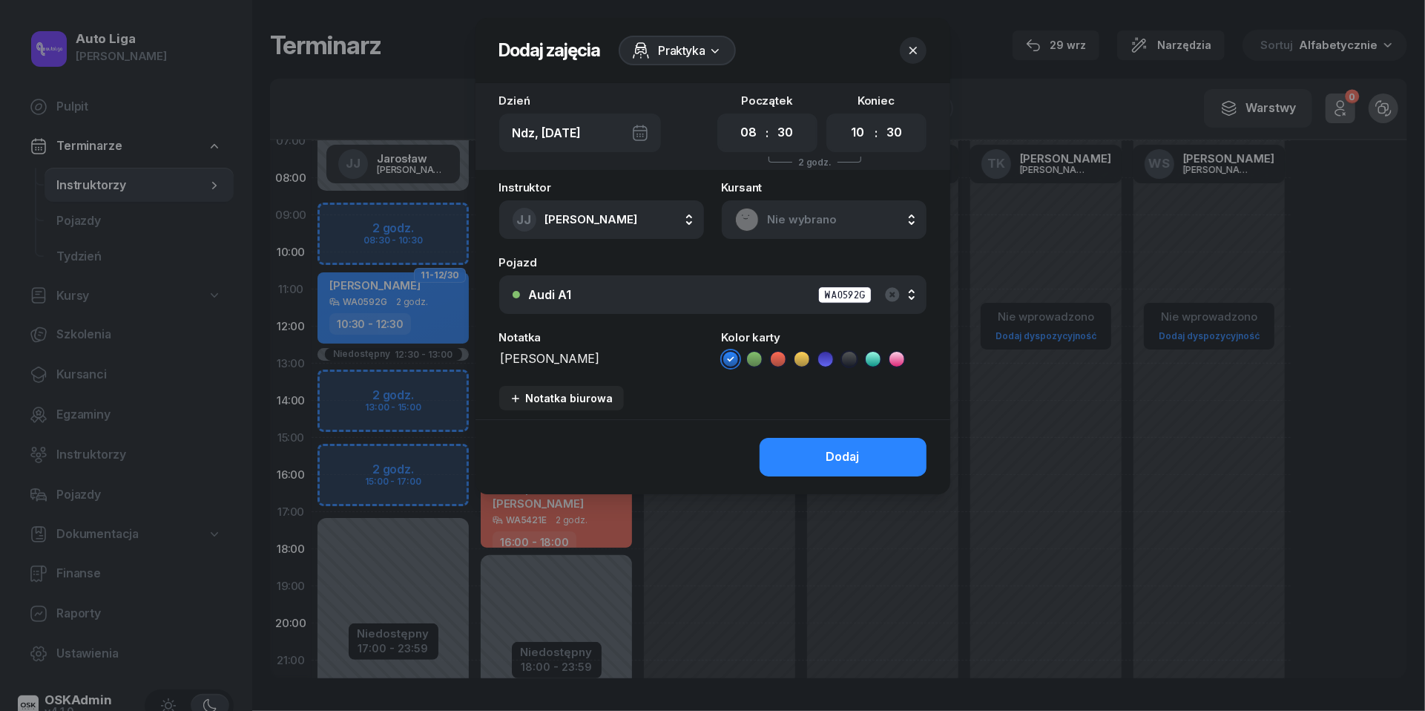
click at [781, 357] on icon at bounding box center [777, 358] width 7 height 5
click at [799, 452] on button "Dodaj" at bounding box center [843, 457] width 167 height 39
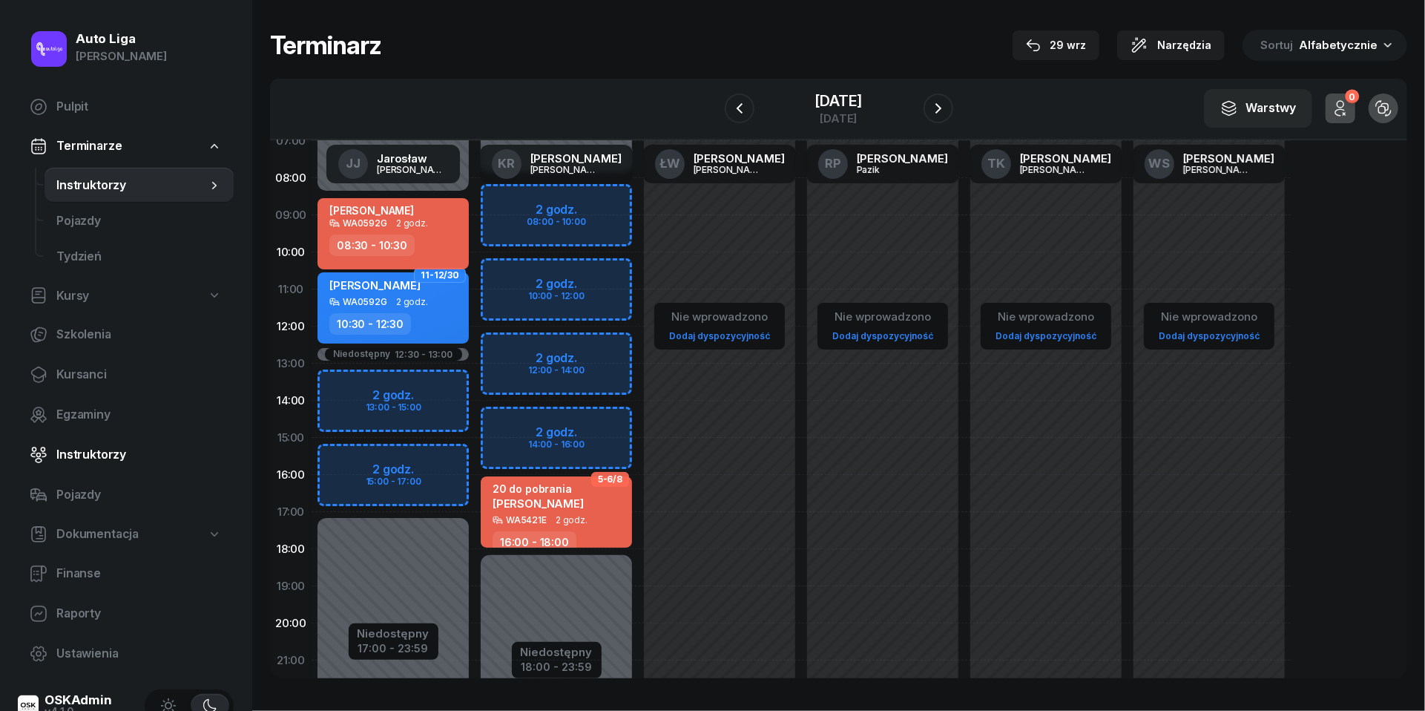
click at [86, 451] on span "Instruktorzy" at bounding box center [138, 454] width 165 height 19
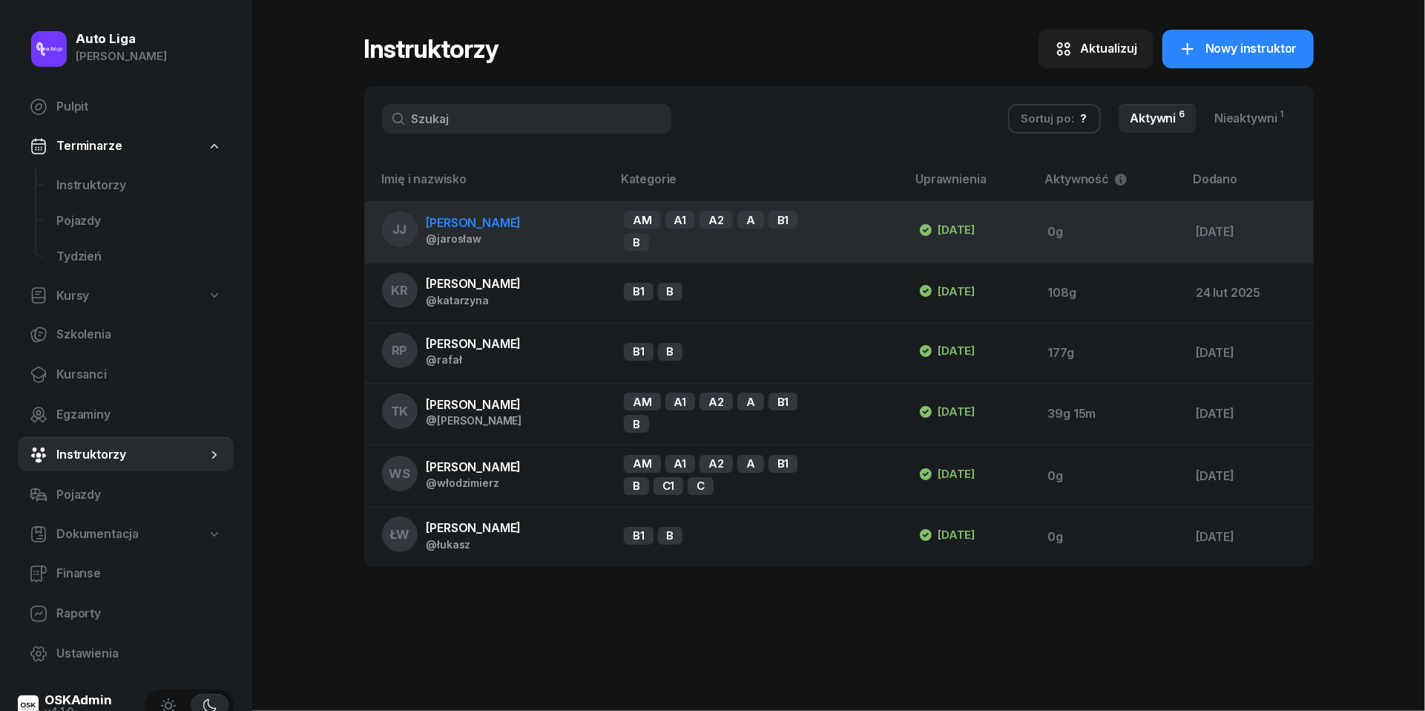
click at [499, 226] on span "[PERSON_NAME]" at bounding box center [474, 222] width 95 height 15
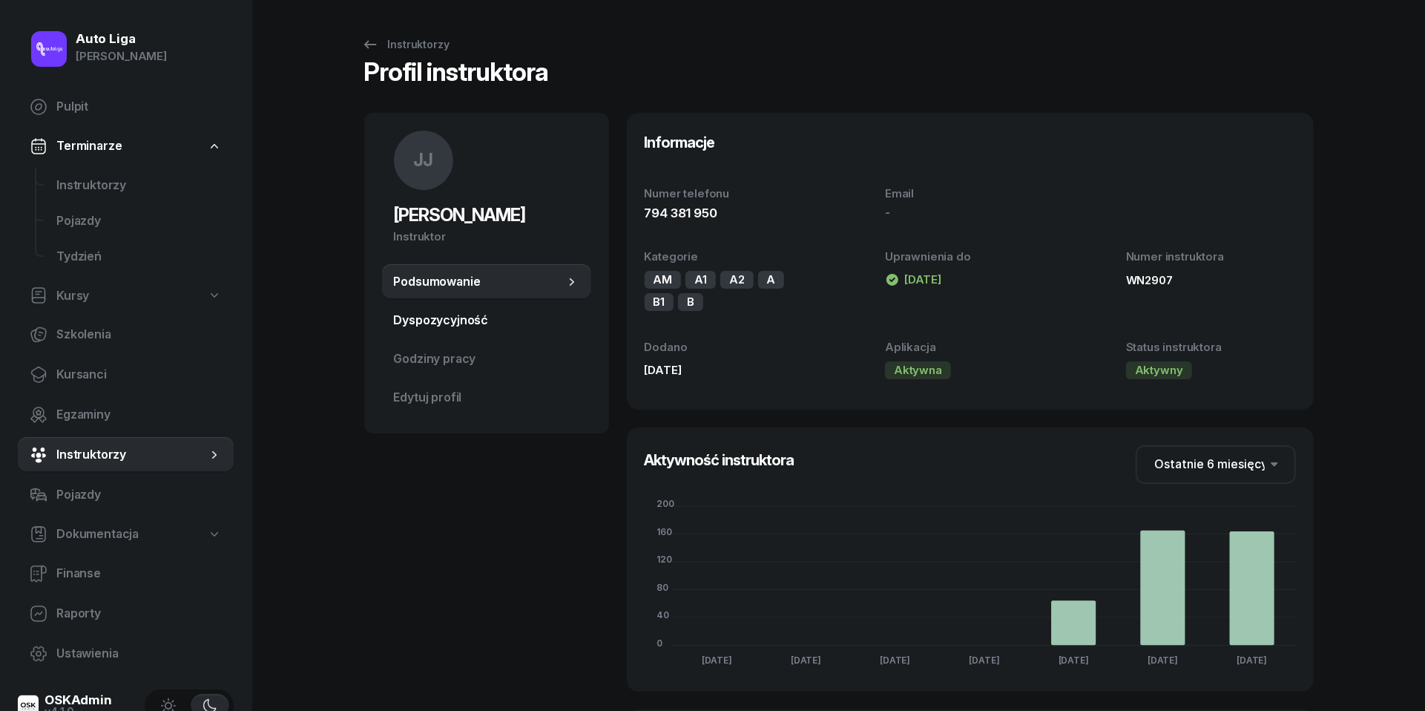
click at [467, 324] on span "Dyspozycyjność" at bounding box center [486, 320] width 185 height 19
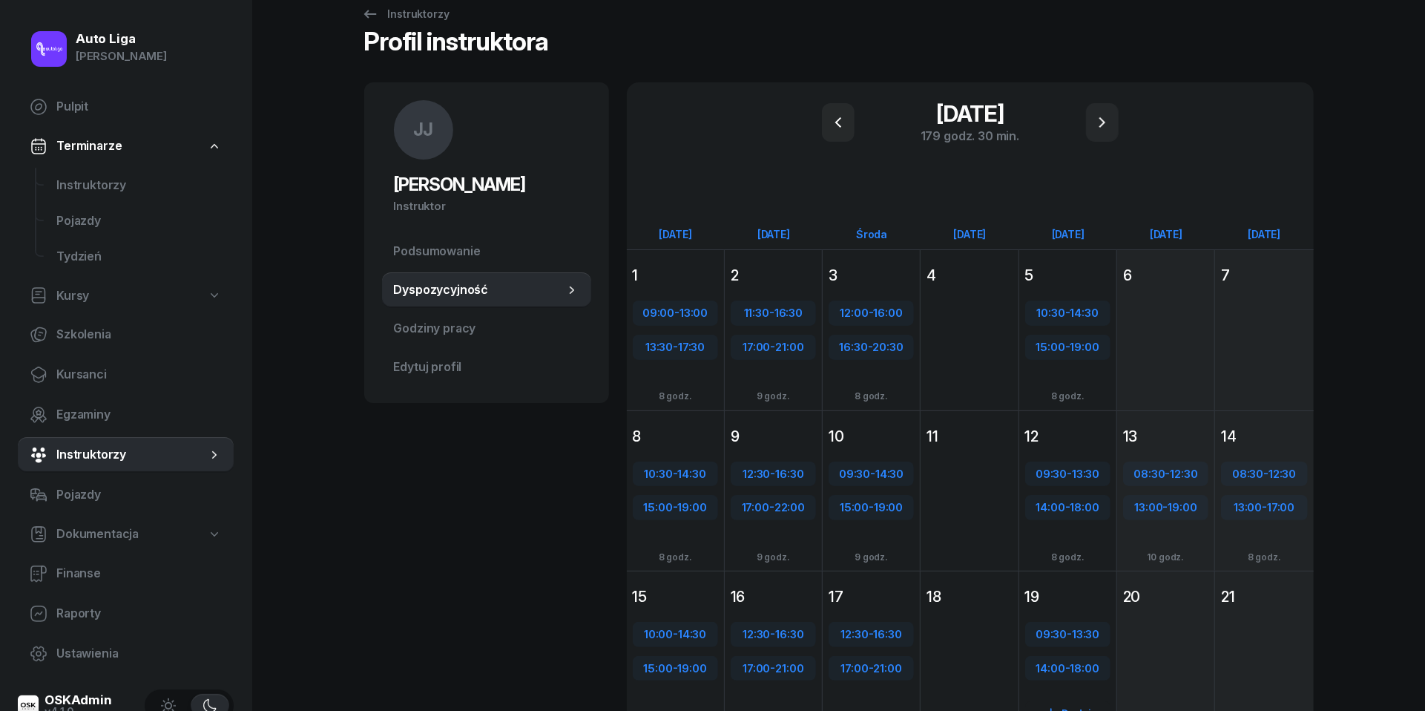
scroll to position [28, 0]
click at [372, 17] on icon at bounding box center [370, 16] width 18 height 18
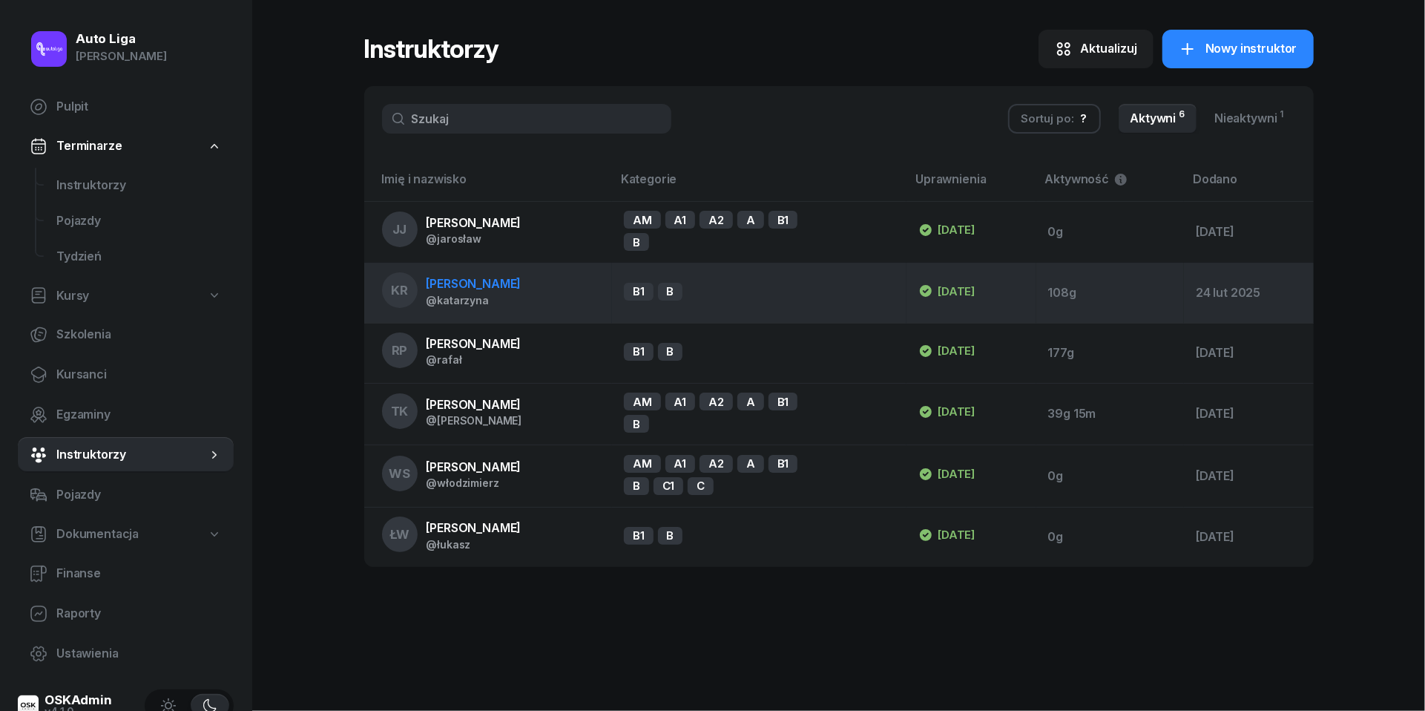
click at [512, 289] on span "[PERSON_NAME]" at bounding box center [474, 283] width 95 height 15
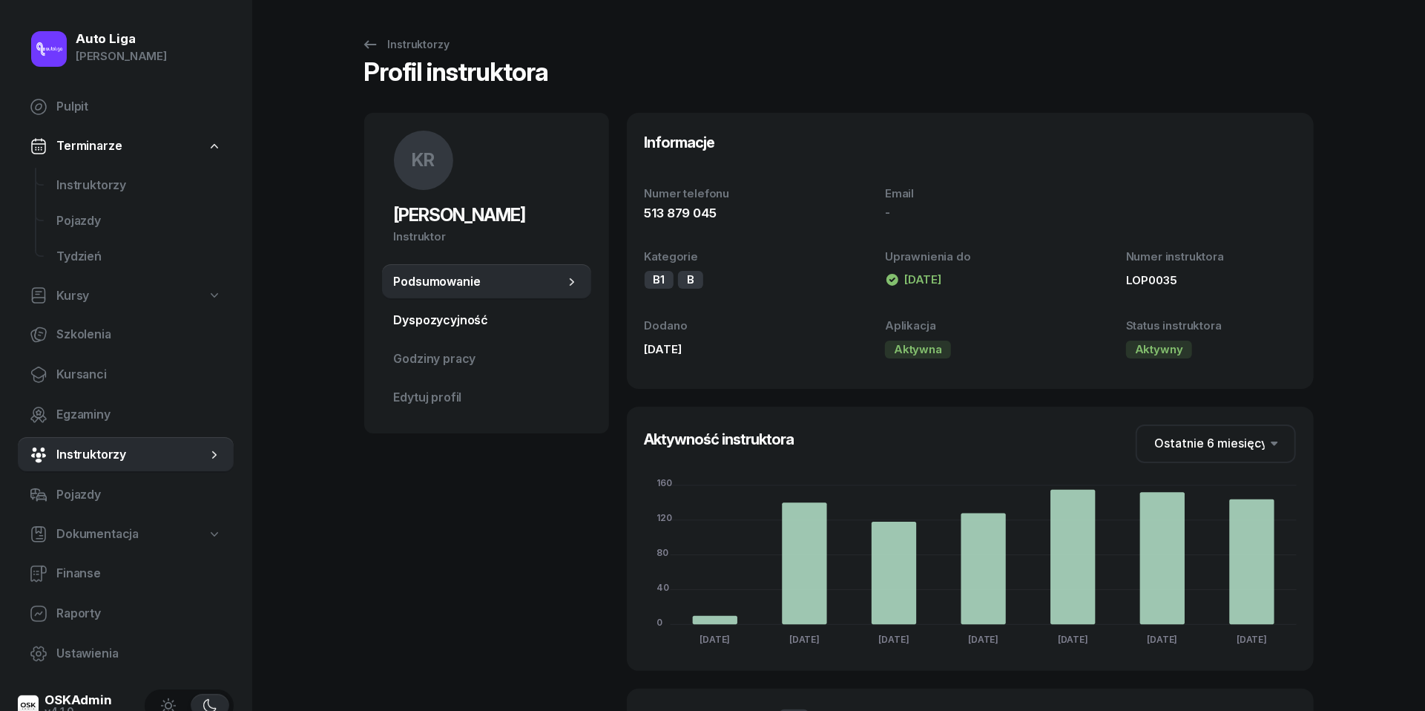
click at [455, 324] on span "Dyspozycyjność" at bounding box center [486, 320] width 185 height 19
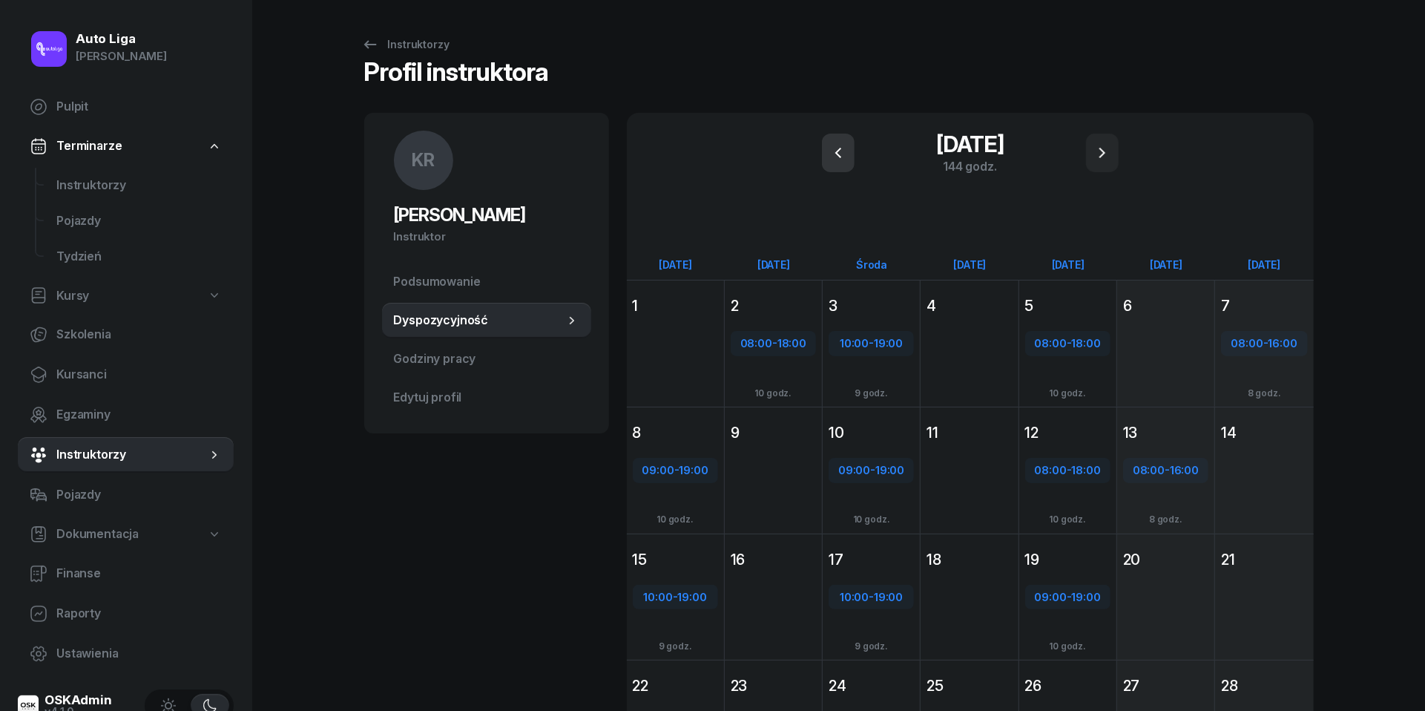
click at [837, 154] on icon "button" at bounding box center [838, 153] width 6 height 10
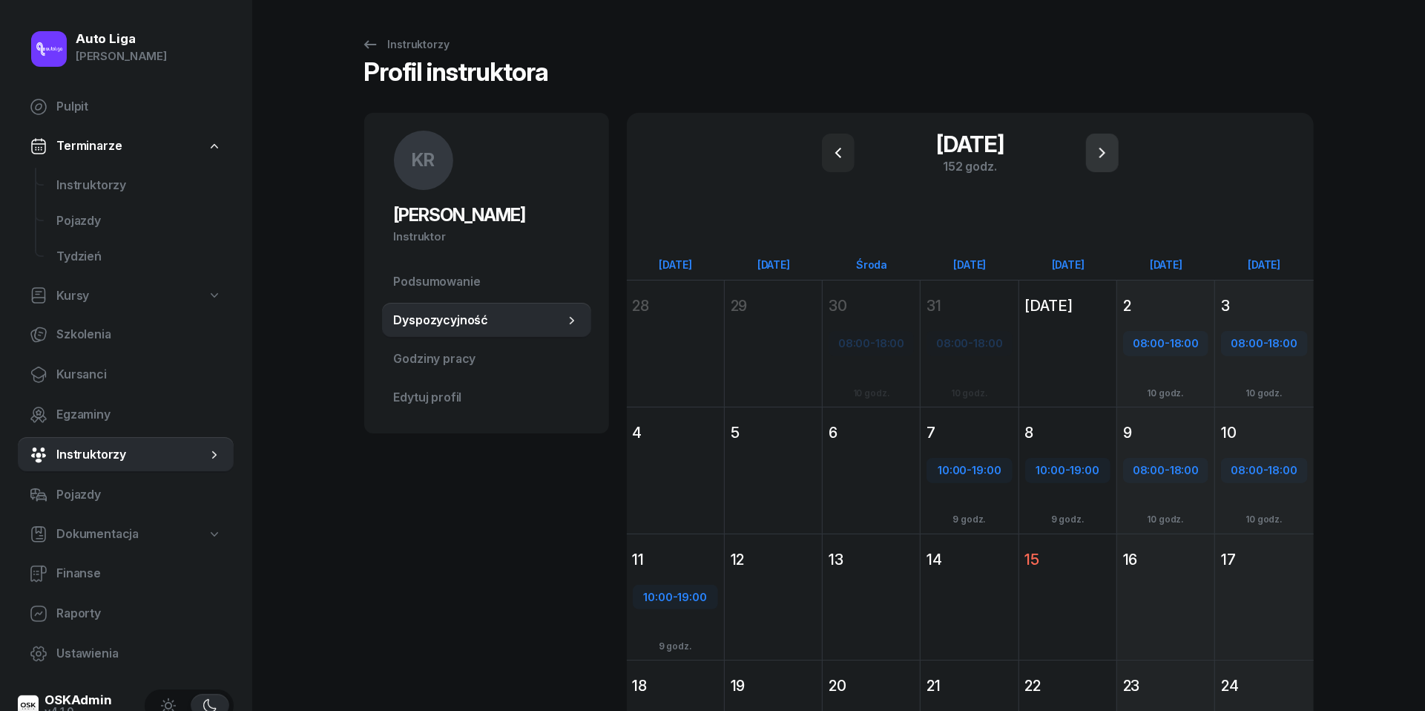
click at [1114, 146] on button "button" at bounding box center [1102, 153] width 33 height 39
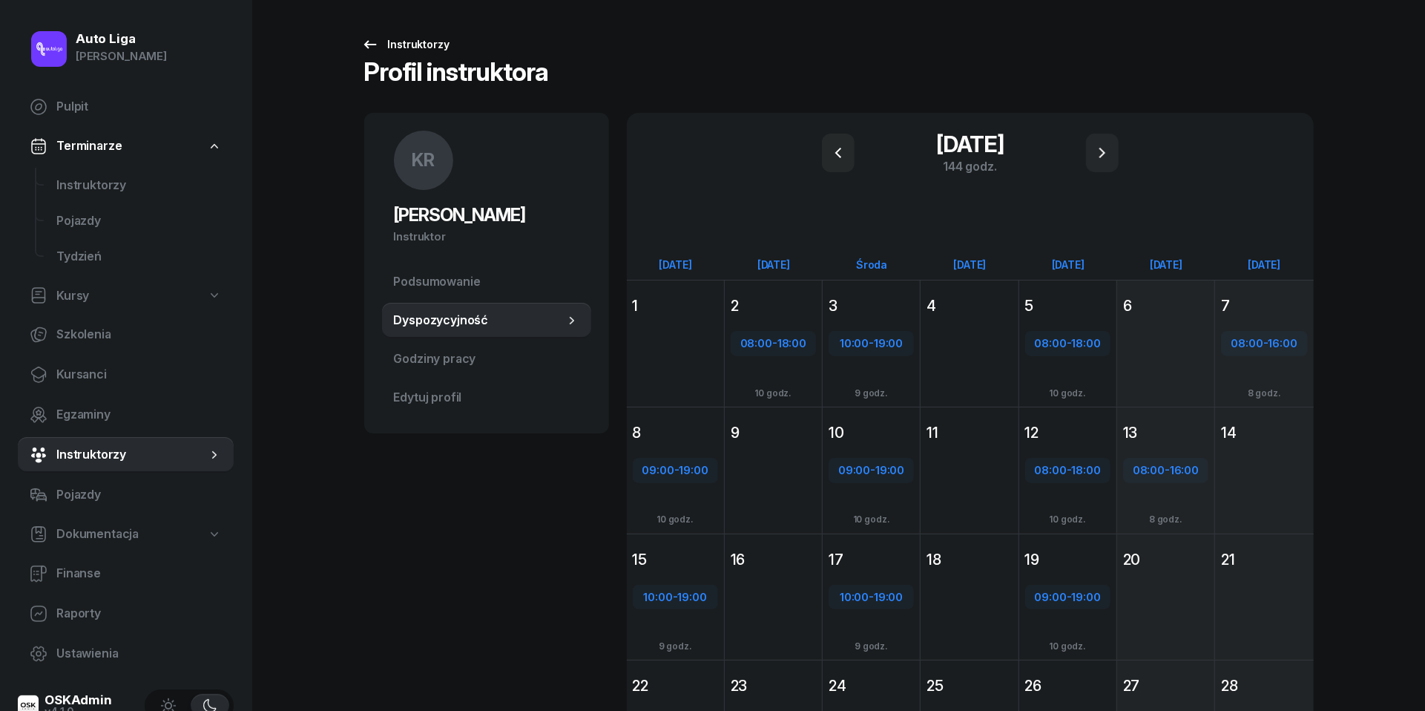
click at [378, 45] on div "Instruktorzy" at bounding box center [405, 45] width 88 height 18
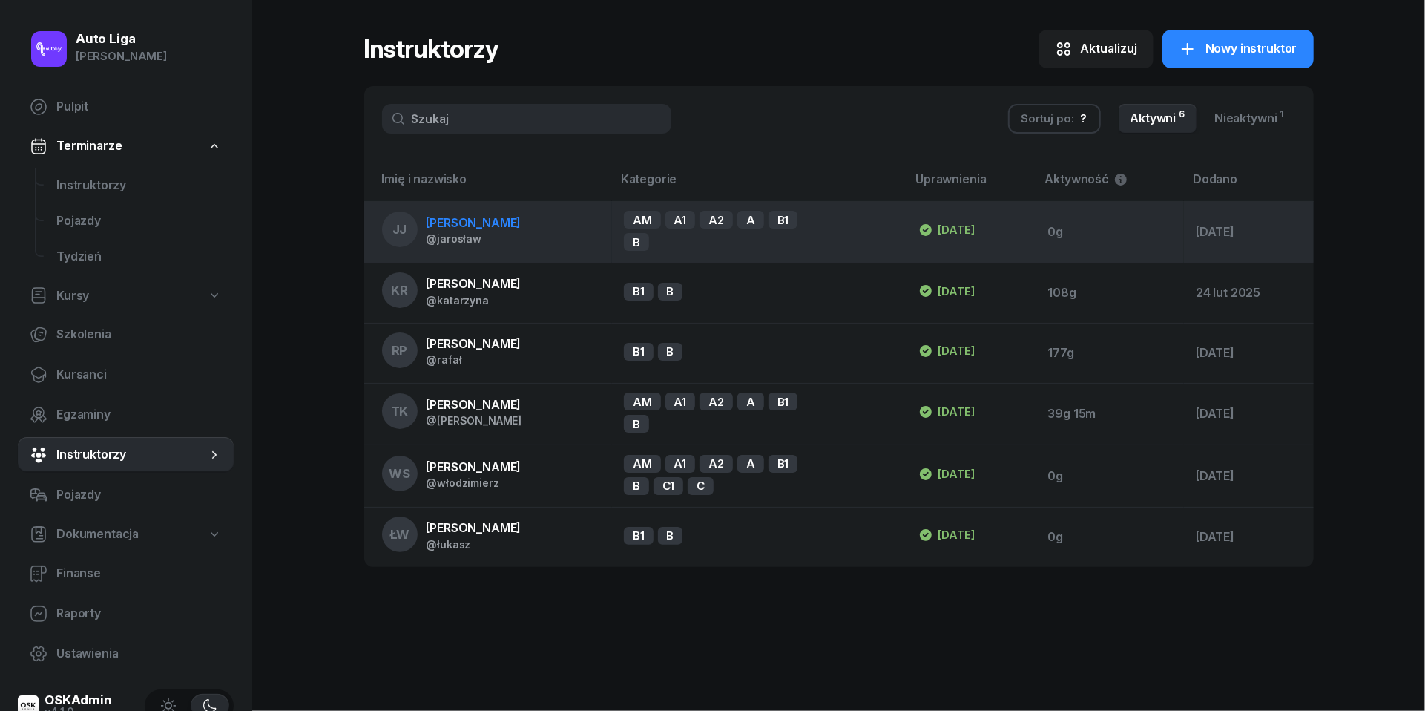
click at [475, 224] on span "[PERSON_NAME]" at bounding box center [474, 222] width 95 height 15
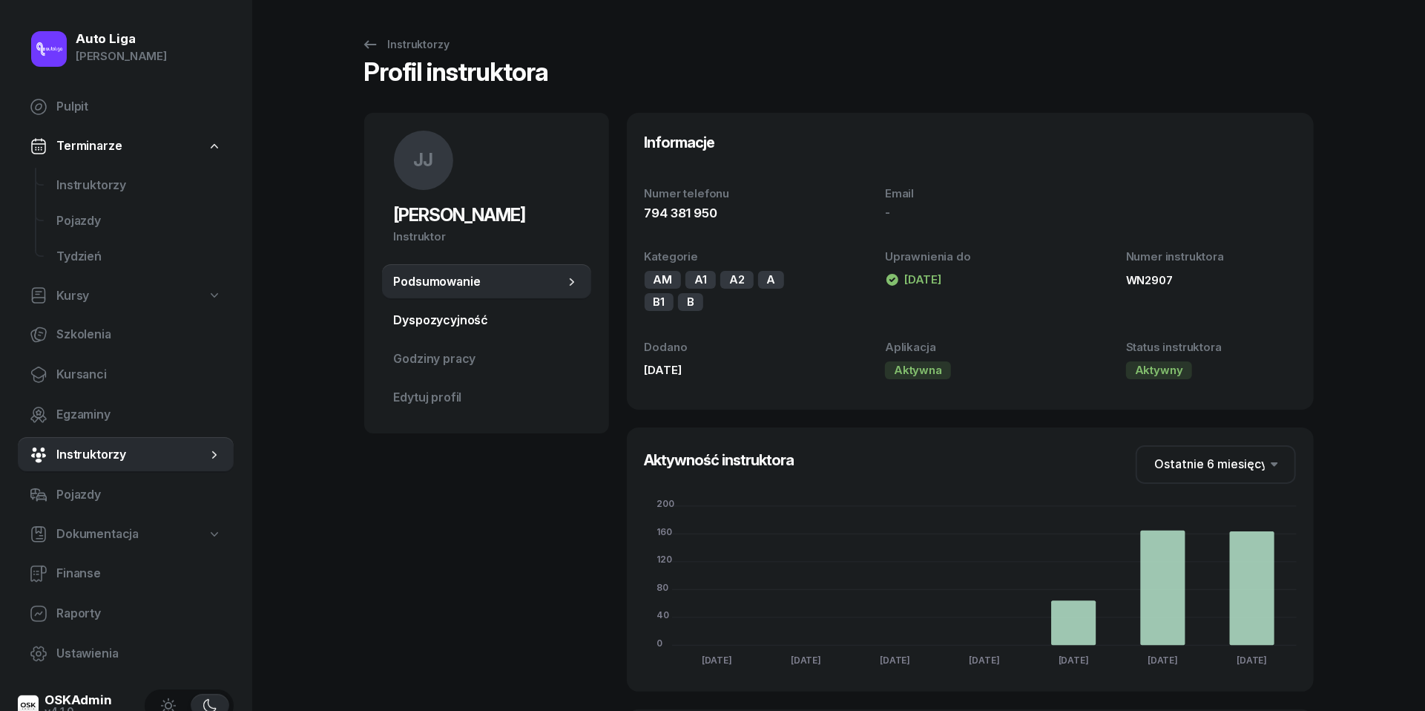
click at [442, 324] on span "Dyspozycyjność" at bounding box center [486, 320] width 185 height 19
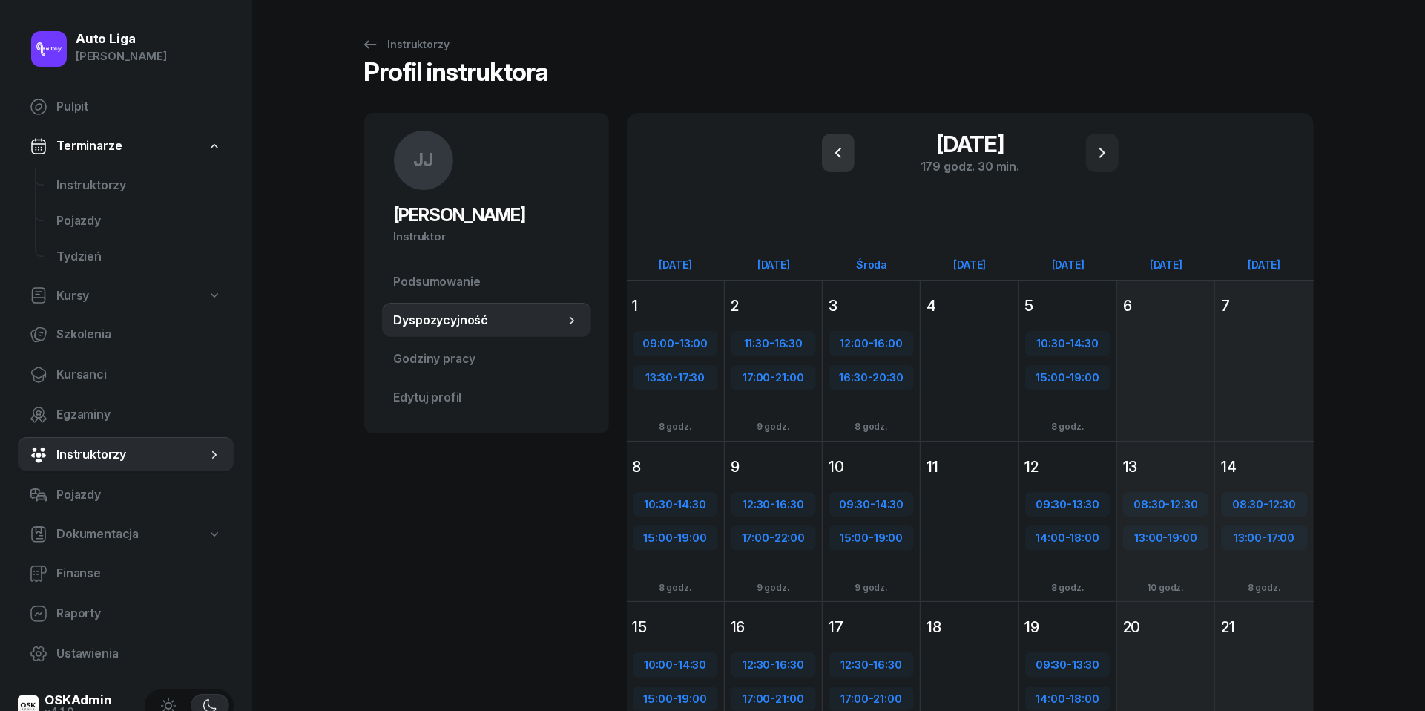
click at [837, 149] on icon "button" at bounding box center [838, 153] width 18 height 18
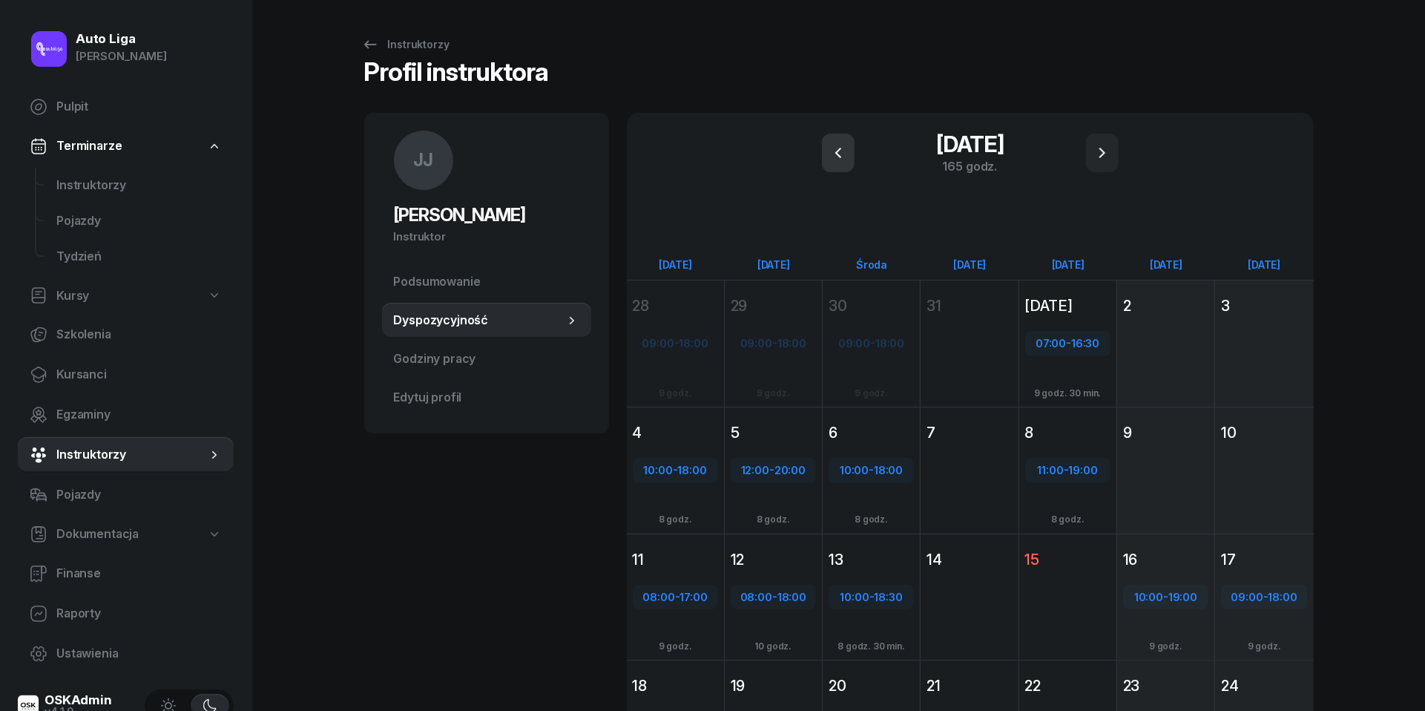
click at [853, 145] on button "button" at bounding box center [838, 153] width 33 height 39
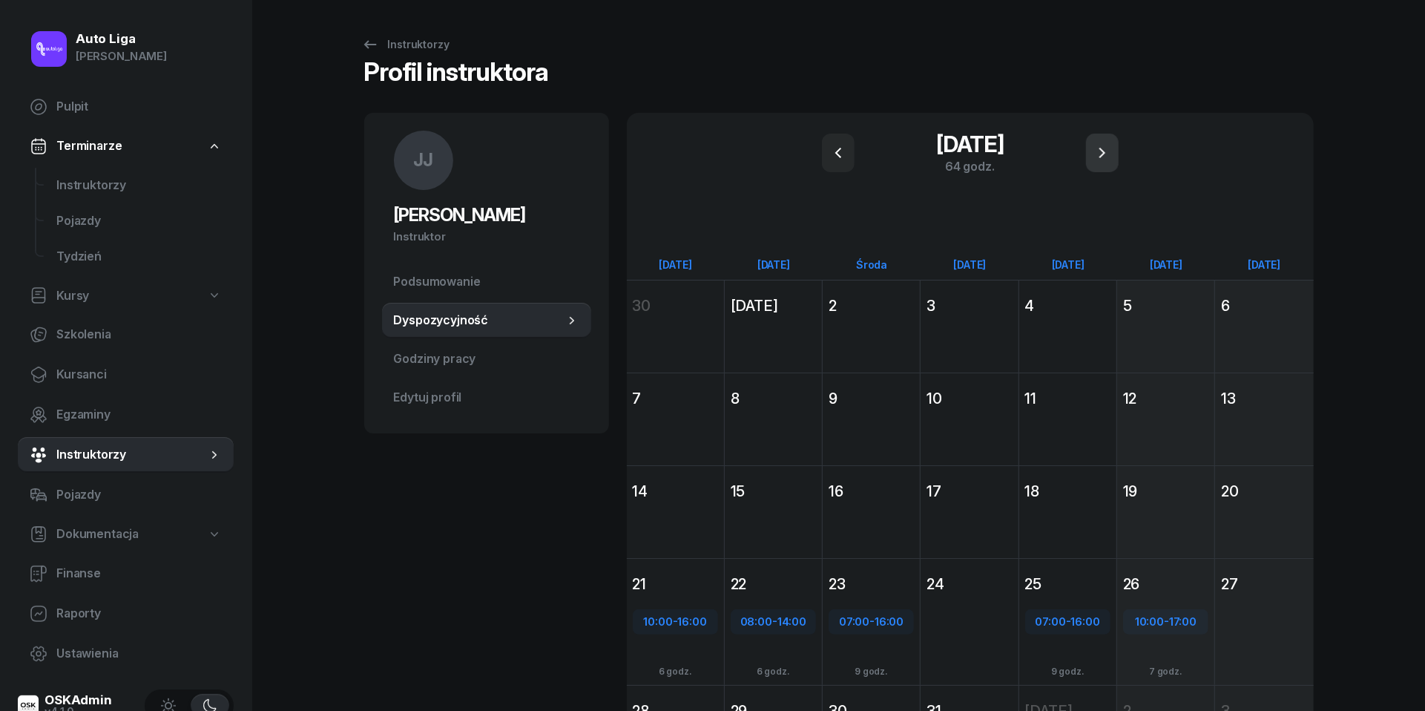
click at [1101, 153] on icon "button" at bounding box center [1102, 153] width 18 height 18
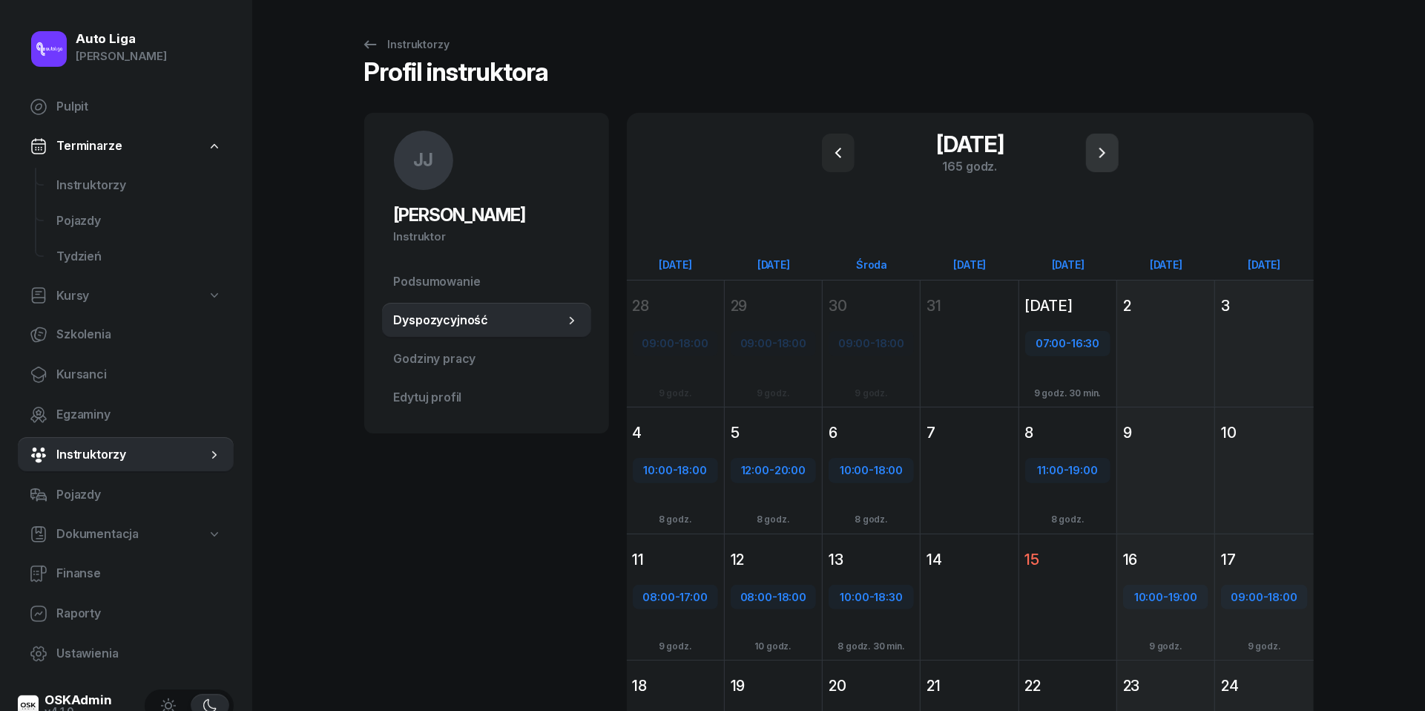
click at [1101, 153] on icon "button" at bounding box center [1102, 153] width 18 height 18
